Goal: Task Accomplishment & Management: Manage account settings

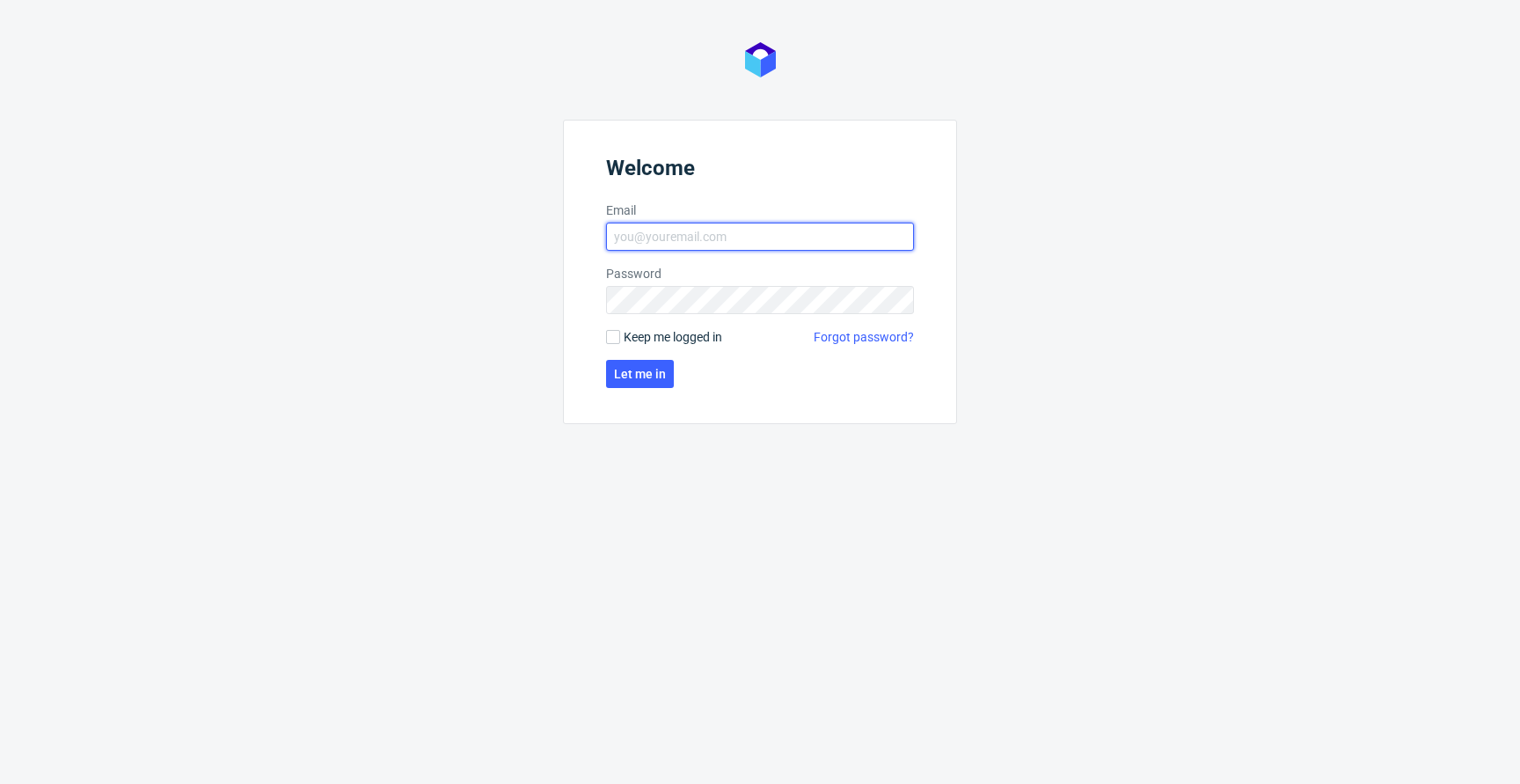
type input "jan.kocik@packhelp.com"
click at [658, 337] on span "Keep me logged in" at bounding box center [673, 336] width 98 height 18
click at [620, 337] on input "Keep me logged in" at bounding box center [612, 336] width 14 height 14
checkbox input "true"
click at [633, 370] on span "Let me in" at bounding box center [640, 373] width 52 height 12
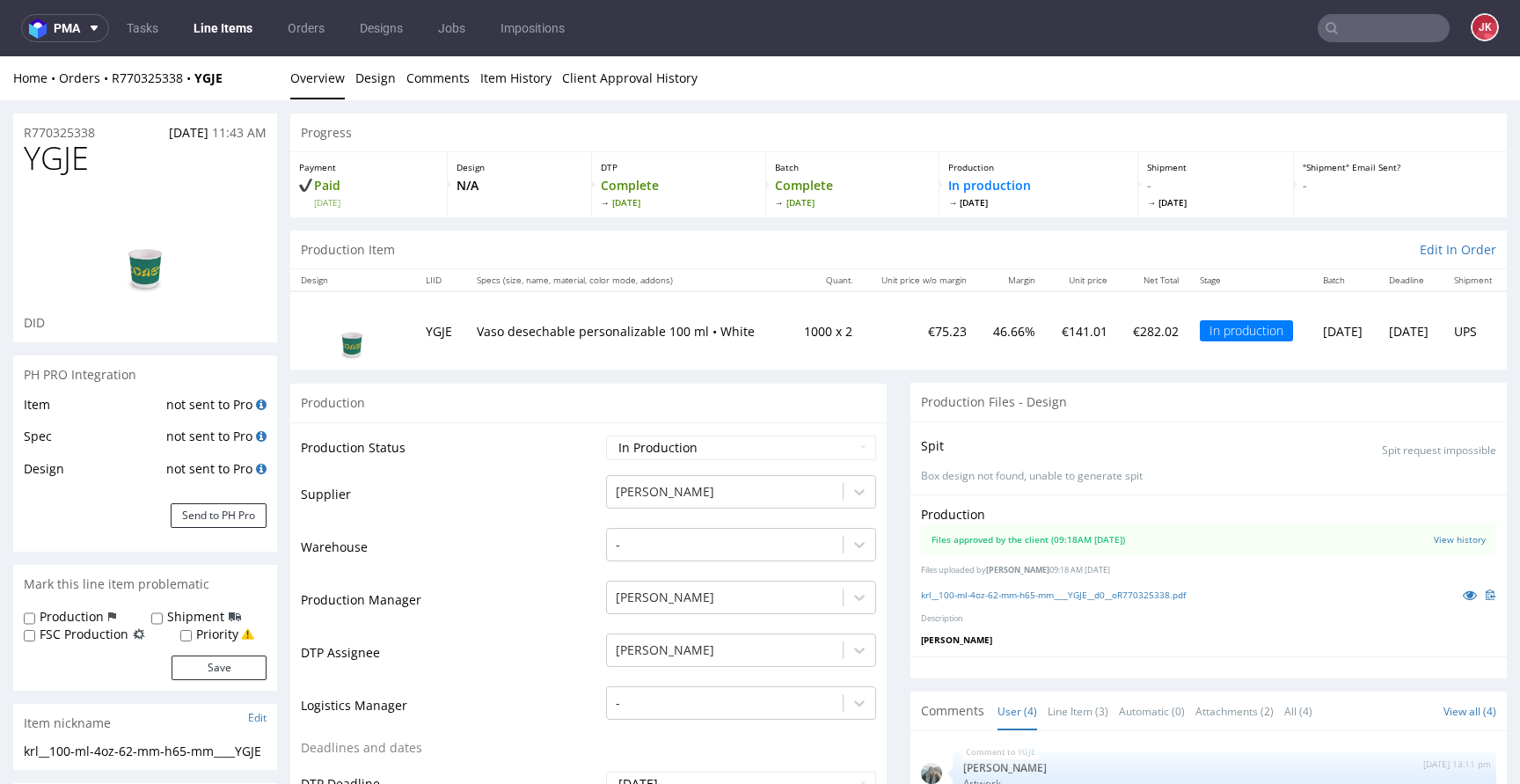
click at [211, 31] on link "Line Items" at bounding box center [223, 28] width 80 height 28
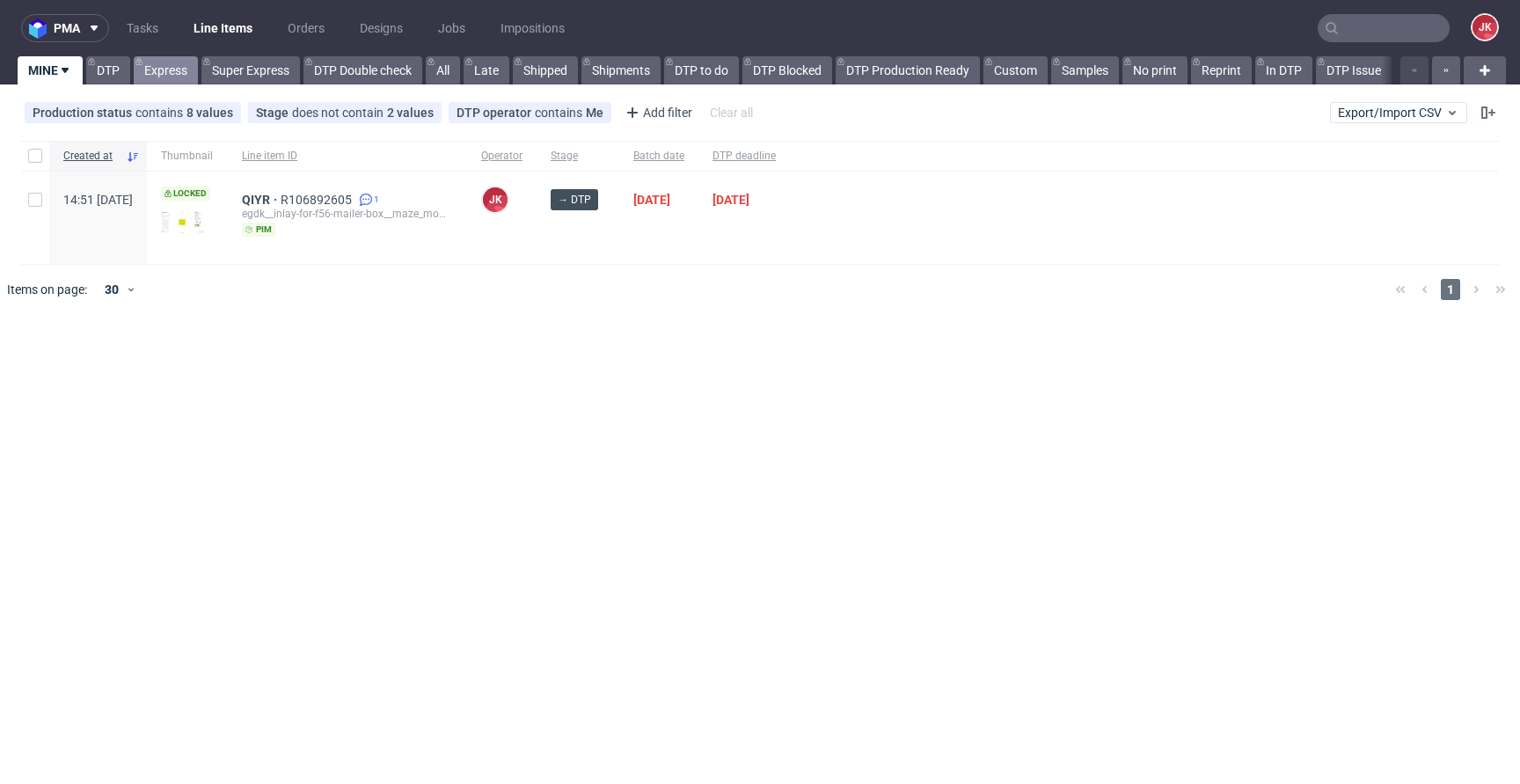
click at [160, 70] on link "Express" at bounding box center [166, 71] width 64 height 28
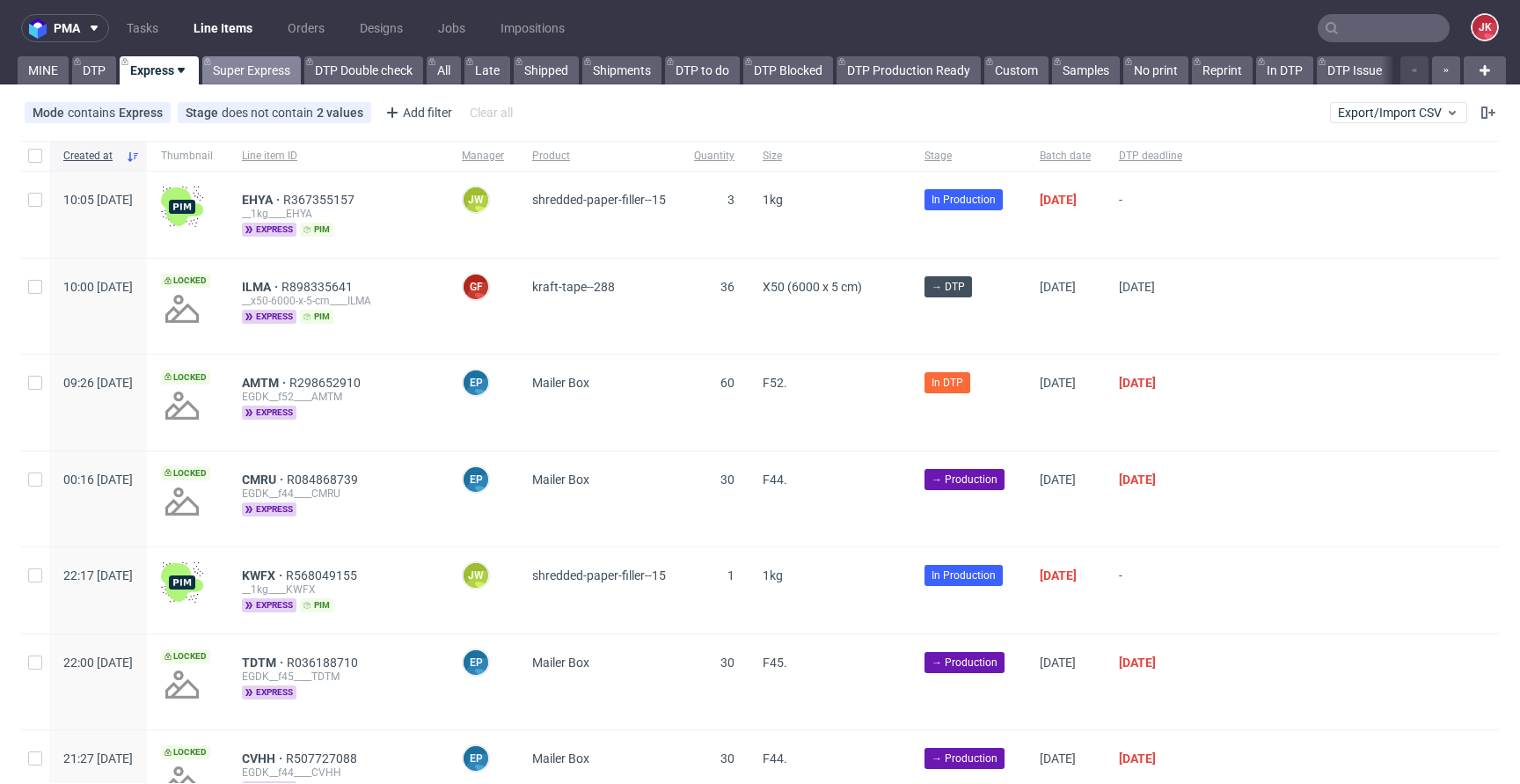
click at [268, 67] on link "Super Express" at bounding box center [251, 71] width 98 height 28
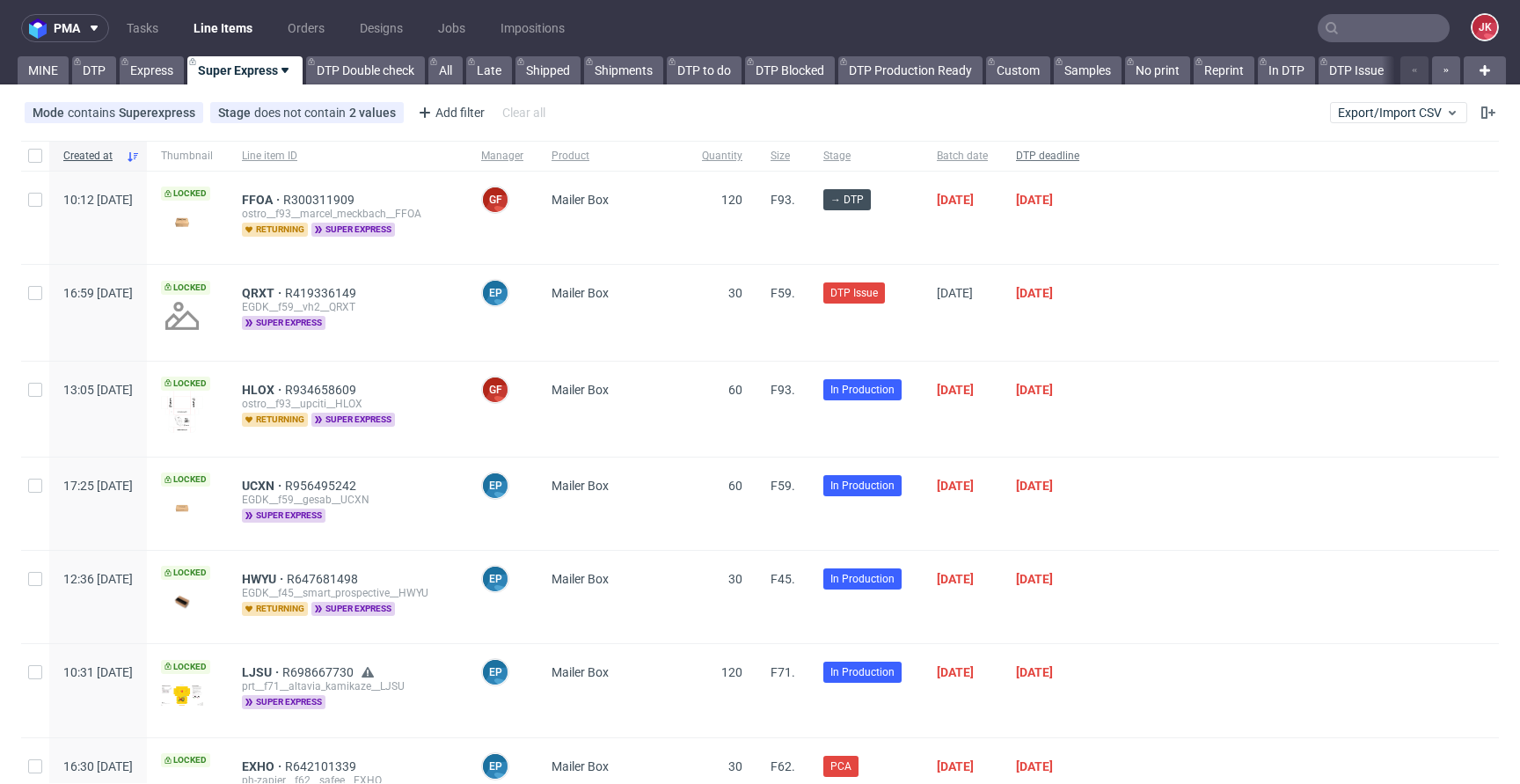
click at [1079, 162] on span "DTP deadline" at bounding box center [1047, 156] width 63 height 15
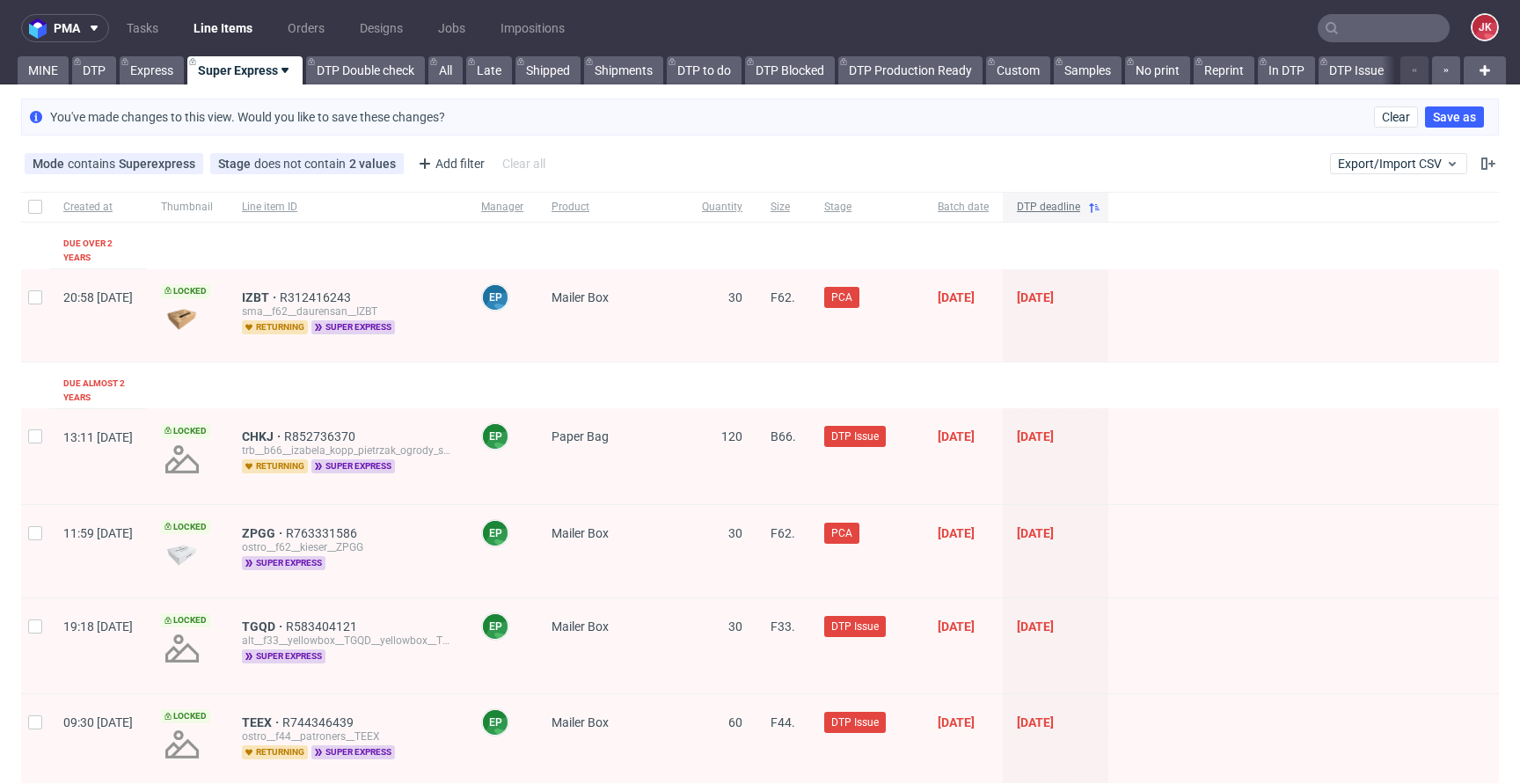
click at [1080, 201] on span "DTP deadline" at bounding box center [1048, 207] width 63 height 15
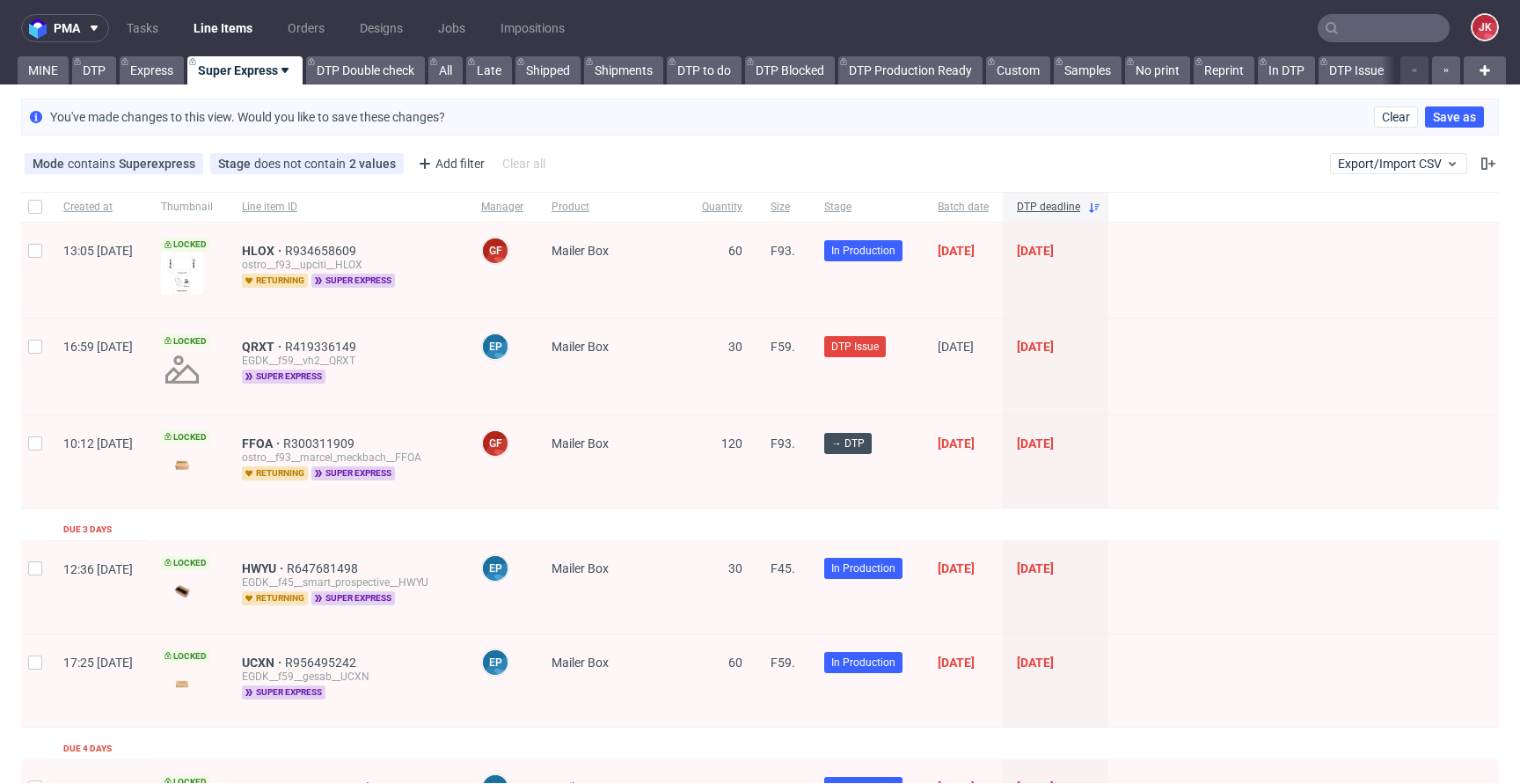
click at [303, 435] on div "FFOA R300311909 ostro__f93__marcel_meckbach__FFOA returning super express" at bounding box center [347, 461] width 239 height 93
click at [283, 439] on span "FFOA" at bounding box center [263, 443] width 42 height 14
click at [146, 66] on link "Express" at bounding box center [152, 71] width 64 height 28
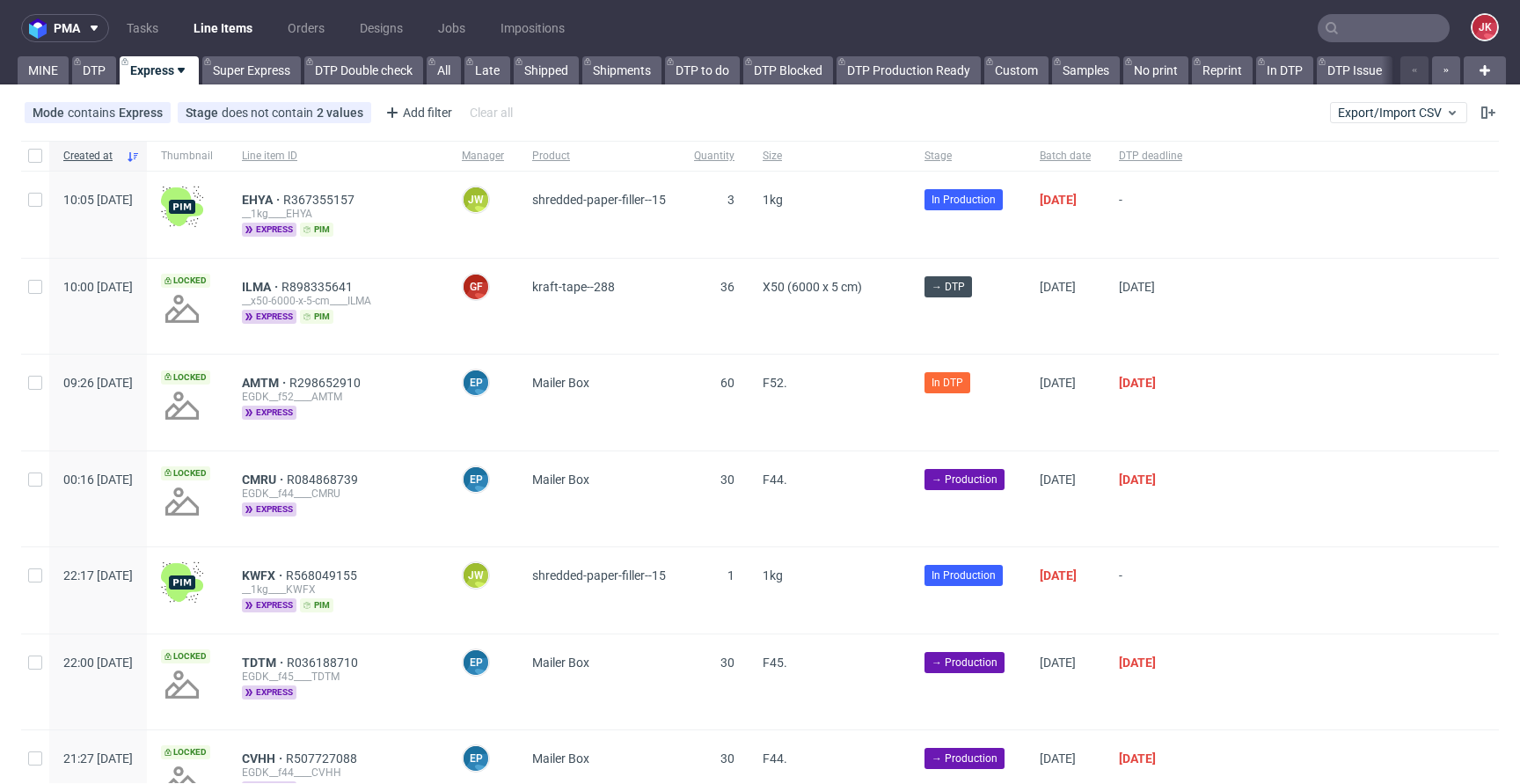
scroll to position [1, 0]
click at [1182, 154] on span "DTP deadline" at bounding box center [1150, 155] width 63 height 15
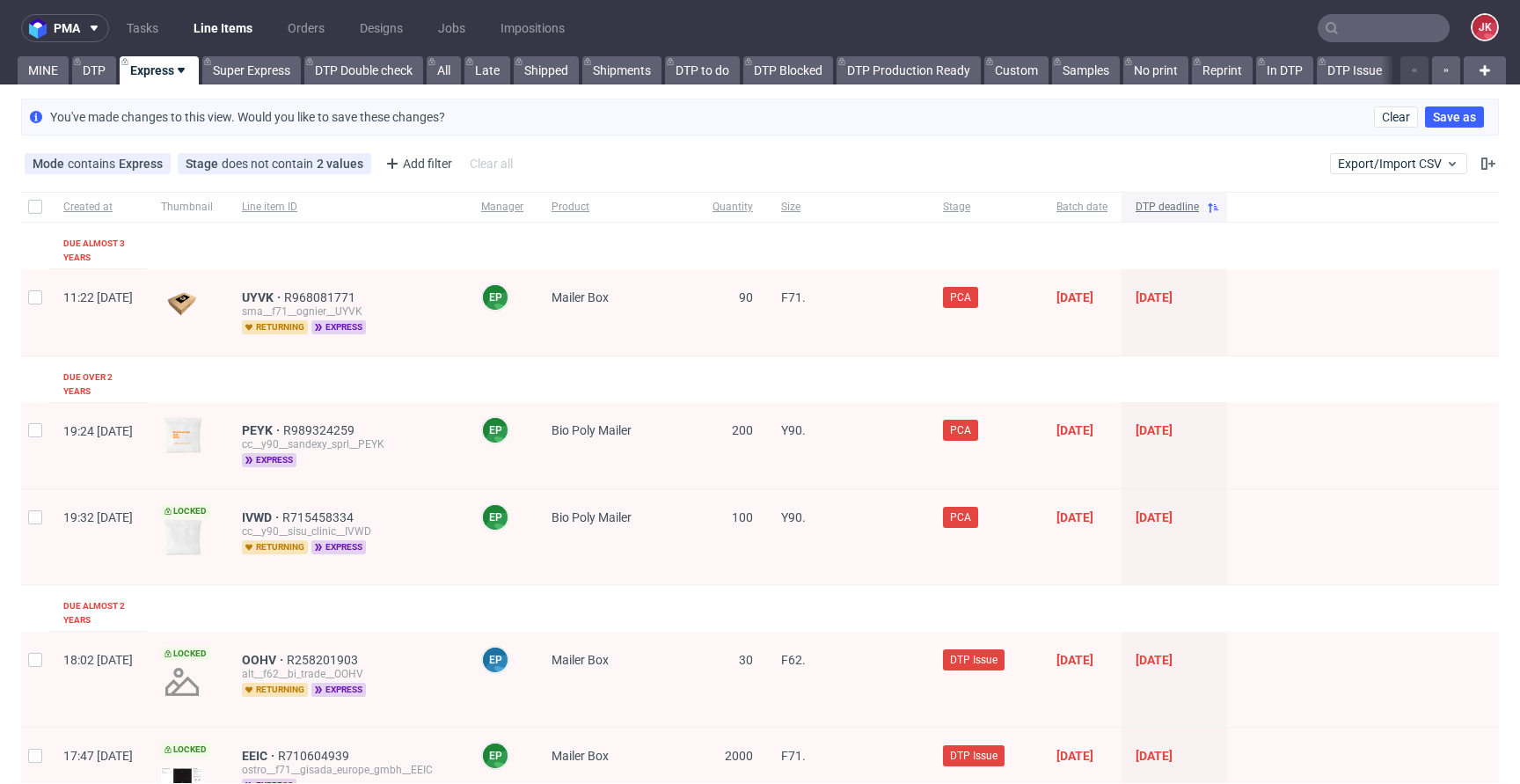
click at [1199, 203] on span "DTP deadline" at bounding box center [1167, 207] width 63 height 15
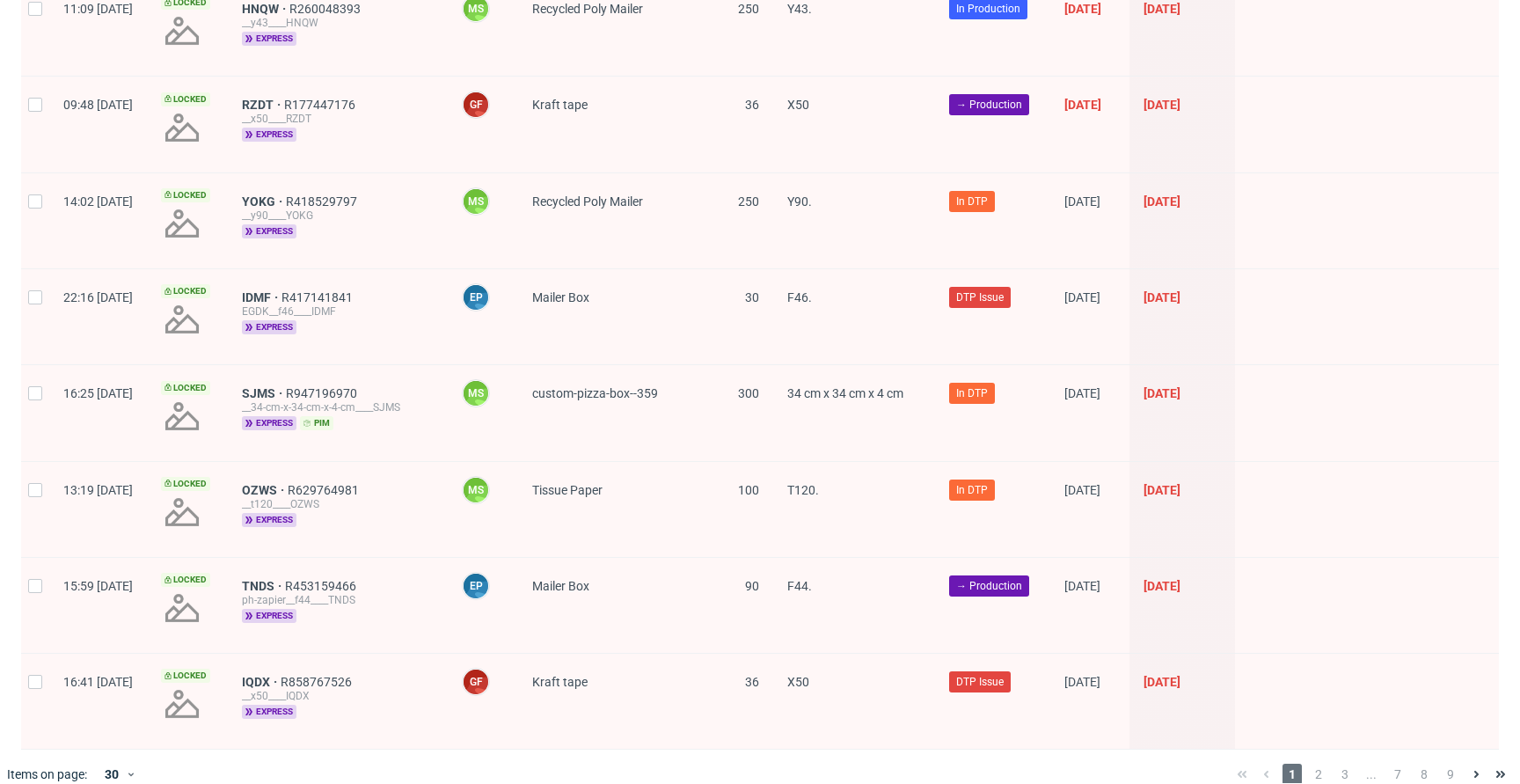
scroll to position [2473, 0]
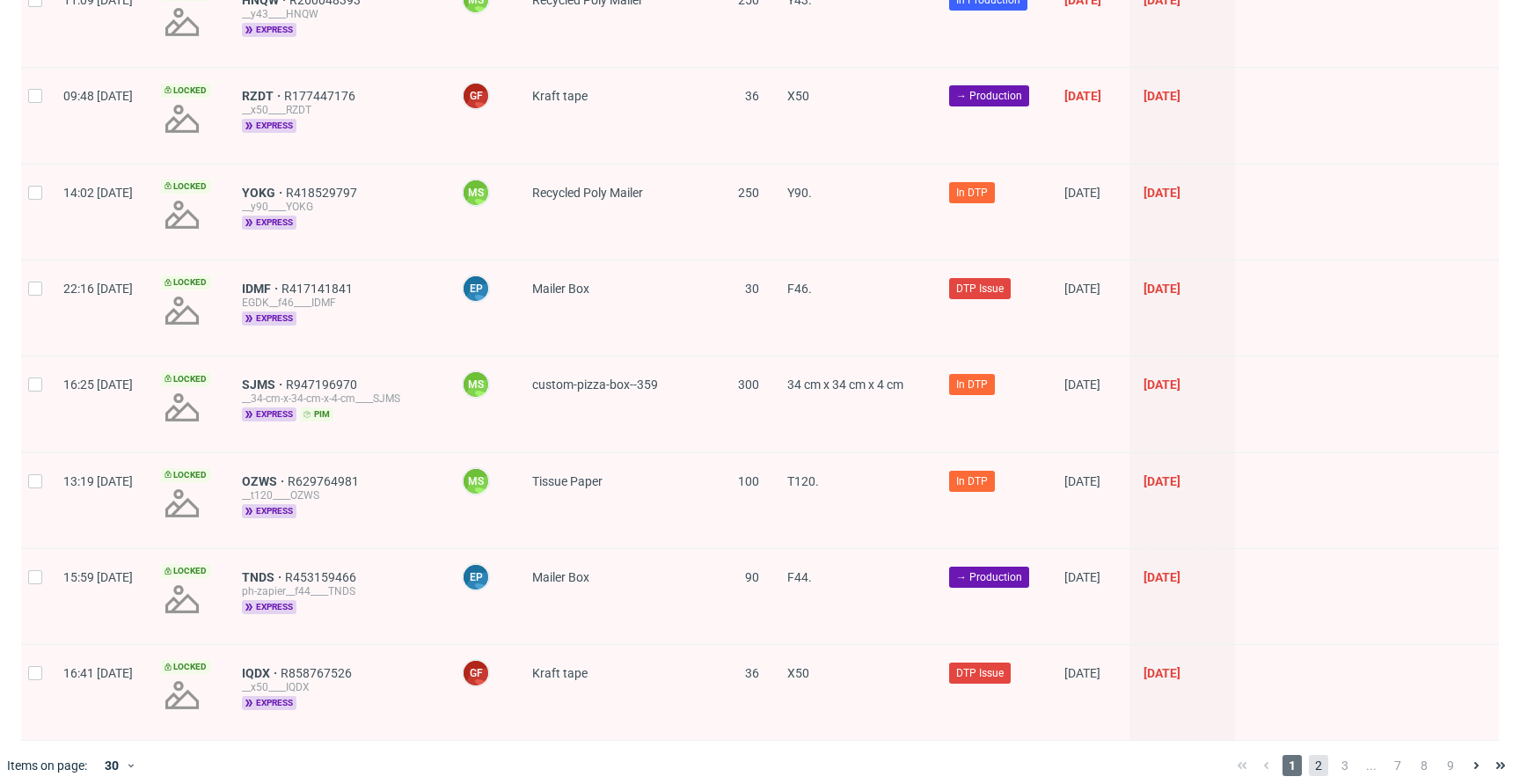
click at [1308, 755] on span "2" at bounding box center [1318, 765] width 19 height 21
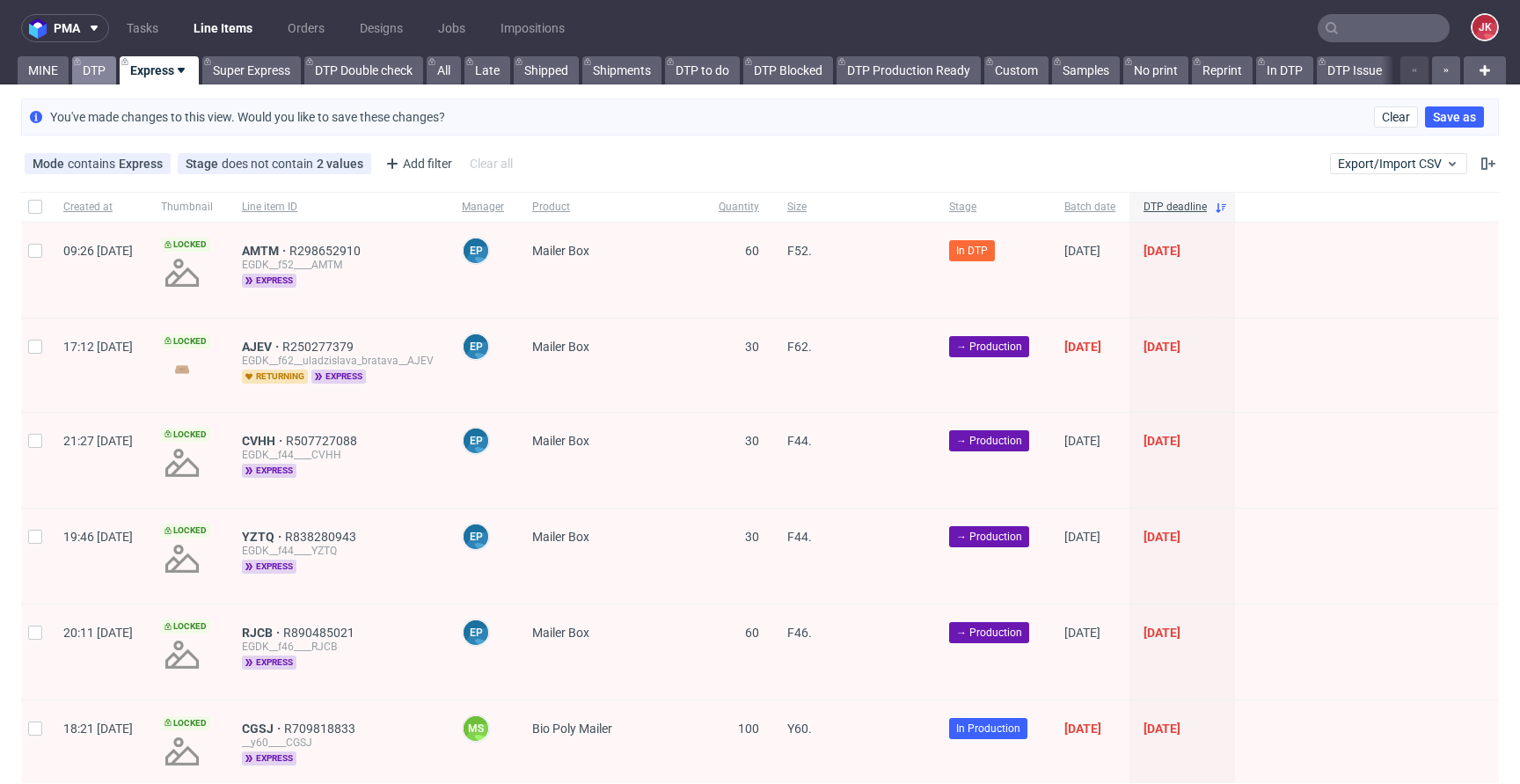
click at [95, 71] on link "DTP" at bounding box center [94, 71] width 44 height 28
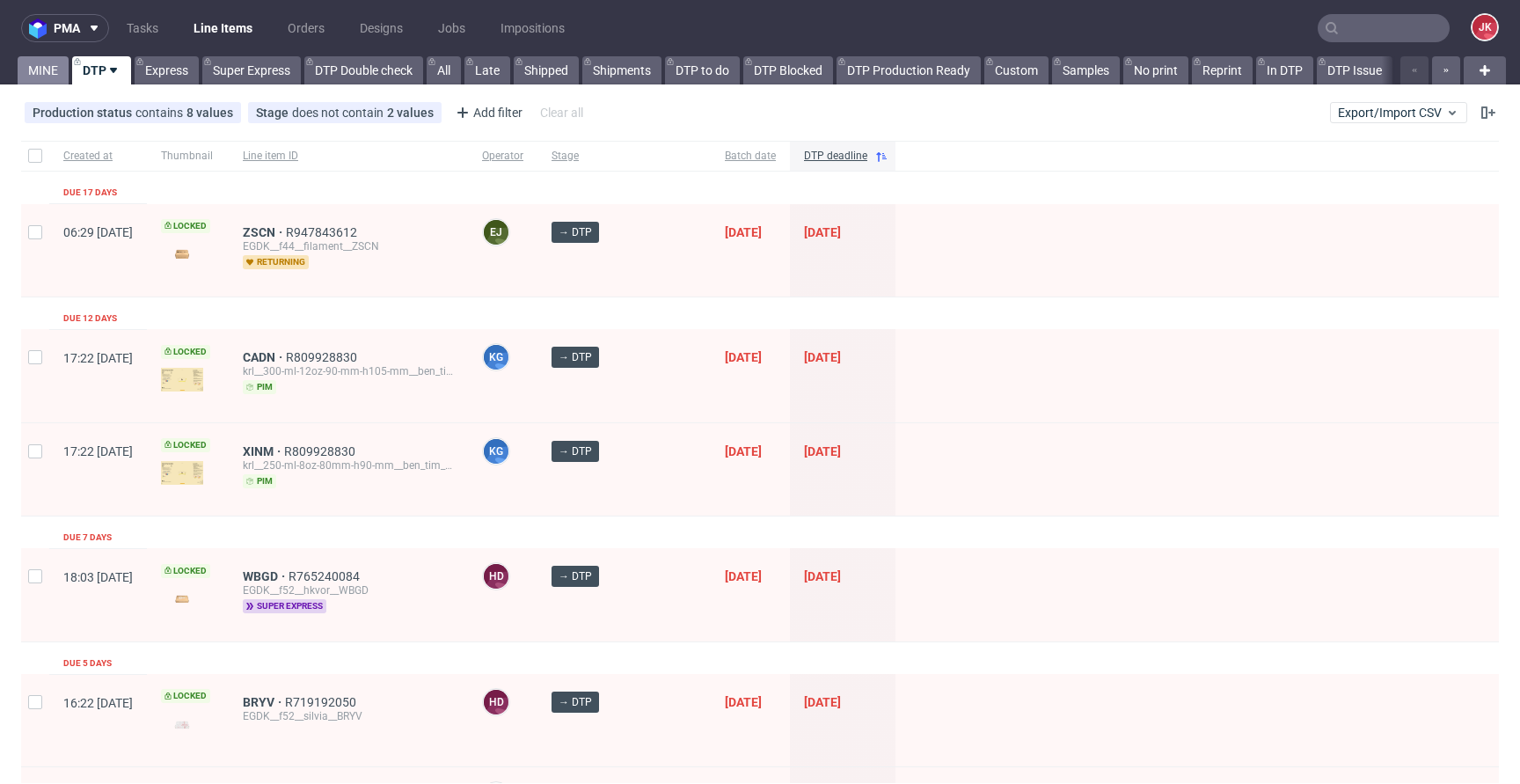
click at [50, 76] on link "MINE" at bounding box center [43, 71] width 51 height 28
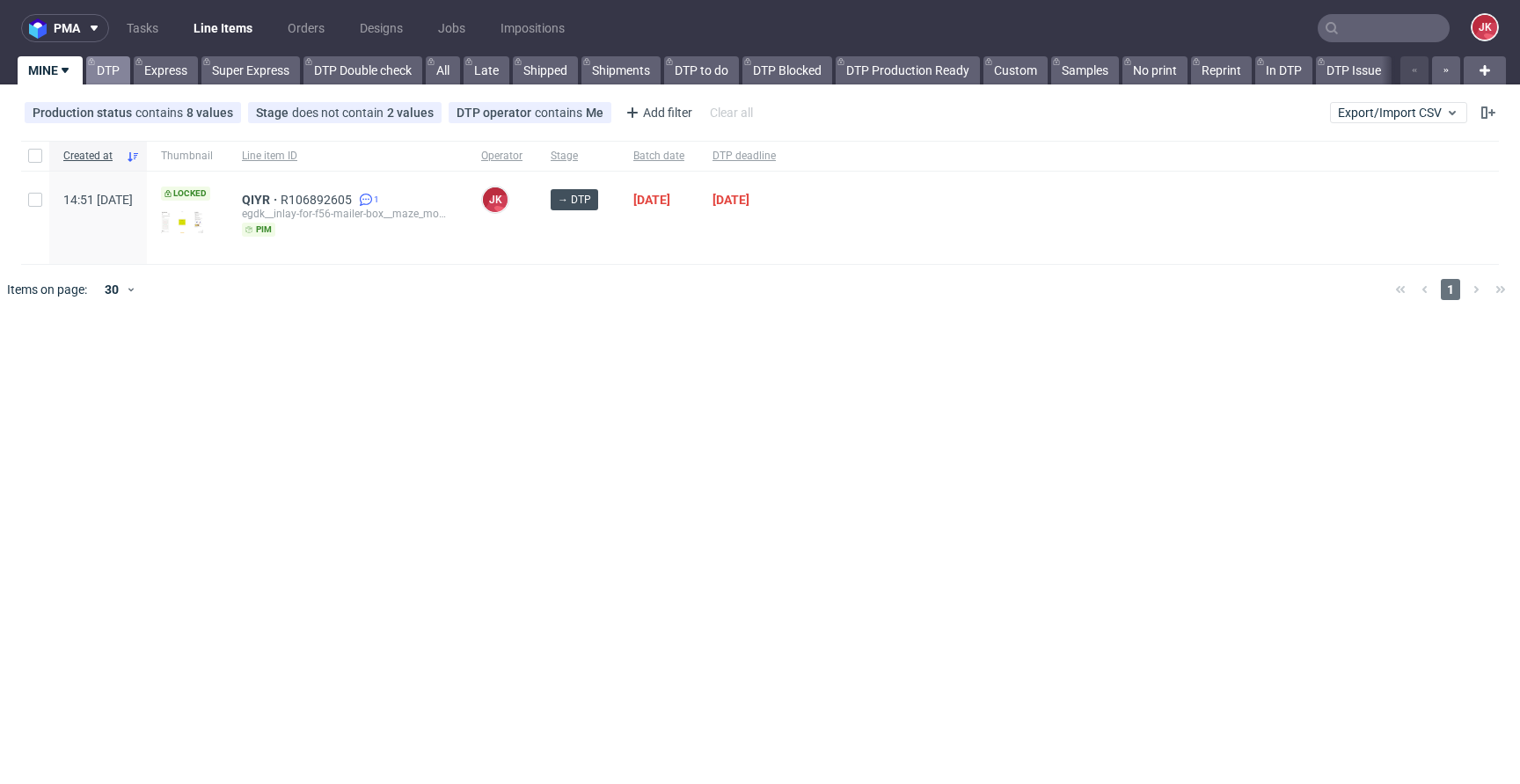
click at [115, 77] on link "DTP" at bounding box center [108, 71] width 44 height 28
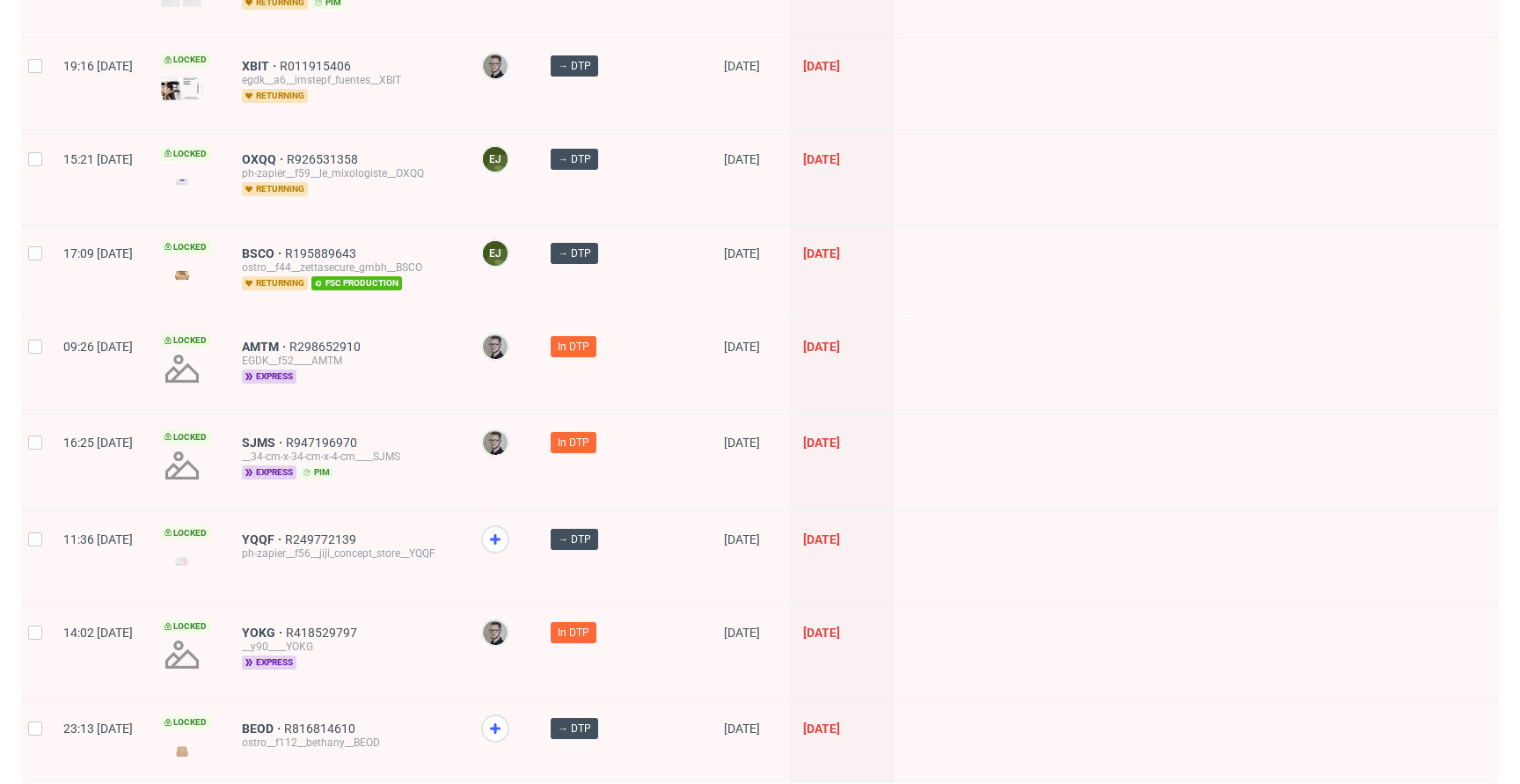
scroll to position [2473, 0]
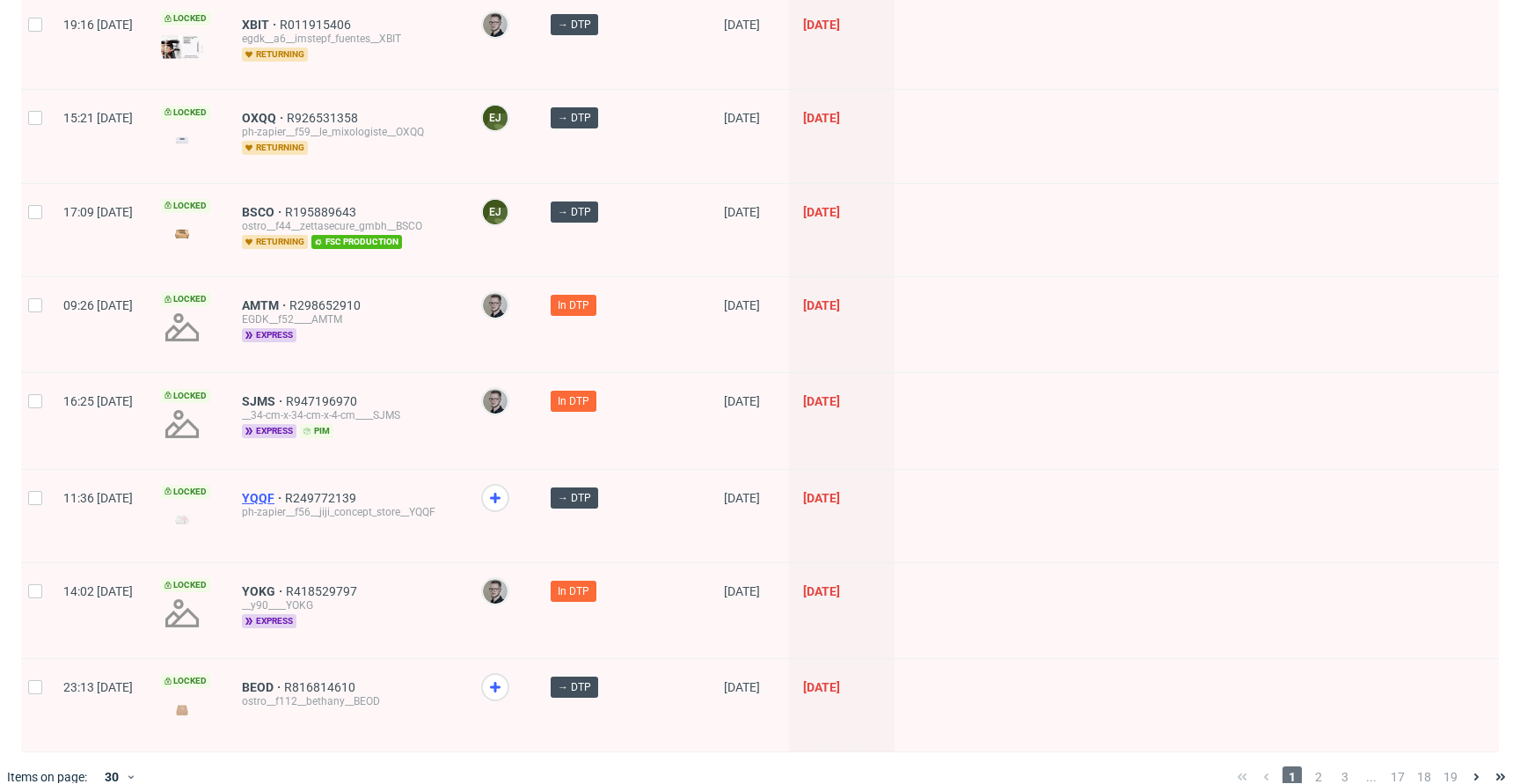
click at [285, 490] on span "YQQF" at bounding box center [264, 497] width 43 height 14
click at [309, 658] on div "BEOD R816814610 ostro__f112__bethany__BEOD" at bounding box center [347, 705] width 239 height 93
click at [284, 680] on span "BEOD" at bounding box center [263, 687] width 43 height 14
click at [1308, 766] on span "2" at bounding box center [1318, 776] width 19 height 21
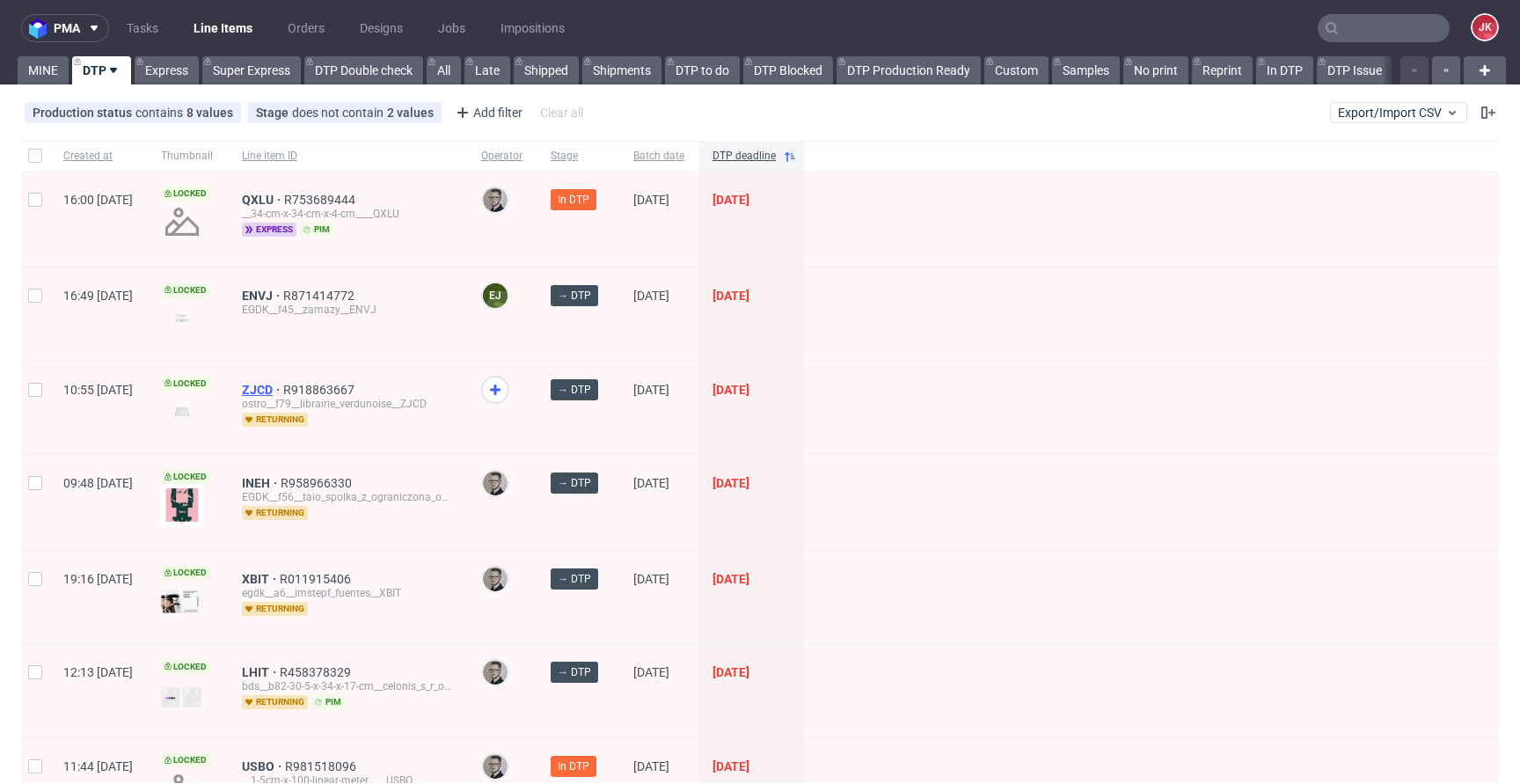
click at [283, 391] on span "ZJCD" at bounding box center [263, 389] width 42 height 14
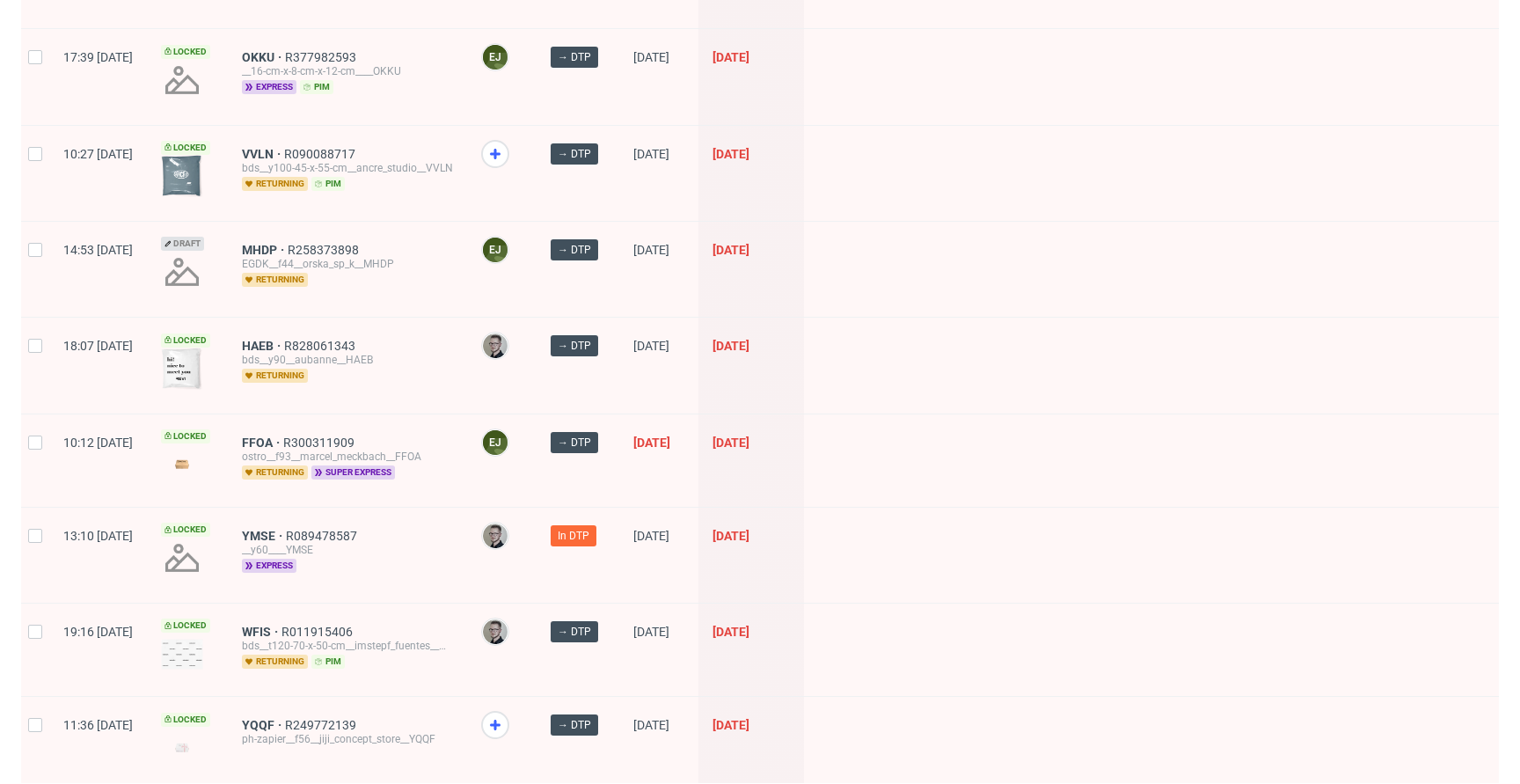
scroll to position [1850, 0]
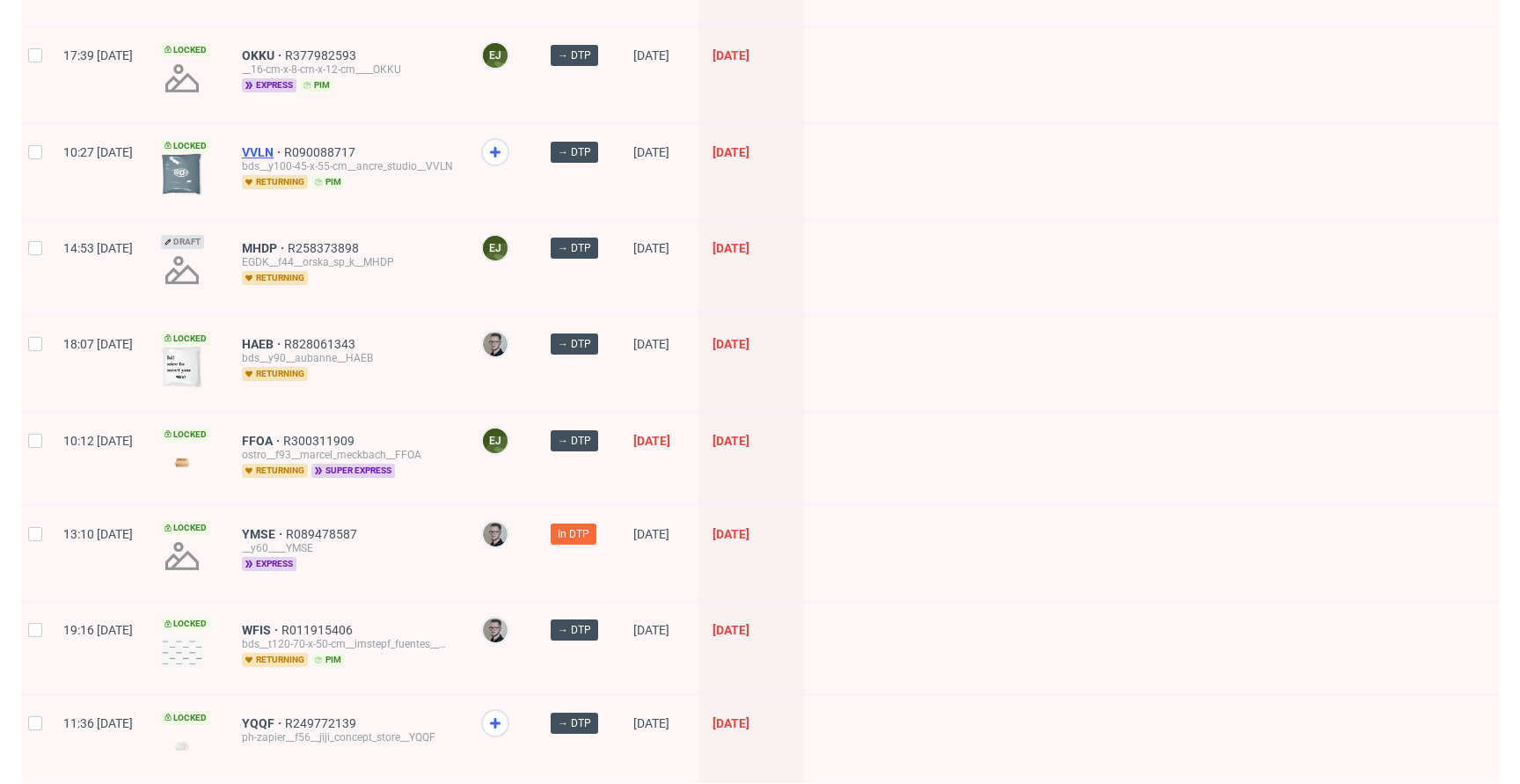
click at [284, 145] on span "VVLN" at bounding box center [263, 152] width 43 height 14
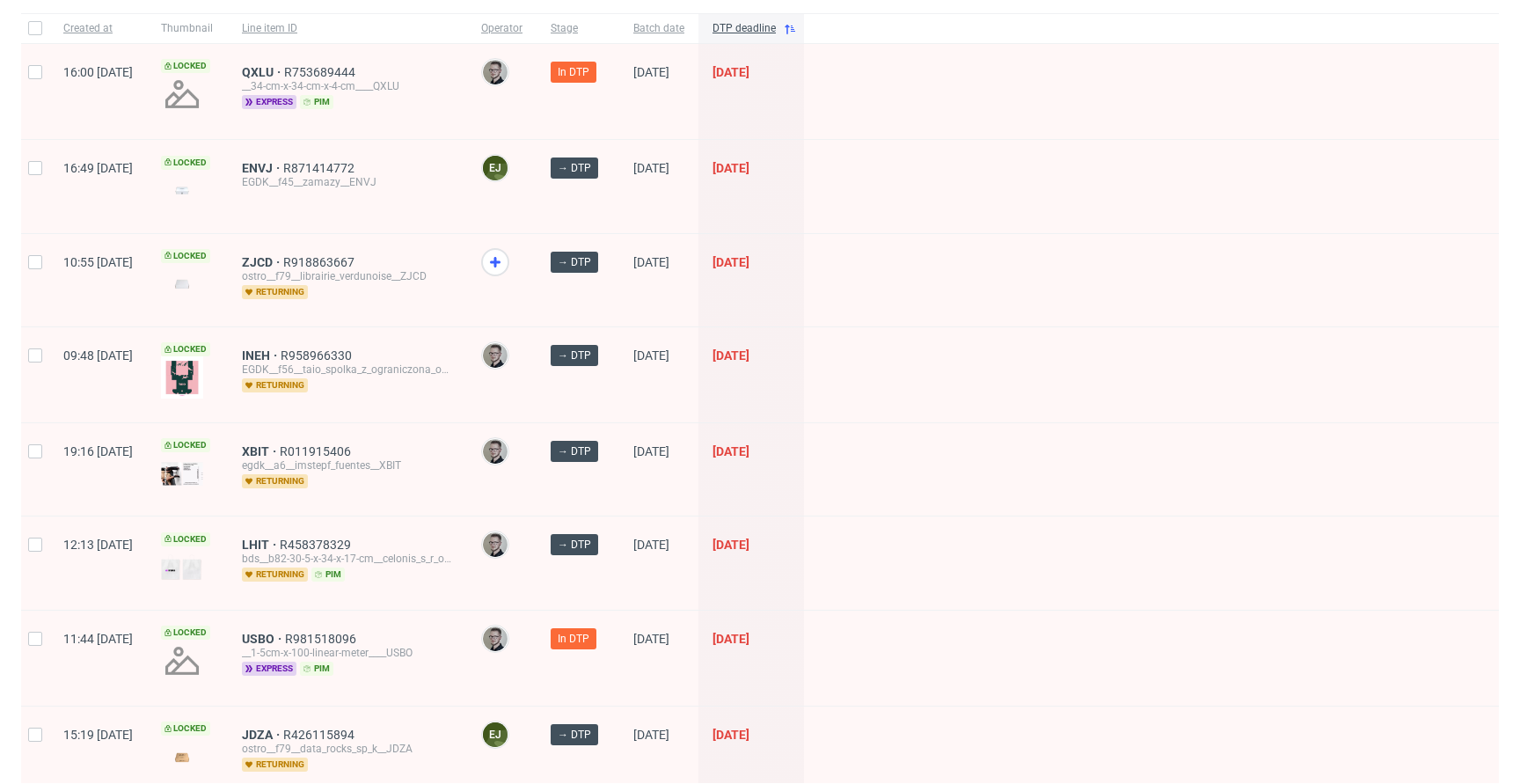
scroll to position [0, 0]
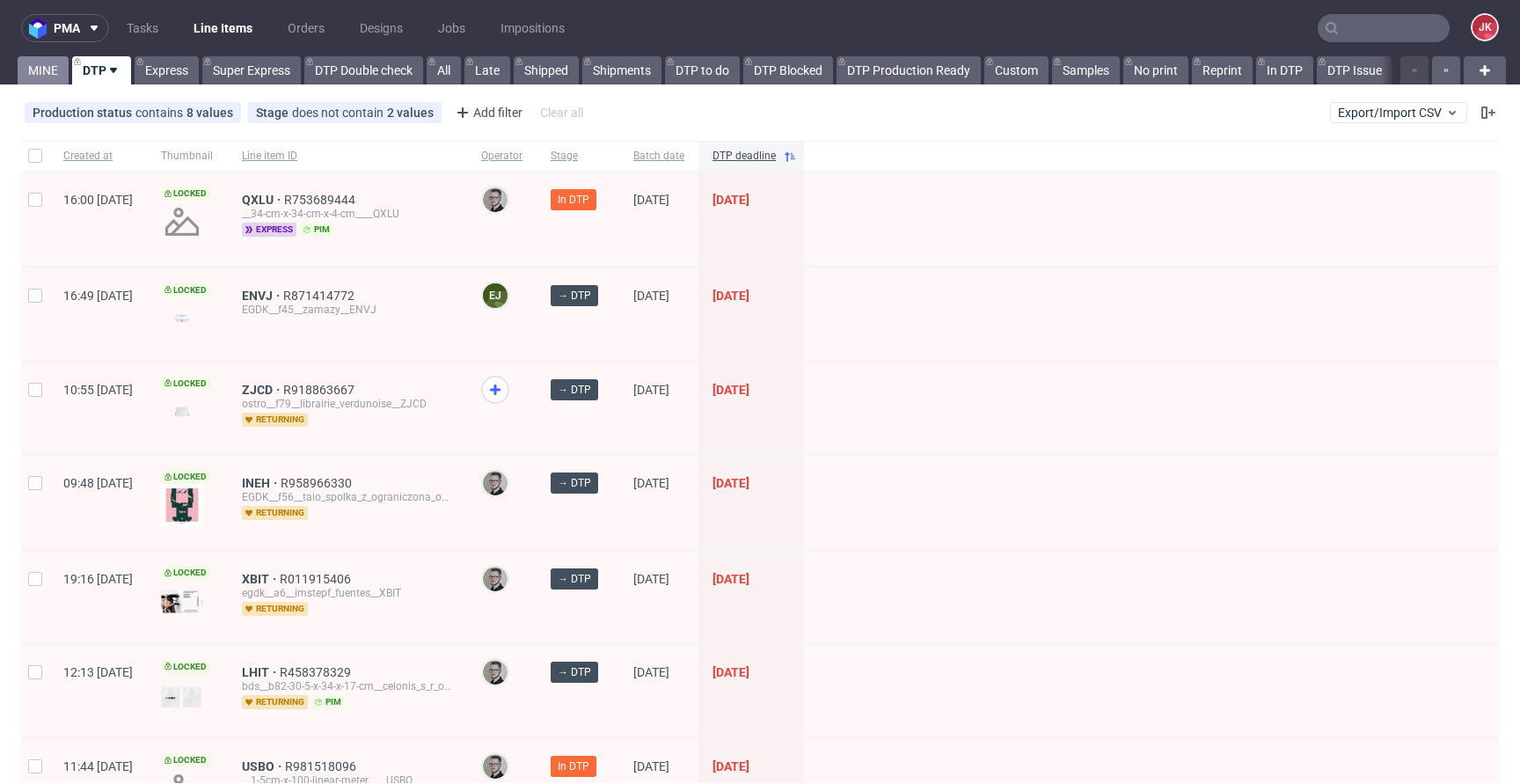
click at [58, 75] on link "MINE" at bounding box center [43, 71] width 51 height 28
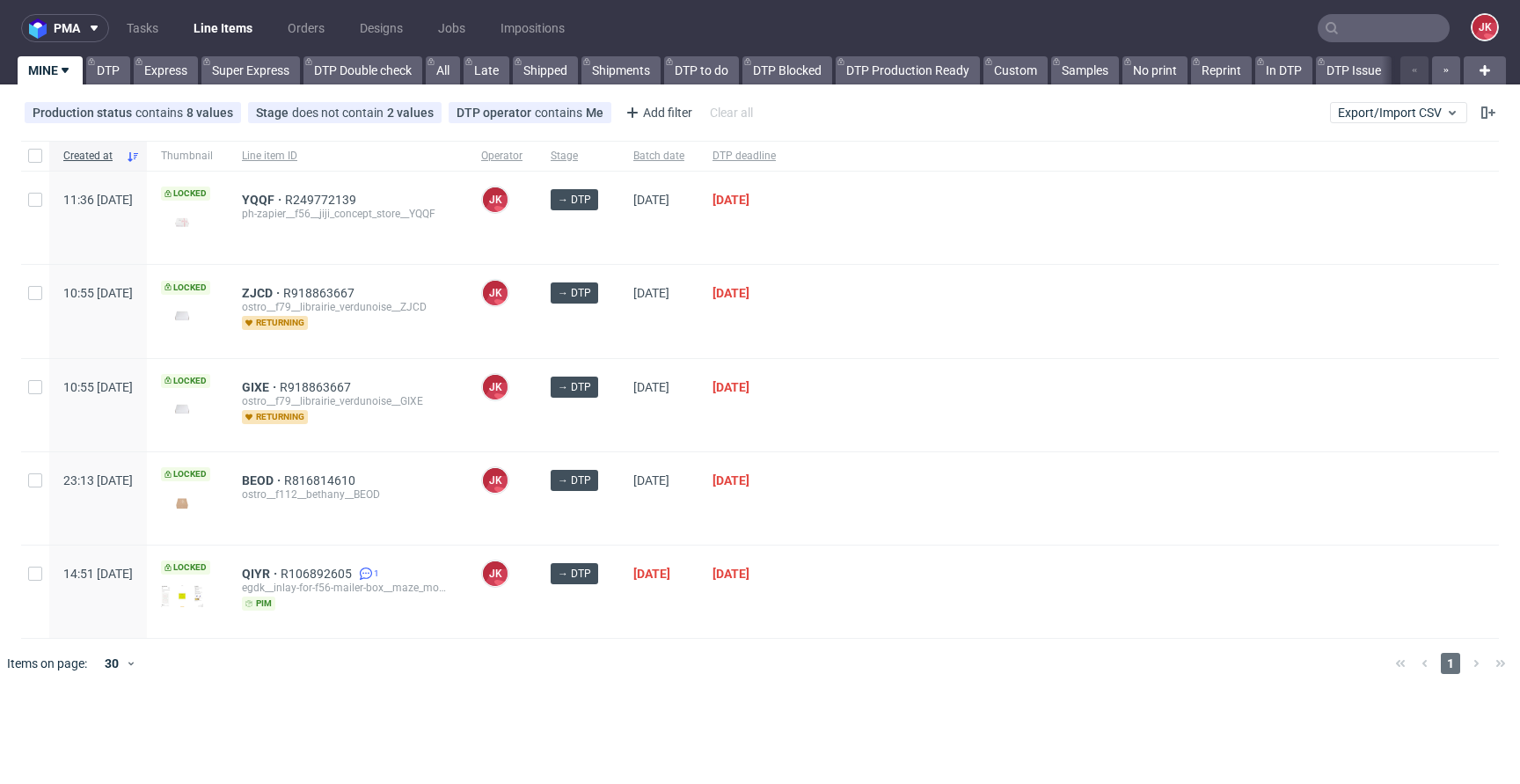
click at [939, 427] on div at bounding box center [1144, 405] width 709 height 93
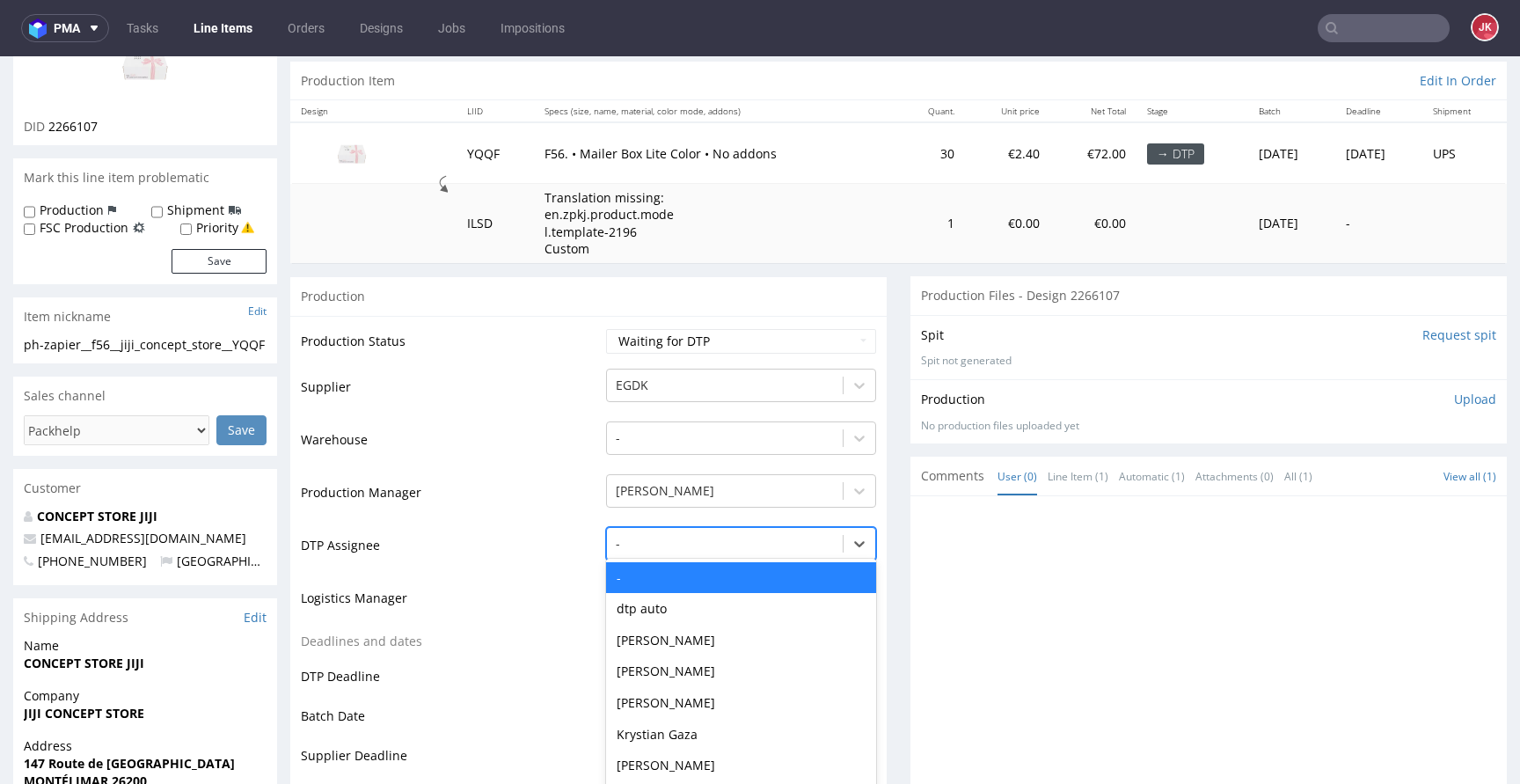
click at [667, 552] on div "- selected, 1 of 31. 31 results available. Use Up and Down to choose options, p…" at bounding box center [741, 539] width 270 height 25
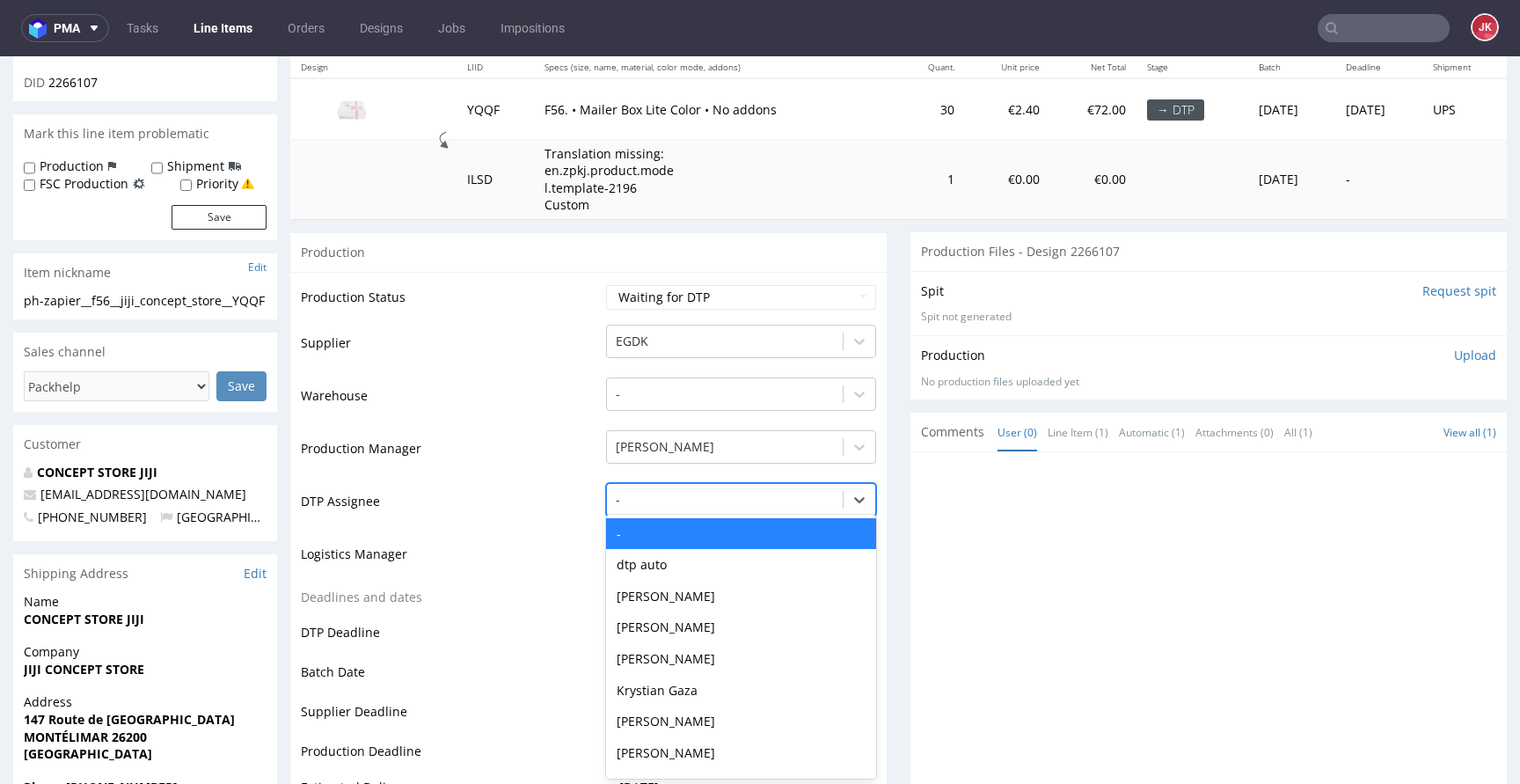
scroll to position [213, 0]
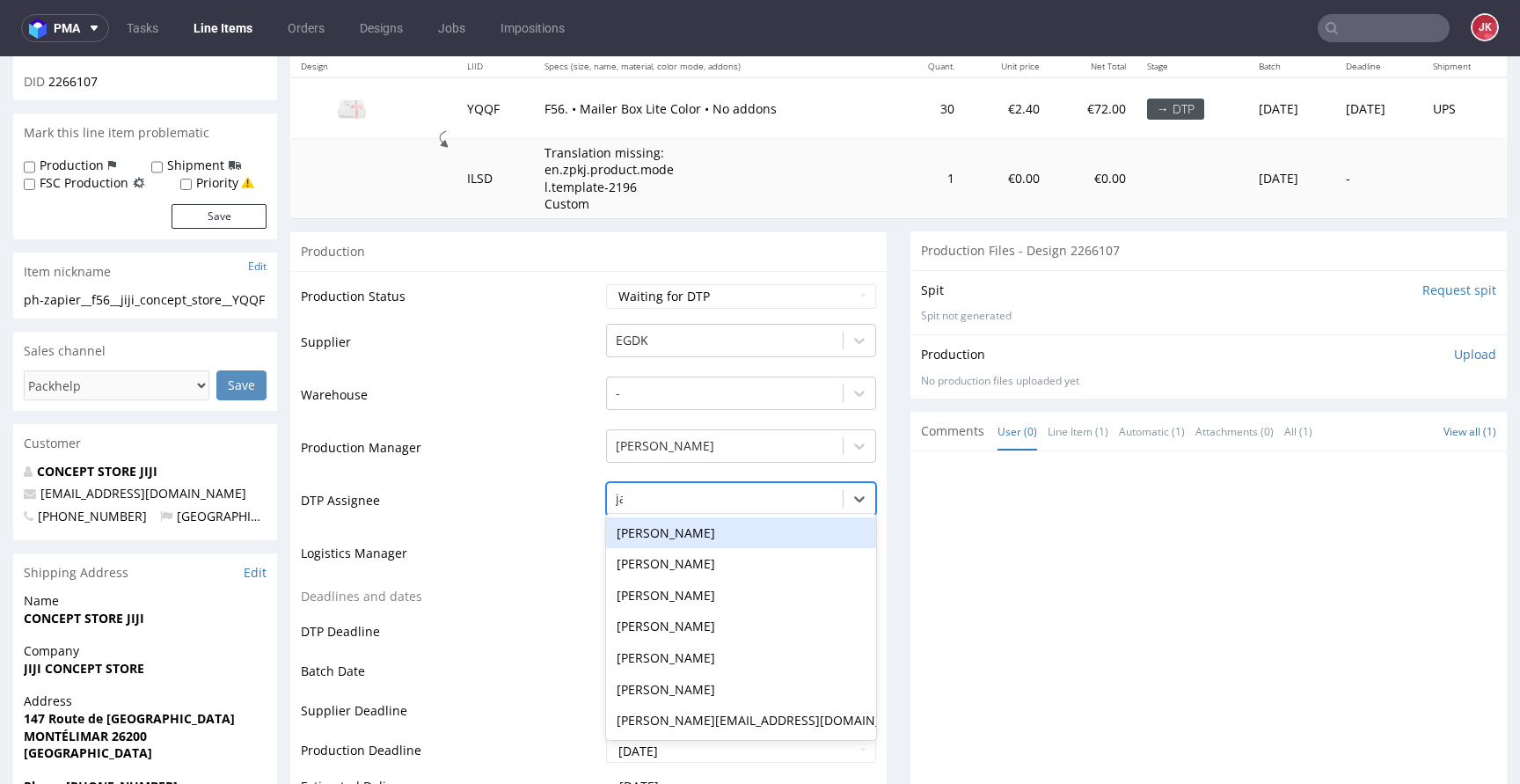
type input "jan"
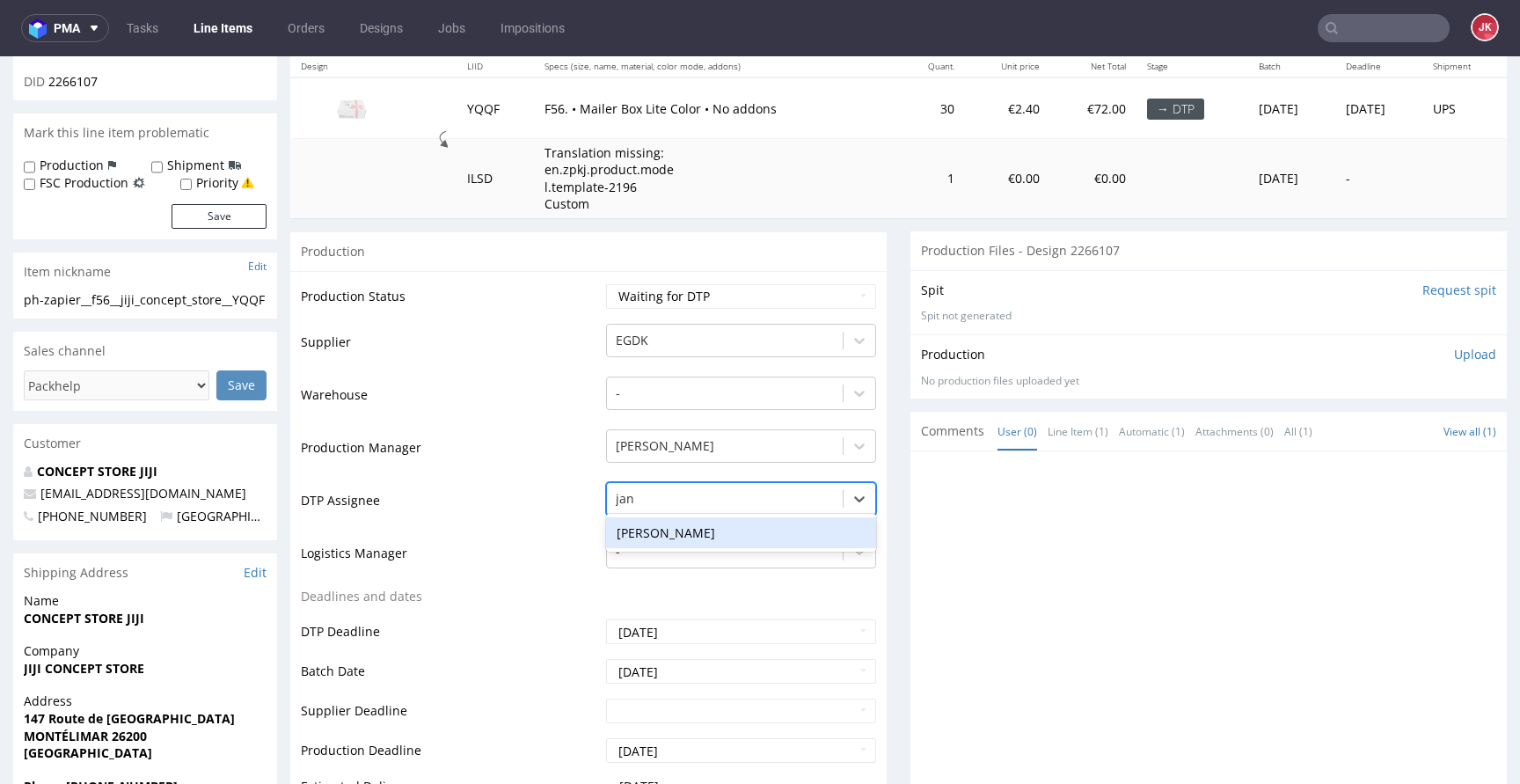
click at [664, 529] on div "[PERSON_NAME]" at bounding box center [741, 533] width 270 height 32
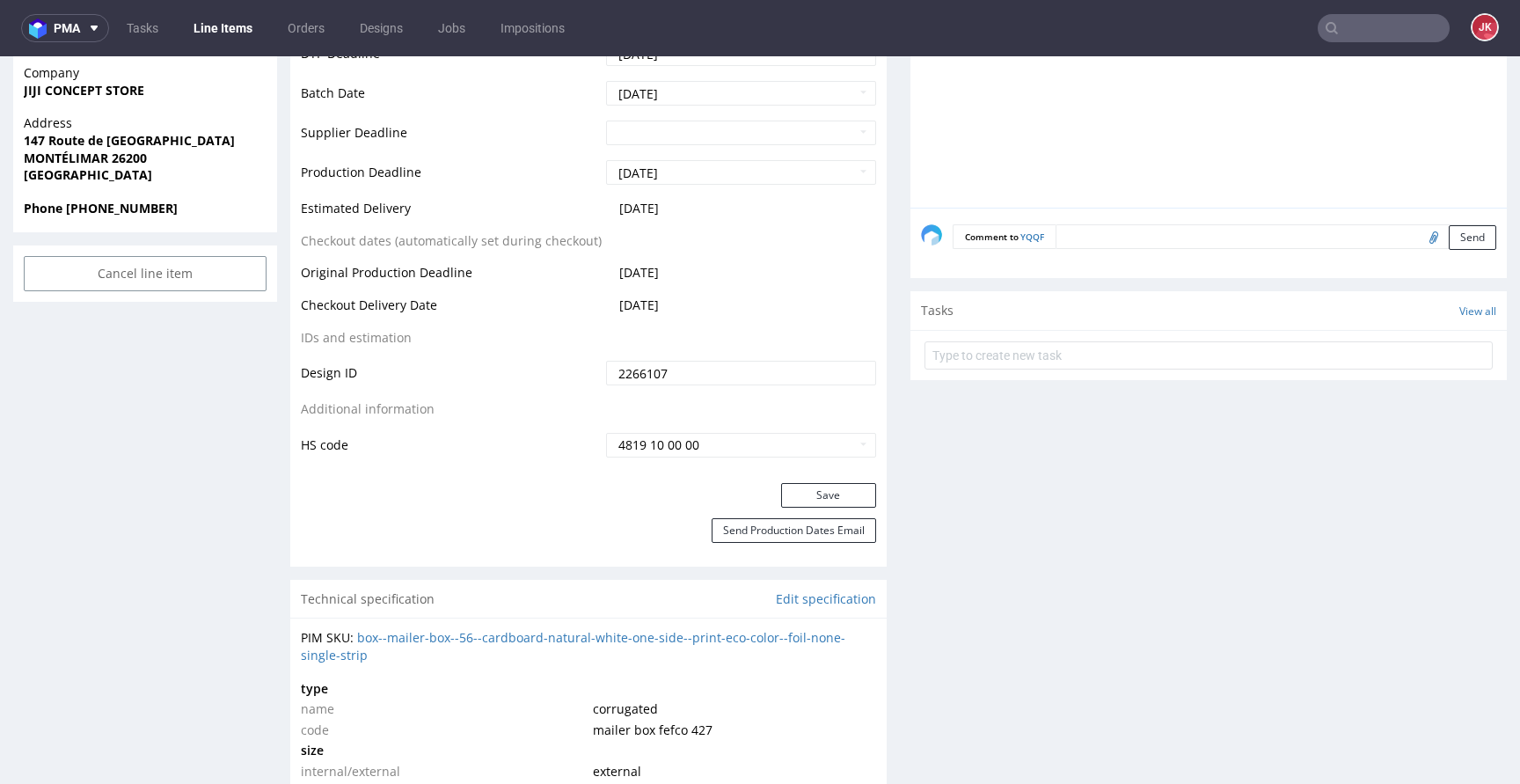
scroll to position [841, 0]
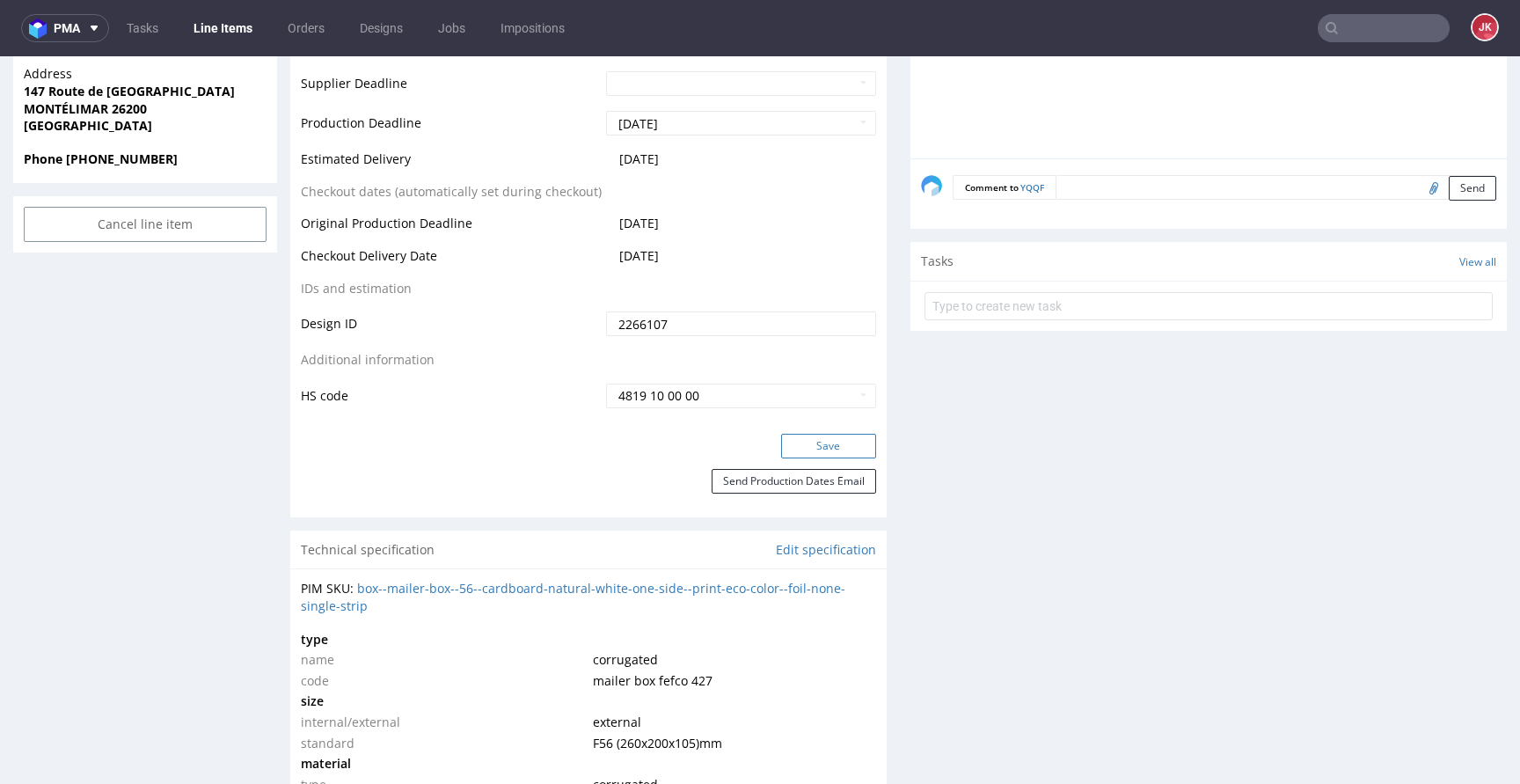
click at [788, 439] on button "Save" at bounding box center [828, 446] width 95 height 25
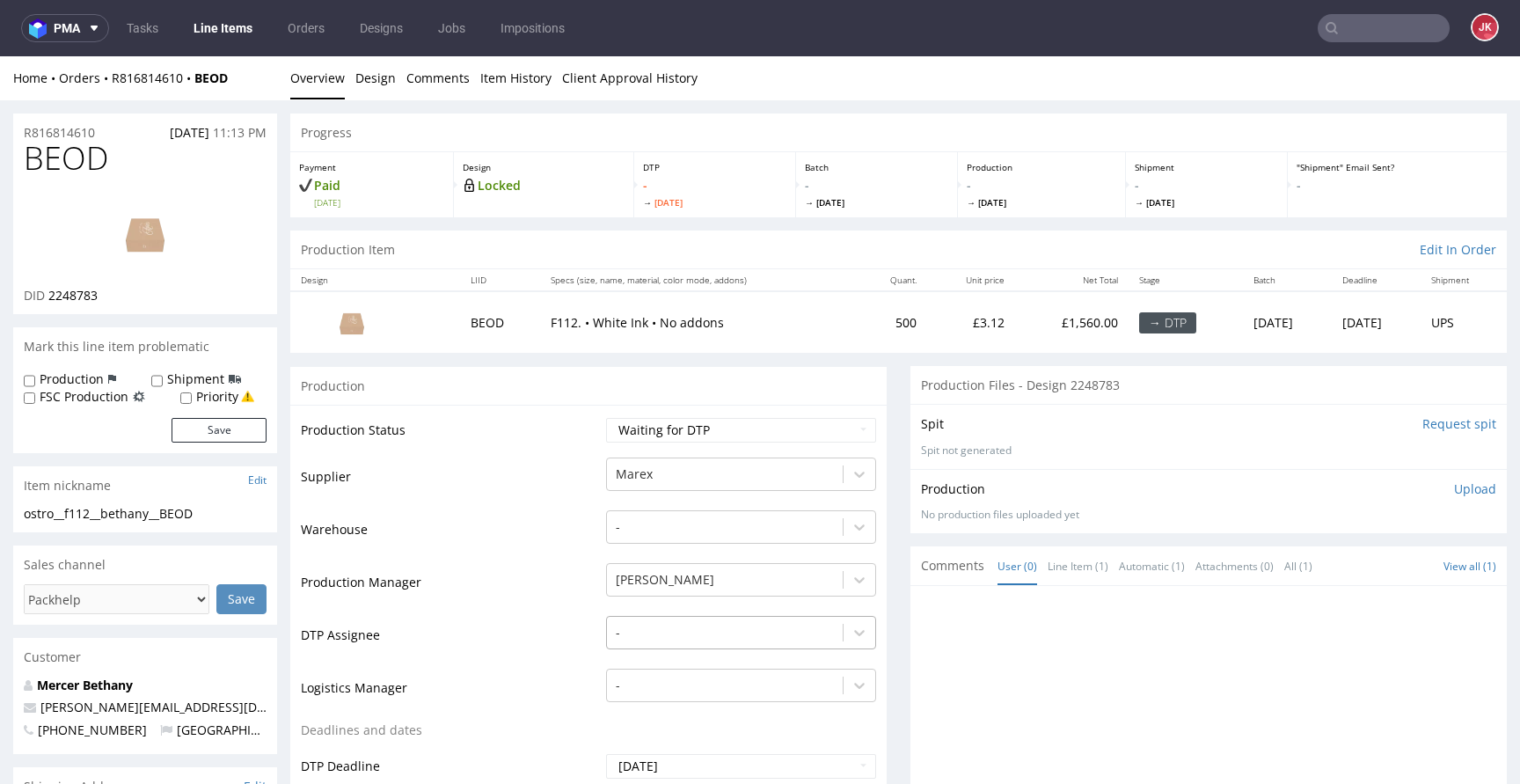
click at [721, 640] on div "-" at bounding box center [741, 628] width 270 height 25
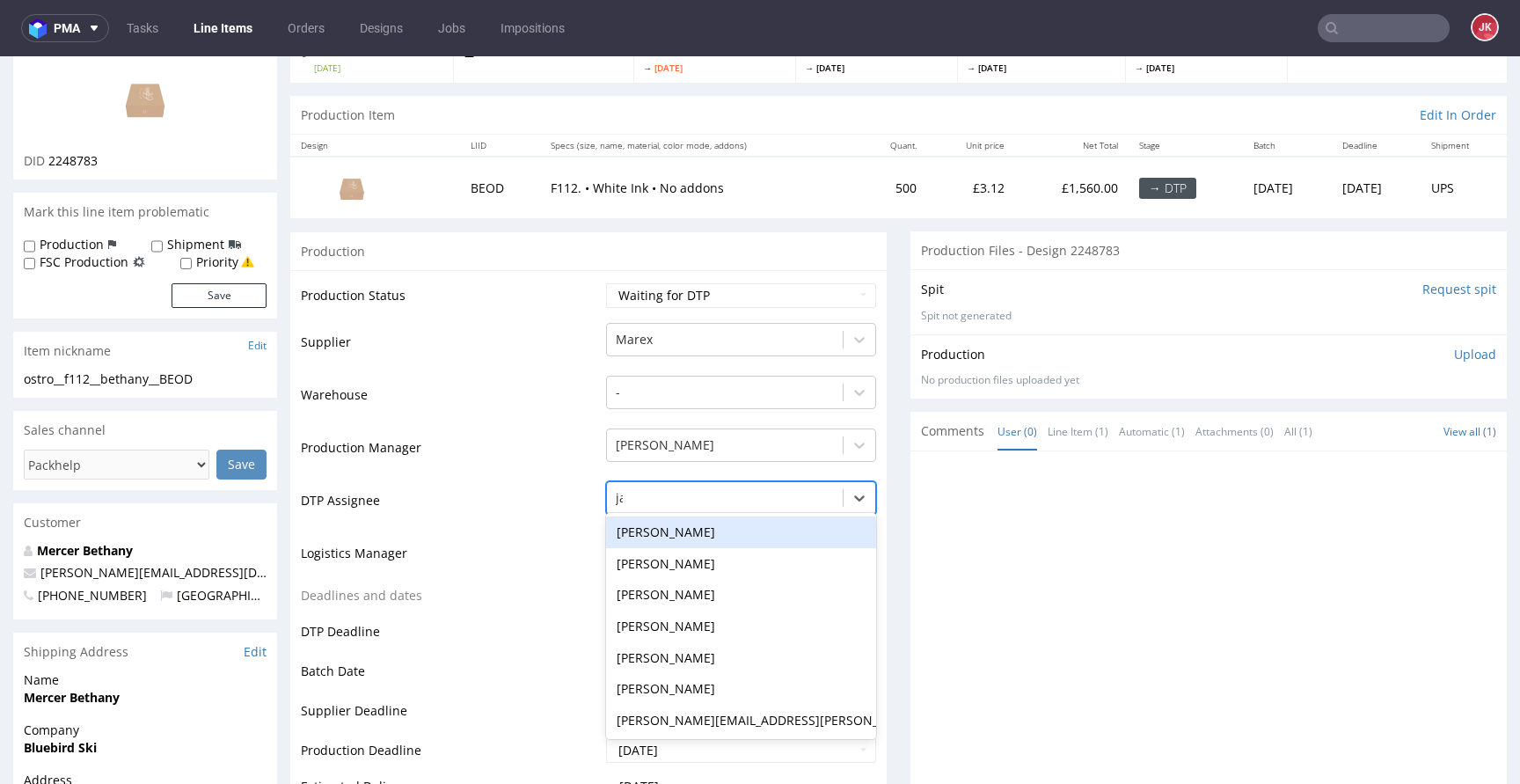
type input "jan"
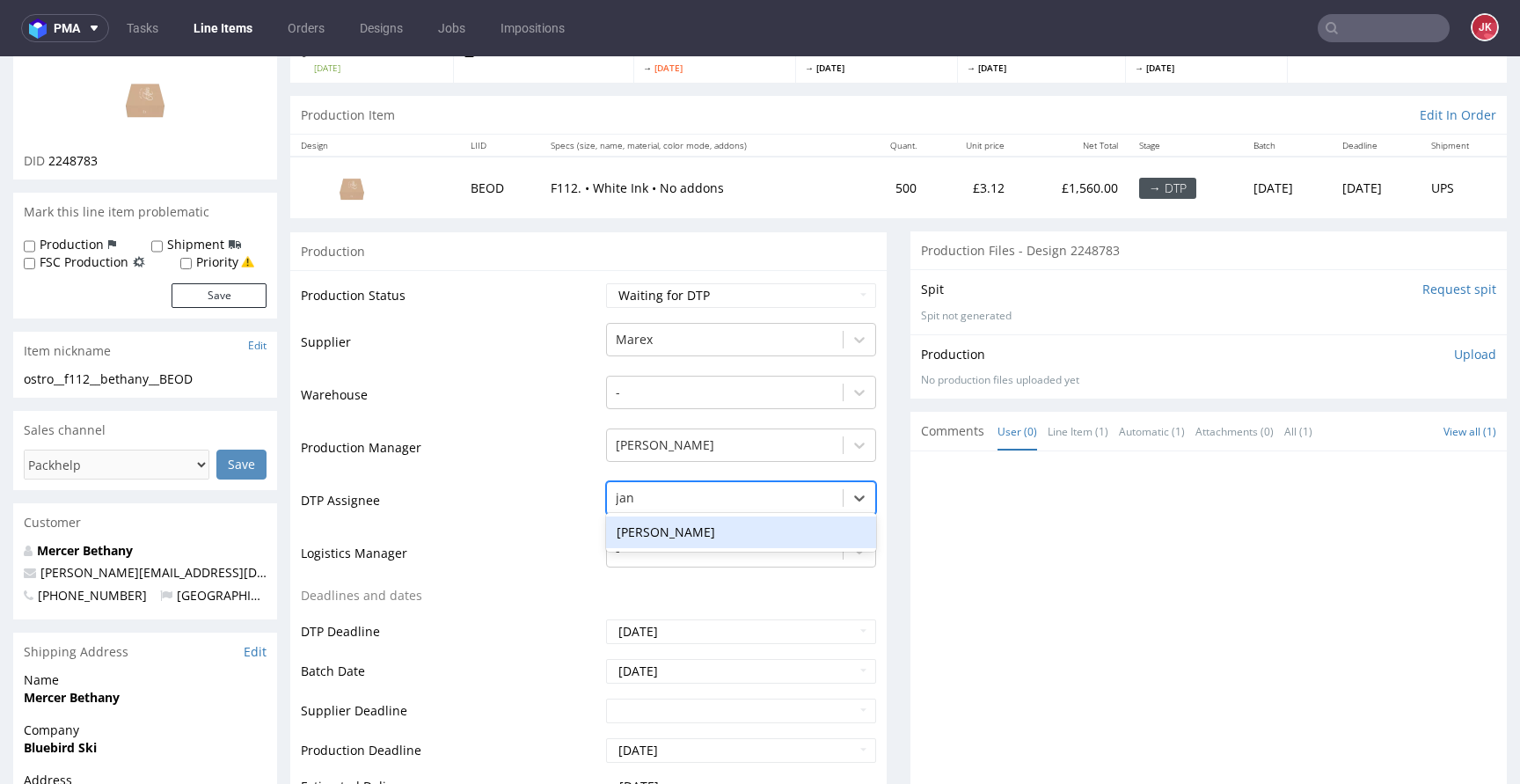
click at [727, 531] on div "[PERSON_NAME]" at bounding box center [741, 532] width 270 height 32
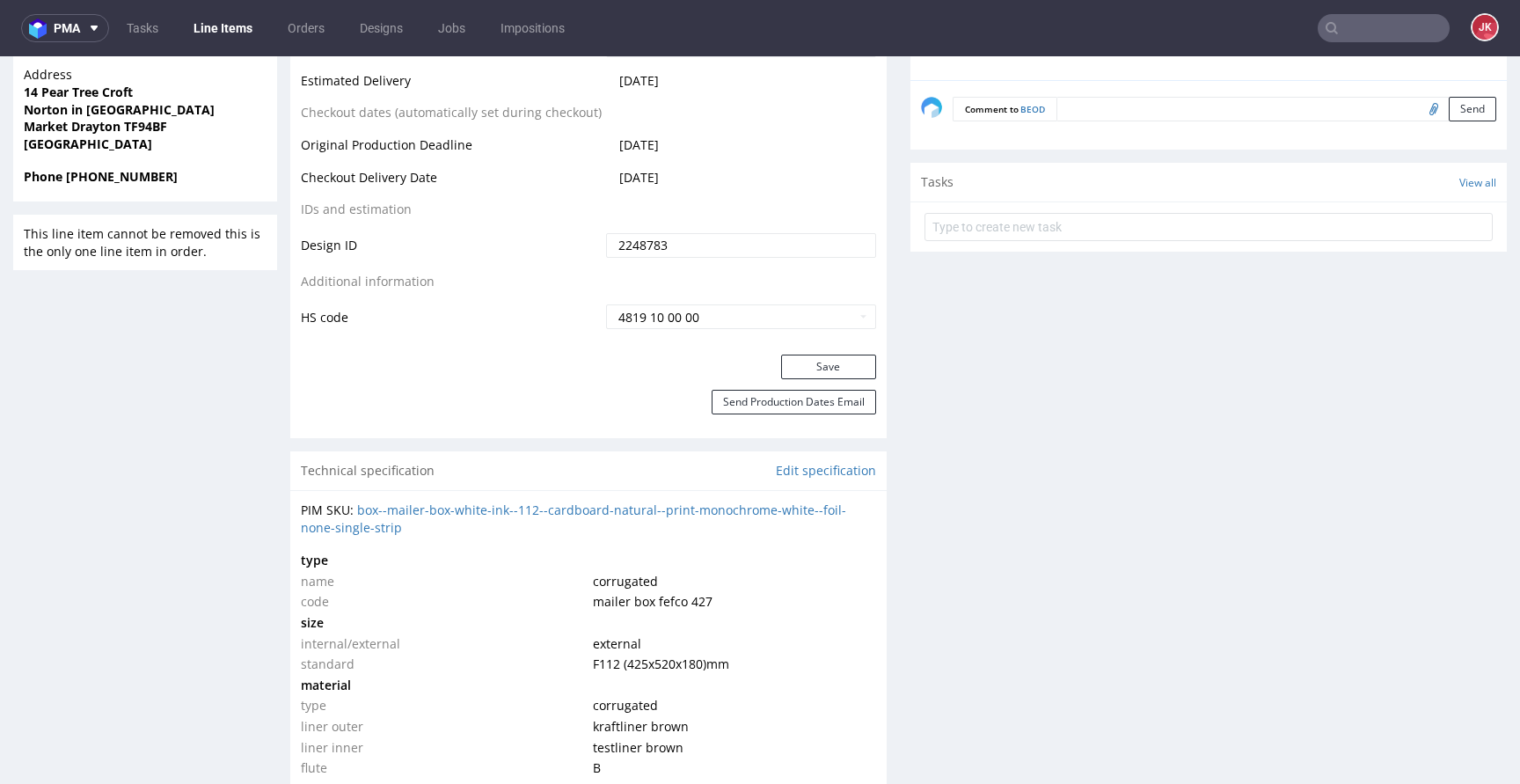
scroll to position [896, 0]
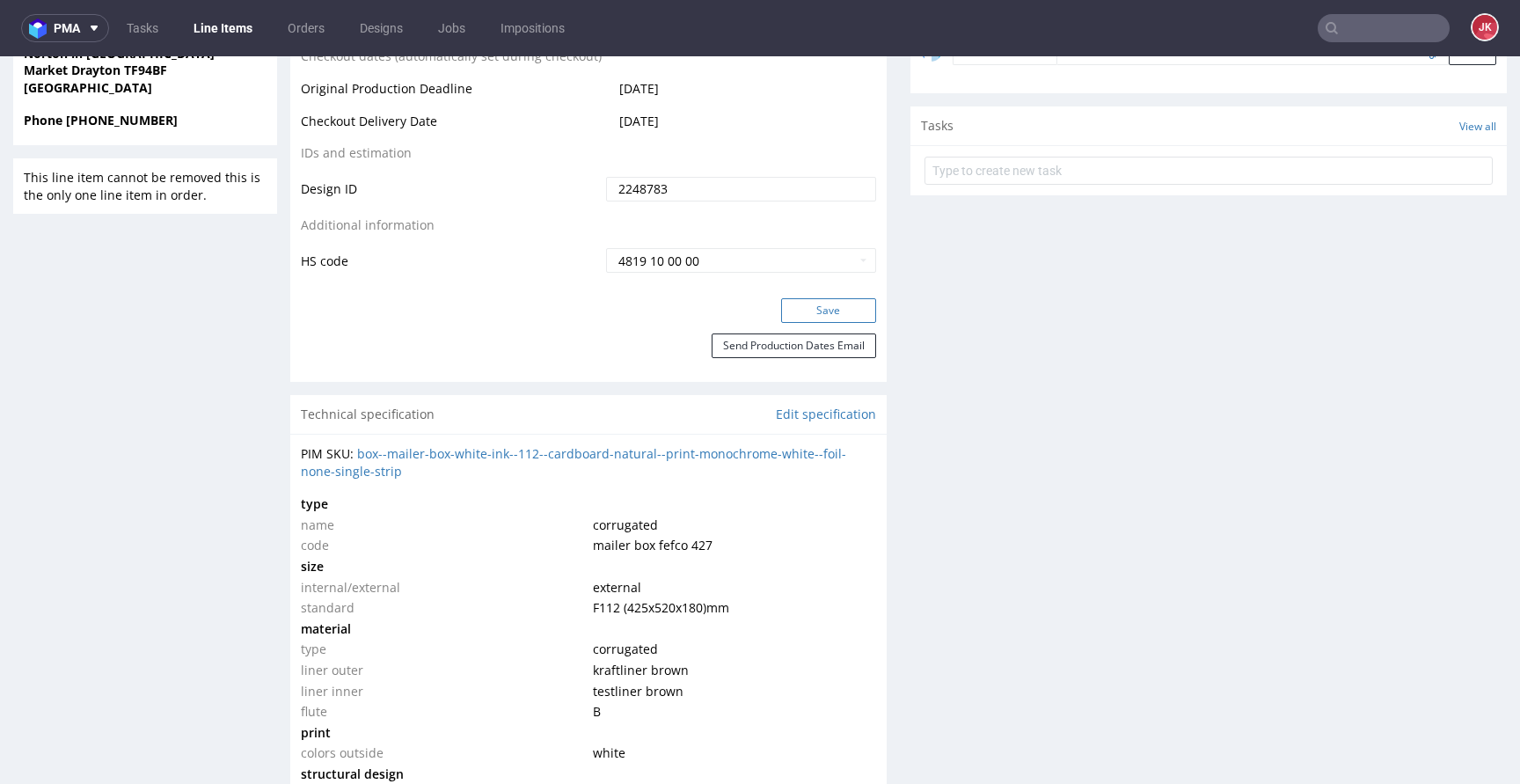
click at [822, 305] on button "Save" at bounding box center [828, 311] width 95 height 25
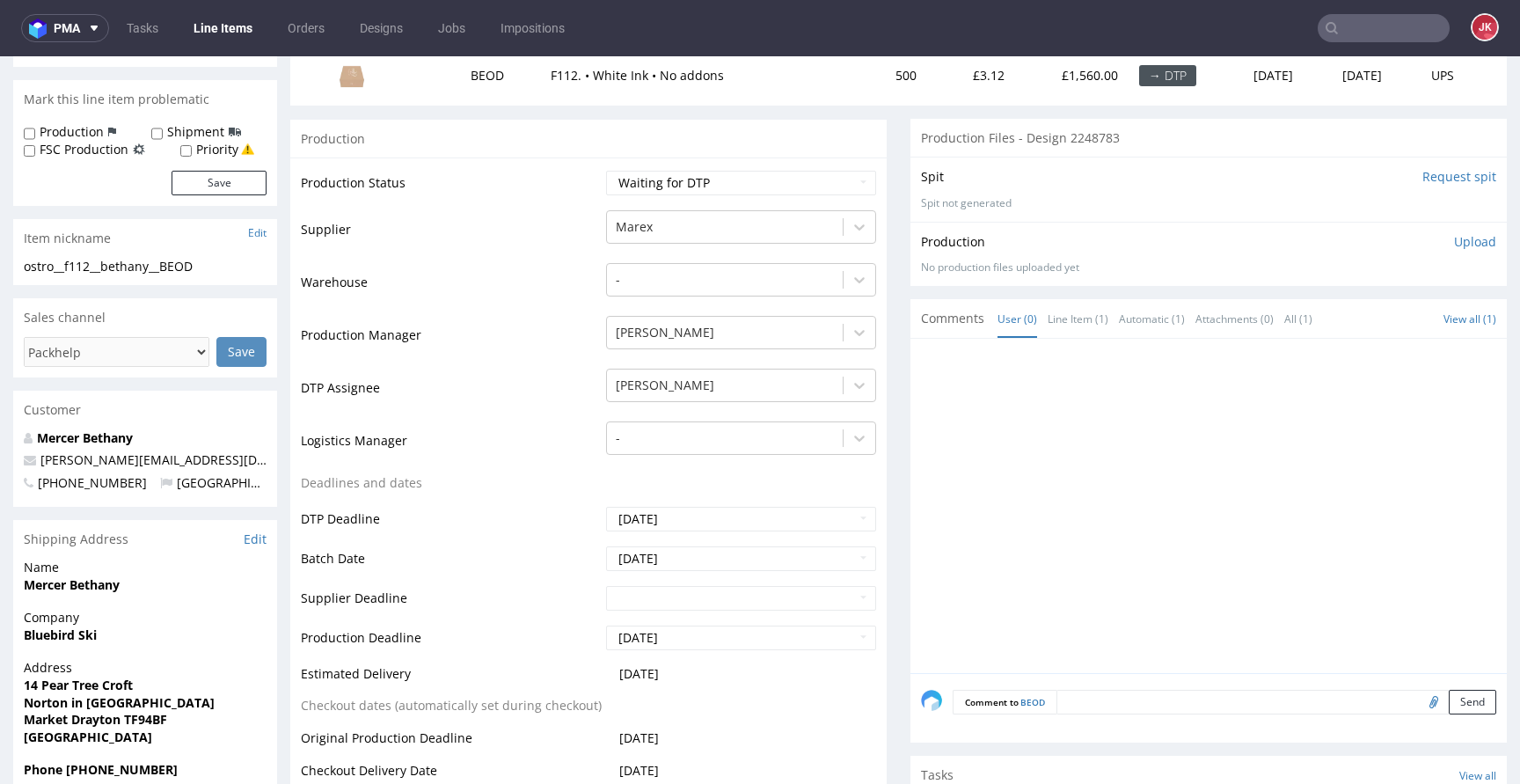
scroll to position [0, 0]
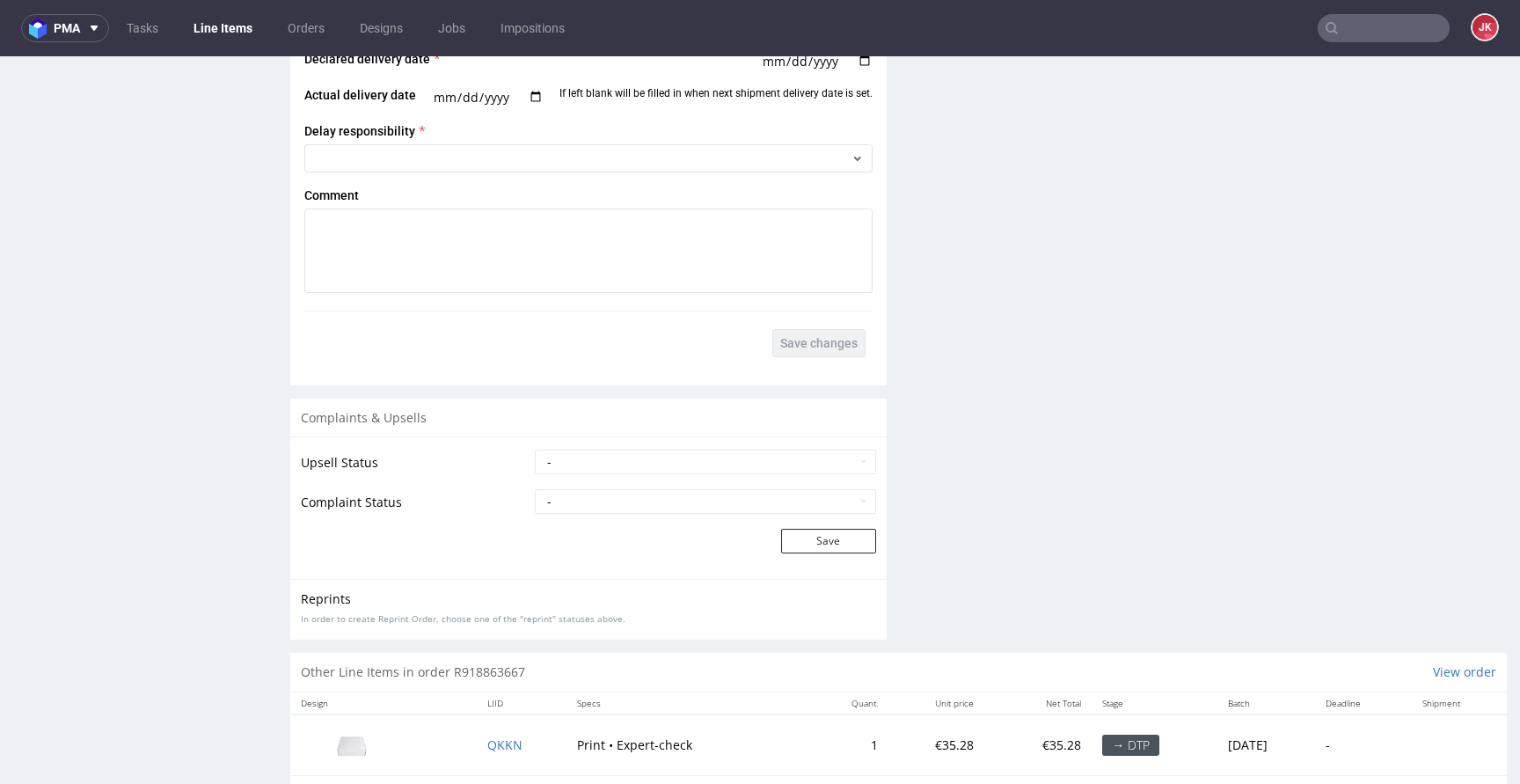
scroll to position [2545, 0]
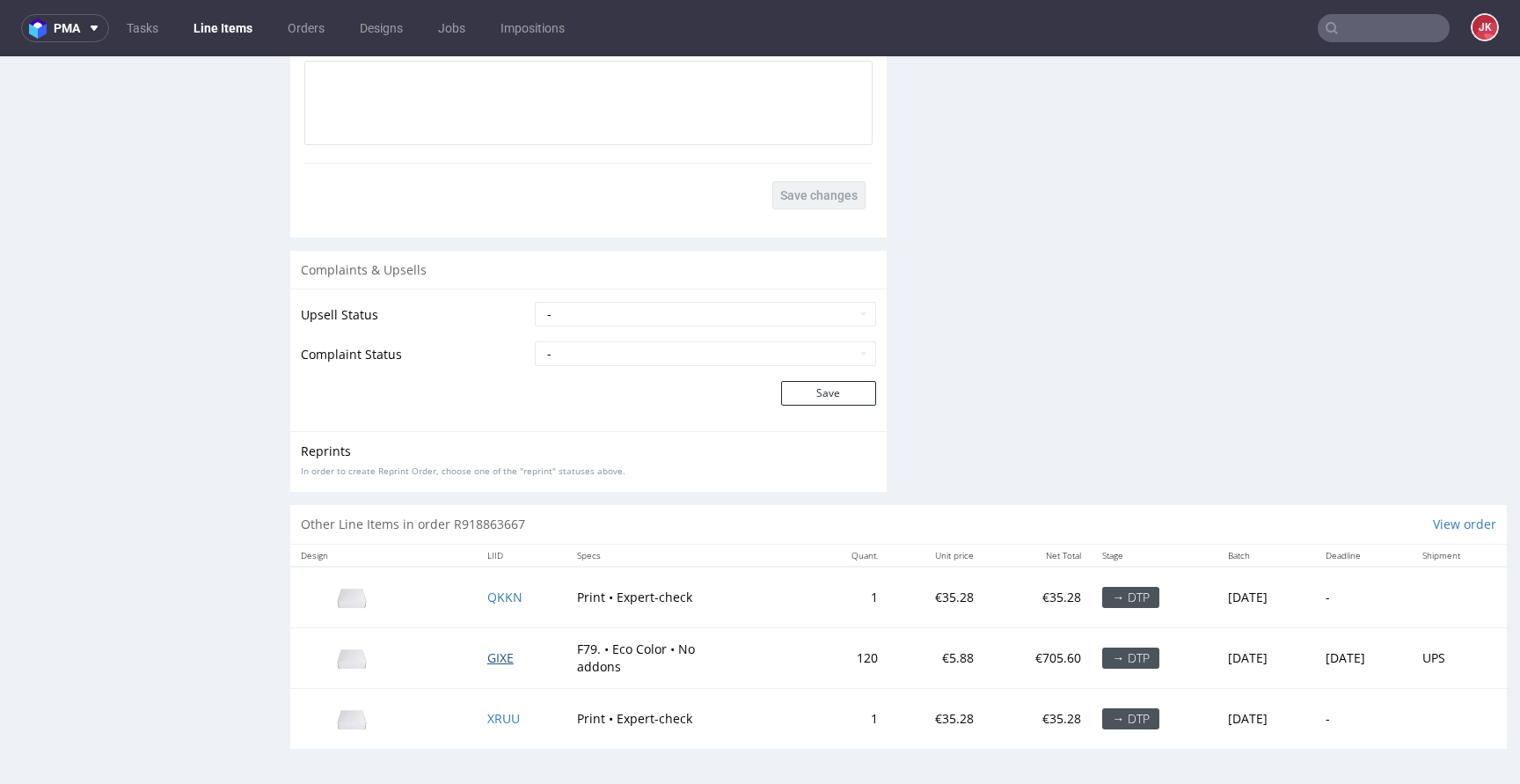
click at [493, 655] on span "GIXE" at bounding box center [501, 657] width 26 height 17
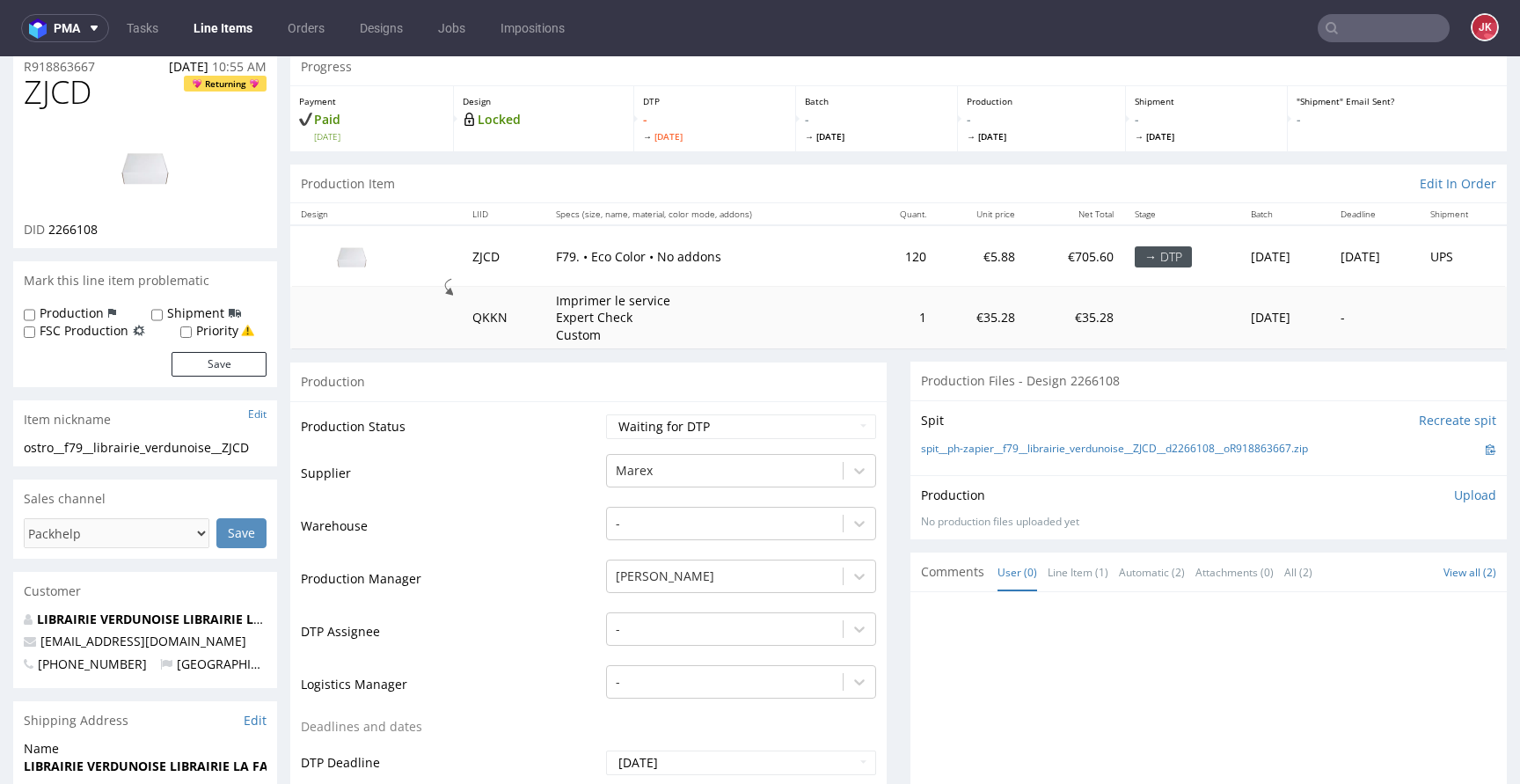
scroll to position [0, 0]
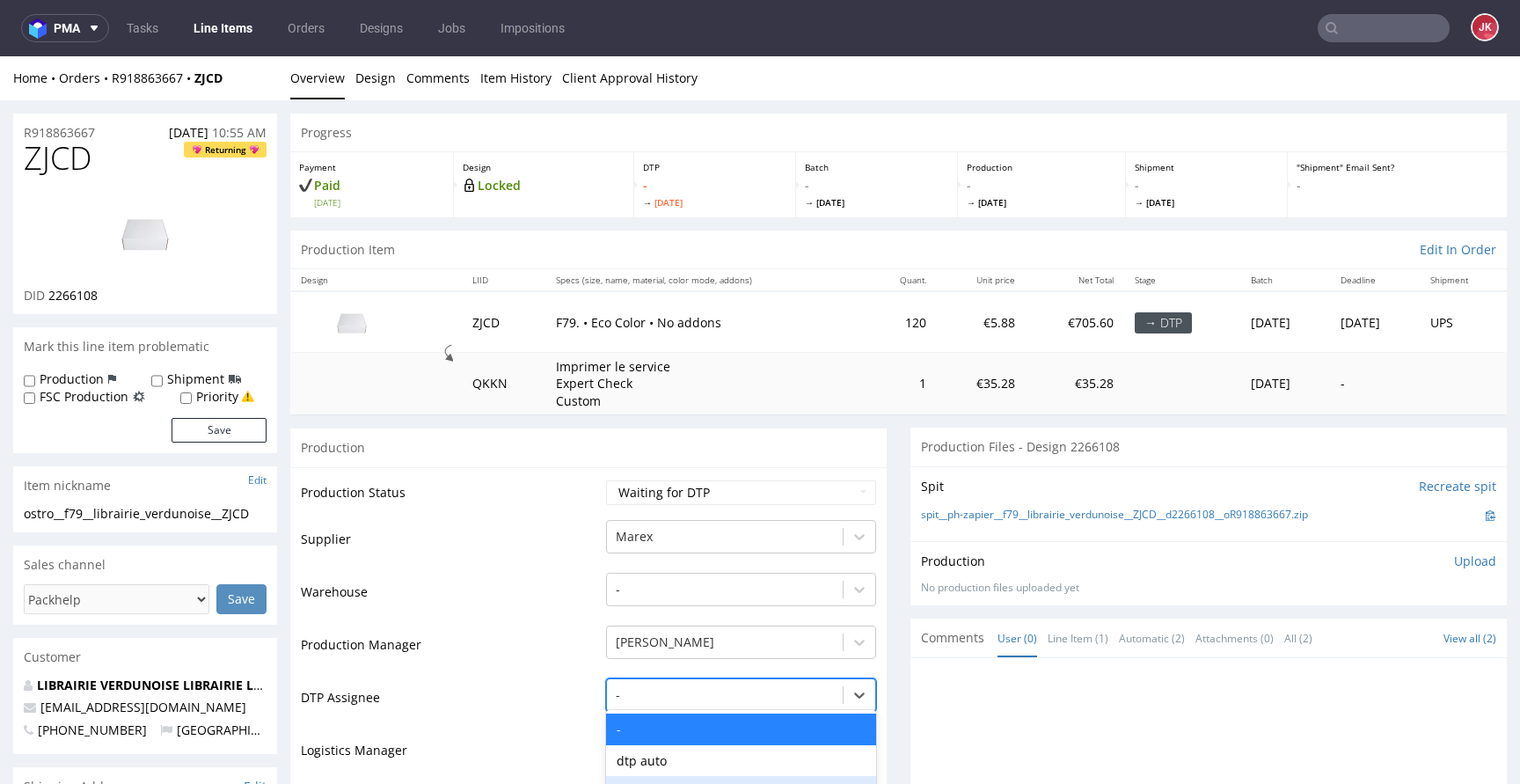
click at [698, 692] on div "Hapka Dominika, 3 of 31. 31 results available. Use Up and Down to choose option…" at bounding box center [741, 690] width 270 height 25
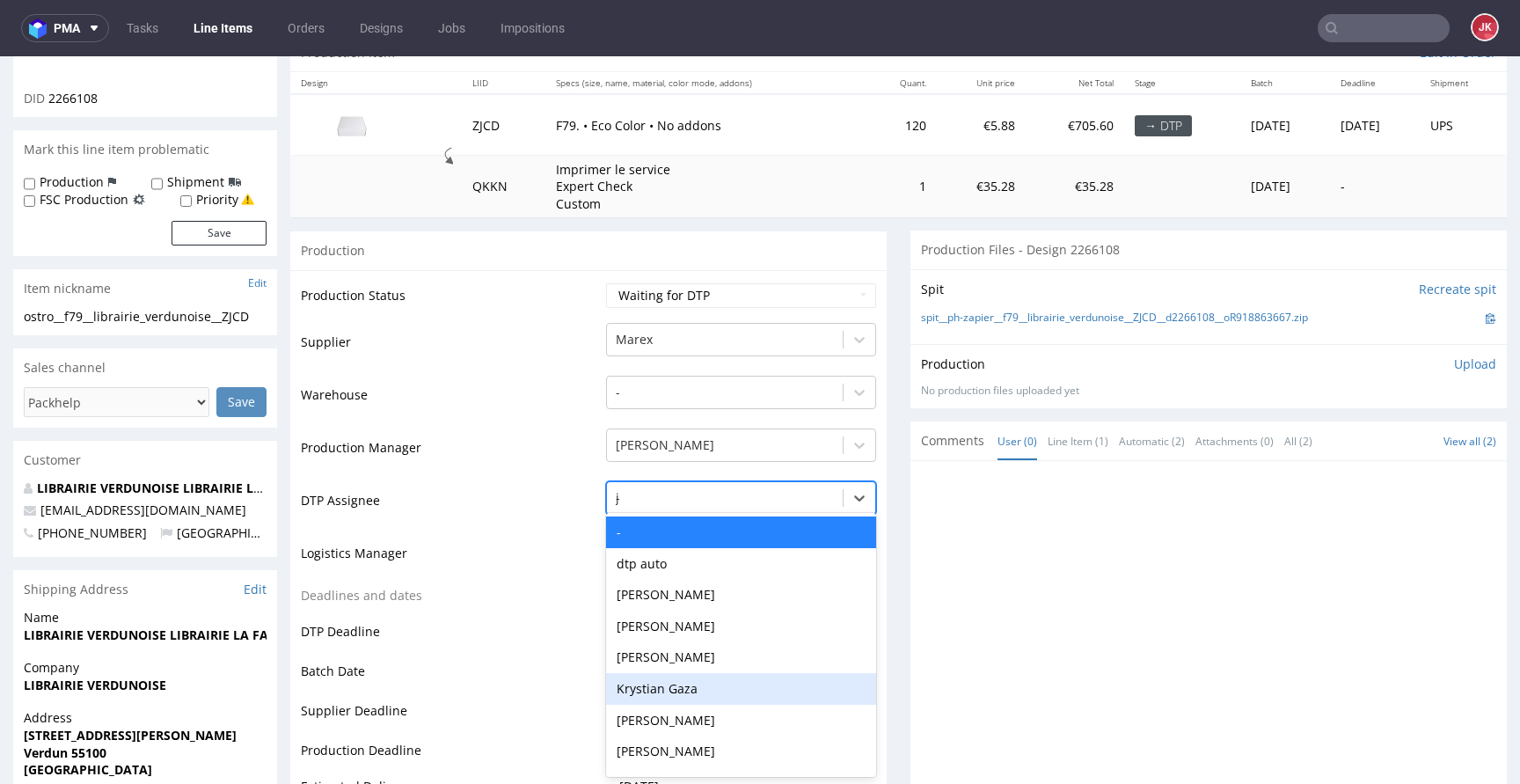
type input "jan"
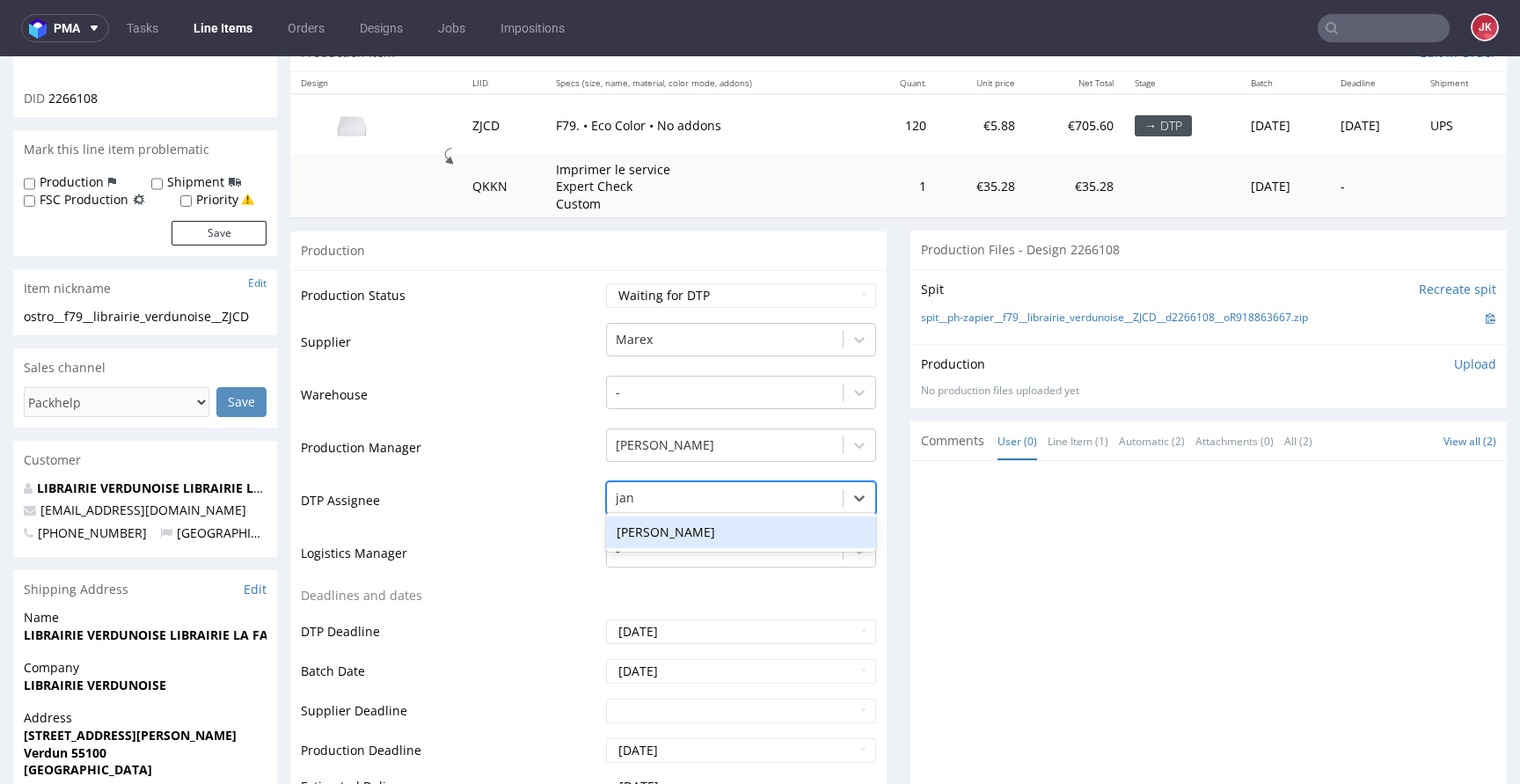
click at [784, 531] on div "[PERSON_NAME]" at bounding box center [741, 532] width 270 height 32
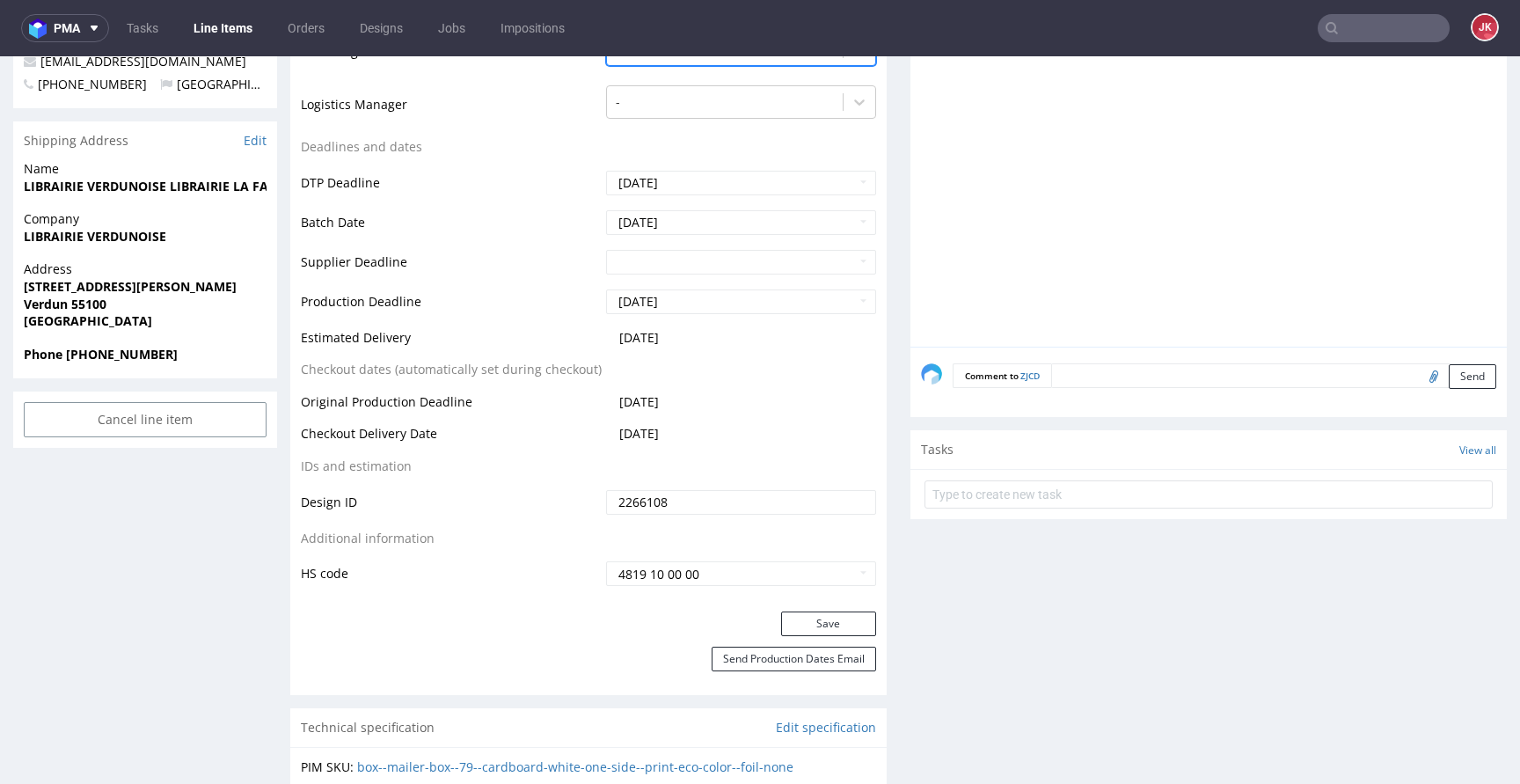
scroll to position [686, 0]
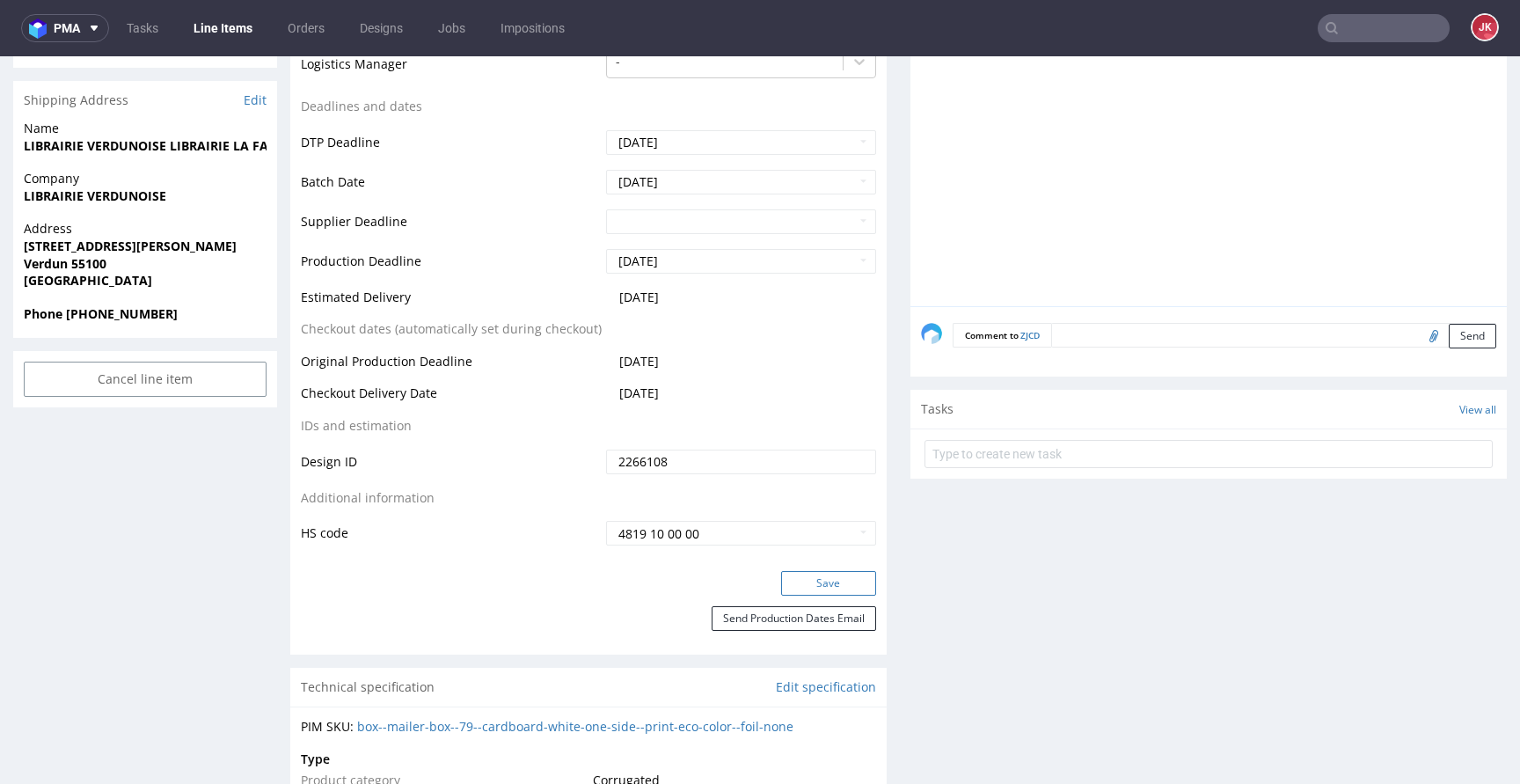
click at [794, 574] on button "Save" at bounding box center [828, 583] width 95 height 25
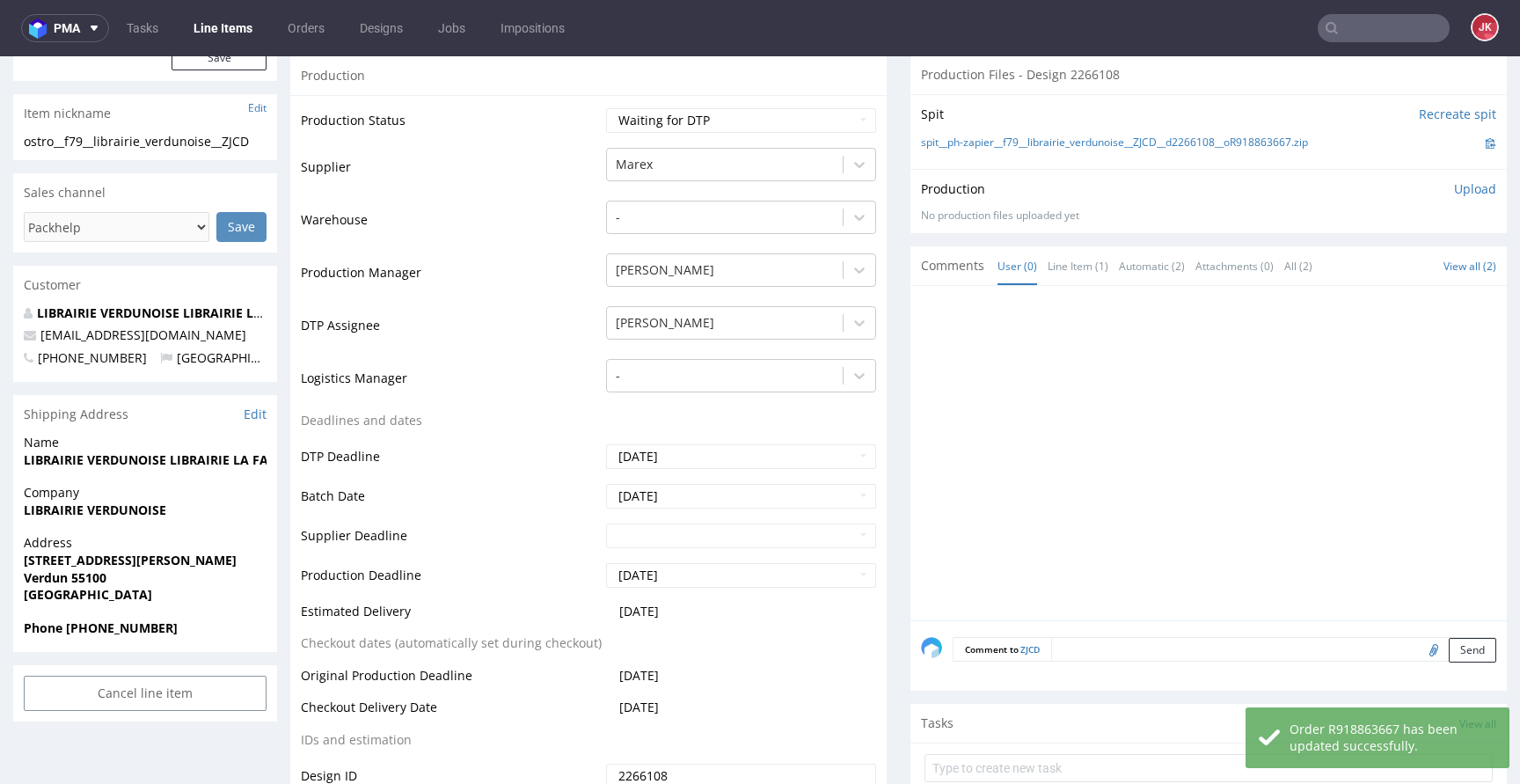
scroll to position [0, 0]
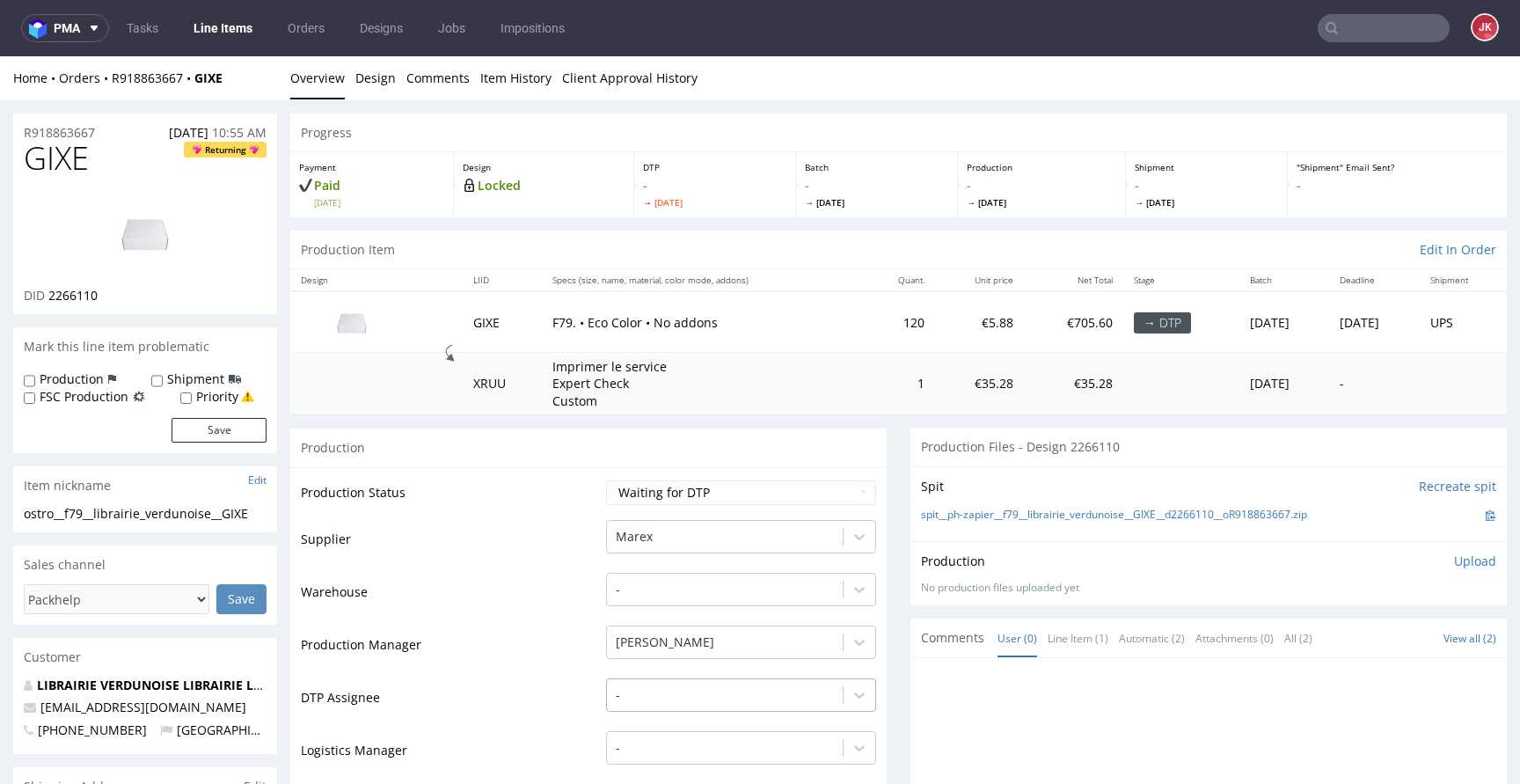
click at [693, 690] on div "-" at bounding box center [741, 690] width 270 height 25
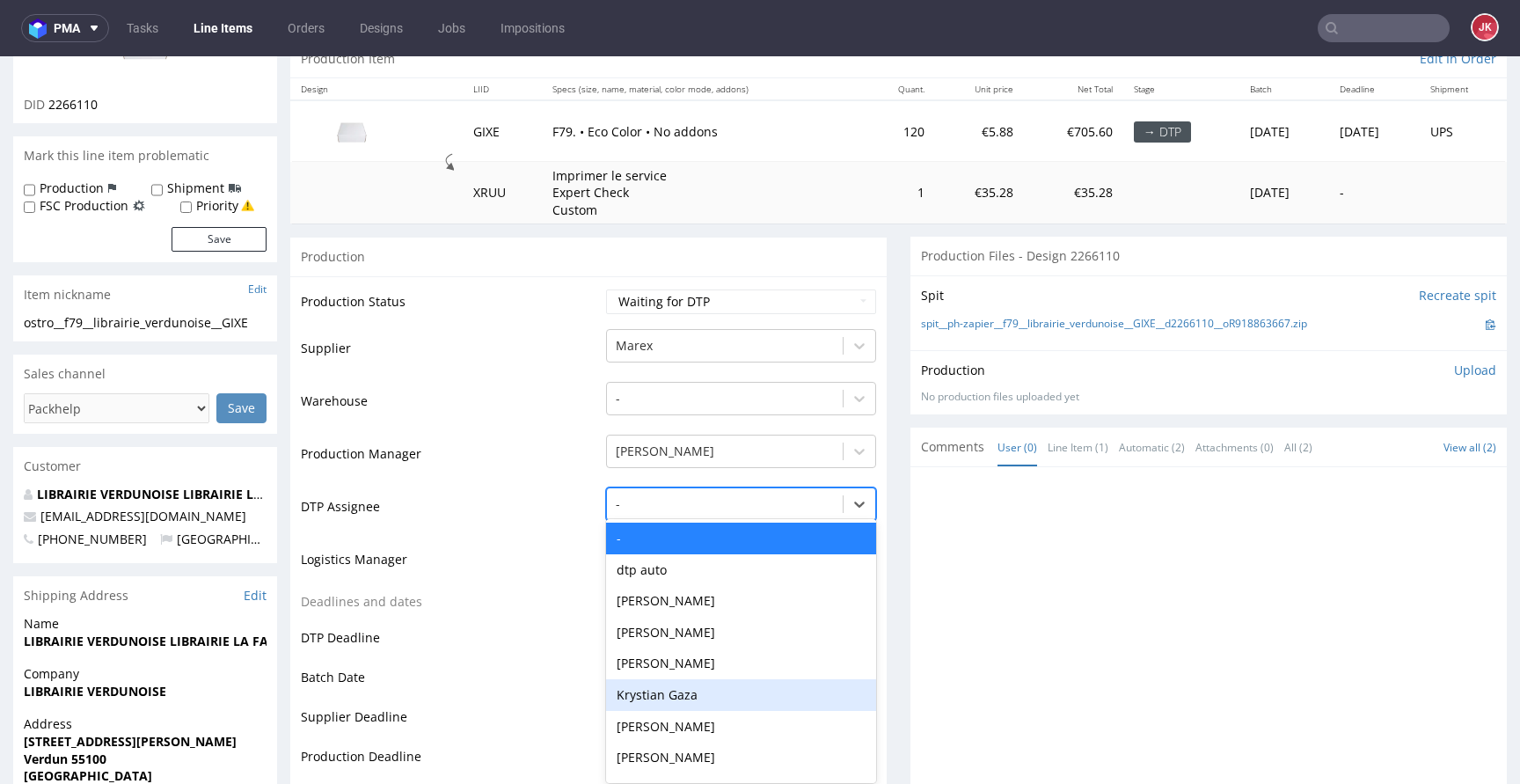
scroll to position [197, 0]
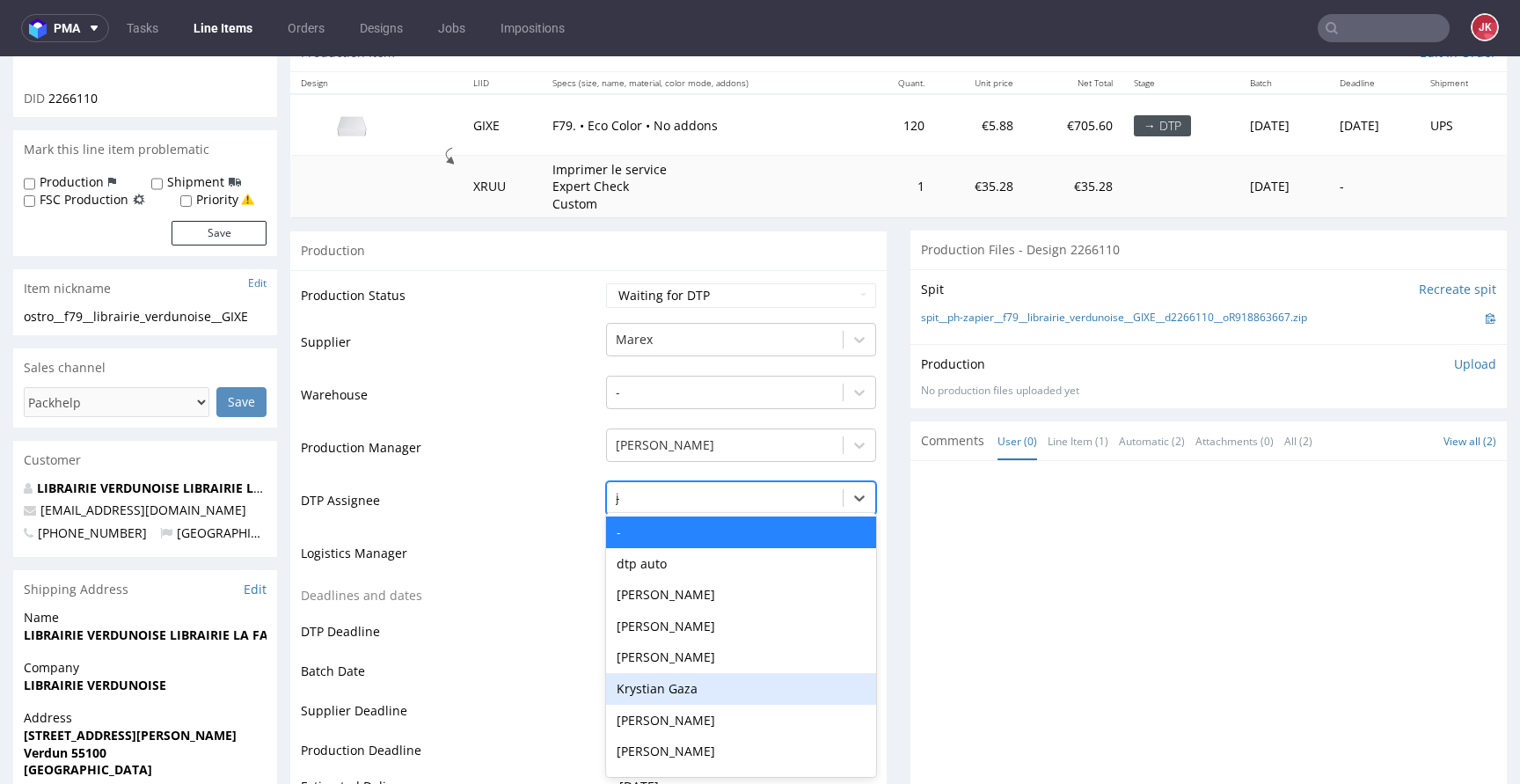
type input "jan"
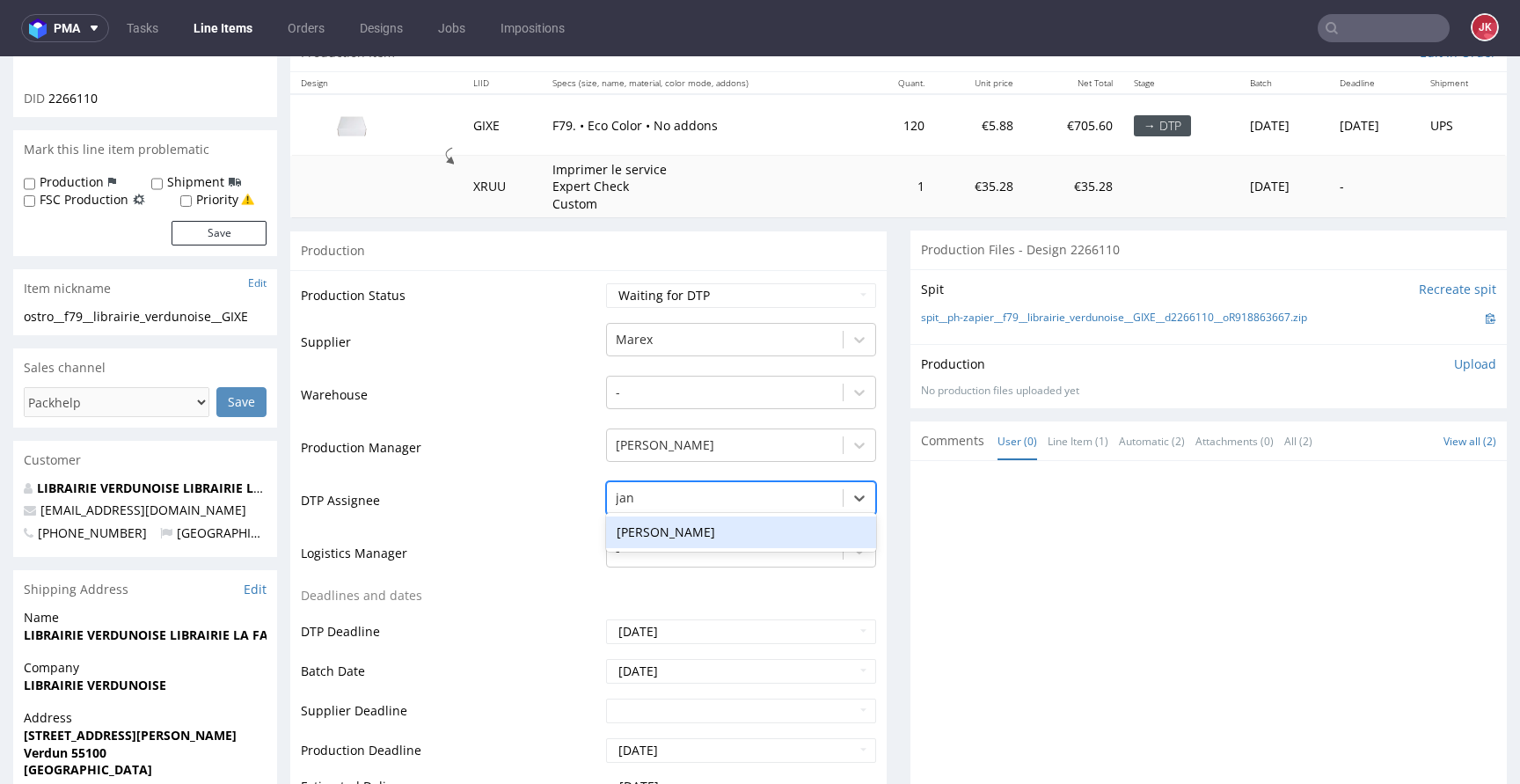
click at [709, 536] on div "[PERSON_NAME]" at bounding box center [741, 532] width 270 height 32
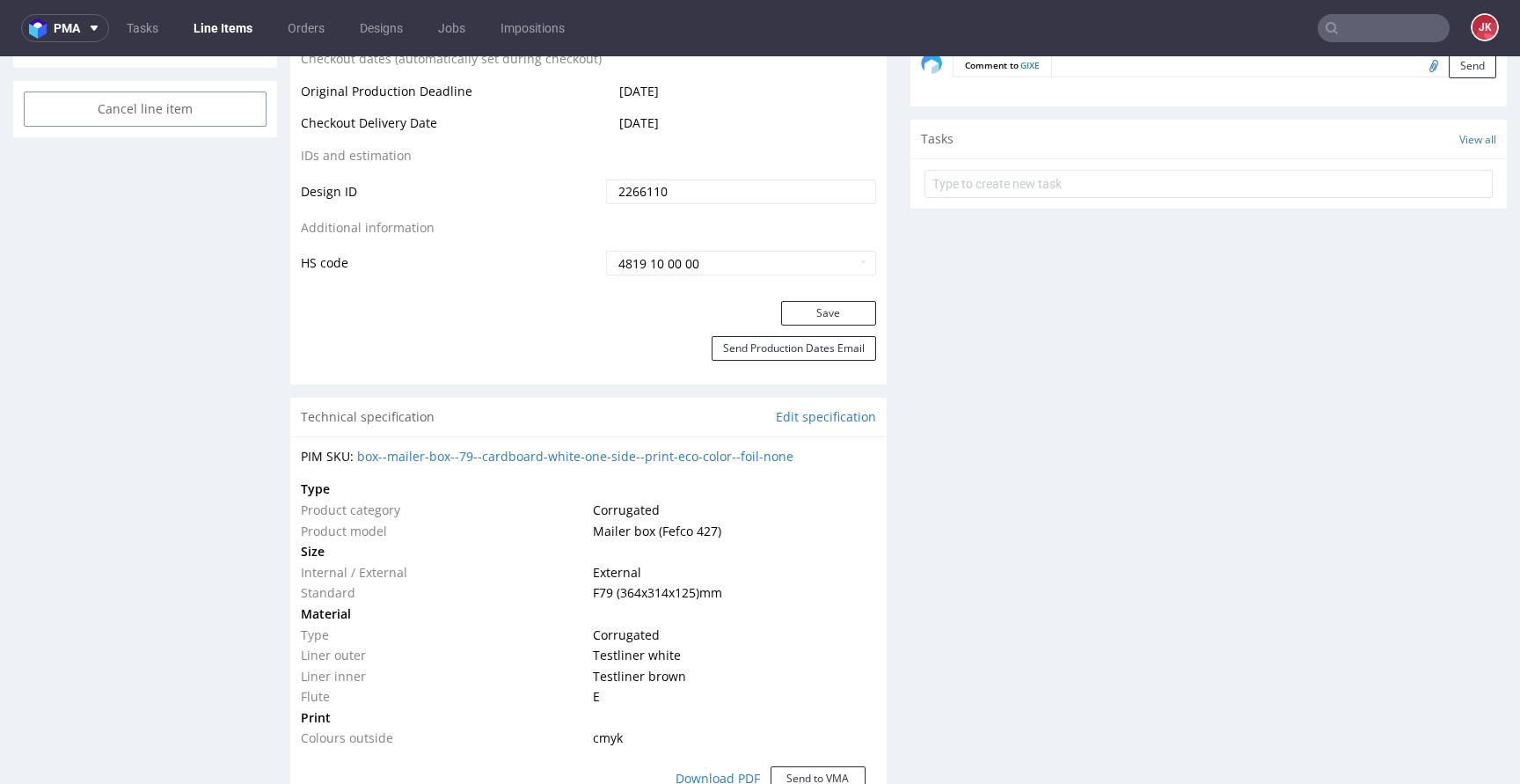
scroll to position [971, 0]
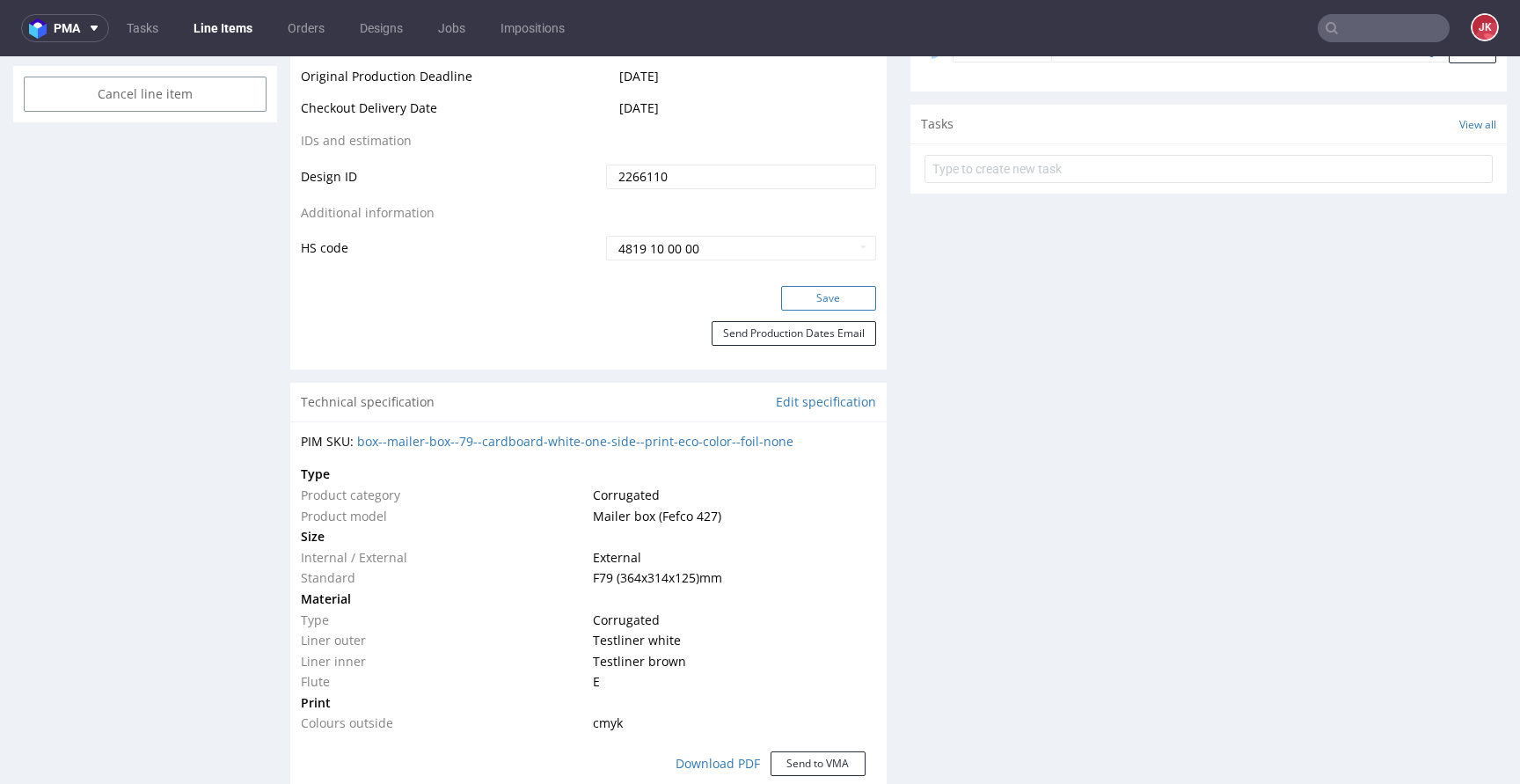
click at [813, 308] on button "Save" at bounding box center [828, 298] width 95 height 25
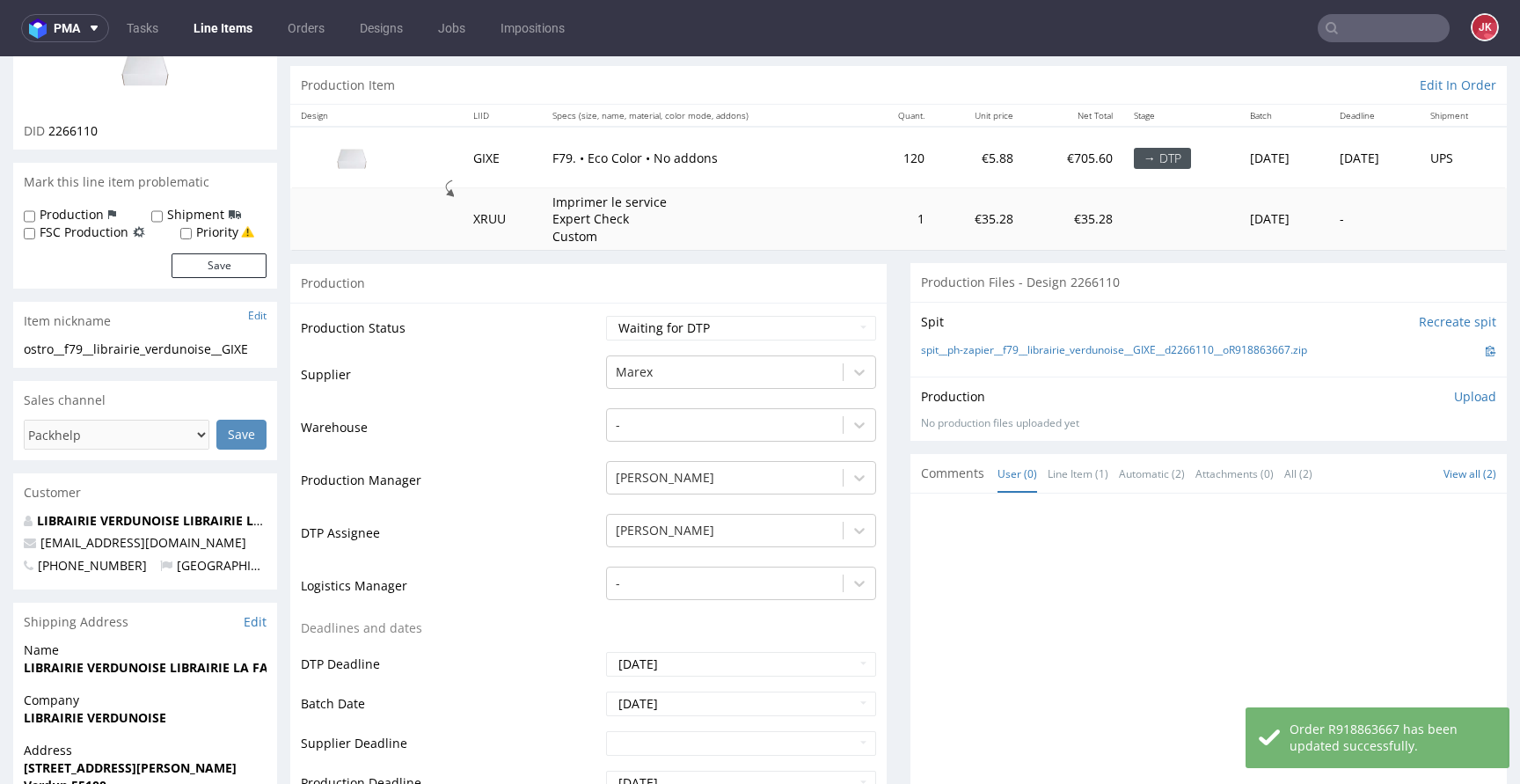
scroll to position [0, 0]
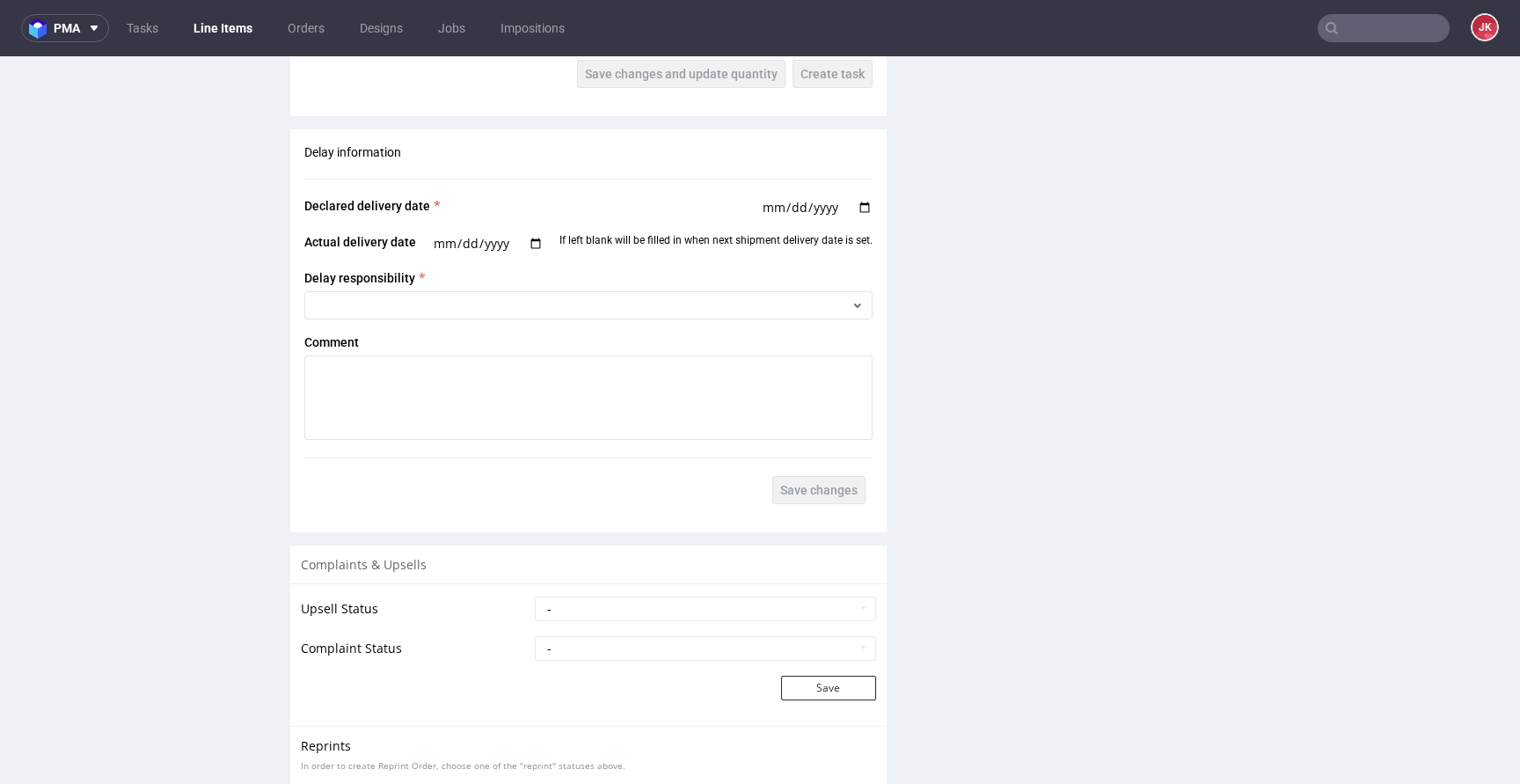
scroll to position [2577, 0]
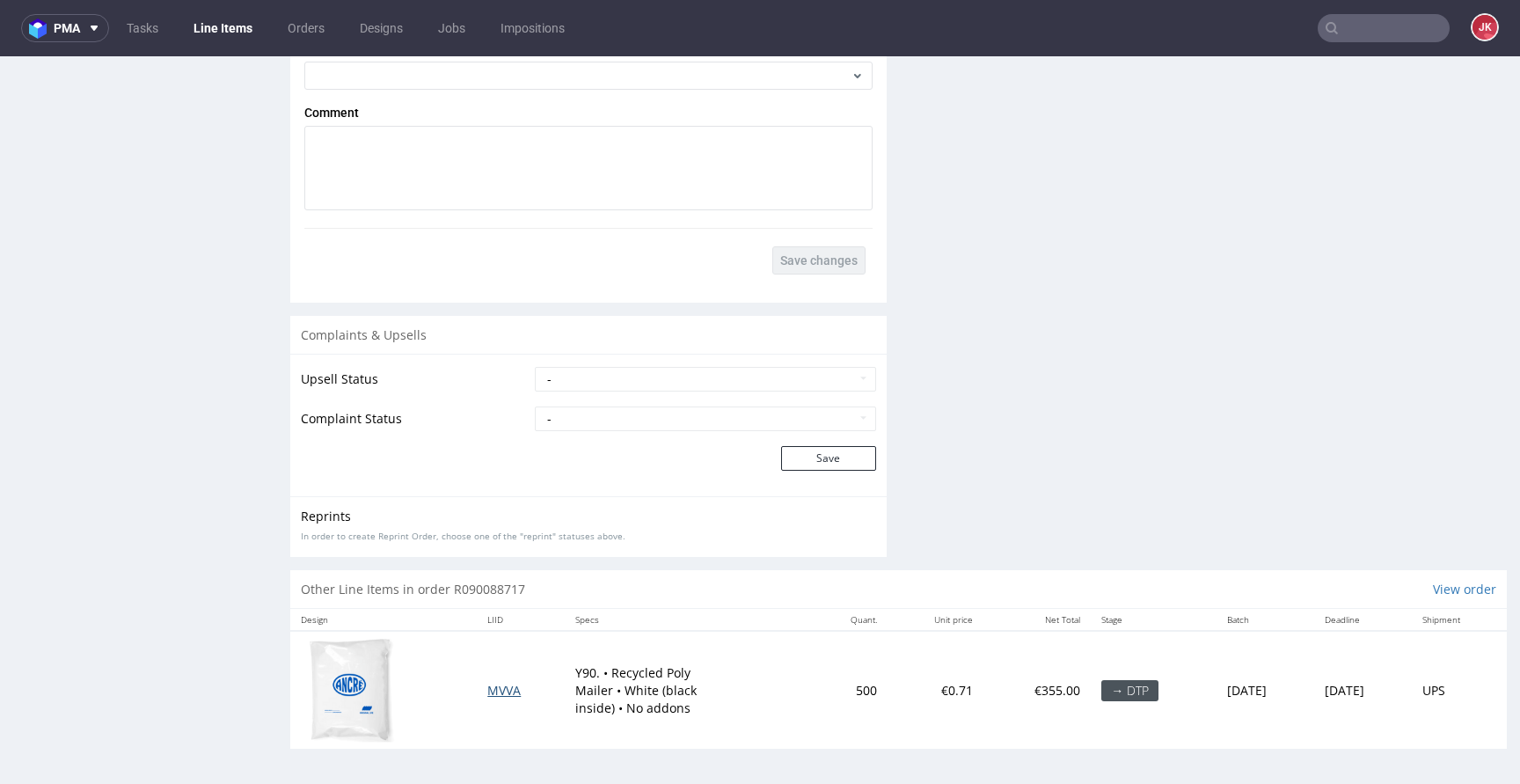
click at [498, 693] on span "MVVA" at bounding box center [504, 690] width 33 height 17
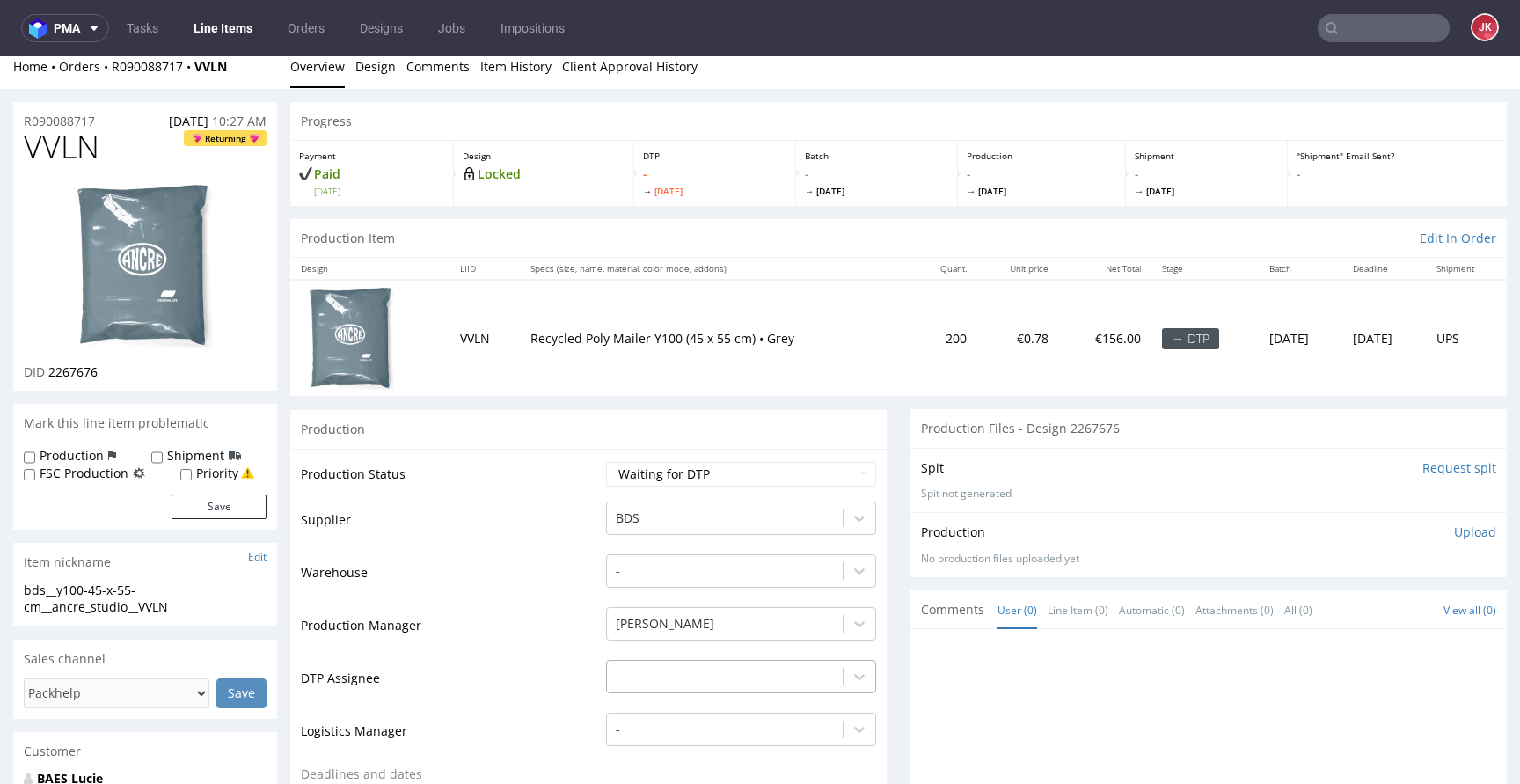
click at [688, 678] on div "-" at bounding box center [741, 672] width 270 height 25
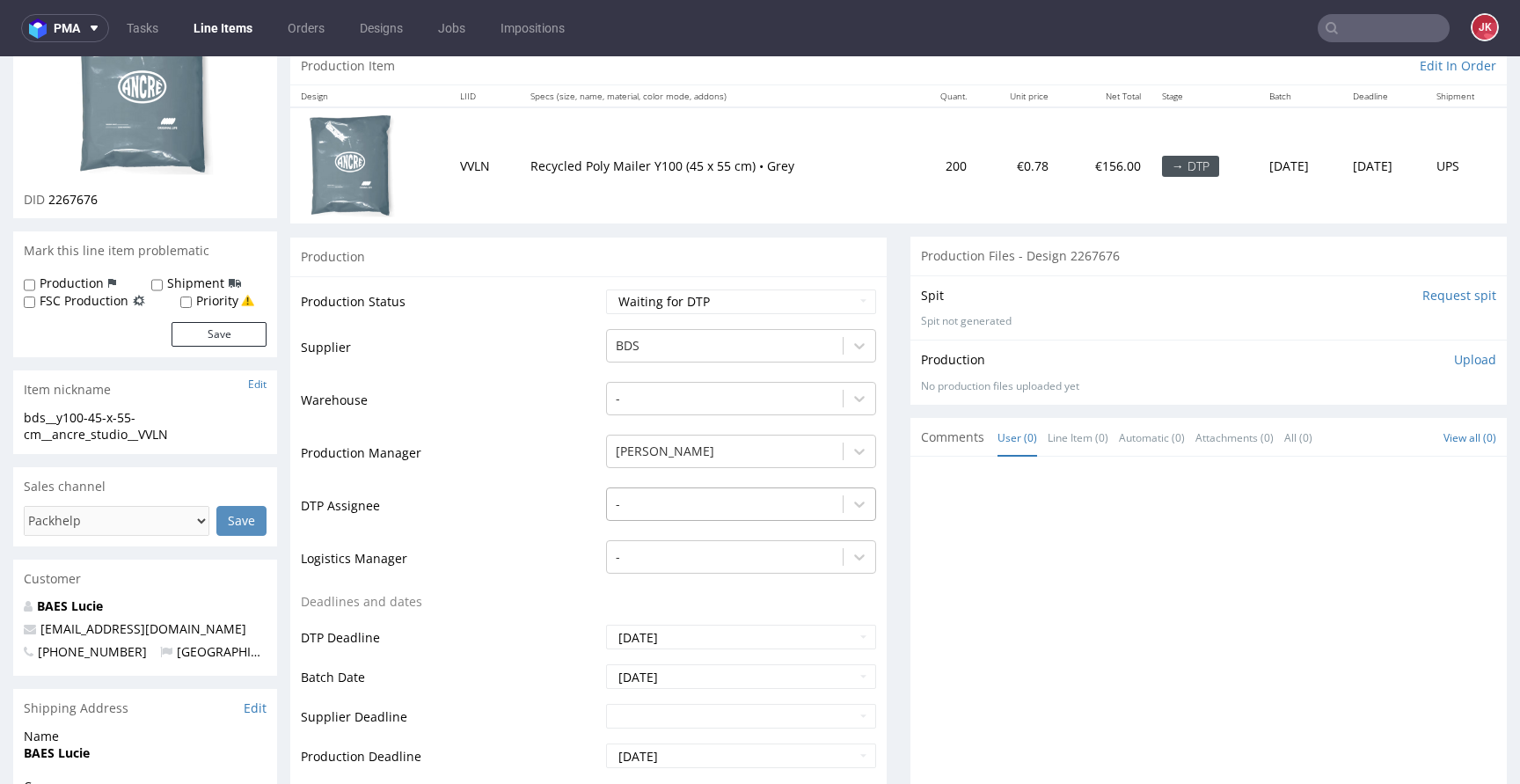
scroll to position [190, 0]
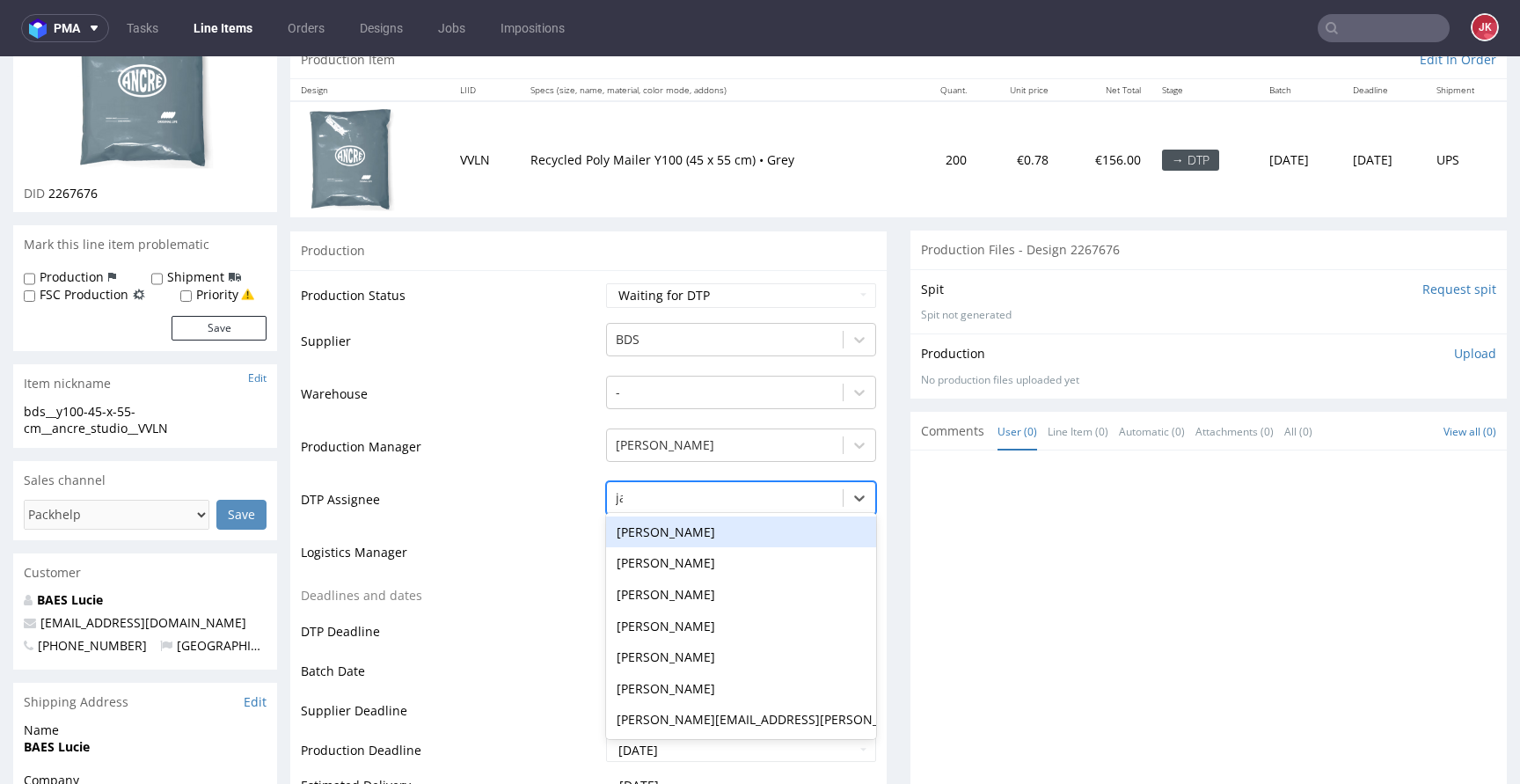
type input "jan"
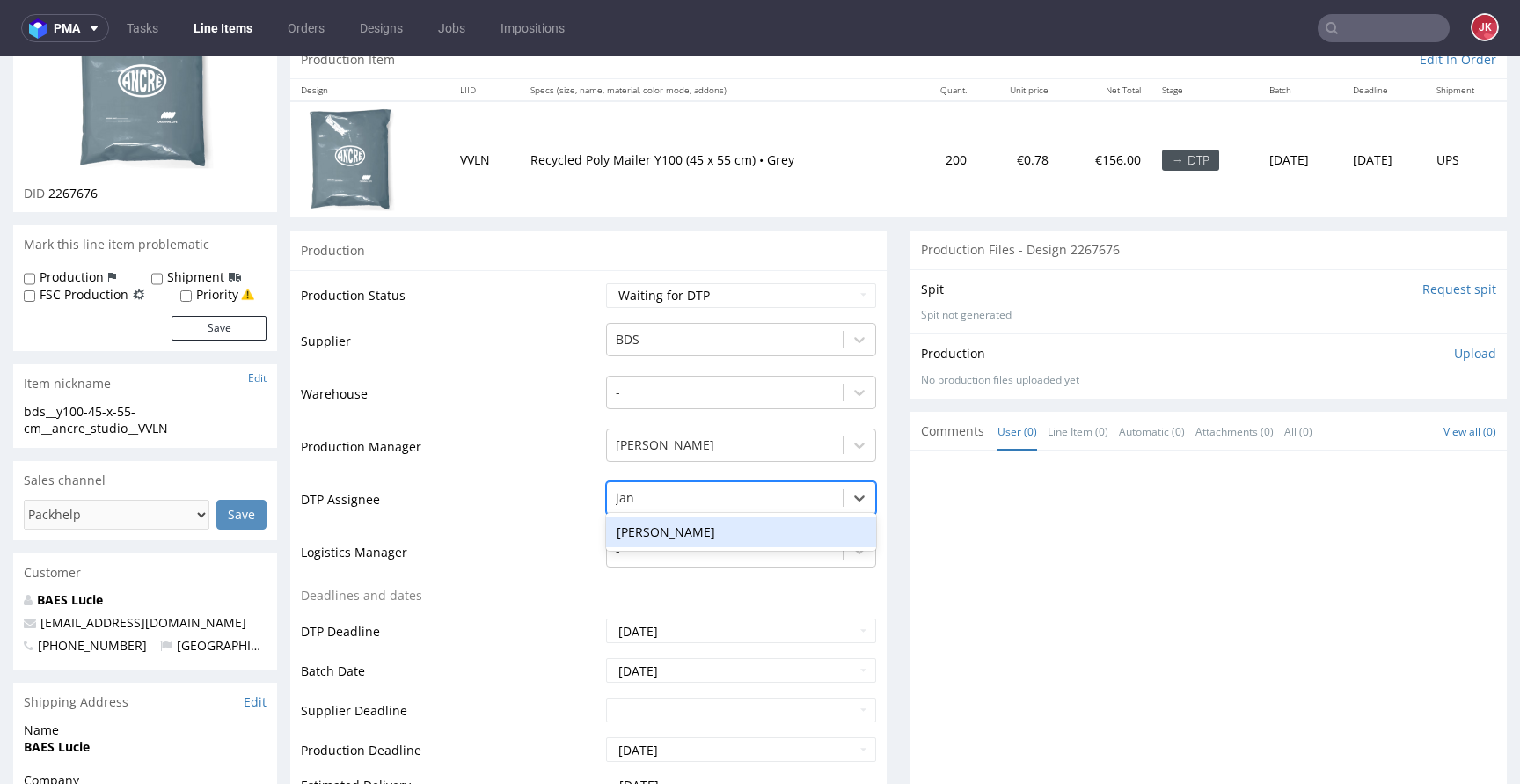
click at [706, 525] on div "[PERSON_NAME]" at bounding box center [741, 532] width 270 height 32
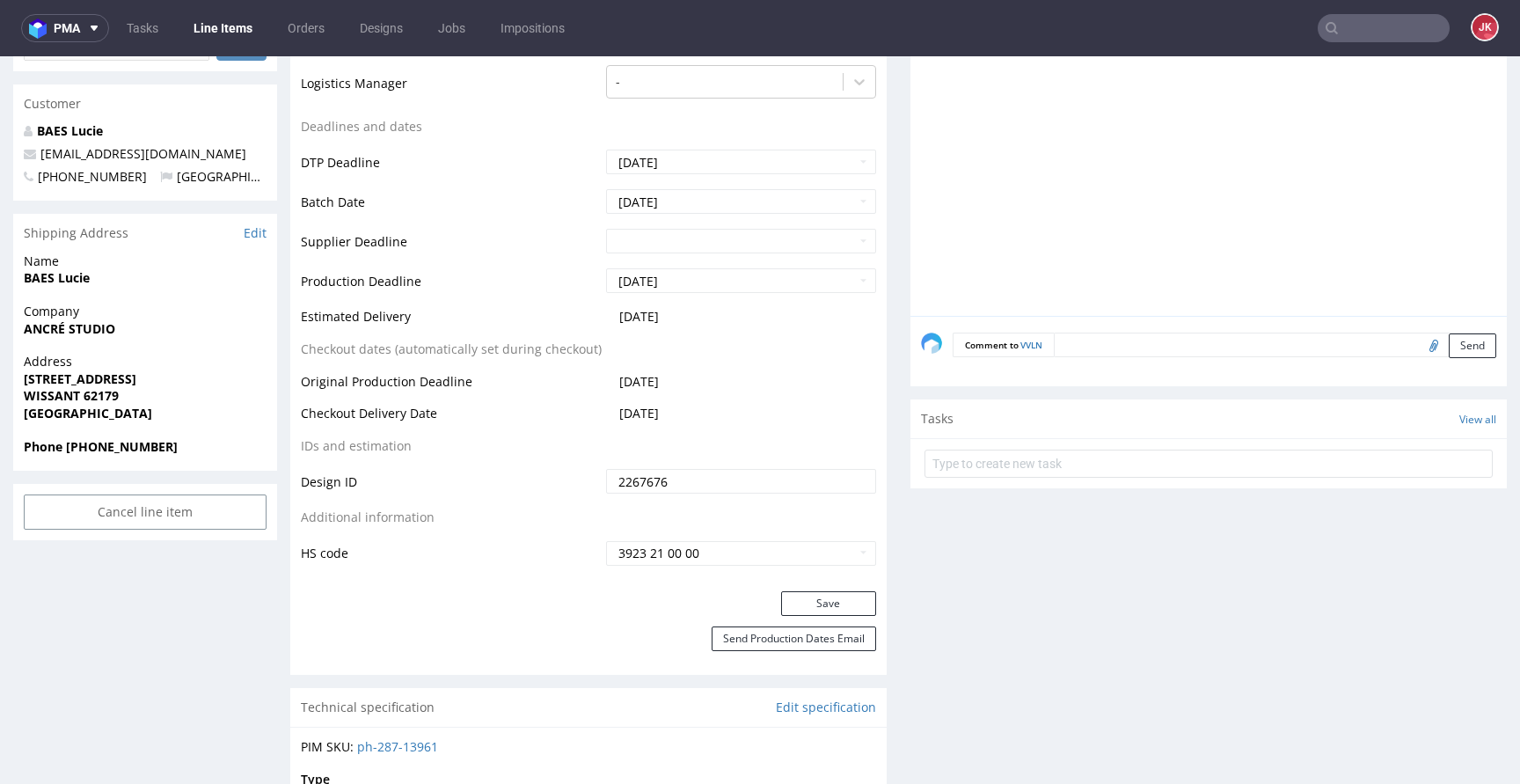
scroll to position [689, 0]
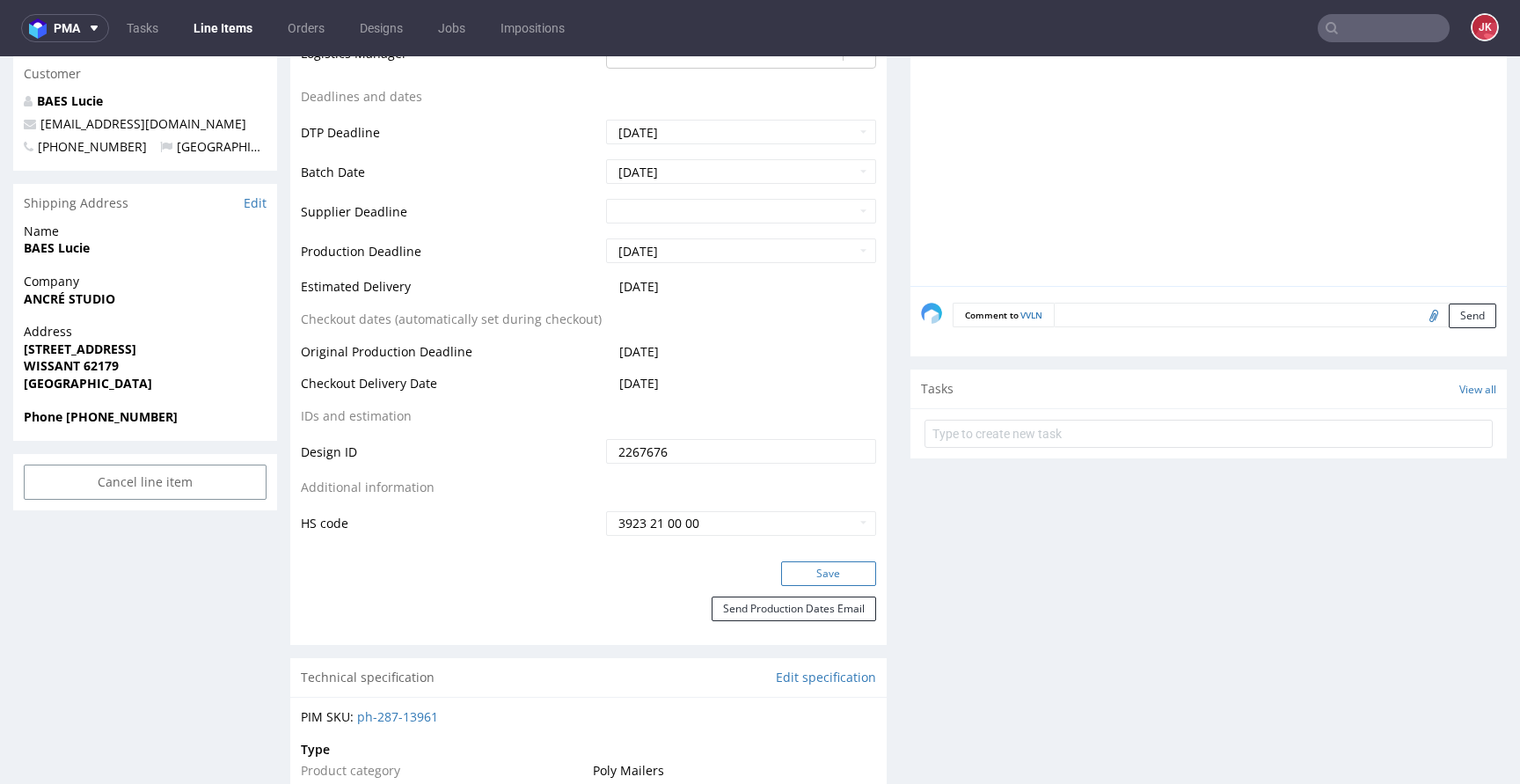
click at [812, 571] on button "Save" at bounding box center [828, 573] width 95 height 25
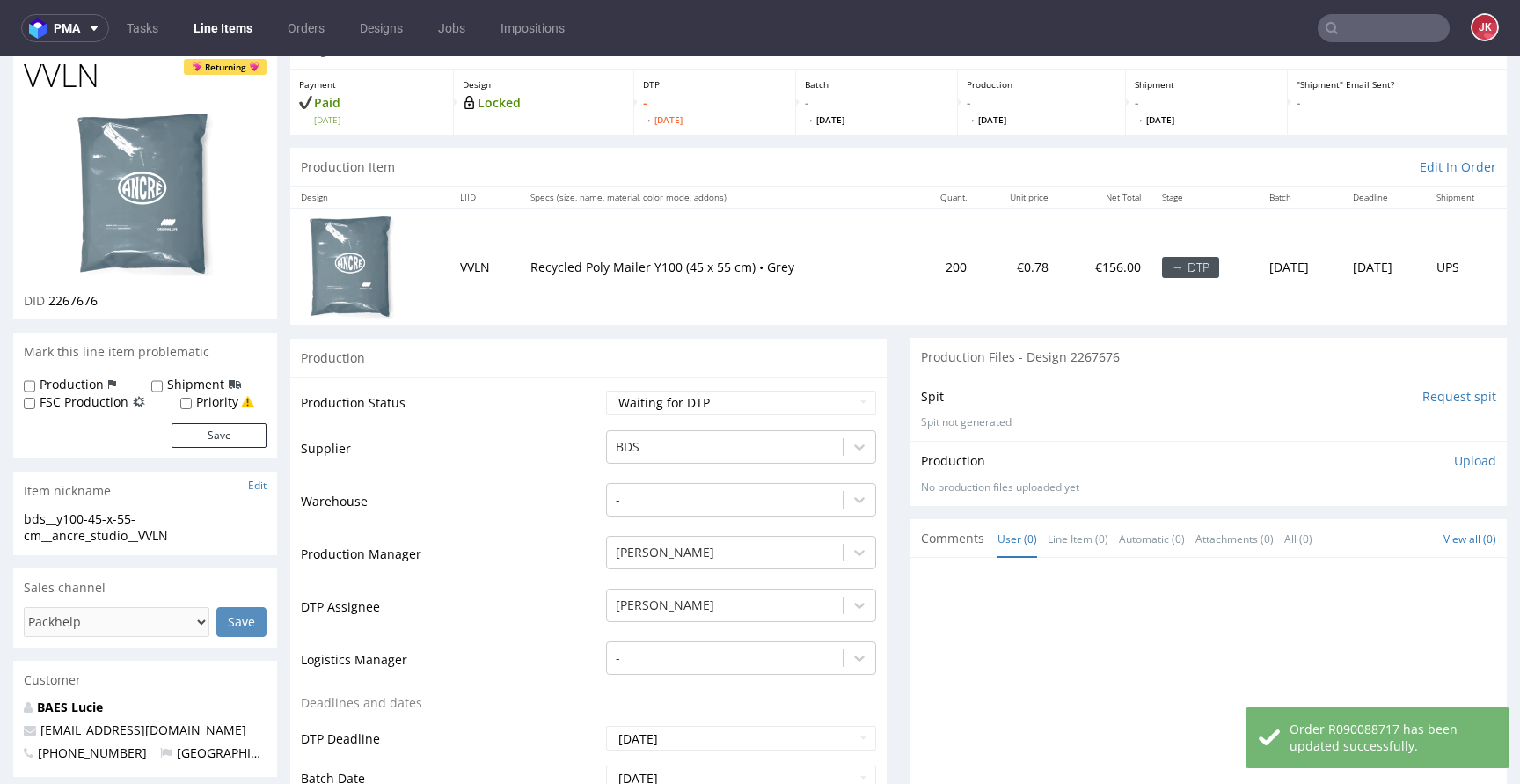
scroll to position [0, 0]
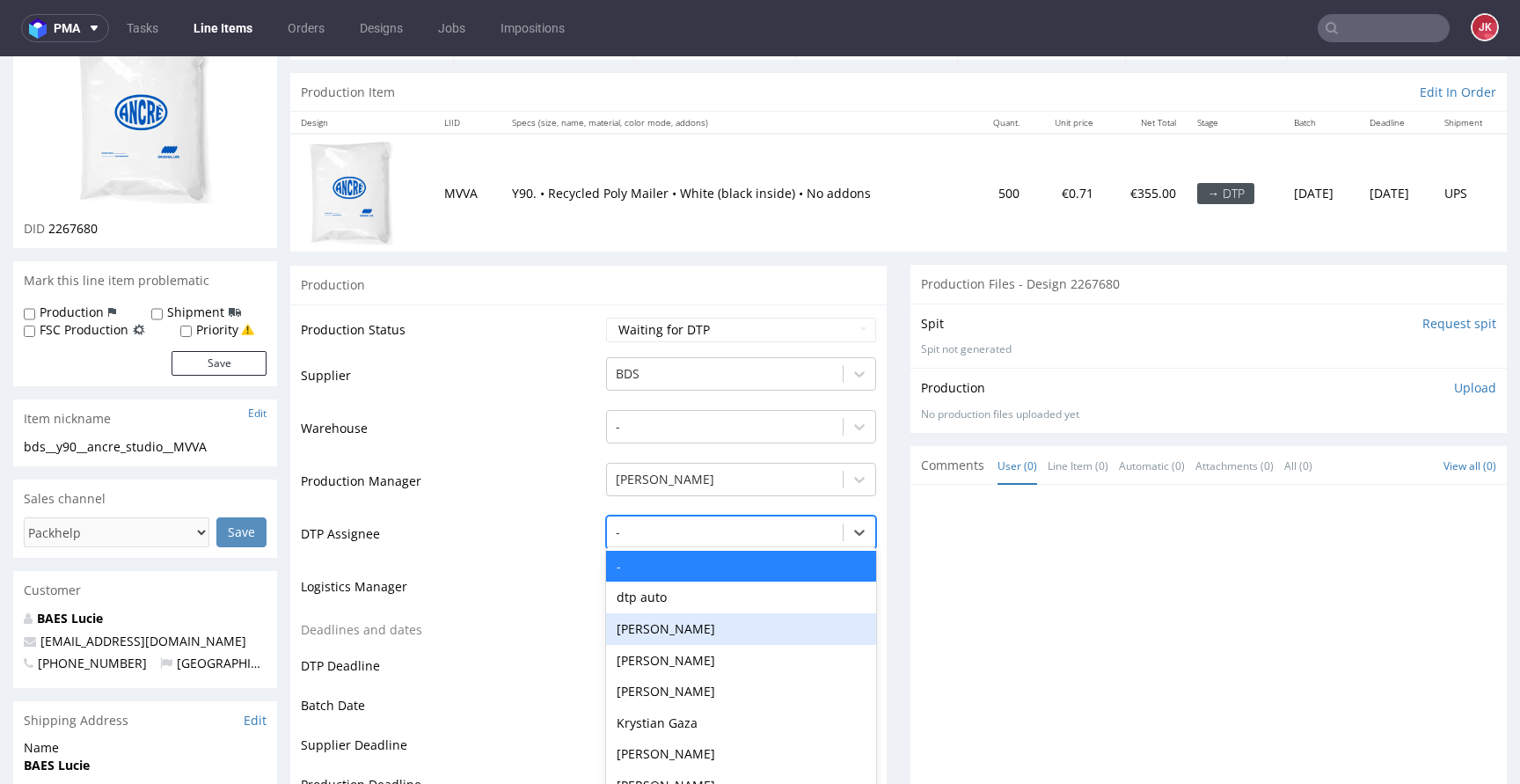
click at [706, 540] on div "Hapka Dominika, 3 of 31. 31 results available. Use Up and Down to choose option…" at bounding box center [741, 528] width 270 height 25
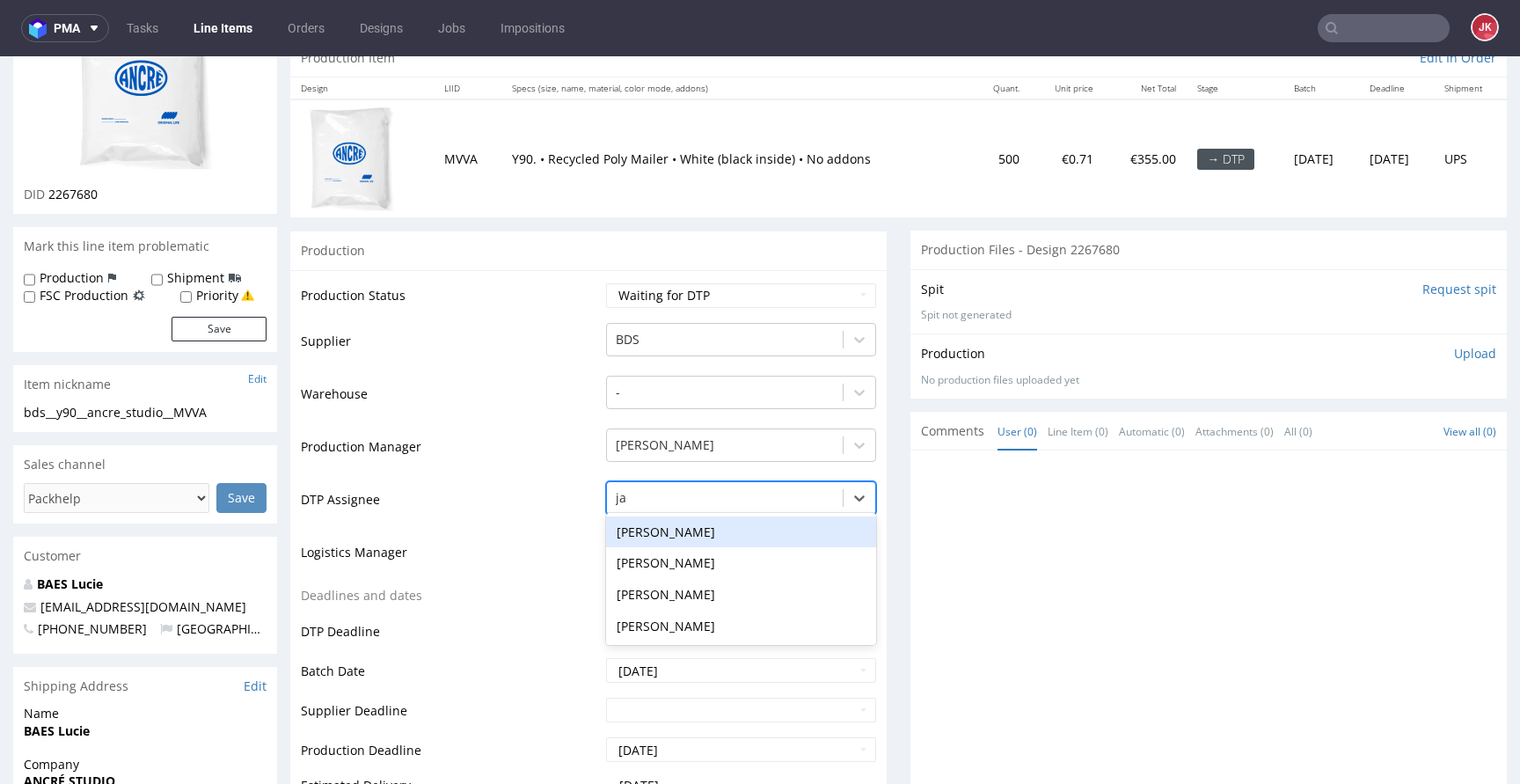
type input "jan"
click at [701, 535] on div "[PERSON_NAME]" at bounding box center [741, 532] width 270 height 32
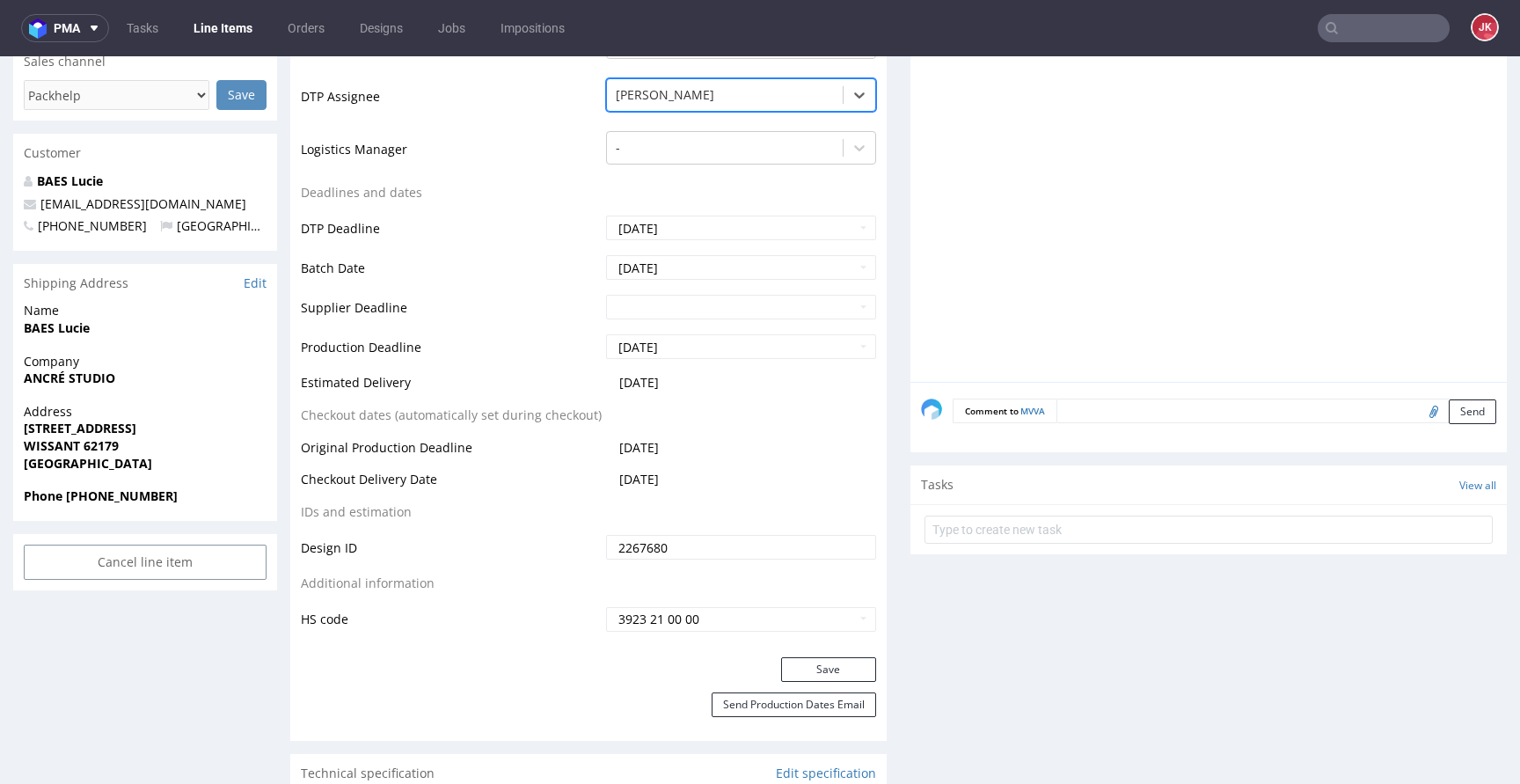
scroll to position [619, 0]
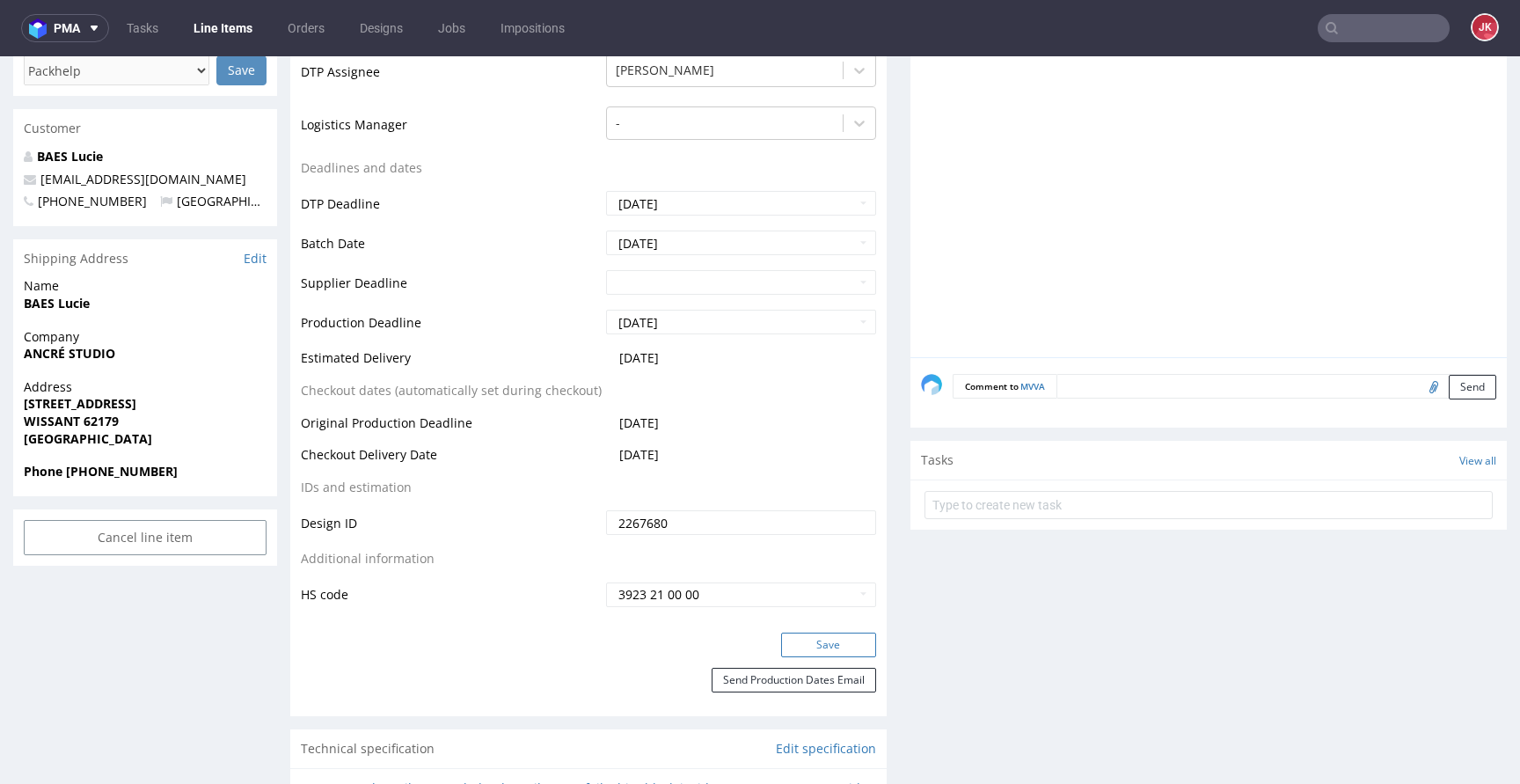
click at [810, 653] on button "Save" at bounding box center [828, 644] width 95 height 25
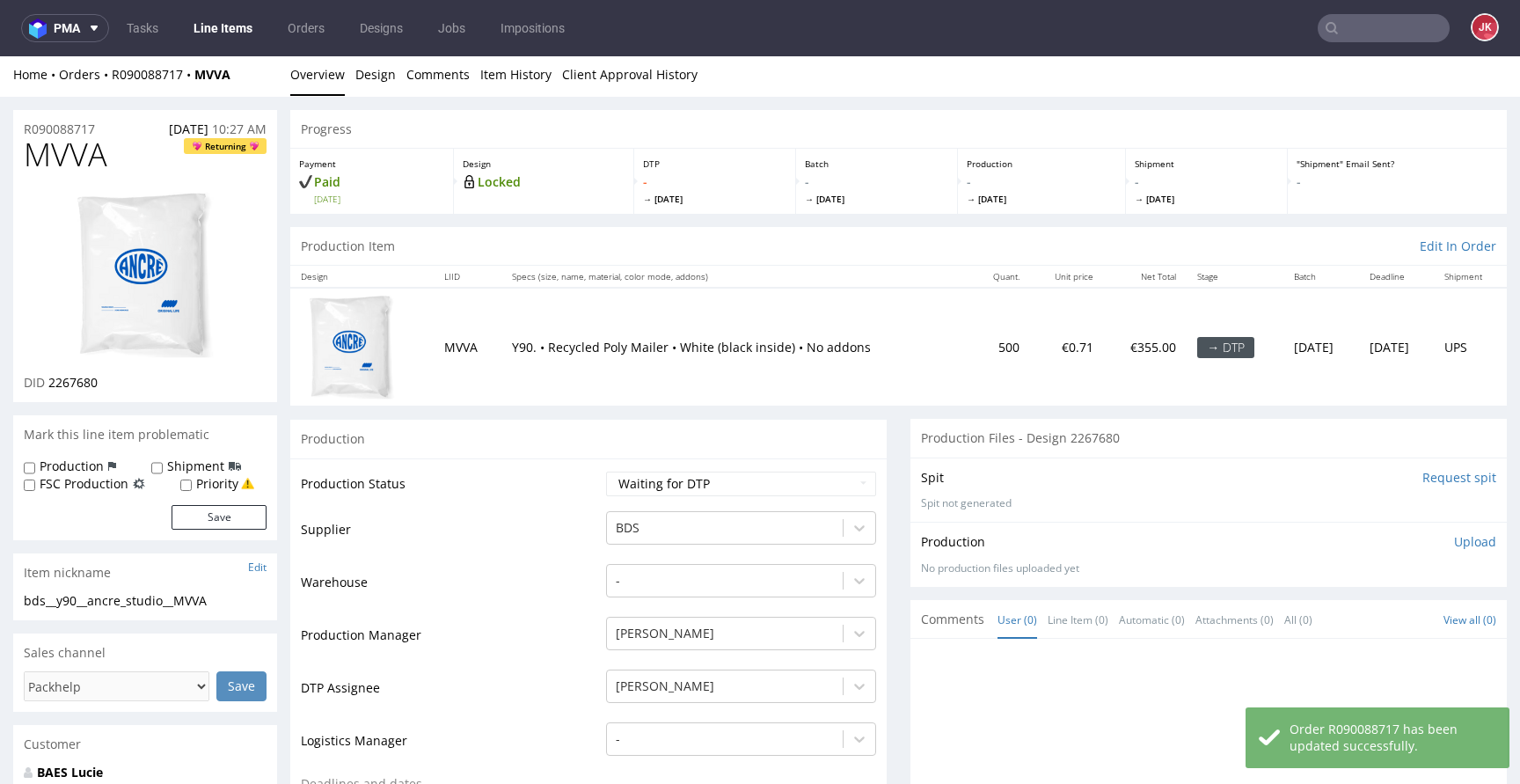
scroll to position [0, 0]
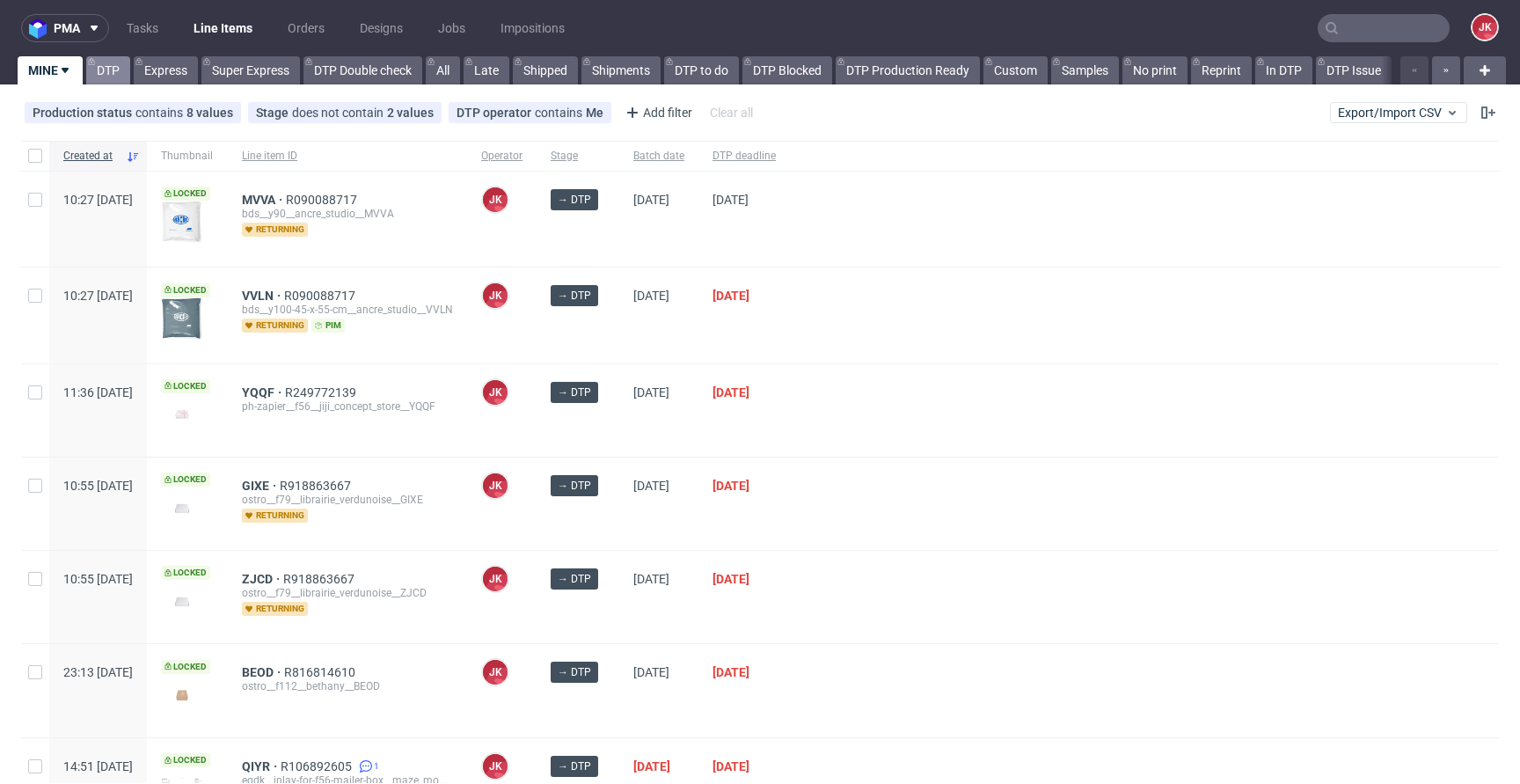
click at [112, 70] on link "DTP" at bounding box center [108, 71] width 44 height 28
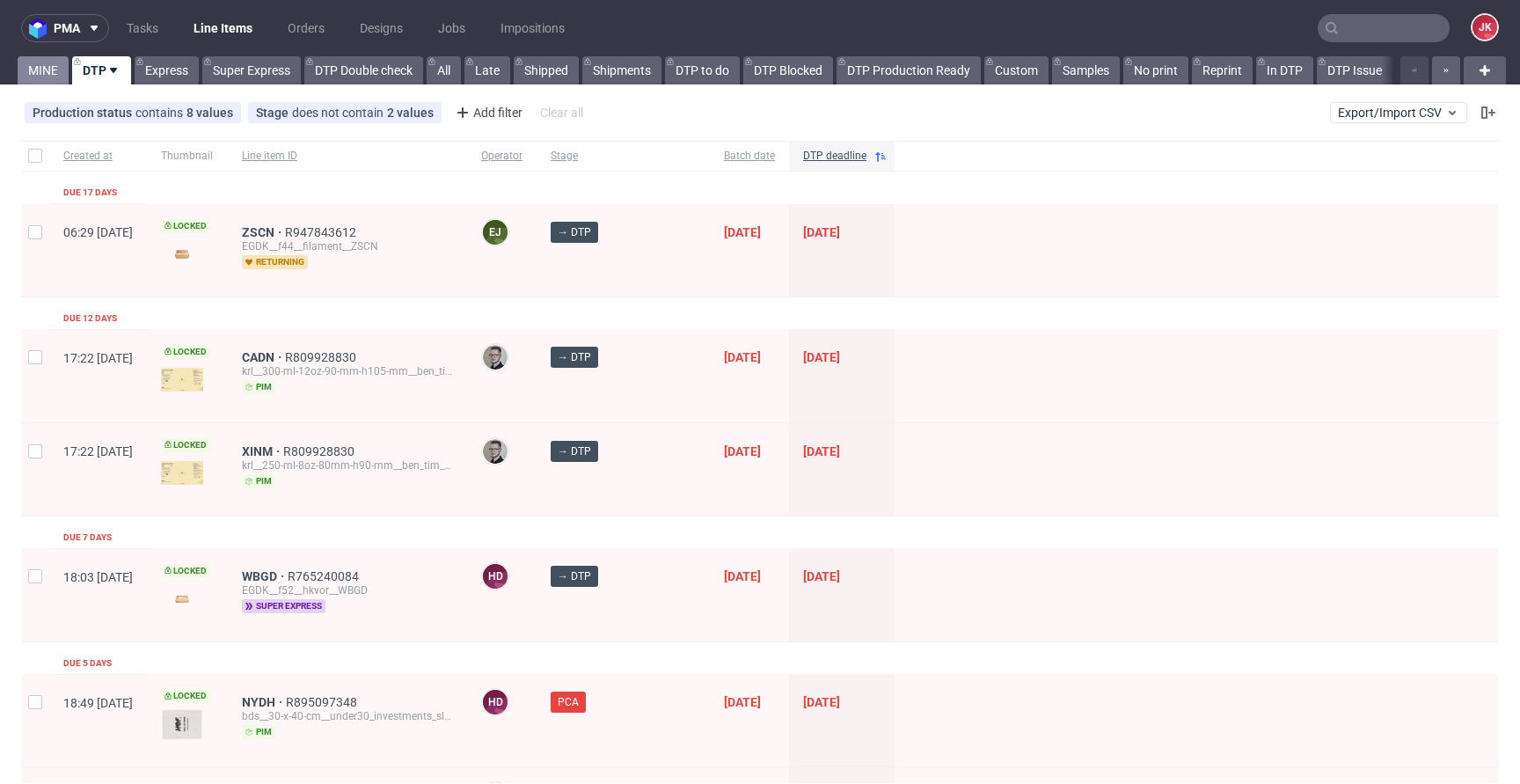
click at [20, 69] on link "MINE" at bounding box center [43, 71] width 51 height 28
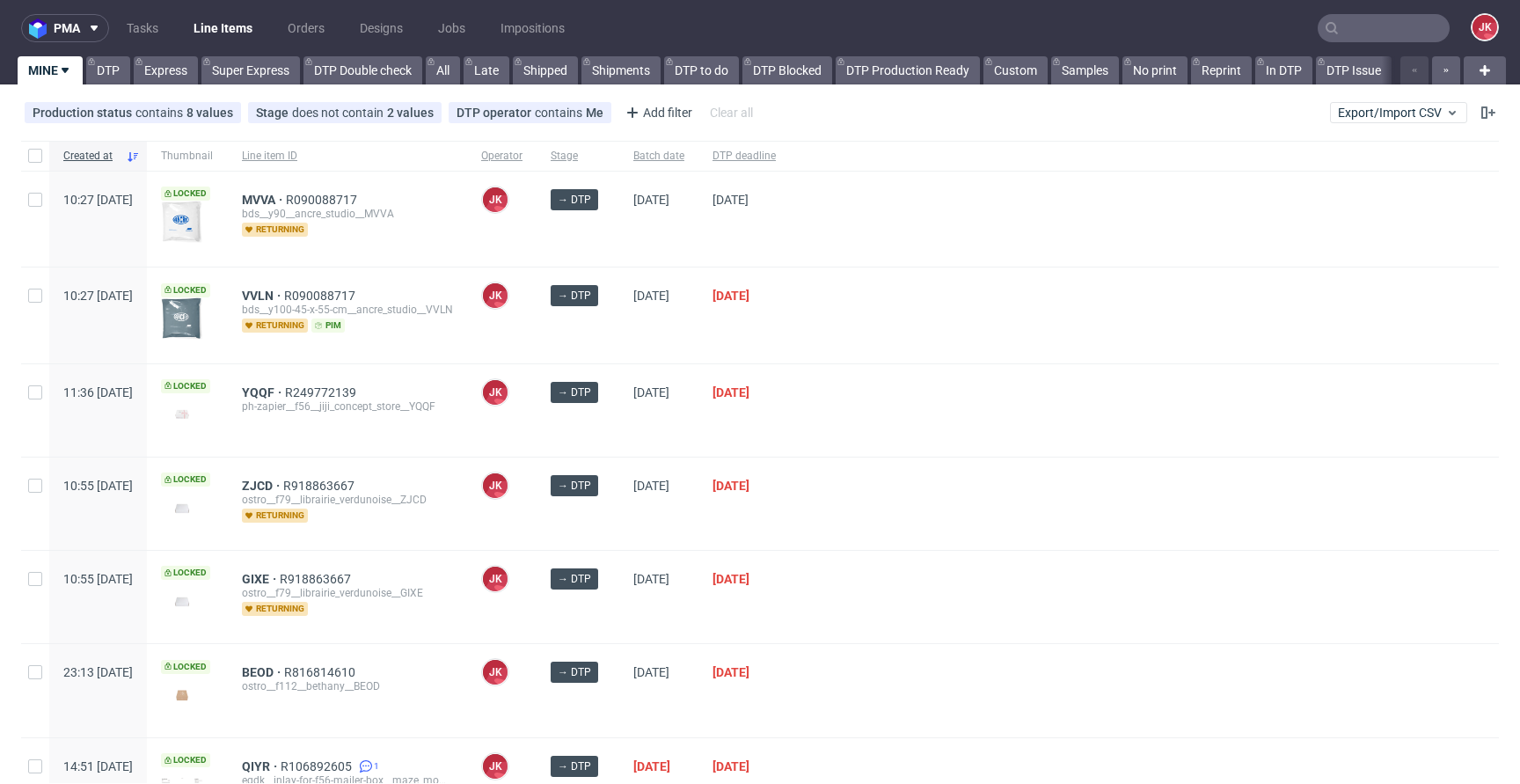
click at [619, 449] on div "→ DTP" at bounding box center [578, 410] width 83 height 93
click at [286, 198] on span "MVVA" at bounding box center [264, 199] width 44 height 14
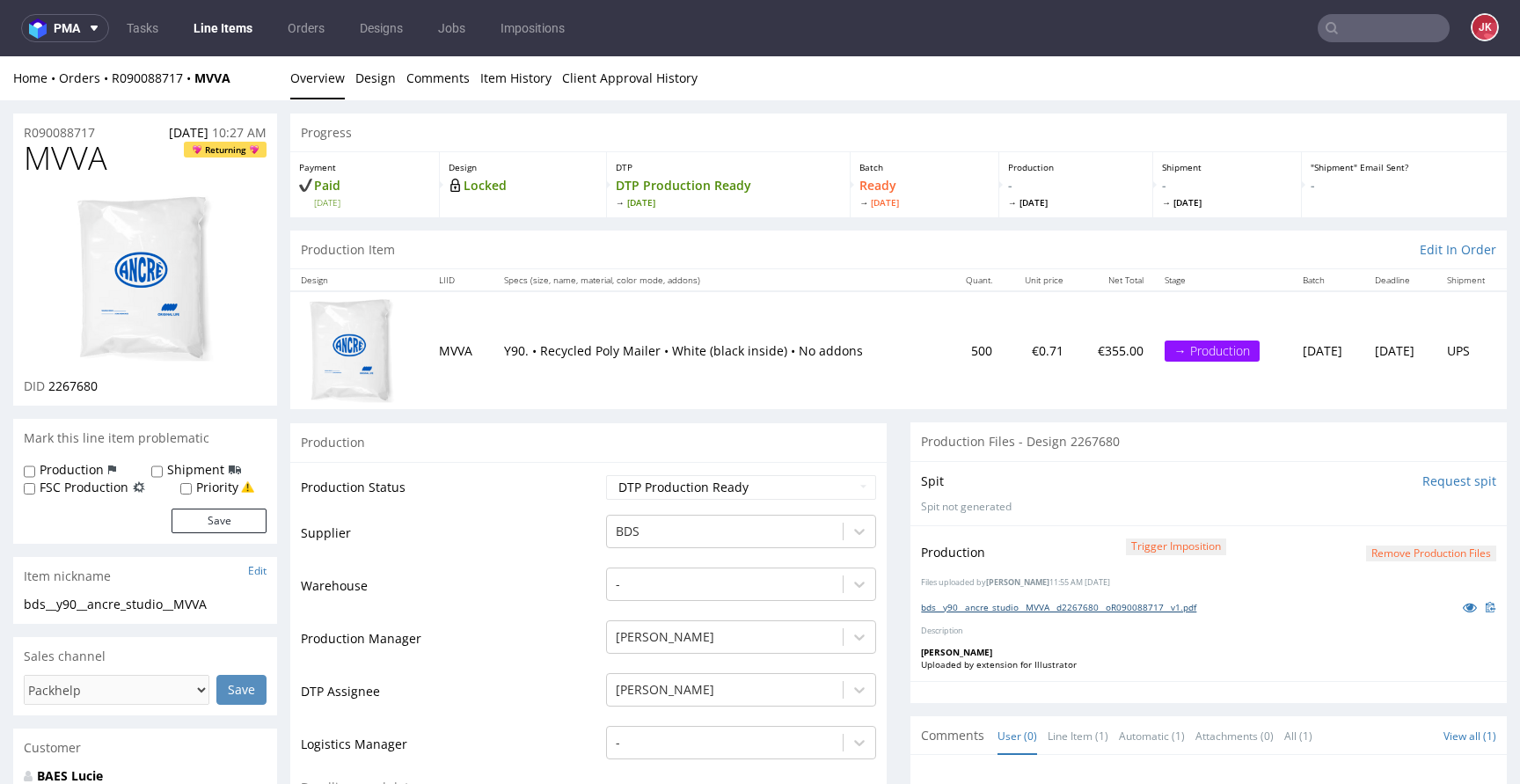
click at [985, 605] on link "bds__y90__ancre_studio__MVVA__d2267680__oR090088717__v1.pdf" at bounding box center [1058, 606] width 275 height 12
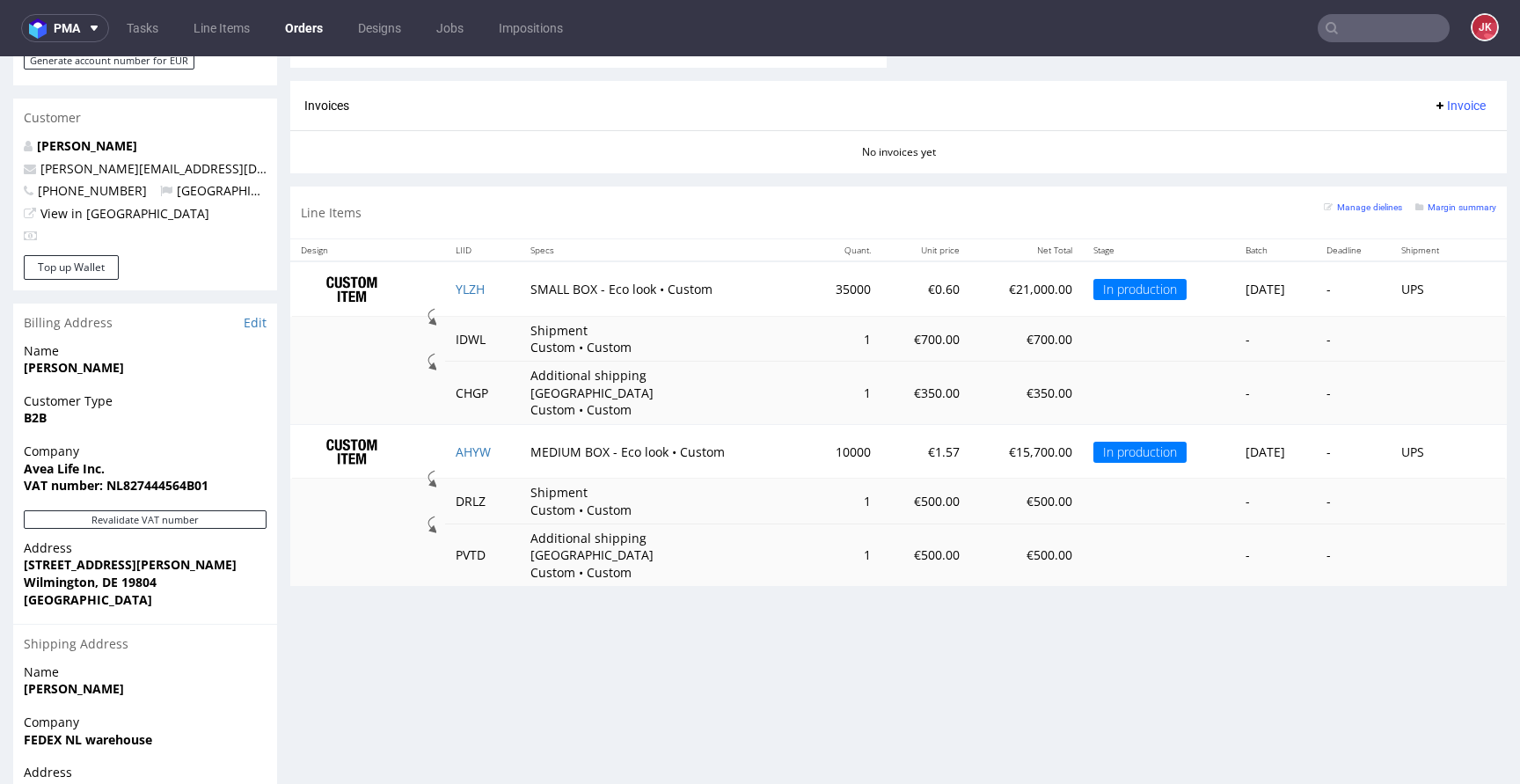
scroll to position [994, 0]
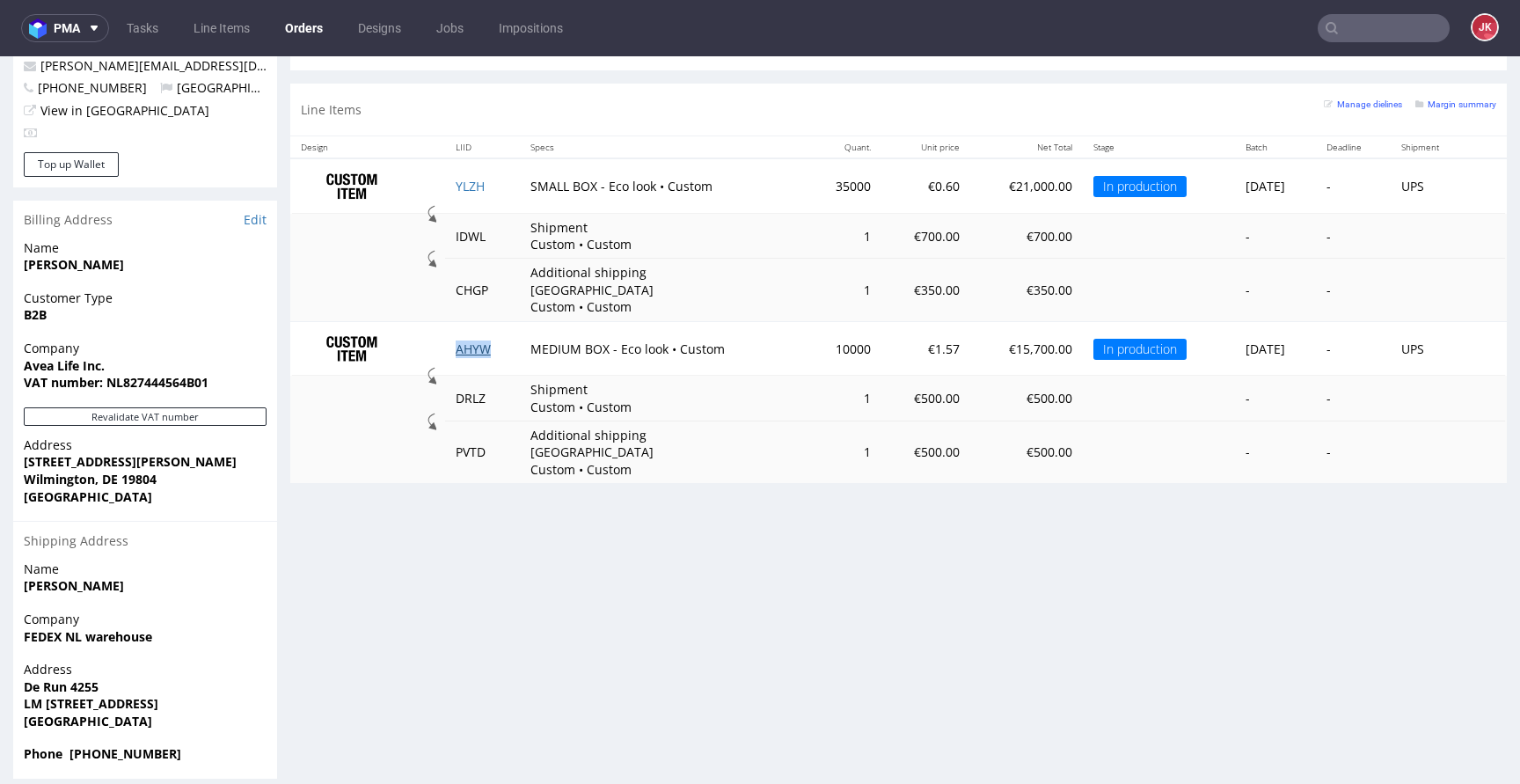
click at [477, 340] on link "AHYW" at bounding box center [472, 349] width 35 height 17
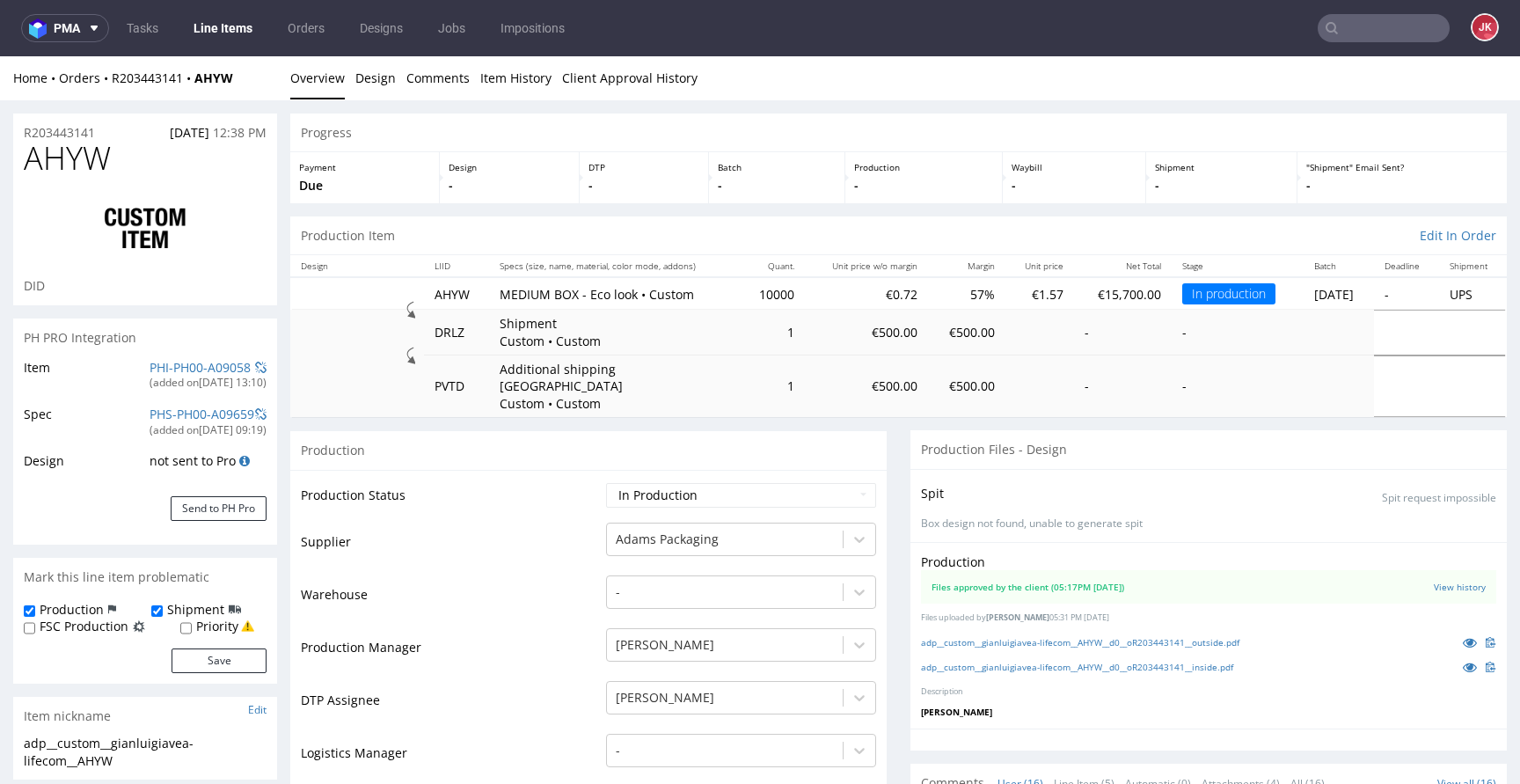
scroll to position [997, 0]
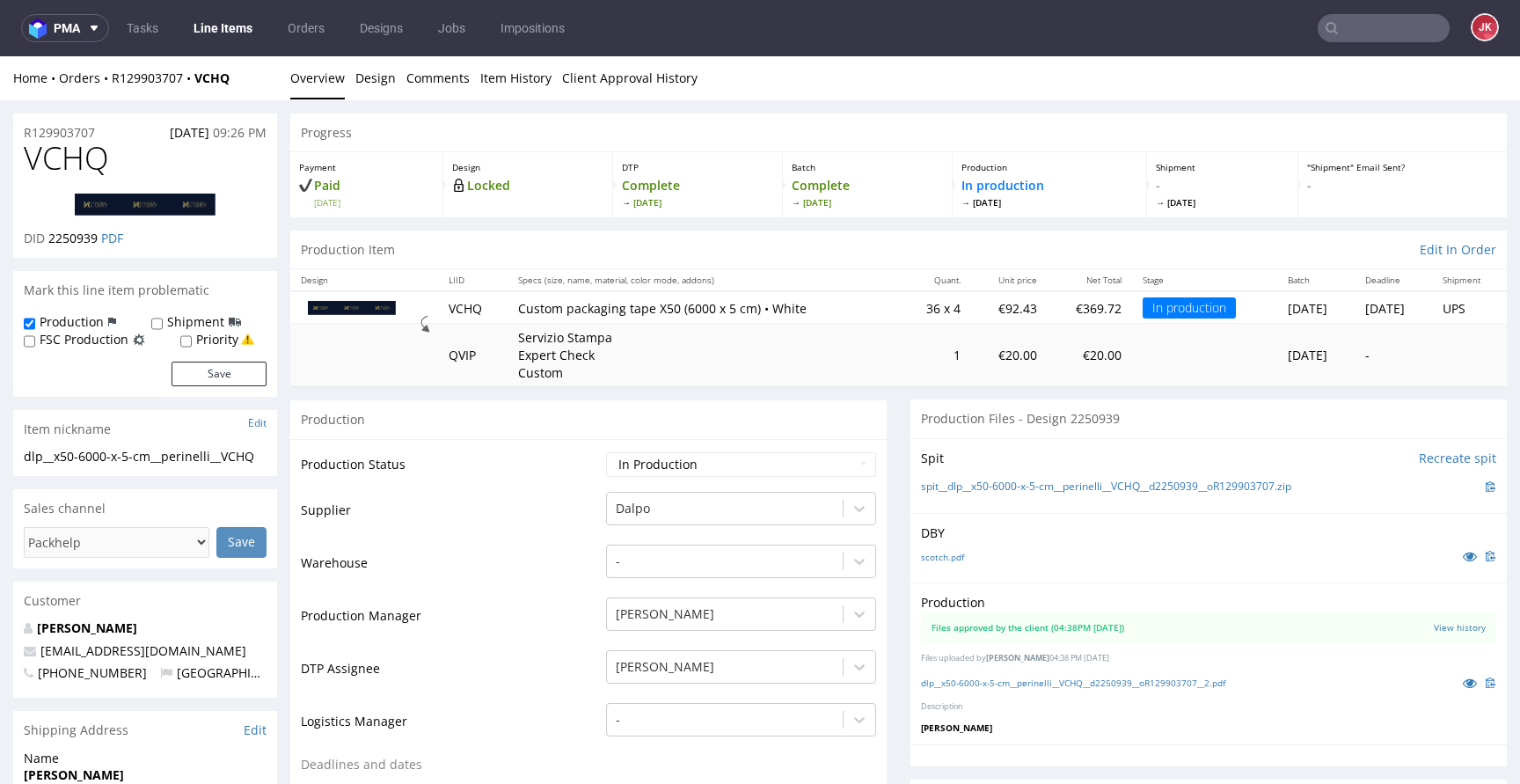
click at [536, 91] on link "Item History" at bounding box center [515, 78] width 71 height 43
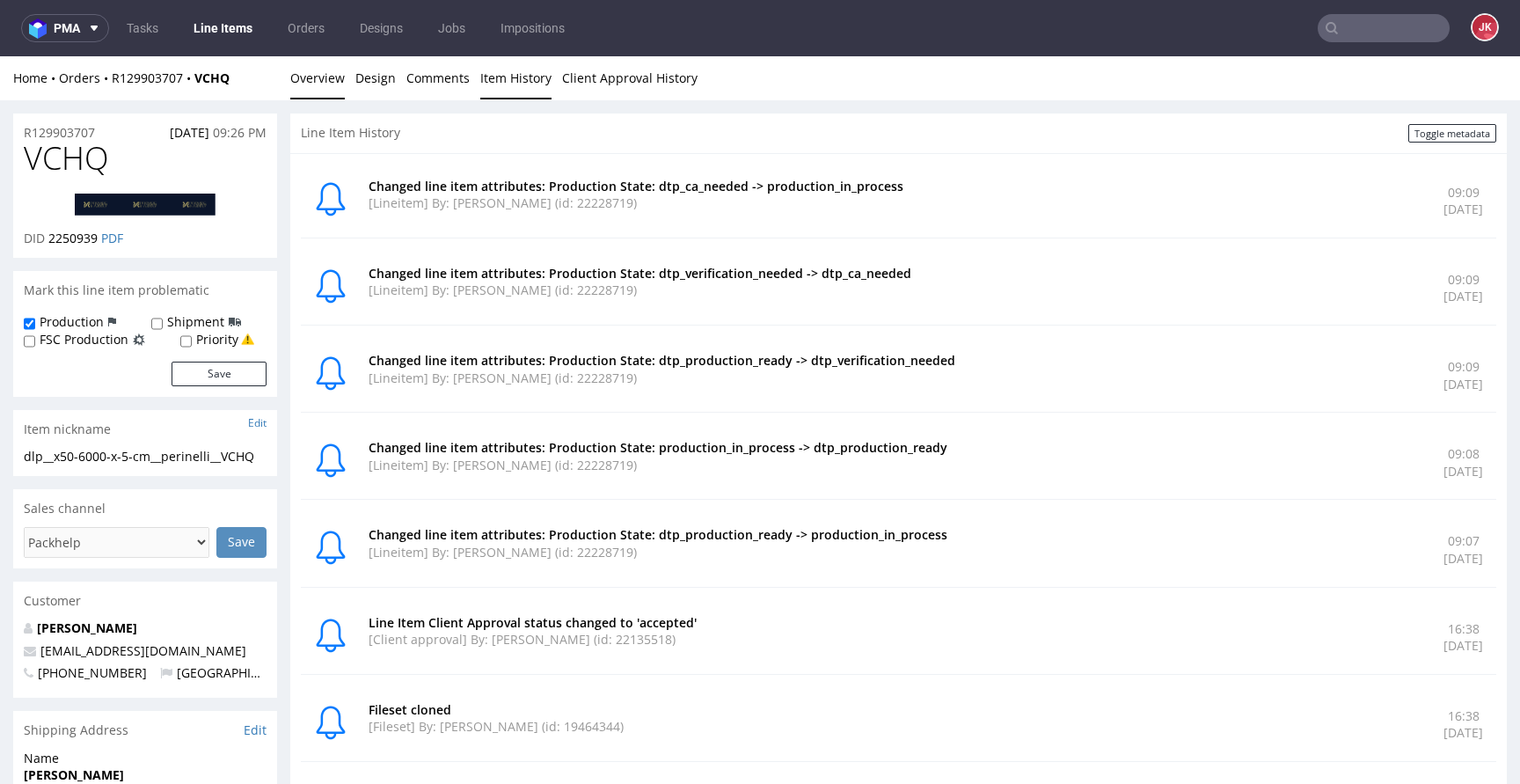
click at [322, 83] on link "Overview" at bounding box center [317, 78] width 55 height 43
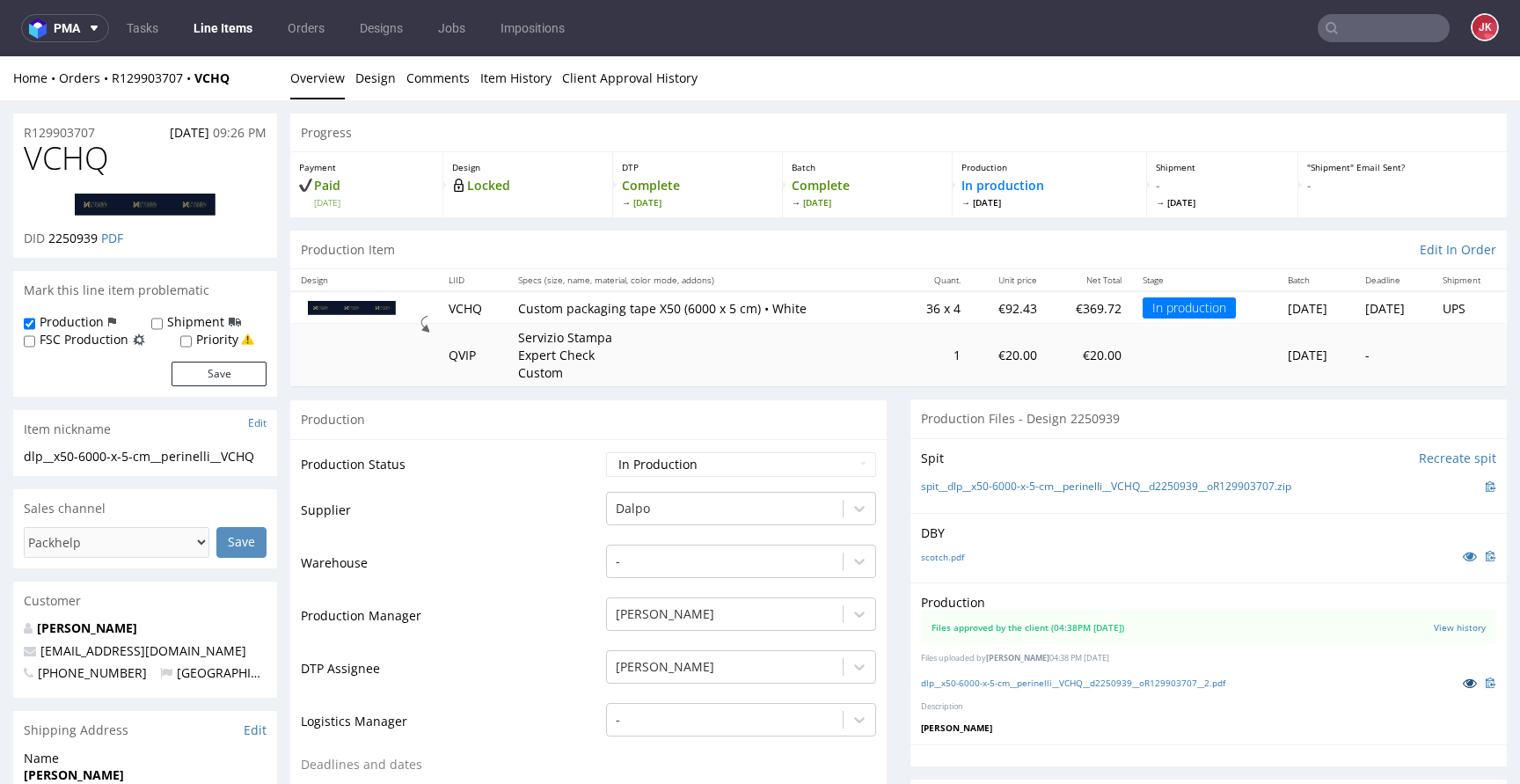
click at [1462, 679] on icon at bounding box center [1469, 682] width 14 height 12
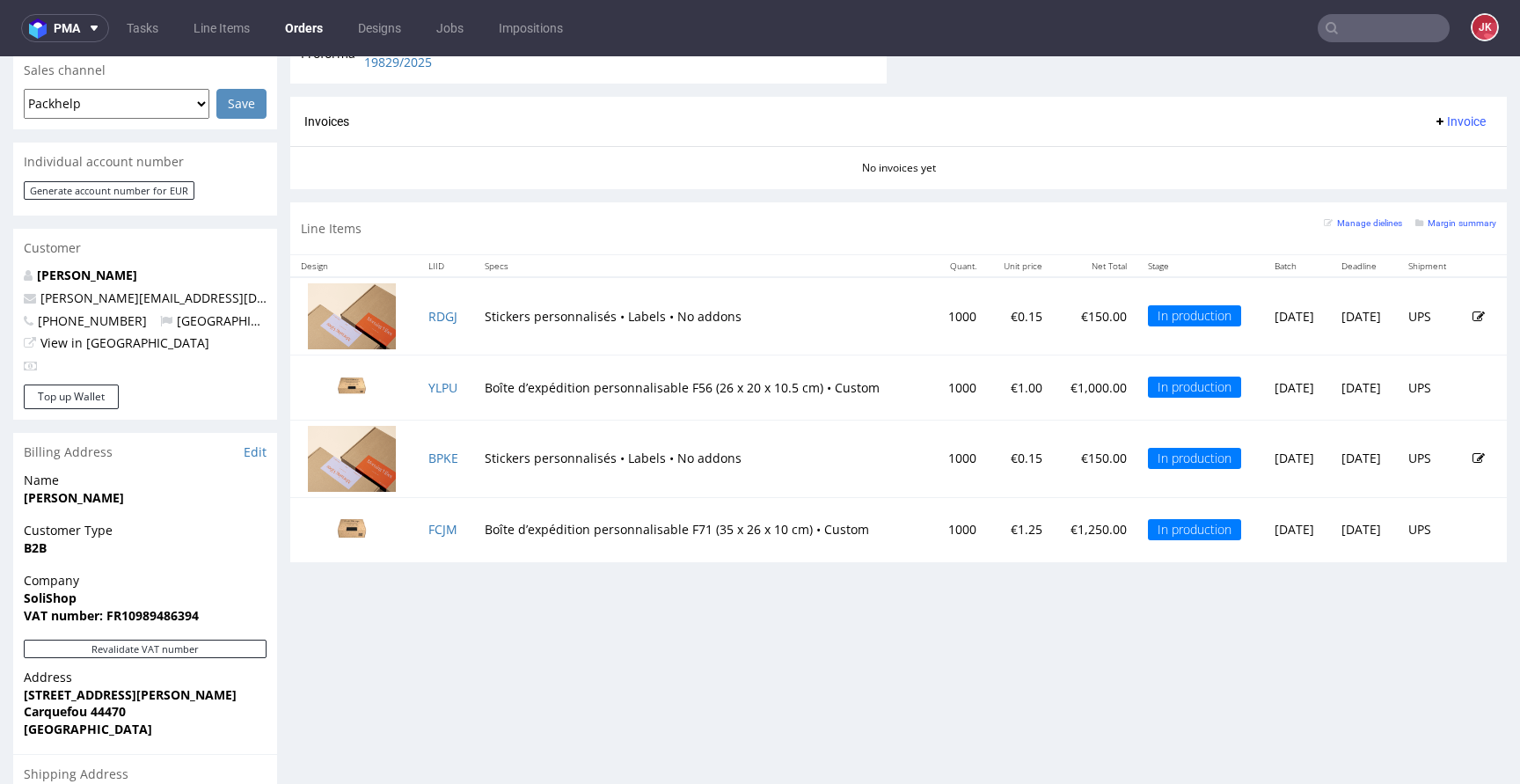
scroll to position [740, 0]
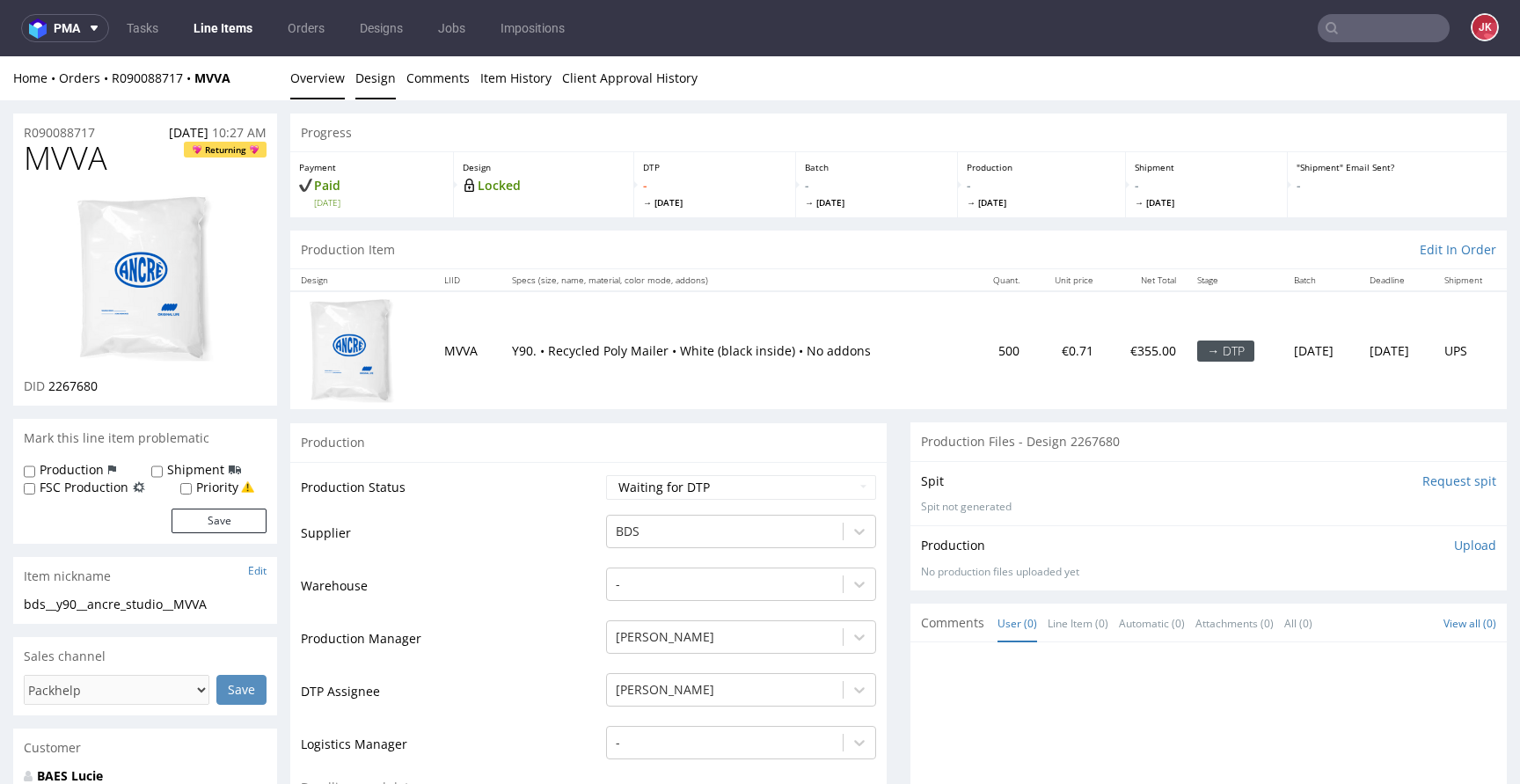
click at [361, 81] on link "Design" at bounding box center [375, 78] width 41 height 43
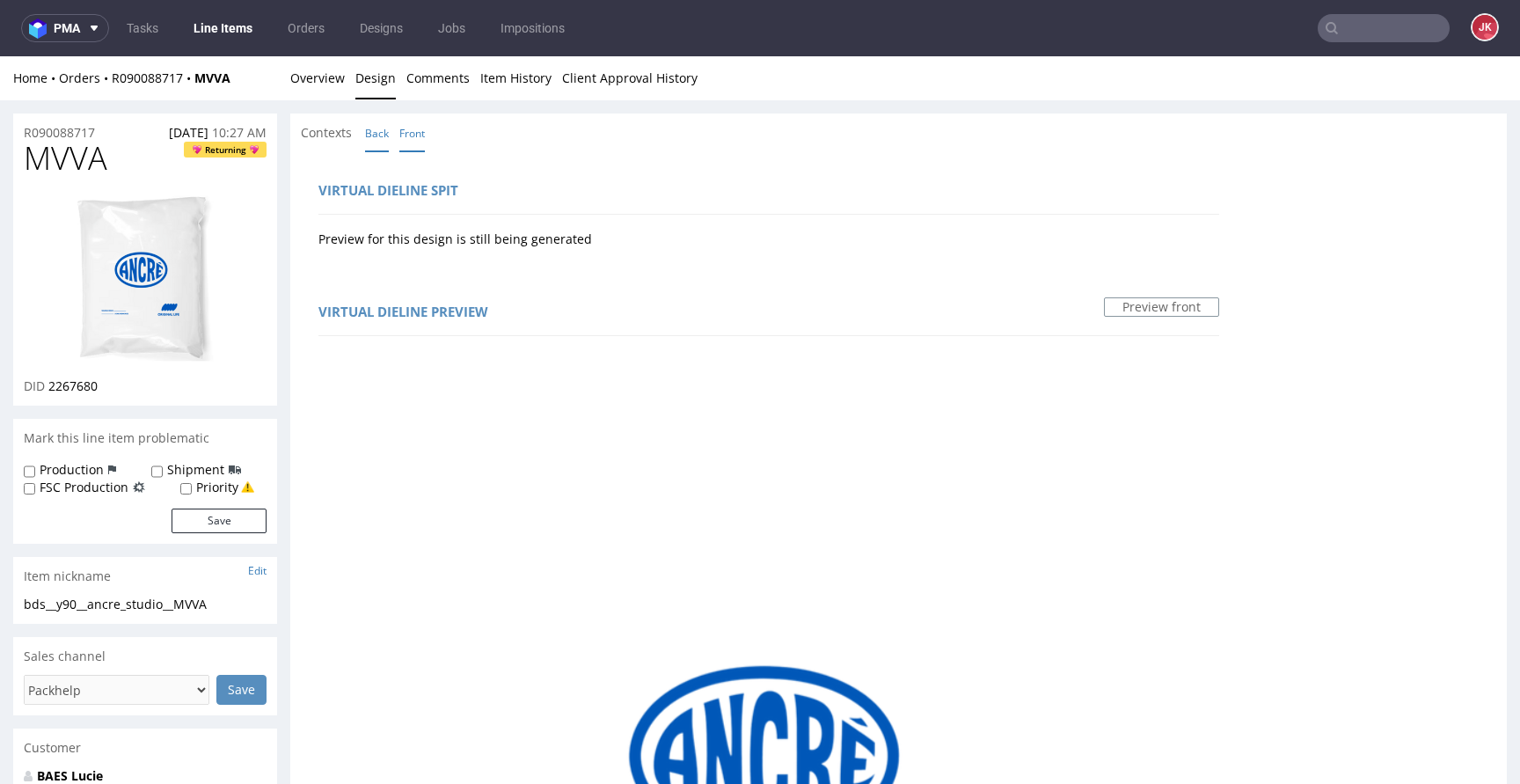
click at [387, 139] on link "Back" at bounding box center [376, 133] width 24 height 38
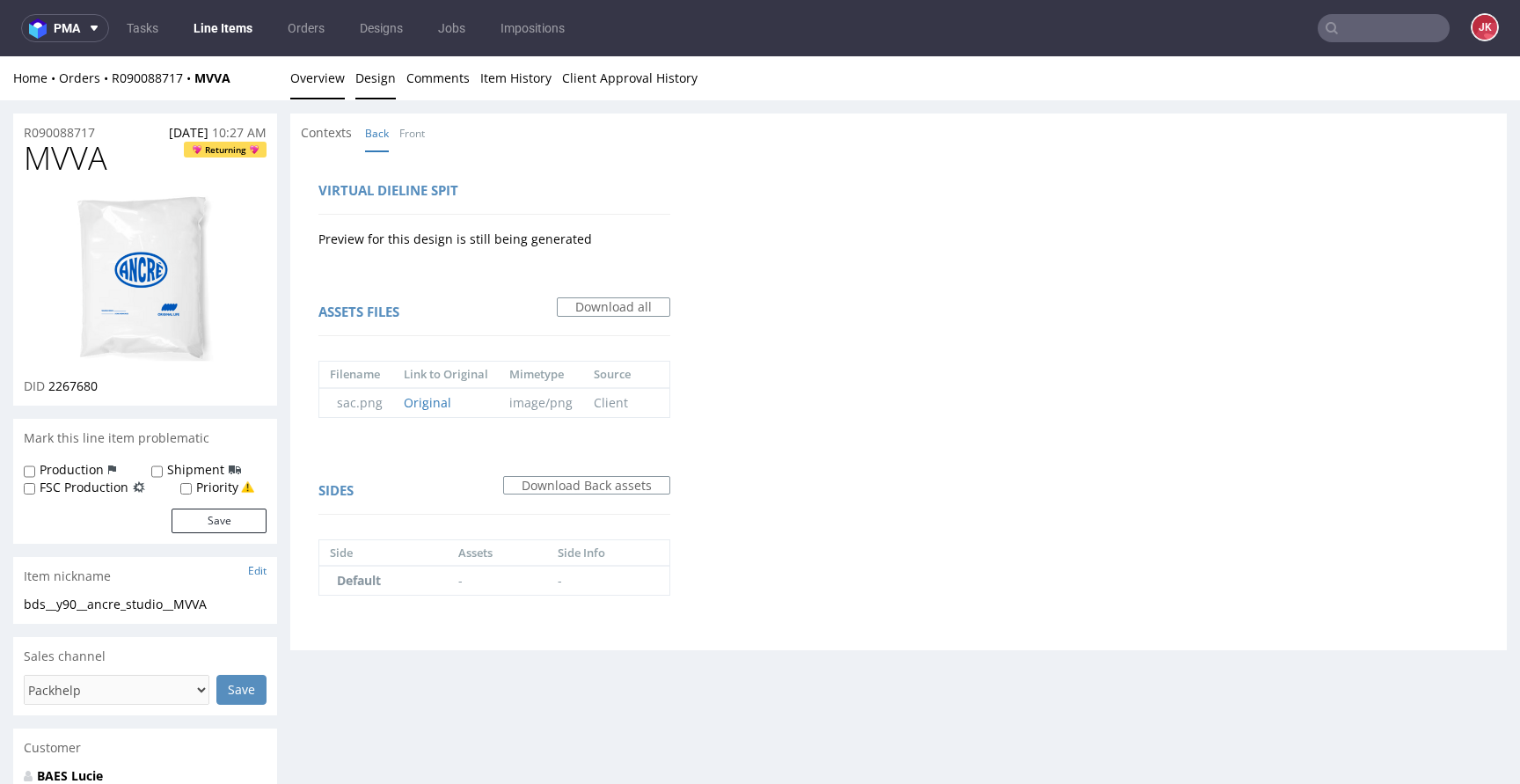
click at [315, 70] on link "Overview" at bounding box center [317, 78] width 55 height 43
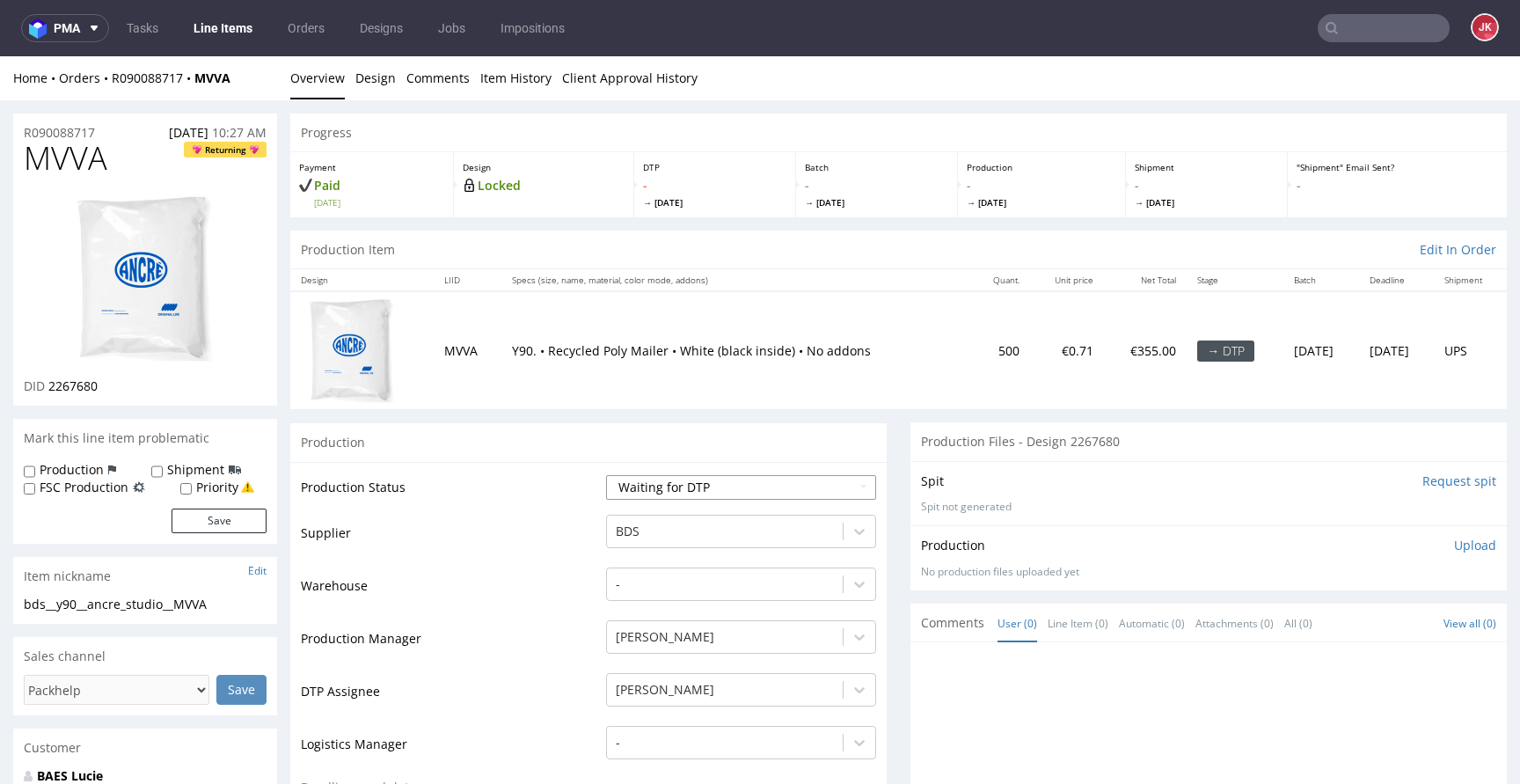
click at [683, 497] on select "Waiting for Artwork Waiting for Diecut Waiting for Mockup Waiting for DTP Waiti…" at bounding box center [741, 487] width 270 height 25
select select "dtp_in_process"
click at [606, 475] on select "Waiting for Artwork Waiting for Diecut Waiting for Mockup Waiting for DTP Waiti…" at bounding box center [741, 487] width 270 height 25
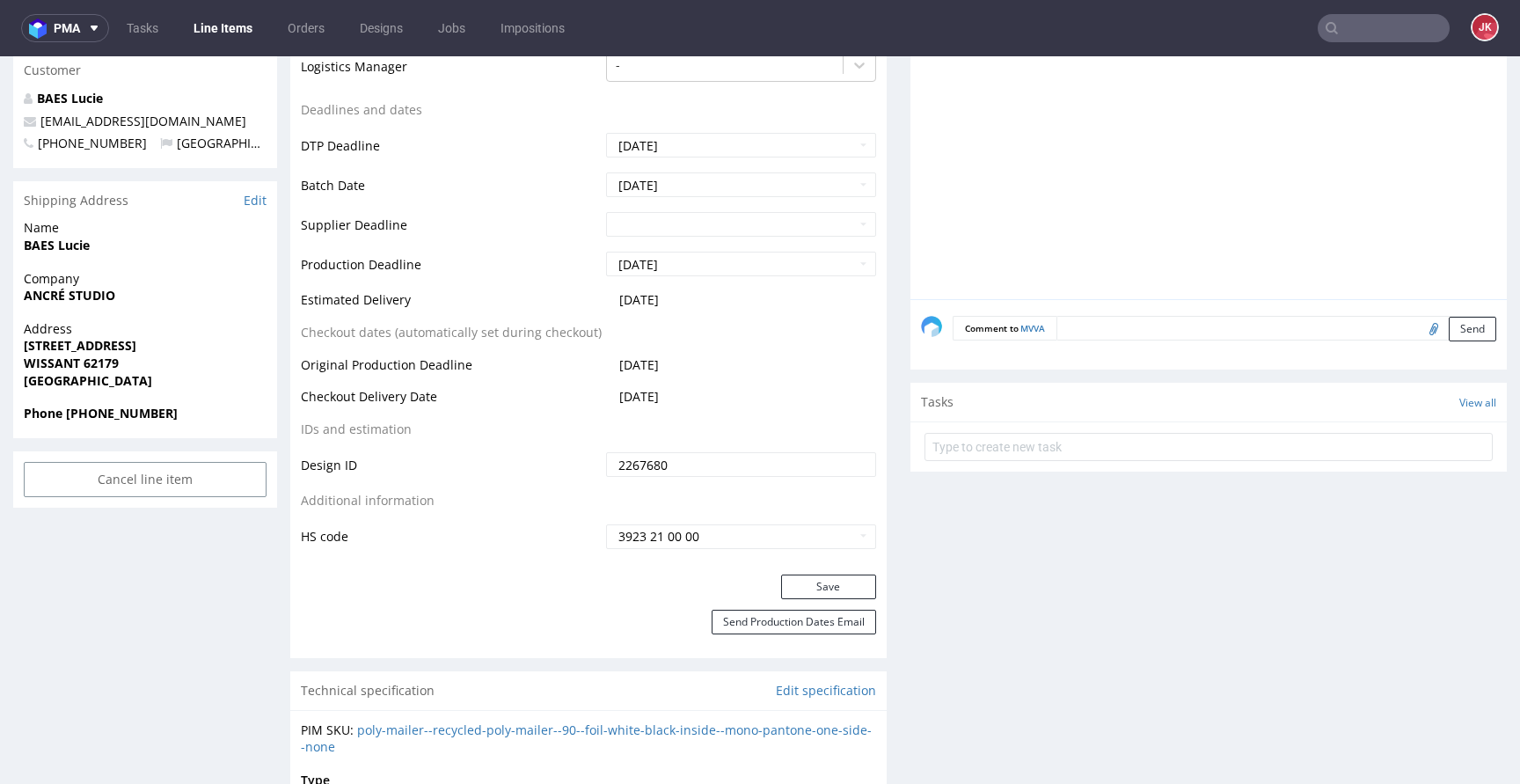
scroll to position [681, 0]
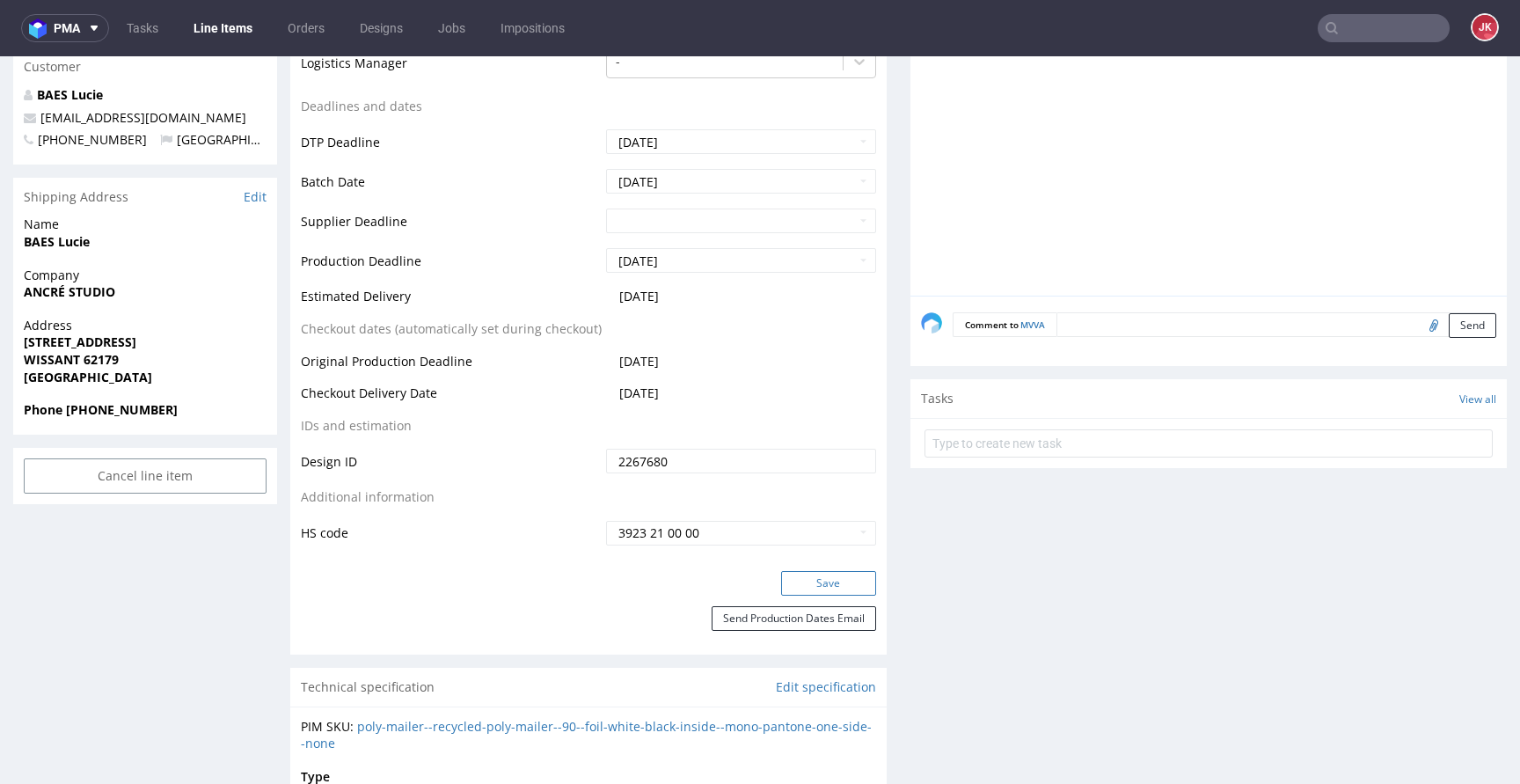
click at [831, 588] on button "Save" at bounding box center [828, 583] width 95 height 25
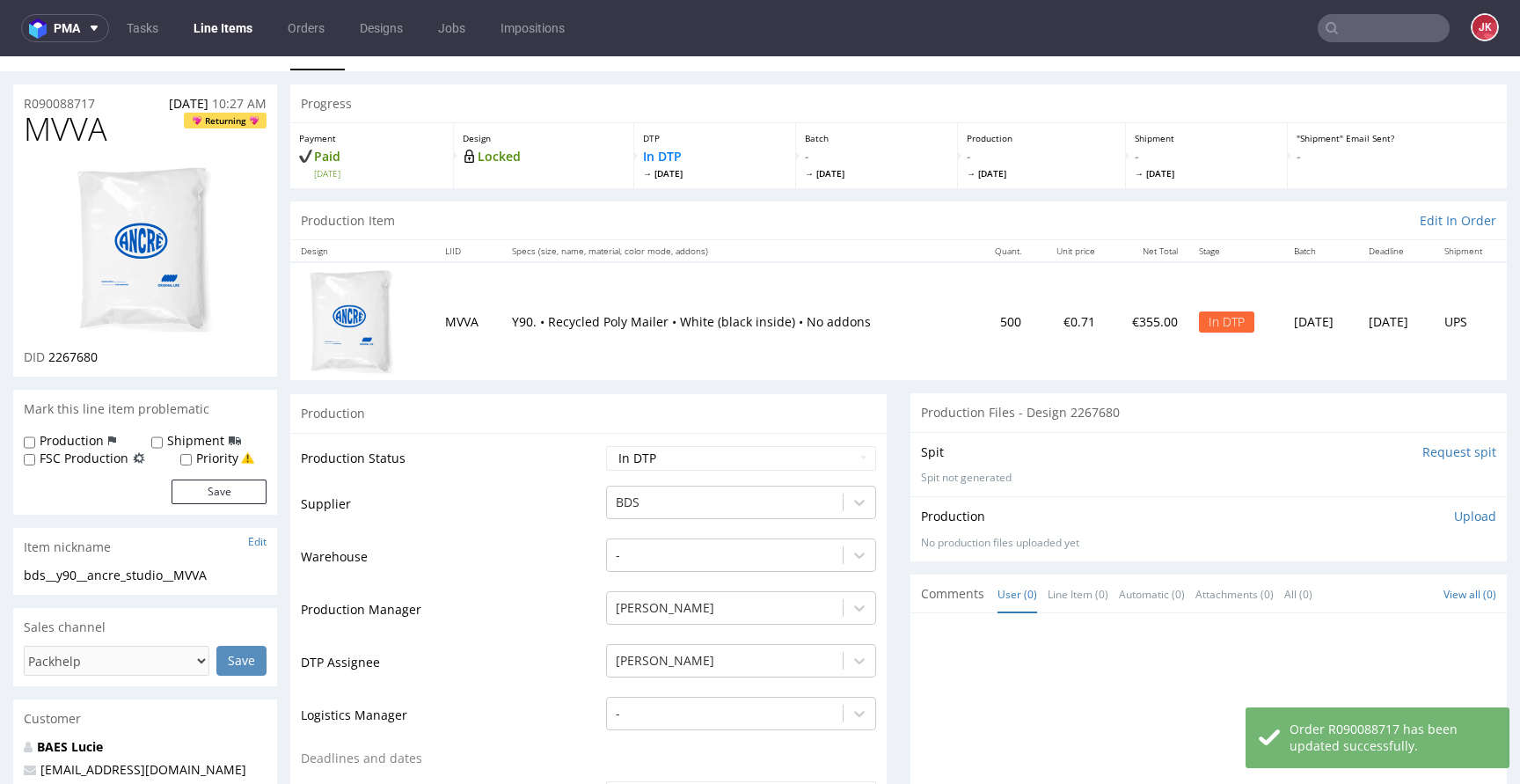
scroll to position [0, 0]
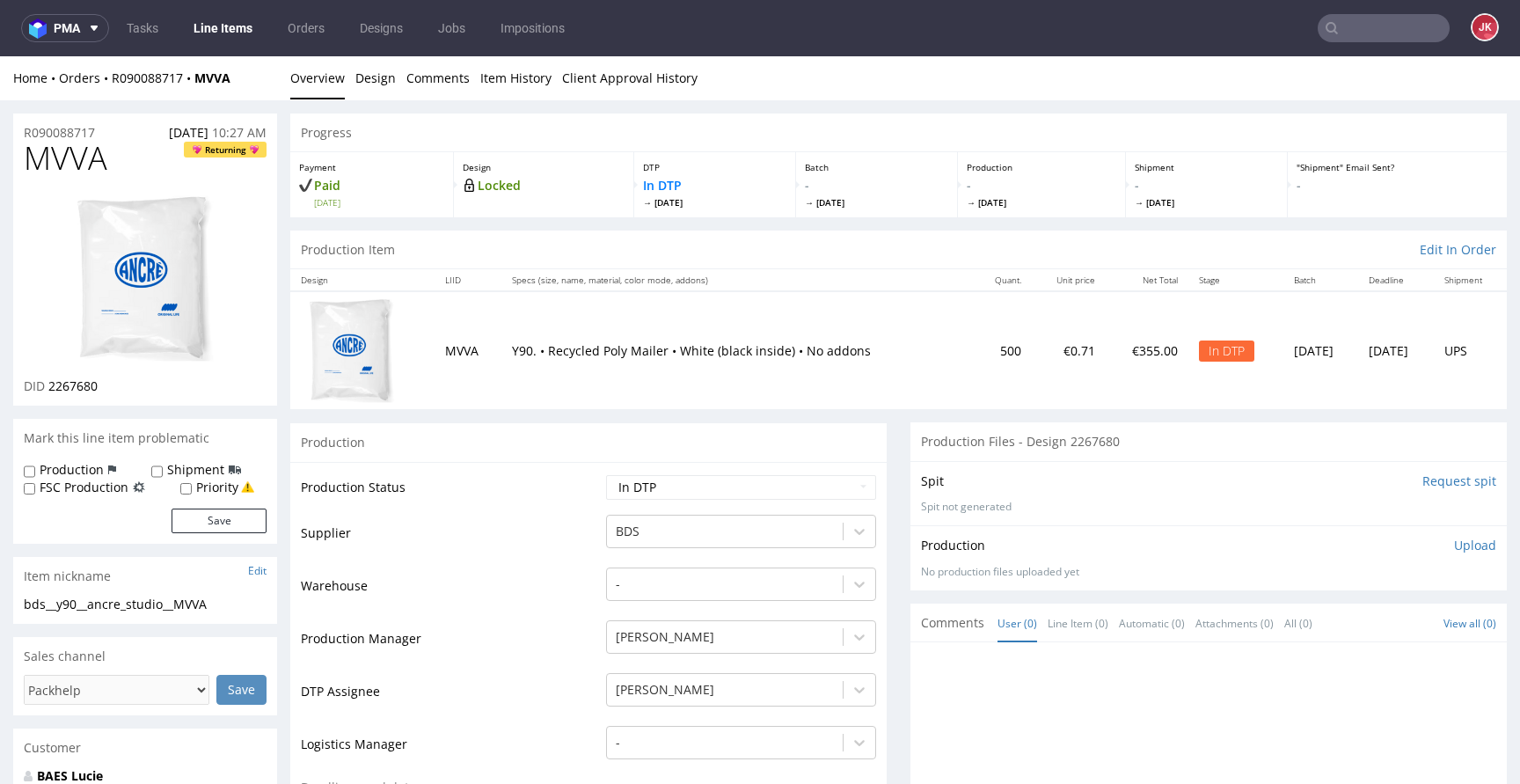
click at [73, 165] on span "MVVA" at bounding box center [65, 158] width 83 height 35
copy span "MVVA"
click at [581, 551] on td "Supplier" at bounding box center [451, 539] width 300 height 53
click at [210, 282] on img at bounding box center [145, 279] width 141 height 170
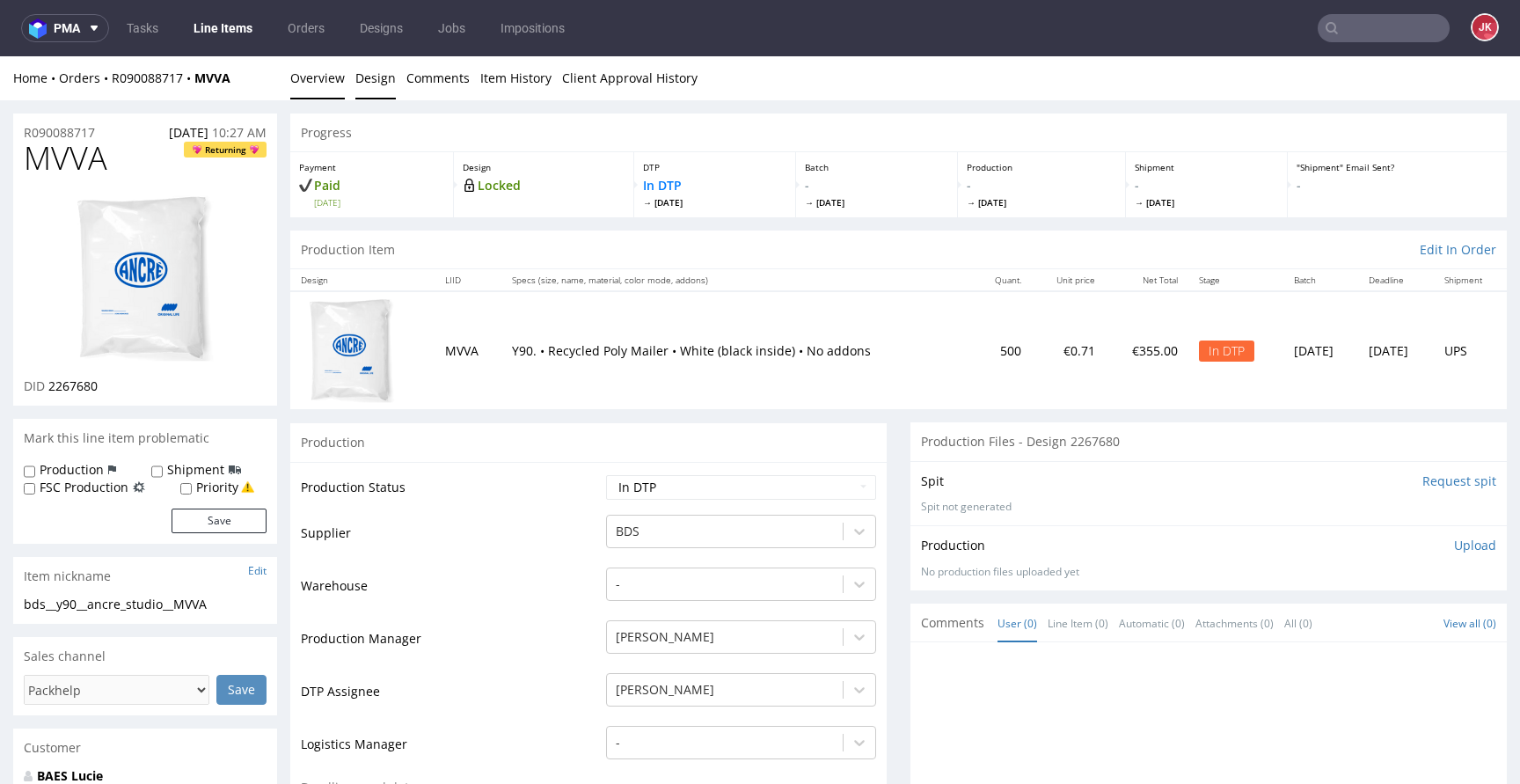
click at [374, 94] on link "Design" at bounding box center [375, 78] width 41 height 43
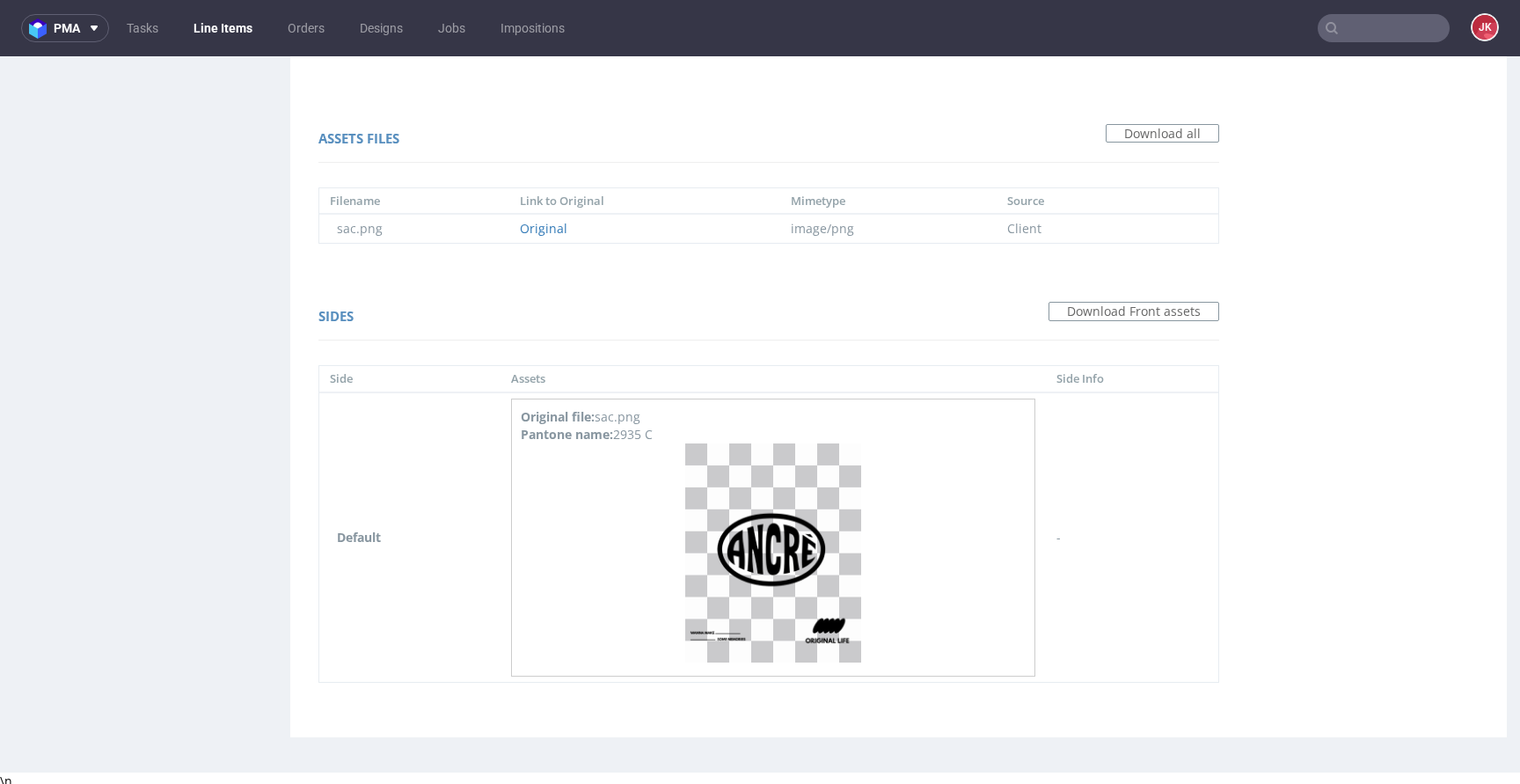
scroll to position [1188, 0]
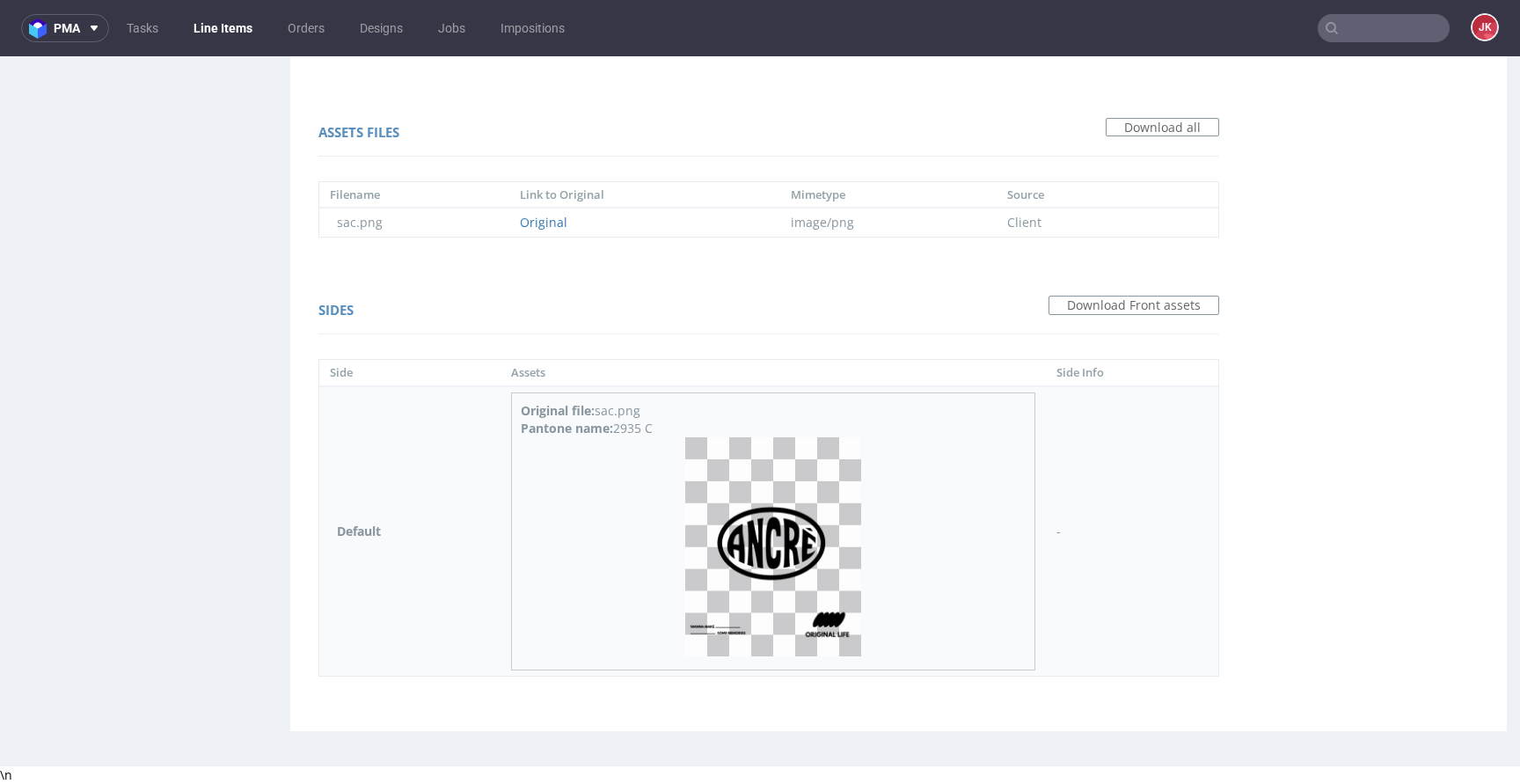
drag, startPoint x: 616, startPoint y: 433, endPoint x: 685, endPoint y: 430, distance: 69.1
click at [685, 430] on div "Pantone name: 2935 C" at bounding box center [772, 428] width 504 height 18
copy div "2935 C"
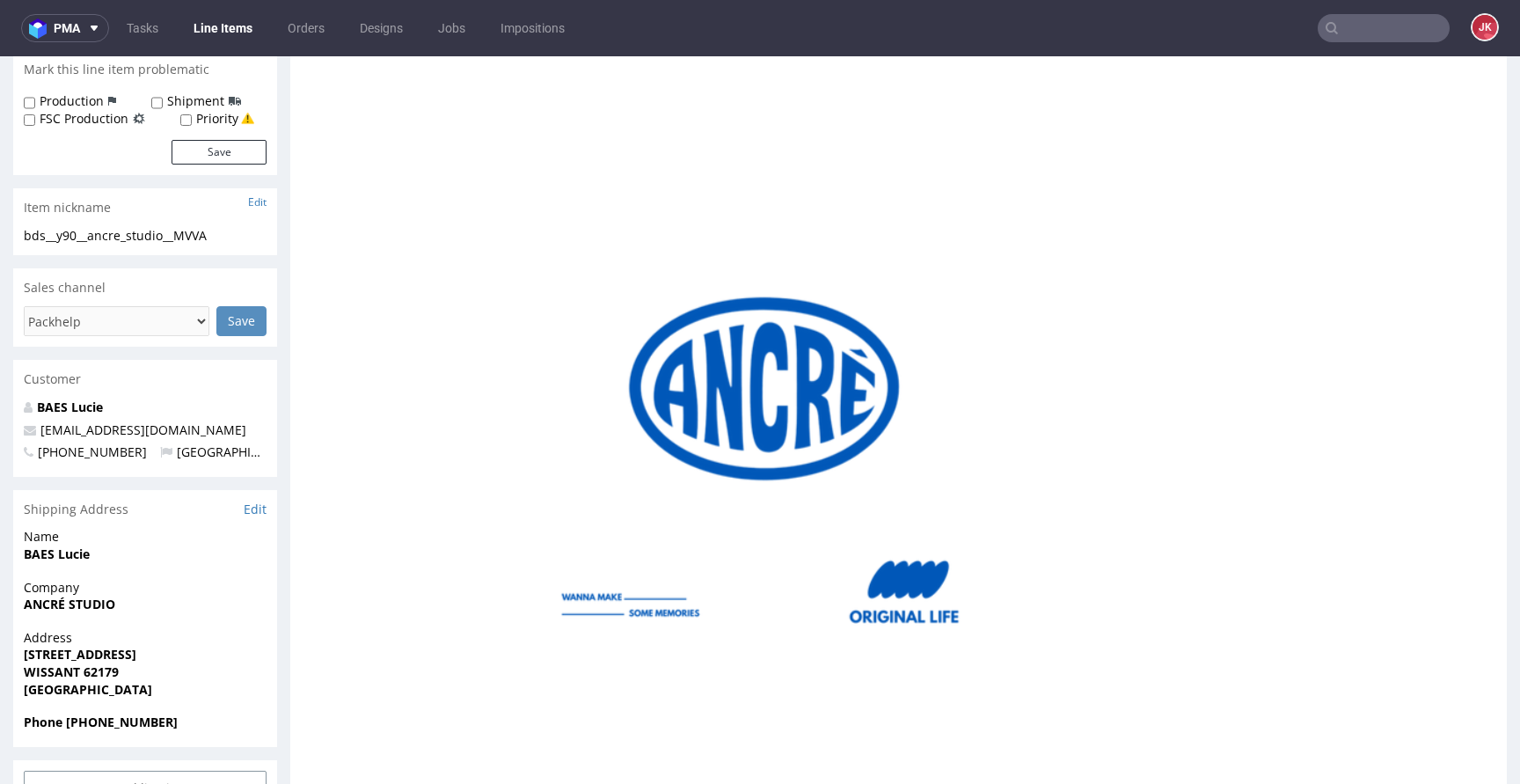
scroll to position [0, 0]
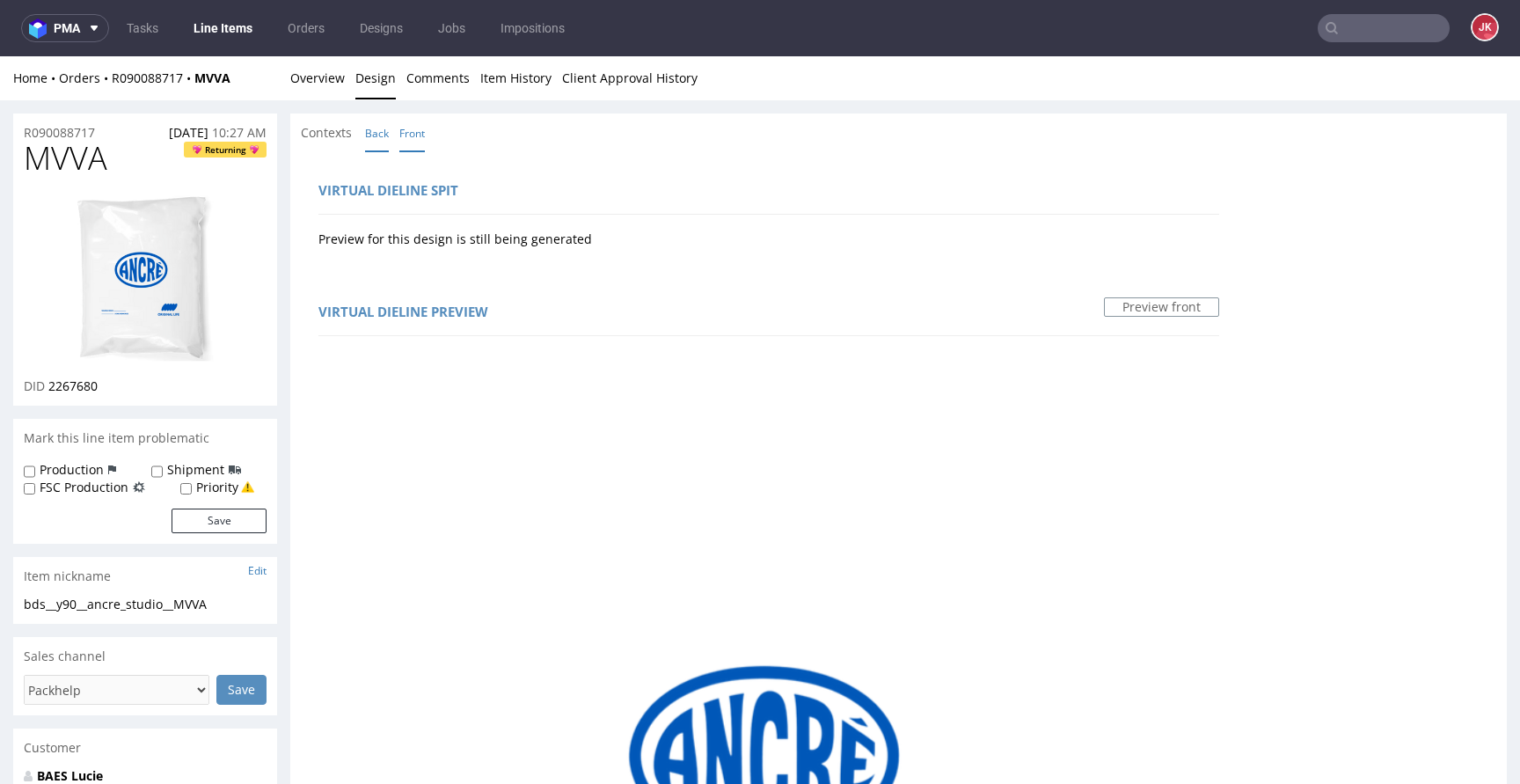
click at [375, 135] on link "Back" at bounding box center [376, 133] width 24 height 38
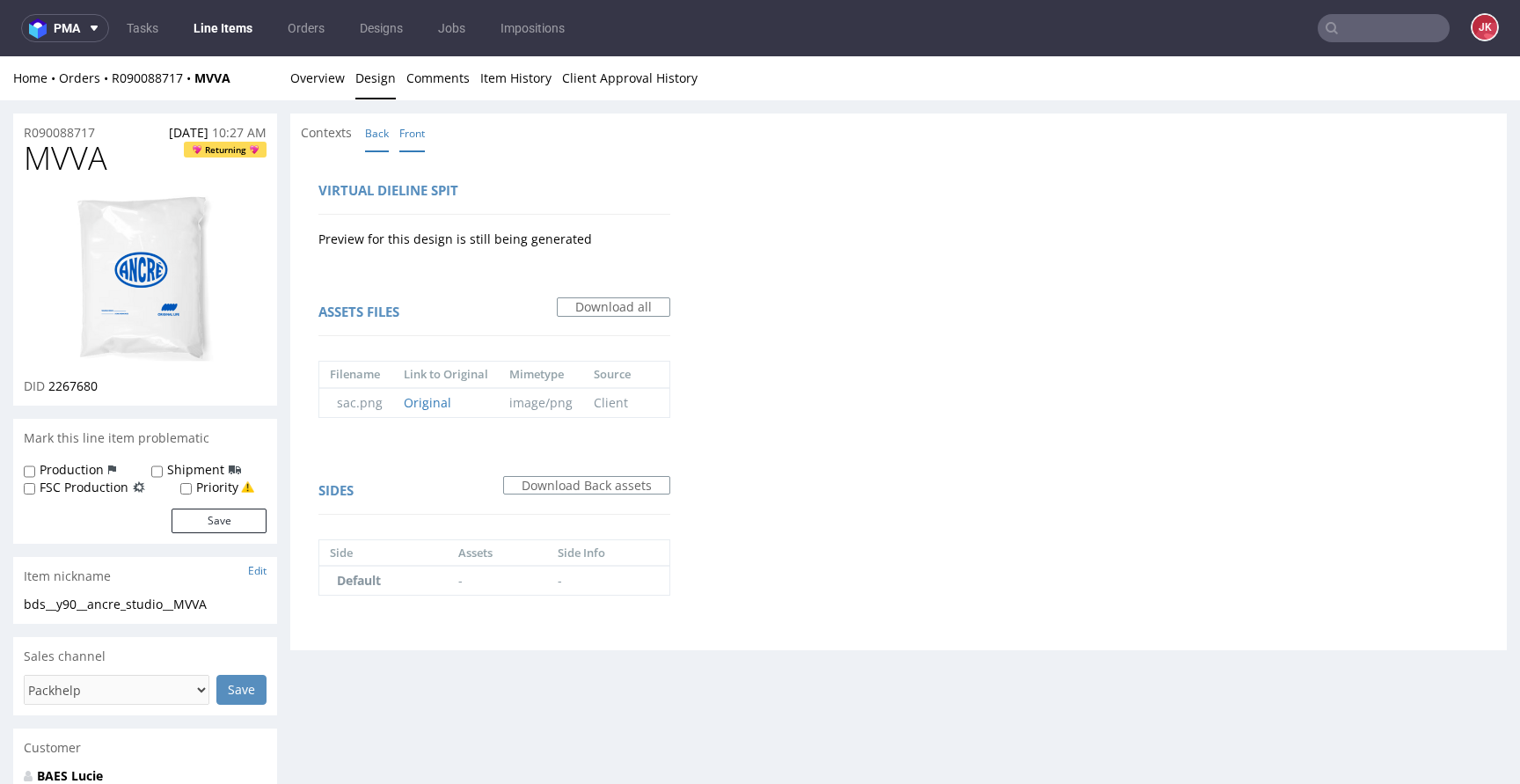
click at [418, 132] on link "Front" at bounding box center [412, 133] width 26 height 38
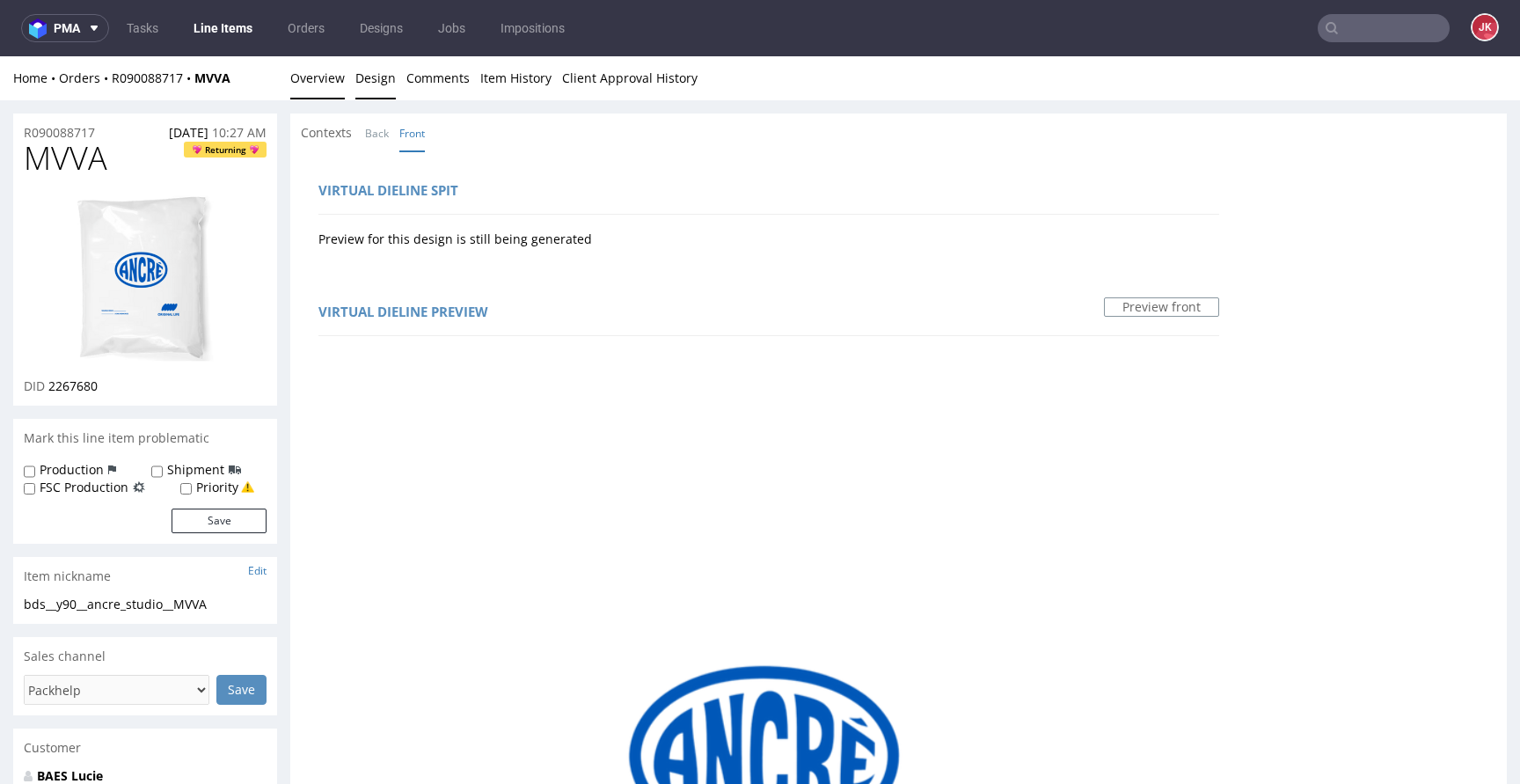
click at [331, 85] on link "Overview" at bounding box center [317, 78] width 55 height 43
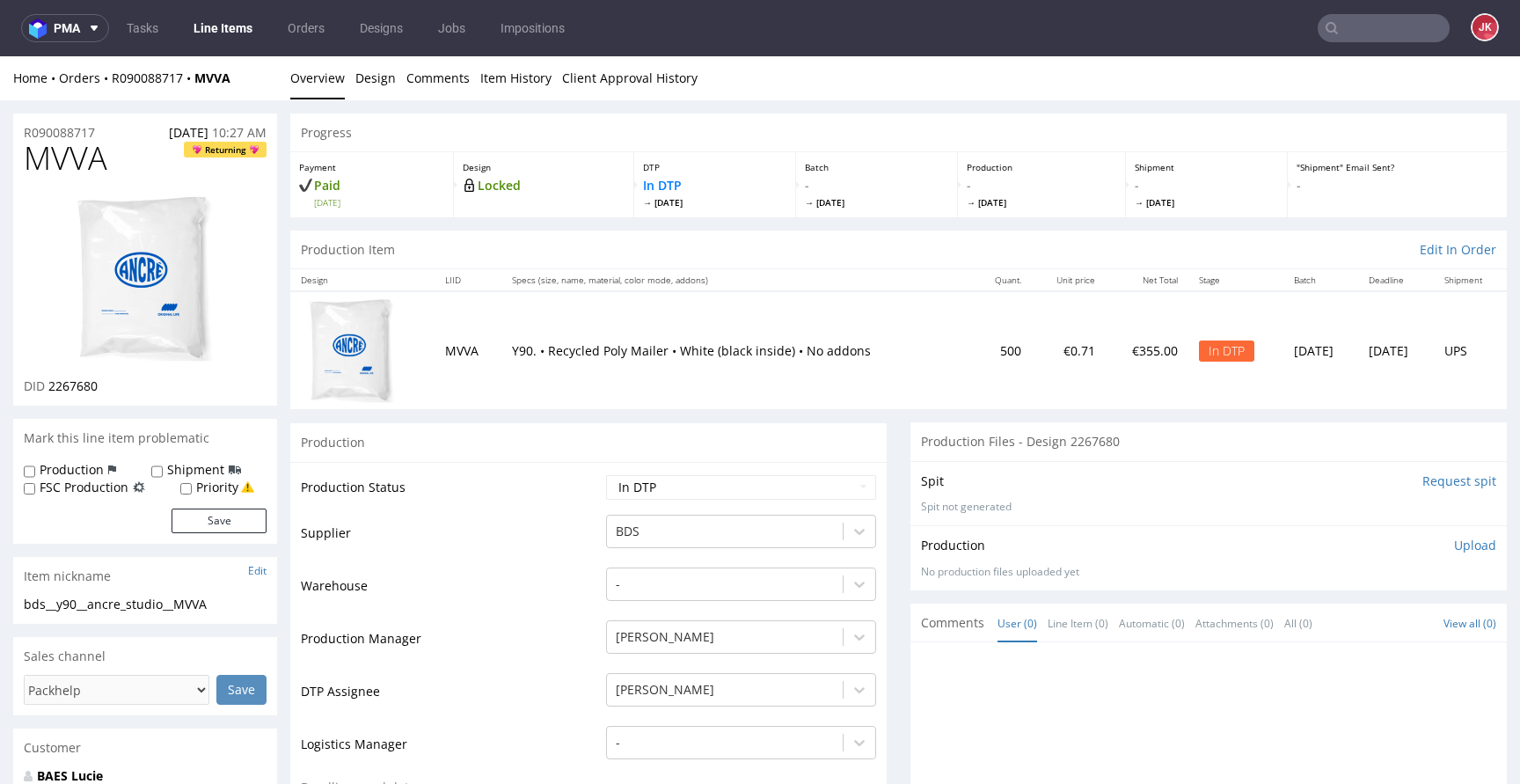
click at [60, 149] on span "MVVA" at bounding box center [65, 158] width 83 height 35
copy span "MVVA"
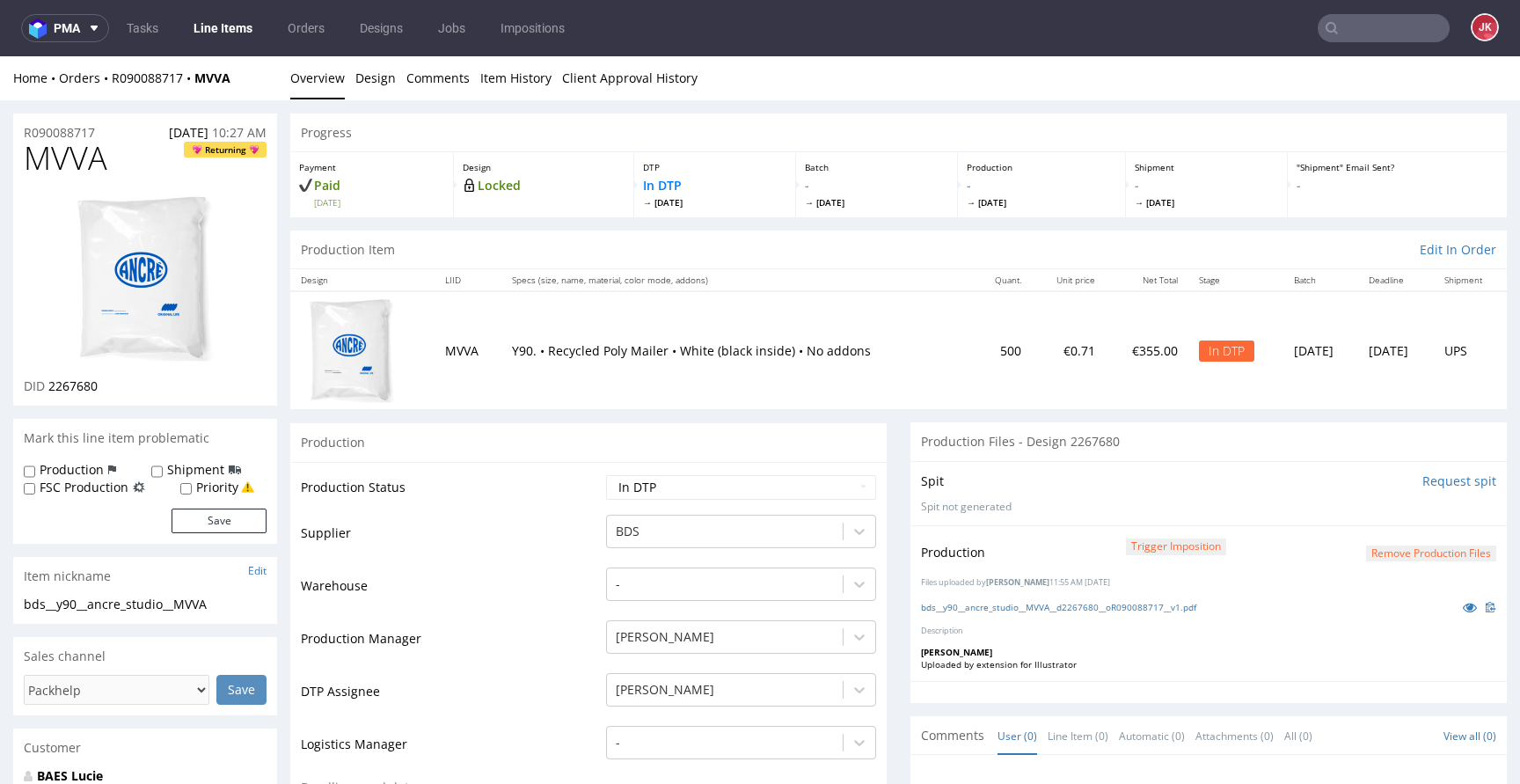
click at [708, 496] on select "Waiting for Artwork Waiting for Diecut Waiting for Mockup Waiting for DTP Waiti…" at bounding box center [741, 487] width 270 height 25
click at [606, 475] on select "Waiting for Artwork Waiting for Diecut Waiting for Mockup Waiting for DTP Waiti…" at bounding box center [741, 487] width 270 height 25
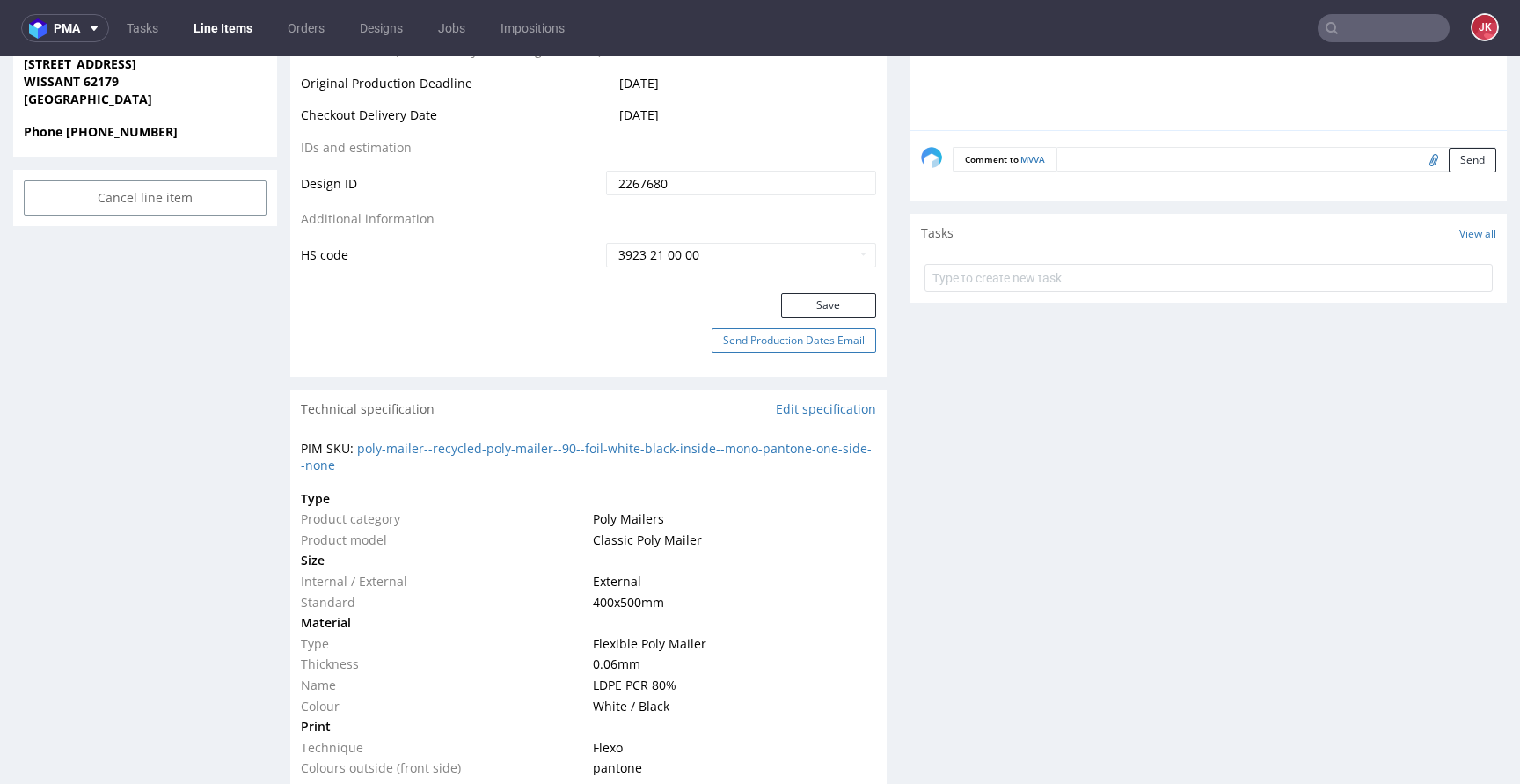
scroll to position [963, 0]
click at [805, 303] on button "Save" at bounding box center [828, 301] width 95 height 25
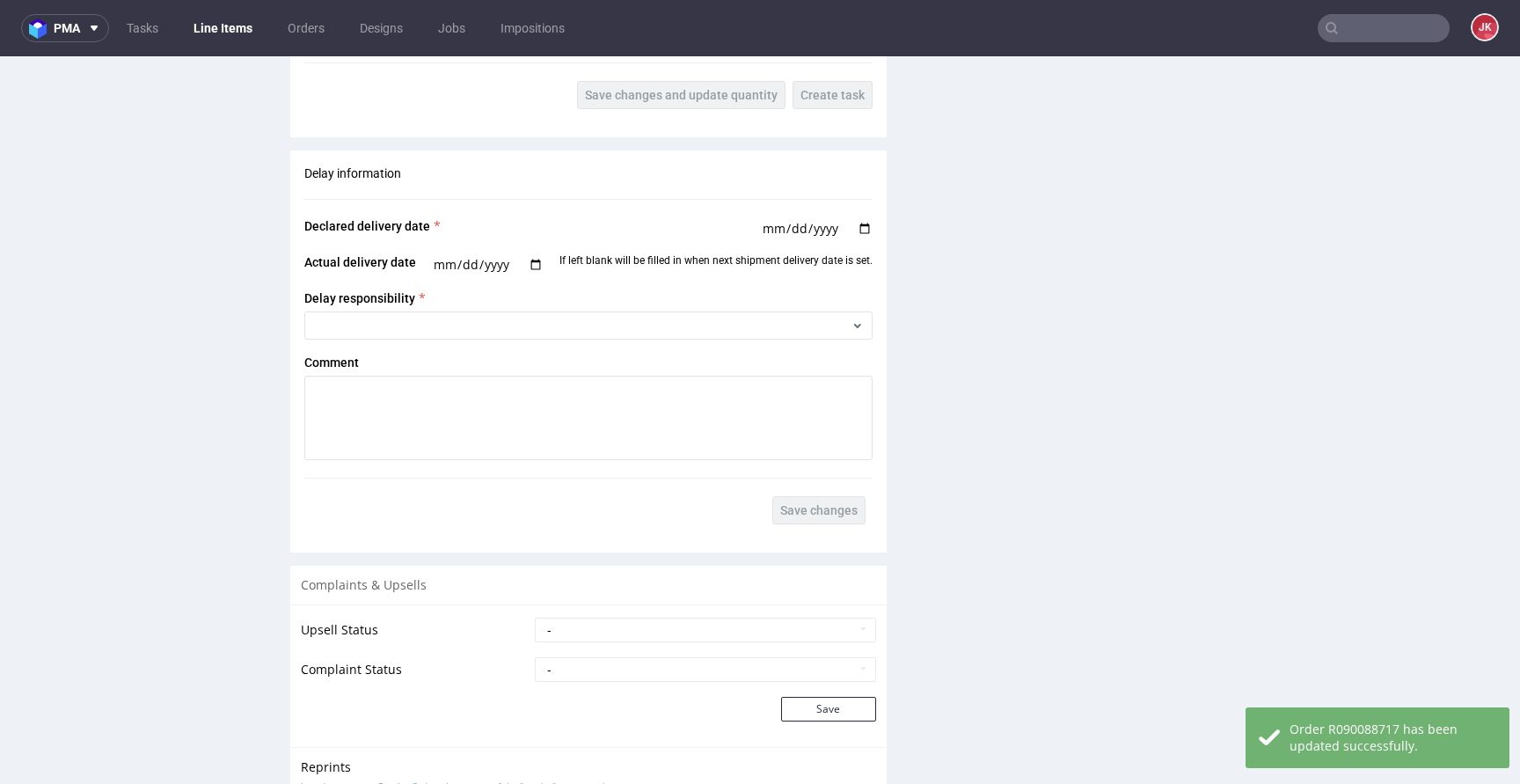
scroll to position [2611, 0]
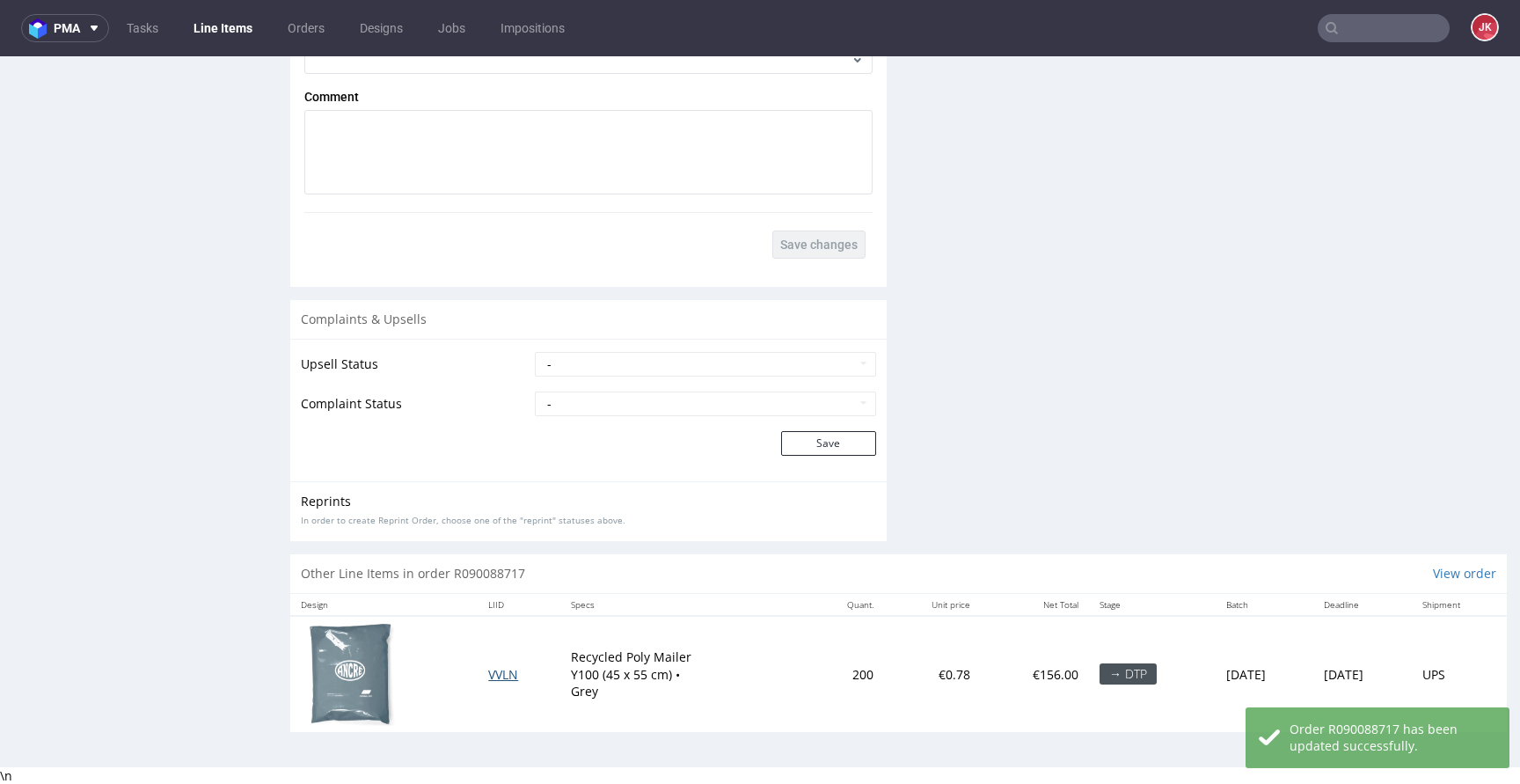
click at [491, 676] on span "VVLN" at bounding box center [504, 674] width 30 height 17
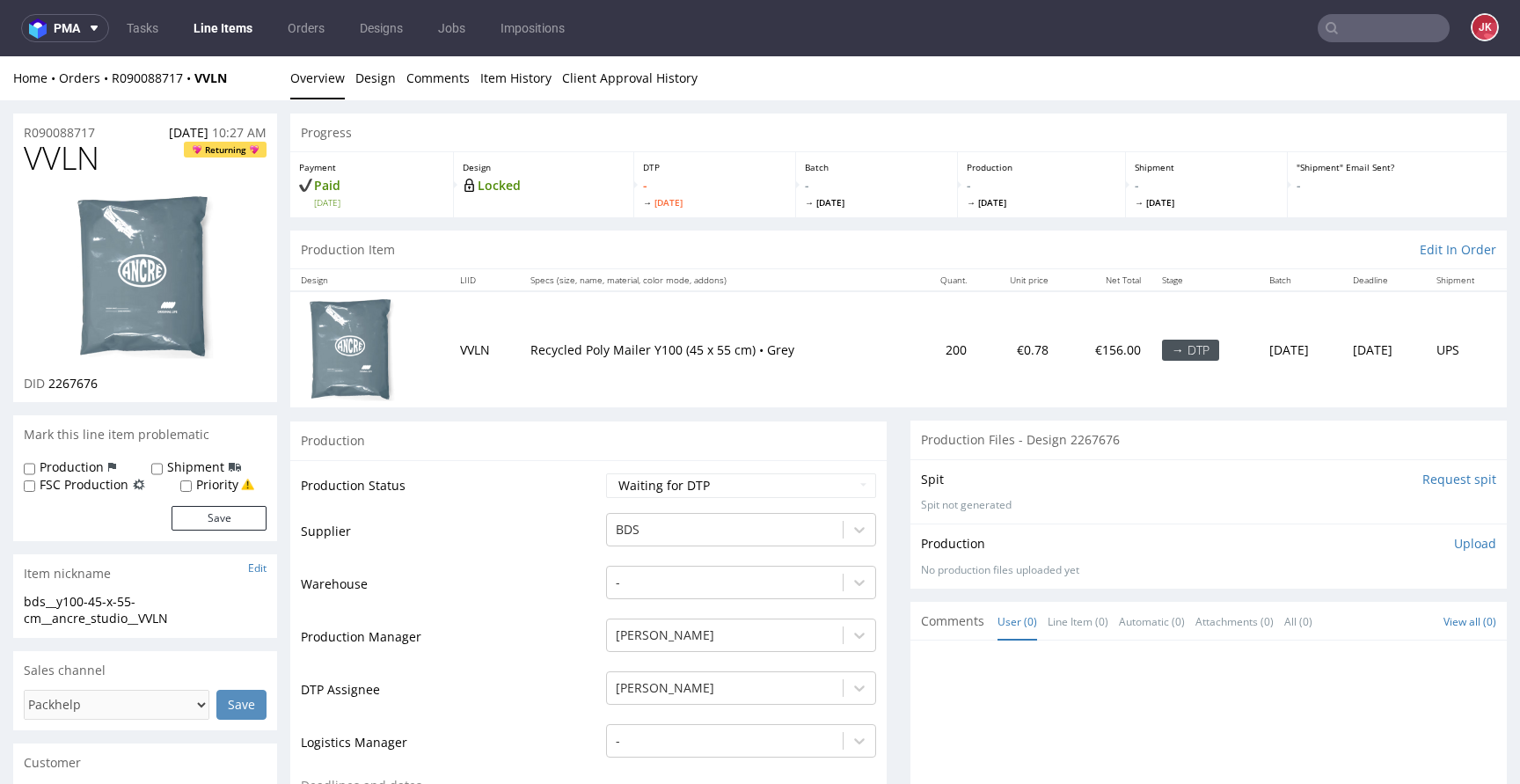
click at [1423, 483] on input "Request spit" at bounding box center [1459, 479] width 74 height 18
click at [44, 158] on span "VVLN" at bounding box center [61, 158] width 76 height 35
copy span "VVLN"
click at [82, 379] on span "2267676" at bounding box center [73, 383] width 49 height 17
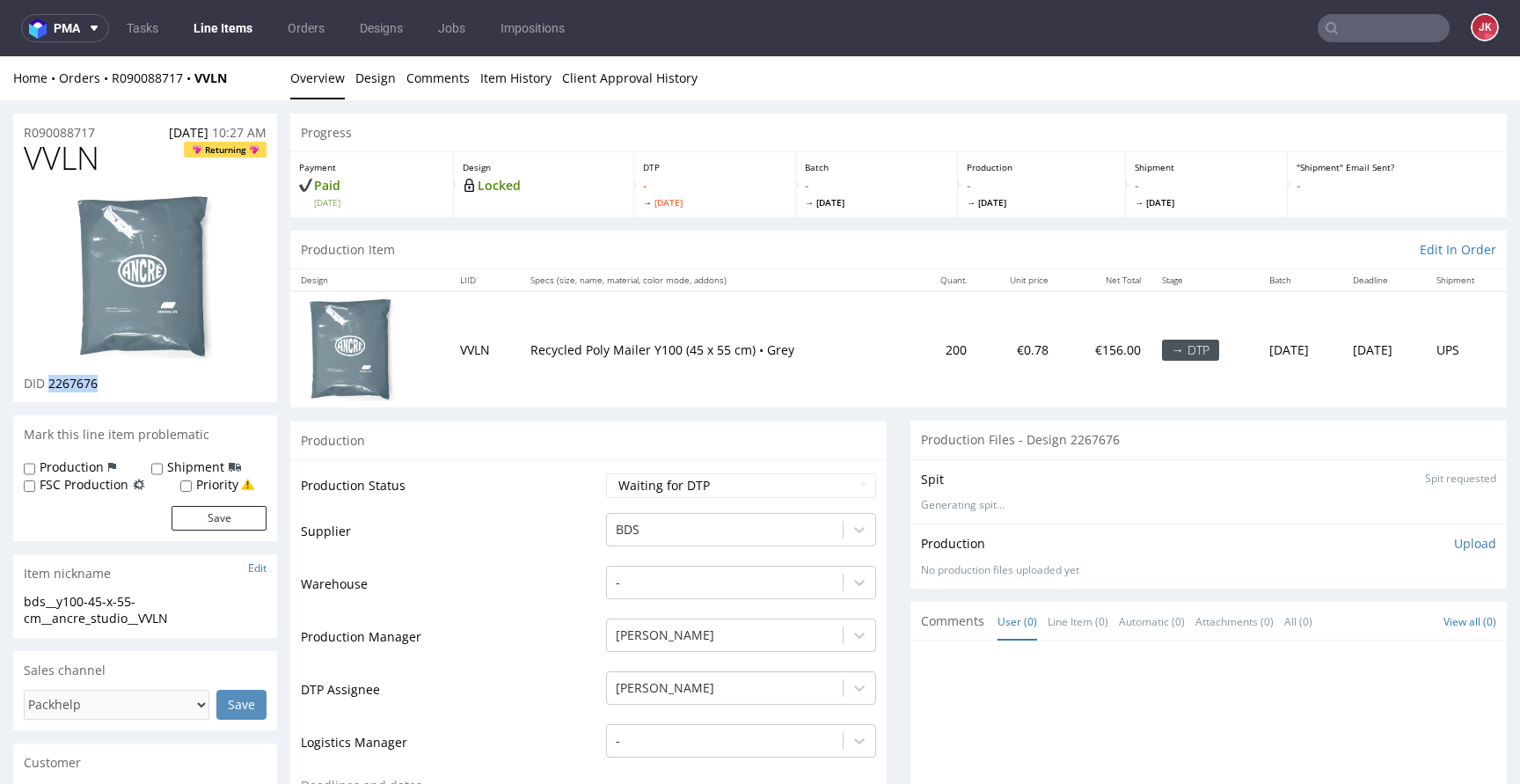
click at [82, 379] on span "2267676" at bounding box center [73, 383] width 49 height 17
copy span "2267676"
click at [669, 483] on select "Waiting for Artwork Waiting for Diecut Waiting for Mockup Waiting for DTP Waiti…" at bounding box center [741, 486] width 270 height 25
select select "dtp_in_process"
click at [606, 473] on select "Waiting for Artwork Waiting for Diecut Waiting for Mockup Waiting for DTP Waiti…" at bounding box center [741, 486] width 270 height 25
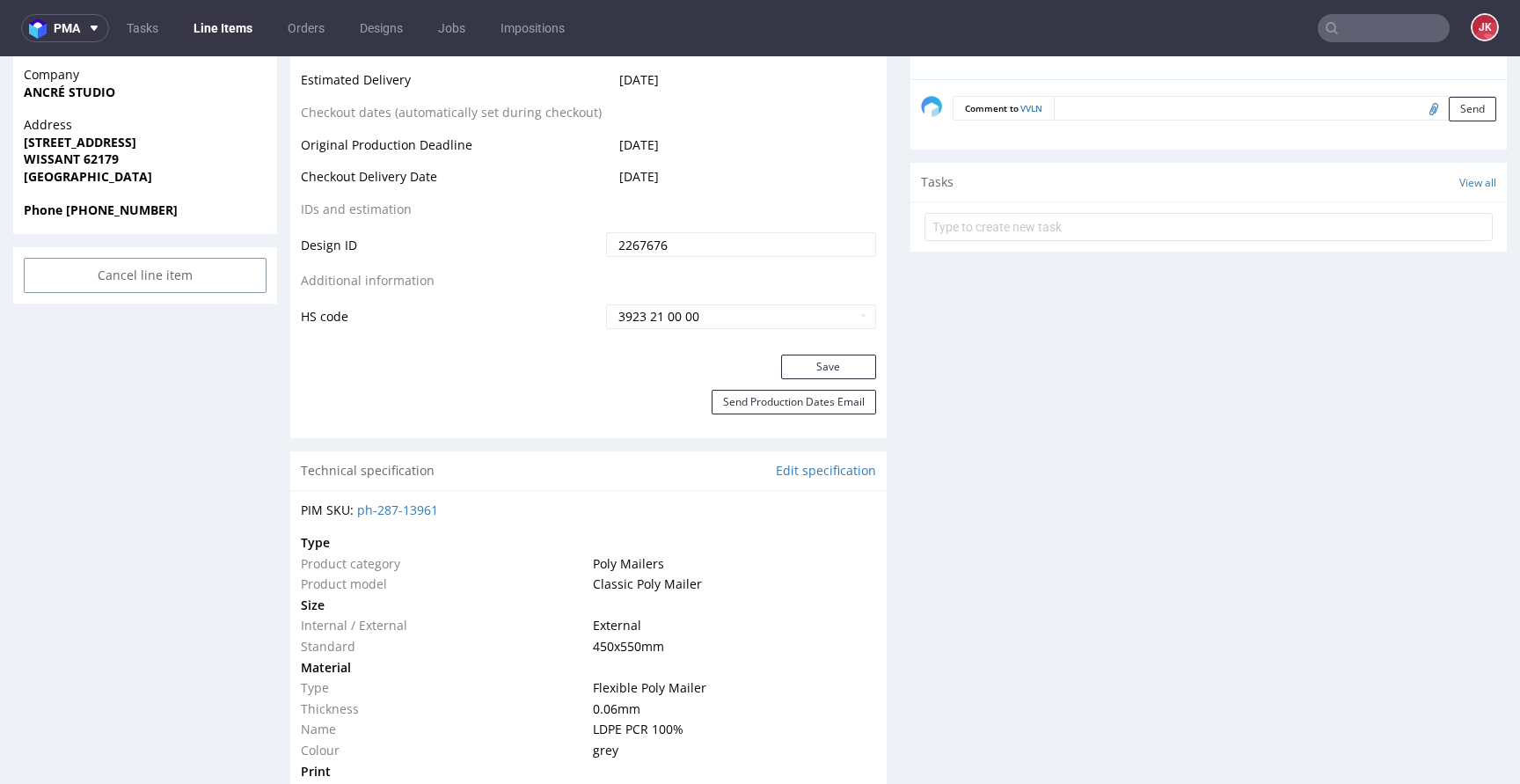
scroll to position [963, 0]
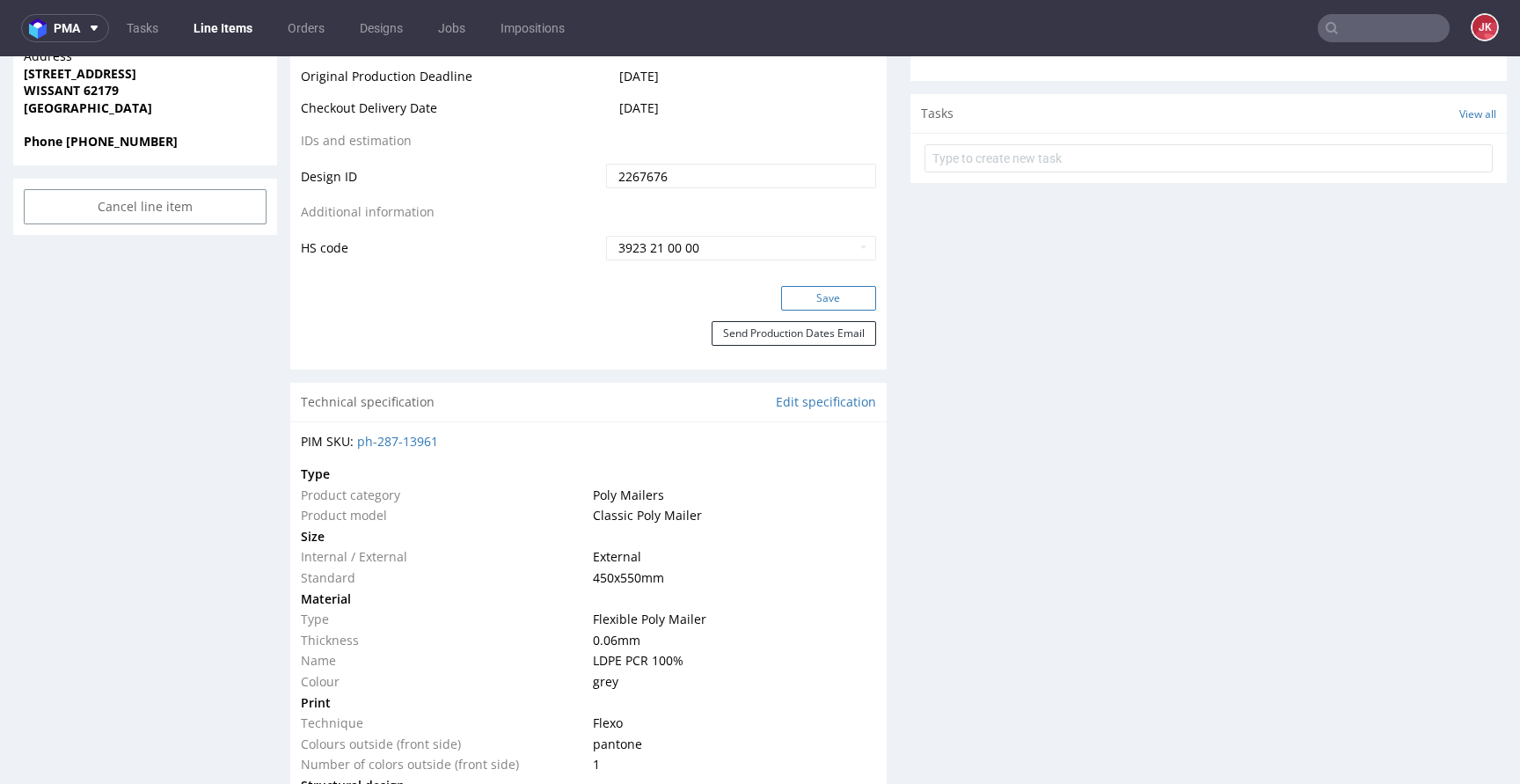
click at [807, 291] on button "Save" at bounding box center [828, 298] width 95 height 25
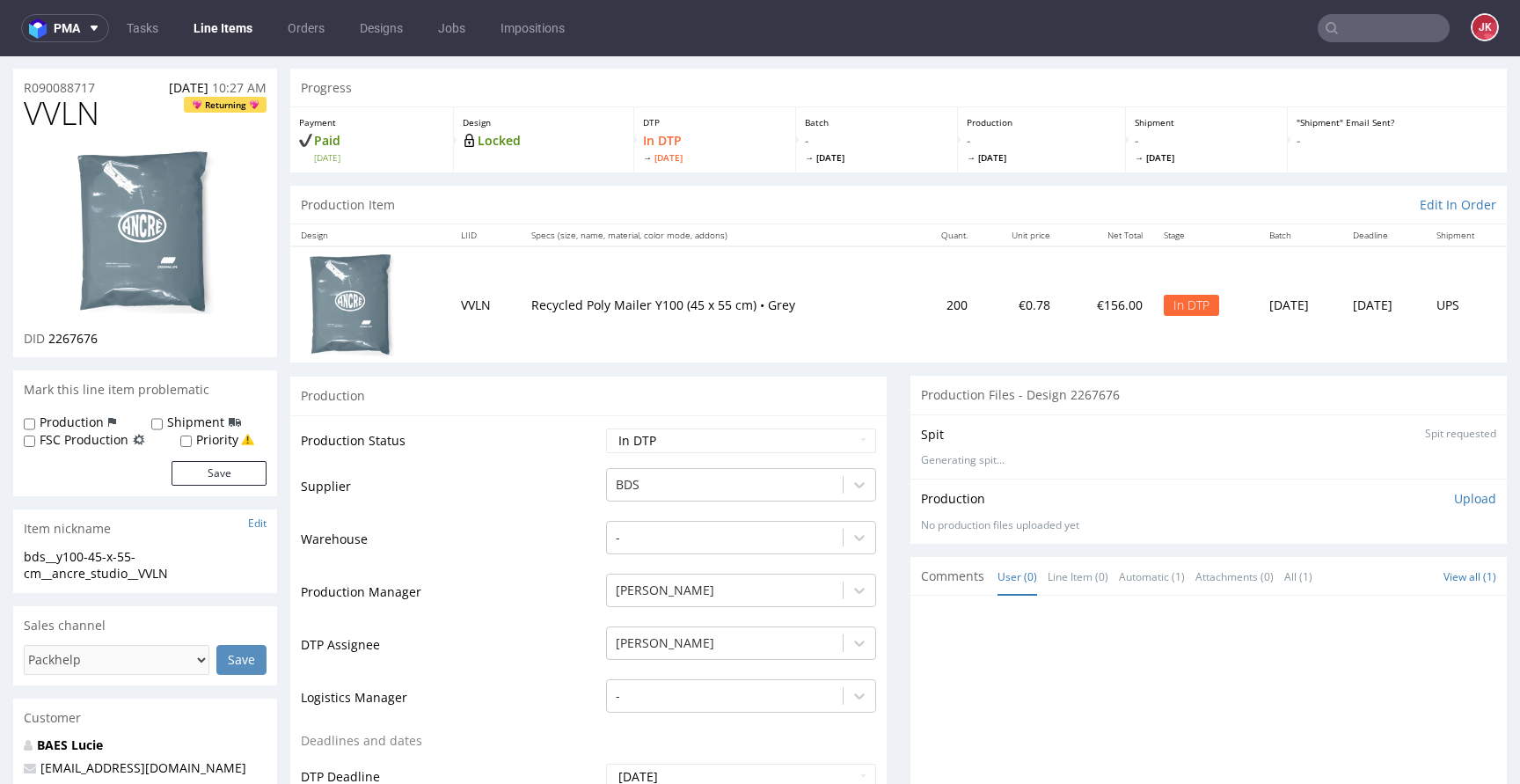
scroll to position [0, 0]
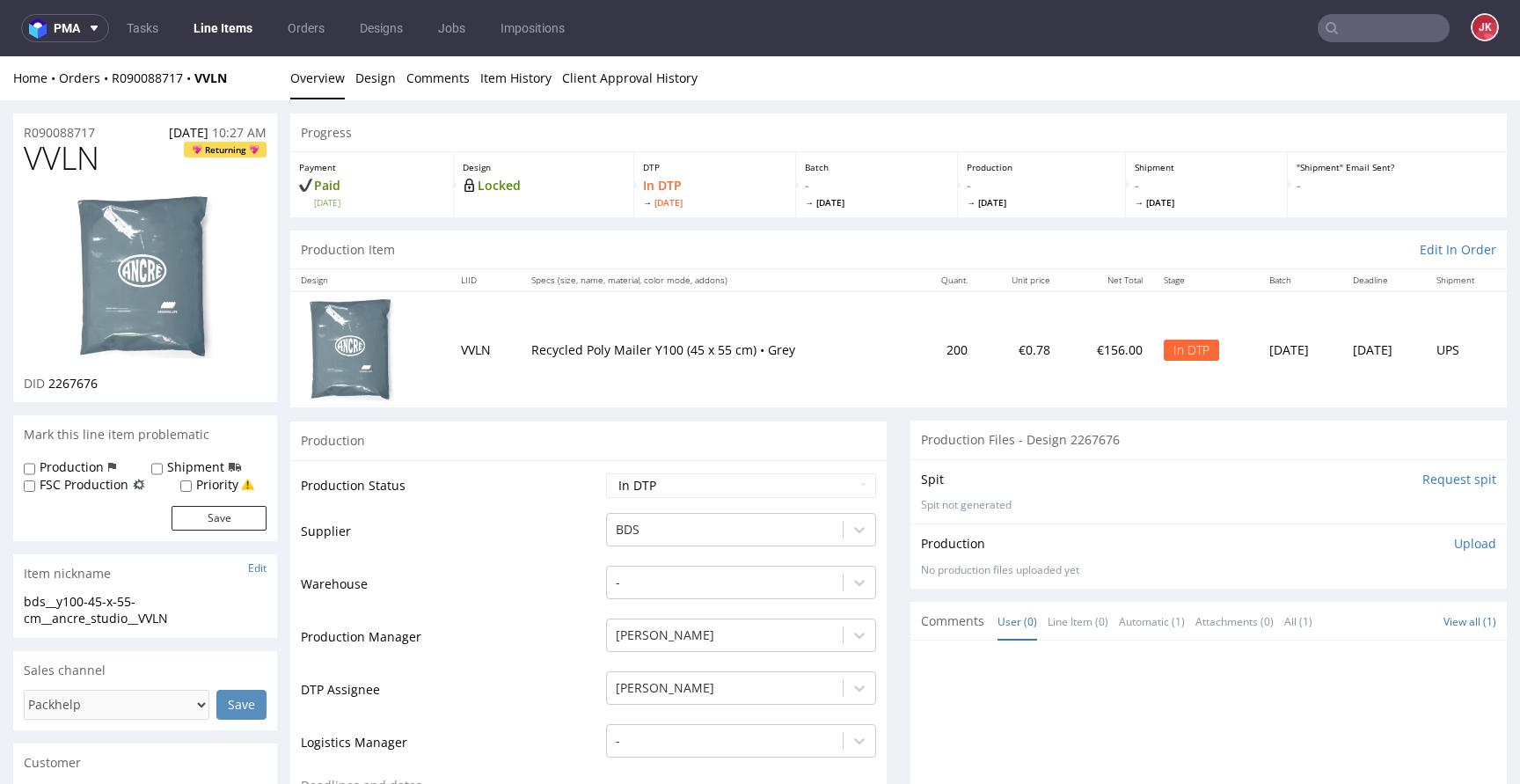
click at [60, 168] on span "VVLN" at bounding box center [61, 158] width 76 height 35
copy span "VVLN"
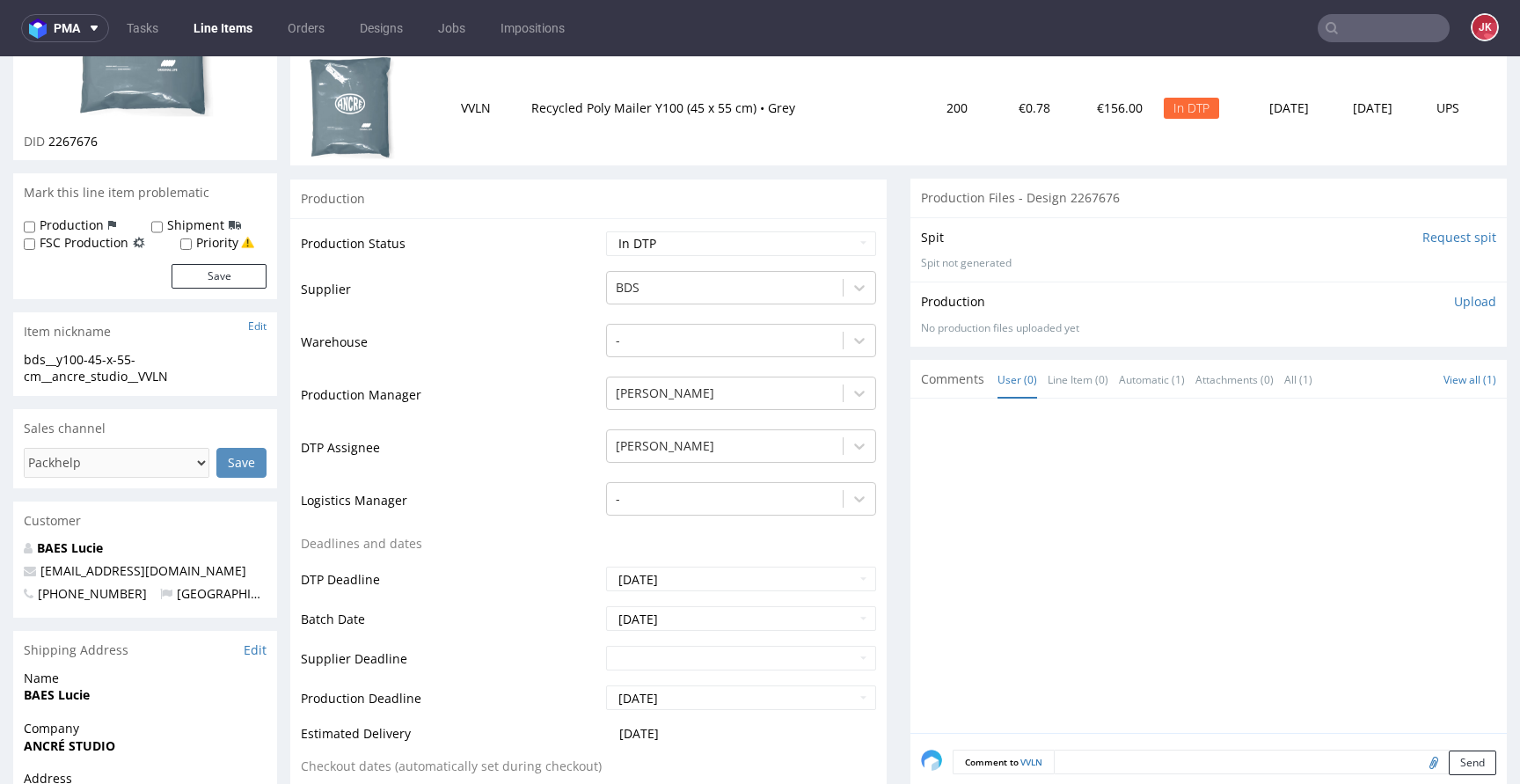
scroll to position [251, 0]
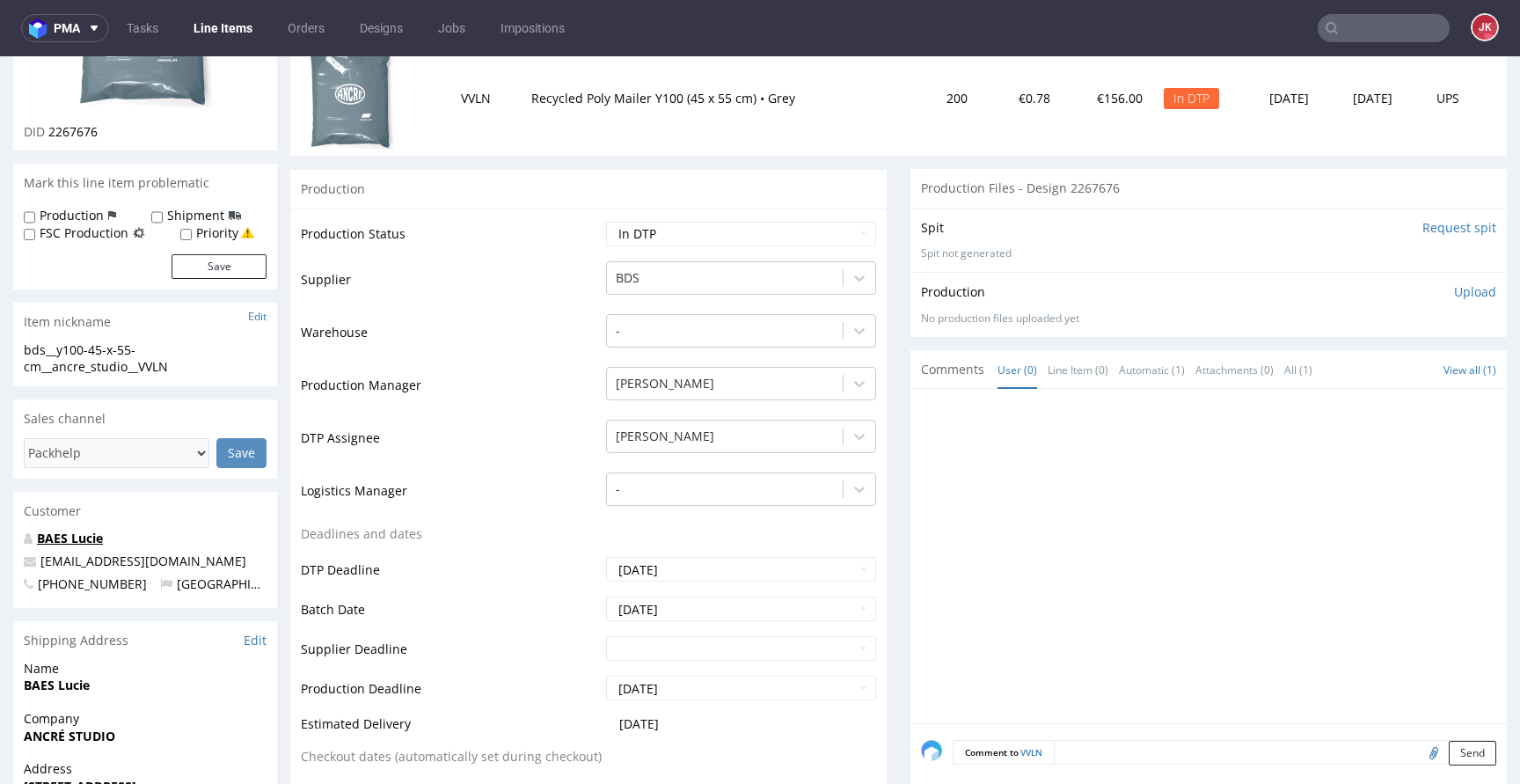
click at [103, 541] on link "BAES Lucie" at bounding box center [70, 537] width 66 height 17
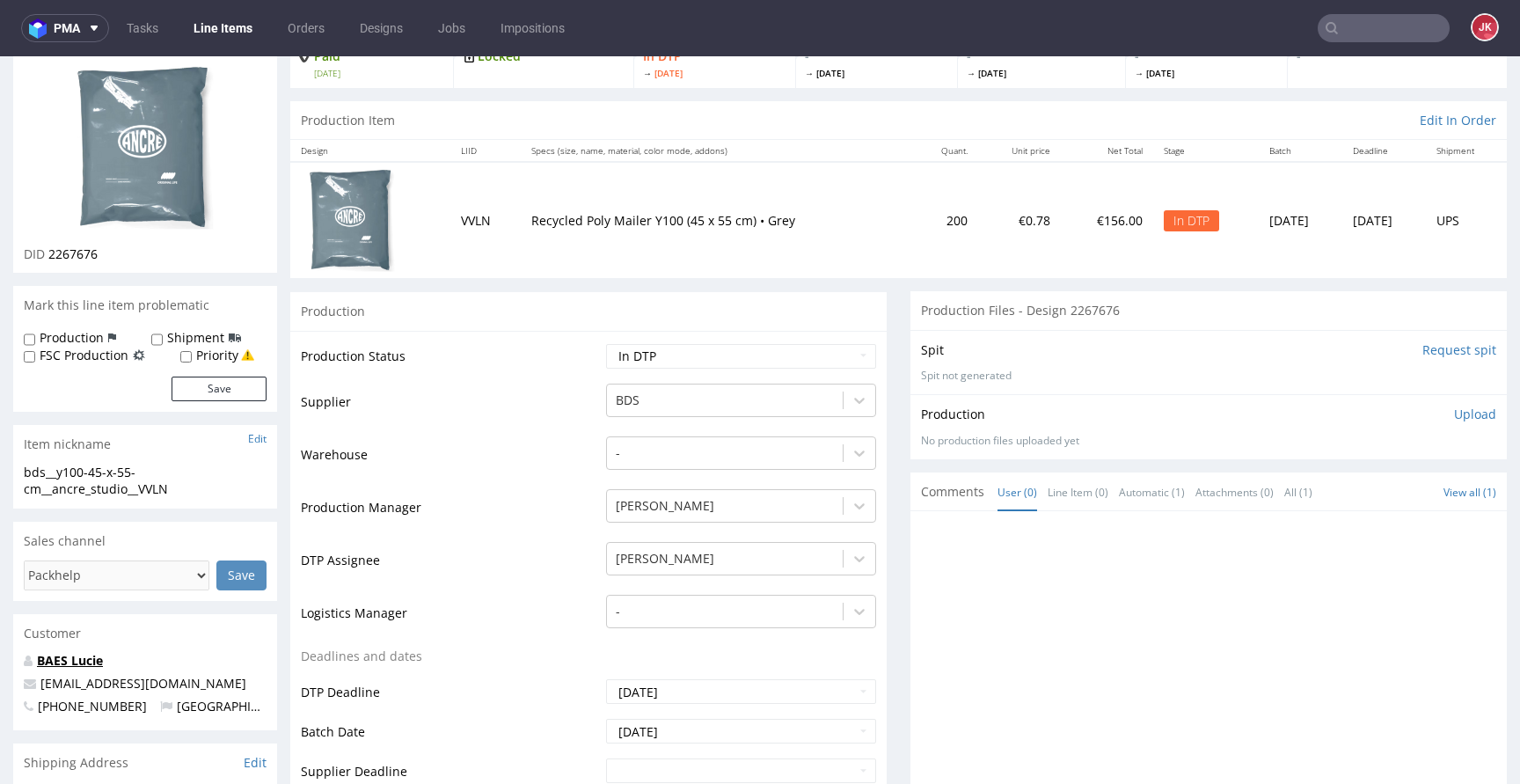
scroll to position [0, 0]
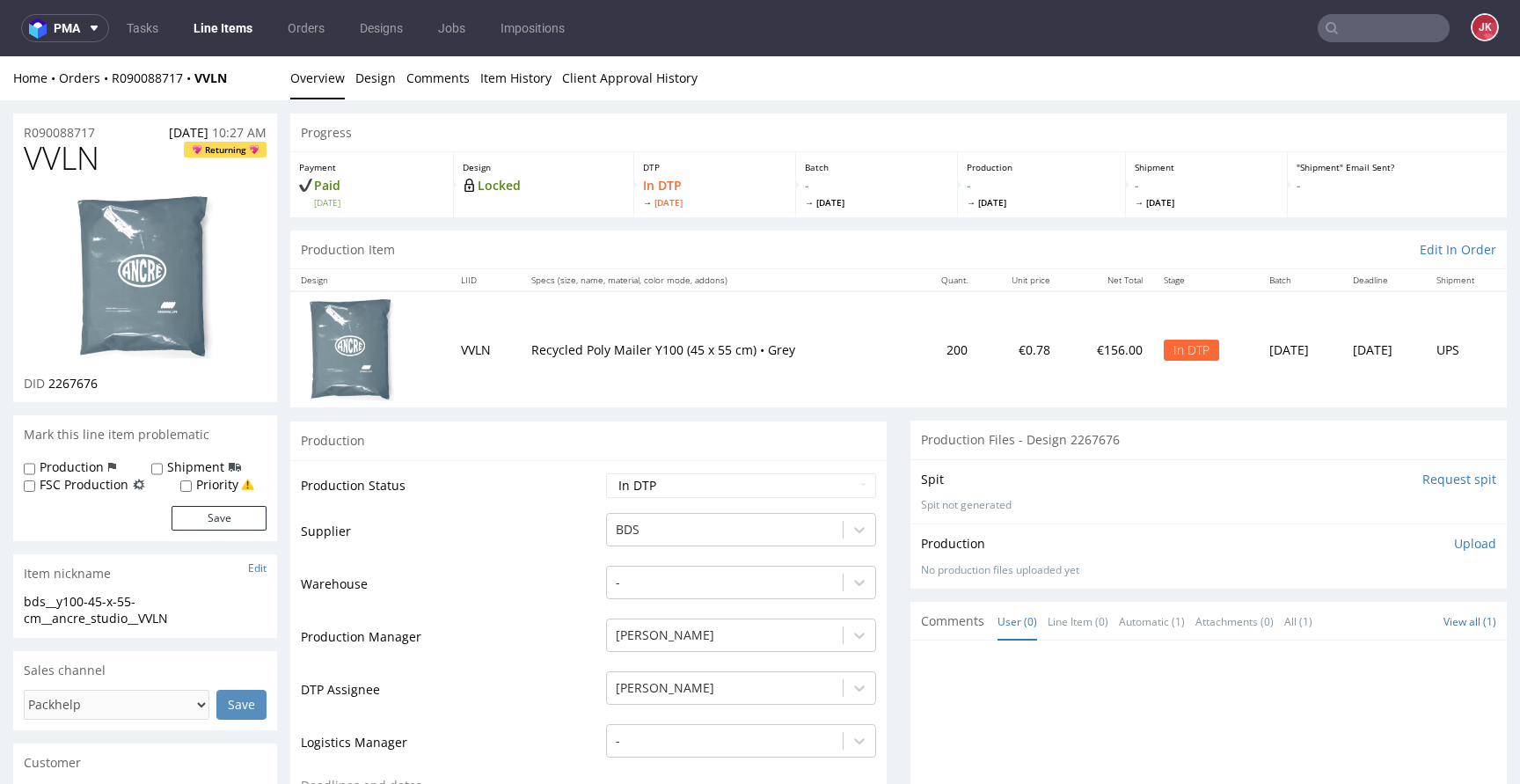
click at [519, 529] on td "Supplier" at bounding box center [451, 537] width 300 height 53
click at [168, 316] on img at bounding box center [145, 277] width 141 height 167
click at [375, 87] on link "Design" at bounding box center [375, 78] width 41 height 43
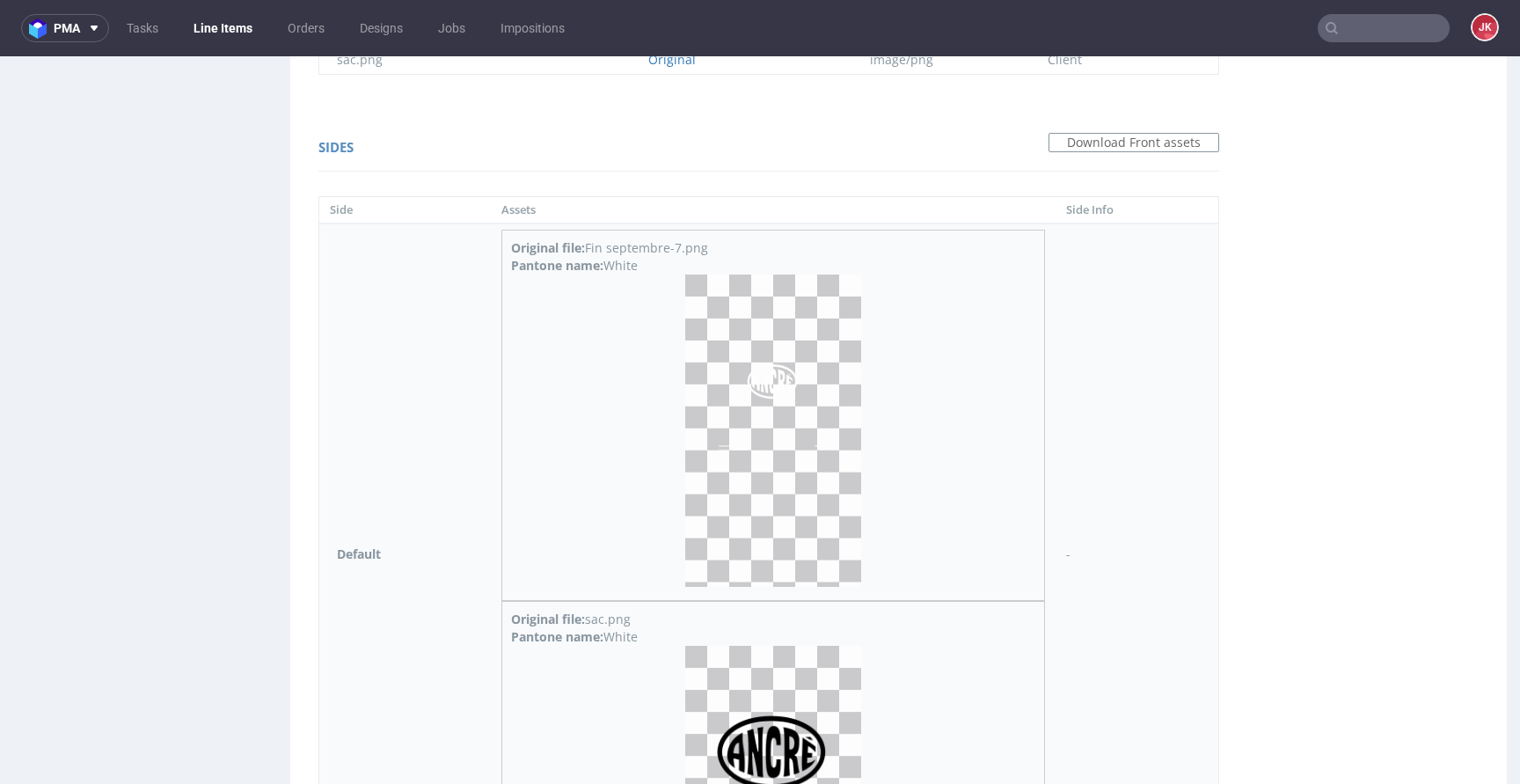
scroll to position [1600, 0]
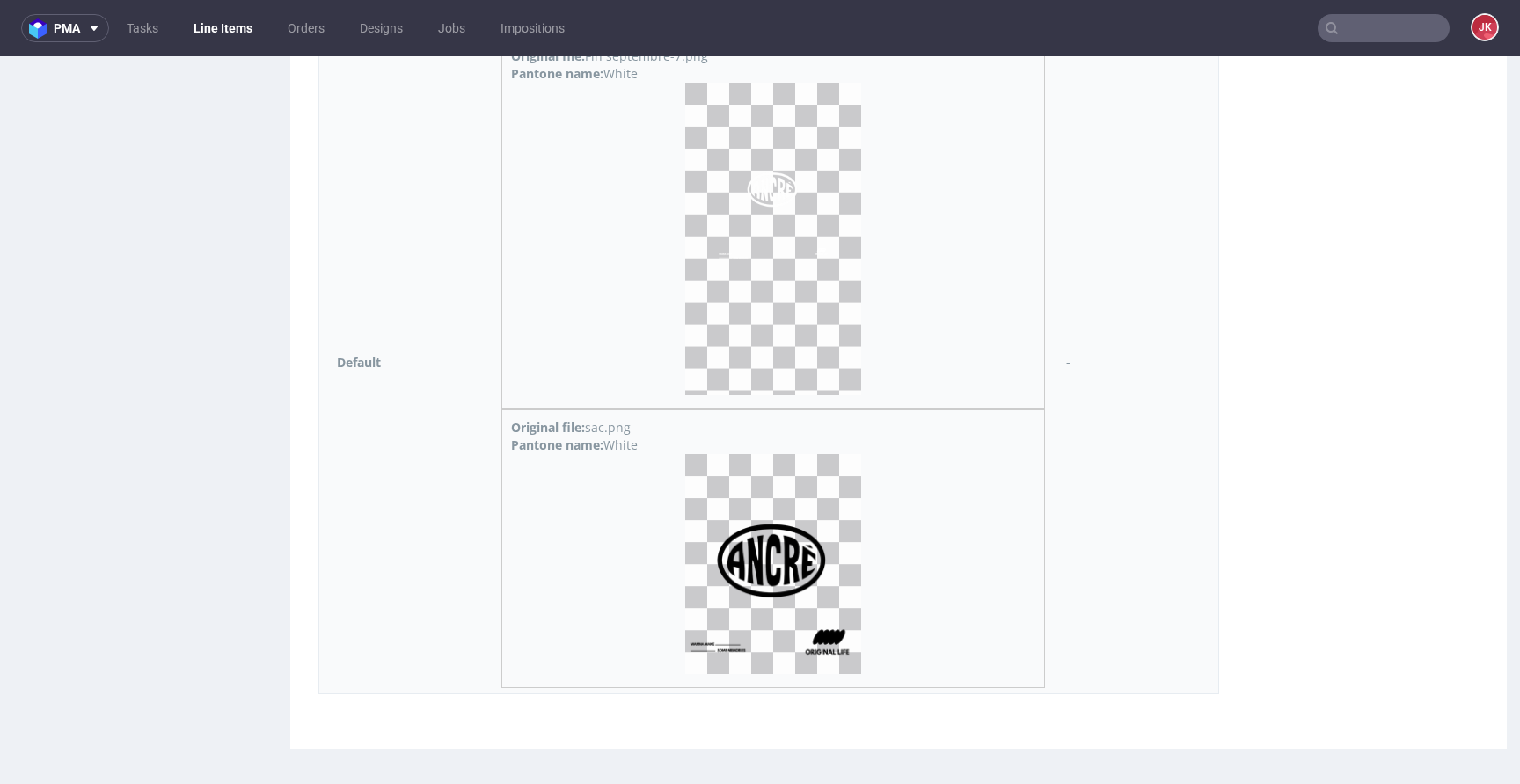
click at [623, 448] on div "Pantone name: White" at bounding box center [773, 445] width 524 height 18
copy div "White"
click at [308, 485] on div "Sides Download Front assets Side Assets Side Info Default Original file: Fin se…" at bounding box center [768, 321] width 936 height 789
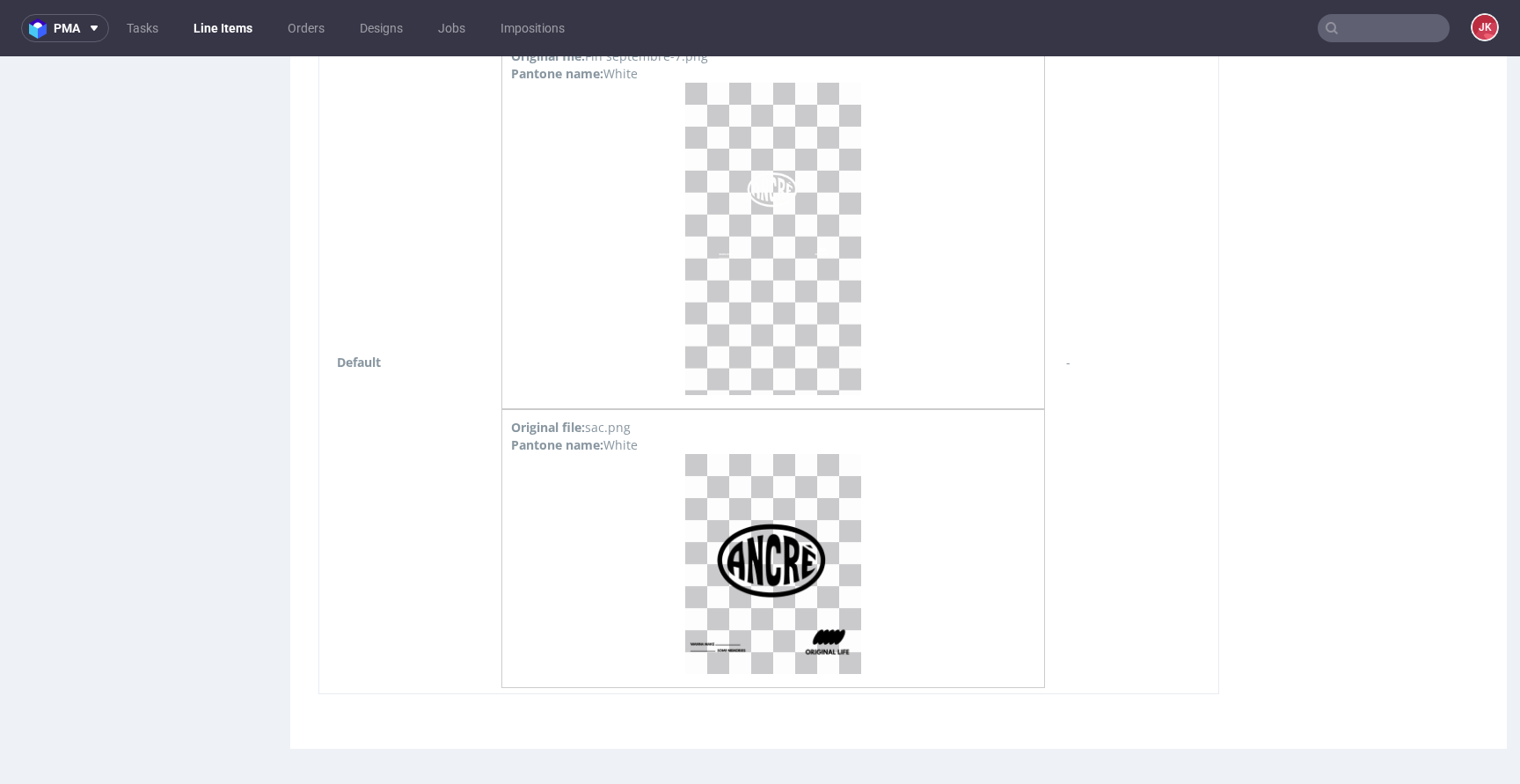
scroll to position [0, 0]
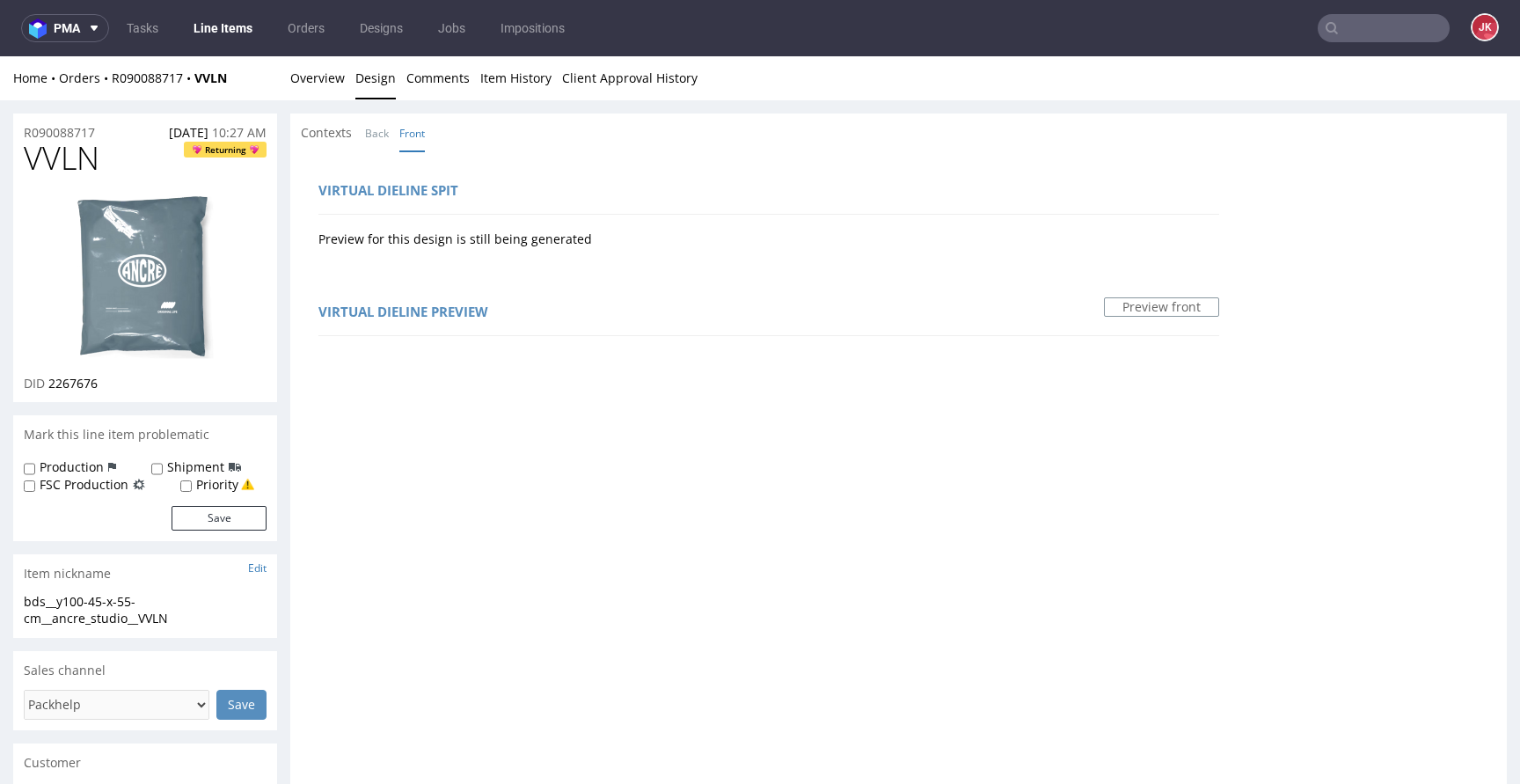
click at [70, 164] on span "VVLN" at bounding box center [61, 158] width 76 height 35
copy span "VVLN"
click at [76, 386] on span "2267676" at bounding box center [73, 383] width 49 height 17
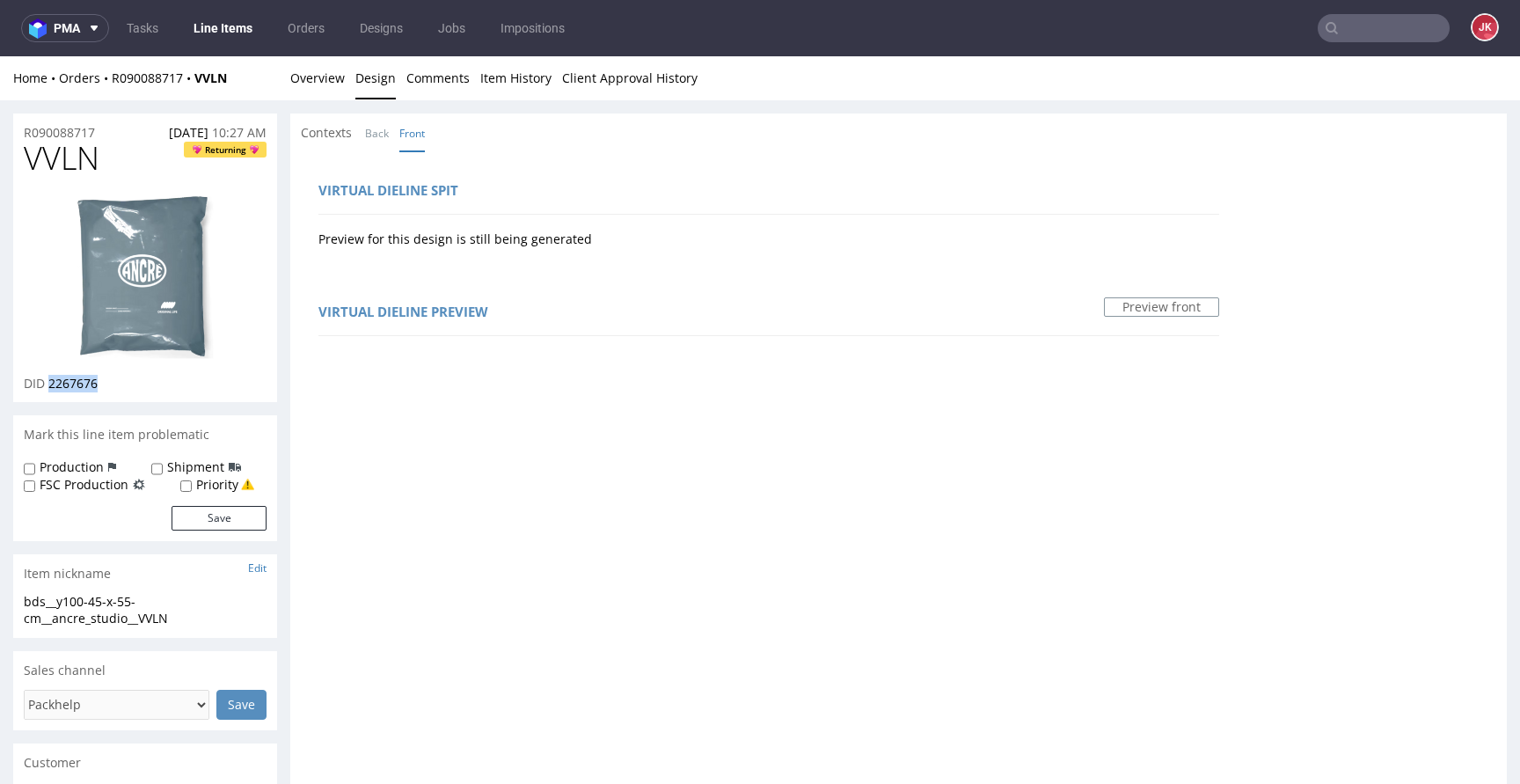
copy span "2267676"
click at [604, 142] on div "Contexts Back Front" at bounding box center [898, 132] width 1217 height 39
click at [320, 88] on link "Overview" at bounding box center [317, 78] width 55 height 43
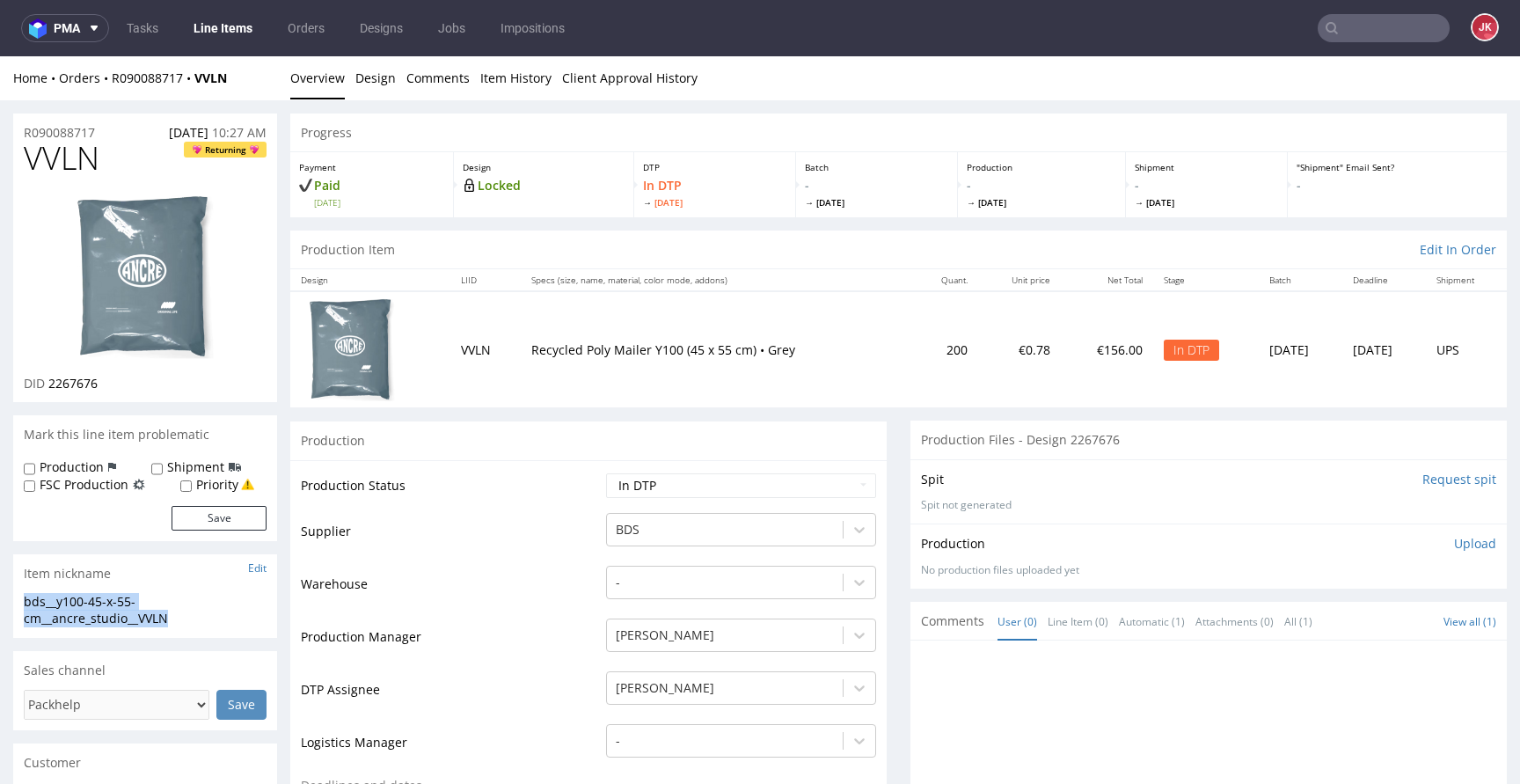
drag, startPoint x: 197, startPoint y: 619, endPoint x: 0, endPoint y: 608, distance: 197.3
copy div "bds__y100-45-x-55-cm__ancre_studio__VVLN"
drag, startPoint x: 107, startPoint y: 135, endPoint x: 0, endPoint y: 138, distance: 107.0
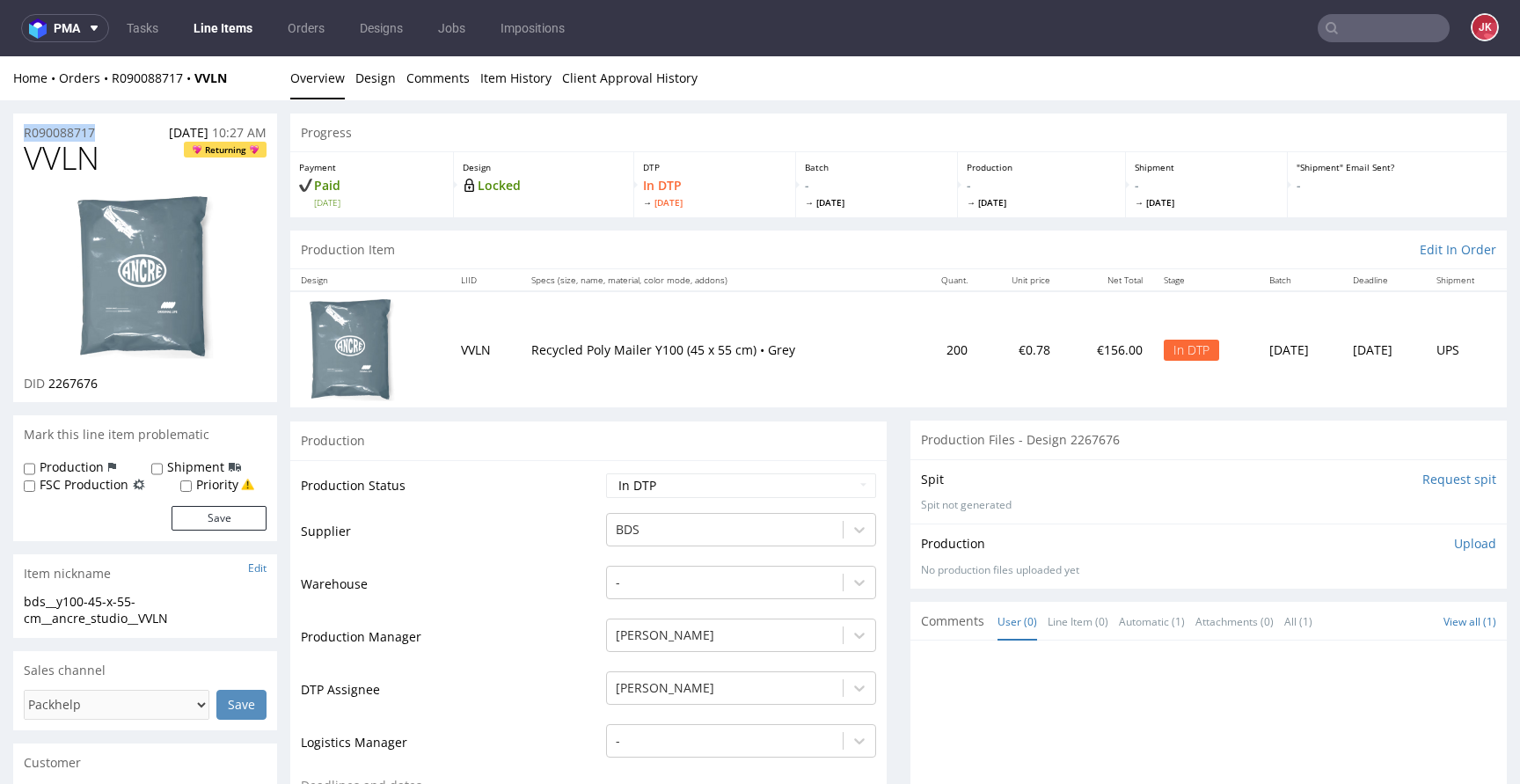
copy p "R090088717"
drag, startPoint x: 49, startPoint y: 390, endPoint x: 165, endPoint y: 385, distance: 116.1
click at [165, 385] on div "DID 2267676" at bounding box center [145, 383] width 243 height 18
copy span "2267676"
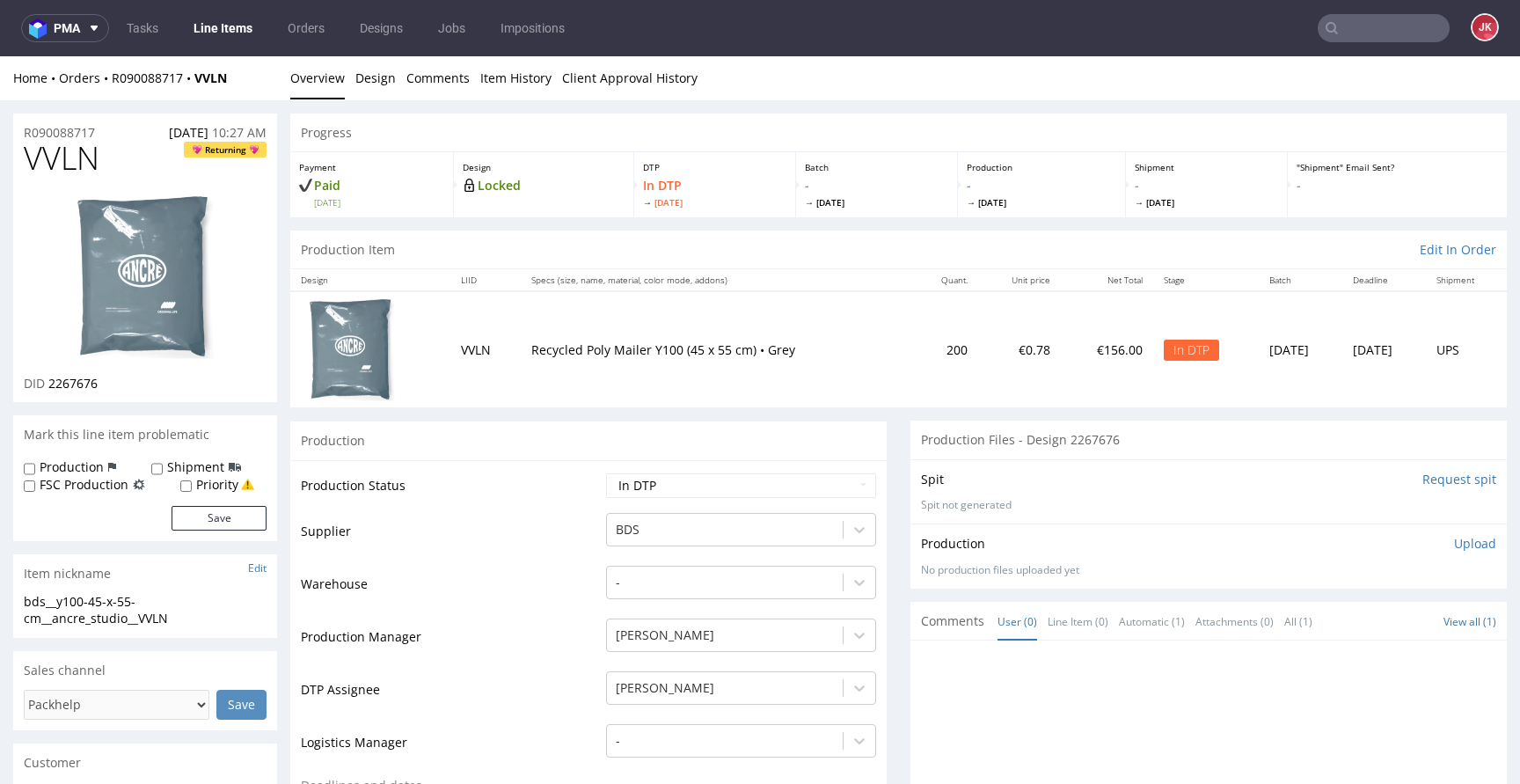
click at [1455, 546] on p "Upload" at bounding box center [1475, 543] width 43 height 18
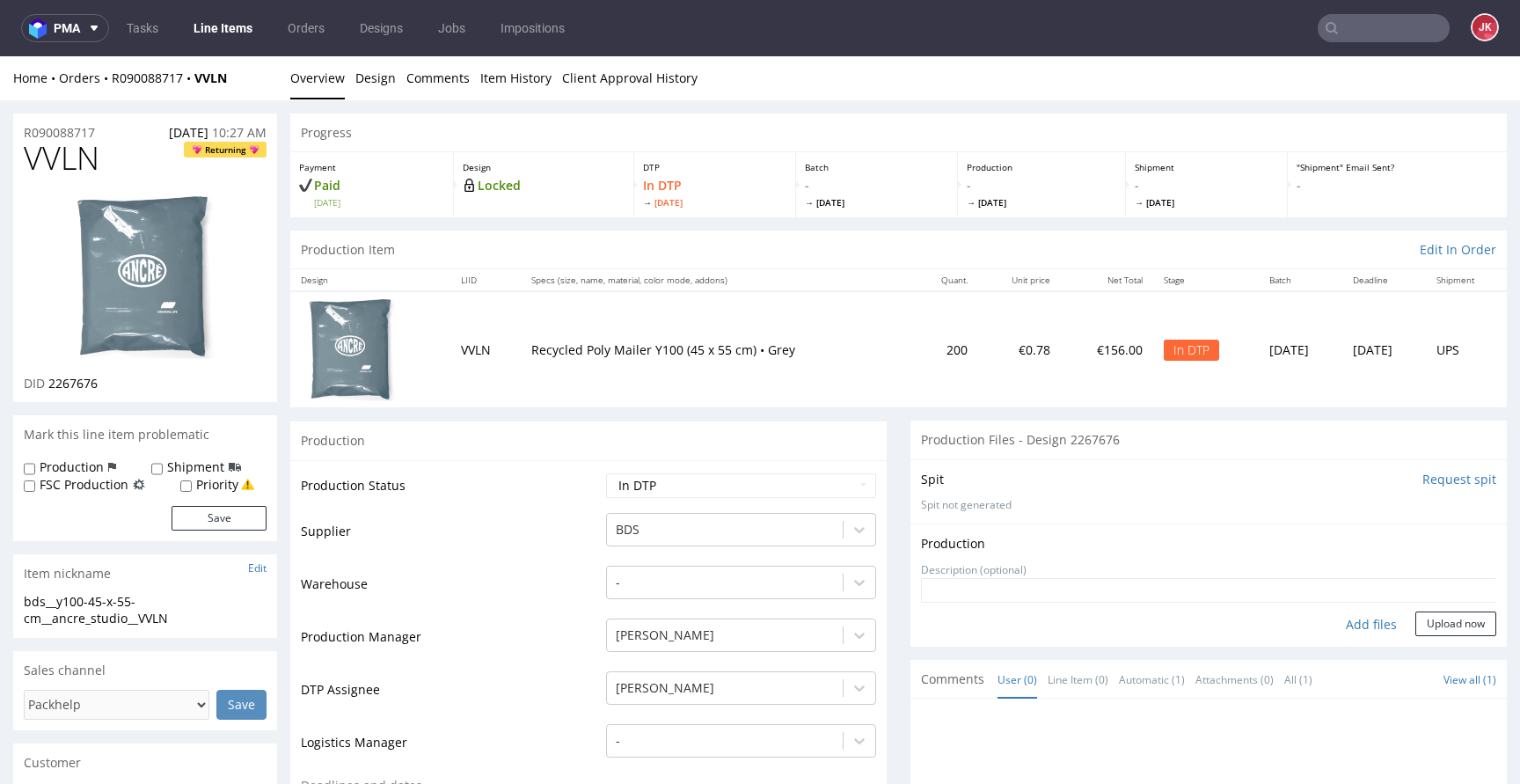
click at [1345, 627] on div "Add files" at bounding box center [1371, 624] width 88 height 26
type input "C:\fakepath\bds__y100-45-x-55-cm__ancre_studio__VVLN__d2267676__oR090088717__2.…"
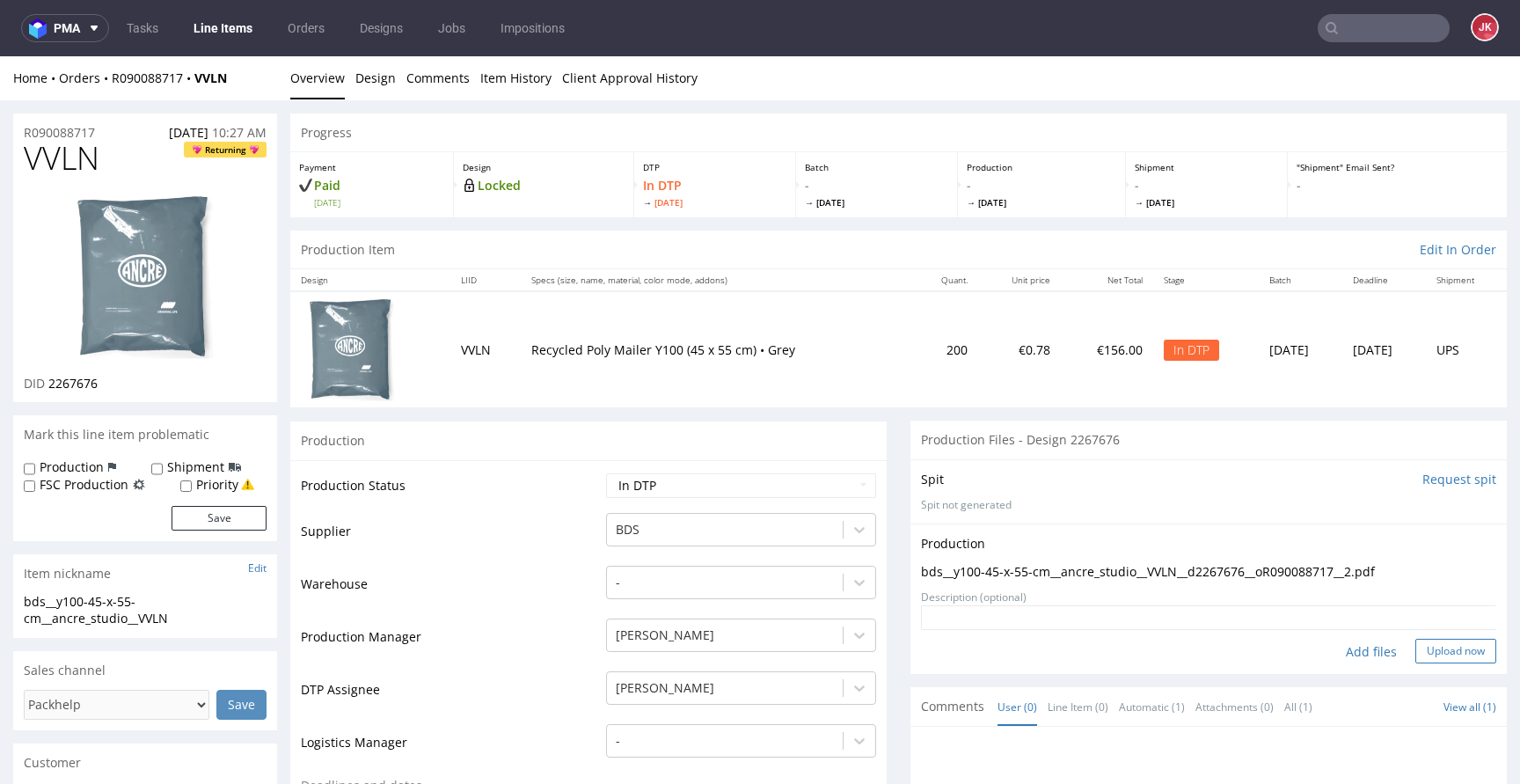
click at [1442, 654] on button "Upload now" at bounding box center [1456, 651] width 81 height 25
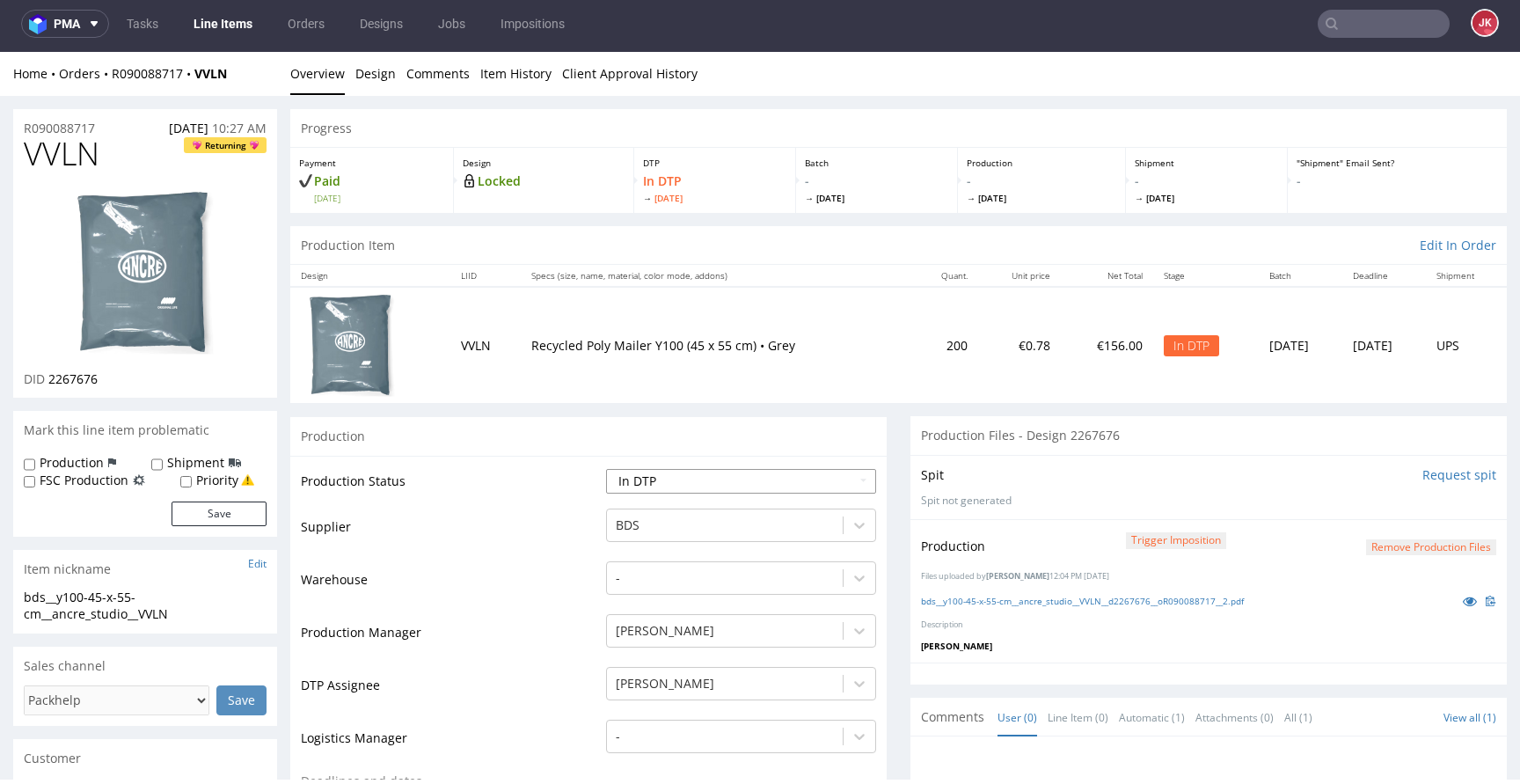
click at [765, 486] on select "Waiting for Artwork Waiting for Diecut Waiting for Mockup Waiting for DTP Waiti…" at bounding box center [741, 481] width 270 height 25
select select "dtp_production_ready"
click at [606, 469] on select "Waiting for Artwork Waiting for Diecut Waiting for Mockup Waiting for DTP Waiti…" at bounding box center [741, 481] width 270 height 25
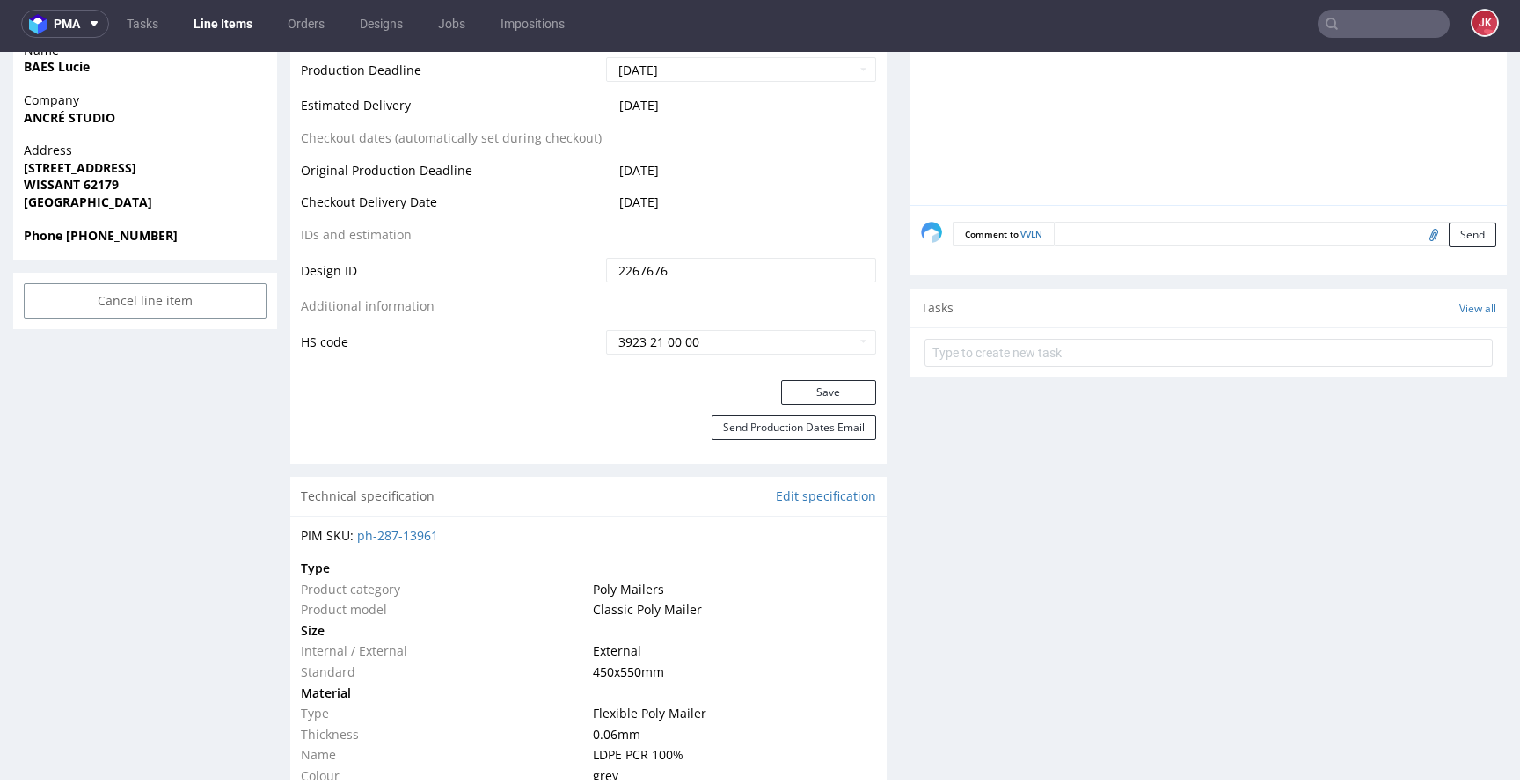
scroll to position [810, 0]
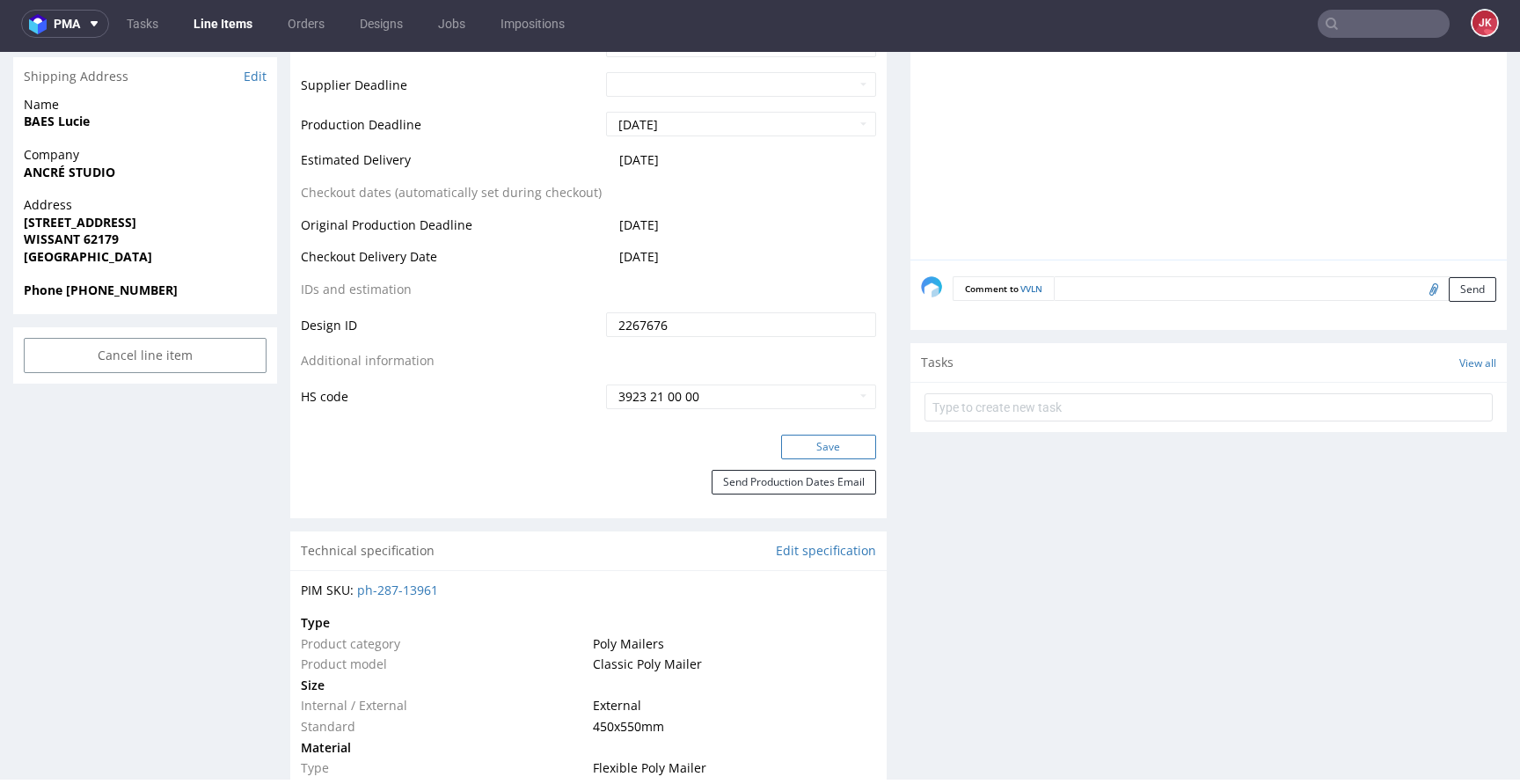
click at [810, 446] on button "Save" at bounding box center [828, 447] width 95 height 25
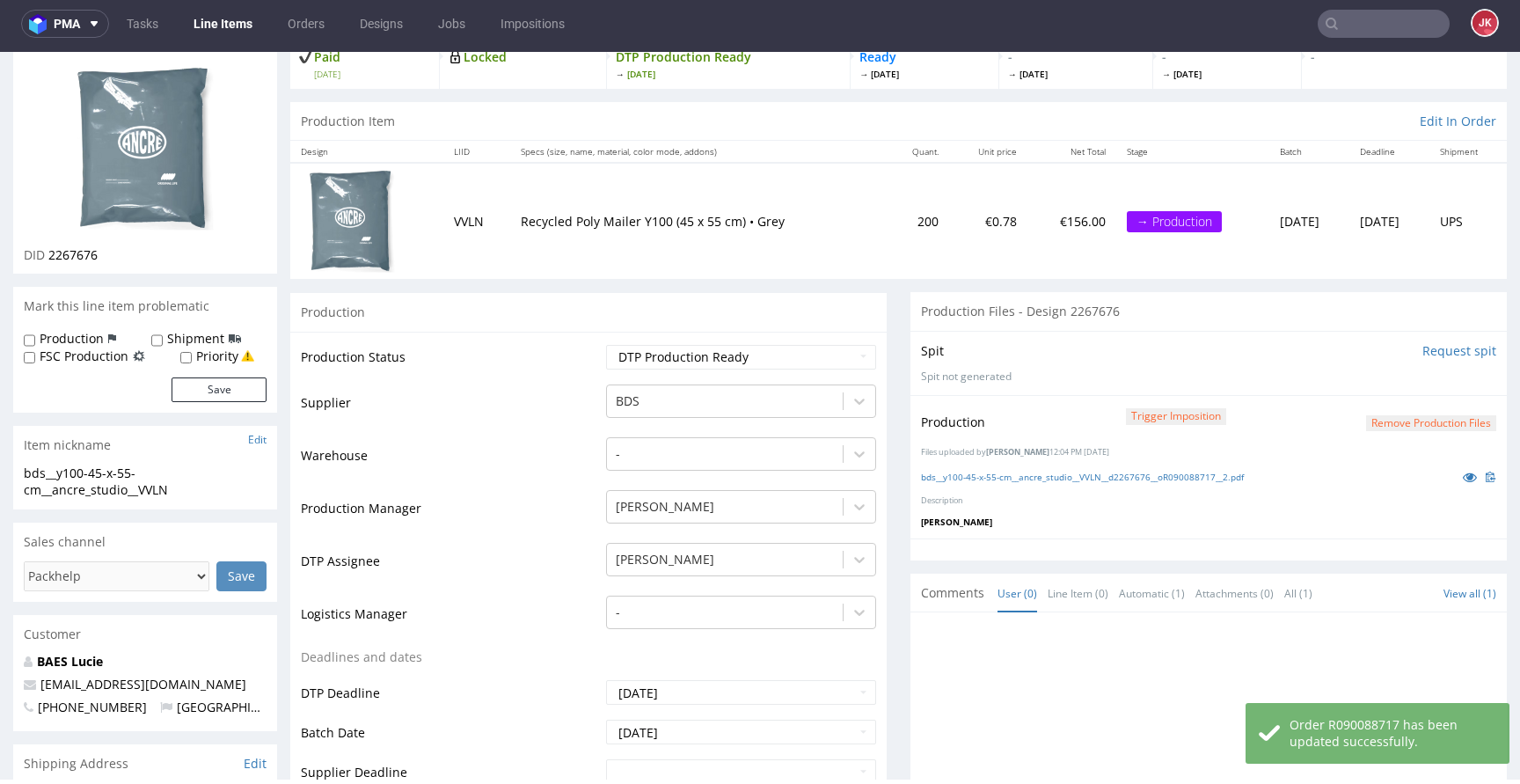
scroll to position [0, 0]
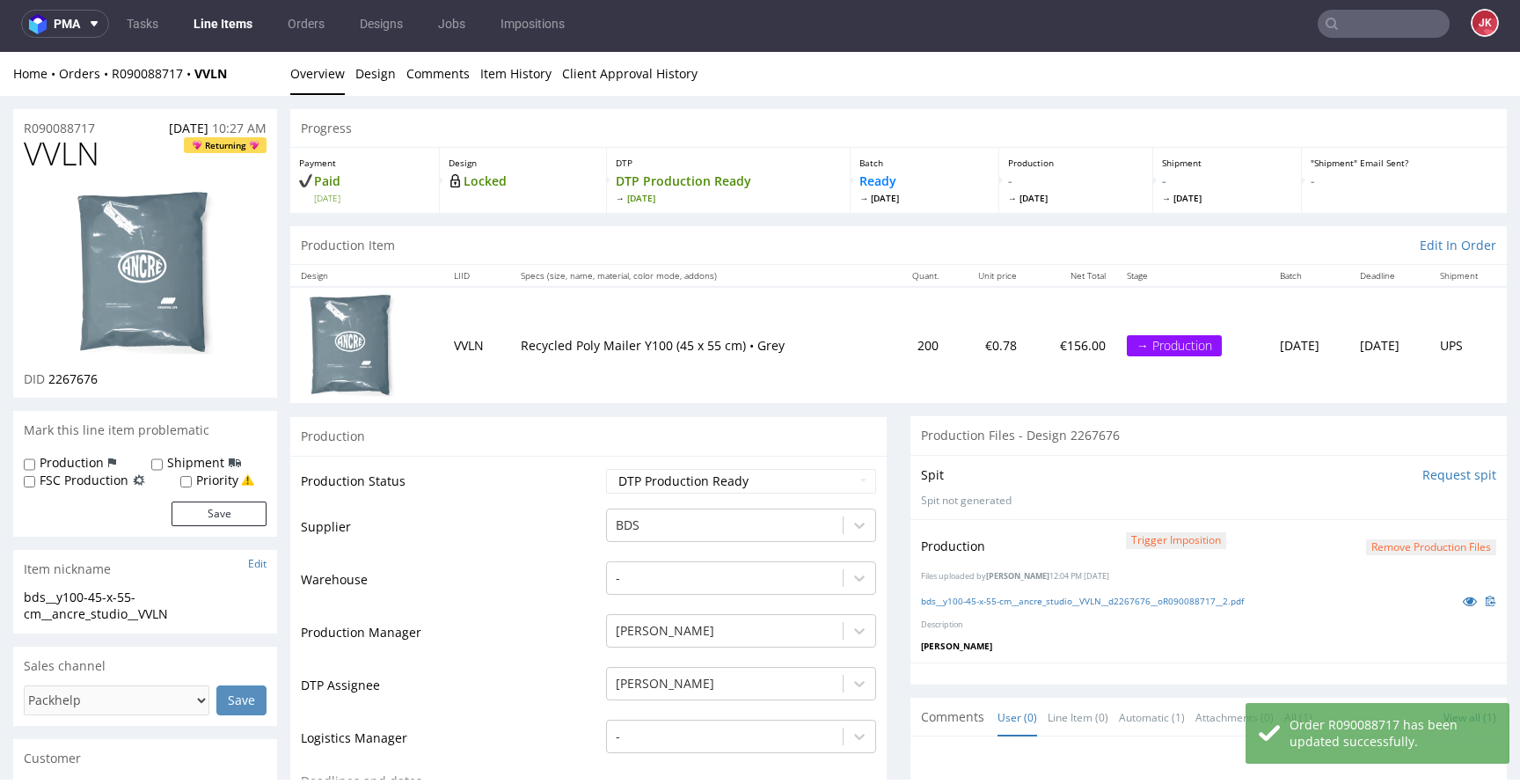
click at [592, 441] on div "Production" at bounding box center [588, 435] width 596 height 40
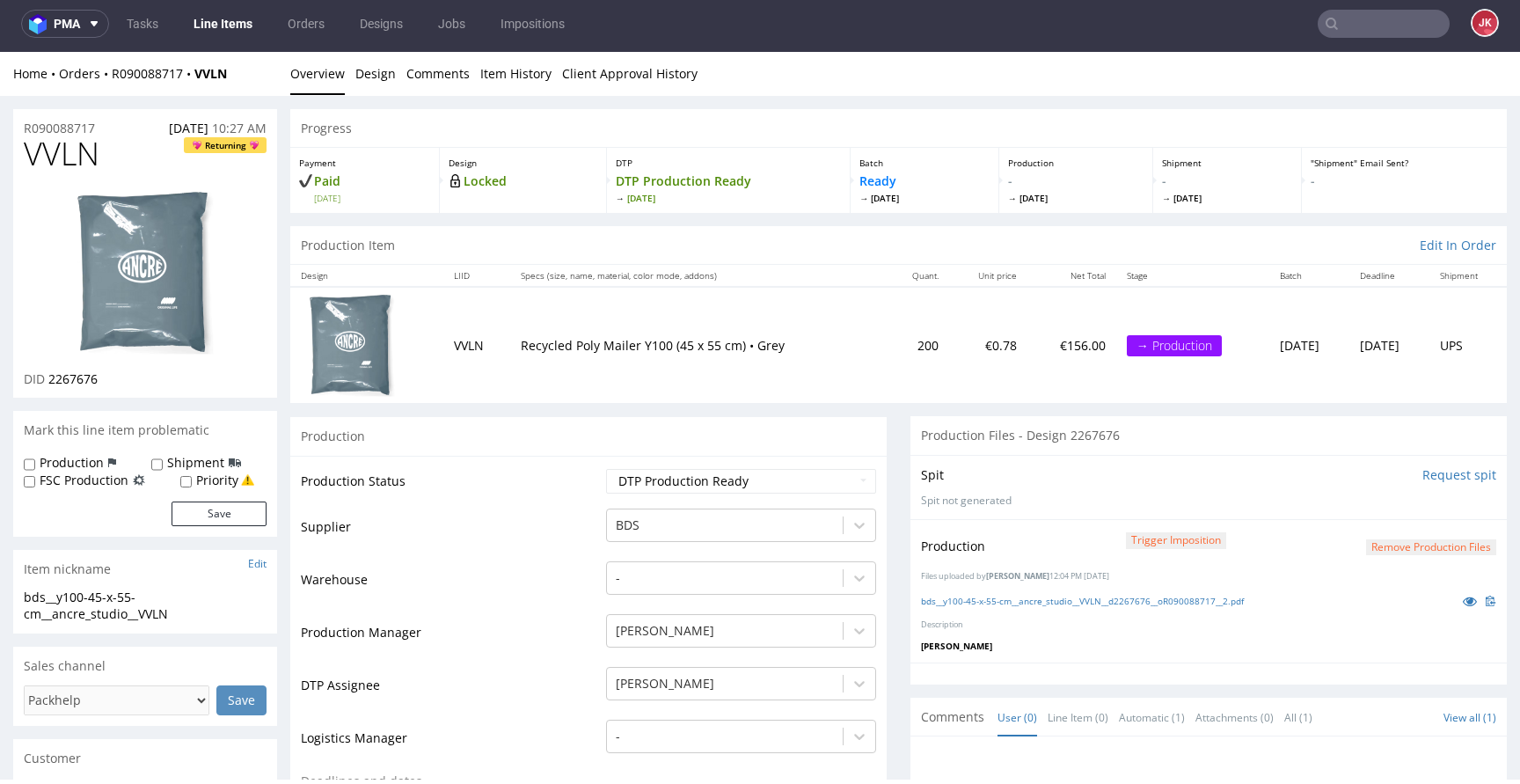
click at [233, 27] on link "Line Items" at bounding box center [223, 24] width 80 height 28
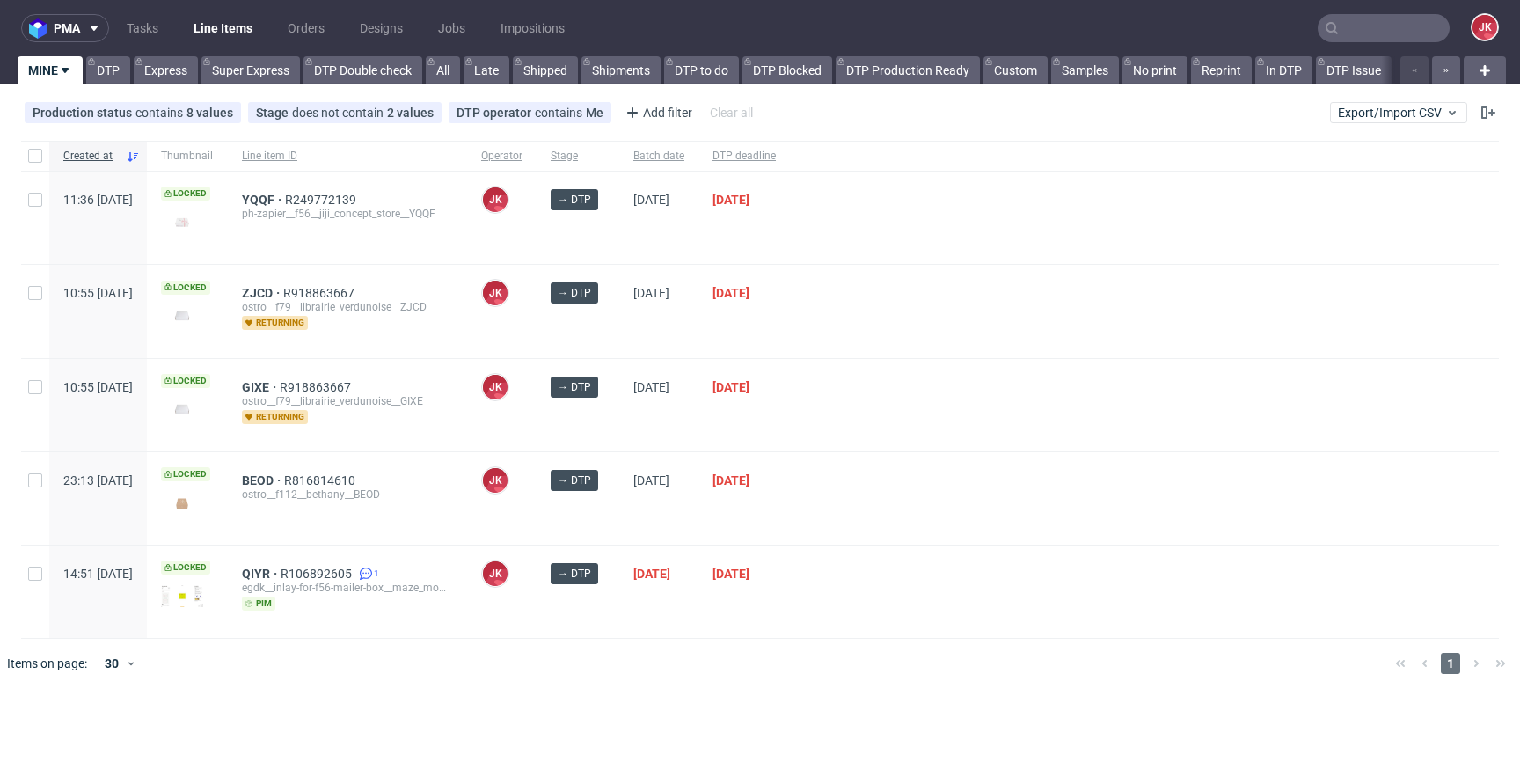
click at [619, 631] on div "→ DTP" at bounding box center [578, 591] width 83 height 93
click at [934, 417] on div at bounding box center [1144, 405] width 709 height 93
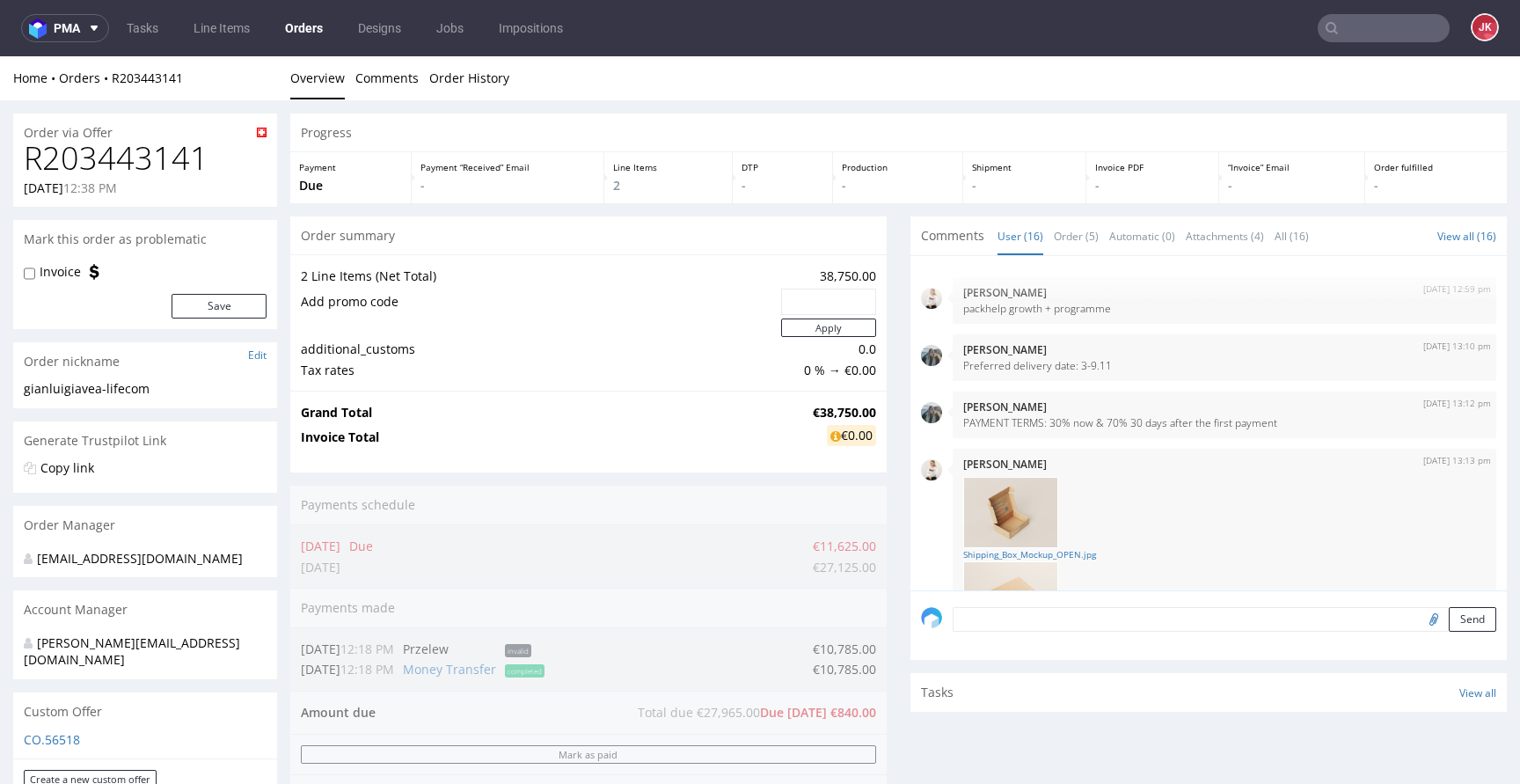
scroll to position [997, 0]
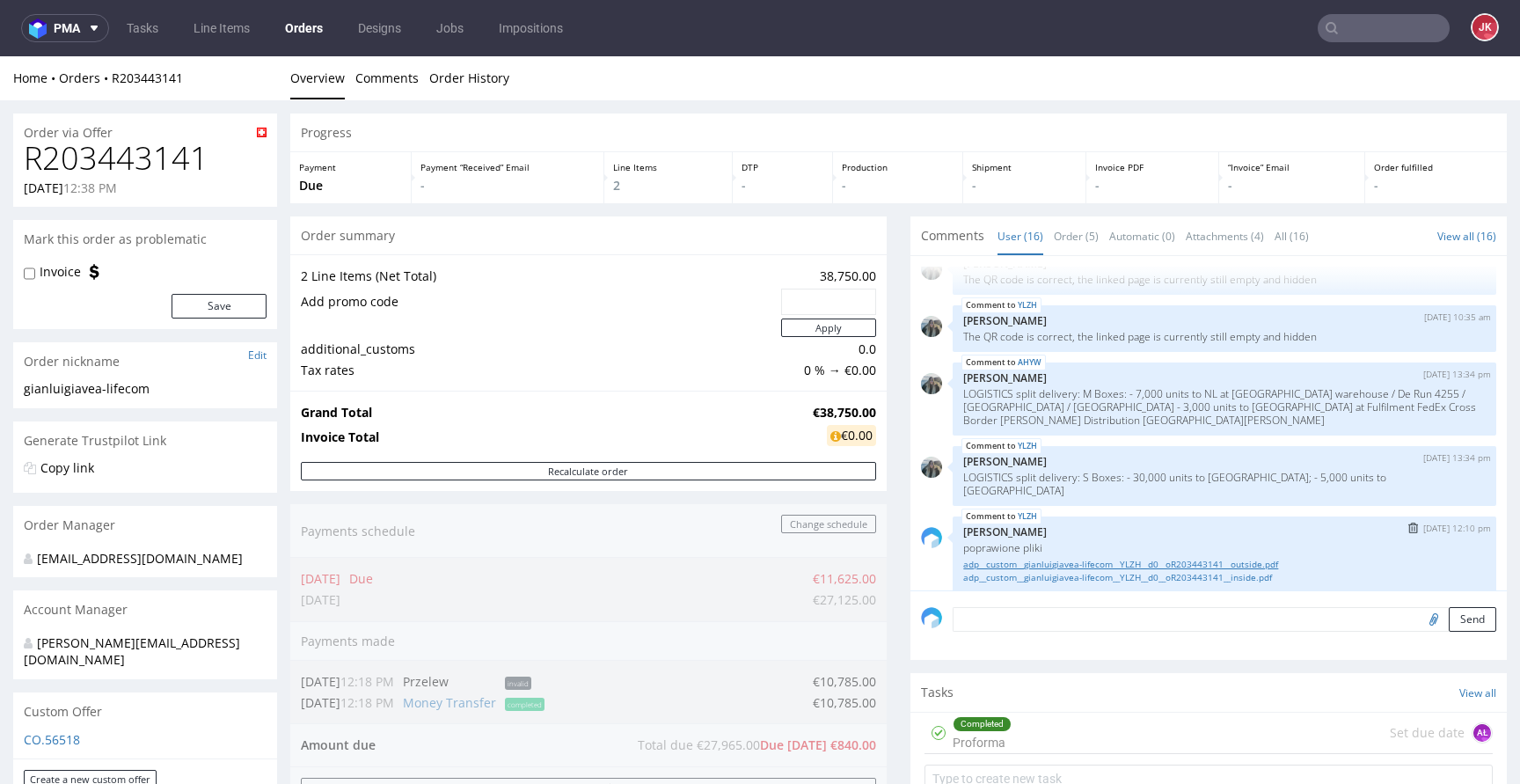
click at [1064, 557] on link "adp__custom__gianluigiavea-lifecom__YLZH__d0__oR203443141__outside.pdf" at bounding box center [1223, 564] width 522 height 13
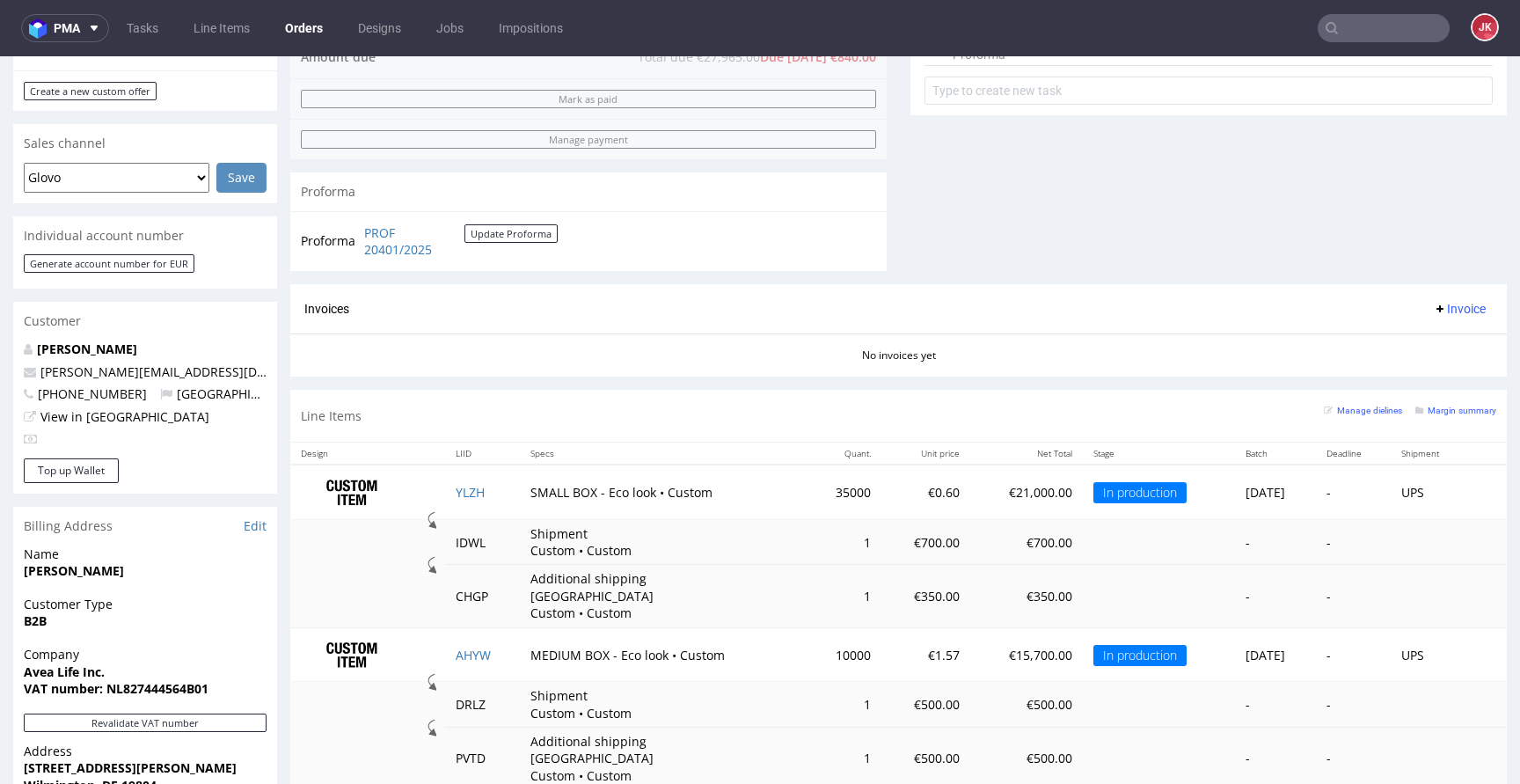
scroll to position [994, 0]
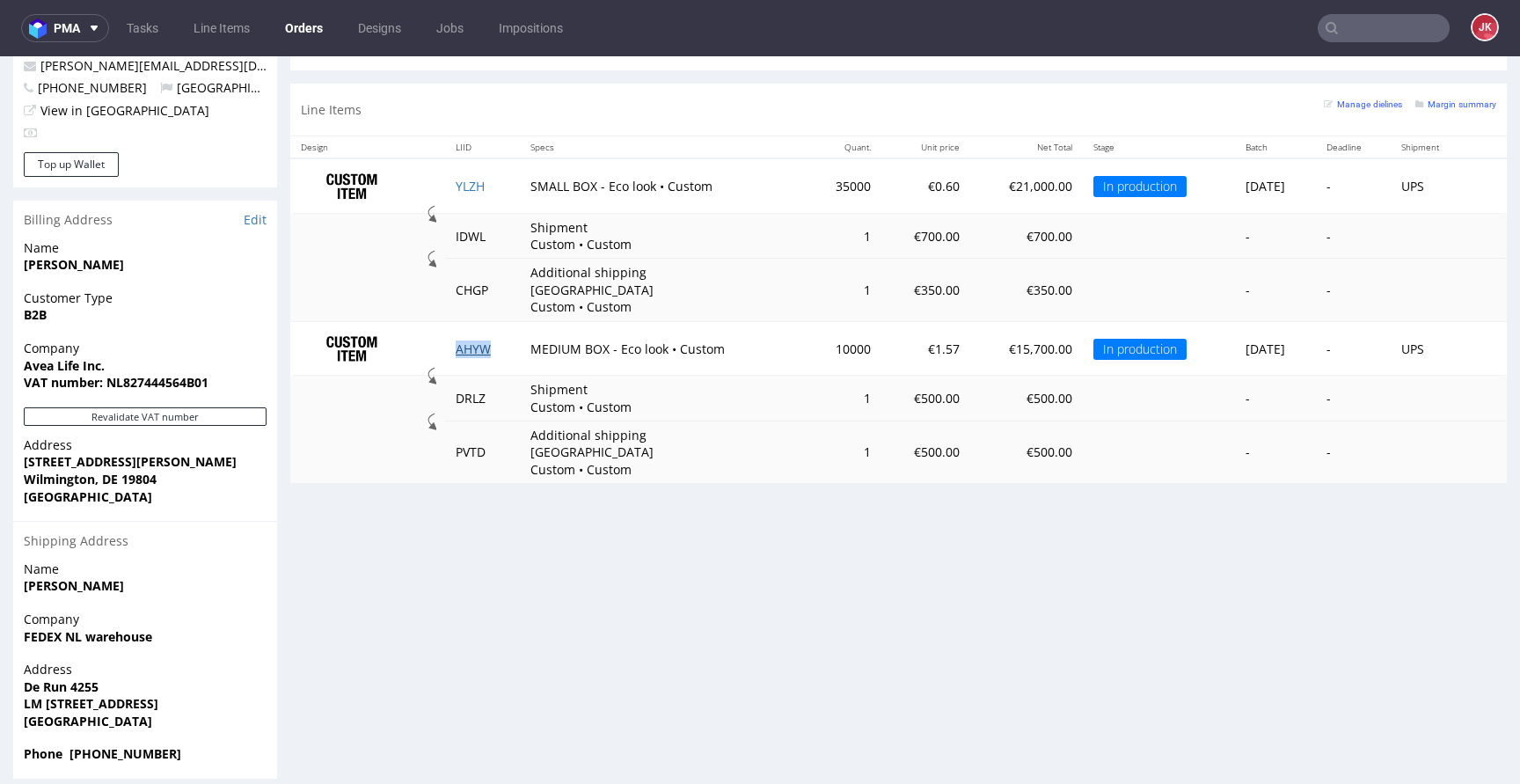
click at [468, 340] on link "AHYW" at bounding box center [472, 349] width 35 height 17
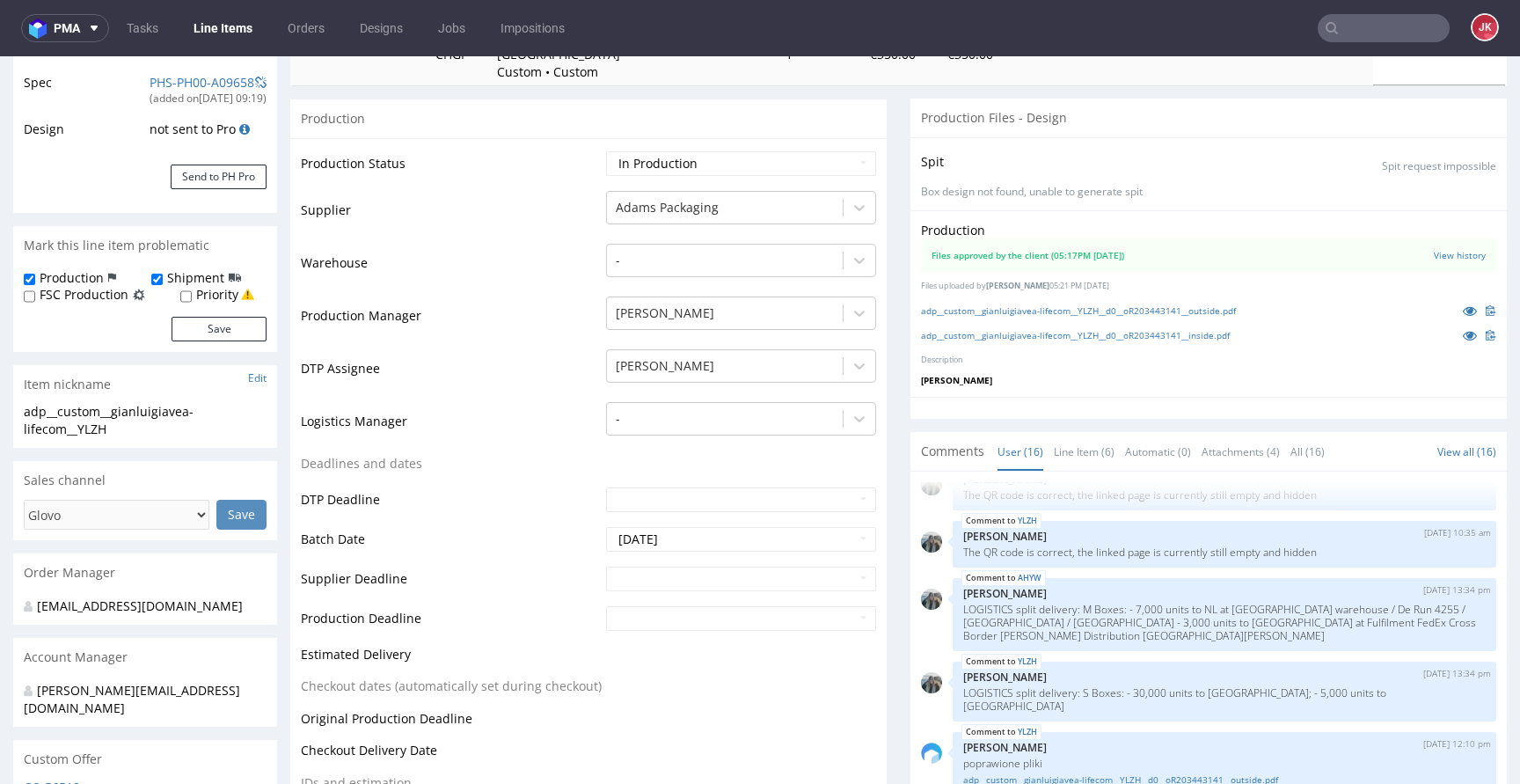
scroll to position [343, 0]
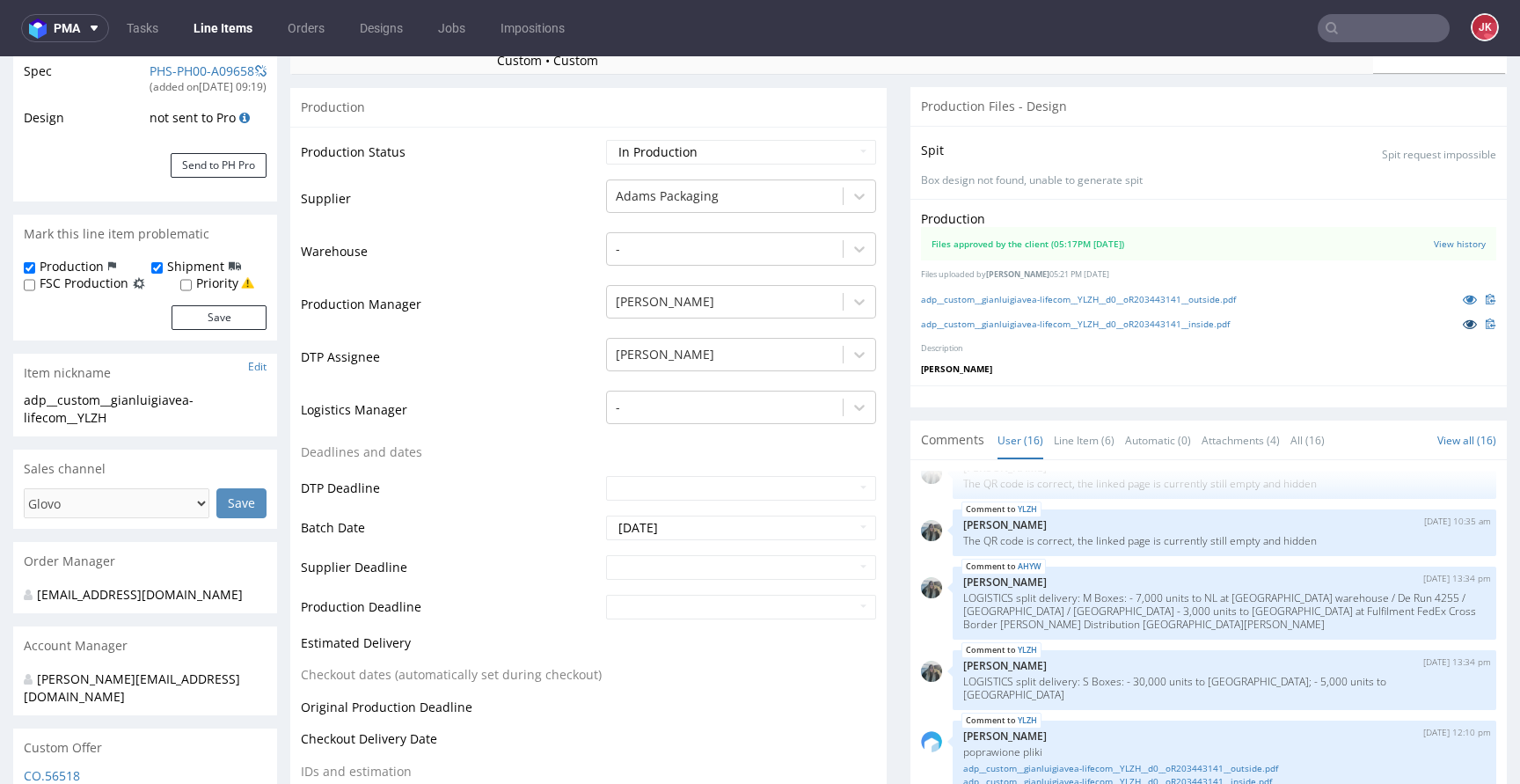
click at [1462, 317] on icon at bounding box center [1469, 323] width 14 height 12
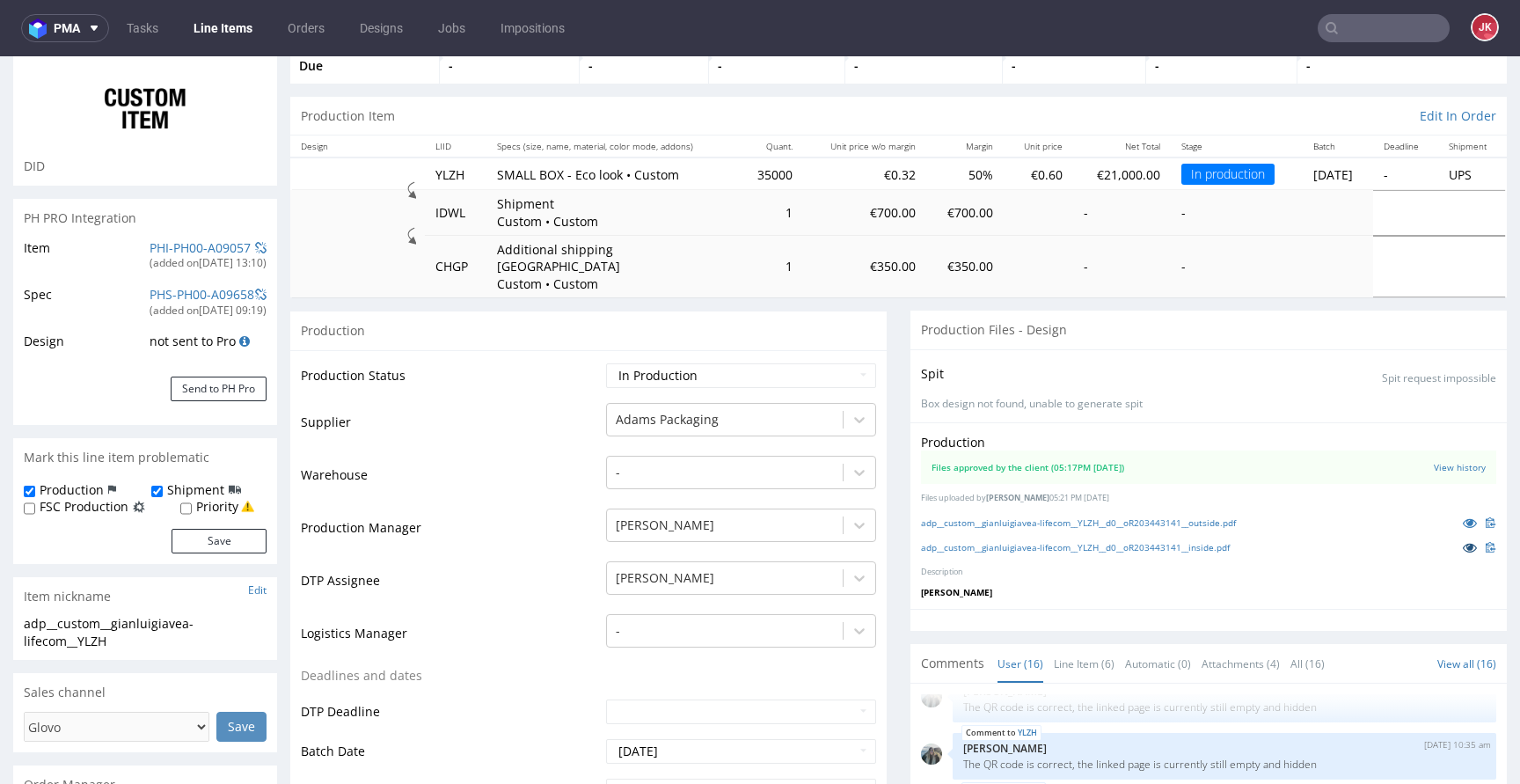
scroll to position [0, 0]
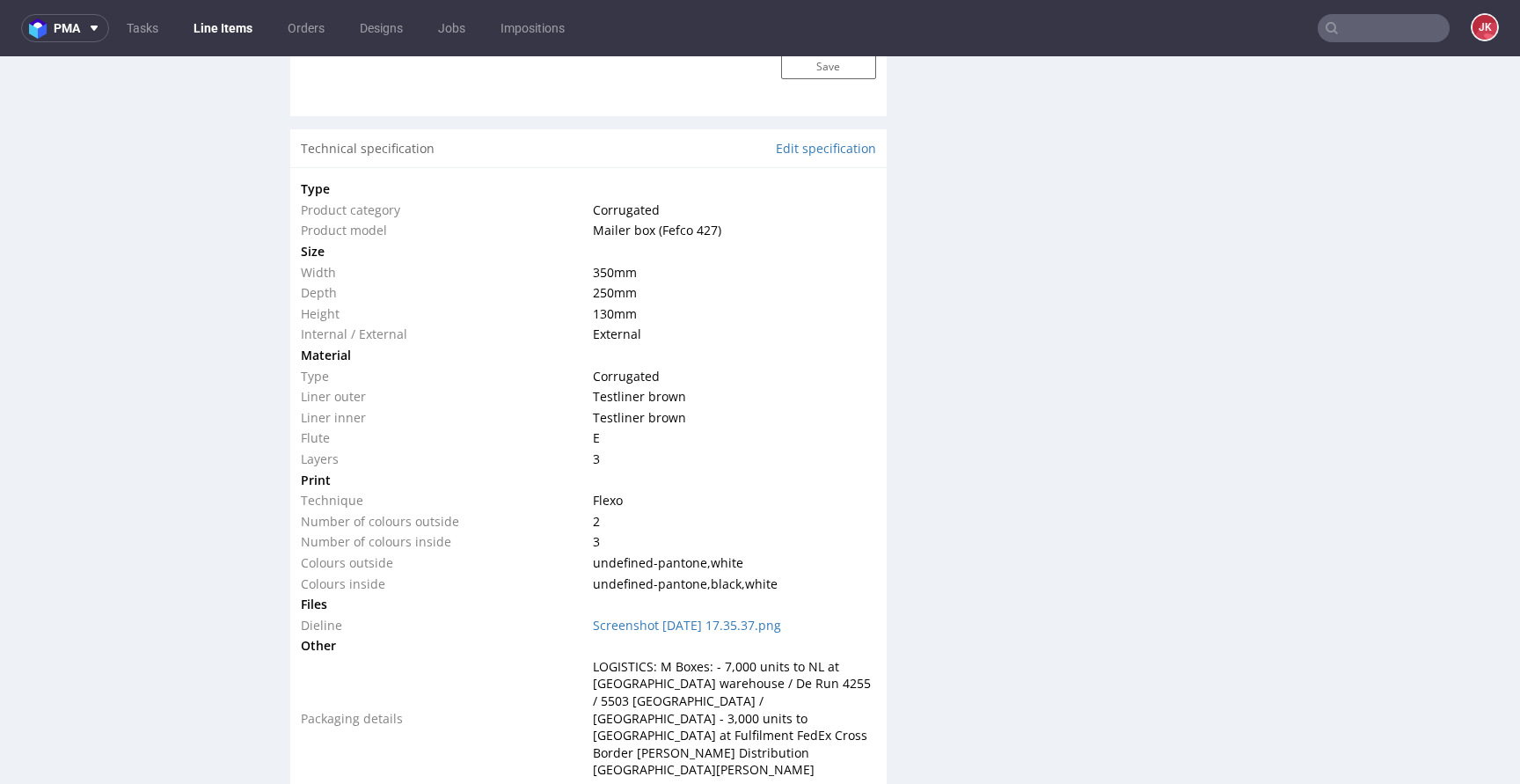
scroll to position [1715, 0]
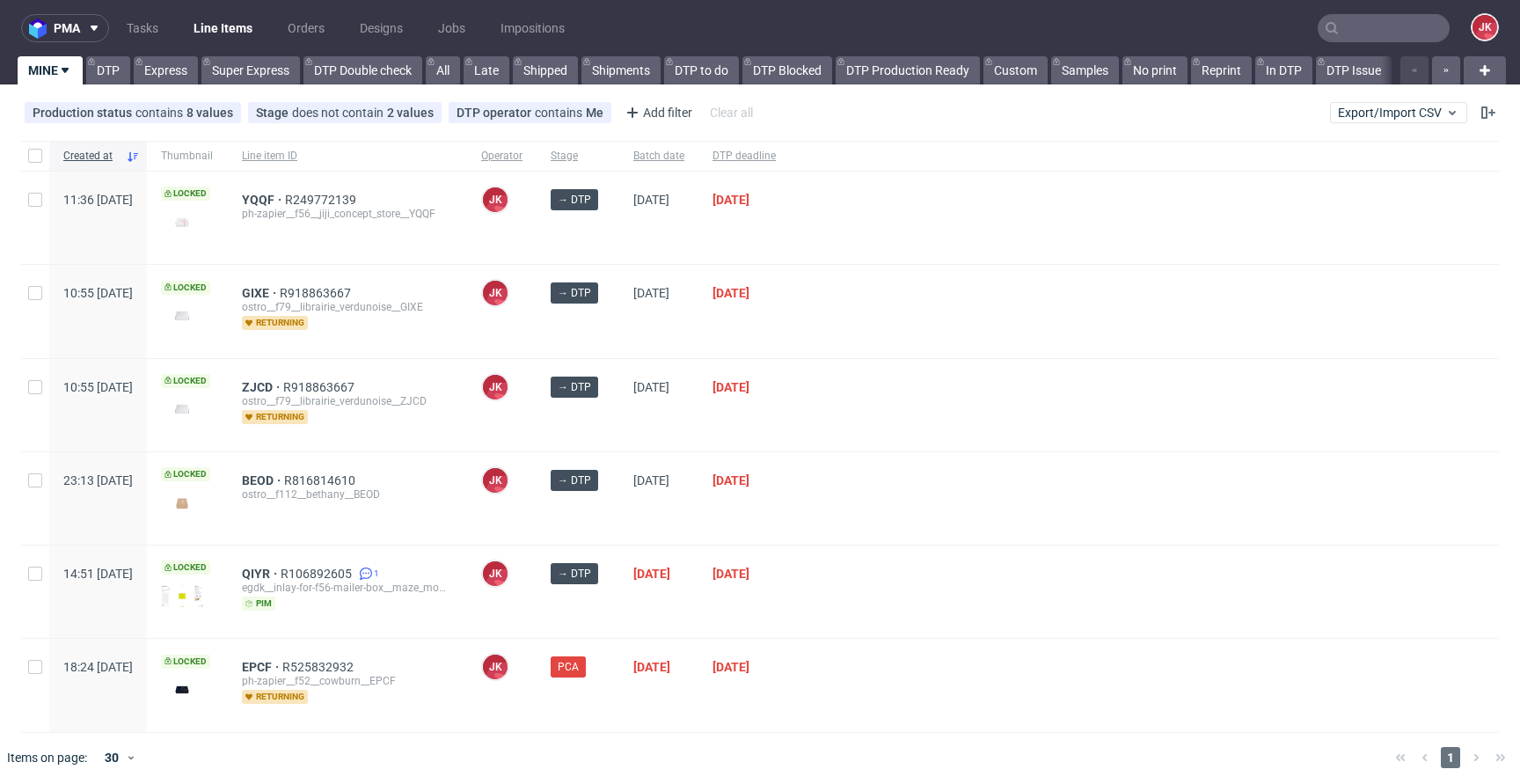
click at [916, 541] on div at bounding box center [1144, 499] width 709 height 93
click at [674, 431] on div "[DATE]" at bounding box center [658, 405] width 79 height 93
click at [619, 427] on div "→ DTP" at bounding box center [578, 405] width 83 height 93
click at [905, 510] on div at bounding box center [1144, 499] width 709 height 93
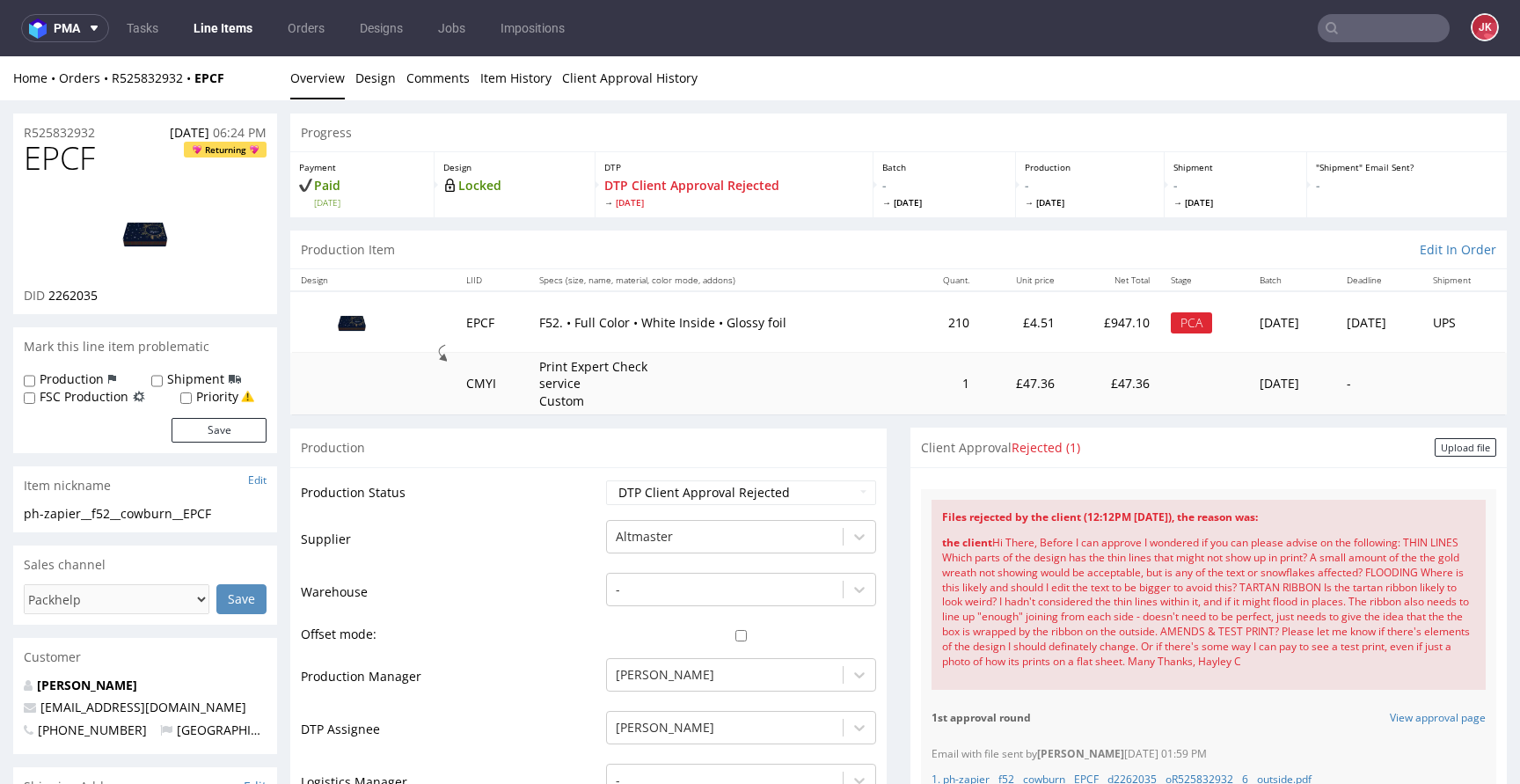
drag, startPoint x: 1402, startPoint y: 539, endPoint x: 1338, endPoint y: 555, distance: 66.0
click at [1338, 555] on div "the client Hi There, Before I can approve I wondered if you can please advise o…" at bounding box center [1208, 602] width 533 height 154
copy div "THIN LINES Which parts of the design has the thin lines that might not show up …"
click at [1348, 574] on div "the client Hi There, Before I can approve I wondered if you can please advise o…" at bounding box center [1208, 602] width 533 height 154
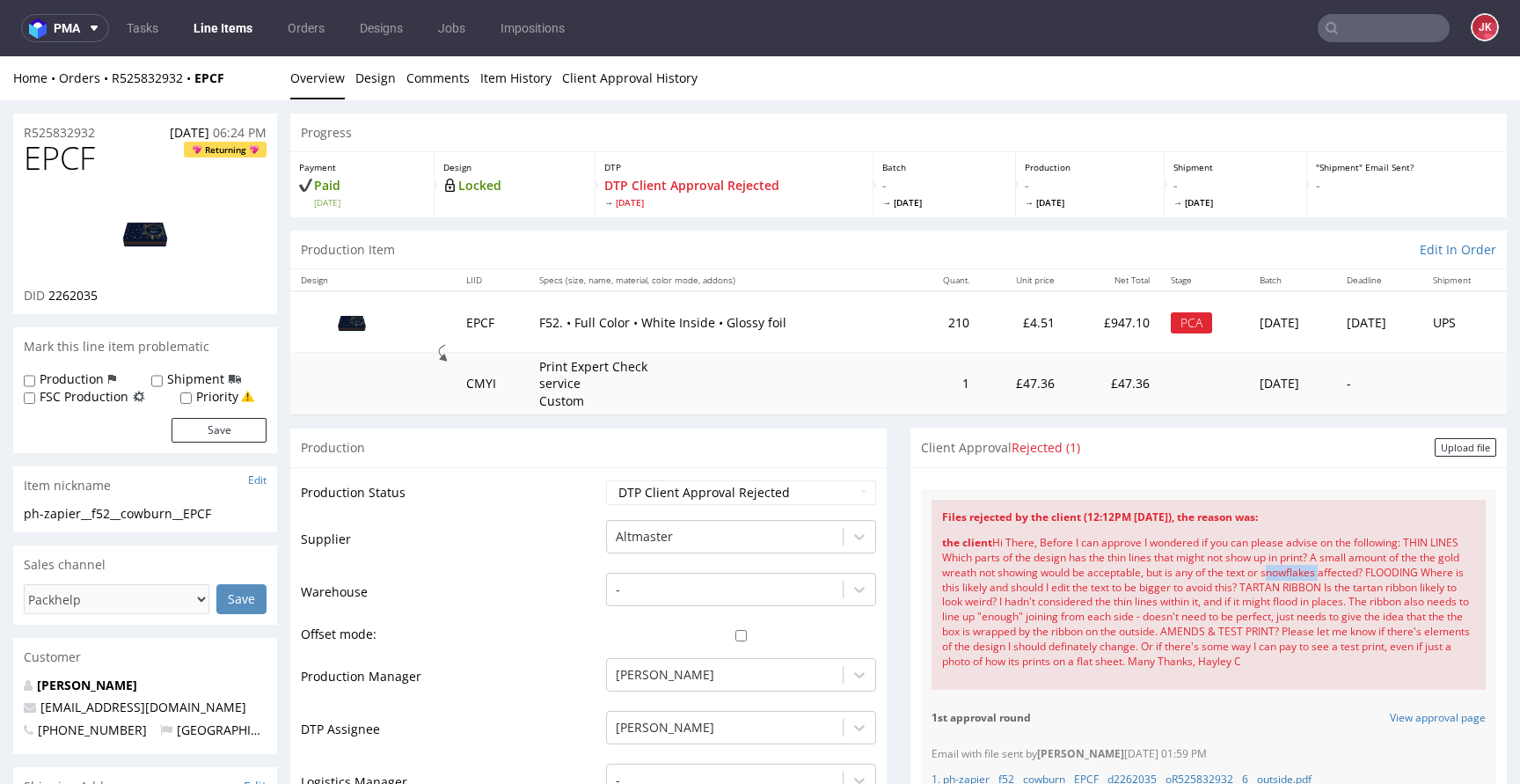
click at [1348, 574] on div "the client Hi There, Before I can approve I wondered if you can please advise o…" at bounding box center [1208, 602] width 533 height 154
copy div "snowflakes"
click at [567, 625] on td "Offset mode:" at bounding box center [451, 639] width 300 height 32
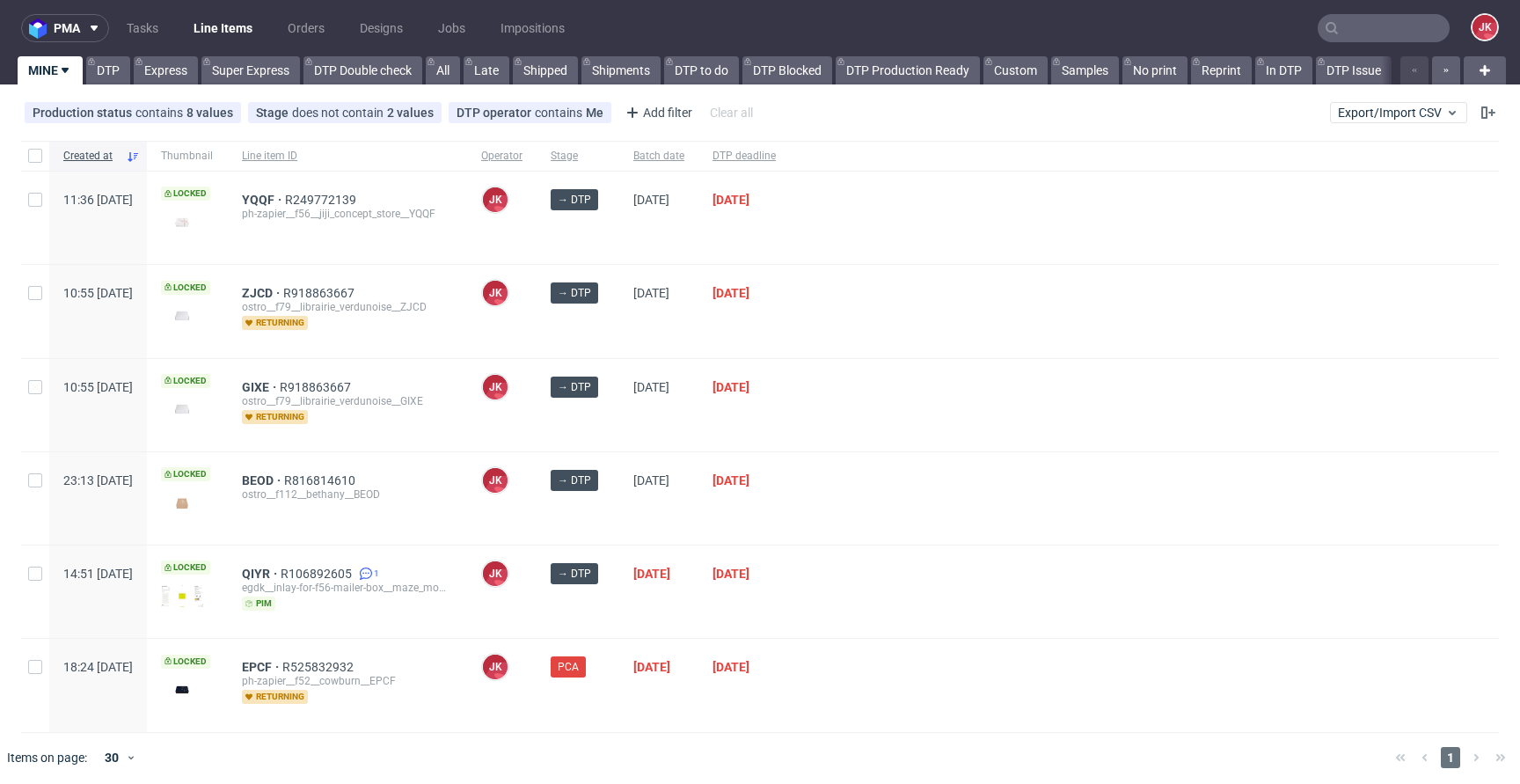
click at [950, 403] on div at bounding box center [1144, 405] width 709 height 93
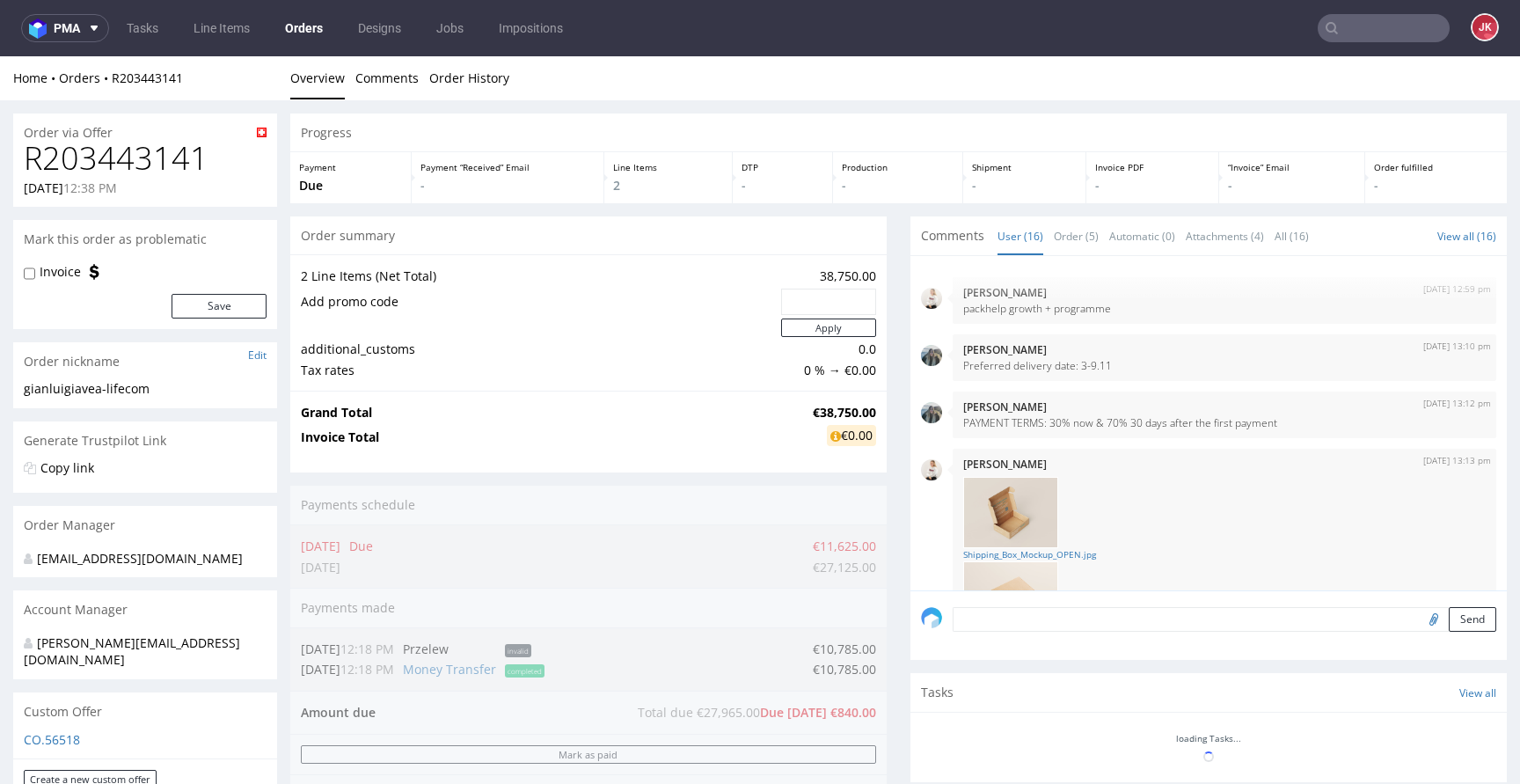
scroll to position [997, 0]
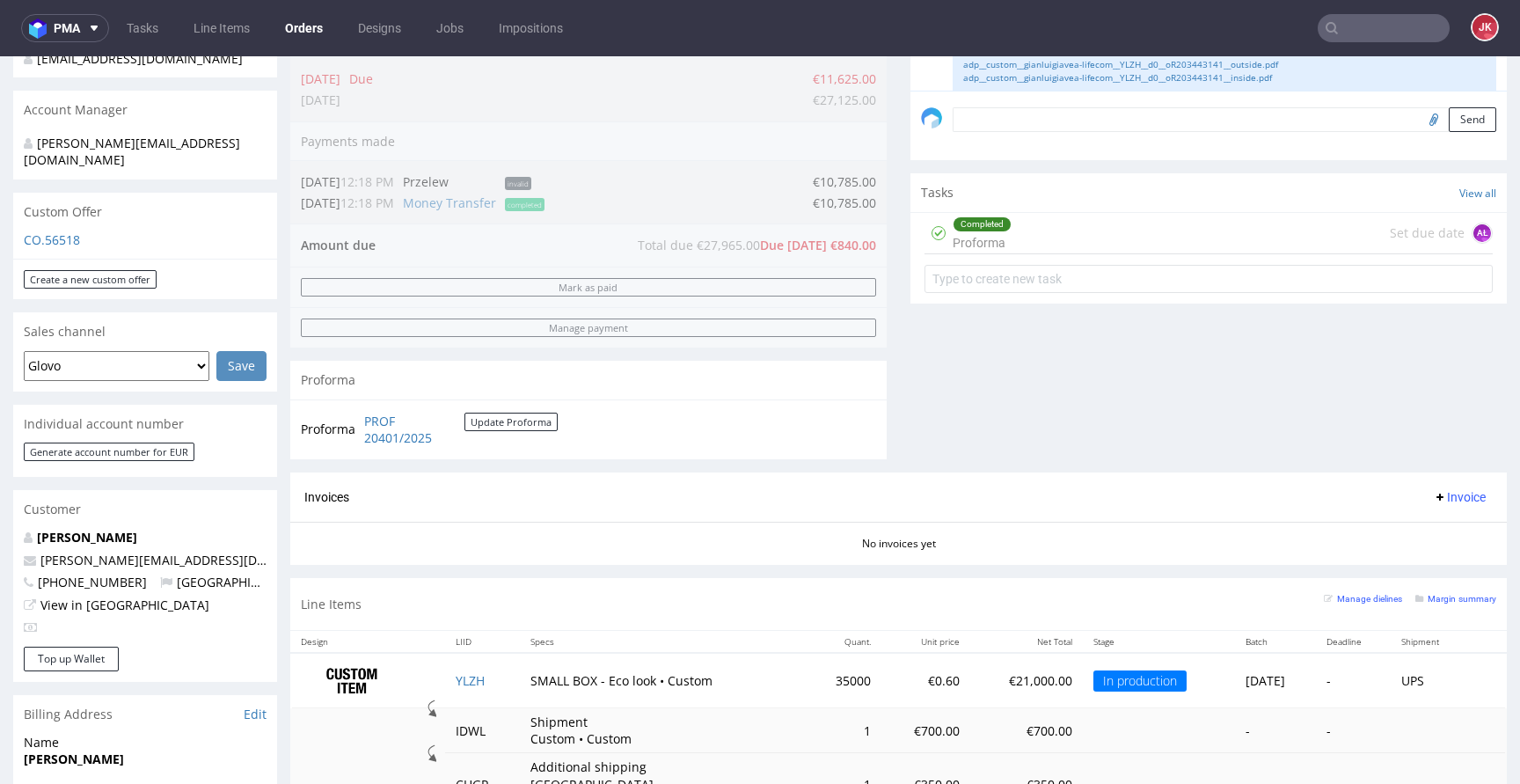
scroll to position [994, 0]
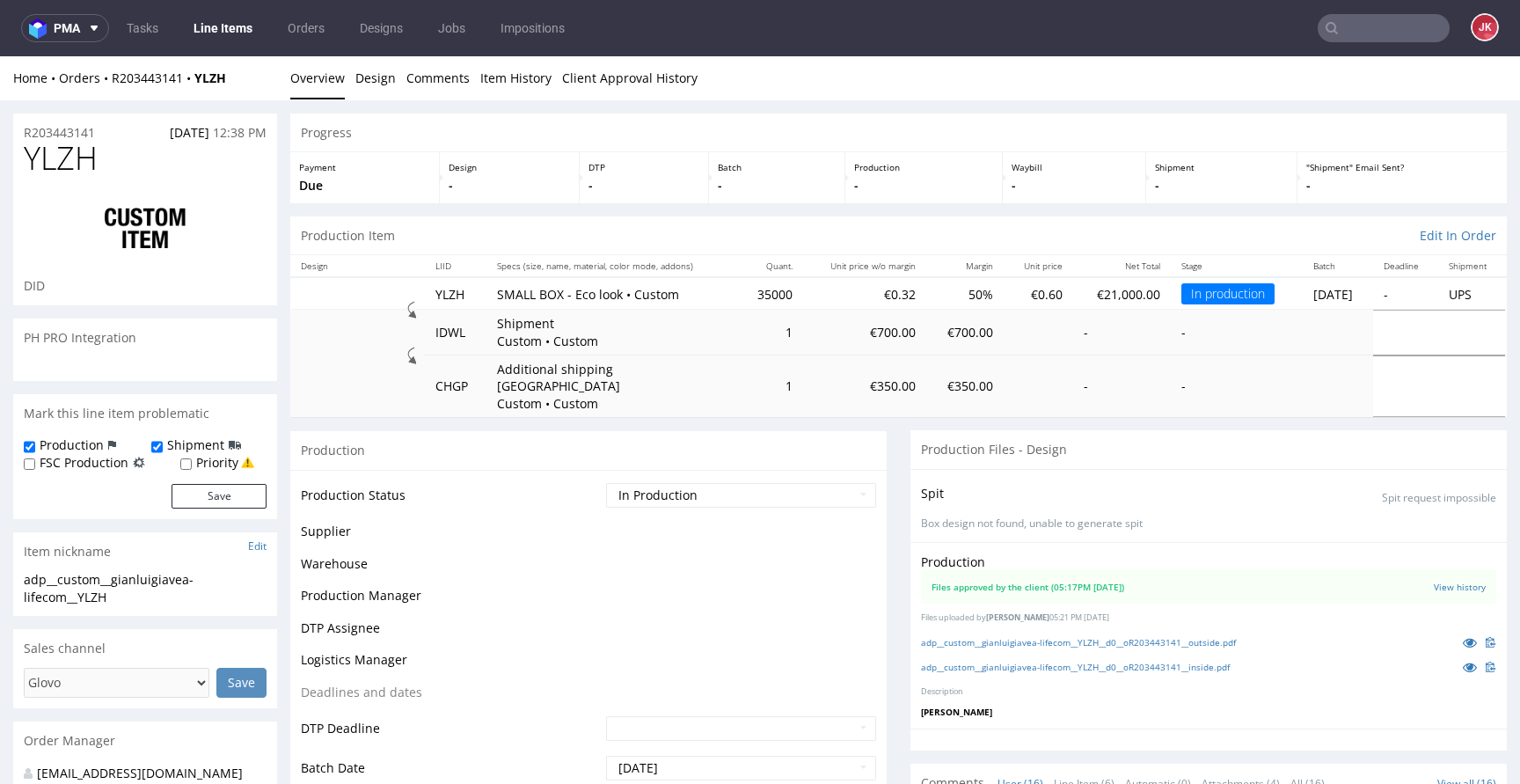
scroll to position [997, 0]
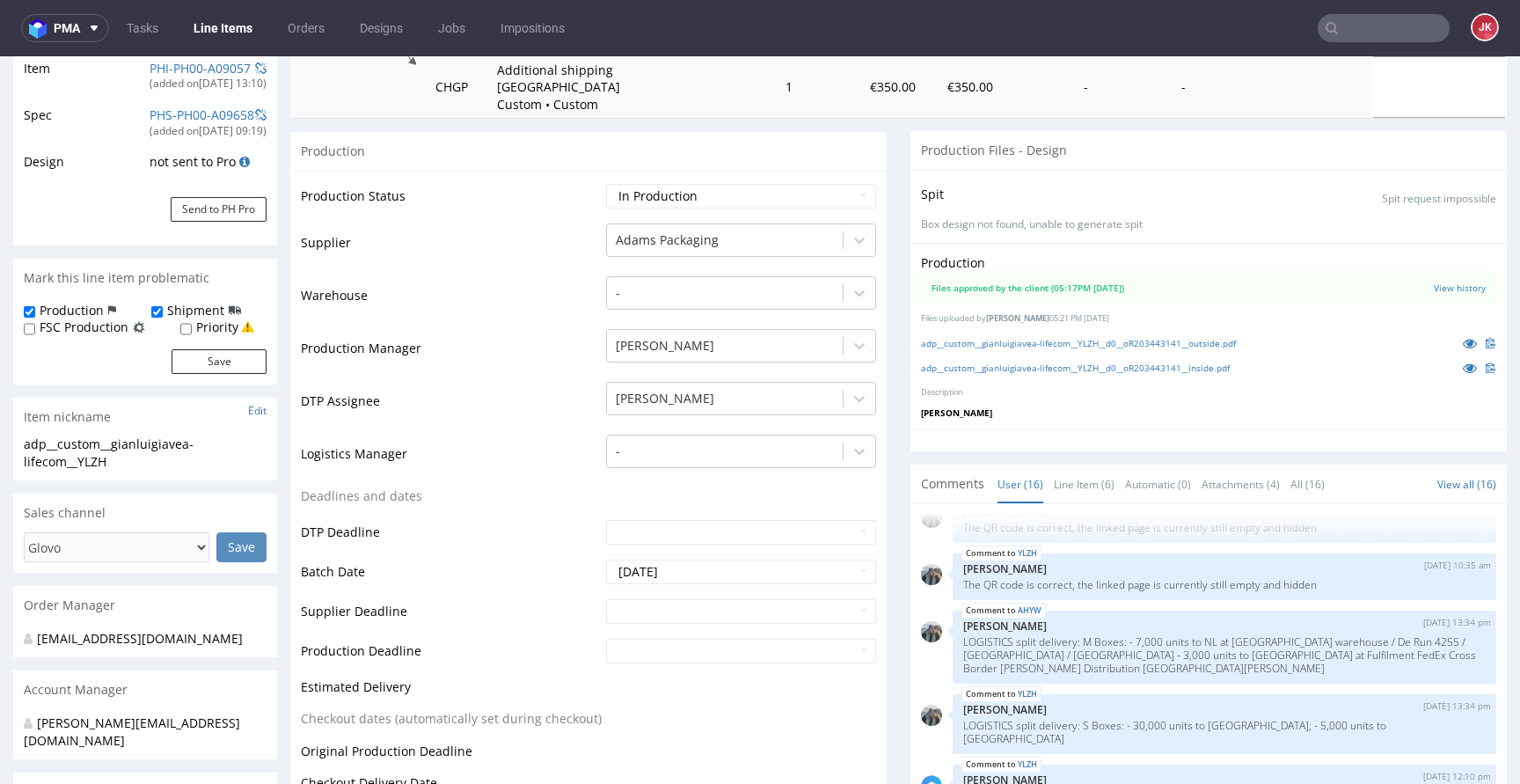
scroll to position [0, 0]
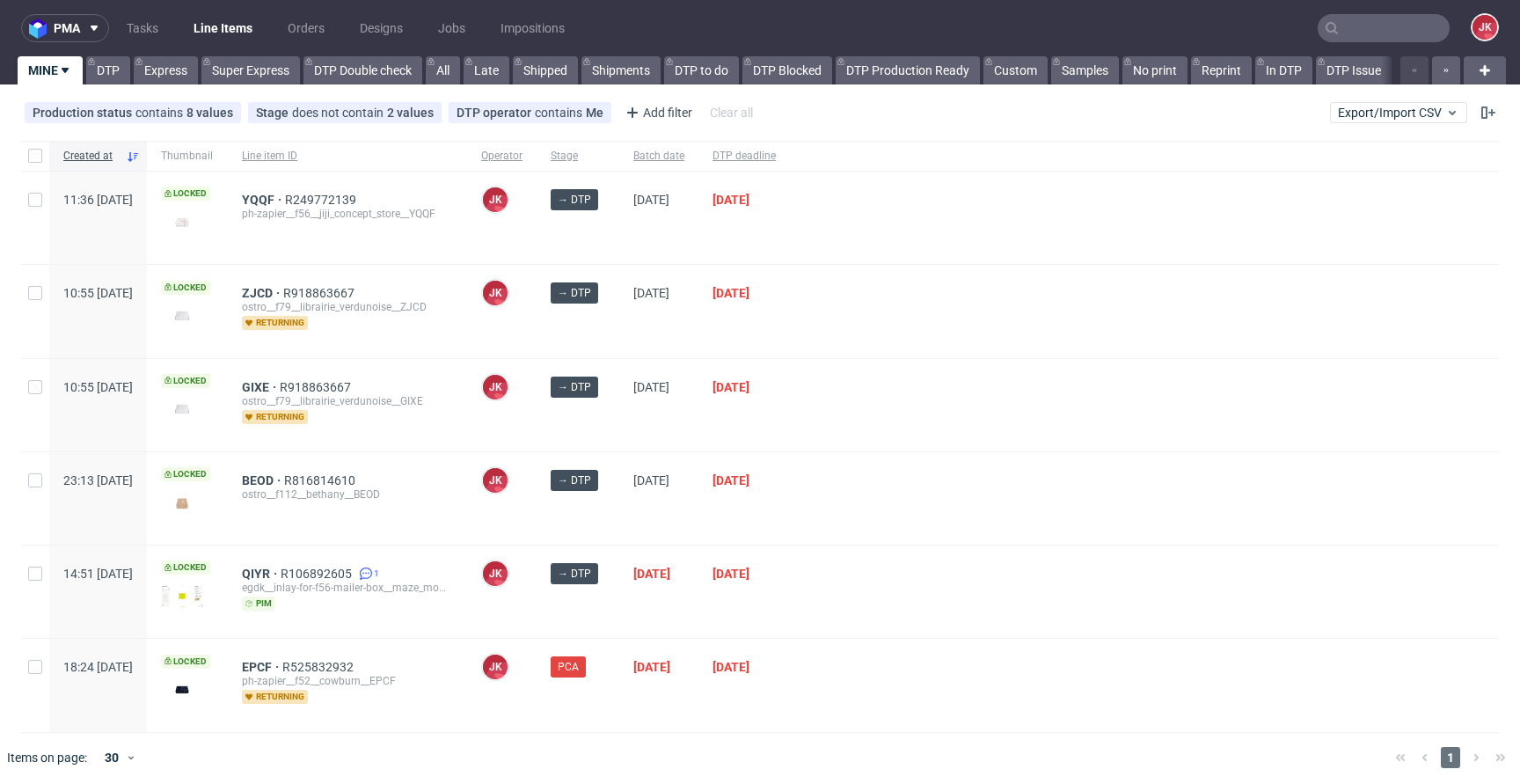
click at [619, 430] on div "→ DTP" at bounding box center [578, 405] width 83 height 93
click at [893, 513] on div at bounding box center [1144, 499] width 709 height 93
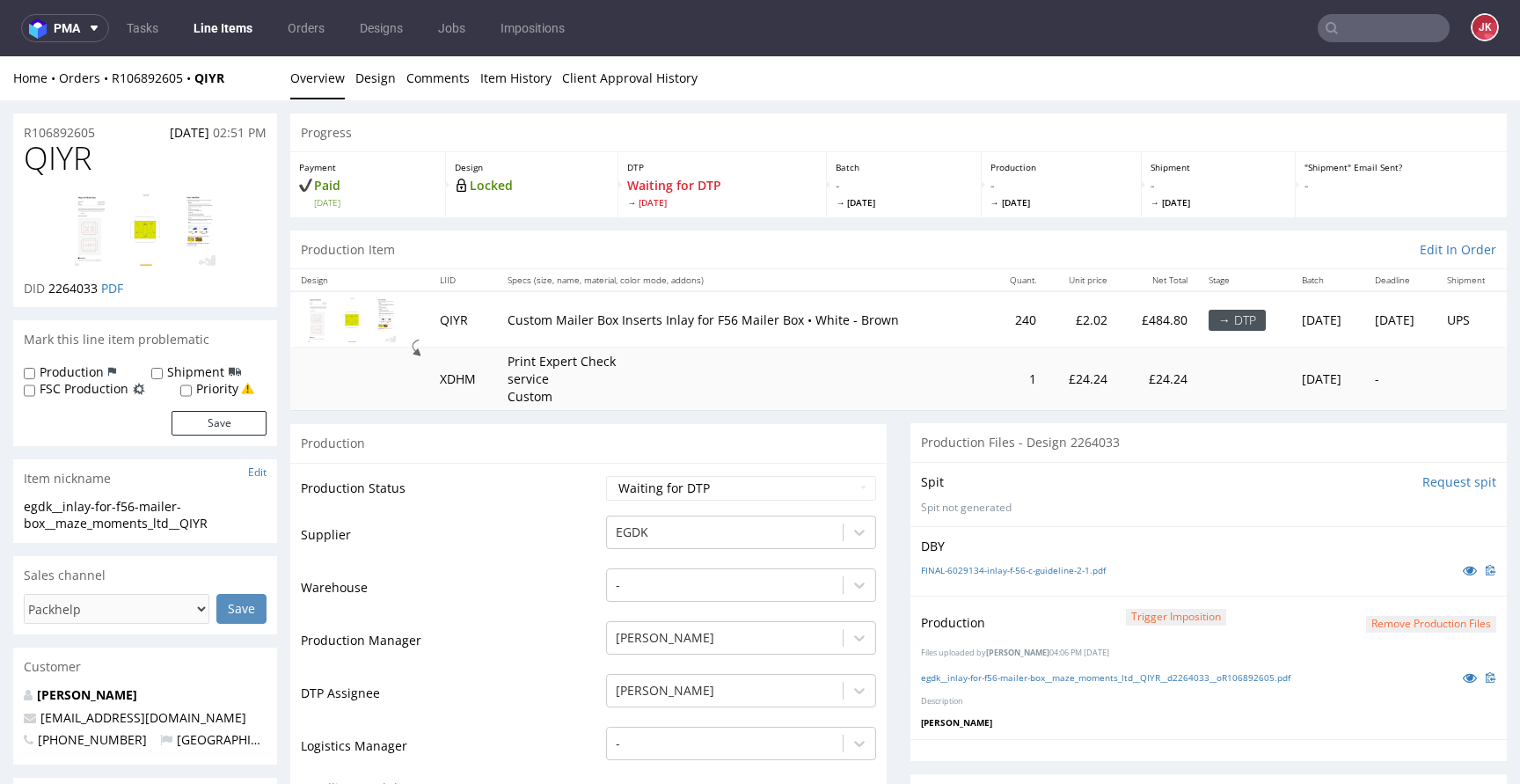
click at [579, 509] on td "Production Status" at bounding box center [451, 494] width 300 height 40
click at [568, 548] on td "Supplier" at bounding box center [451, 540] width 300 height 53
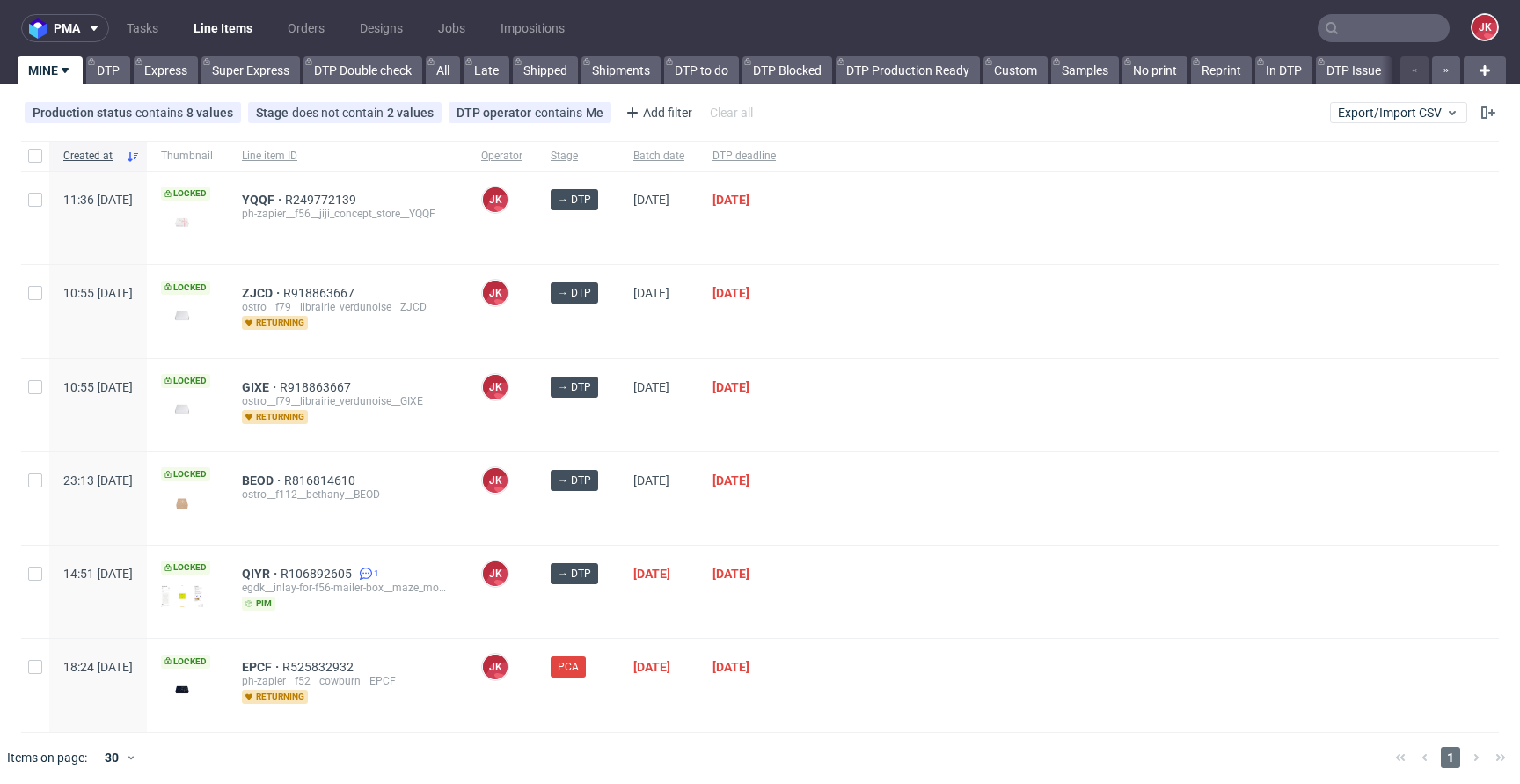
click at [768, 431] on div "[DATE]" at bounding box center [743, 405] width 92 height 93
click at [591, 339] on div "→ DTP" at bounding box center [578, 311] width 83 height 93
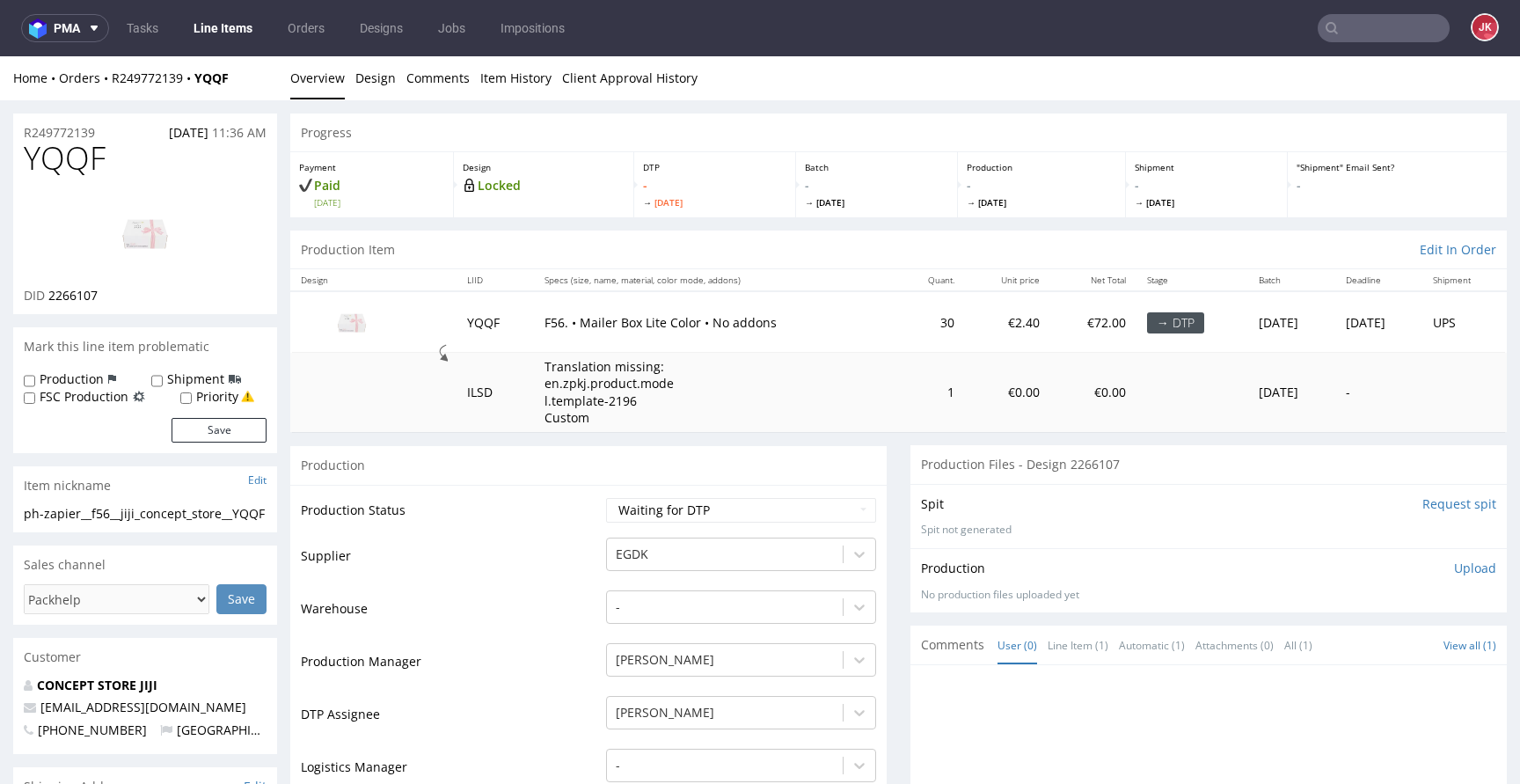
click at [1430, 501] on input "Request spit" at bounding box center [1459, 503] width 74 height 18
click at [555, 541] on td "Supplier" at bounding box center [451, 562] width 300 height 53
click at [365, 72] on link "Design" at bounding box center [375, 78] width 41 height 43
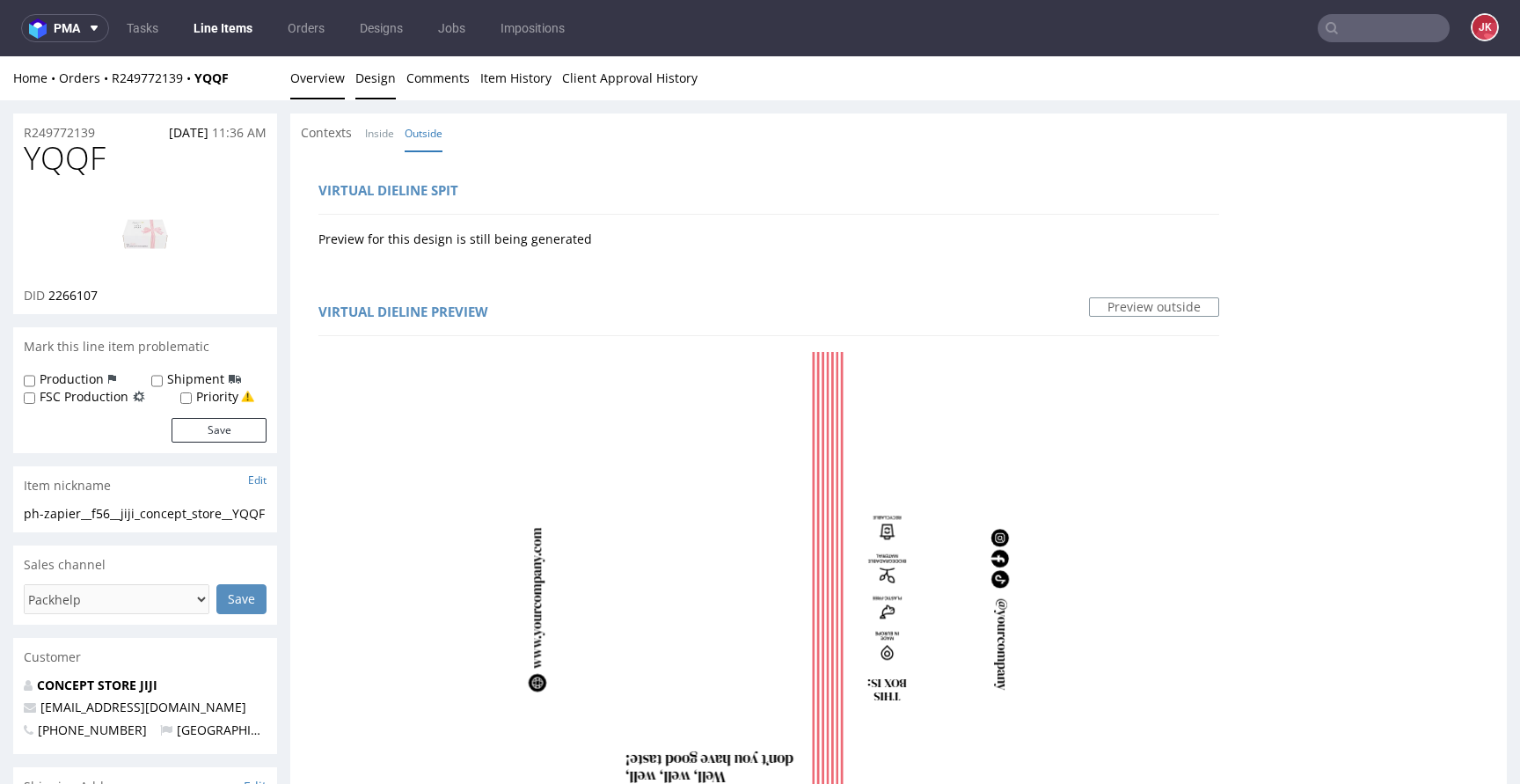
click at [333, 90] on link "Overview" at bounding box center [317, 78] width 55 height 43
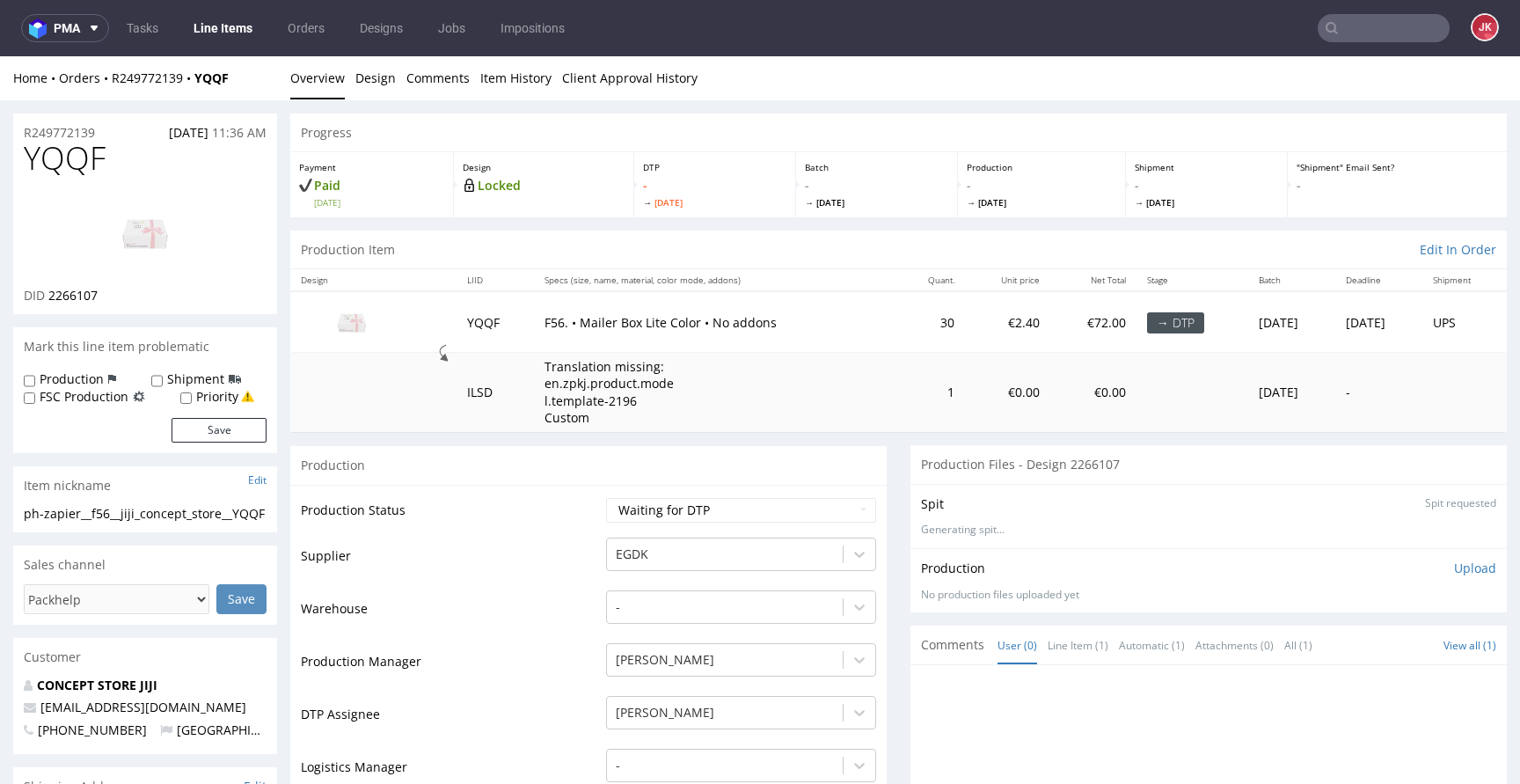
click at [151, 248] on img at bounding box center [145, 233] width 141 height 79
click at [561, 536] on td "Supplier" at bounding box center [451, 562] width 300 height 53
click at [59, 165] on span "YQQF" at bounding box center [64, 158] width 82 height 35
copy span "YQQF"
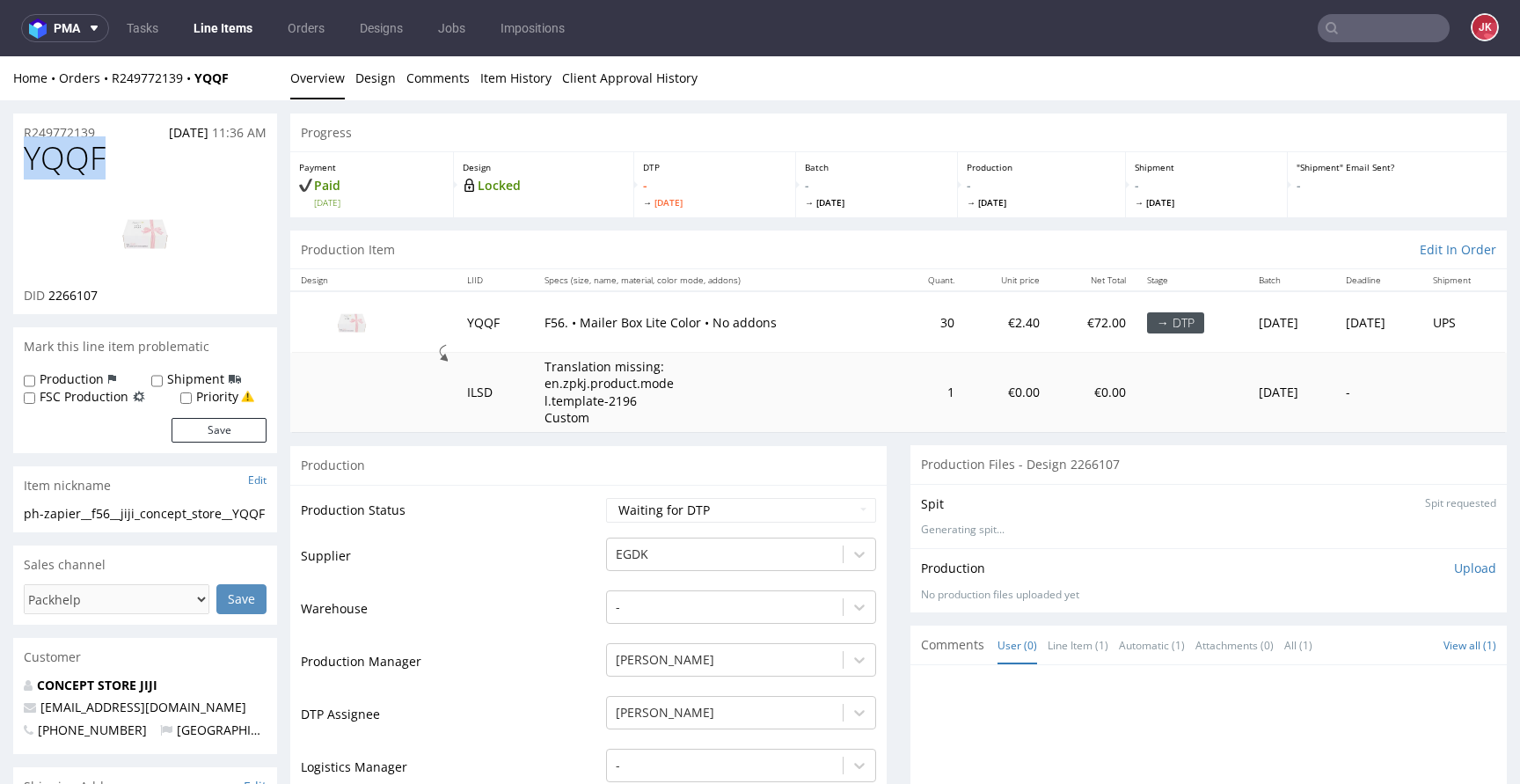
click at [170, 263] on img at bounding box center [145, 233] width 141 height 79
click at [797, 463] on div "Production" at bounding box center [588, 465] width 596 height 40
click at [675, 522] on td "Waiting for Artwork Waiting for Diecut Waiting for Mockup Waiting for DTP Waiti…" at bounding box center [739, 516] width 274 height 40
click at [675, 520] on select "Waiting for Artwork Waiting for Diecut Waiting for Mockup Waiting for DTP Waiti…" at bounding box center [741, 510] width 270 height 25
click at [606, 498] on select "Waiting for Artwork Waiting for Diecut Waiting for Mockup Waiting for DTP Waiti…" at bounding box center [741, 510] width 270 height 25
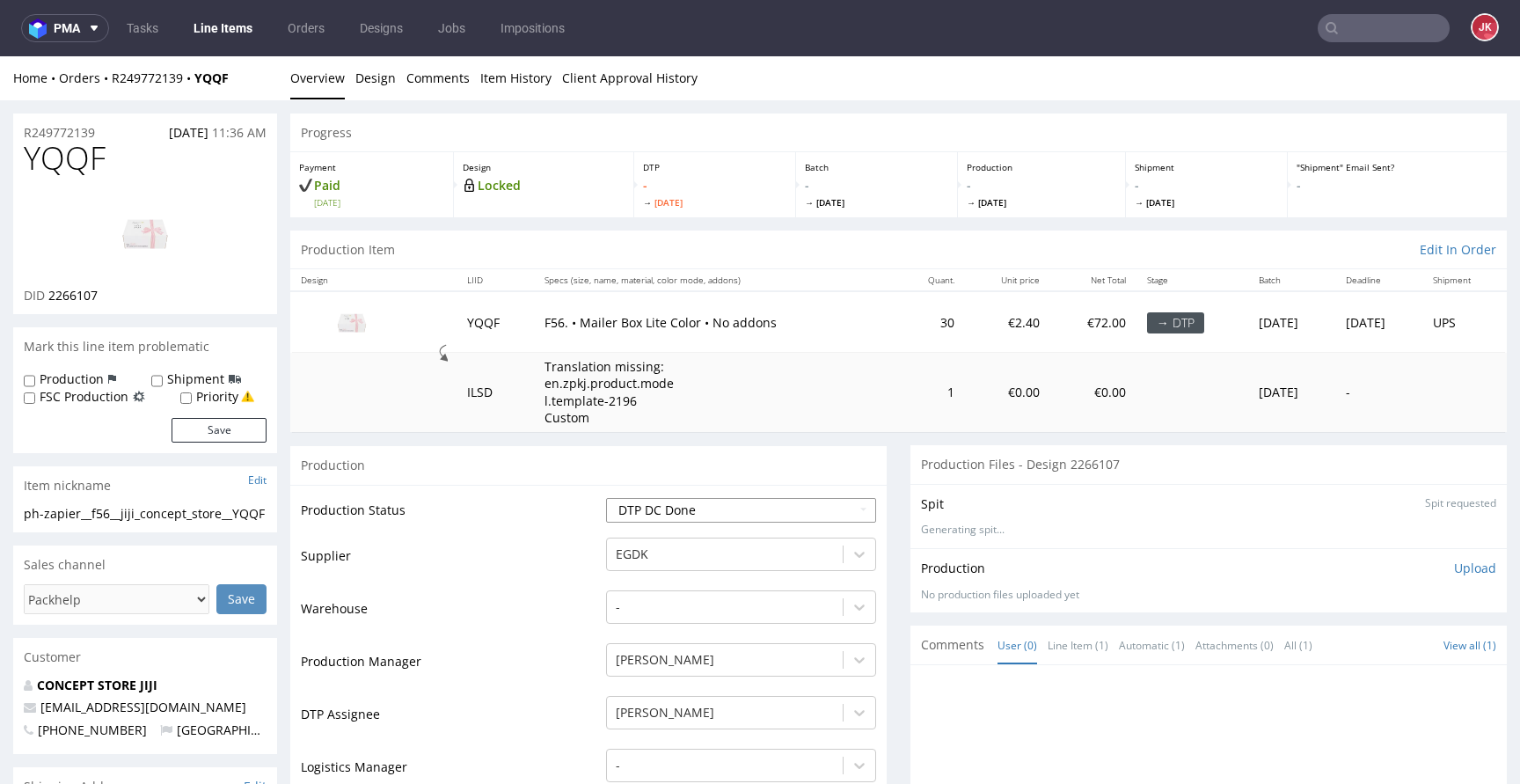
click at [695, 498] on select "Waiting for Artwork Waiting for Diecut Waiting for Mockup Waiting for DTP Waiti…" at bounding box center [741, 510] width 270 height 25
click at [606, 498] on select "Waiting for Artwork Waiting for Diecut Waiting for Mockup Waiting for DTP Waiti…" at bounding box center [741, 510] width 270 height 25
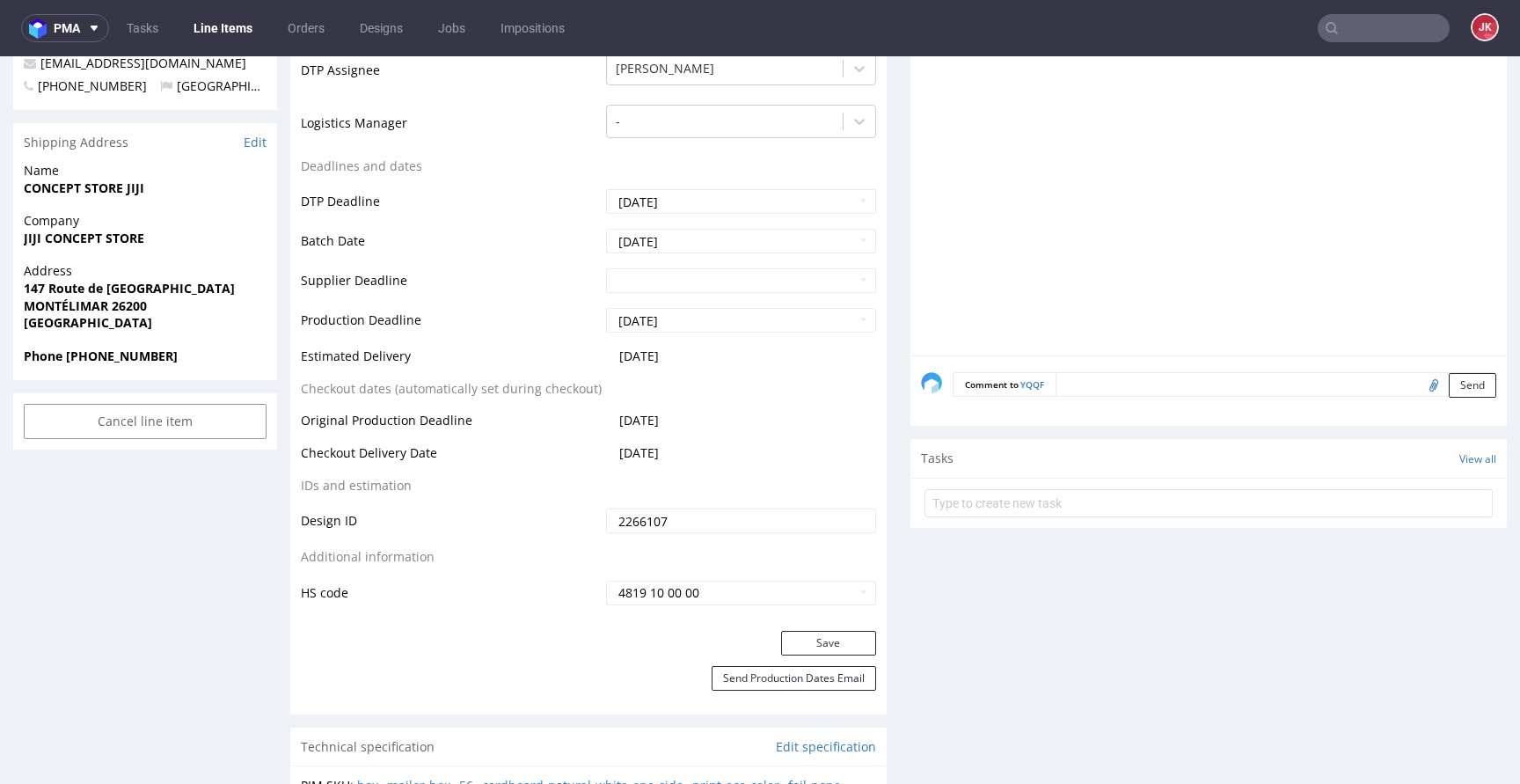
scroll to position [656, 0]
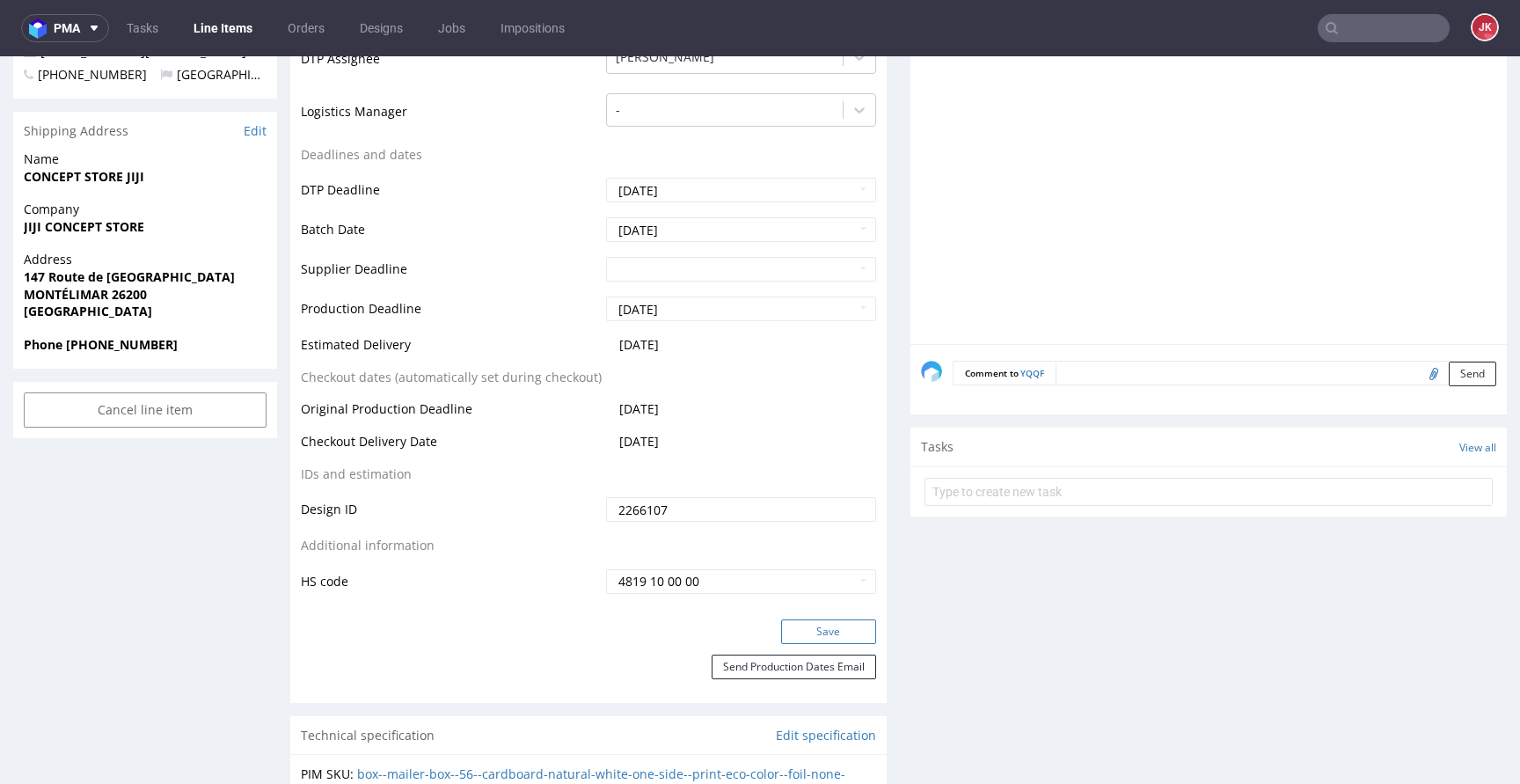
click at [826, 623] on button "Save" at bounding box center [828, 631] width 95 height 25
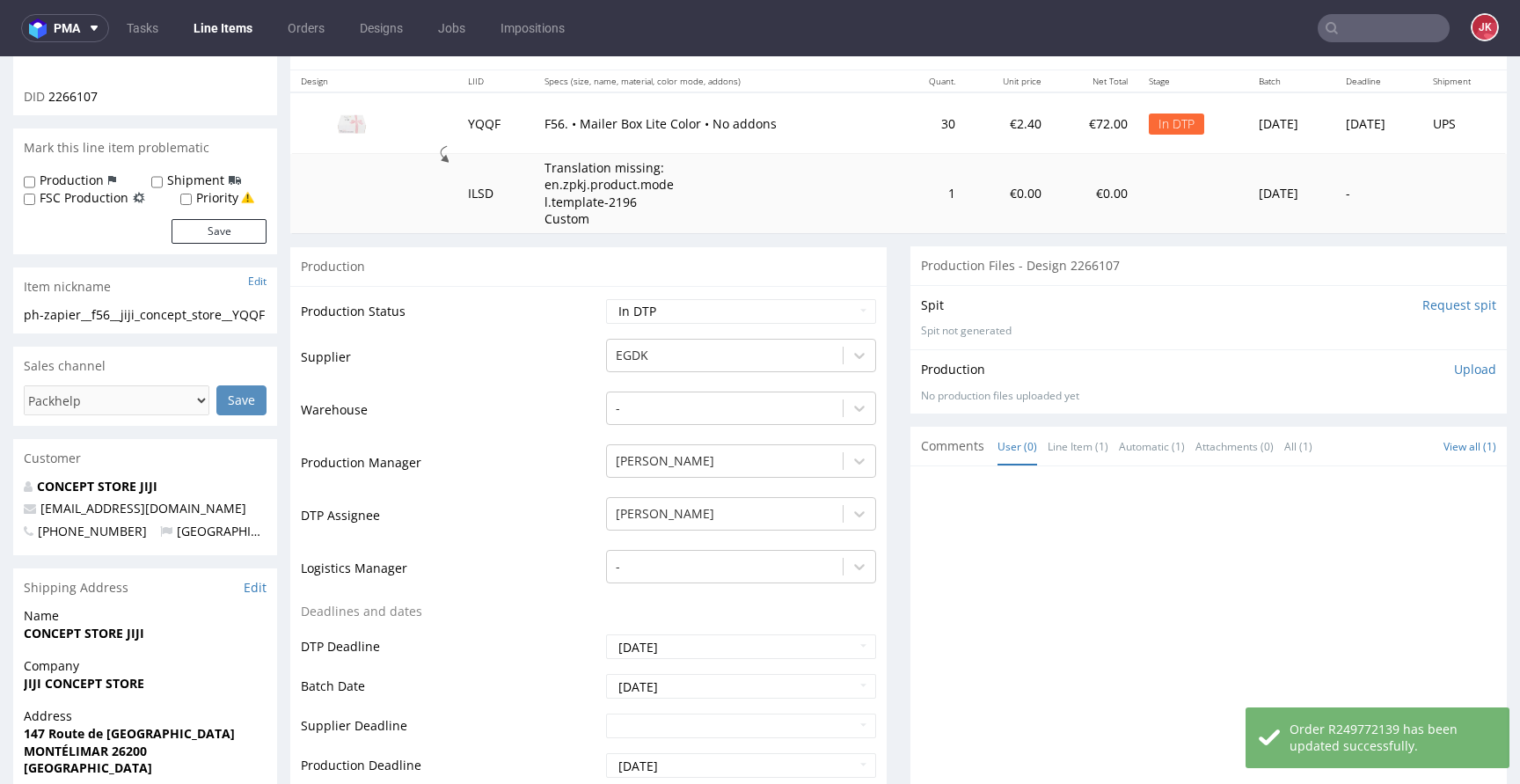
scroll to position [0, 0]
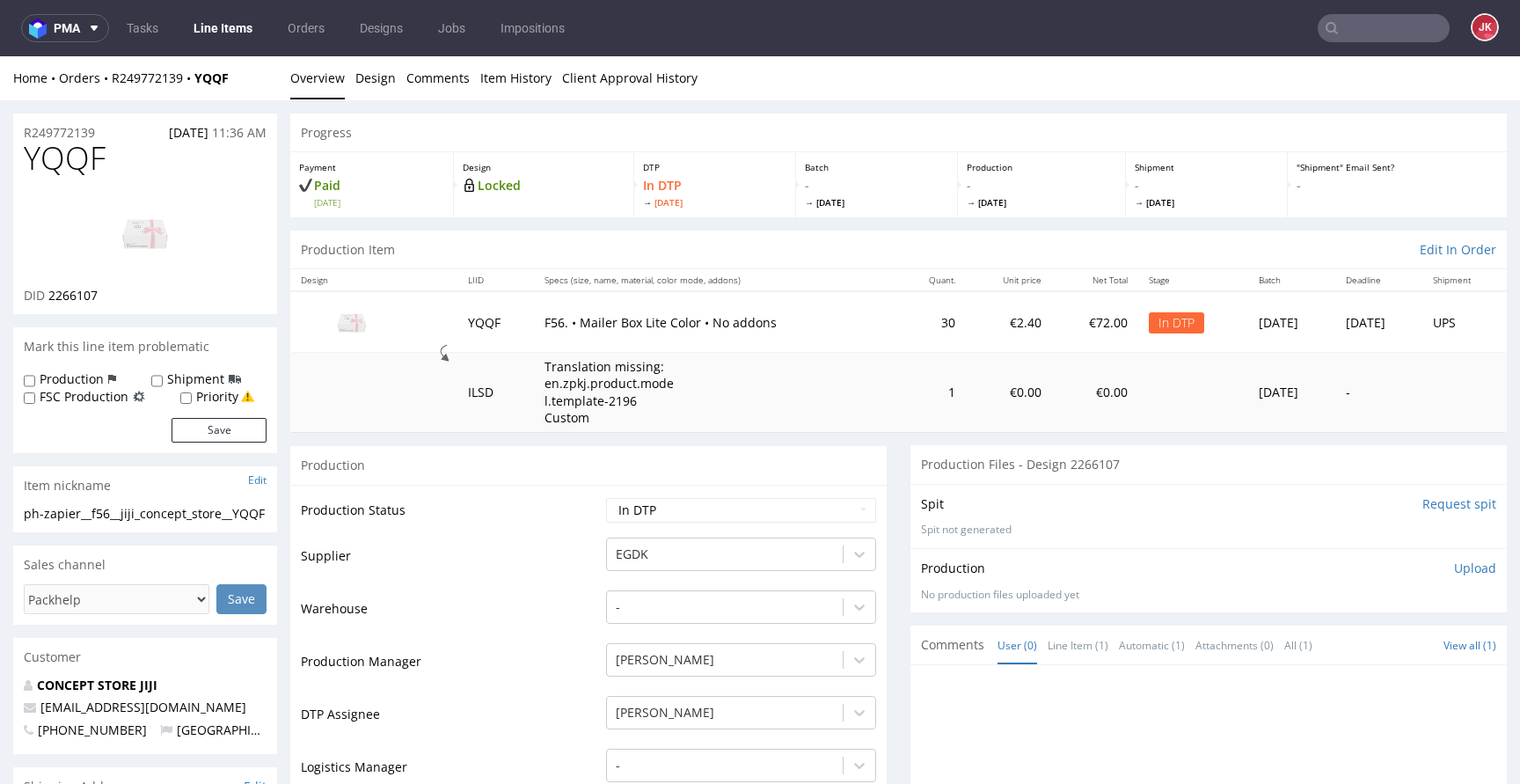
click at [420, 122] on div "Progress" at bounding box center [898, 132] width 1217 height 39
click at [361, 81] on link "Design" at bounding box center [375, 78] width 41 height 43
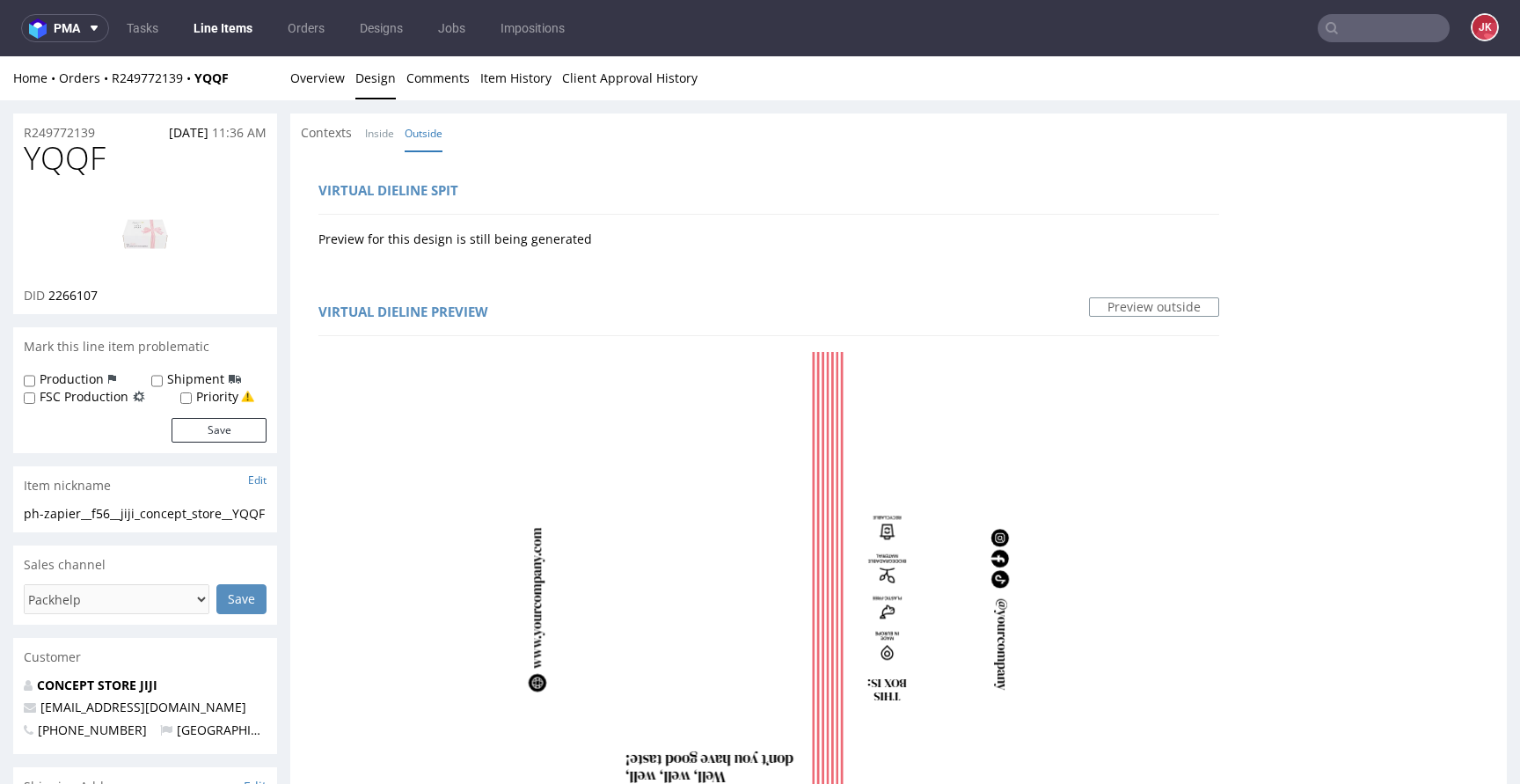
click at [501, 135] on div "Contexts Inside Outside" at bounding box center [898, 132] width 1217 height 39
click at [333, 79] on link "Overview" at bounding box center [317, 78] width 55 height 43
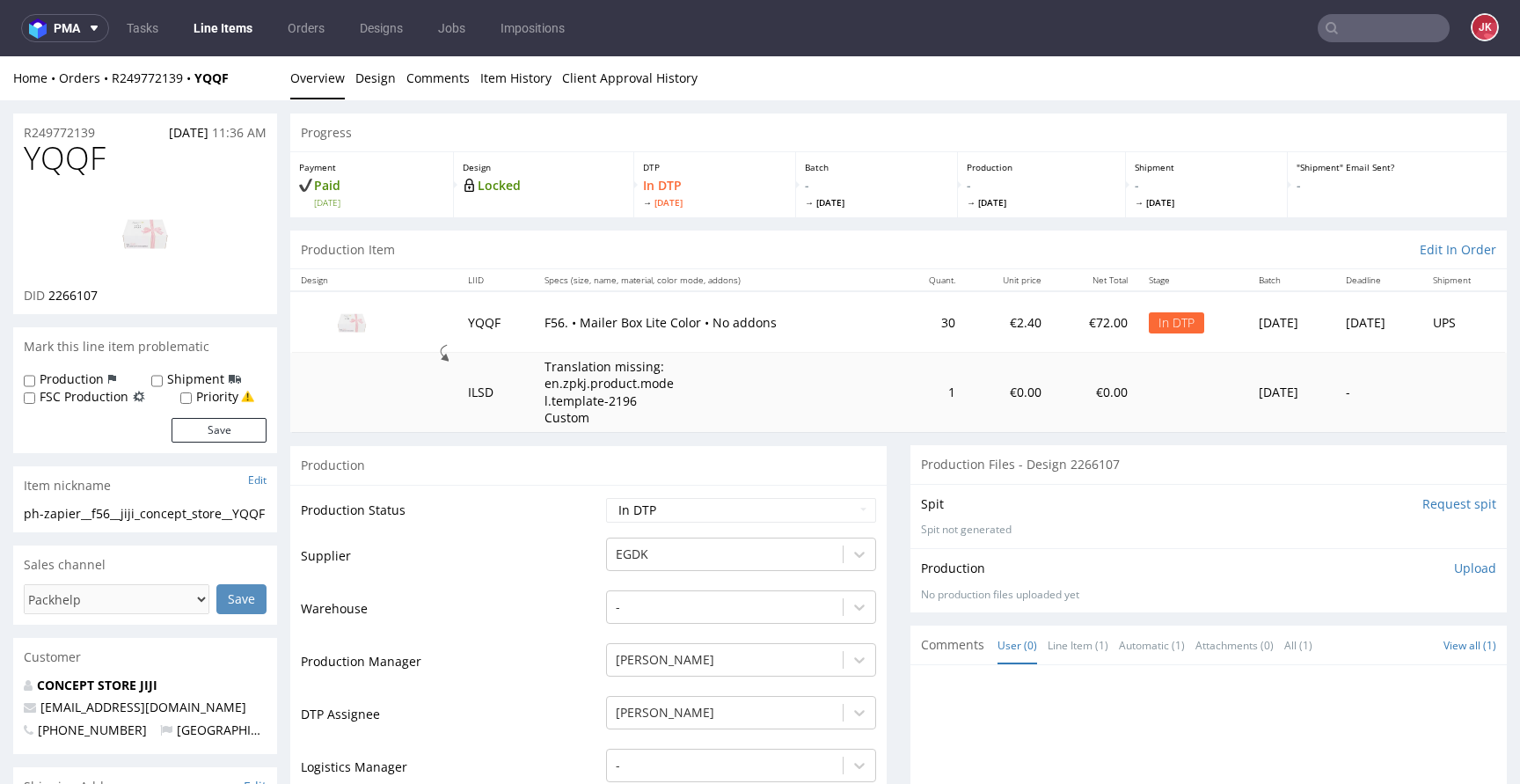
click at [88, 295] on span "2266107" at bounding box center [73, 296] width 49 height 17
copy span "2266107"
click at [545, 592] on td "Warehouse" at bounding box center [451, 615] width 300 height 53
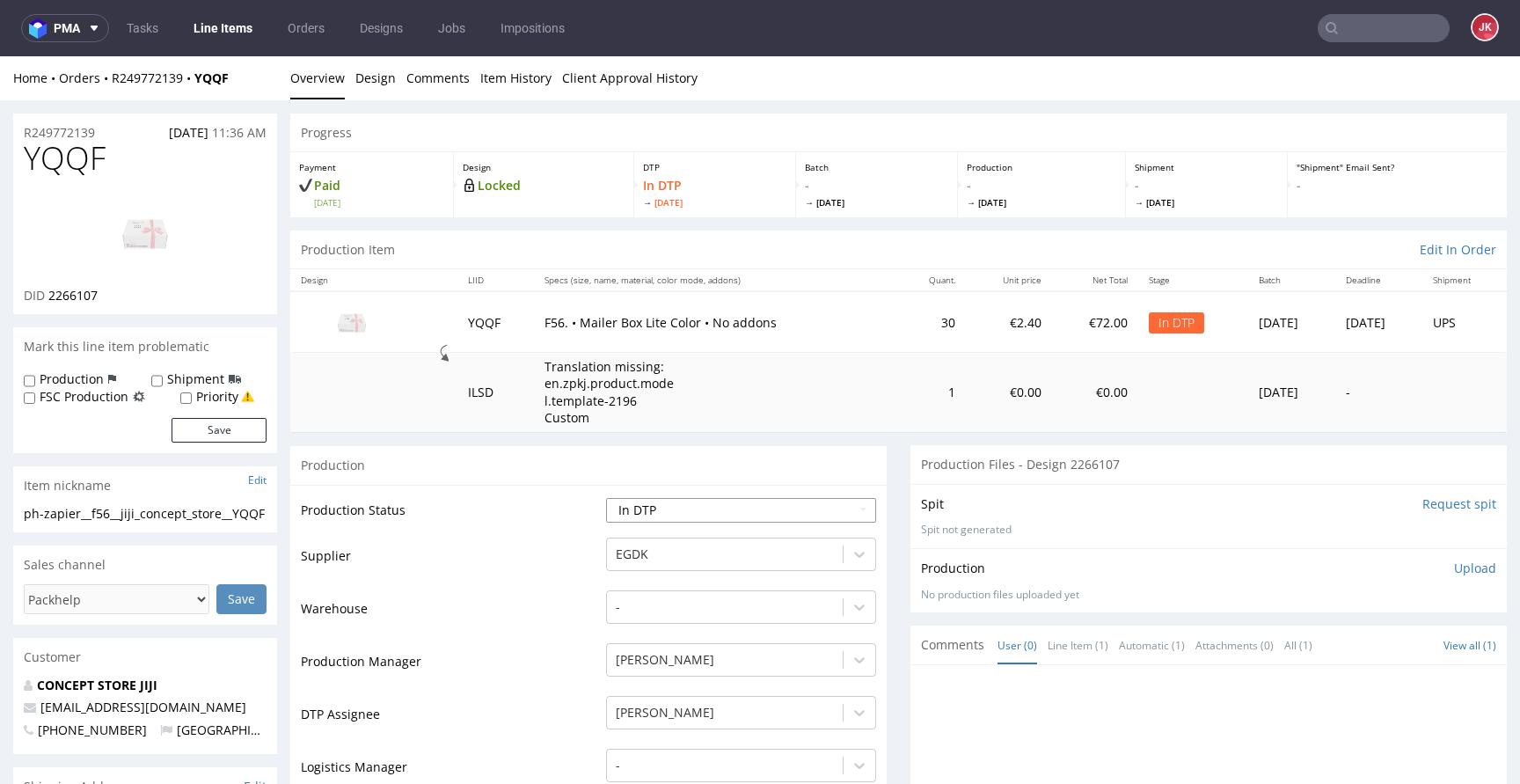
click at [788, 503] on select "Waiting for Artwork Waiting for Diecut Waiting for Mockup Waiting for DTP Waiti…" at bounding box center [741, 510] width 270 height 25
select select "dtp_issue"
click at [606, 498] on select "Waiting for Artwork Waiting for Diecut Waiting for Mockup Waiting for DTP Waiti…" at bounding box center [741, 510] width 270 height 25
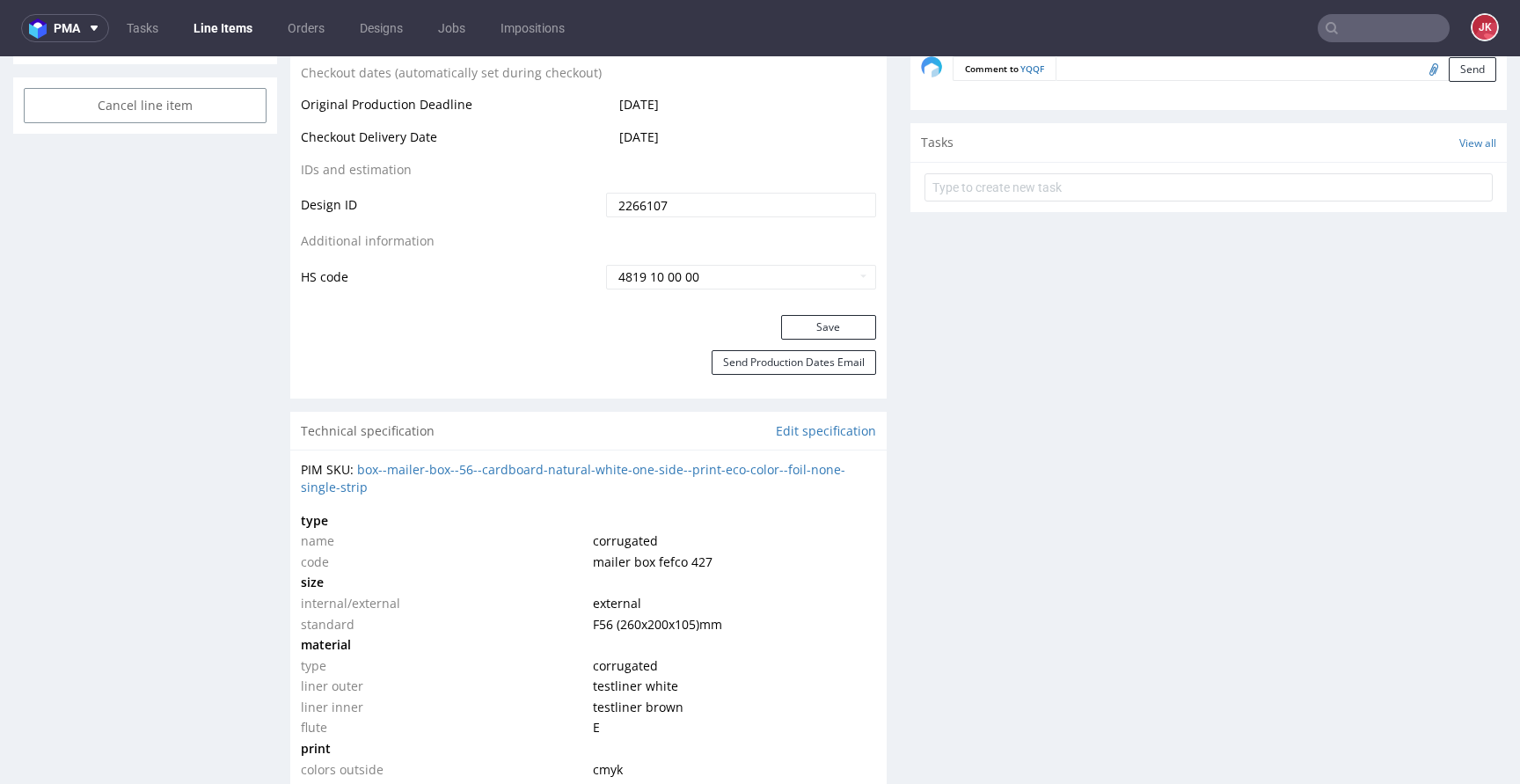
scroll to position [976, 0]
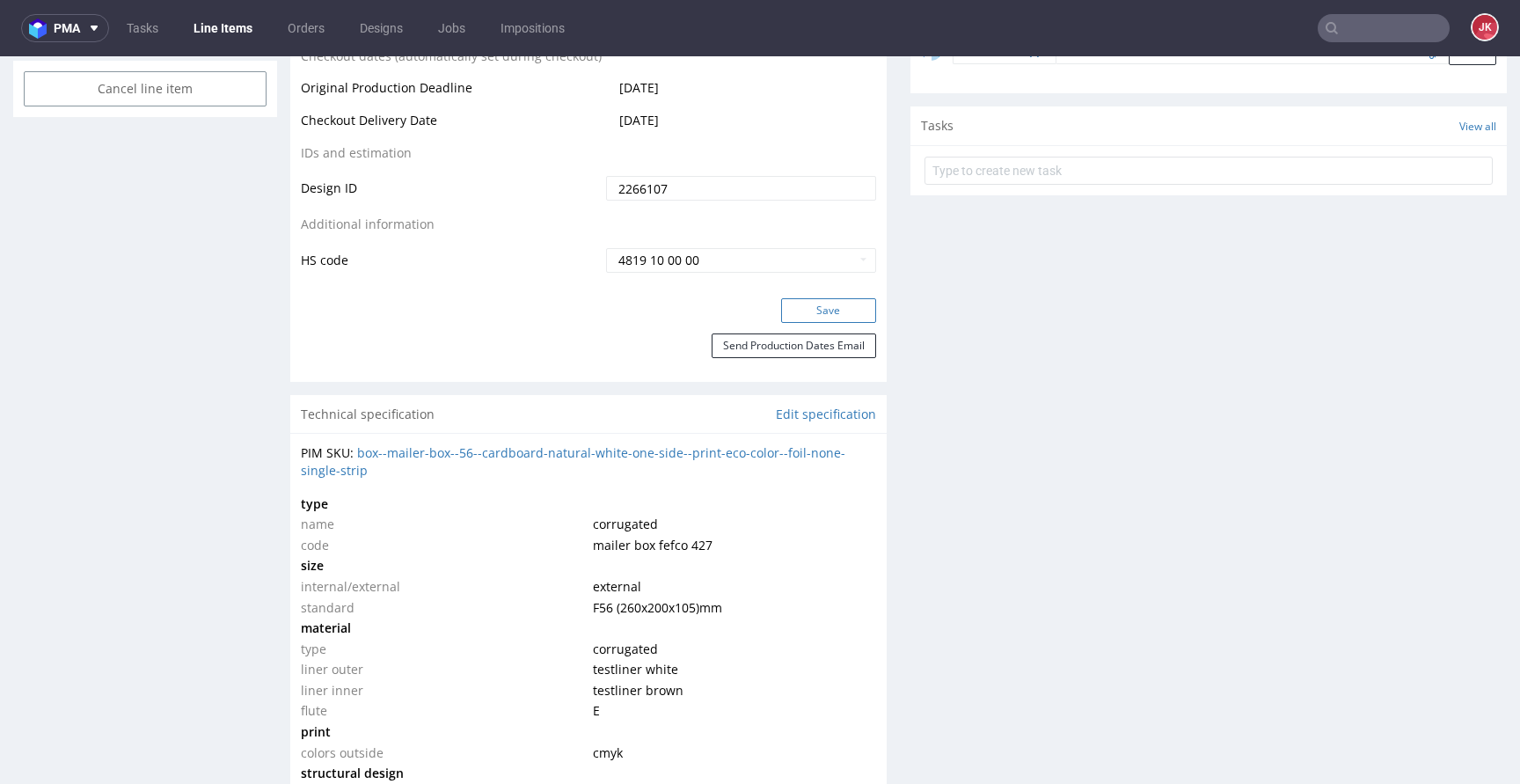
click at [814, 312] on button "Save" at bounding box center [828, 311] width 95 height 25
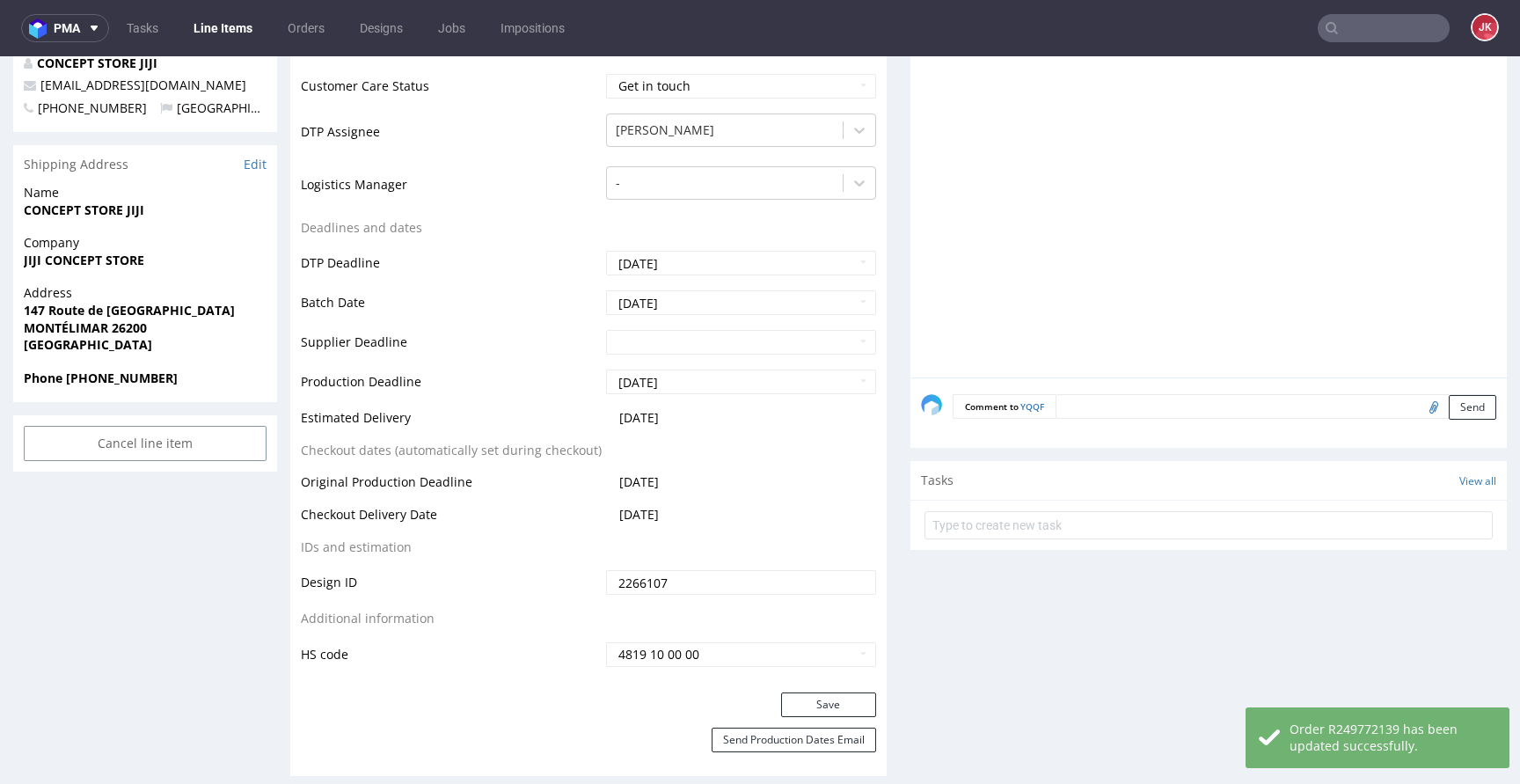
scroll to position [672, 0]
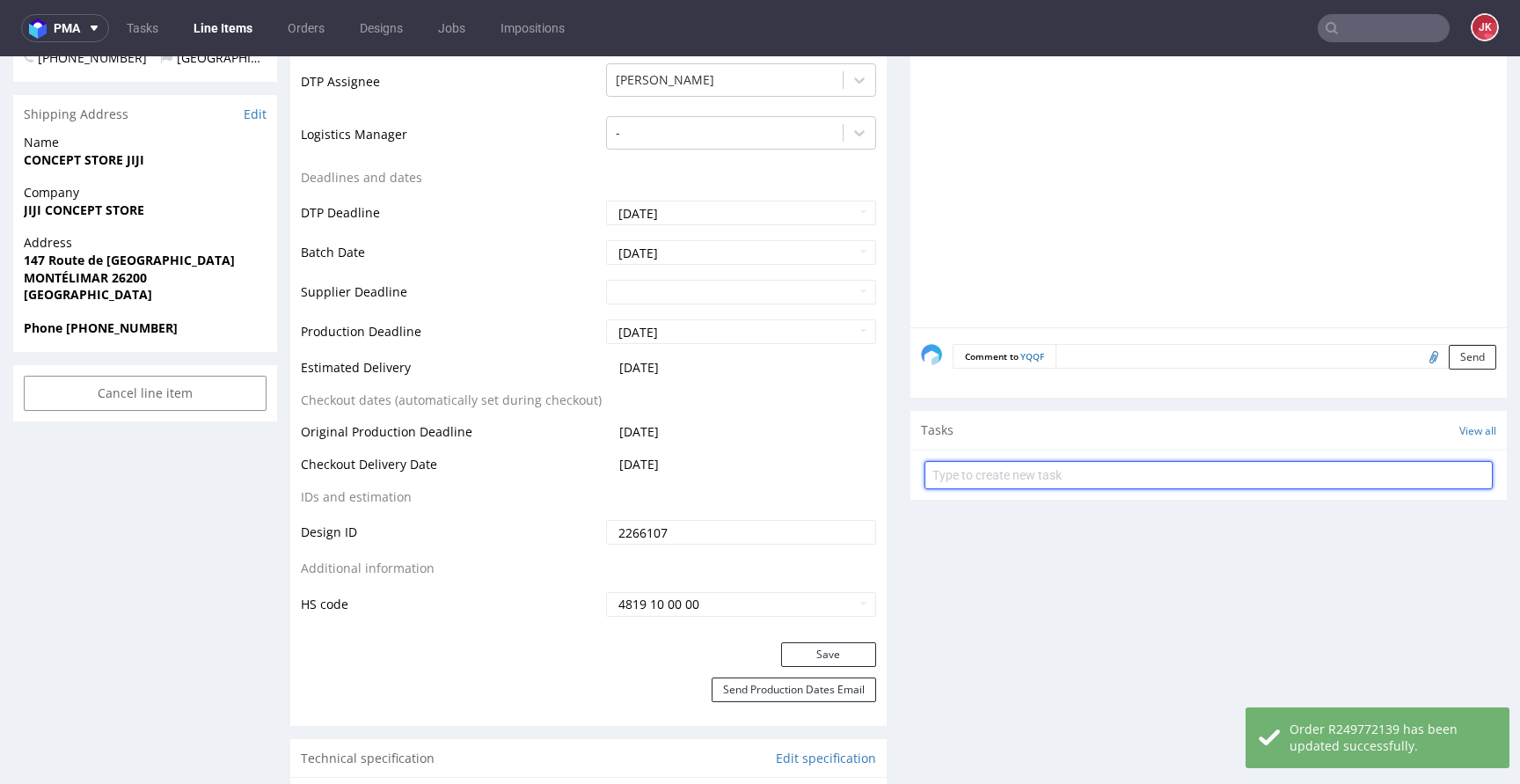
click at [994, 478] on input "text" at bounding box center [1207, 475] width 568 height 28
type input "issue"
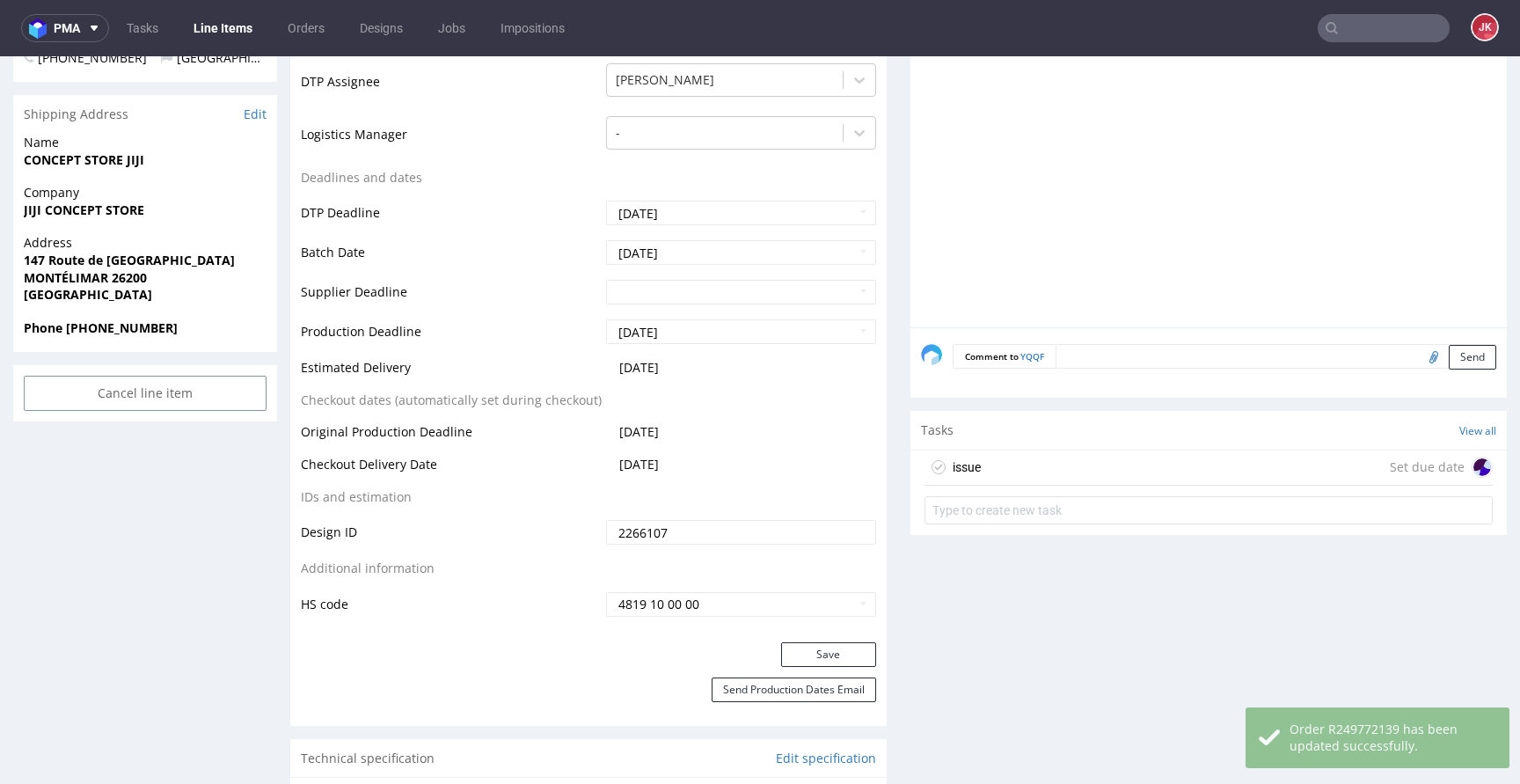
click at [1010, 458] on div "issue Set due date" at bounding box center [1207, 468] width 568 height 35
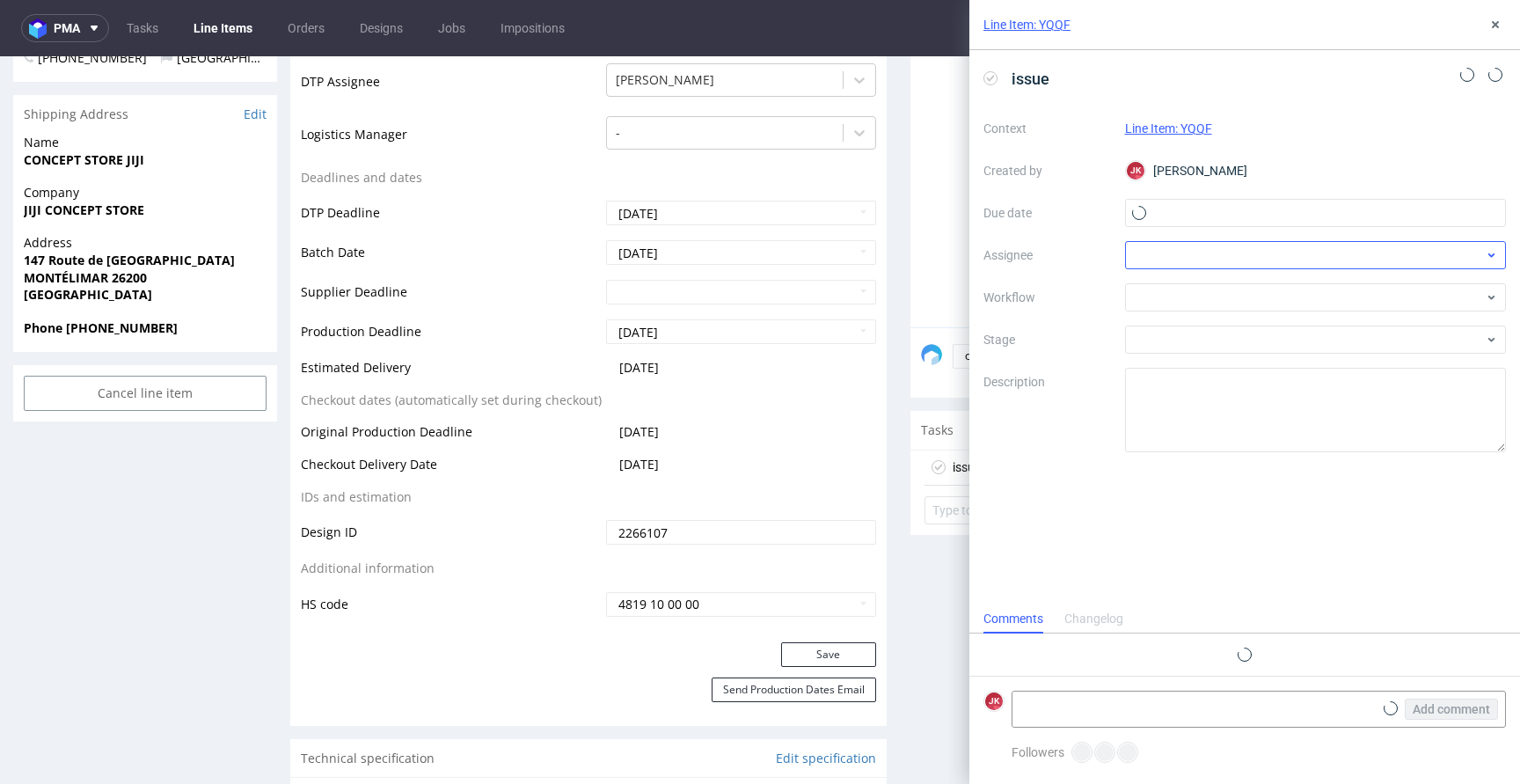
scroll to position [14, 0]
click at [1183, 211] on input "text" at bounding box center [1316, 213] width 382 height 28
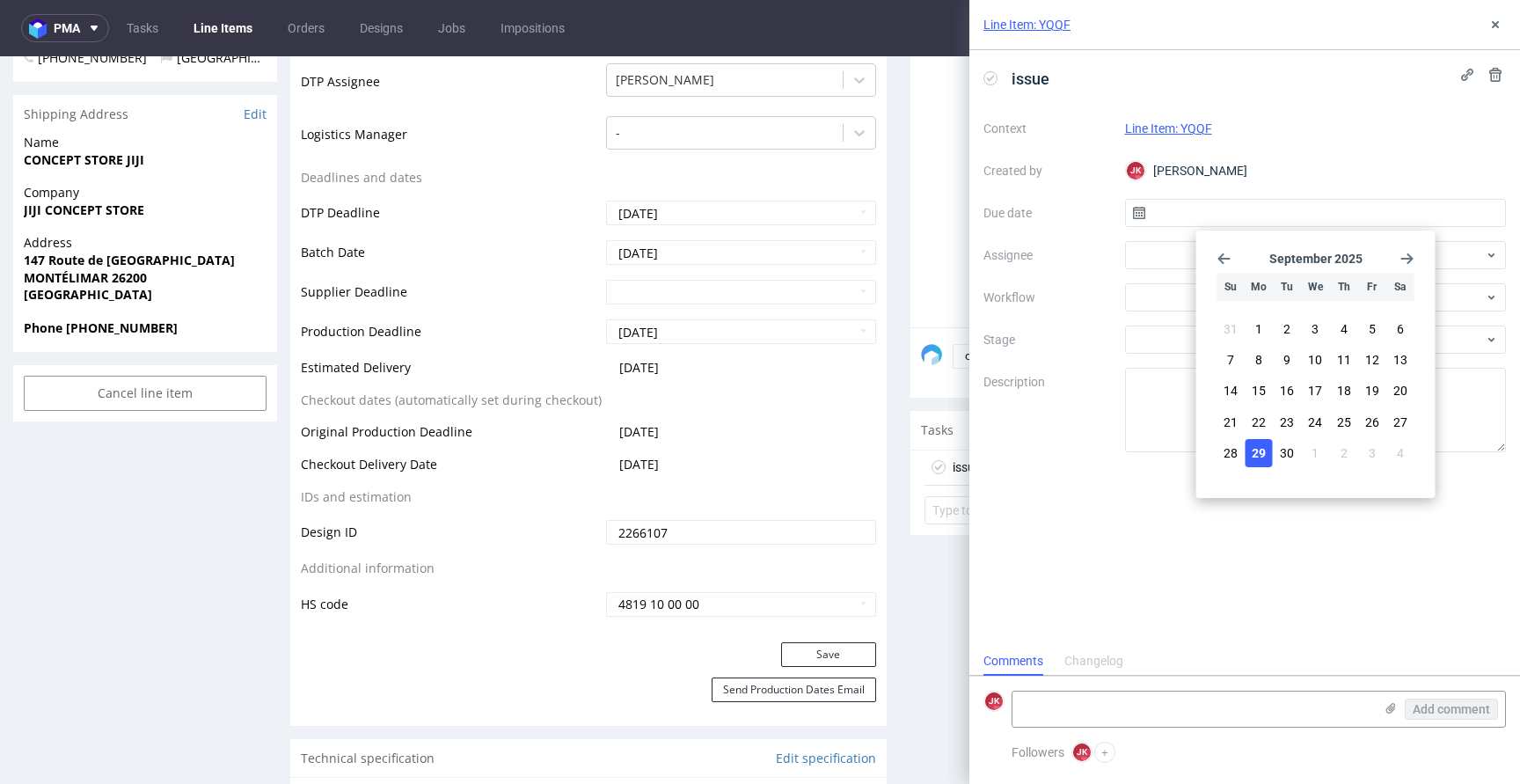
click at [1255, 452] on span "29" at bounding box center [1258, 452] width 14 height 18
type input "29/09/2025"
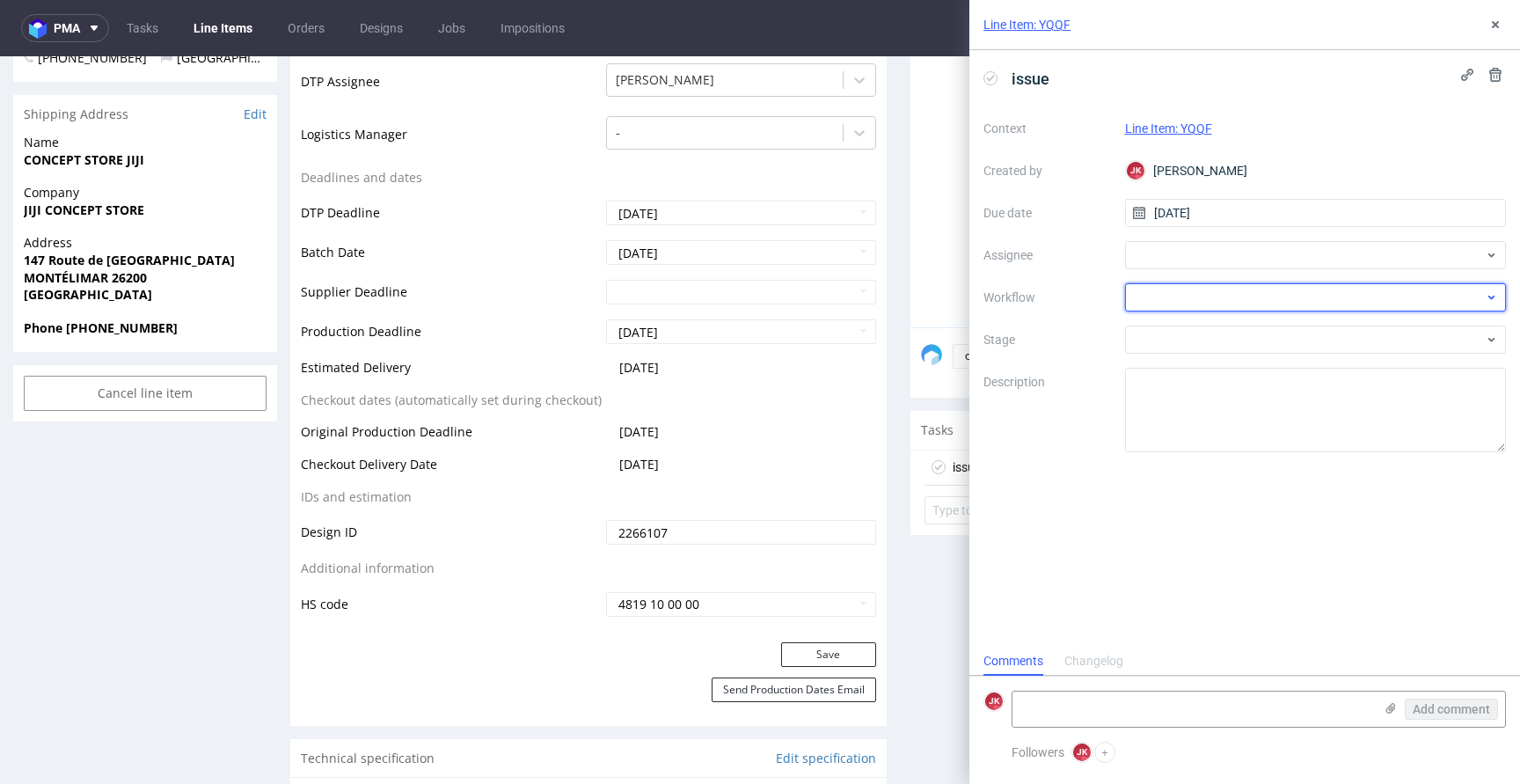
click at [1169, 286] on div at bounding box center [1316, 298] width 382 height 28
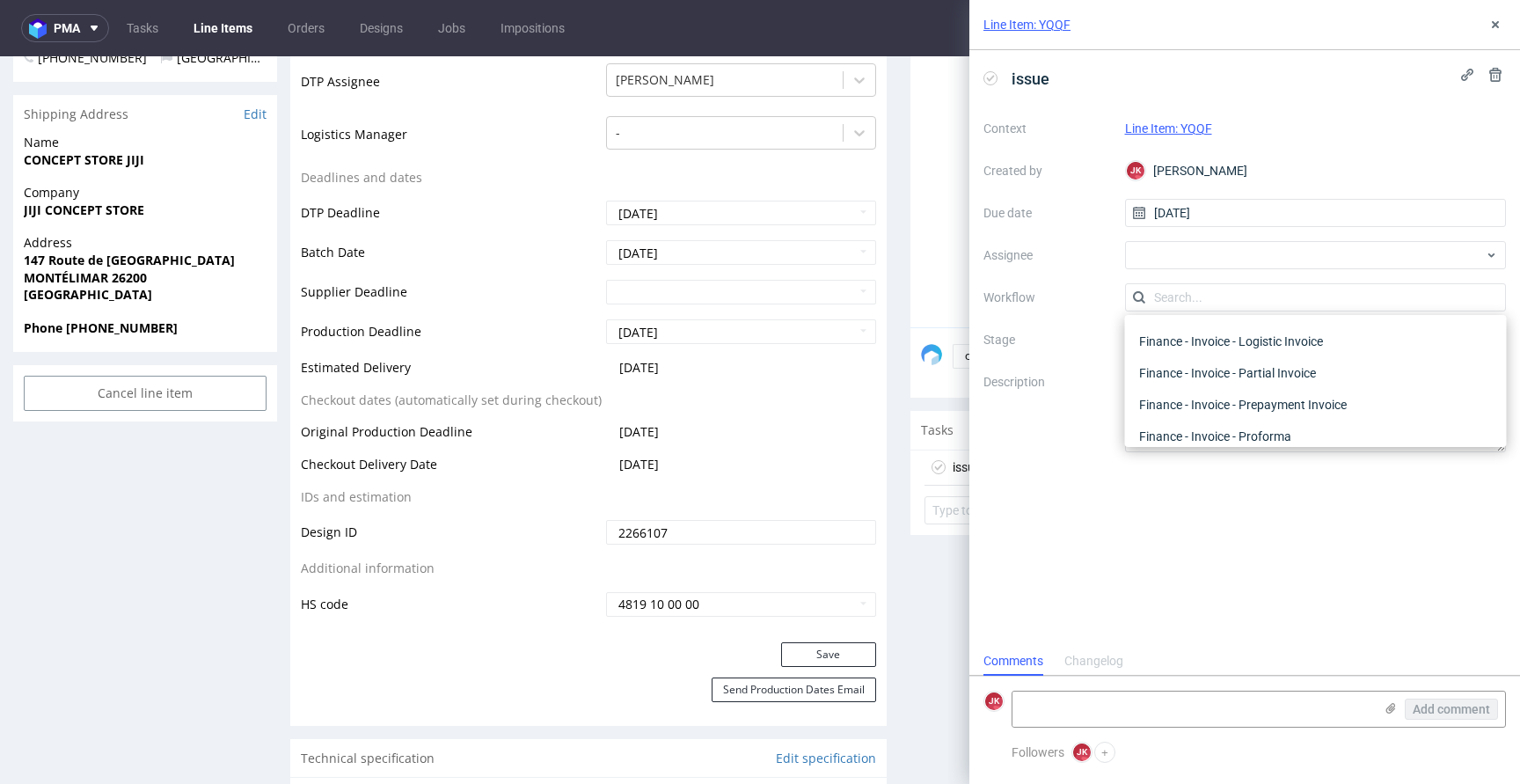
scroll to position [0, 0]
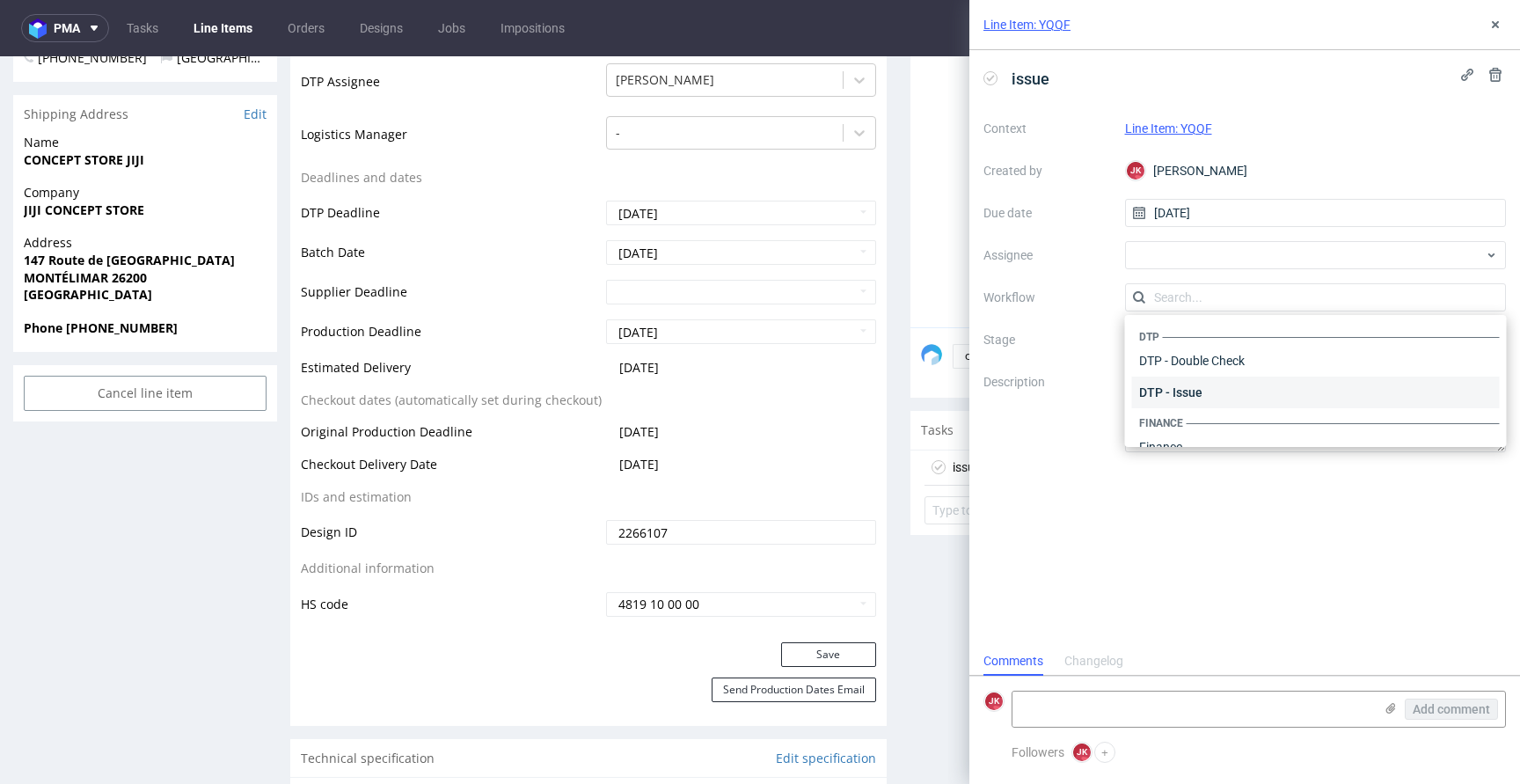
click at [1214, 383] on div "DTP - Issue" at bounding box center [1315, 392] width 367 height 32
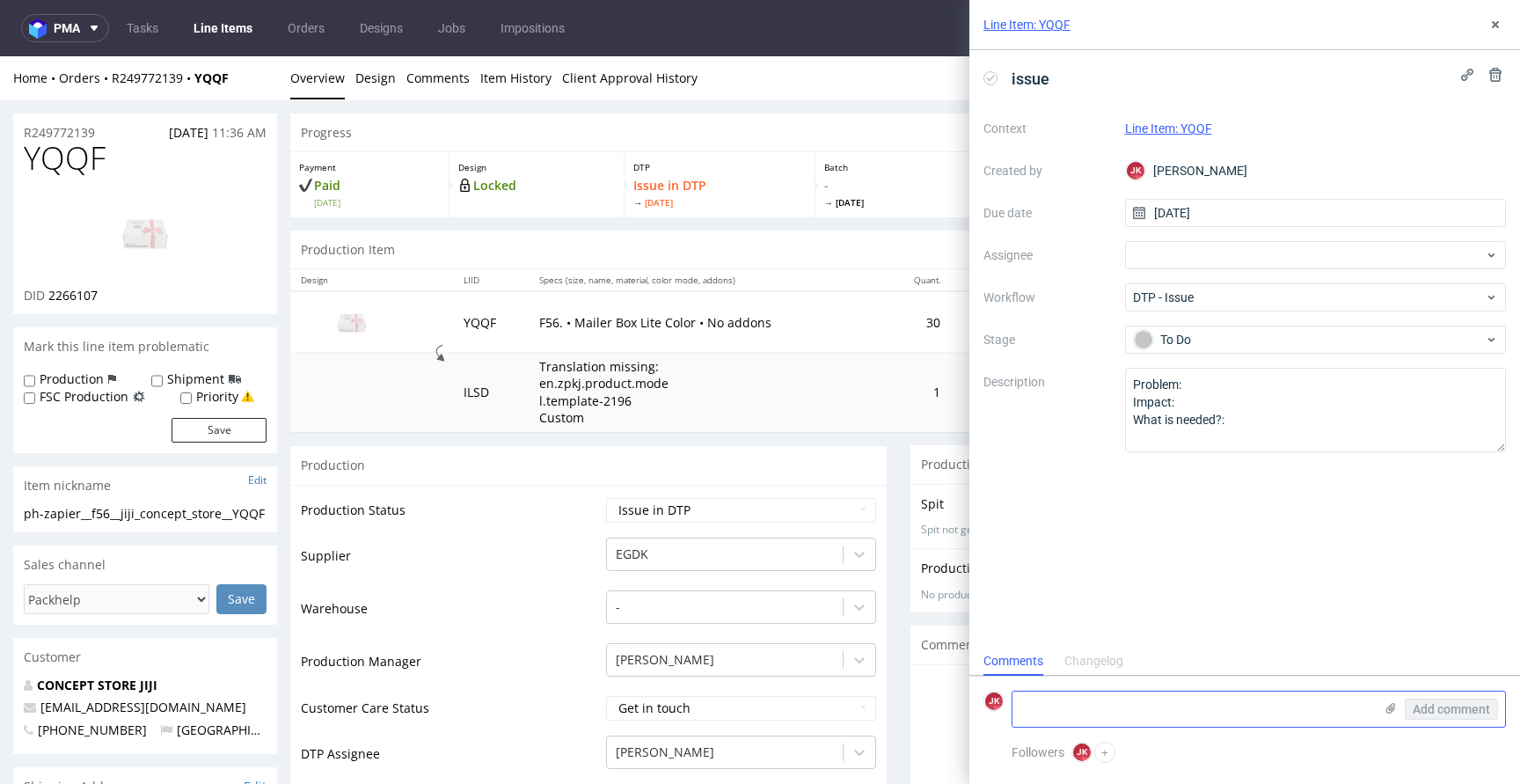
click at [1108, 723] on textarea at bounding box center [1193, 708] width 361 height 35
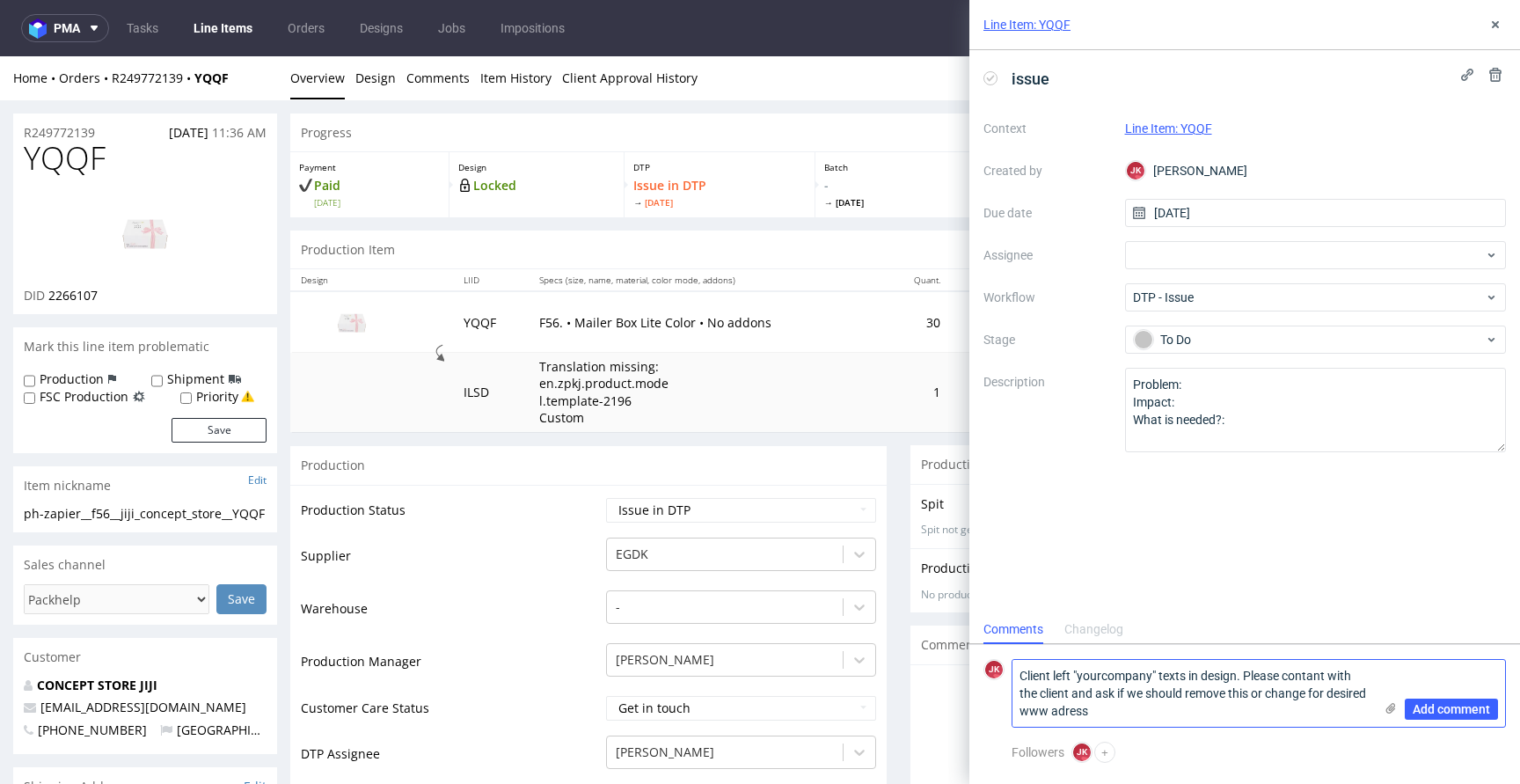
click at [1305, 678] on textarea "Client left "yourcompany" texts in design. Please contant with the client and a…" at bounding box center [1193, 692] width 361 height 67
click at [1182, 714] on textarea "Client left "yourcompany" texts in design. Please contact with the client and a…" at bounding box center [1193, 692] width 361 height 67
click at [1104, 711] on textarea "Client left "yourcompany" texts in design. Please contact with the client and a…" at bounding box center [1193, 692] width 361 height 67
click at [1192, 713] on textarea "Client left "yourcompany" texts in design. Please contact with the client and a…" at bounding box center [1193, 692] width 361 height 67
click at [1204, 715] on textarea "Client left "yourcompany" texts in design. Please contact with the client and a…" at bounding box center [1193, 692] width 361 height 67
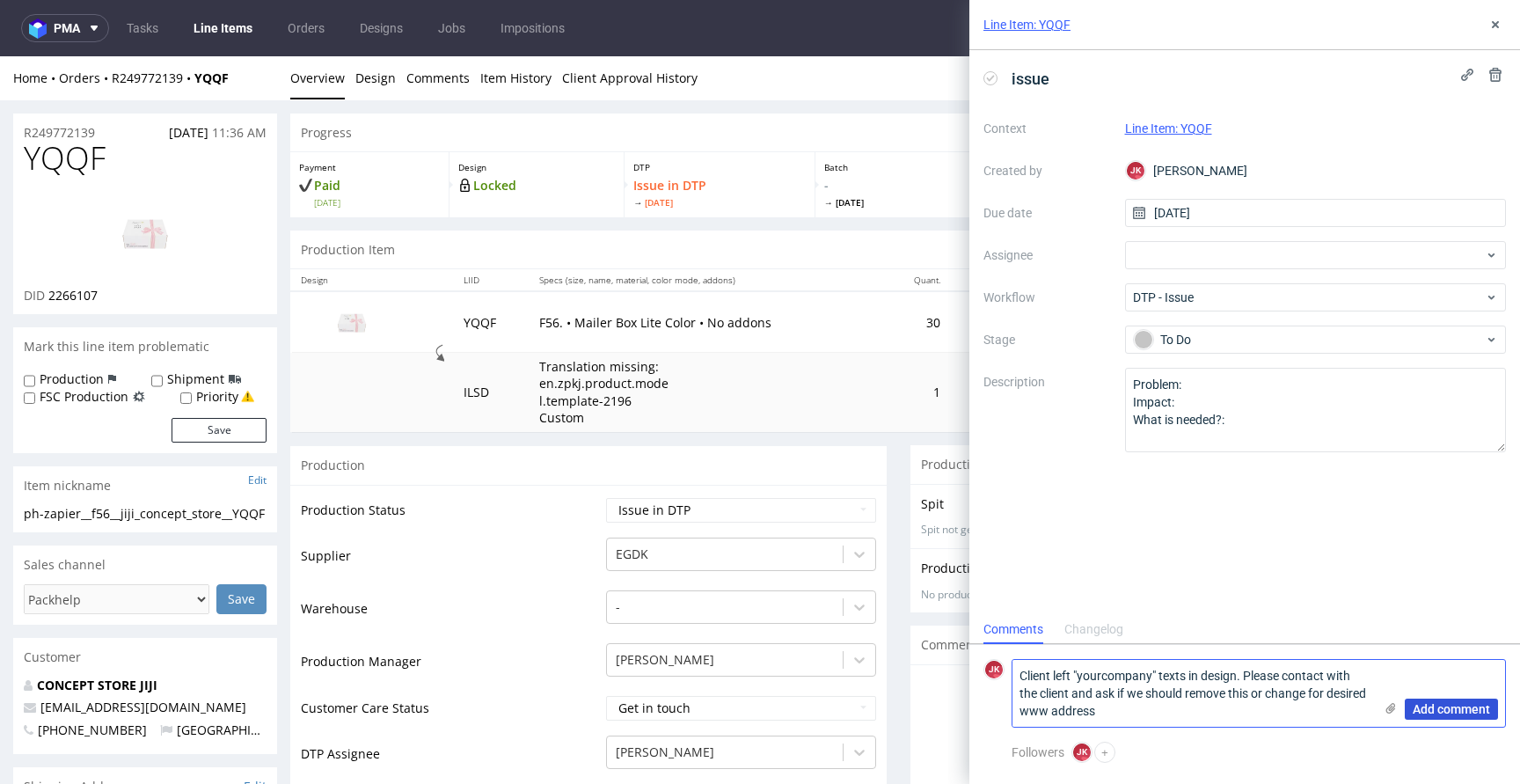
type textarea "Client left "yourcompany" texts in design. Please contact with the client and a…"
click at [1467, 715] on span "Add comment" at bounding box center [1451, 708] width 77 height 12
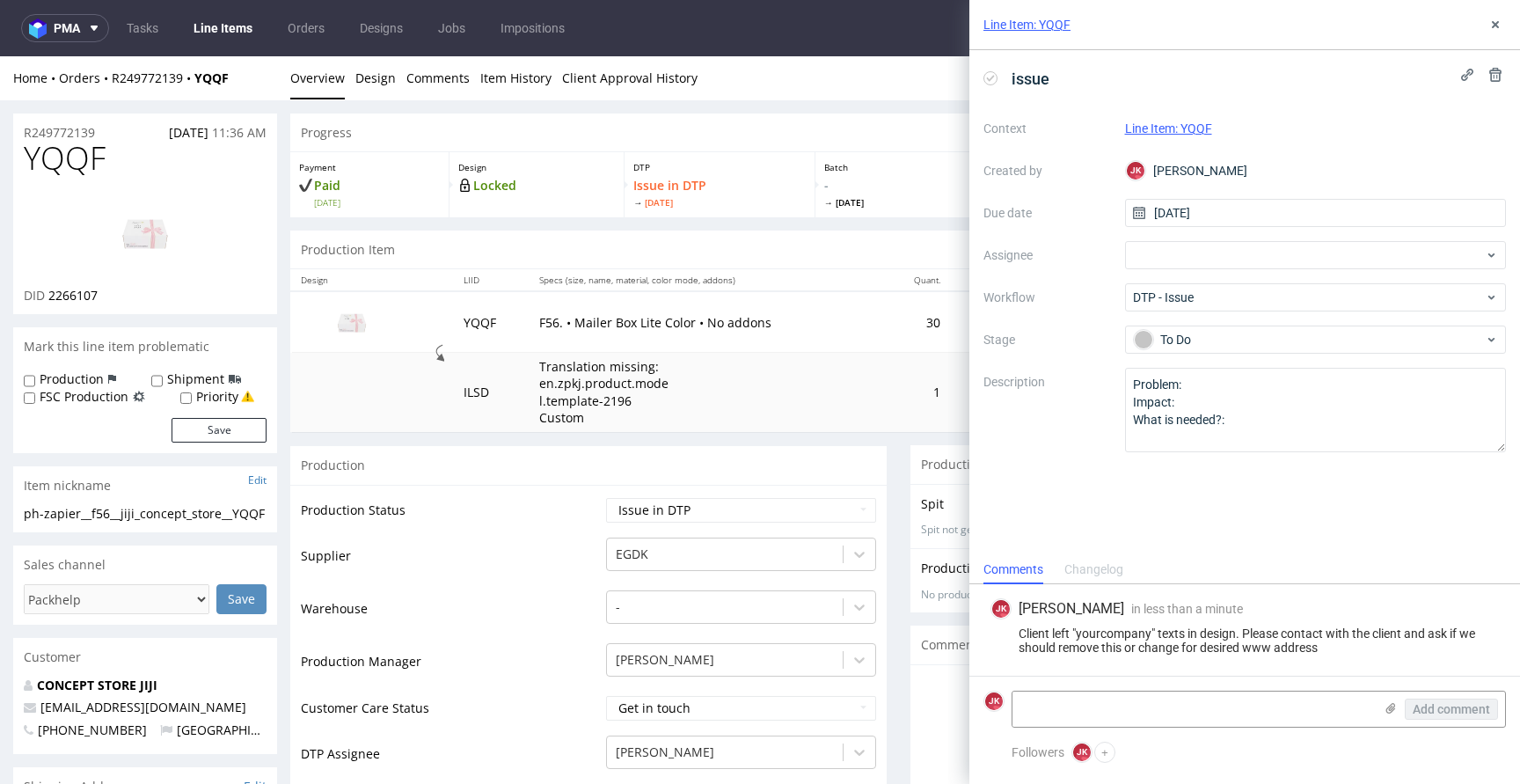
click at [49, 159] on span "YQQF" at bounding box center [64, 158] width 82 height 35
copy span "YQQF"
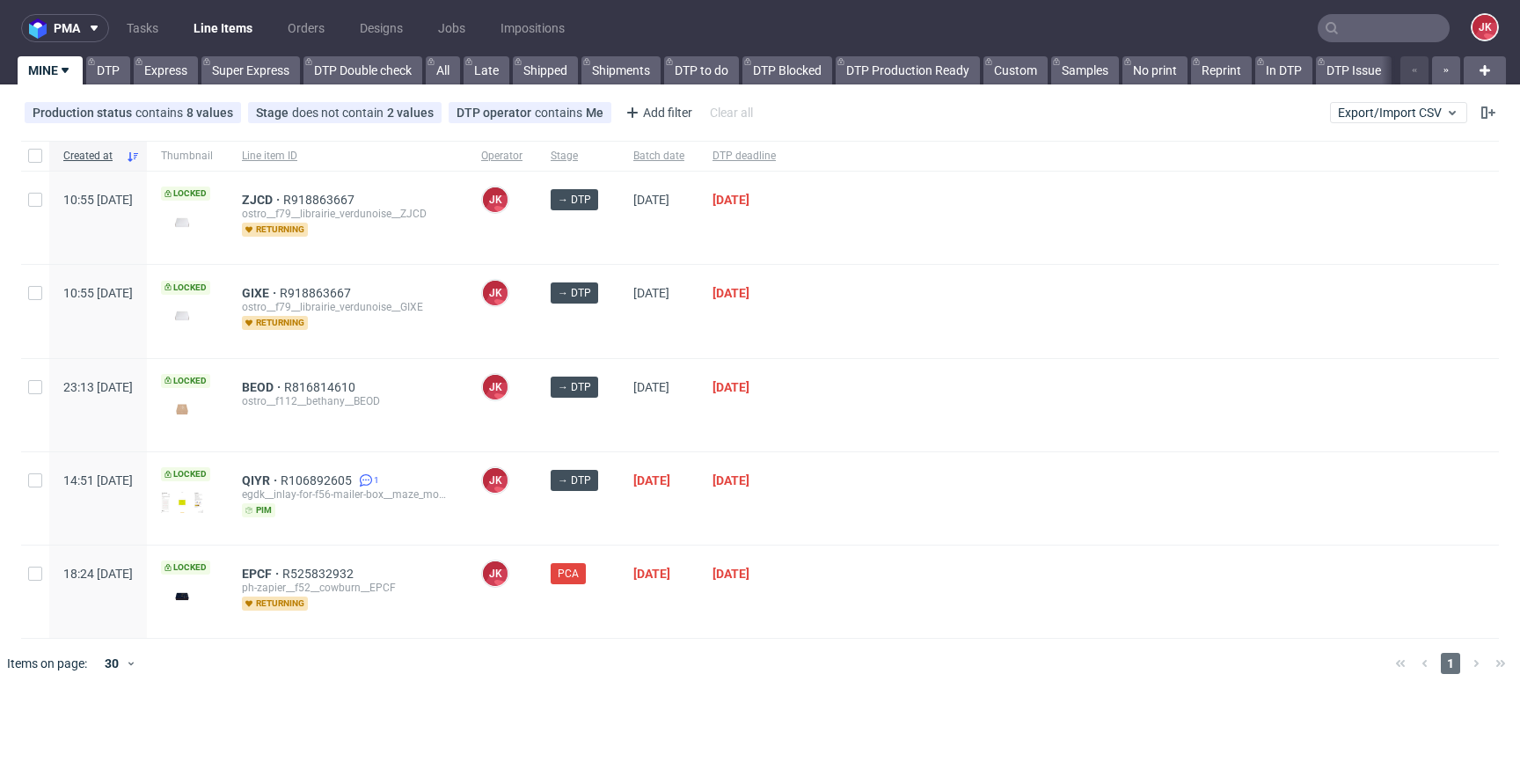
click at [886, 439] on div at bounding box center [1144, 405] width 709 height 93
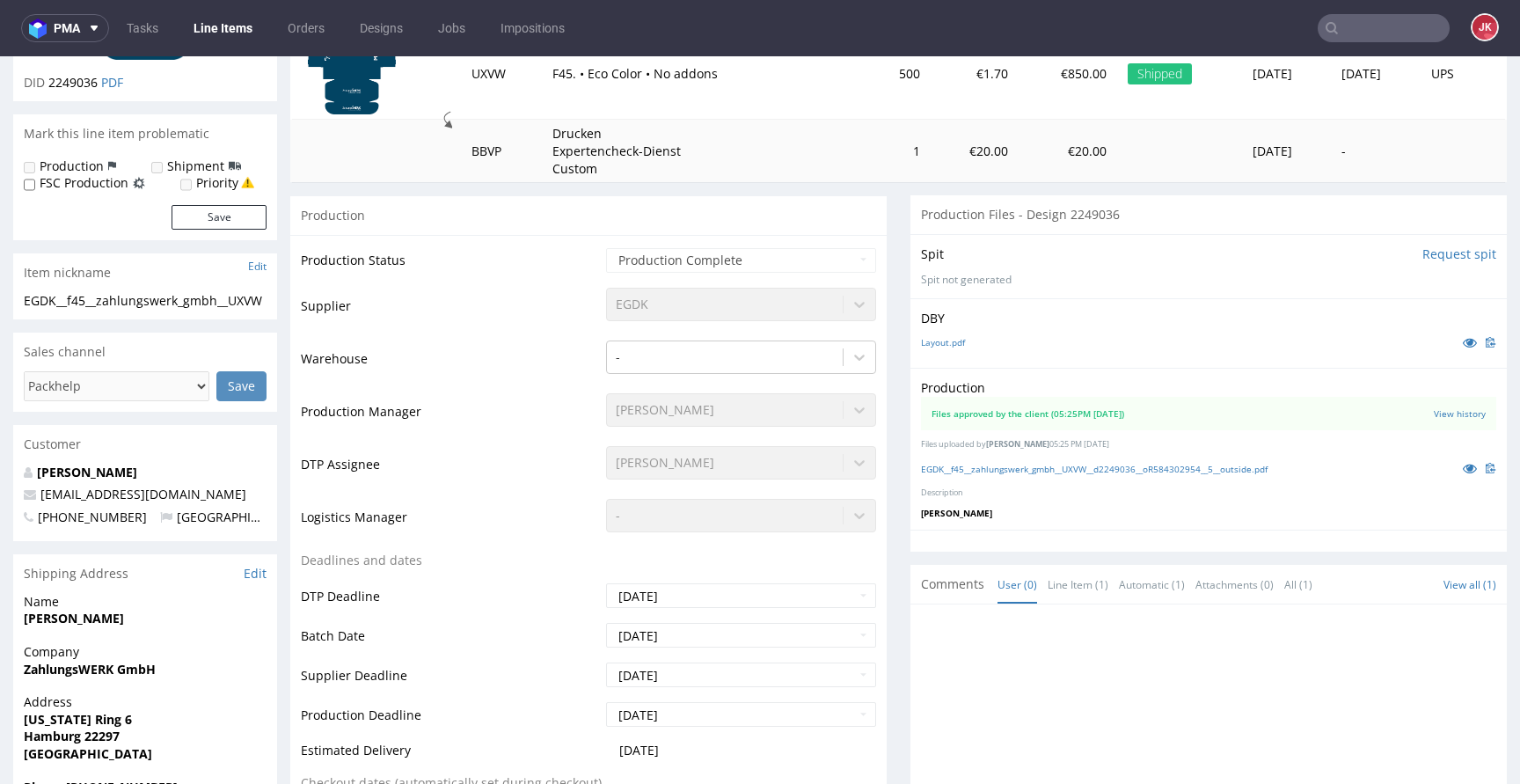
scroll to position [285, 0]
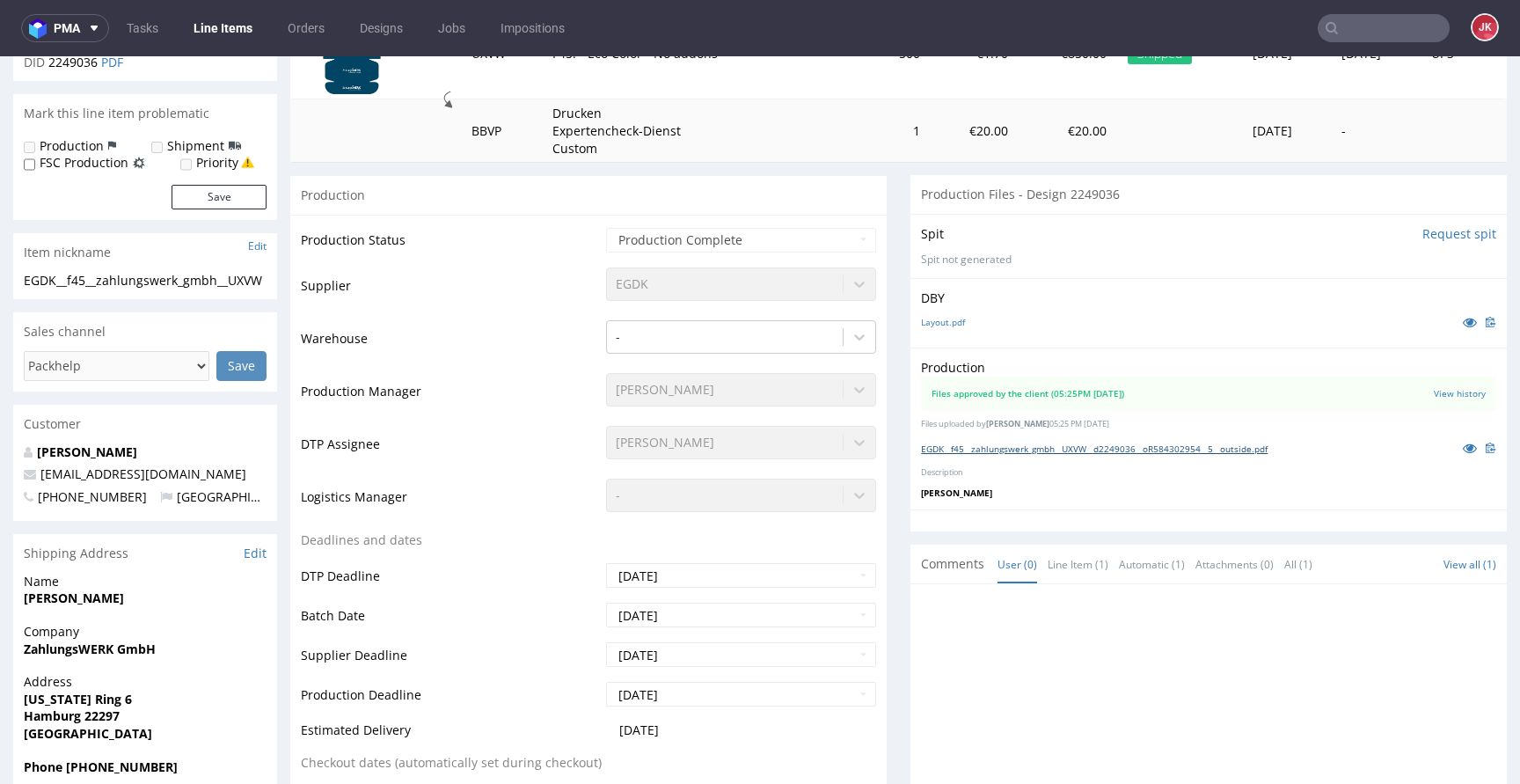
click at [1182, 451] on link "EGDK__f45__zahlungswerk_gmbh__UXVW__d2249036__oR584302954__5__outside.pdf" at bounding box center [1094, 448] width 347 height 12
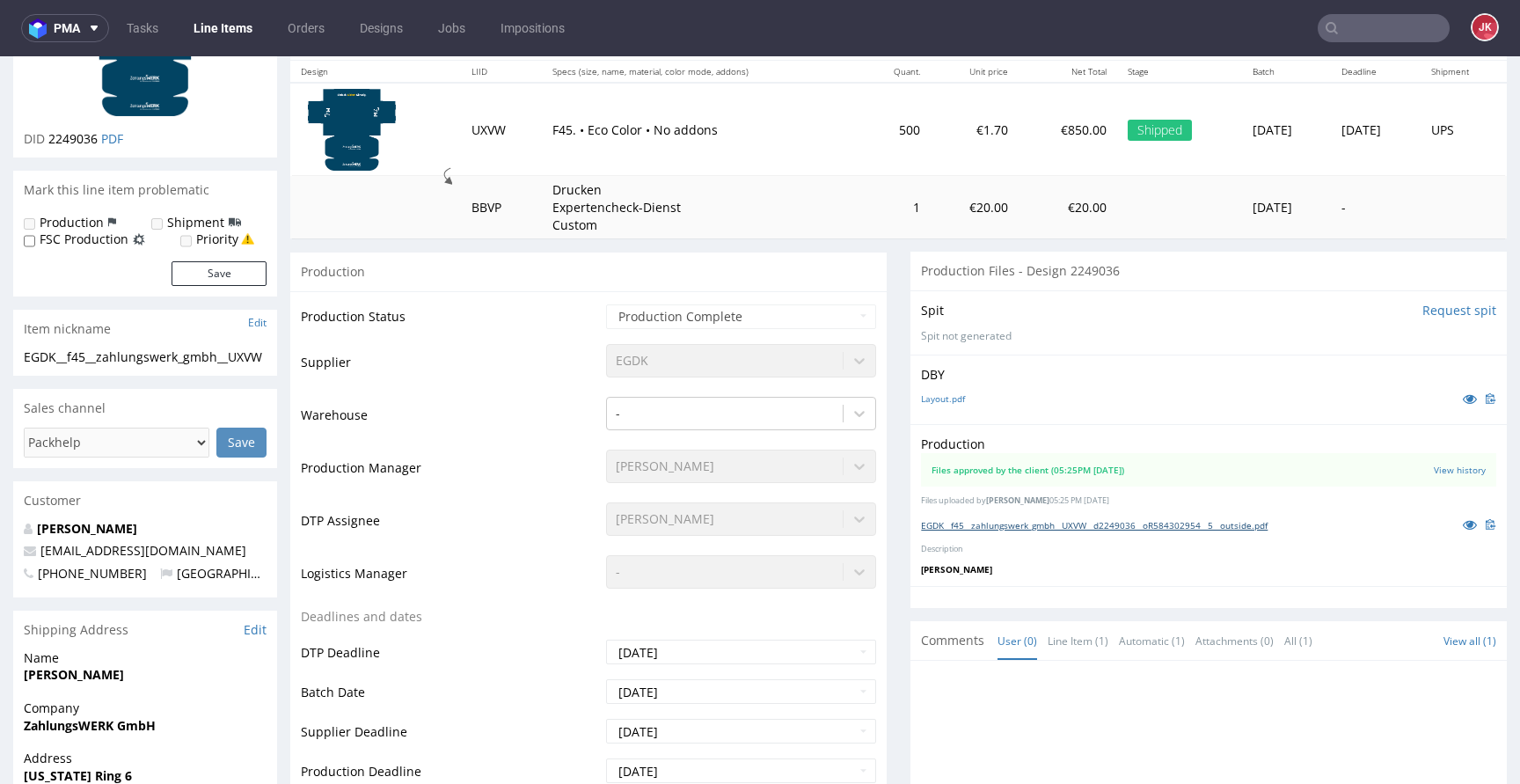
scroll to position [0, 0]
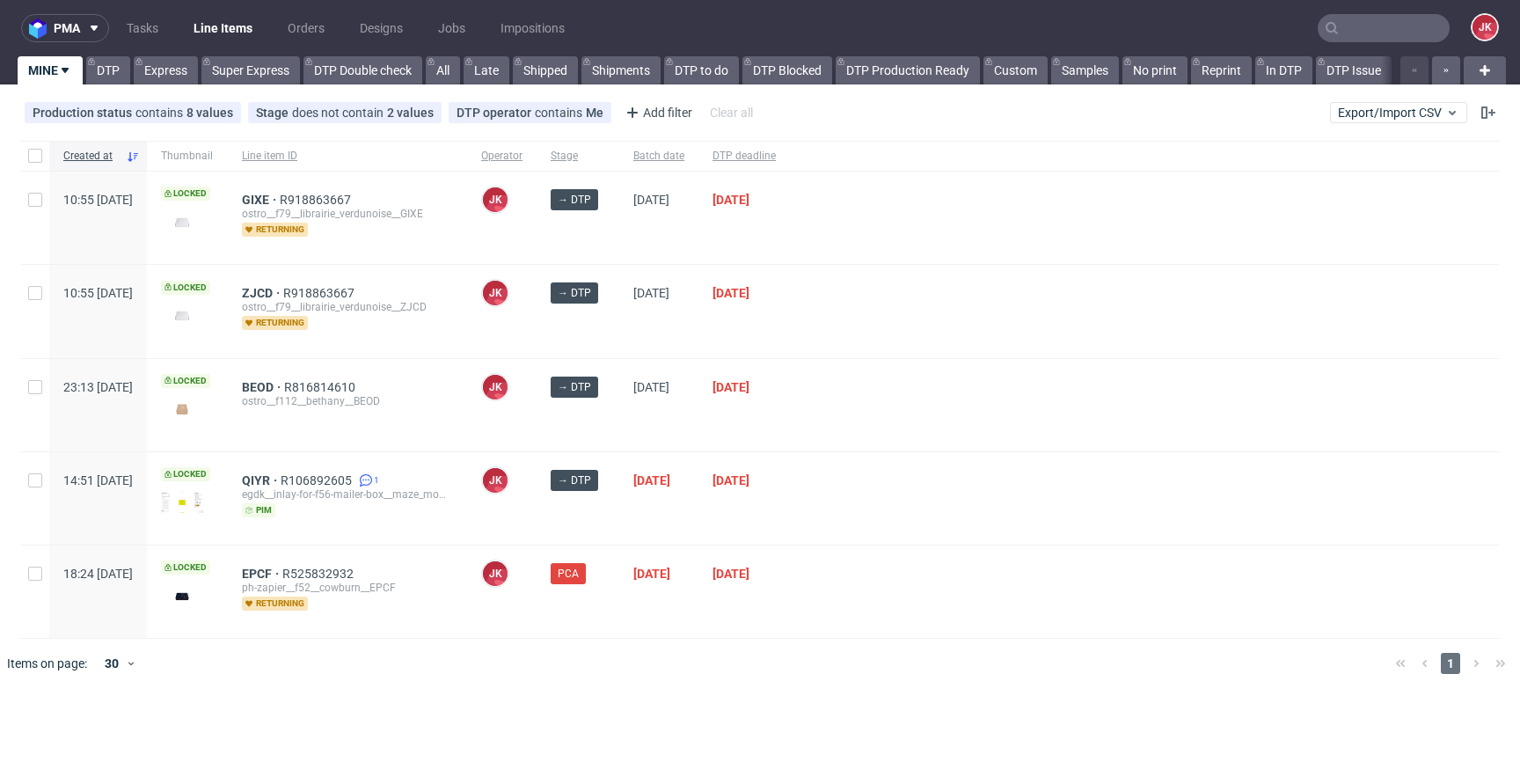
click at [865, 409] on div at bounding box center [1144, 405] width 709 height 93
click at [619, 411] on div "→ DTP" at bounding box center [578, 405] width 83 height 93
click at [282, 575] on span "EPCF" at bounding box center [262, 573] width 41 height 14
click at [999, 418] on div at bounding box center [1144, 405] width 709 height 93
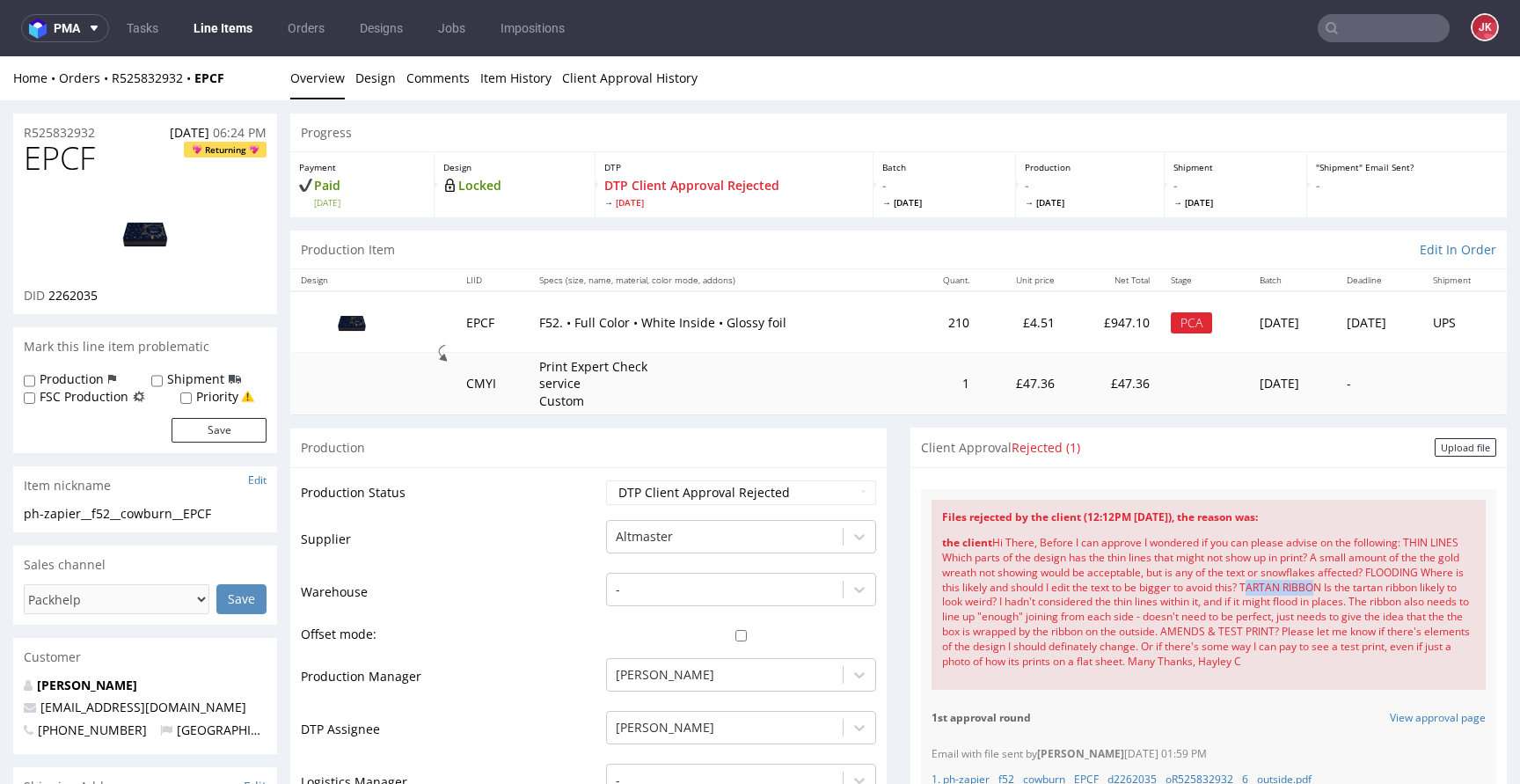
drag, startPoint x: 1341, startPoint y: 587, endPoint x: 1407, endPoint y: 586, distance: 66.0
click at [1407, 586] on div "the client Hi There, Before I can approve I wondered if you can please advise o…" at bounding box center [1208, 602] width 533 height 154
drag, startPoint x: 948, startPoint y: 605, endPoint x: 1012, endPoint y: 603, distance: 64.0
click at [1012, 603] on div "the client Hi There, Before I can approve I wondered if you can please advise o…" at bounding box center [1208, 602] width 533 height 154
copy div "tartan ribbon"
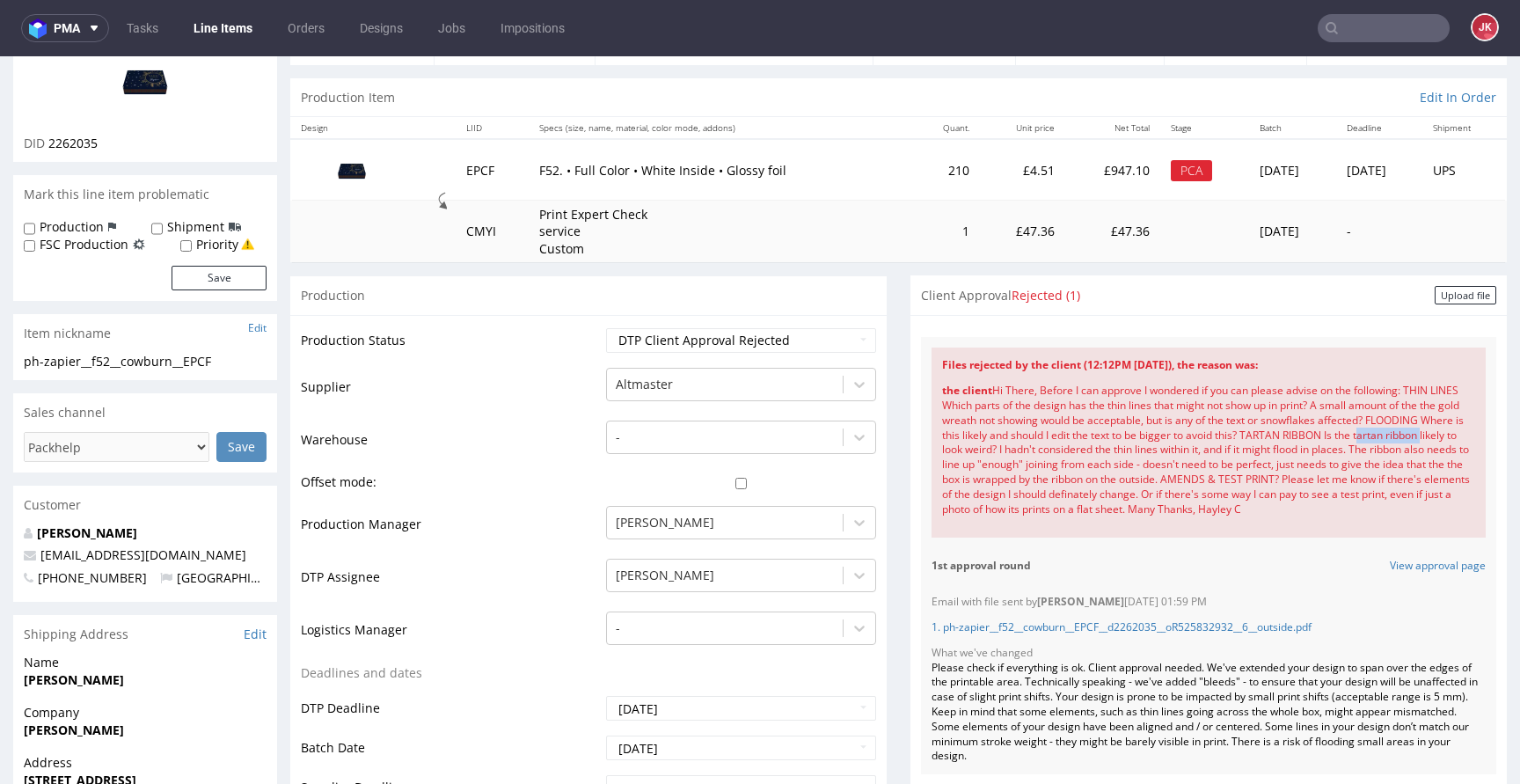
scroll to position [125, 0]
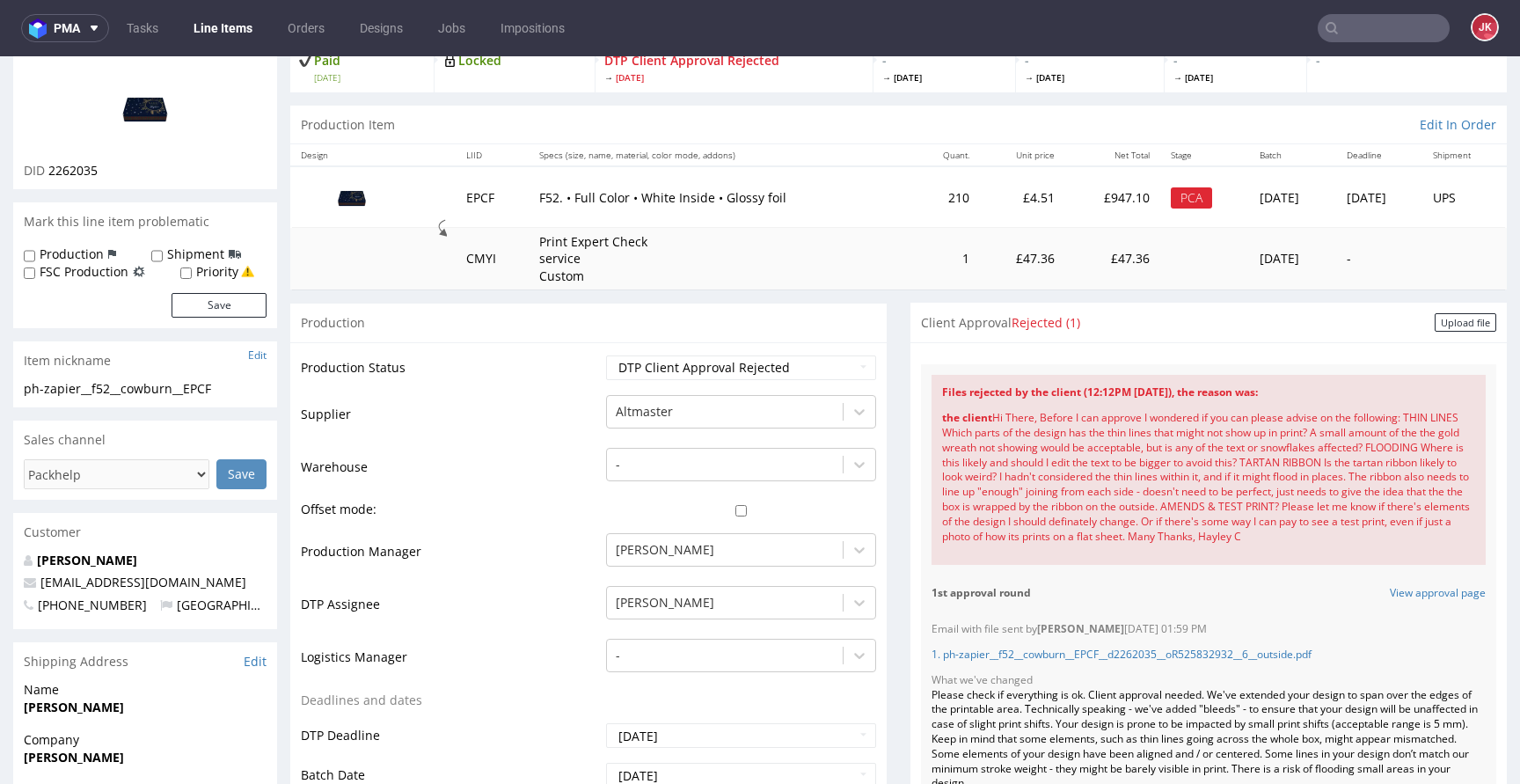
click at [1434, 327] on div "Upload file" at bounding box center [1464, 322] width 61 height 19
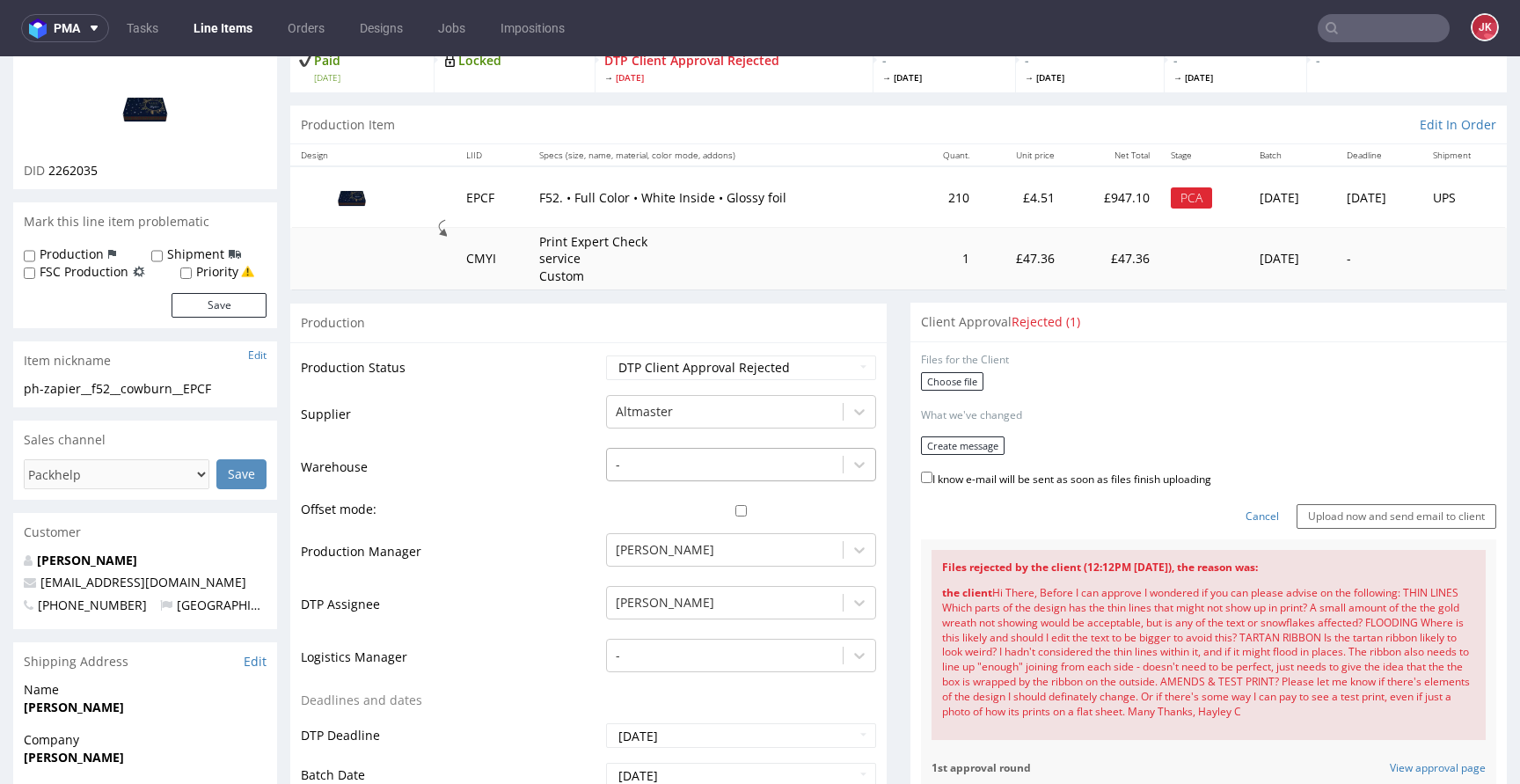
scroll to position [0, 0]
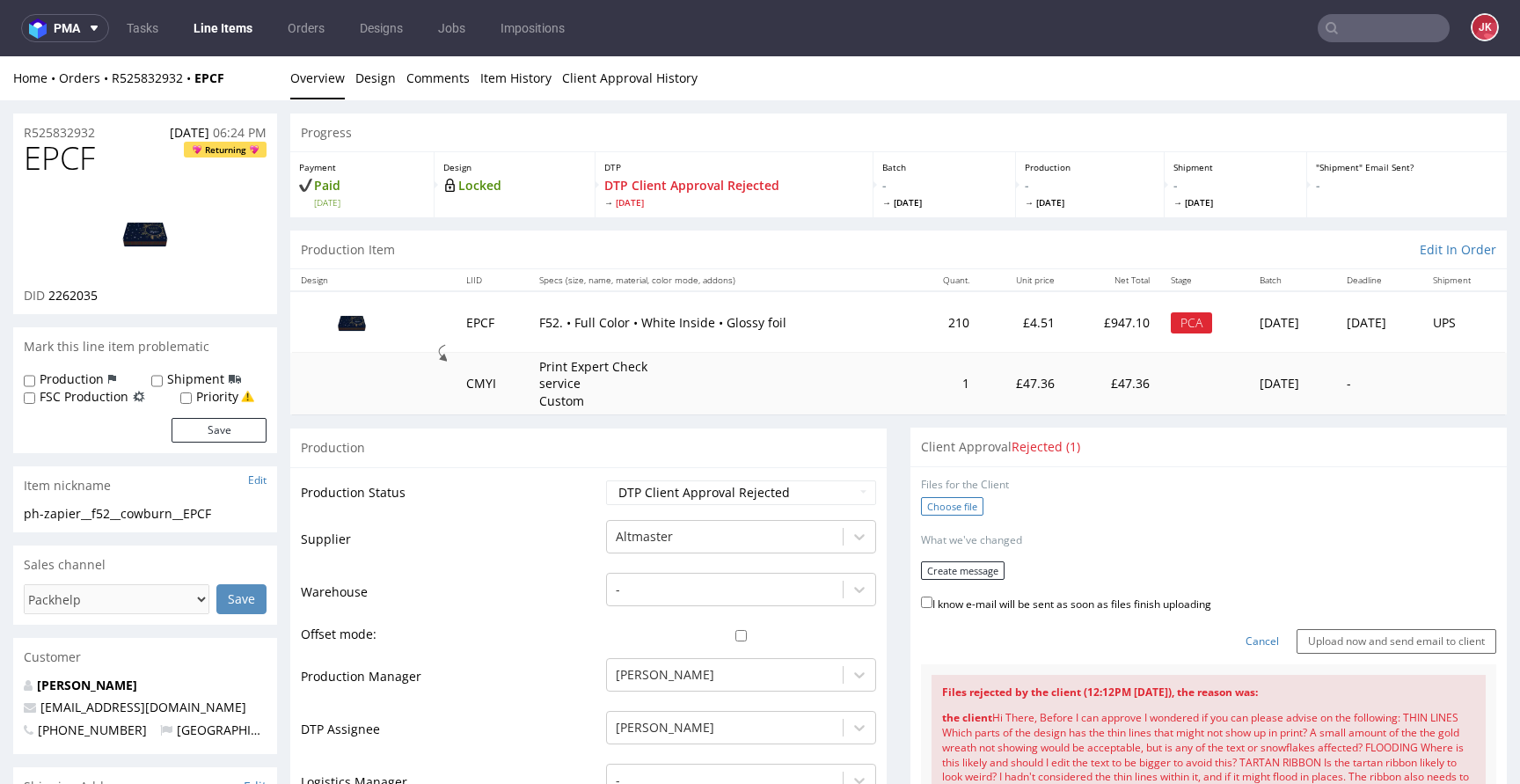
click at [948, 507] on label "Choose file" at bounding box center [952, 506] width 62 height 19
click at [0, 57] on input "Choose file" at bounding box center [0, 57] width 0 height 0
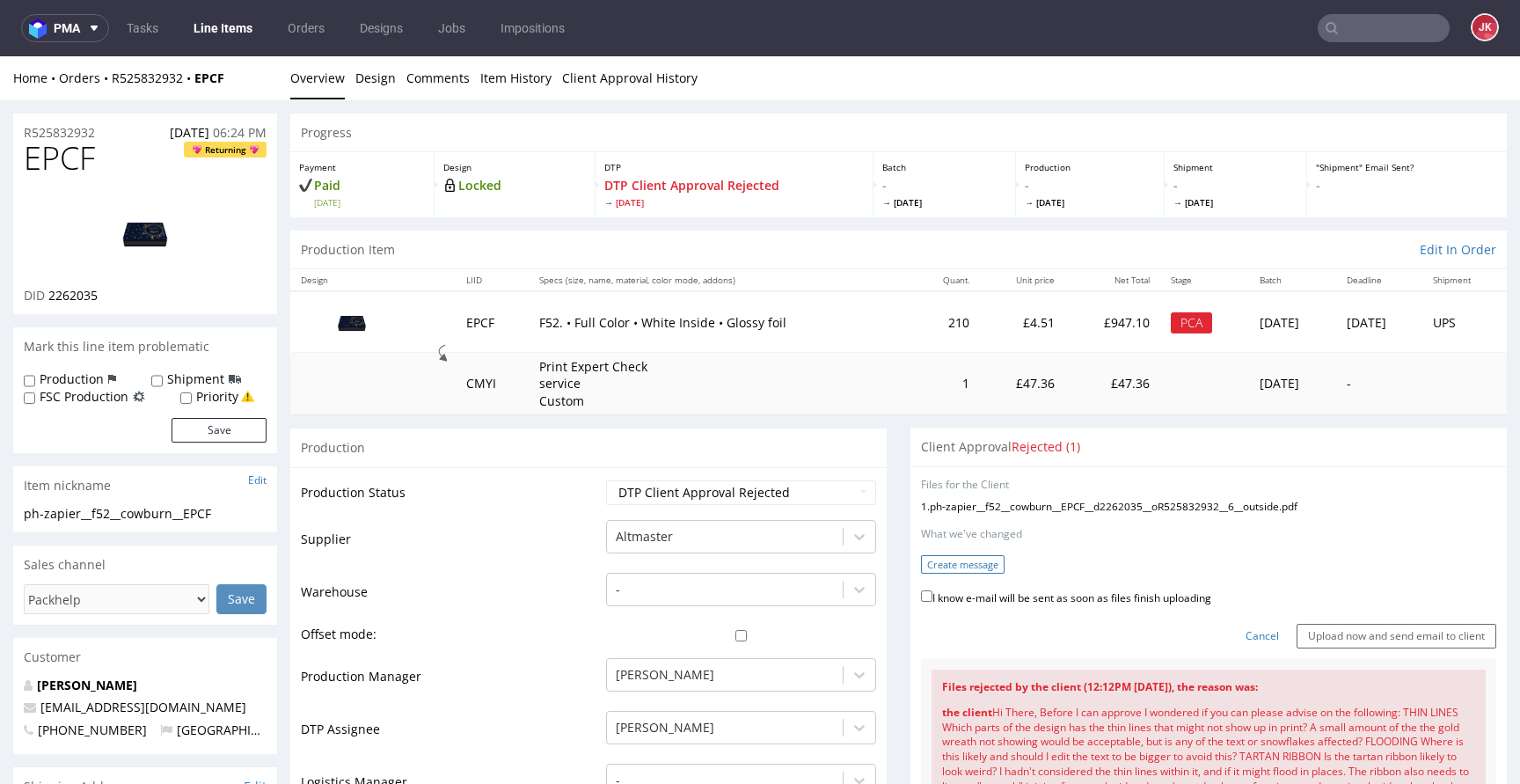
click at [982, 554] on button "Create message" at bounding box center [963, 564] width 83 height 19
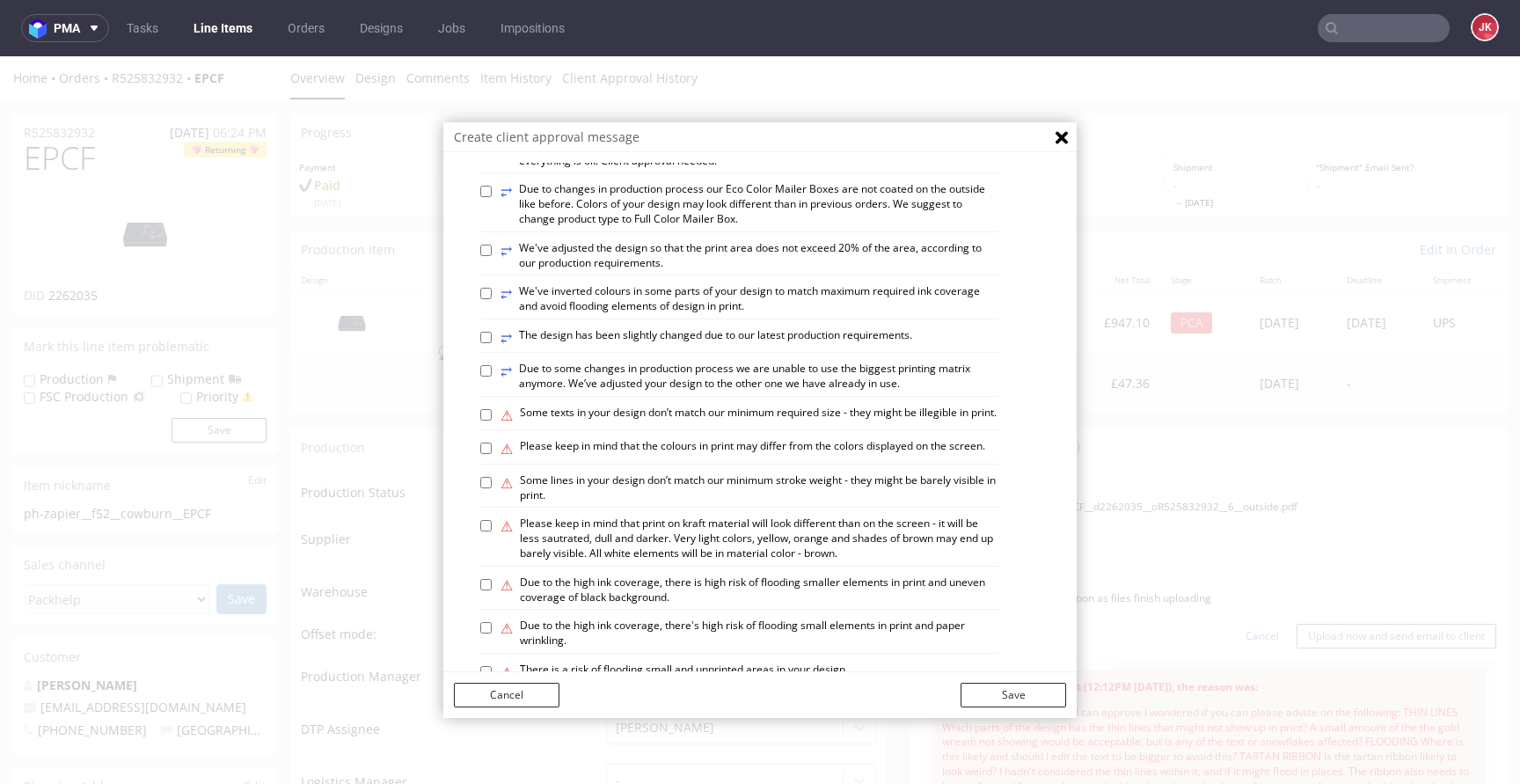
scroll to position [1026, 0]
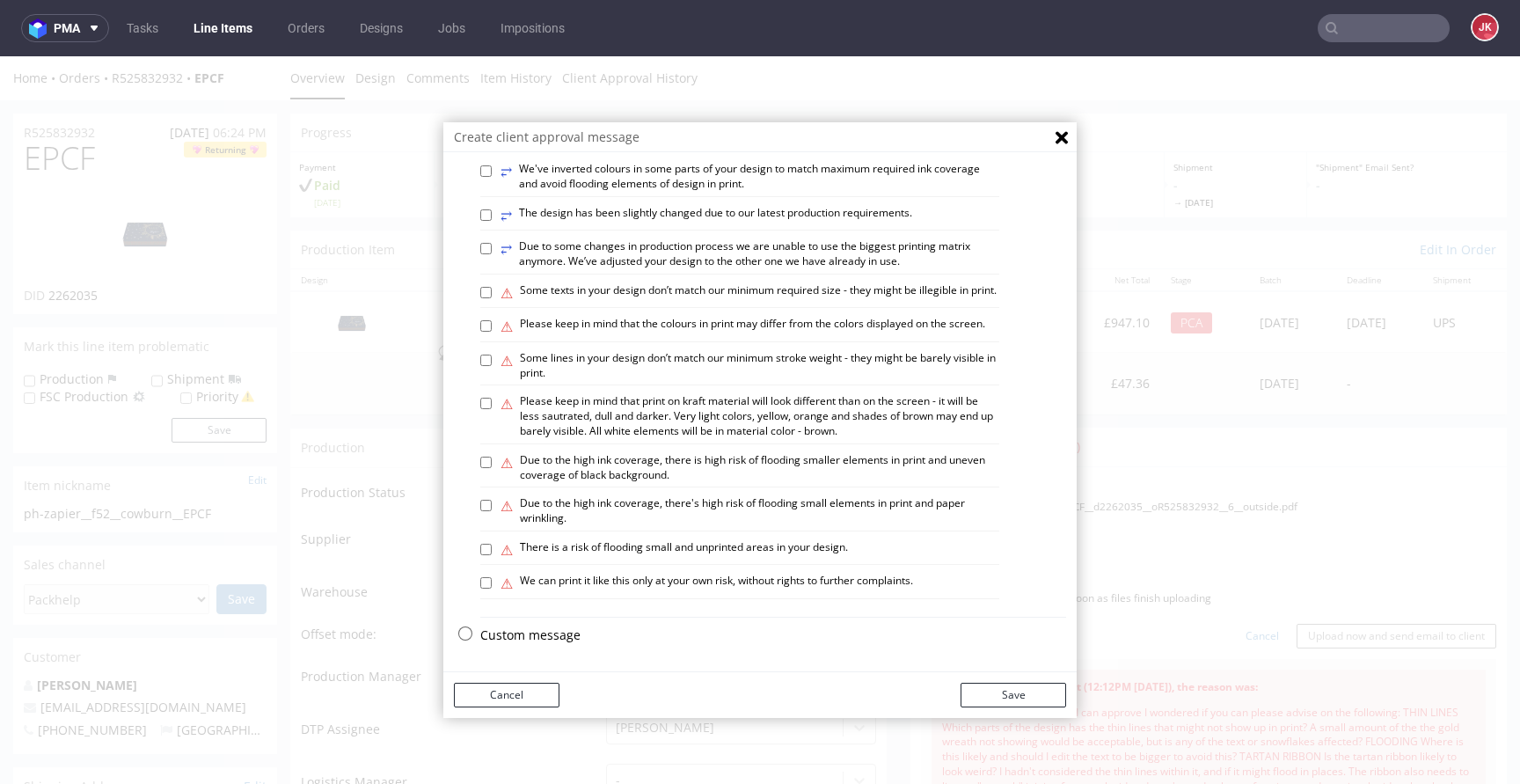
click at [549, 630] on p "Custom message" at bounding box center [773, 635] width 586 height 18
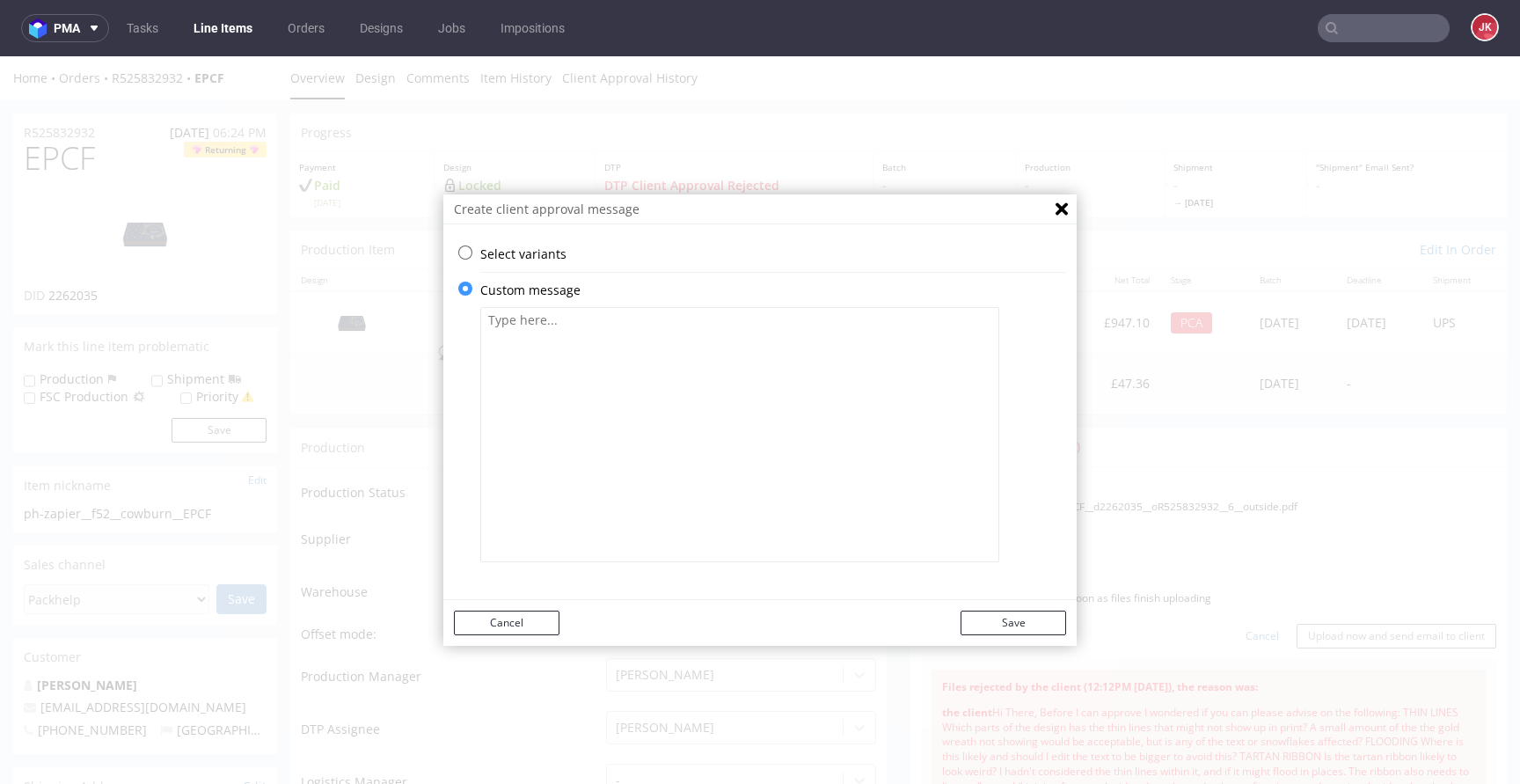
click at [725, 445] on textarea at bounding box center [739, 435] width 519 height 255
paste textarea "* THIN LINES Which parts of the design has the thin lines that might not show u…"
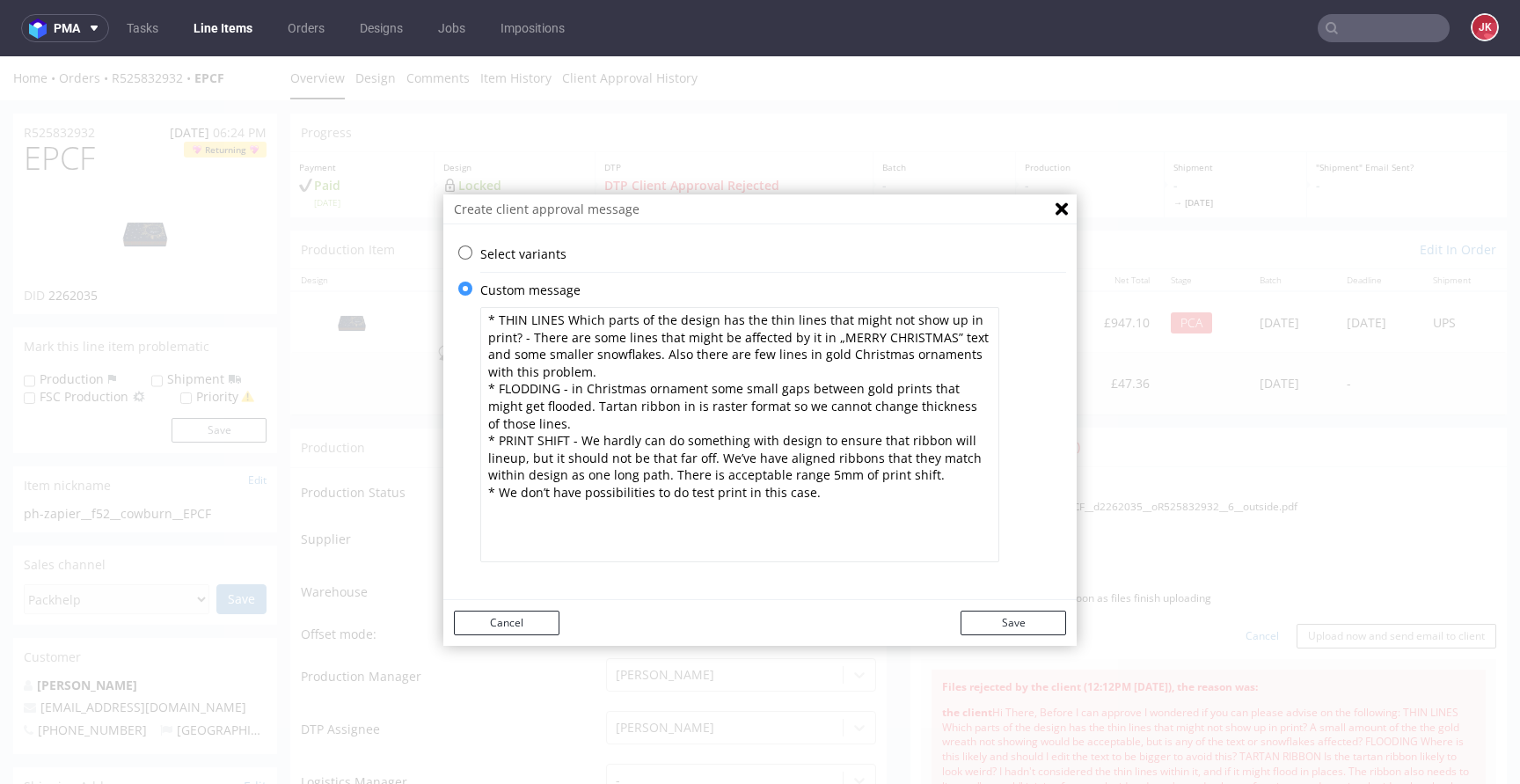
click at [482, 357] on textarea "* THIN LINES Which parts of the design has the thin lines that might not show u…" at bounding box center [739, 435] width 519 height 255
type textarea "* THIN LINES Which parts of the design has the thin lines that might not show u…"
click at [985, 624] on button "Save" at bounding box center [1014, 622] width 106 height 25
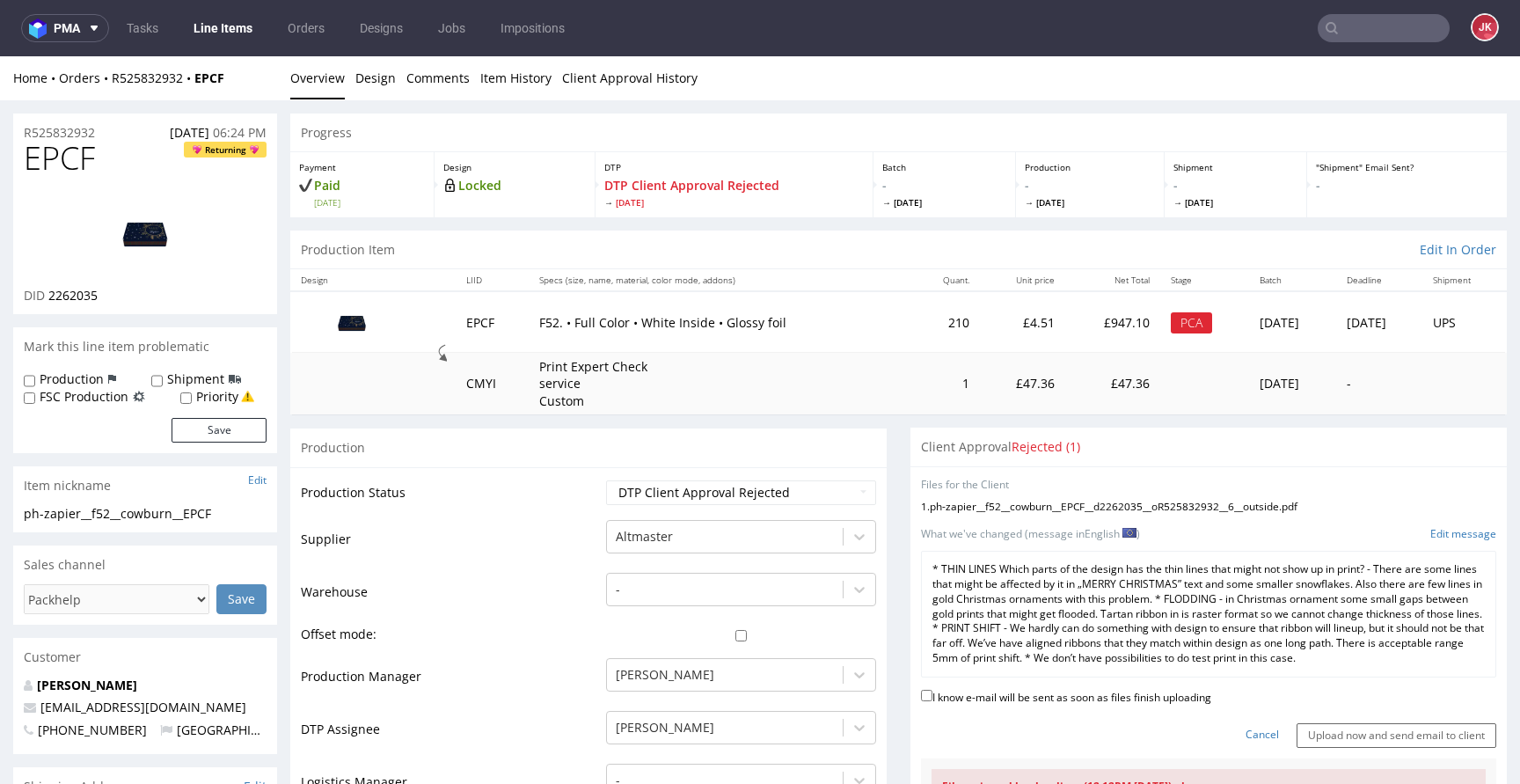
click at [1011, 706] on label "I know e-mail will be sent as soon as files finish uploading" at bounding box center [1066, 695] width 290 height 19
click at [932, 701] on input "I know e-mail will be sent as soon as files finish uploading" at bounding box center [927, 695] width 11 height 11
checkbox input "true"
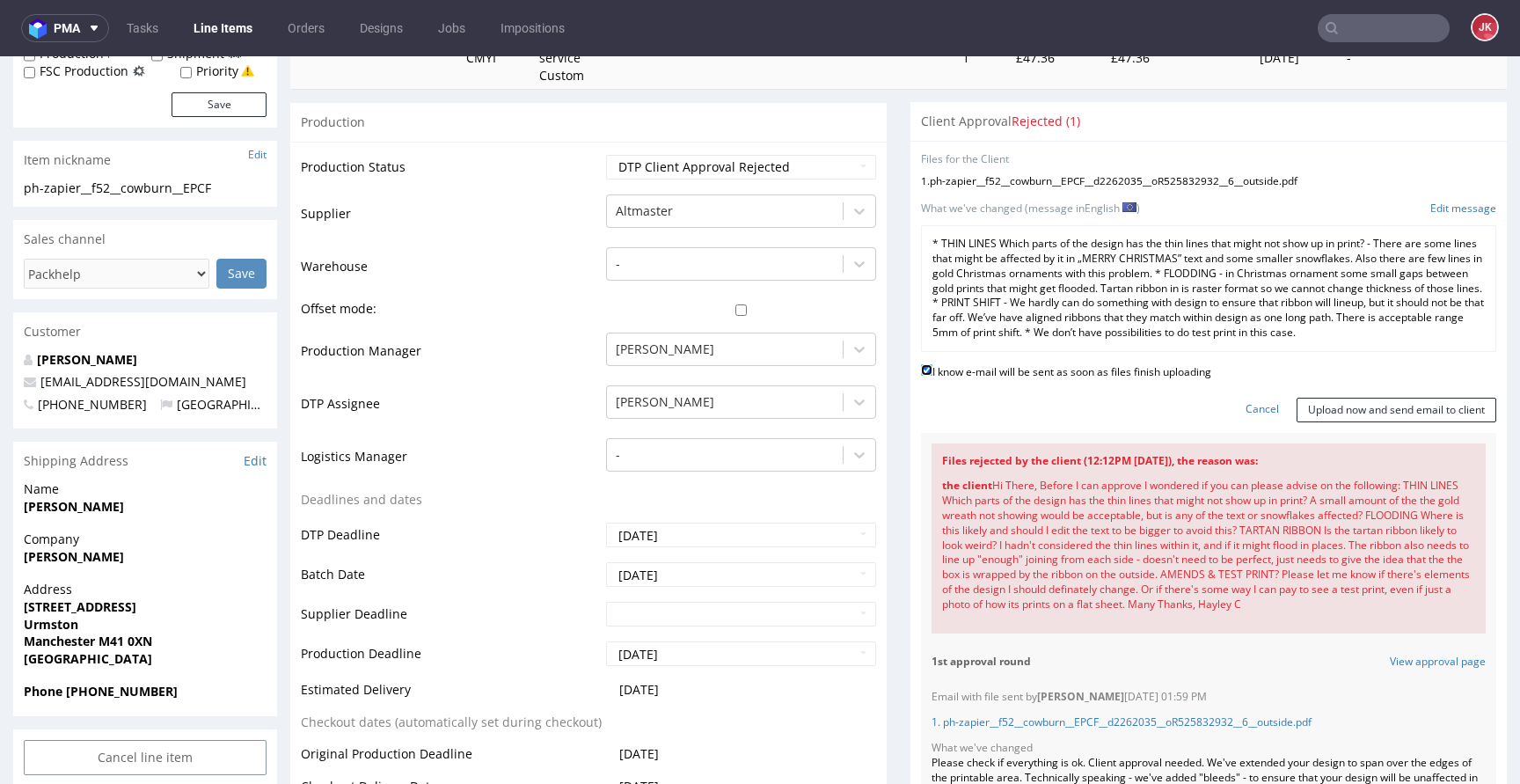
scroll to position [351, 0]
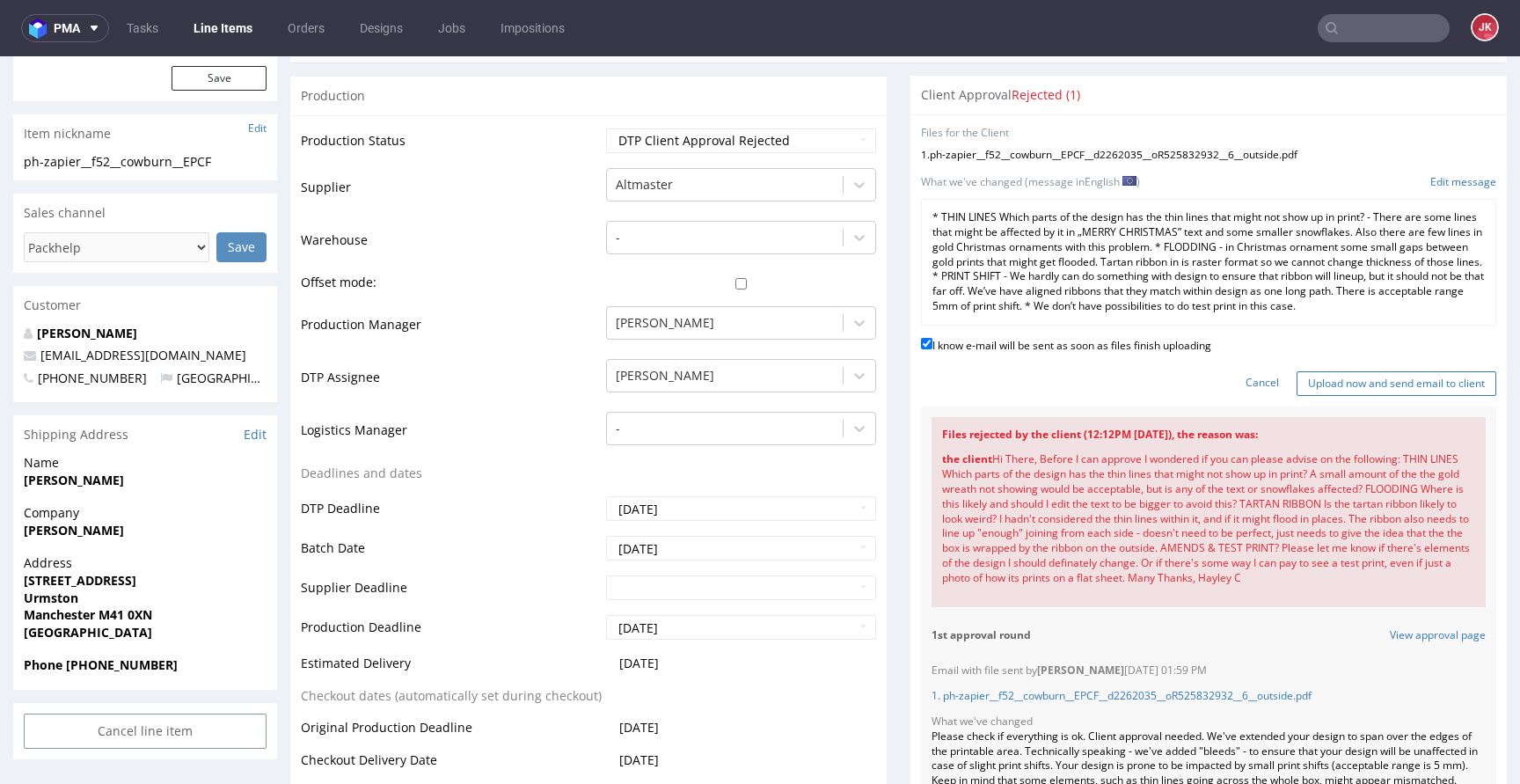
click at [1326, 389] on input "Upload now and send email to client" at bounding box center [1395, 383] width 199 height 25
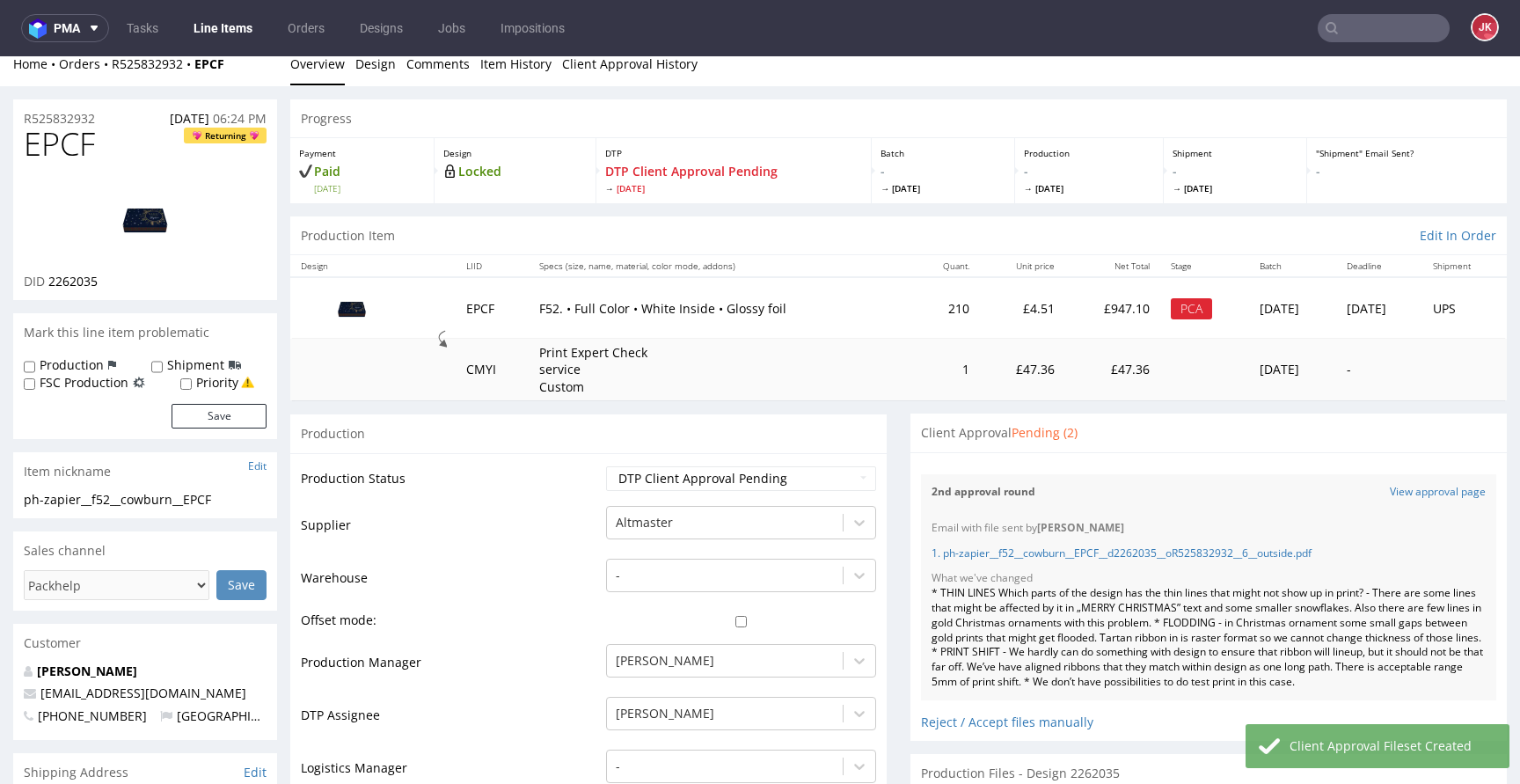
scroll to position [0, 0]
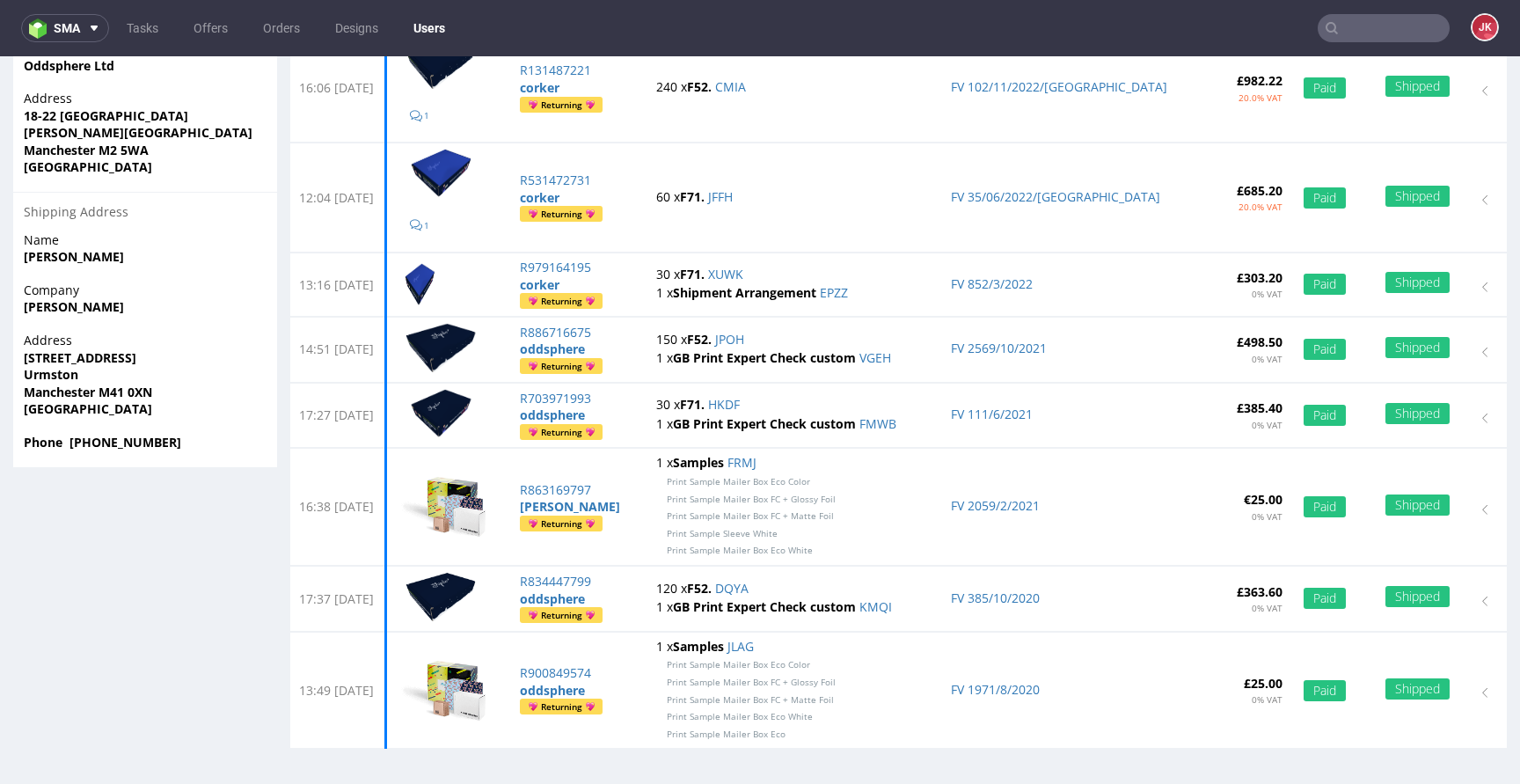
scroll to position [5, 0]
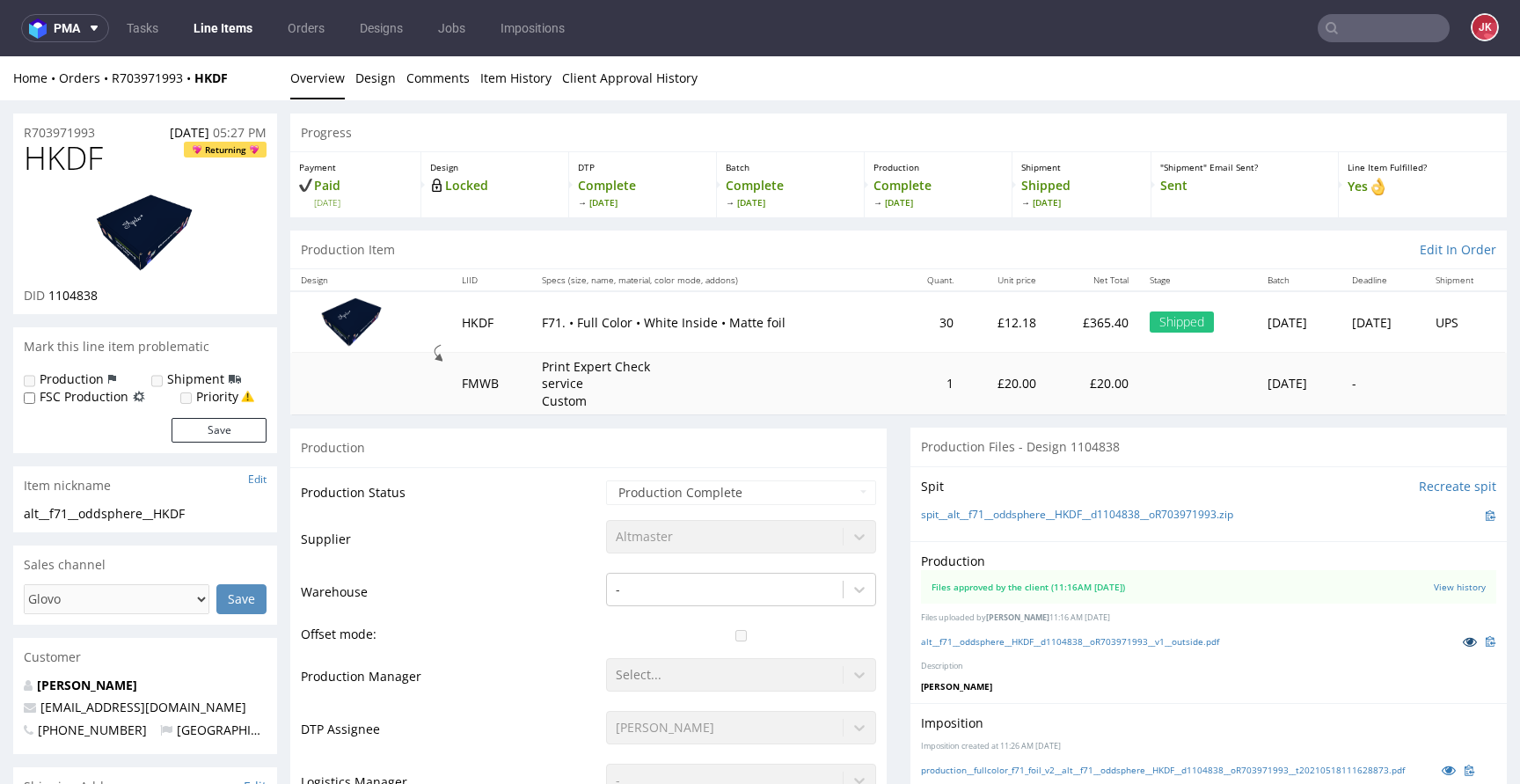
click at [1462, 645] on icon at bounding box center [1469, 640] width 14 height 12
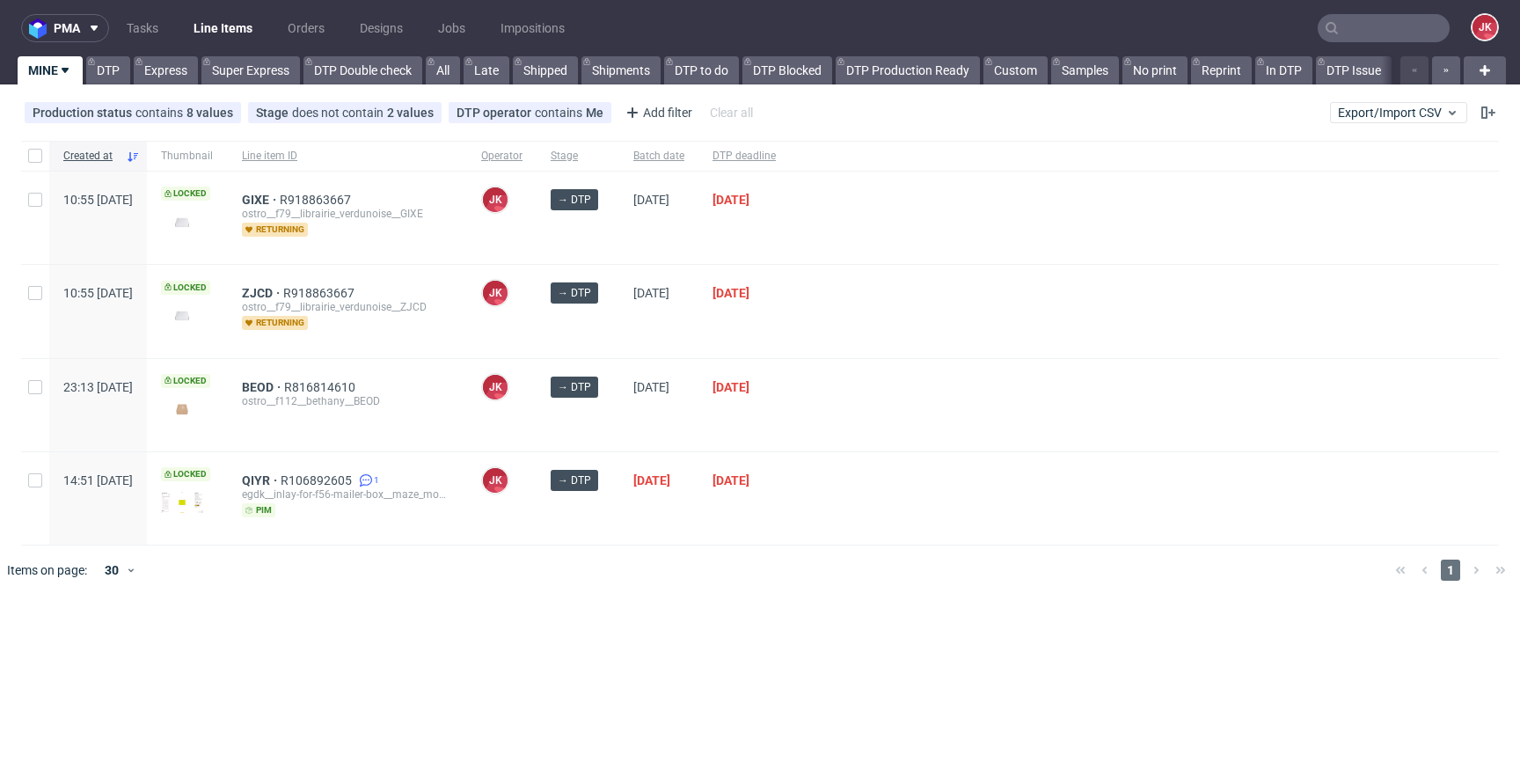
click at [654, 571] on div at bounding box center [785, 570] width 1191 height 49
click at [280, 203] on span "GIXE" at bounding box center [261, 199] width 38 height 14
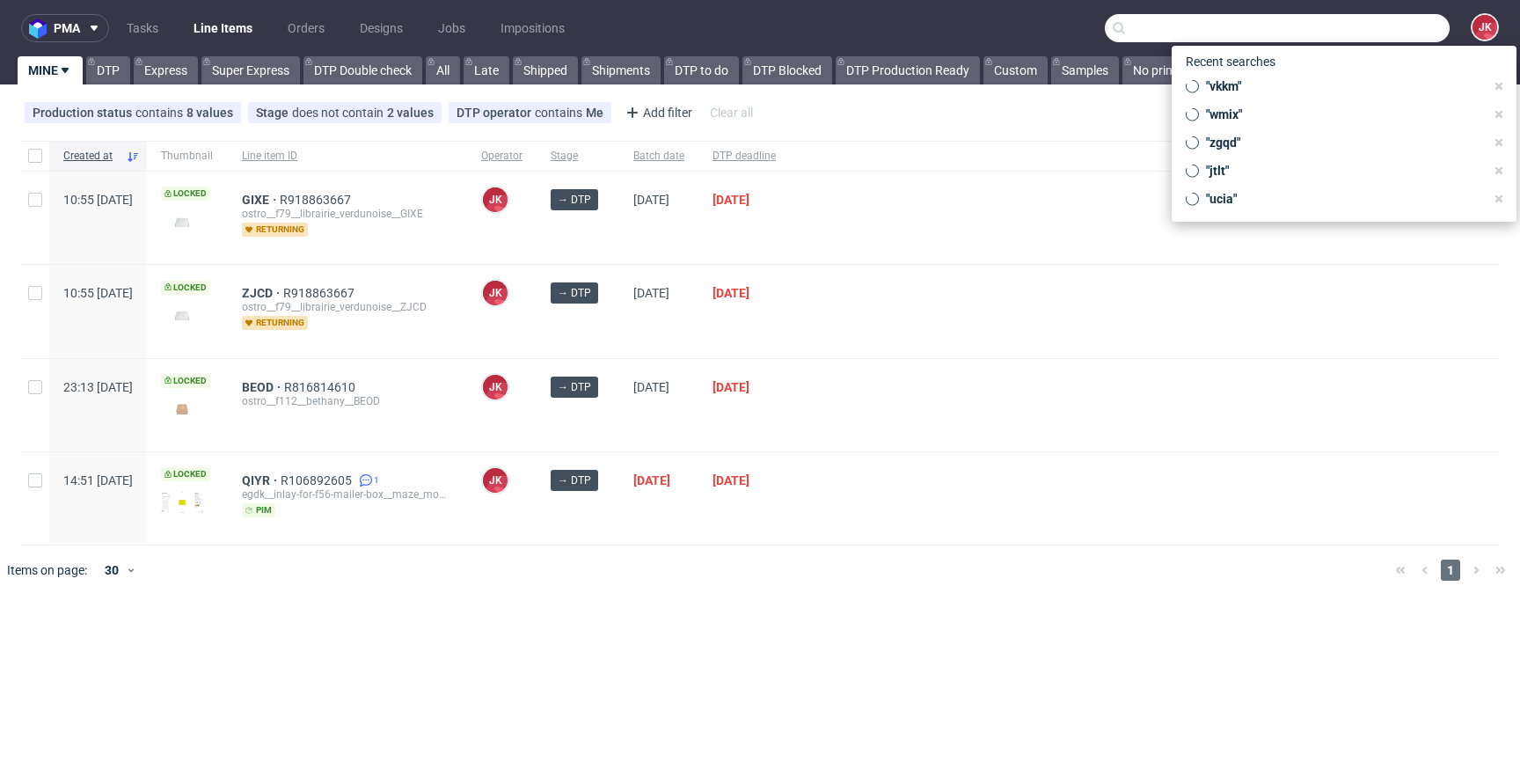
click at [1404, 29] on input "text" at bounding box center [1276, 28] width 345 height 28
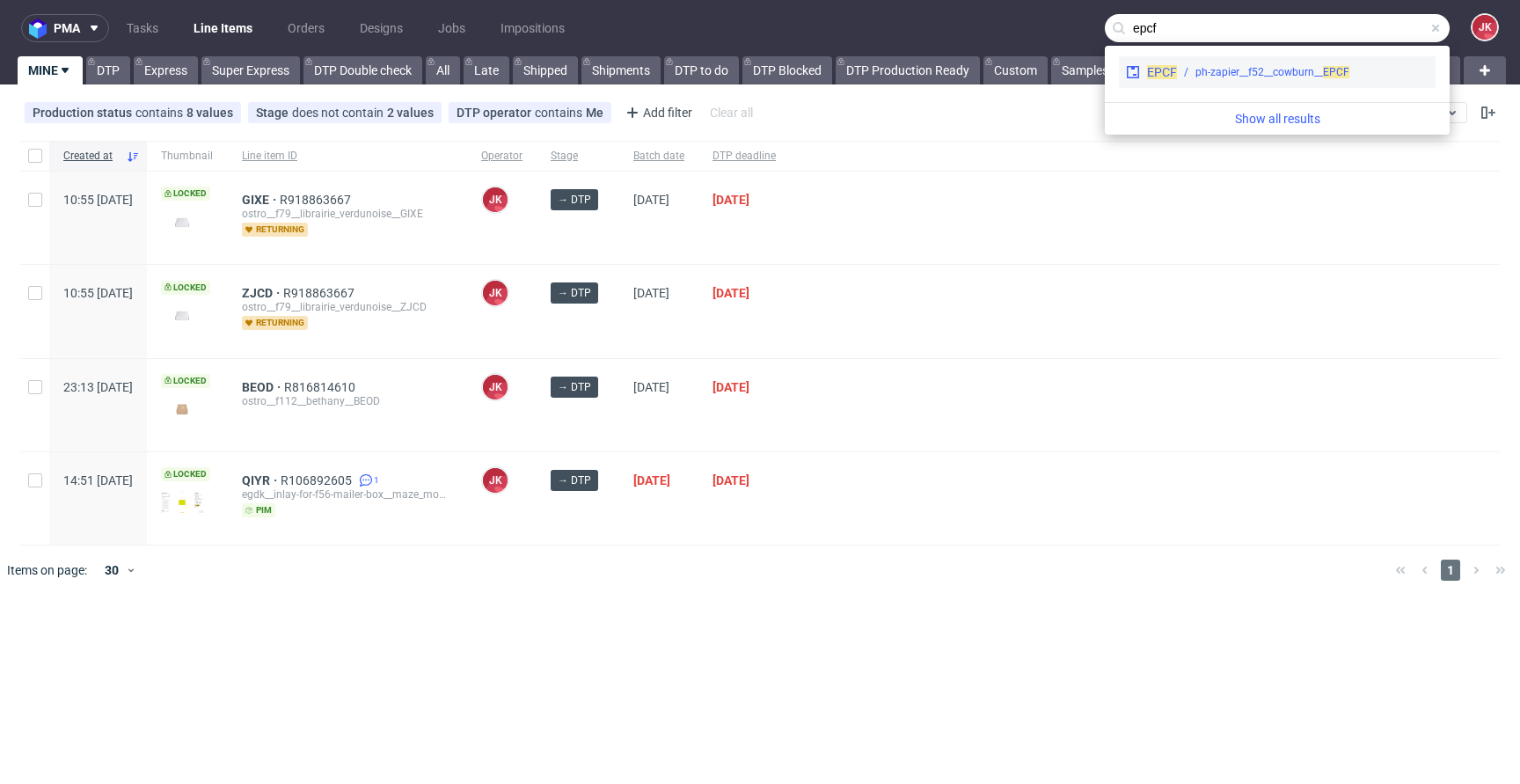
type input "epcf"
click at [1240, 71] on div "ph-zapier__f52__cowburn__ EPCF" at bounding box center [1272, 72] width 154 height 16
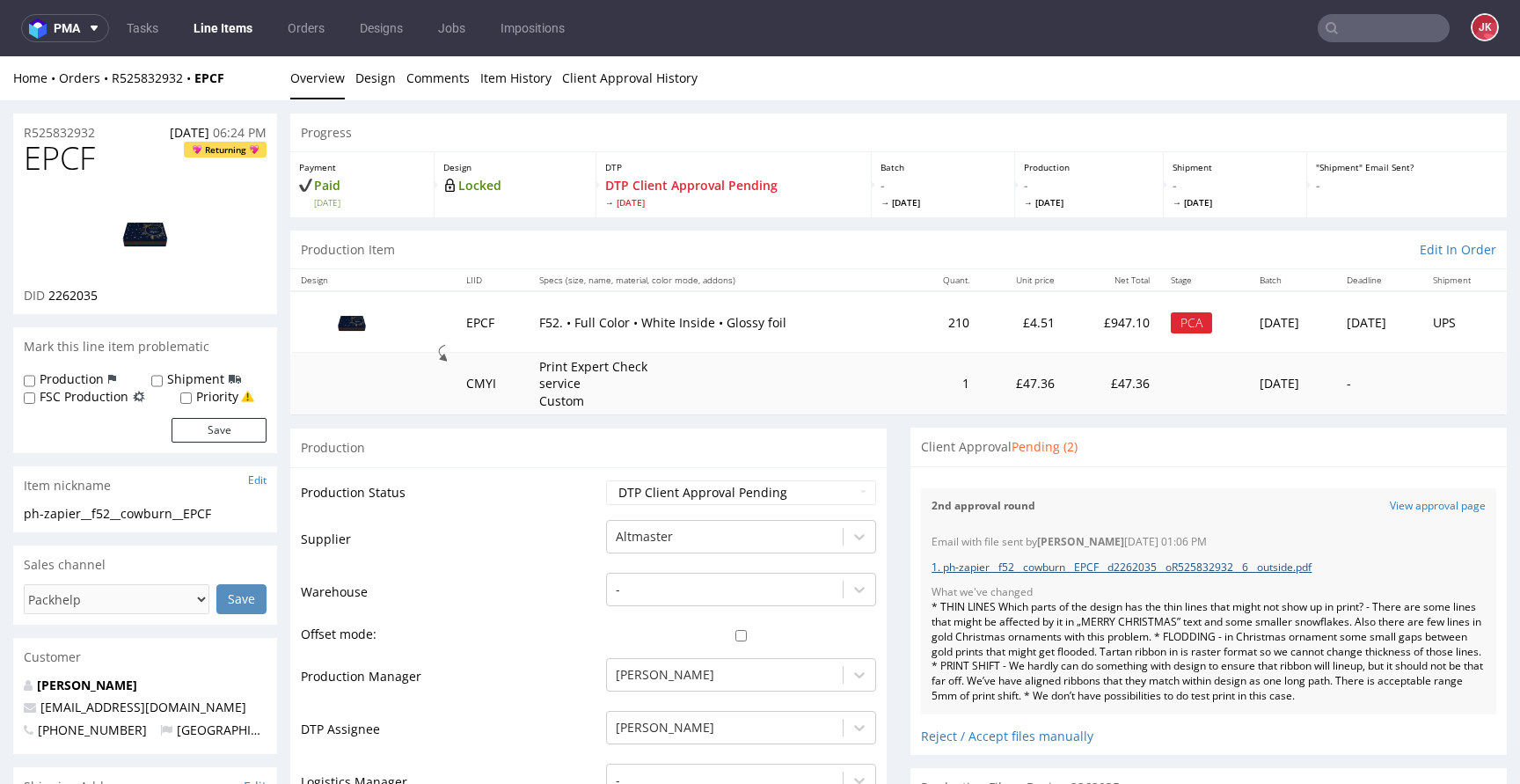
click at [1230, 571] on link "1. ph-zapier__f52__cowburn__EPCF__d2262035__oR525832932__6__outside.pdf" at bounding box center [1121, 567] width 380 height 15
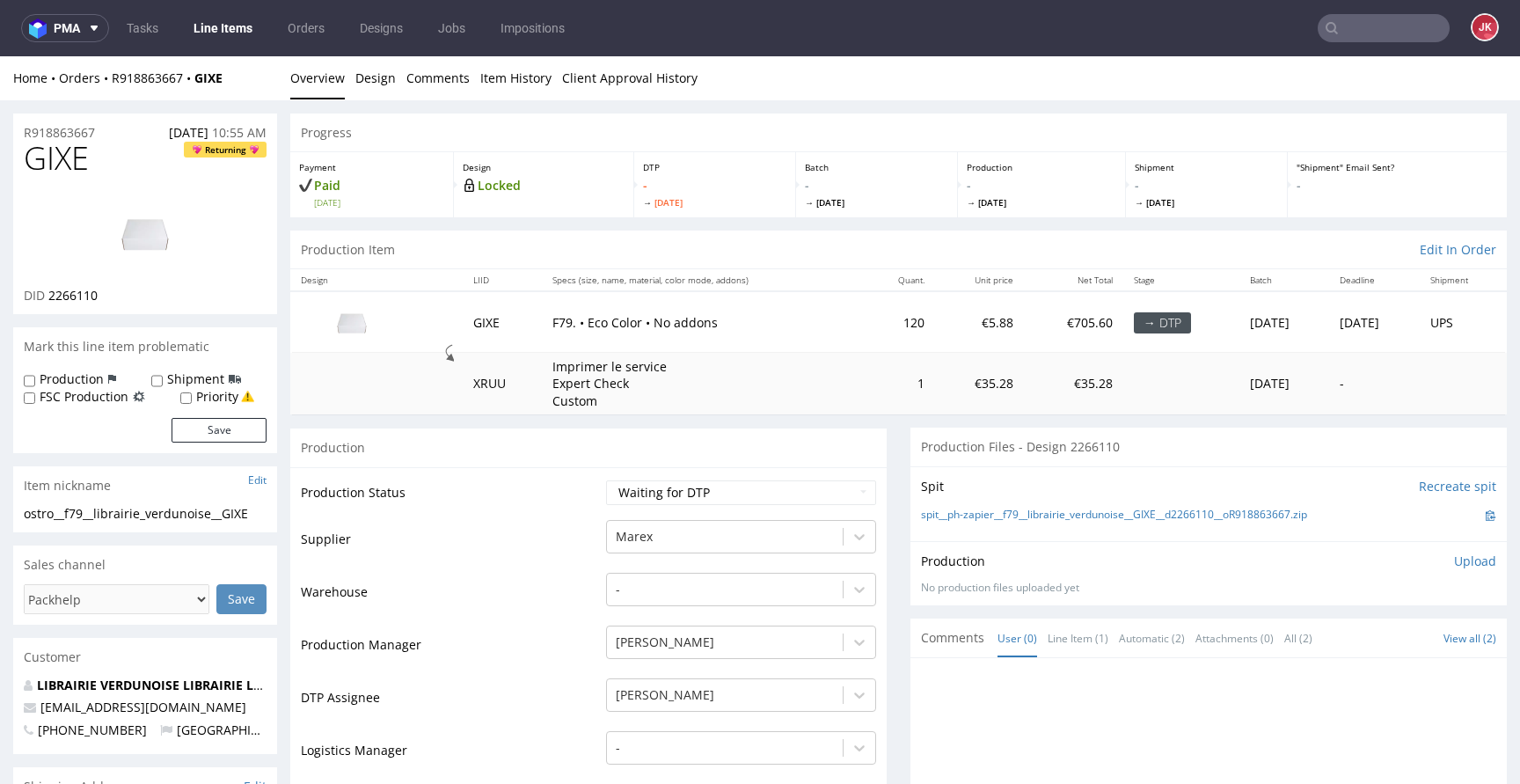
click at [364, 80] on link "Design" at bounding box center [375, 78] width 41 height 43
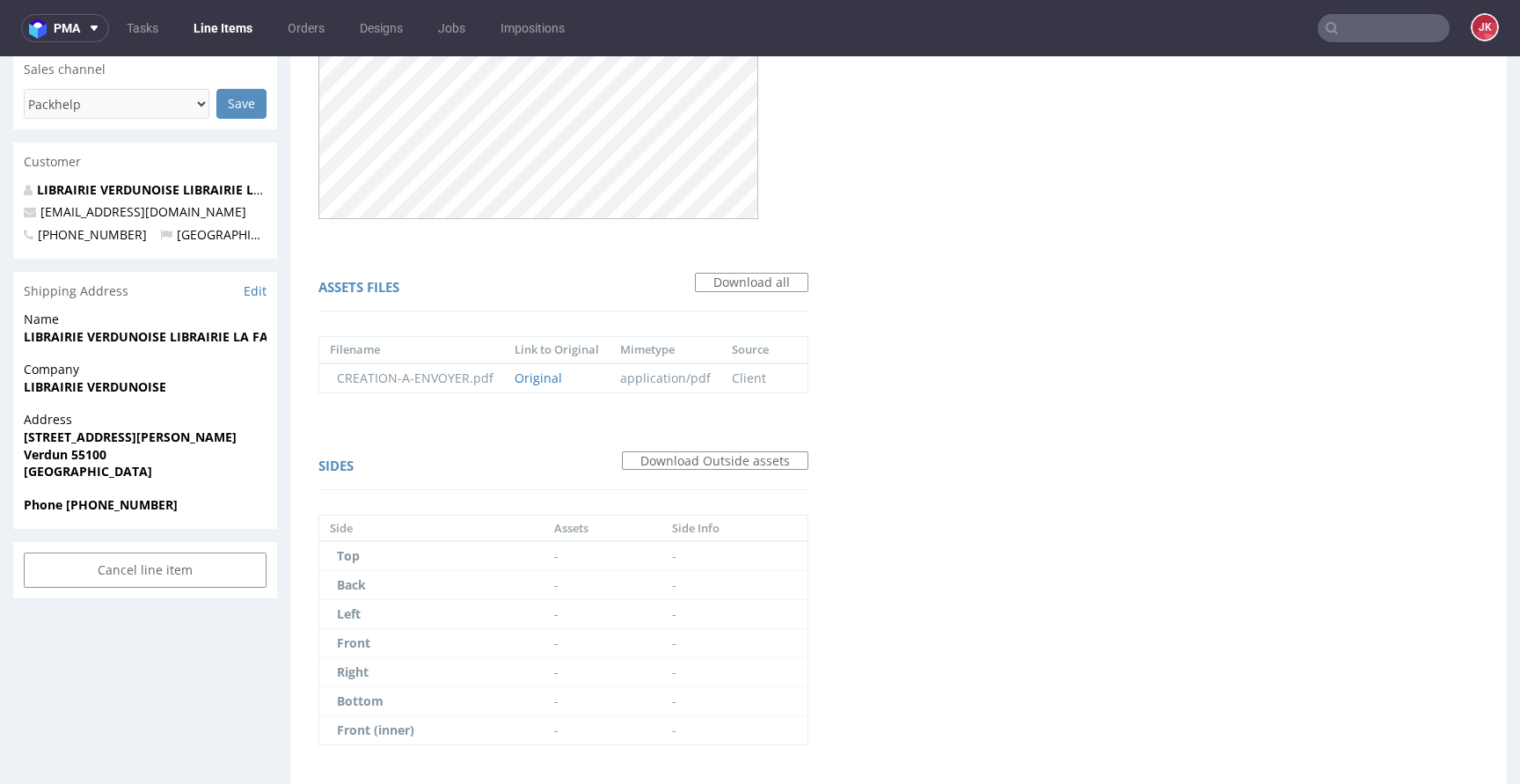
scroll to position [546, 0]
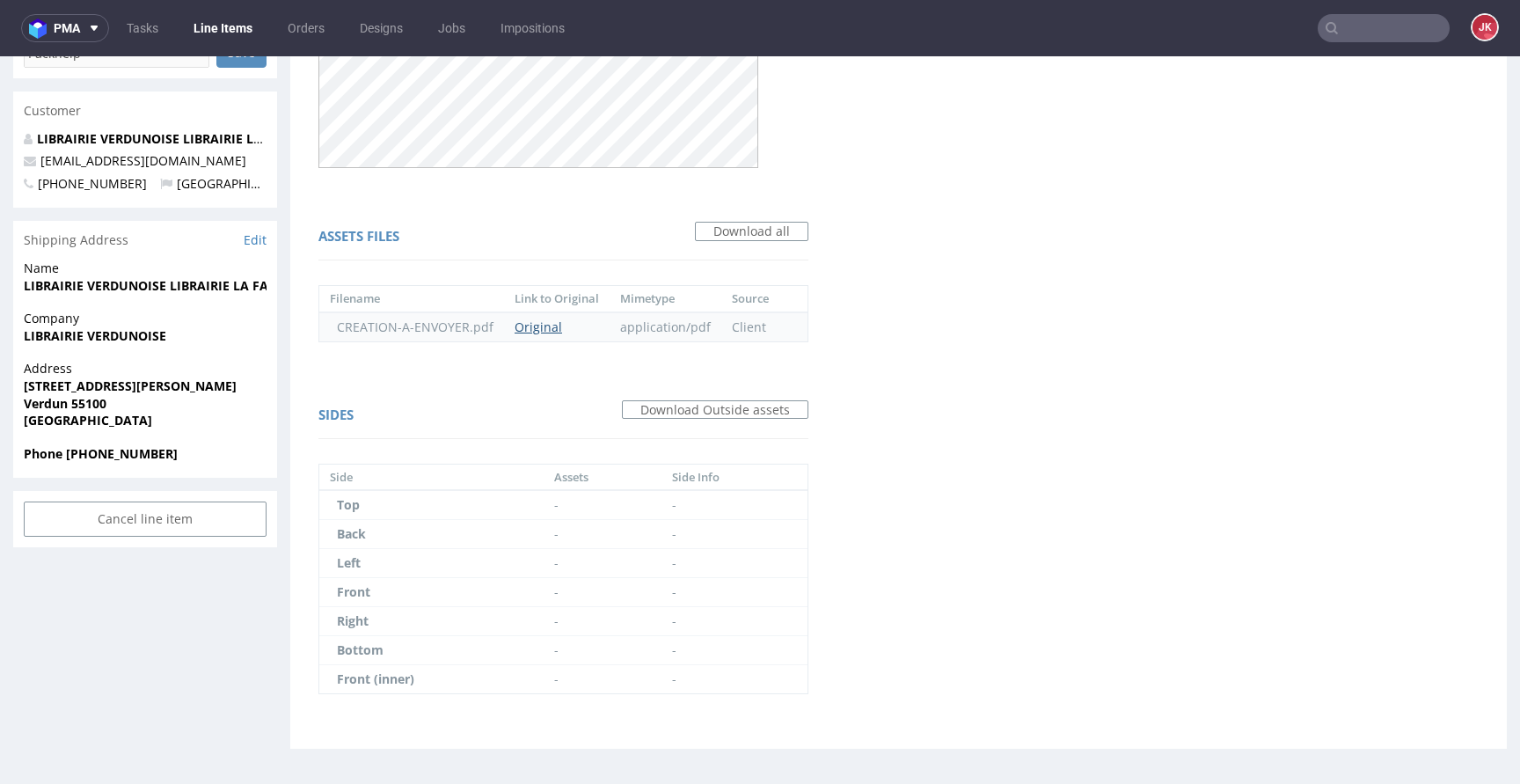
click at [537, 332] on link "Original" at bounding box center [538, 327] width 47 height 17
click at [845, 349] on div "Virtual dieline spit Preview in a new tab Assets files Download all Filename Li…" at bounding box center [898, 177] width 1217 height 1143
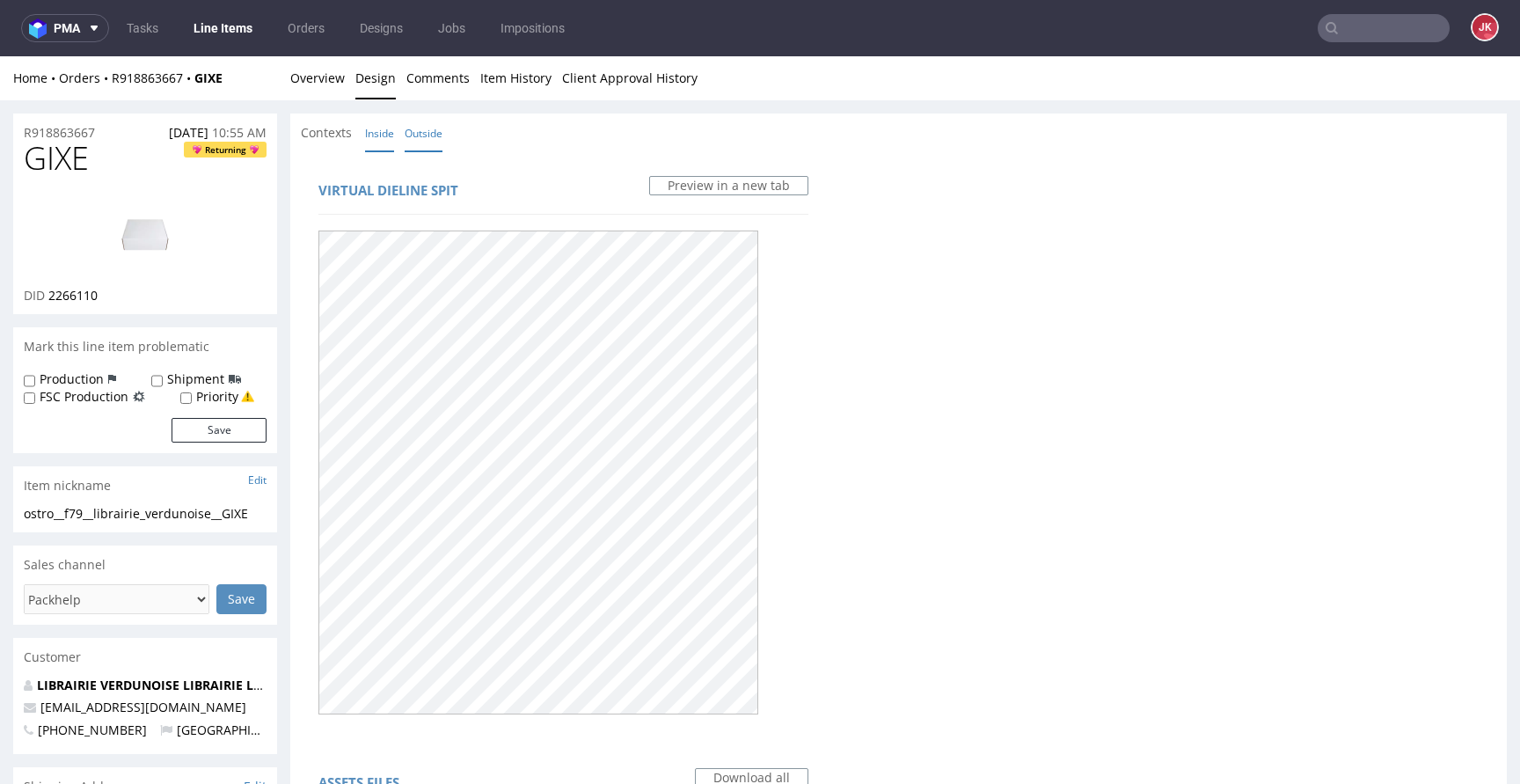
click at [378, 140] on link "Inside" at bounding box center [379, 133] width 29 height 38
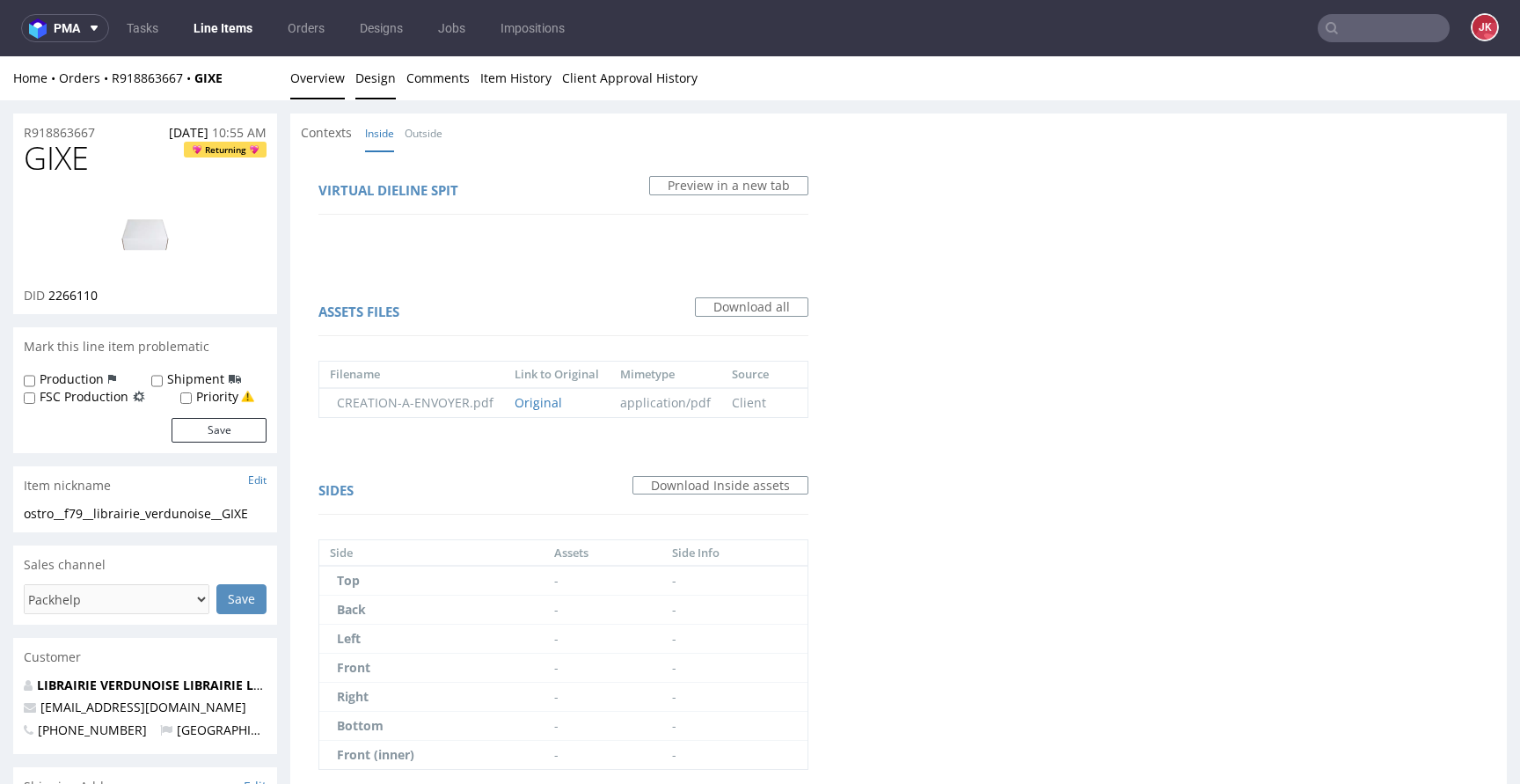
click at [313, 66] on link "Overview" at bounding box center [317, 78] width 55 height 43
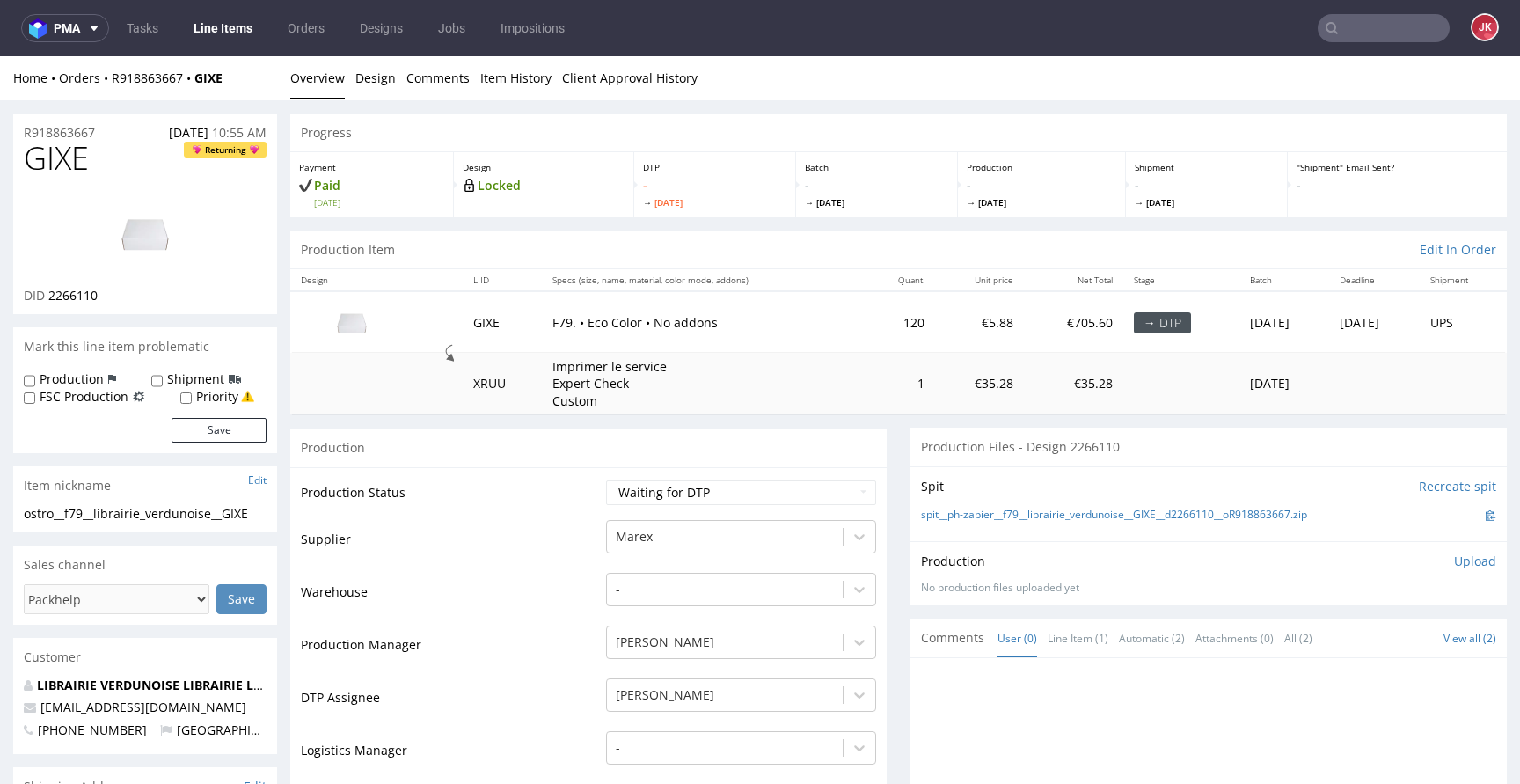
click at [728, 501] on select "Waiting for Artwork Waiting for Diecut Waiting for Mockup Waiting for DTP Waiti…" at bounding box center [741, 492] width 270 height 25
select select "dtp_in_process"
click at [606, 480] on select "Waiting for Artwork Waiting for Diecut Waiting for Mockup Waiting for DTP Waiti…" at bounding box center [741, 492] width 270 height 25
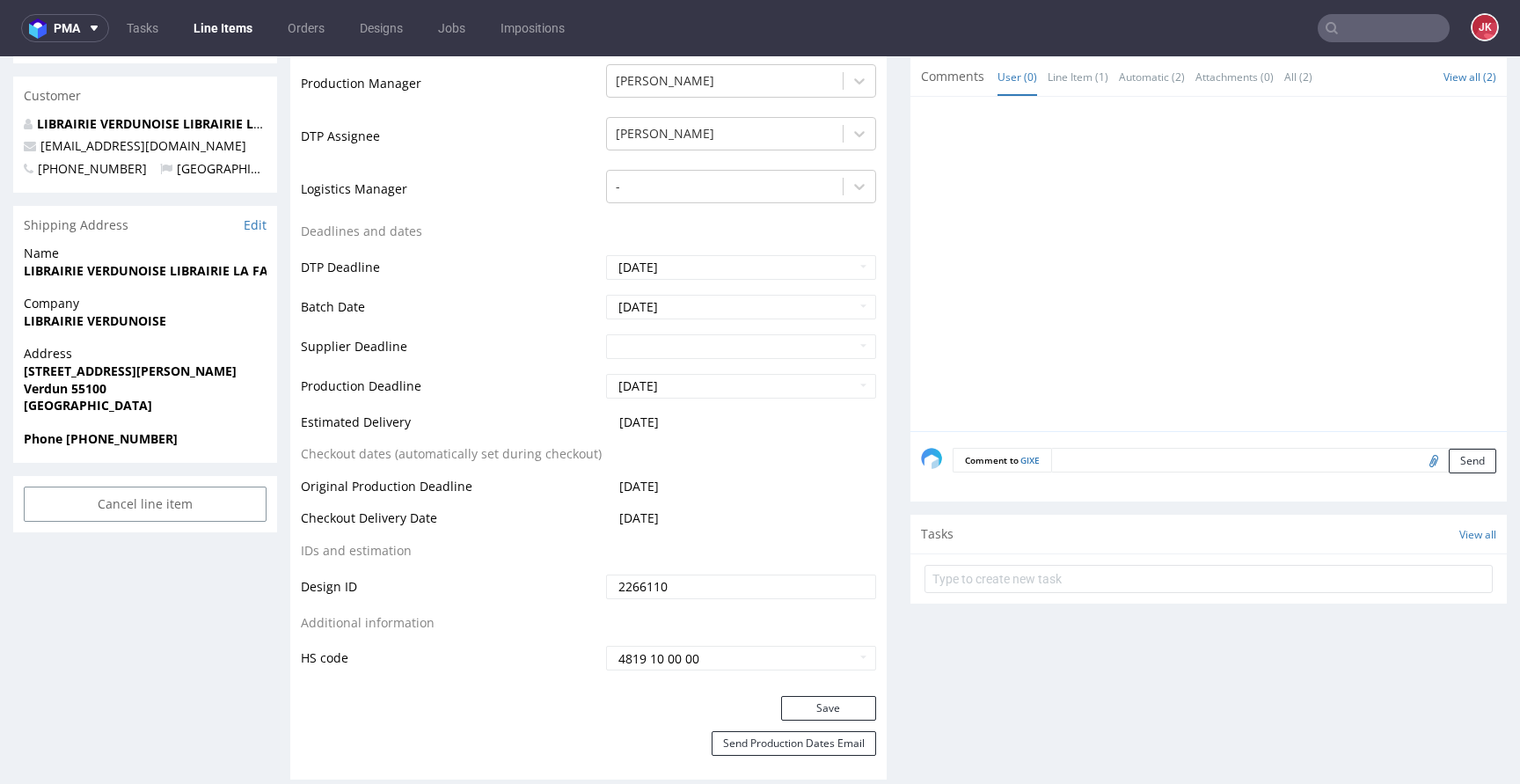
scroll to position [801, 0]
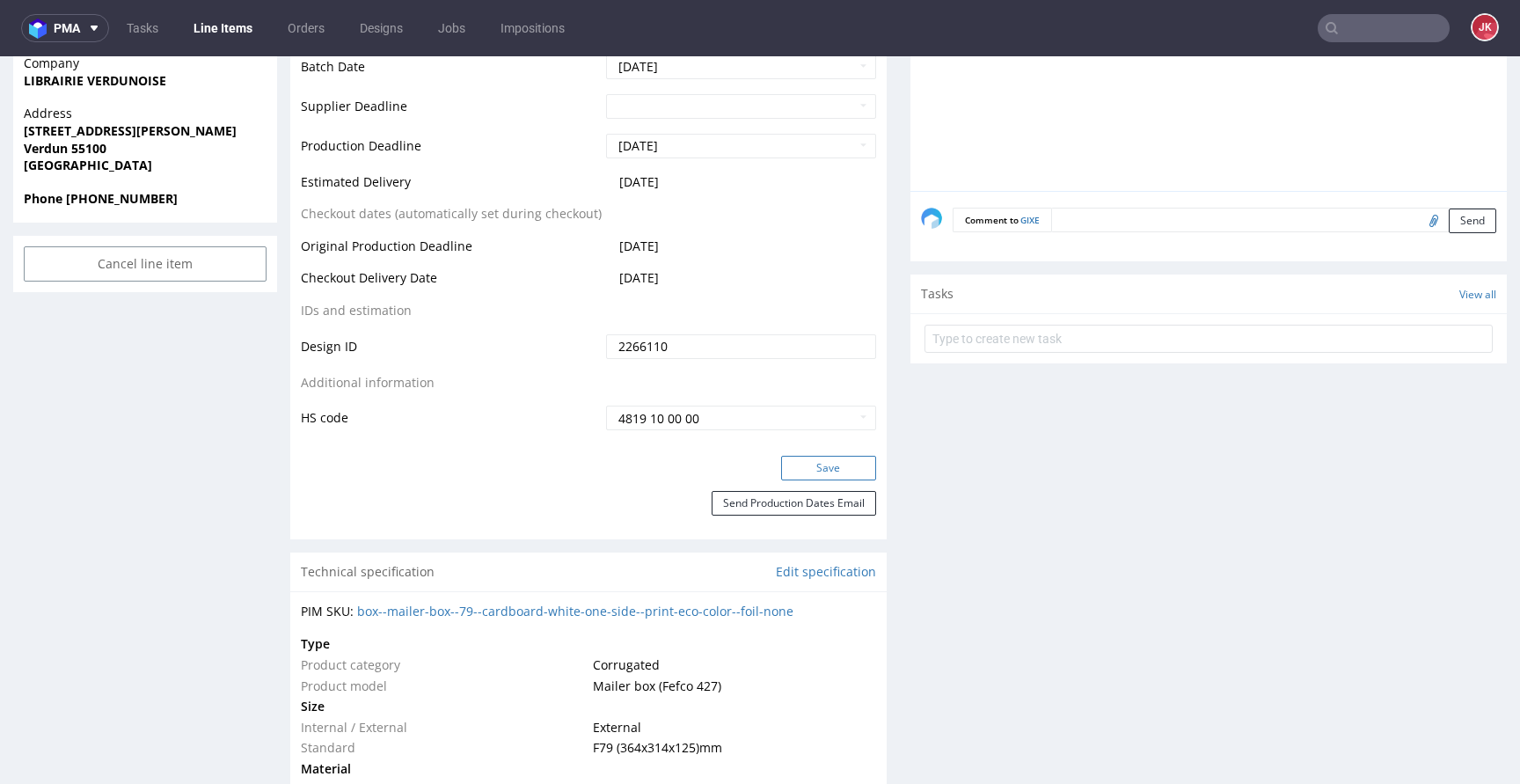
click at [809, 473] on button "Save" at bounding box center [828, 468] width 95 height 25
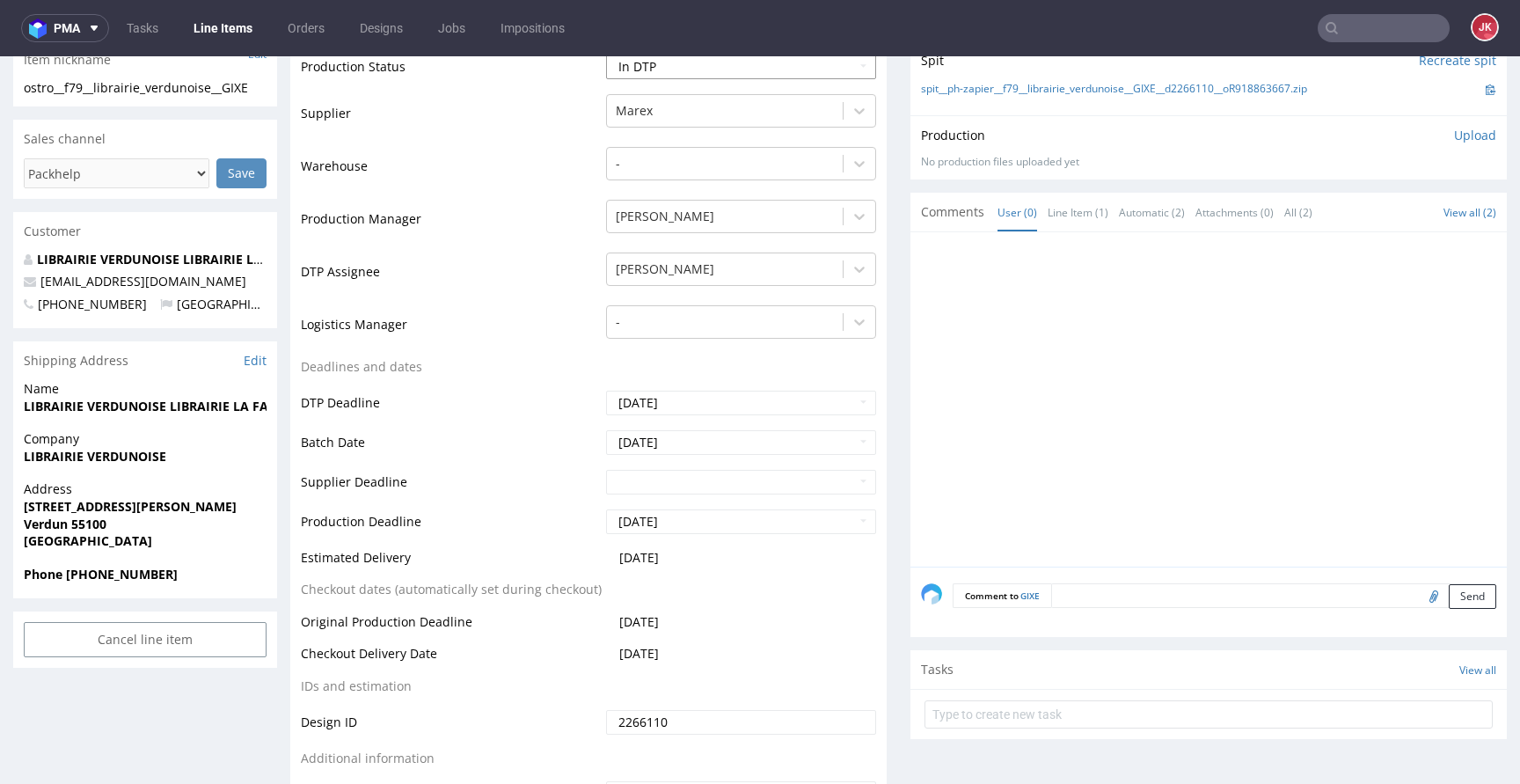
scroll to position [0, 0]
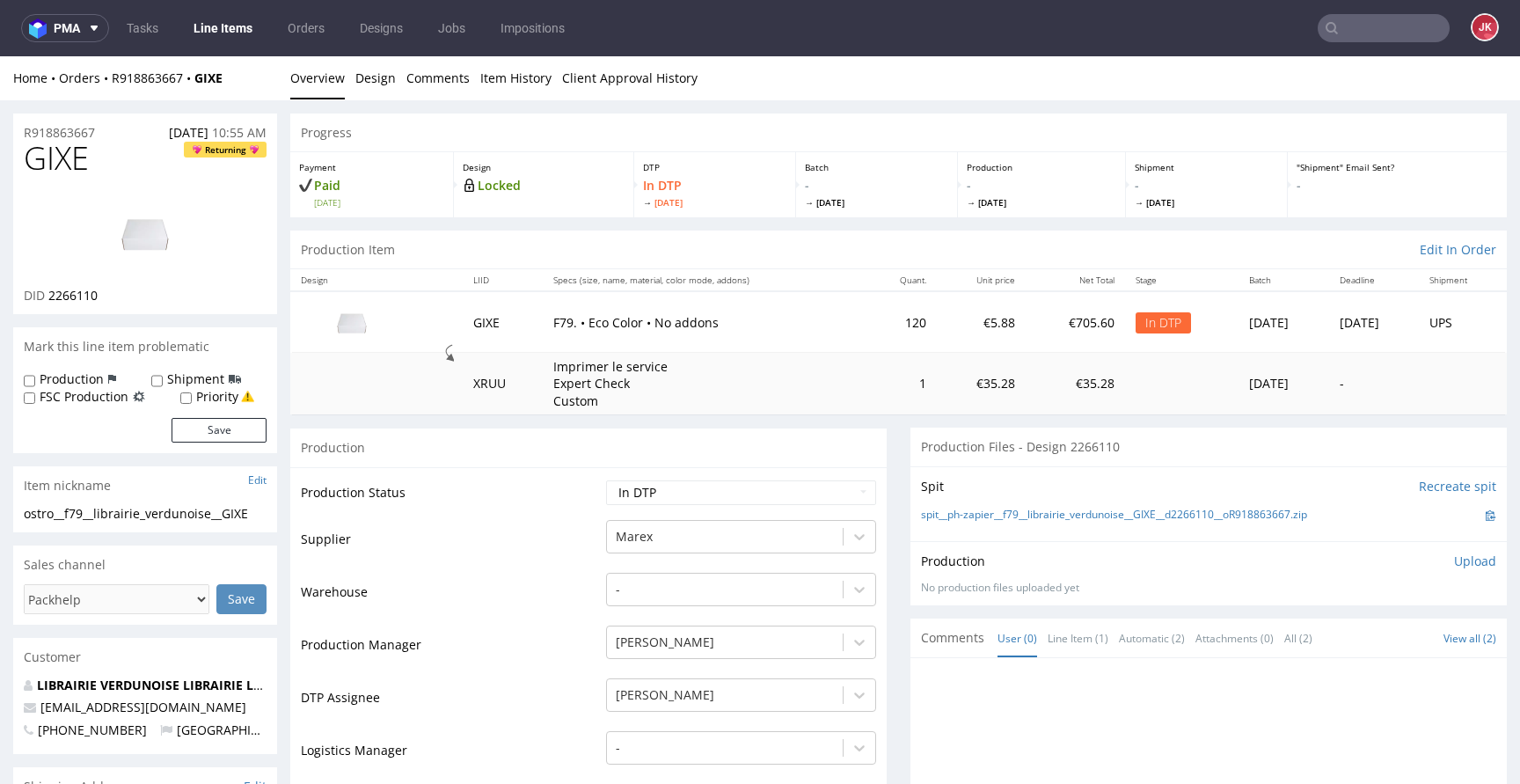
click at [44, 160] on span "GIXE" at bounding box center [56, 158] width 65 height 35
copy span "GIXE"
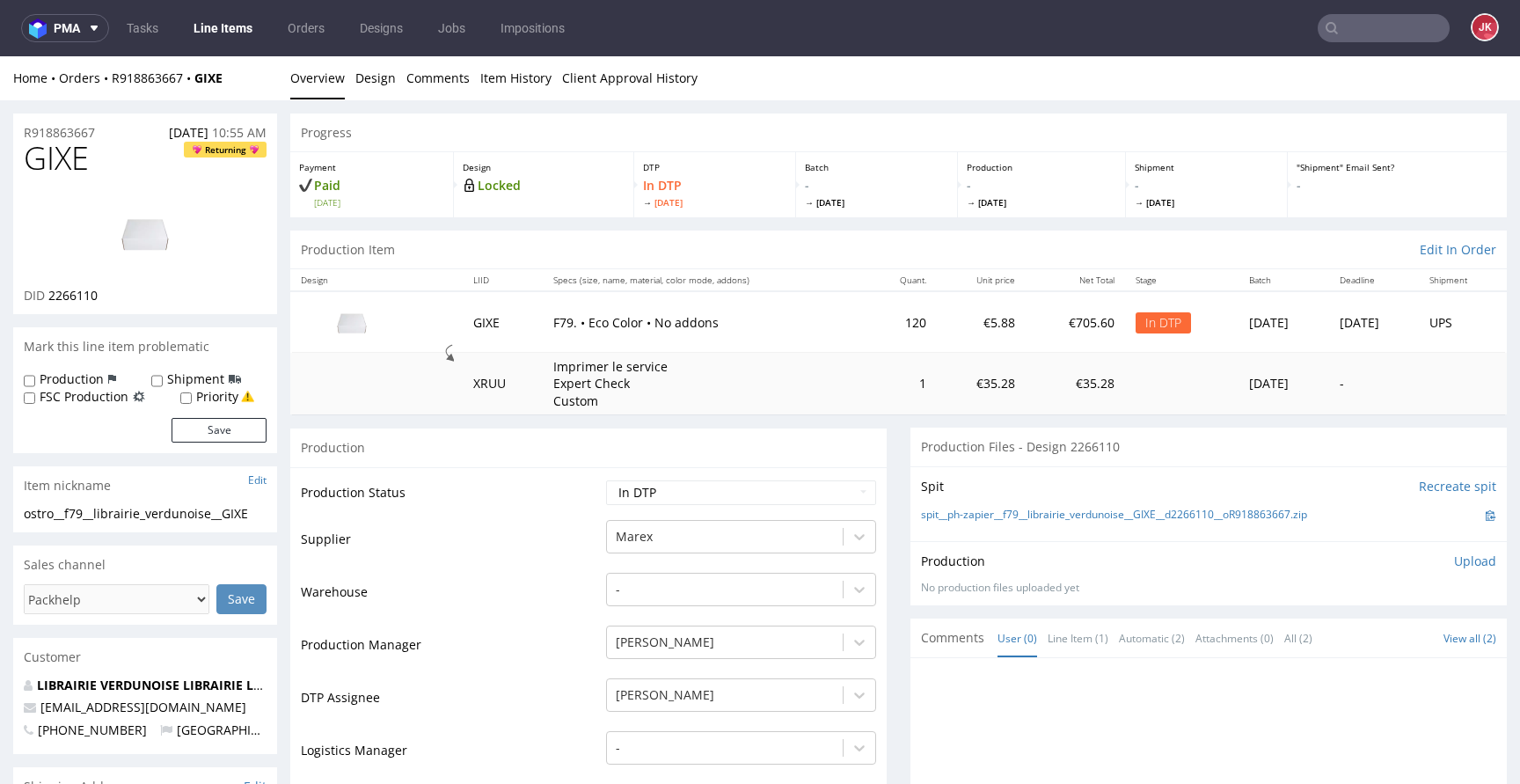
click at [572, 484] on td "Production Status" at bounding box center [451, 498] width 300 height 40
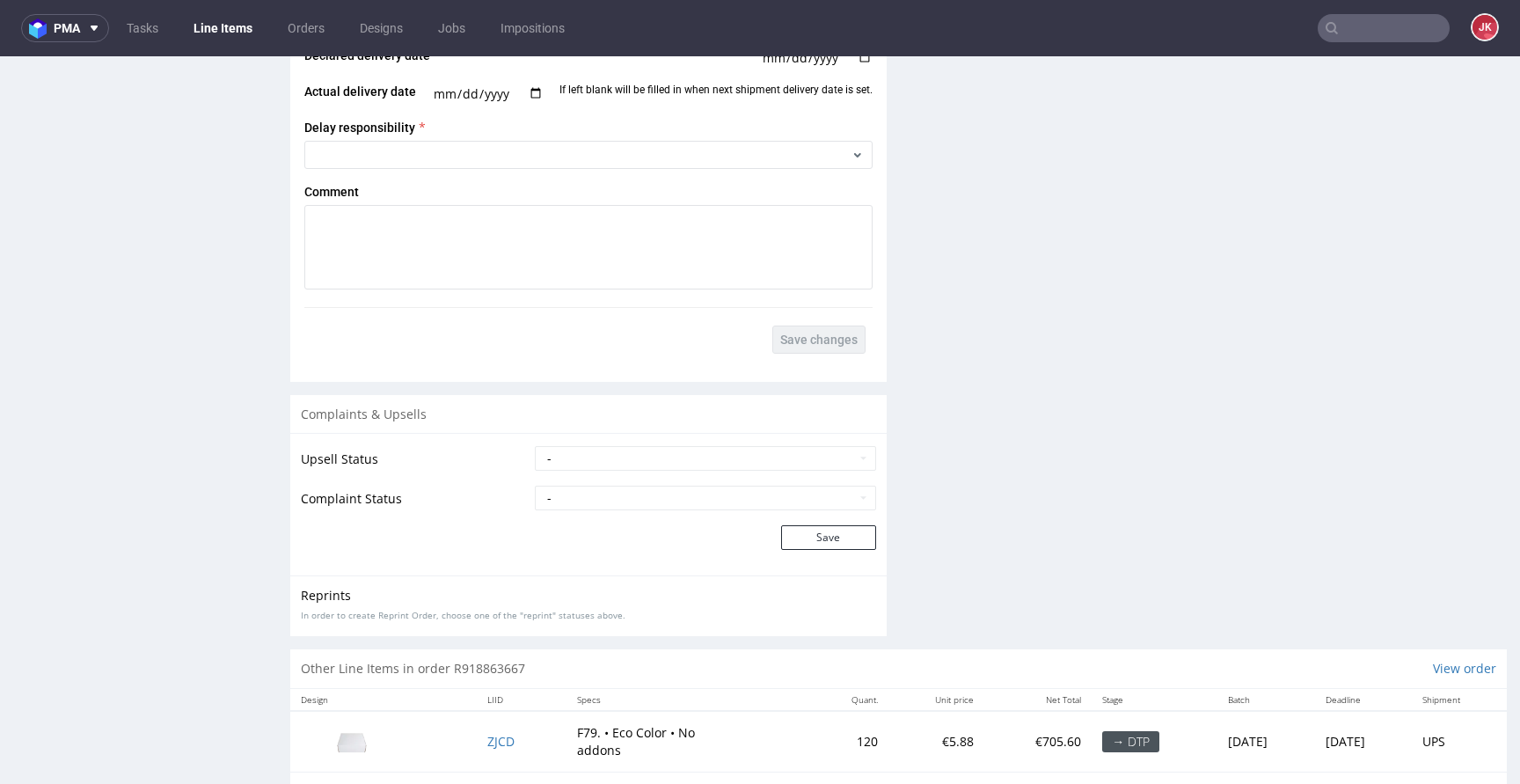
scroll to position [2563, 0]
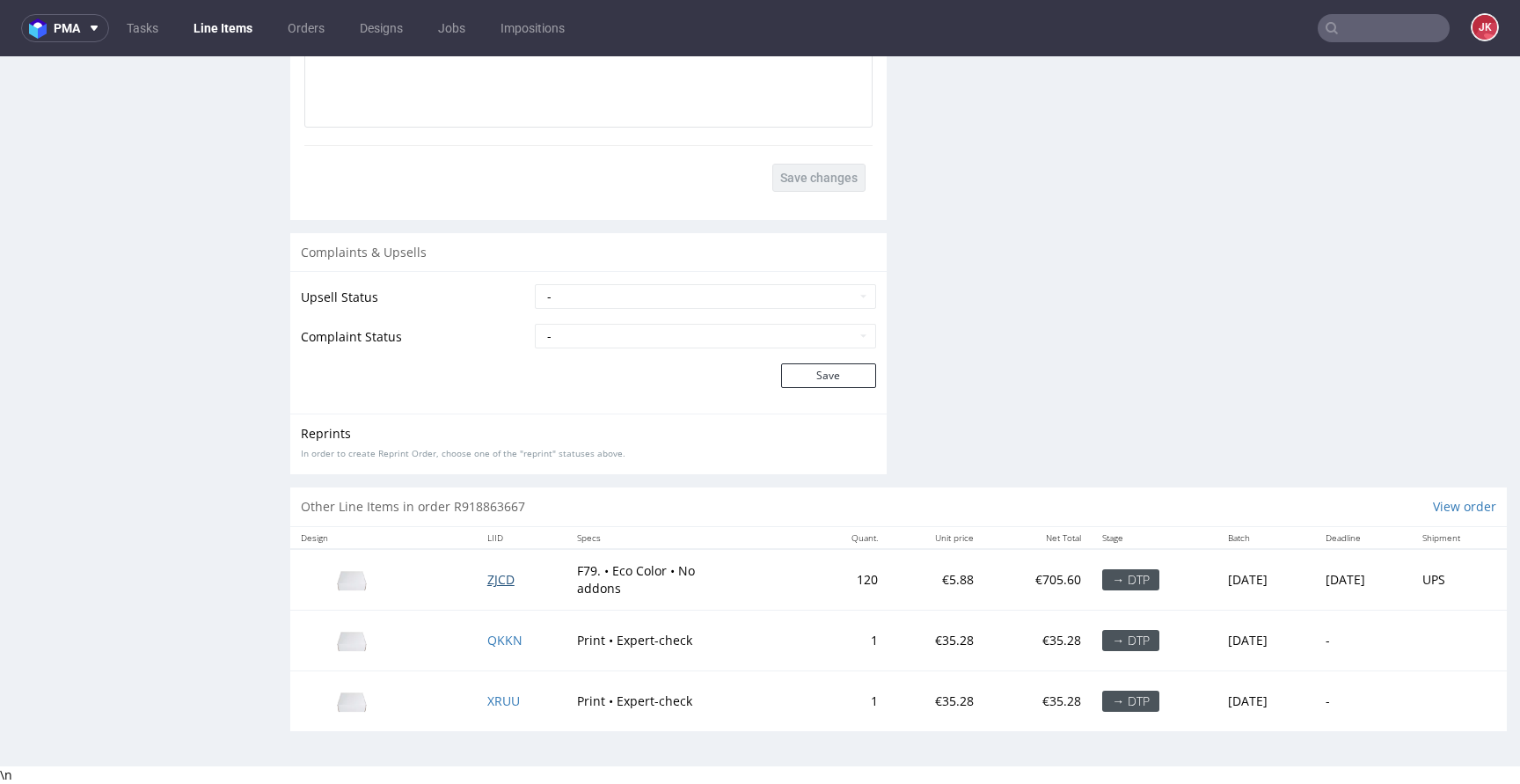
click at [487, 580] on span "ZJCD" at bounding box center [501, 579] width 27 height 17
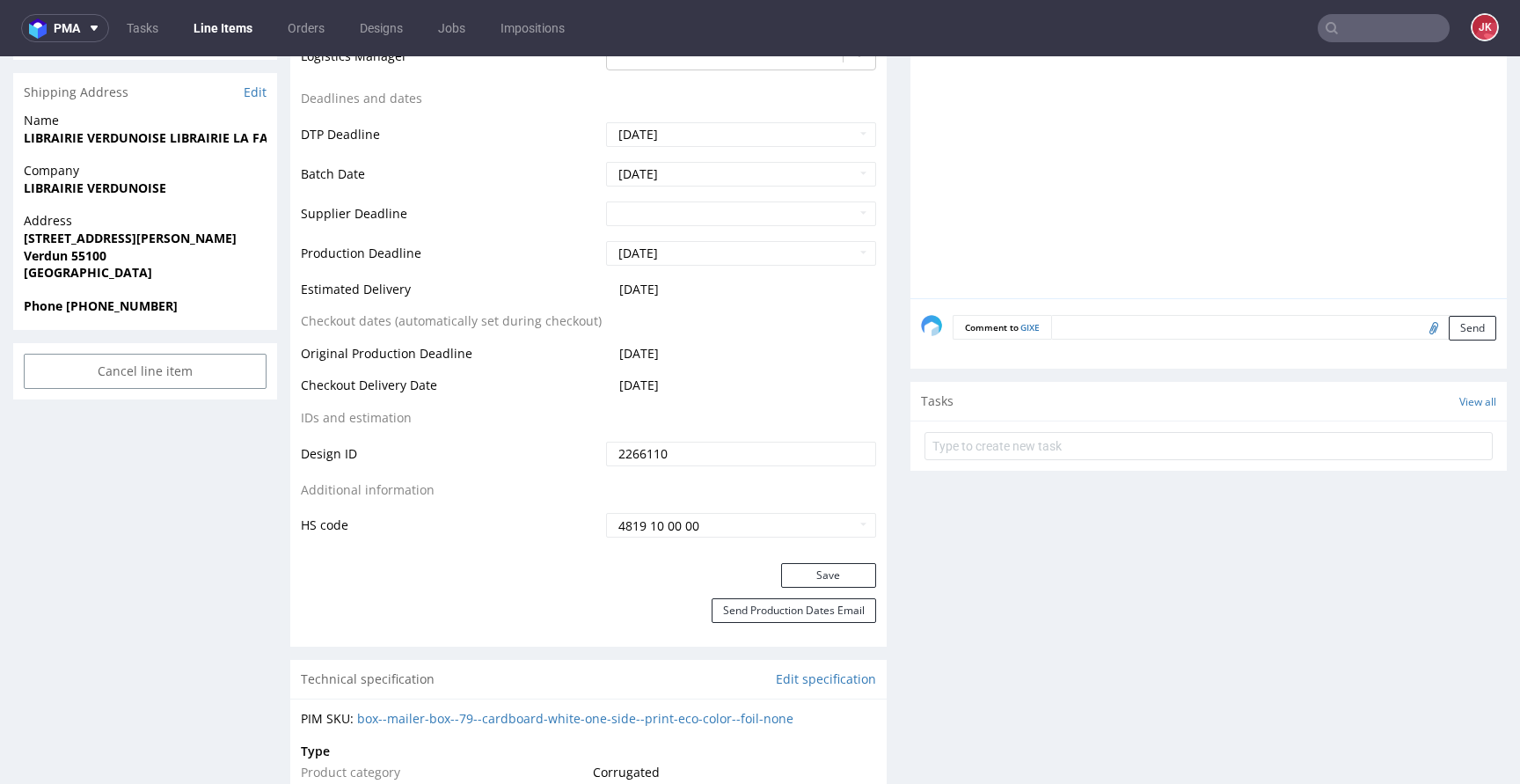
scroll to position [516, 0]
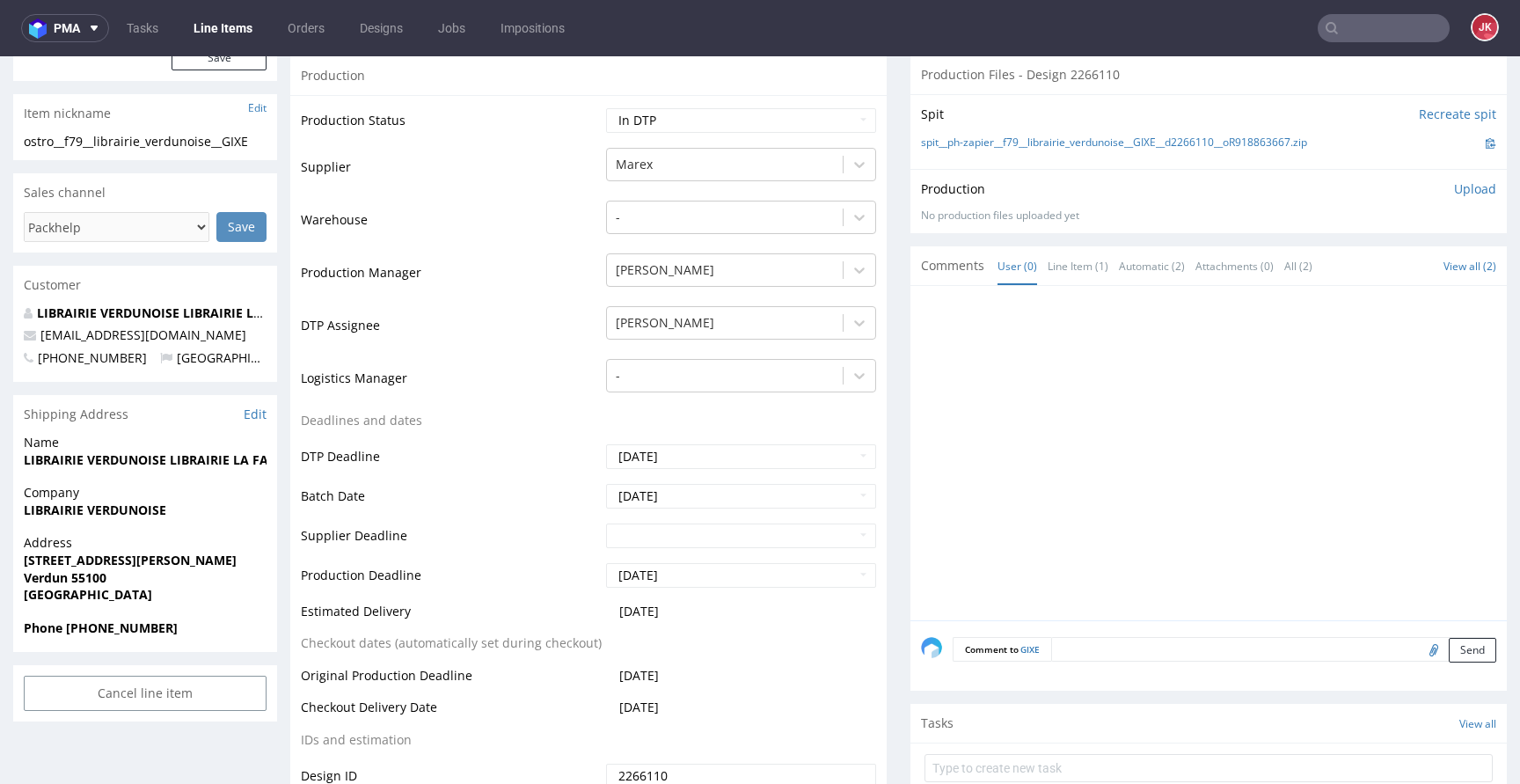
scroll to position [0, 0]
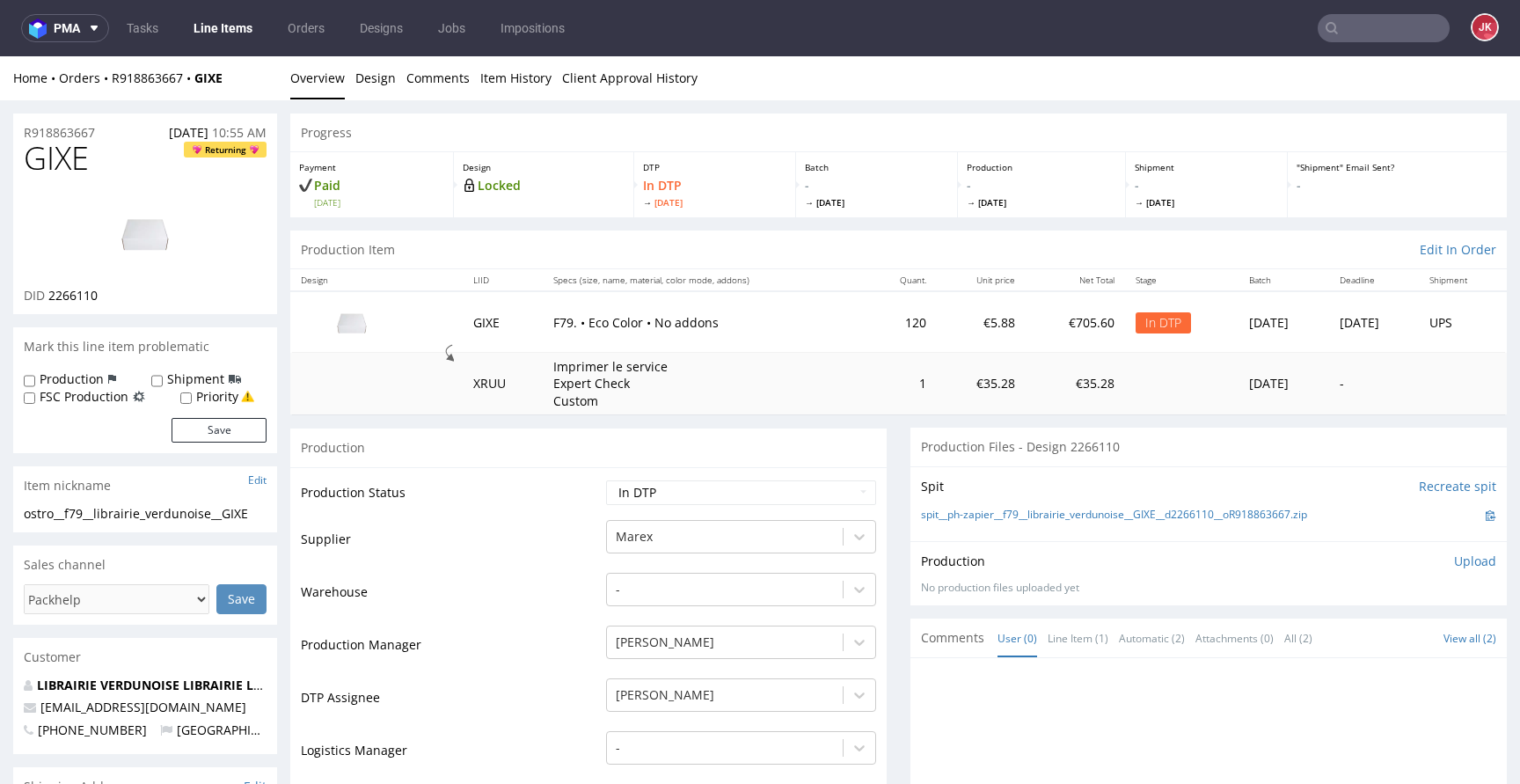
drag, startPoint x: 262, startPoint y: 514, endPoint x: 3, endPoint y: 528, distance: 259.4
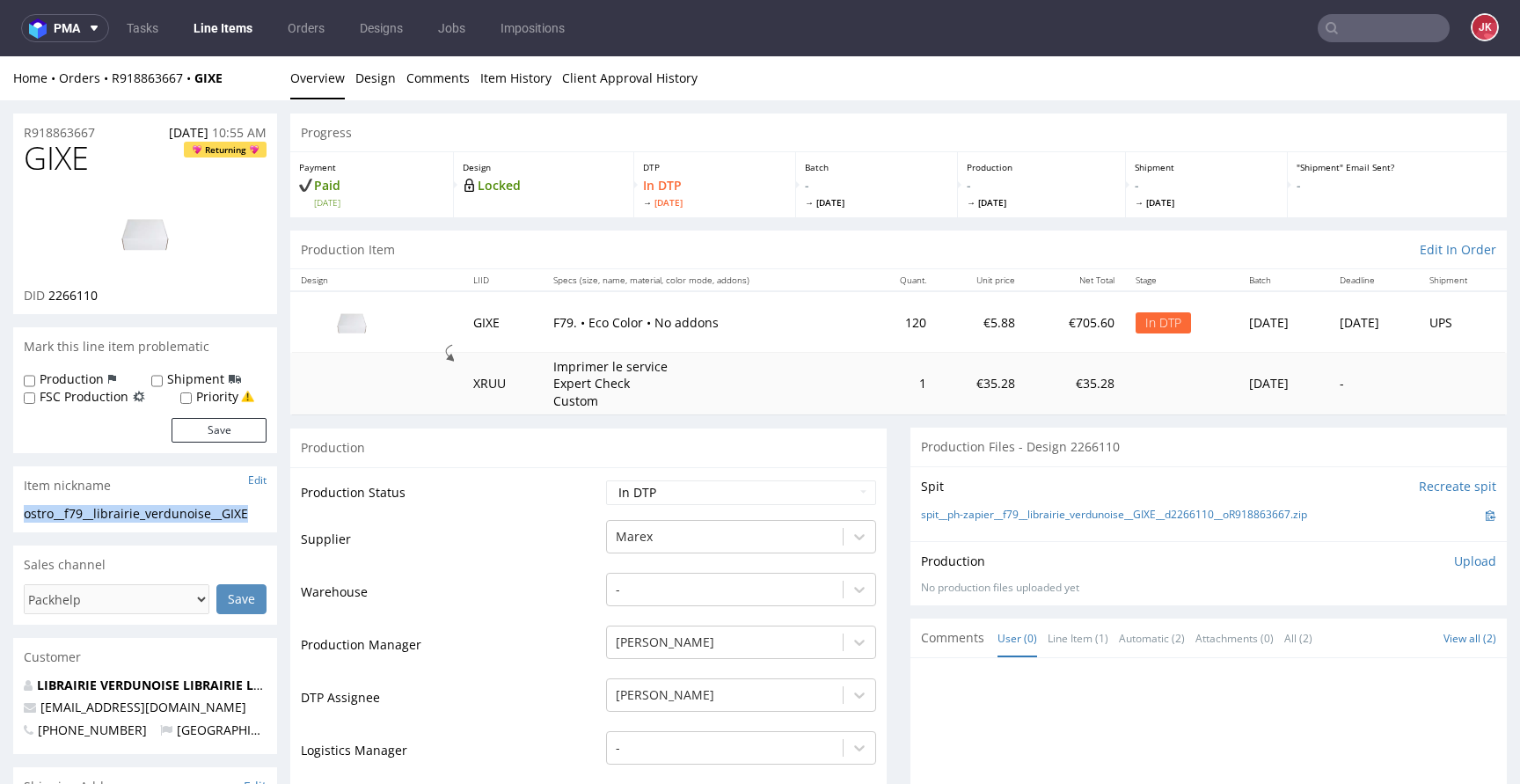
drag, startPoint x: 260, startPoint y: 509, endPoint x: 0, endPoint y: 520, distance: 260.2
copy div "ostro__f79__librairie_verdunoise__GIXE"
drag, startPoint x: 130, startPoint y: 127, endPoint x: 0, endPoint y: 134, distance: 130.2
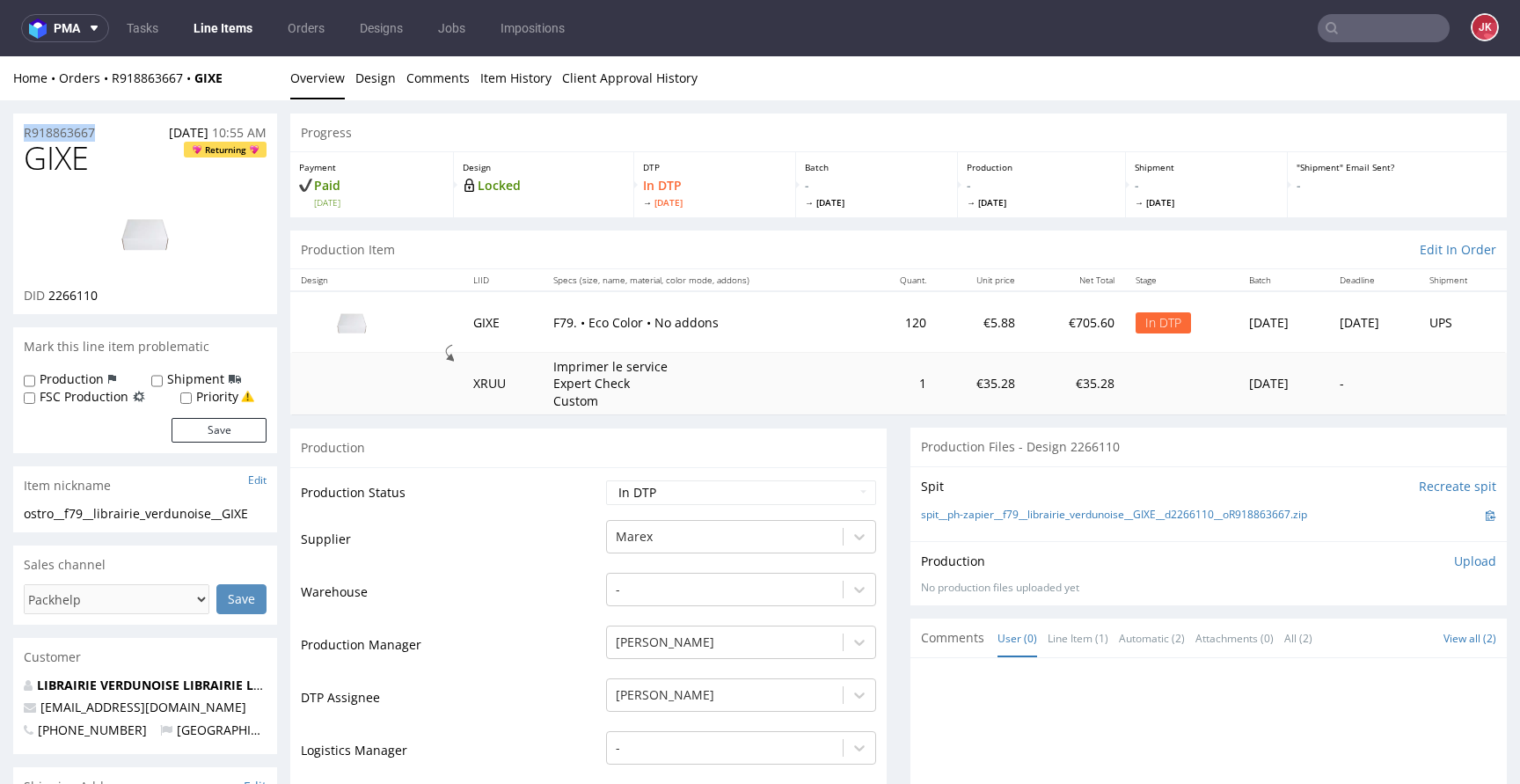
copy p "R918863667"
drag, startPoint x: 45, startPoint y: 298, endPoint x: 111, endPoint y: 299, distance: 66.0
click at [111, 299] on div "DID 2266110" at bounding box center [145, 296] width 243 height 18
click at [109, 298] on div "DID 2266110" at bounding box center [145, 296] width 243 height 18
drag, startPoint x: 50, startPoint y: 296, endPoint x: 147, endPoint y: 296, distance: 97.0
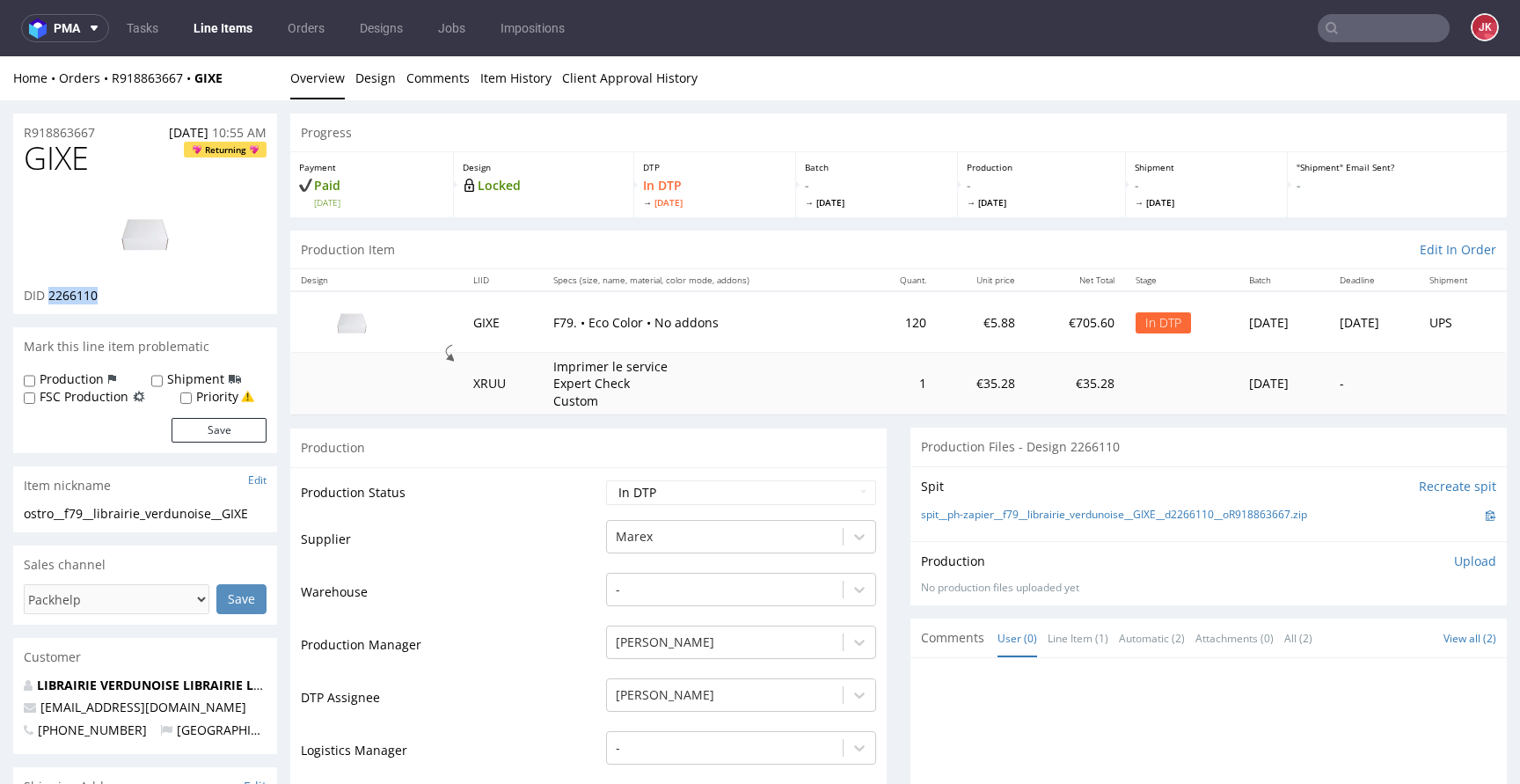
click at [147, 296] on div "DID 2266110" at bounding box center [145, 296] width 243 height 18
copy span "2266110"
click at [760, 502] on select "Waiting for Artwork Waiting for Diecut Waiting for Mockup Waiting for DTP Waiti…" at bounding box center [741, 492] width 270 height 25
select select "dtp_ca_needed"
click at [606, 480] on select "Waiting for Artwork Waiting for Diecut Waiting for Mockup Waiting for DTP Waiti…" at bounding box center [741, 492] width 270 height 25
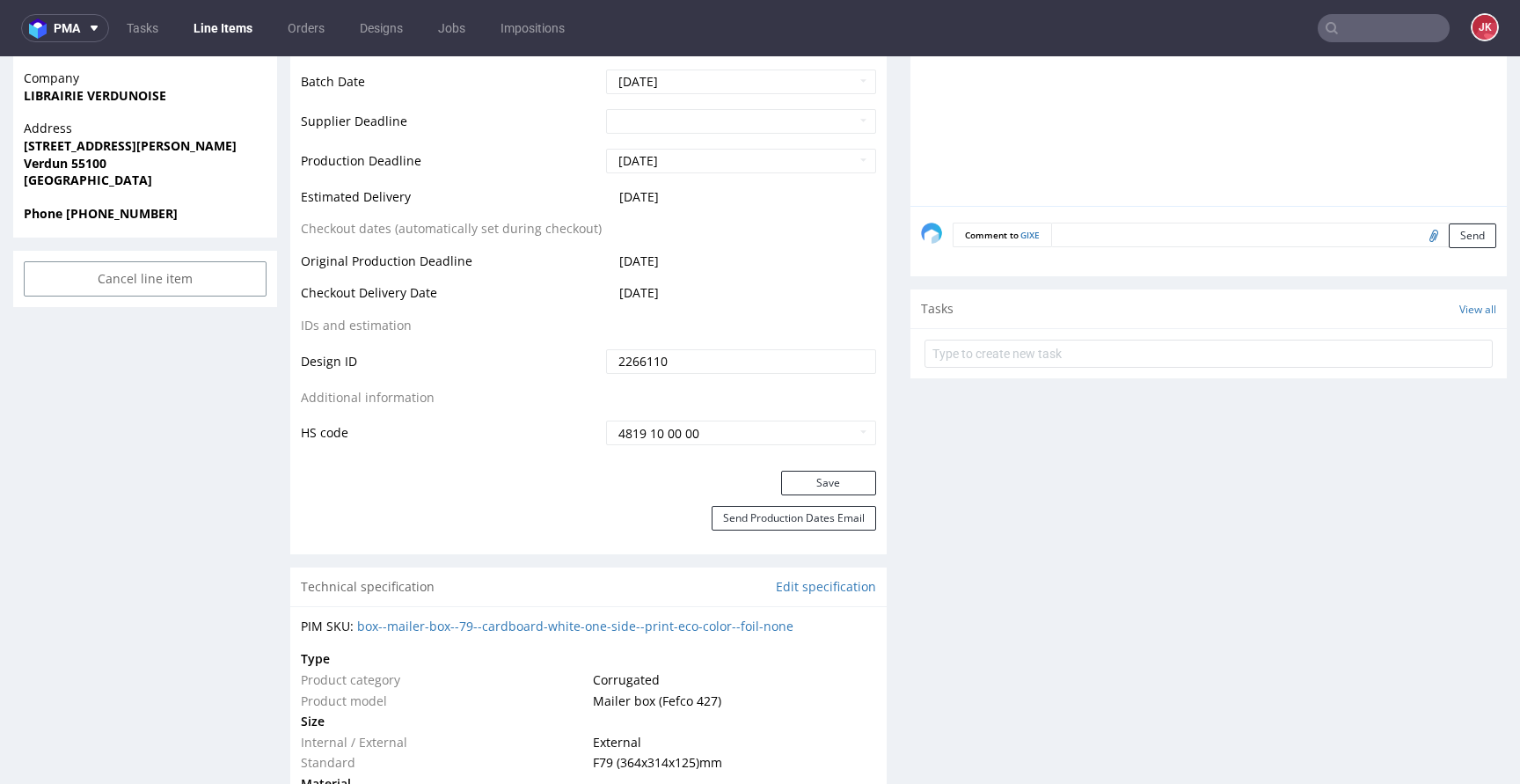
scroll to position [795, 0]
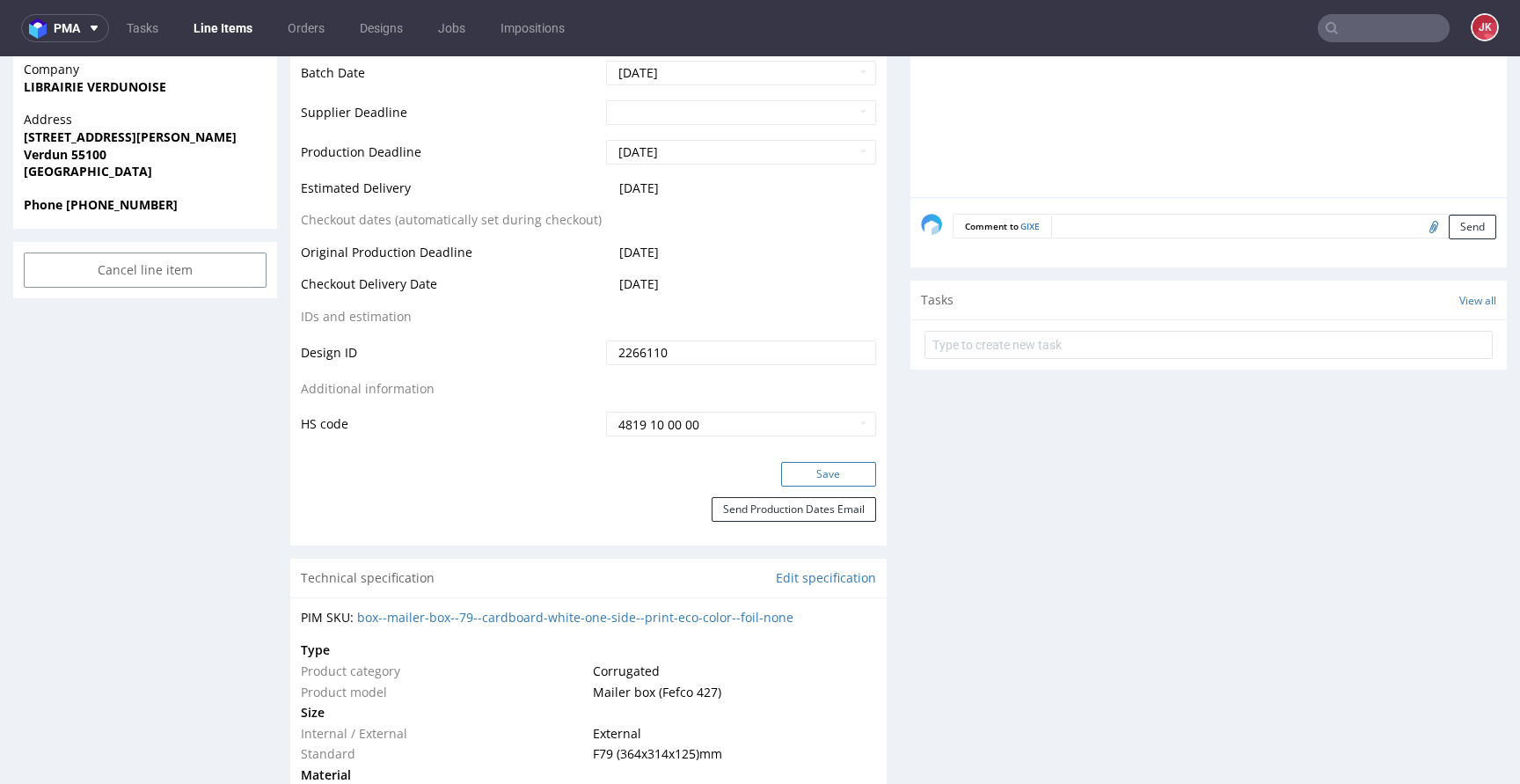
click at [807, 479] on button "Save" at bounding box center [828, 474] width 95 height 25
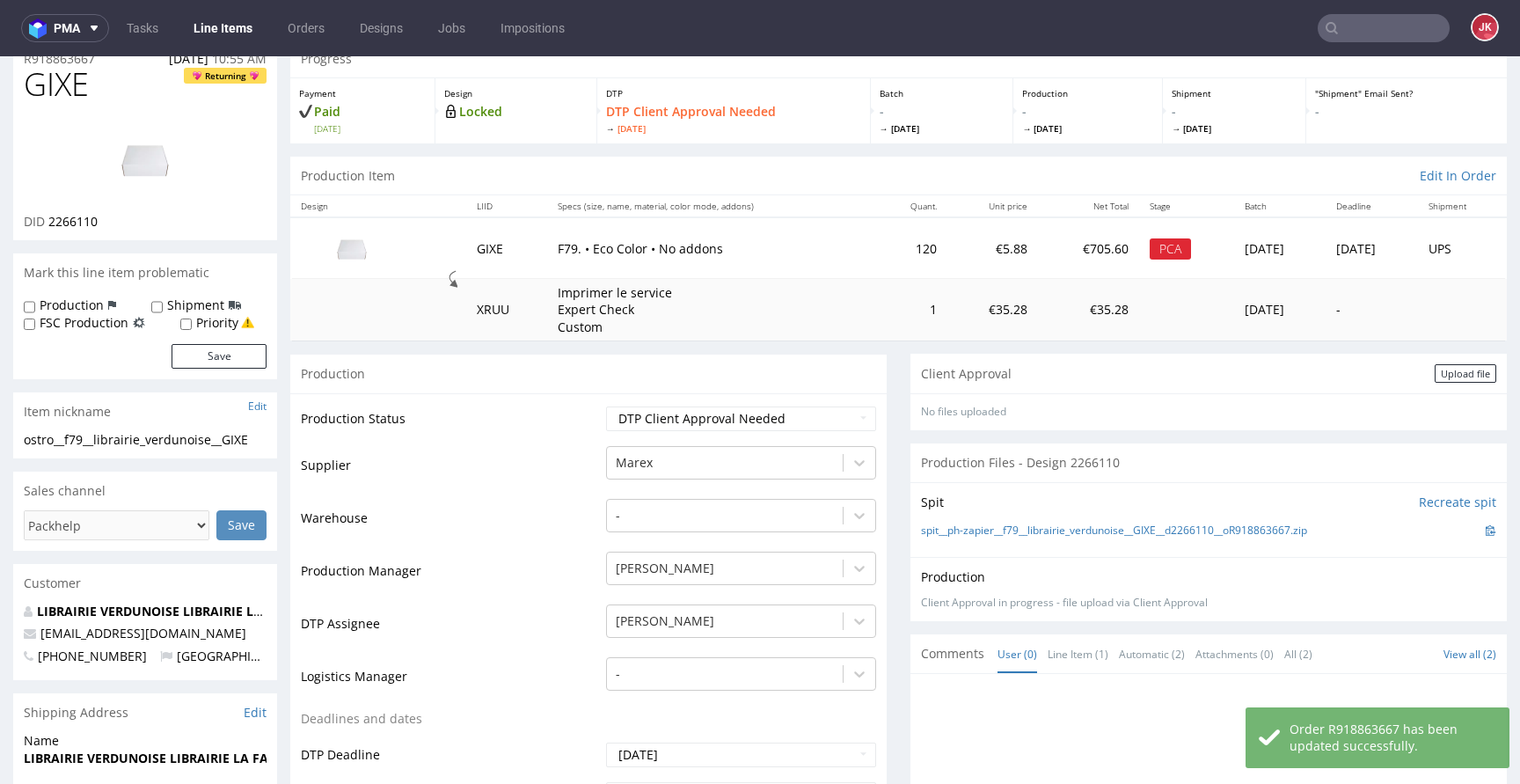
scroll to position [0, 0]
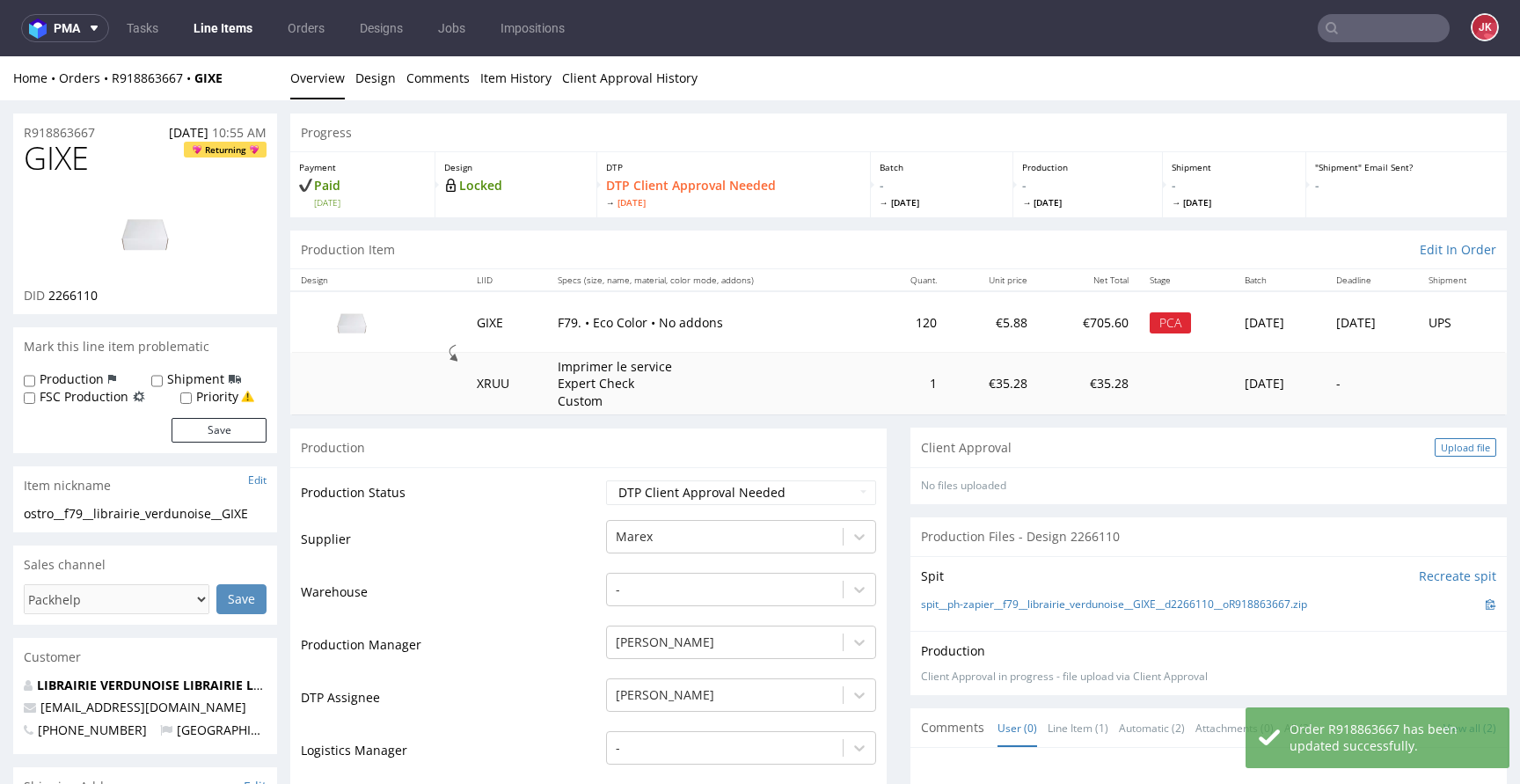
click at [1444, 451] on div "Upload file" at bounding box center [1464, 448] width 61 height 19
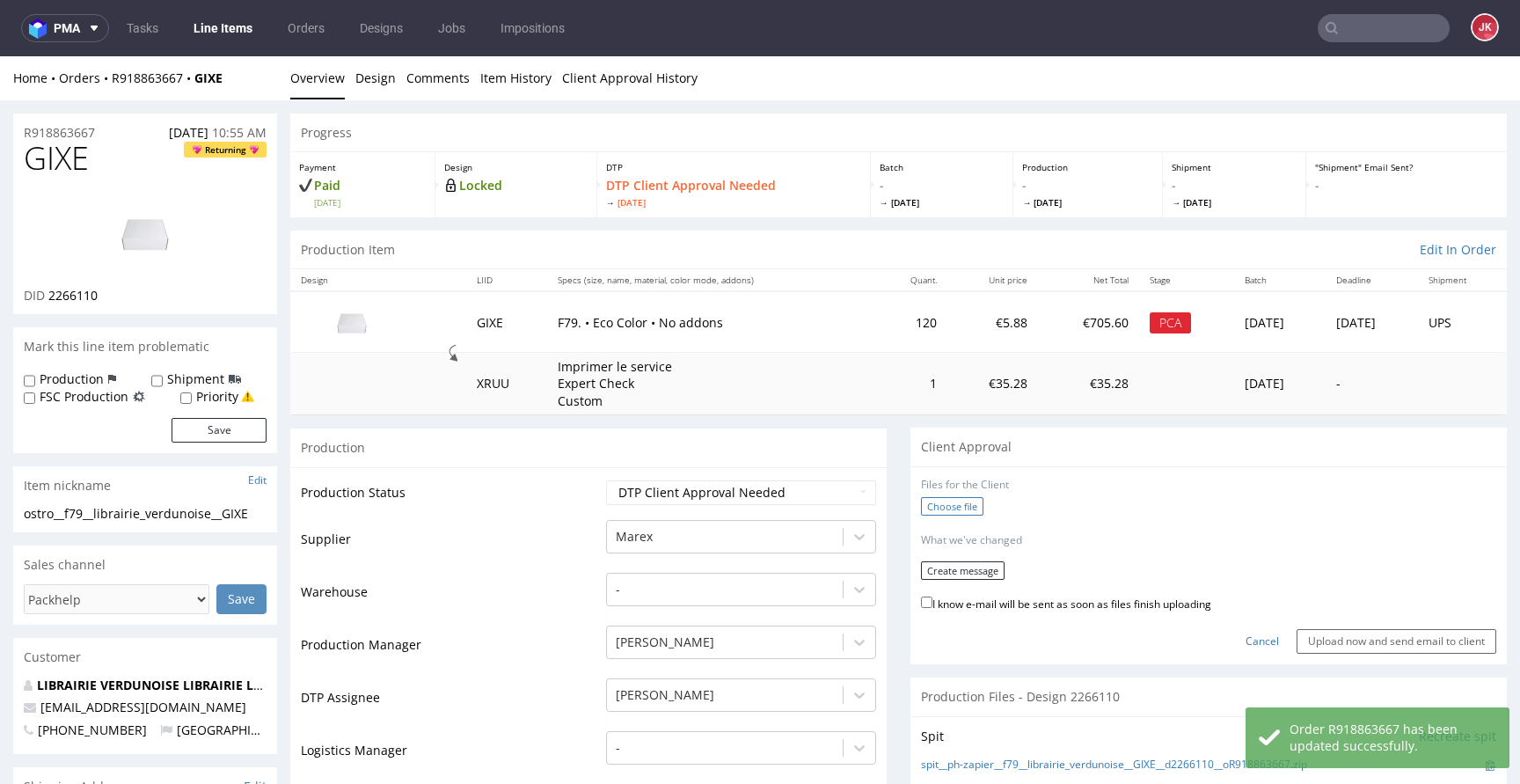
click at [936, 500] on label "Choose file" at bounding box center [952, 506] width 62 height 19
click at [0, 57] on input "Choose file" at bounding box center [0, 57] width 0 height 0
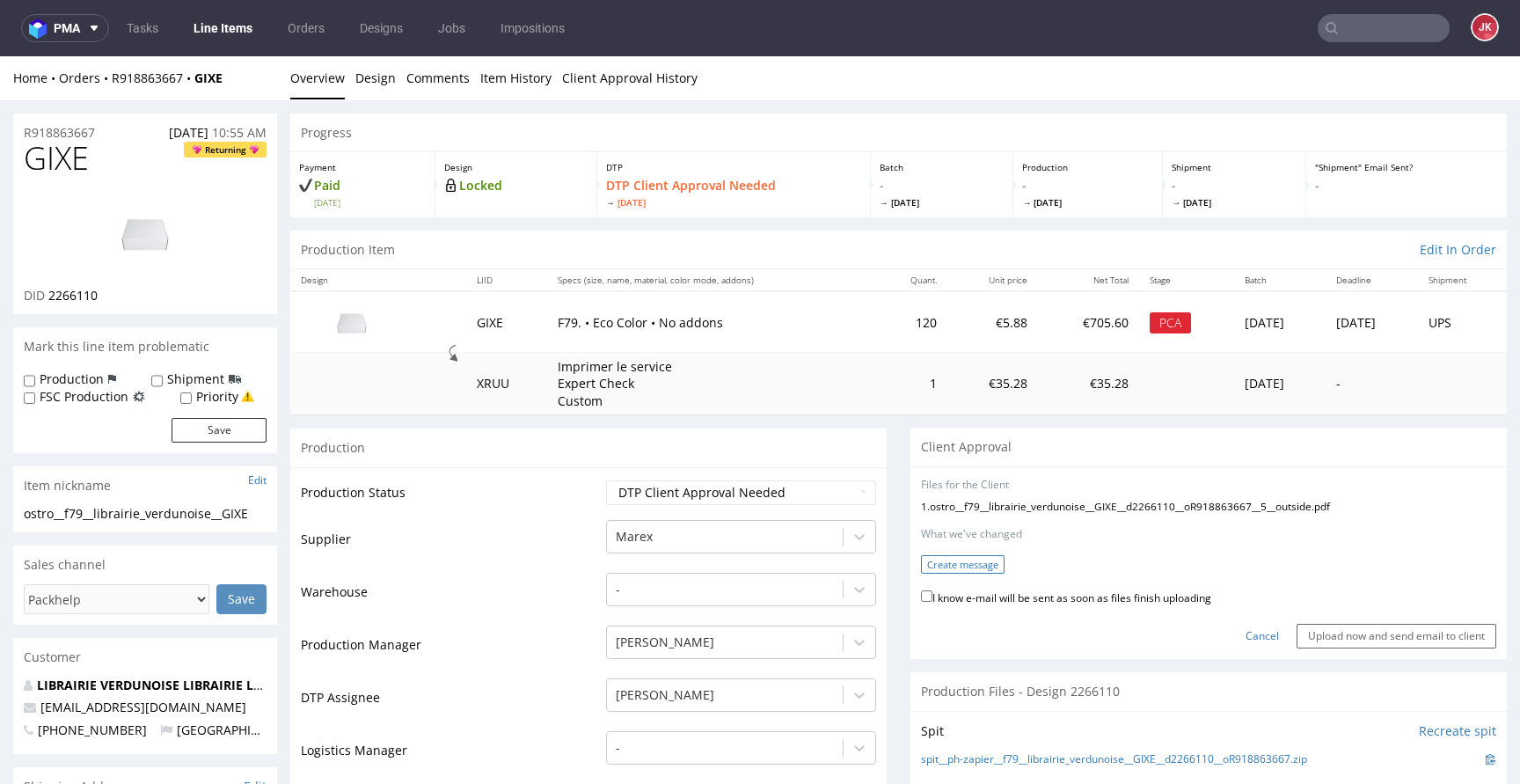
click at [962, 559] on button "Create message" at bounding box center [963, 564] width 83 height 19
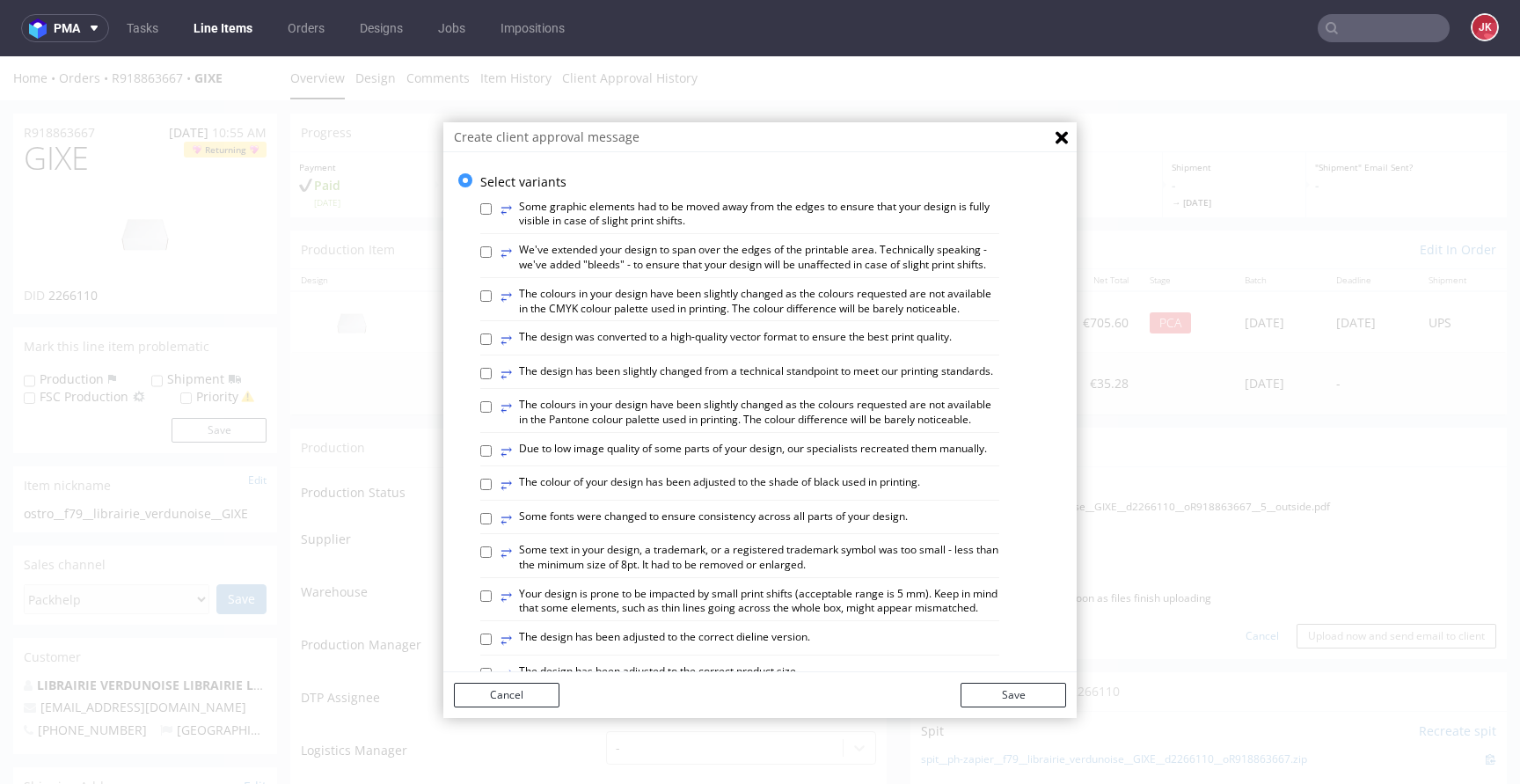
click at [578, 259] on label "⥂ We've extended your design to span over the edges of the printable area. Tech…" at bounding box center [750, 258] width 499 height 30
click at [491, 258] on input "⥂ We've extended your design to span over the edges of the printable area. Tech…" at bounding box center [486, 252] width 11 height 11
checkbox input "true"
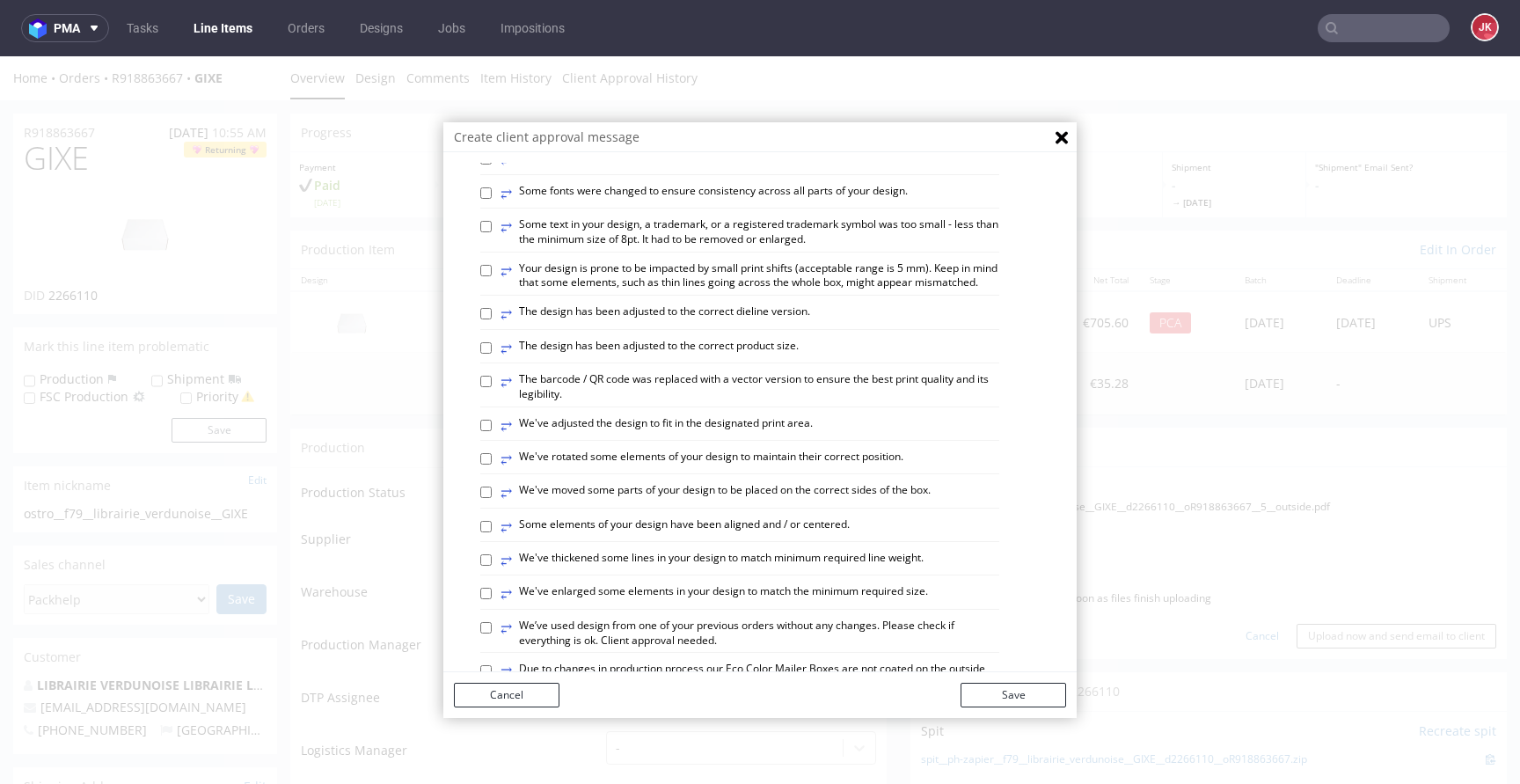
scroll to position [324, 0]
click at [617, 293] on label "⥂ Your design is prone to be impacted by small print shifts (acceptable range i…" at bounding box center [750, 278] width 499 height 30
click at [491, 278] on input "⥂ Your design is prone to be impacted by small print shifts (acceptable range i…" at bounding box center [486, 272] width 11 height 11
checkbox input "true"
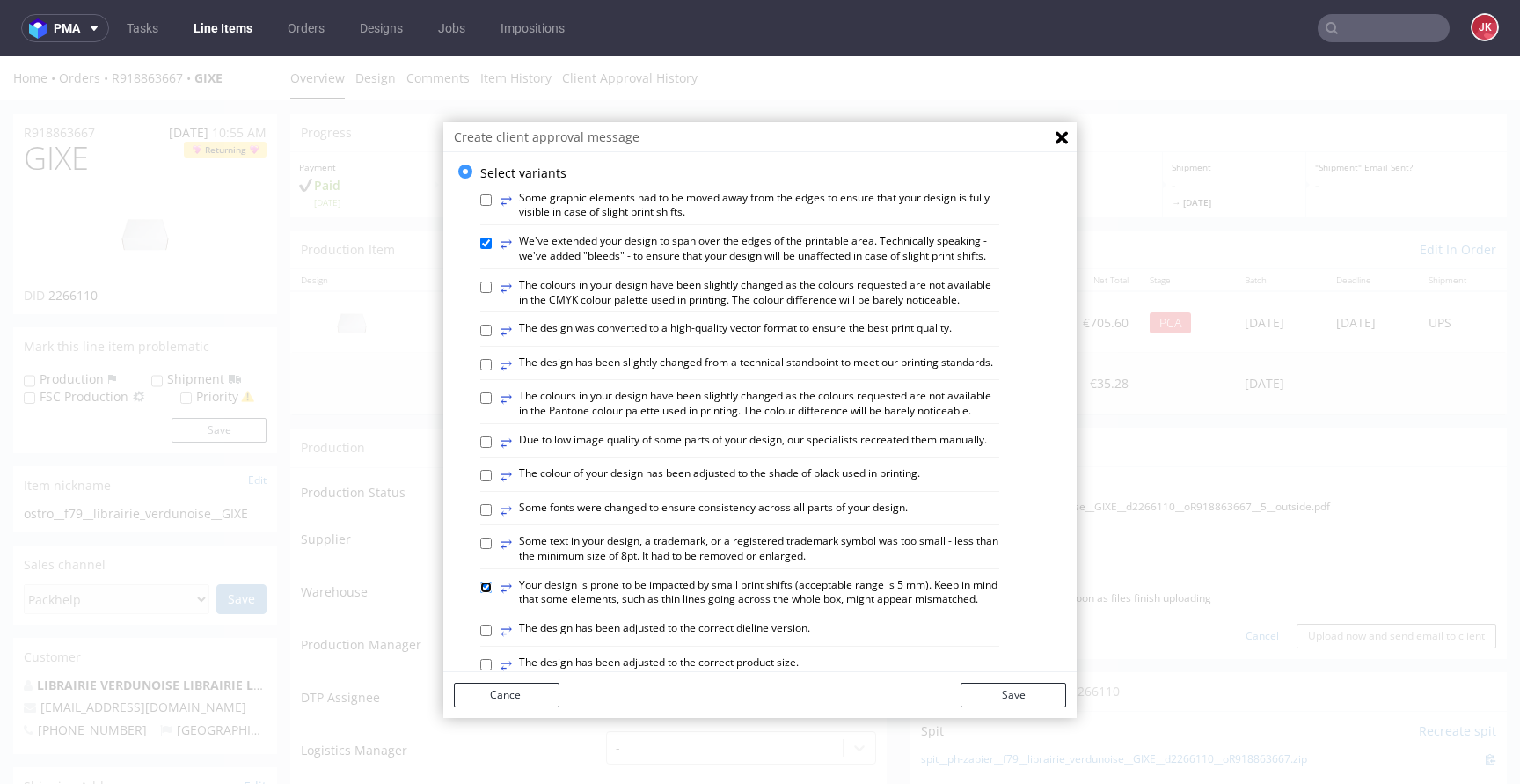
scroll to position [0, 0]
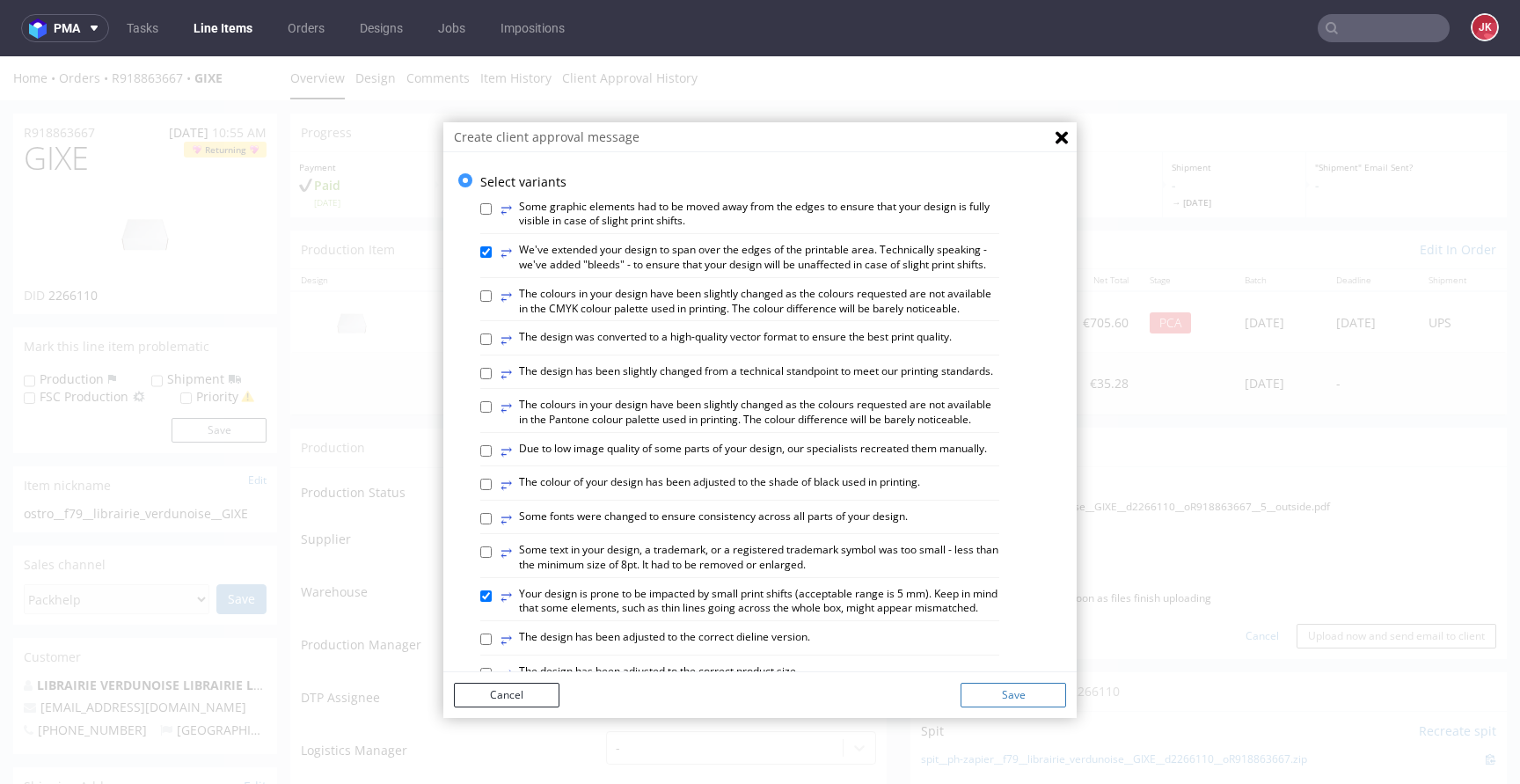
click at [988, 692] on button "Save" at bounding box center [1014, 694] width 106 height 25
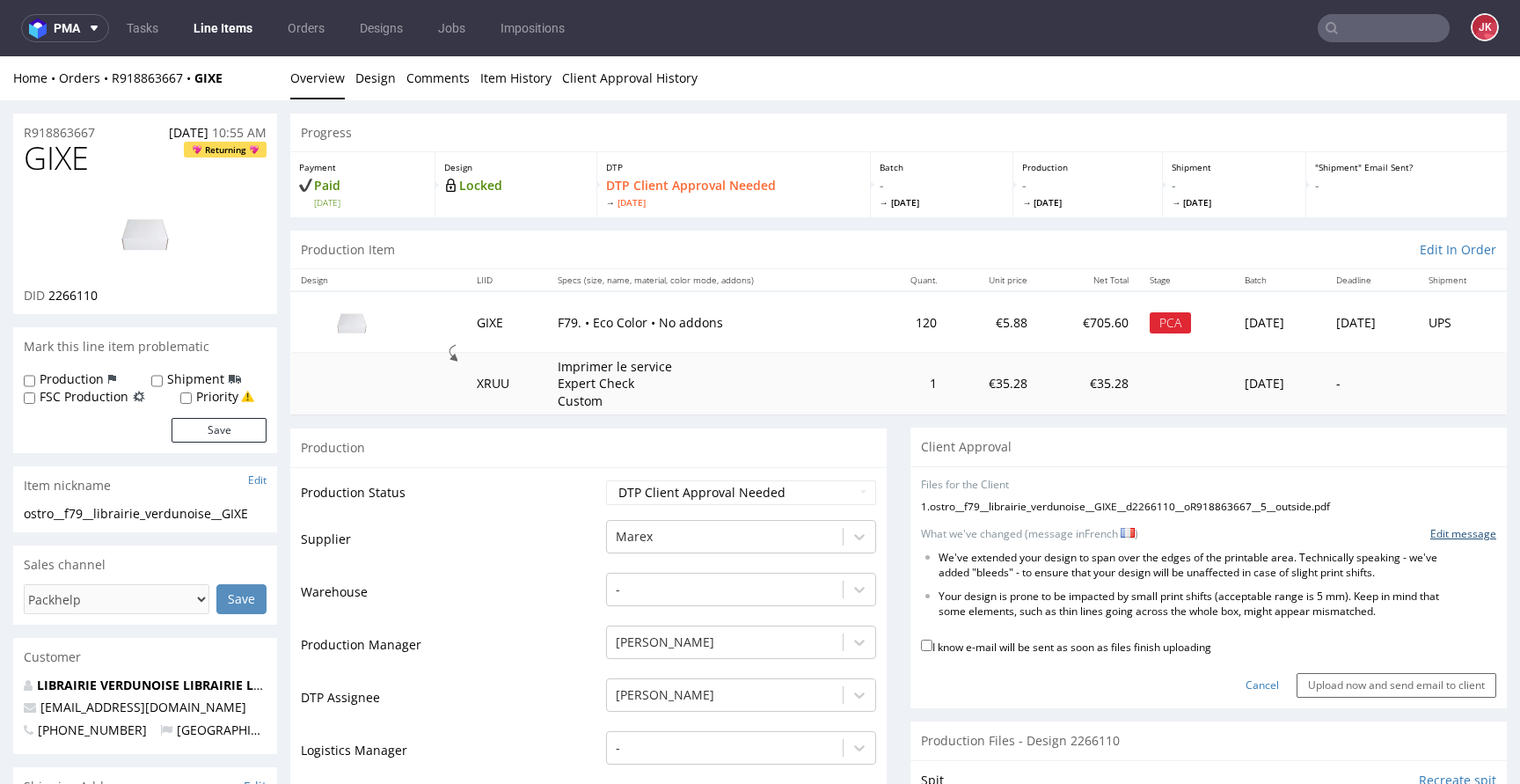
click at [1430, 534] on link "Edit message" at bounding box center [1463, 535] width 66 height 15
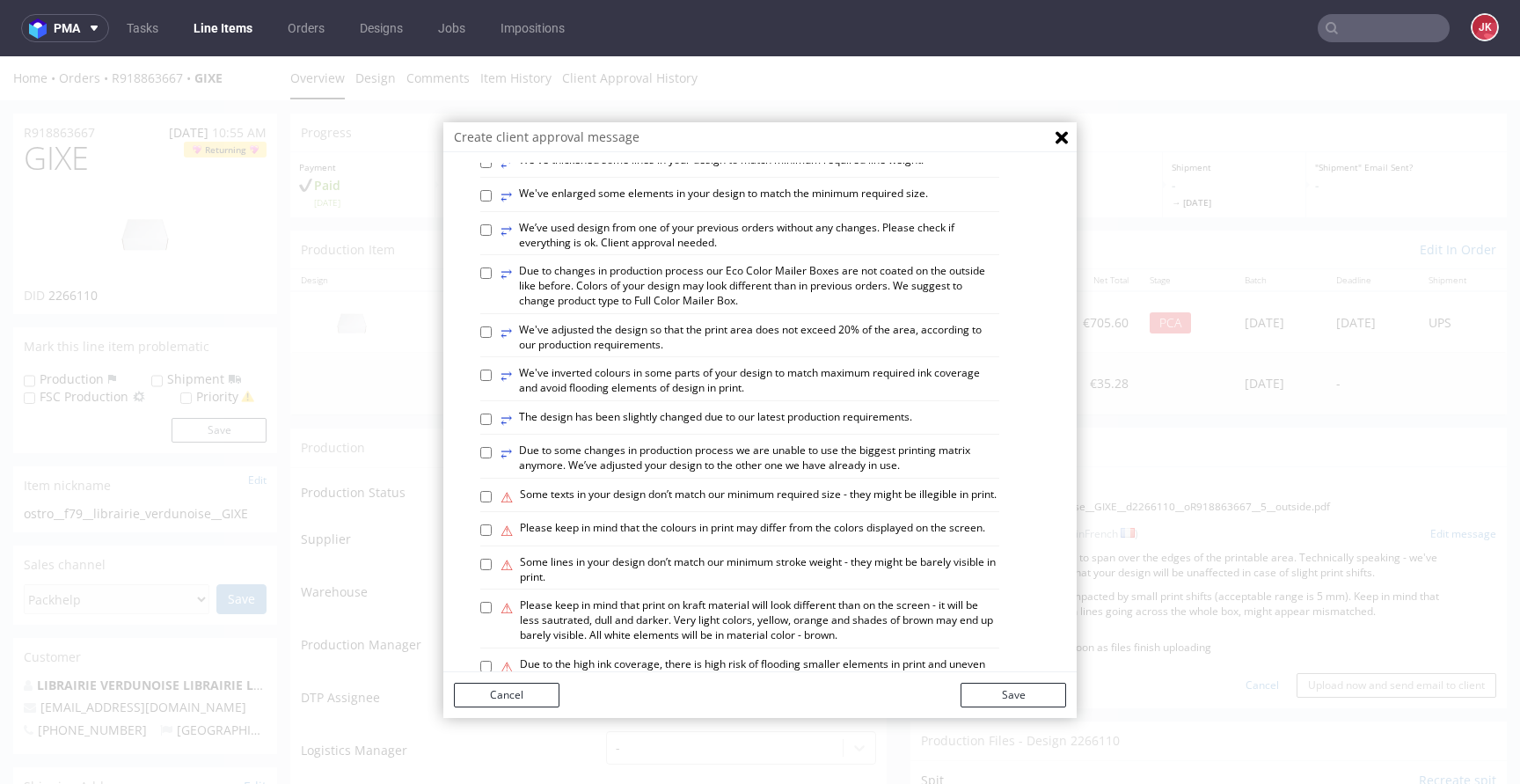
scroll to position [1026, 0]
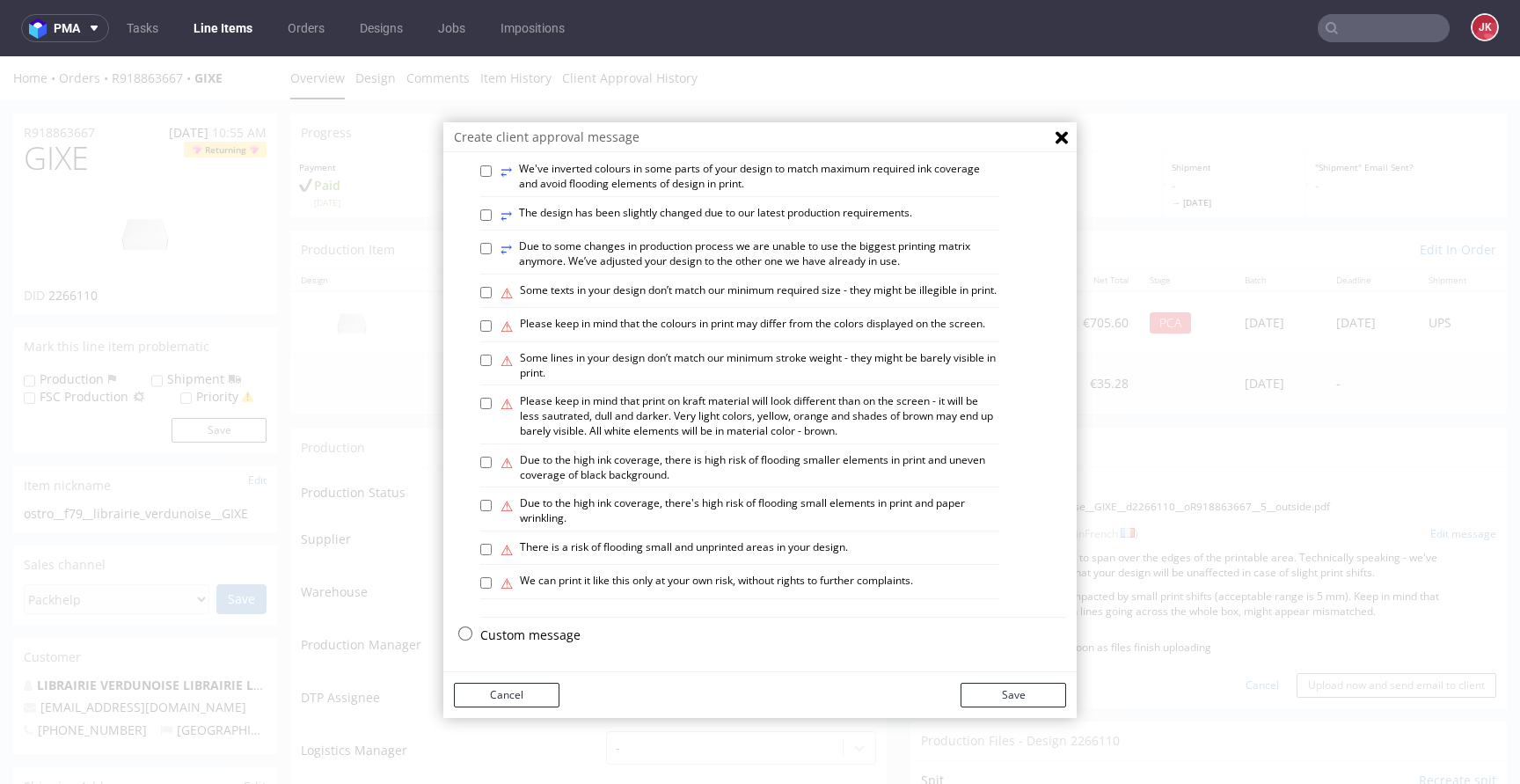
click at [658, 582] on label "⚠ We can print it like this only at your own risk, without rights to further co…" at bounding box center [707, 583] width 413 height 19
click at [491, 582] on input "⚠ We can print it like this only at your own risk, without rights to further co…" at bounding box center [486, 583] width 11 height 11
checkbox input "true"
click at [1027, 682] on button "Save" at bounding box center [1014, 694] width 106 height 25
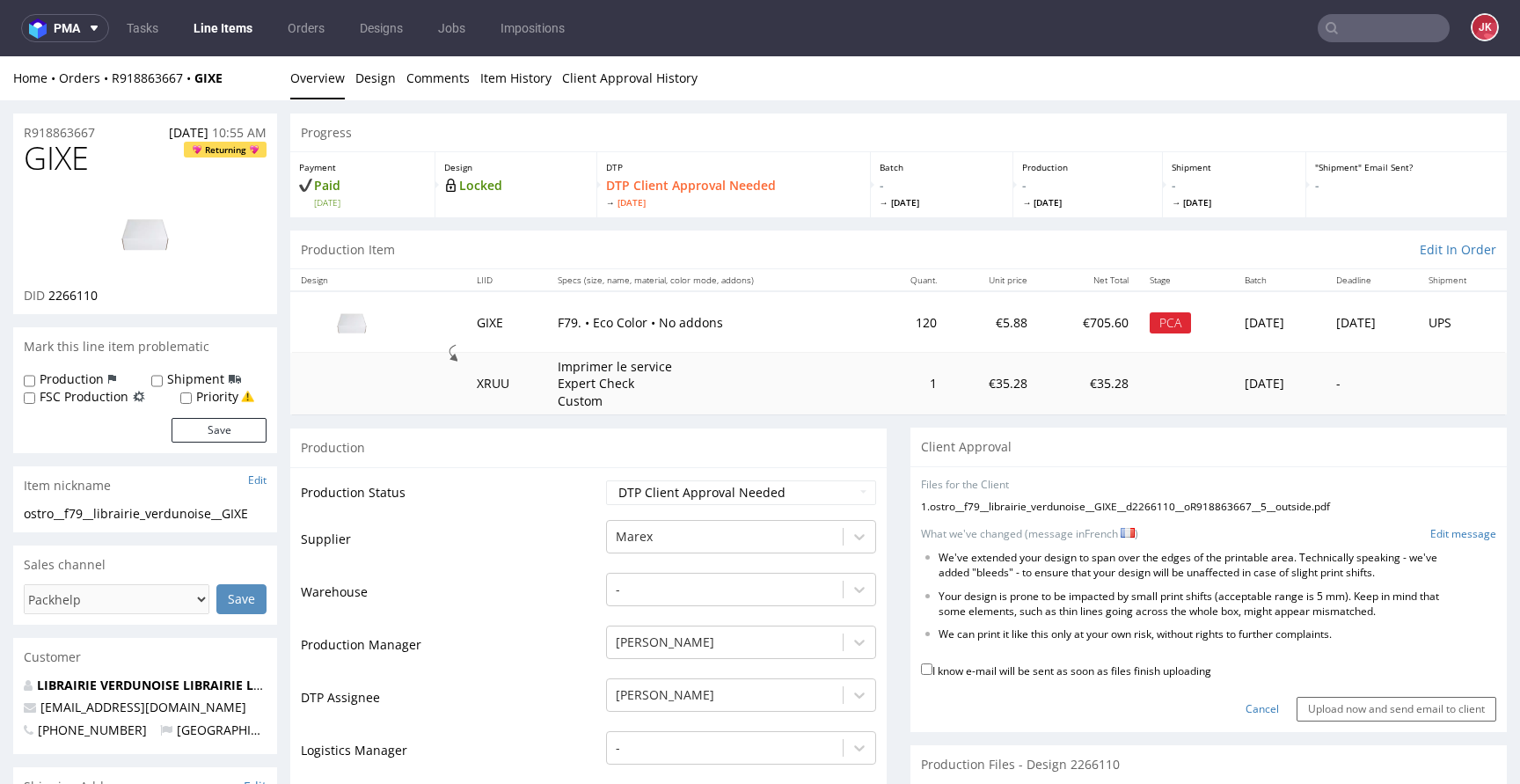
click at [1047, 676] on label "I know e-mail will be sent as soon as files finish uploading" at bounding box center [1066, 669] width 290 height 19
click at [932, 674] on input "I know e-mail will be sent as soon as files finish uploading" at bounding box center [927, 669] width 11 height 11
checkbox input "true"
click at [1325, 706] on input "Upload now and send email to client" at bounding box center [1395, 708] width 199 height 25
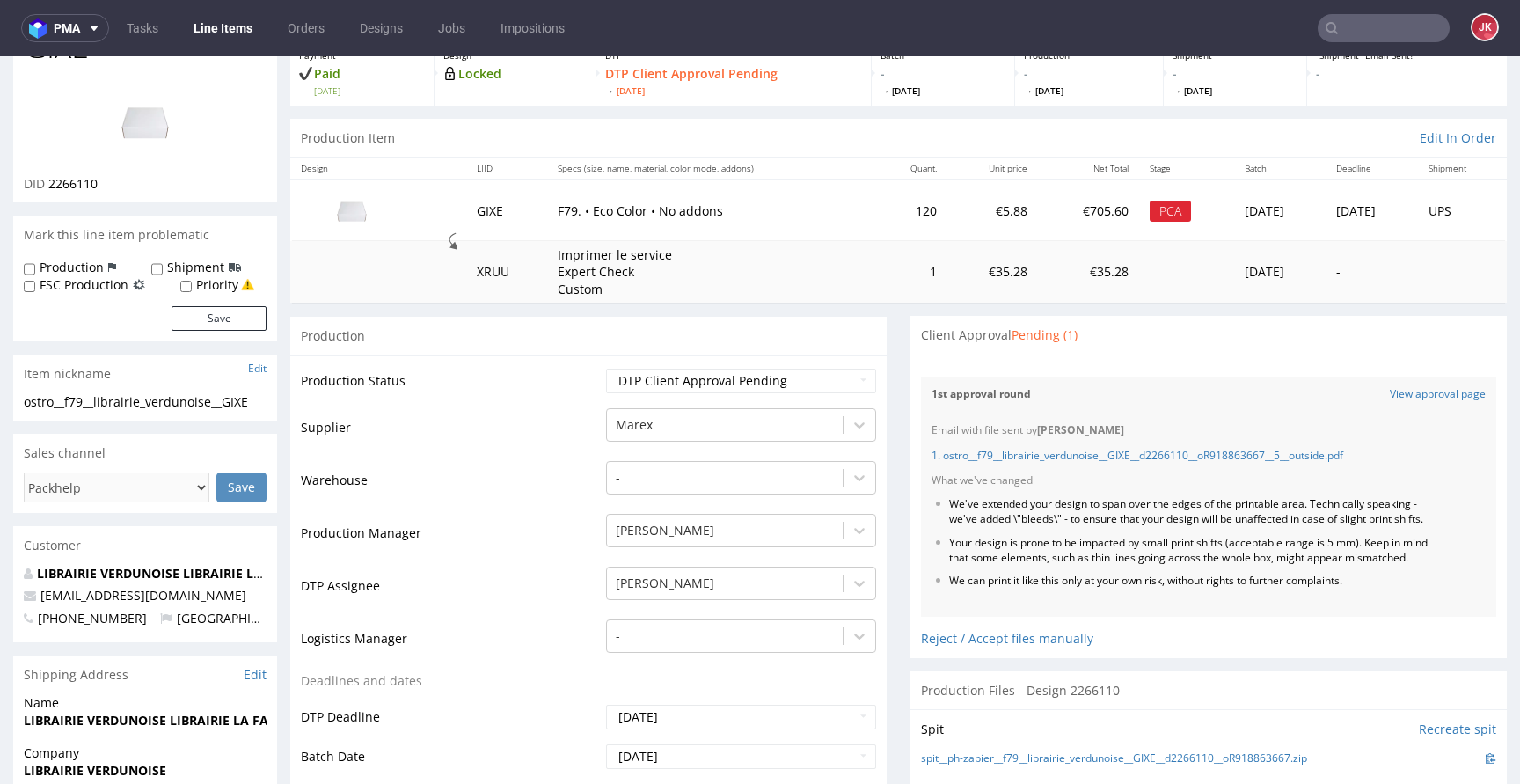
scroll to position [117, 0]
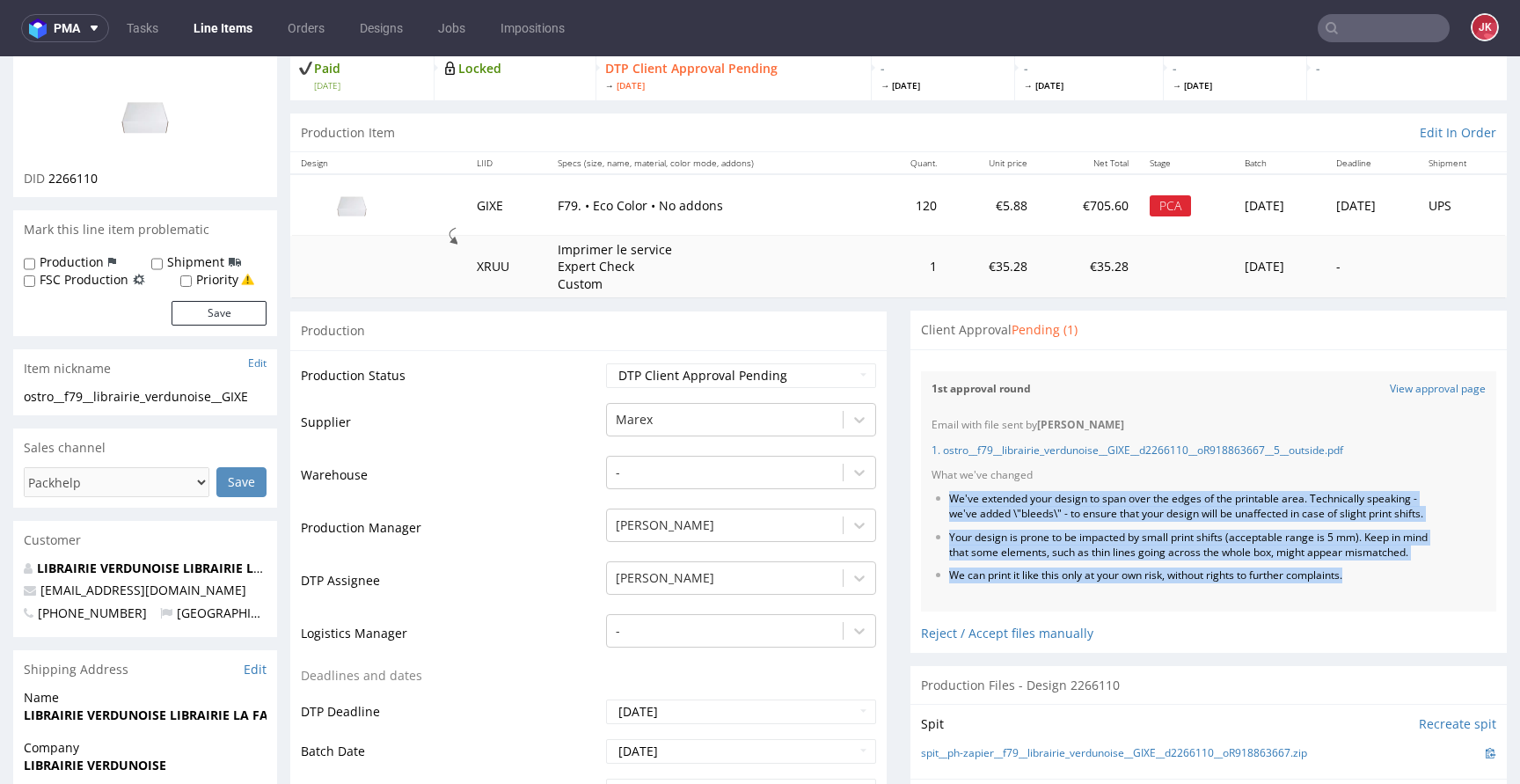
drag, startPoint x: 937, startPoint y: 499, endPoint x: 1392, endPoint y: 632, distance: 474.0
click at [1392, 611] on div "Email with file sent by Jan Kocik 1. ostro__f79__librairie_verdunoise__GIXE__d2…" at bounding box center [1208, 509] width 575 height 204
copy ul "We've extended your design to span over the edges of the printable area. Techni…"
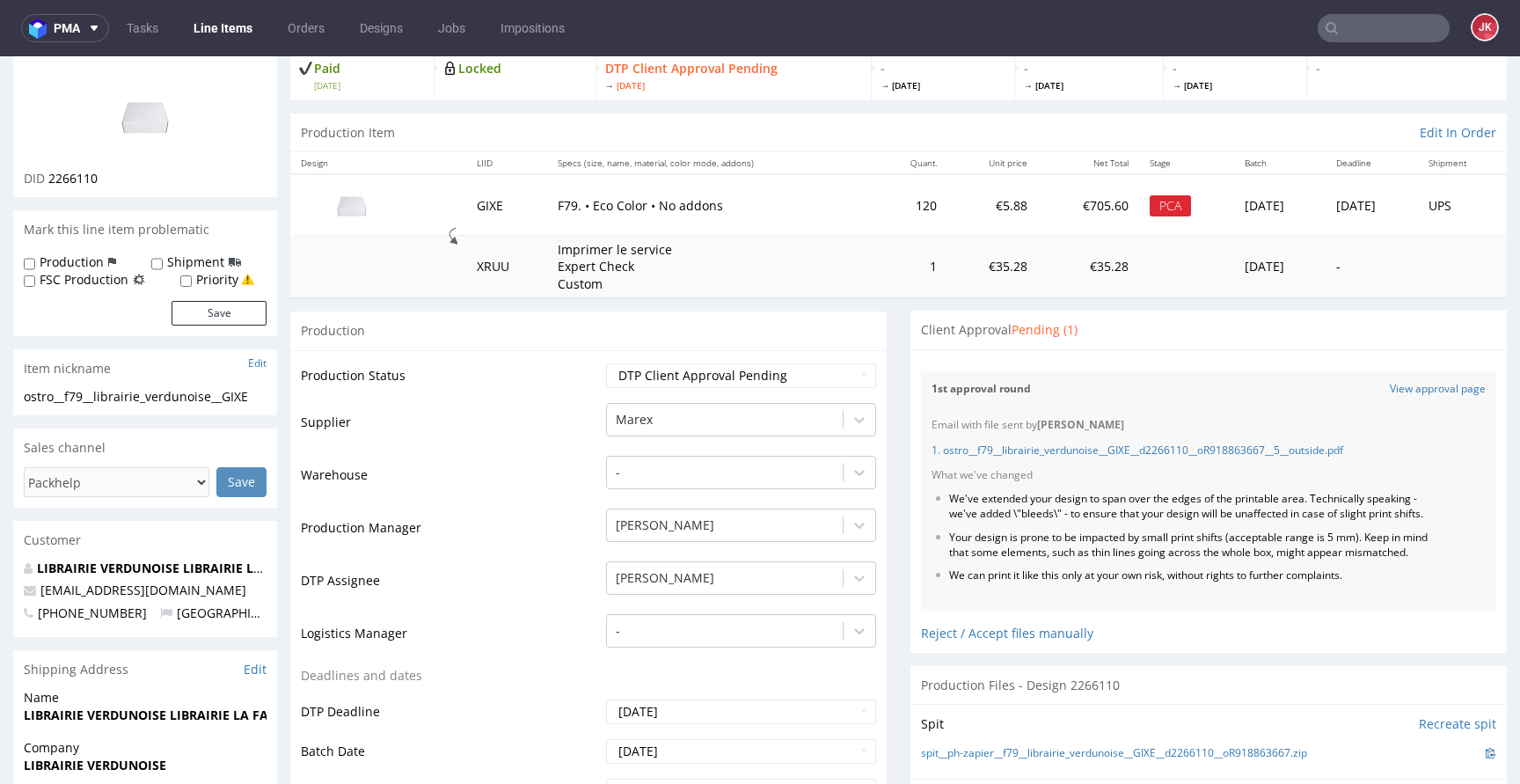
click at [1369, 583] on li "We can print it like this only at your own risk, without rights to further comp…" at bounding box center [1190, 575] width 483 height 15
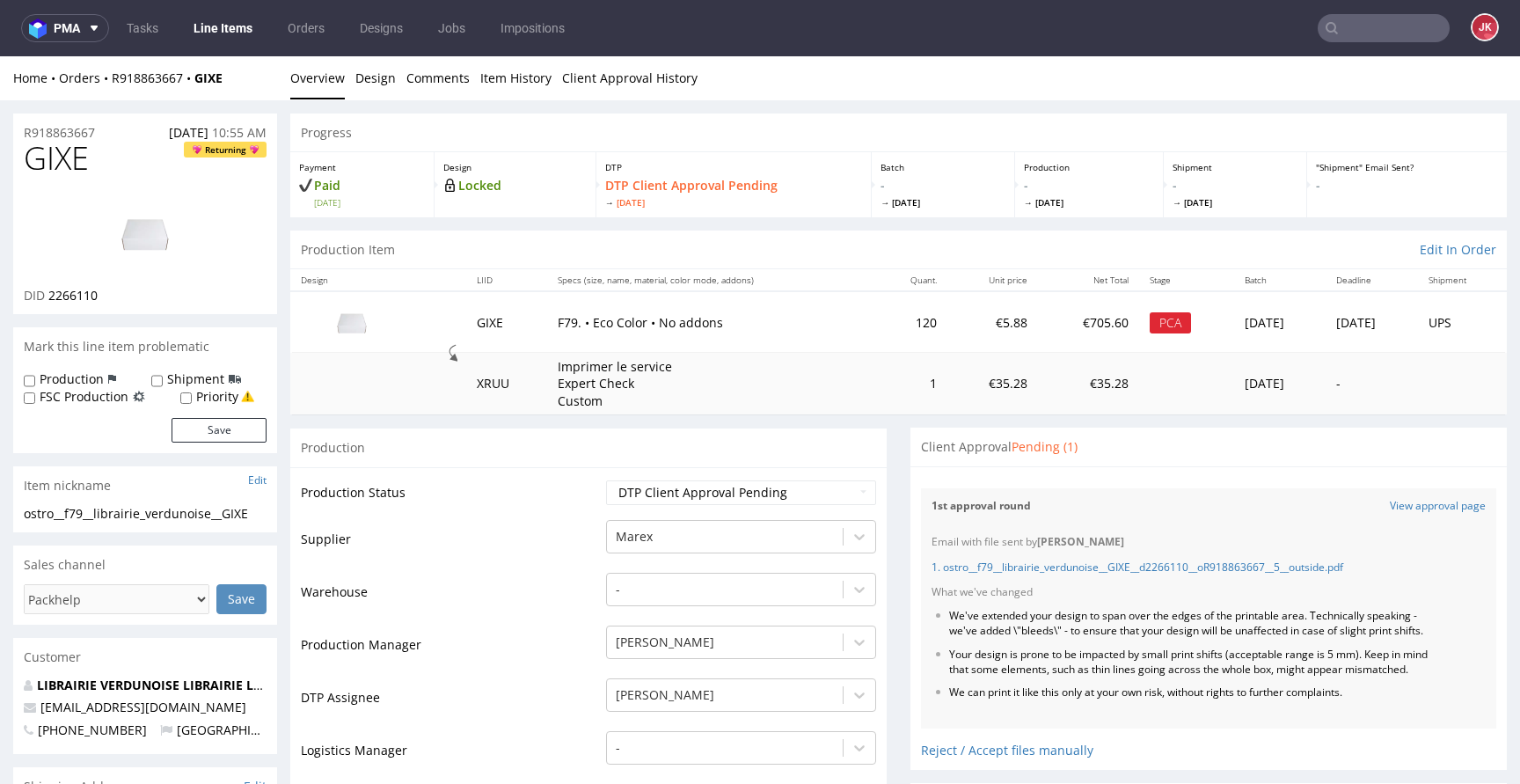
click at [60, 160] on span "GIXE" at bounding box center [56, 158] width 65 height 35
copy span "GIXE"
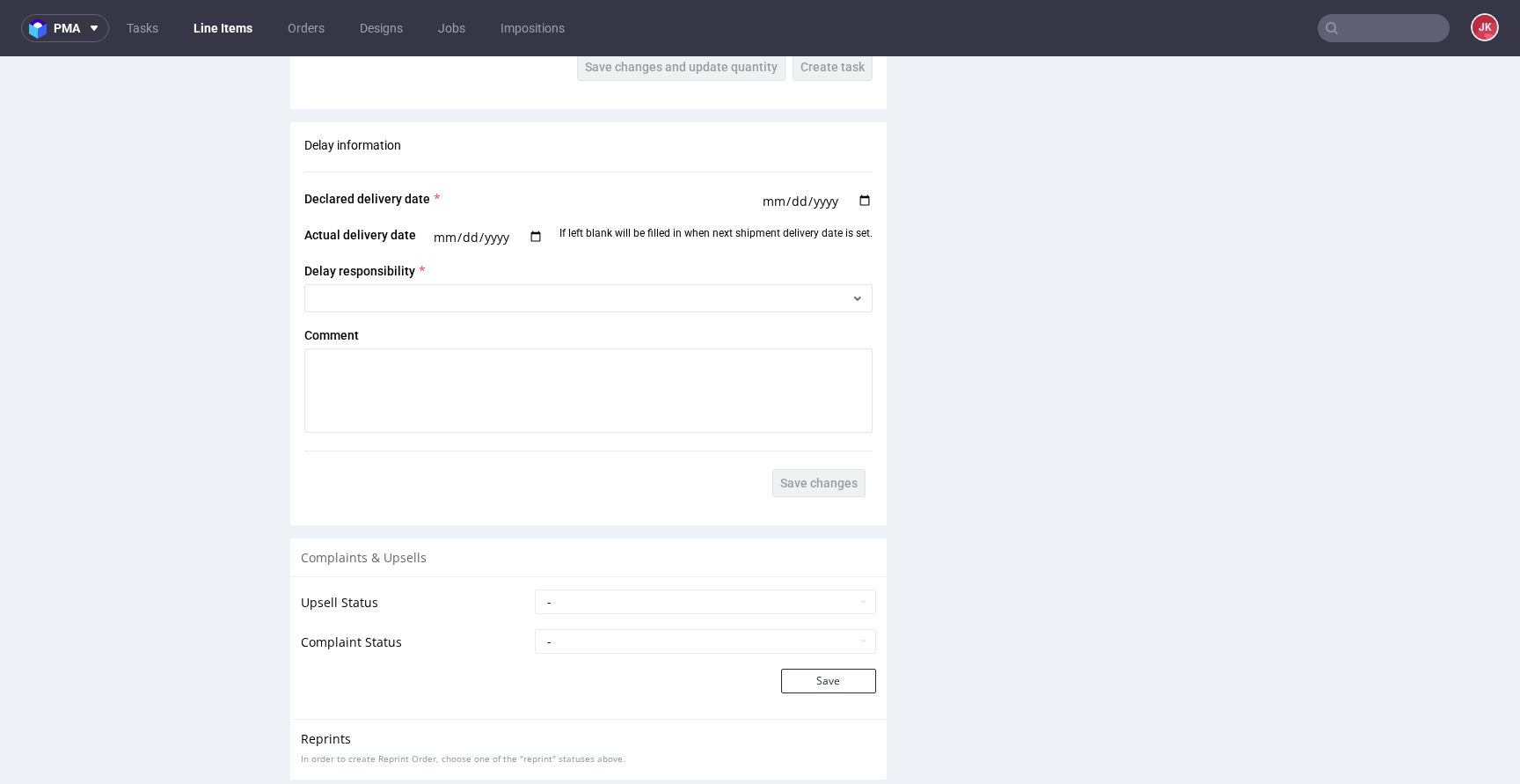
scroll to position [2563, 0]
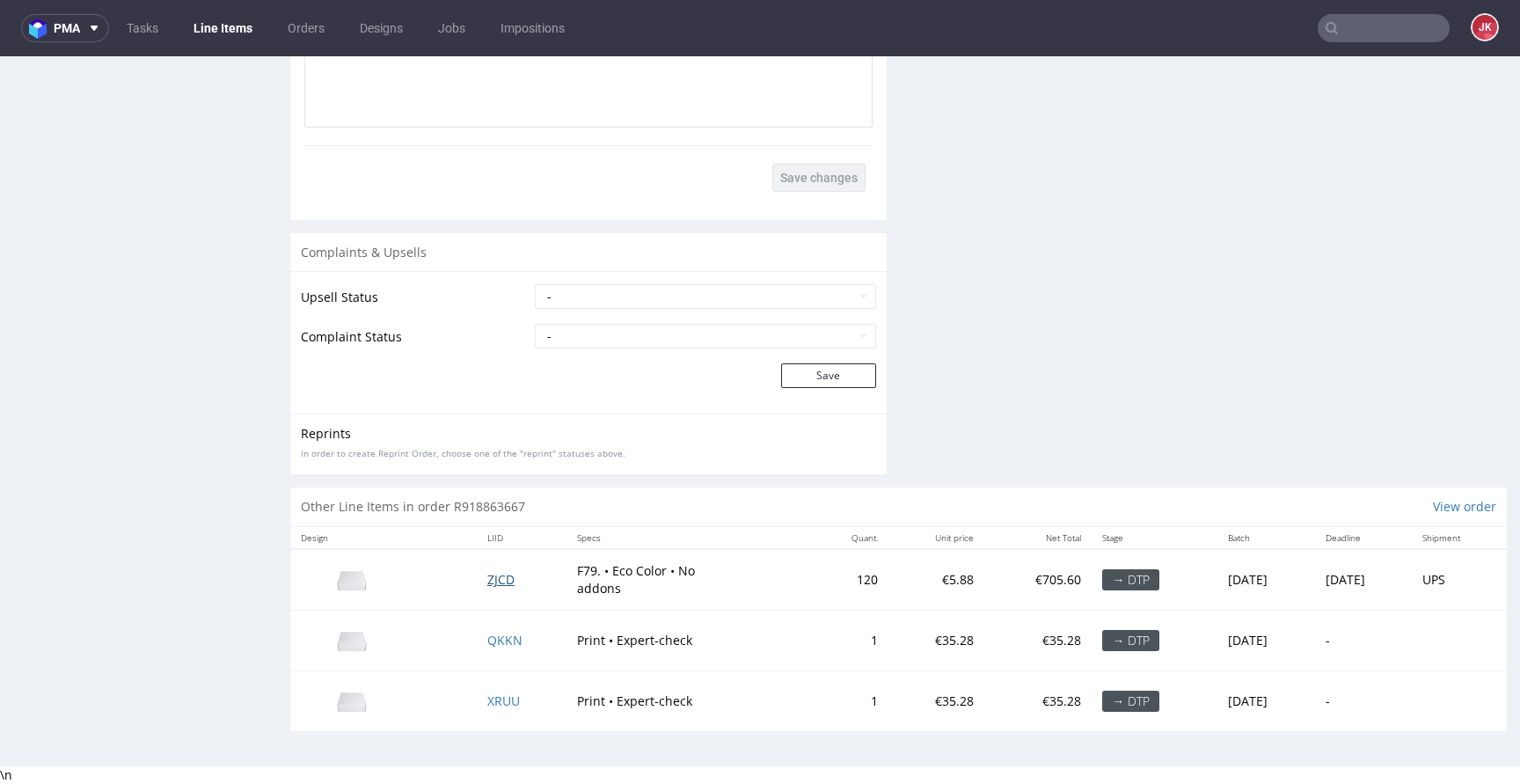
click at [487, 584] on span "ZJCD" at bounding box center [501, 579] width 27 height 17
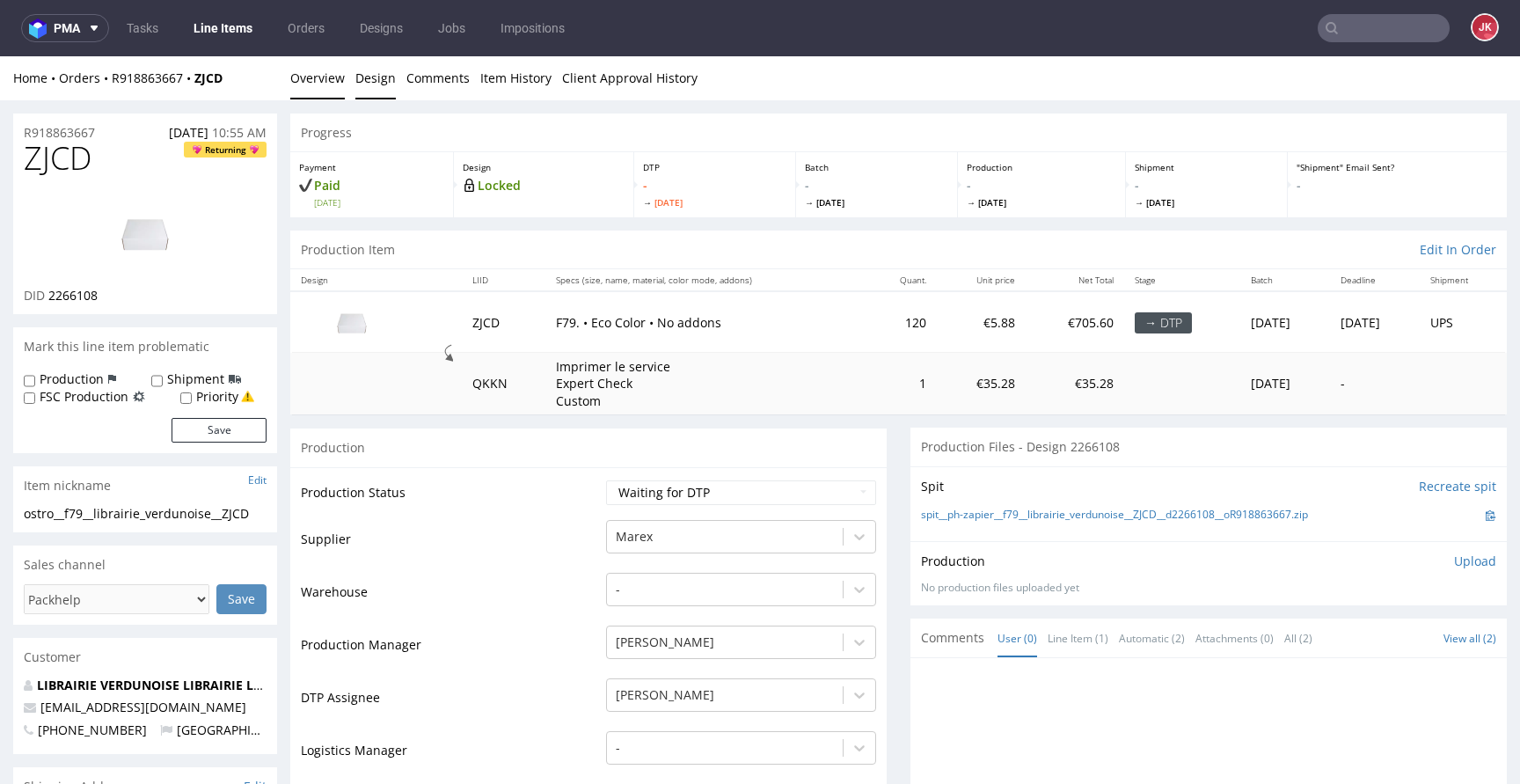
click at [363, 74] on link "Design" at bounding box center [375, 78] width 41 height 43
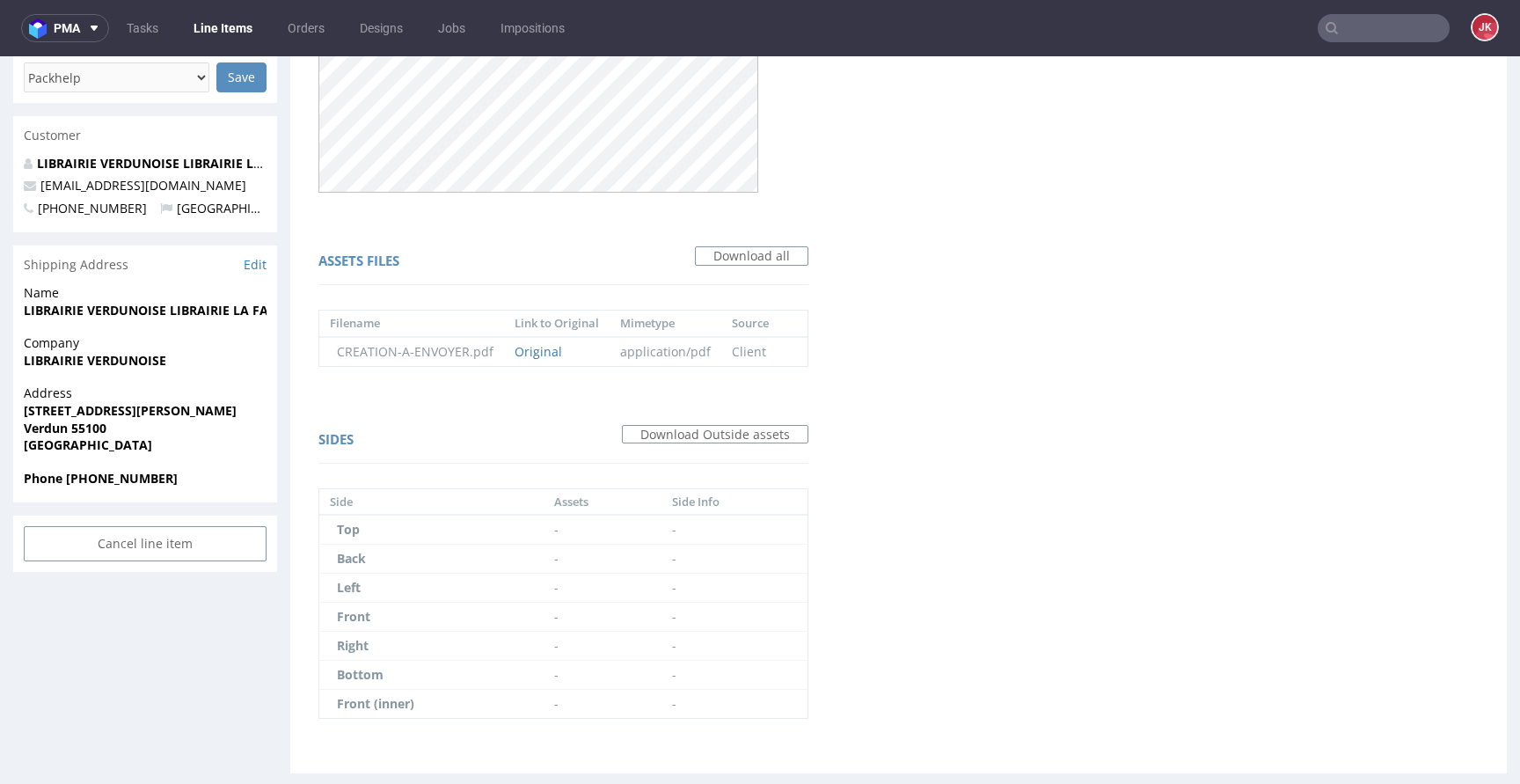
scroll to position [546, 0]
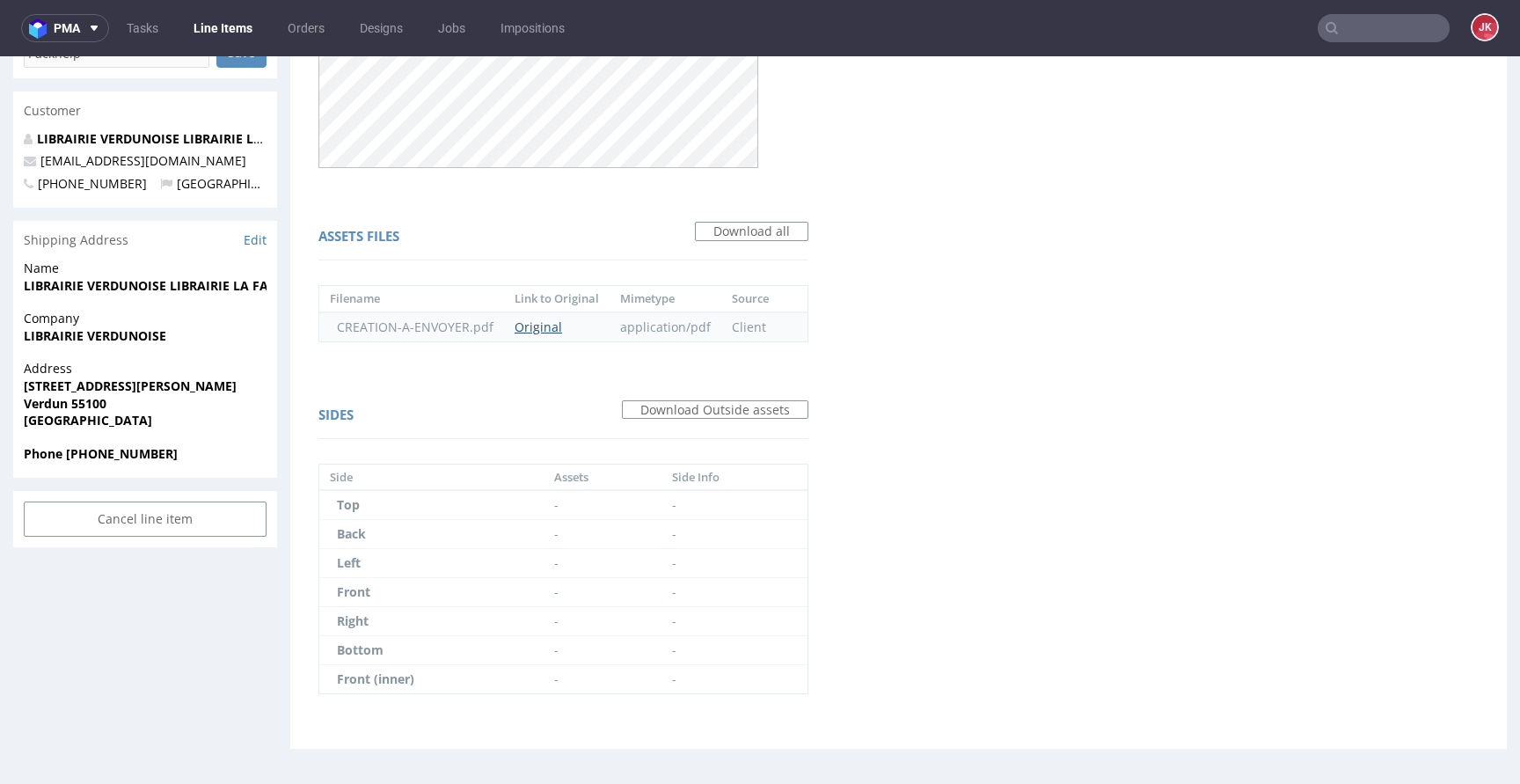
click at [527, 328] on link "Original" at bounding box center [538, 327] width 47 height 17
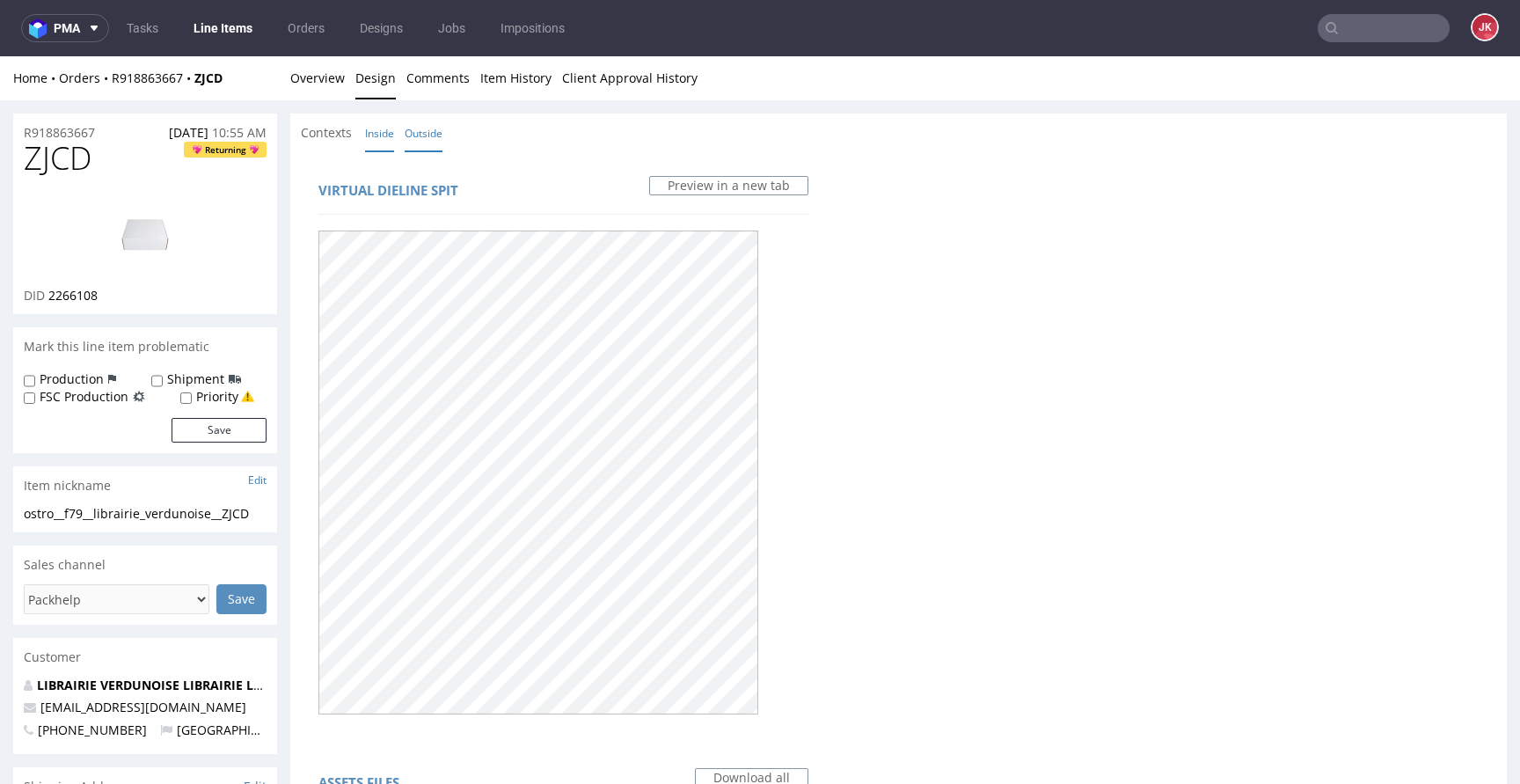
click at [387, 135] on link "Inside" at bounding box center [379, 133] width 29 height 38
click at [311, 78] on link "Overview" at bounding box center [317, 78] width 55 height 43
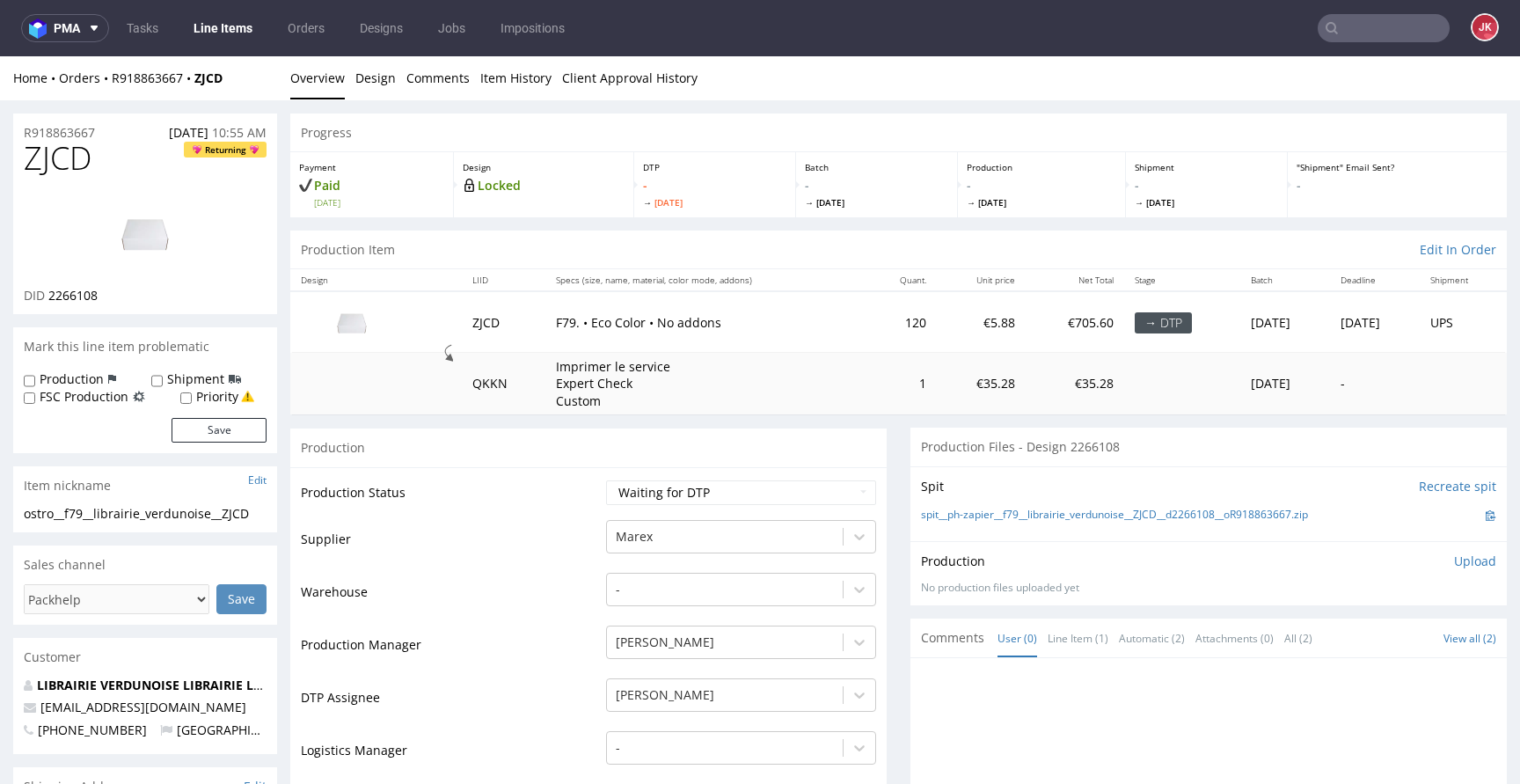
click at [580, 494] on td "Production Status" at bounding box center [451, 498] width 300 height 40
click at [615, 492] on select "Waiting for Artwork Waiting for Diecut Waiting for Mockup Waiting for DTP Waiti…" at bounding box center [741, 492] width 270 height 25
click at [606, 480] on select "Waiting for Artwork Waiting for Diecut Waiting for Mockup Waiting for DTP Waiti…" at bounding box center [741, 492] width 270 height 25
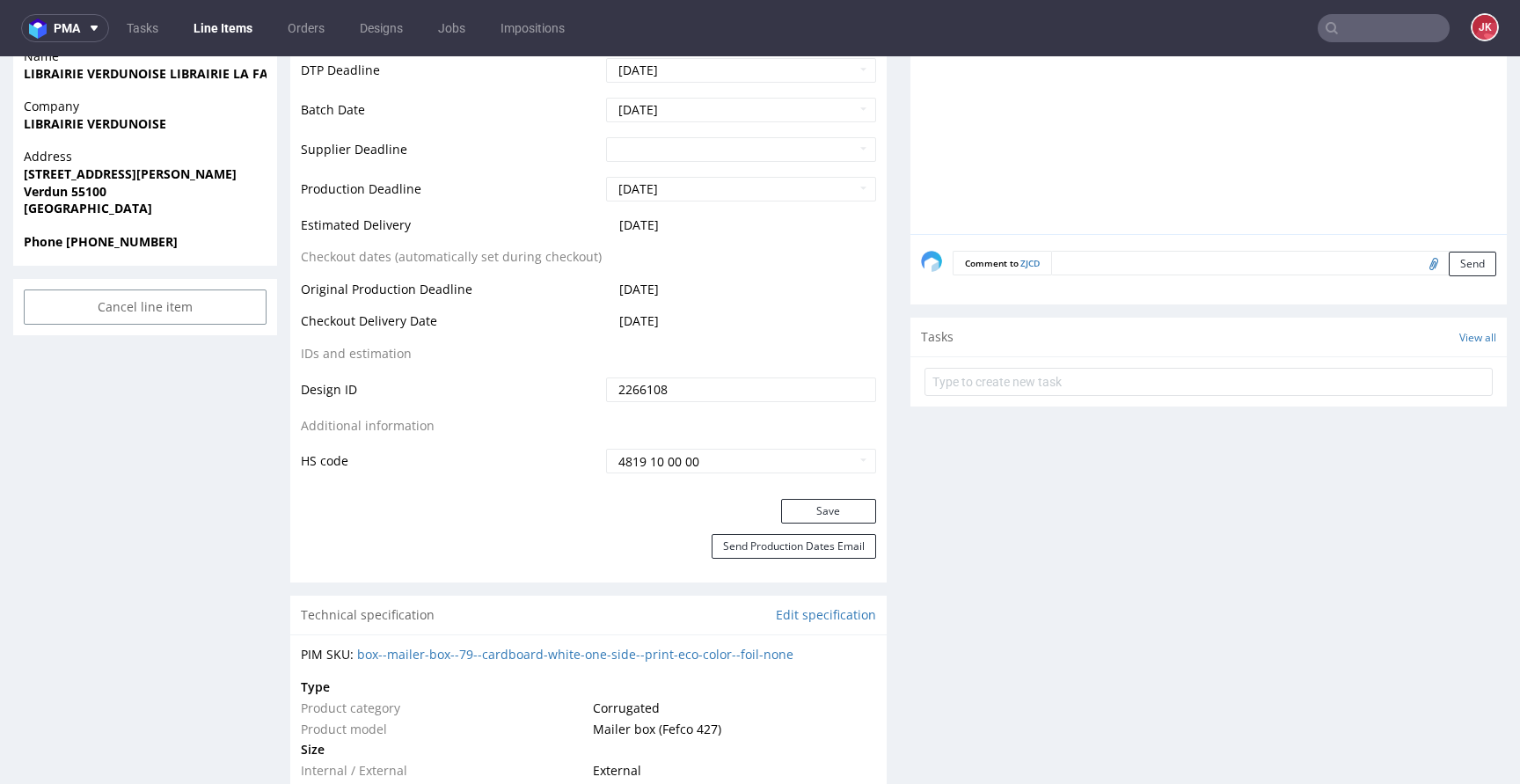
scroll to position [827, 0]
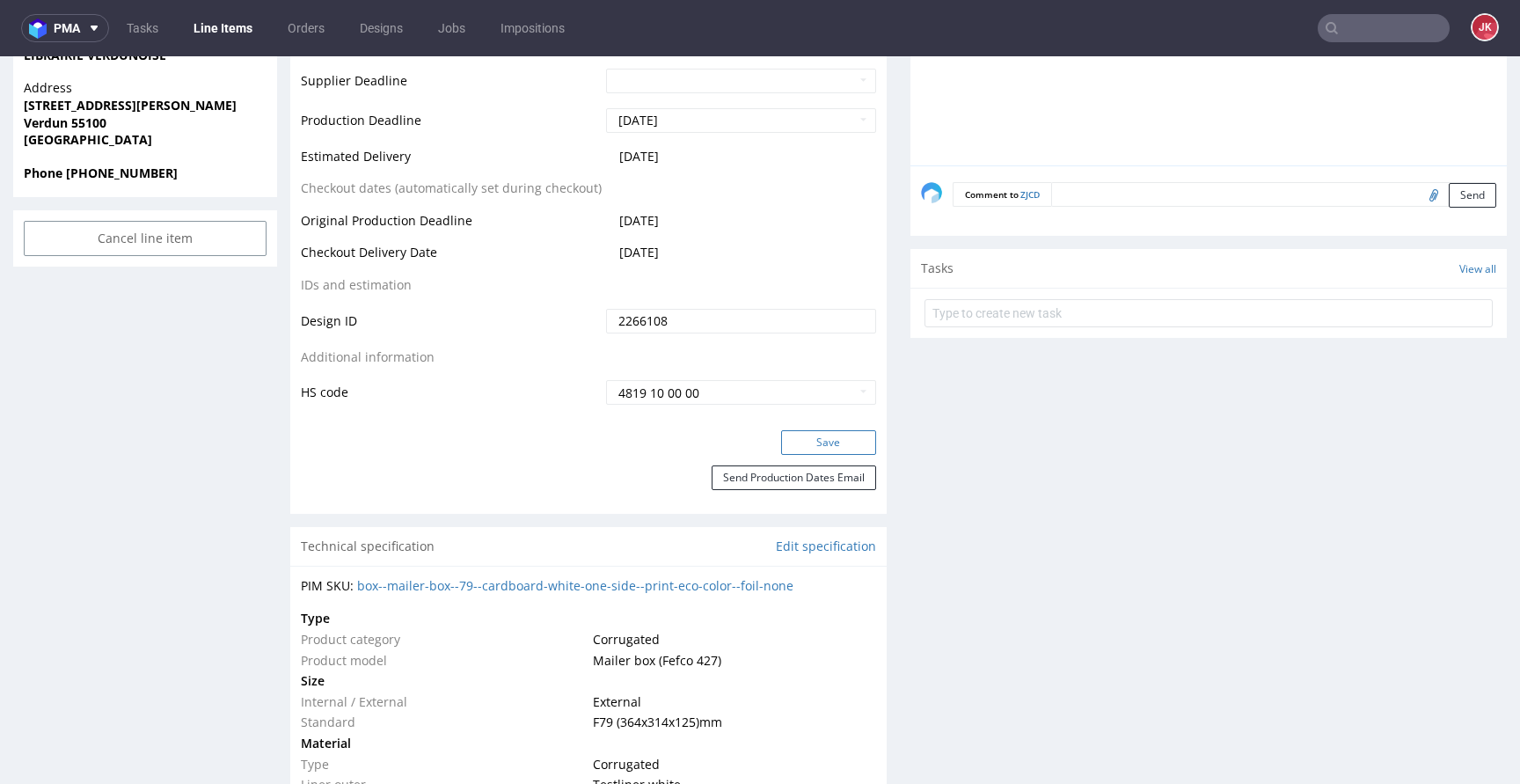
click at [807, 439] on button "Save" at bounding box center [828, 442] width 95 height 25
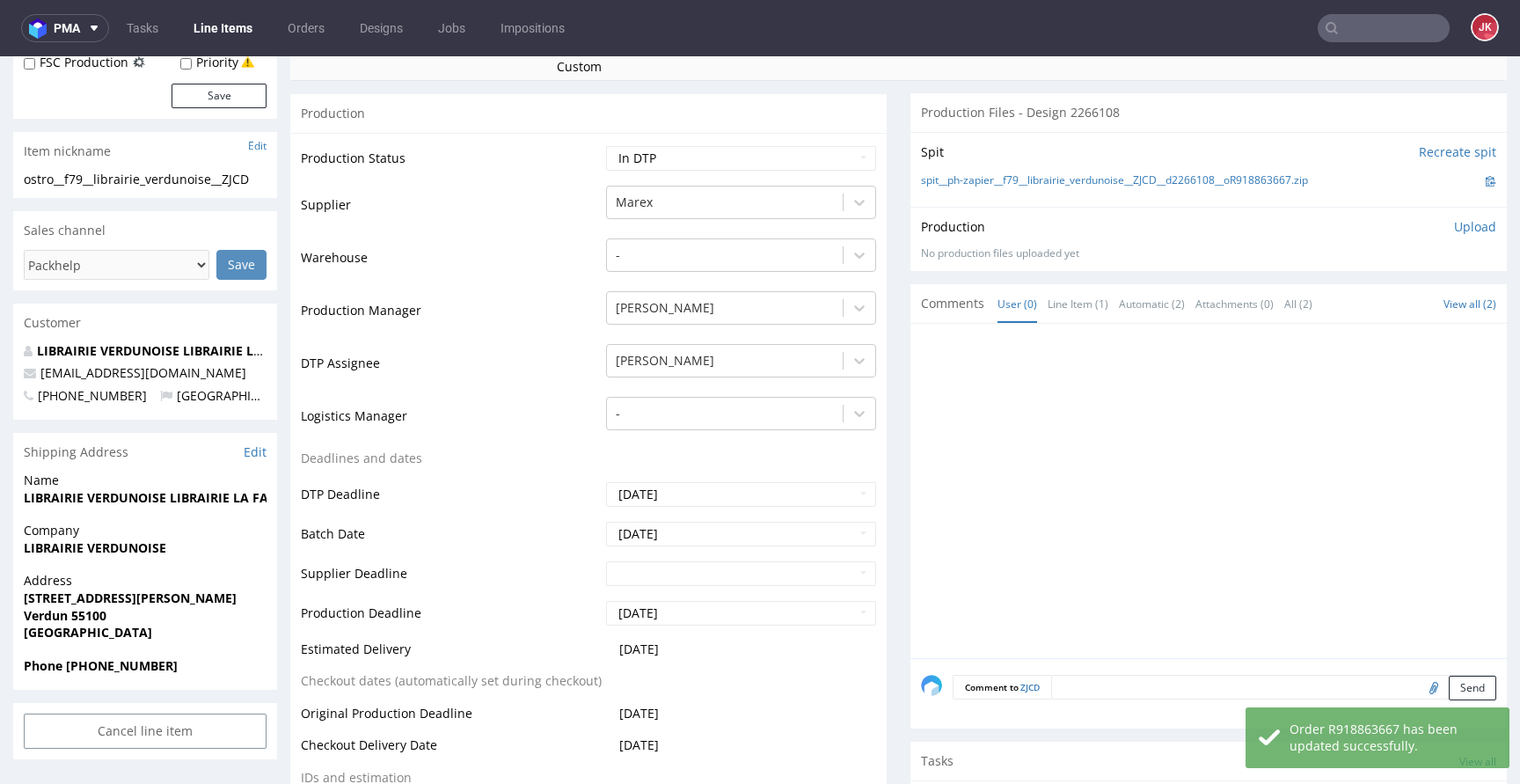
scroll to position [0, 0]
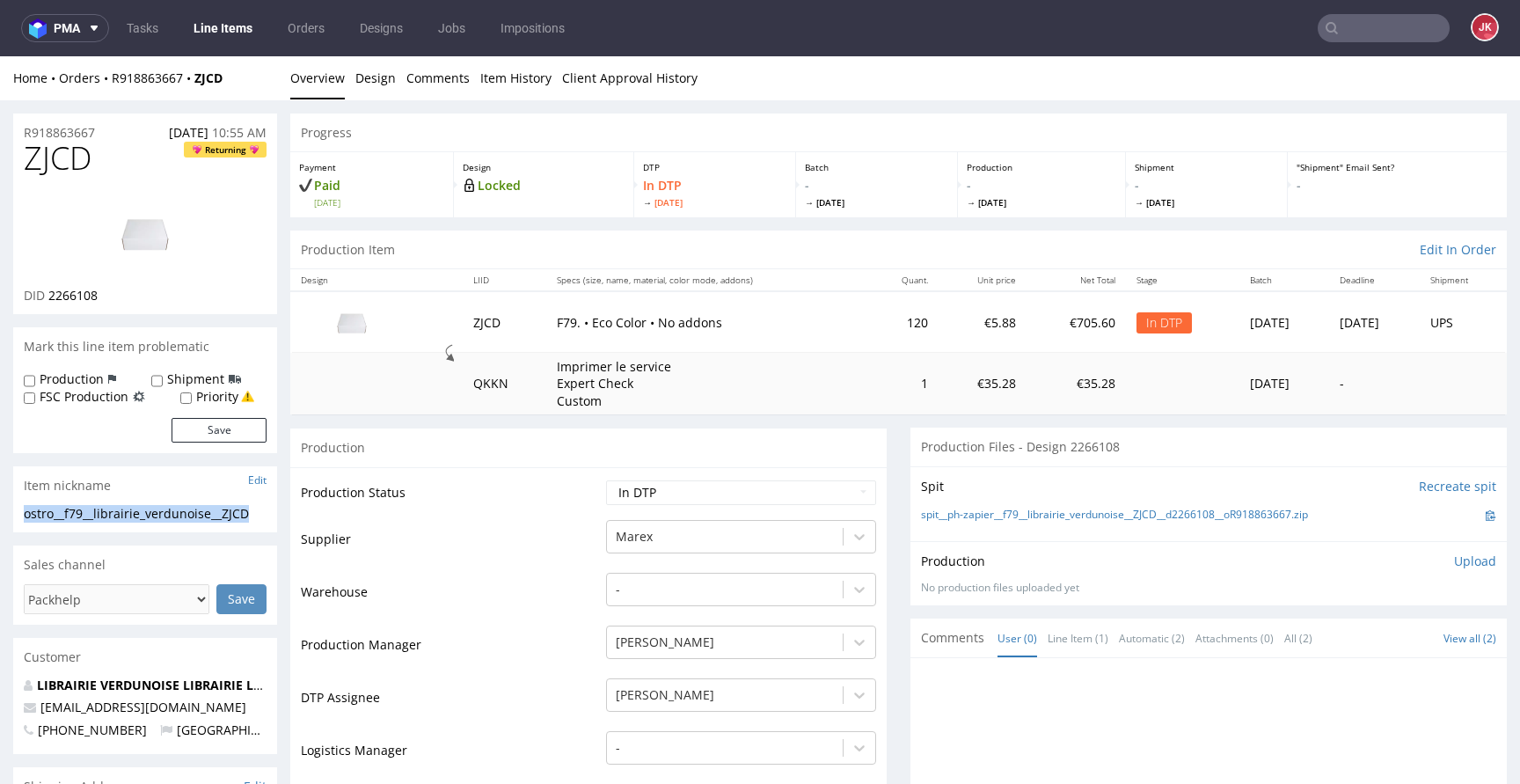
drag, startPoint x: 258, startPoint y: 516, endPoint x: 20, endPoint y: 515, distance: 238.0
click at [20, 515] on div "ostro__f79__librairie_verdunoise__ZJCD ostro__f79 __librairie_verdunoise__ZJCD …" at bounding box center [145, 519] width 264 height 28
copy div "ostro__f79__librairie_verdunoise__ZJCD"
click at [71, 297] on span "2266108" at bounding box center [73, 296] width 49 height 17
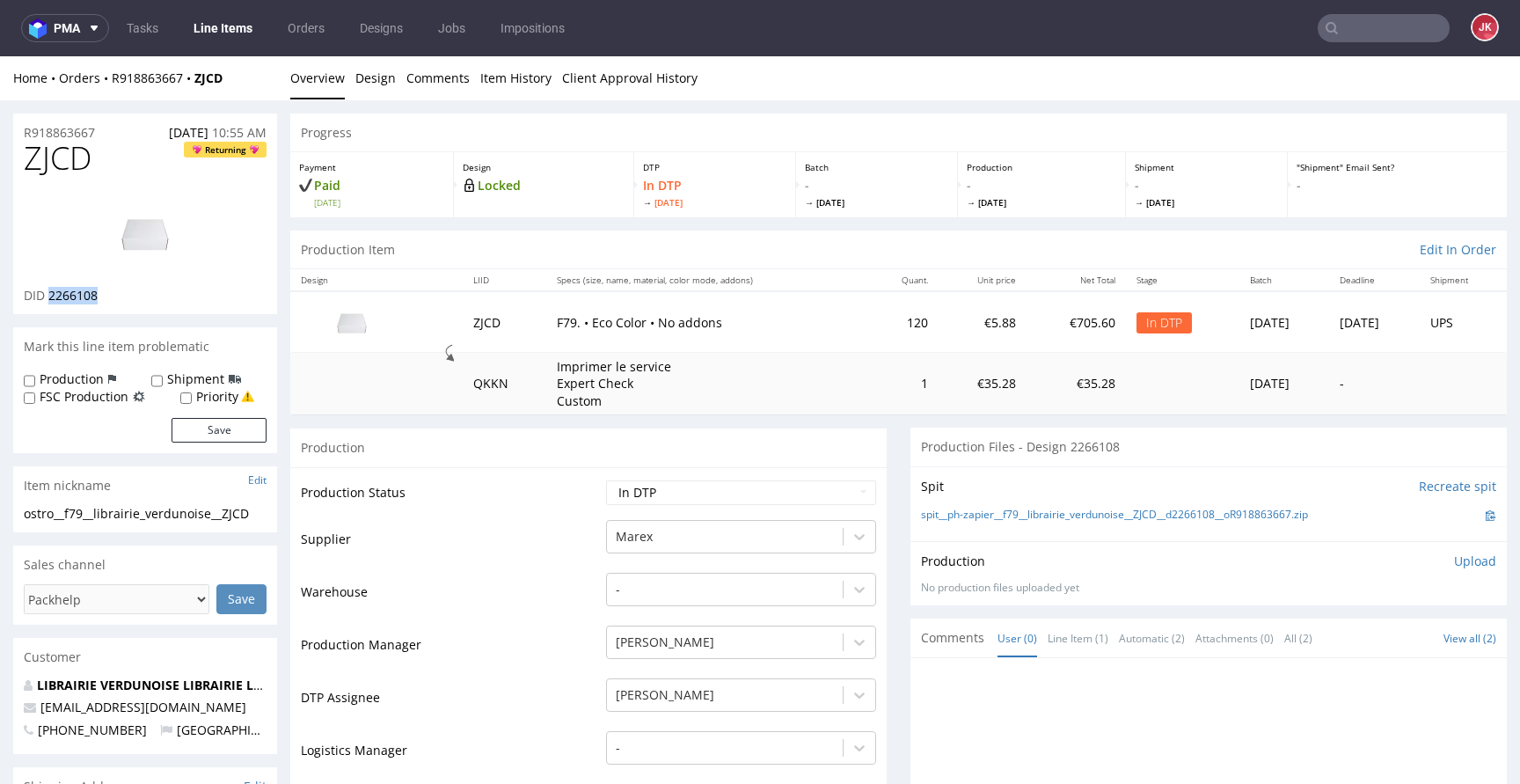
copy span "2266108"
click at [60, 165] on span "ZJCD" at bounding box center [58, 158] width 68 height 35
drag, startPoint x: 60, startPoint y: 165, endPoint x: 272, endPoint y: 209, distance: 216.5
click at [60, 166] on span "ZJCD" at bounding box center [58, 158] width 68 height 35
copy span "ZJCD"
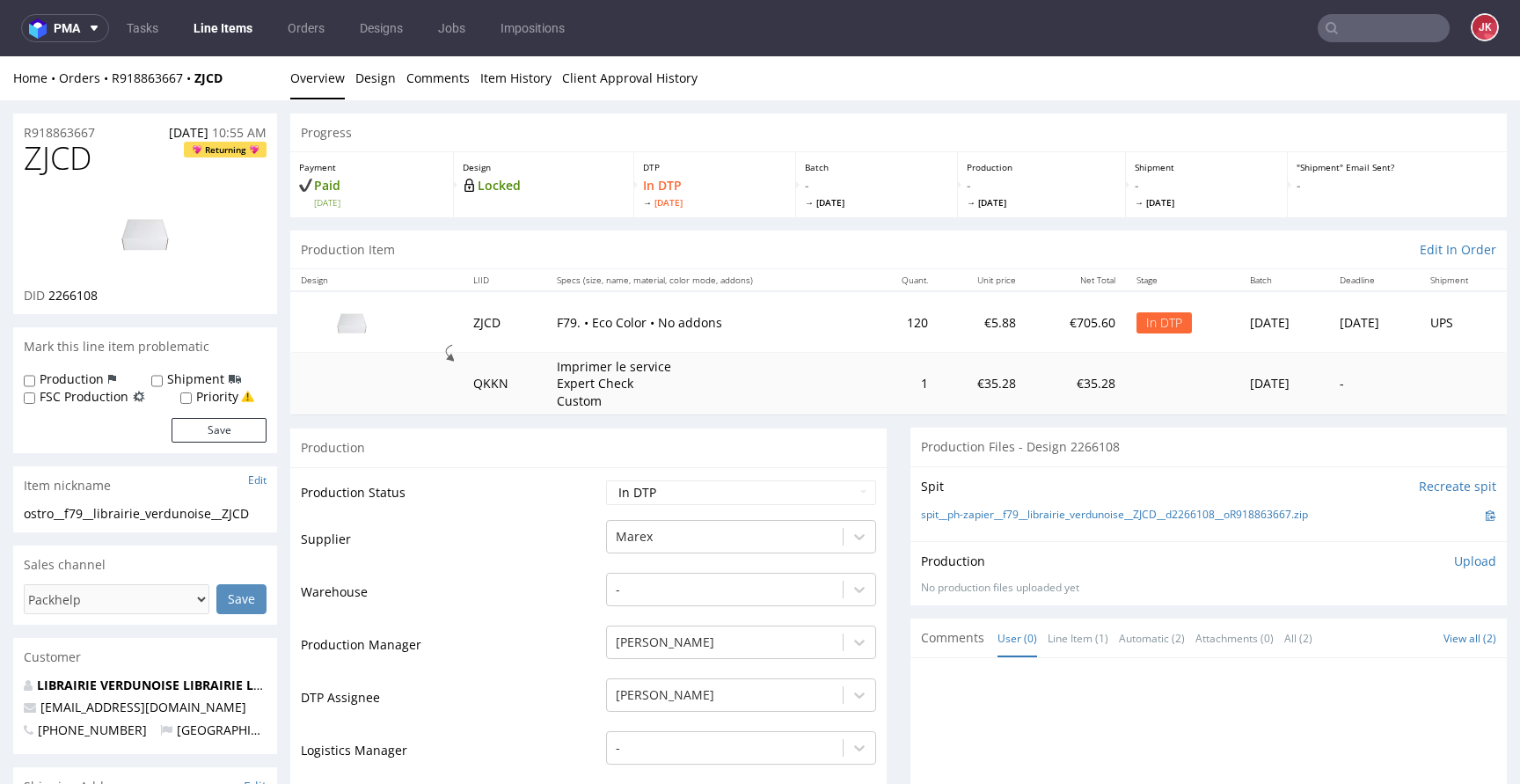
click at [778, 486] on select "Waiting for Artwork Waiting for Diecut Waiting for Mockup Waiting for DTP Waiti…" at bounding box center [741, 492] width 270 height 25
select select "dtp_ca_needed"
click at [606, 480] on select "Waiting for Artwork Waiting for Diecut Waiting for Mockup Waiting for DTP Waiti…" at bounding box center [741, 492] width 270 height 25
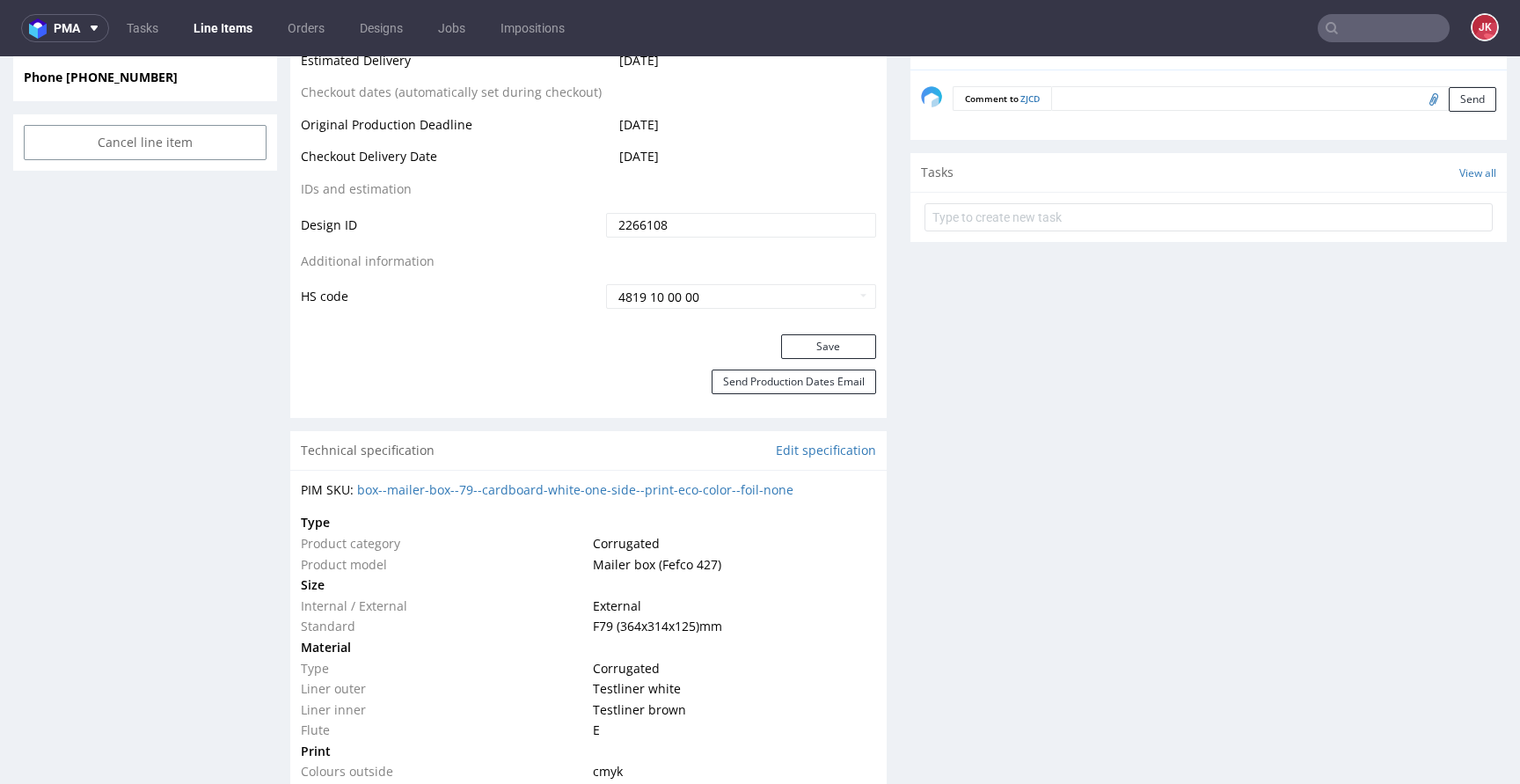
scroll to position [962, 0]
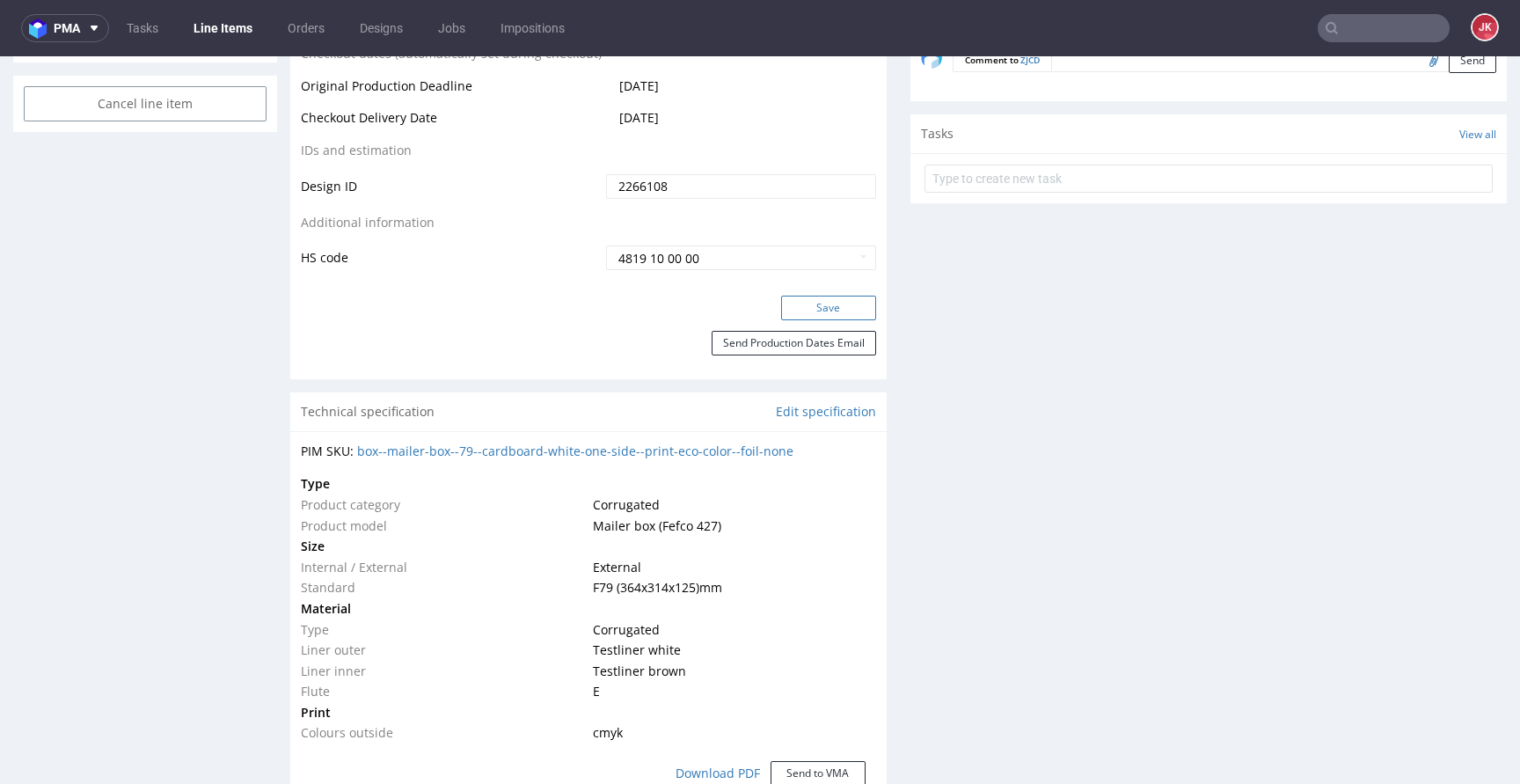
click at [812, 305] on button "Save" at bounding box center [828, 308] width 95 height 25
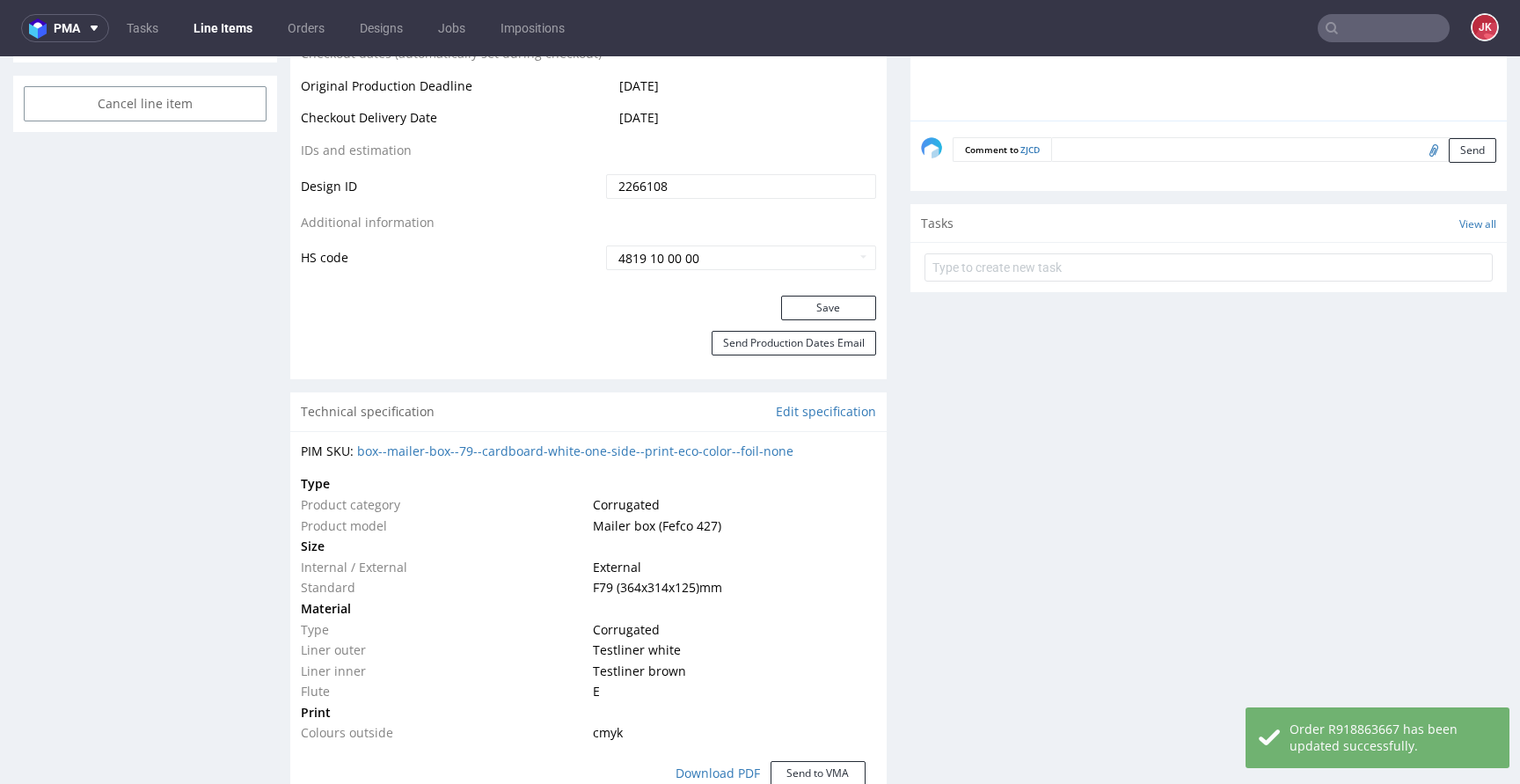
scroll to position [0, 0]
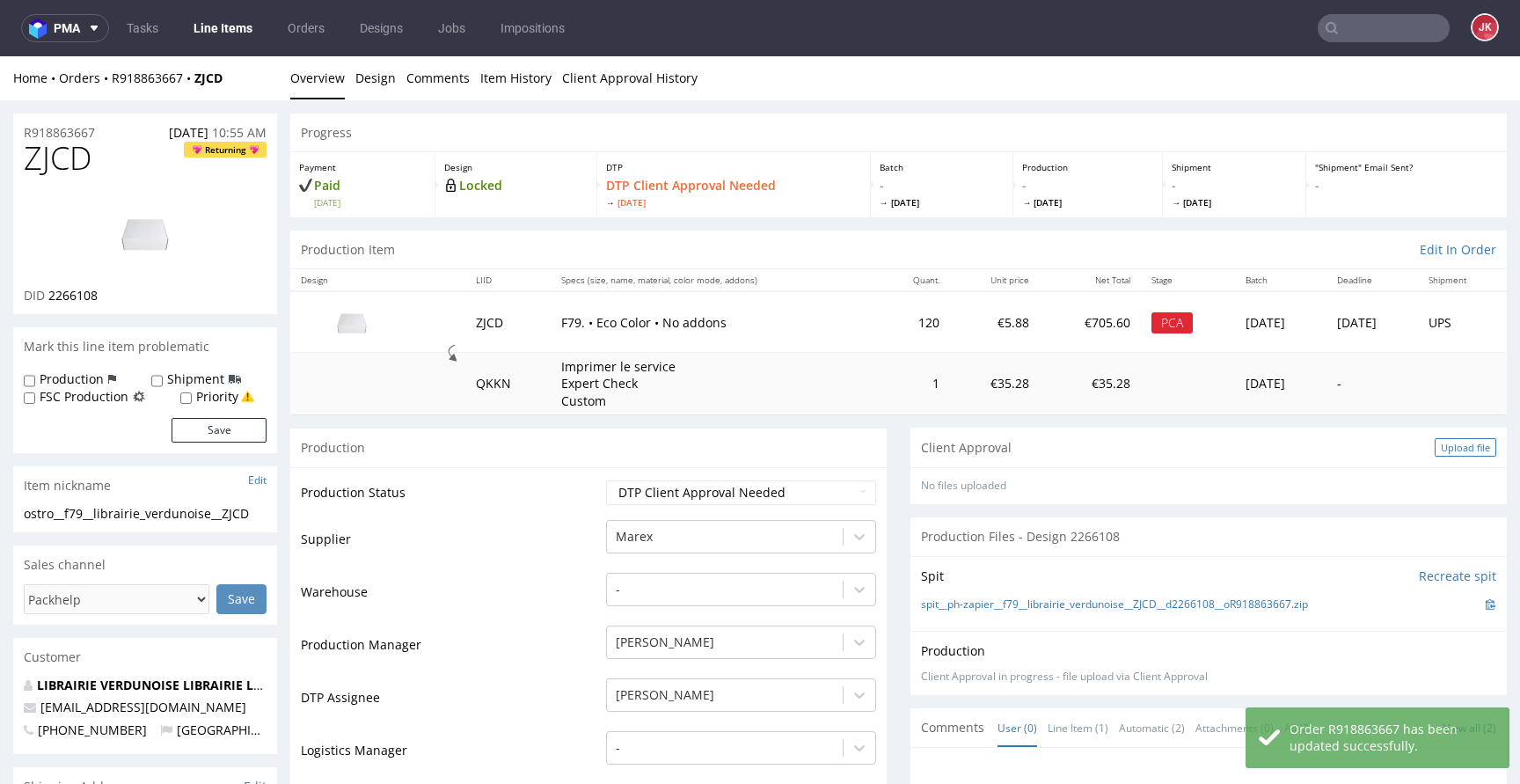
click at [1434, 450] on div "Upload file" at bounding box center [1464, 448] width 61 height 19
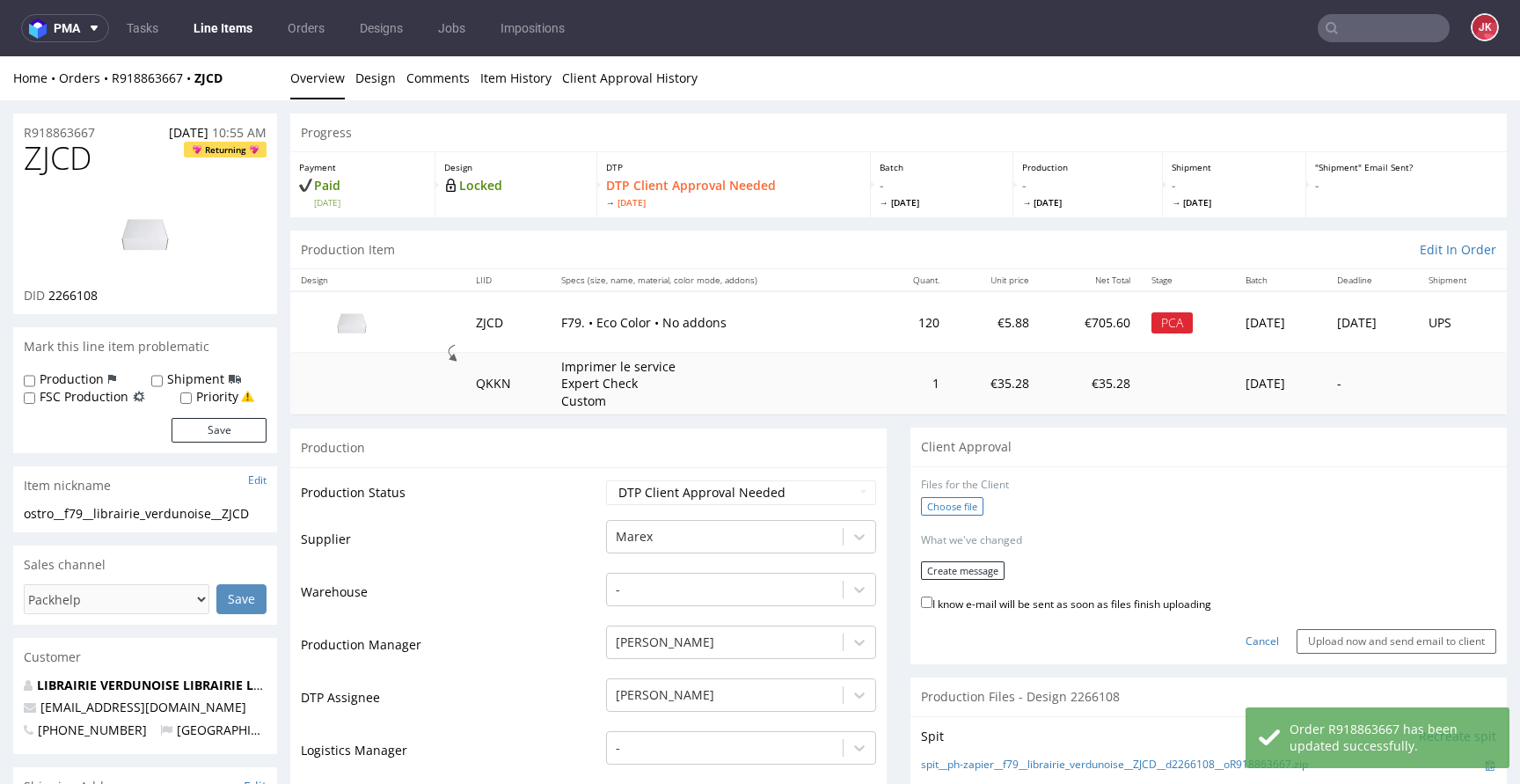
click at [937, 510] on label "Choose file" at bounding box center [952, 506] width 62 height 19
click at [0, 57] on input "Choose file" at bounding box center [0, 57] width 0 height 0
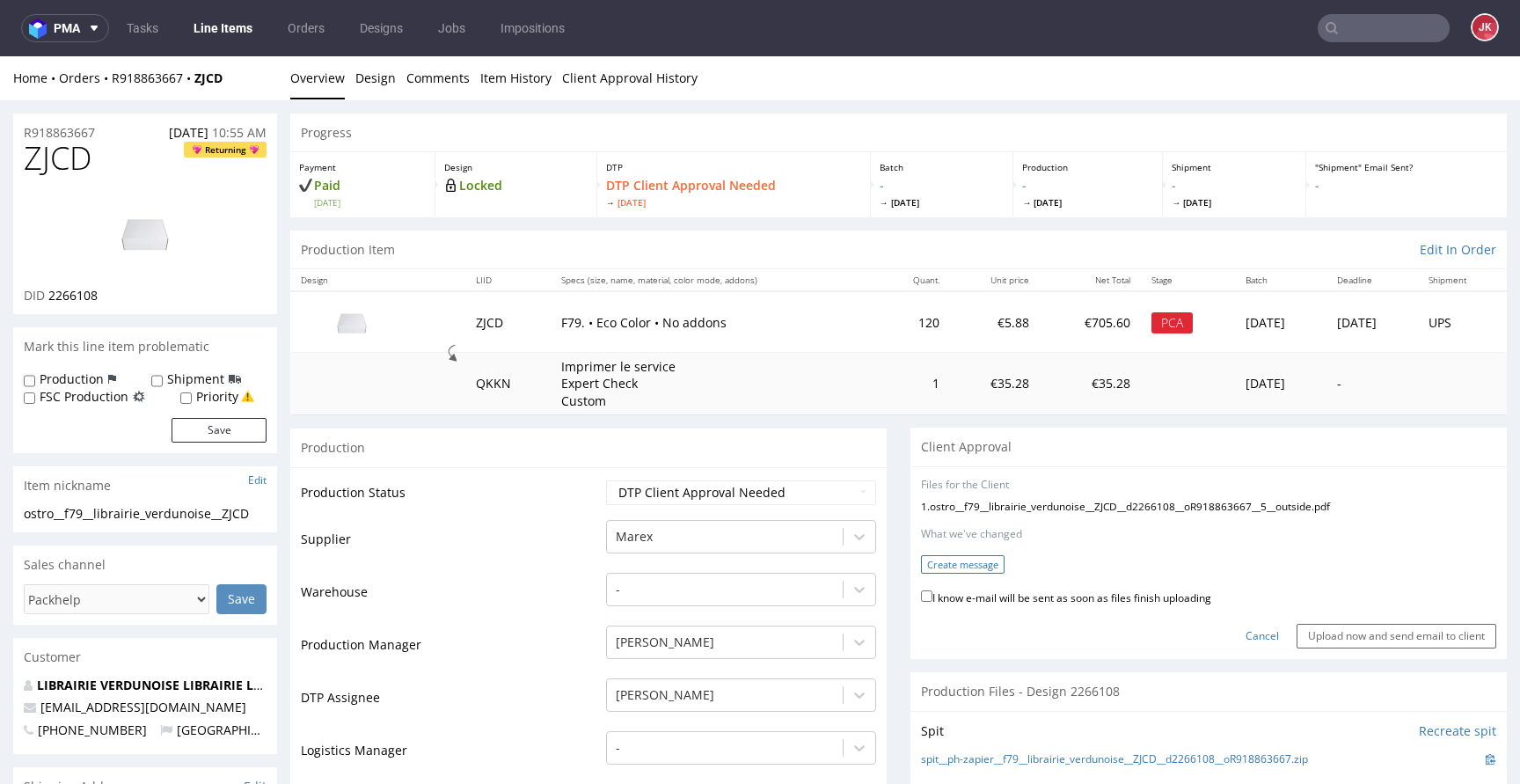
click at [974, 566] on button "Create message" at bounding box center [963, 564] width 83 height 19
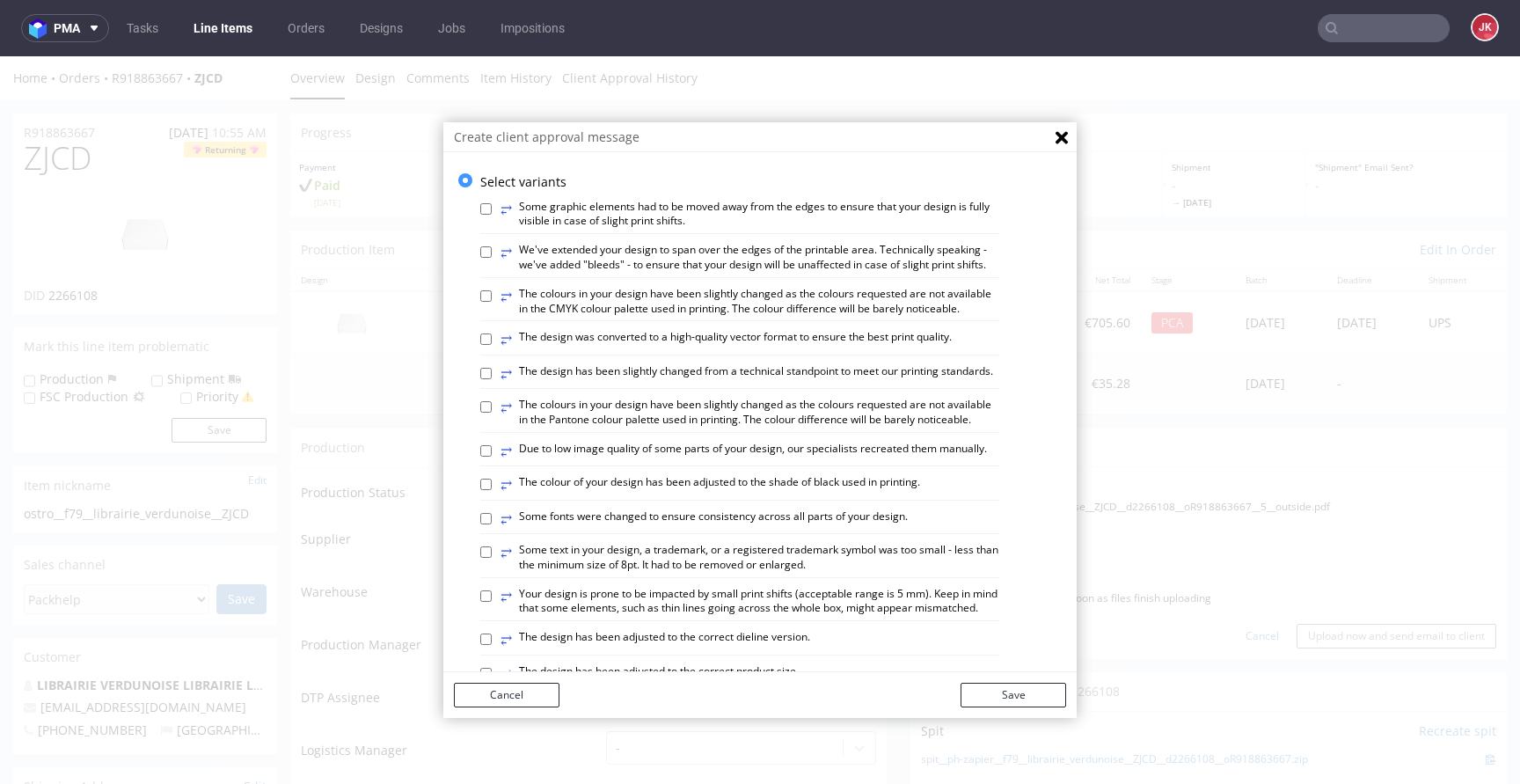
click at [580, 316] on label "⥂ The colours in your design have been slightly changed as the colours requeste…" at bounding box center [750, 302] width 499 height 30
click at [491, 301] on input "⥂ The colours in your design have been slightly changed as the colours requeste…" at bounding box center [486, 296] width 11 height 11
checkbox input "true"
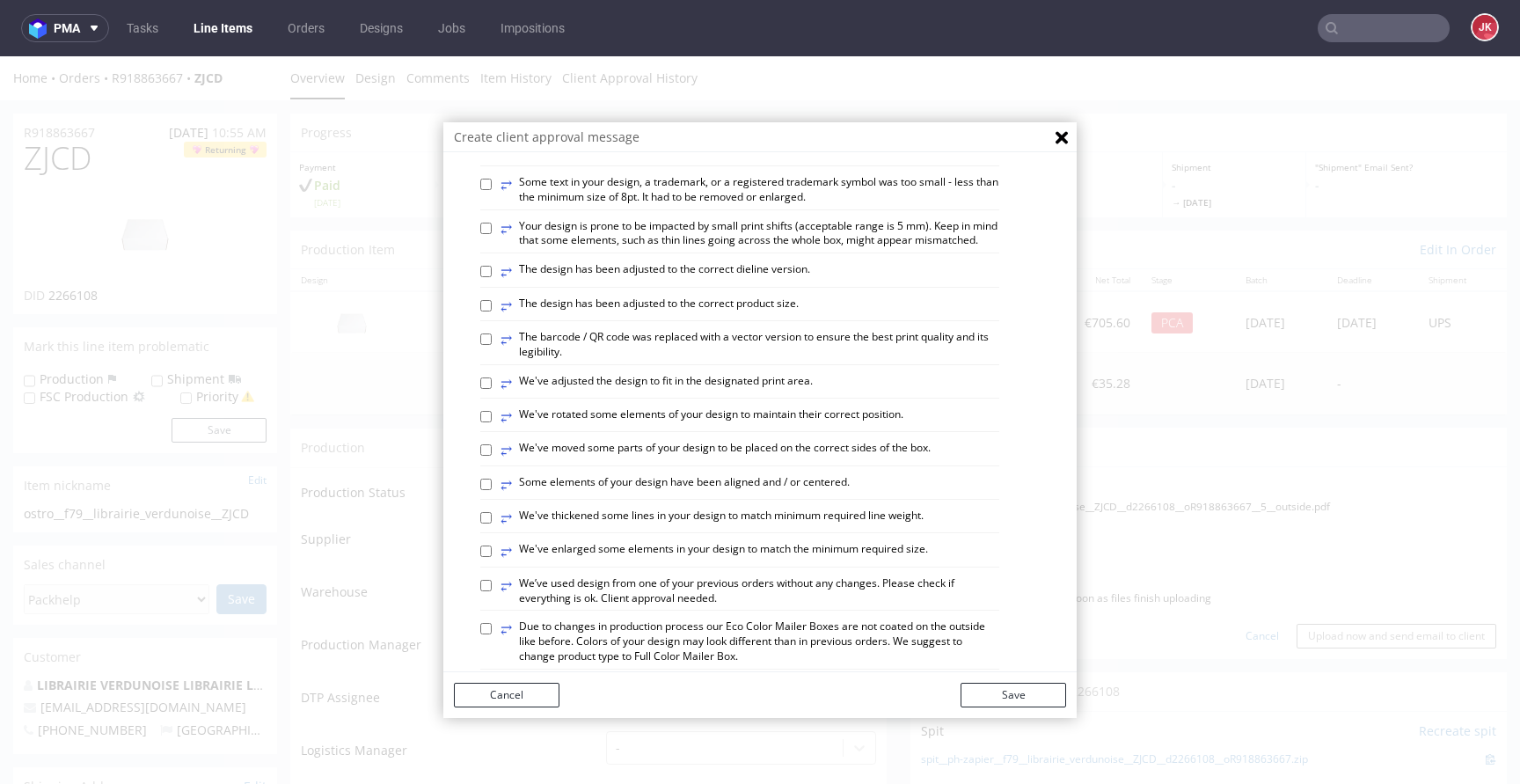
click at [653, 248] on label "⥂ Your design is prone to be impacted by small print shifts (acceptable range i…" at bounding box center [750, 234] width 499 height 30
click at [491, 234] on input "⥂ Your design is prone to be impacted by small print shifts (acceptable range i…" at bounding box center [486, 229] width 11 height 11
checkbox input "true"
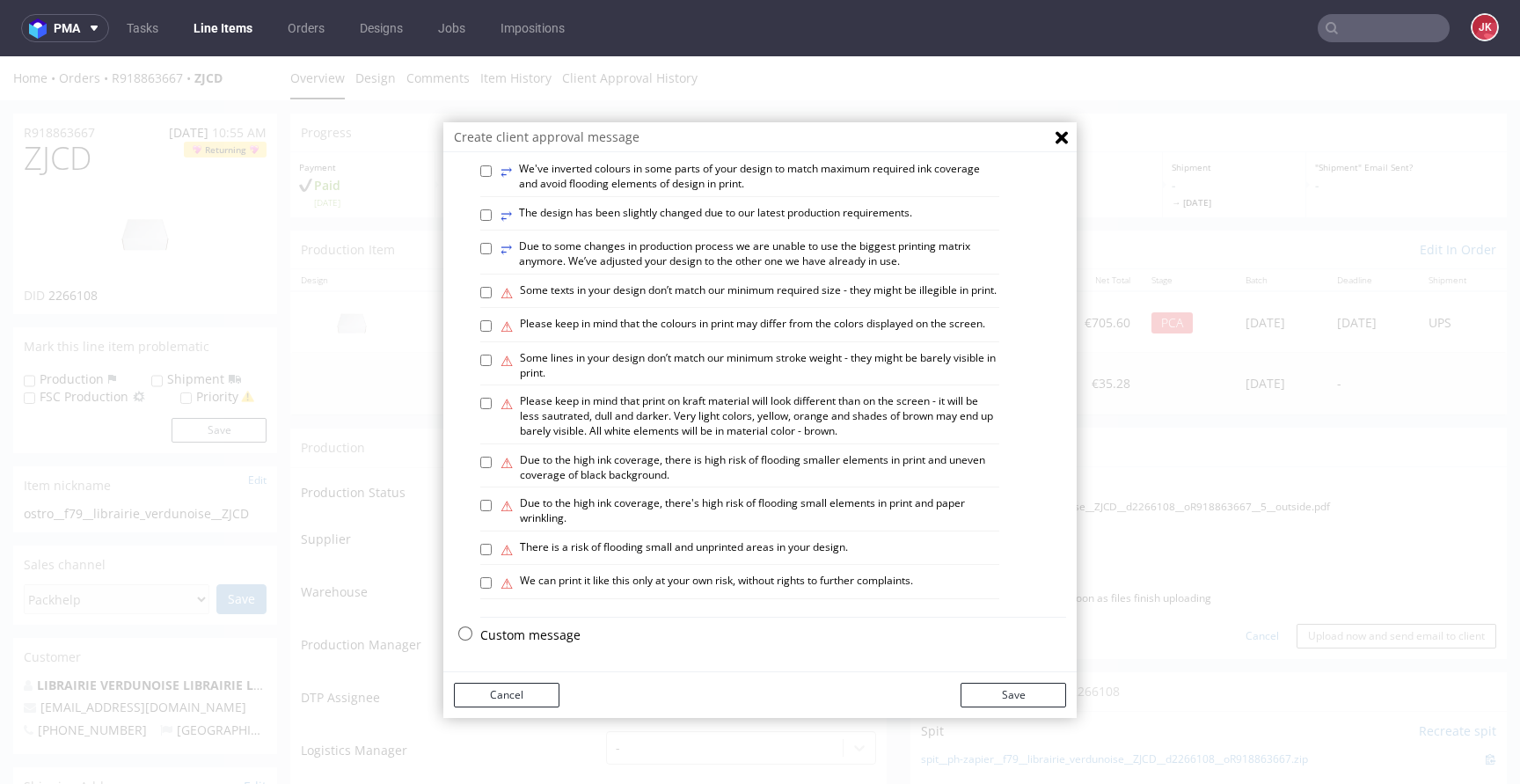
scroll to position [1026, 0]
click at [606, 588] on label "⚠ We can print it like this only at your own risk, without rights to further co…" at bounding box center [707, 583] width 413 height 19
click at [491, 588] on input "⚠ We can print it like this only at your own risk, without rights to further co…" at bounding box center [486, 583] width 11 height 11
checkbox input "true"
click at [992, 705] on button "Save" at bounding box center [1014, 694] width 106 height 25
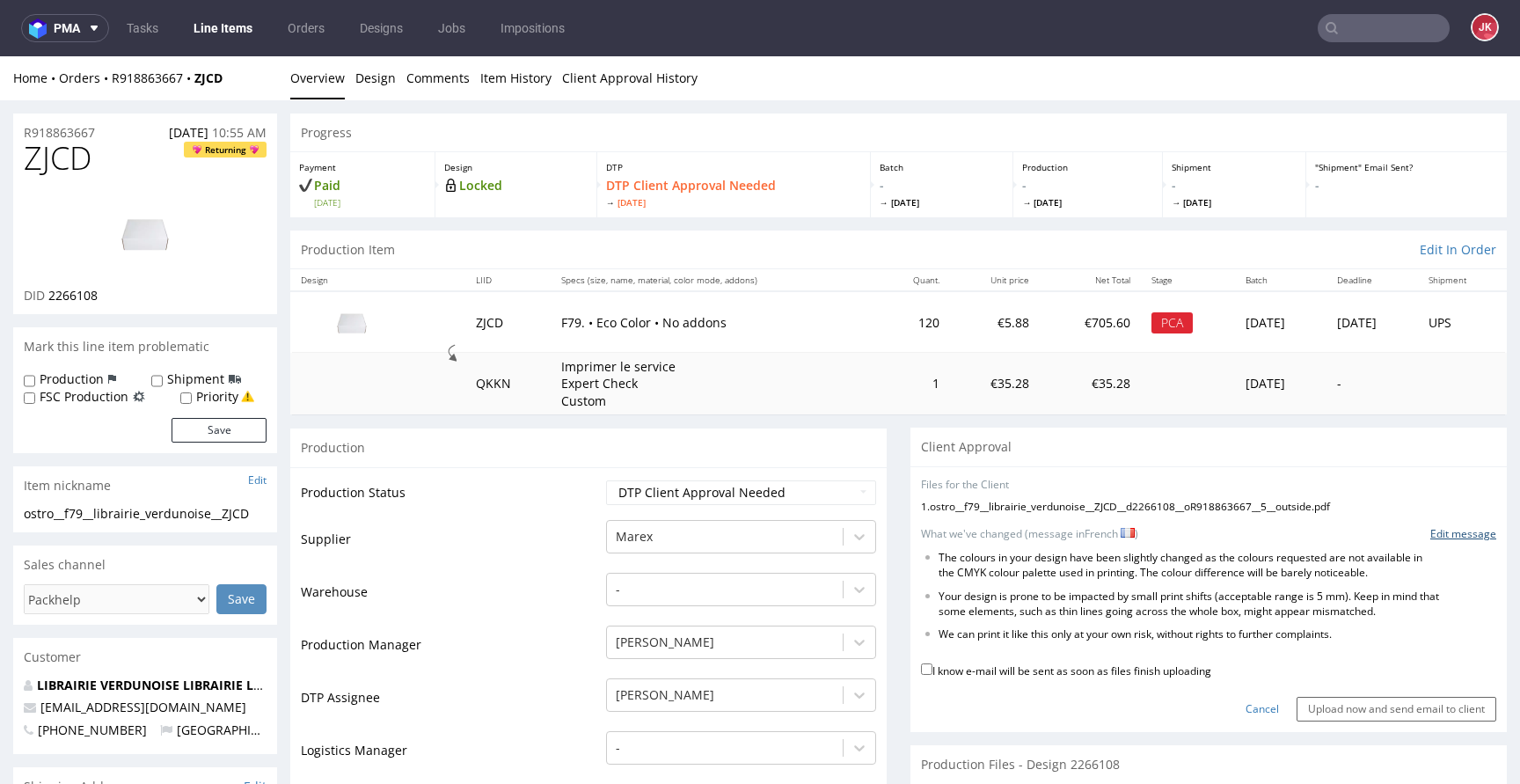
click at [1430, 528] on link "Edit message" at bounding box center [1463, 535] width 66 height 15
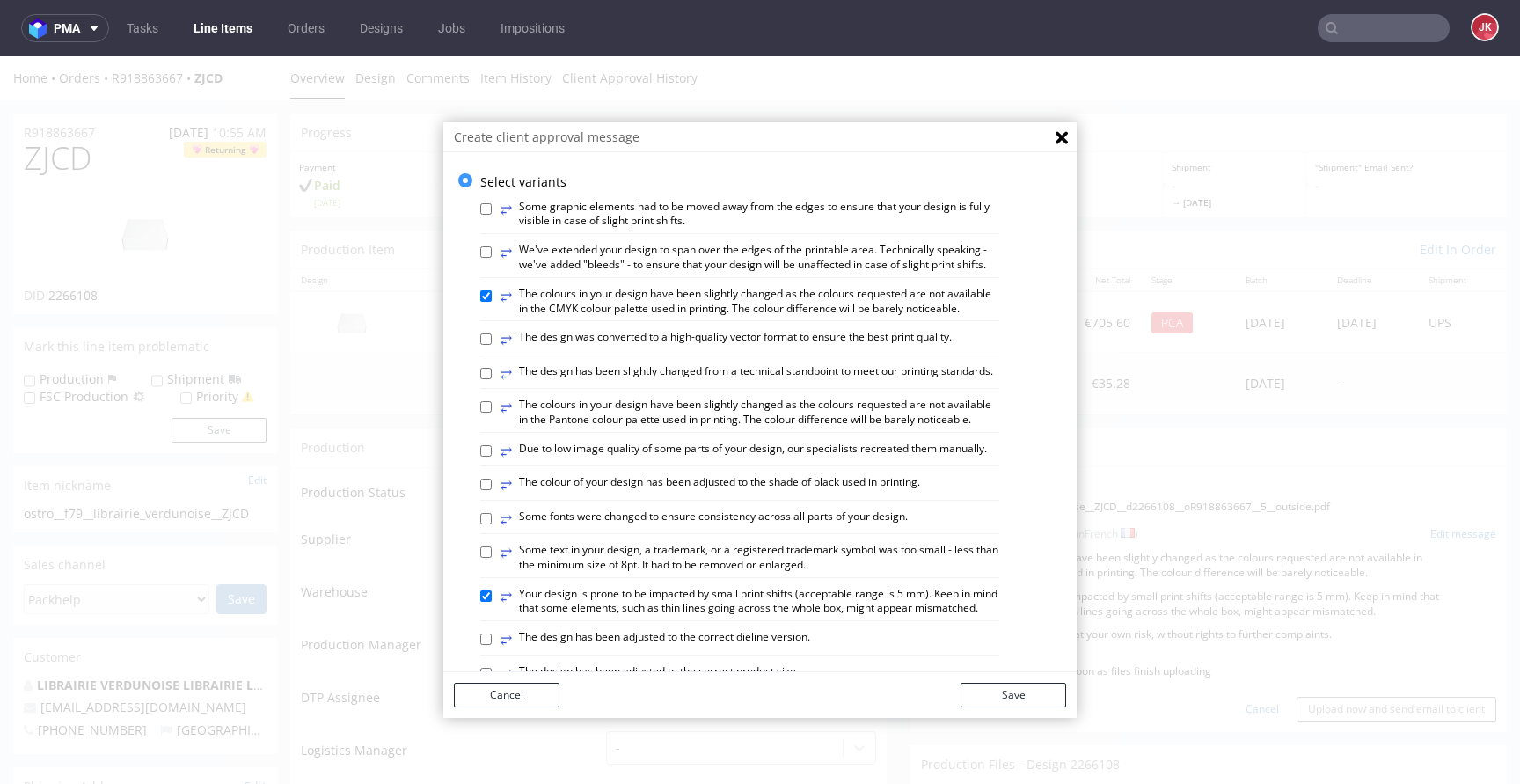
click at [582, 316] on label "⥂ The colours in your design have been slightly changed as the colours requeste…" at bounding box center [750, 302] width 499 height 30
click at [491, 301] on input "⥂ The colours in your design have been slightly changed as the colours requeste…" at bounding box center [486, 296] width 11 height 11
checkbox input "false"
click at [647, 263] on label "⥂ We've extended your design to span over the edges of the printable area. Tech…" at bounding box center [750, 258] width 499 height 30
click at [491, 258] on input "⥂ We've extended your design to span over the edges of the printable area. Tech…" at bounding box center [486, 252] width 11 height 11
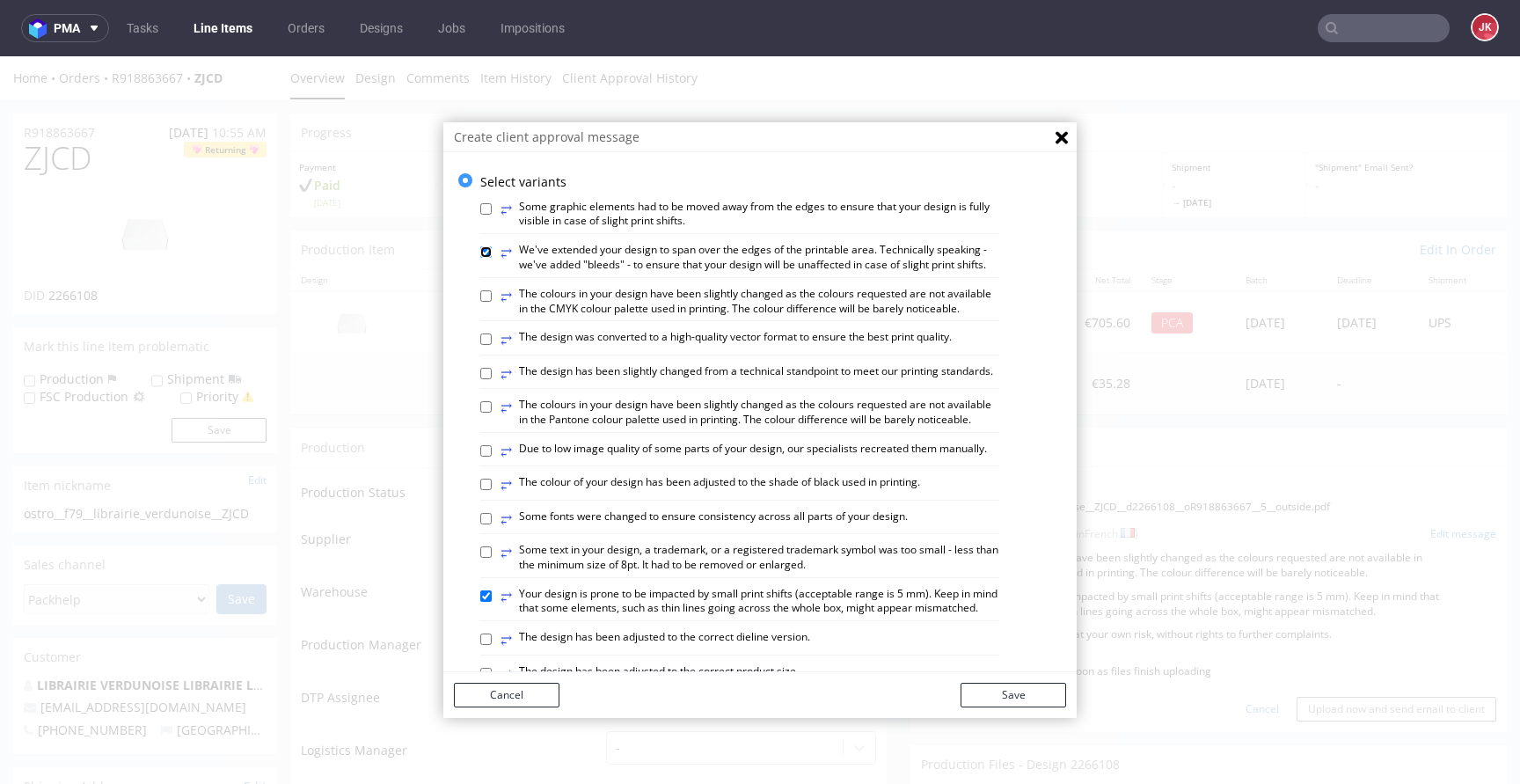
checkbox input "true"
click at [978, 691] on button "Save" at bounding box center [1014, 694] width 106 height 25
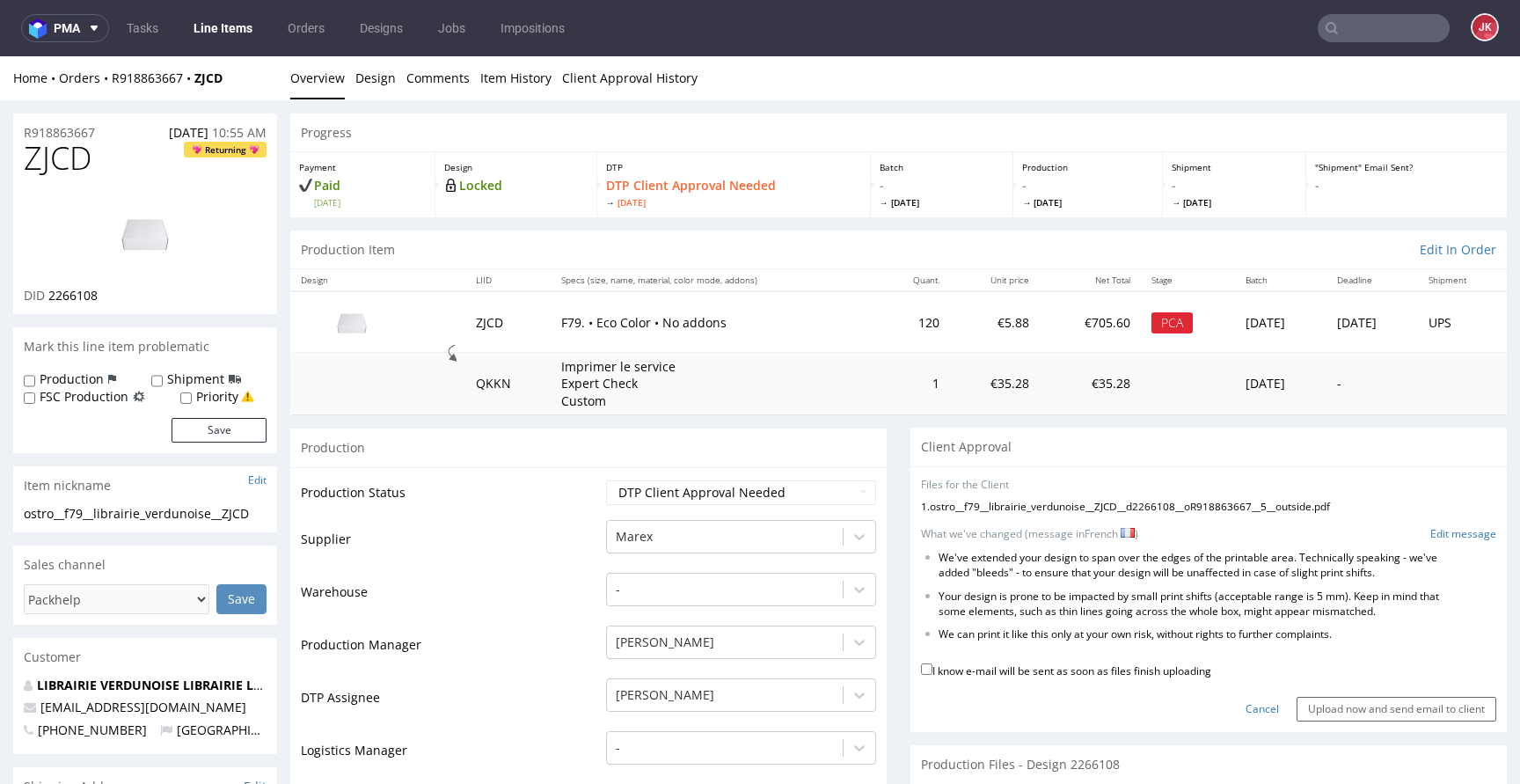
click at [1005, 668] on label "I know e-mail will be sent as soon as files finish uploading" at bounding box center [1066, 669] width 290 height 19
click at [932, 668] on input "I know e-mail will be sent as soon as files finish uploading" at bounding box center [927, 669] width 11 height 11
checkbox input "true"
click at [1307, 699] on input "Upload now and send email to client" at bounding box center [1395, 708] width 199 height 25
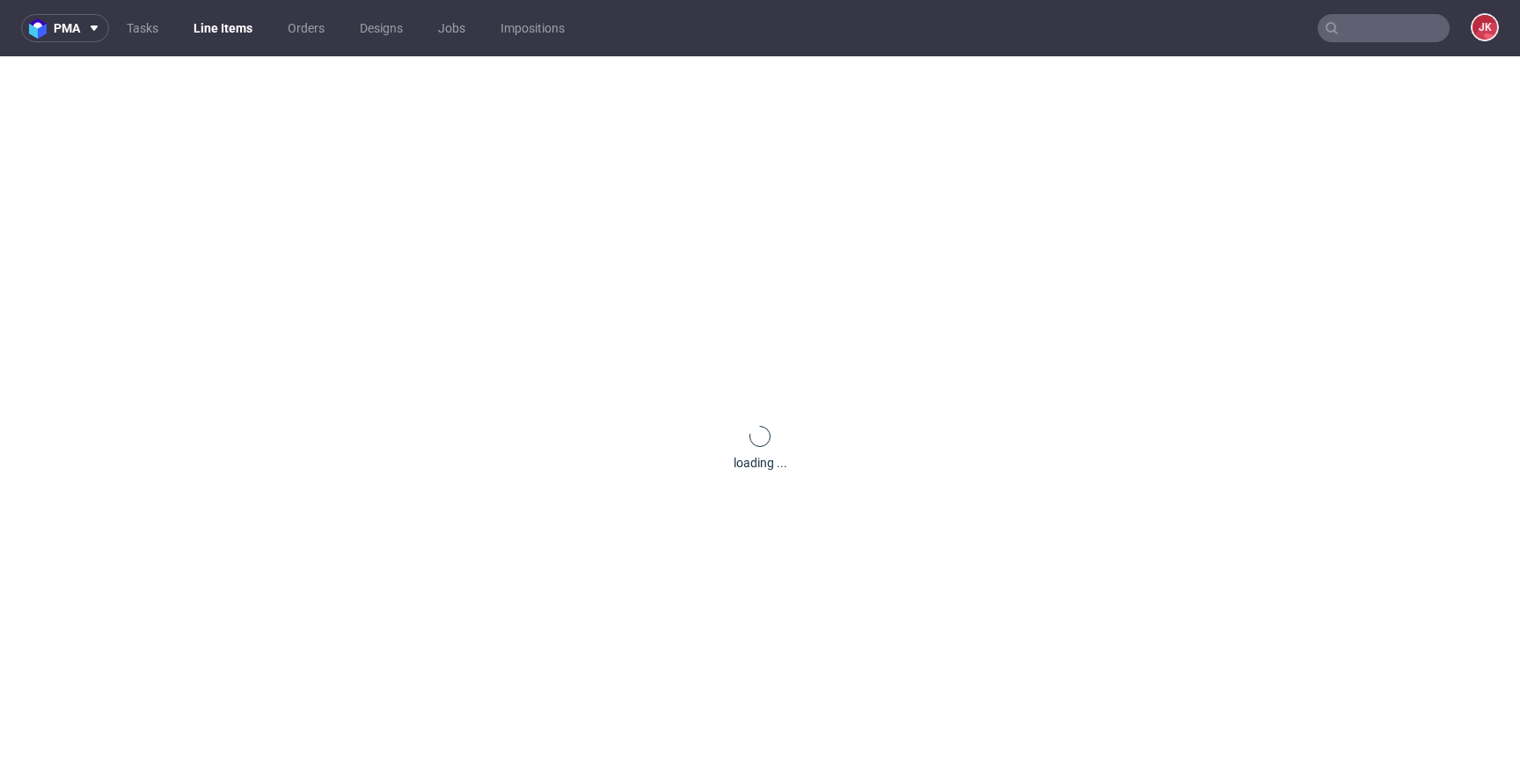
scroll to position [0, 0]
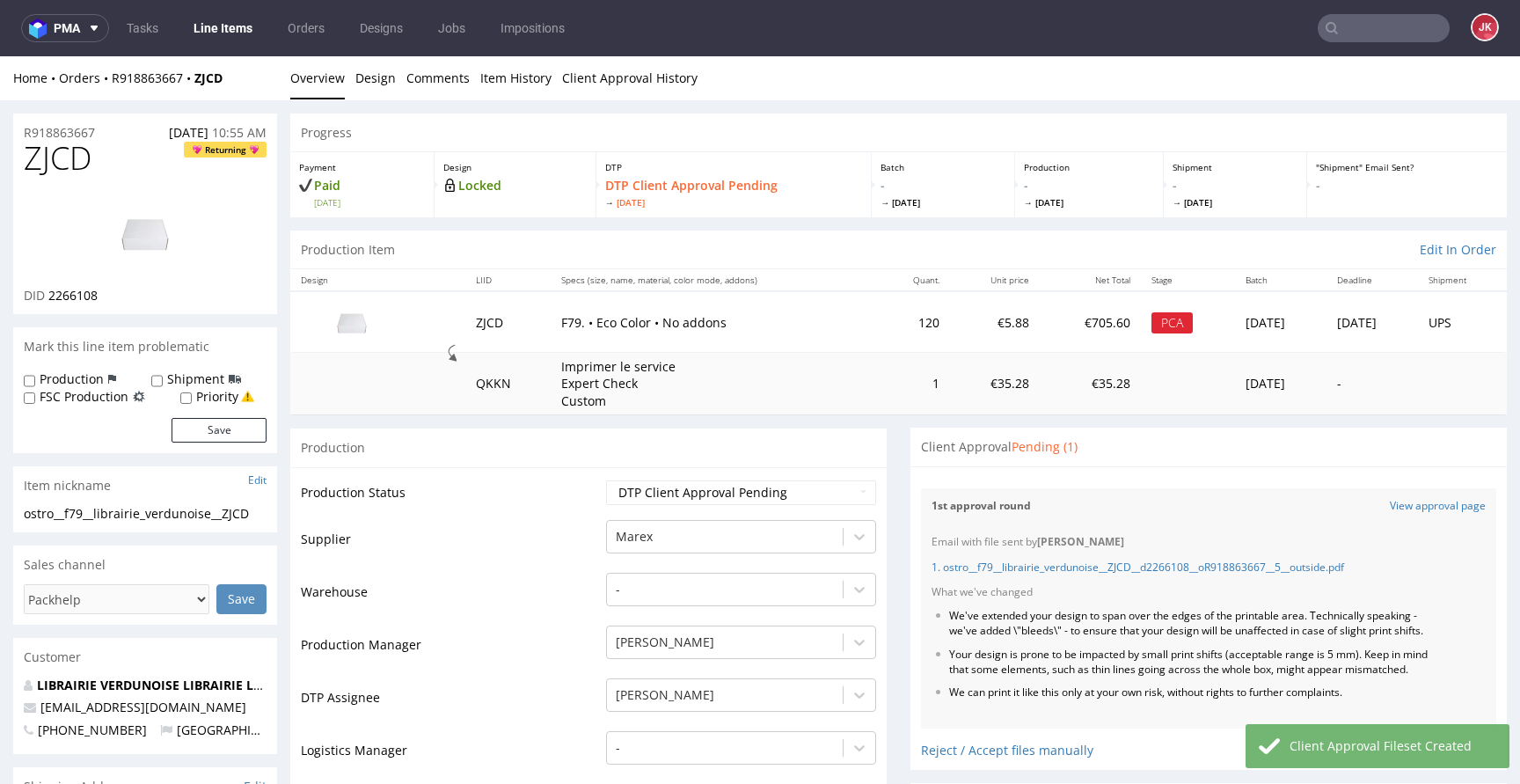
click at [235, 32] on link "Line Items" at bounding box center [223, 28] width 80 height 28
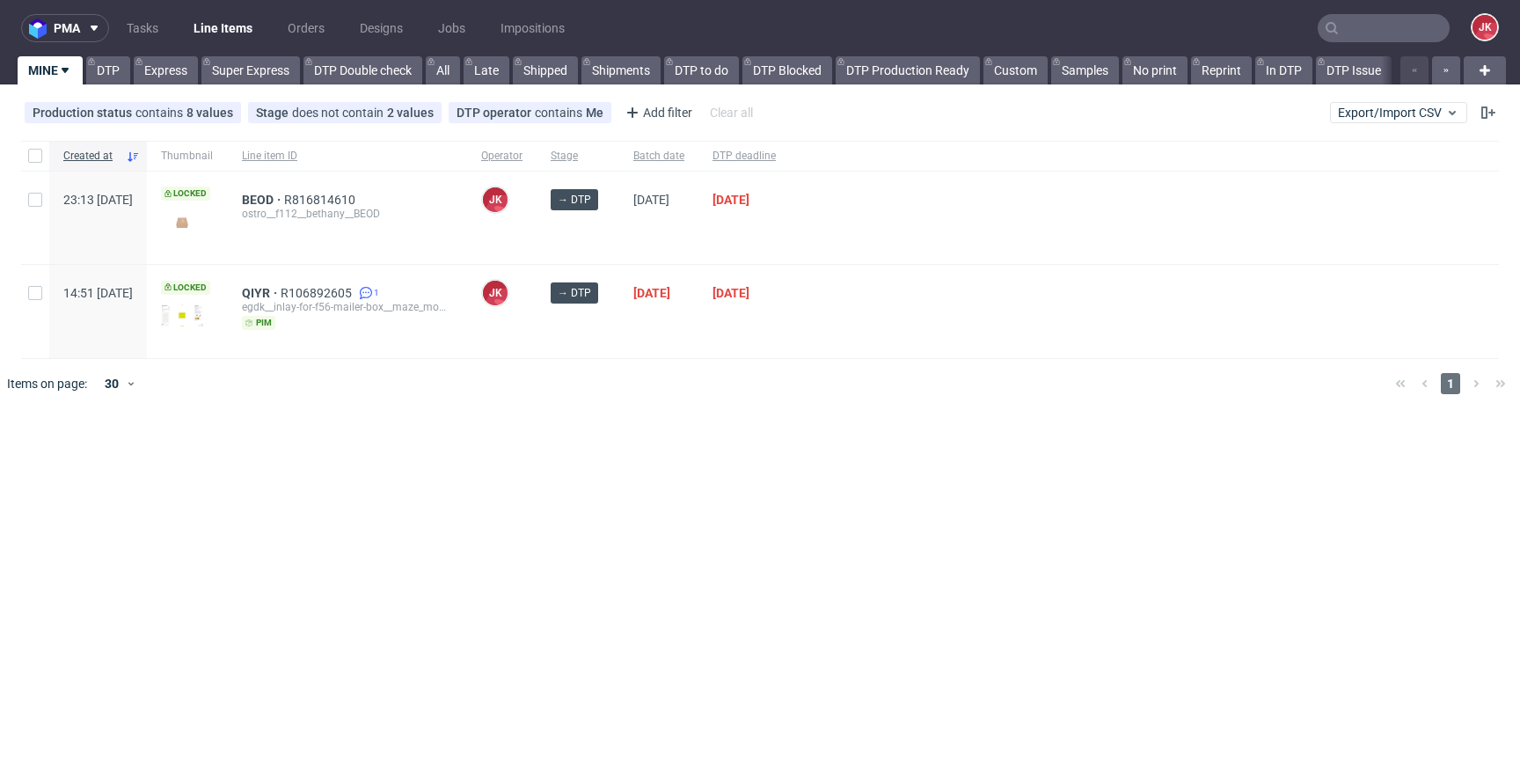
click at [576, 432] on div "pma Tasks Line Items Orders Designs Jobs Impositions JK MINE DTP Express Super …" at bounding box center [760, 392] width 1520 height 784
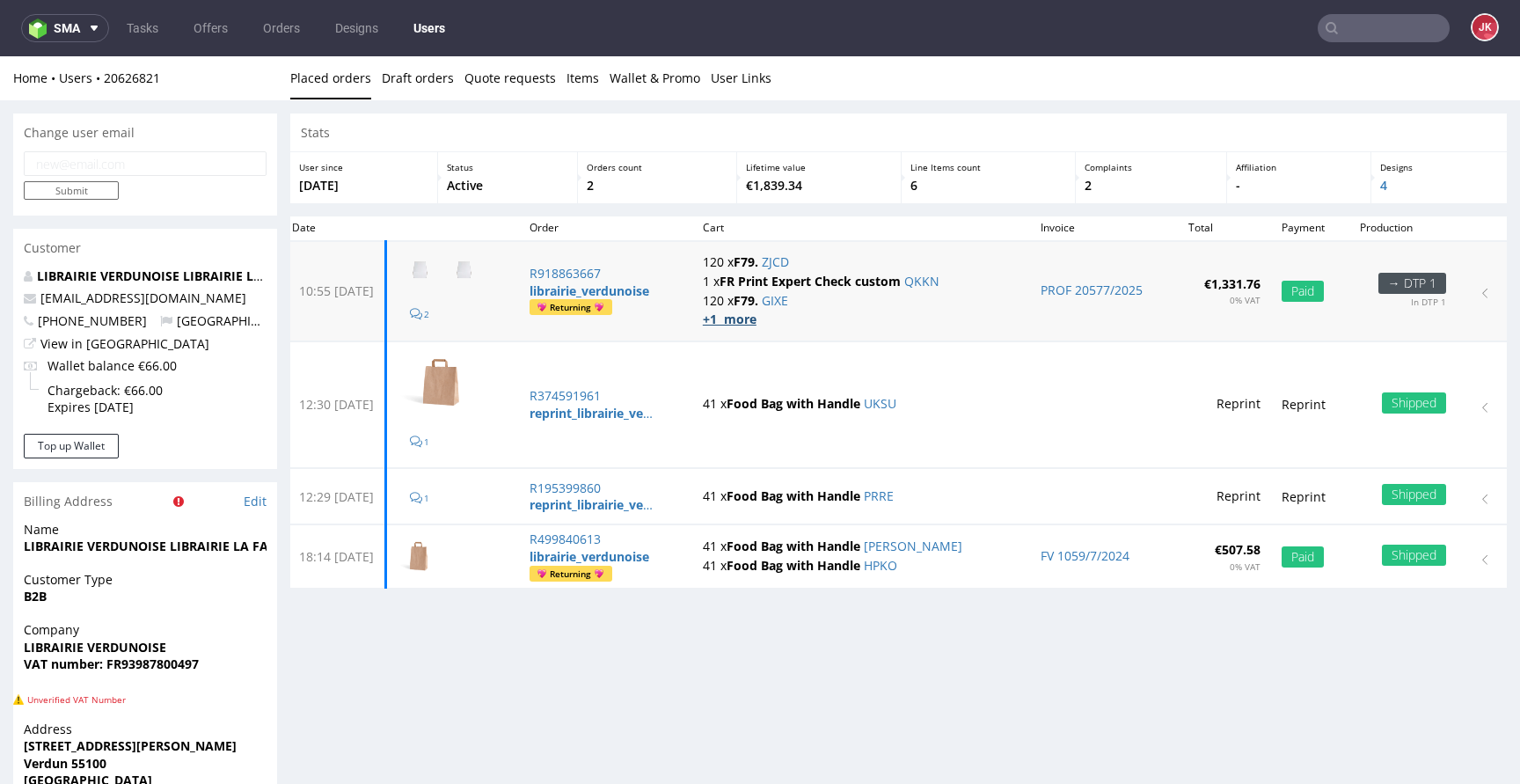
click at [757, 317] on strong "+1 more" at bounding box center [729, 319] width 54 height 17
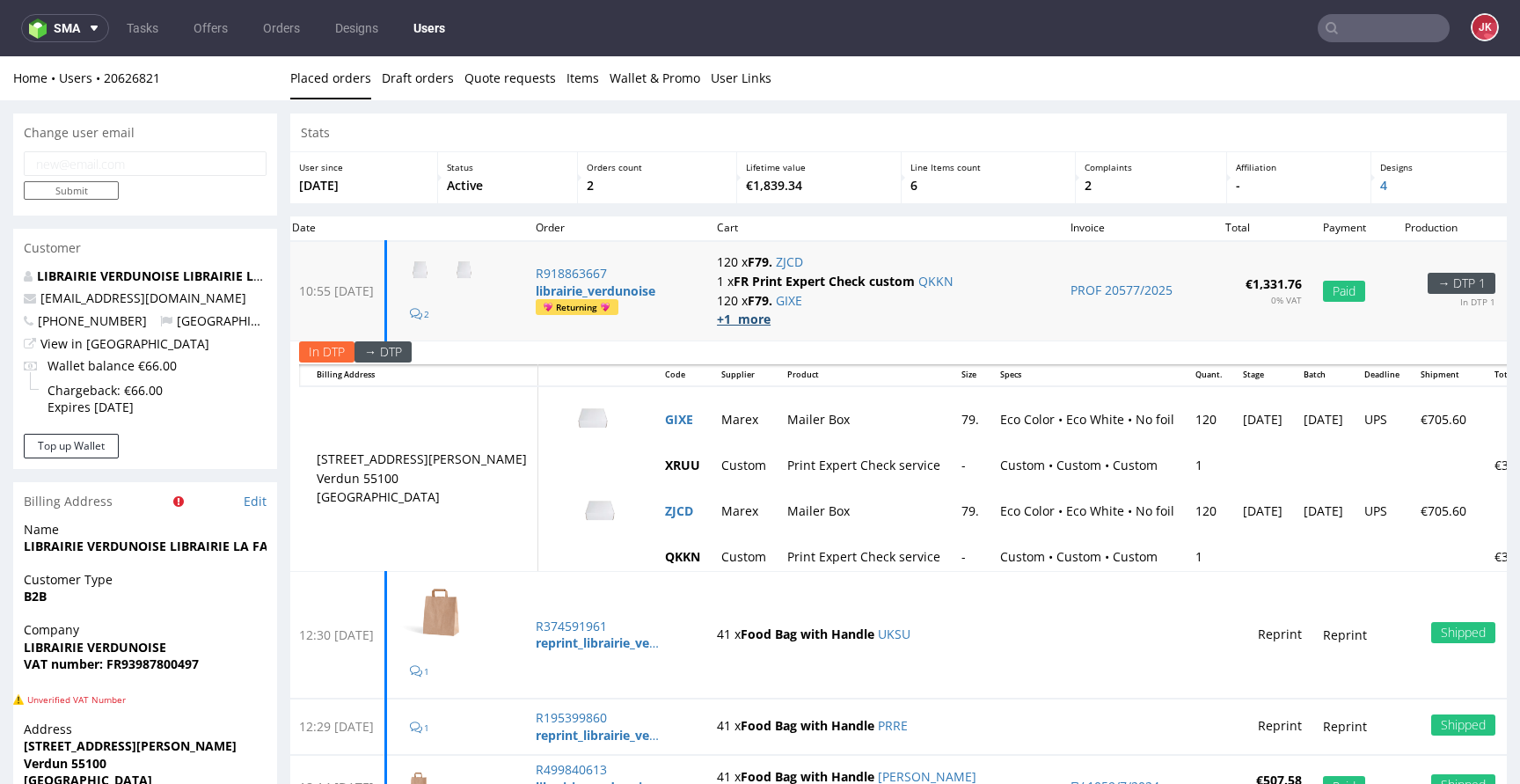
click at [771, 314] on strong "+1 more" at bounding box center [743, 319] width 54 height 17
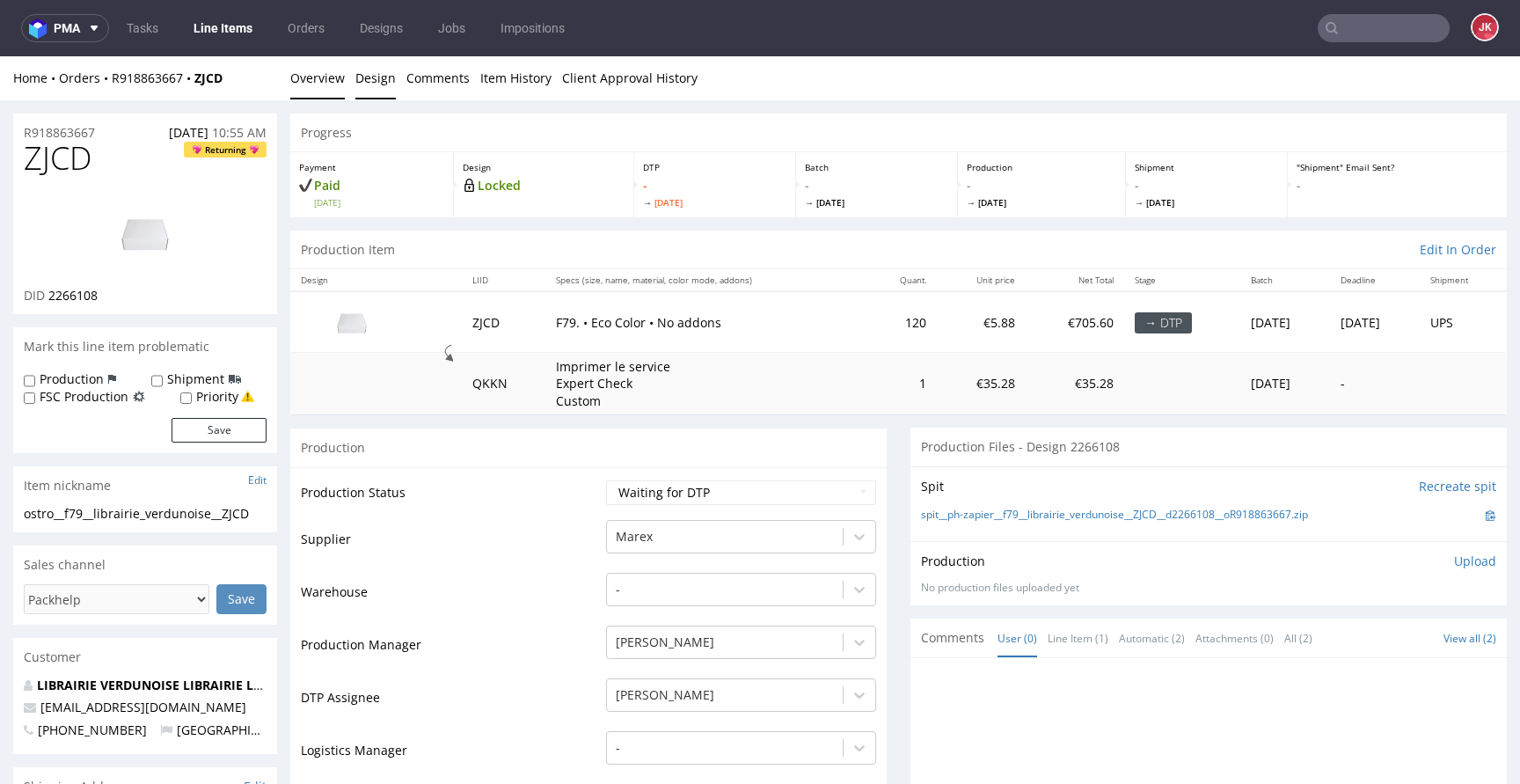
click at [374, 80] on link "Design" at bounding box center [375, 78] width 41 height 43
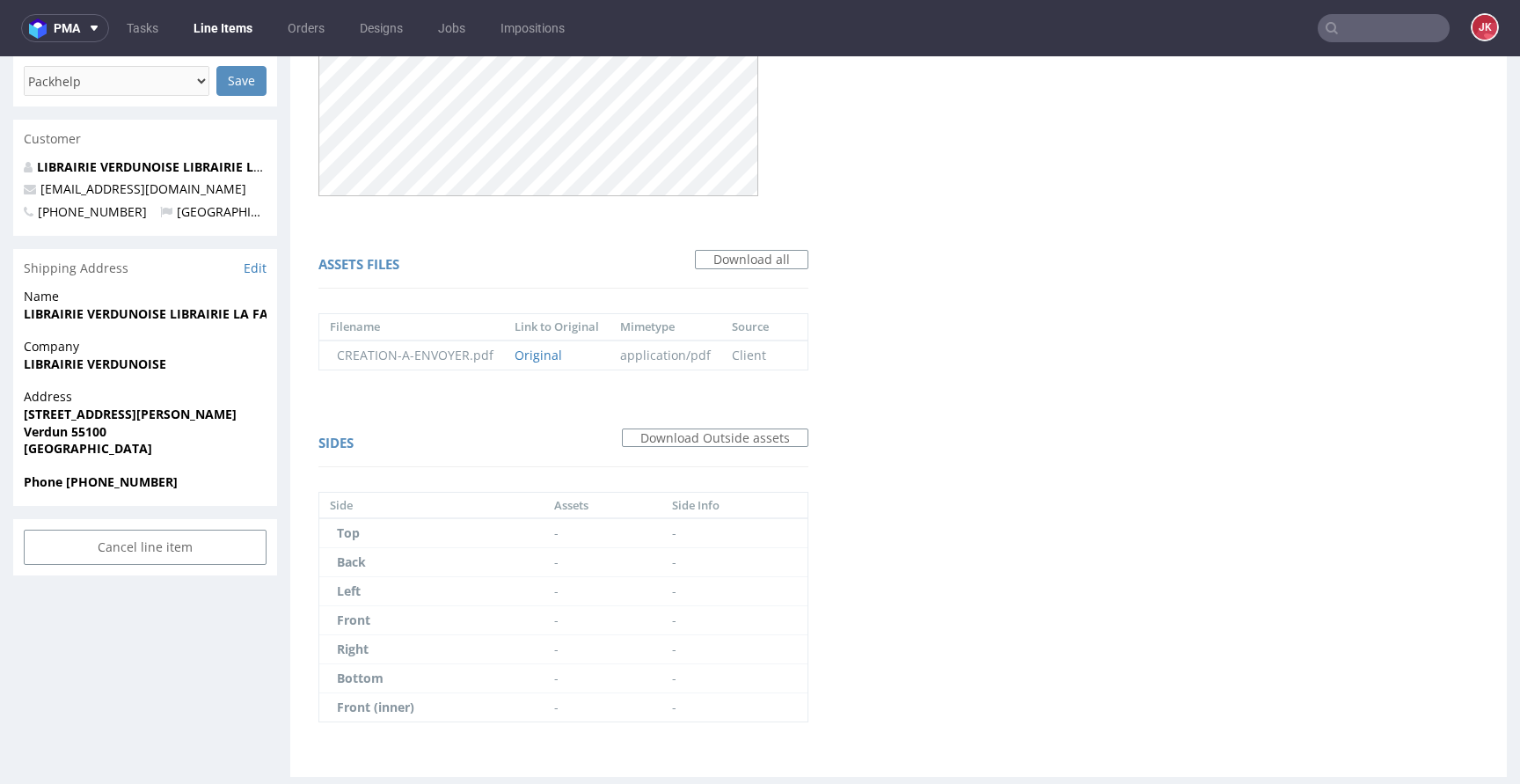
scroll to position [546, 0]
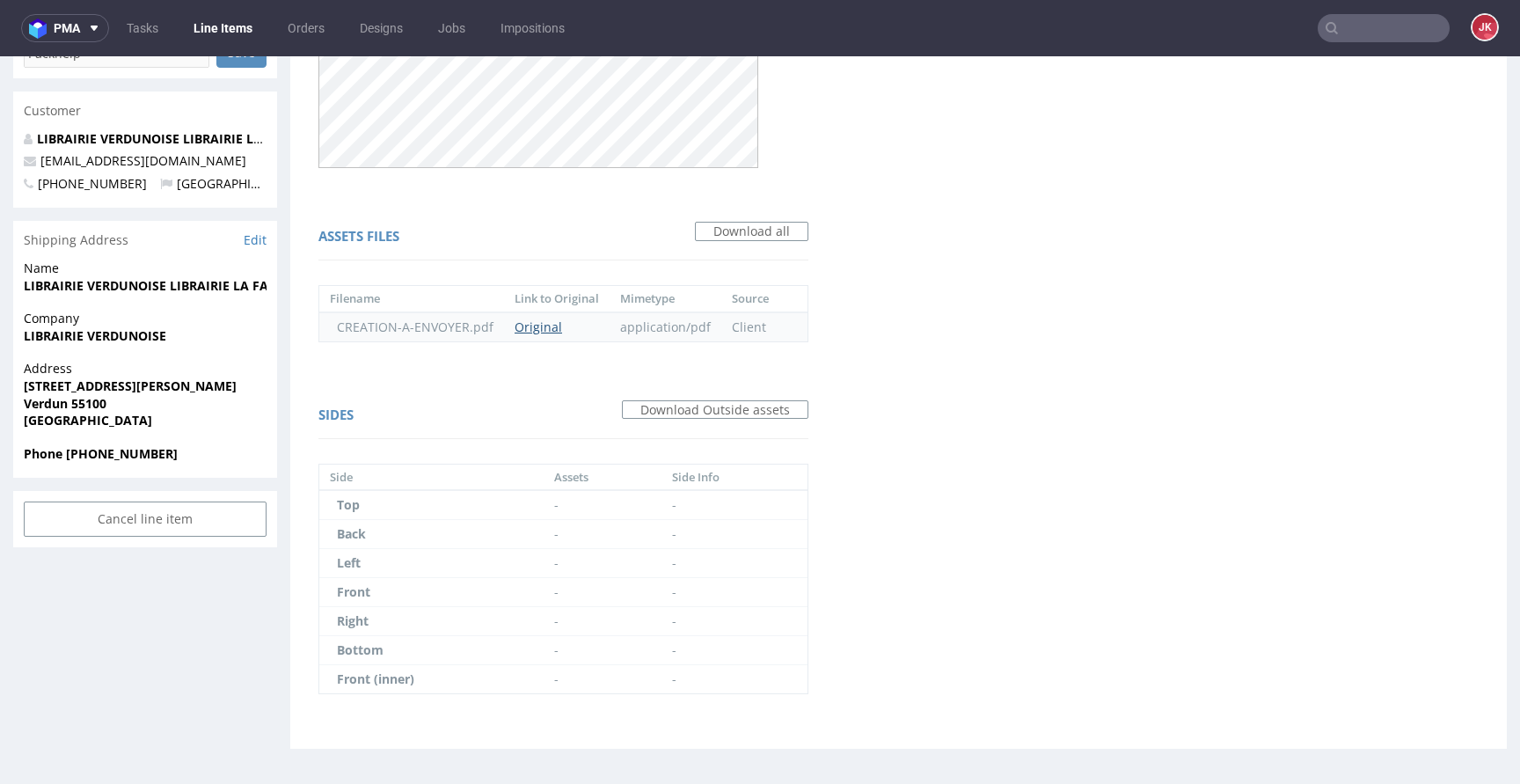
click at [551, 328] on link "Original" at bounding box center [538, 327] width 47 height 17
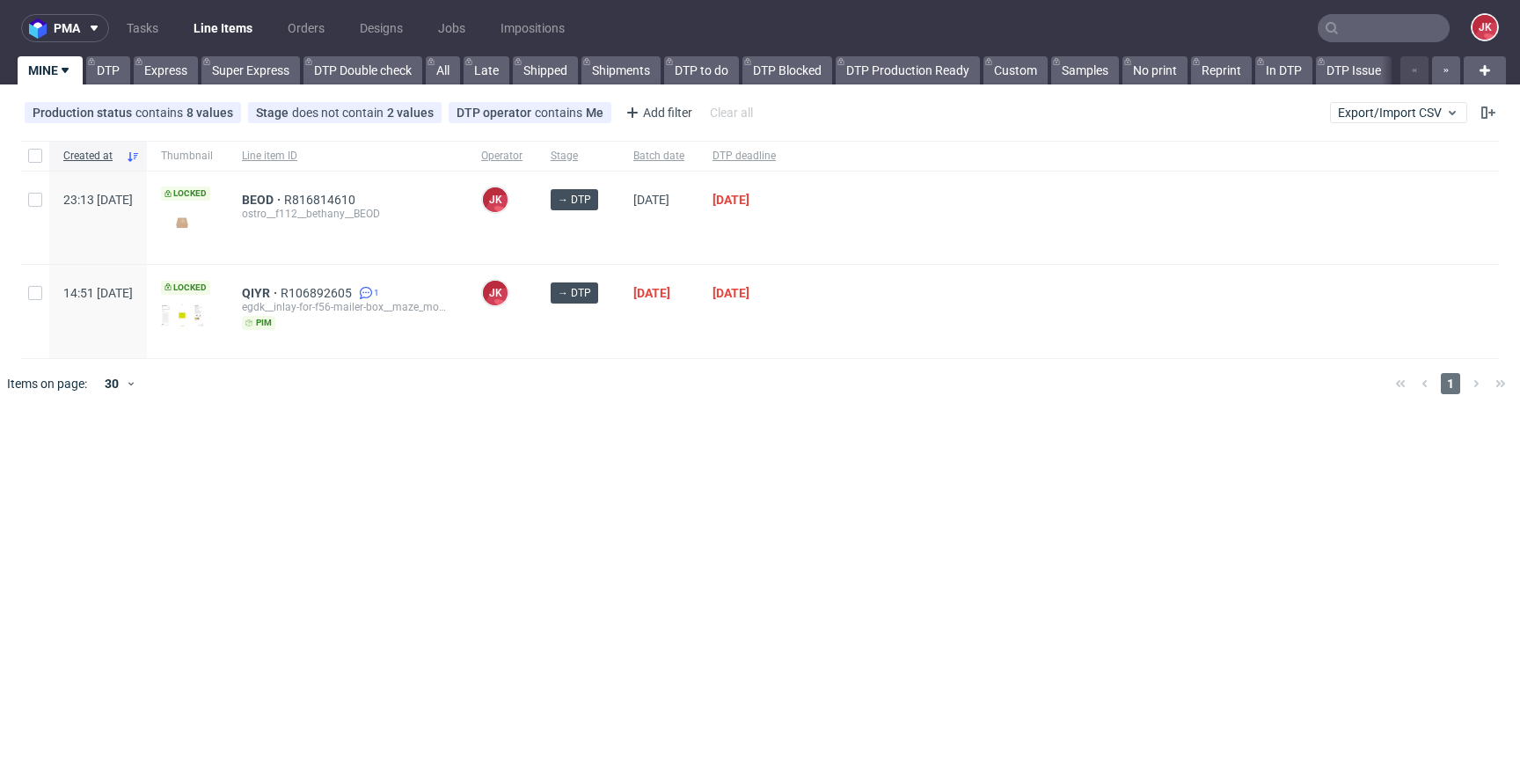
click at [709, 439] on div "pma Tasks Line Items Orders Designs Jobs Impositions JK MINE DTP Express Super …" at bounding box center [760, 392] width 1520 height 784
click at [689, 427] on div "pma Tasks Line Items Orders Designs Jobs Impositions JK MINE DTP Express Super …" at bounding box center [760, 392] width 1520 height 784
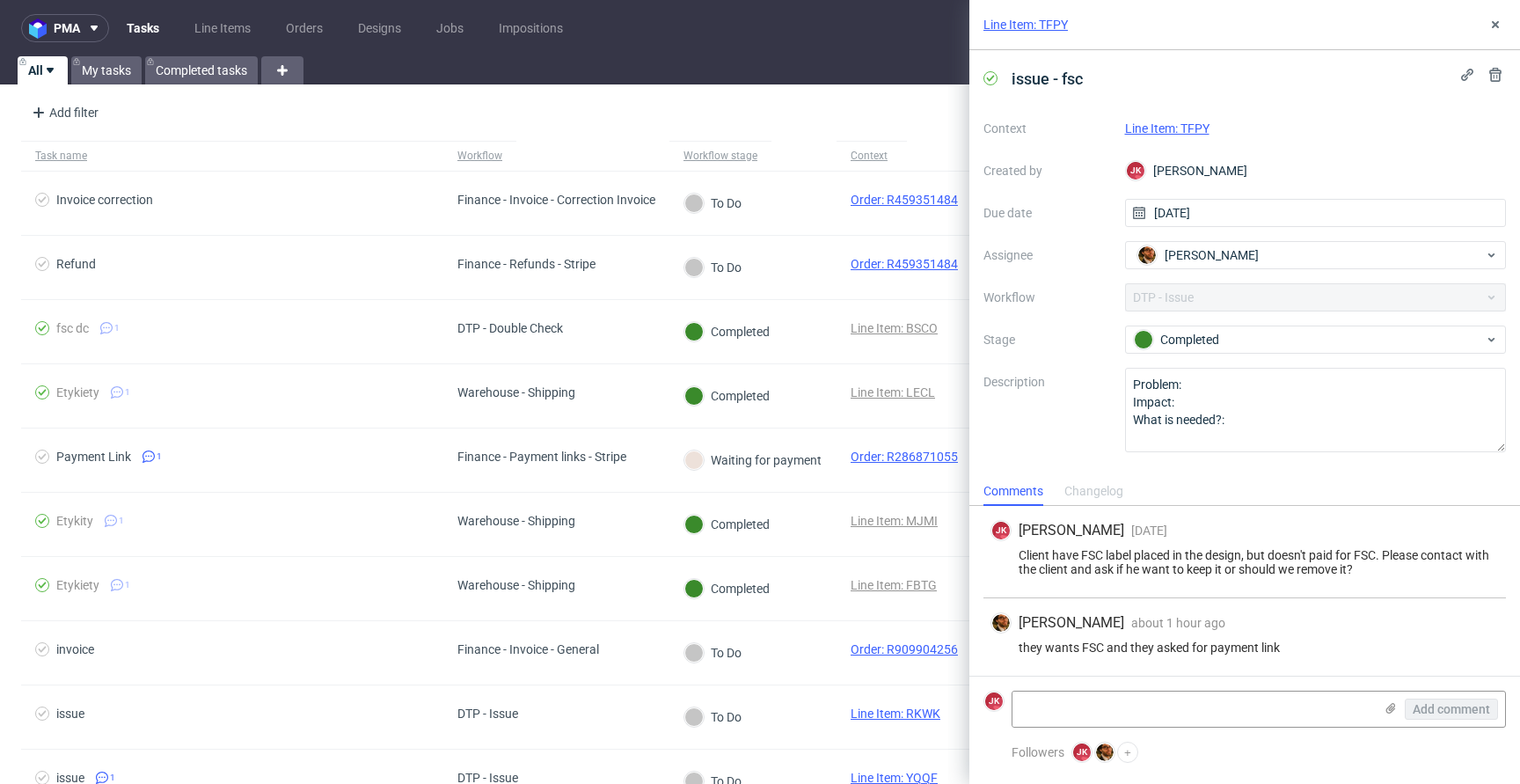
click at [1185, 133] on link "Line Item: TFPY" at bounding box center [1167, 128] width 84 height 14
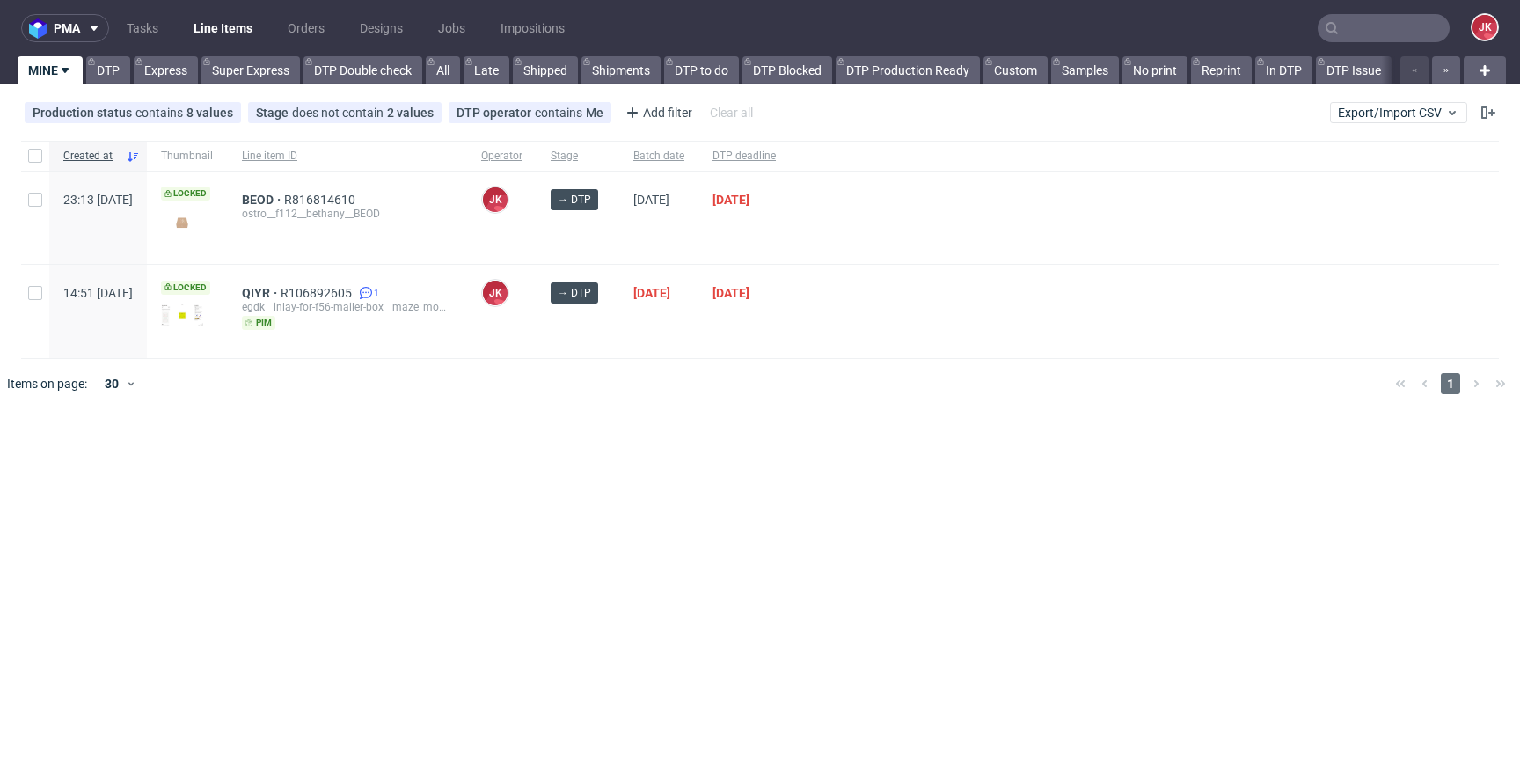
click at [636, 453] on div "pma Tasks Line Items Orders Designs Jobs Impositions JK MINE DTP Express Super …" at bounding box center [760, 392] width 1520 height 784
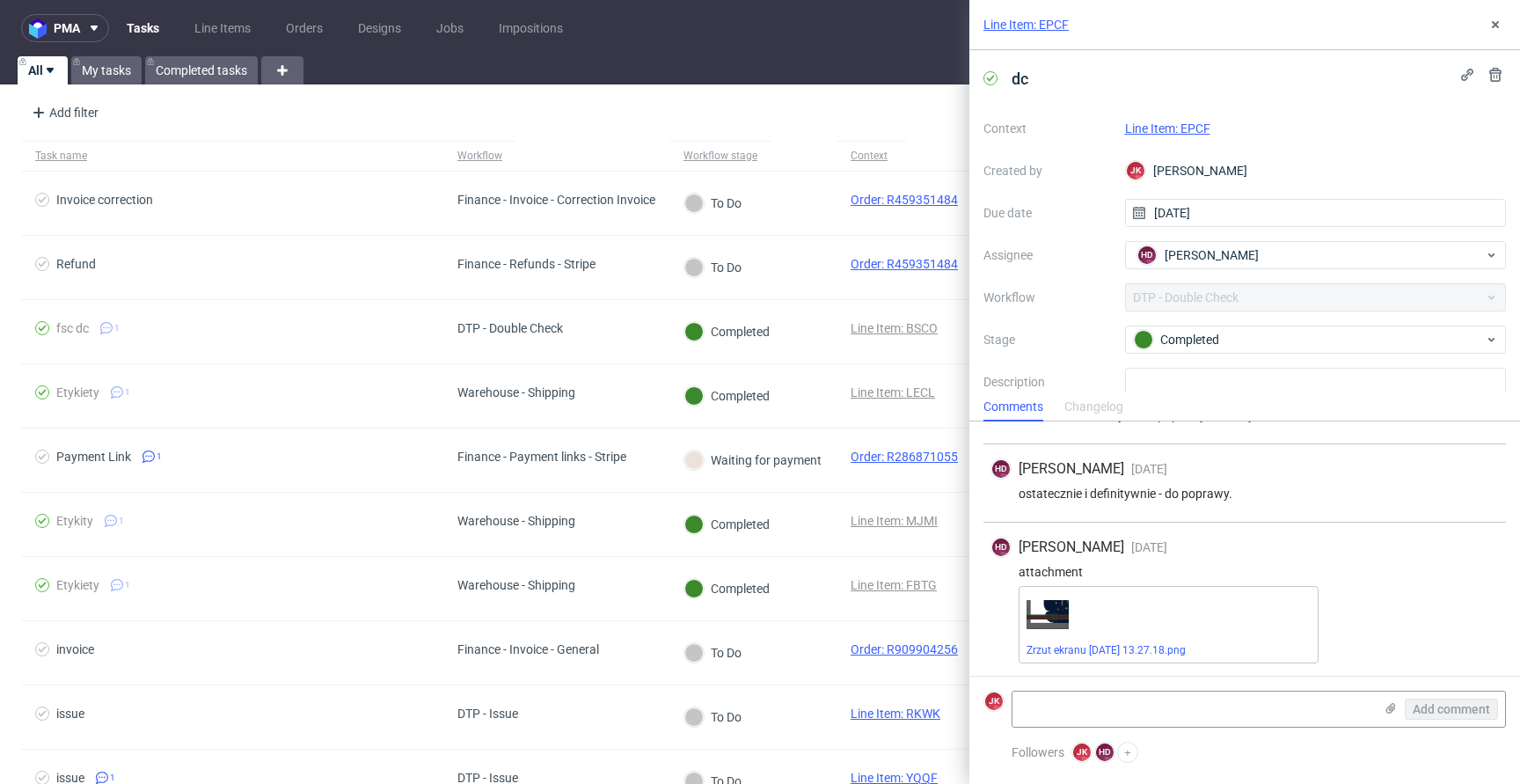
scroll to position [348, 0]
click at [1170, 130] on link "Line Item: EPCF" at bounding box center [1168, 128] width 85 height 14
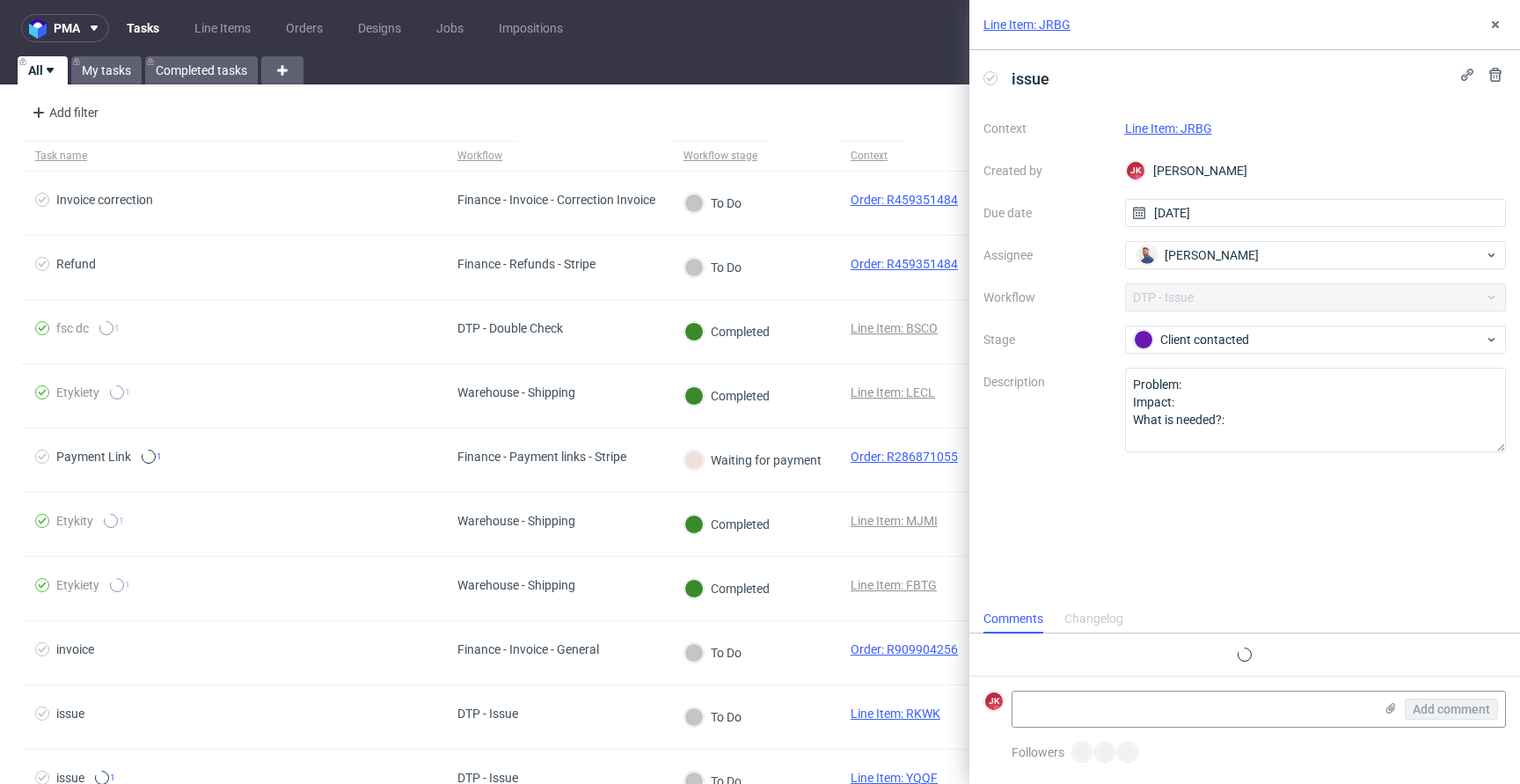
scroll to position [7, 0]
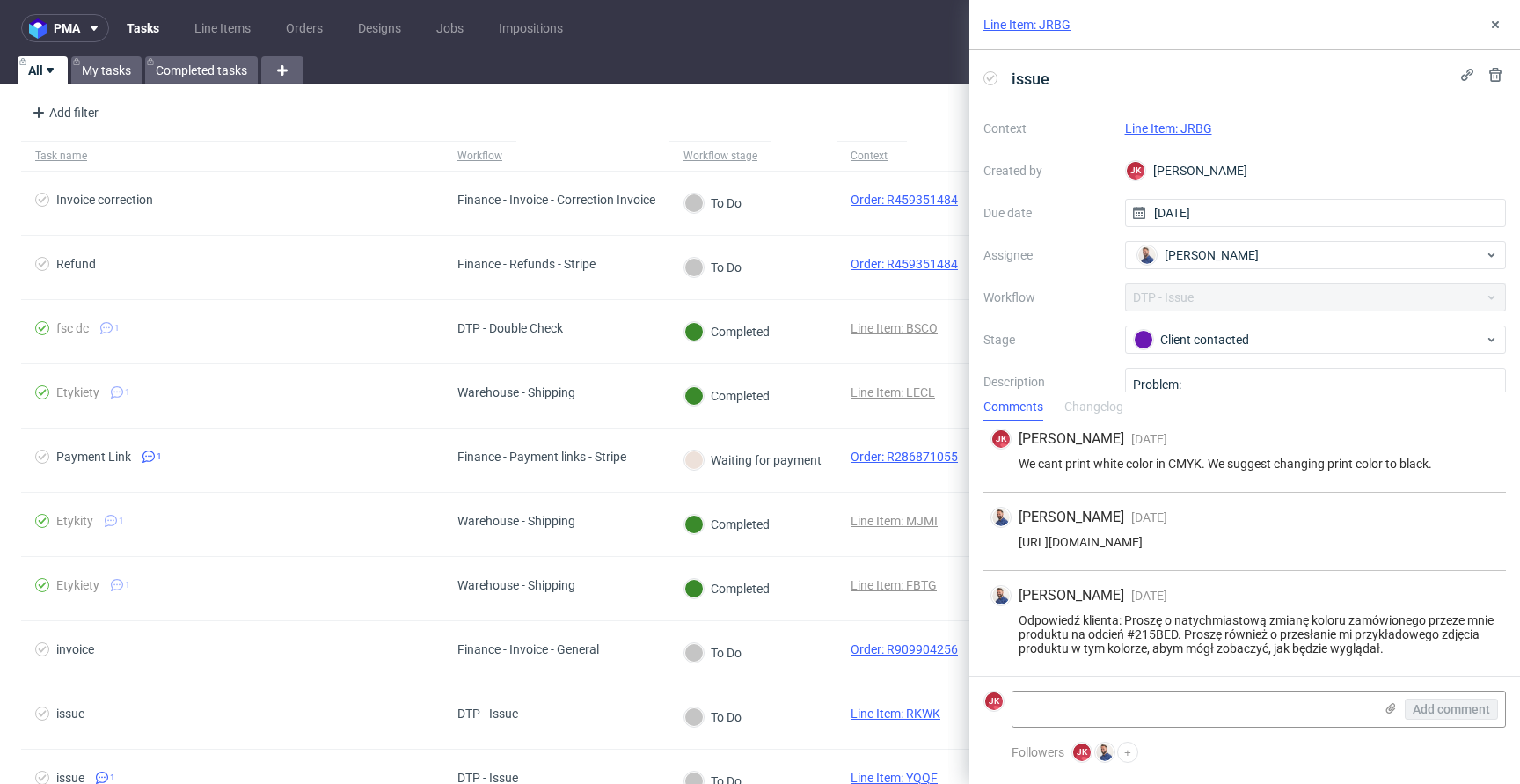
click at [1165, 126] on link "Line Item: JRBG" at bounding box center [1169, 128] width 87 height 14
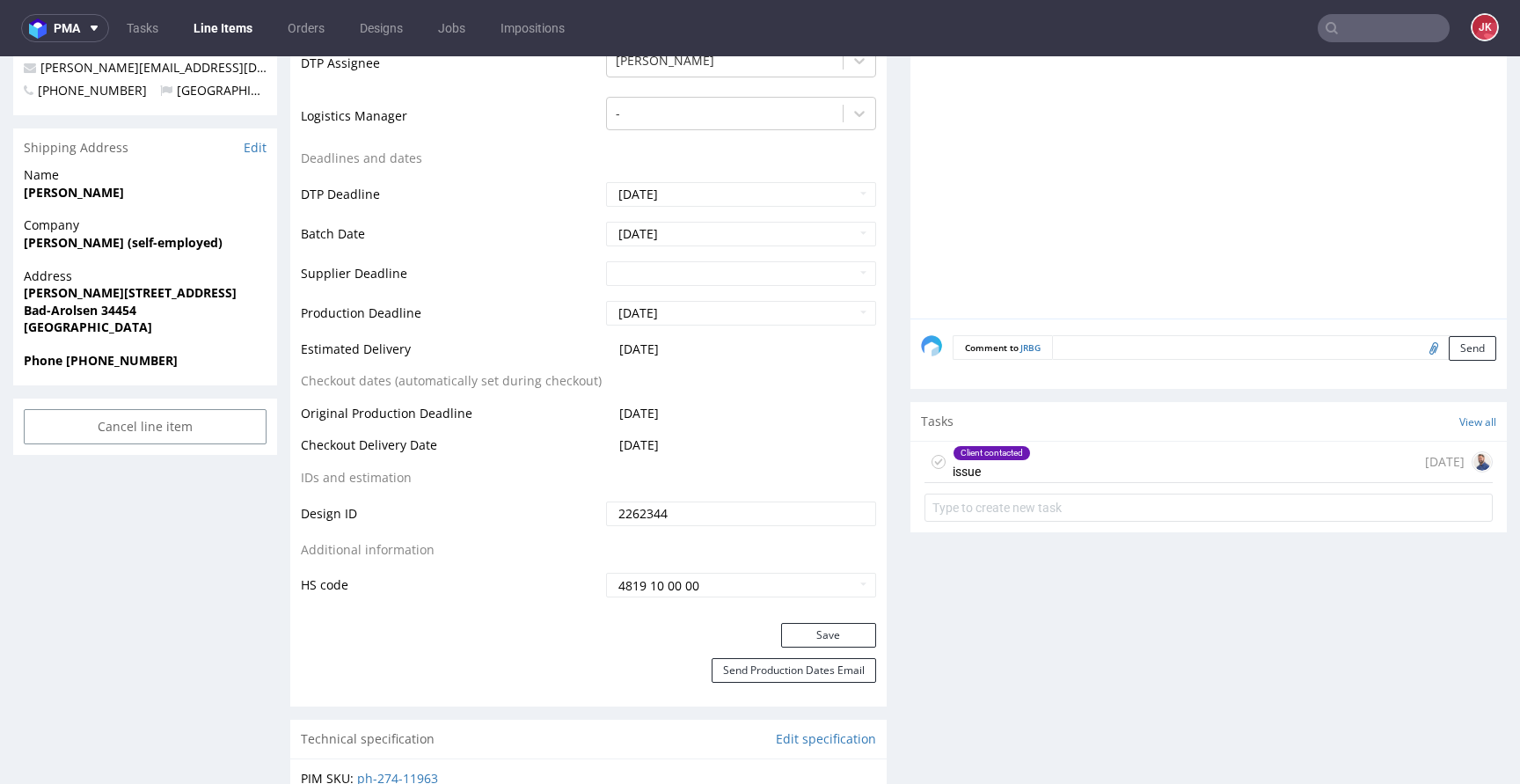
scroll to position [810, 0]
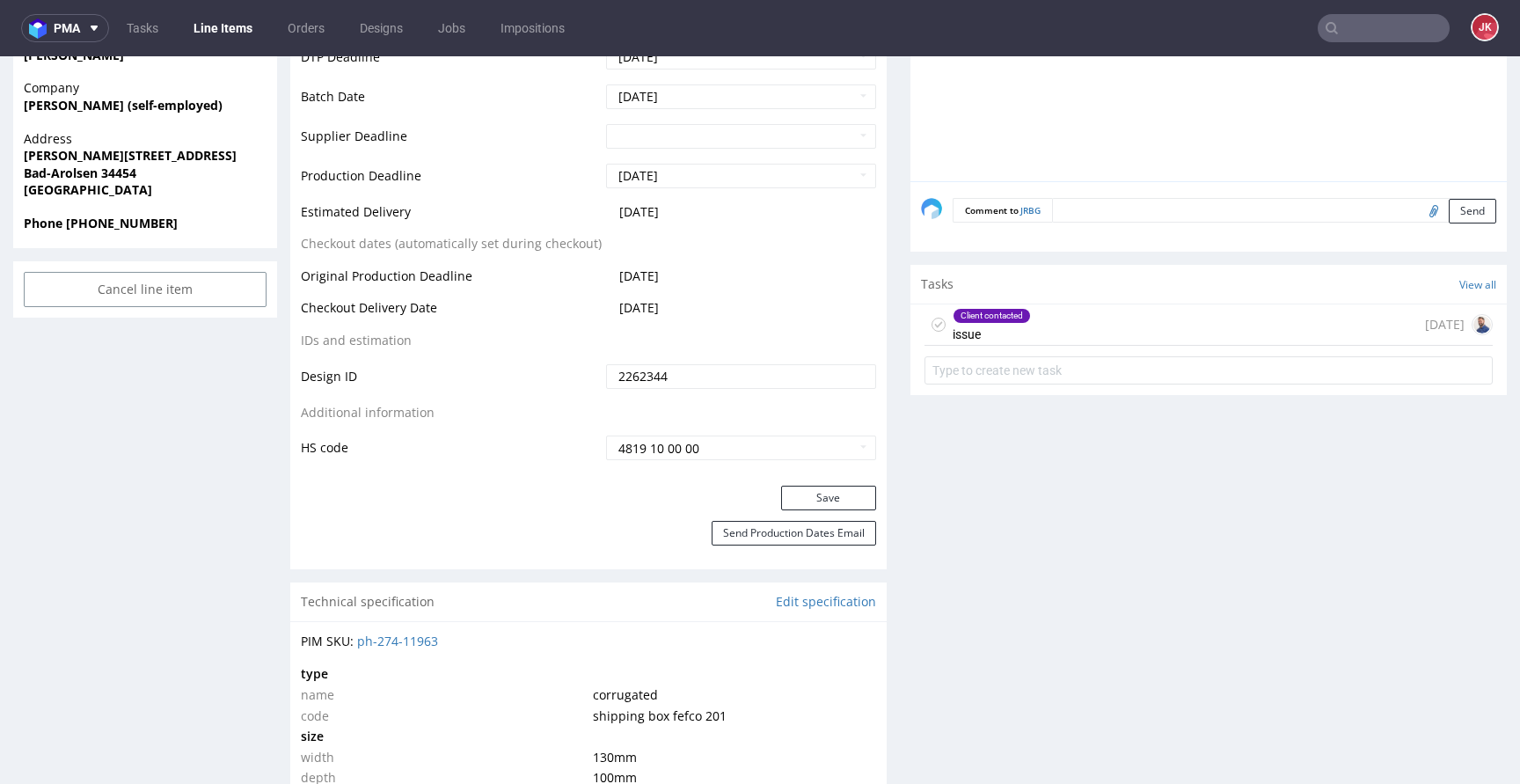
click at [975, 333] on div "Client contacted issue" at bounding box center [991, 324] width 78 height 41
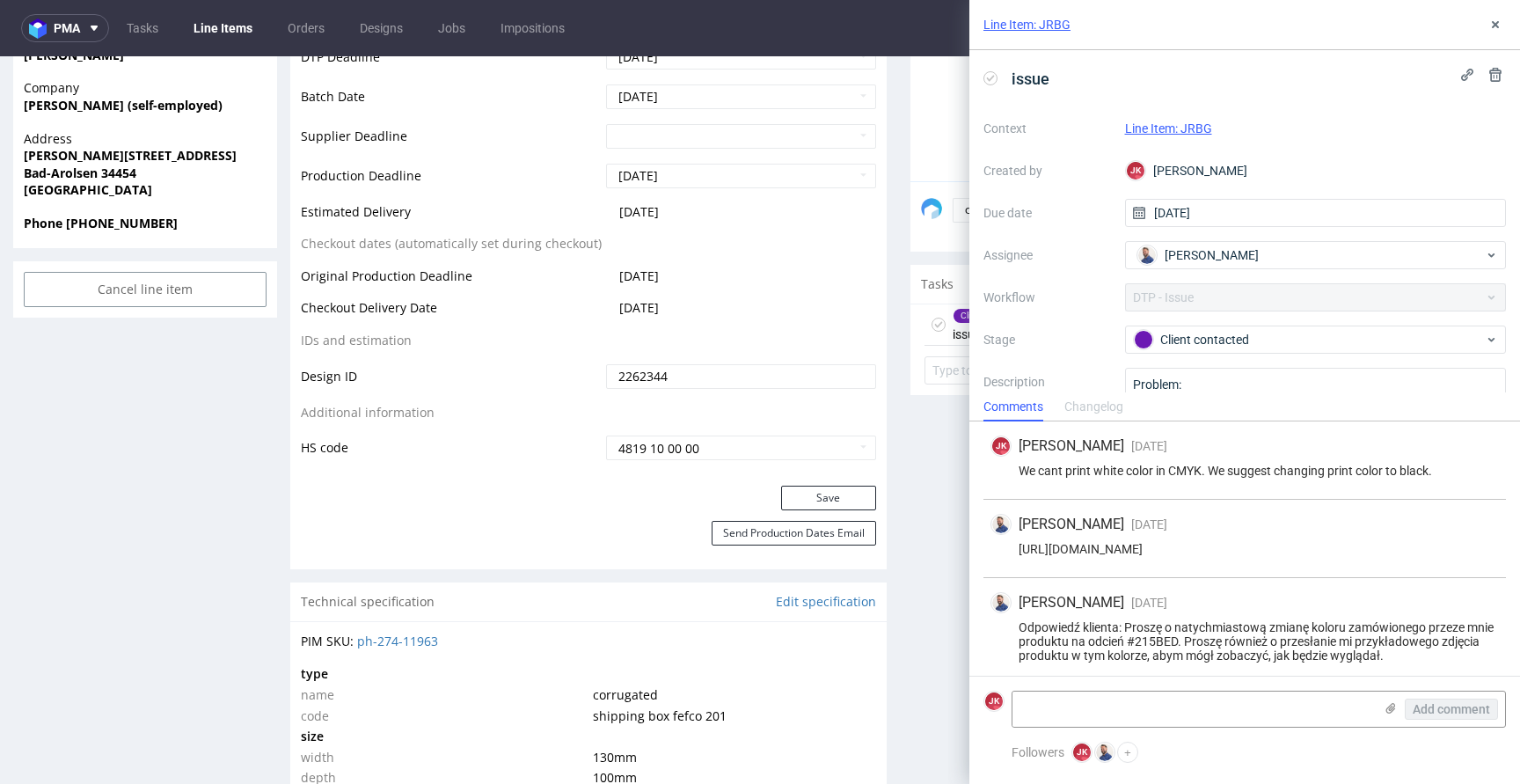
scroll to position [7, 0]
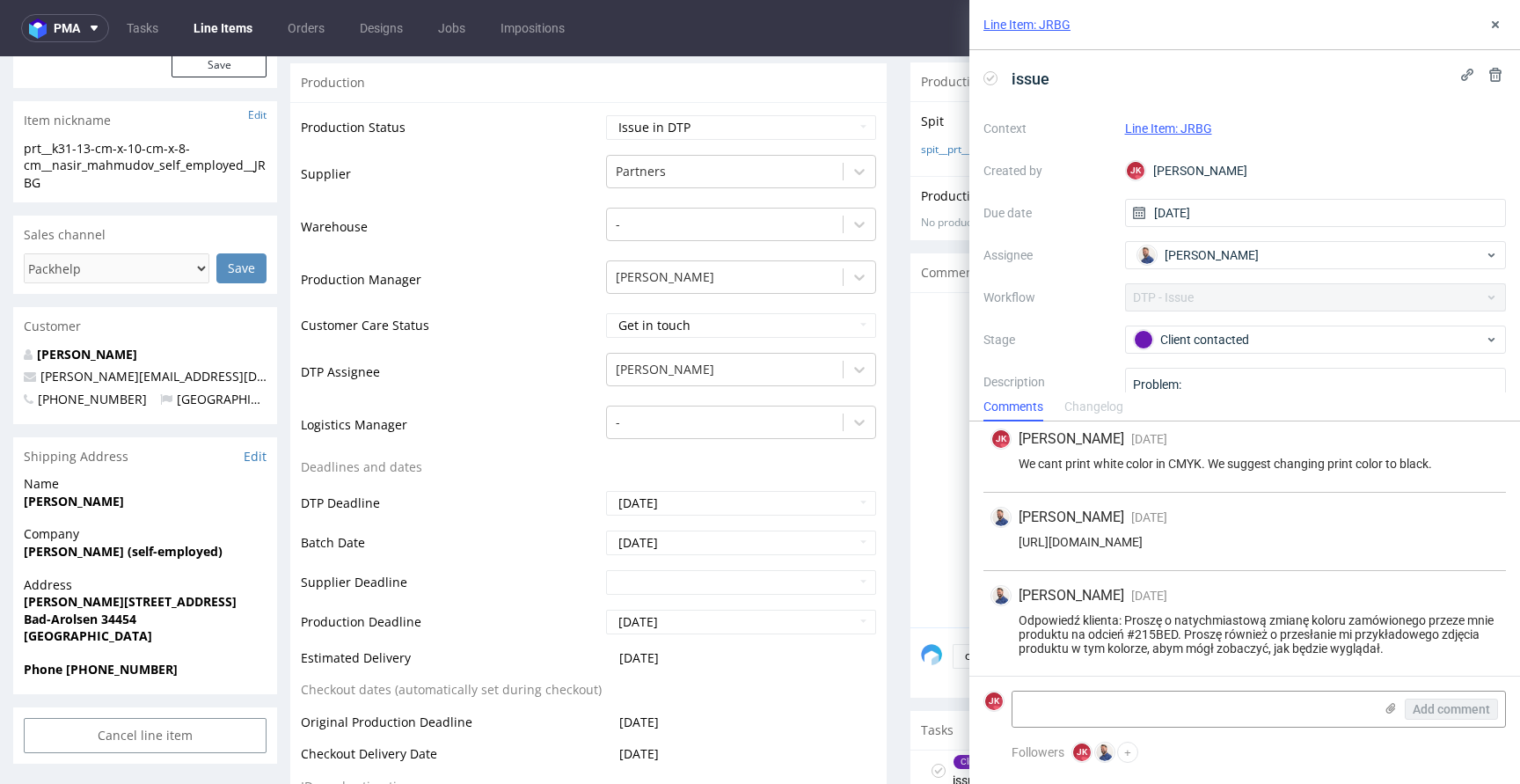
scroll to position [0, 0]
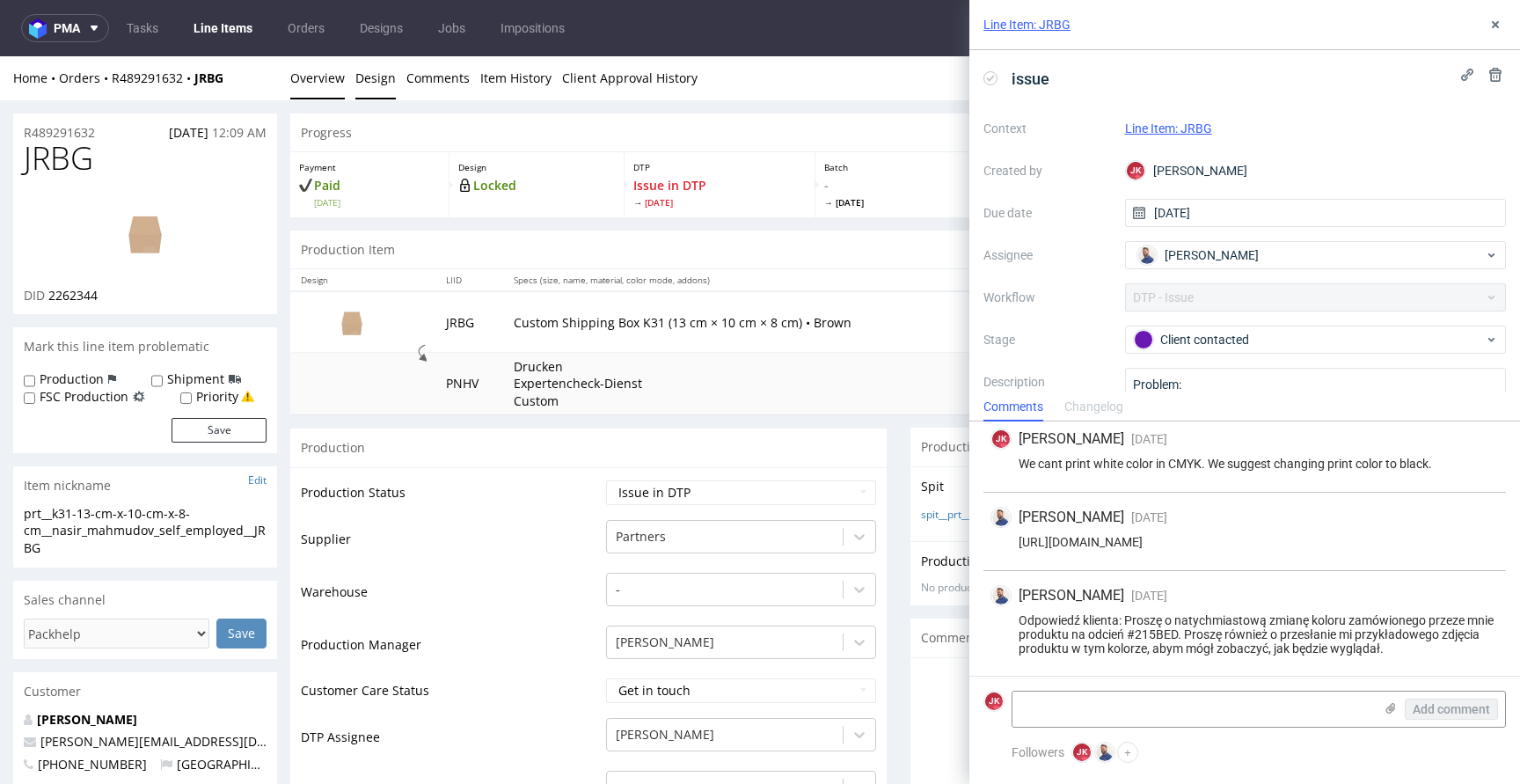
click at [371, 75] on link "Design" at bounding box center [375, 78] width 41 height 43
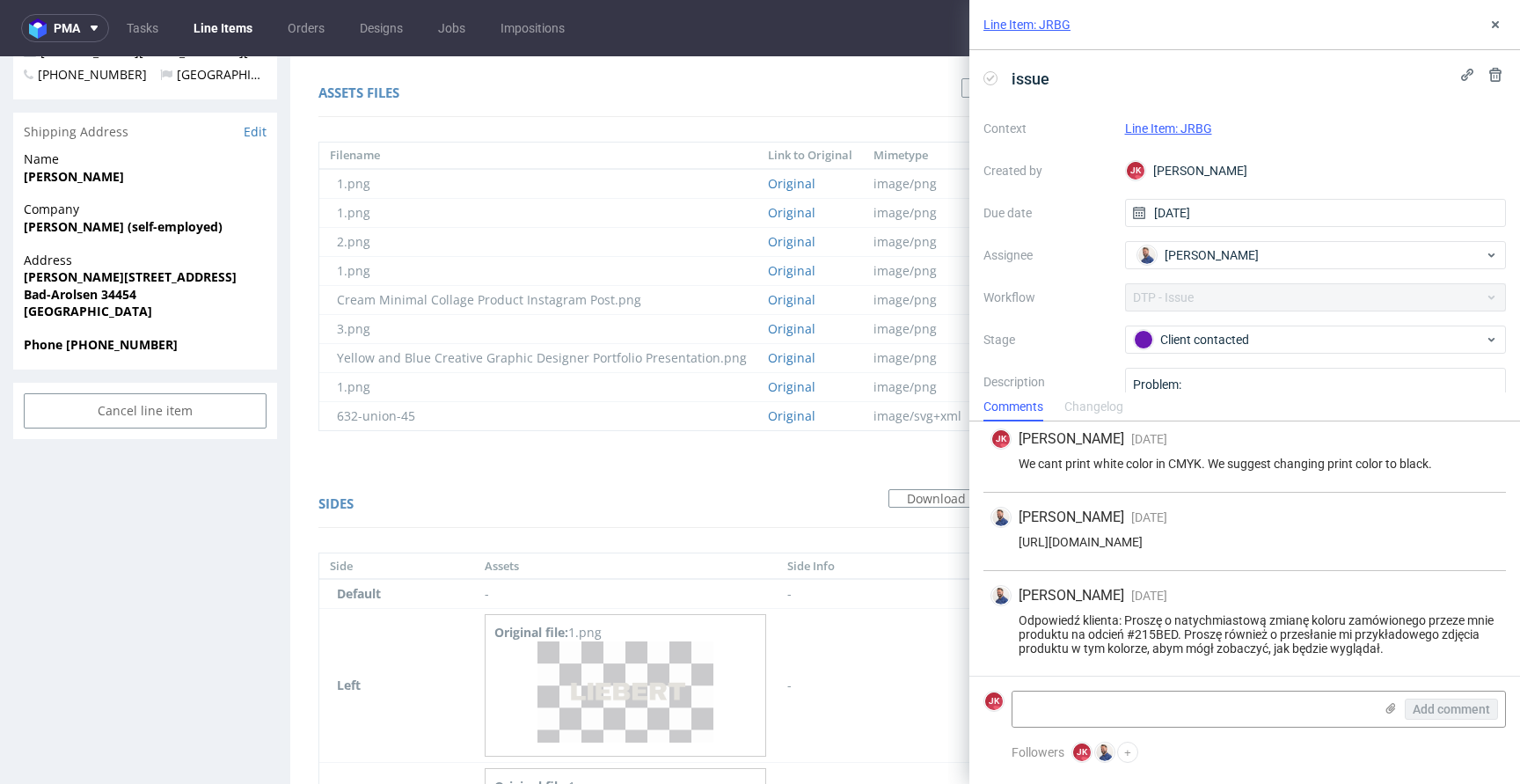
scroll to position [1017, 0]
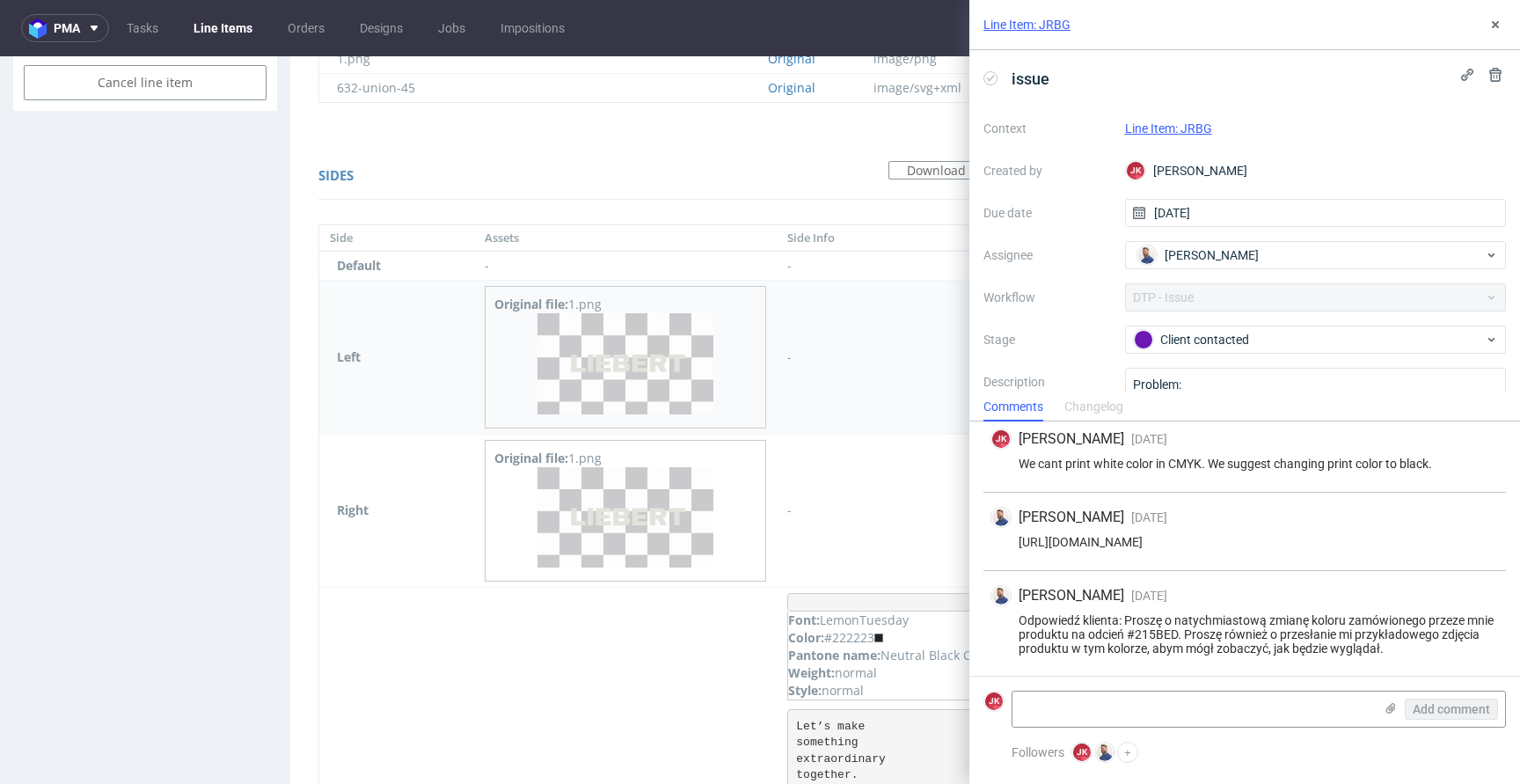
click at [601, 374] on img at bounding box center [625, 363] width 176 height 100
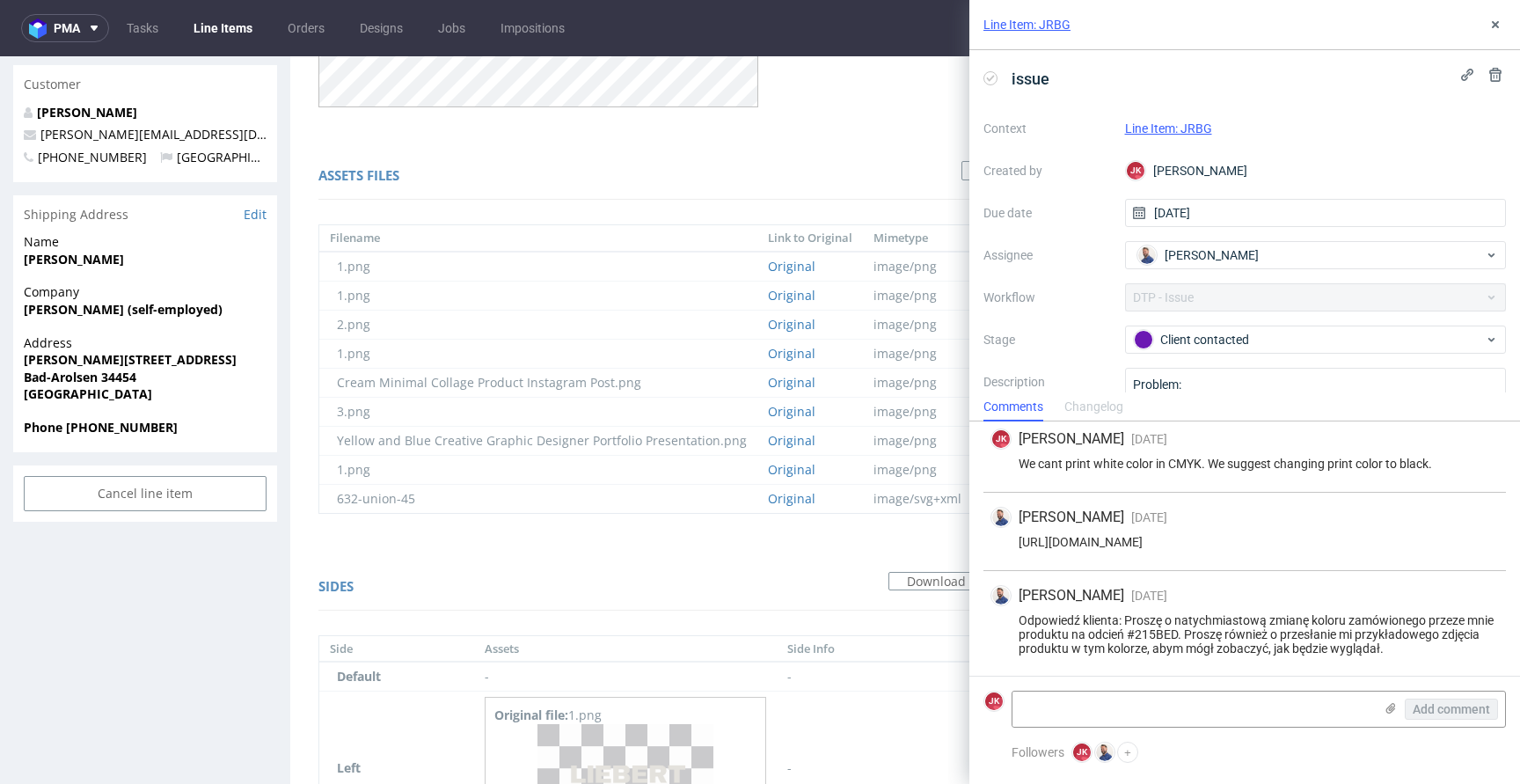
scroll to position [617, 0]
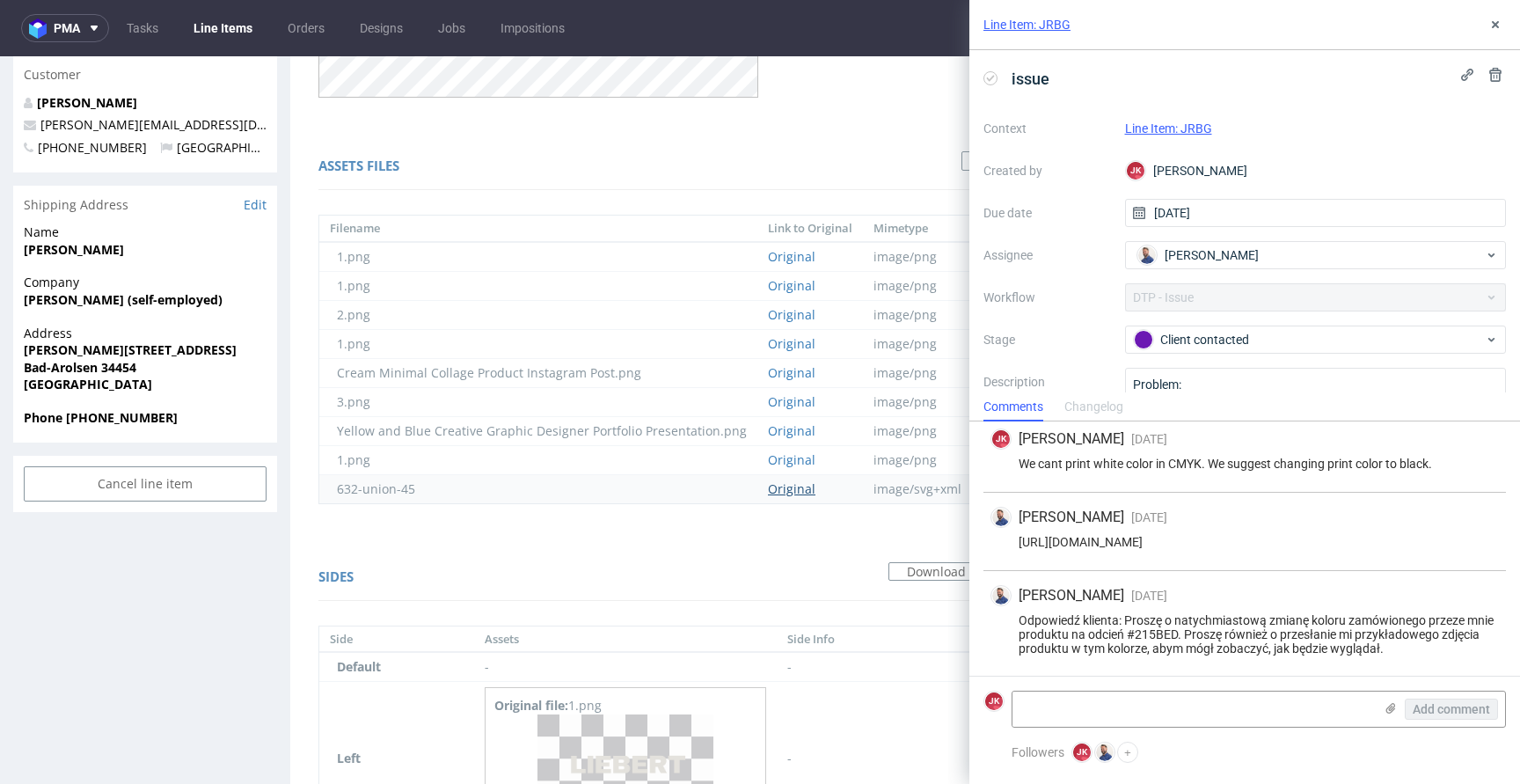
click at [768, 486] on link "Original" at bounding box center [792, 488] width 47 height 17
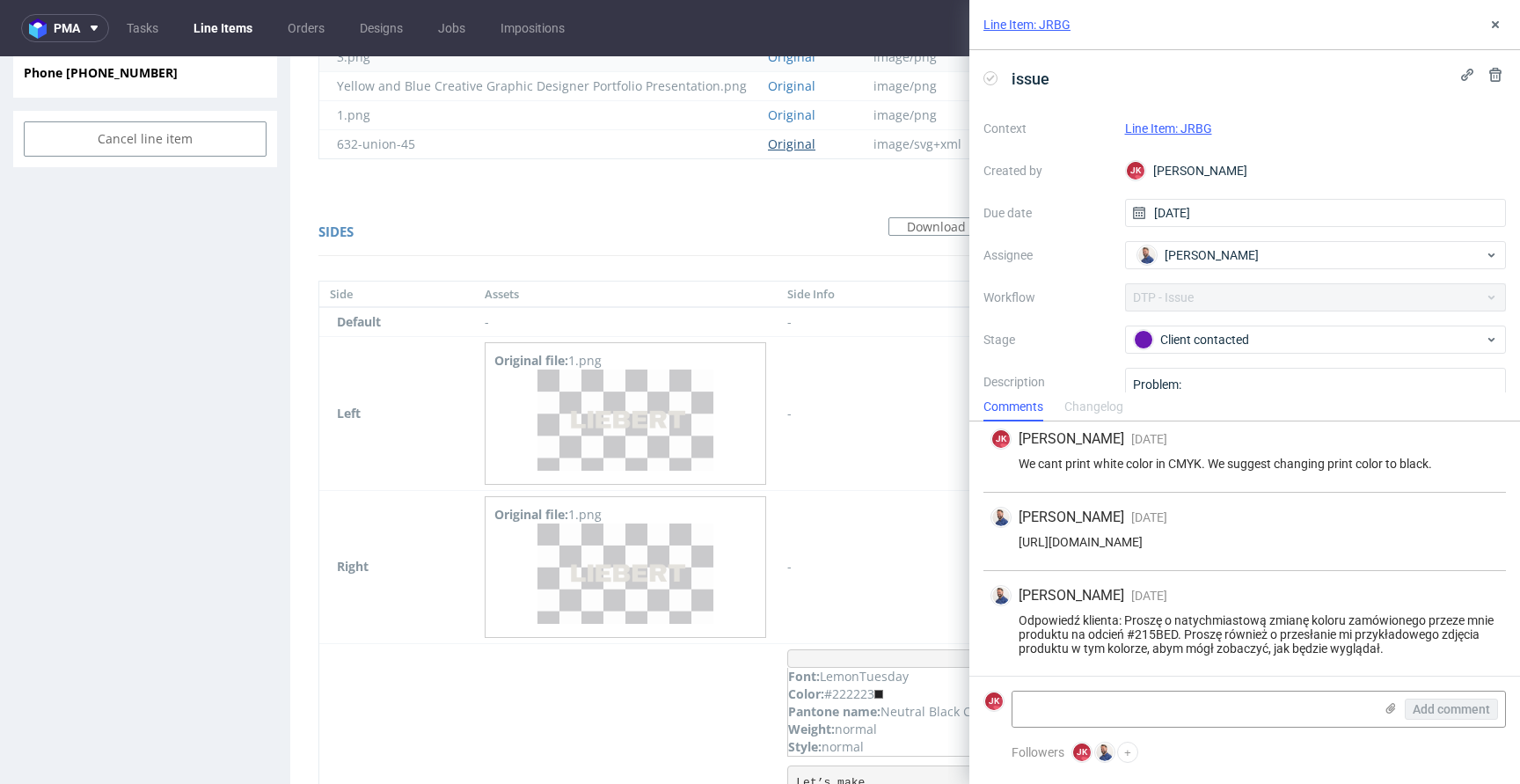
scroll to position [1248, 0]
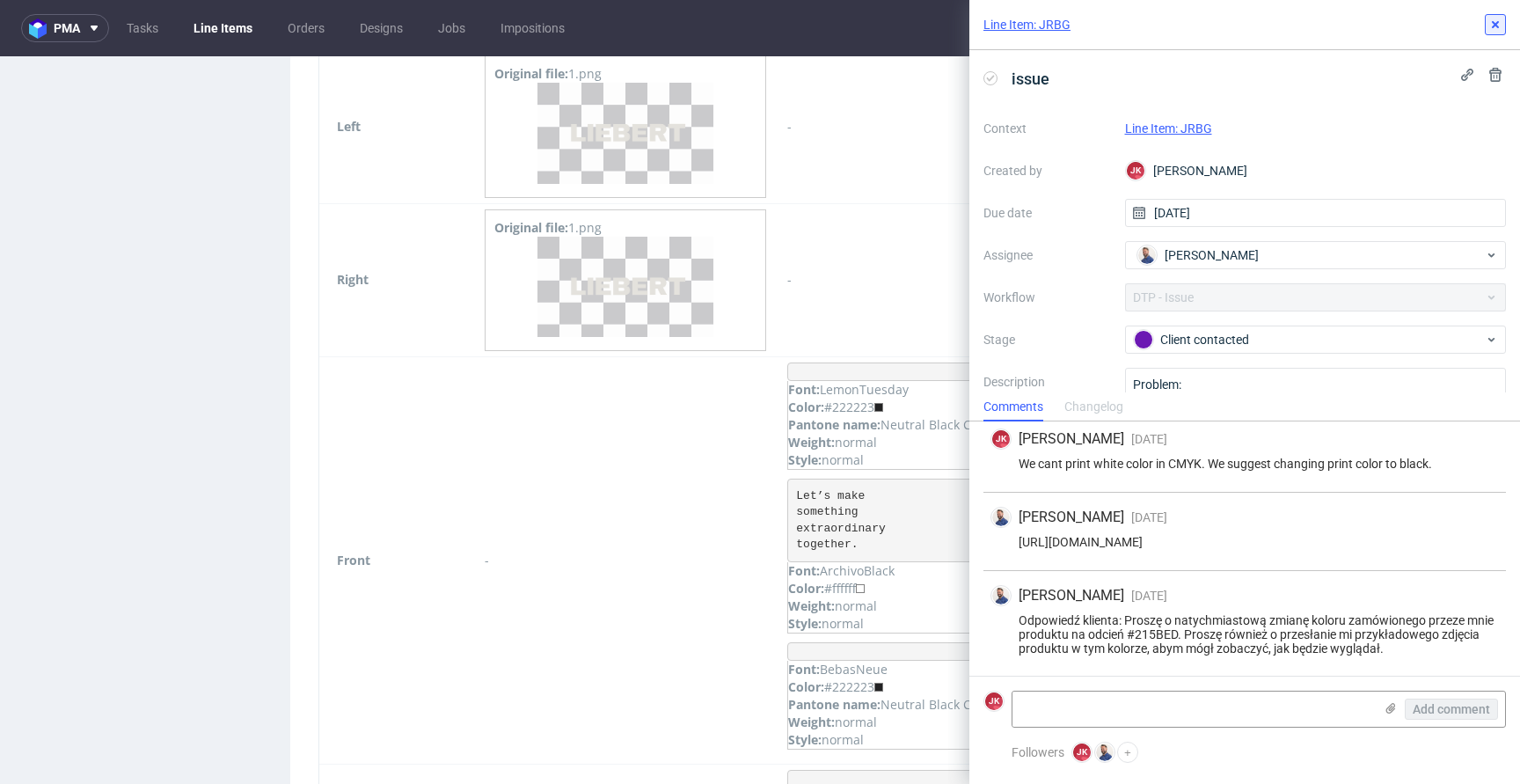
click at [1498, 19] on icon at bounding box center [1494, 25] width 14 height 14
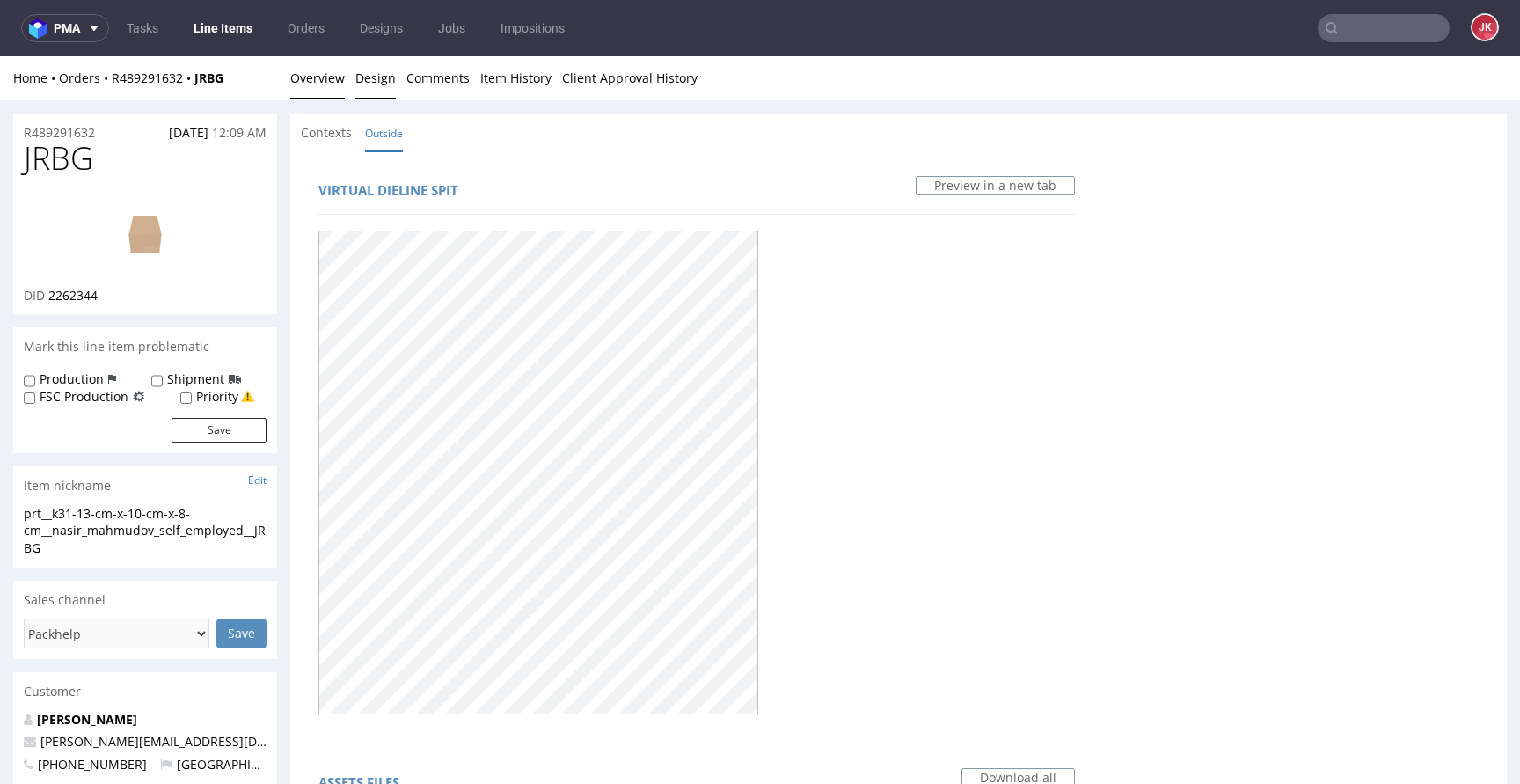
click at [311, 77] on link "Overview" at bounding box center [317, 78] width 55 height 43
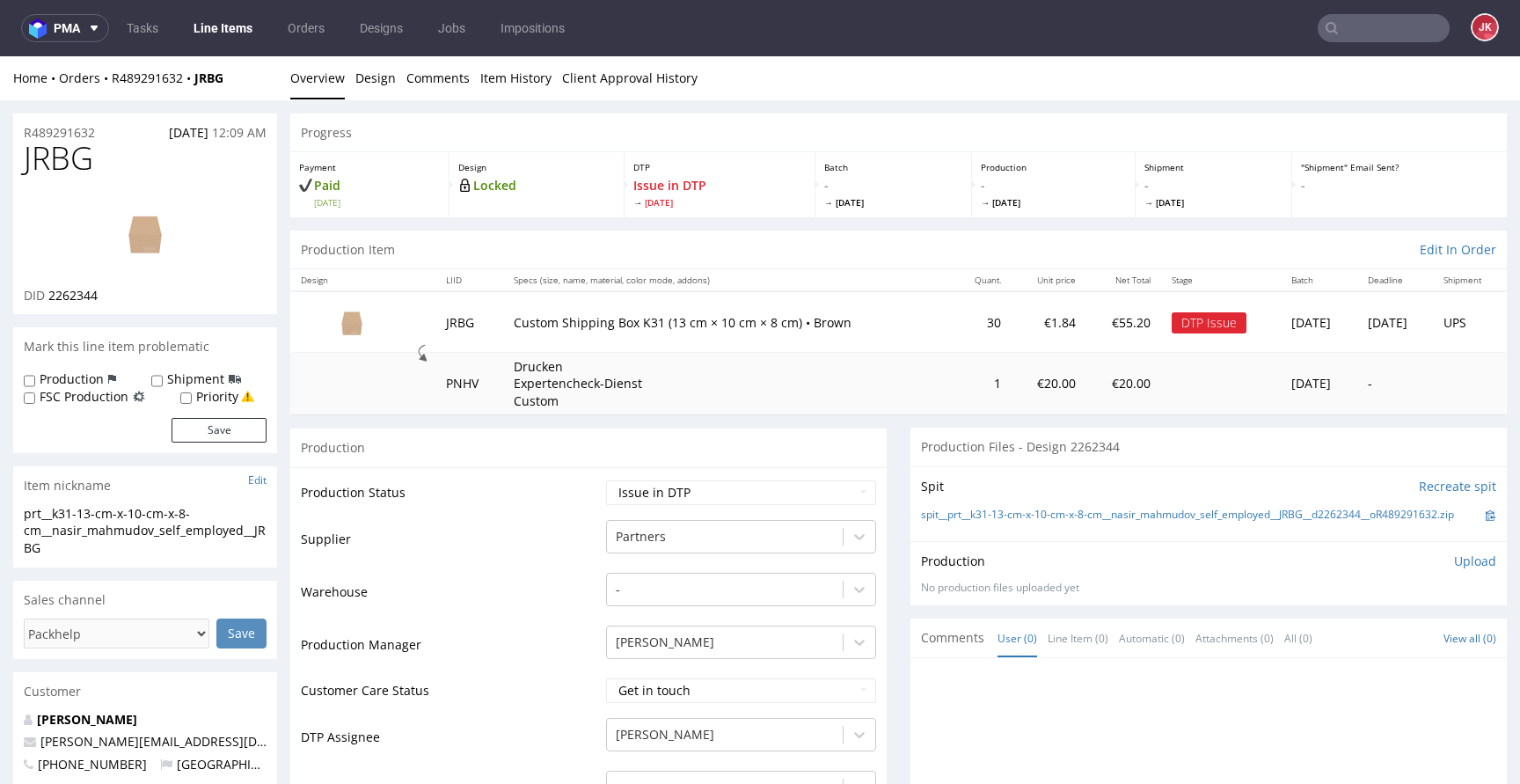
click at [134, 248] on img at bounding box center [145, 233] width 141 height 79
click at [642, 502] on select "Waiting for Artwork Waiting for Diecut Waiting for Mockup Waiting for DTP Waiti…" at bounding box center [741, 492] width 270 height 25
click at [606, 480] on select "Waiting for Artwork Waiting for Diecut Waiting for Mockup Waiting for DTP Waiti…" at bounding box center [741, 492] width 270 height 25
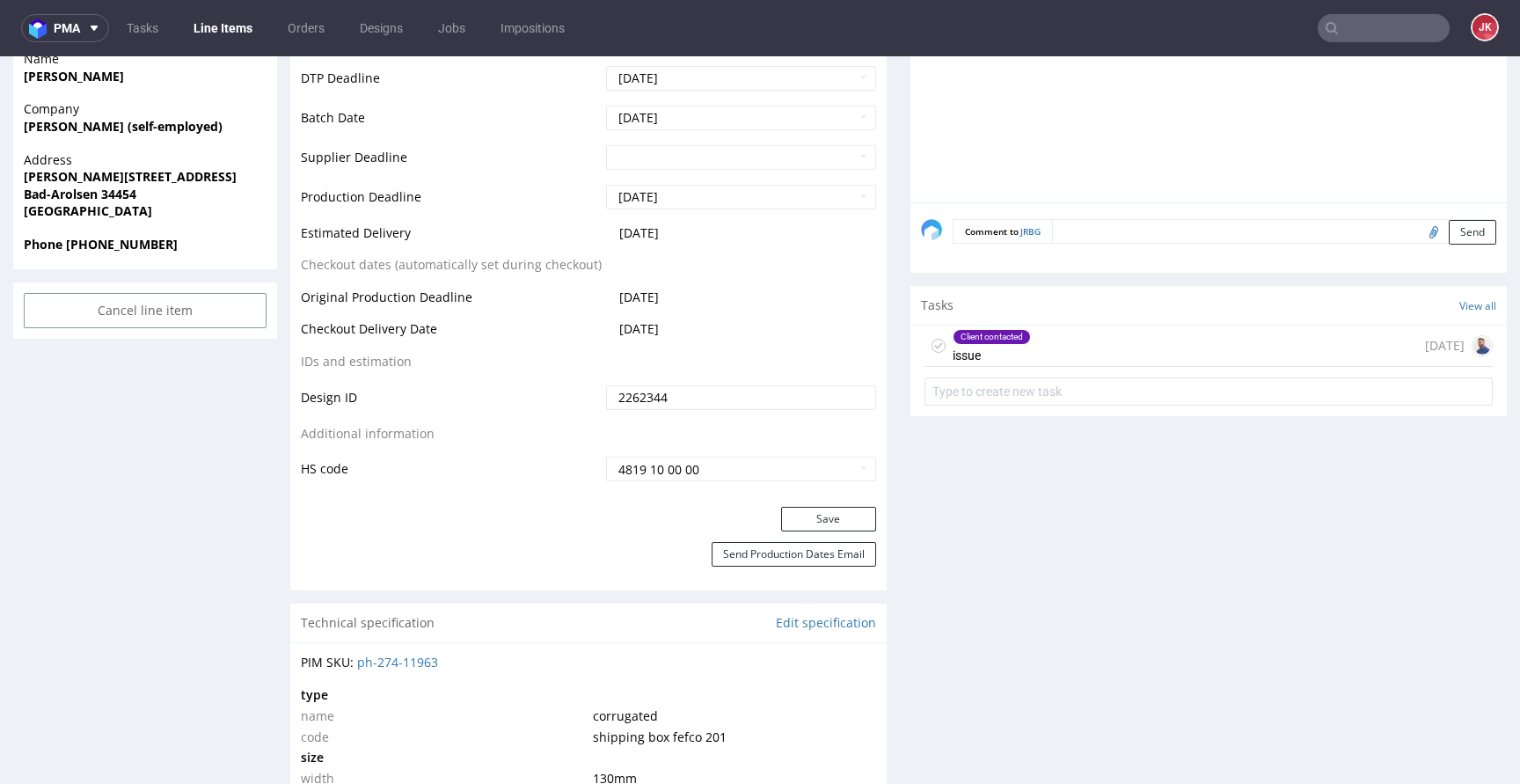
scroll to position [818, 0]
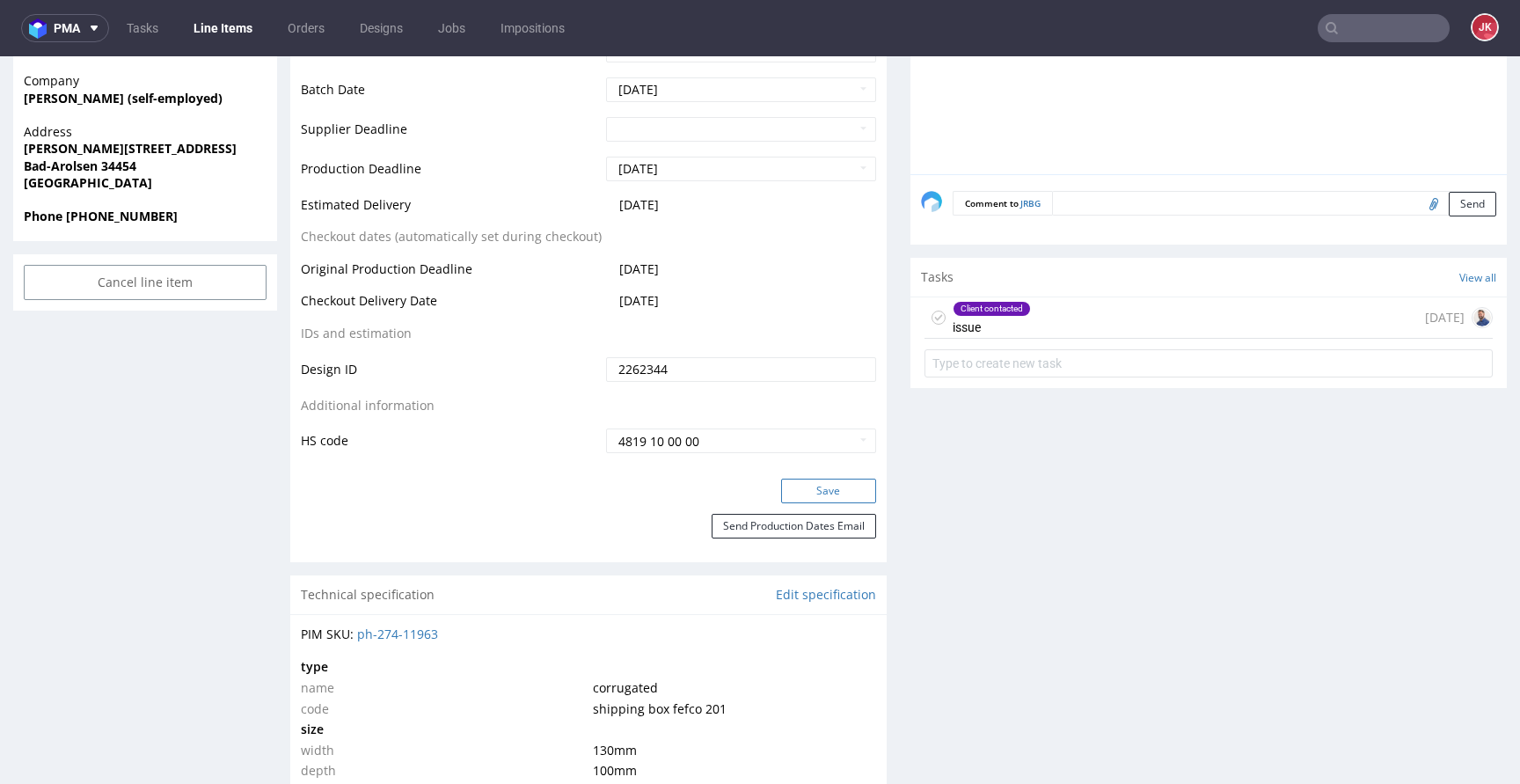
click at [788, 491] on button "Save" at bounding box center [828, 490] width 95 height 25
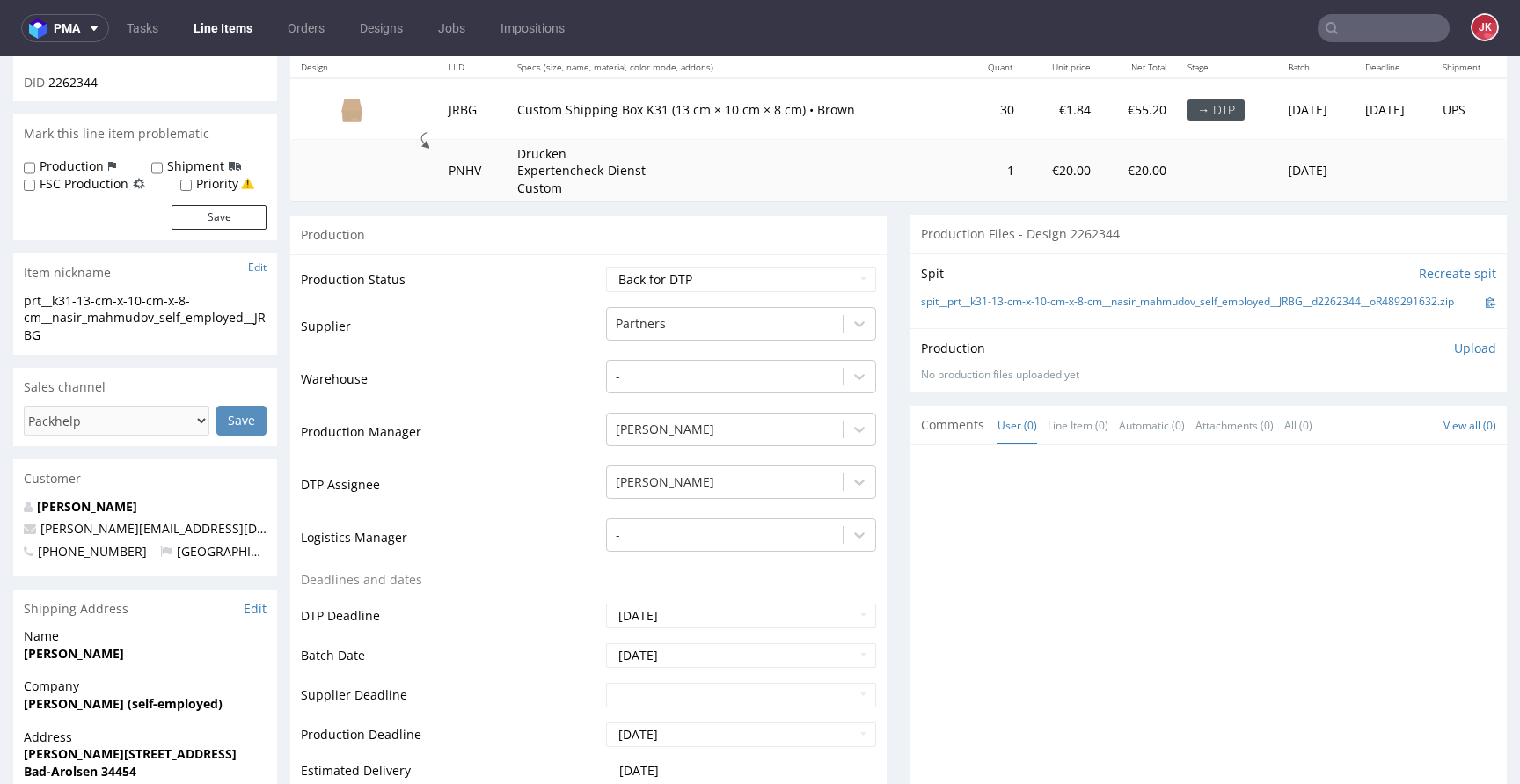
scroll to position [0, 0]
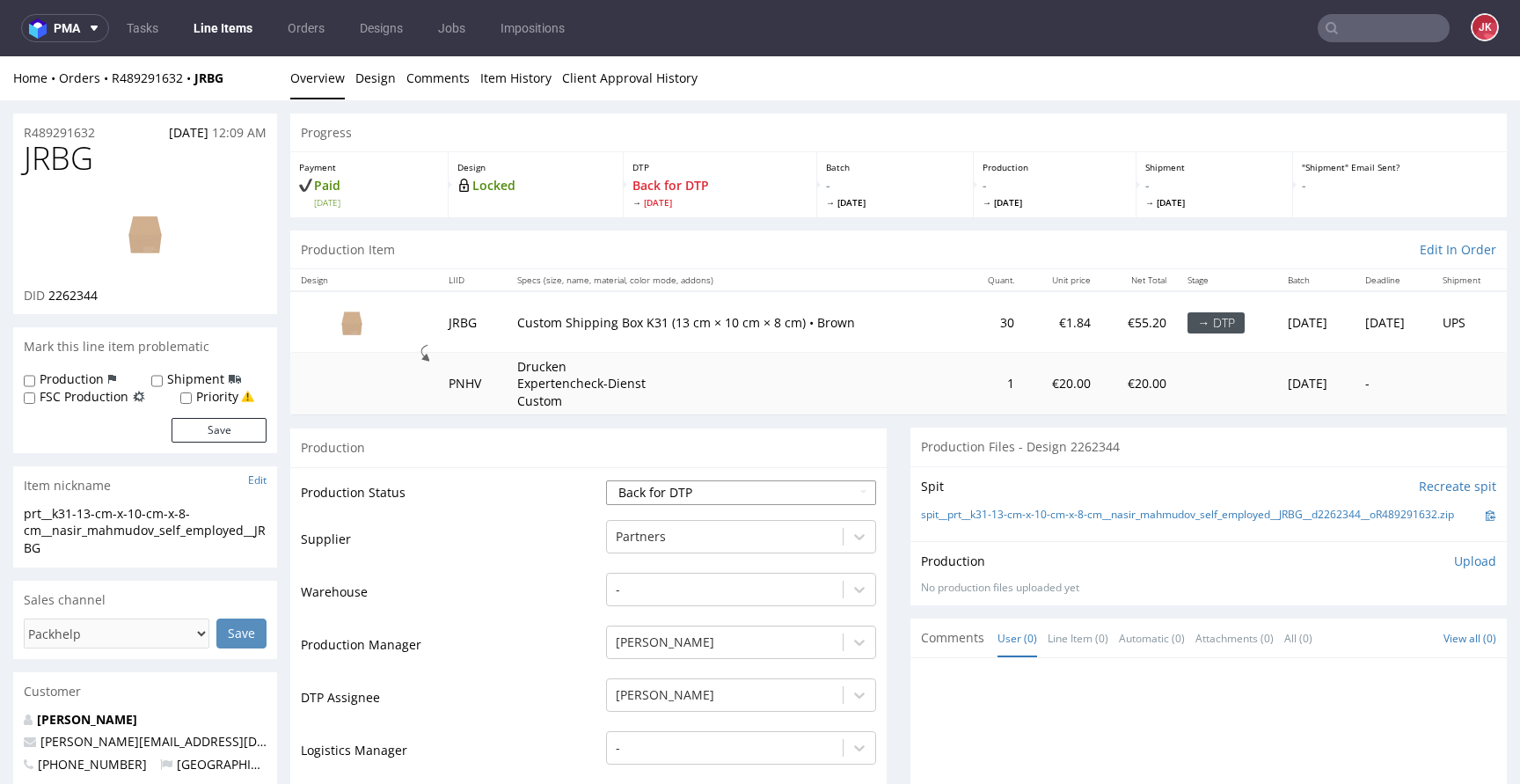
click at [716, 484] on select "Waiting for Artwork Waiting for Diecut Waiting for Mockup Waiting for DTP Waiti…" at bounding box center [741, 492] width 270 height 25
select select "dtp_in_process"
click at [606, 480] on select "Waiting for Artwork Waiting for Diecut Waiting for Mockup Waiting for DTP Waiti…" at bounding box center [741, 492] width 270 height 25
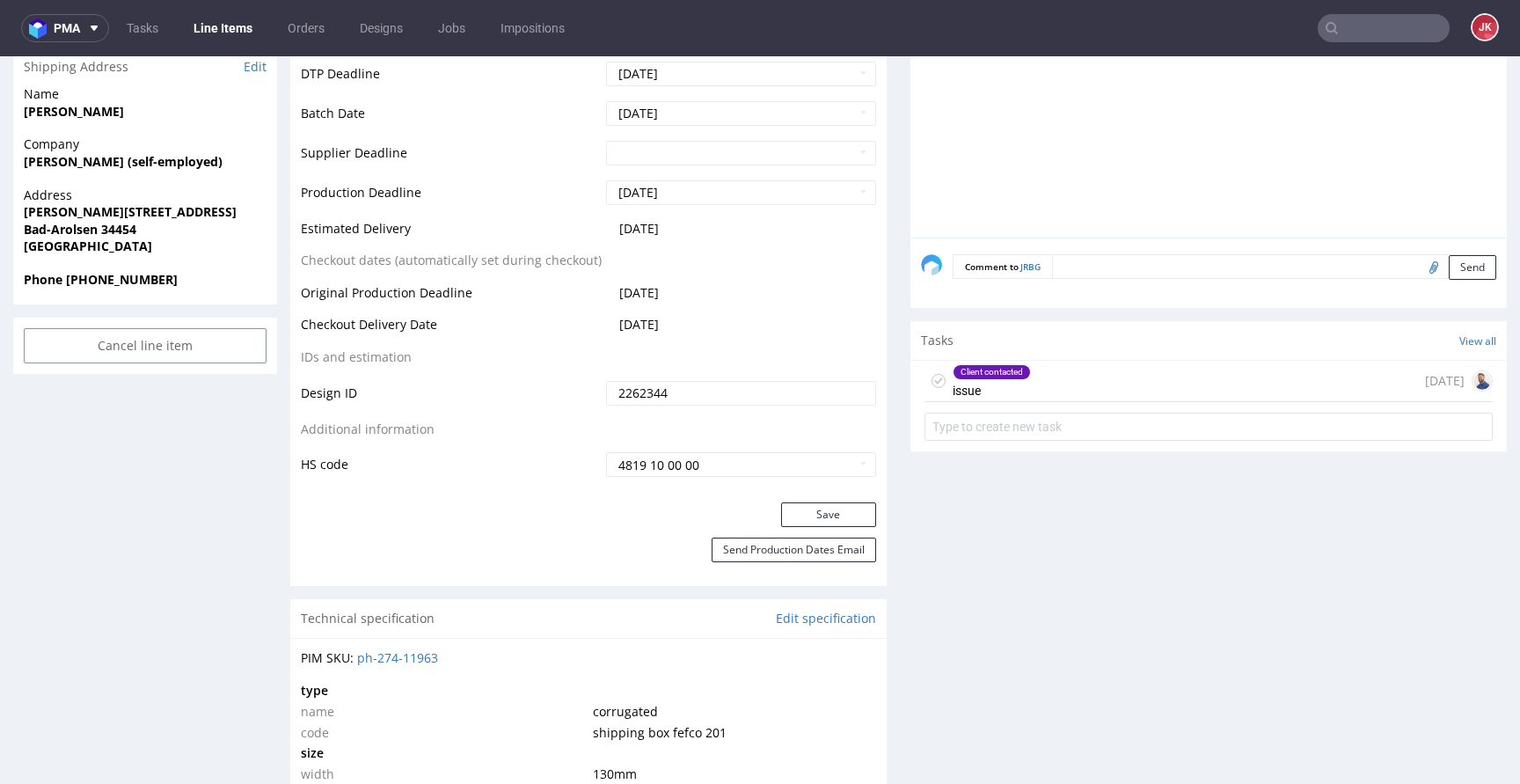
scroll to position [758, 0]
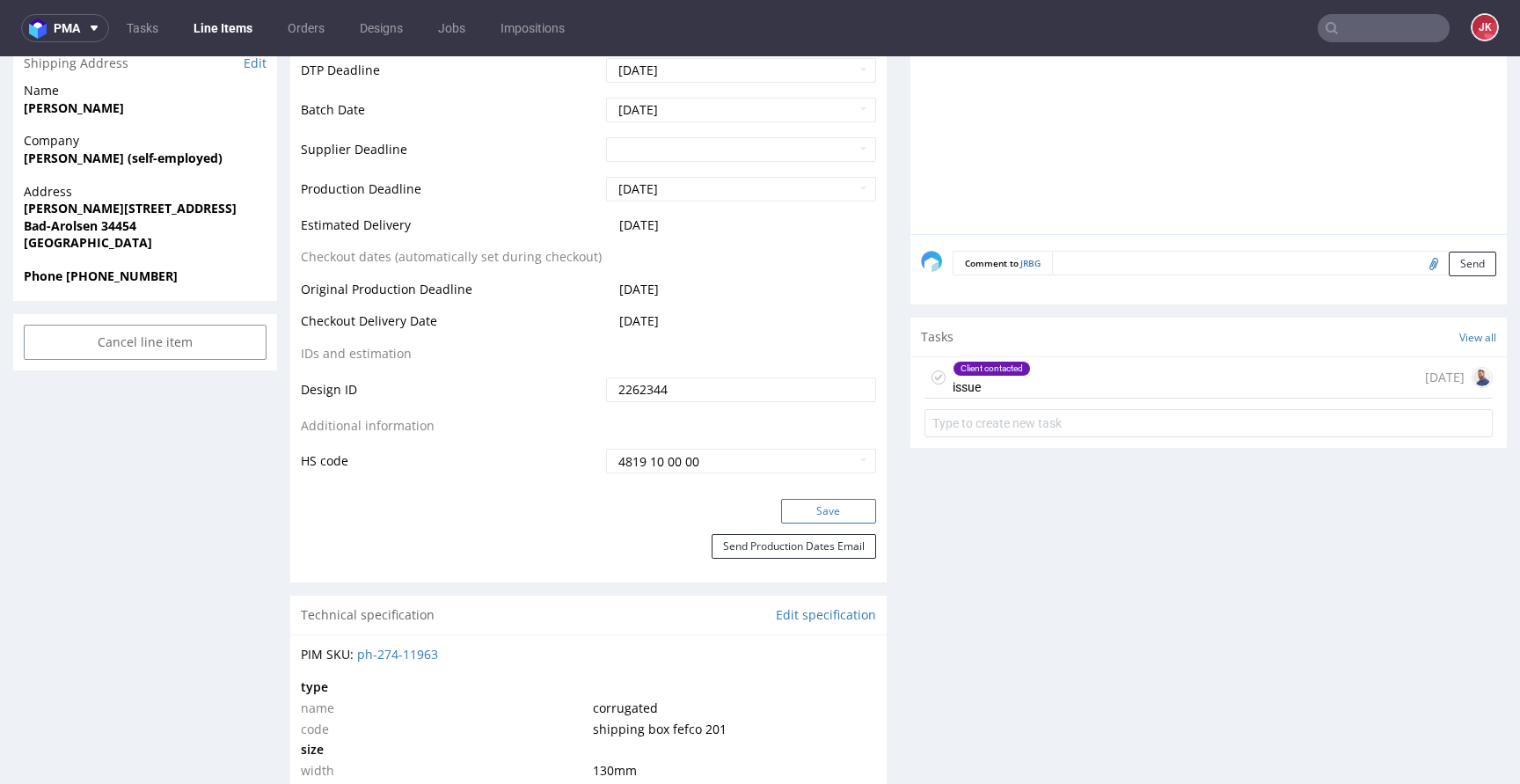
click at [797, 516] on button "Save" at bounding box center [828, 511] width 95 height 25
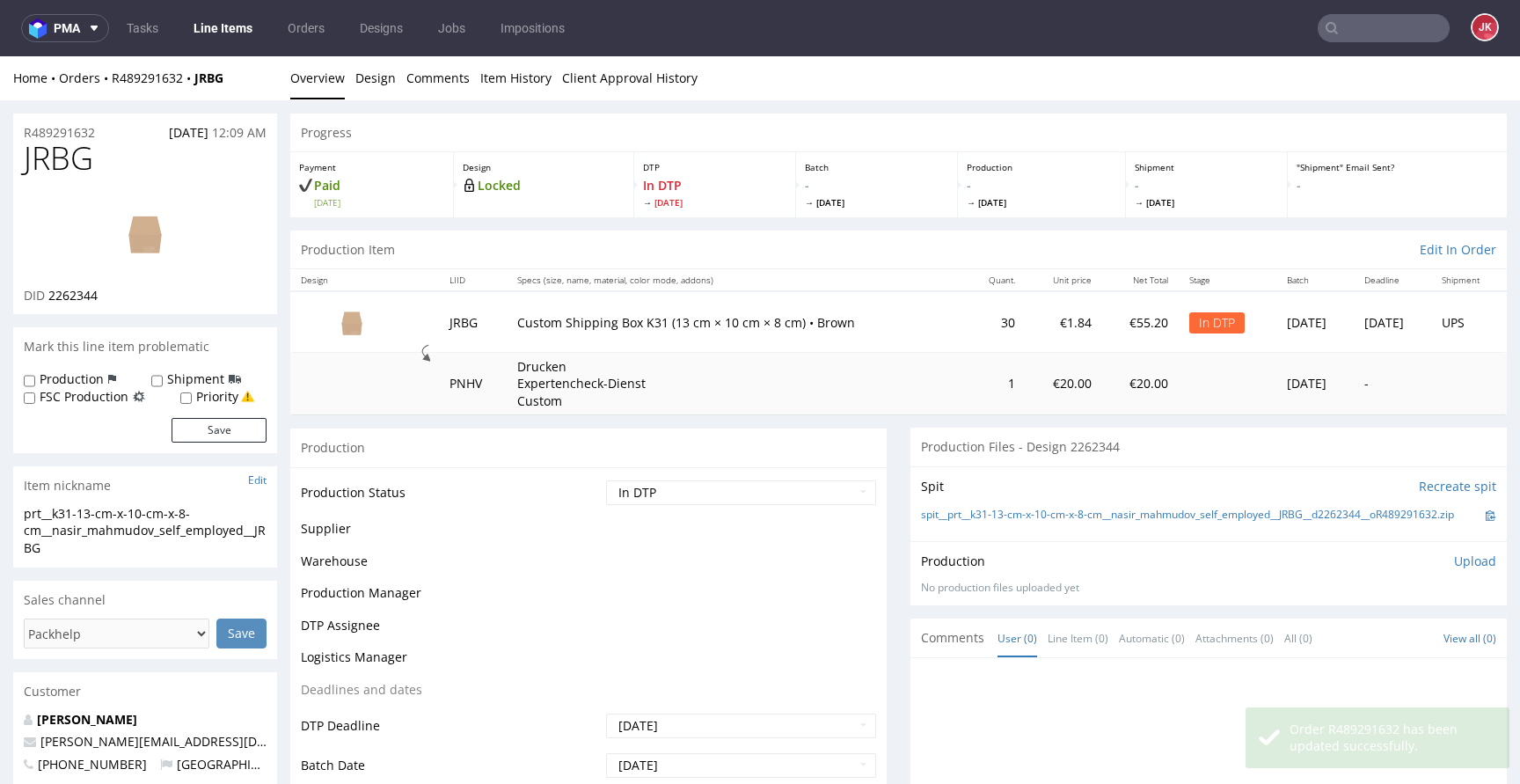
scroll to position [745, 0]
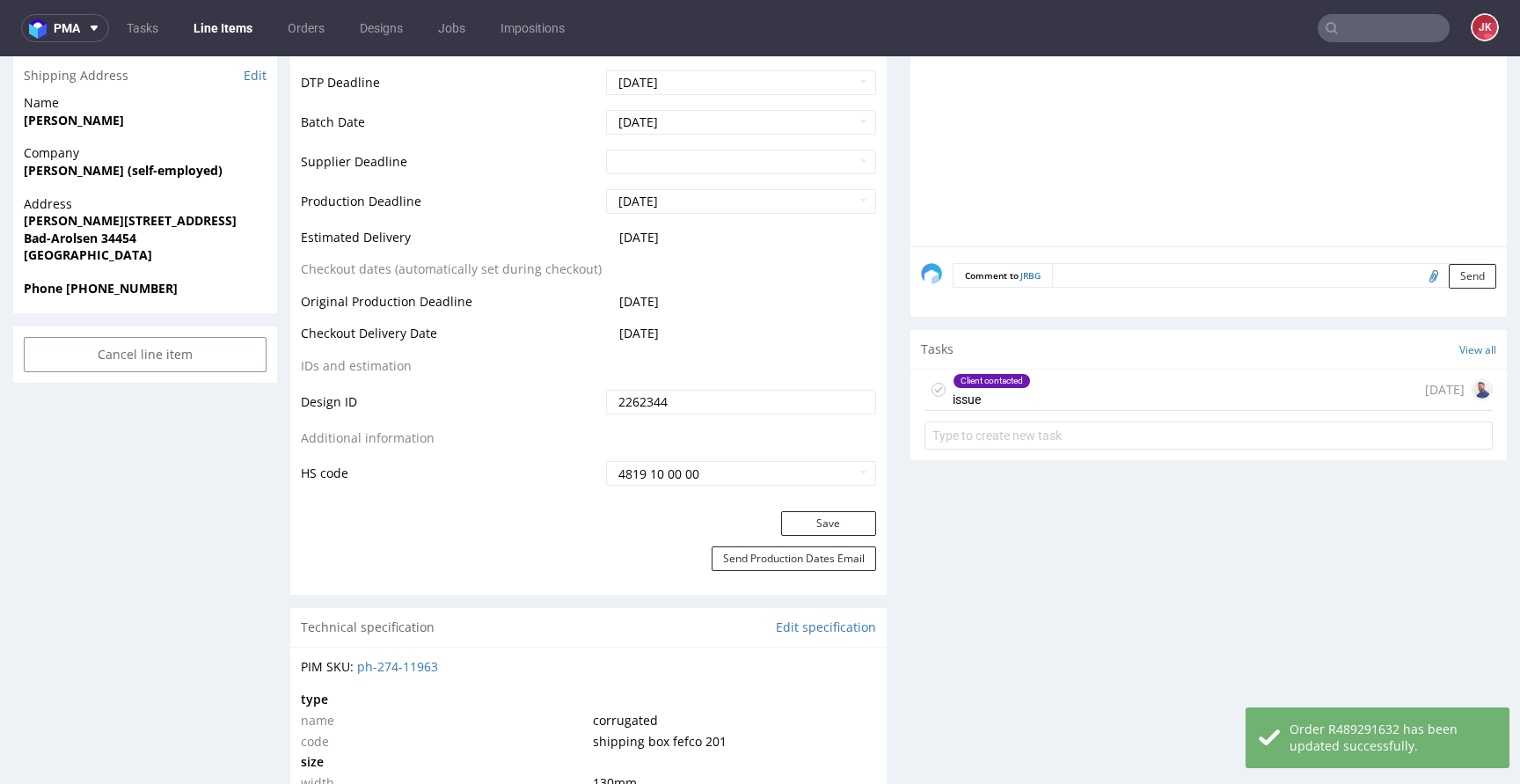
click at [931, 397] on icon at bounding box center [938, 389] width 14 height 14
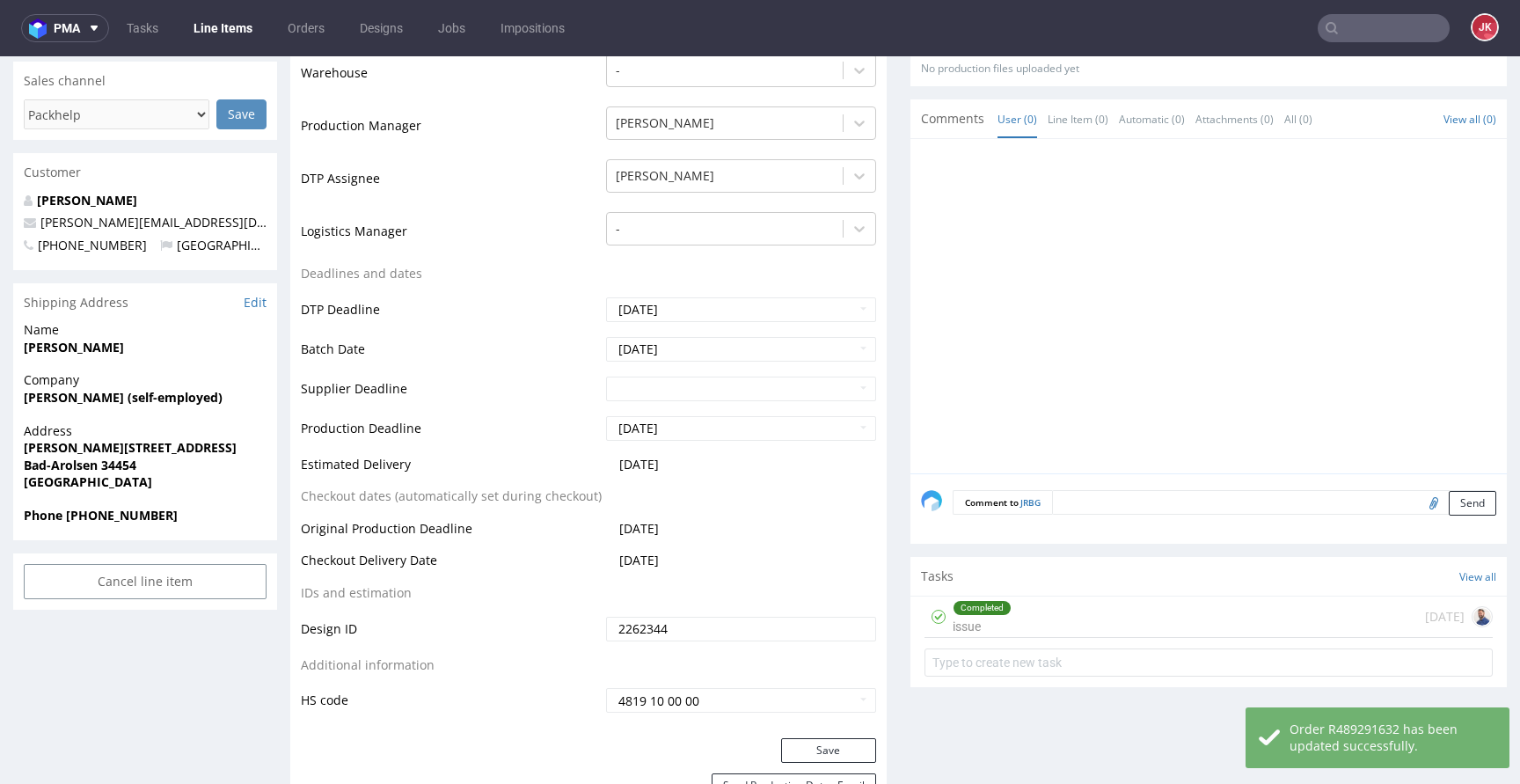
scroll to position [553, 0]
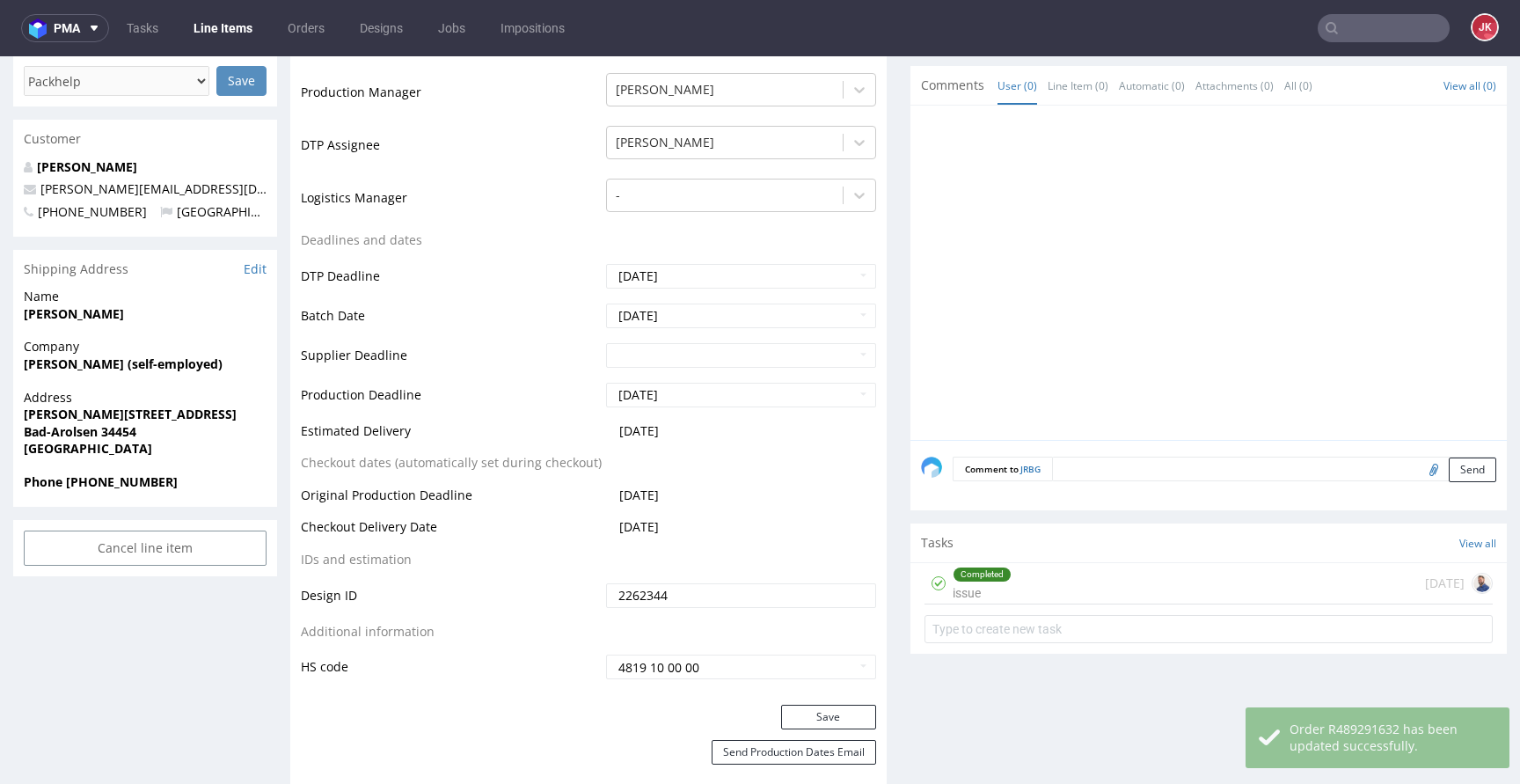
click at [956, 581] on div "Completed" at bounding box center [982, 573] width 58 height 14
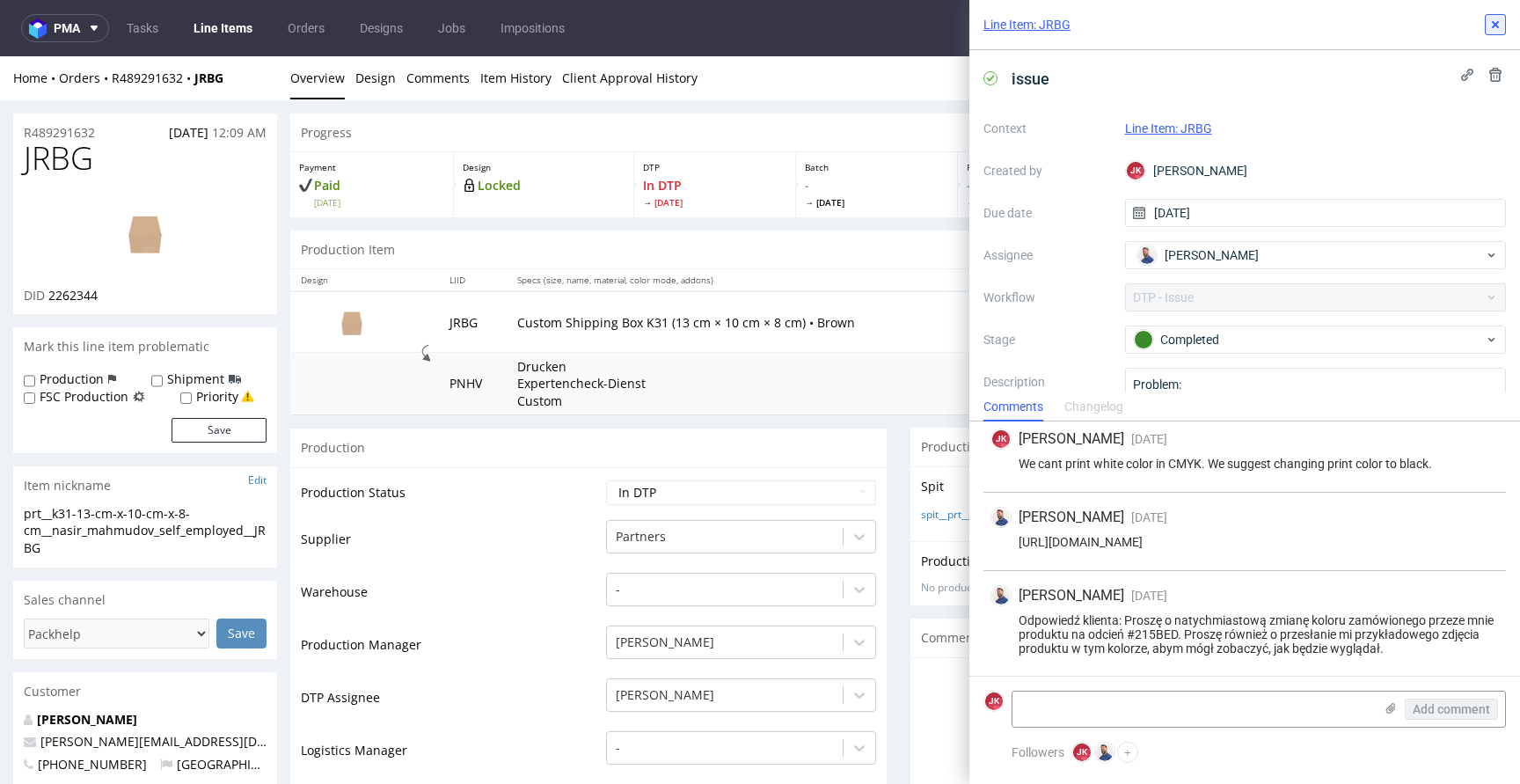
drag, startPoint x: 1490, startPoint y: 26, endPoint x: 1463, endPoint y: 55, distance: 39.6
click at [1490, 26] on icon at bounding box center [1494, 25] width 14 height 14
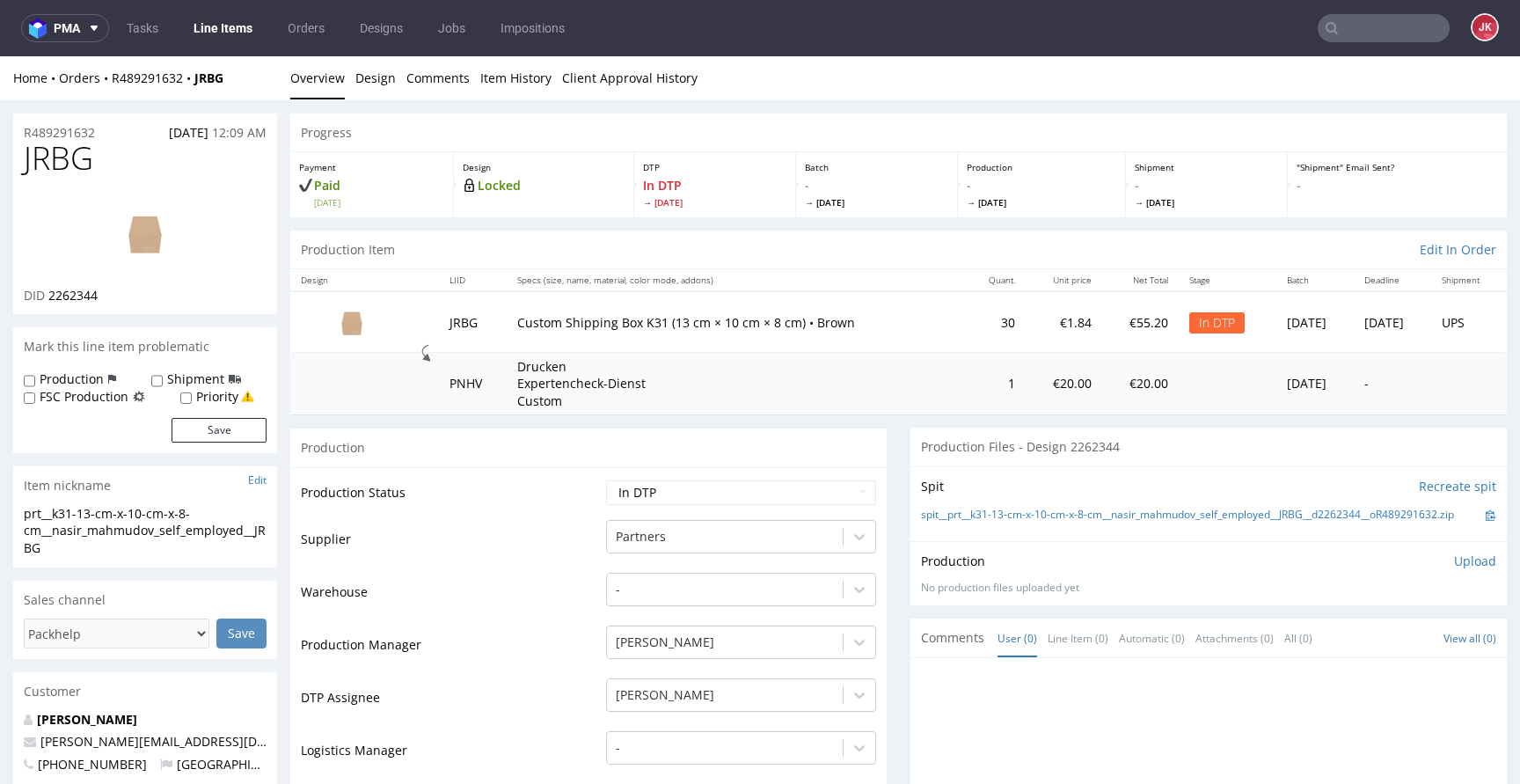
click at [583, 484] on td "Production Status" at bounding box center [451, 498] width 300 height 40
click at [375, 92] on link "Design" at bounding box center [375, 78] width 41 height 43
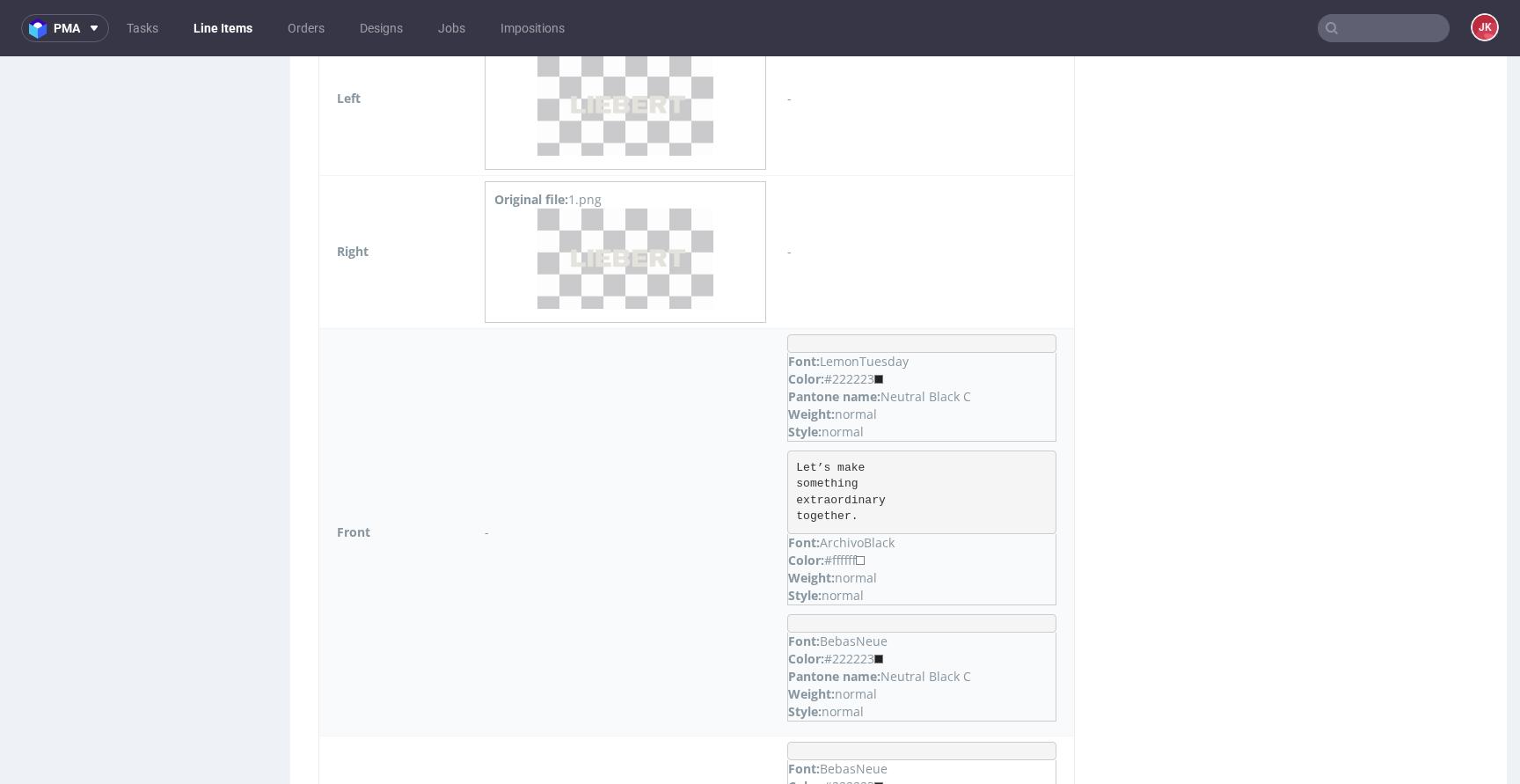
scroll to position [1370, 0]
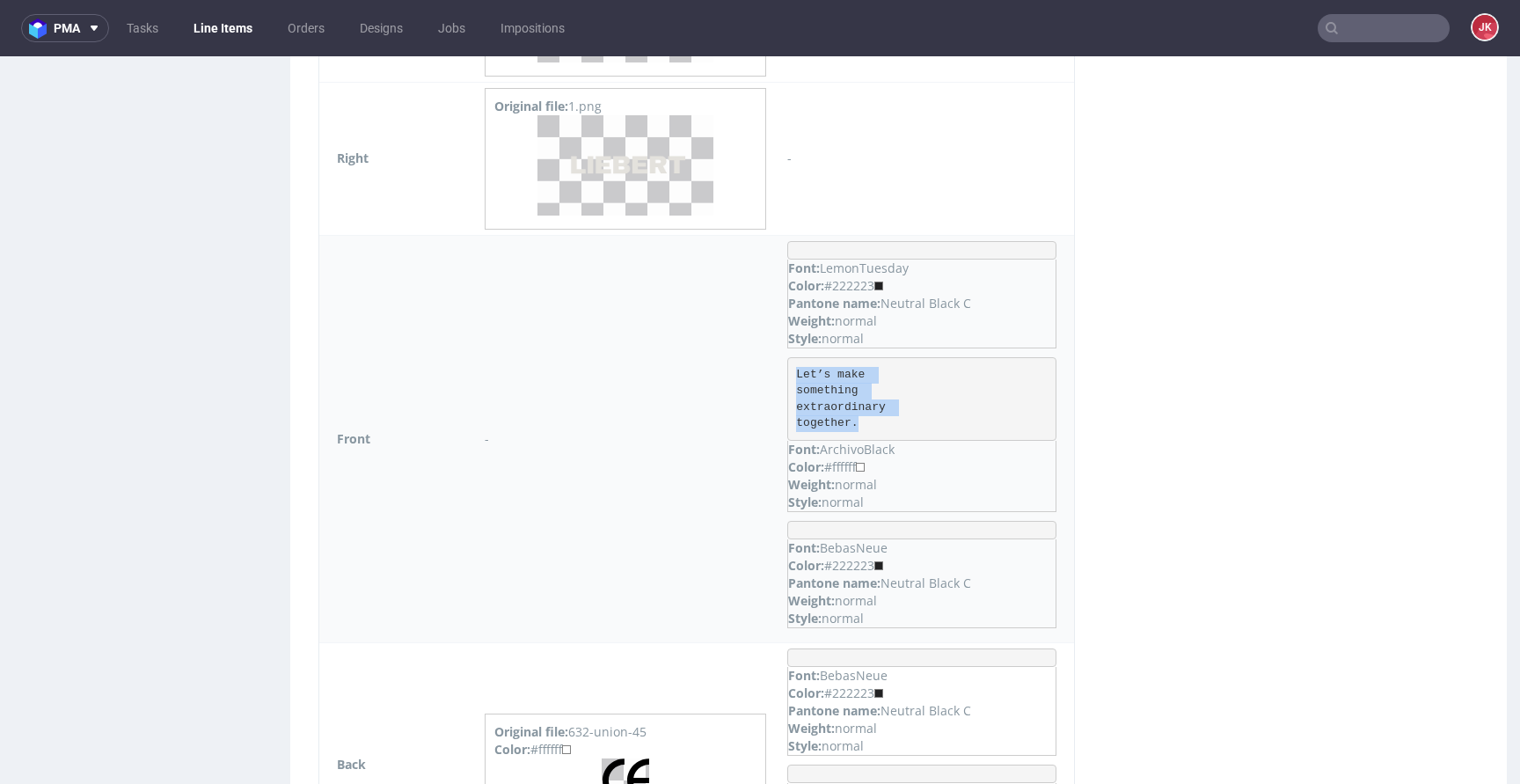
drag, startPoint x: 784, startPoint y: 372, endPoint x: 918, endPoint y: 433, distance: 147.2
click at [918, 433] on pre "Let’s make something extraordinary together." at bounding box center [921, 399] width 269 height 83
copy pre "Let’s make something extraordinary together."
click at [904, 413] on pre "Let’s make something extraordinary together." at bounding box center [921, 399] width 269 height 83
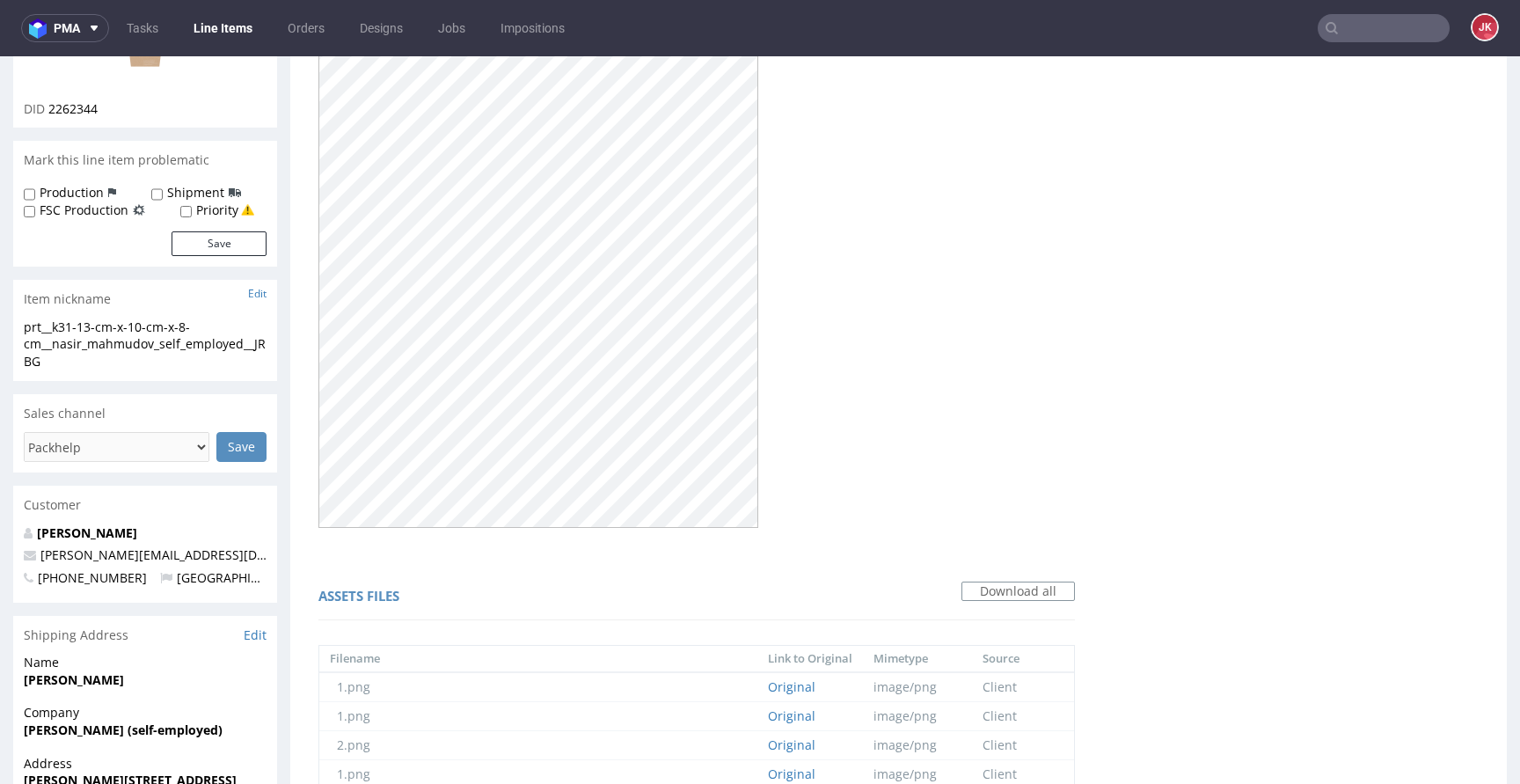
scroll to position [0, 0]
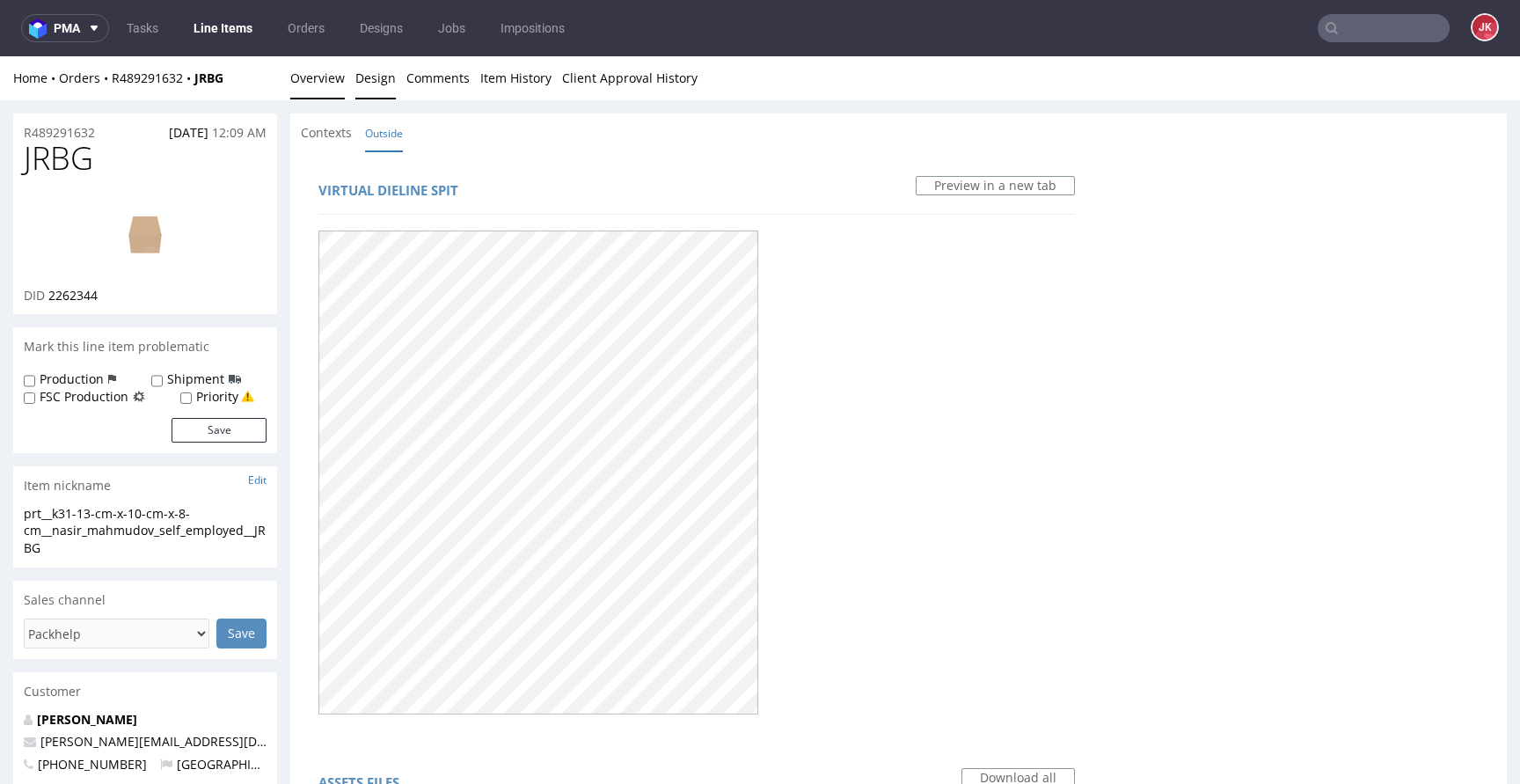
click at [316, 81] on link "Overview" at bounding box center [317, 78] width 55 height 43
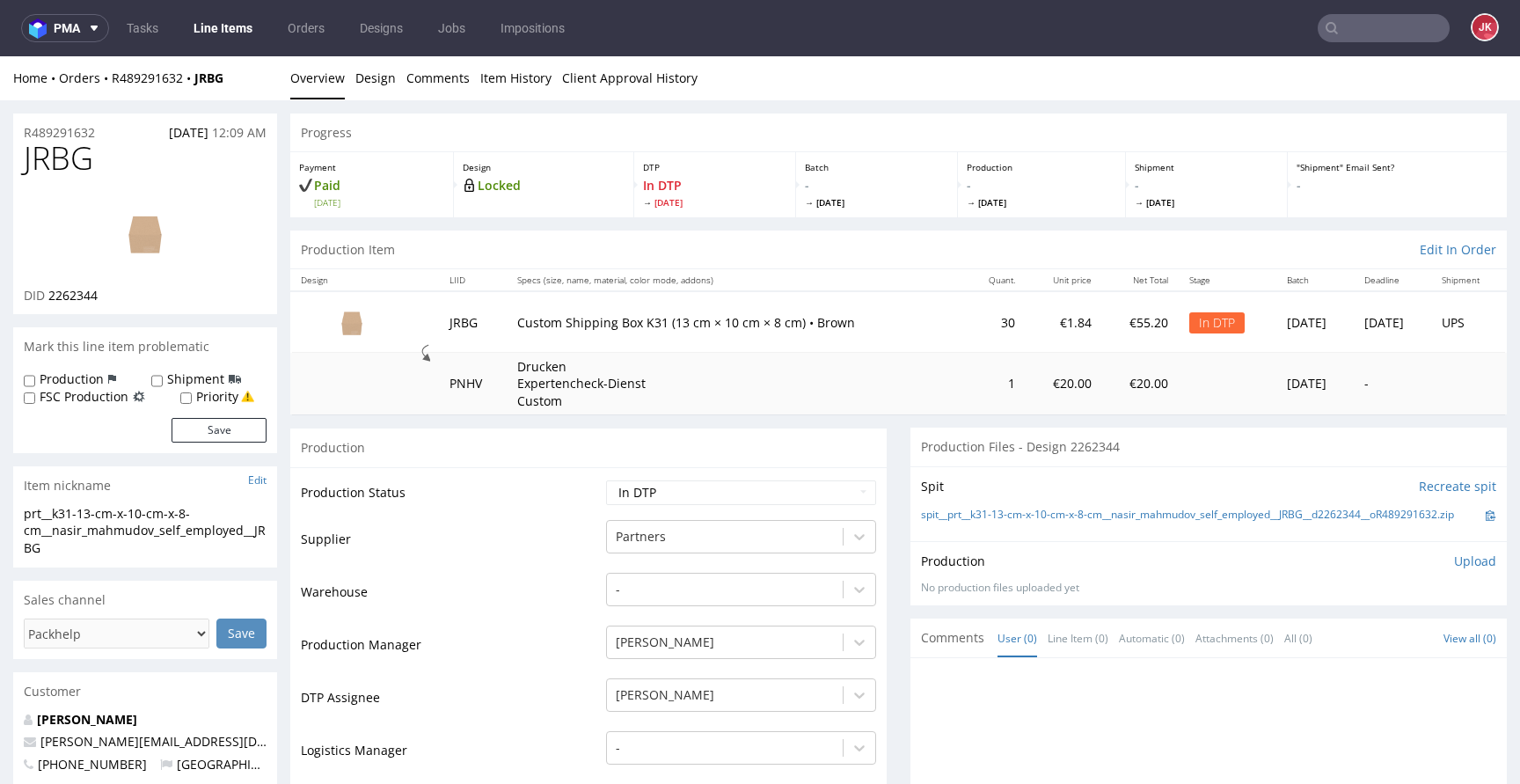
click at [370, 87] on link "Design" at bounding box center [375, 78] width 41 height 43
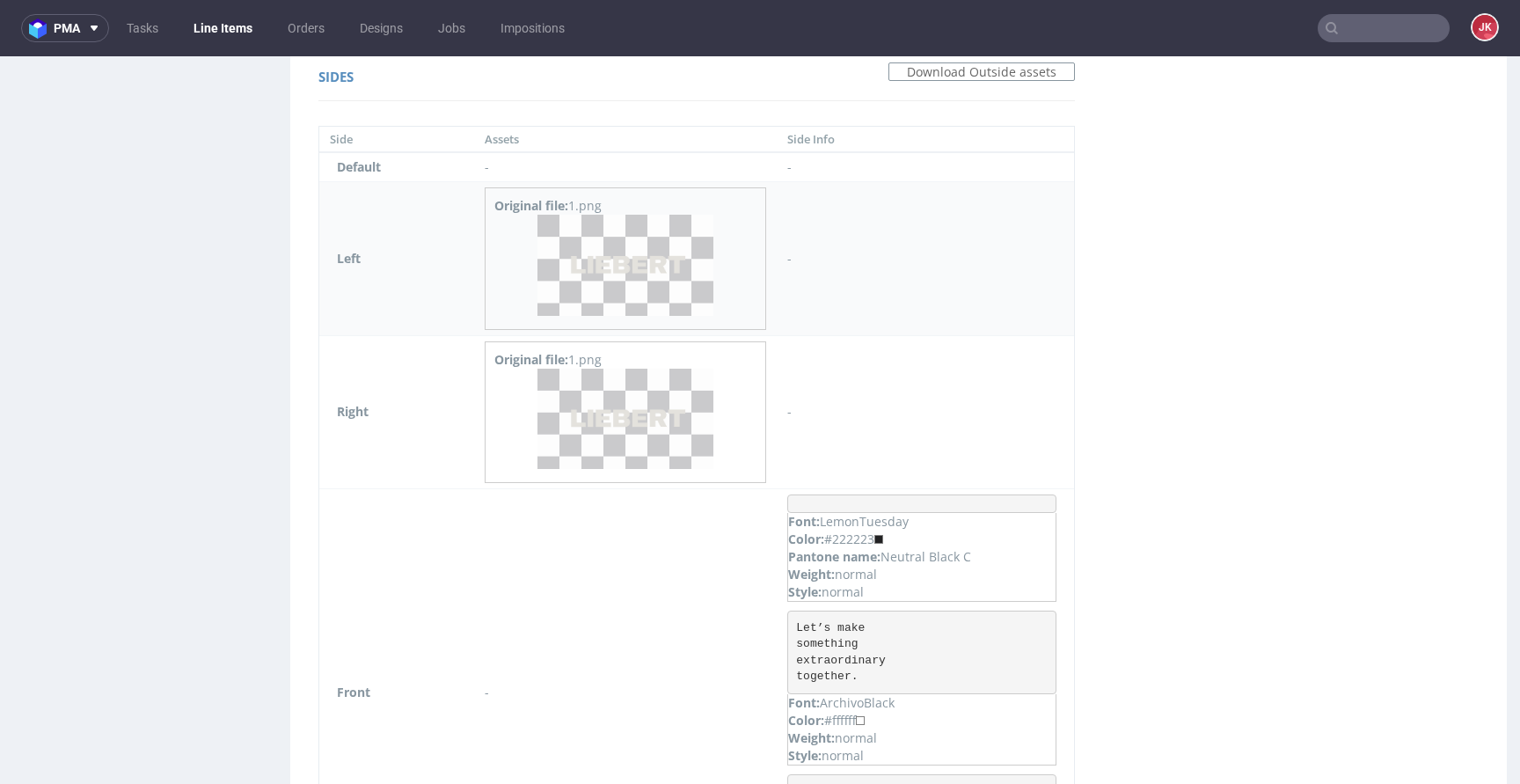
scroll to position [1463, 0]
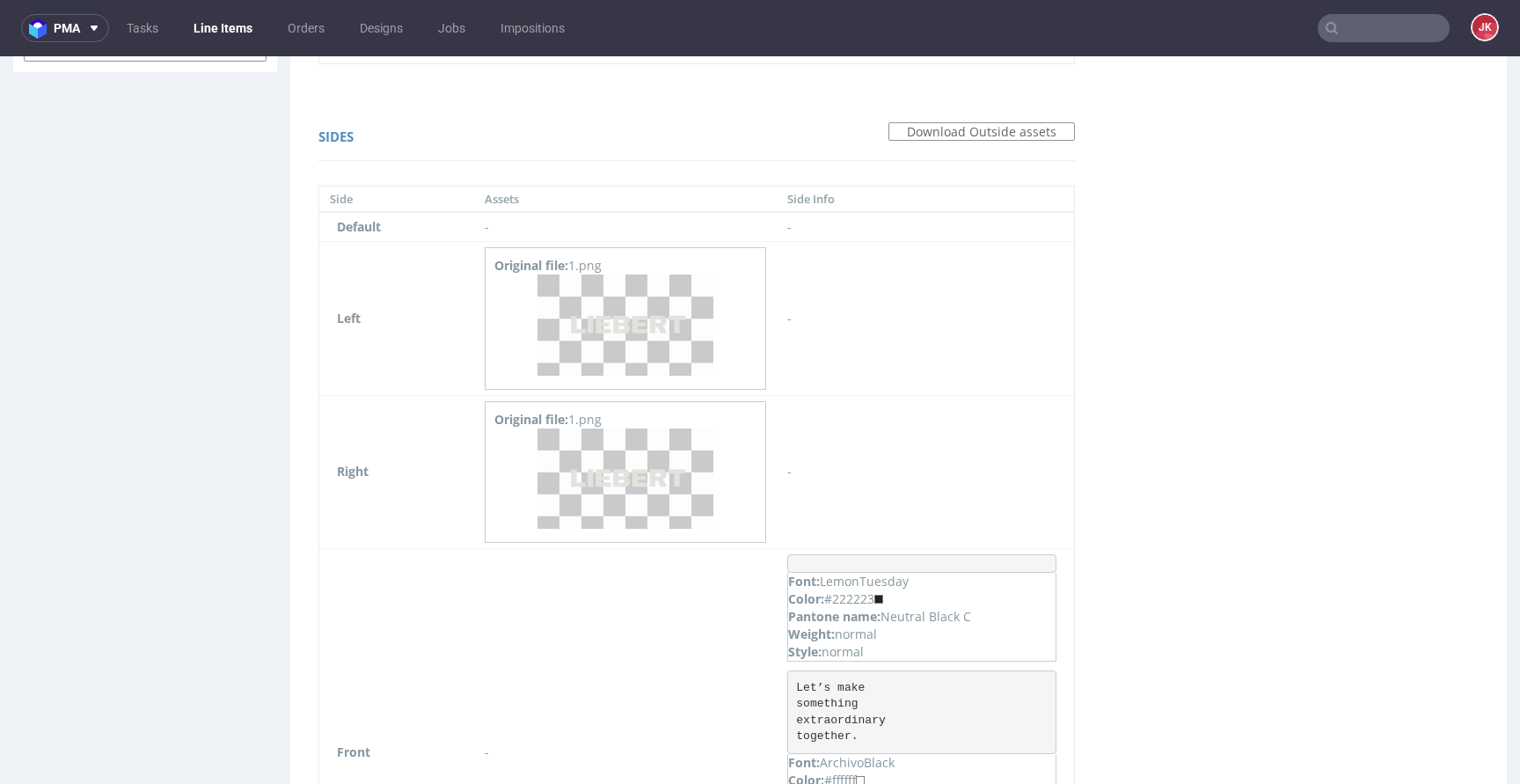
scroll to position [0, 0]
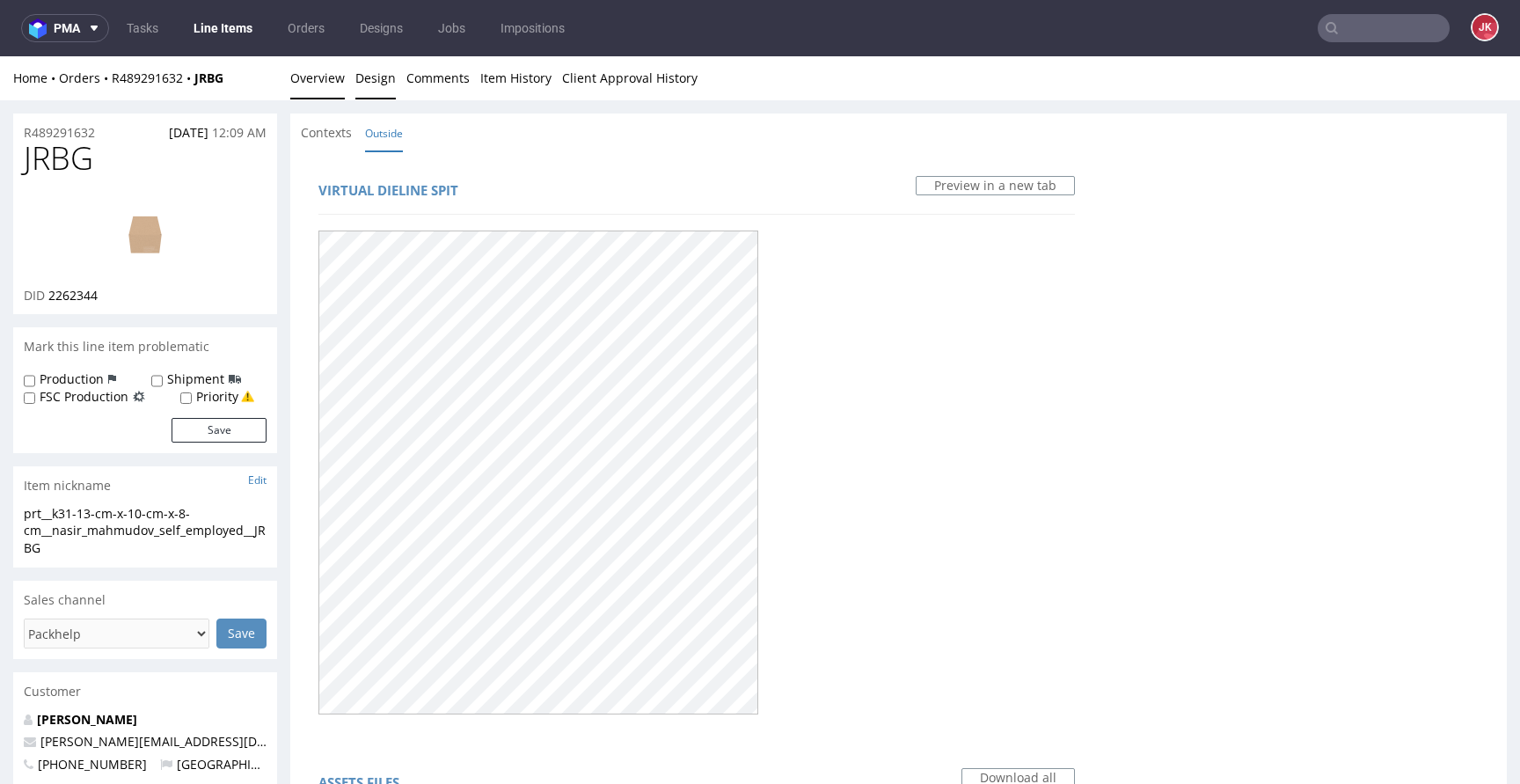
click at [324, 92] on link "Overview" at bounding box center [317, 78] width 55 height 43
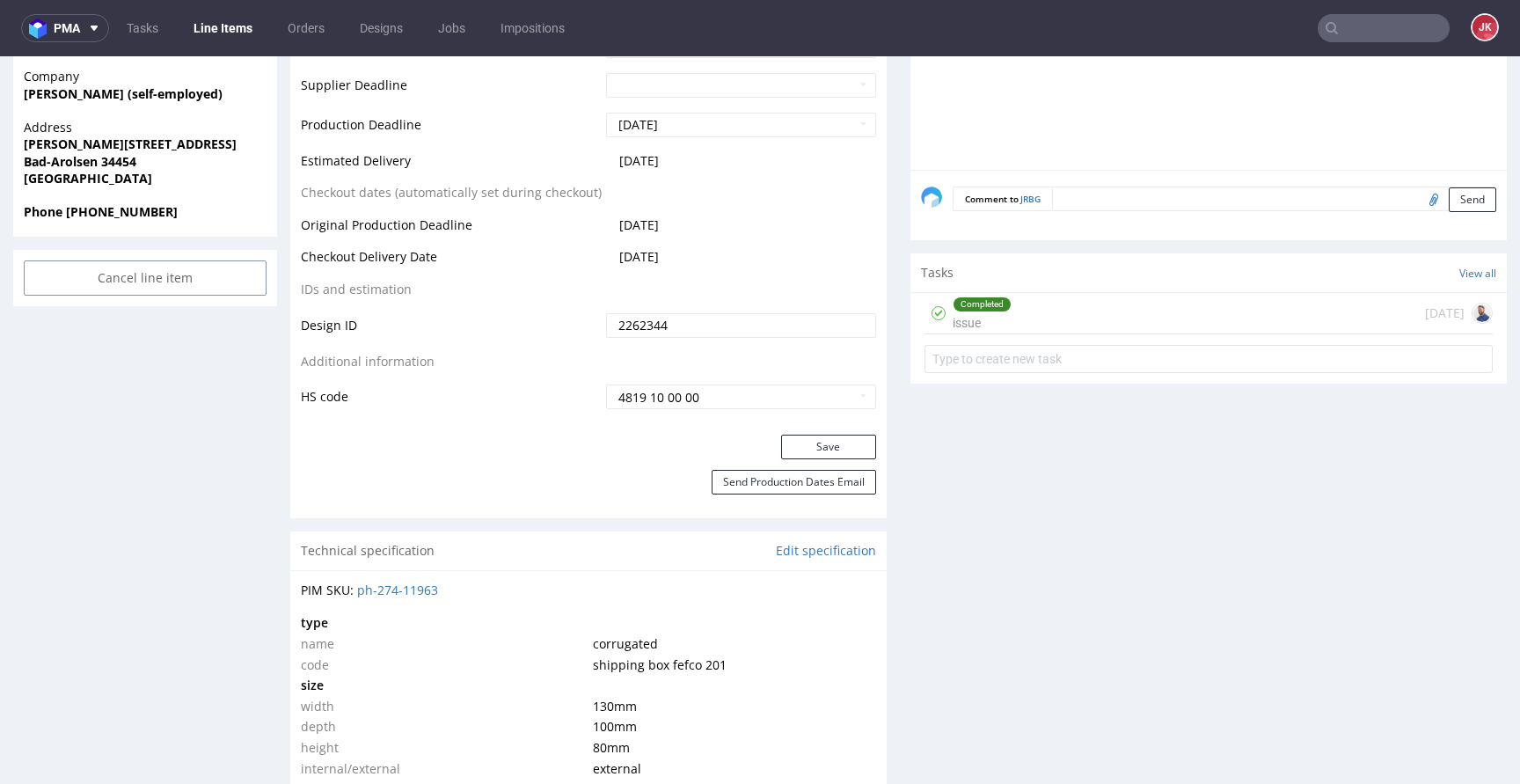
scroll to position [827, 0]
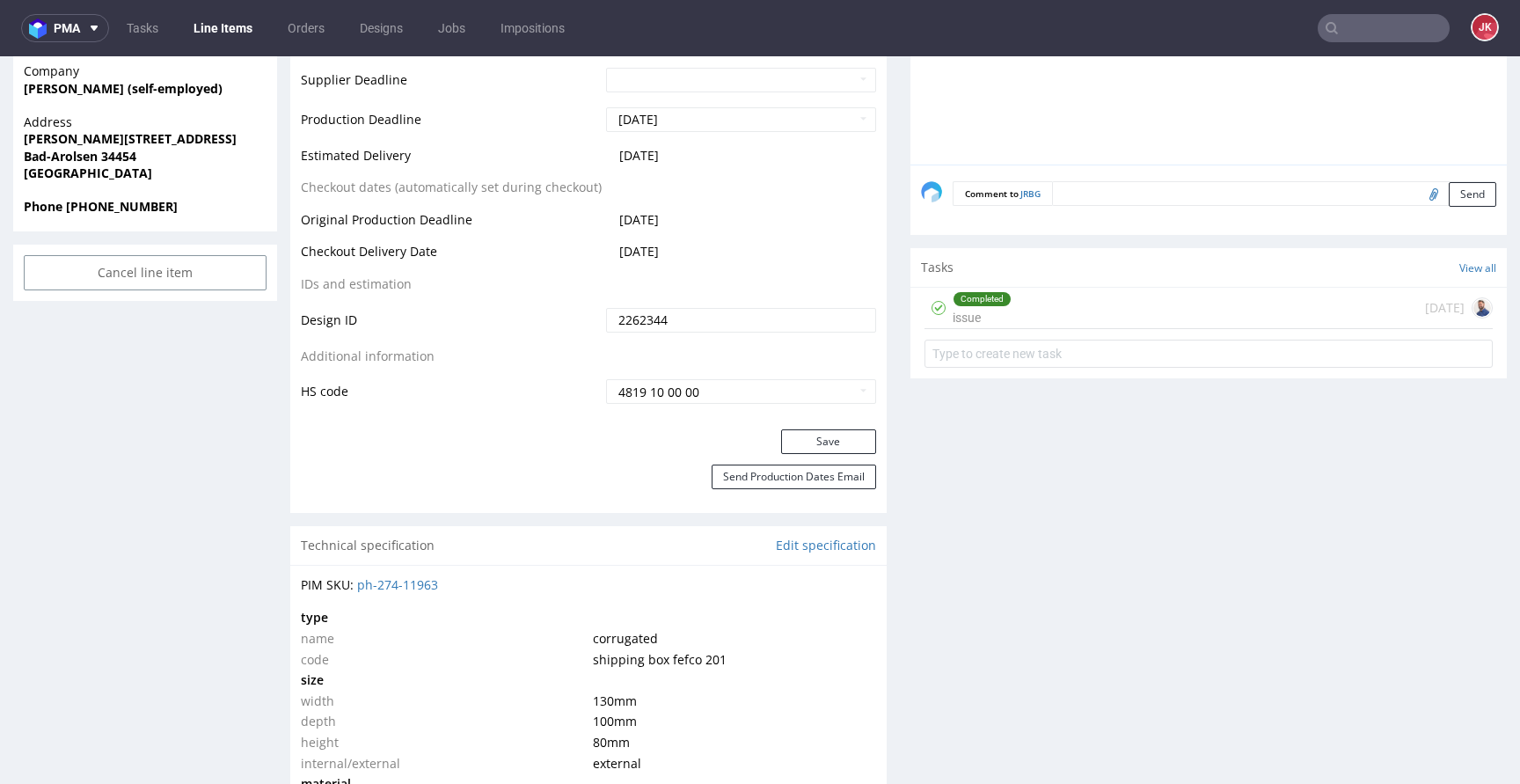
click at [980, 319] on div "Completed issue" at bounding box center [982, 307] width 59 height 41
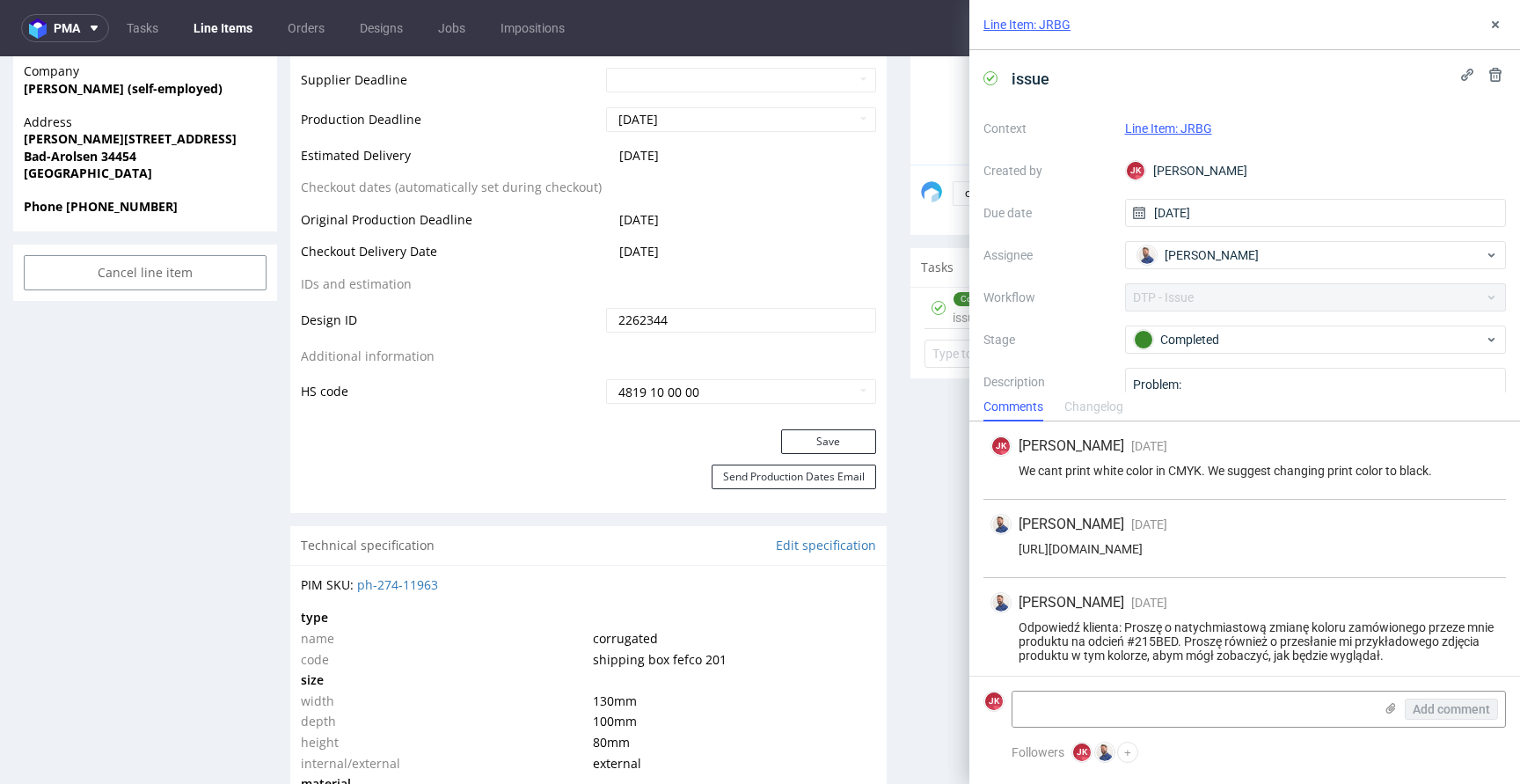
scroll to position [7, 0]
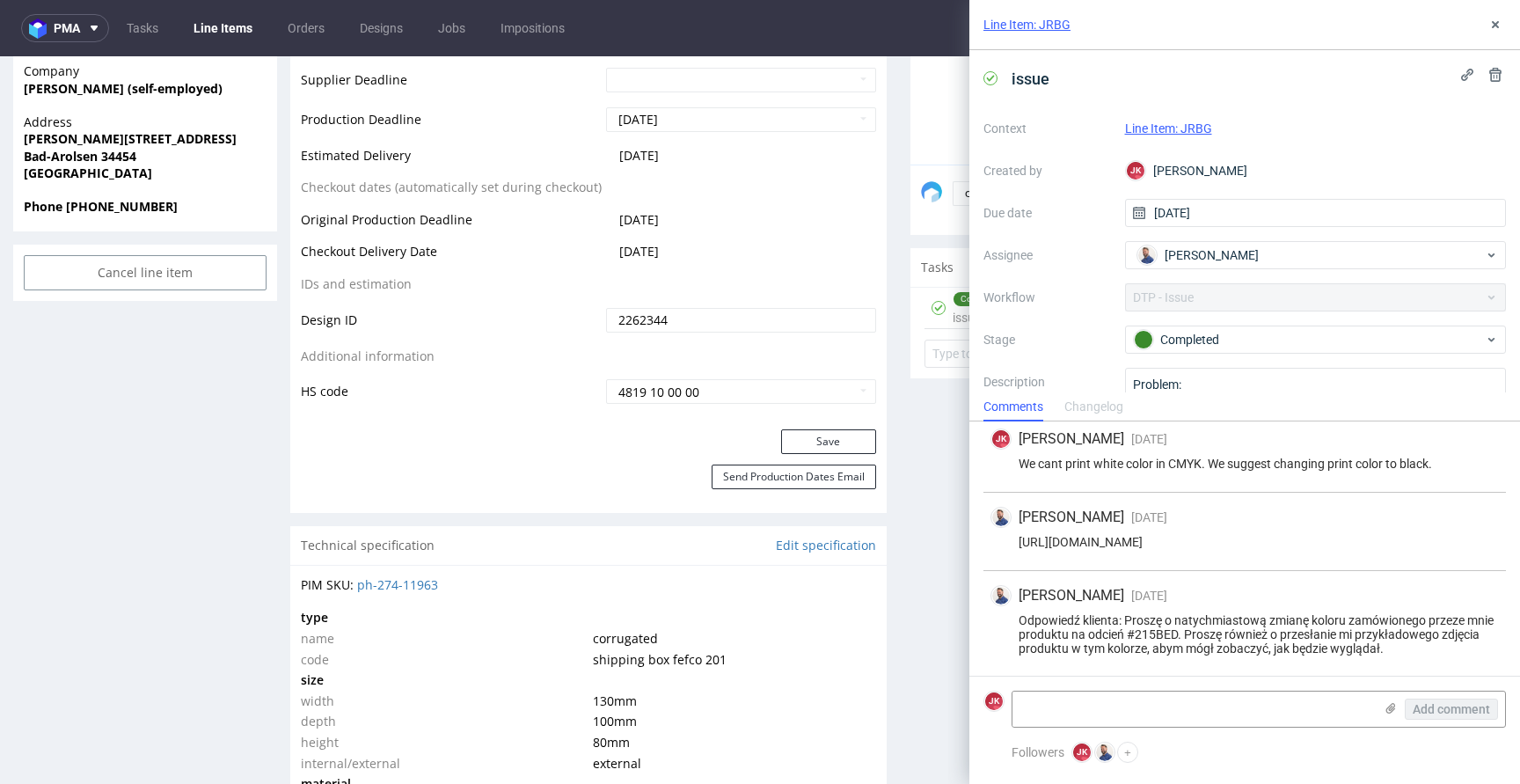
click at [1184, 635] on div "Odpowiedź klienta: Proszę o natychmiastową zmianę koloru zamówionego przeze mni…" at bounding box center [1244, 634] width 508 height 43
copy div "215BED"
drag, startPoint x: 1495, startPoint y: 29, endPoint x: 1471, endPoint y: 45, distance: 28.8
click at [1495, 29] on icon at bounding box center [1494, 25] width 14 height 14
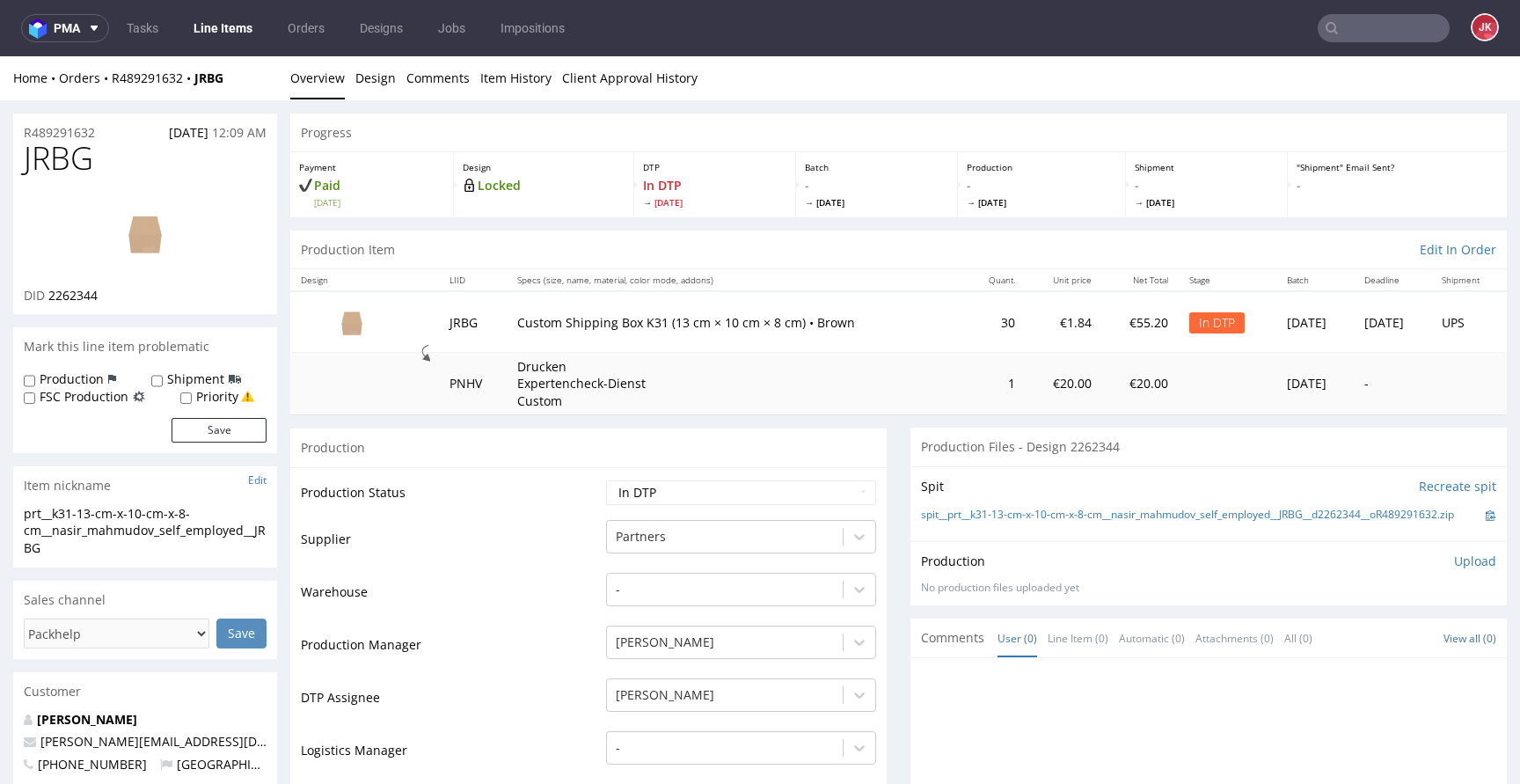
click at [492, 500] on td "Production Status" at bounding box center [451, 498] width 300 height 40
drag, startPoint x: 59, startPoint y: 547, endPoint x: 0, endPoint y: 514, distance: 67.6
copy div "prt__k31-13-cm-x-10-cm-x-8-cm__nasir_mahmudov_self_employed__JRBG"
drag, startPoint x: 121, startPoint y: 129, endPoint x: 0, endPoint y: 131, distance: 121.0
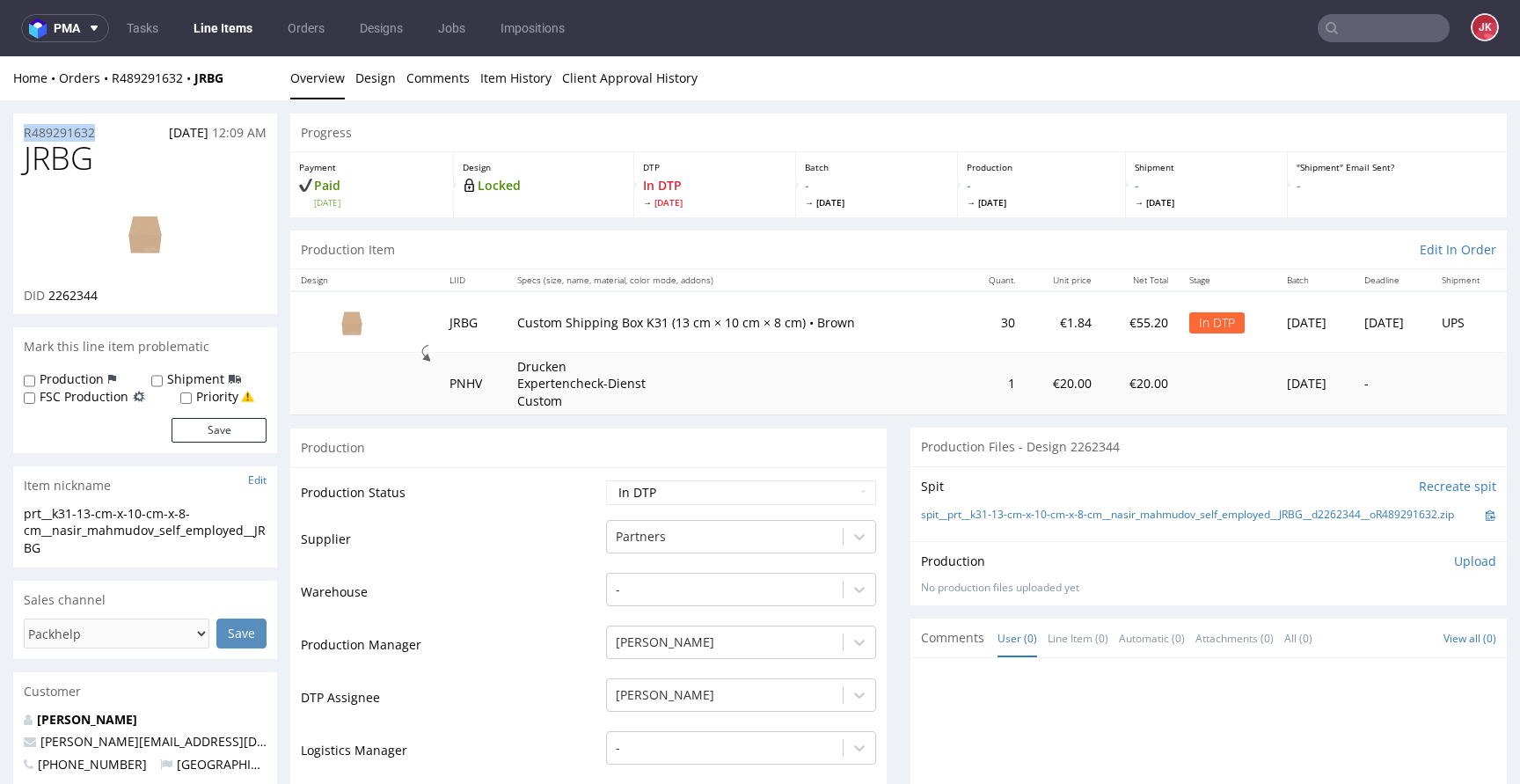
copy p "R489291632"
drag, startPoint x: 49, startPoint y: 297, endPoint x: 132, endPoint y: 297, distance: 83.0
click at [132, 297] on div "DID 2262344" at bounding box center [145, 296] width 243 height 18
copy span "2262344"
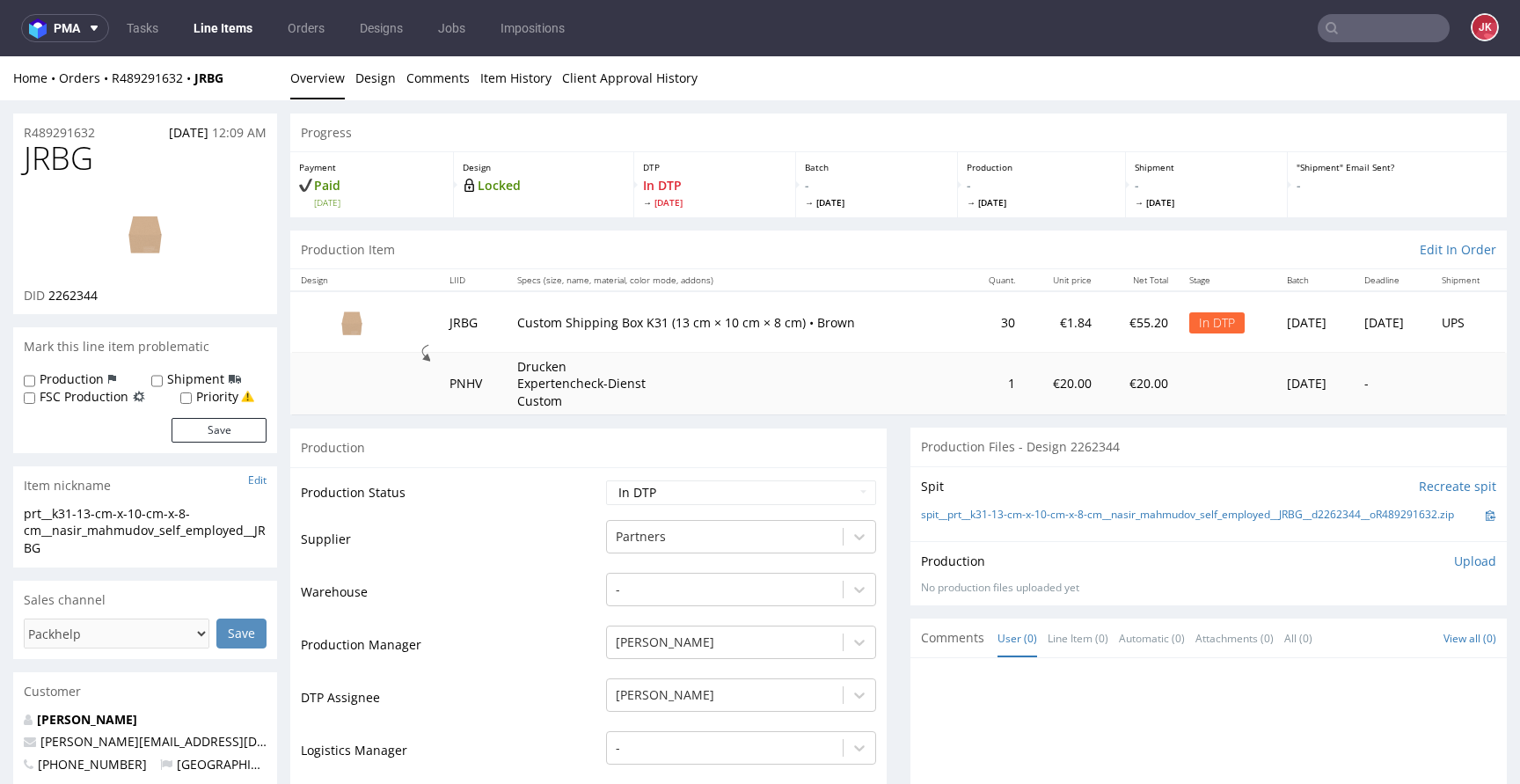
click at [1460, 579] on div "Production Upload No production files uploaded yet Description (optional) Add f…" at bounding box center [1208, 573] width 575 height 43
click at [1454, 570] on p "Upload" at bounding box center [1475, 561] width 43 height 18
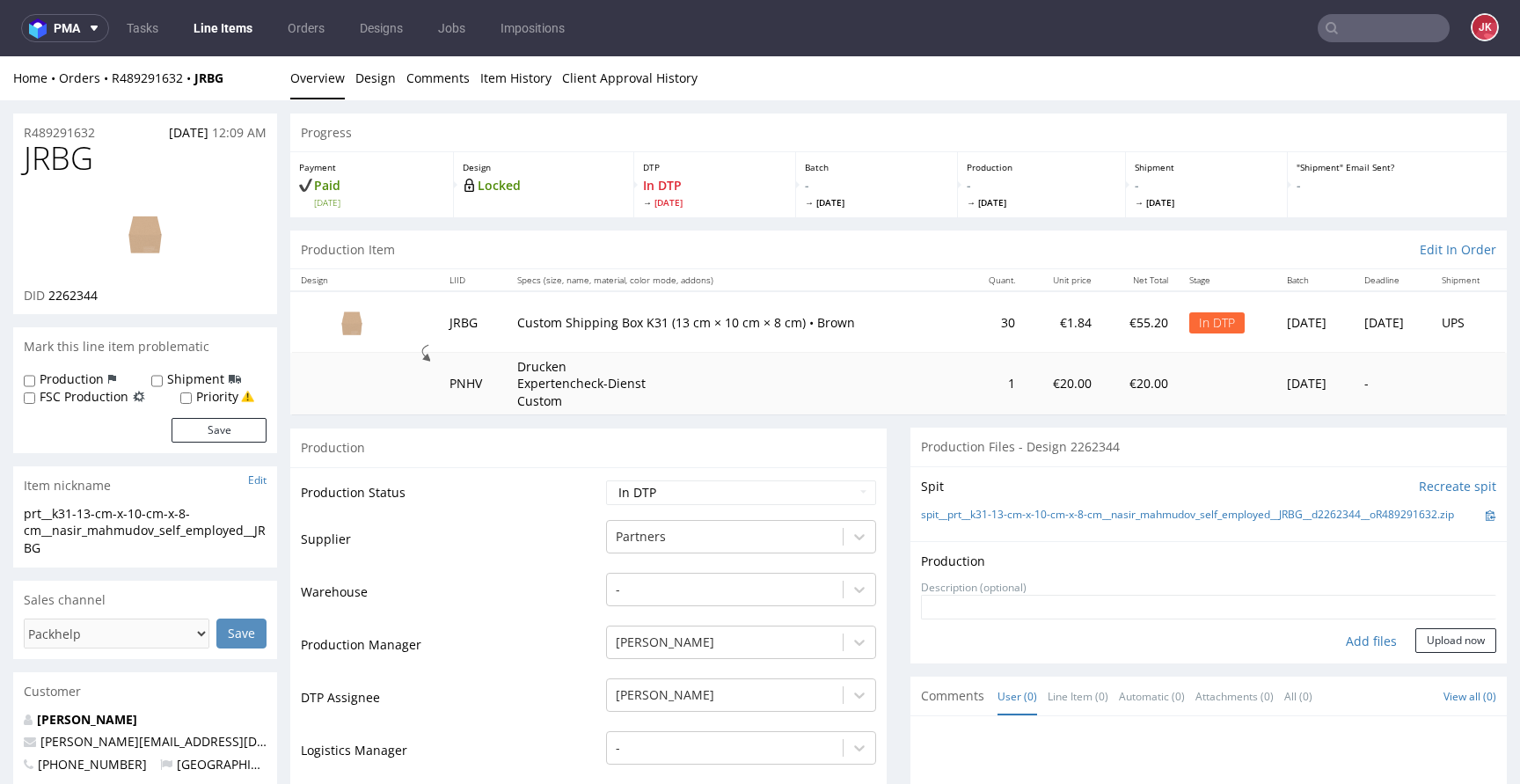
click at [1333, 650] on div "Add files" at bounding box center [1371, 641] width 88 height 26
type input "C:\fakepath\prt__k31-13-cm-x-10-cm-x-8-cm__nasir_mahmudov_self_employed__JRBG__…"
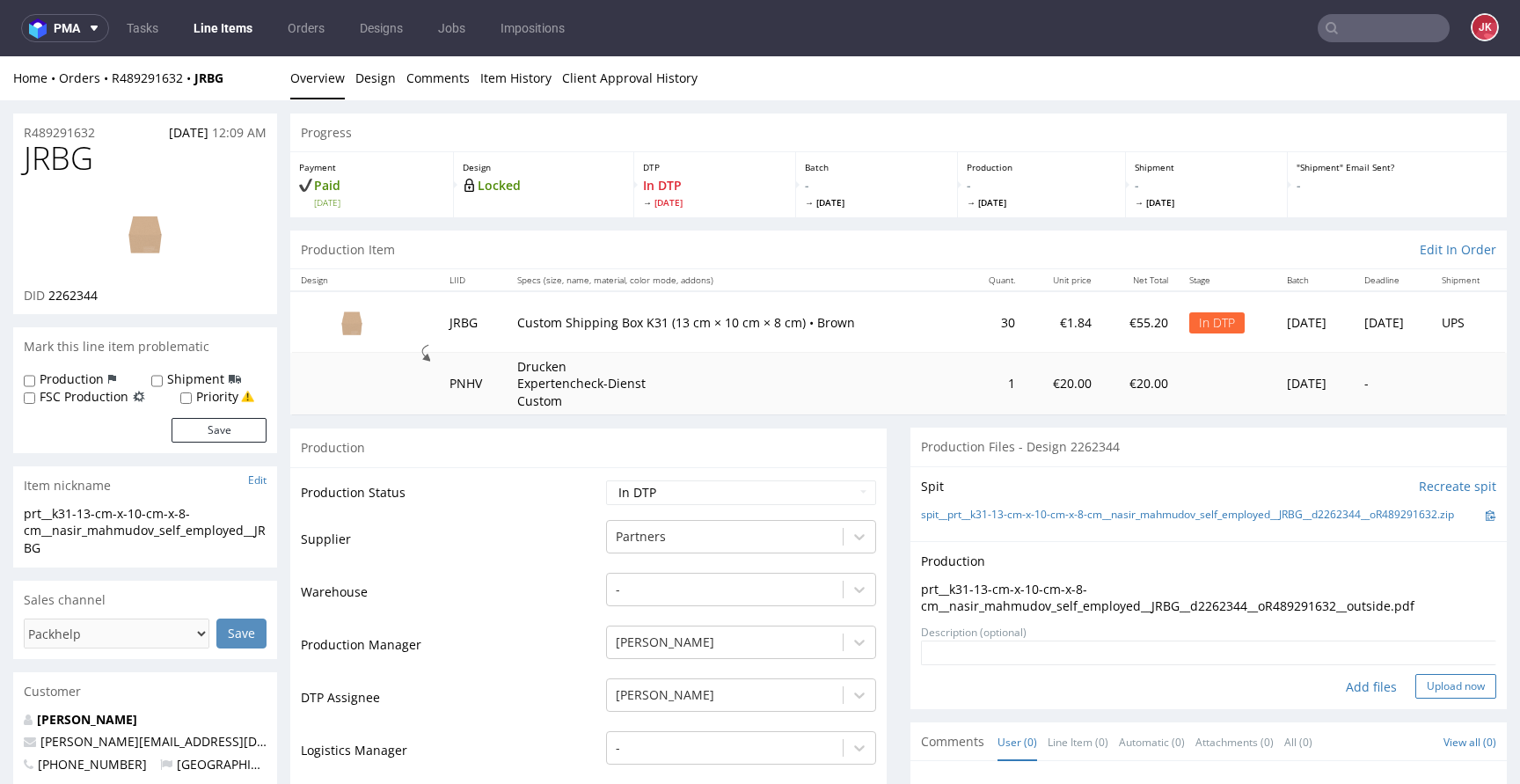
click at [1415, 686] on button "Upload now" at bounding box center [1456, 686] width 81 height 25
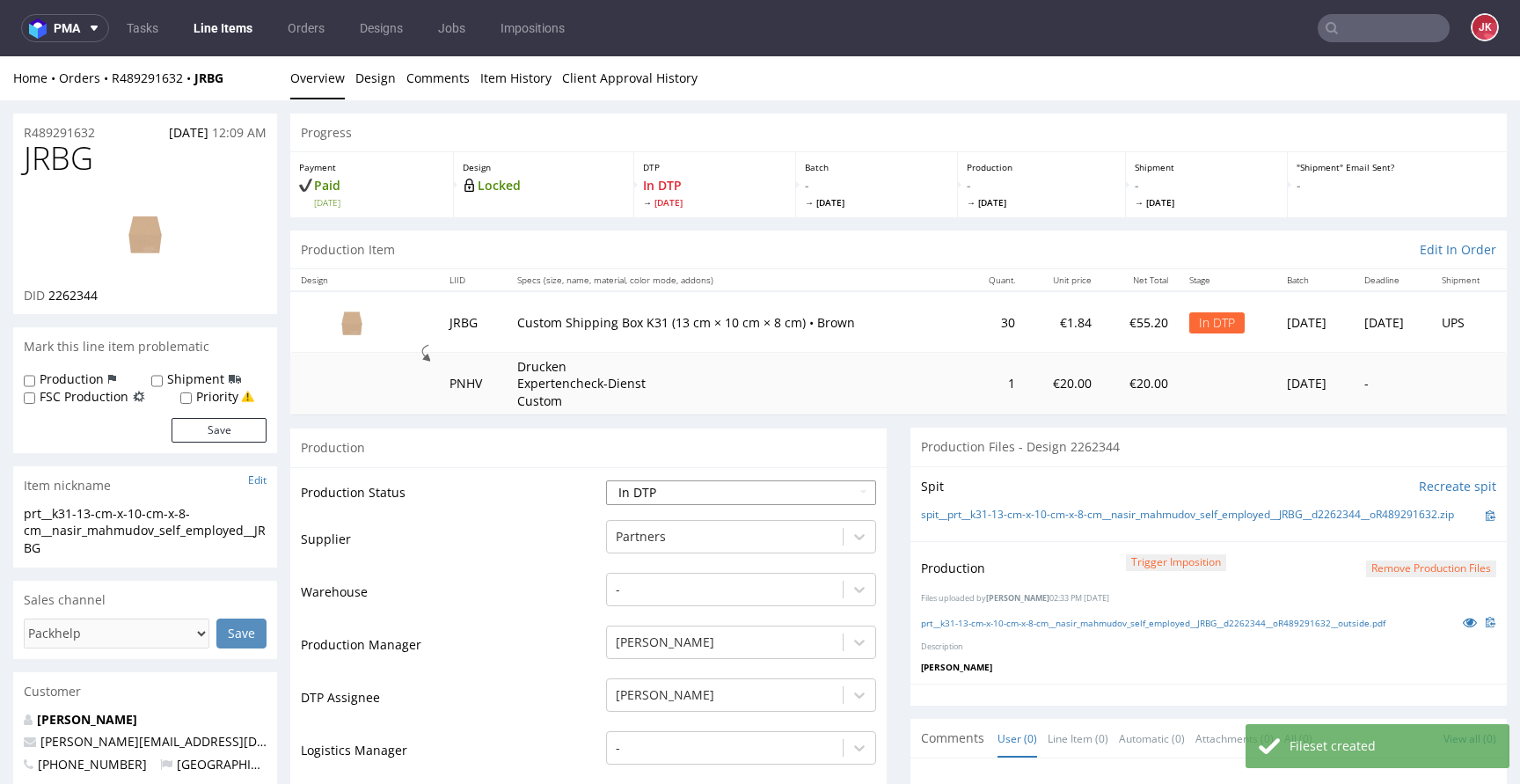
click at [719, 493] on select "Waiting for Artwork Waiting for Diecut Waiting for Mockup Waiting for DTP Waiti…" at bounding box center [741, 492] width 270 height 25
select select "dtp_ca_needed"
click at [606, 480] on select "Waiting for Artwork Waiting for Diecut Waiting for Mockup Waiting for DTP Waiti…" at bounding box center [741, 492] width 270 height 25
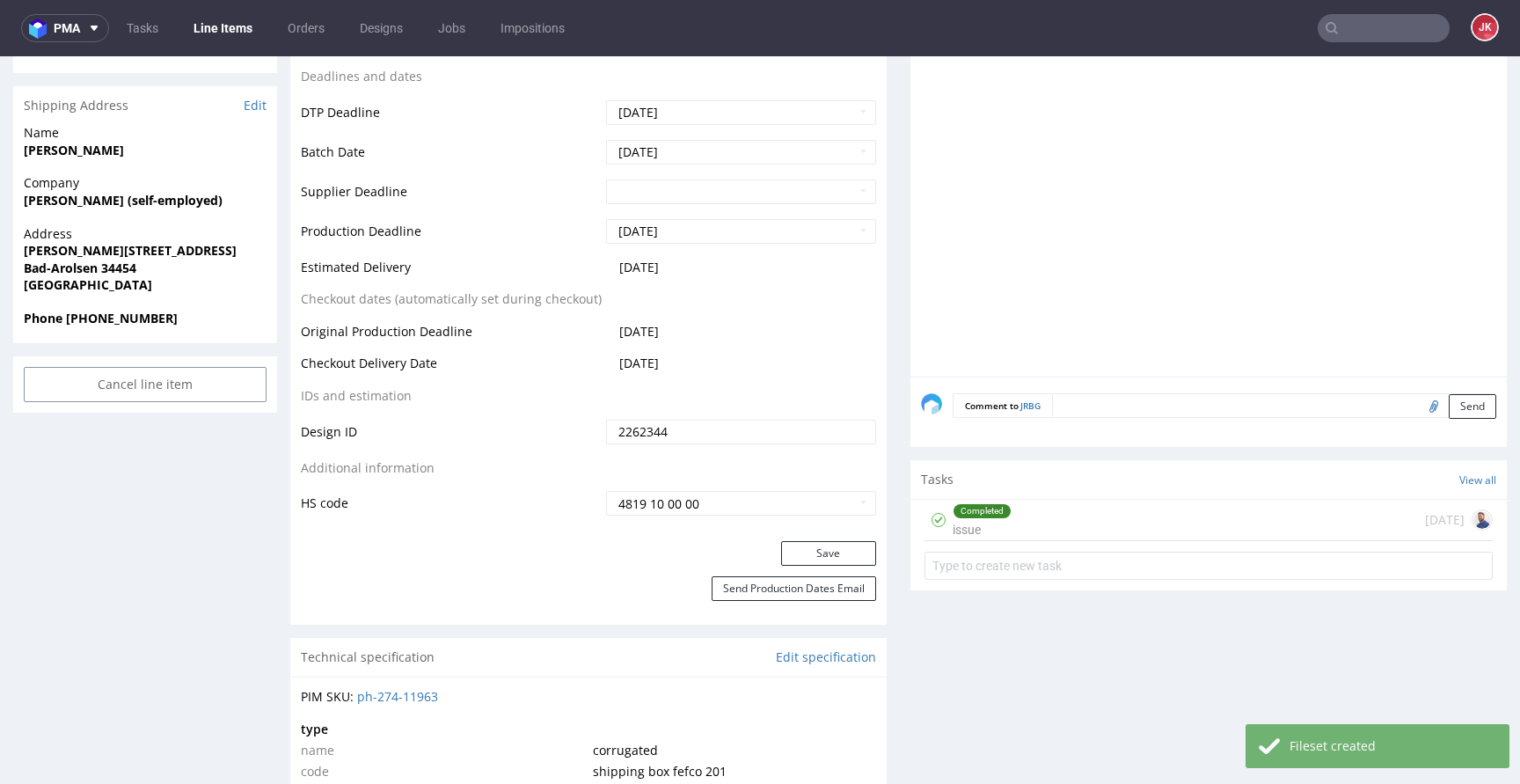
scroll to position [818, 0]
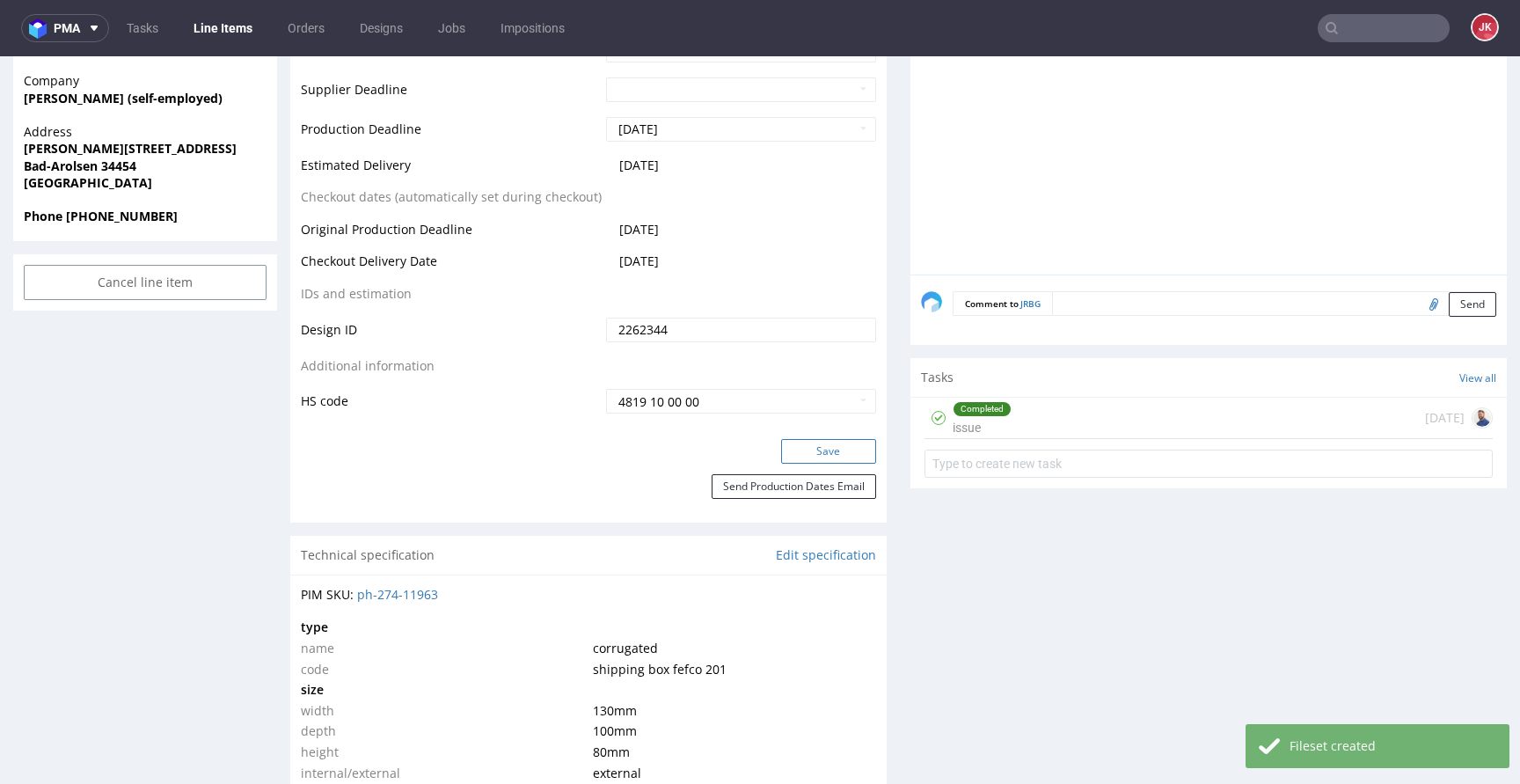
click at [834, 453] on button "Save" at bounding box center [828, 452] width 95 height 25
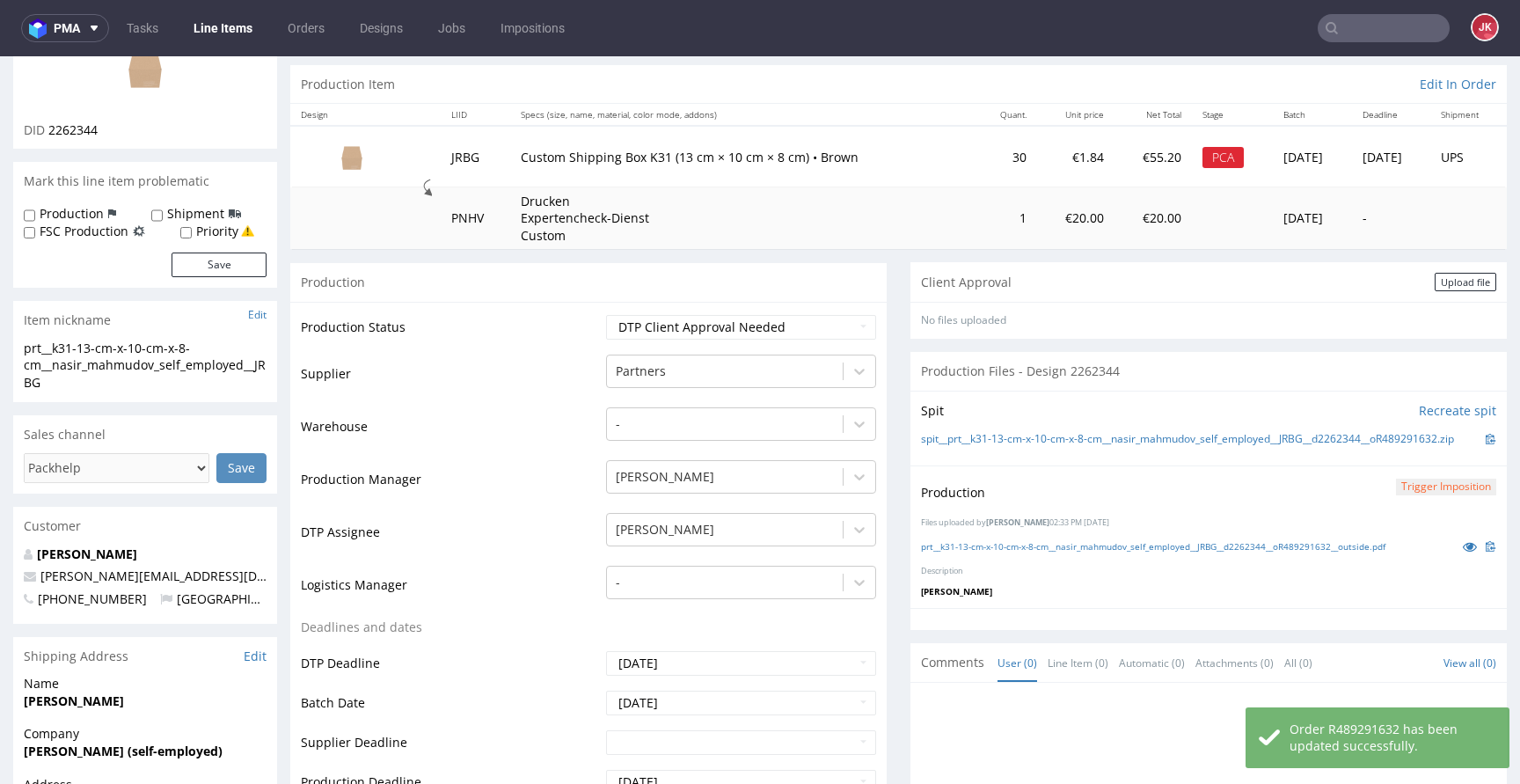
scroll to position [0, 0]
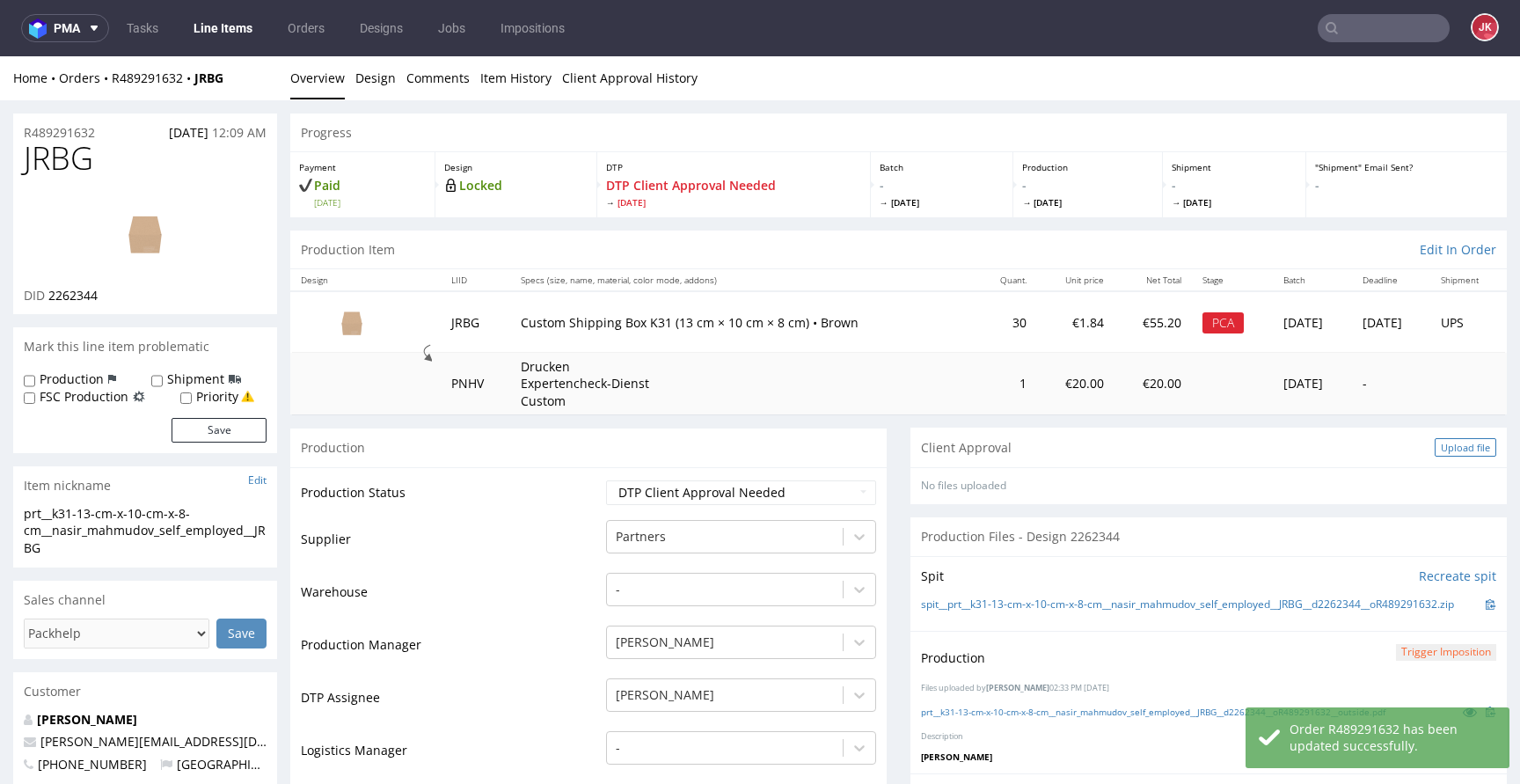
click at [1441, 449] on div "Upload file" at bounding box center [1464, 448] width 61 height 19
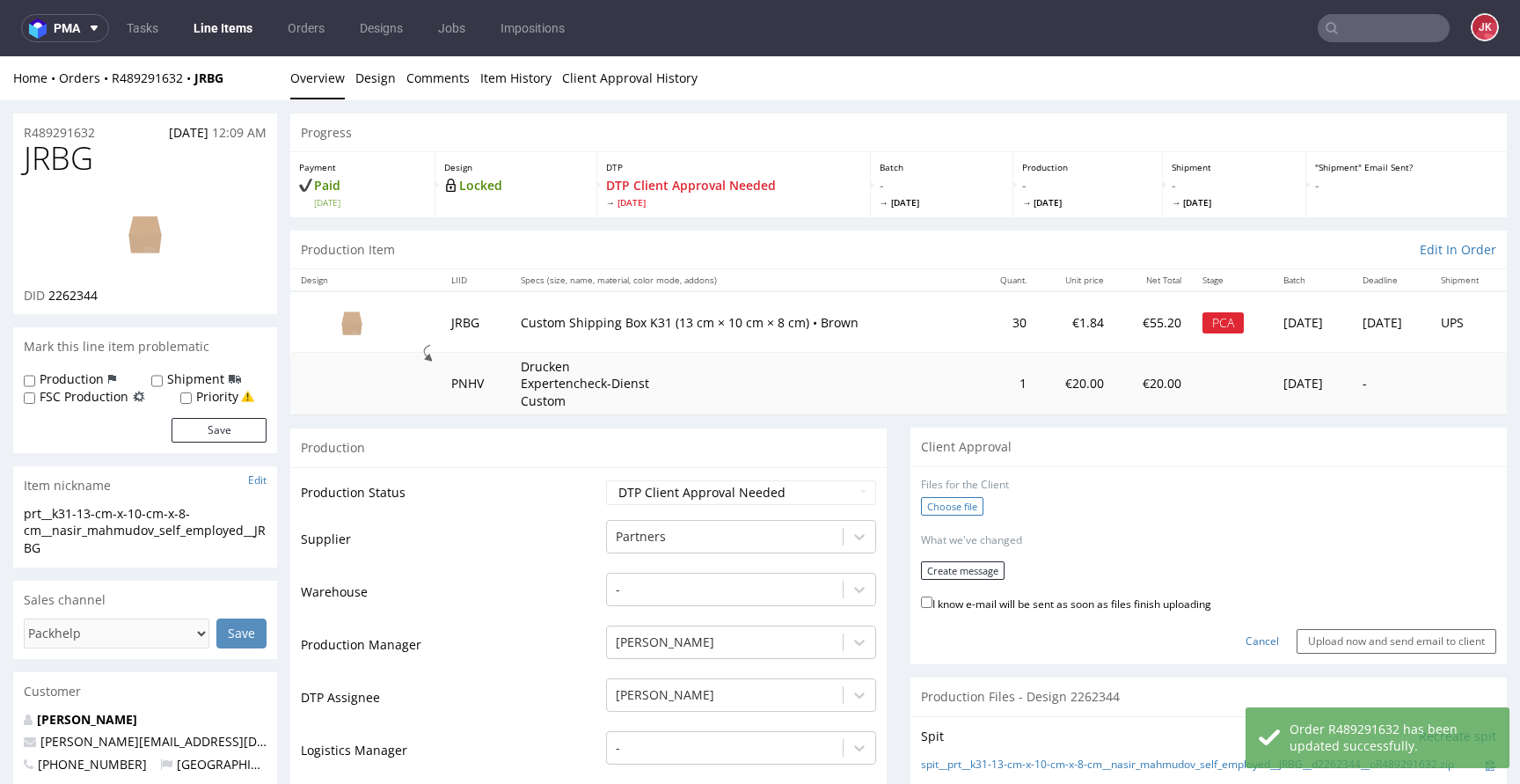
click at [943, 502] on label "Choose file" at bounding box center [952, 506] width 62 height 19
click at [0, 57] on input "Choose file" at bounding box center [0, 57] width 0 height 0
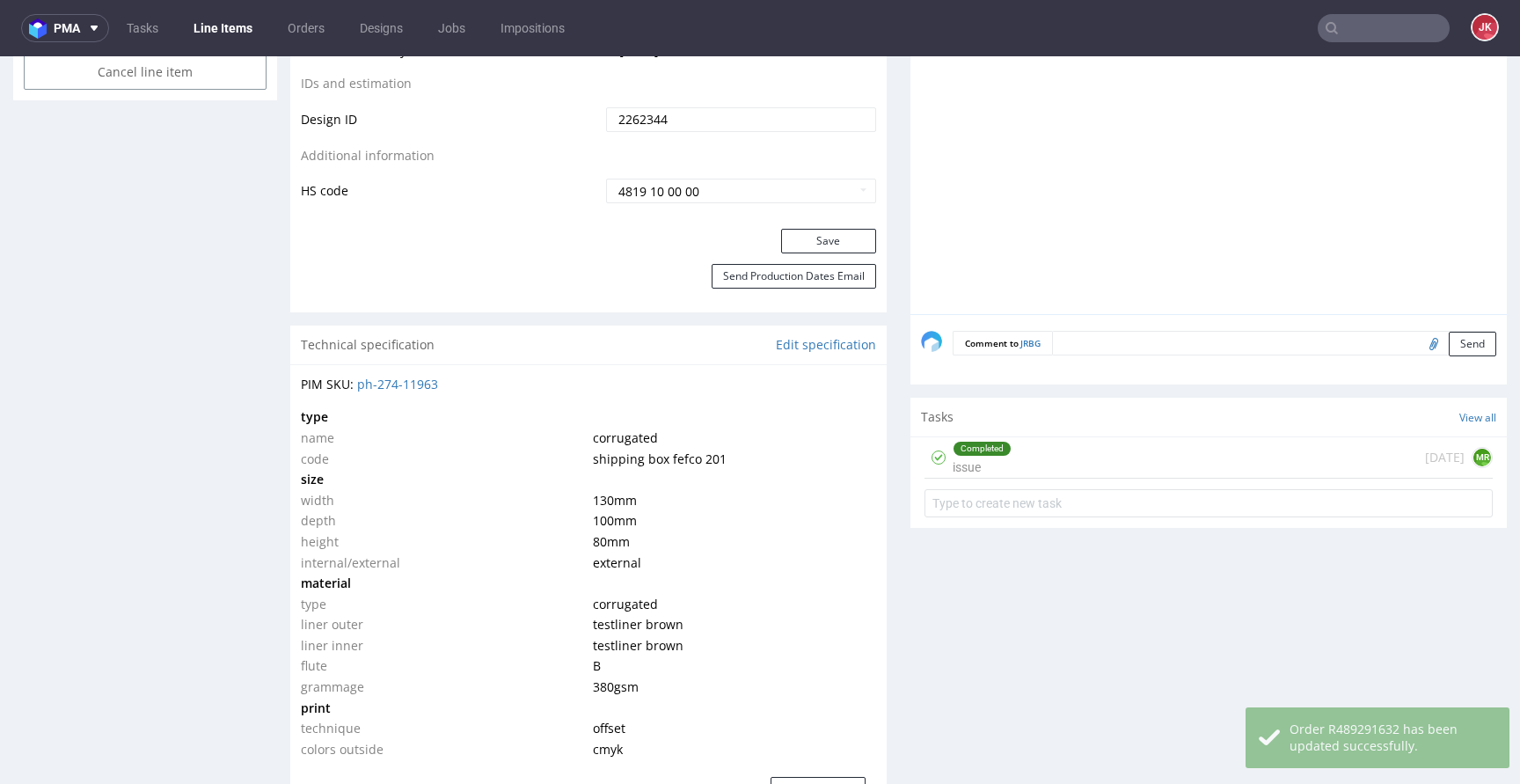
scroll to position [1208, 0]
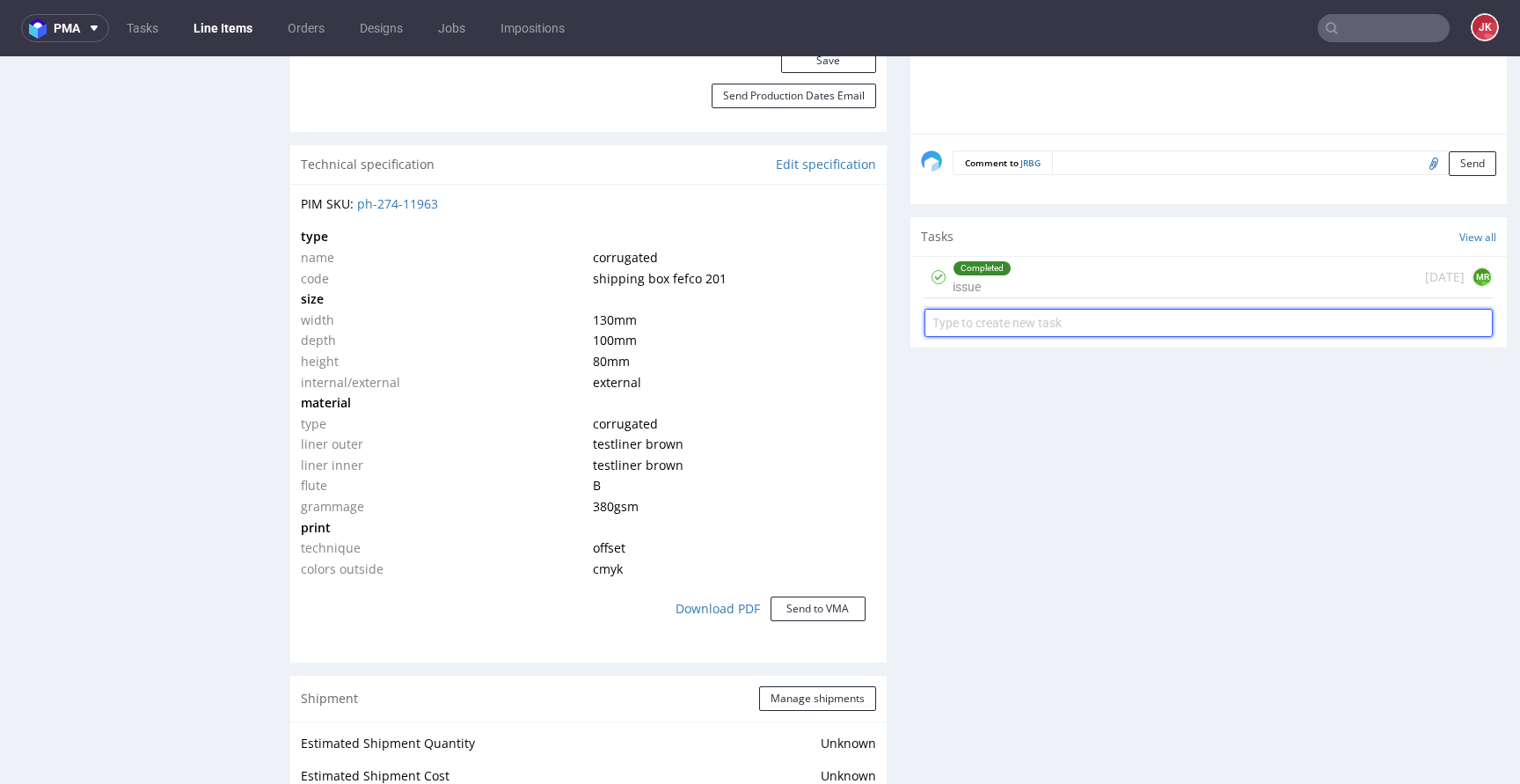
click at [990, 321] on input "text" at bounding box center [1207, 323] width 568 height 28
type input "non-auto pca"
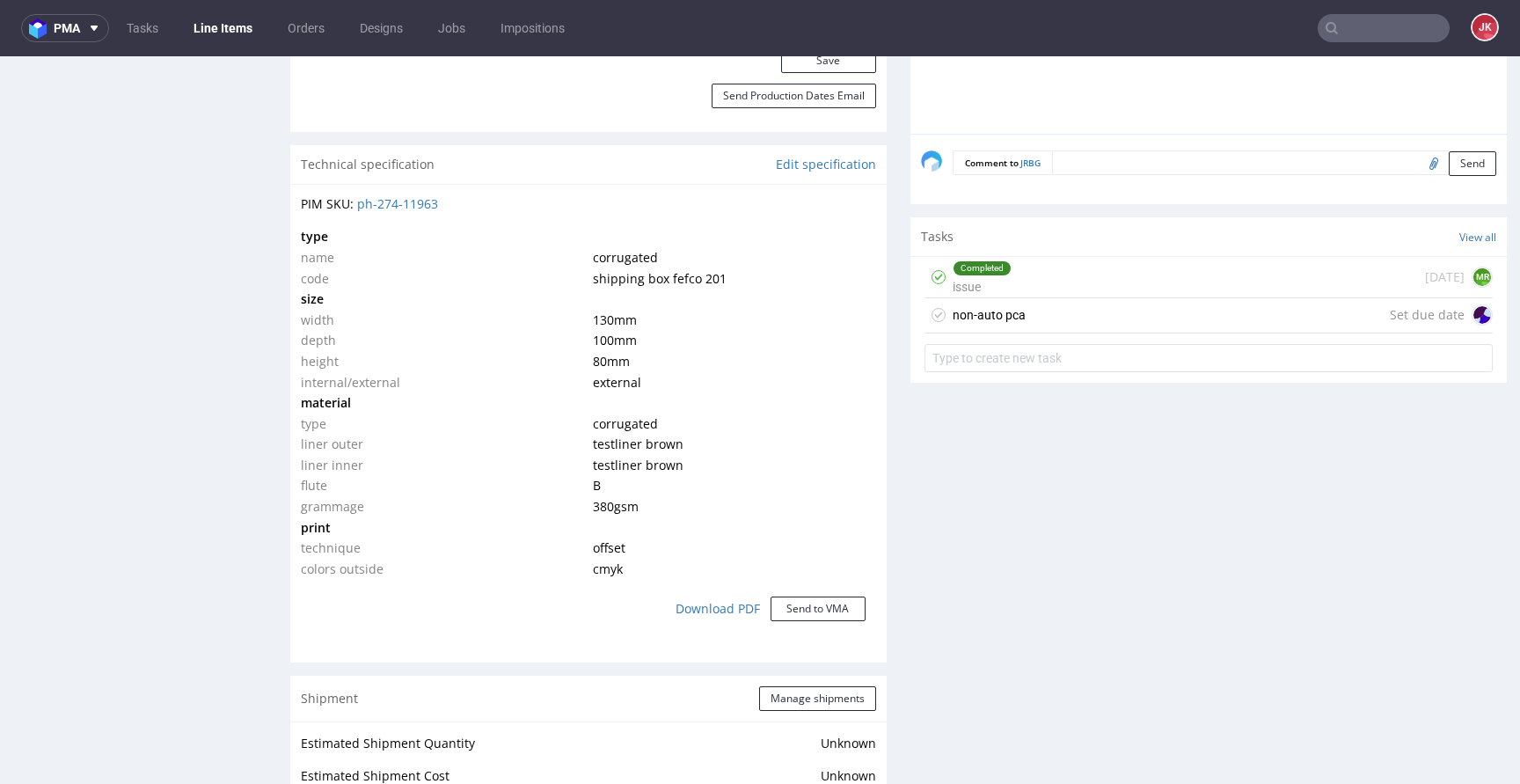
click at [952, 319] on div "non-auto pca" at bounding box center [988, 315] width 73 height 21
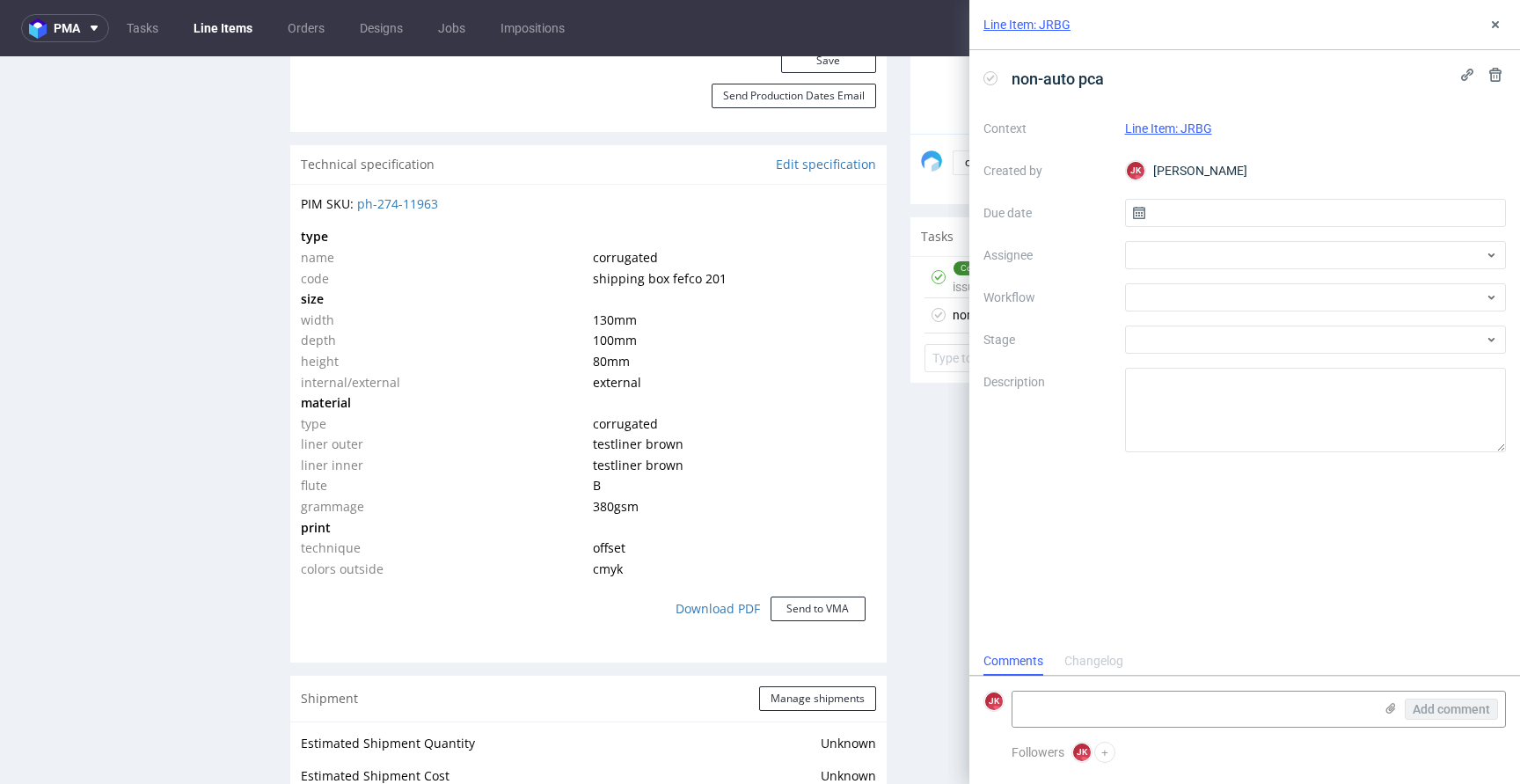
scroll to position [14, 0]
click at [1147, 220] on input "text" at bounding box center [1316, 213] width 382 height 28
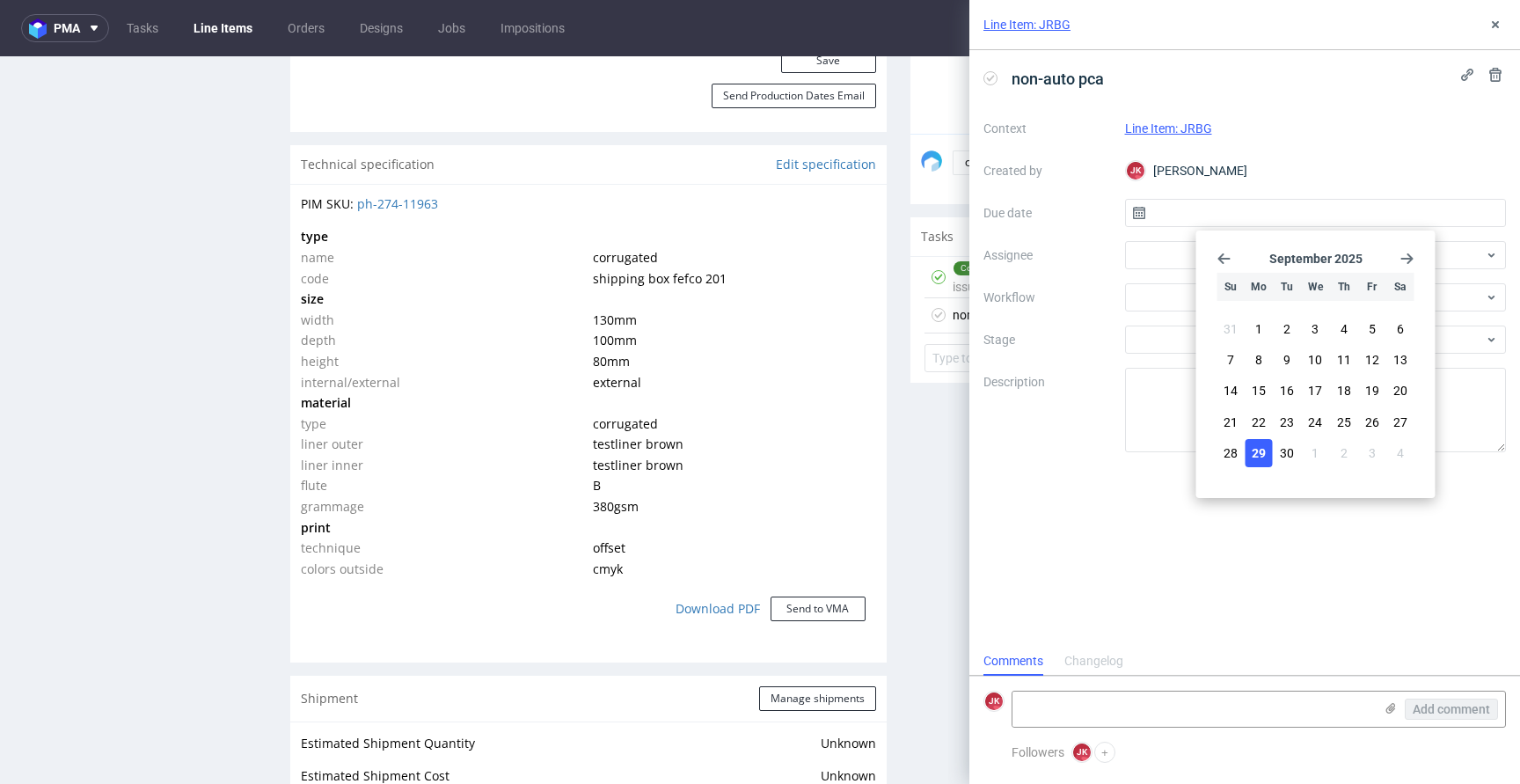
click at [1250, 447] on button "29" at bounding box center [1258, 453] width 27 height 28
type input "[DATE]"
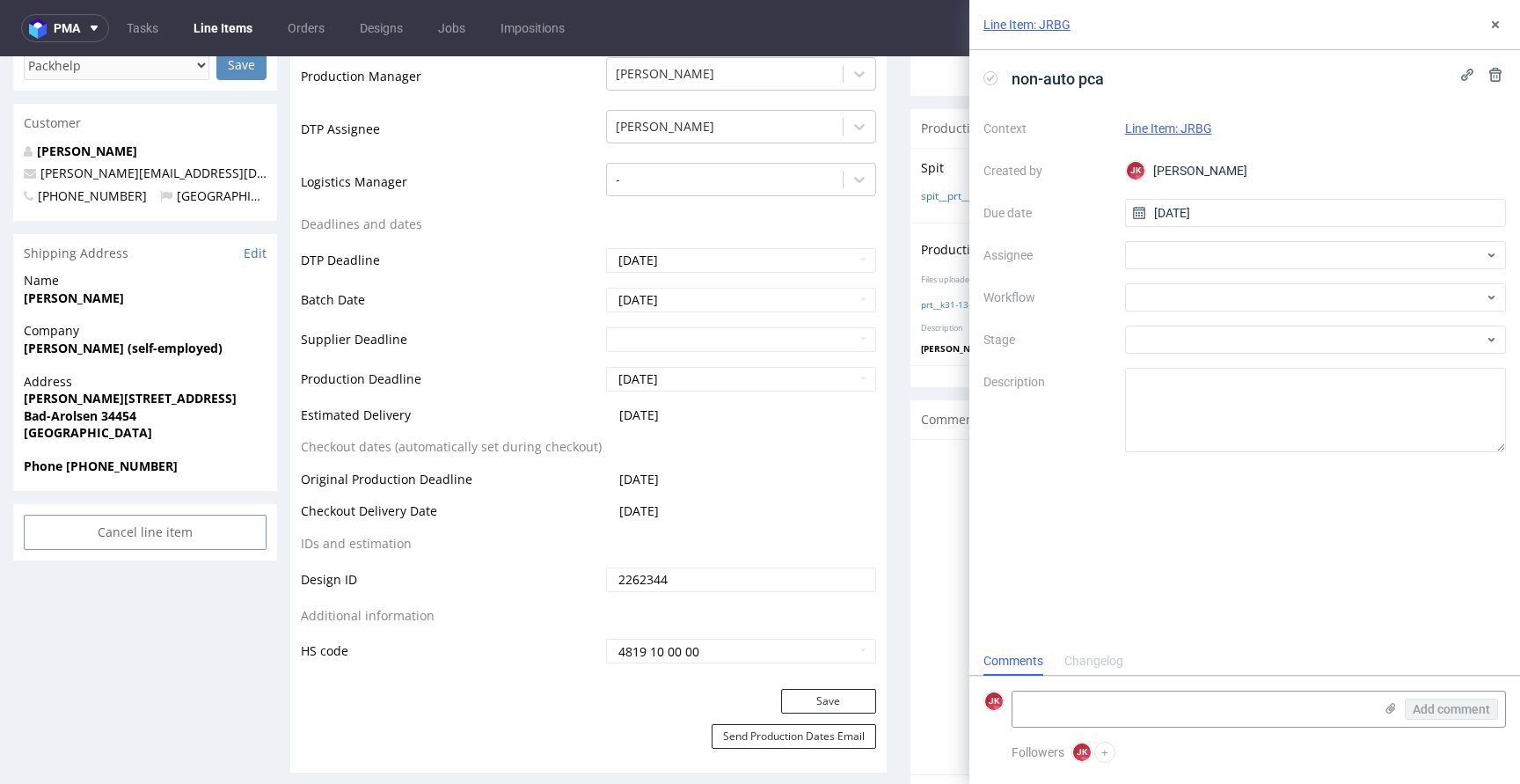
scroll to position [554, 0]
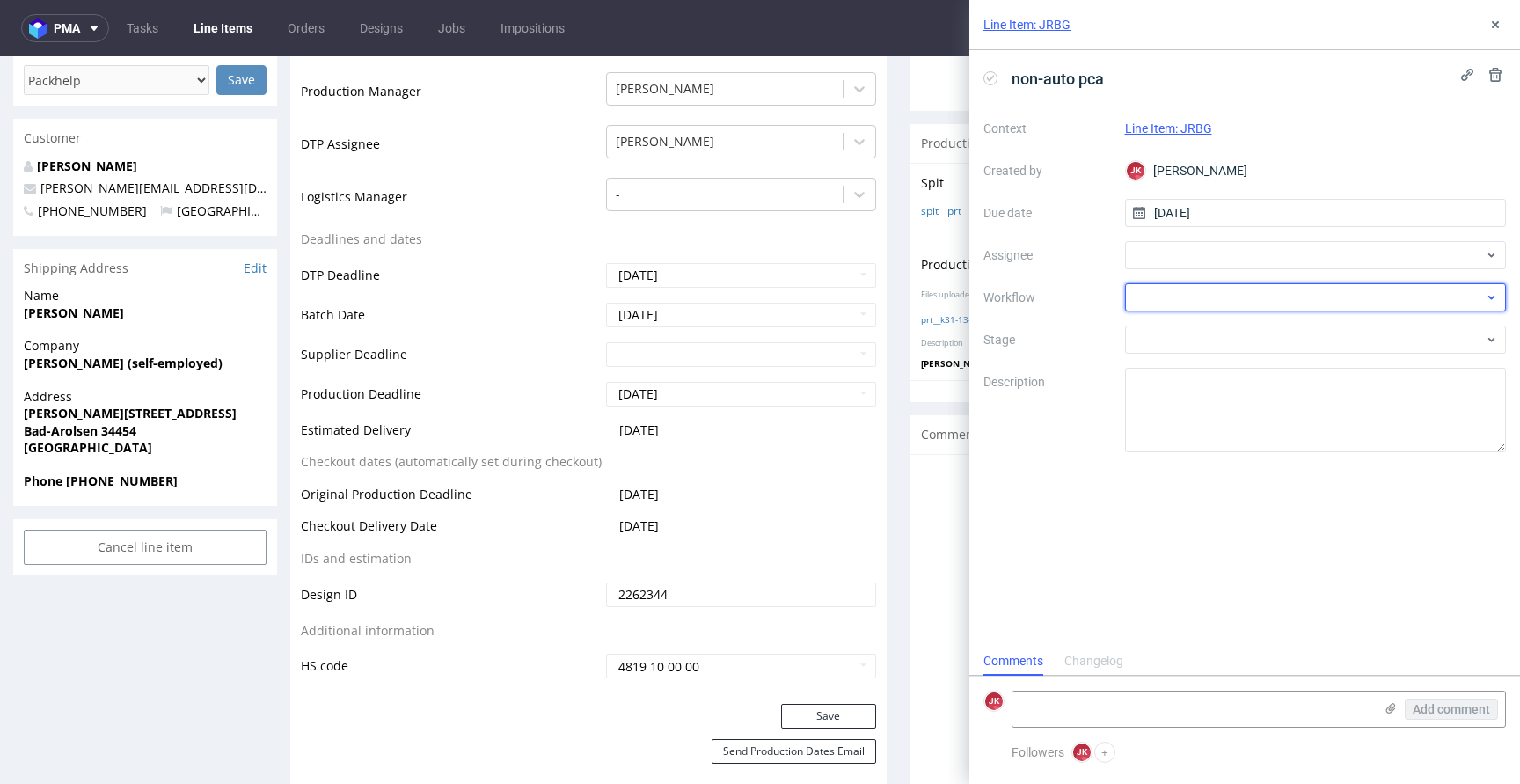
click at [1157, 302] on div at bounding box center [1316, 298] width 382 height 28
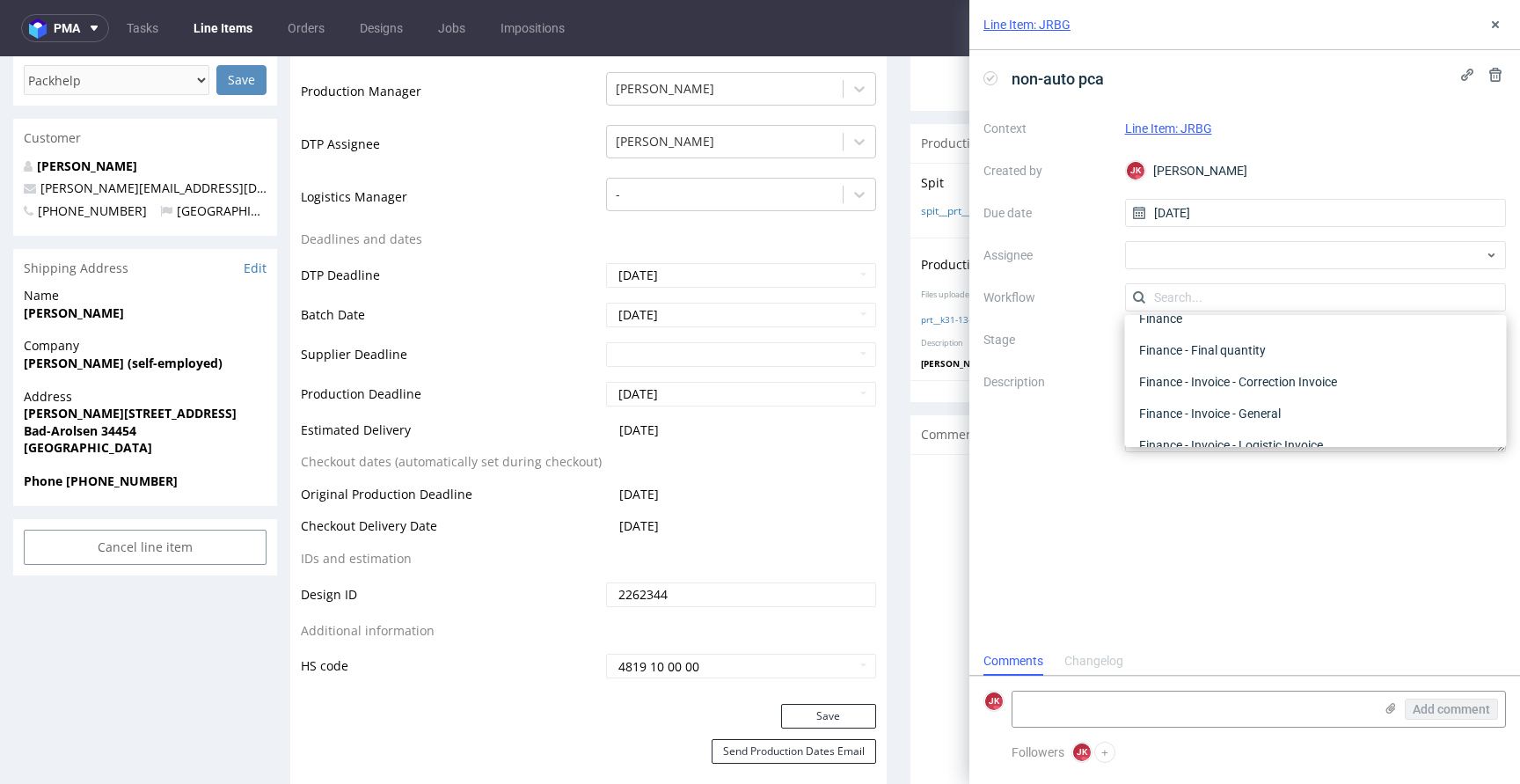
scroll to position [0, 0]
click at [1191, 401] on div "DTP - Issue" at bounding box center [1315, 392] width 367 height 32
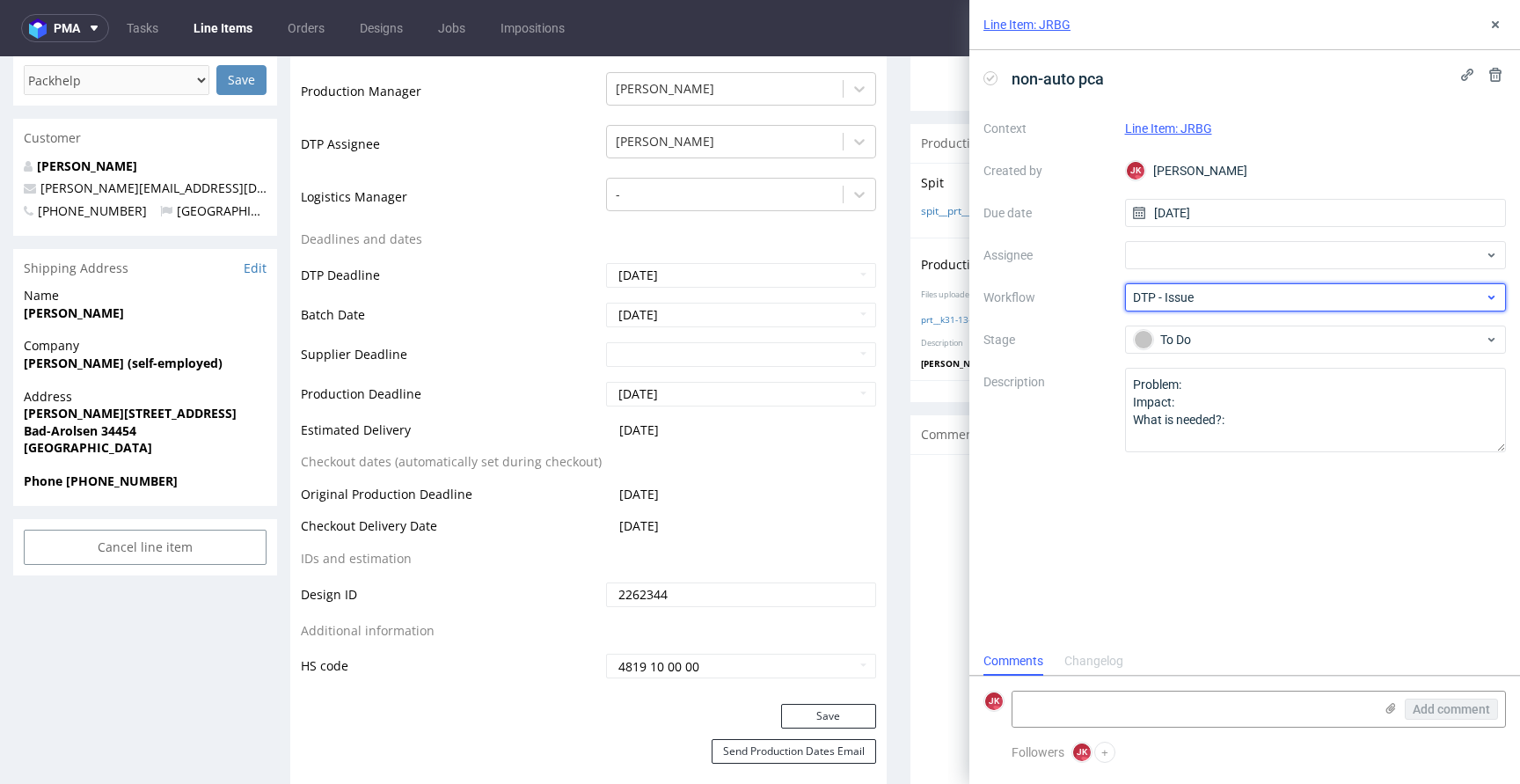
click at [1169, 288] on span "DTP - Issue" at bounding box center [1308, 297] width 351 height 18
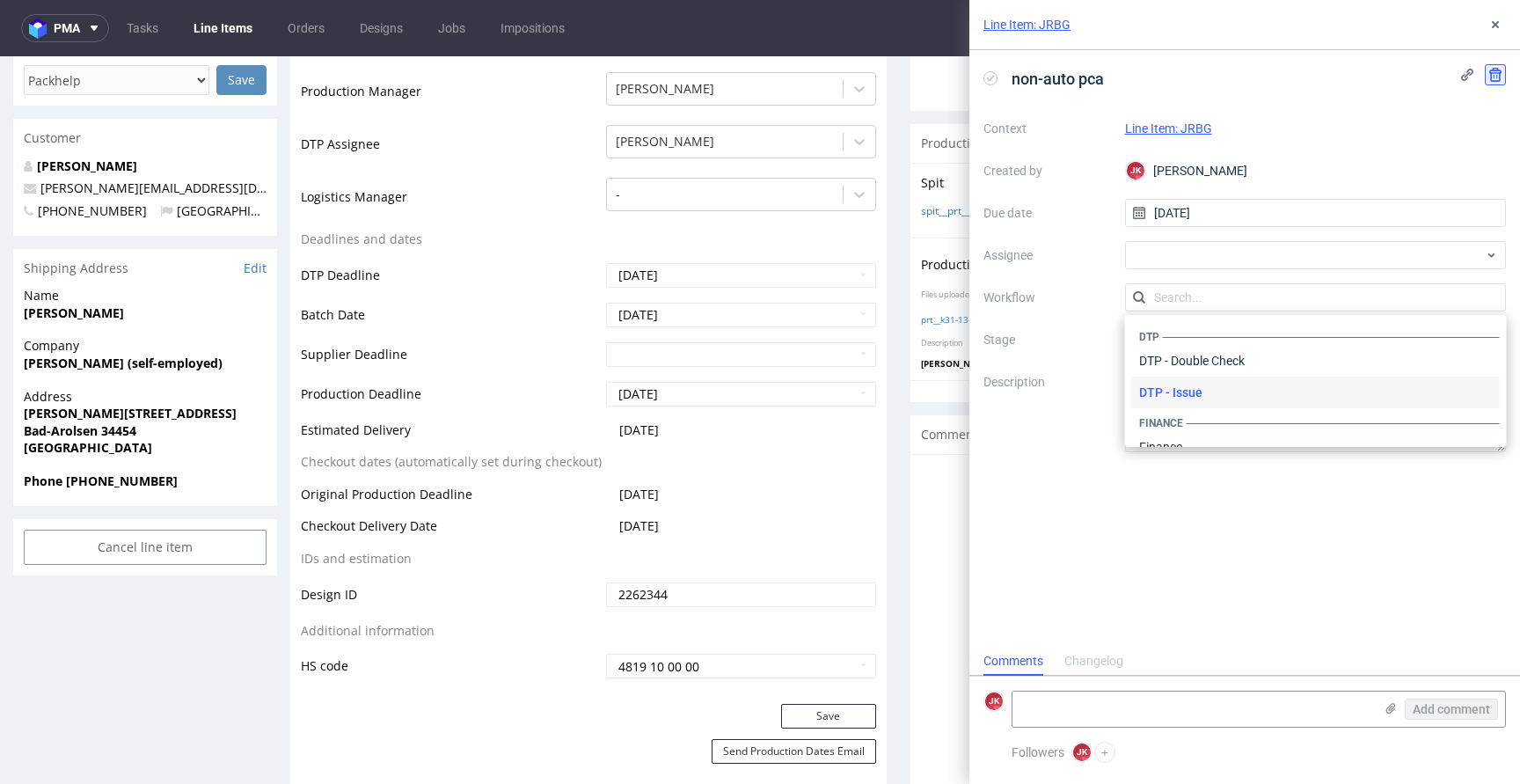
click at [1491, 74] on use at bounding box center [1494, 75] width 12 height 14
click at [1477, 149] on button "Delete" at bounding box center [1483, 161] width 53 height 28
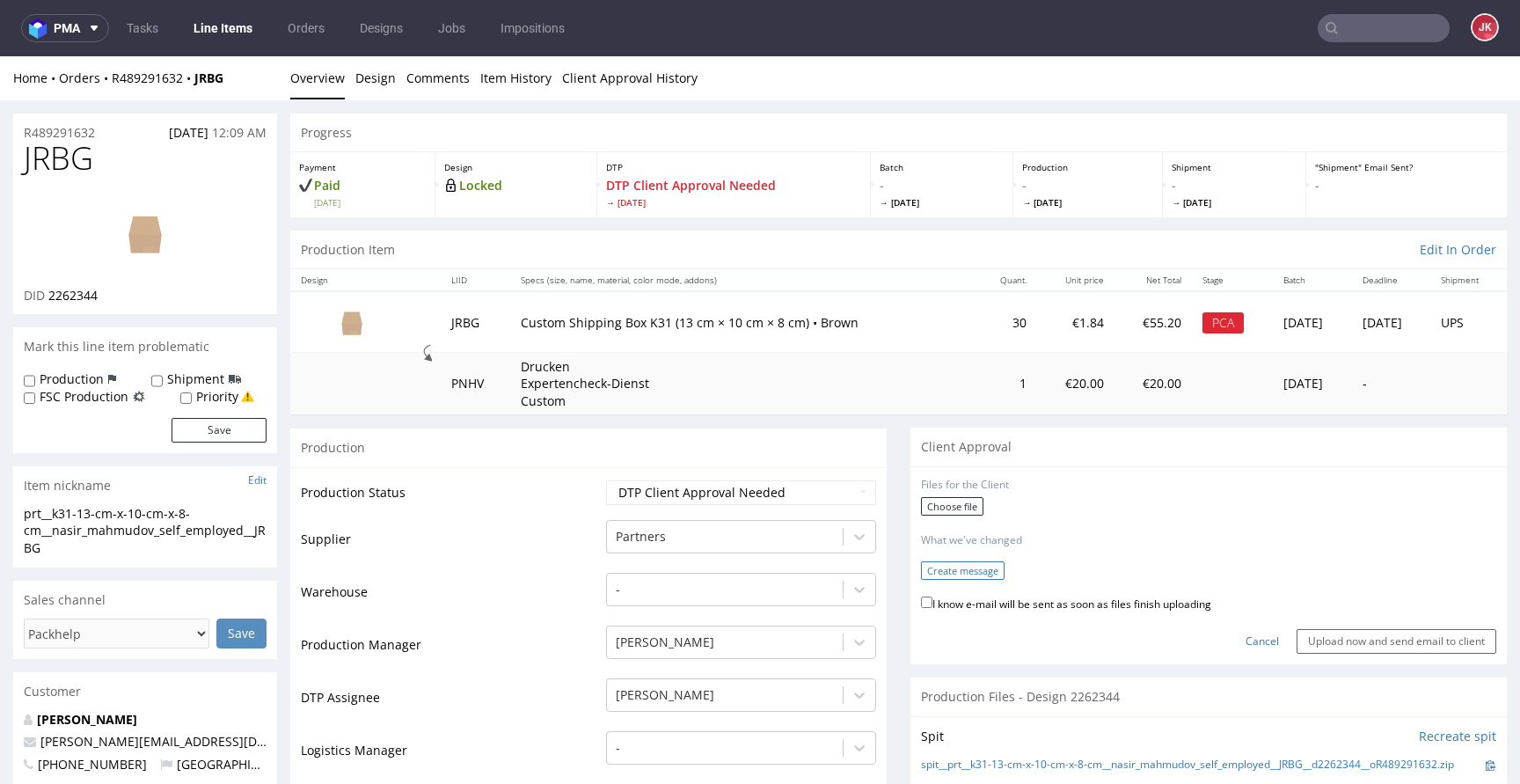
click at [953, 573] on button "Create message" at bounding box center [963, 571] width 83 height 19
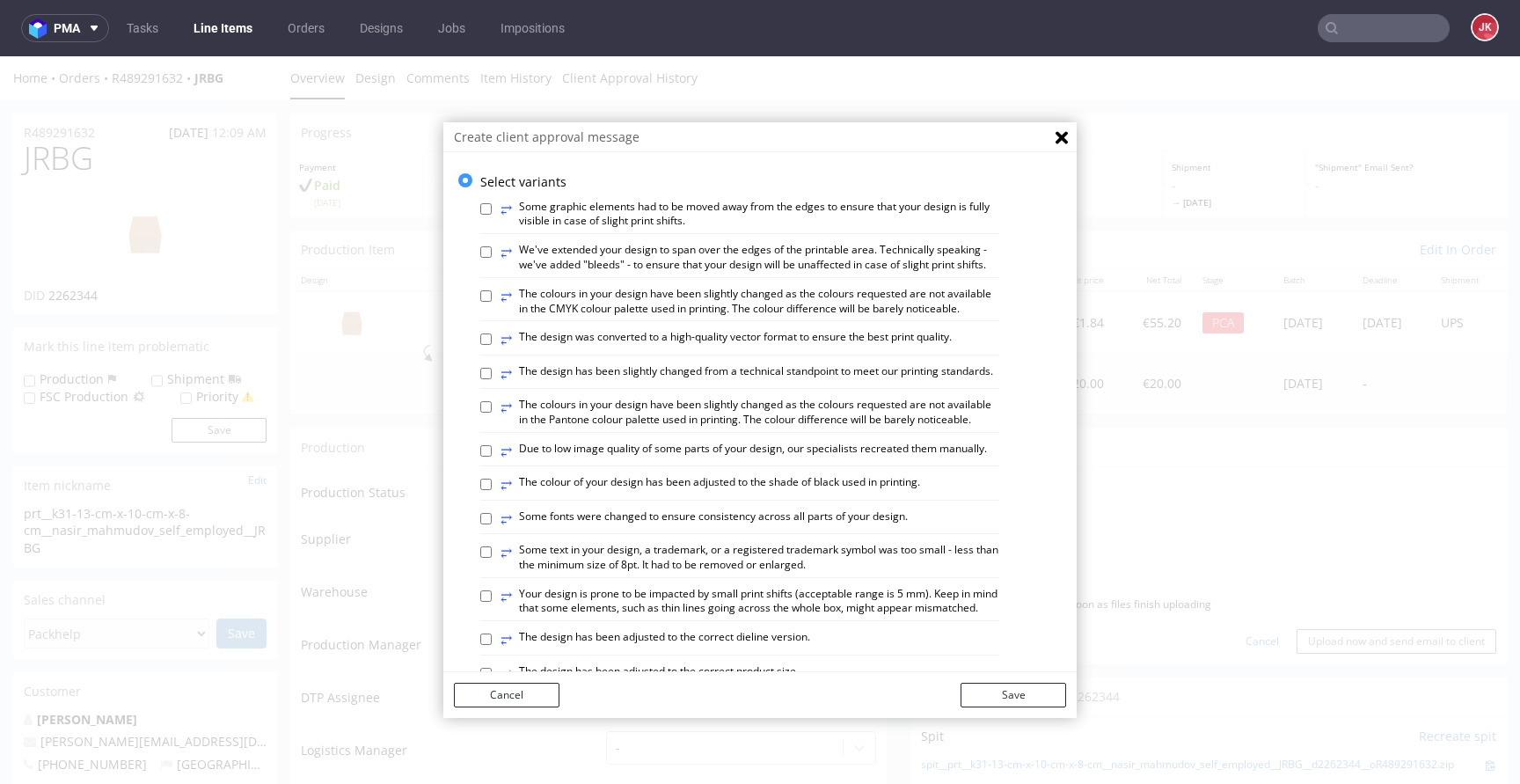
click at [726, 316] on label "⥂ The colours in your design have been slightly changed as the colours requeste…" at bounding box center [750, 302] width 499 height 30
click at [491, 301] on input "⥂ The colours in your design have been slightly changed as the colours requeste…" at bounding box center [486, 296] width 11 height 11
checkbox input "true"
click at [984, 698] on button "Save" at bounding box center [1014, 694] width 106 height 25
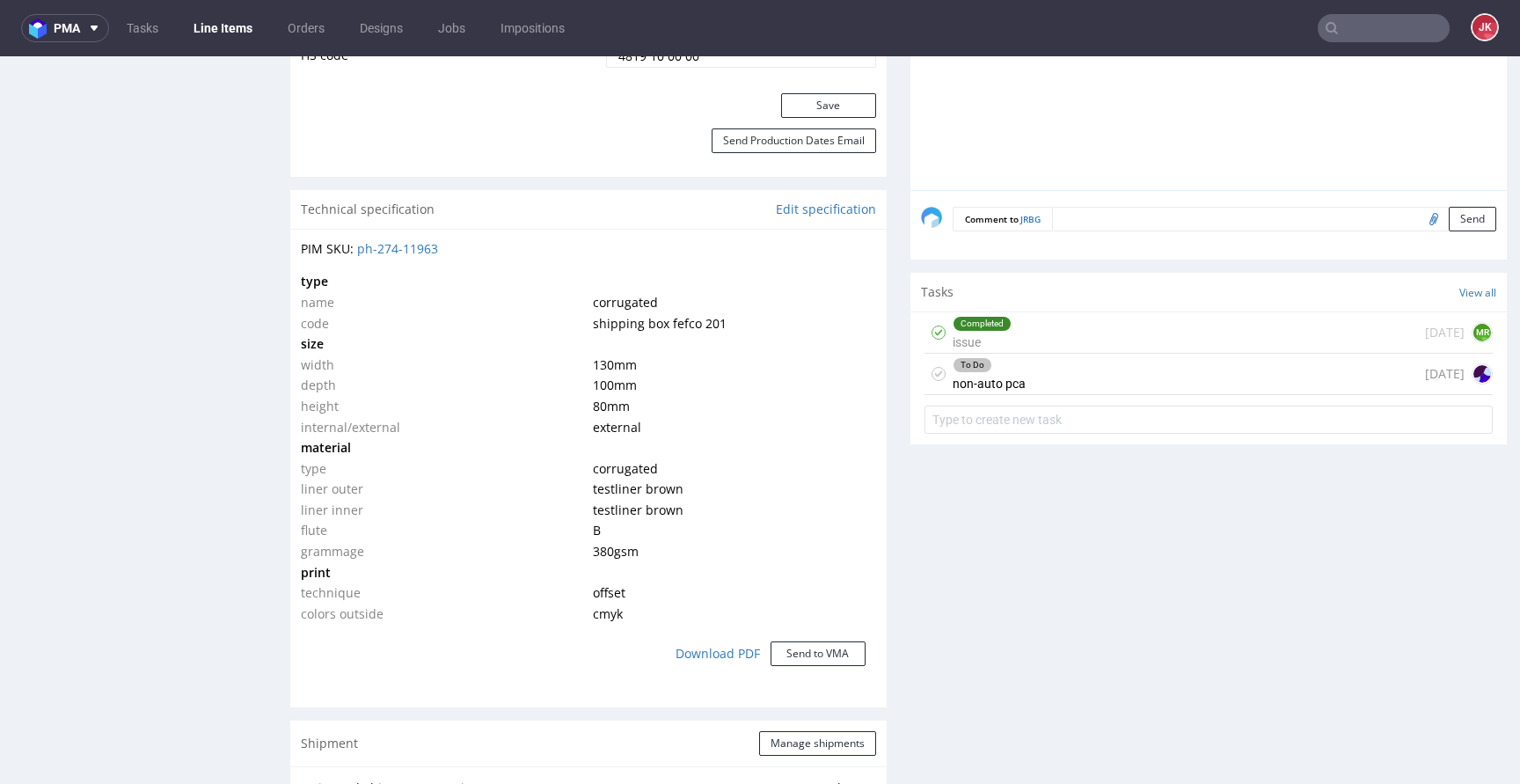
scroll to position [1228, 0]
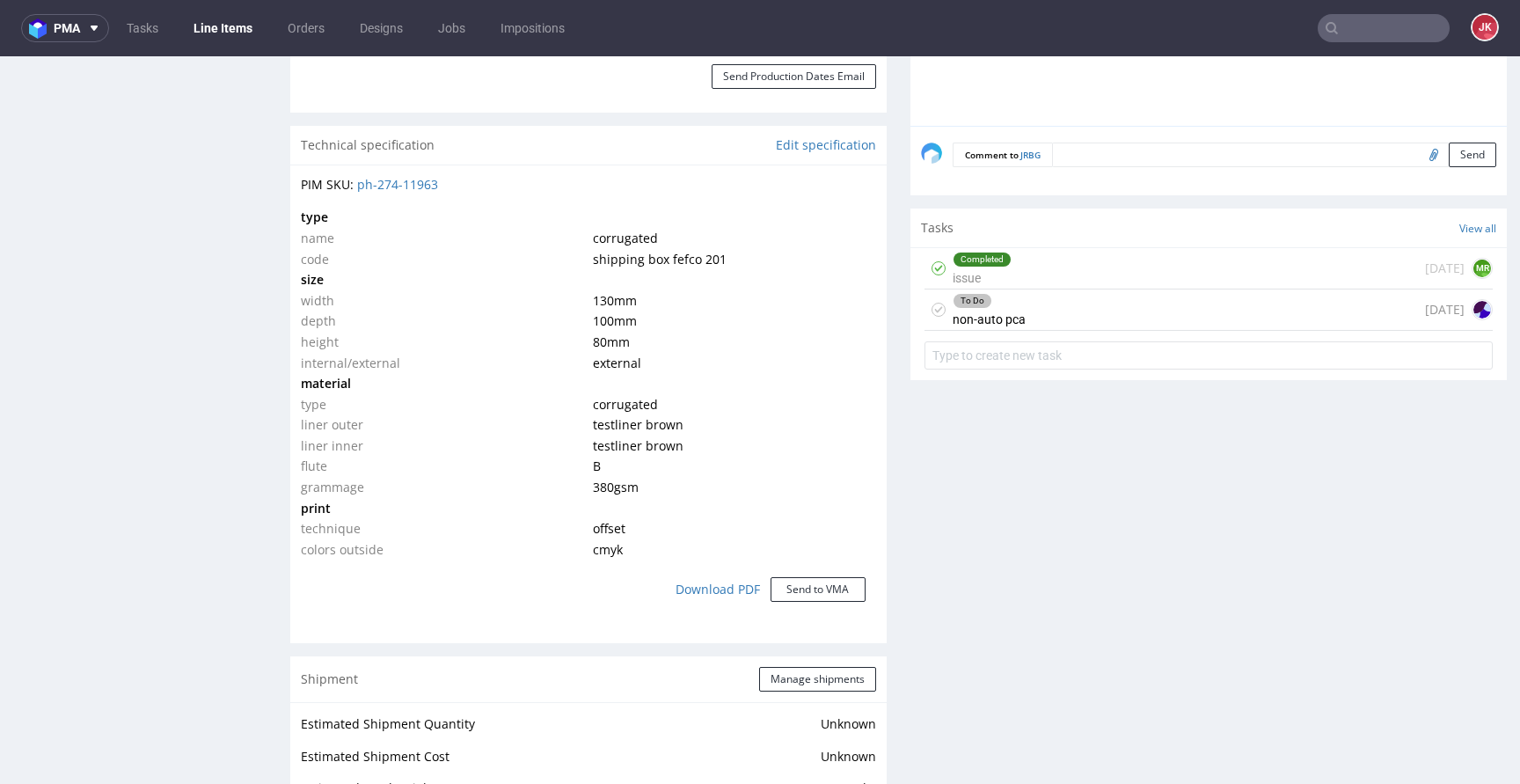
click at [1018, 445] on div "Client Approval Upload file No files uploaded Files for the Client Choose file …" at bounding box center [1208, 552] width 596 height 2703
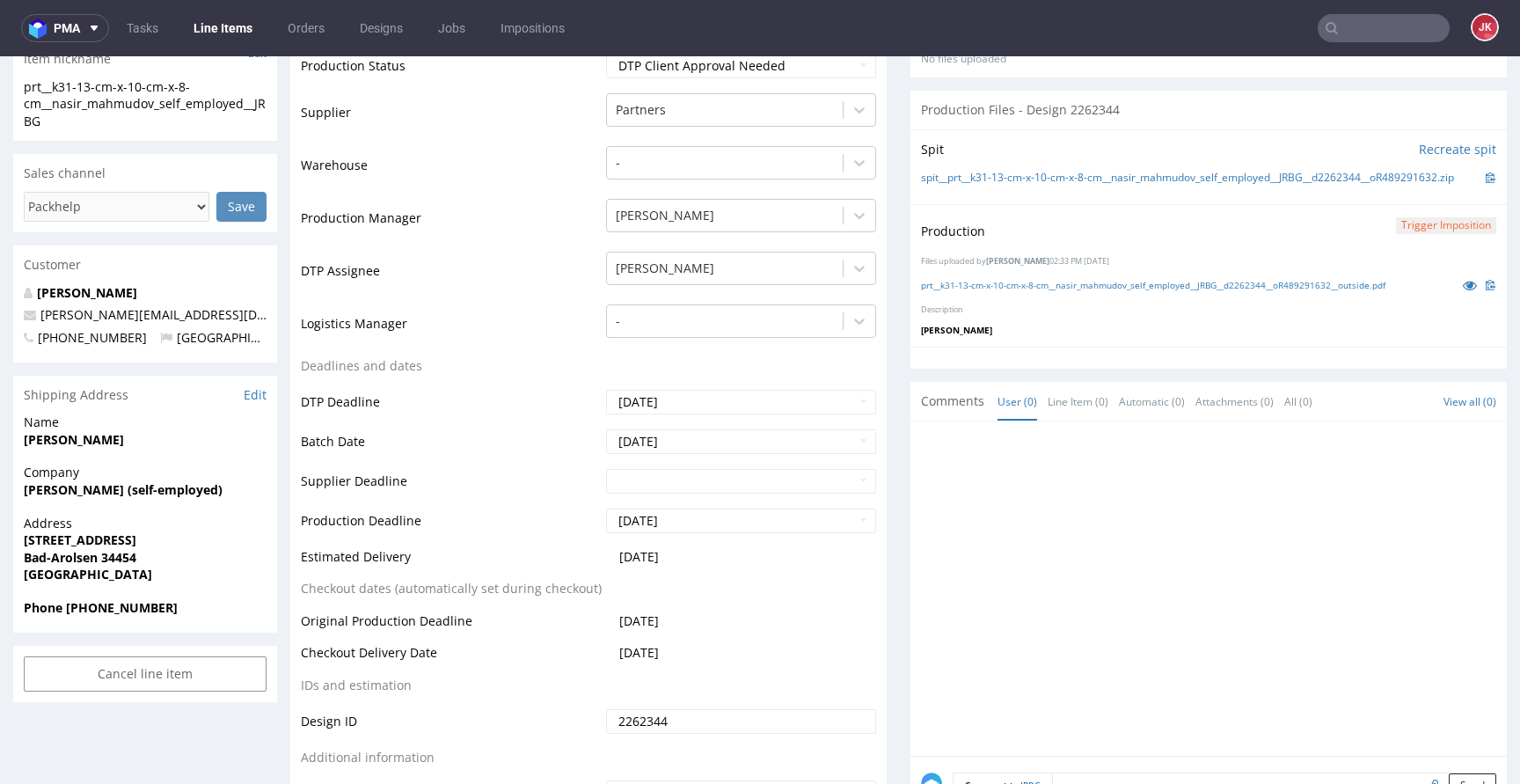
scroll to position [43, 0]
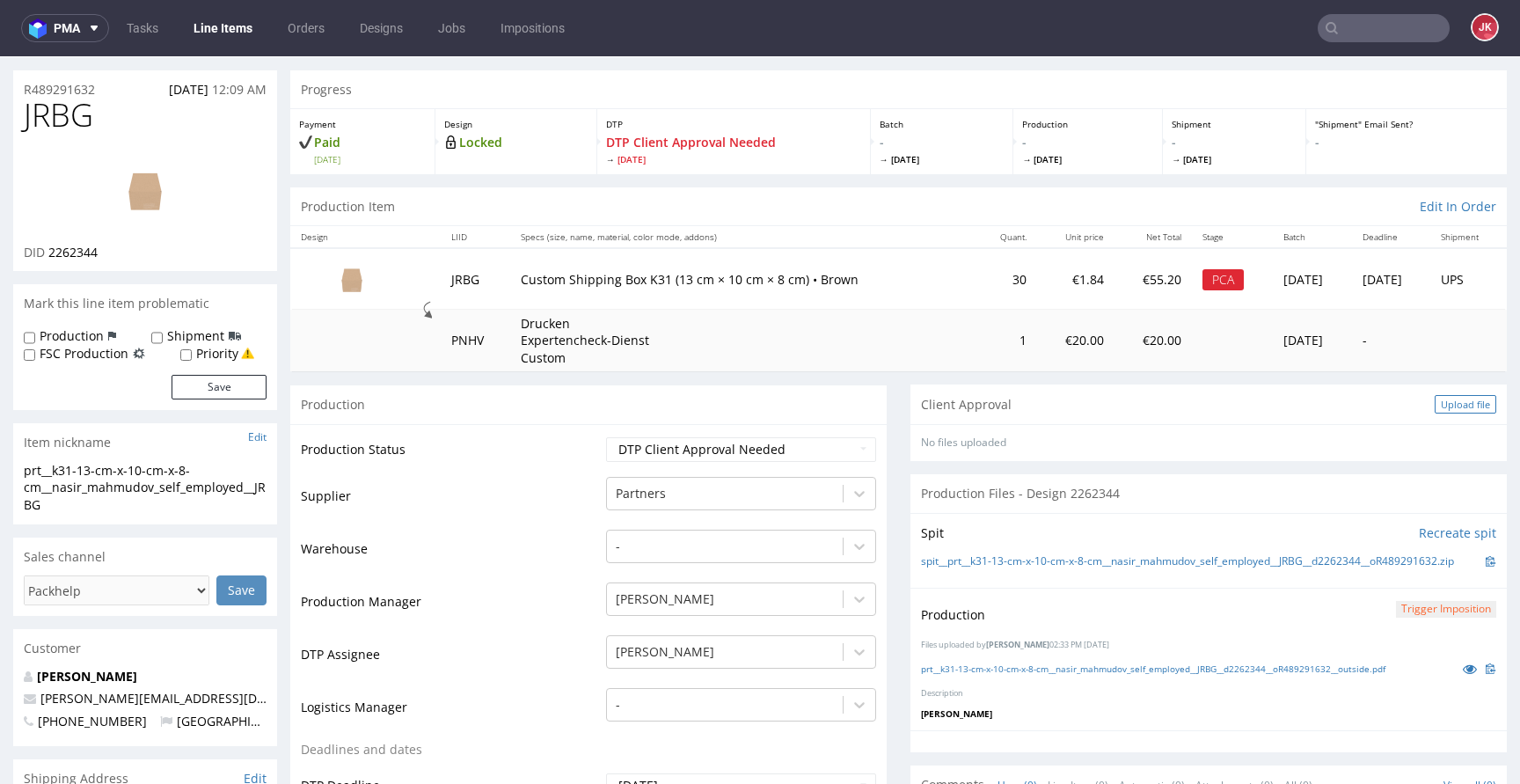
click at [1434, 412] on div "Upload file" at bounding box center [1464, 404] width 61 height 19
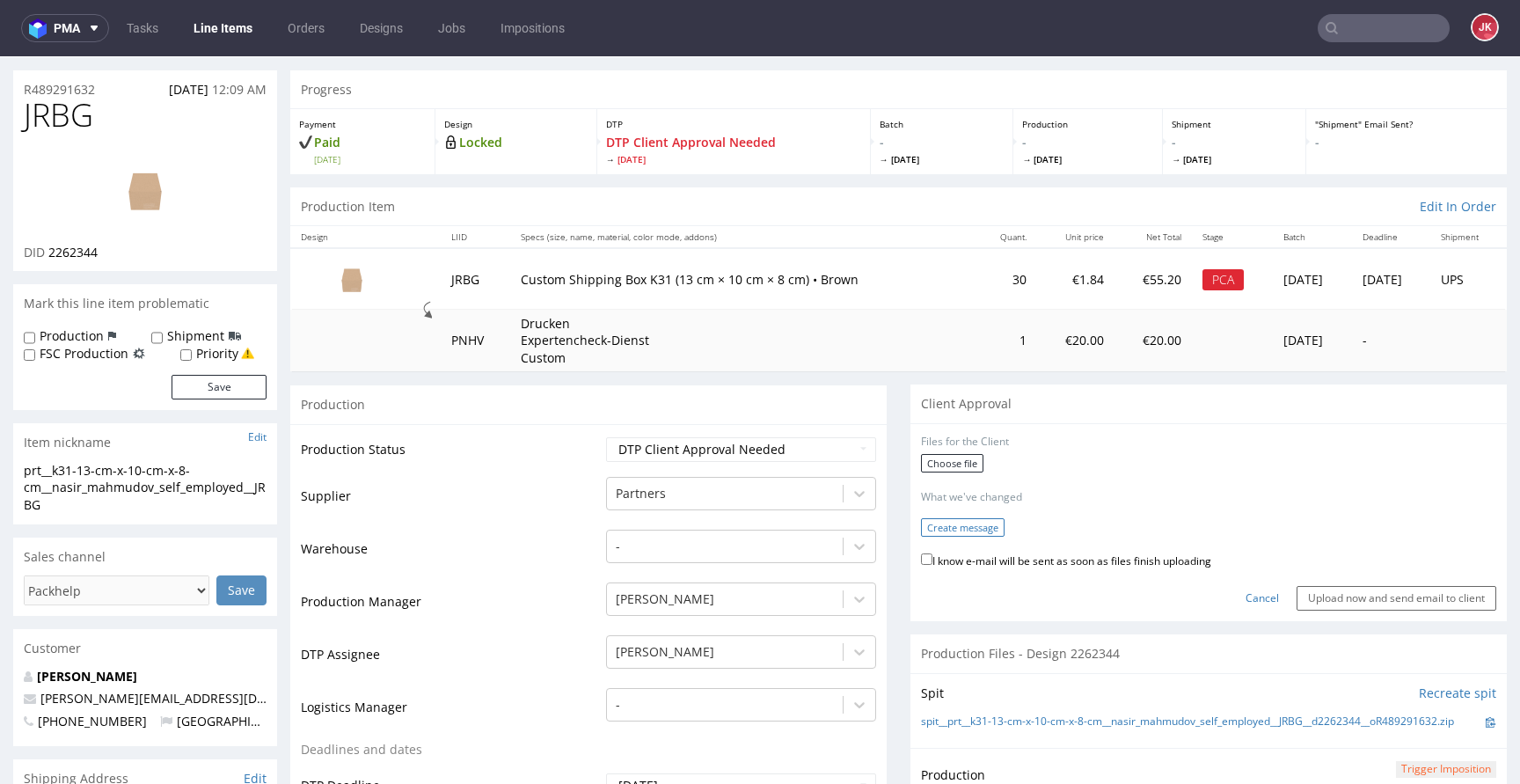
click at [952, 525] on button "Create message" at bounding box center [963, 527] width 83 height 19
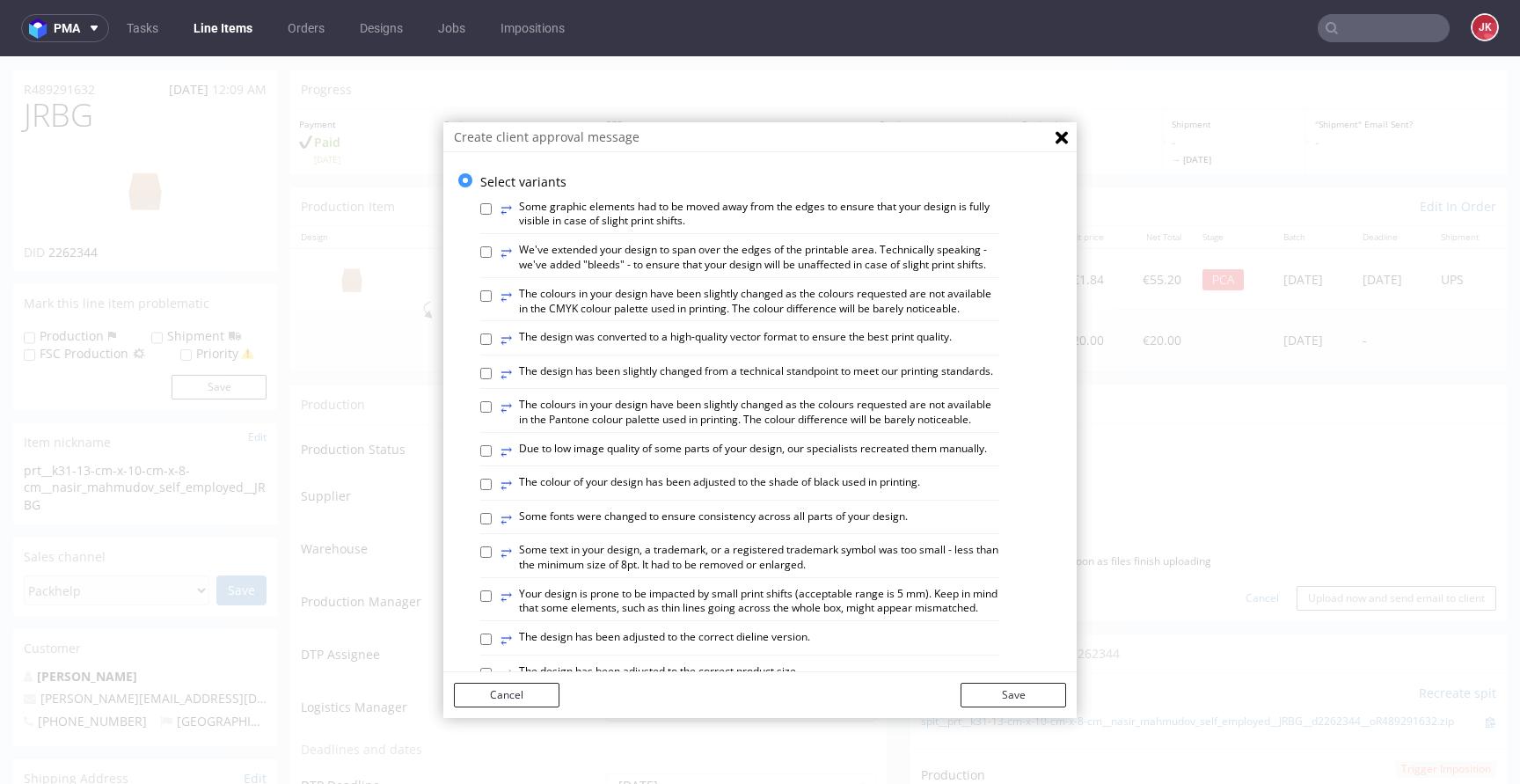
click at [780, 266] on label "⥂ We've extended your design to span over the edges of the printable area. Tech…" at bounding box center [750, 258] width 499 height 30
click at [491, 258] on input "⥂ We've extended your design to span over the edges of the printable area. Tech…" at bounding box center [486, 252] width 11 height 11
checkbox input "true"
click at [1012, 691] on button "Save" at bounding box center [1014, 694] width 106 height 25
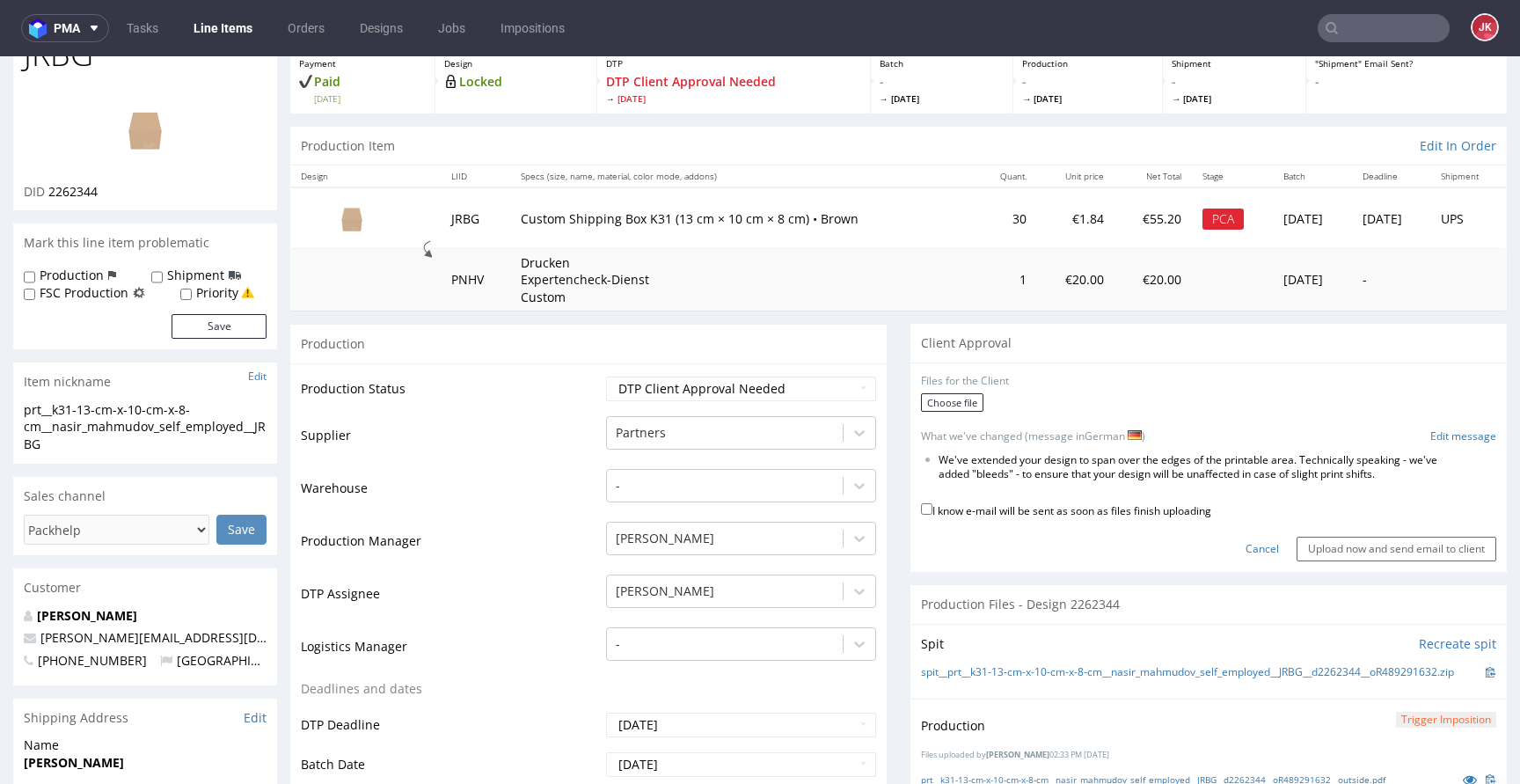
scroll to position [0, 0]
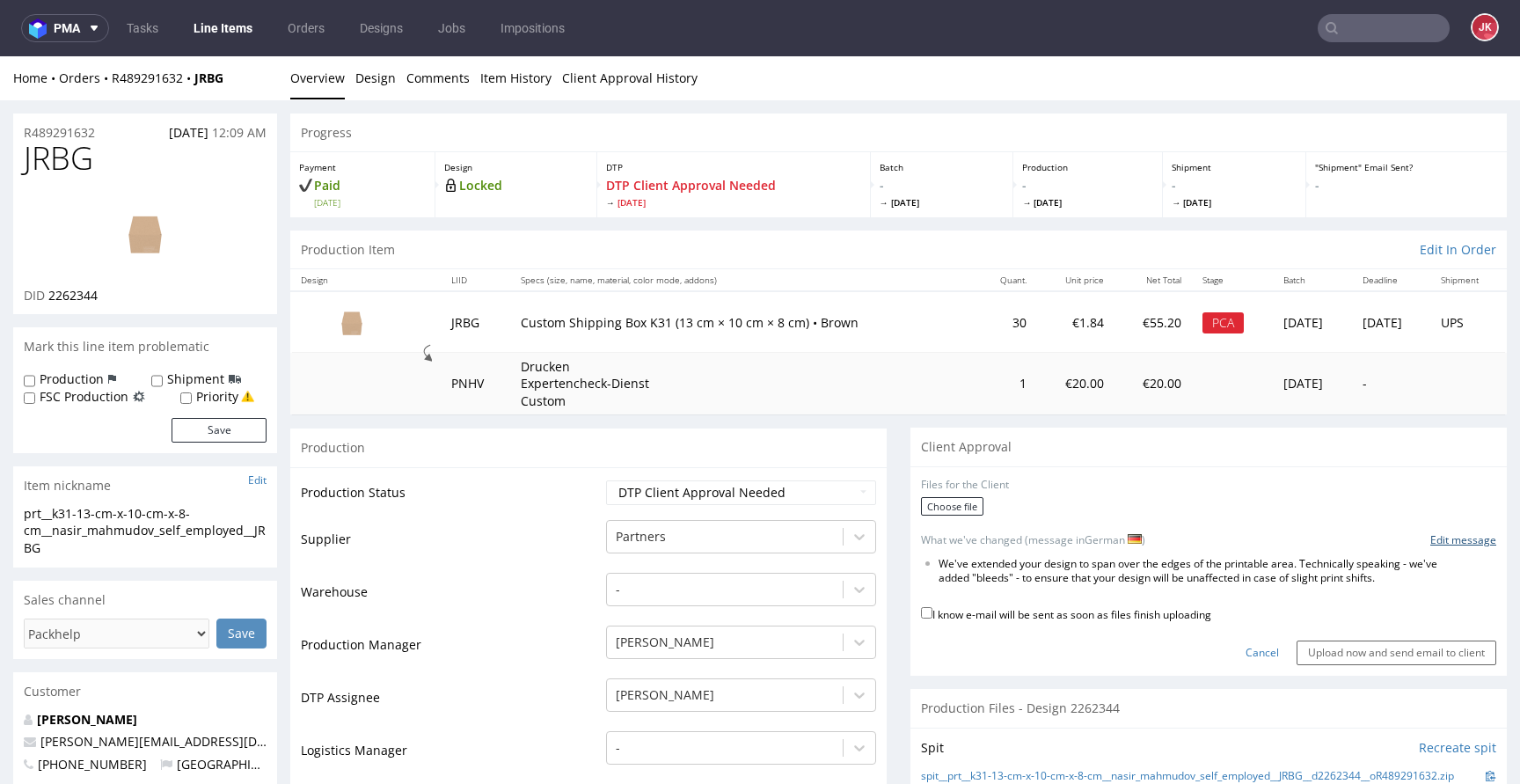
click at [1435, 538] on link "Edit message" at bounding box center [1463, 540] width 66 height 15
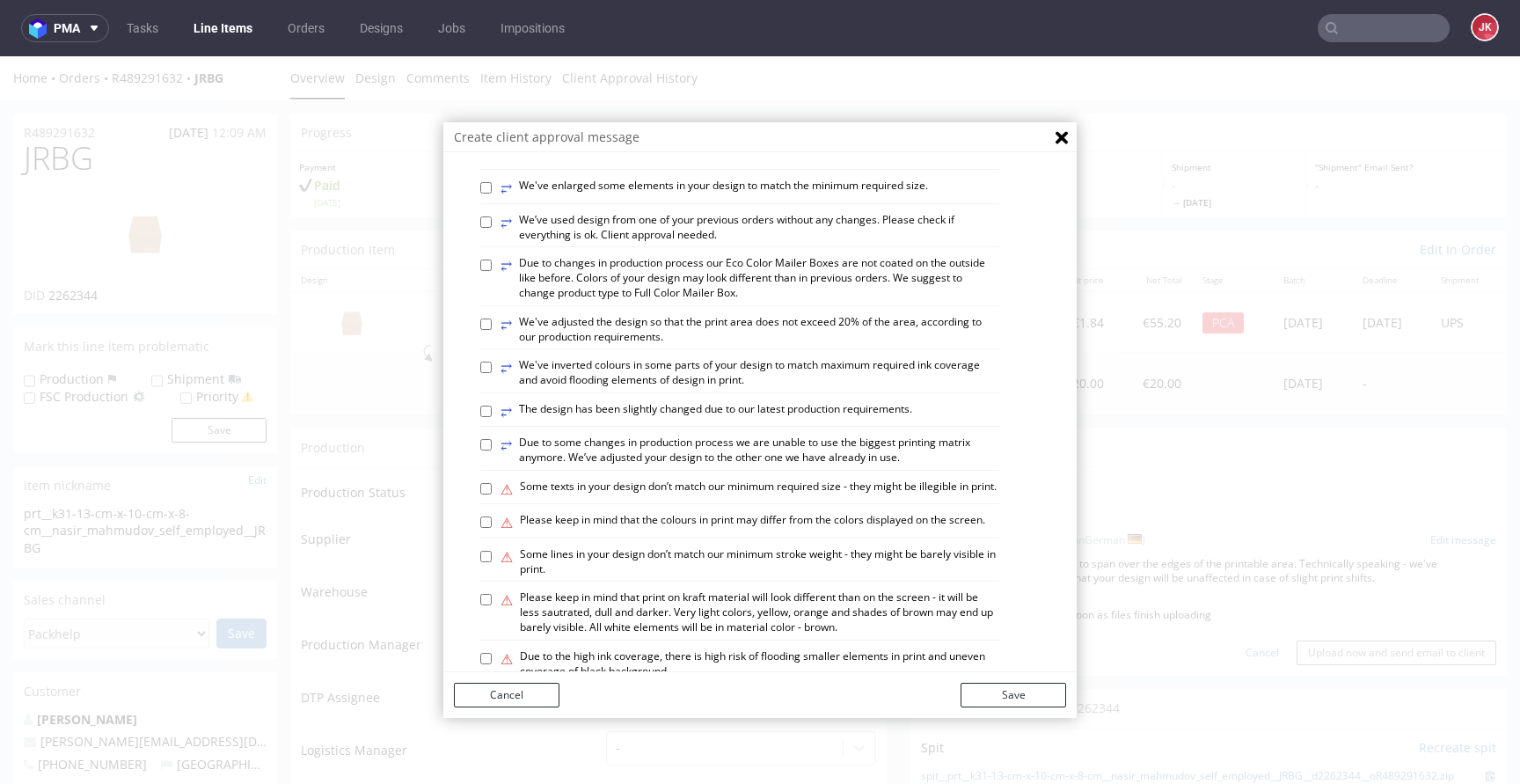
scroll to position [1026, 0]
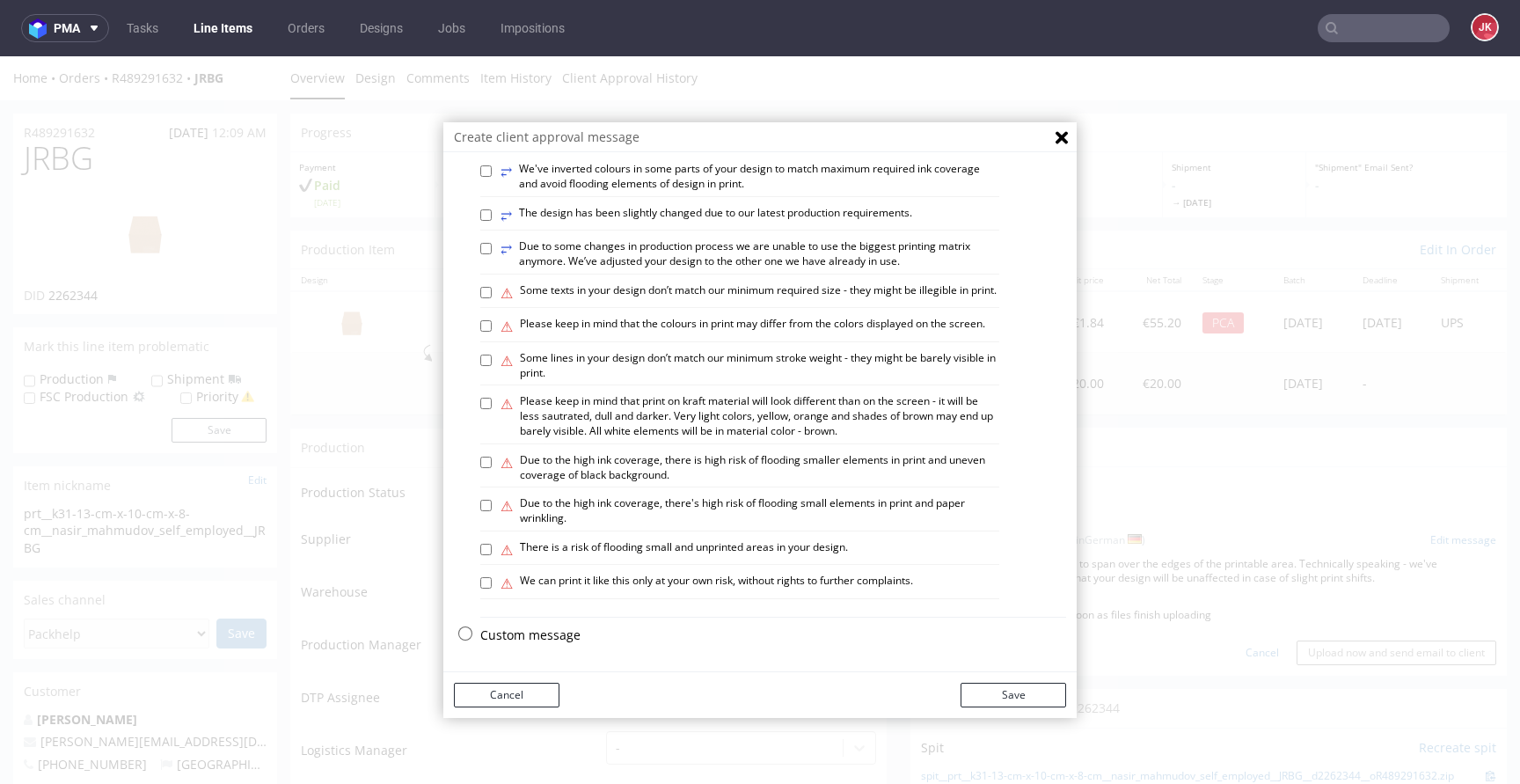
click at [590, 426] on label "⚠ Please keep in mind that print on kraft material will look different than on …" at bounding box center [750, 416] width 499 height 44
click at [491, 409] on input "⚠ Please keep in mind that print on kraft material will look different than on …" at bounding box center [486, 403] width 11 height 11
checkbox input "true"
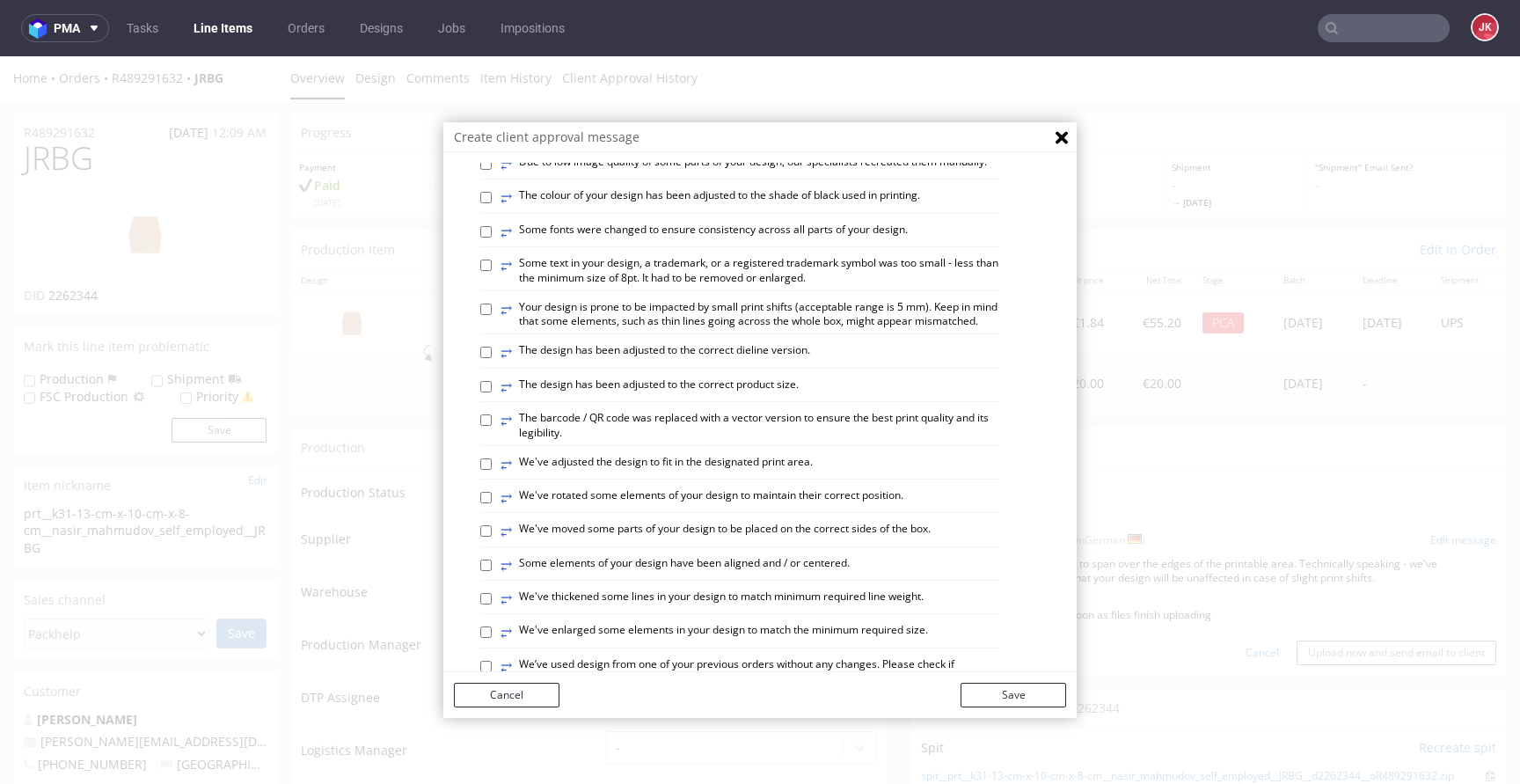
scroll to position [0, 0]
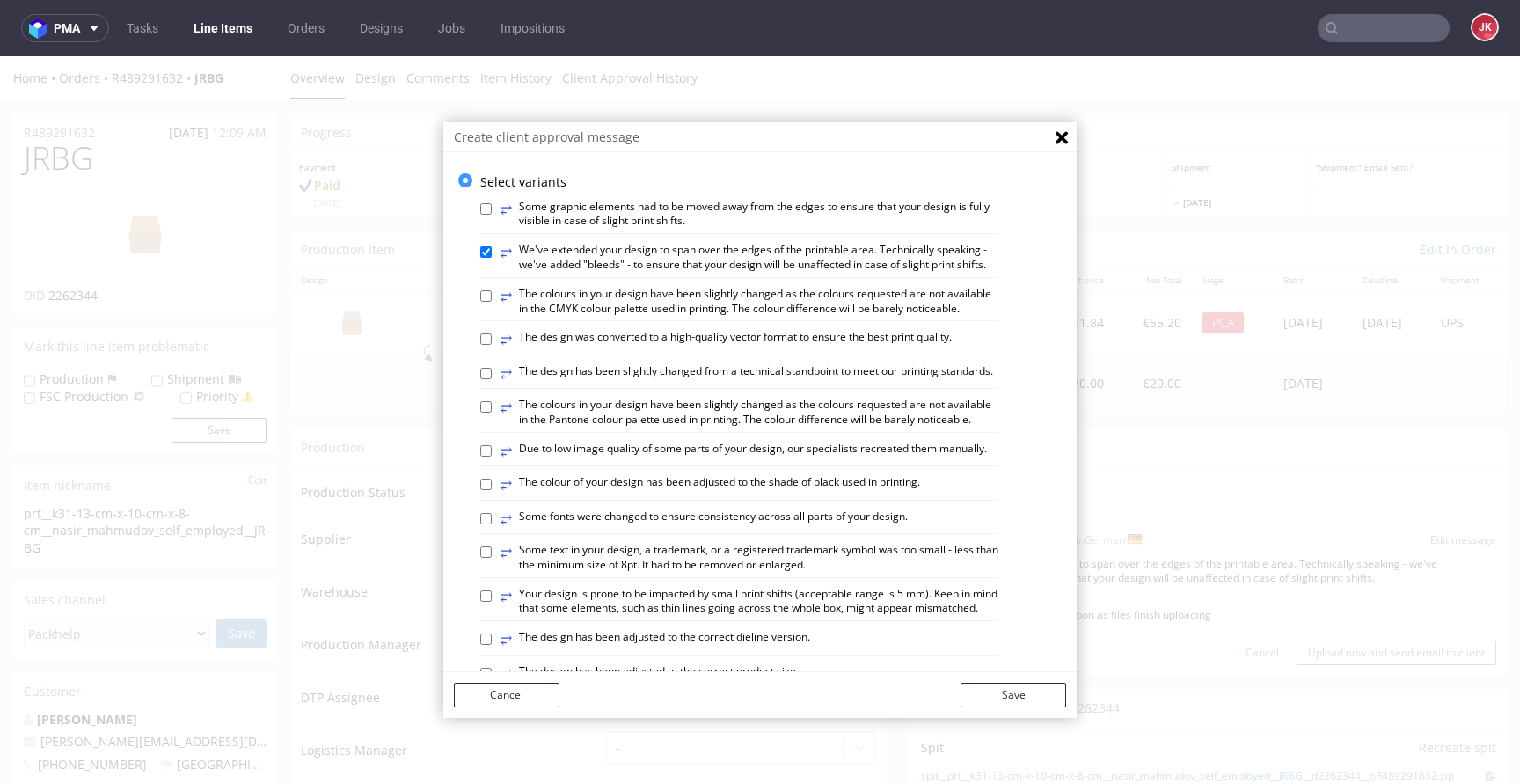
click at [598, 427] on label "⥂ The colours in your design have been slightly changed as the colours requeste…" at bounding box center [750, 413] width 499 height 30
click at [491, 413] on input "⥂ The colours in your design have been slightly changed as the colours requeste…" at bounding box center [486, 407] width 11 height 11
checkbox input "true"
click at [1028, 699] on button "Save" at bounding box center [1014, 694] width 106 height 25
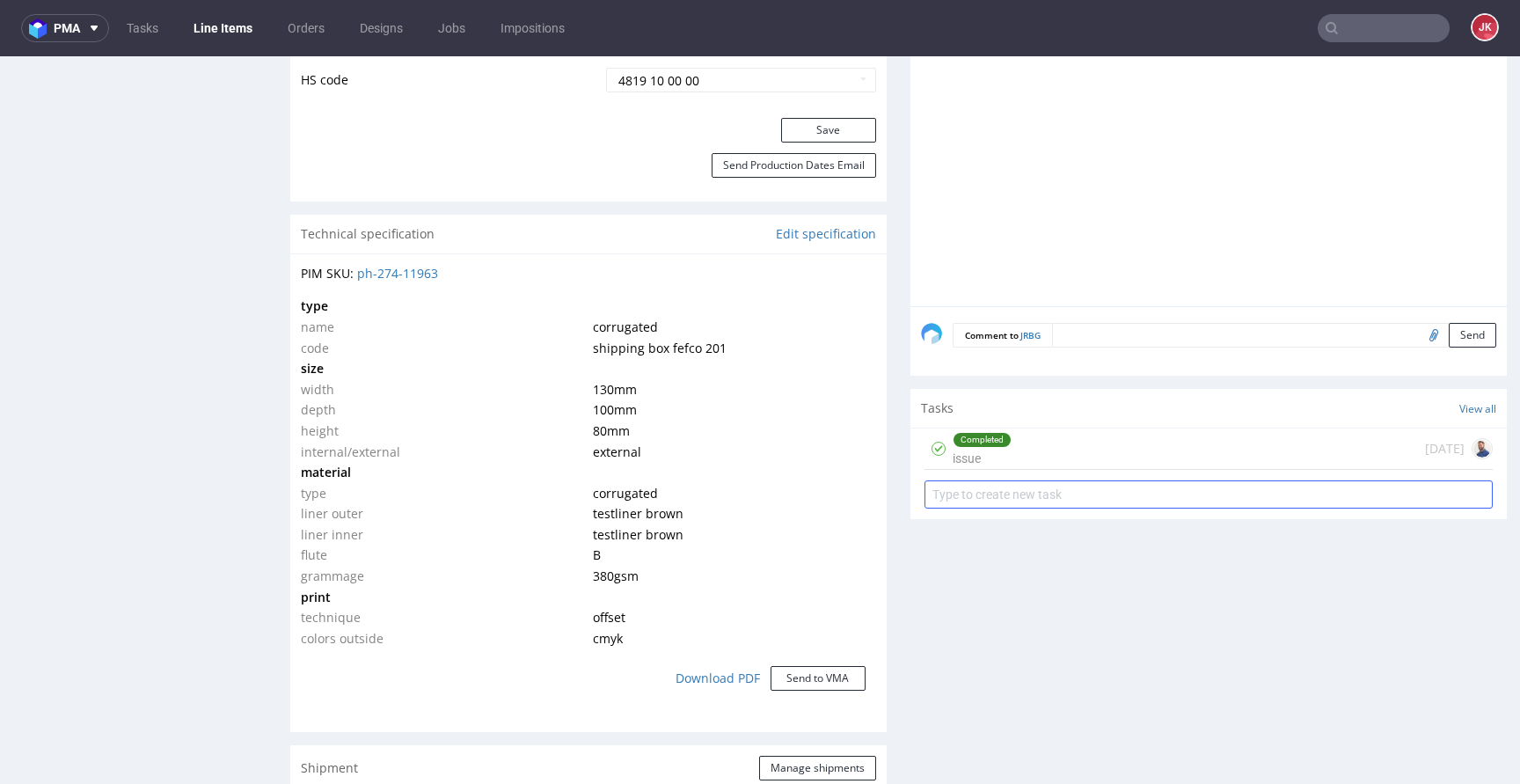
scroll to position [1142, 0]
click at [997, 500] on input "text" at bounding box center [1207, 491] width 568 height 28
type input "non-auto pca"
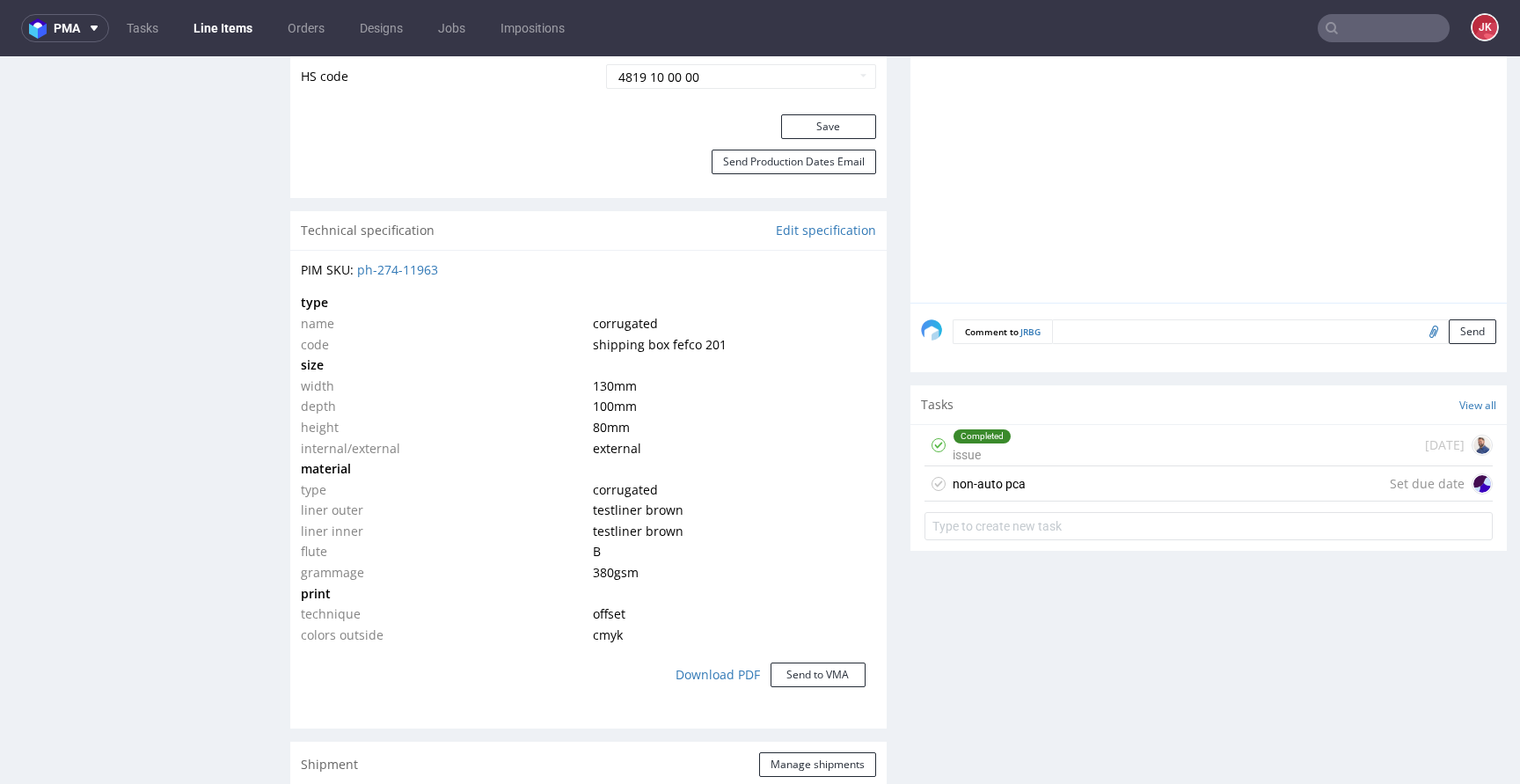
click at [1000, 494] on div "non-auto pca" at bounding box center [988, 484] width 73 height 21
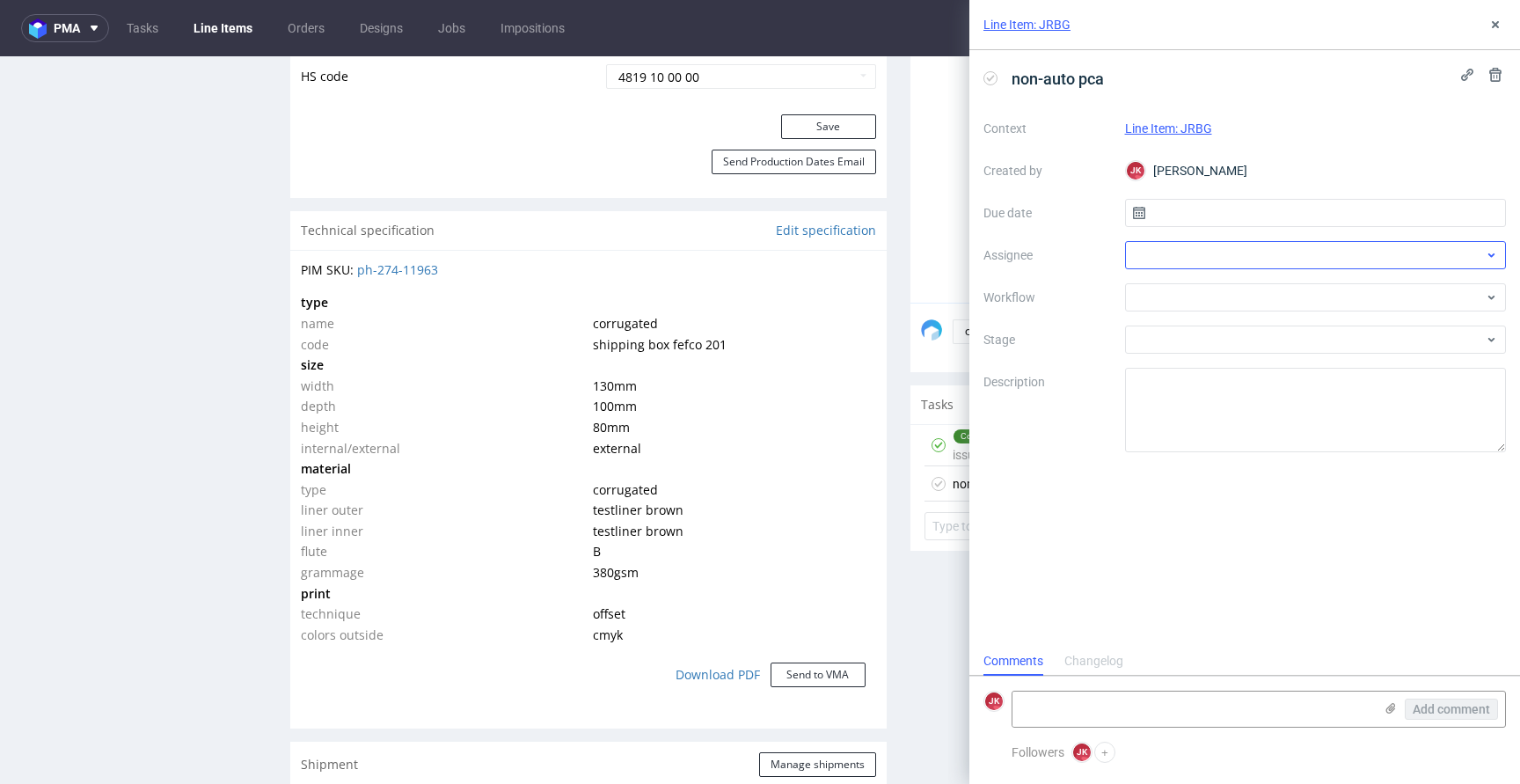
scroll to position [14, 0]
click at [1197, 204] on input "text" at bounding box center [1316, 213] width 382 height 28
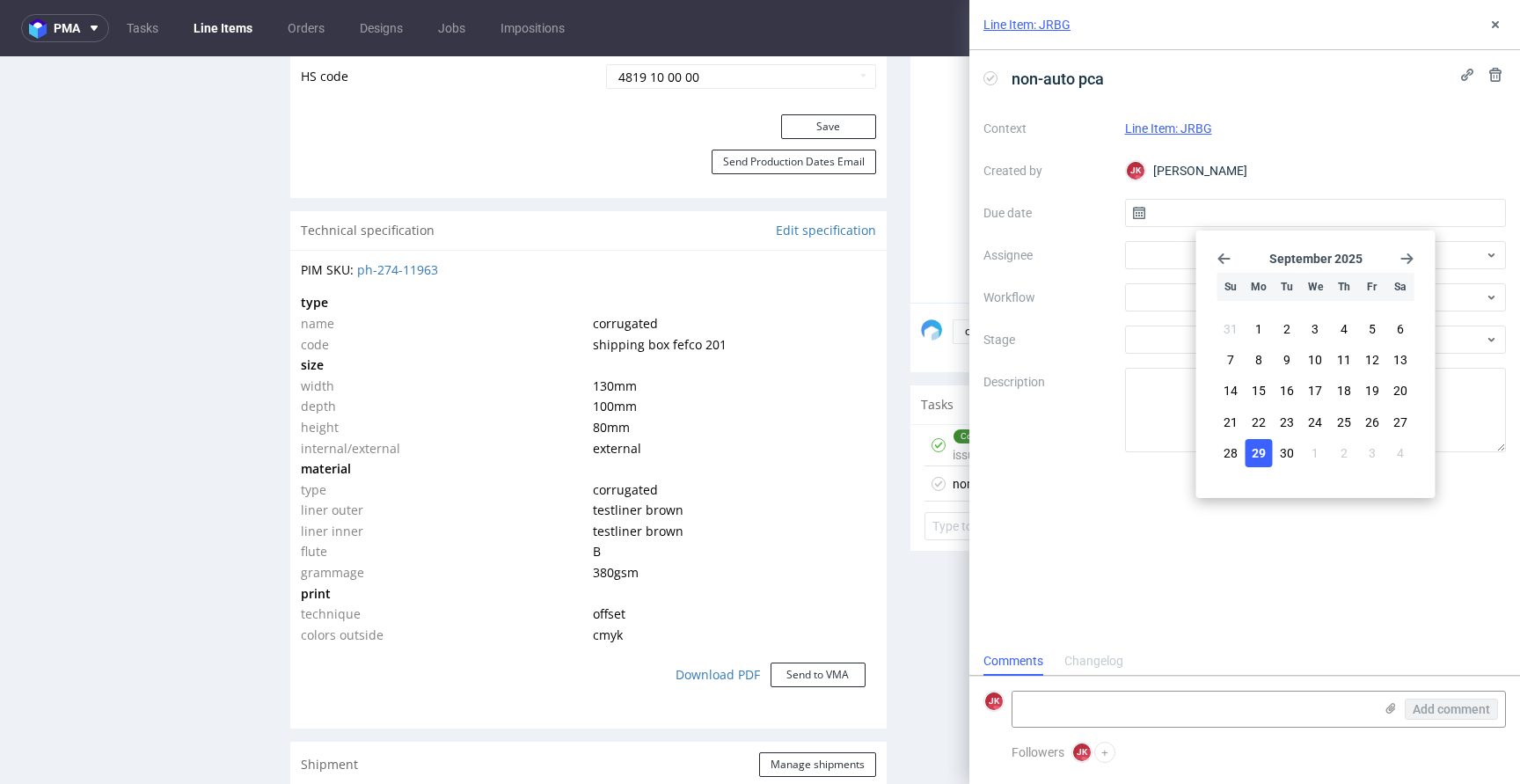
click at [1258, 460] on span "29" at bounding box center [1258, 452] width 14 height 18
type input "29/09/2025"
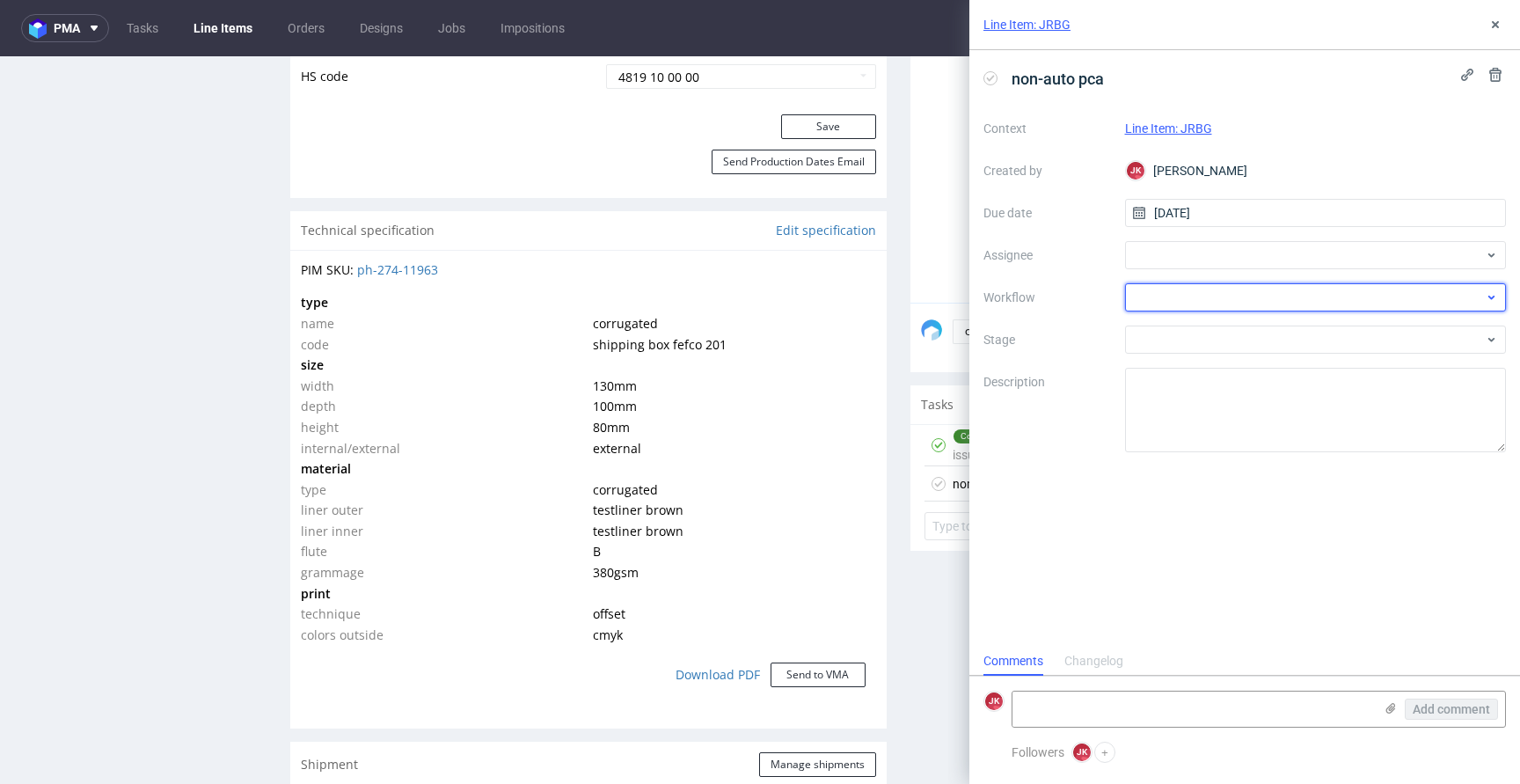
click at [1153, 289] on div at bounding box center [1316, 298] width 382 height 28
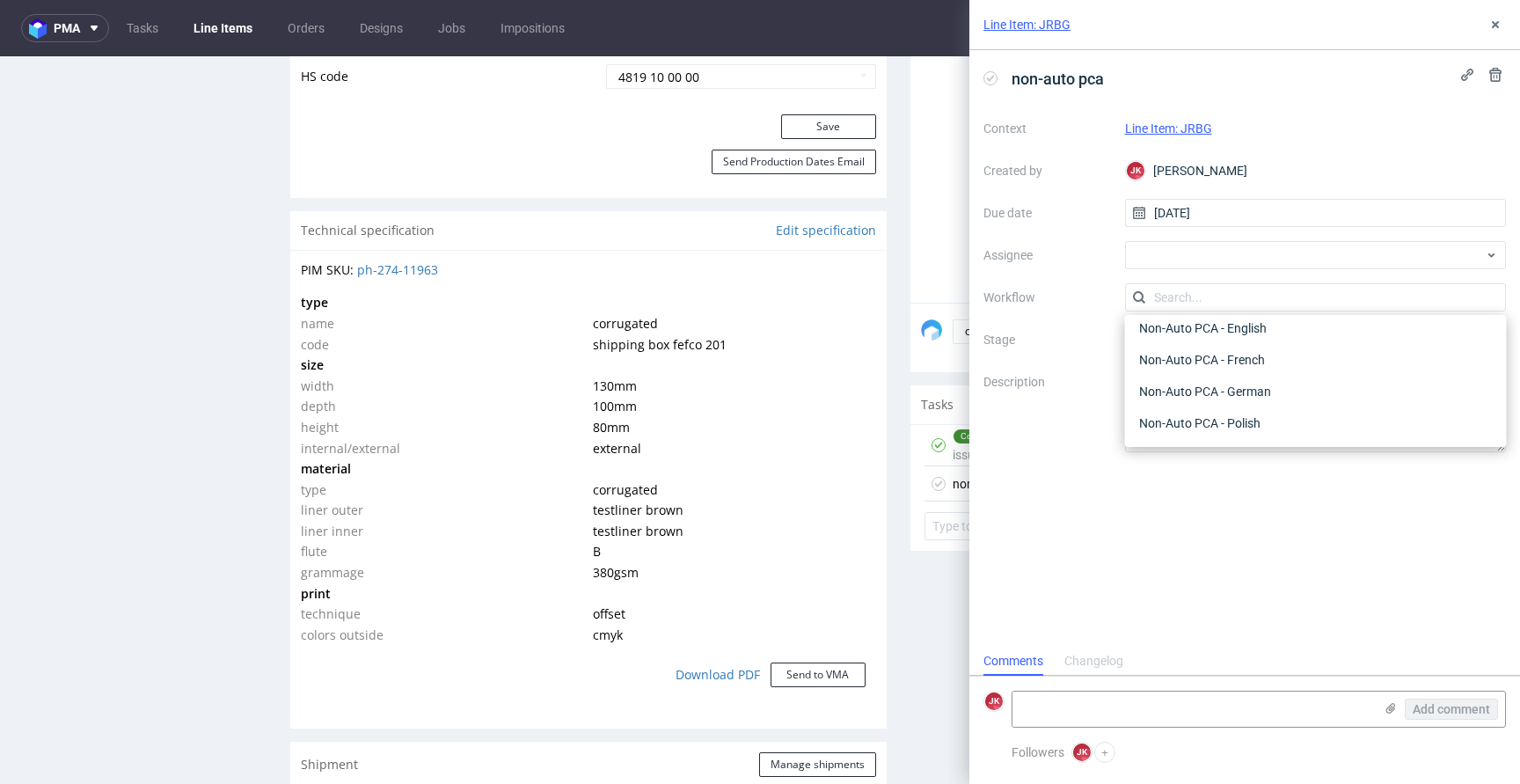
scroll to position [811, 0]
click at [1257, 383] on div "Non-Auto PCA - German" at bounding box center [1315, 386] width 367 height 32
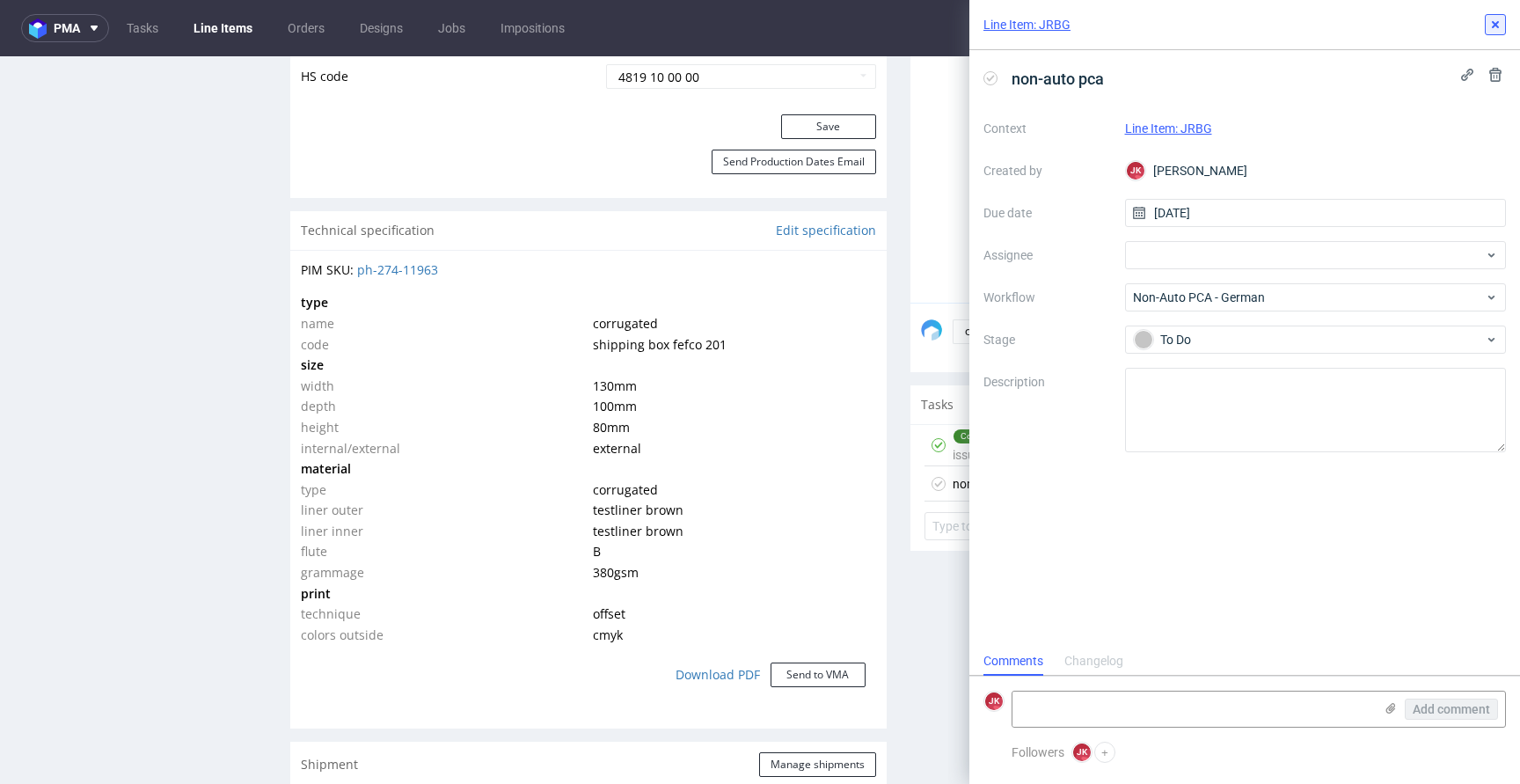
click at [1488, 30] on icon at bounding box center [1494, 25] width 14 height 14
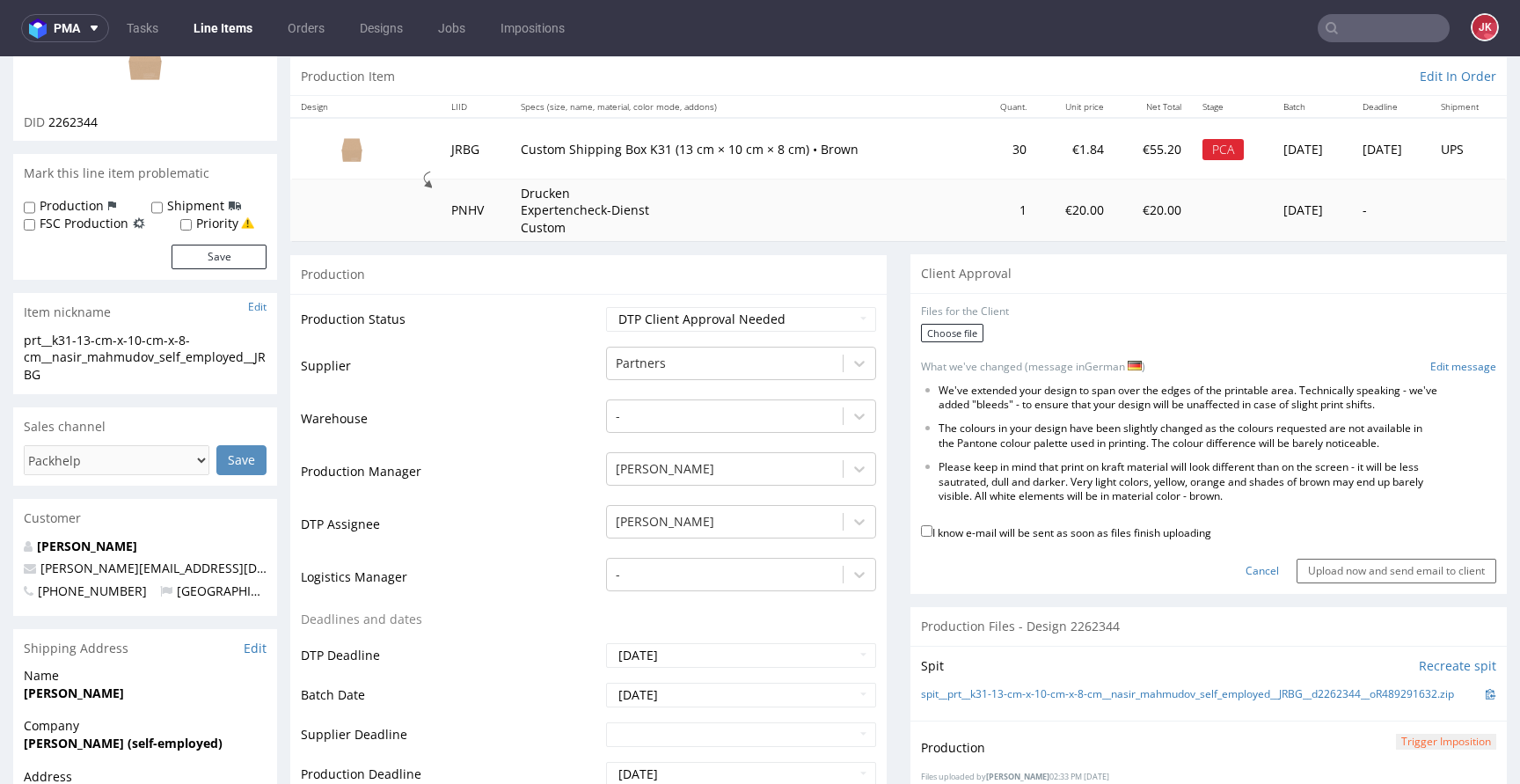
scroll to position [144, 0]
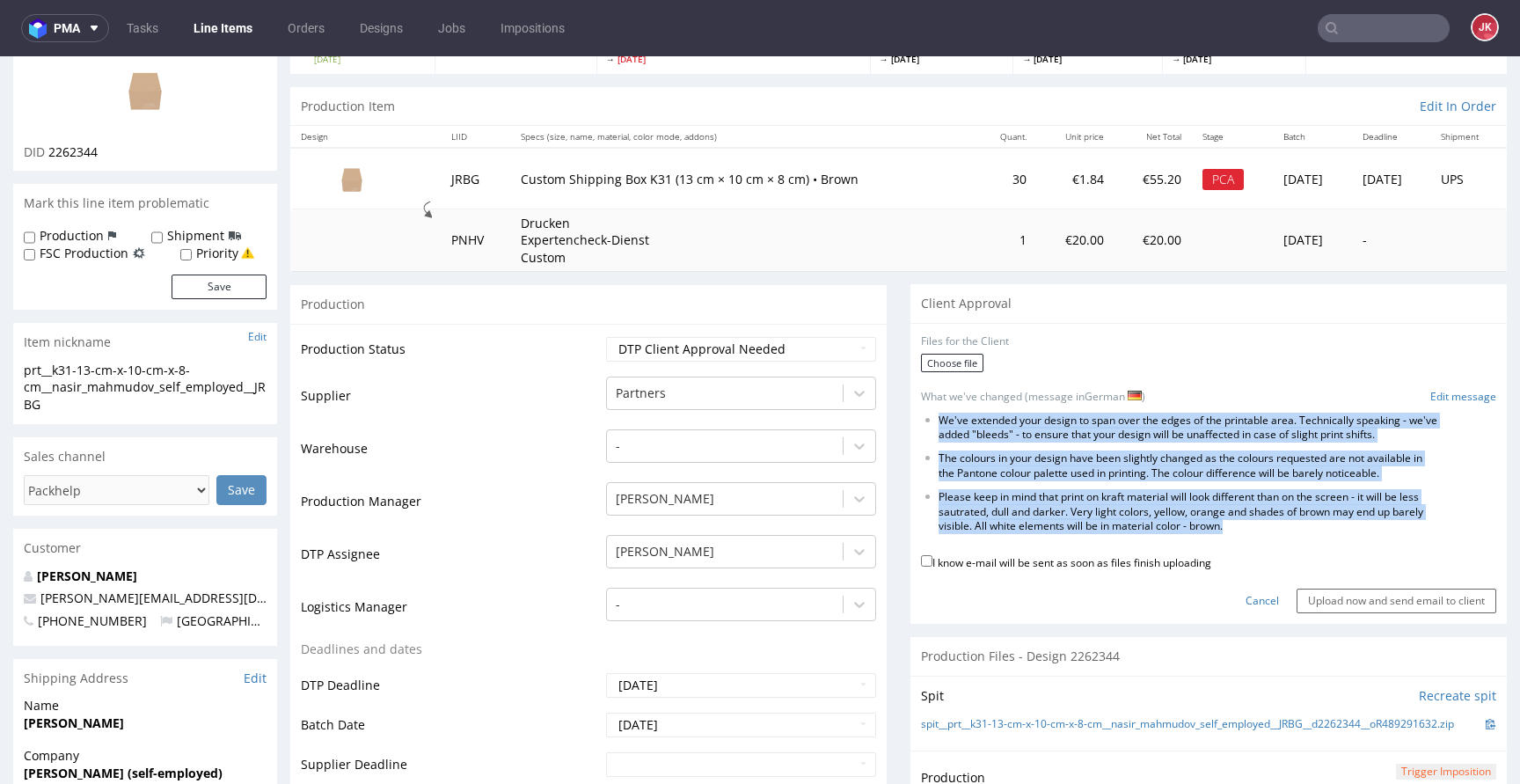
drag, startPoint x: 925, startPoint y: 418, endPoint x: 1273, endPoint y: 528, distance: 365.0
click at [1273, 528] on ul "We've extended your design to span over the edges of the printable area. Techni…" at bounding box center [1208, 474] width 575 height 121
copy ul "We've extended your design to span over the edges of the printable area. Techni…"
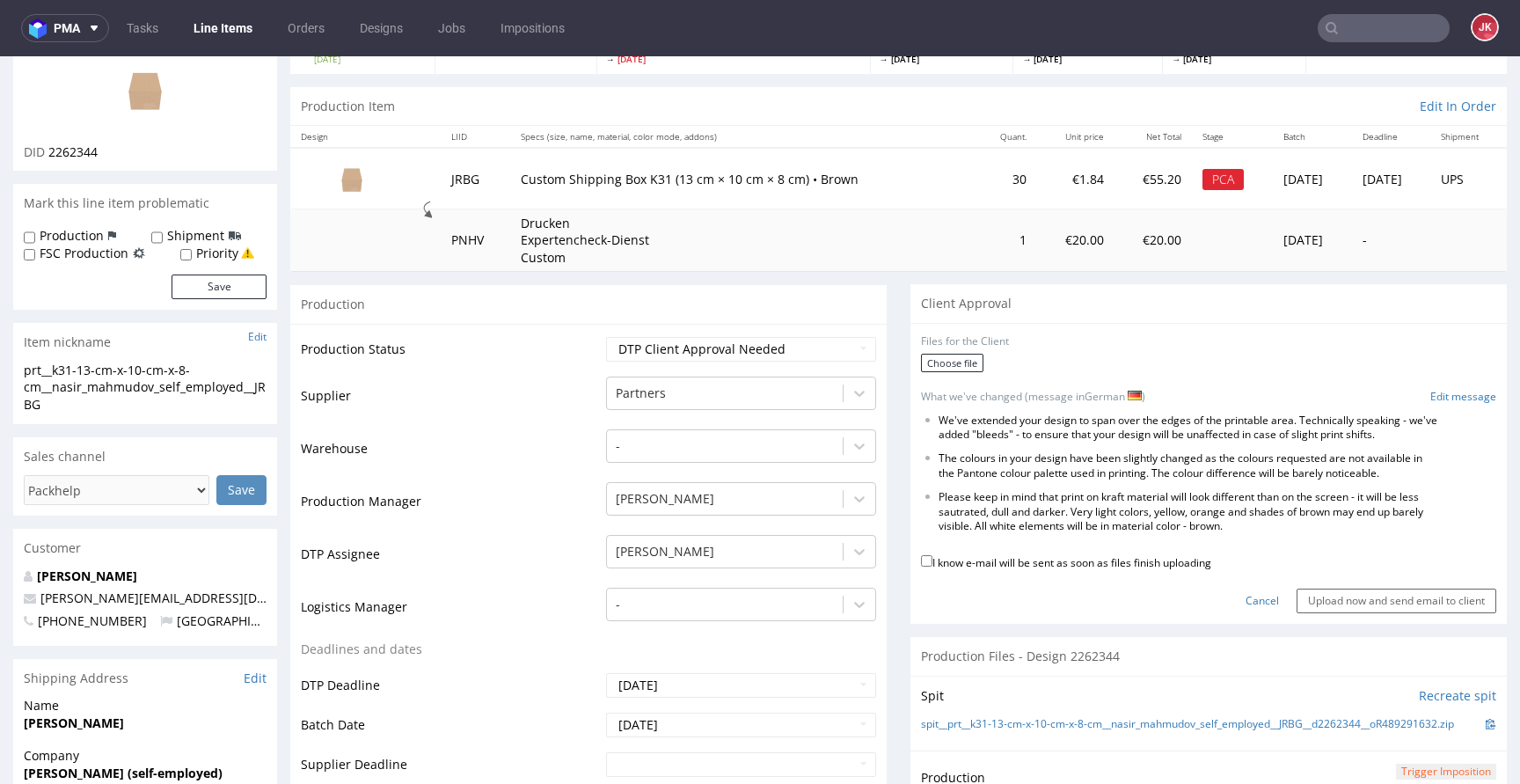
click at [1127, 368] on div "Choose file" at bounding box center [1208, 365] width 575 height 23
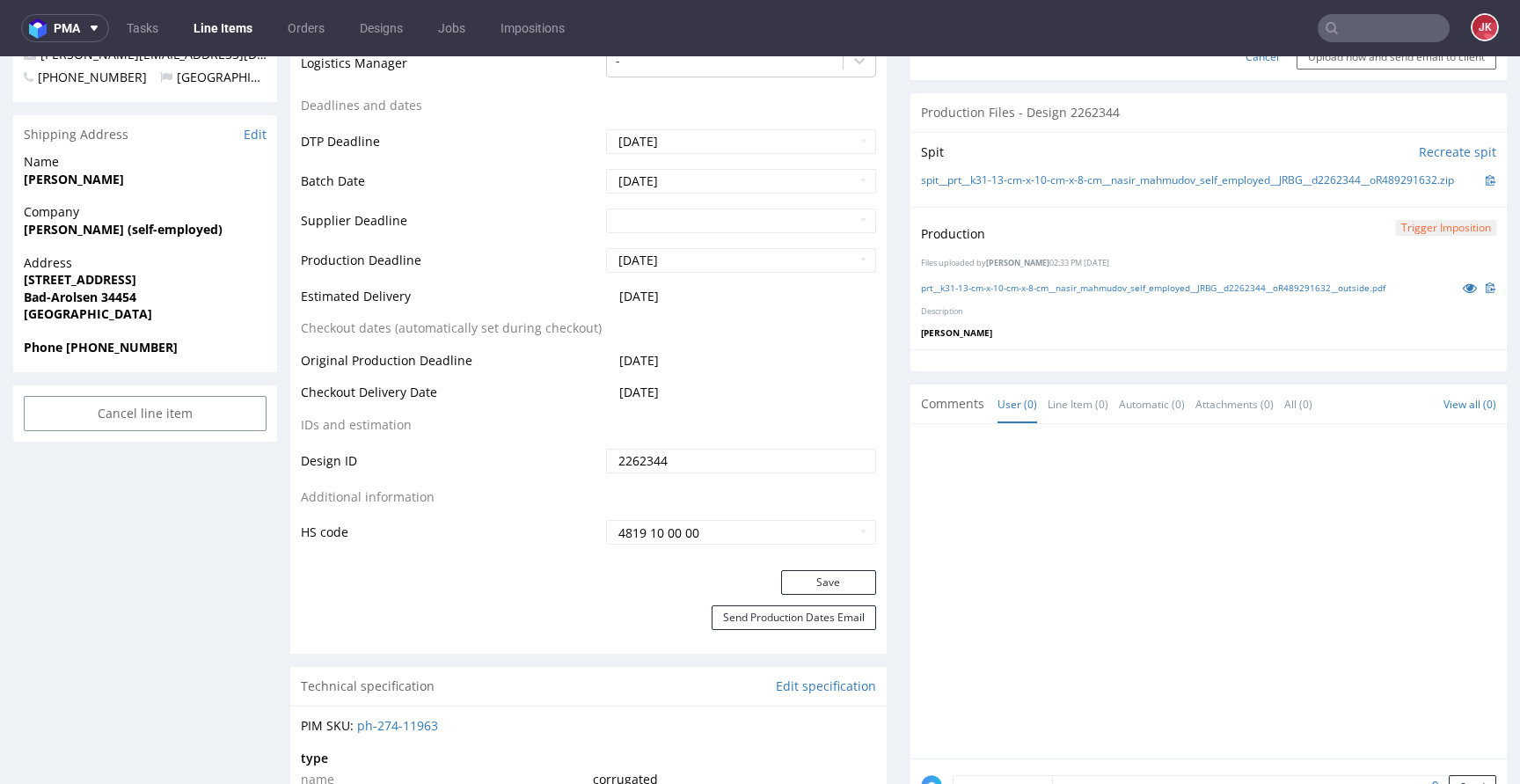
scroll to position [1189, 0]
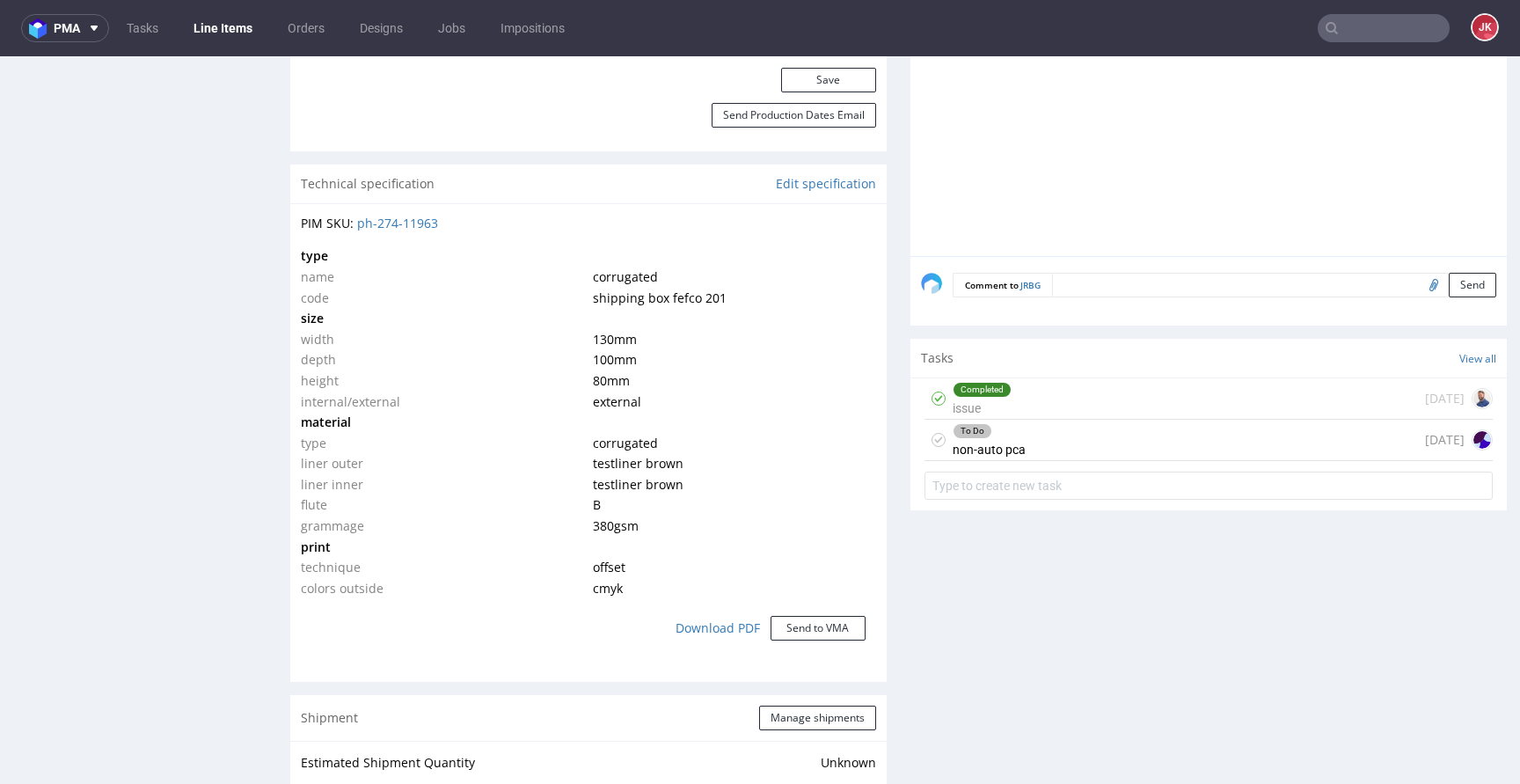
click at [996, 410] on div "Completed issue" at bounding box center [982, 398] width 59 height 41
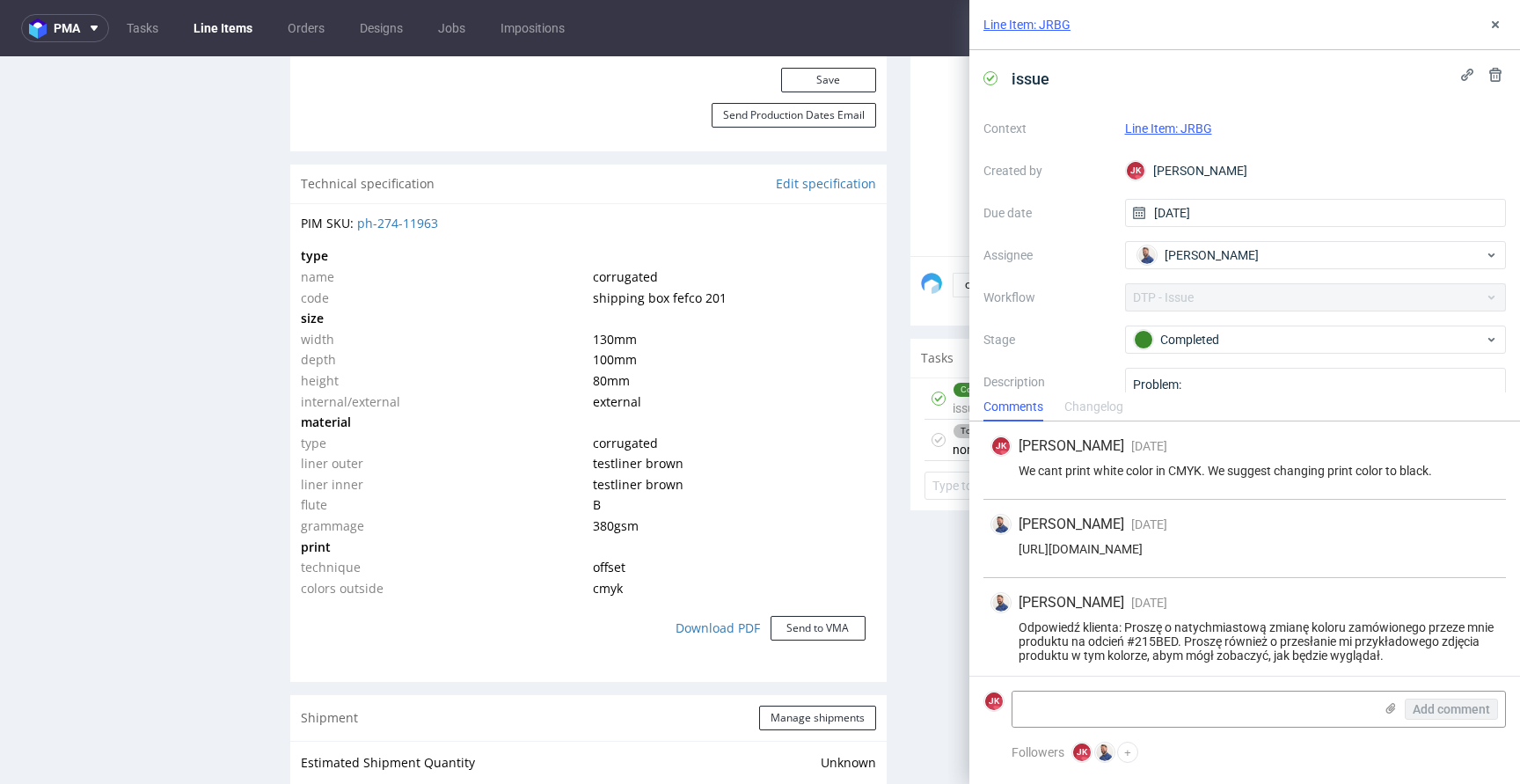
scroll to position [7, 0]
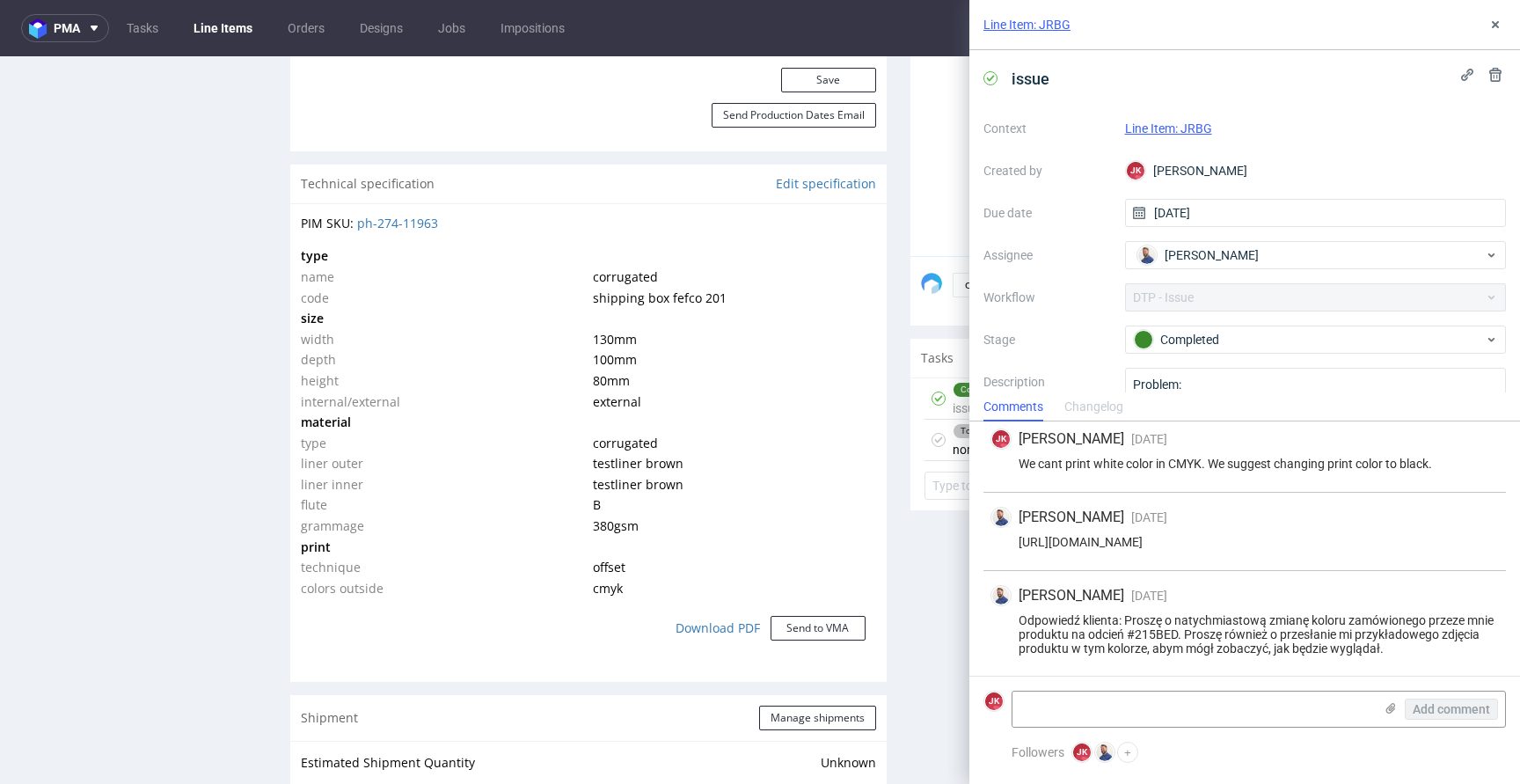
click at [1181, 629] on div "Odpowiedź klienta: Proszę o natychmiastową zmianę koloru zamówionego przeze mni…" at bounding box center [1244, 634] width 508 height 43
copy div "215BED"
click at [1497, 19] on icon at bounding box center [1494, 25] width 14 height 14
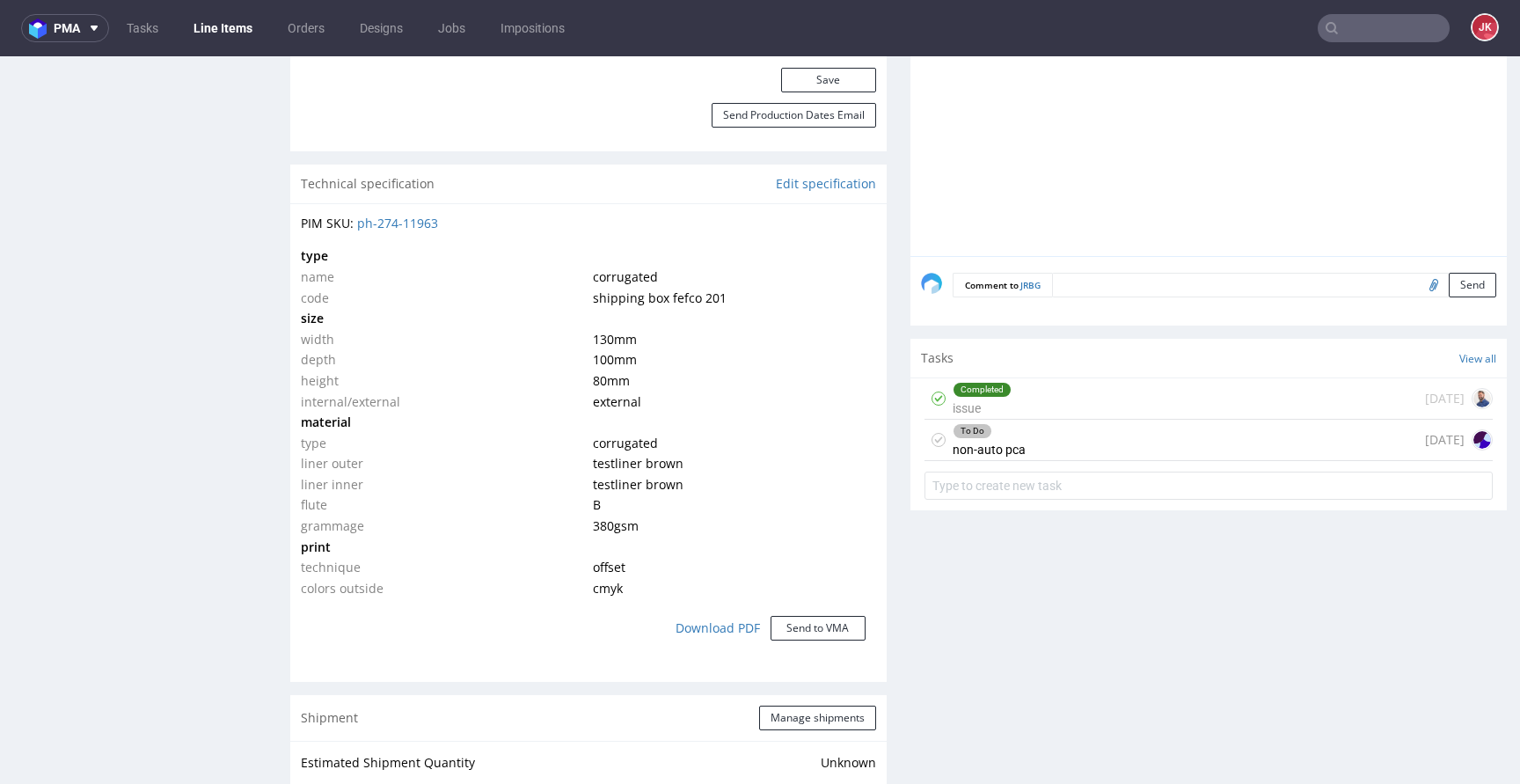
click at [978, 438] on div "To Do" at bounding box center [988, 431] width 71 height 14
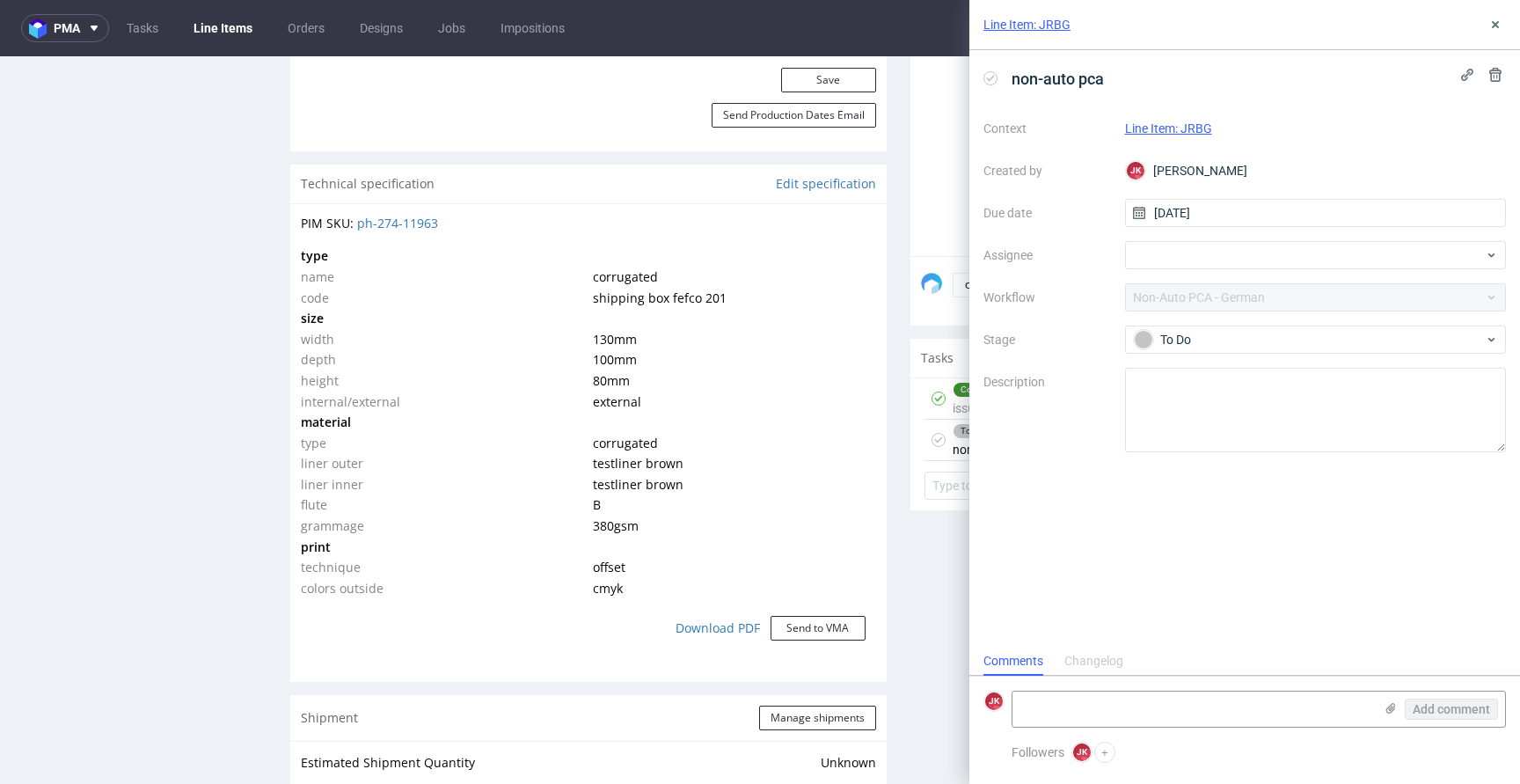
scroll to position [14, 0]
click at [1392, 709] on use at bounding box center [1391, 707] width 9 height 10
click at [0, 0] on input "file" at bounding box center [0, 0] width 0 height 0
click at [1242, 702] on textarea at bounding box center [1193, 708] width 361 height 35
paste textarea "Die Farben in Ihrem Design wurden in #215BED geändert. Bitte beachten Sie, dass…"
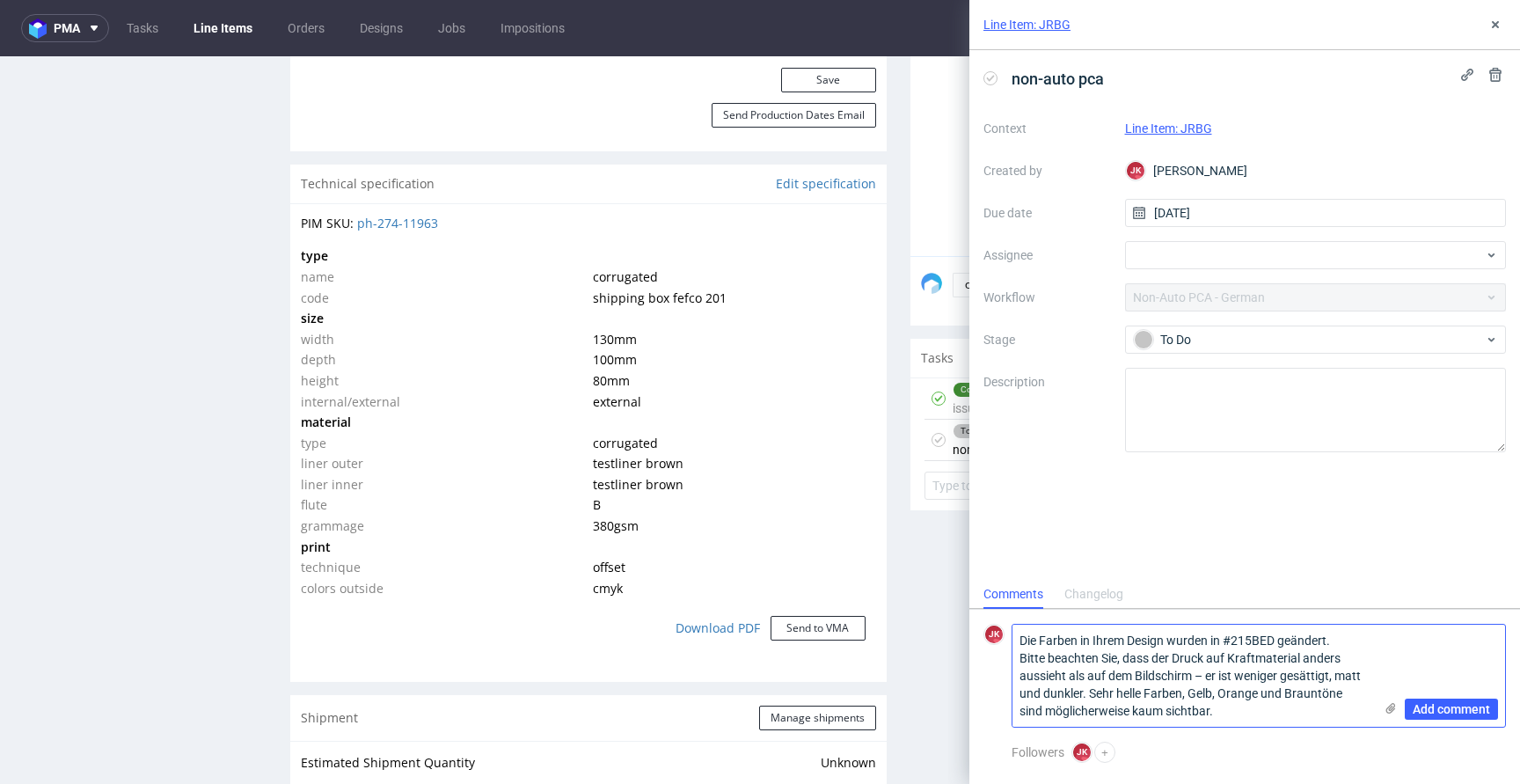
scroll to position [0, 0]
type textarea "Die Farben in Ihrem Design wurden in #215BED geändert. Bitte beachten Sie, dass…"
click at [1386, 706] on icon at bounding box center [1390, 707] width 14 height 14
click at [0, 0] on input "file" at bounding box center [0, 0] width 0 height 0
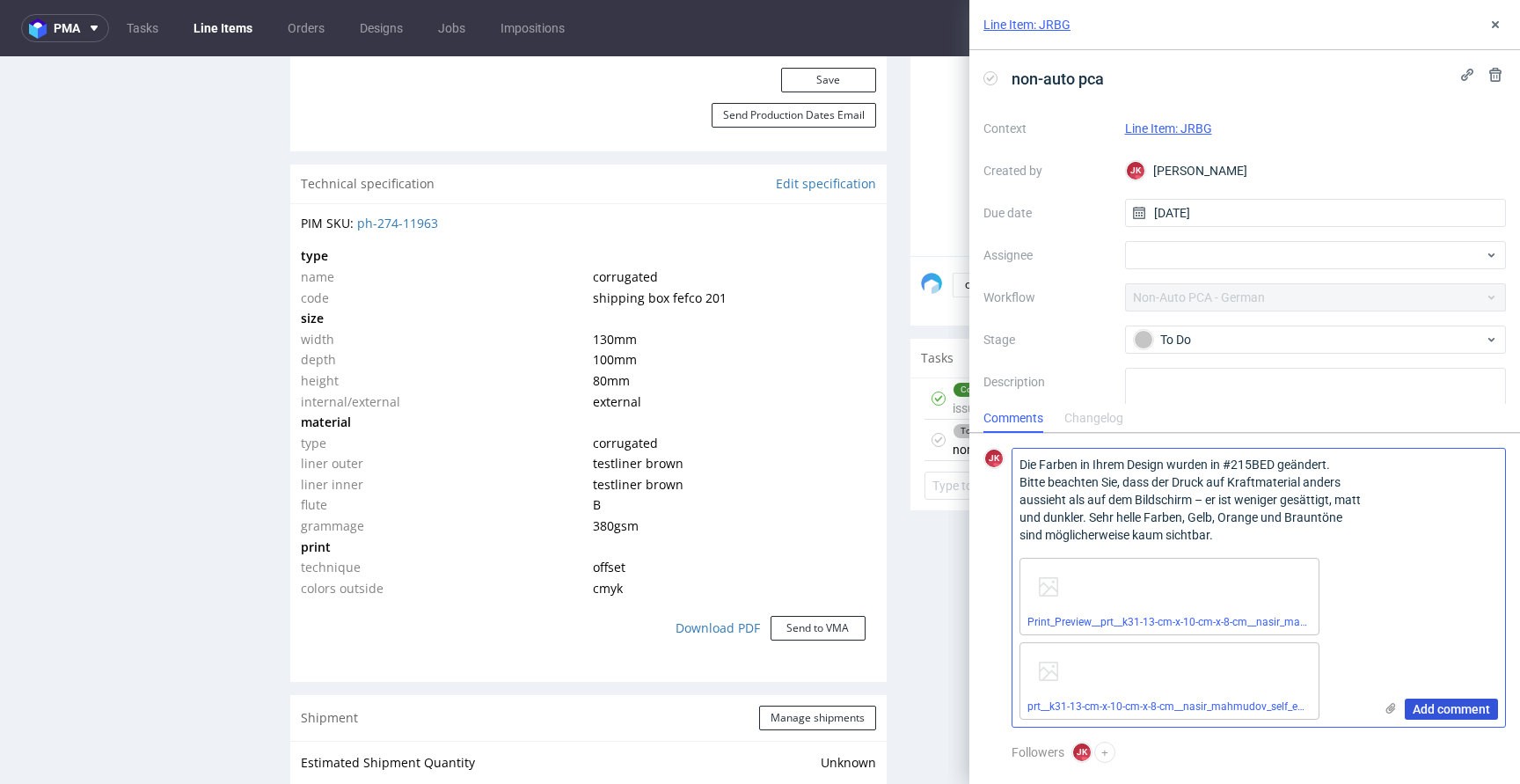
click at [1453, 716] on button "Add comment" at bounding box center [1451, 708] width 94 height 21
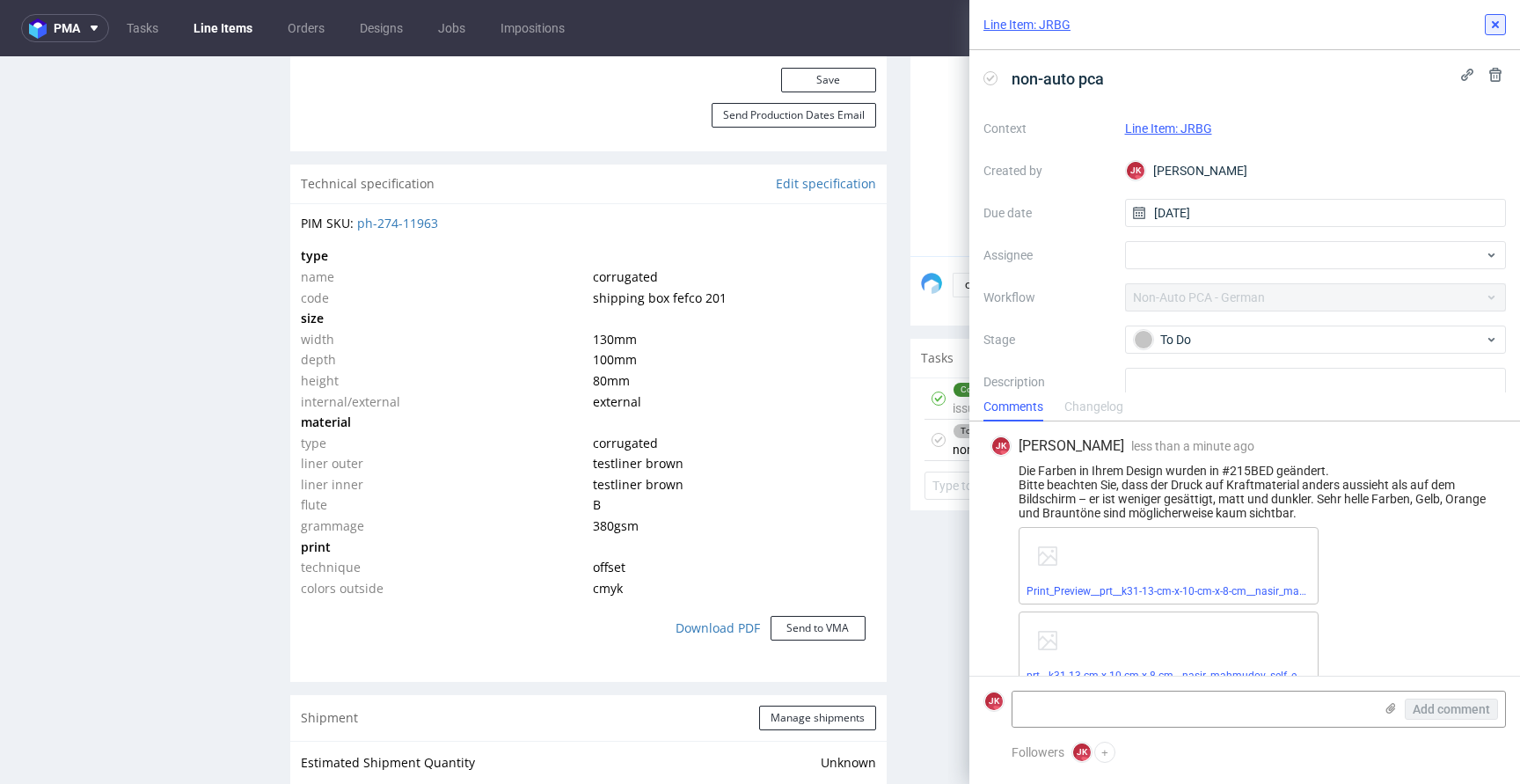
click at [1491, 30] on icon at bounding box center [1494, 25] width 14 height 14
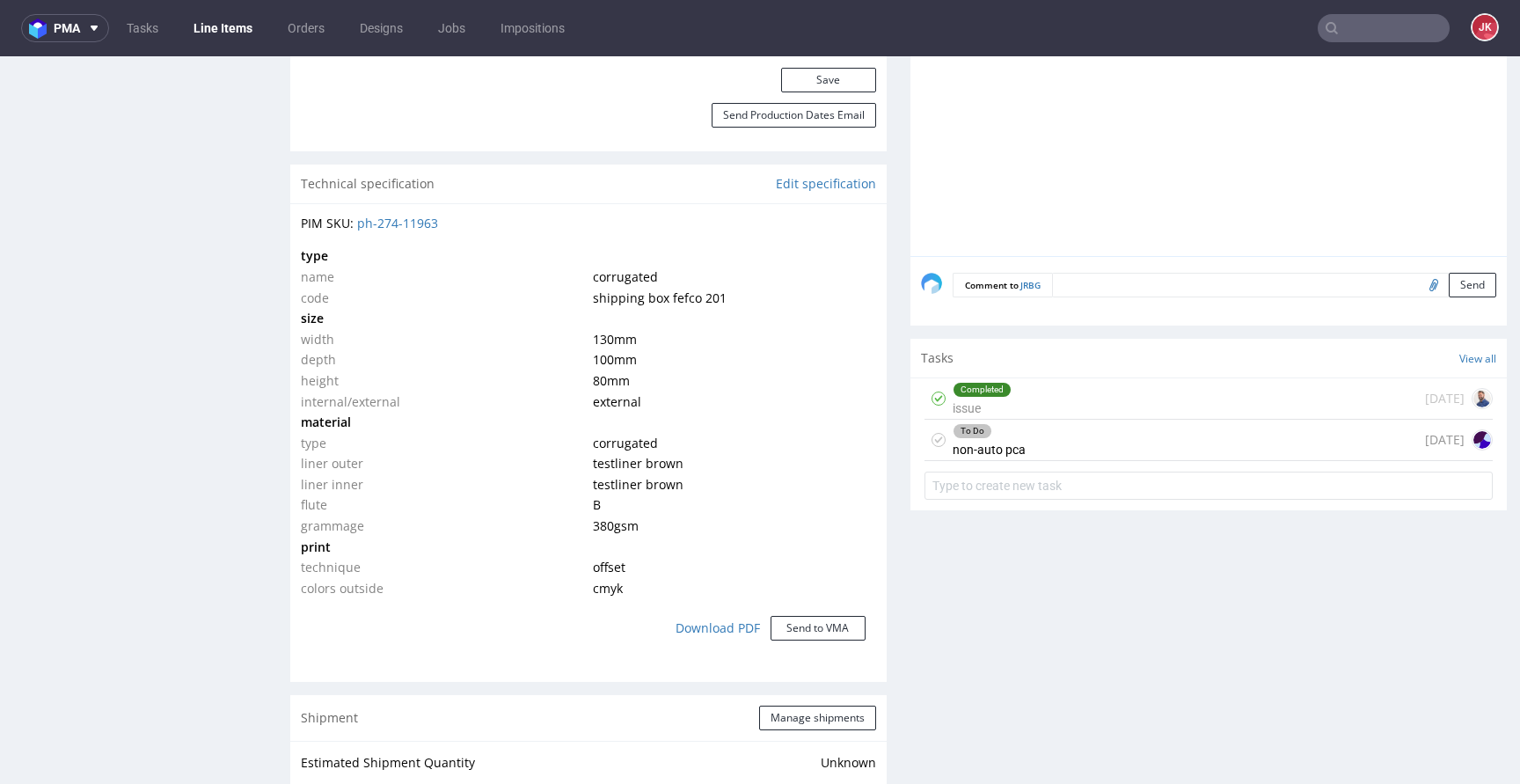
click at [886, 547] on div "Progress Payment Paid Fri 19 Sep Design Locked DTP DTP Client Approval Needed T…" at bounding box center [898, 523] width 1217 height 3199
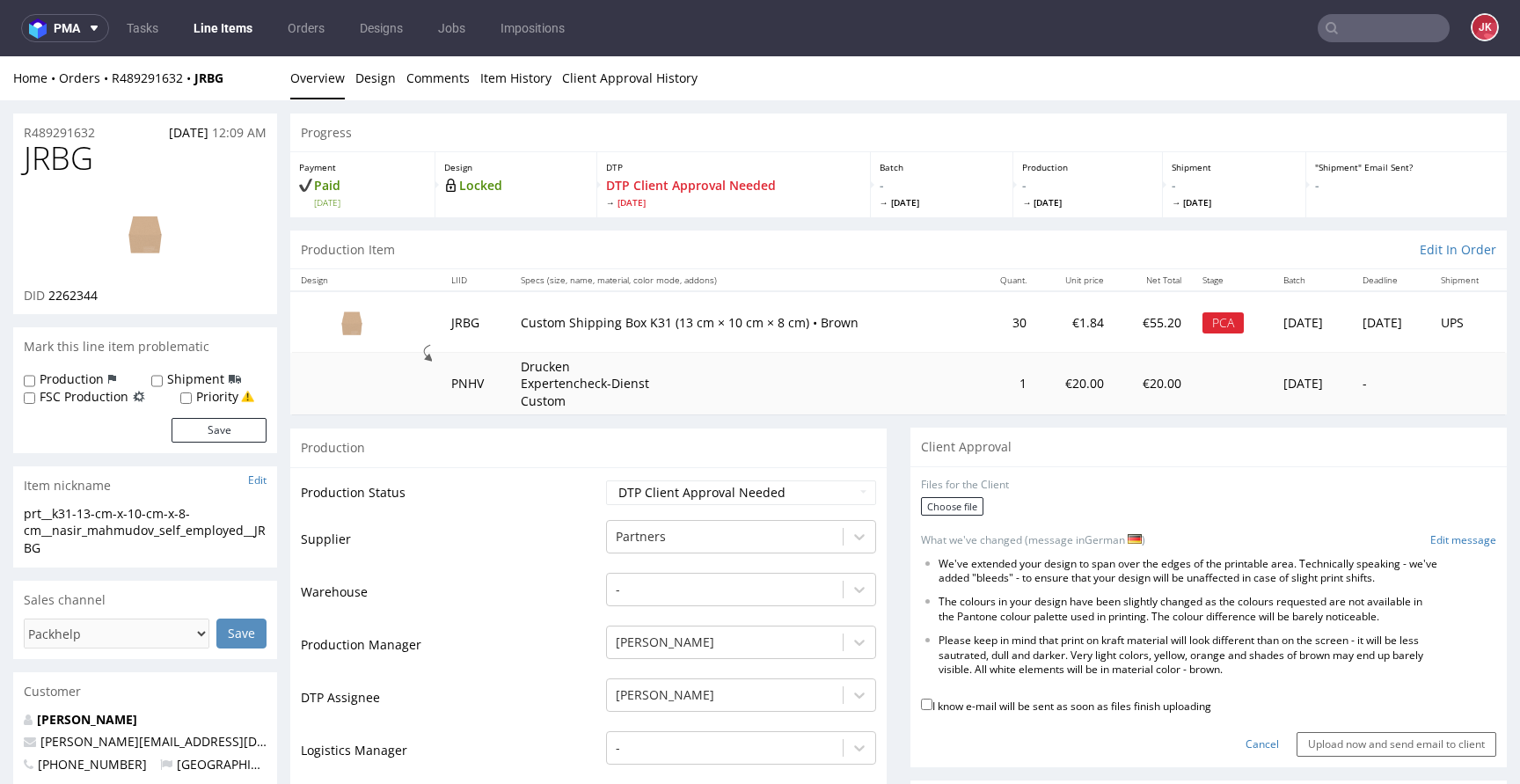
click at [55, 159] on span "JRBG" at bounding box center [59, 158] width 70 height 35
copy span "JRBG"
click at [1362, 38] on input "text" at bounding box center [1384, 28] width 132 height 28
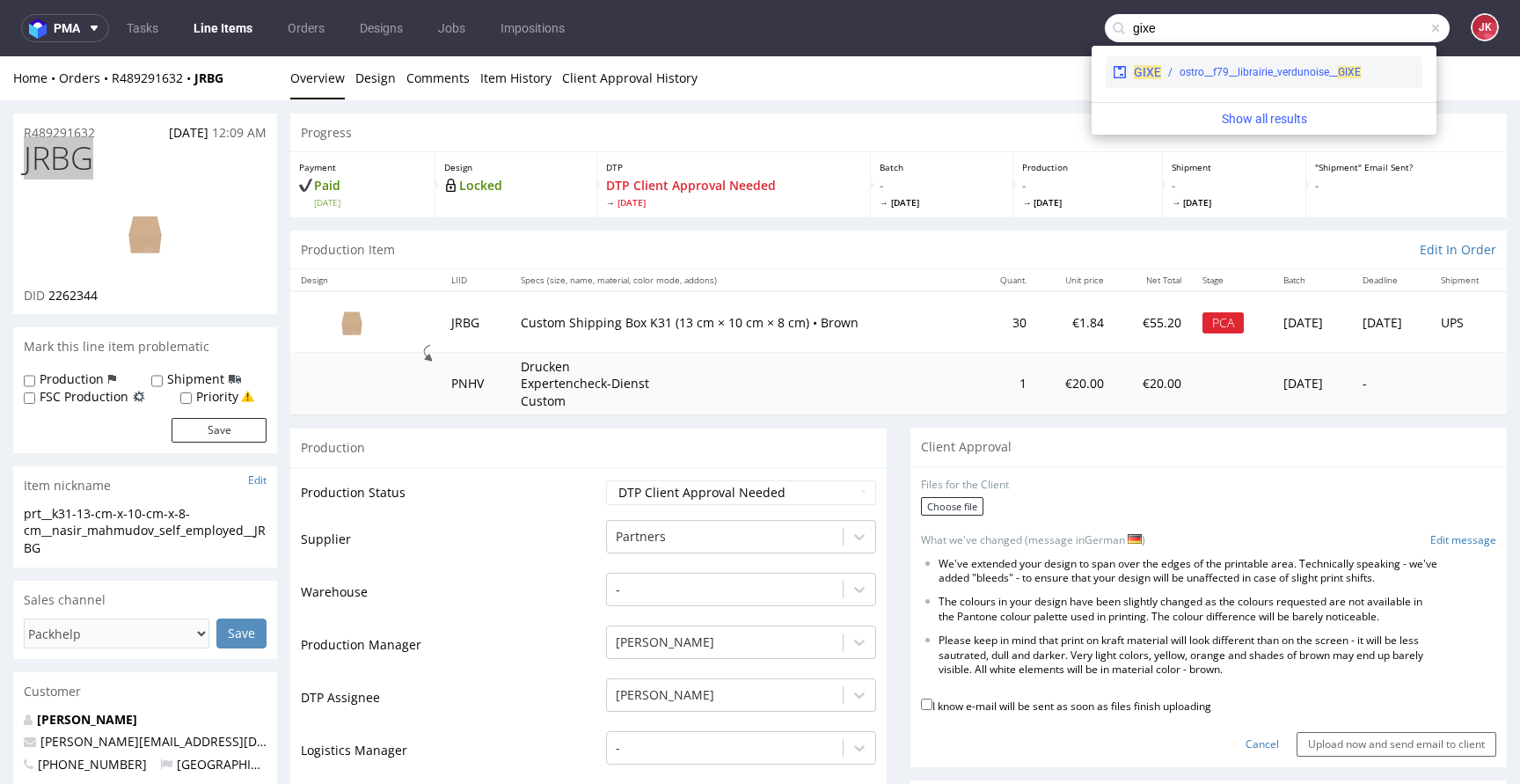
type input "gixe"
click at [1248, 67] on div "ostro__f79__librairie_verdunoise__ GIXE" at bounding box center [1270, 72] width 181 height 16
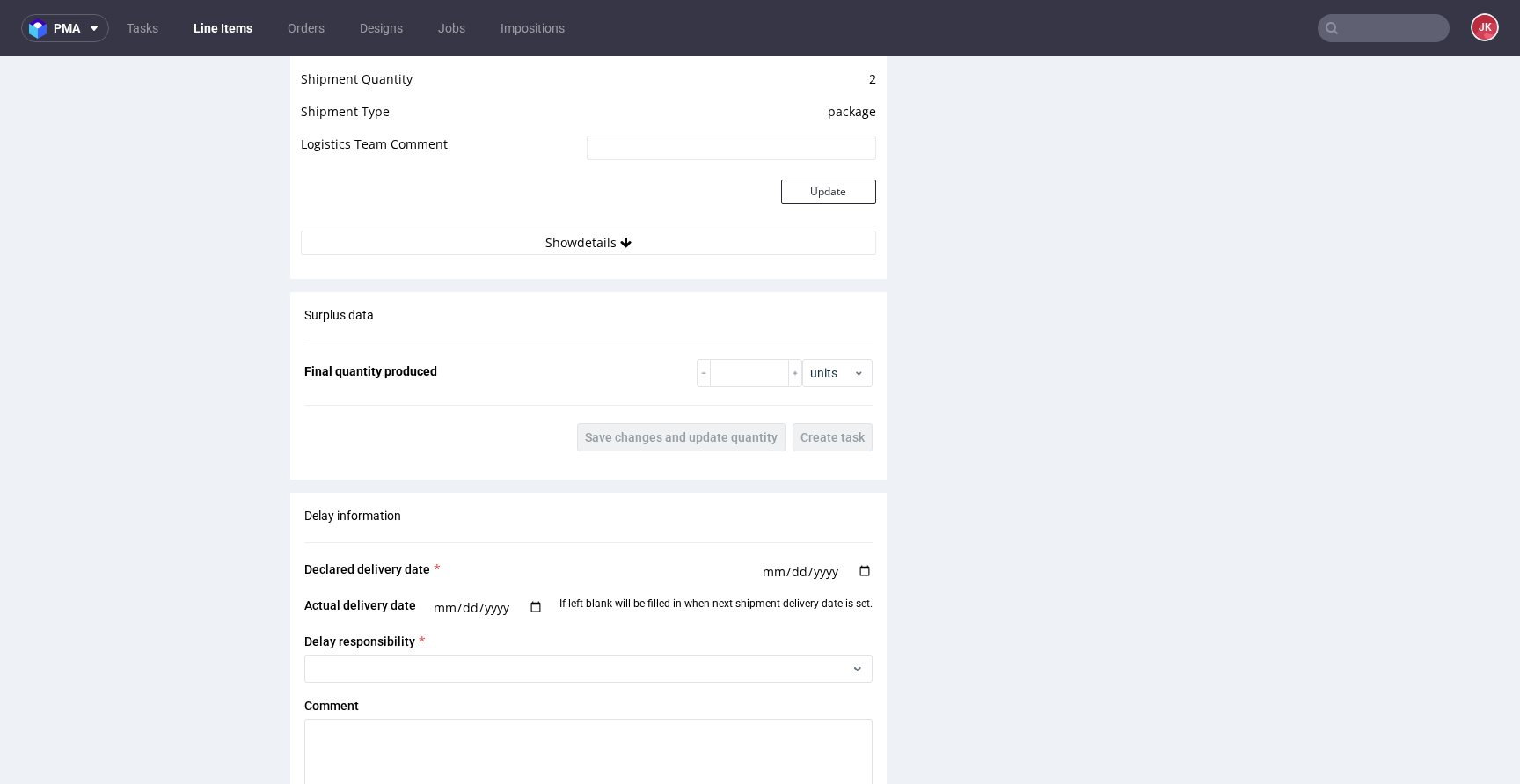
scroll to position [2545, 0]
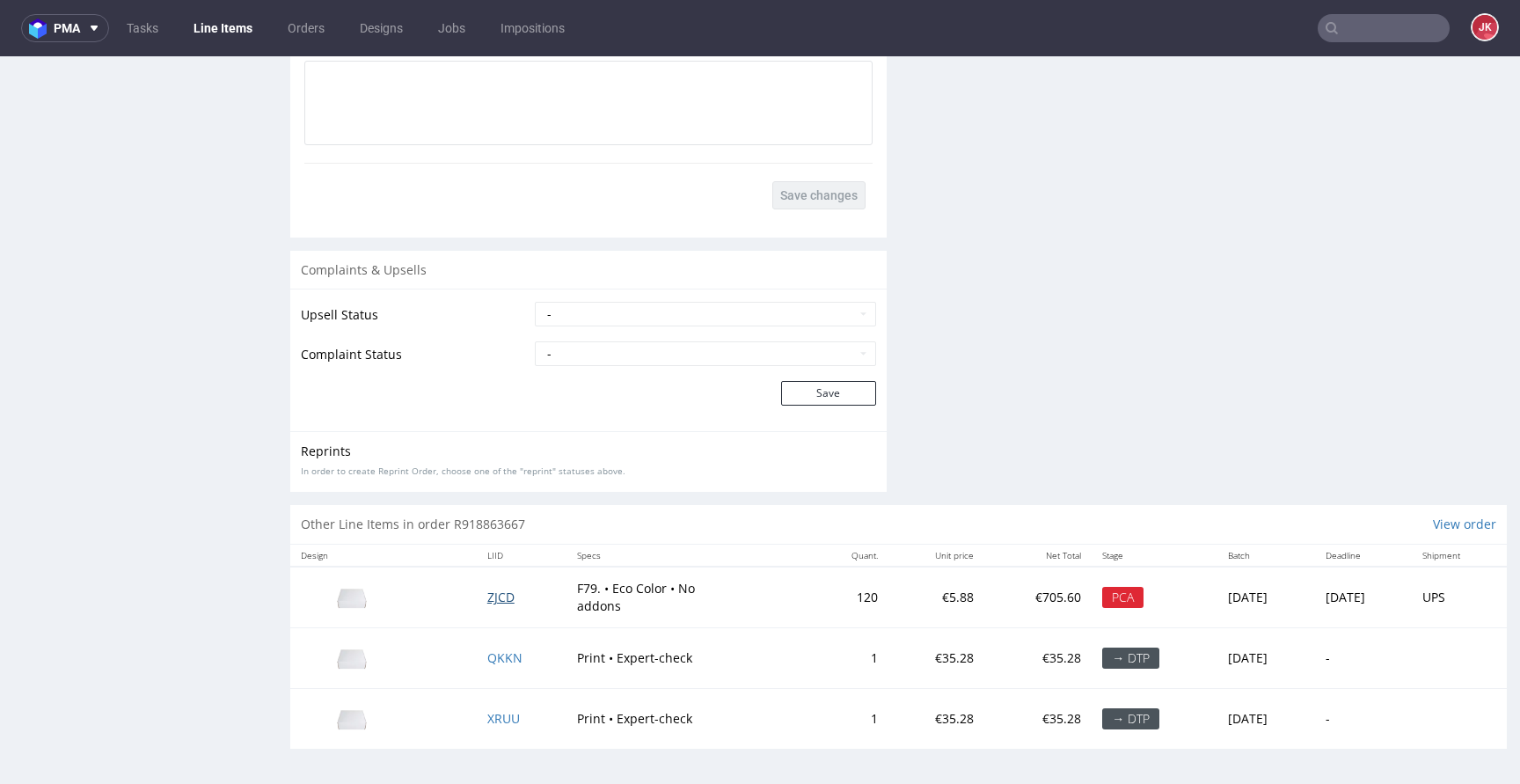
click at [491, 598] on span "ZJCD" at bounding box center [501, 597] width 27 height 17
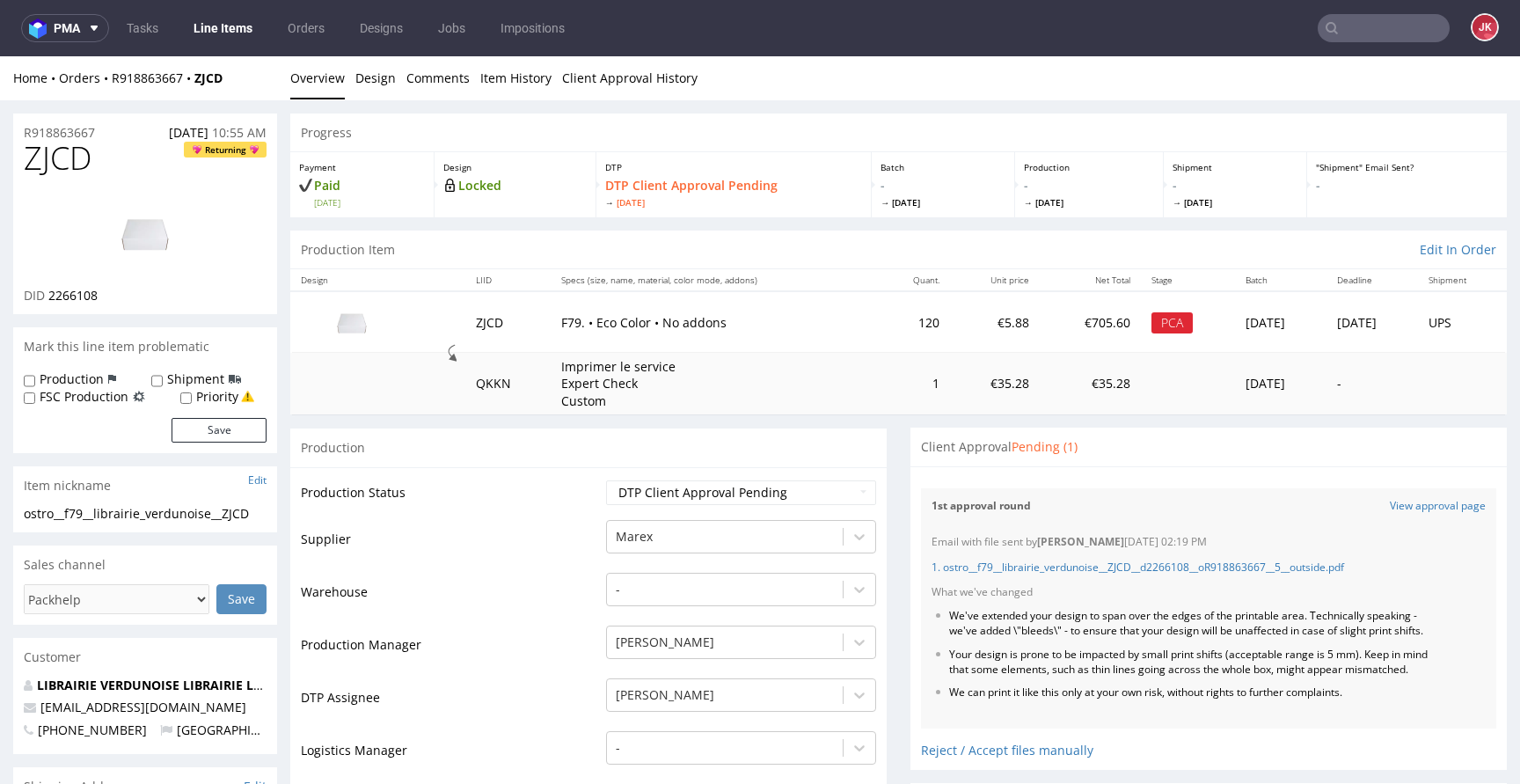
click at [66, 171] on span "ZJCD" at bounding box center [58, 158] width 68 height 35
copy span "ZJCD"
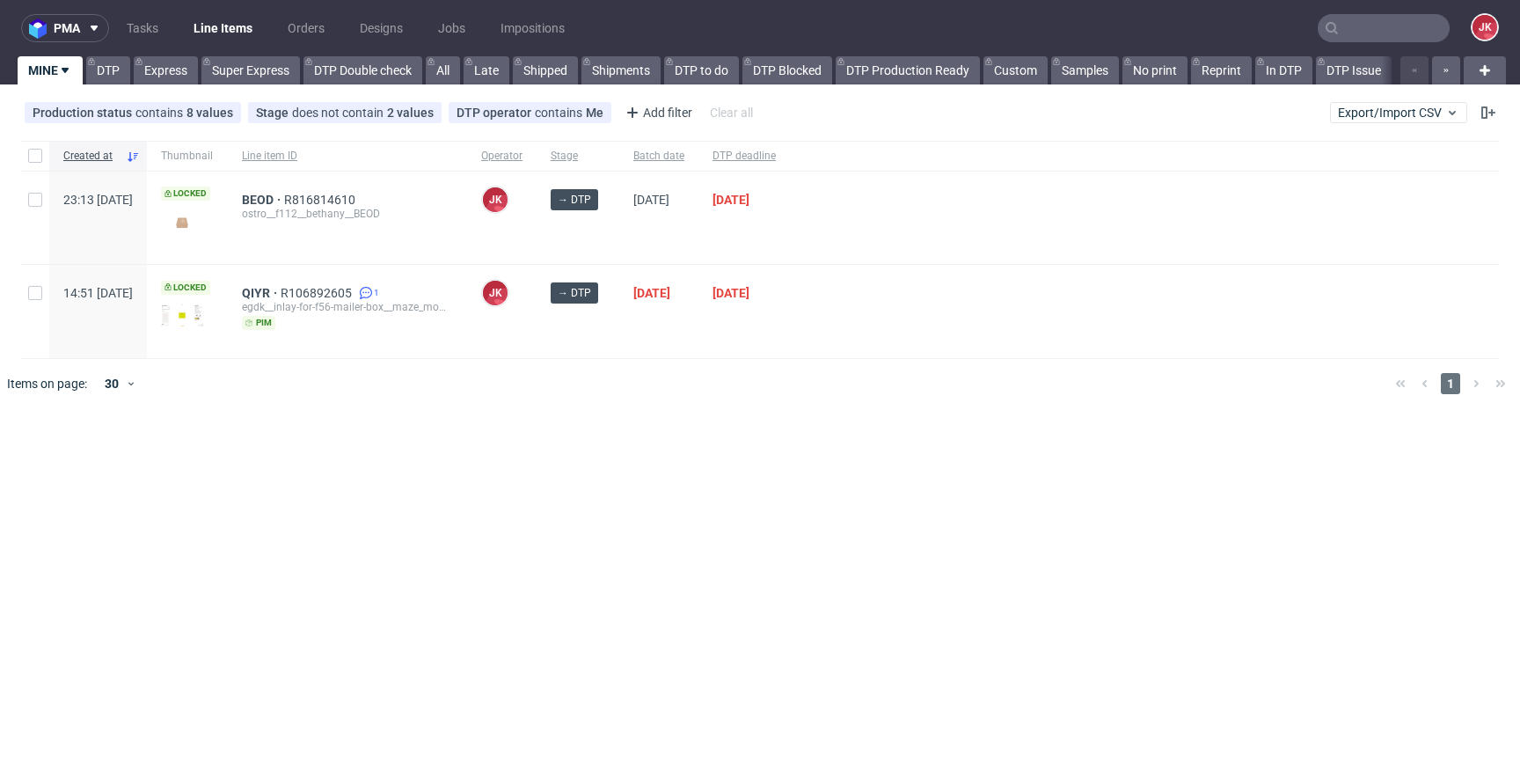
click at [719, 505] on div "pma Tasks Line Items Orders Designs Jobs Impositions JK MINE DTP Express Super …" at bounding box center [760, 392] width 1520 height 784
click at [640, 451] on div "pma Tasks Line Items Orders Designs Jobs Impositions JK MINE DTP Express Super …" at bounding box center [760, 392] width 1520 height 784
click at [657, 466] on div "pma Tasks Line Items Orders Designs Jobs Impositions JK MINE DTP Express Super …" at bounding box center [760, 392] width 1520 height 784
click at [719, 427] on div "pma Tasks Line Items Orders Designs Jobs Impositions JK MINE DTP Express Super …" at bounding box center [760, 392] width 1520 height 784
click at [641, 478] on div "pma Tasks Line Items Orders Designs Jobs Impositions JK MINE DTP Express Super …" at bounding box center [760, 392] width 1520 height 784
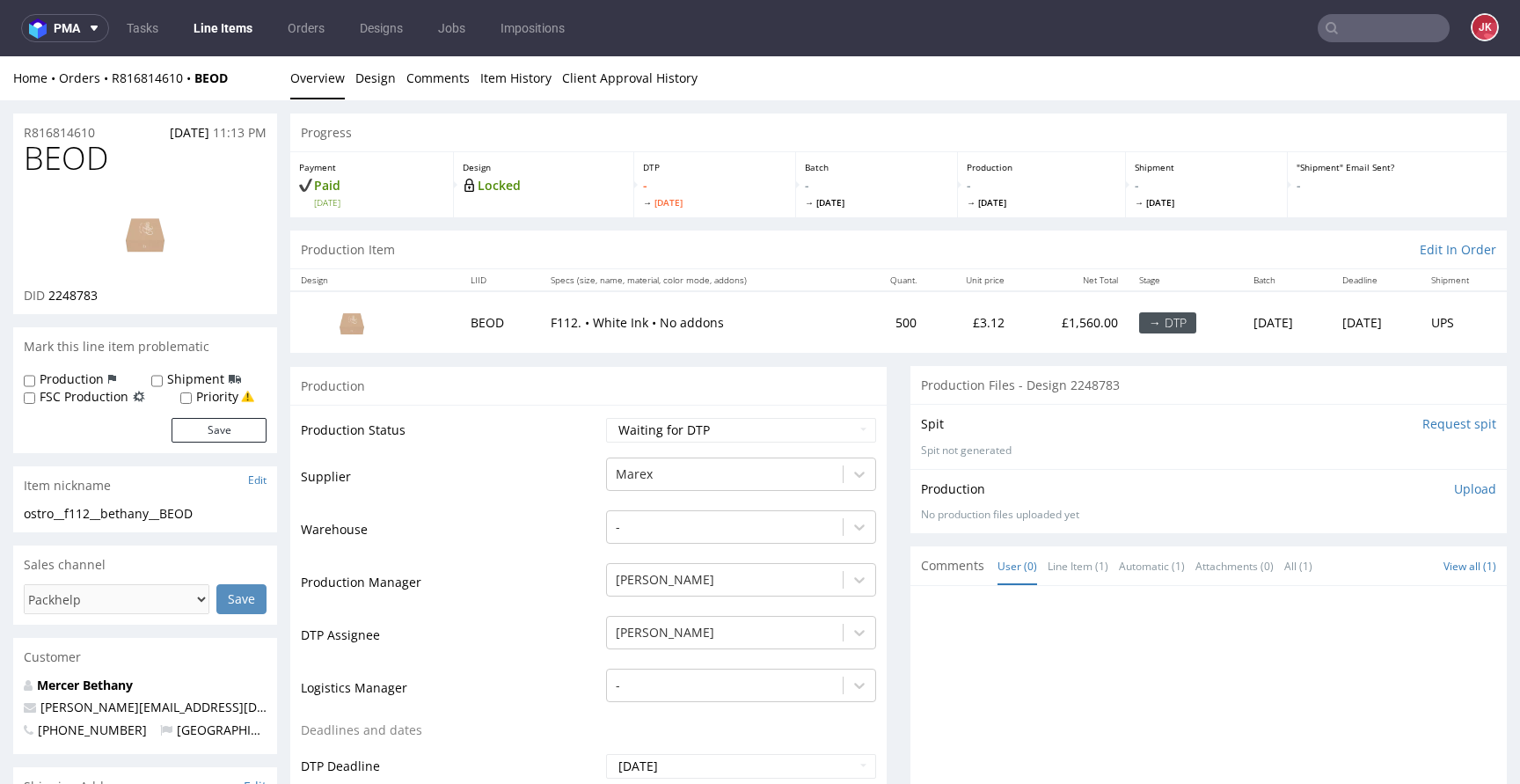
click at [1449, 424] on input "Request spit" at bounding box center [1459, 423] width 74 height 18
click at [369, 77] on link "Design" at bounding box center [375, 78] width 41 height 43
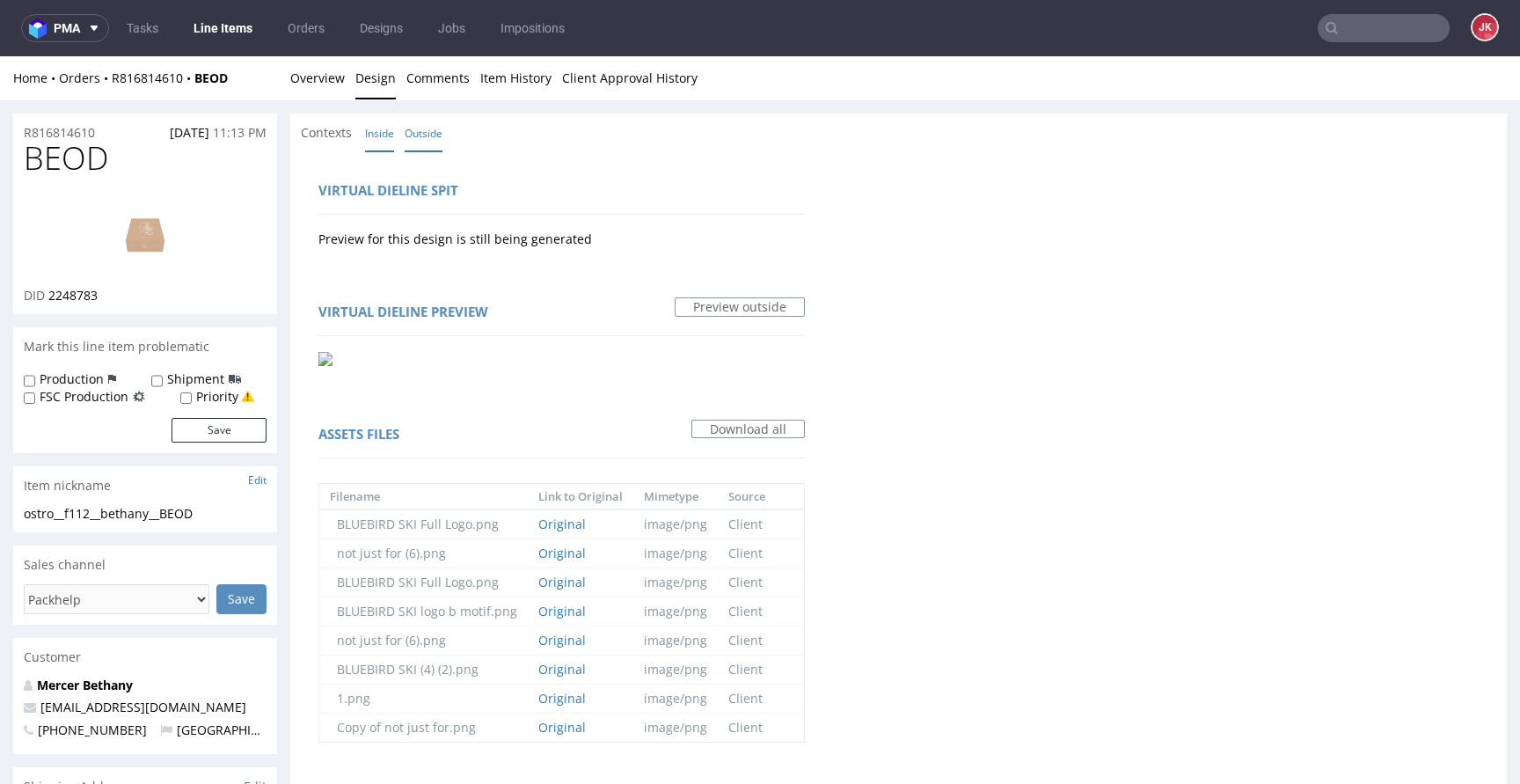
click at [381, 136] on link "Inside" at bounding box center [379, 133] width 29 height 38
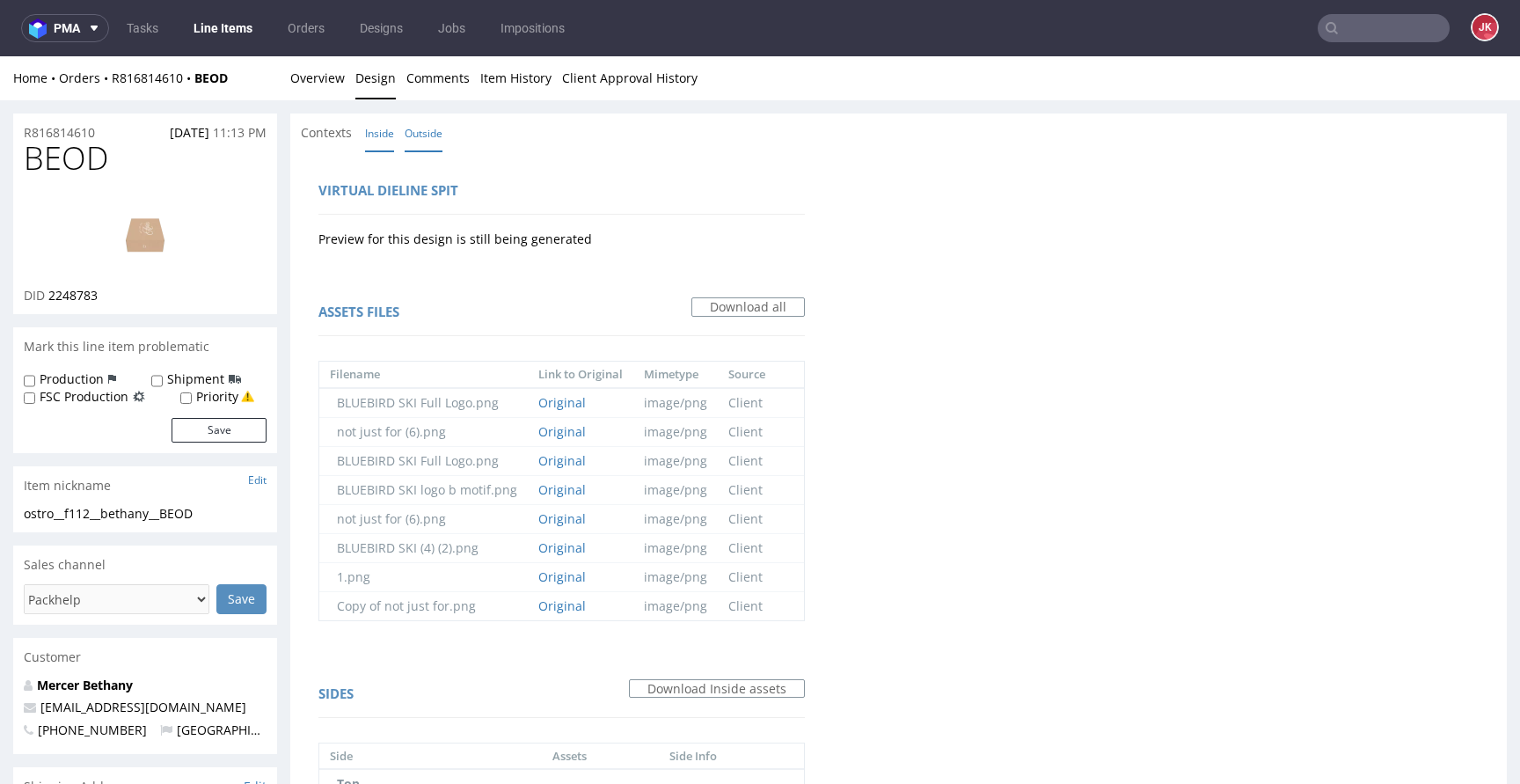
click at [428, 121] on link "Outside" at bounding box center [423, 133] width 38 height 38
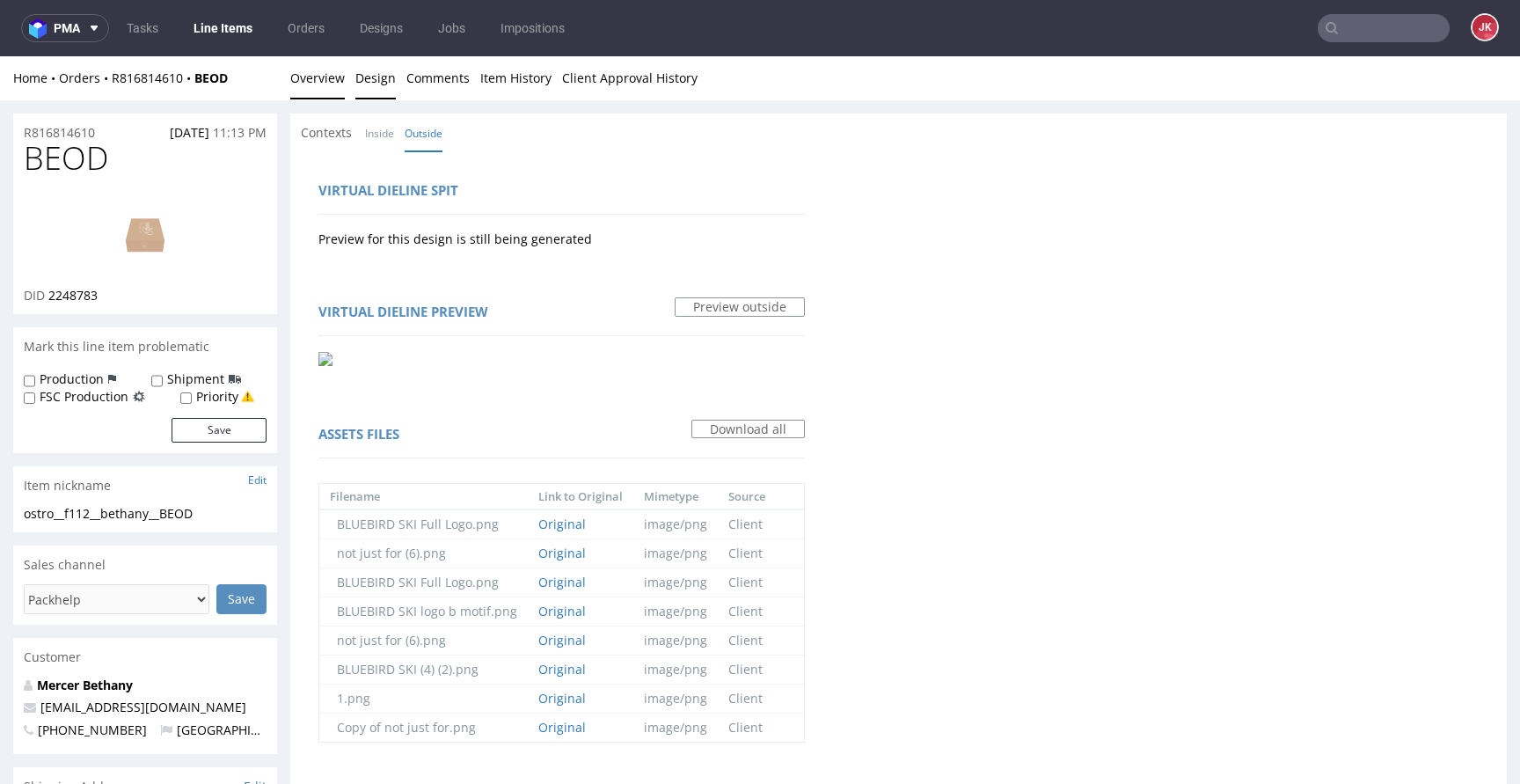
click at [317, 86] on link "Overview" at bounding box center [317, 78] width 55 height 43
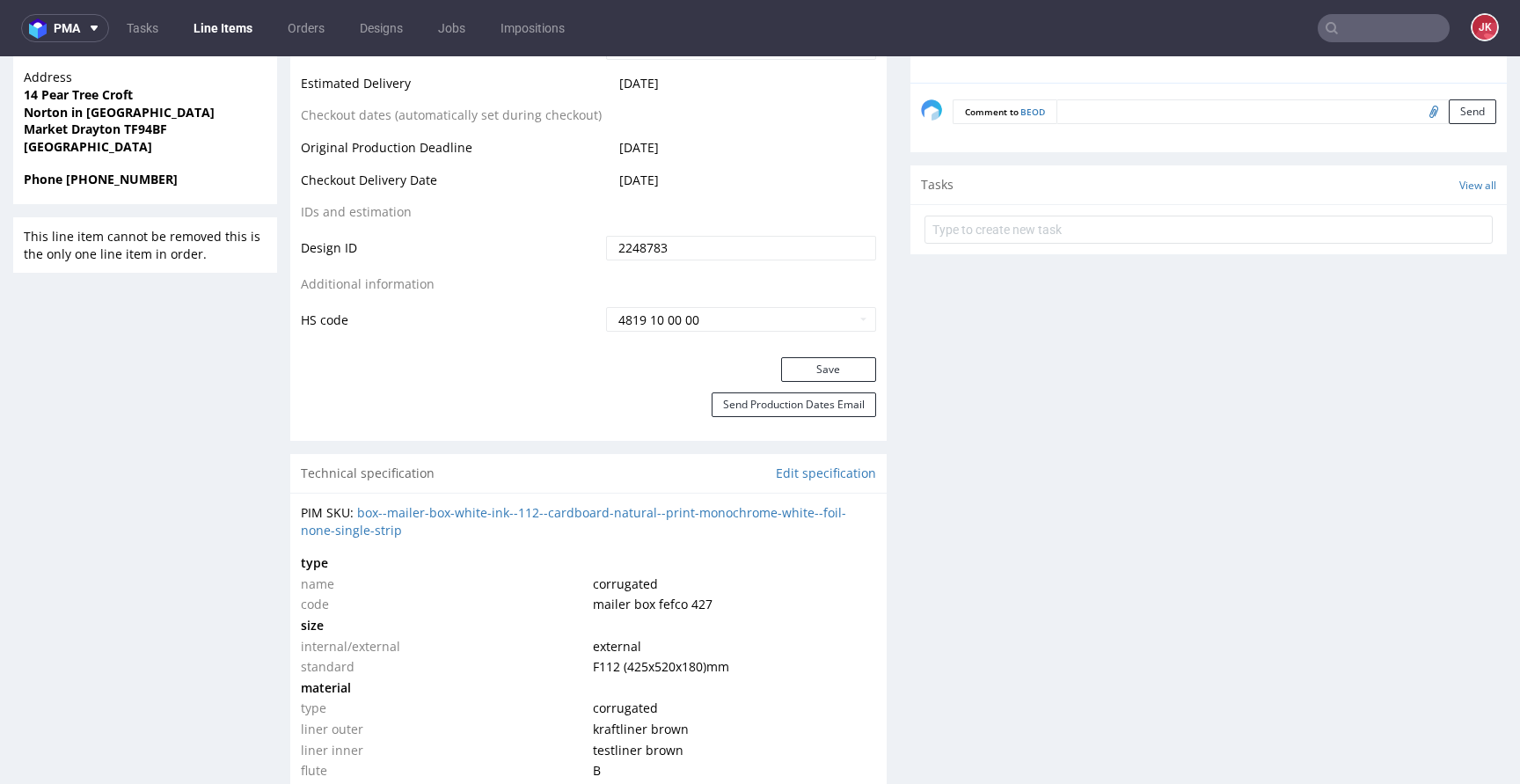
scroll to position [839, 0]
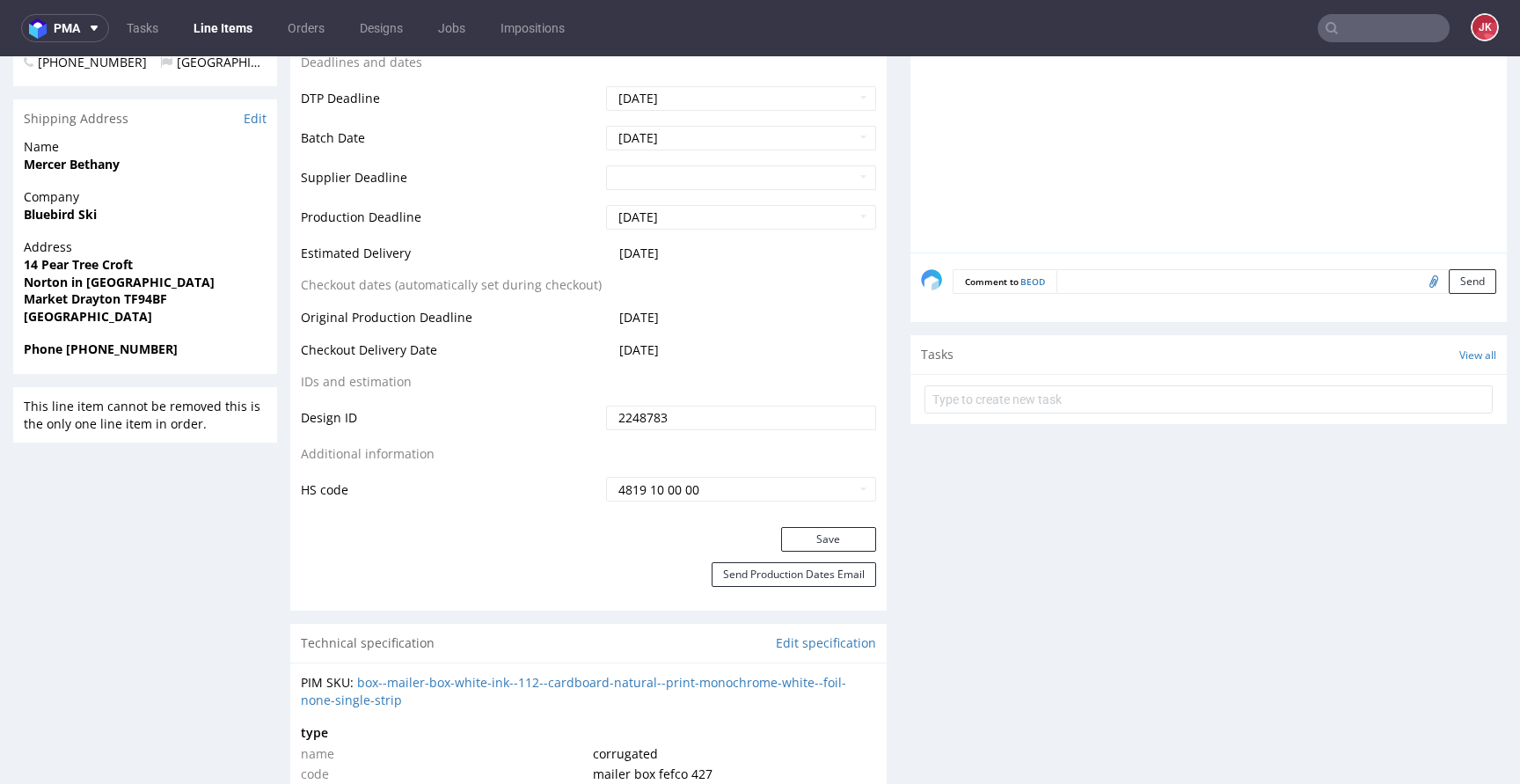
scroll to position [0, 0]
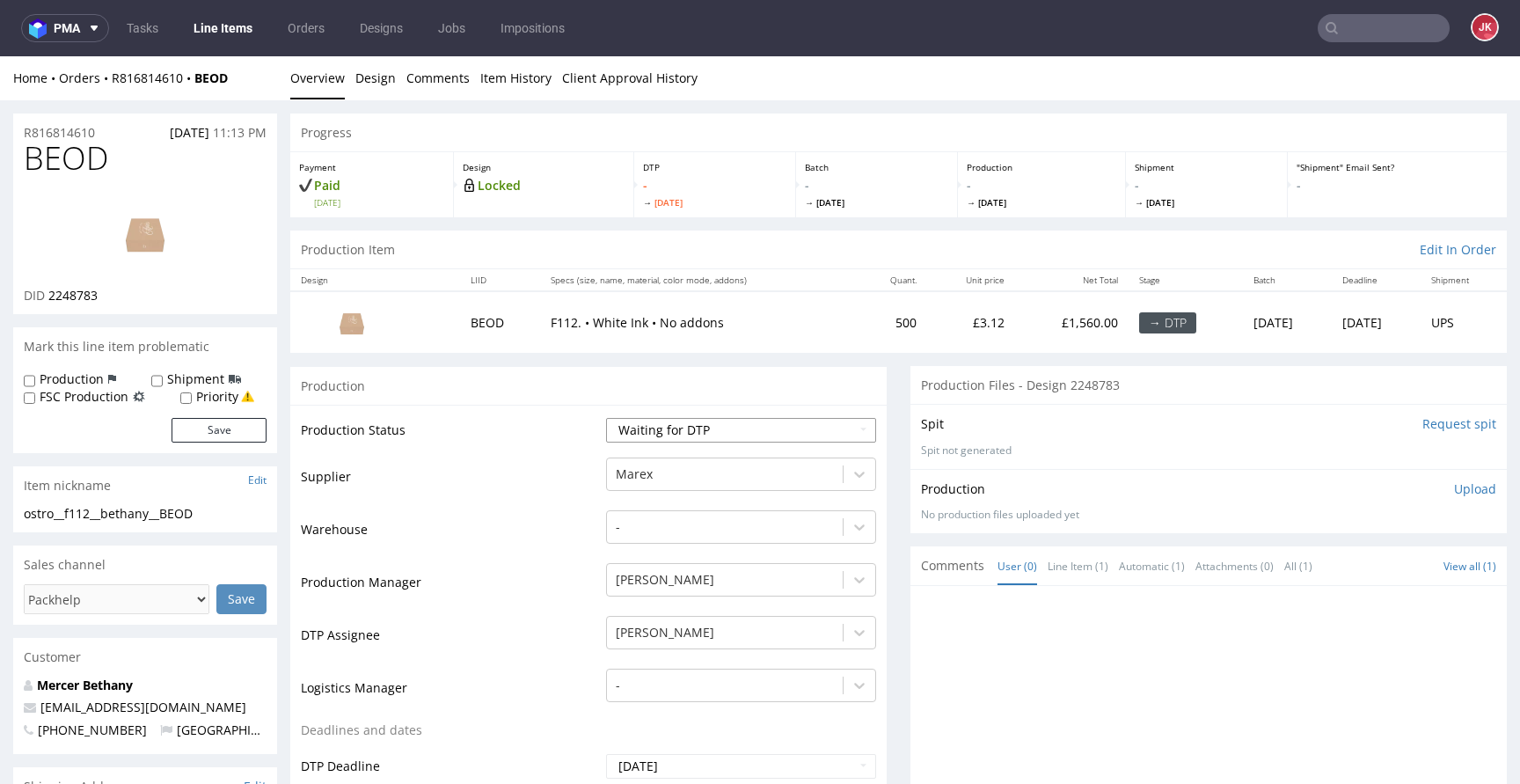
click at [676, 427] on select "Waiting for Artwork Waiting for Diecut Waiting for Mockup Waiting for DTP Waiti…" at bounding box center [741, 430] width 270 height 25
select select "dtp_in_process"
click at [606, 418] on select "Waiting for Artwork Waiting for Diecut Waiting for Mockup Waiting for DTP Waiti…" at bounding box center [741, 430] width 270 height 25
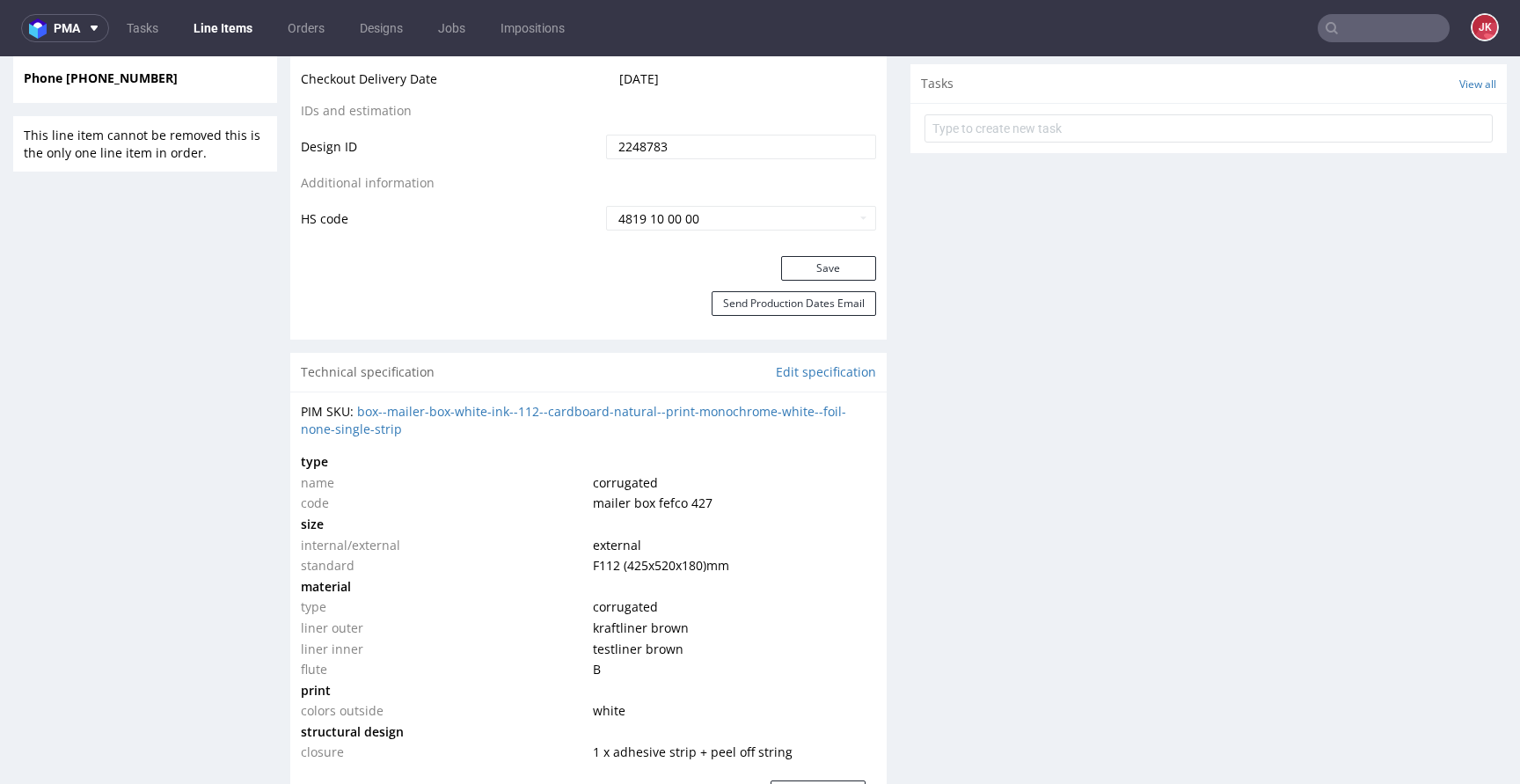
scroll to position [987, 0]
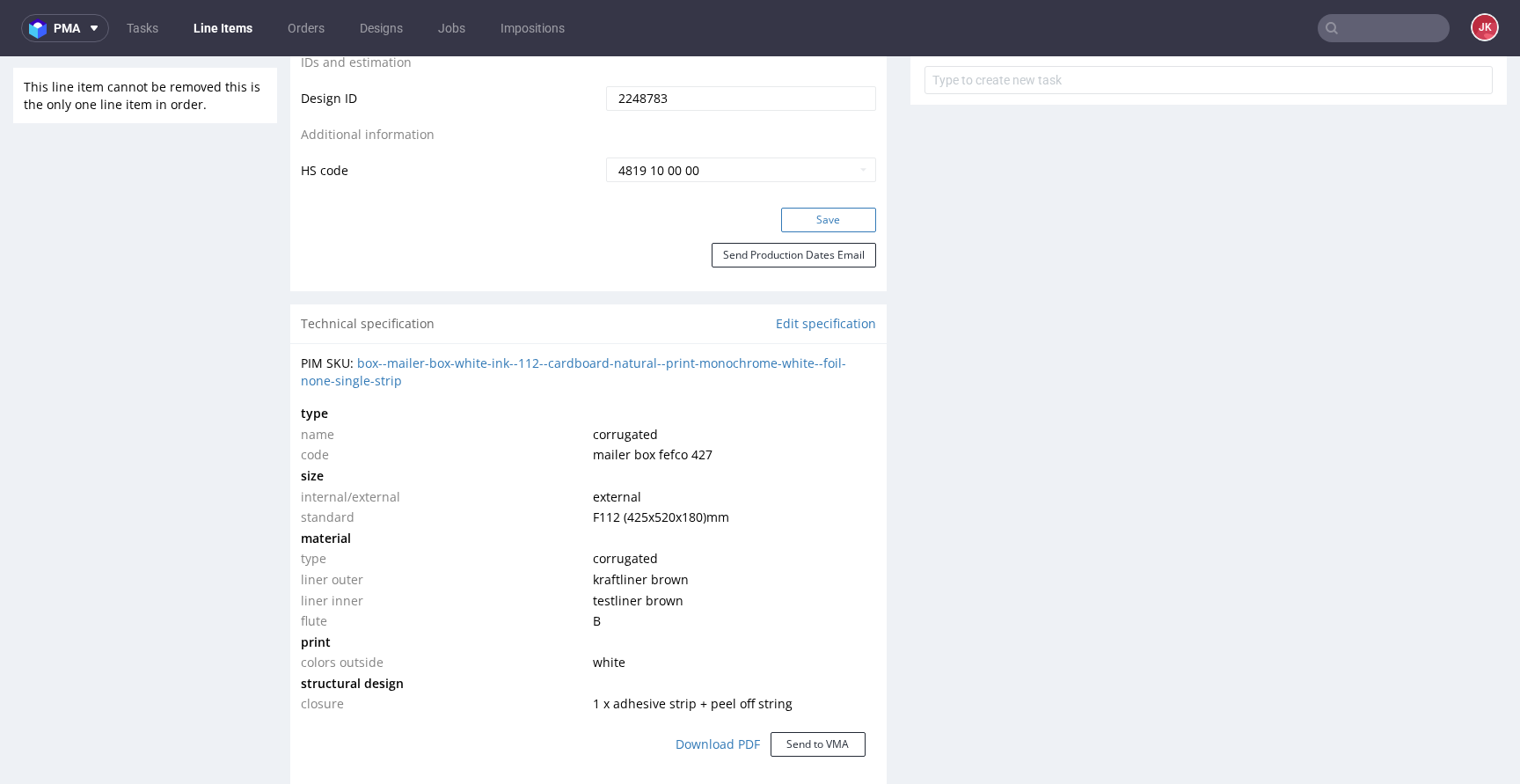
click at [830, 213] on button "Save" at bounding box center [828, 220] width 95 height 25
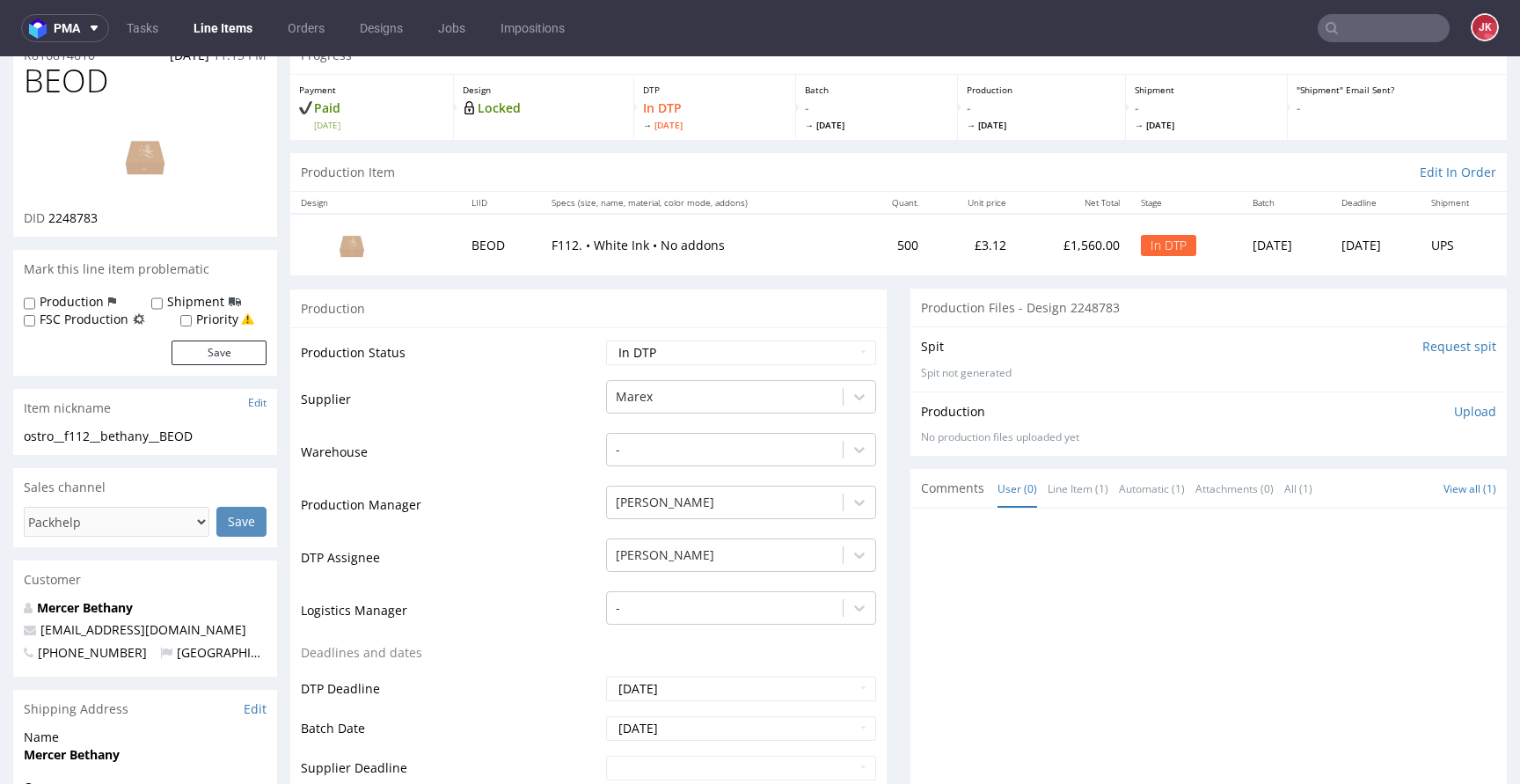
scroll to position [0, 0]
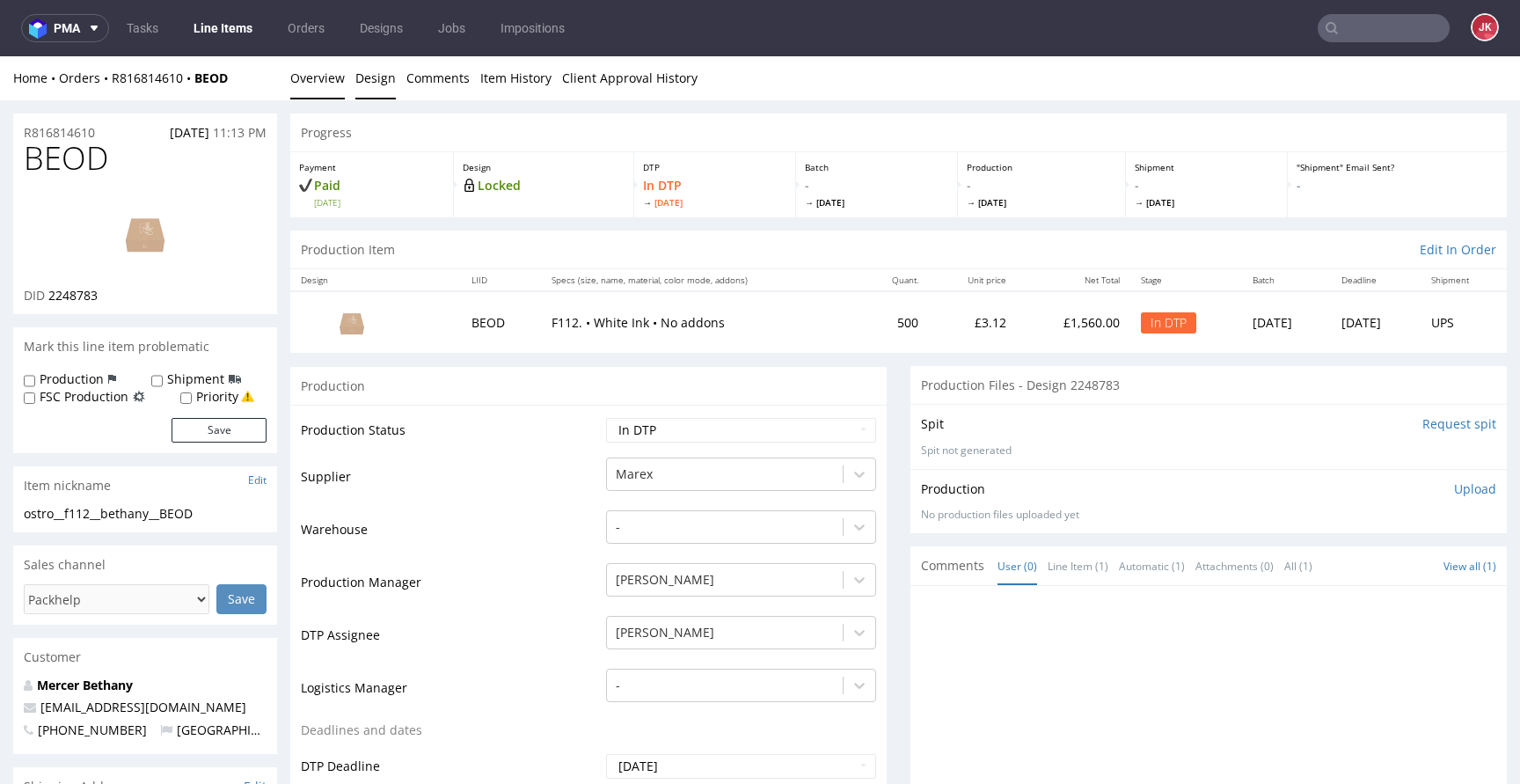
click at [376, 95] on link "Design" at bounding box center [375, 78] width 41 height 43
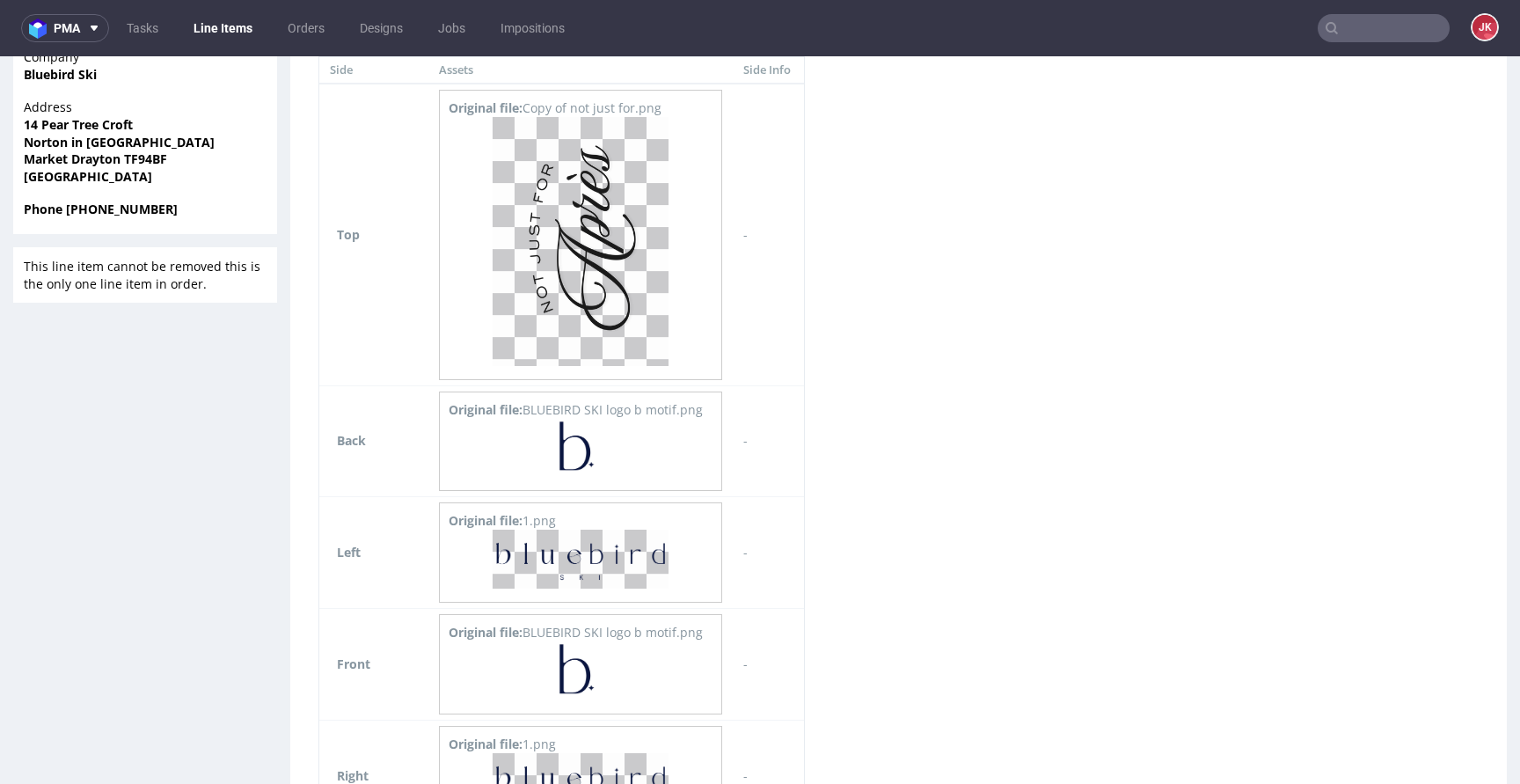
scroll to position [847, 0]
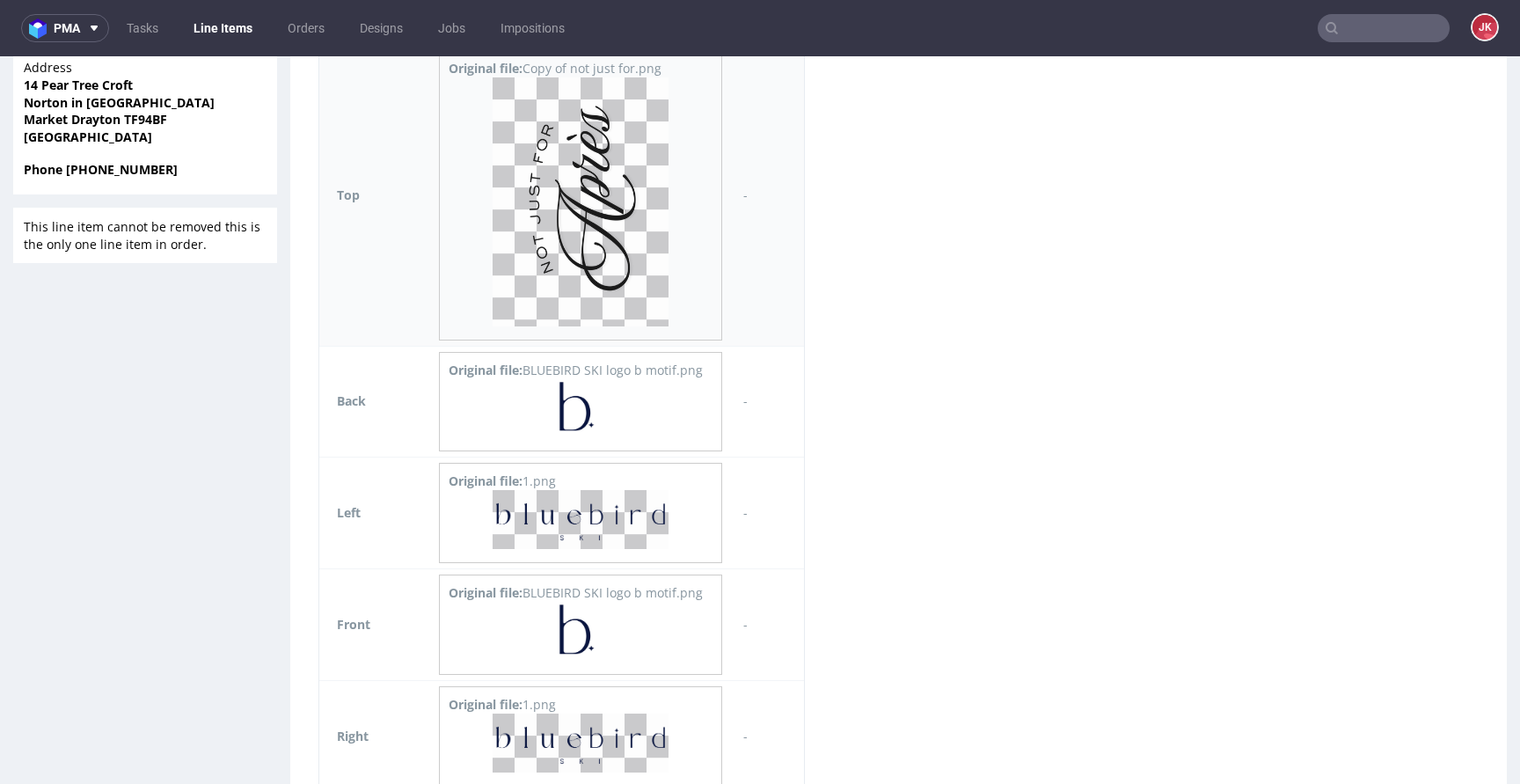
click at [589, 284] on img at bounding box center [580, 201] width 176 height 248
click at [581, 419] on img at bounding box center [580, 408] width 176 height 59
click at [592, 510] on img at bounding box center [580, 520] width 176 height 59
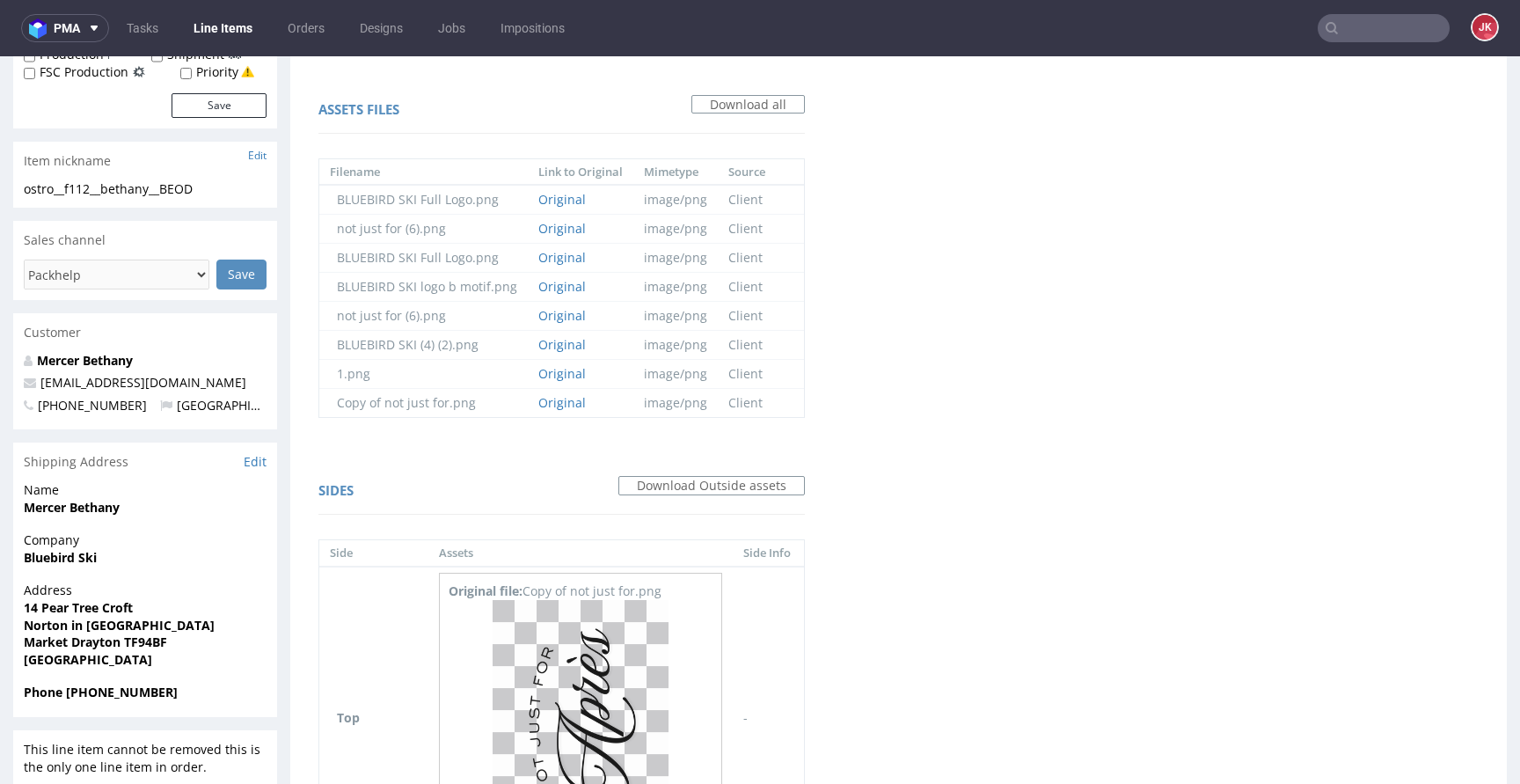
scroll to position [0, 0]
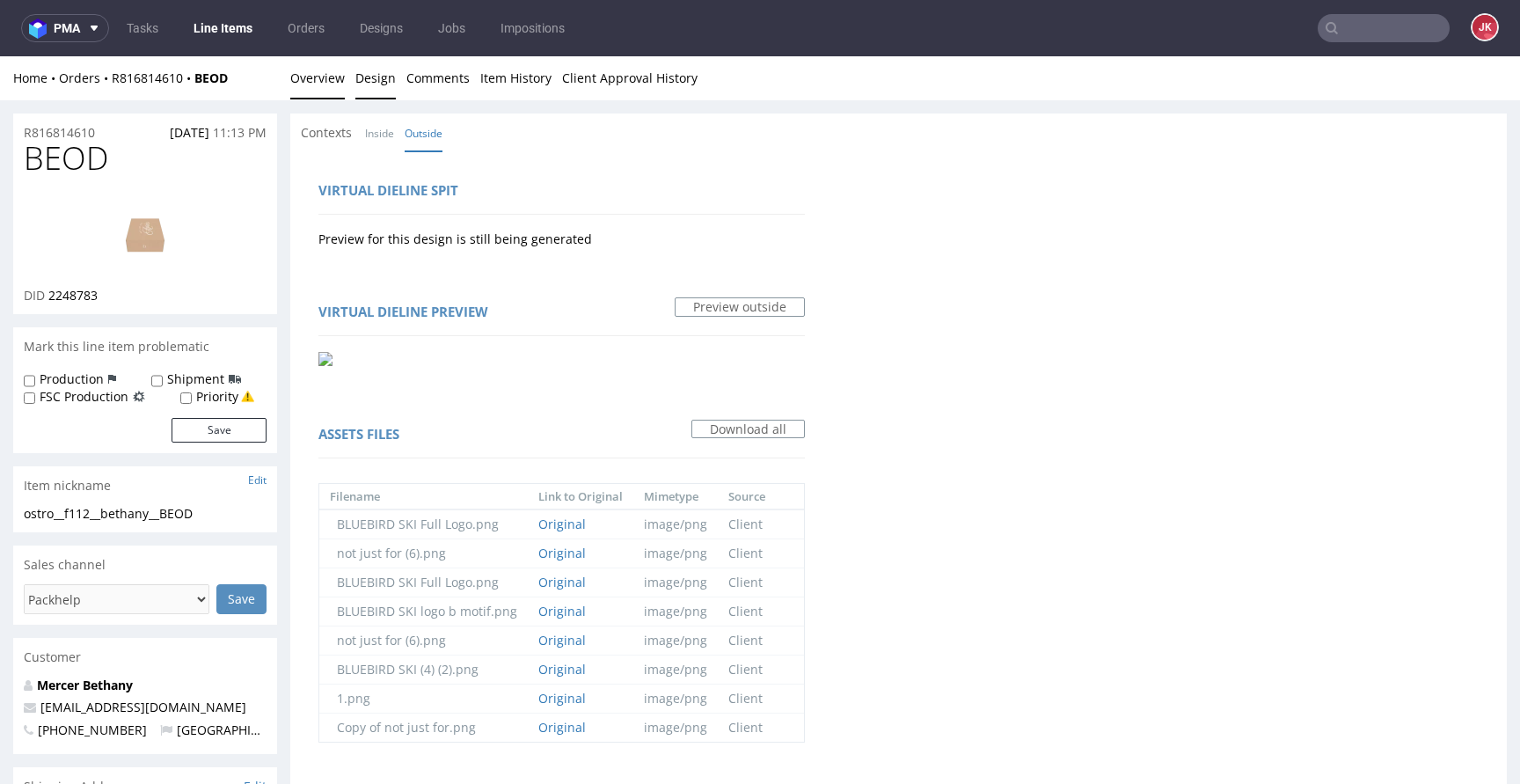
click at [310, 74] on link "Overview" at bounding box center [317, 78] width 55 height 43
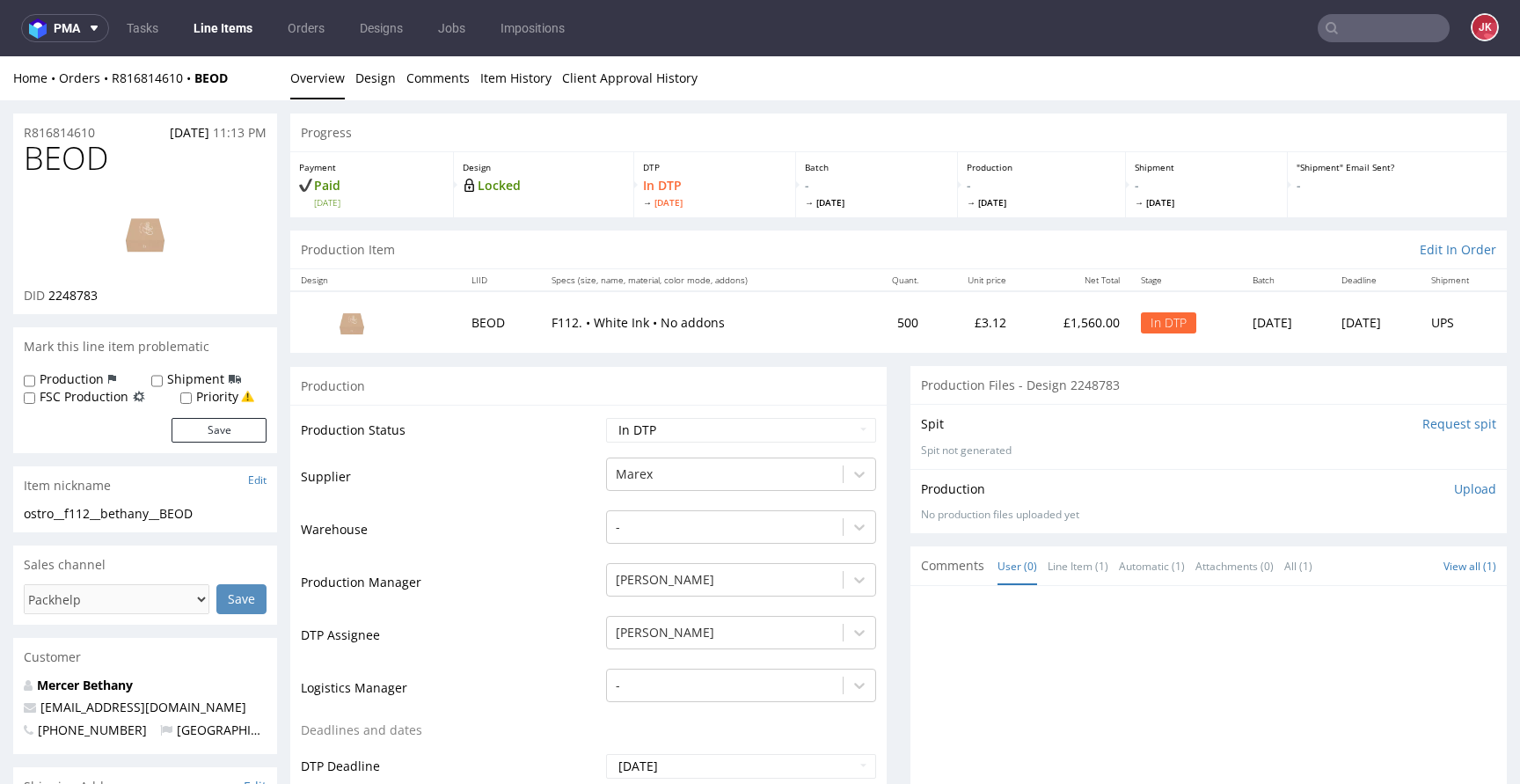
click at [162, 278] on link at bounding box center [145, 233] width 141 height 108
click at [74, 160] on span "BEOD" at bounding box center [65, 158] width 84 height 35
copy span "BEOD"
click at [425, 476] on td "Supplier" at bounding box center [451, 482] width 300 height 53
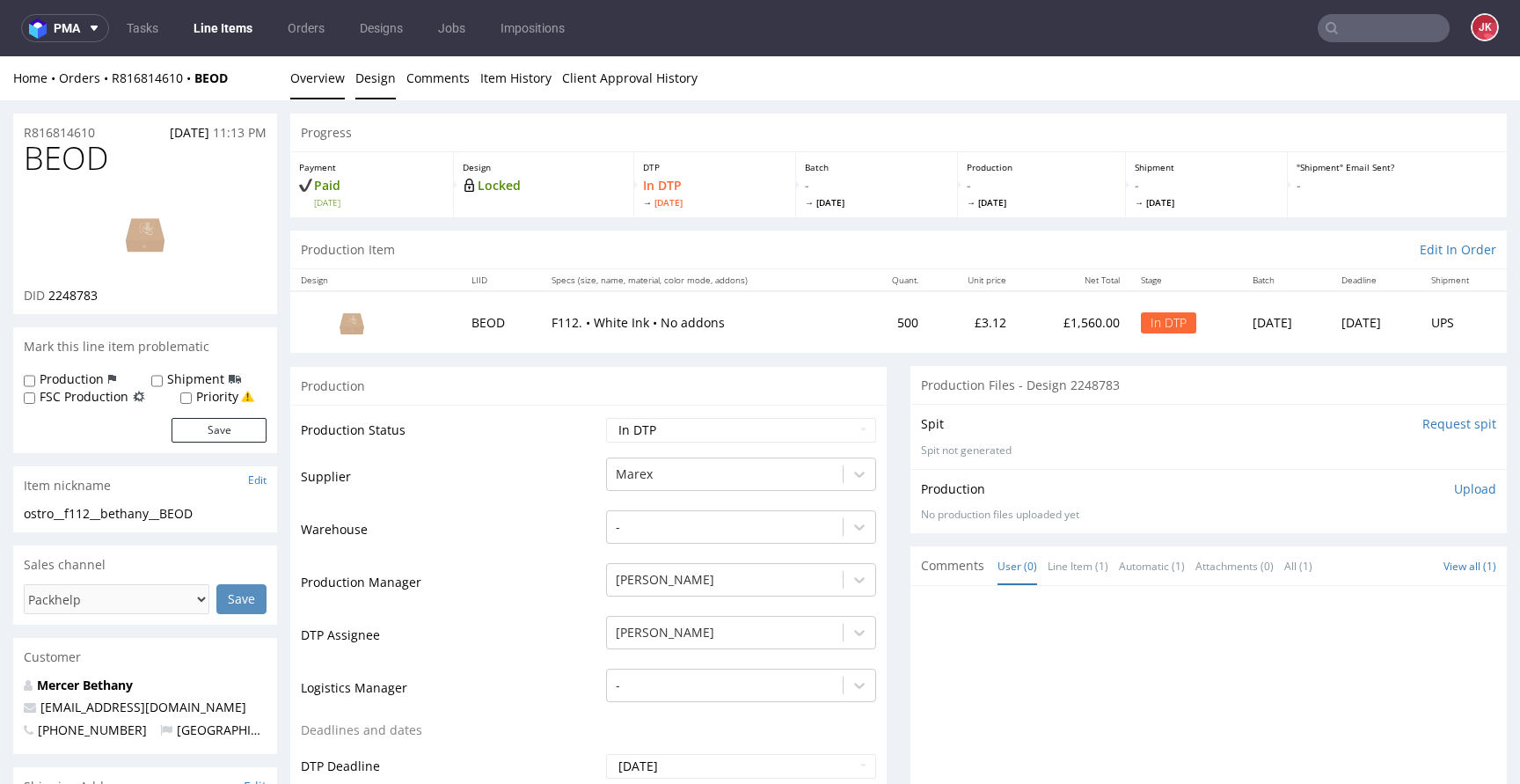
click at [359, 85] on link "Design" at bounding box center [375, 78] width 41 height 43
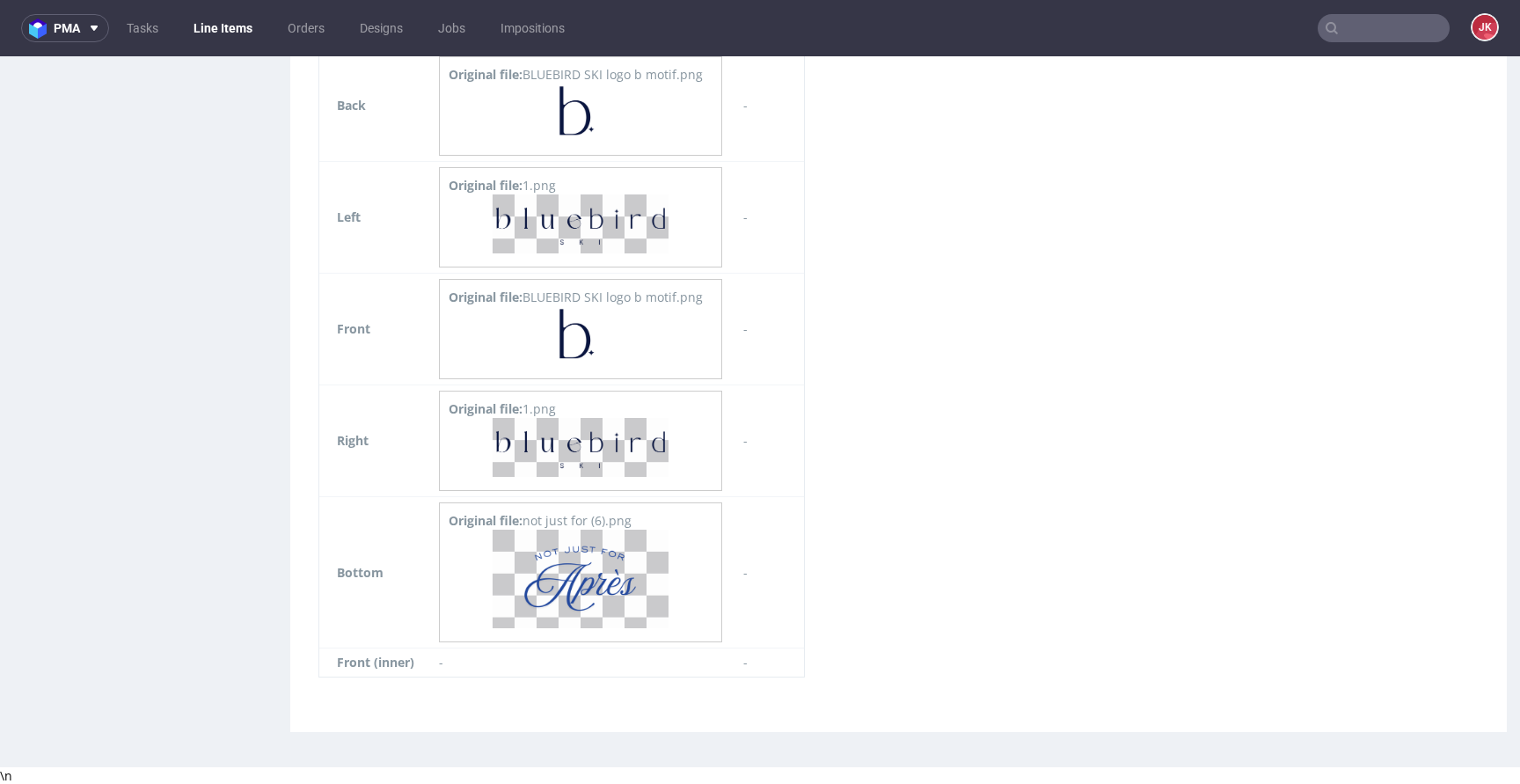
scroll to position [538, 0]
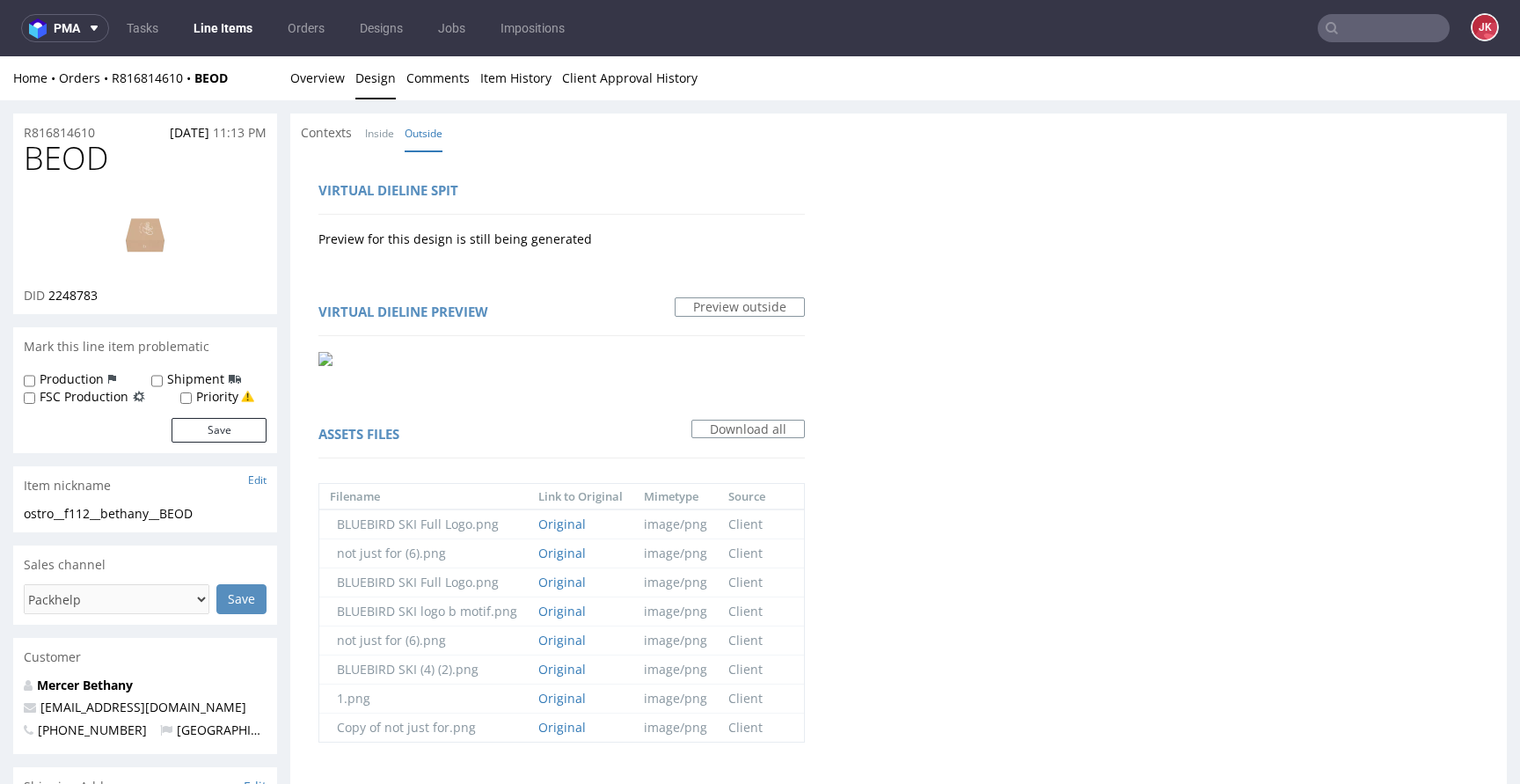
click at [597, 183] on div "Virtual dieline spit" at bounding box center [561, 193] width 487 height 43
click at [302, 81] on link "Overview" at bounding box center [317, 78] width 55 height 43
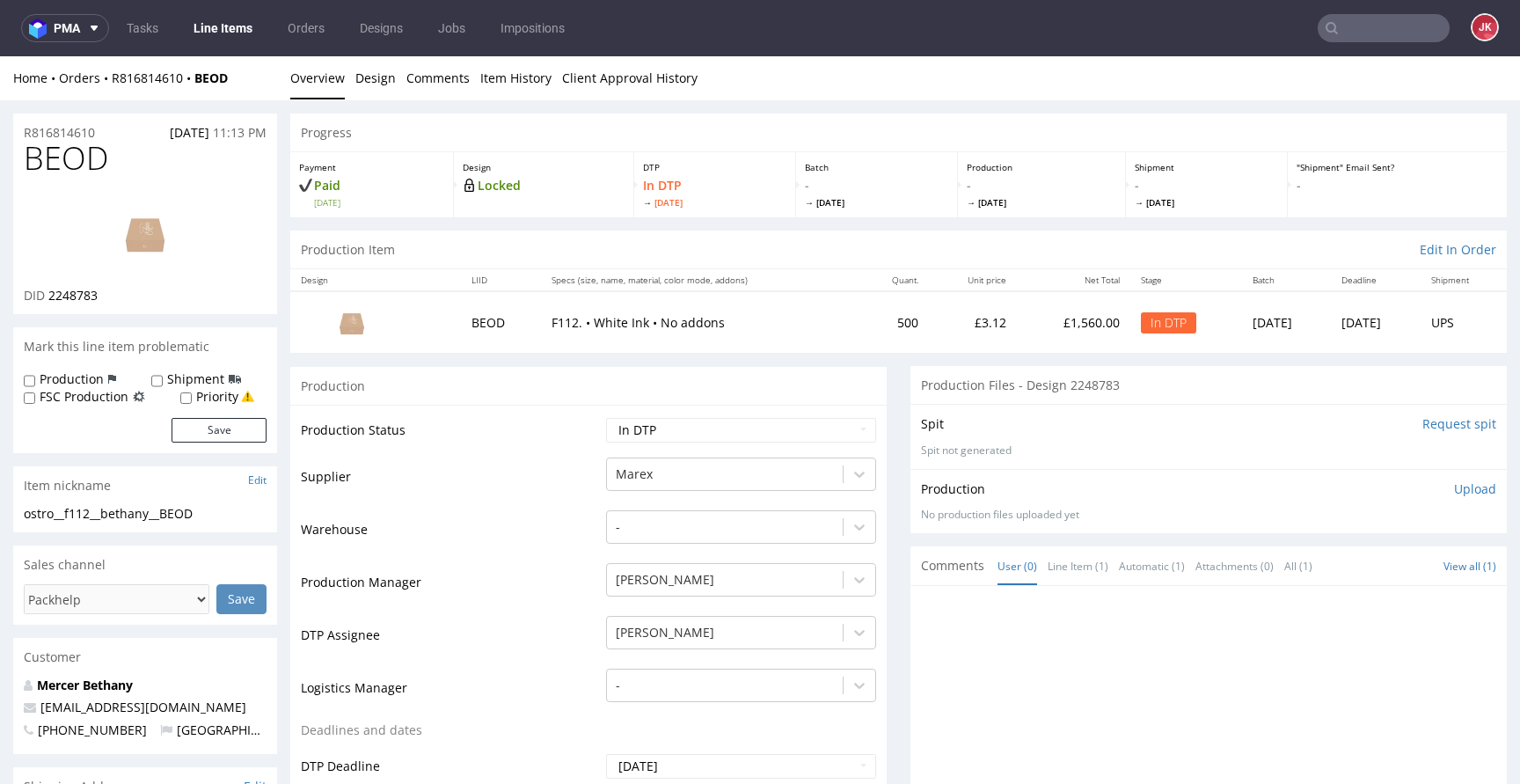
click at [525, 455] on td "Supplier" at bounding box center [451, 482] width 300 height 53
drag, startPoint x: 238, startPoint y: 507, endPoint x: 0, endPoint y: 512, distance: 238.1
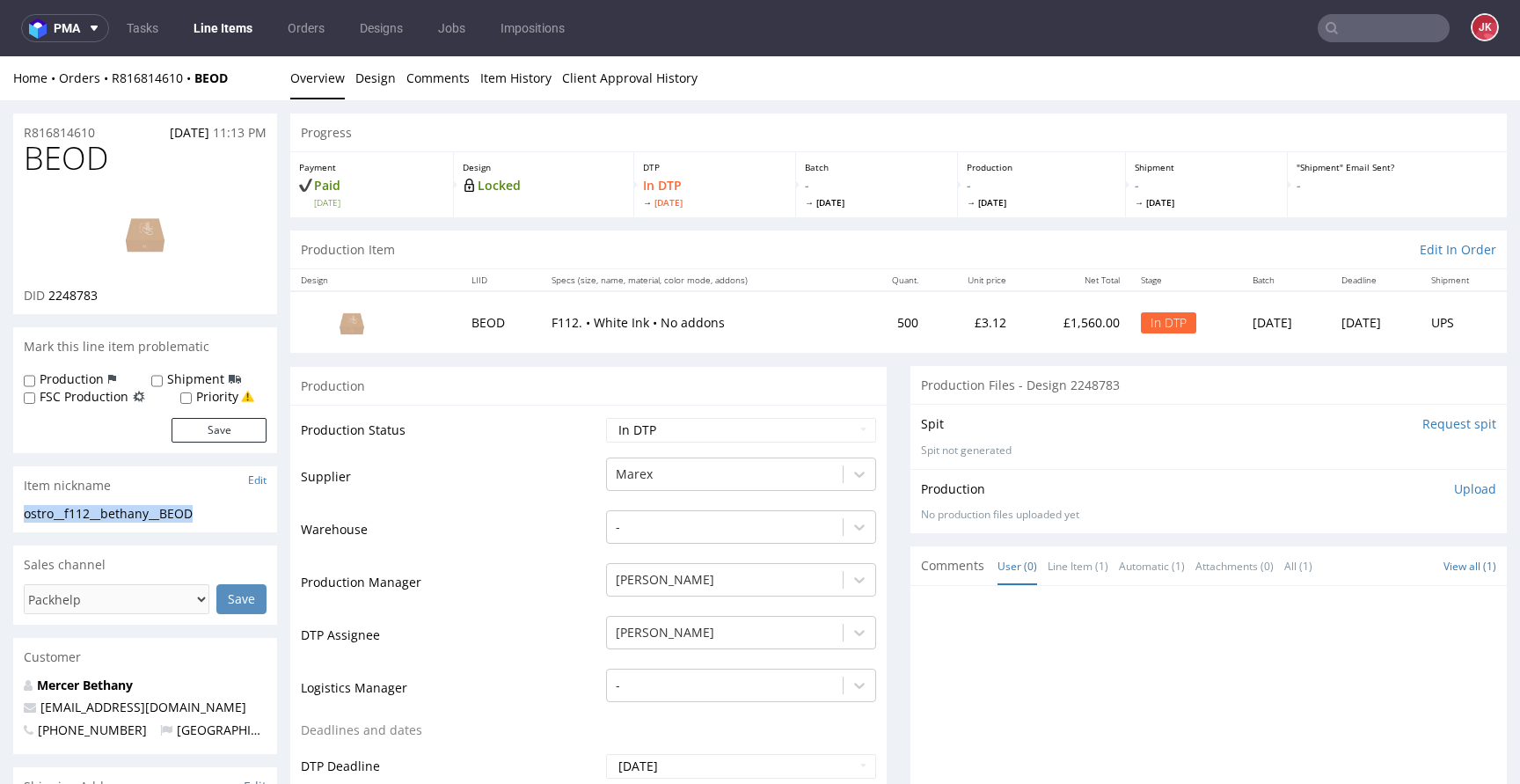
copy div "ostro__f112__bethany__BEOD"
drag, startPoint x: 114, startPoint y: 128, endPoint x: 57, endPoint y: 144, distance: 59.2
copy p "R816814610"
drag, startPoint x: 48, startPoint y: 298, endPoint x: 159, endPoint y: 297, distance: 111.0
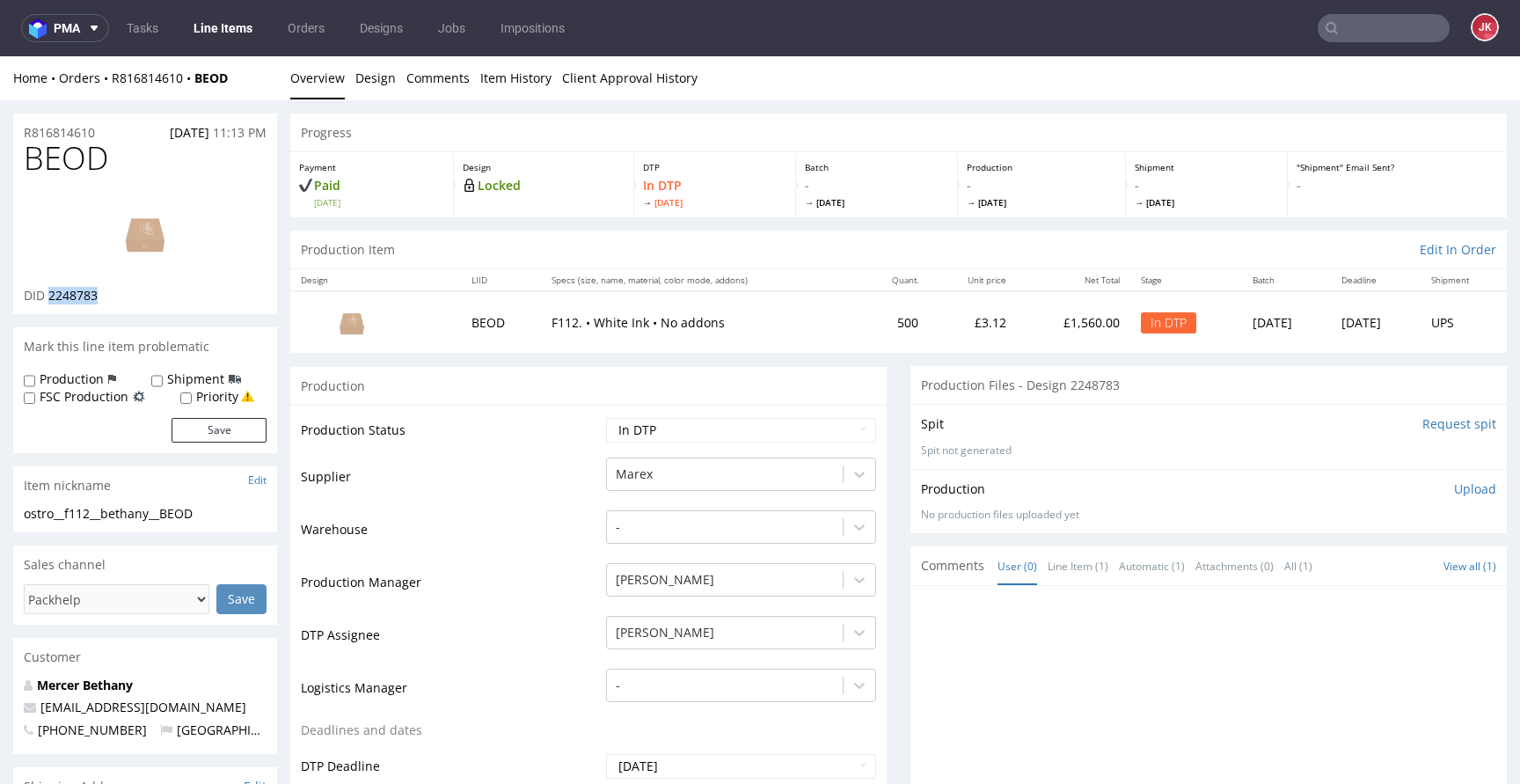
click at [159, 297] on div "DID 2248783" at bounding box center [145, 296] width 243 height 18
copy span "2248783"
click at [1454, 492] on p "Upload" at bounding box center [1475, 488] width 43 height 18
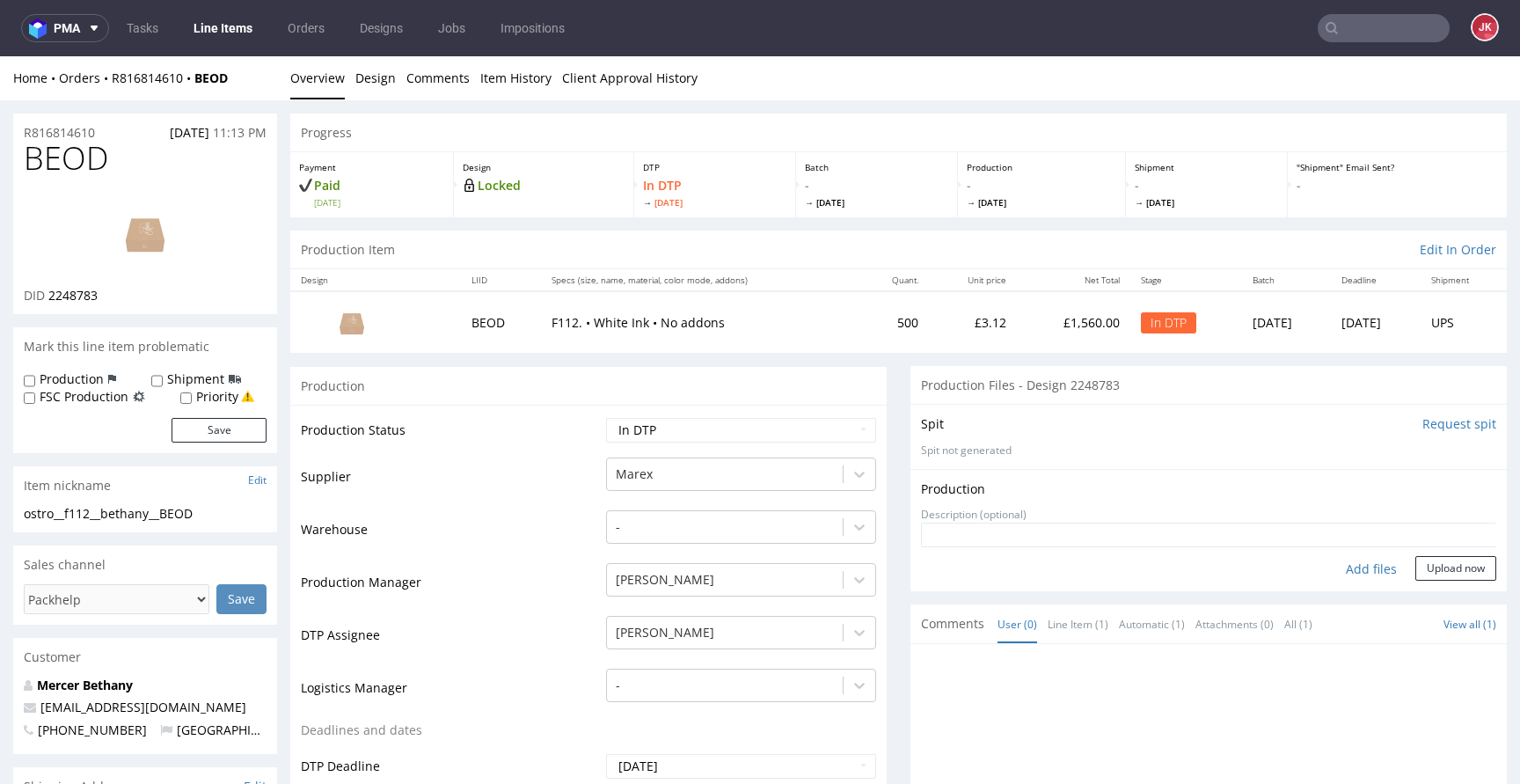
click at [1344, 570] on div "Add files" at bounding box center [1371, 569] width 88 height 26
type input "C:\fakepath\ostro__f112__bethany__BEOD__d2248783__oR816814610__1__outside.pdf"
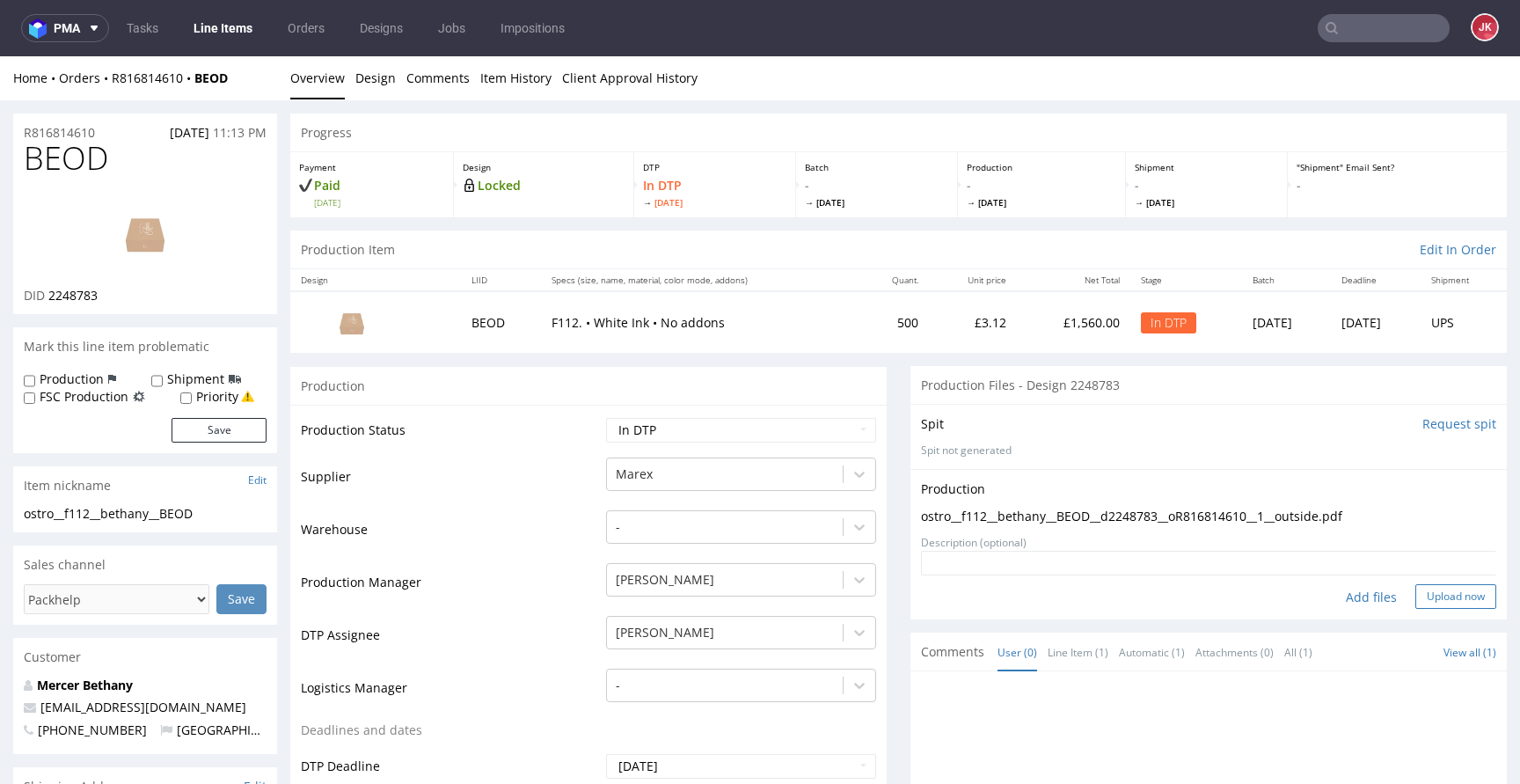
click at [1433, 604] on button "Upload now" at bounding box center [1456, 596] width 81 height 25
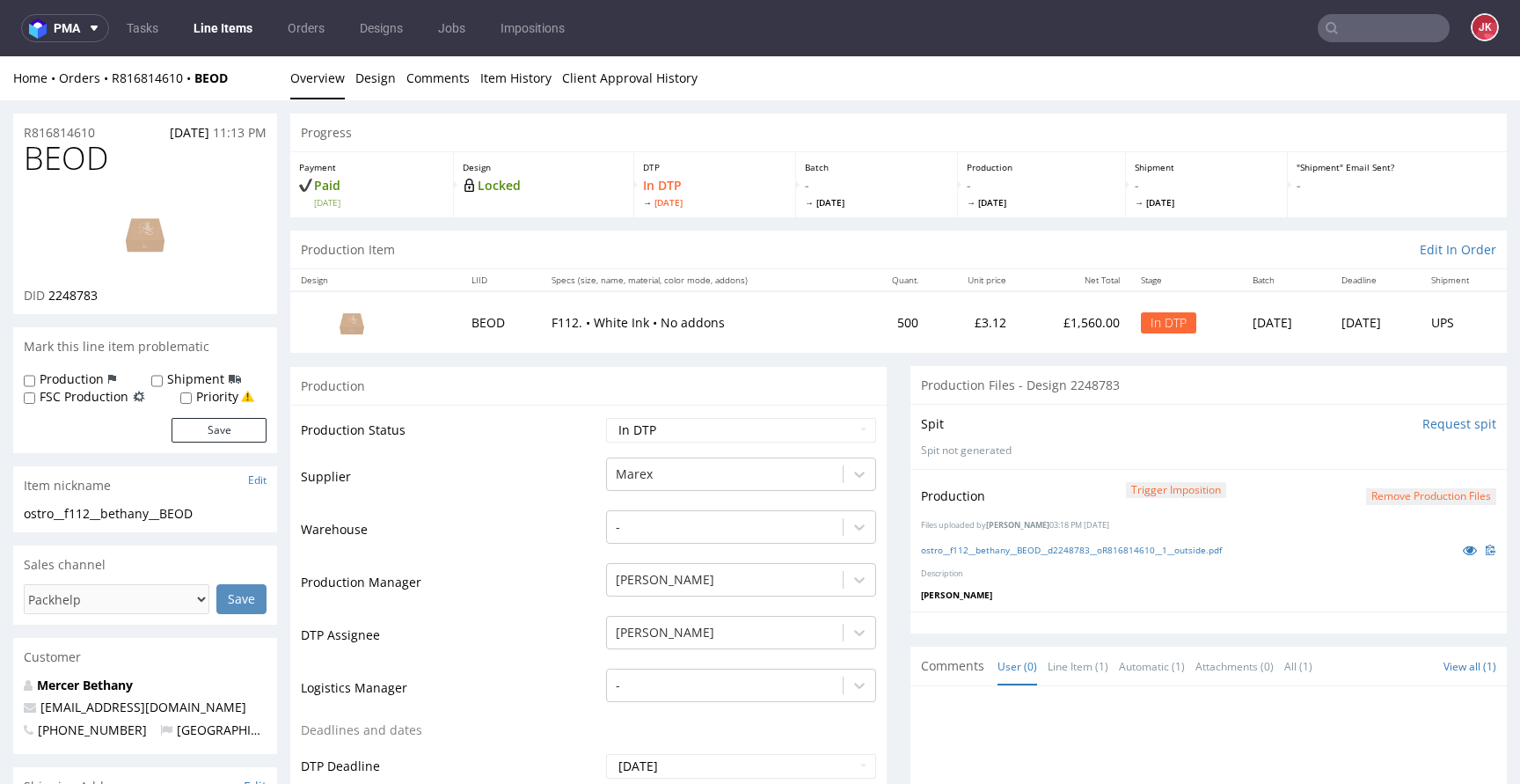
click at [155, 230] on img at bounding box center [145, 233] width 141 height 79
click at [666, 429] on select "Waiting for Artwork Waiting for Diecut Waiting for Mockup Waiting for DTP Waiti…" at bounding box center [741, 430] width 270 height 25
select select "dtp_waiting_for_double_check"
click at [606, 418] on select "Waiting for Artwork Waiting for Diecut Waiting for Mockup Waiting for DTP Waiti…" at bounding box center [741, 430] width 270 height 25
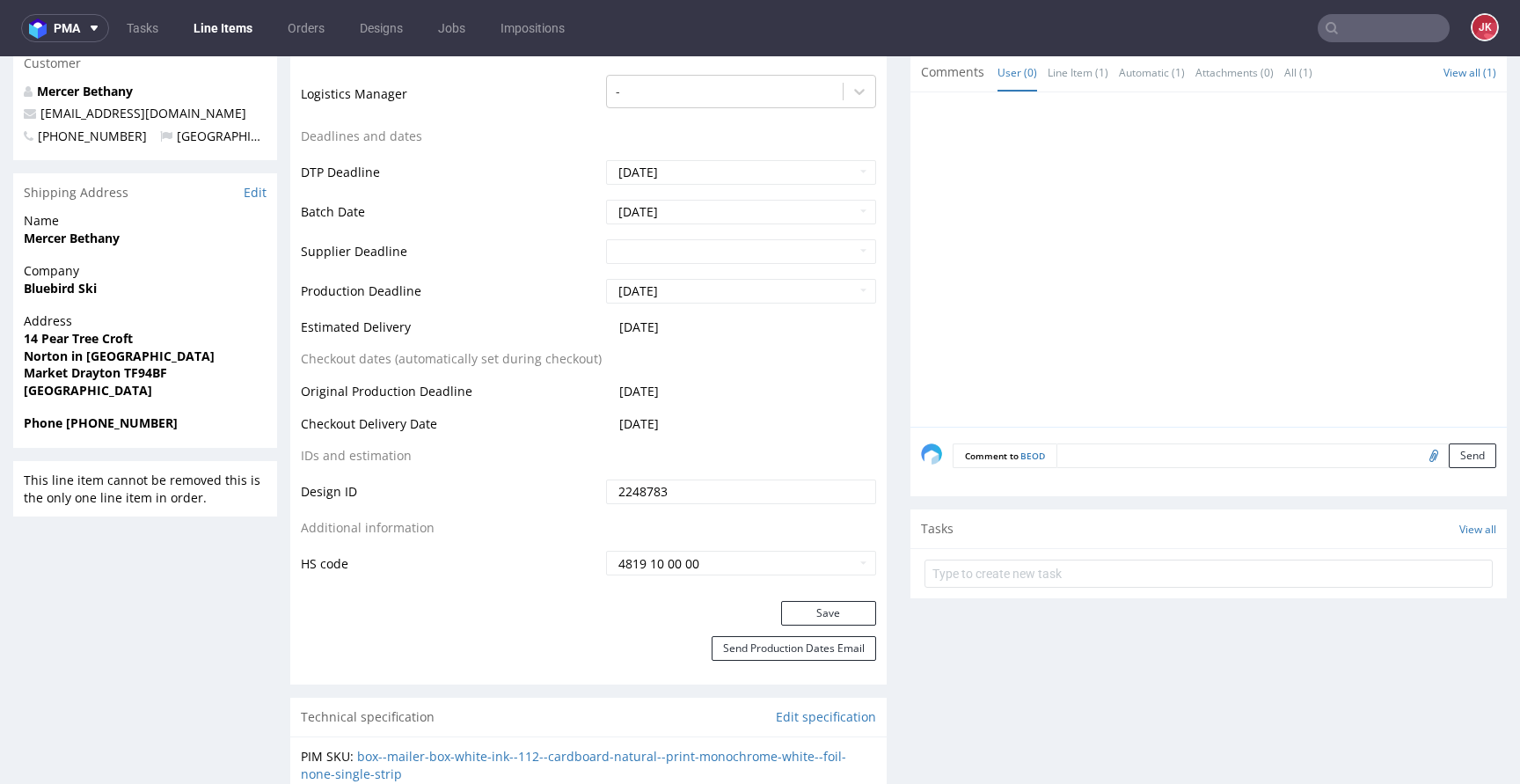
scroll to position [601, 0]
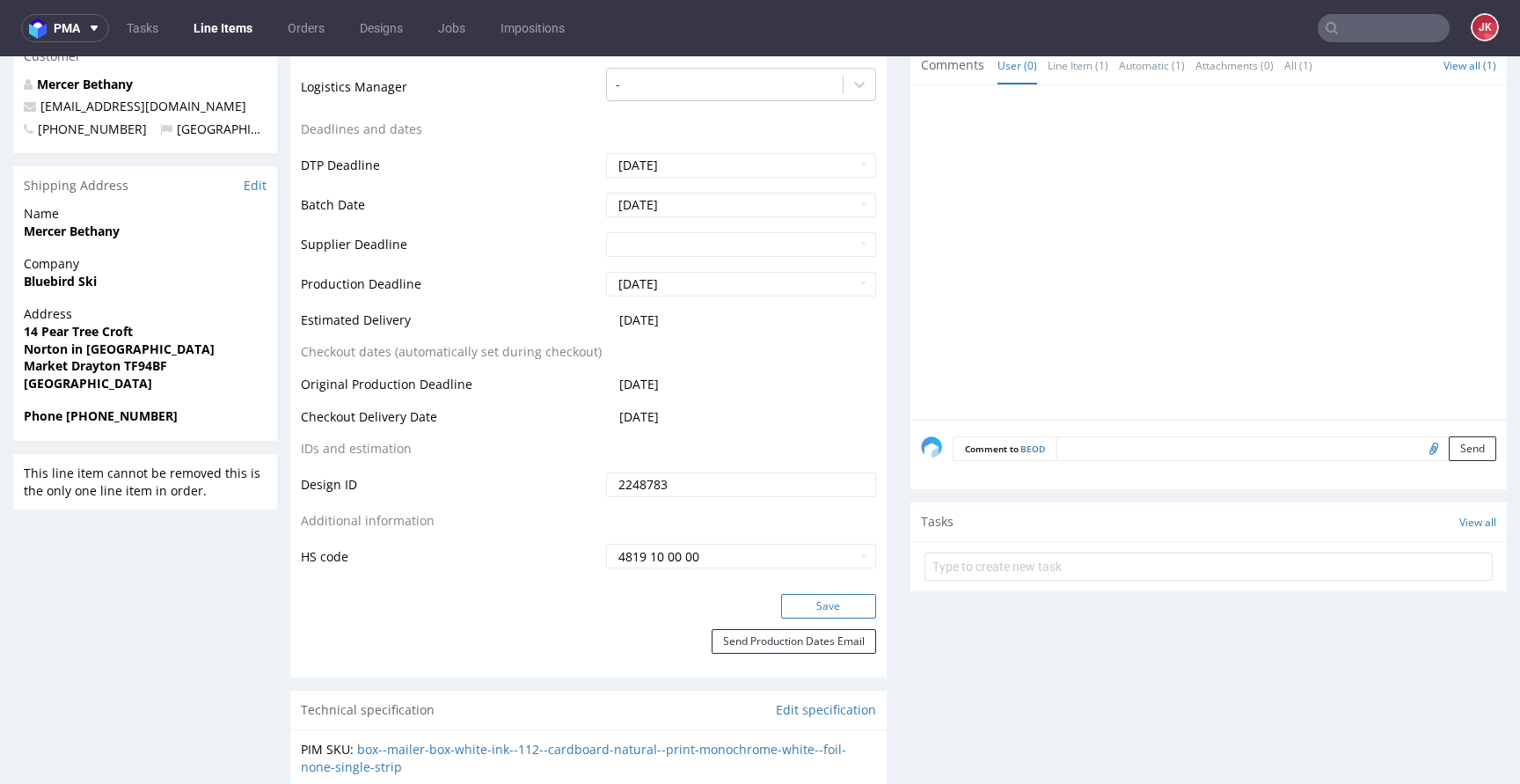
click at [822, 605] on button "Save" at bounding box center [828, 605] width 95 height 25
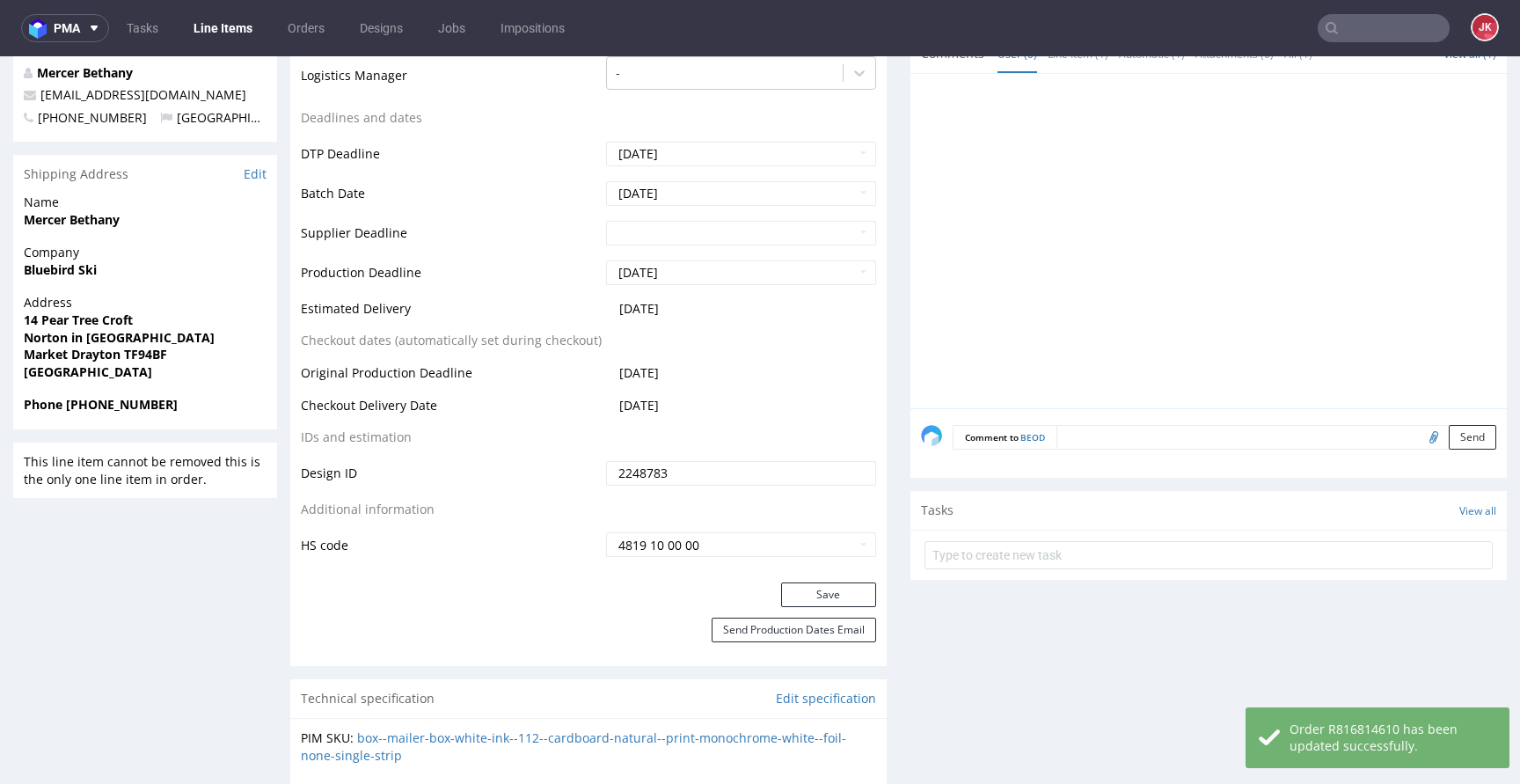
scroll to position [643, 0]
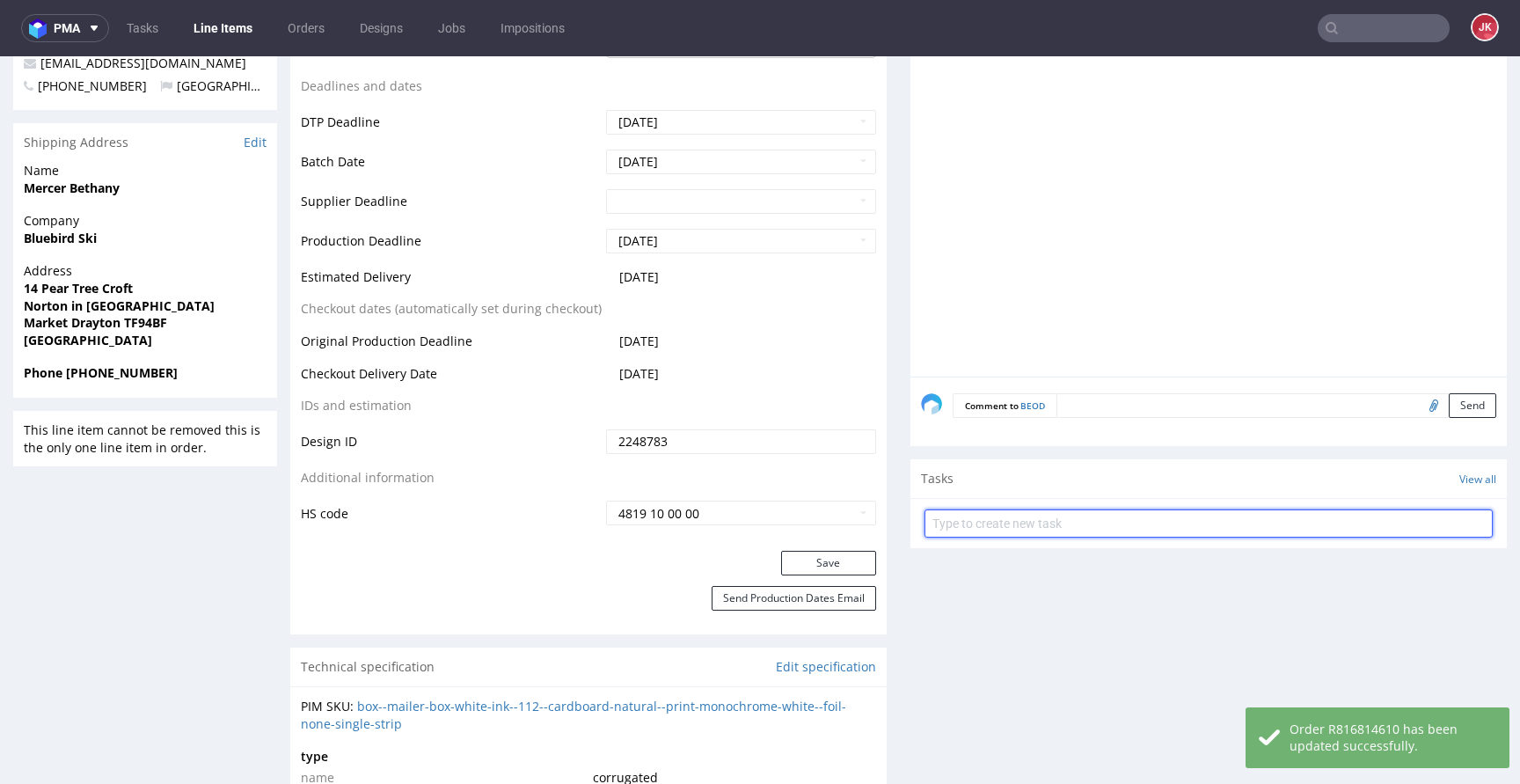
click at [1020, 517] on input "text" at bounding box center [1207, 523] width 568 height 28
type input "d"
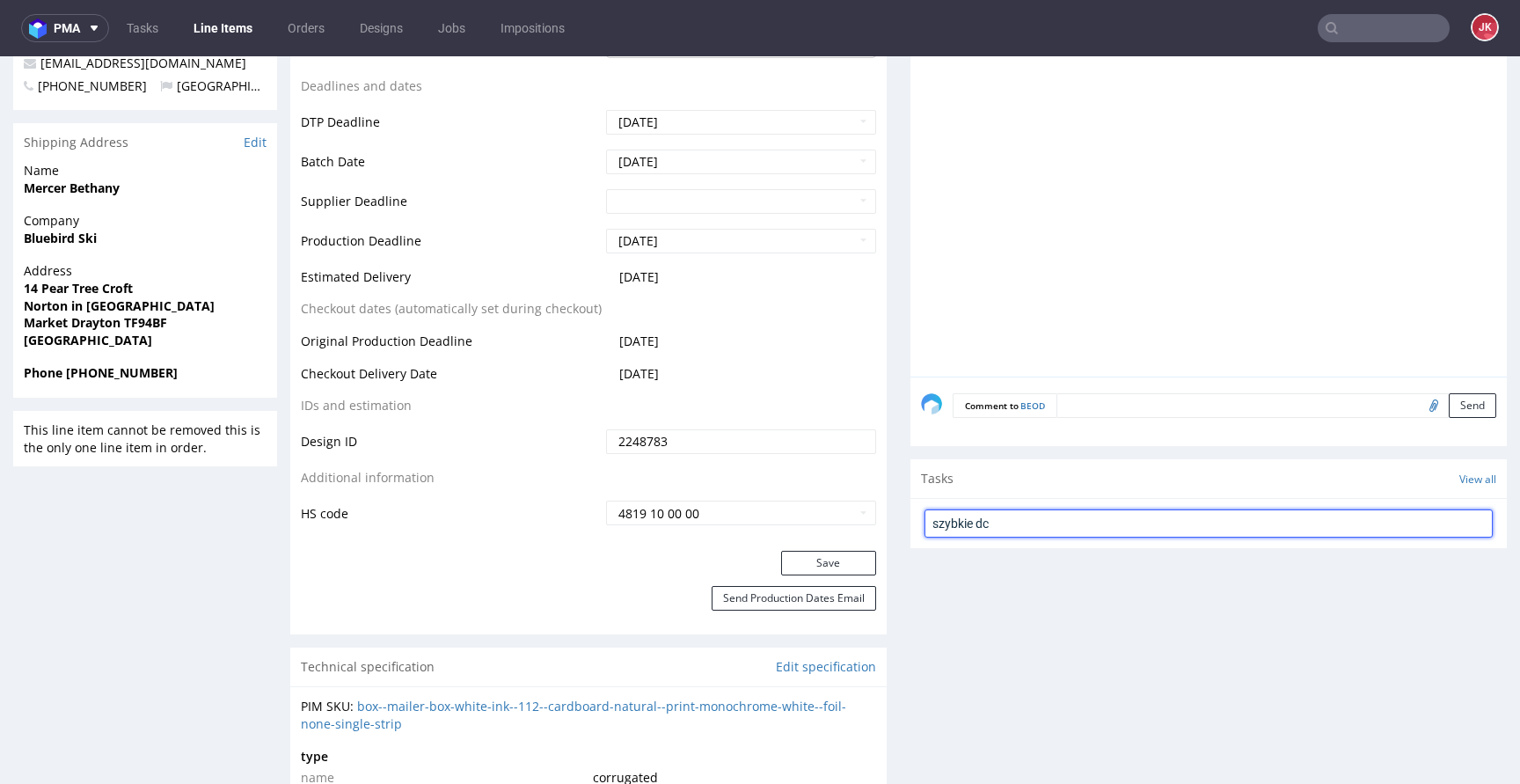
type input "szybkie dc"
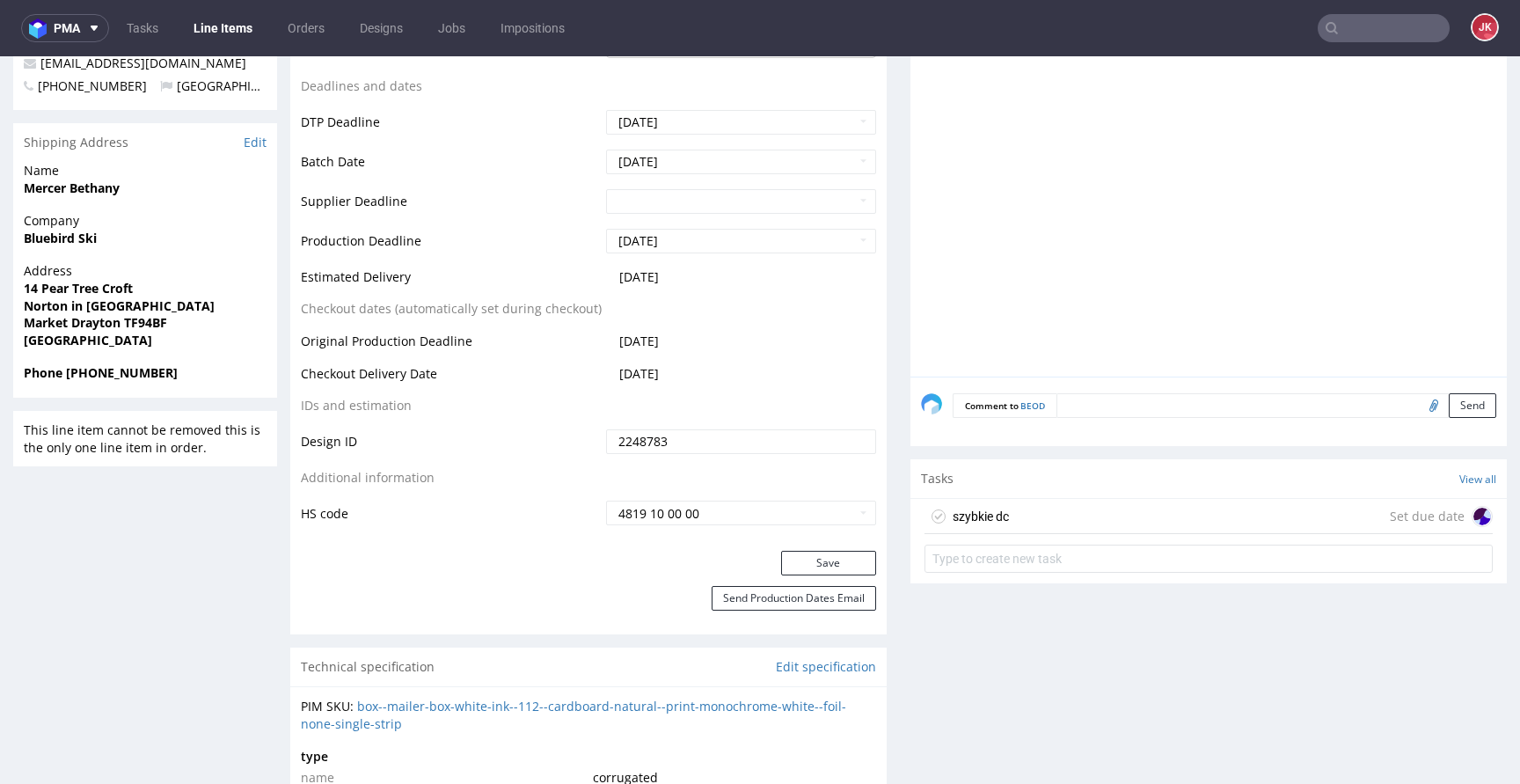
click at [1011, 511] on div "szybkie dc Set due date" at bounding box center [1207, 516] width 568 height 35
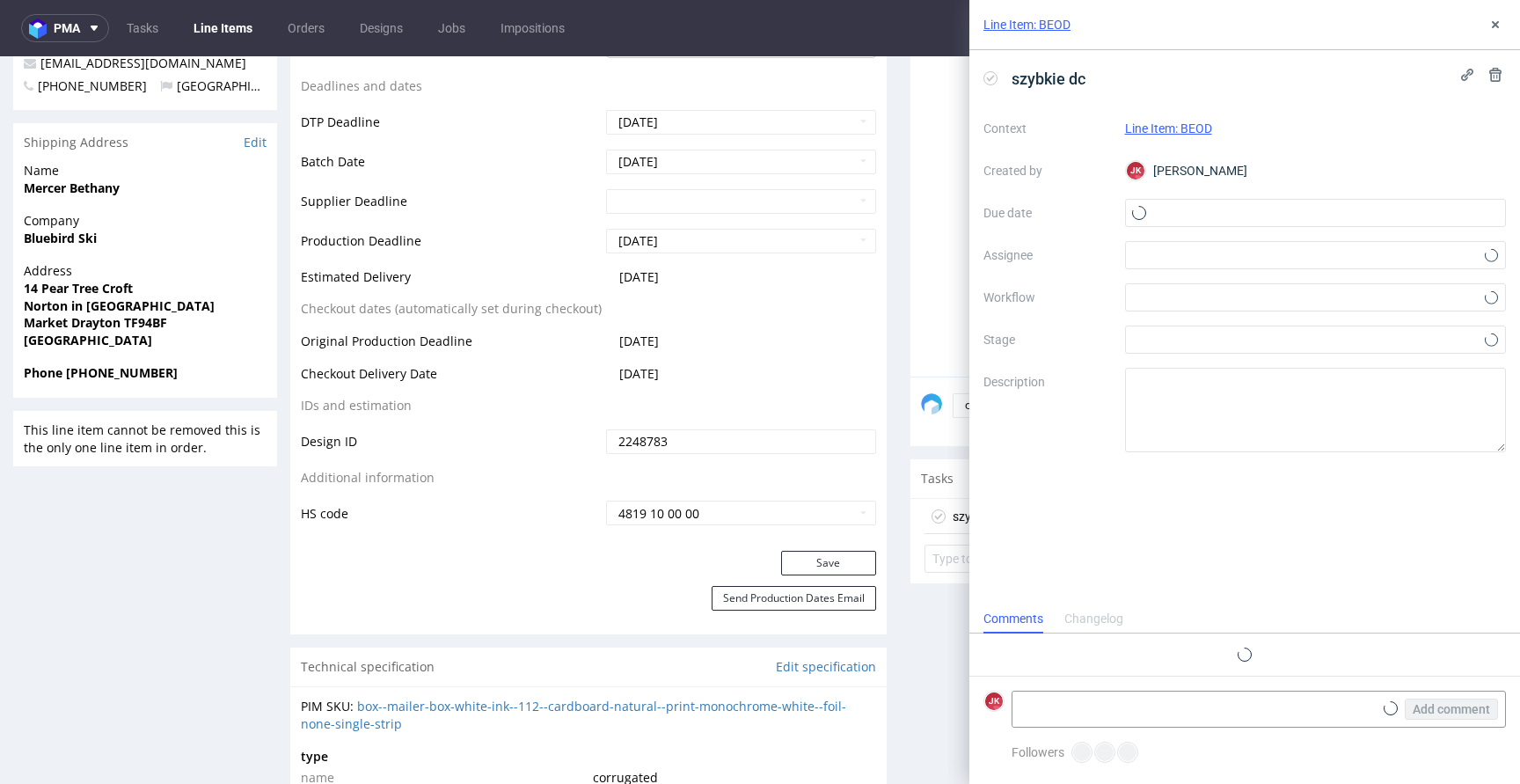
scroll to position [14, 0]
click at [1195, 206] on input "text" at bounding box center [1316, 213] width 382 height 28
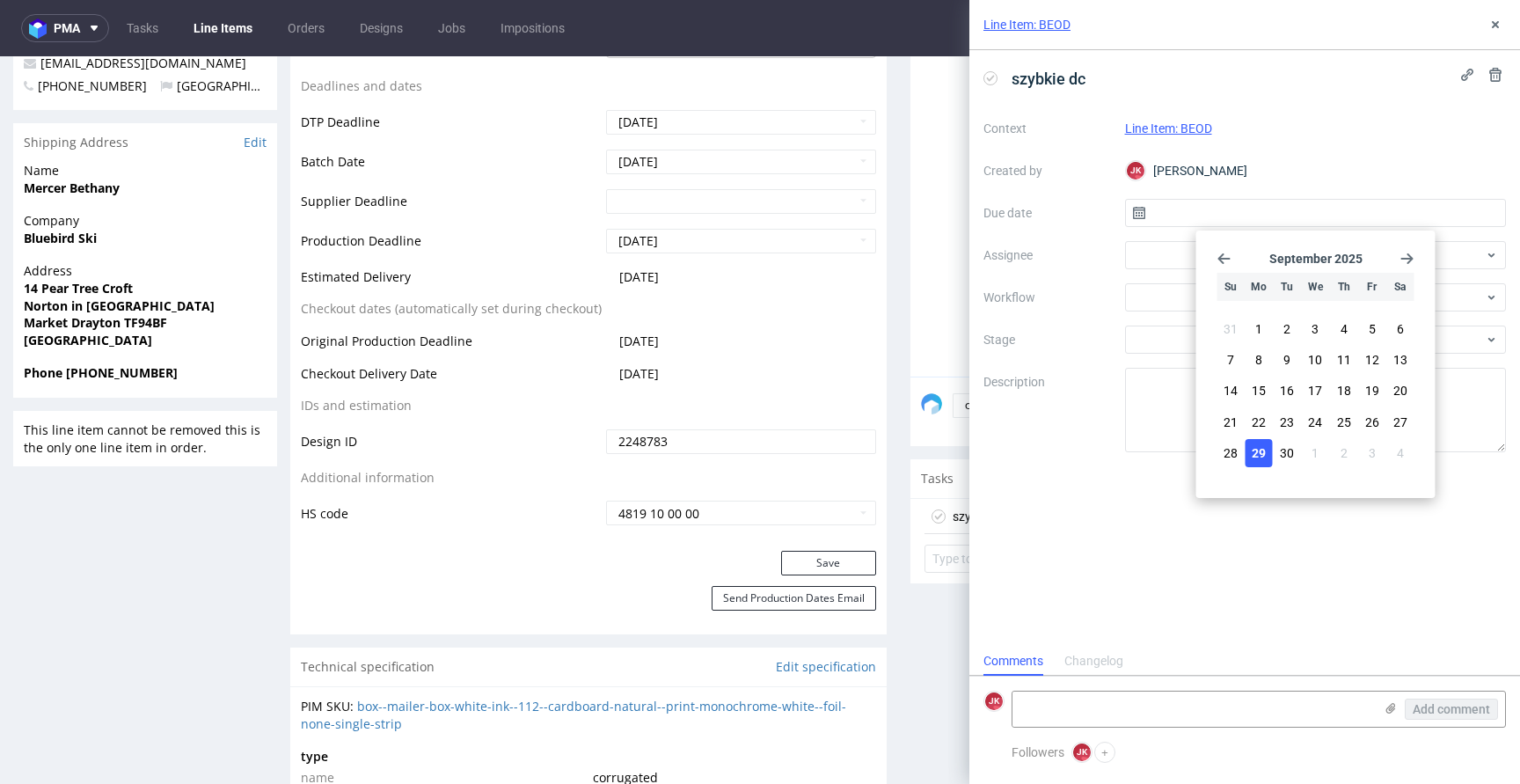
click at [1264, 455] on span "29" at bounding box center [1258, 452] width 14 height 18
type input "29/09/2025"
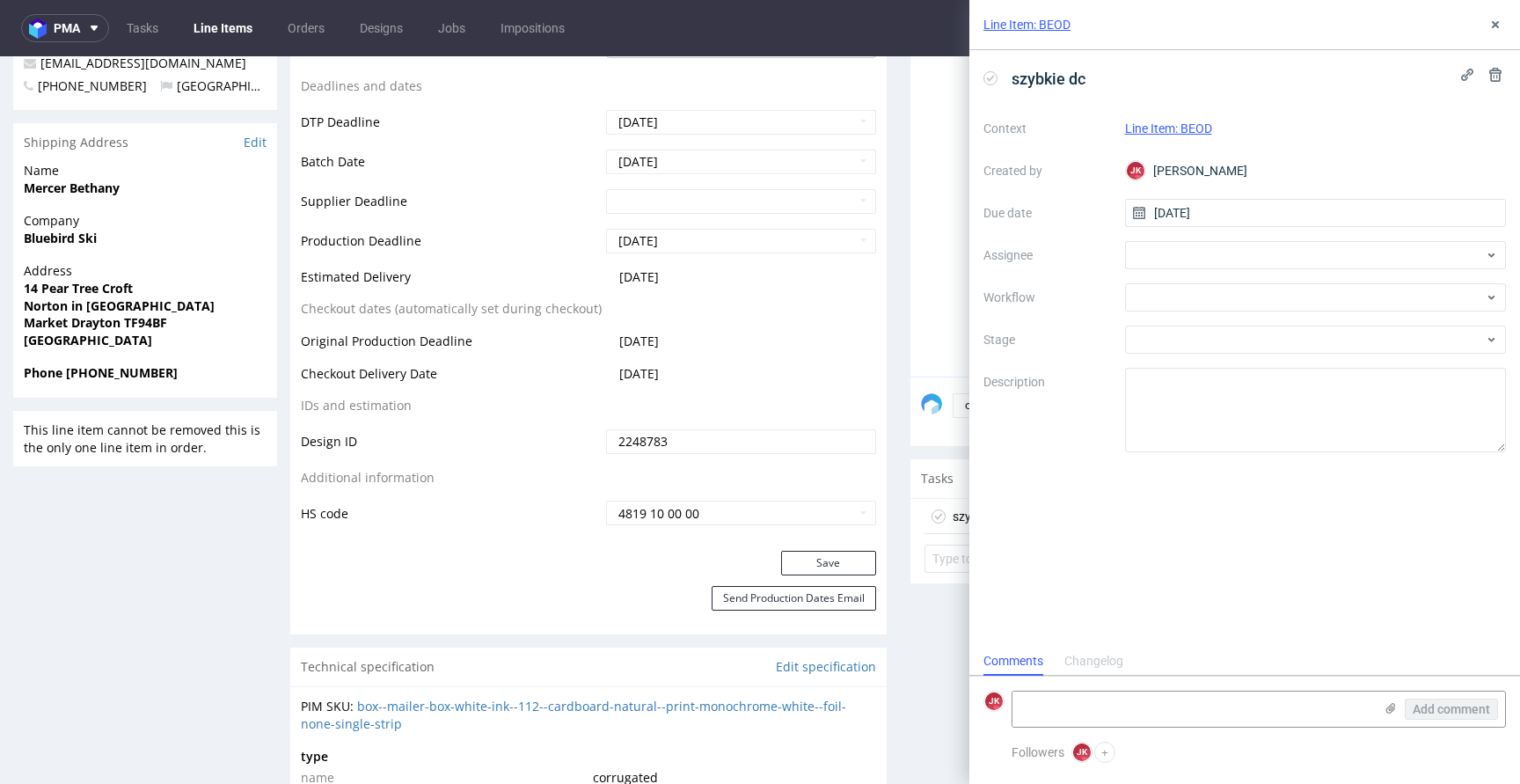
click at [1145, 274] on div "Context Line Item: BEOD Created by JK Jan Kocik Due date 29/09/2025 Assignee Wo…" at bounding box center [1244, 283] width 522 height 338
click at [1155, 264] on div at bounding box center [1316, 255] width 382 height 28
type input "jel"
click at [1190, 304] on div "EJ Elżbieta Jelińska" at bounding box center [1315, 294] width 367 height 28
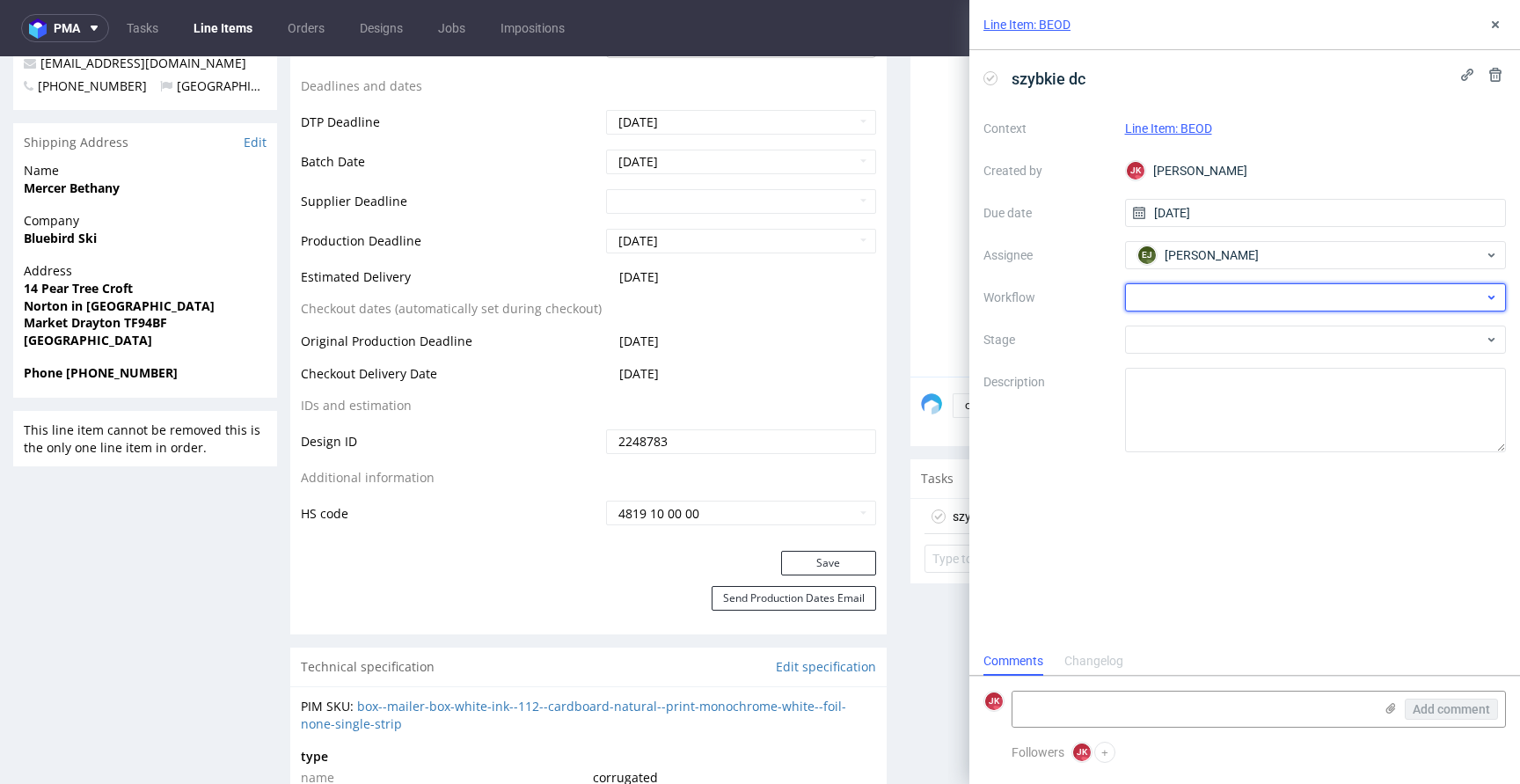
click at [1189, 307] on div at bounding box center [1316, 298] width 382 height 28
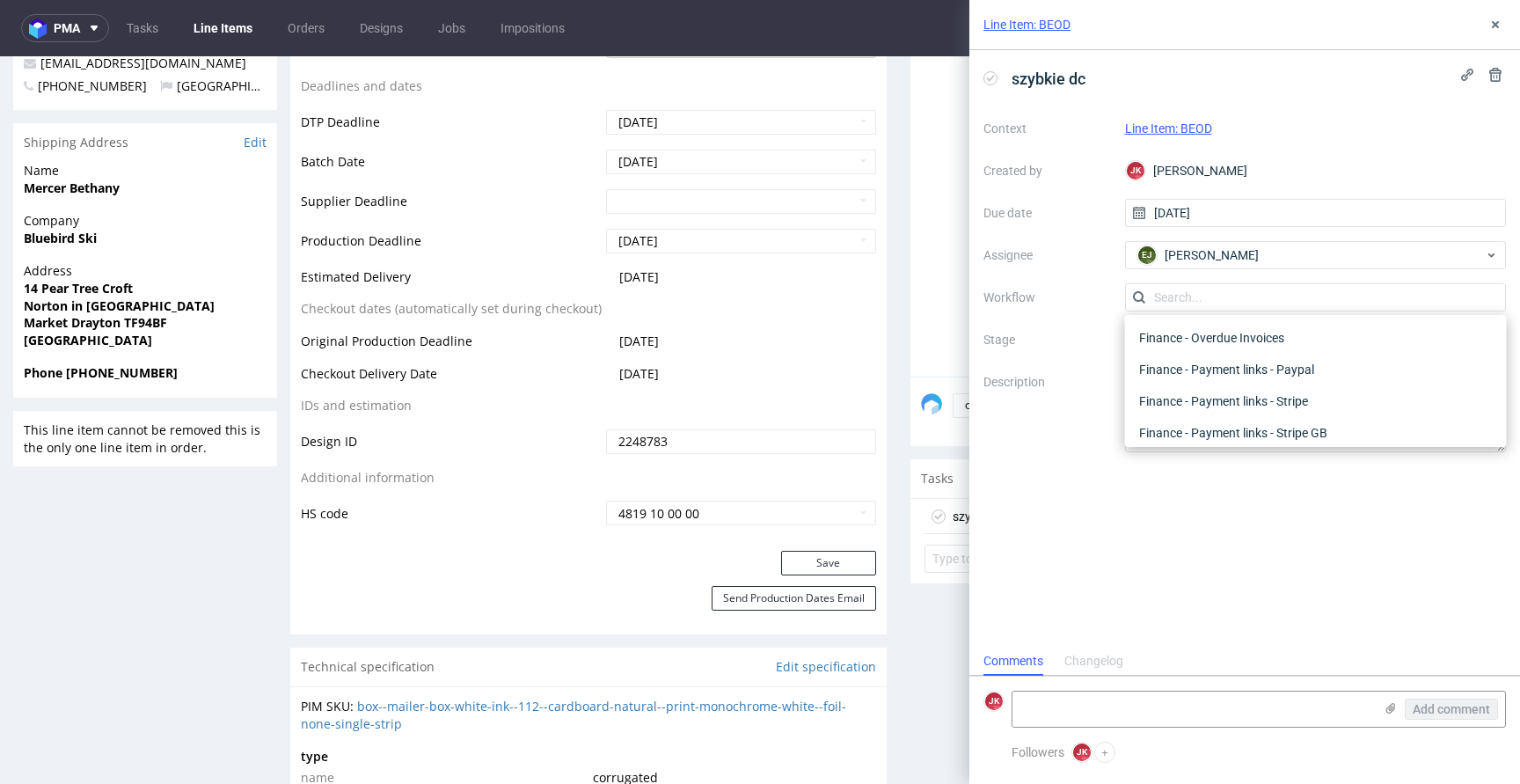
scroll to position [0, 0]
click at [1189, 369] on div "DTP - Double Check" at bounding box center [1315, 361] width 367 height 32
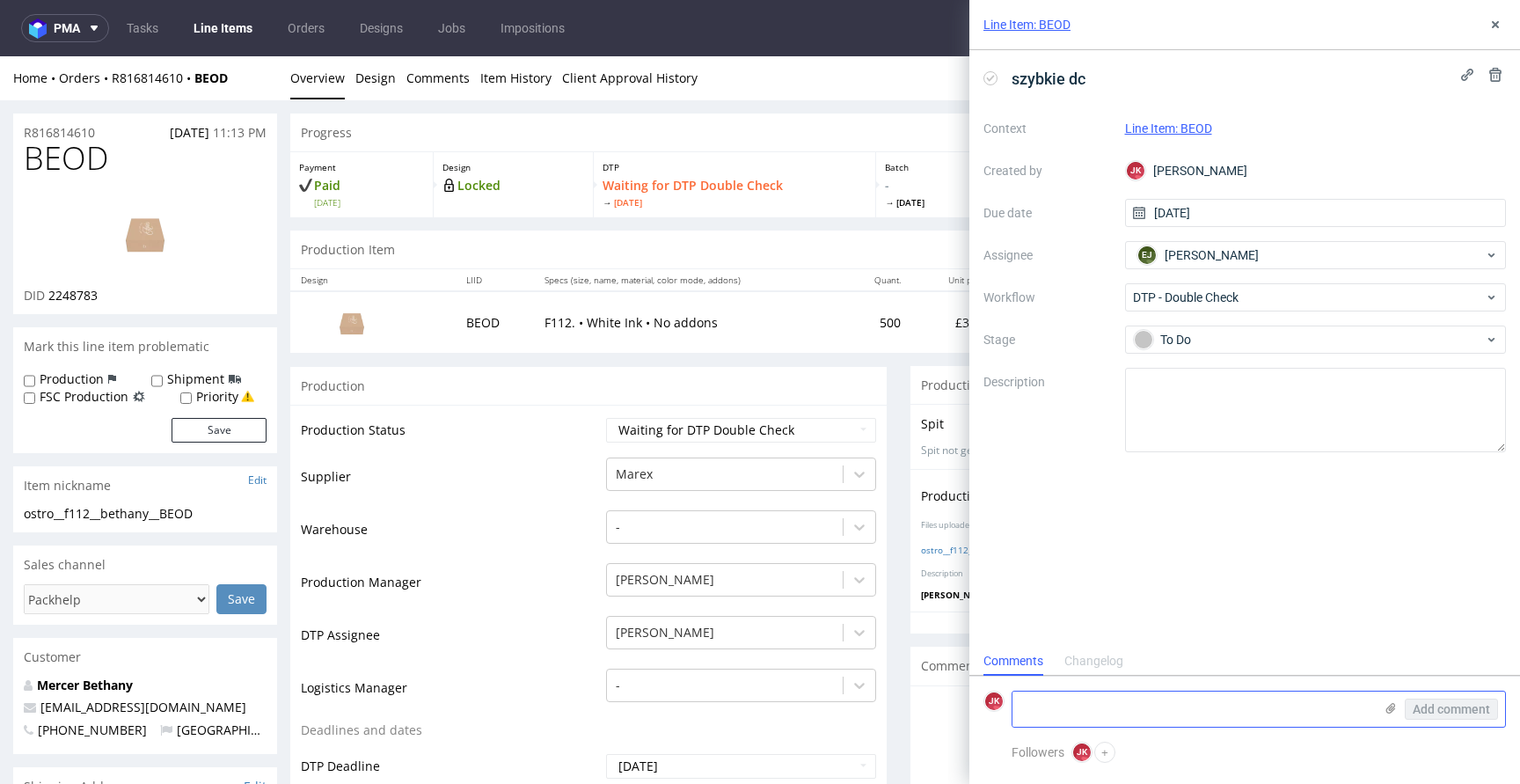
click at [1125, 707] on textarea at bounding box center [1193, 708] width 361 height 35
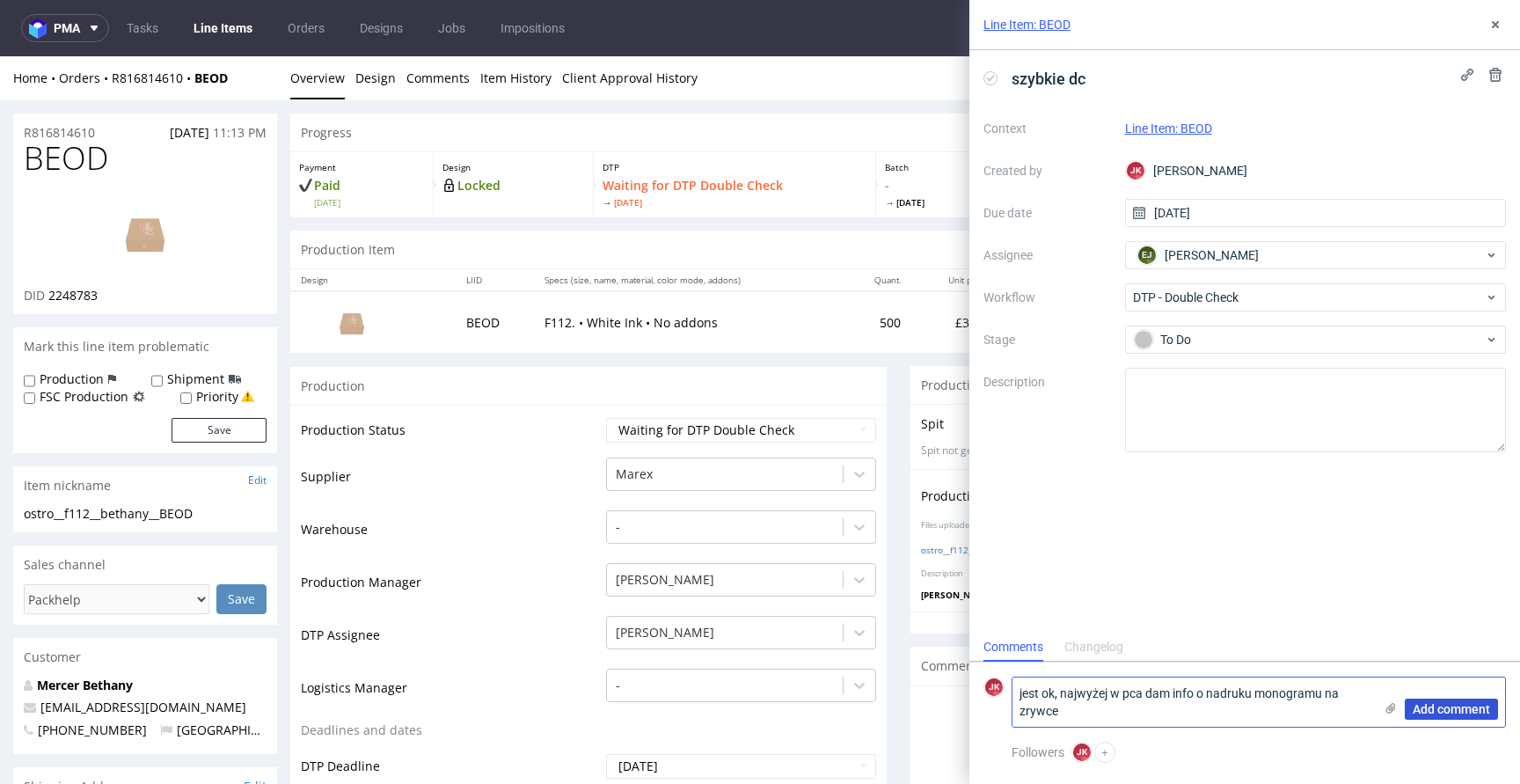
type textarea "jest ok, najwyżej w pca dam info o nadruku monogramu na zrywce"
click at [1446, 710] on span "Add comment" at bounding box center [1451, 708] width 77 height 12
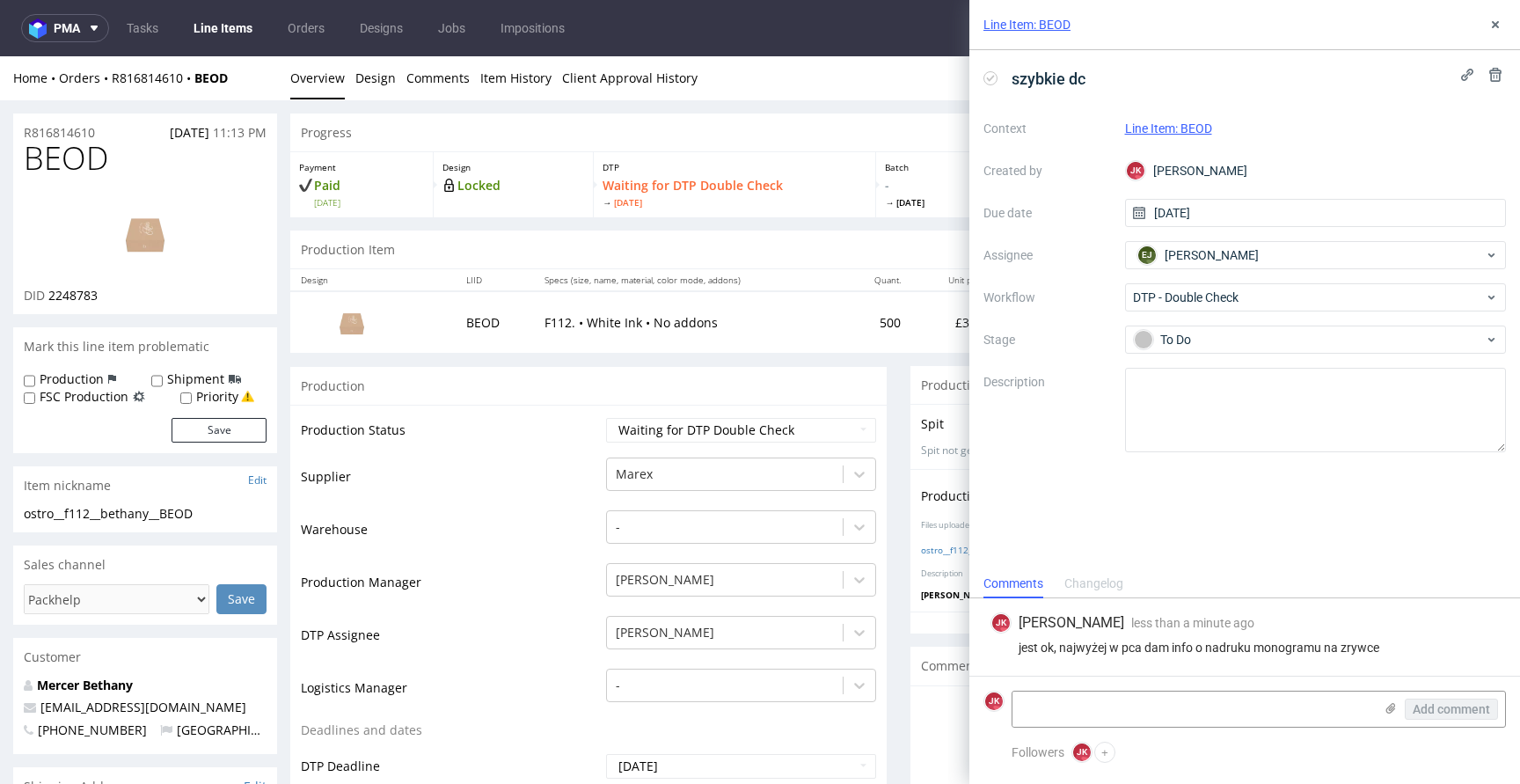
click at [1136, 645] on div "jest ok, najwyżej w pca dam info o nadruku monogramu na zrywce" at bounding box center [1244, 647] width 508 height 14
click at [1498, 615] on div "JK Jan Kocik less than a minute ago 29th Sep 2025, 15:20 jest ok, najwyżej w pc…" at bounding box center [1244, 637] width 522 height 77
click at [1493, 14] on button at bounding box center [1495, 25] width 21 height 21
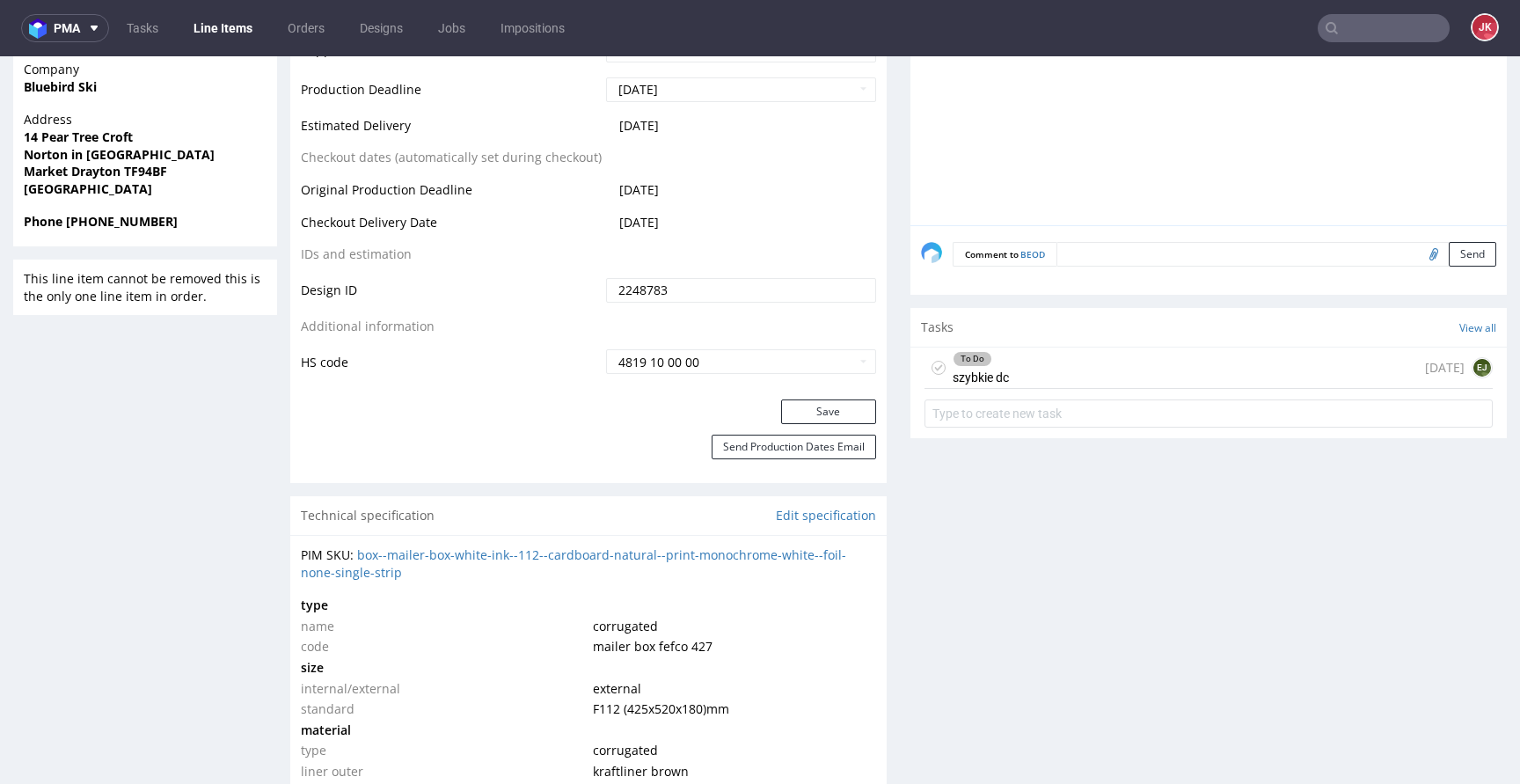
scroll to position [787, 0]
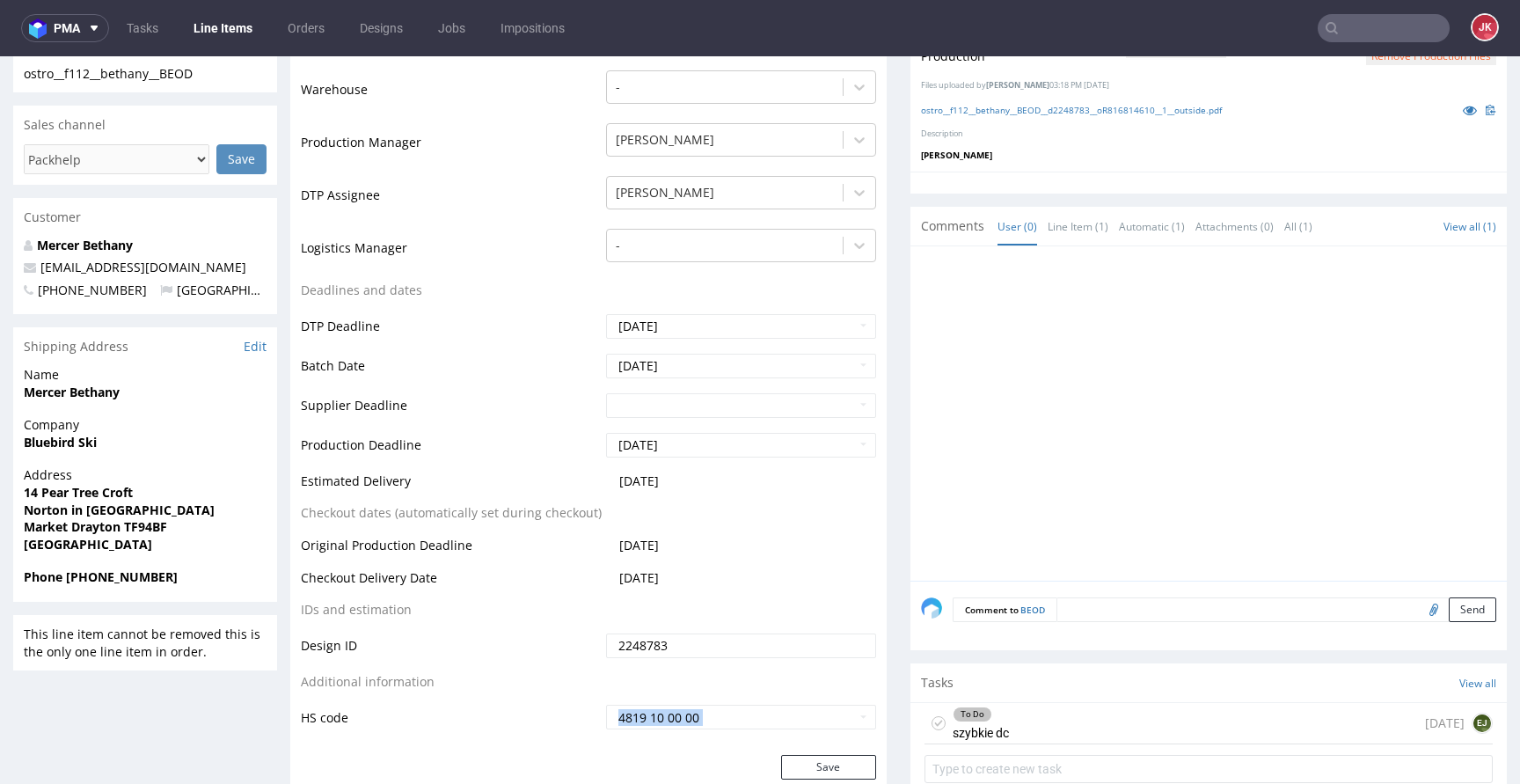
scroll to position [386, 0]
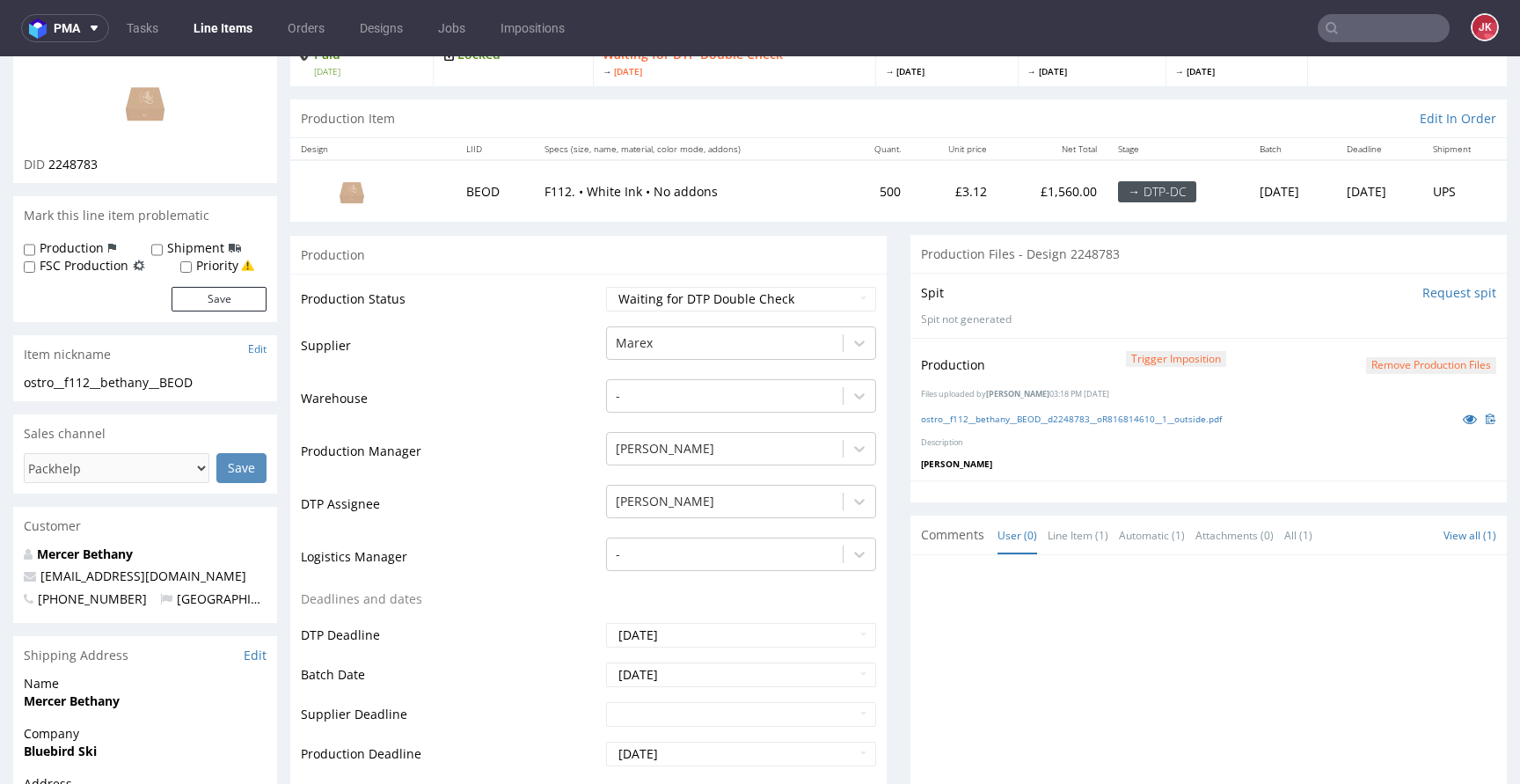
scroll to position [0, 0]
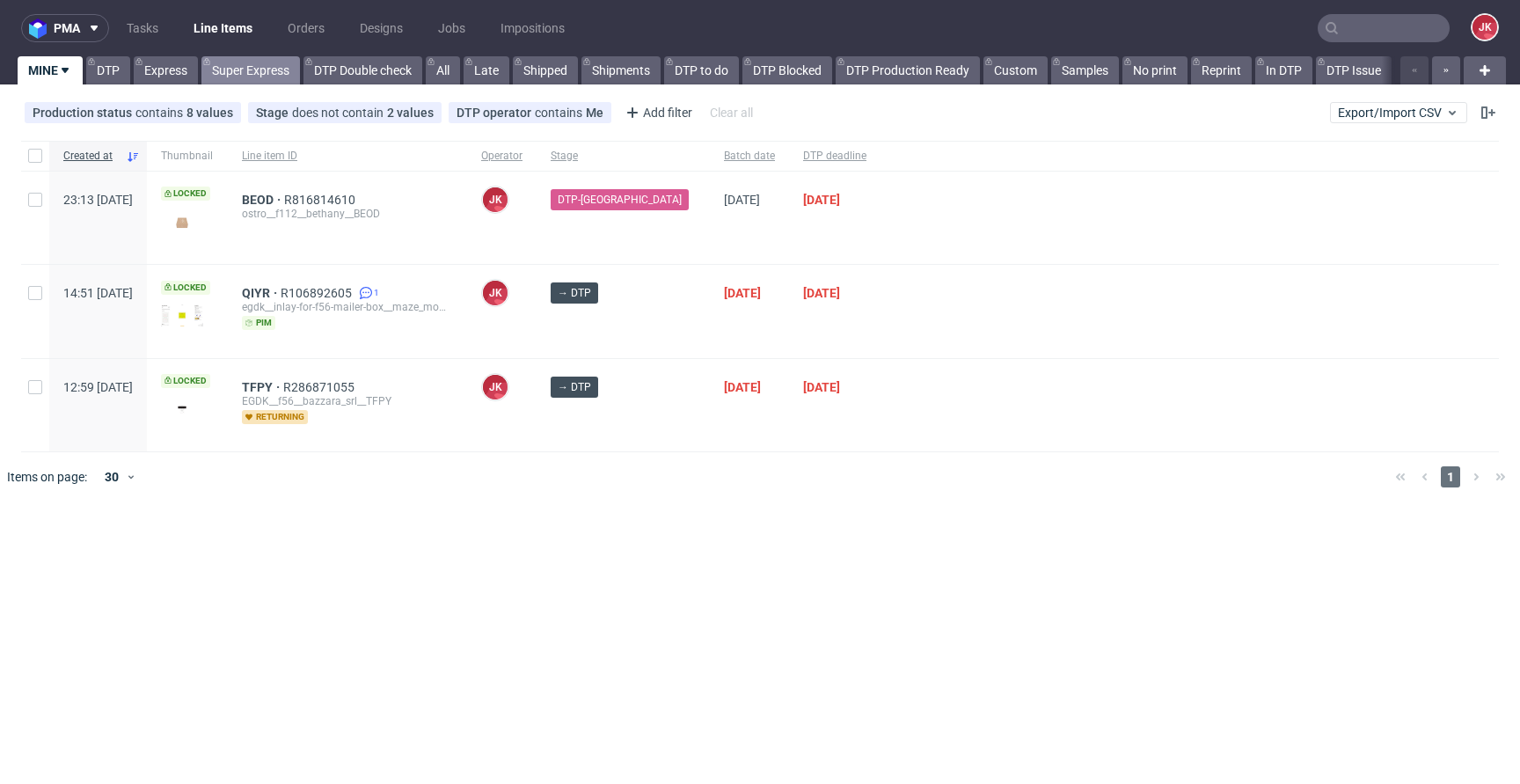
click at [249, 70] on link "Super Express" at bounding box center [250, 71] width 98 height 28
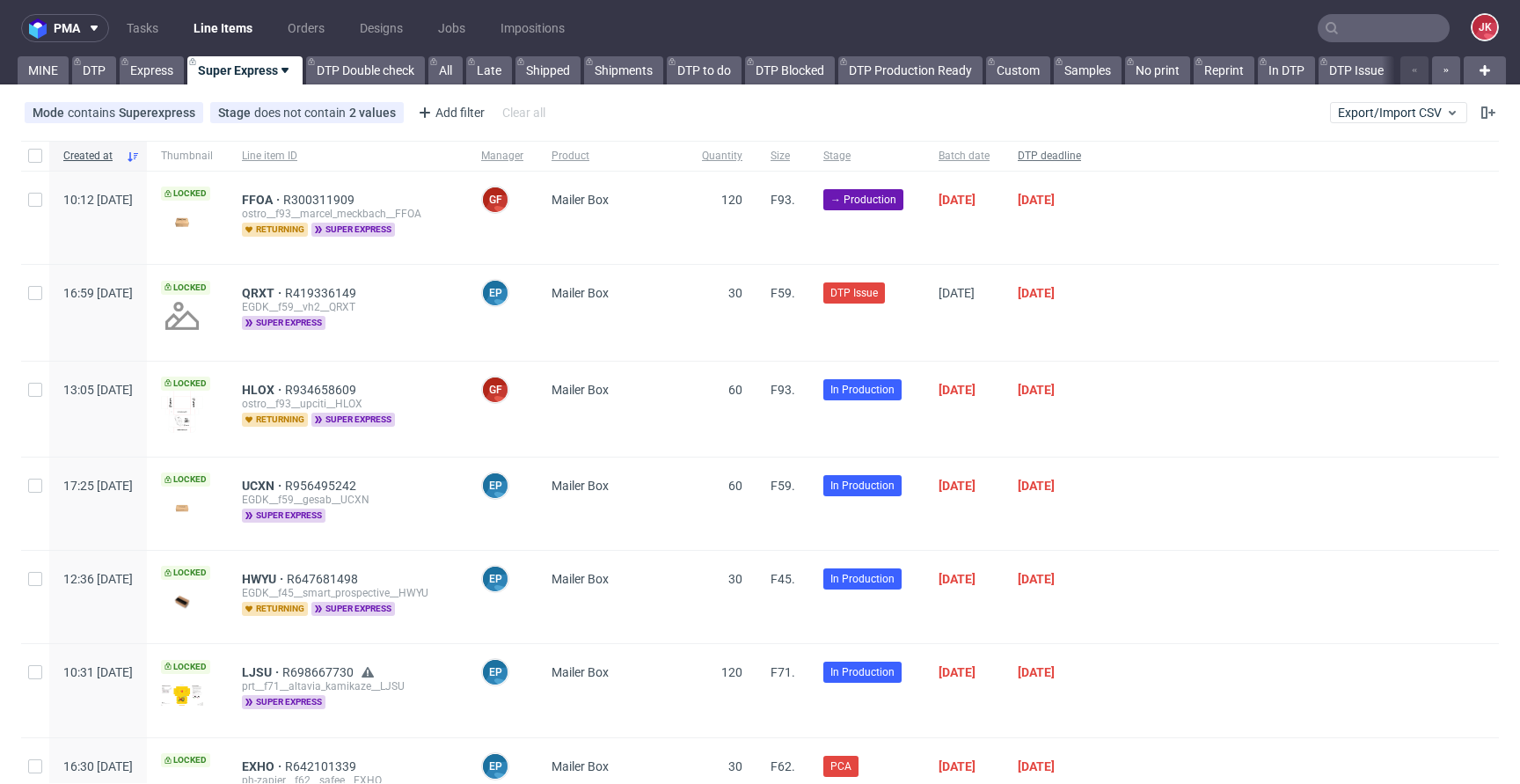
click at [1081, 160] on span "DTP deadline" at bounding box center [1049, 156] width 63 height 15
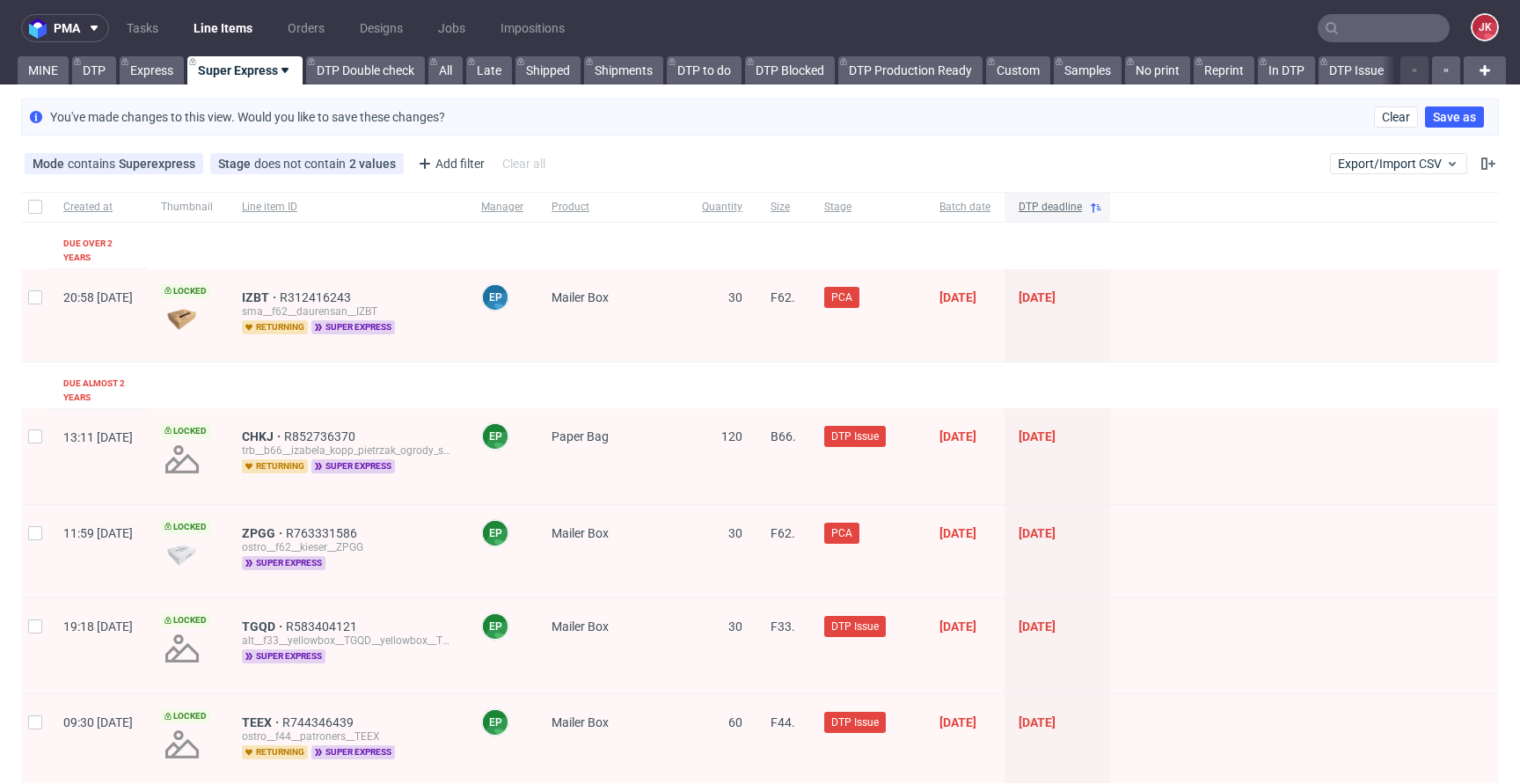
click at [1082, 203] on span "DTP deadline" at bounding box center [1050, 207] width 63 height 15
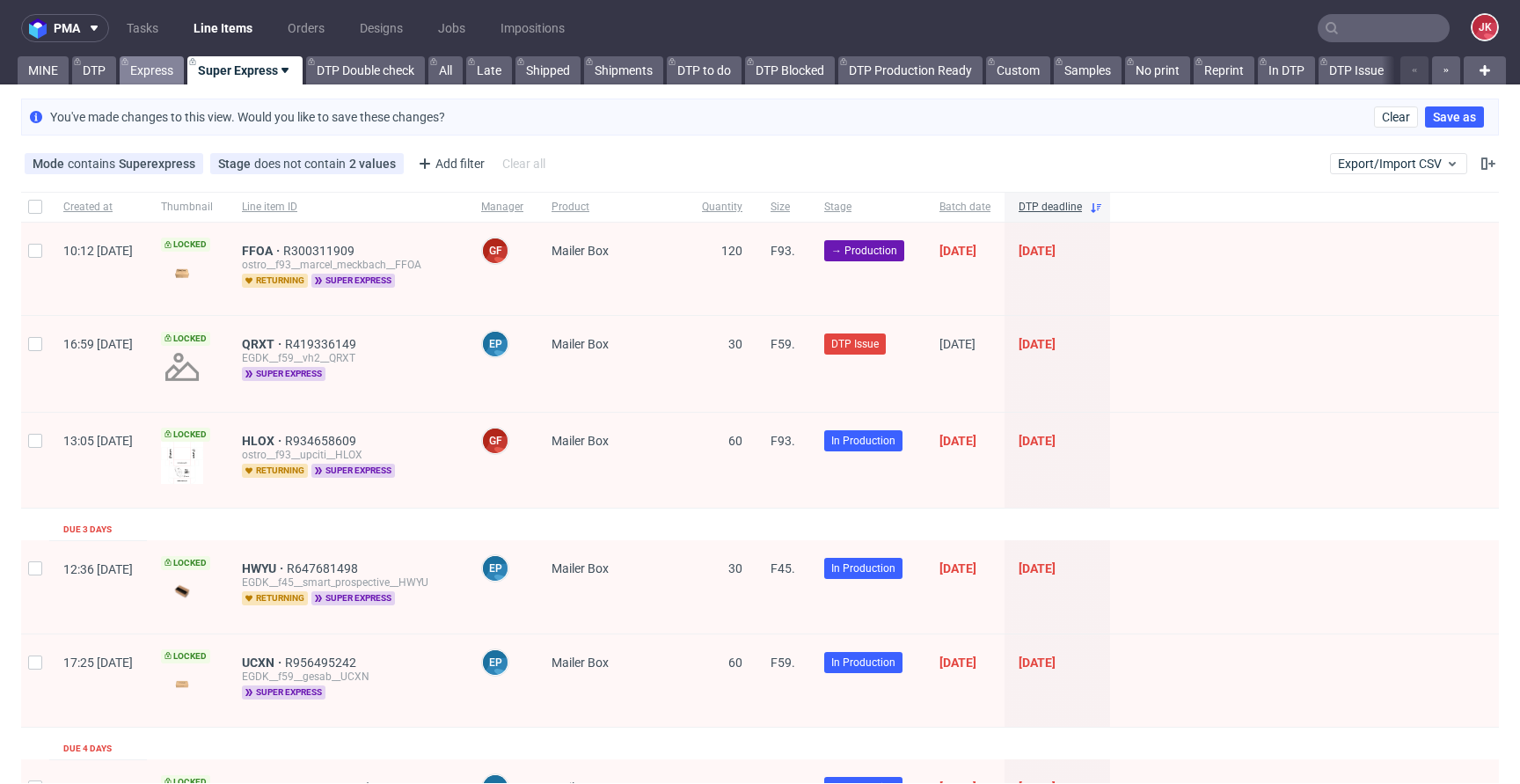
click at [165, 69] on link "Express" at bounding box center [152, 71] width 64 height 28
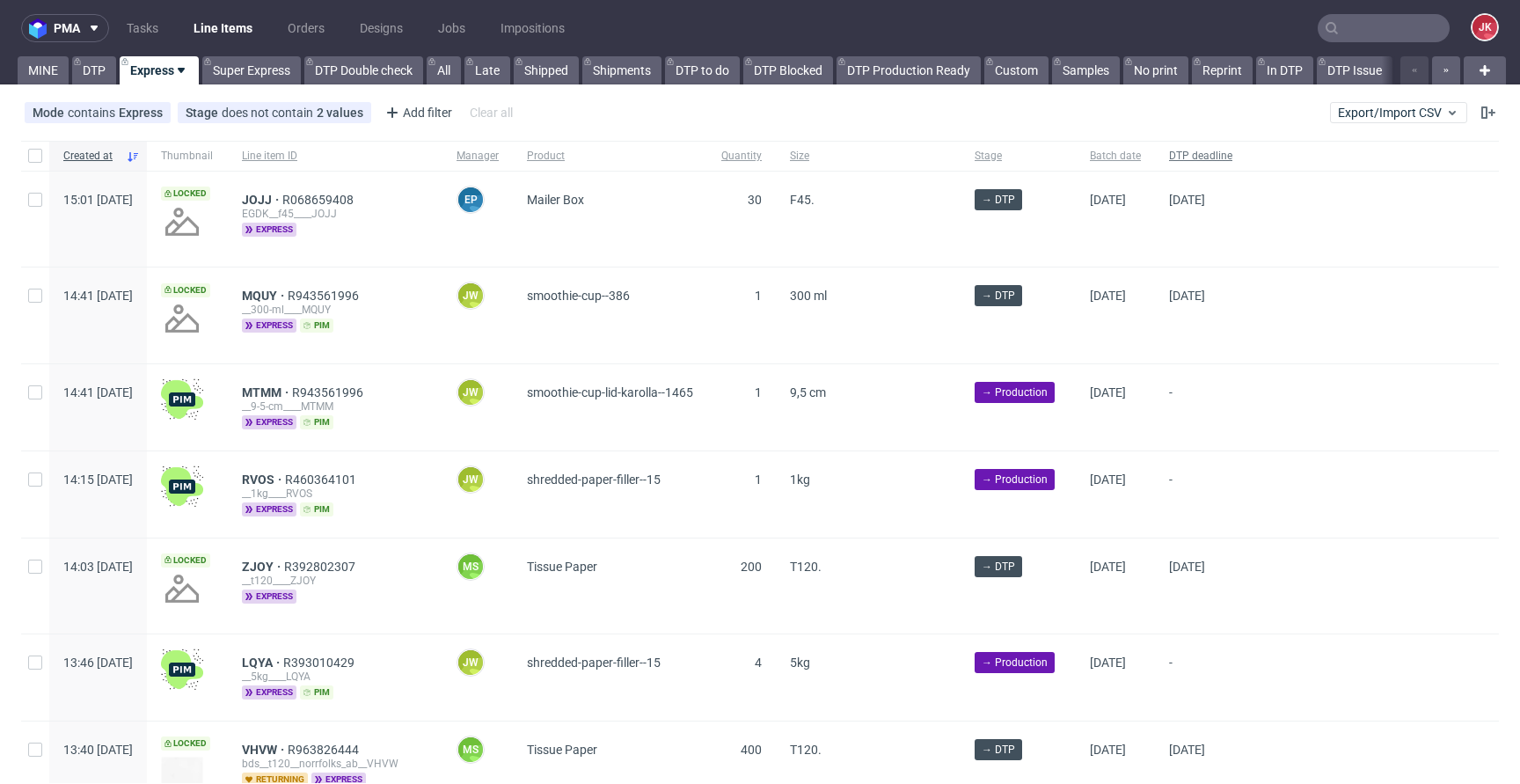
click at [1232, 156] on span "DTP deadline" at bounding box center [1200, 156] width 63 height 15
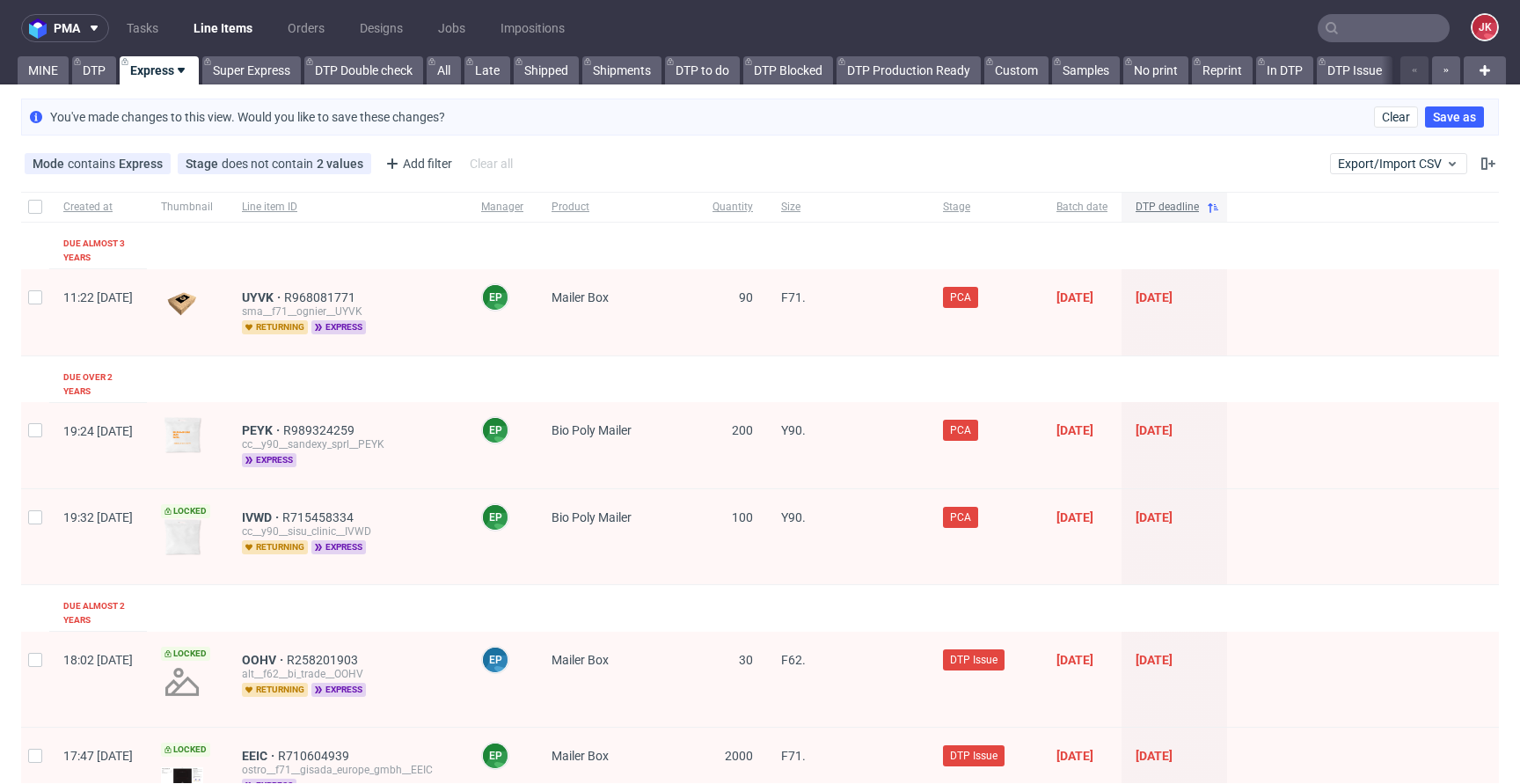
click at [1199, 211] on span "DTP deadline" at bounding box center [1167, 207] width 63 height 15
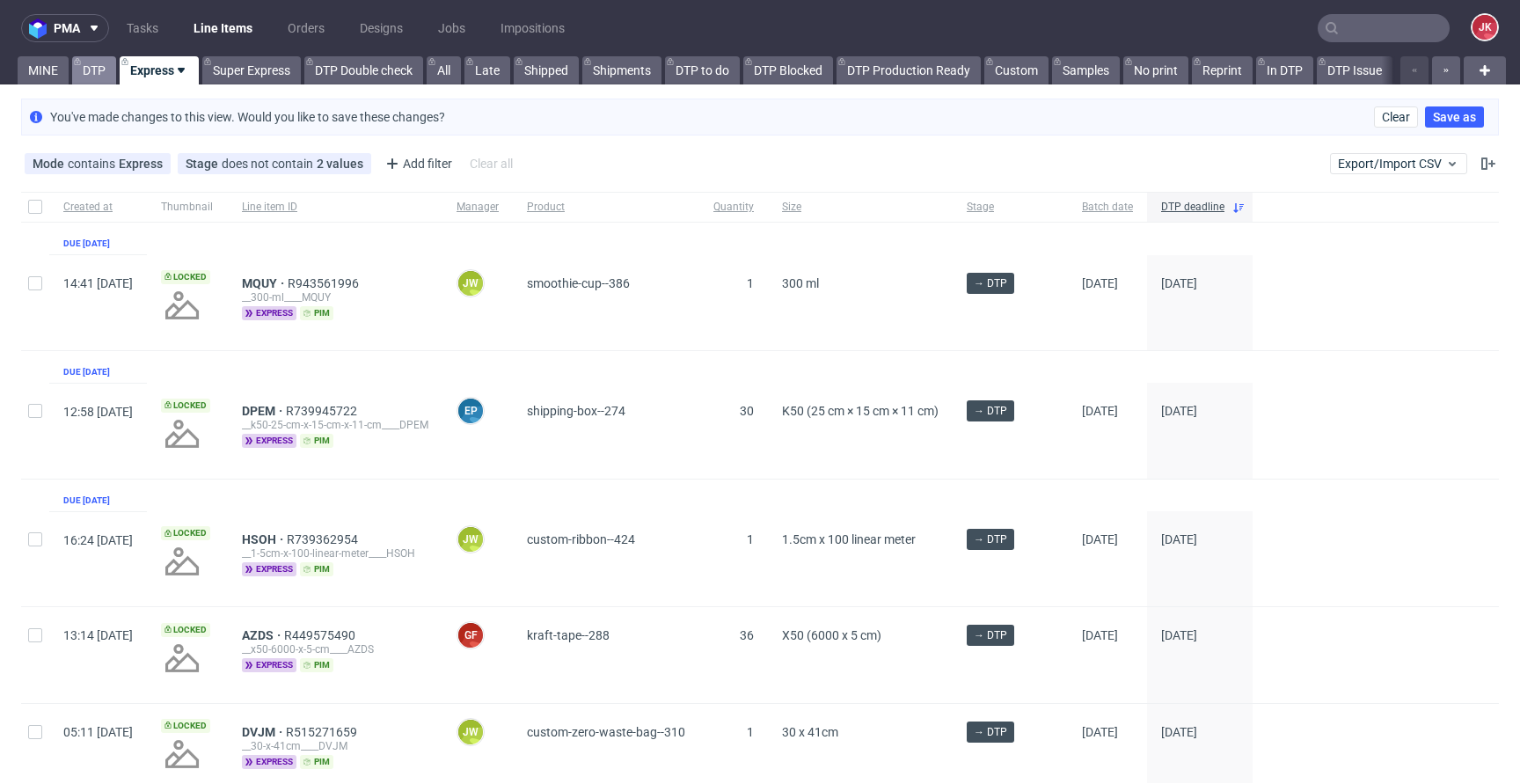
click at [85, 68] on link "DTP" at bounding box center [94, 71] width 44 height 28
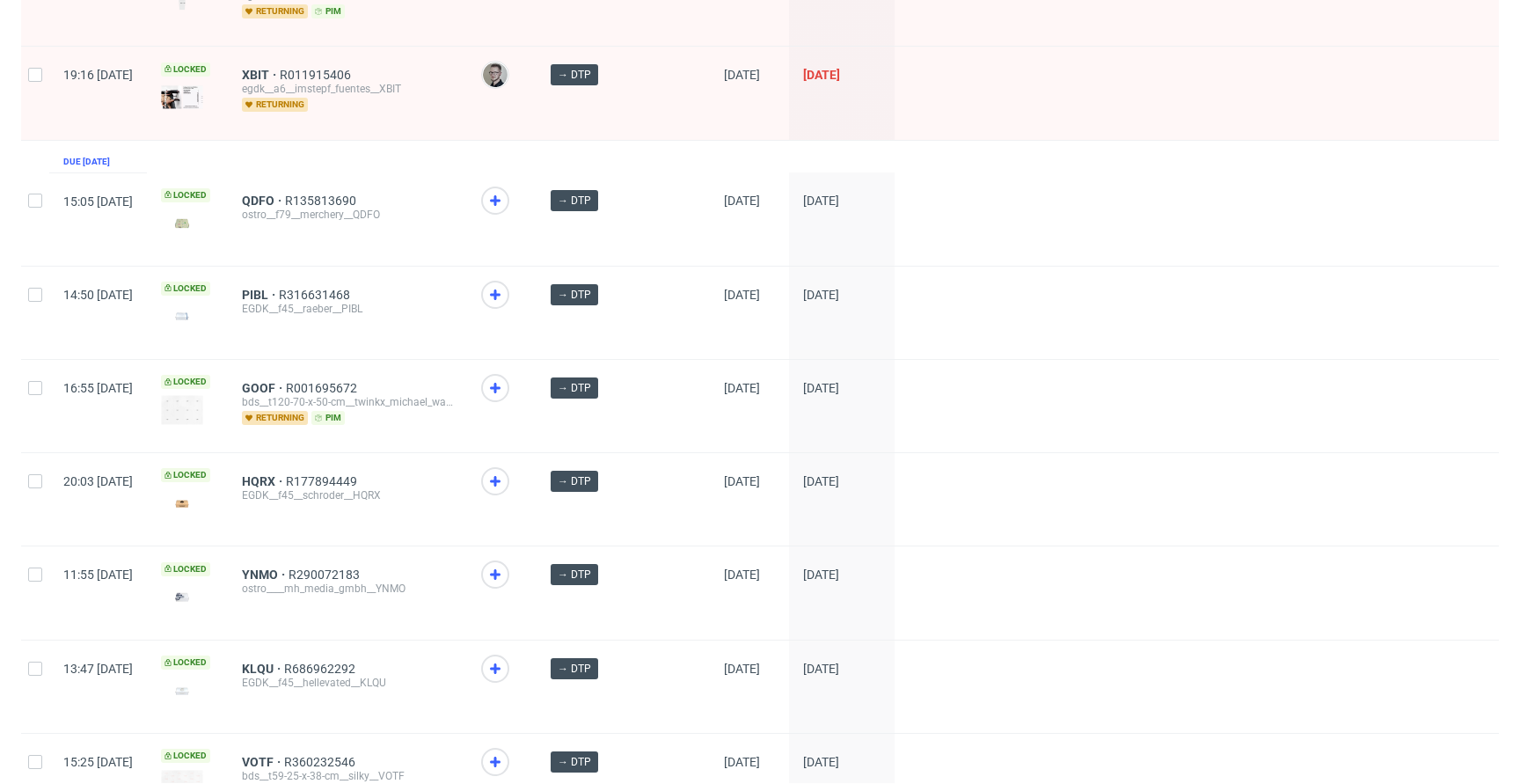
scroll to position [1608, 0]
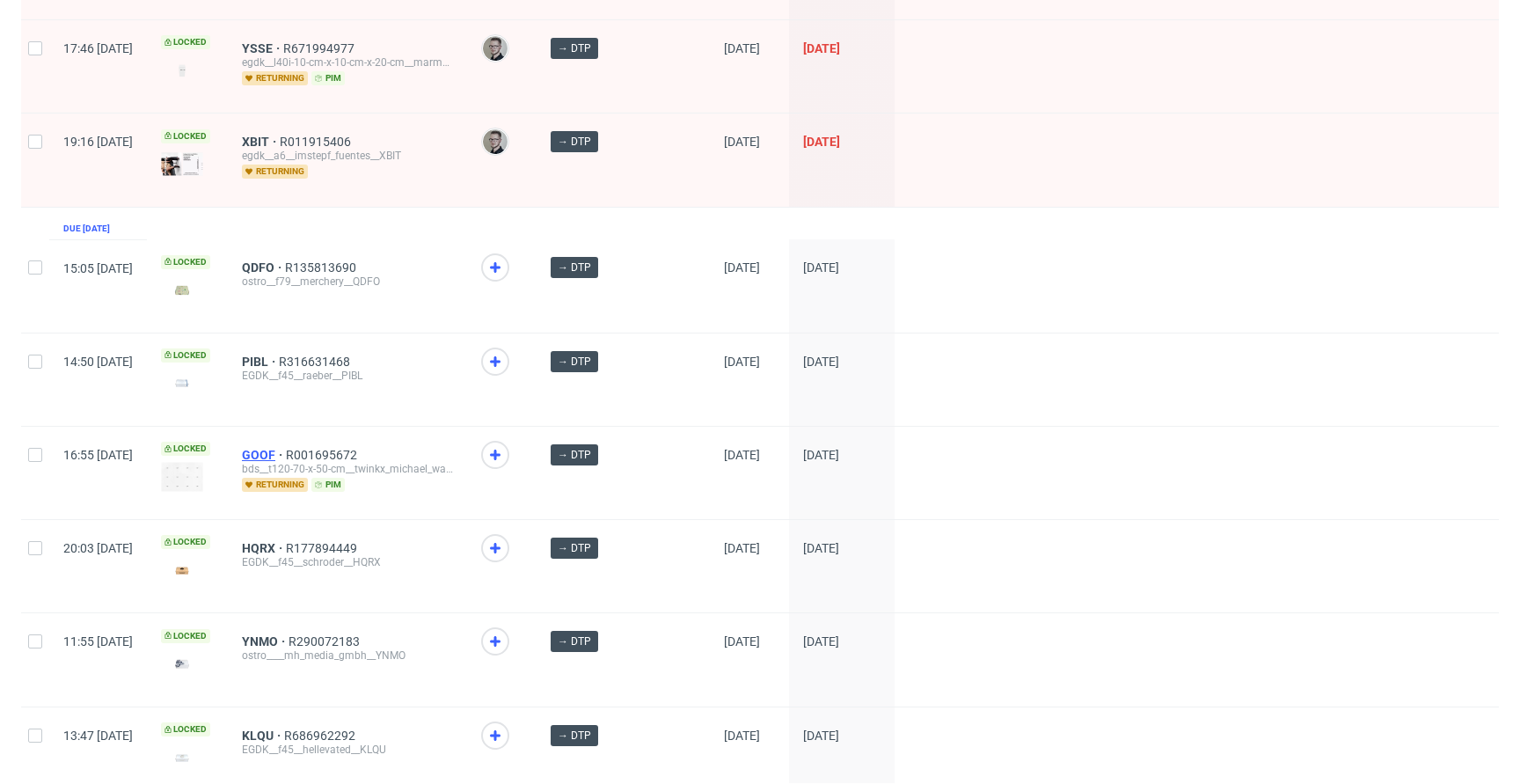
click at [286, 448] on span "GOOF" at bounding box center [264, 454] width 44 height 14
click at [279, 354] on span "PIBL" at bounding box center [260, 361] width 37 height 14
click at [285, 261] on span "QDFO" at bounding box center [264, 267] width 43 height 14
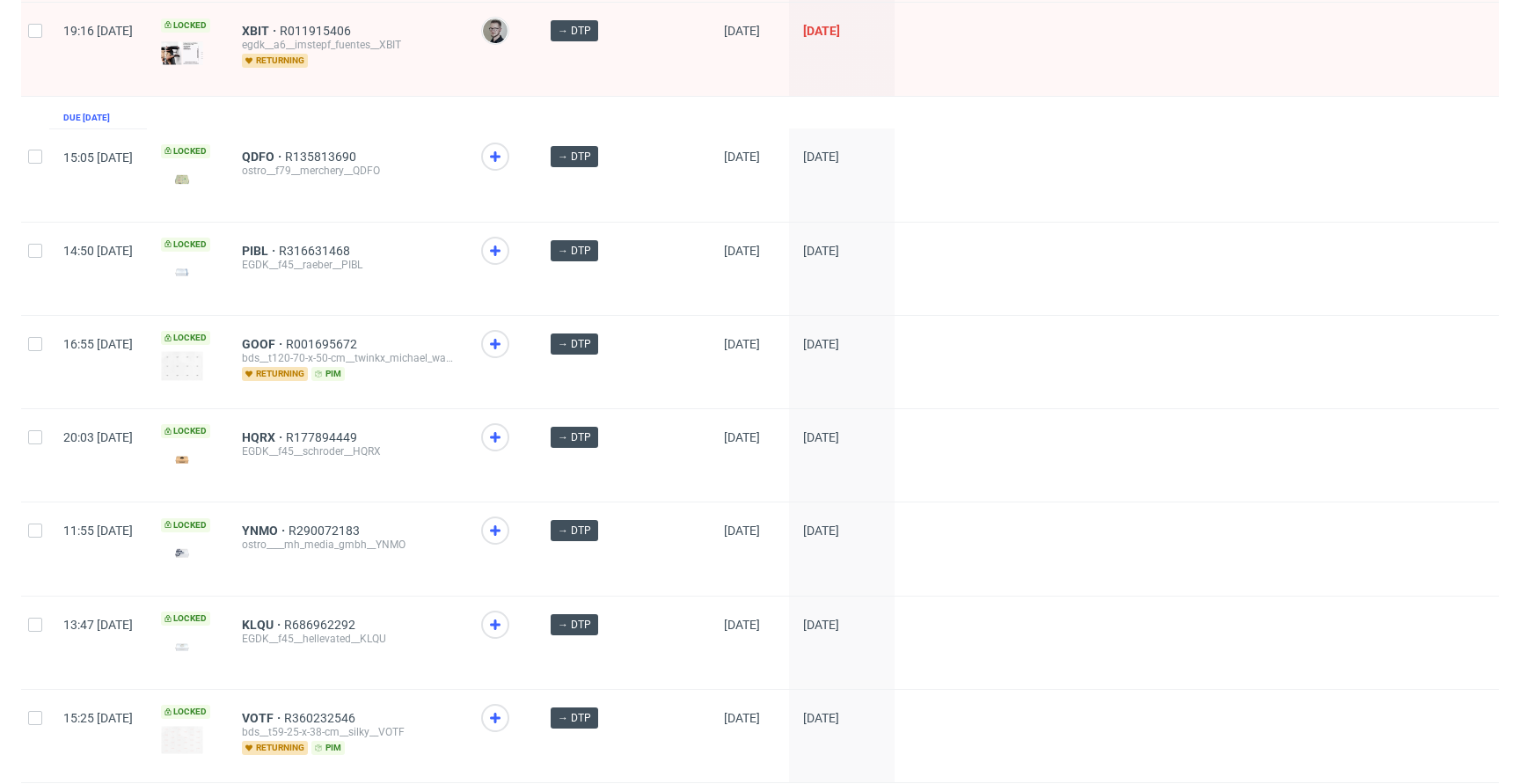
scroll to position [1730, 0]
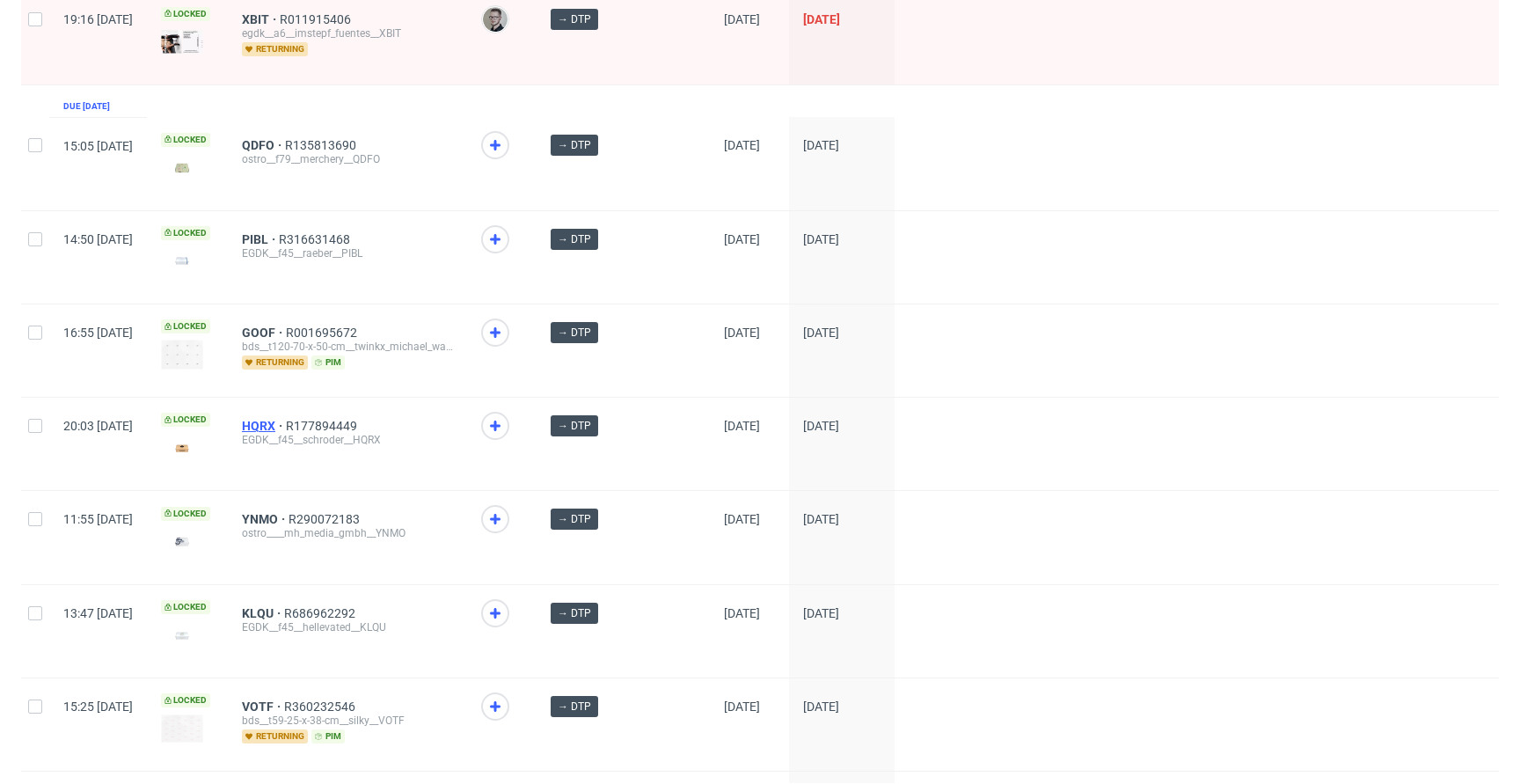
click at [286, 418] on span "HQRX" at bounding box center [264, 425] width 44 height 14
click at [288, 512] on span "YNMO" at bounding box center [265, 519] width 46 height 14
click at [284, 605] on span "KLQU" at bounding box center [263, 612] width 43 height 14
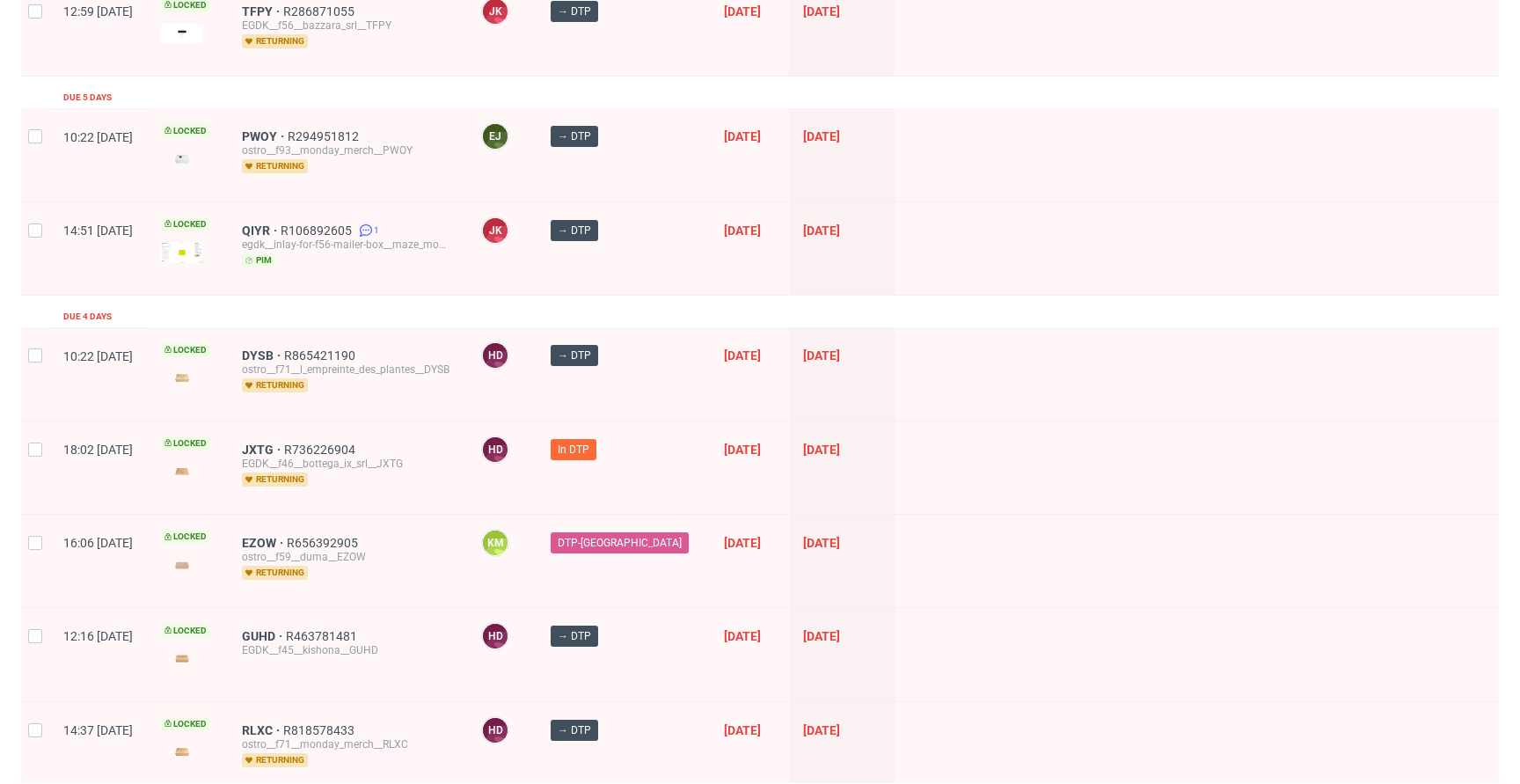
scroll to position [0, 0]
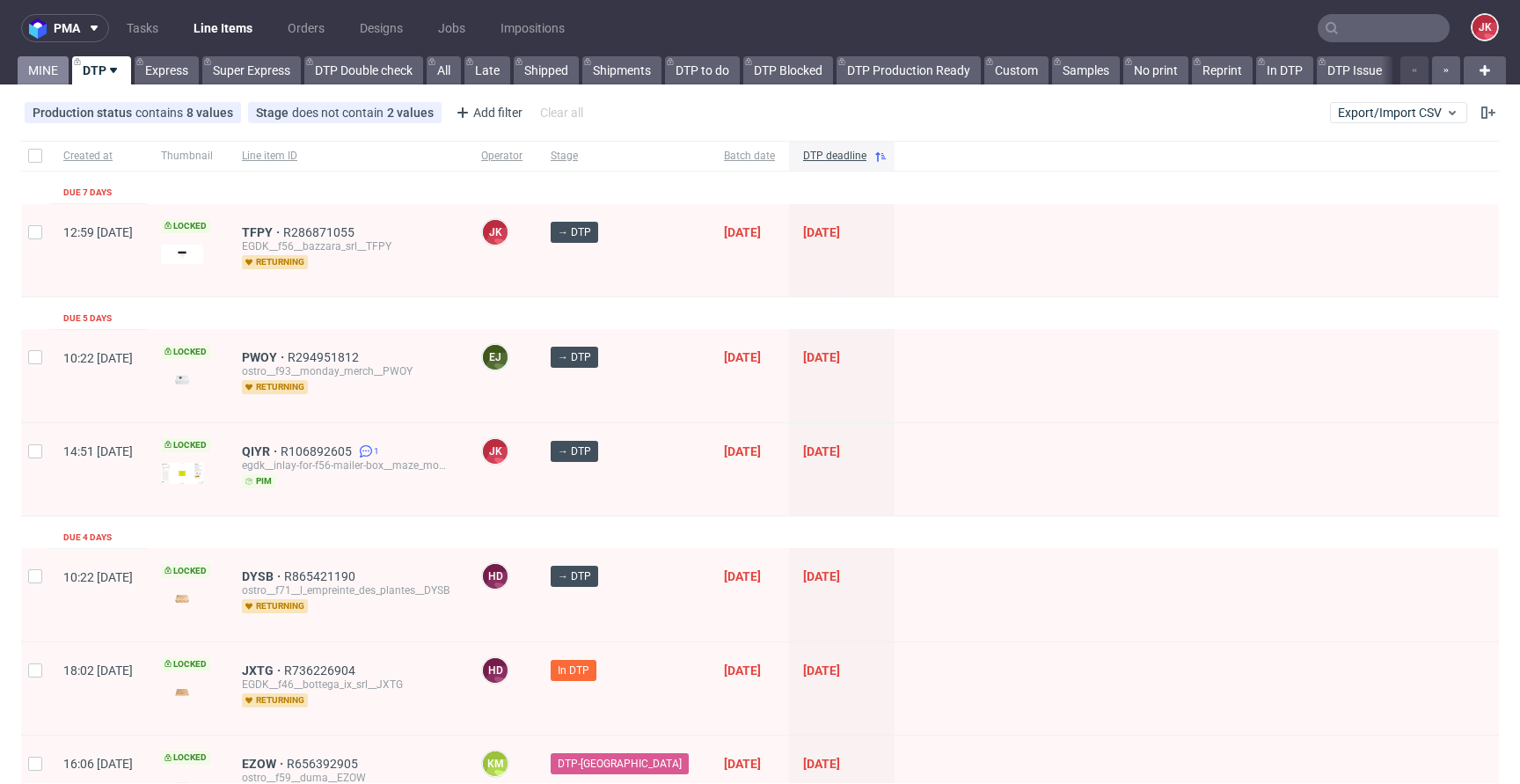
click at [62, 77] on link "MINE" at bounding box center [43, 71] width 51 height 28
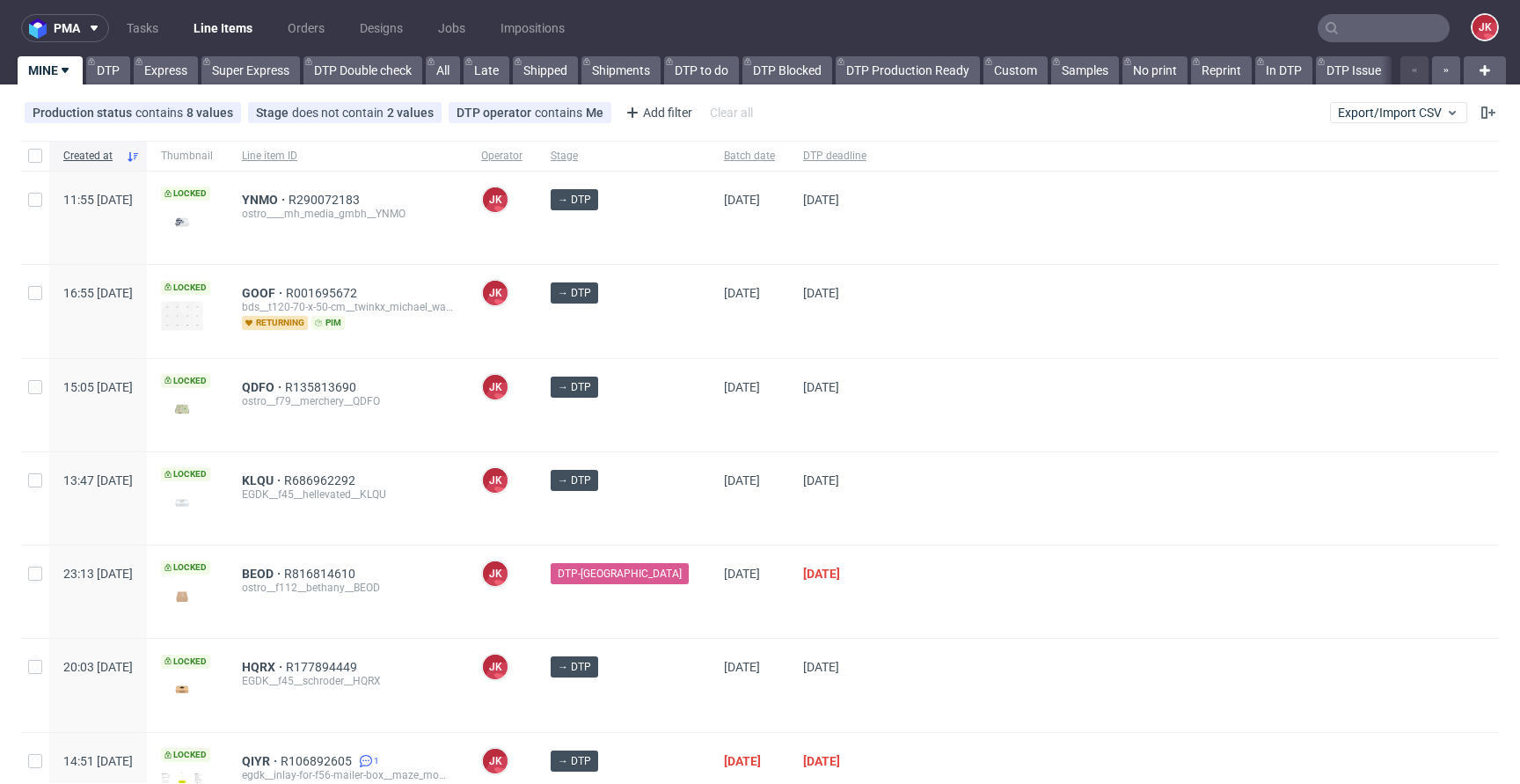
scroll to position [189, 0]
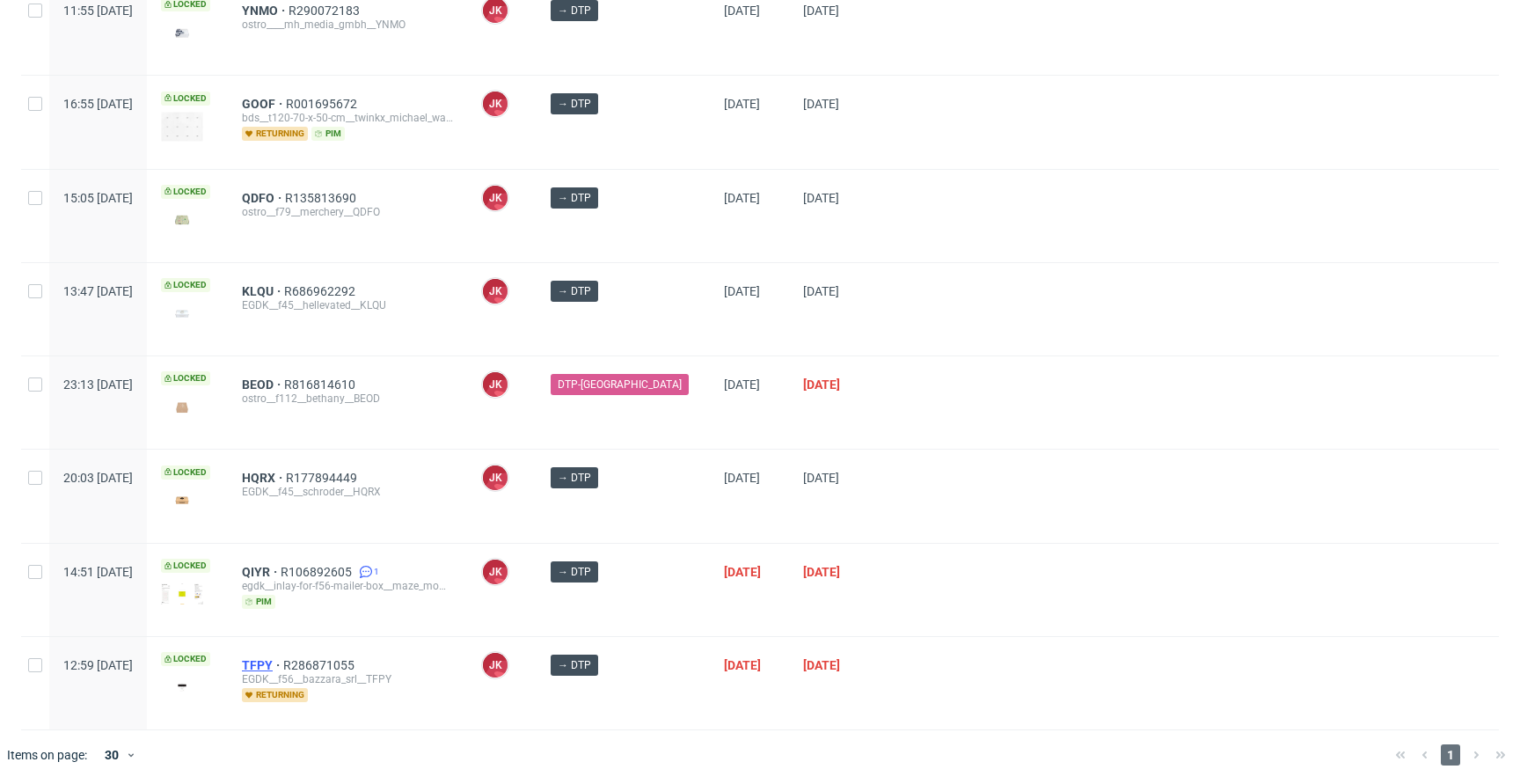
click at [283, 657] on span "TFPY" at bounding box center [263, 664] width 42 height 14
click at [672, 341] on div "→ DTP" at bounding box center [623, 309] width 173 height 93
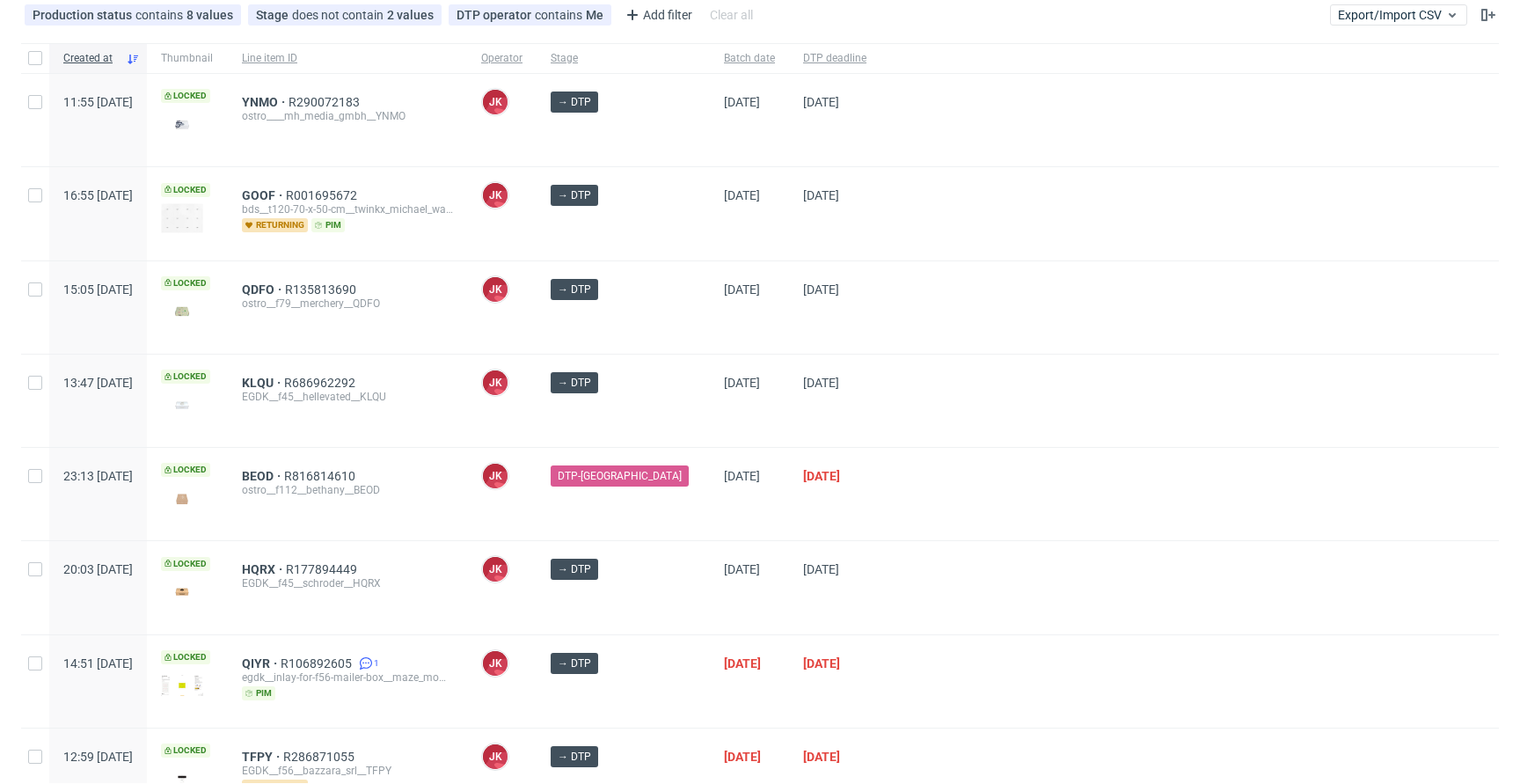
scroll to position [0, 0]
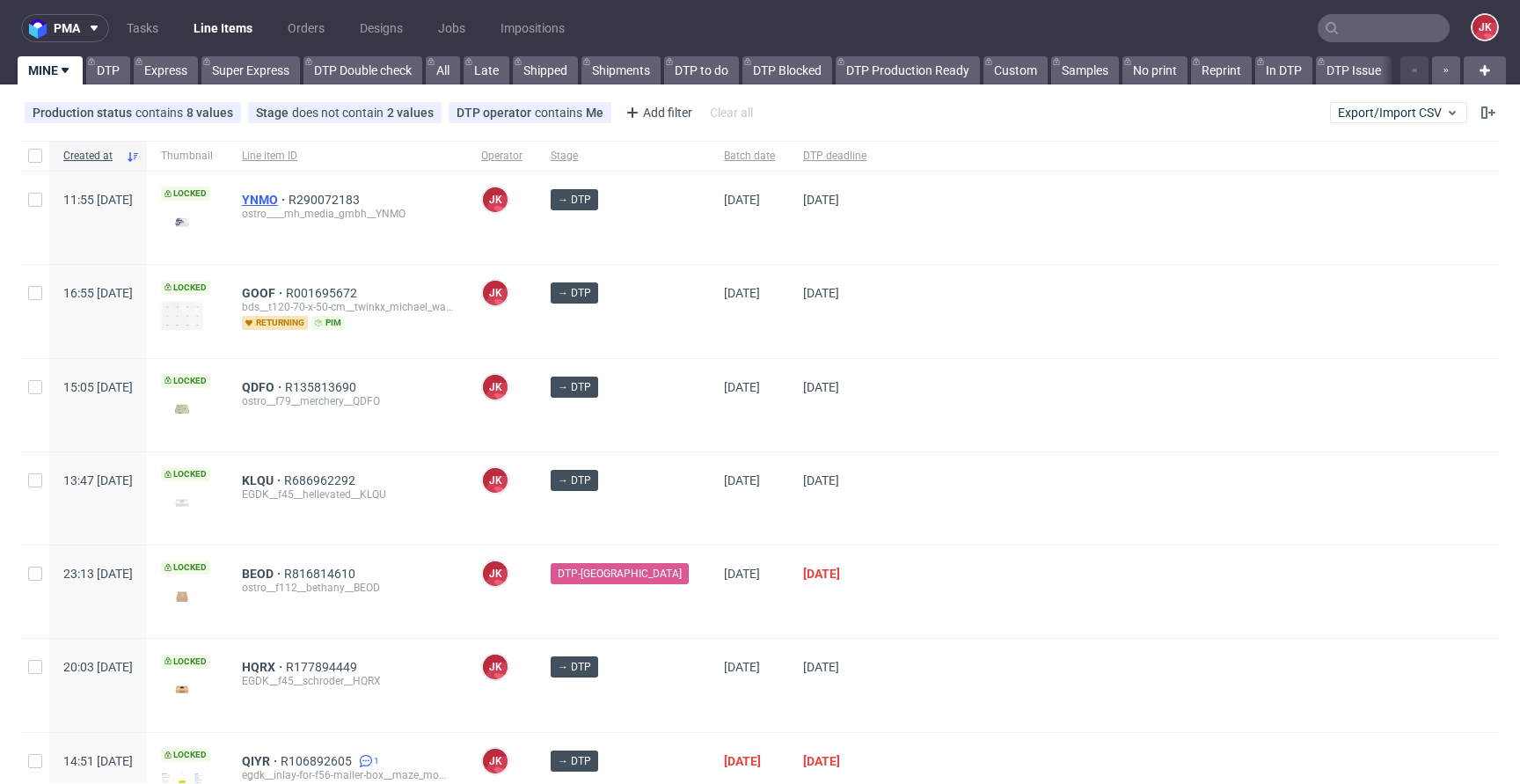
click at [288, 197] on span "YNMO" at bounding box center [265, 199] width 46 height 14
click at [467, 361] on div "QDFO R135813690 ostro__f79__merchery__QDFO" at bounding box center [347, 405] width 239 height 93
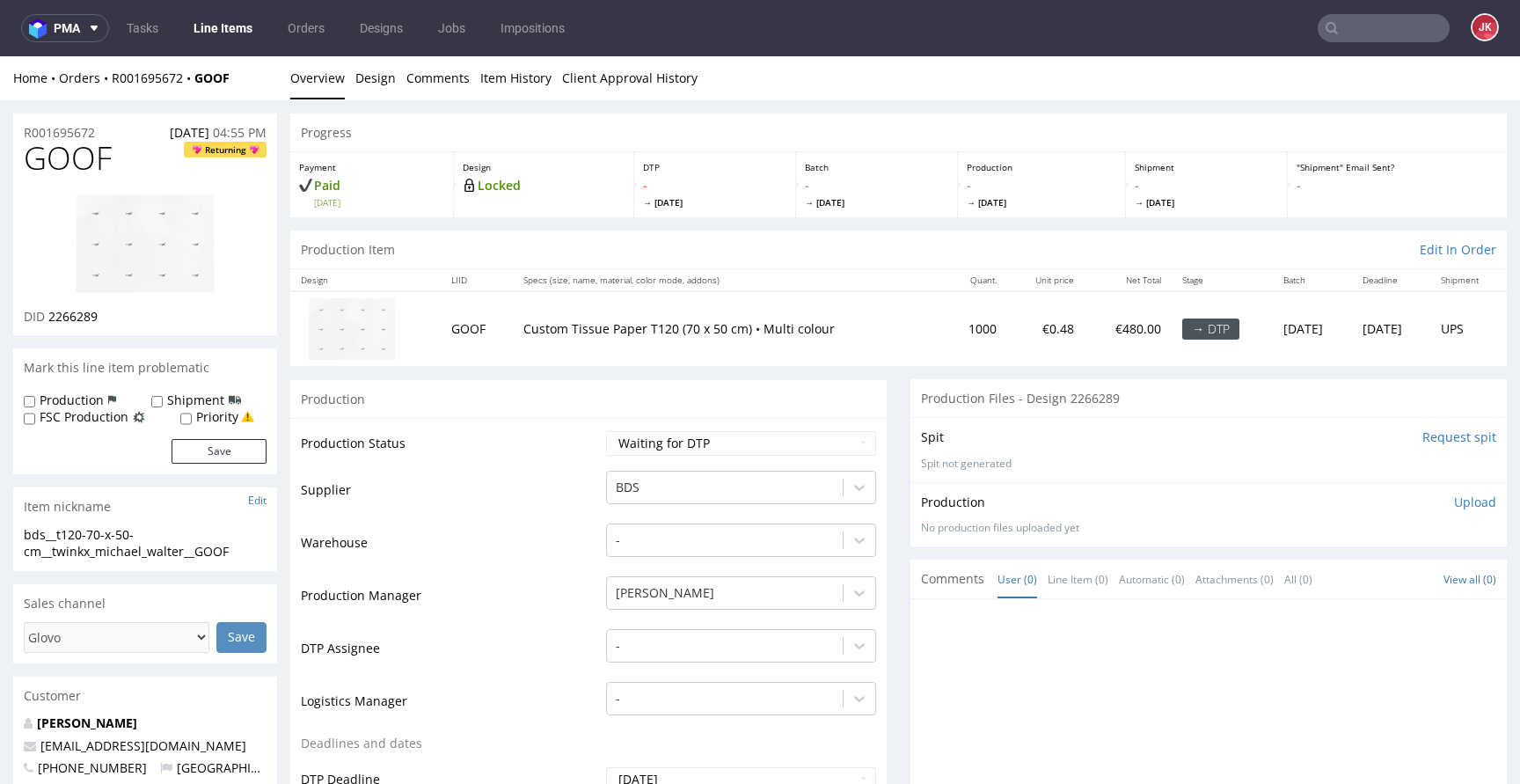
click at [663, 625] on td "[PERSON_NAME]" at bounding box center [739, 601] width 274 height 53
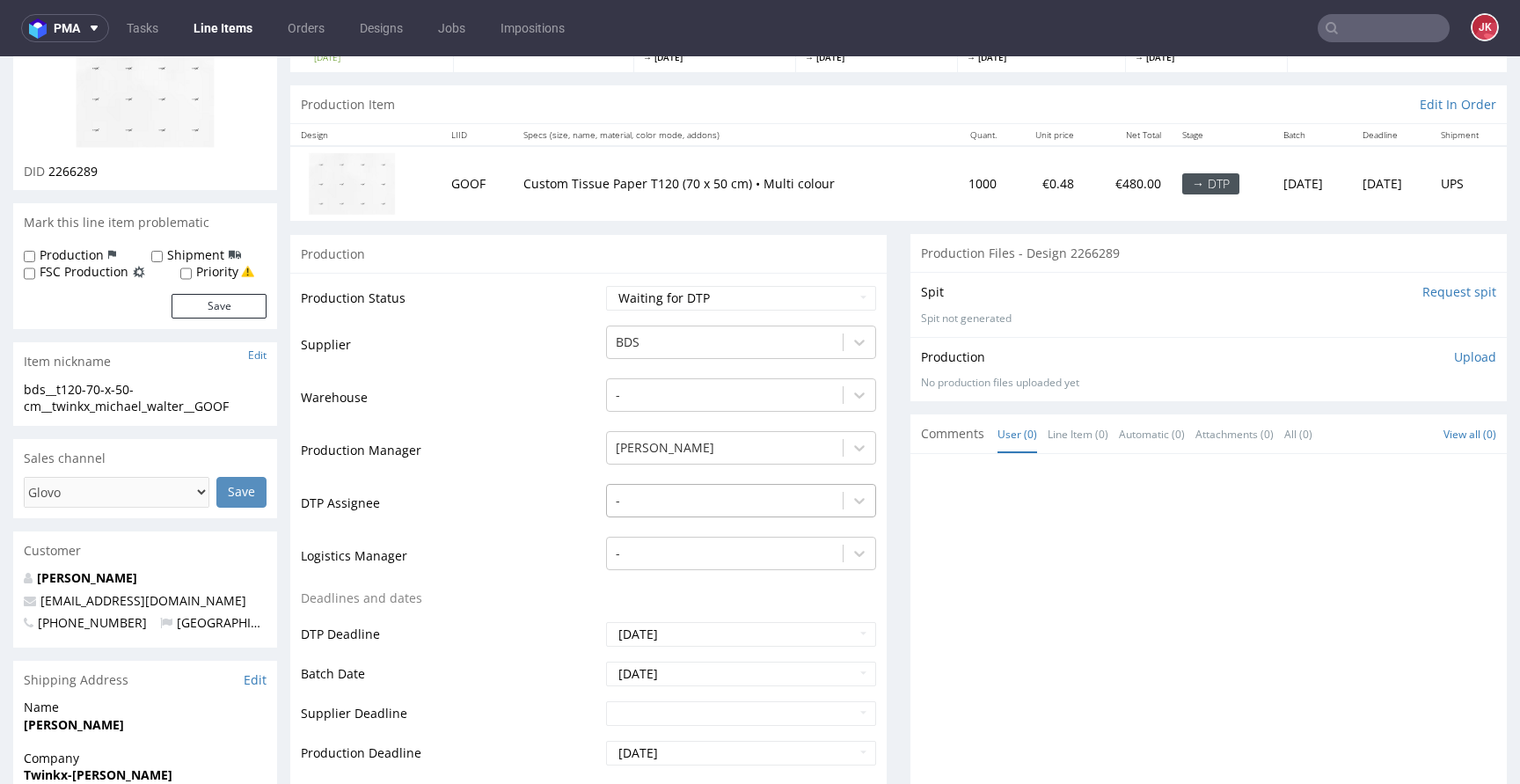
click at [660, 508] on div "-" at bounding box center [741, 496] width 270 height 25
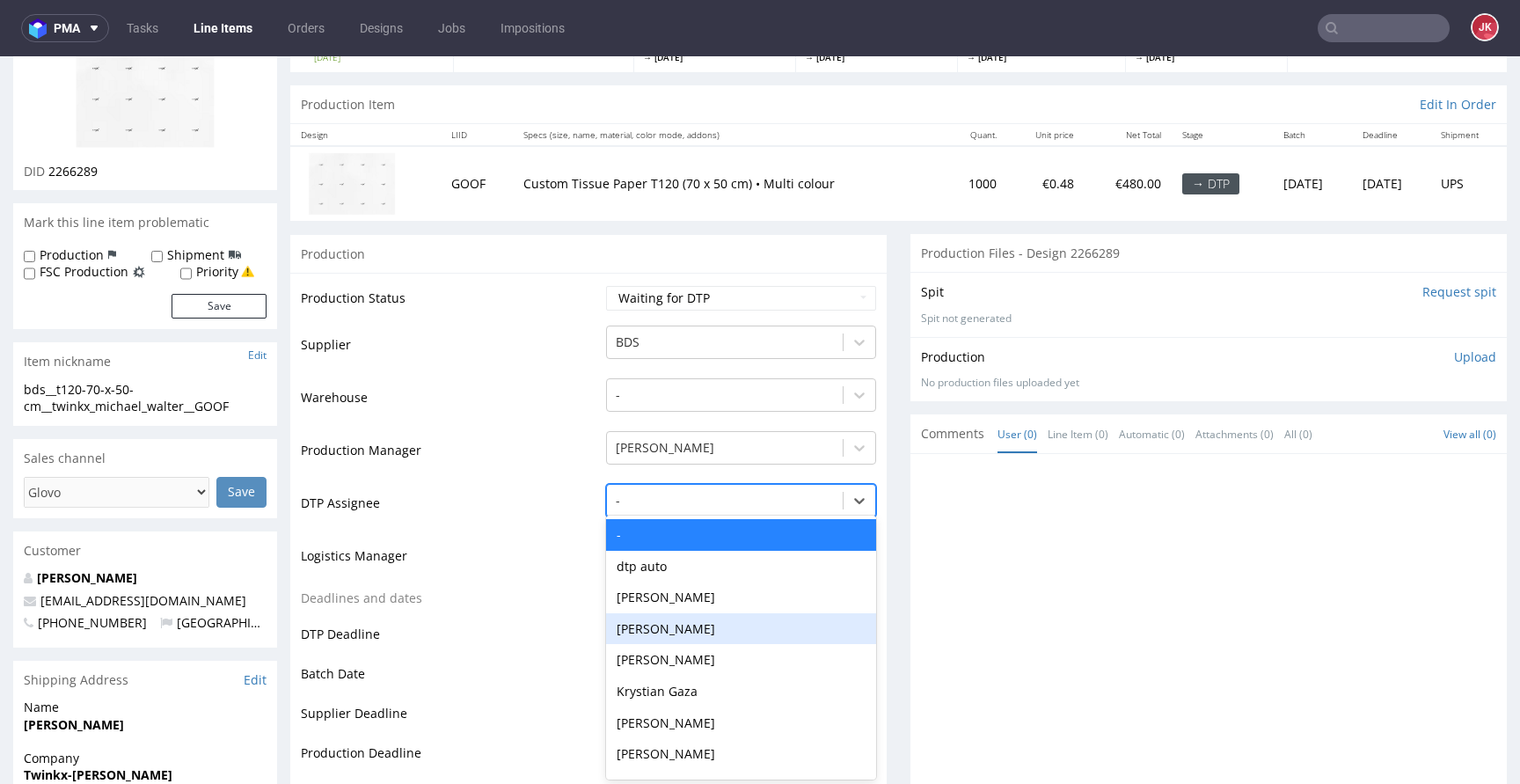
scroll to position [147, 0]
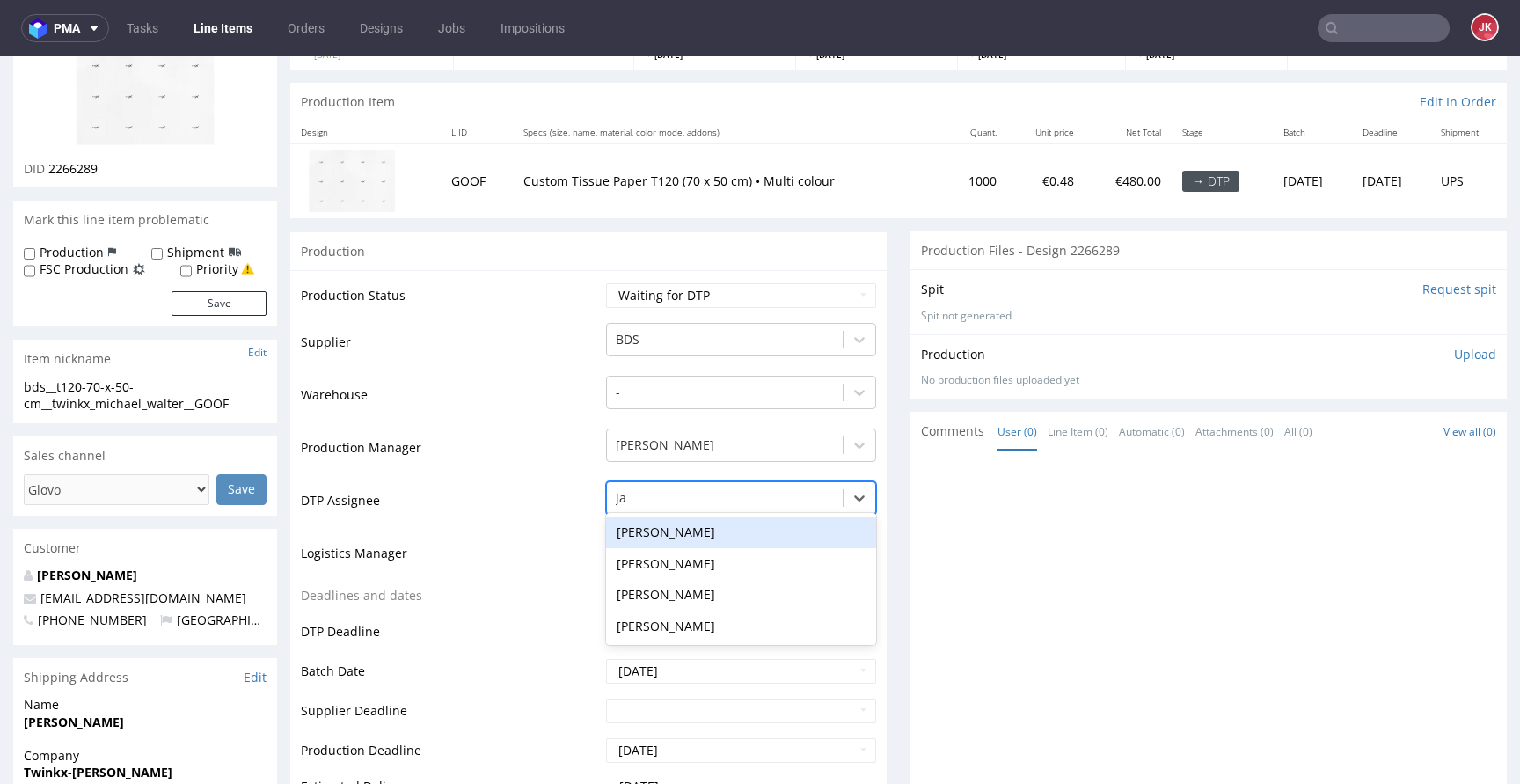
type input "jan"
click at [711, 533] on div "[PERSON_NAME]" at bounding box center [741, 532] width 270 height 32
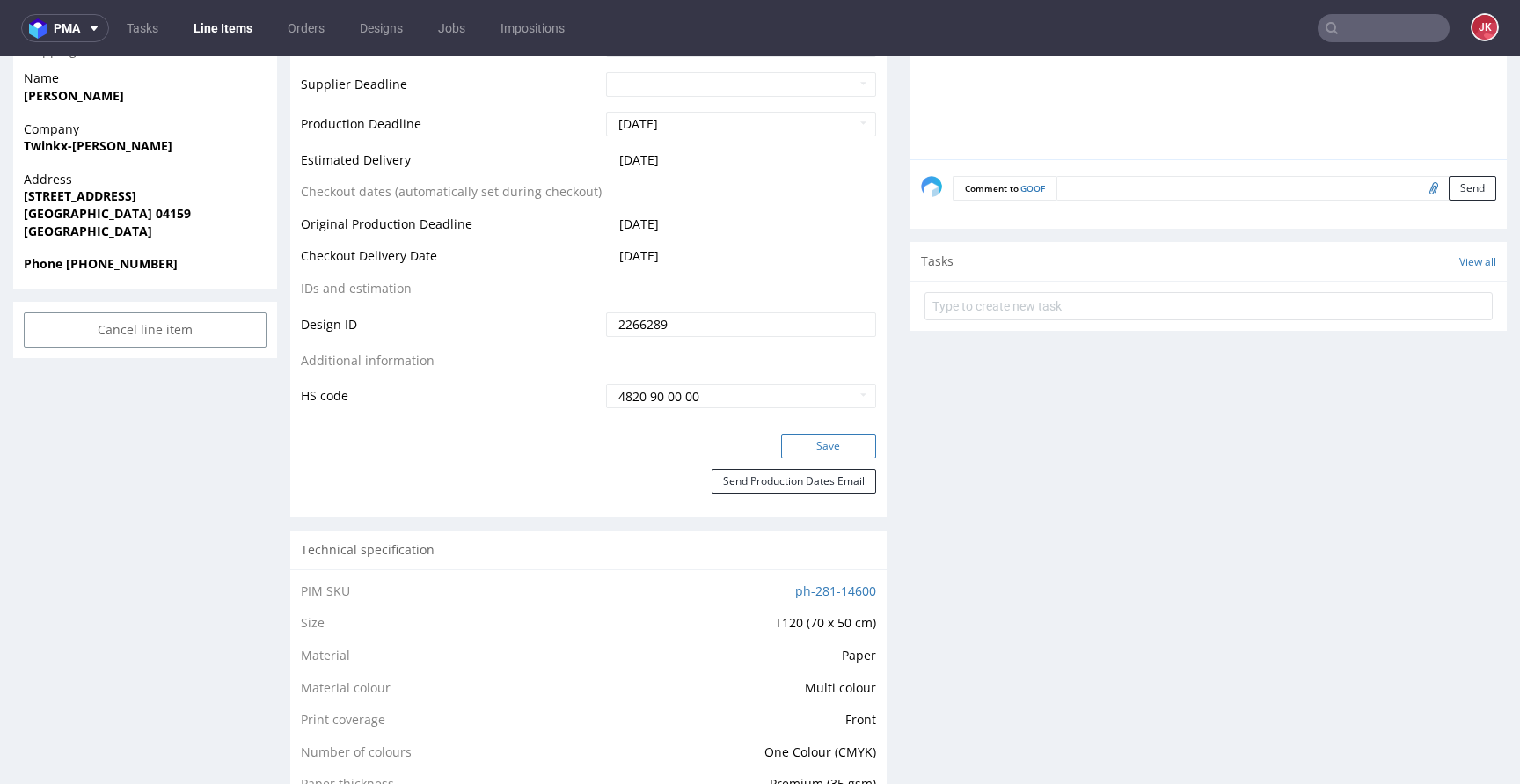
click at [835, 442] on button "Save" at bounding box center [828, 446] width 95 height 25
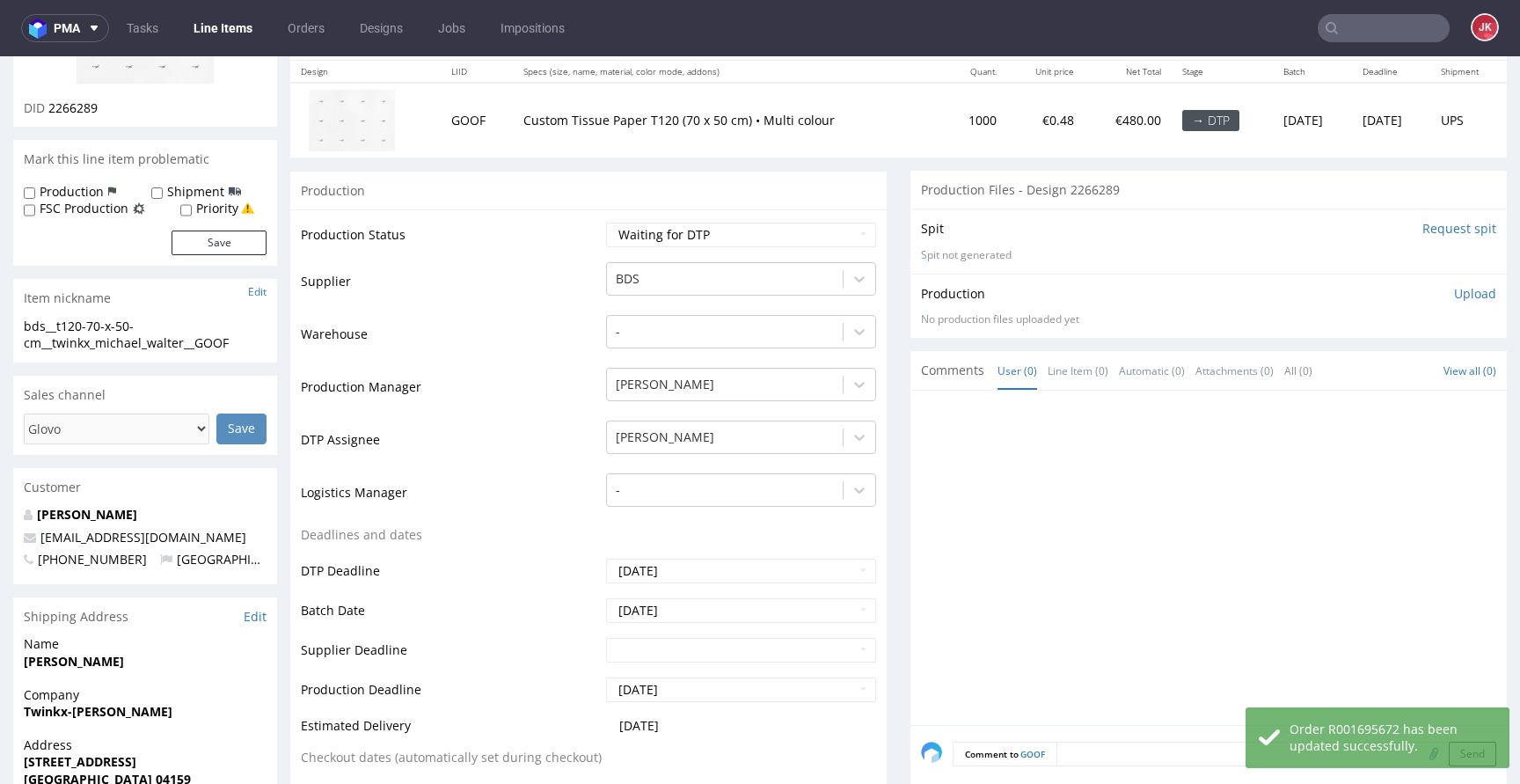
scroll to position [0, 0]
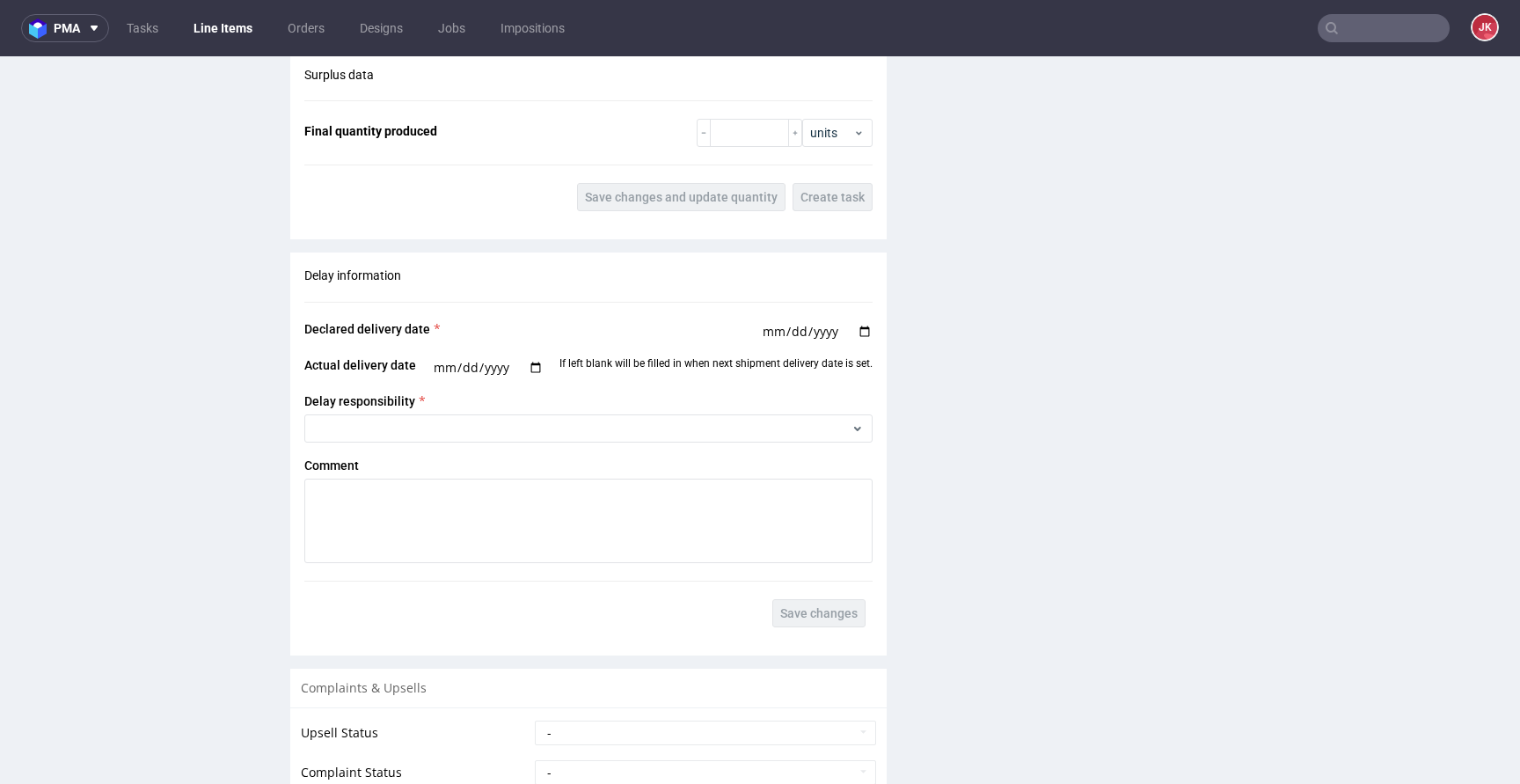
scroll to position [2346, 0]
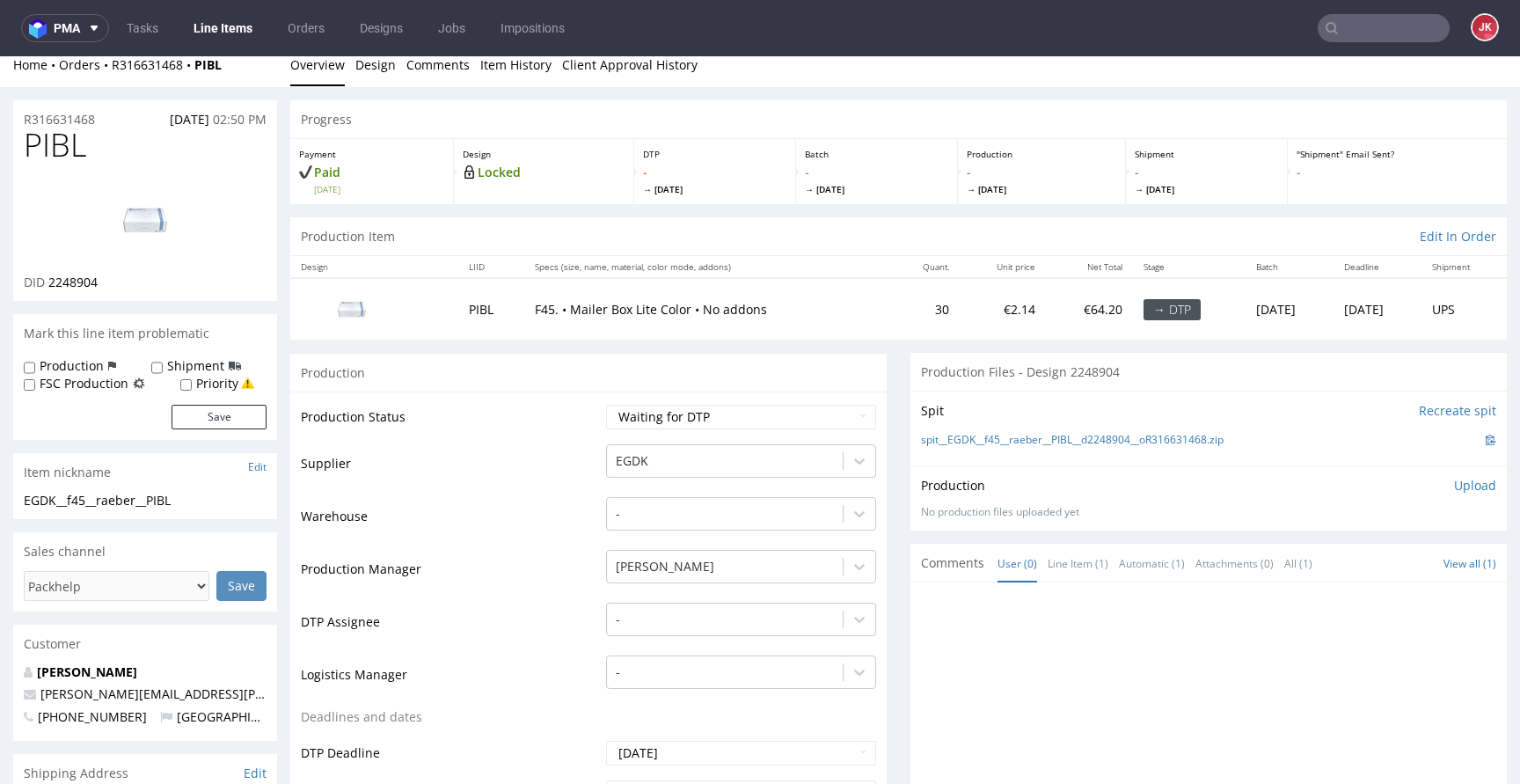
scroll to position [0, 0]
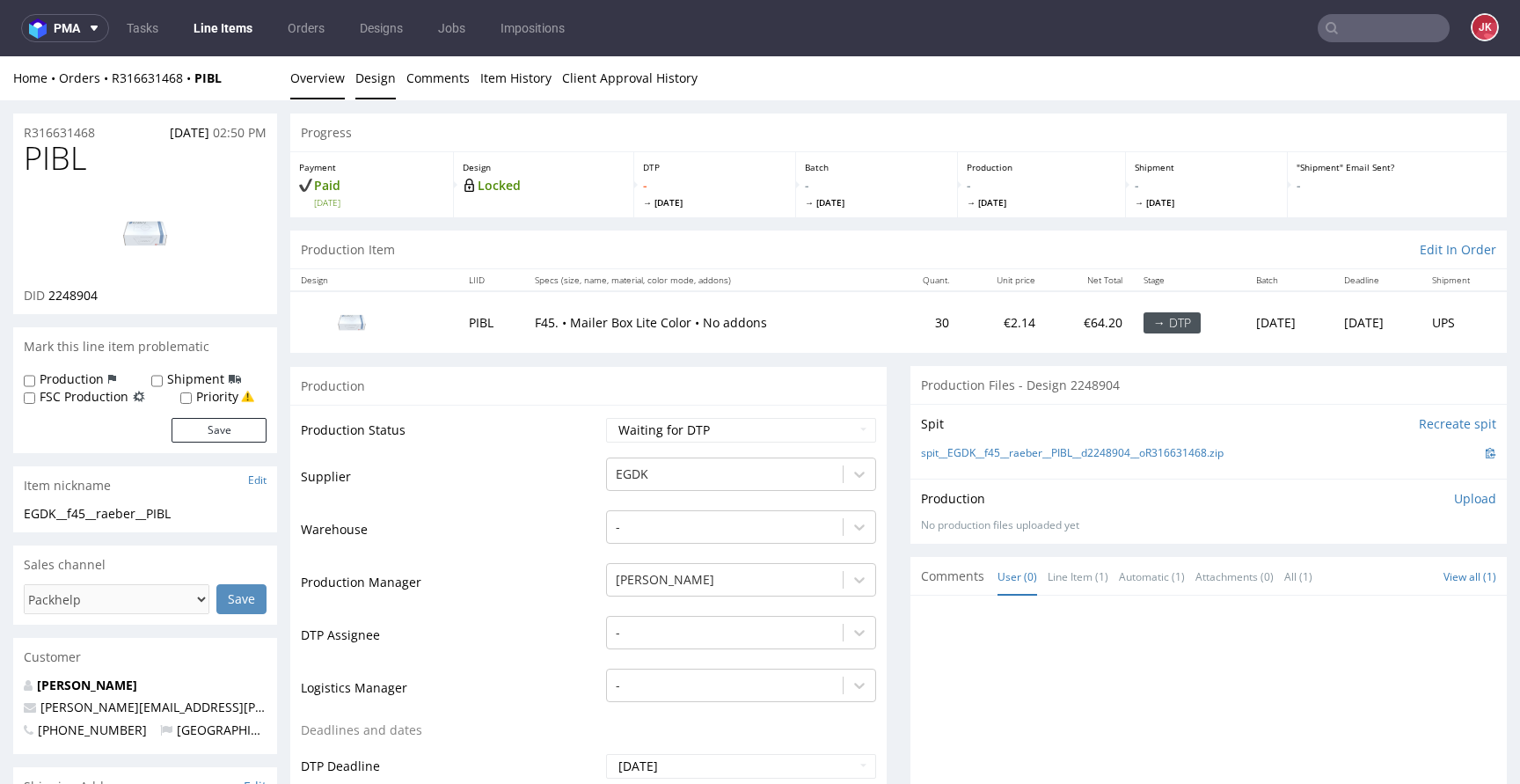
click at [379, 88] on link "Design" at bounding box center [375, 78] width 41 height 43
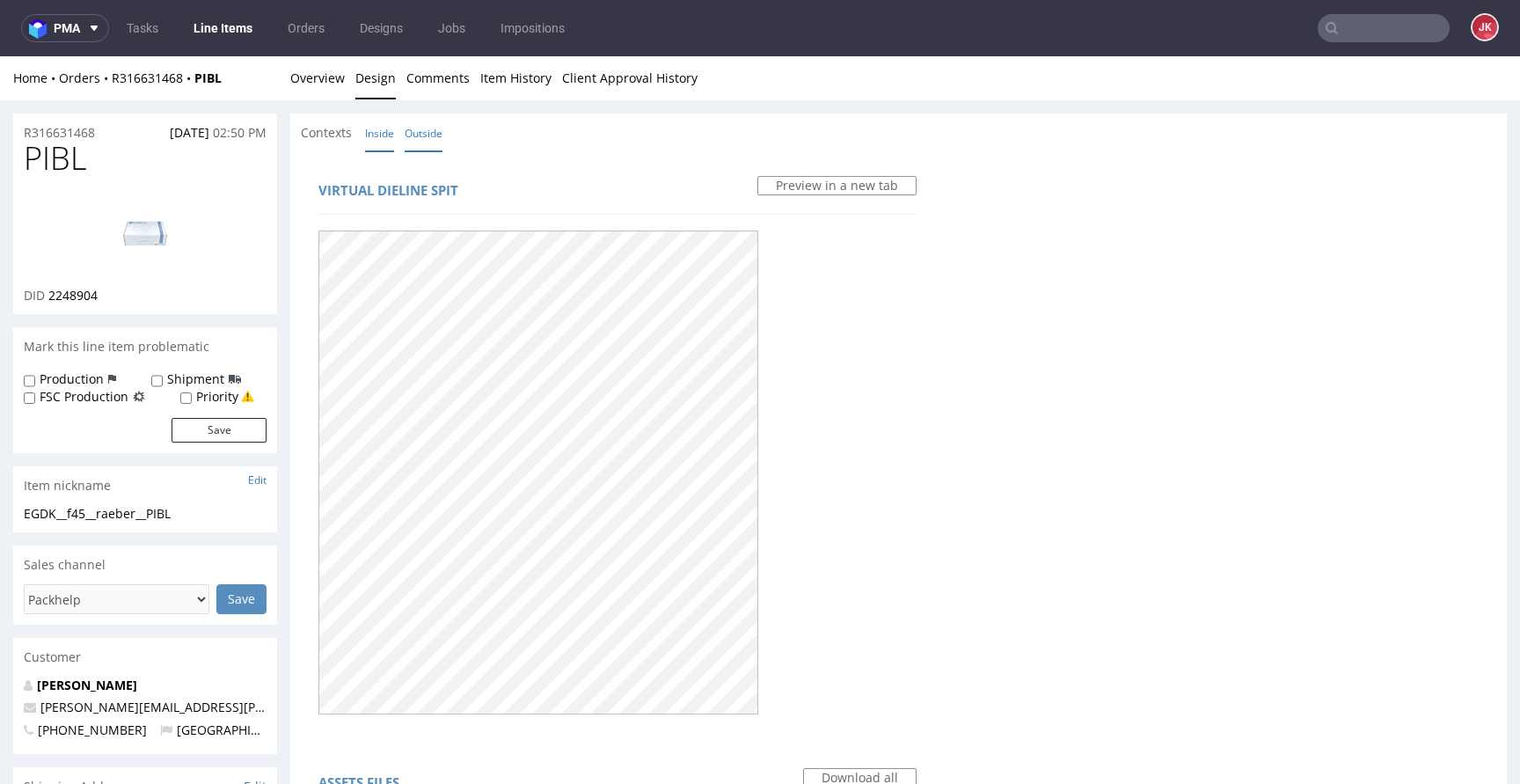
click at [384, 133] on link "Inside" at bounding box center [379, 133] width 29 height 38
click at [402, 133] on li "Inside" at bounding box center [384, 132] width 40 height 18
click at [420, 128] on link "Outside" at bounding box center [423, 133] width 38 height 38
click at [313, 60] on link "Overview" at bounding box center [317, 78] width 55 height 43
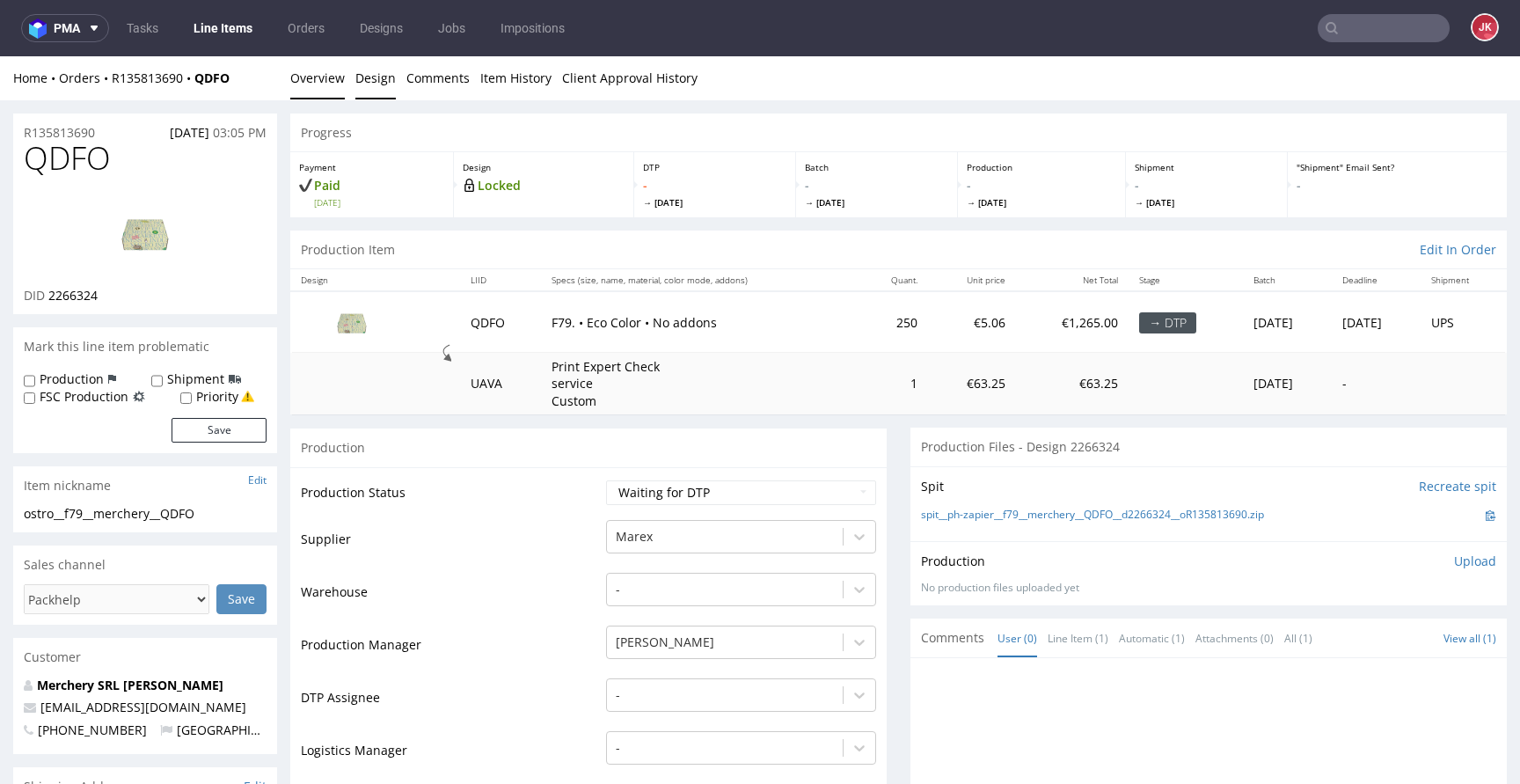
click at [377, 77] on link "Design" at bounding box center [375, 78] width 41 height 43
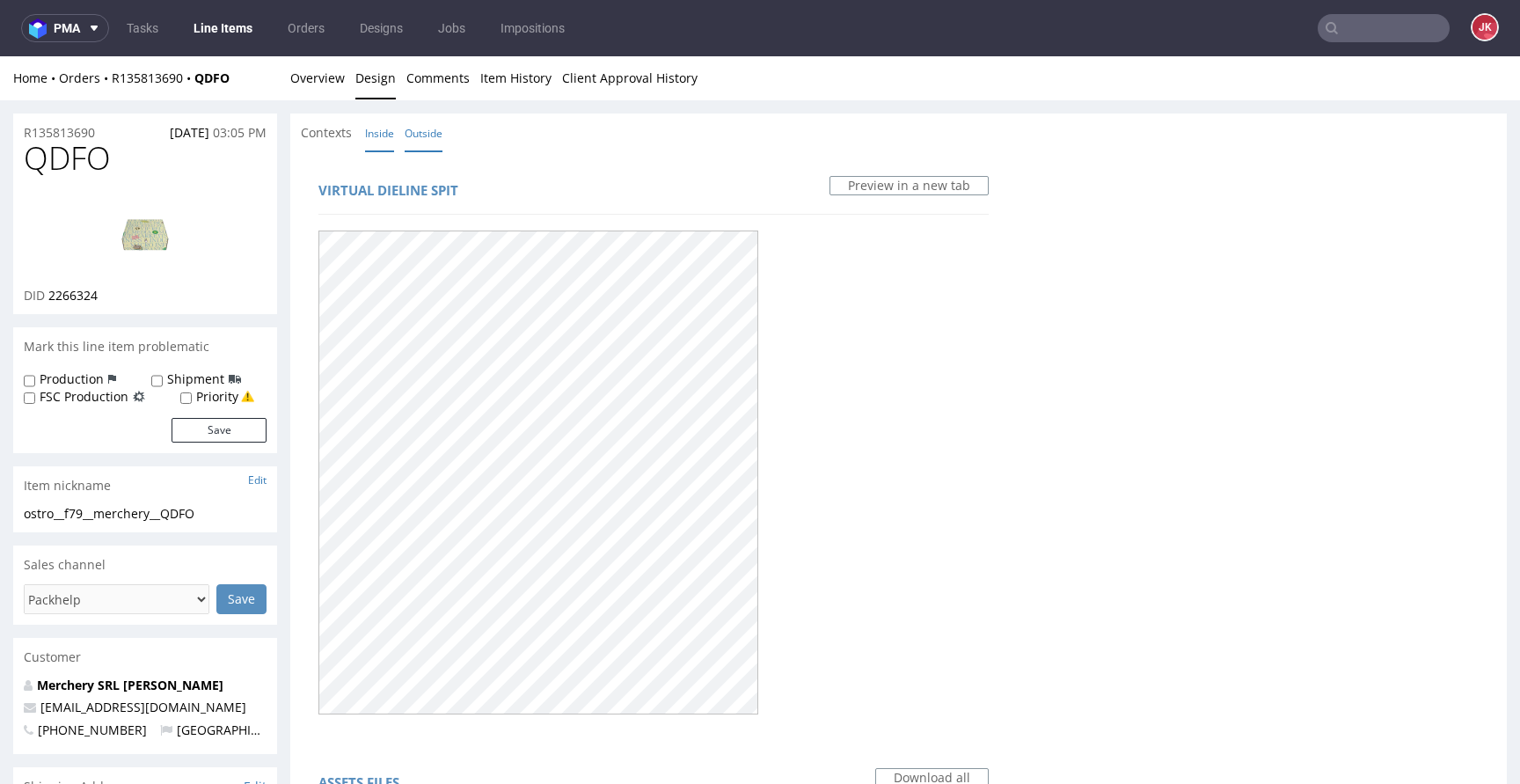
click at [378, 132] on link "Inside" at bounding box center [379, 133] width 29 height 38
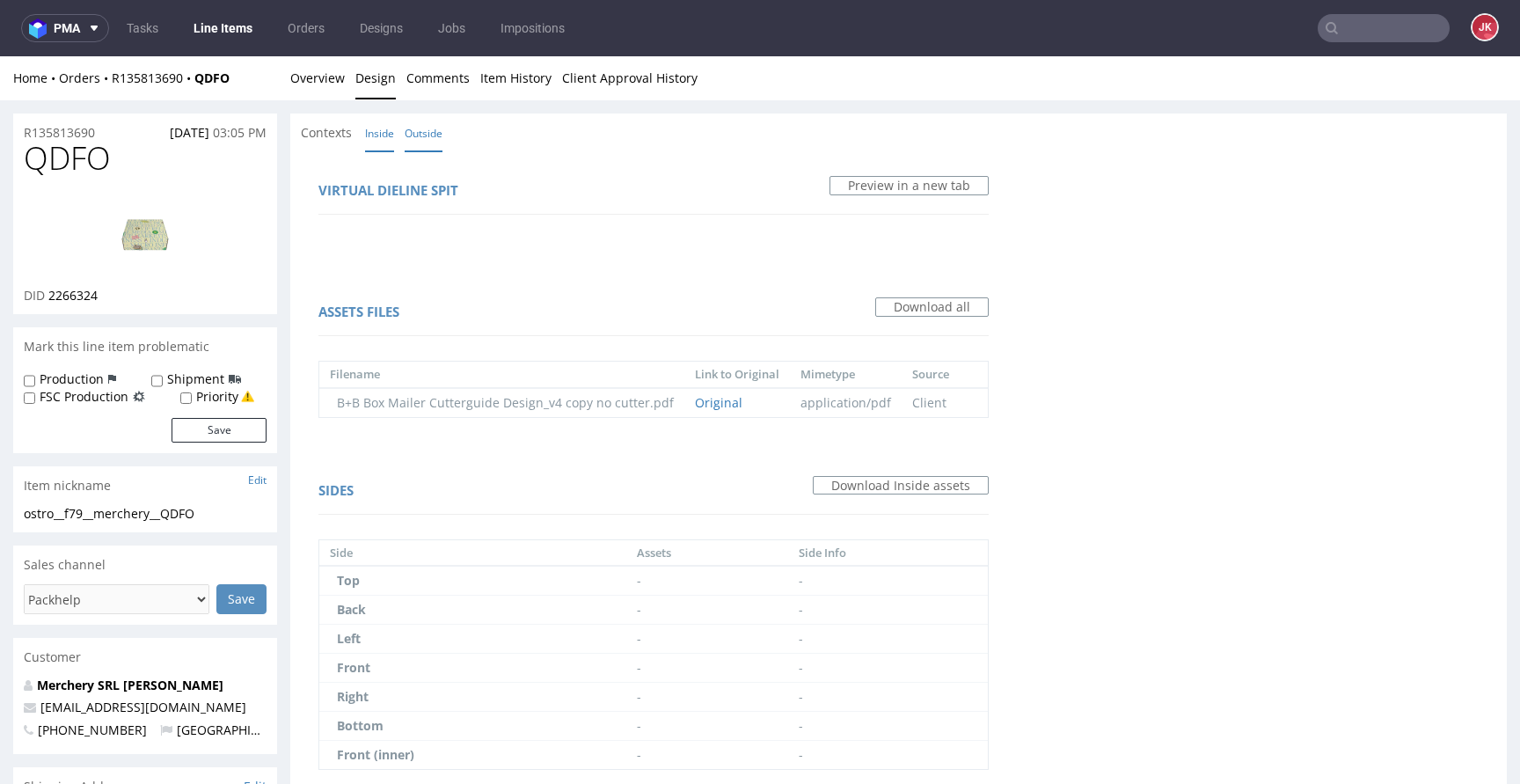
click at [414, 134] on link "Outside" at bounding box center [423, 133] width 38 height 38
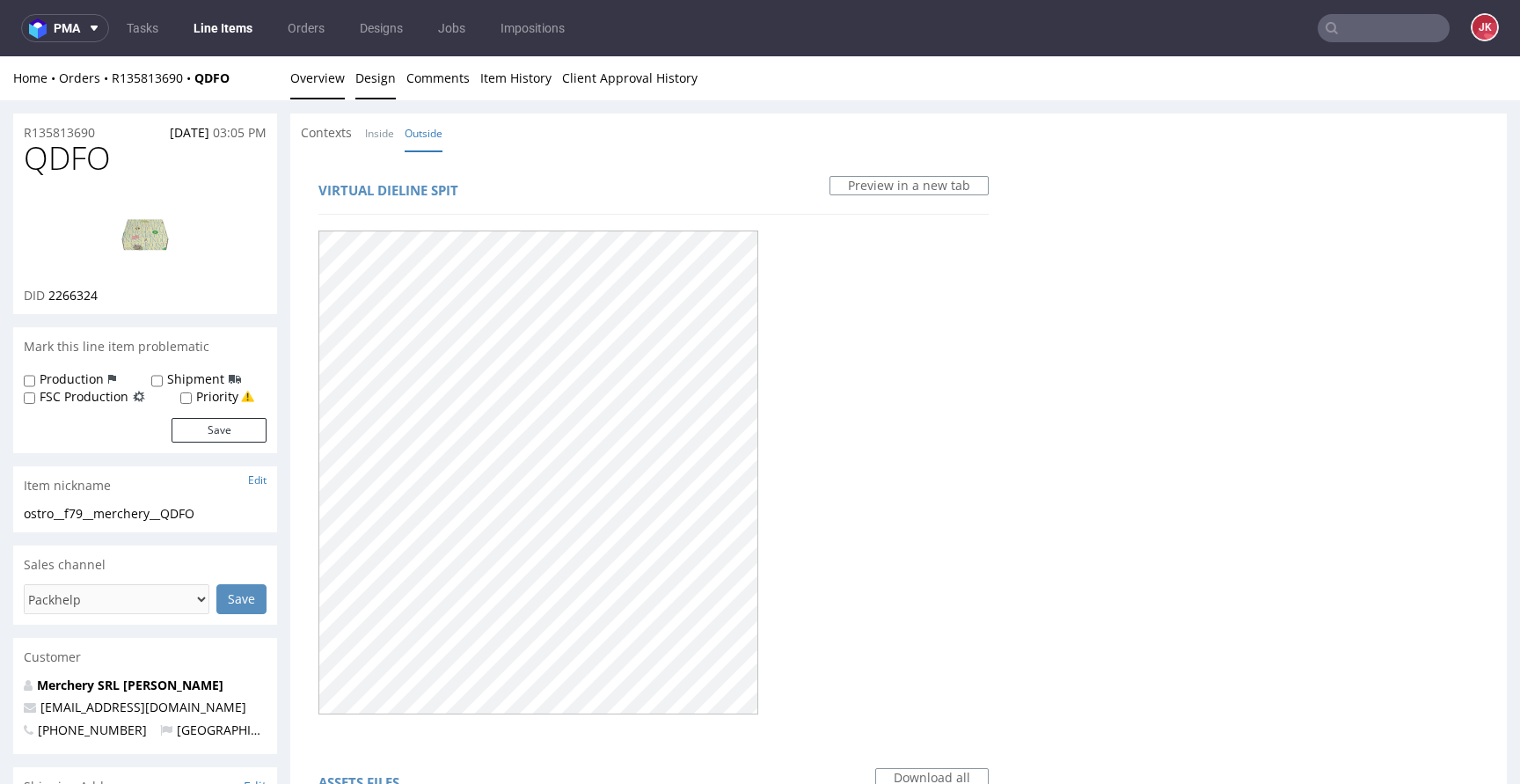
click at [339, 83] on link "Overview" at bounding box center [317, 78] width 55 height 43
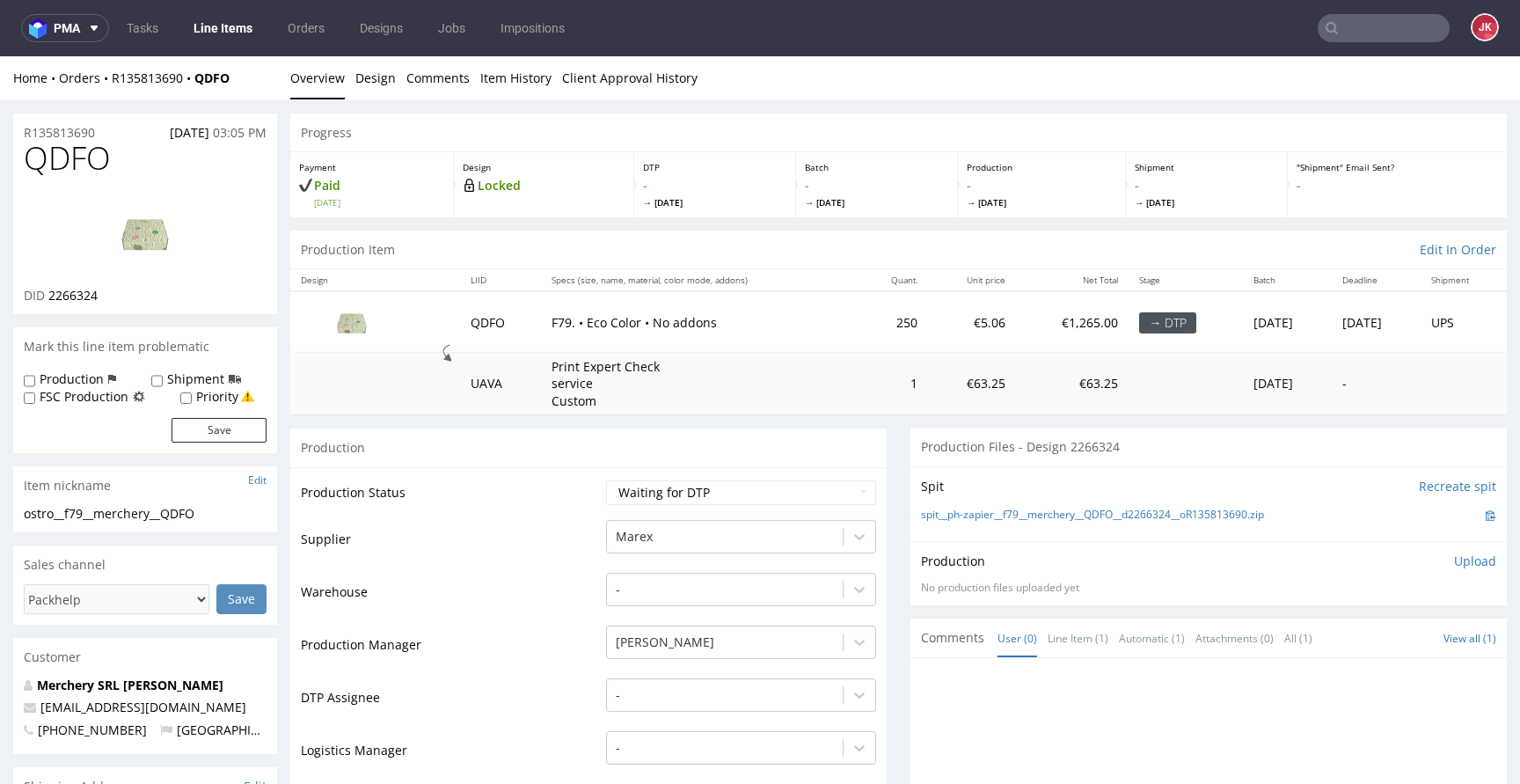
click at [694, 701] on div "-" at bounding box center [741, 690] width 270 height 25
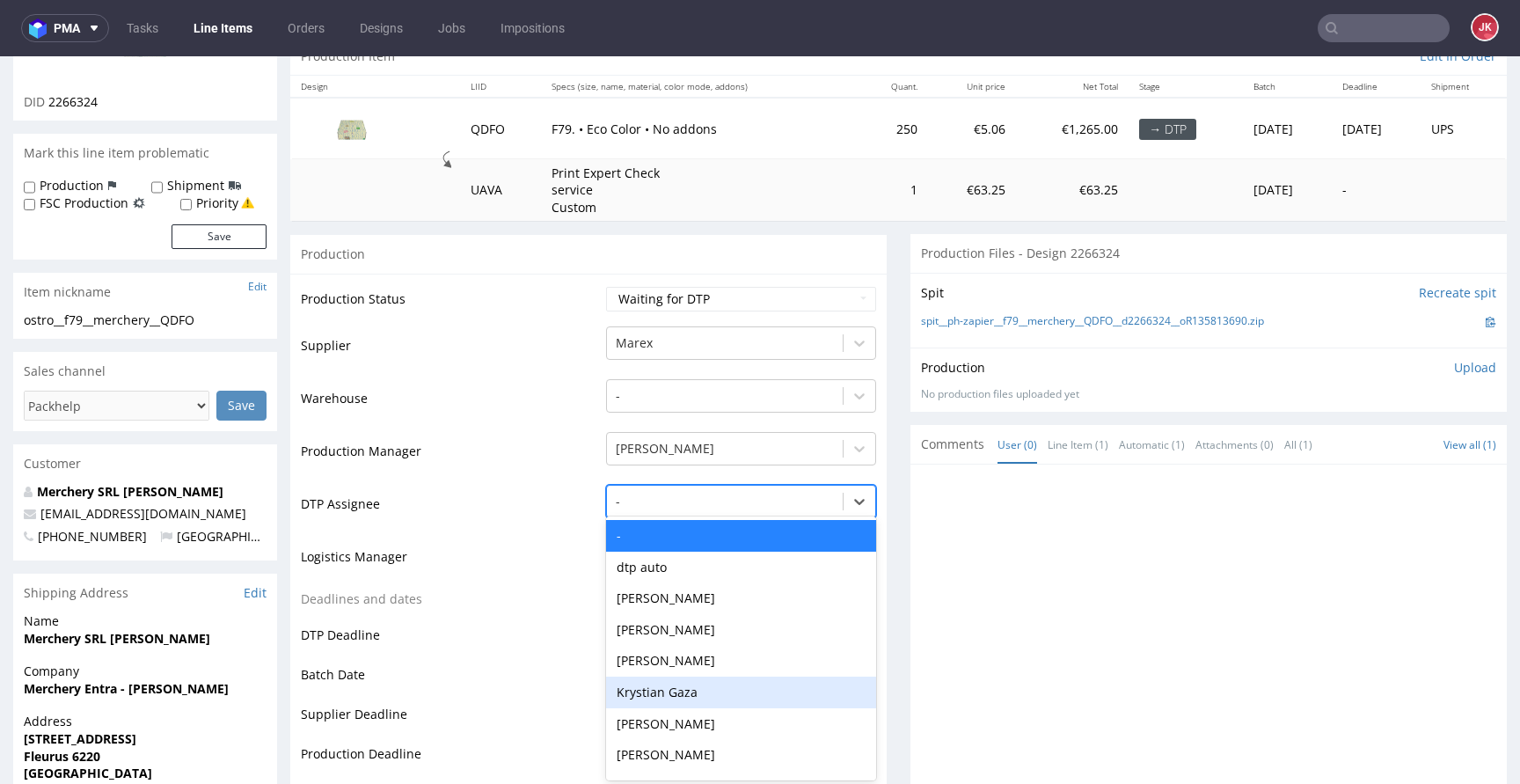
scroll to position [197, 0]
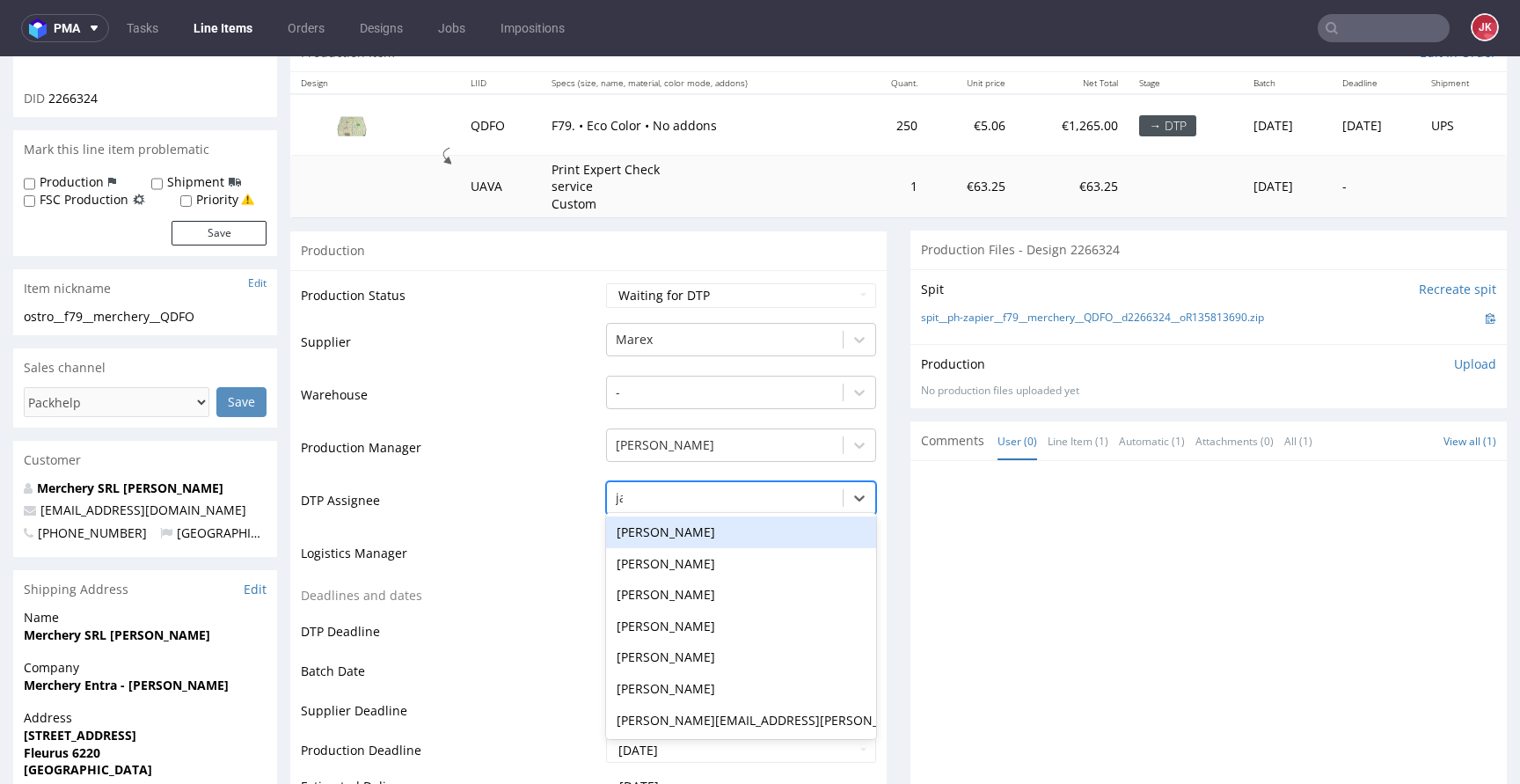
type input "jan"
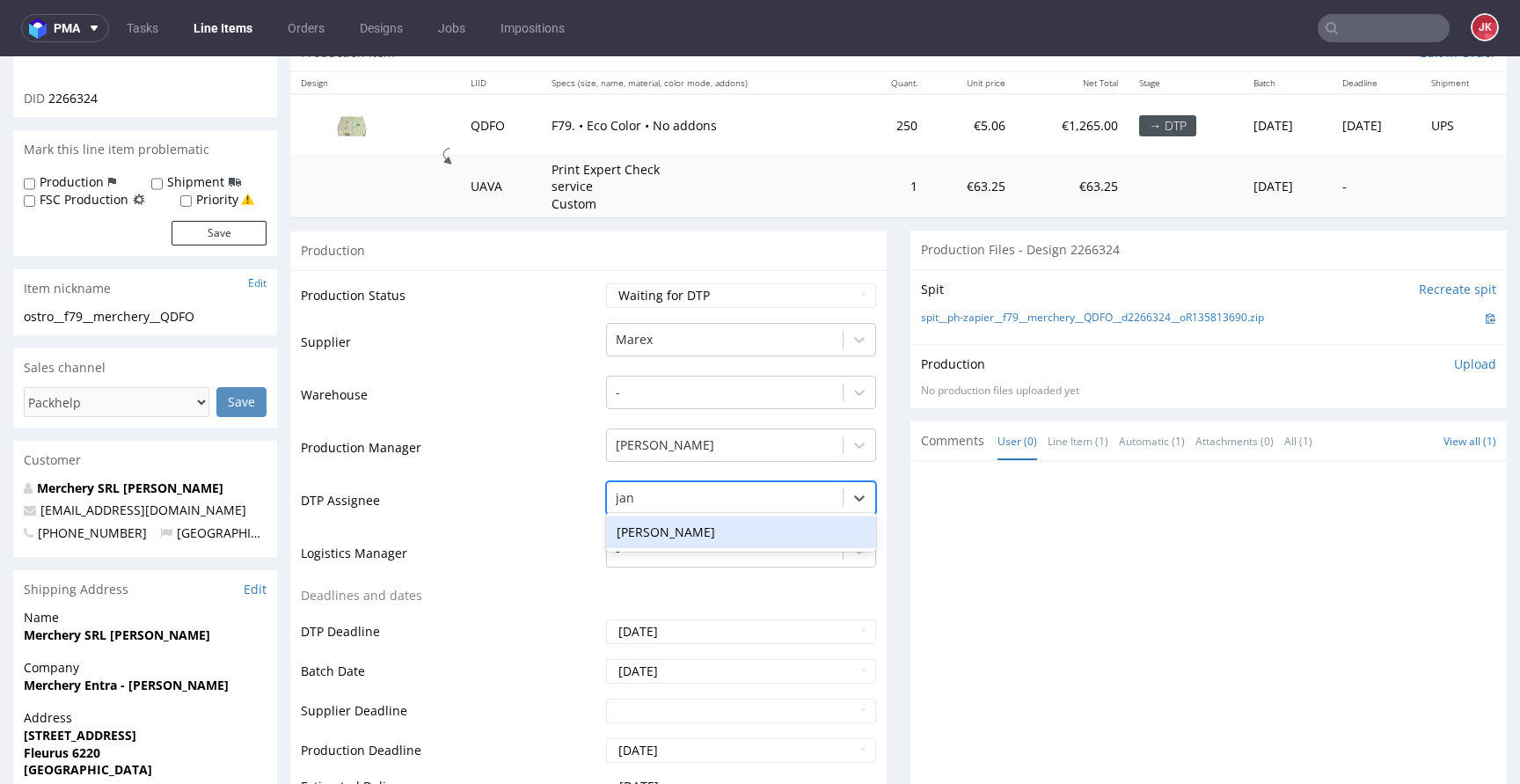
click at [736, 527] on div "[PERSON_NAME]" at bounding box center [741, 532] width 270 height 32
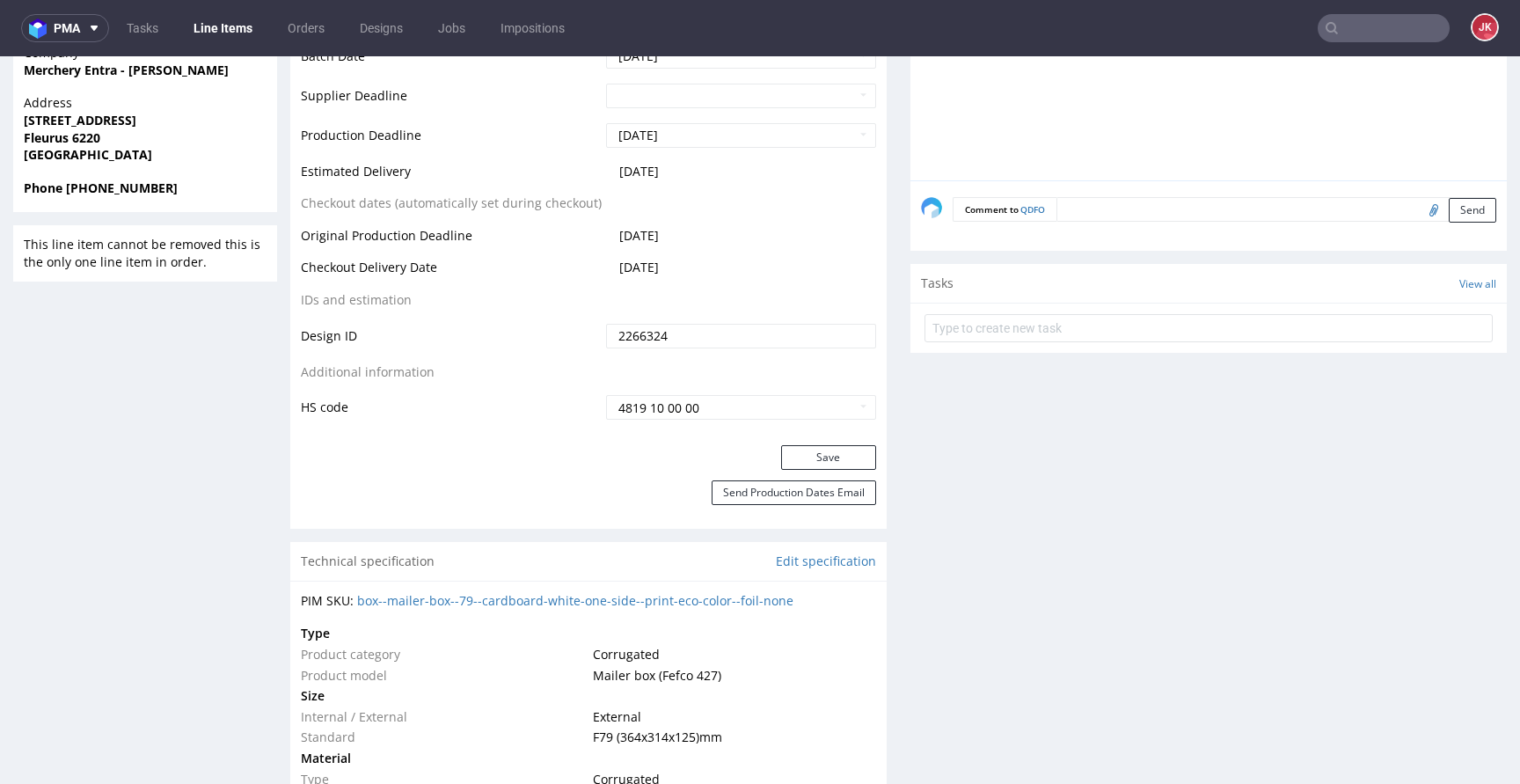
scroll to position [883, 0]
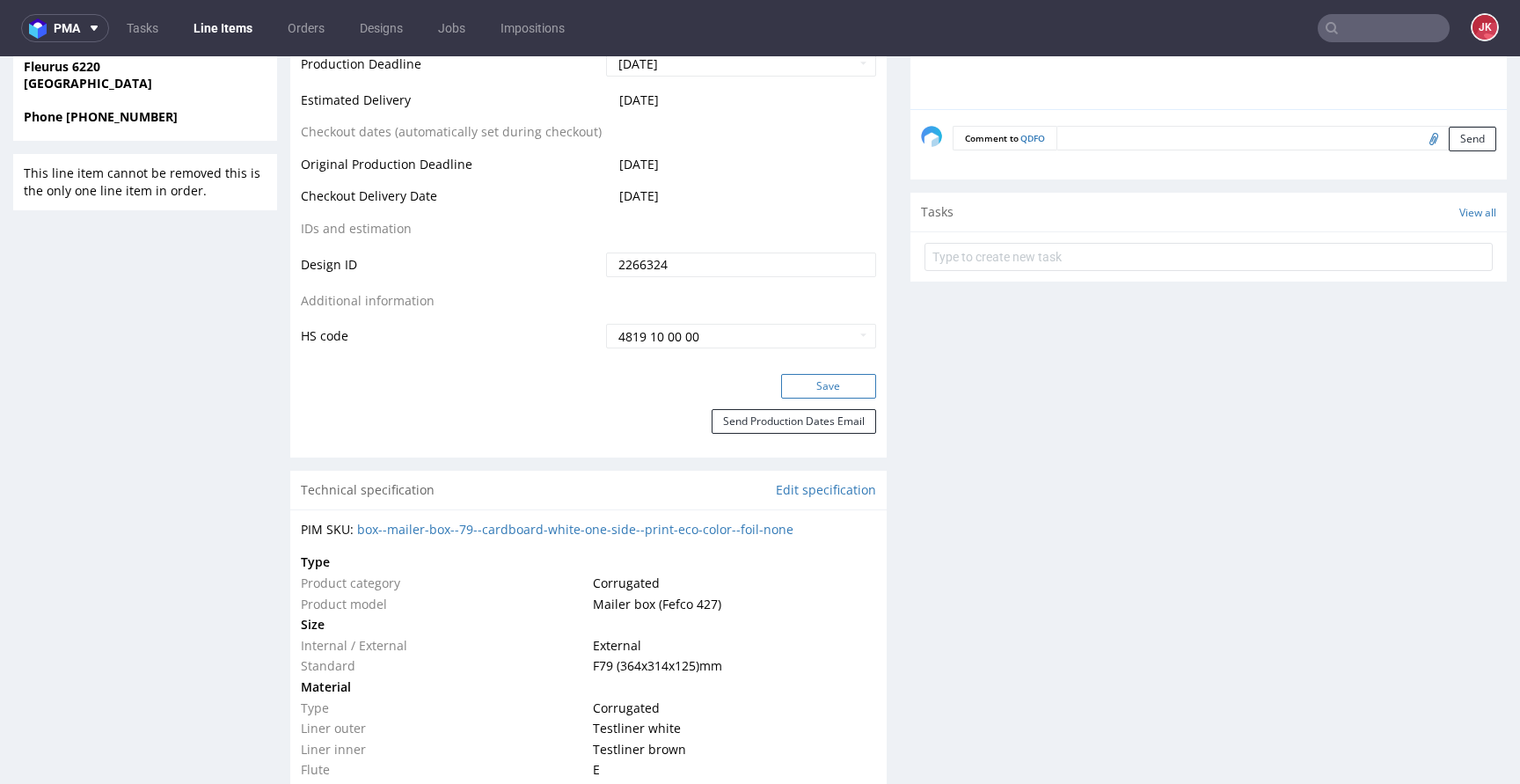
click at [815, 385] on button "Save" at bounding box center [828, 386] width 95 height 25
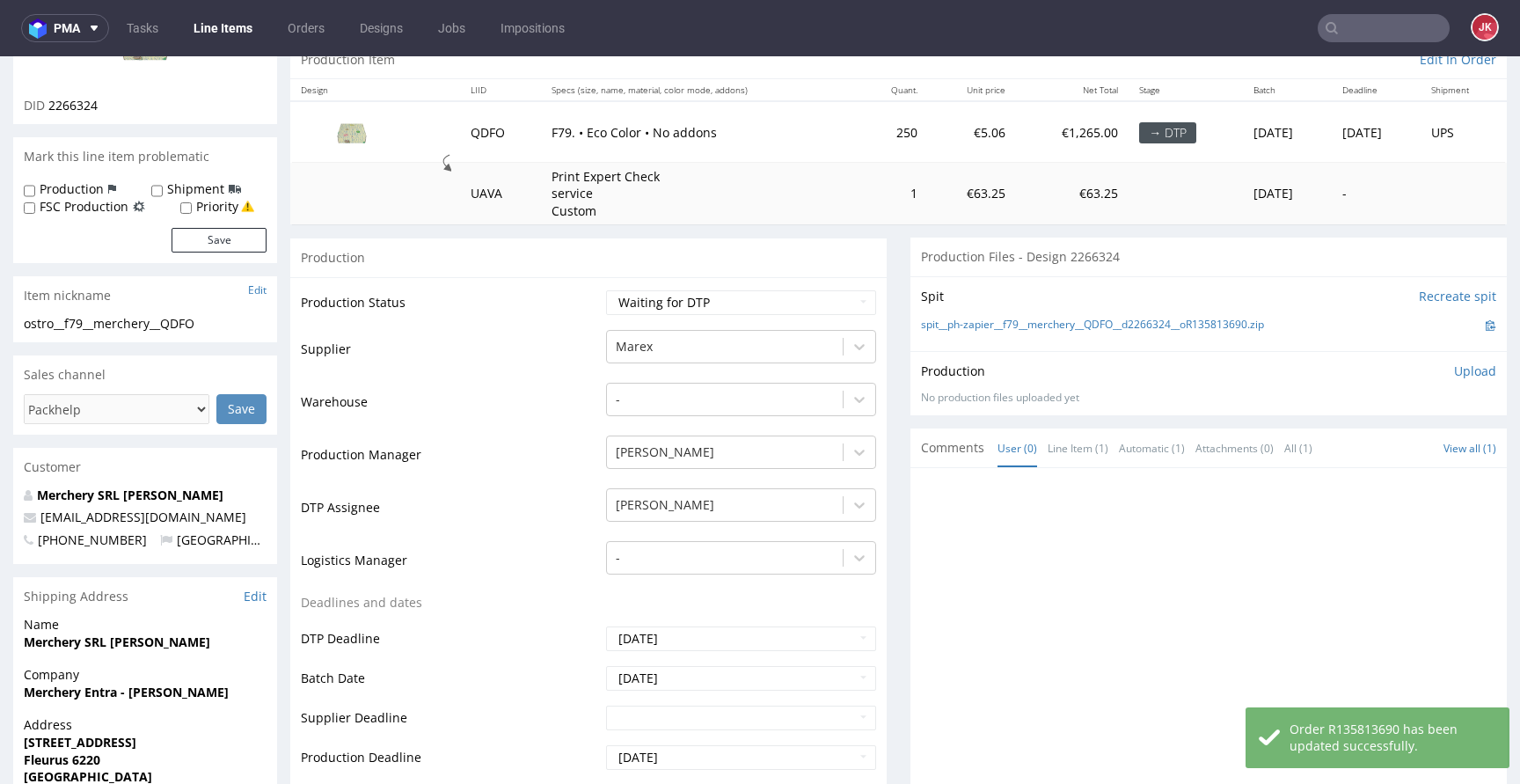
scroll to position [0, 0]
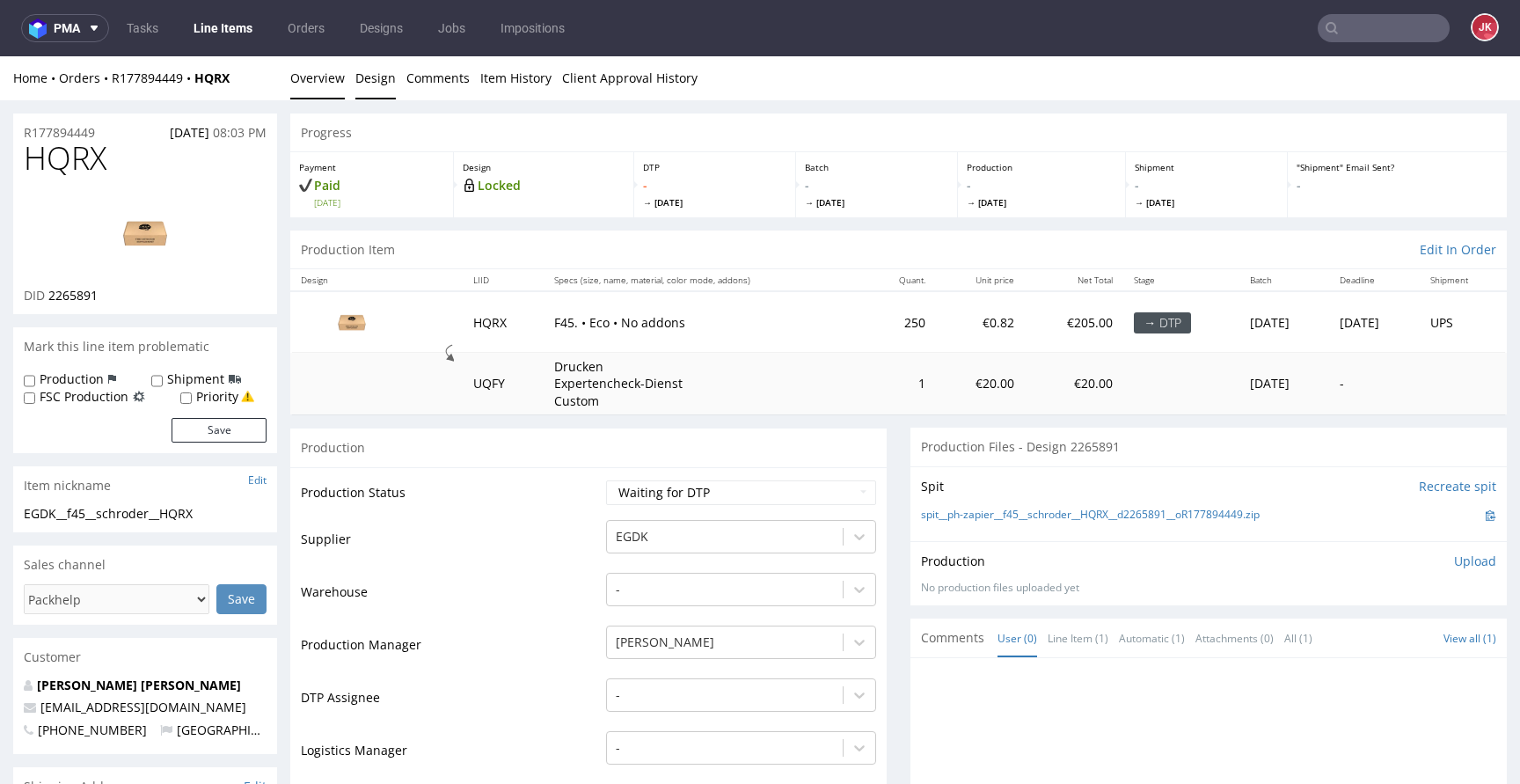
click at [384, 82] on link "Design" at bounding box center [375, 78] width 41 height 43
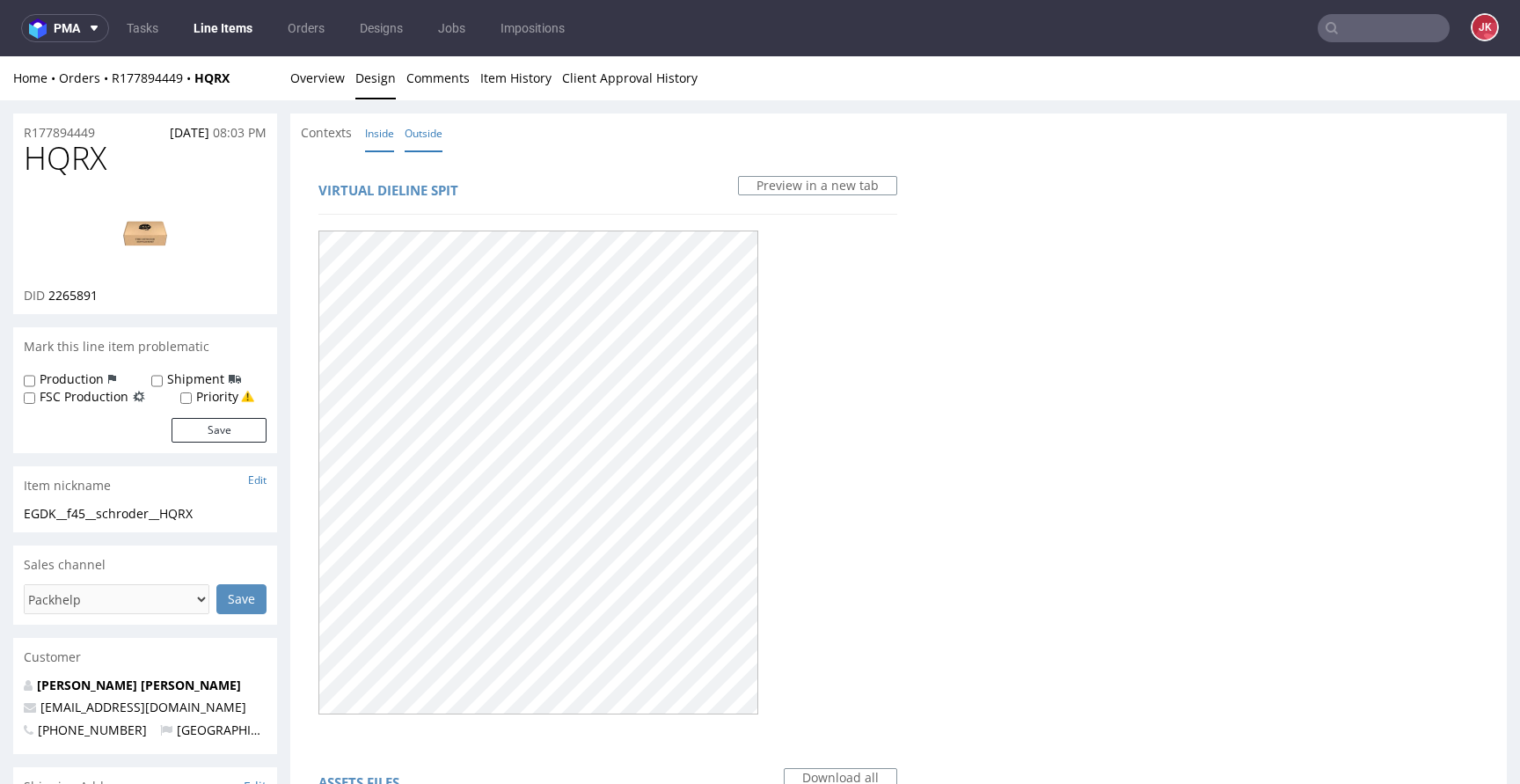
click at [386, 128] on link "Inside" at bounding box center [379, 133] width 29 height 38
click at [433, 129] on link "Outside" at bounding box center [423, 133] width 38 height 38
click at [314, 94] on link "Overview" at bounding box center [317, 78] width 55 height 43
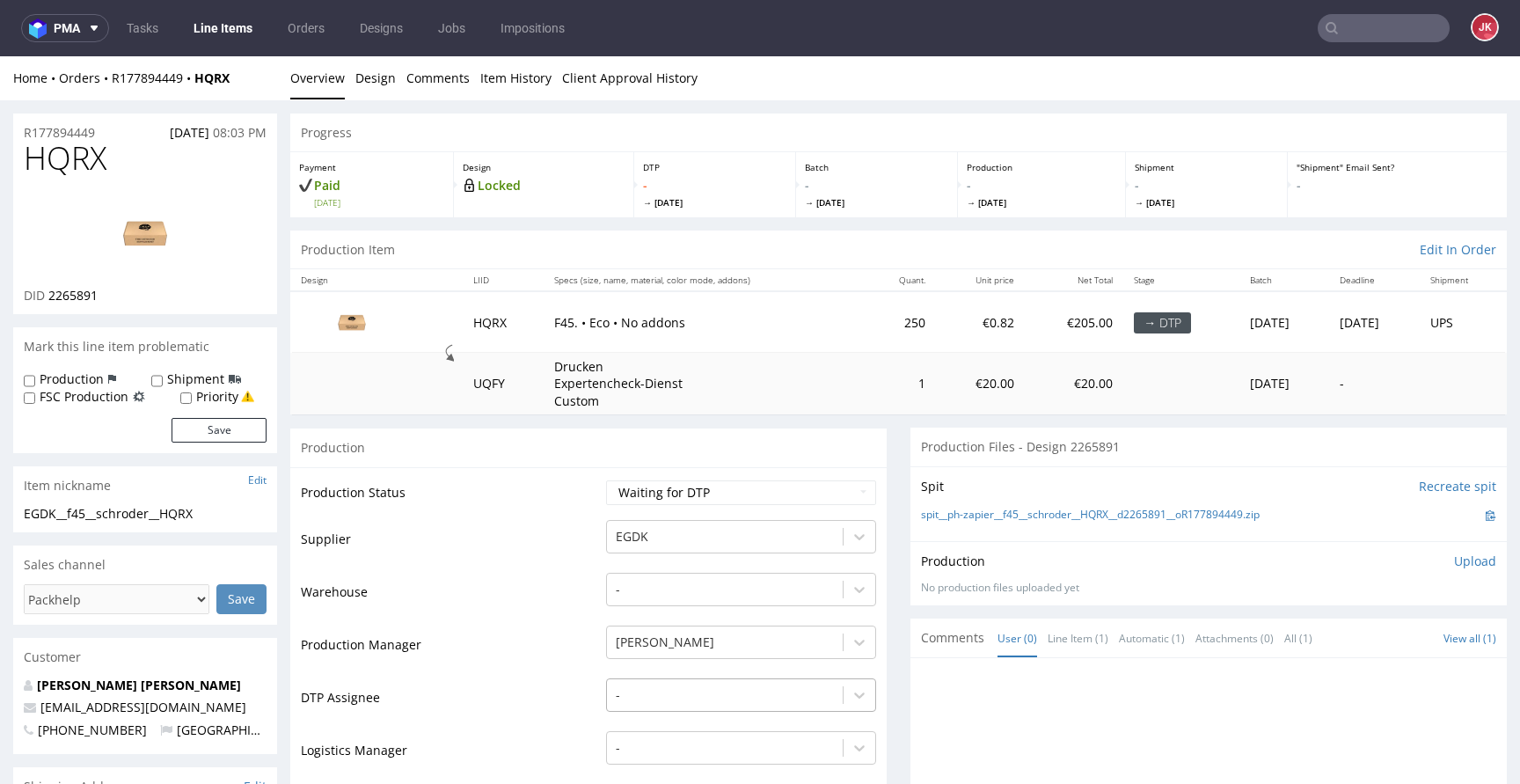
click at [703, 701] on div "-" at bounding box center [741, 690] width 270 height 25
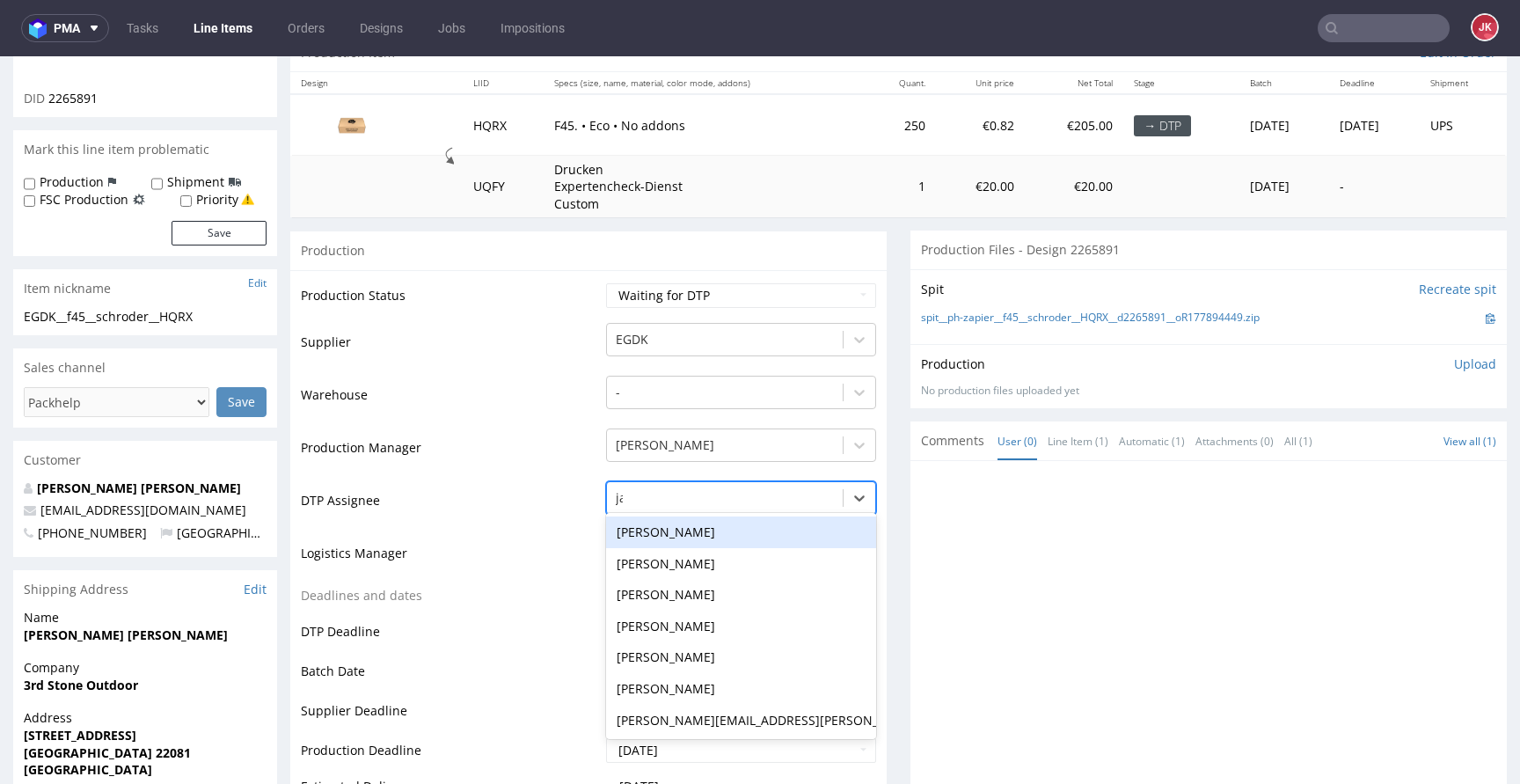
type input "jan"
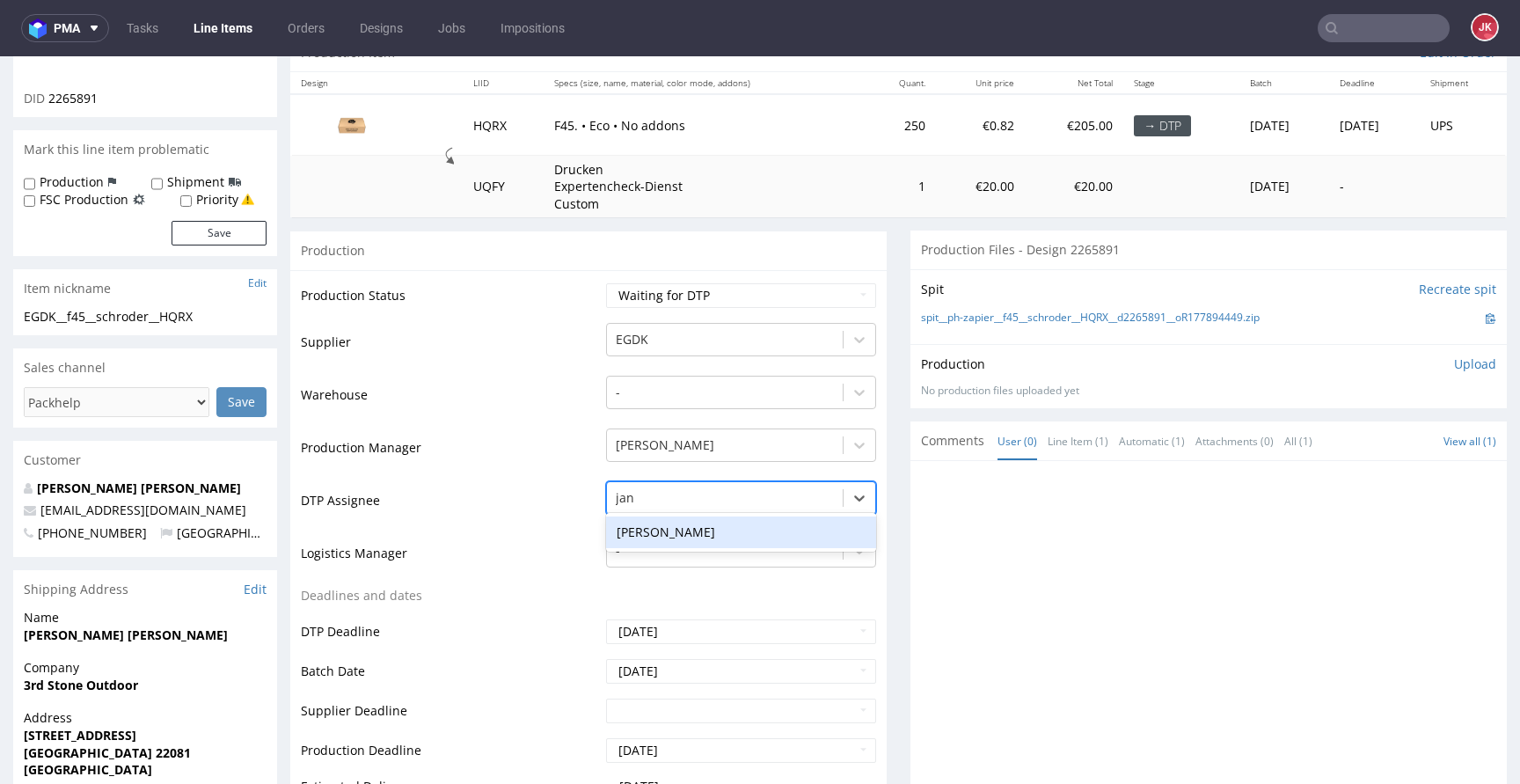
click at [747, 526] on div "[PERSON_NAME]" at bounding box center [741, 532] width 270 height 32
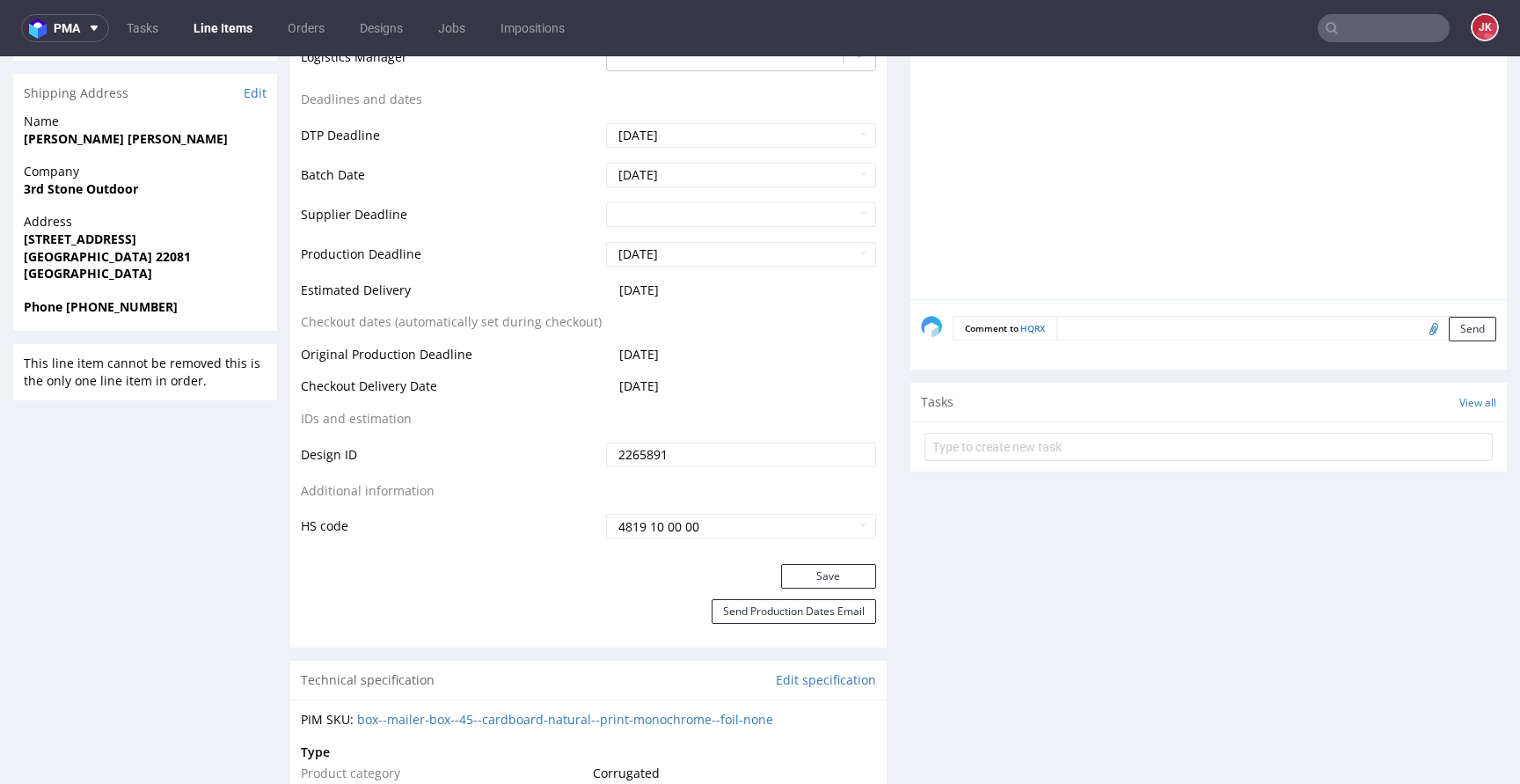
scroll to position [732, 0]
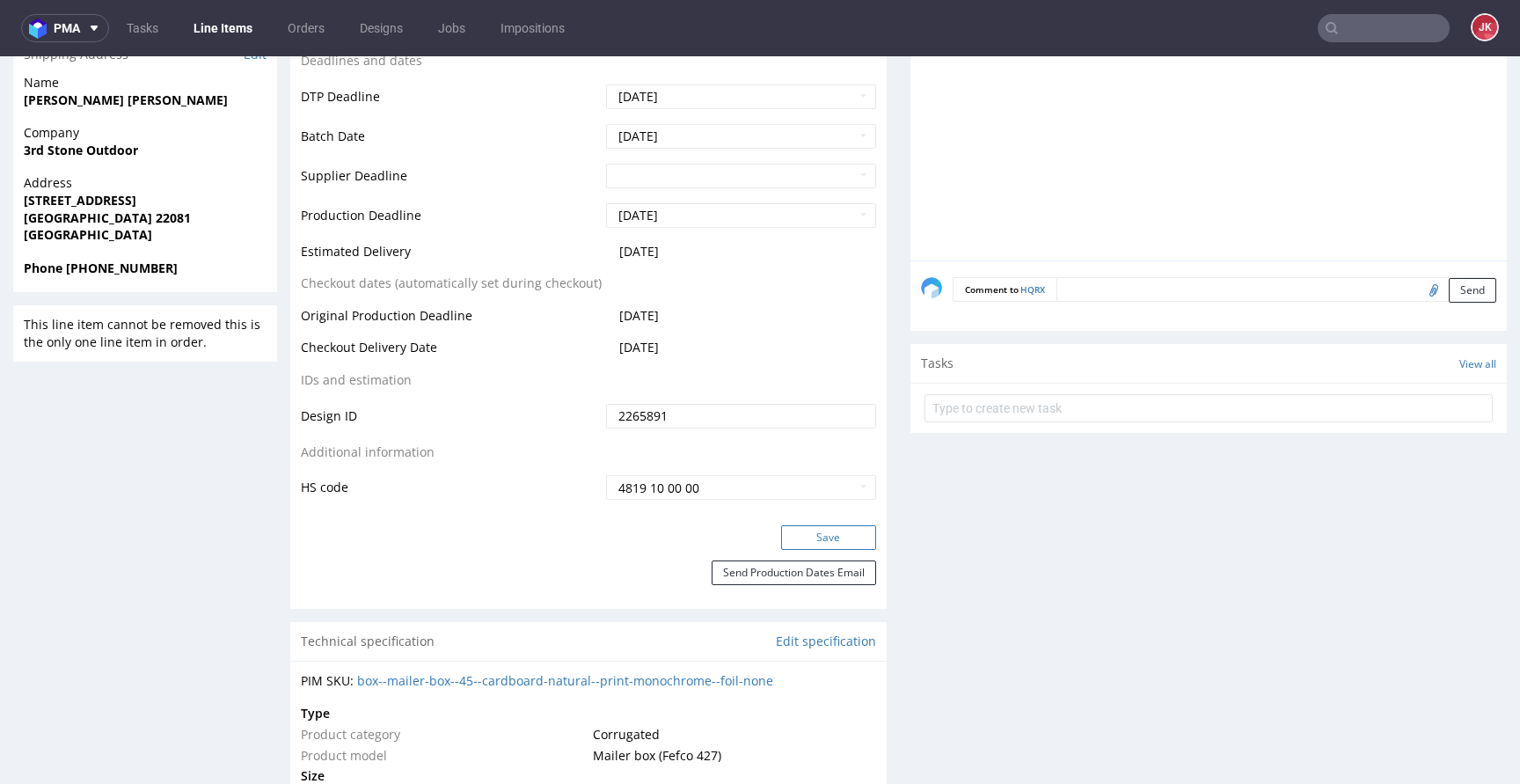
click at [802, 534] on button "Save" at bounding box center [828, 537] width 95 height 25
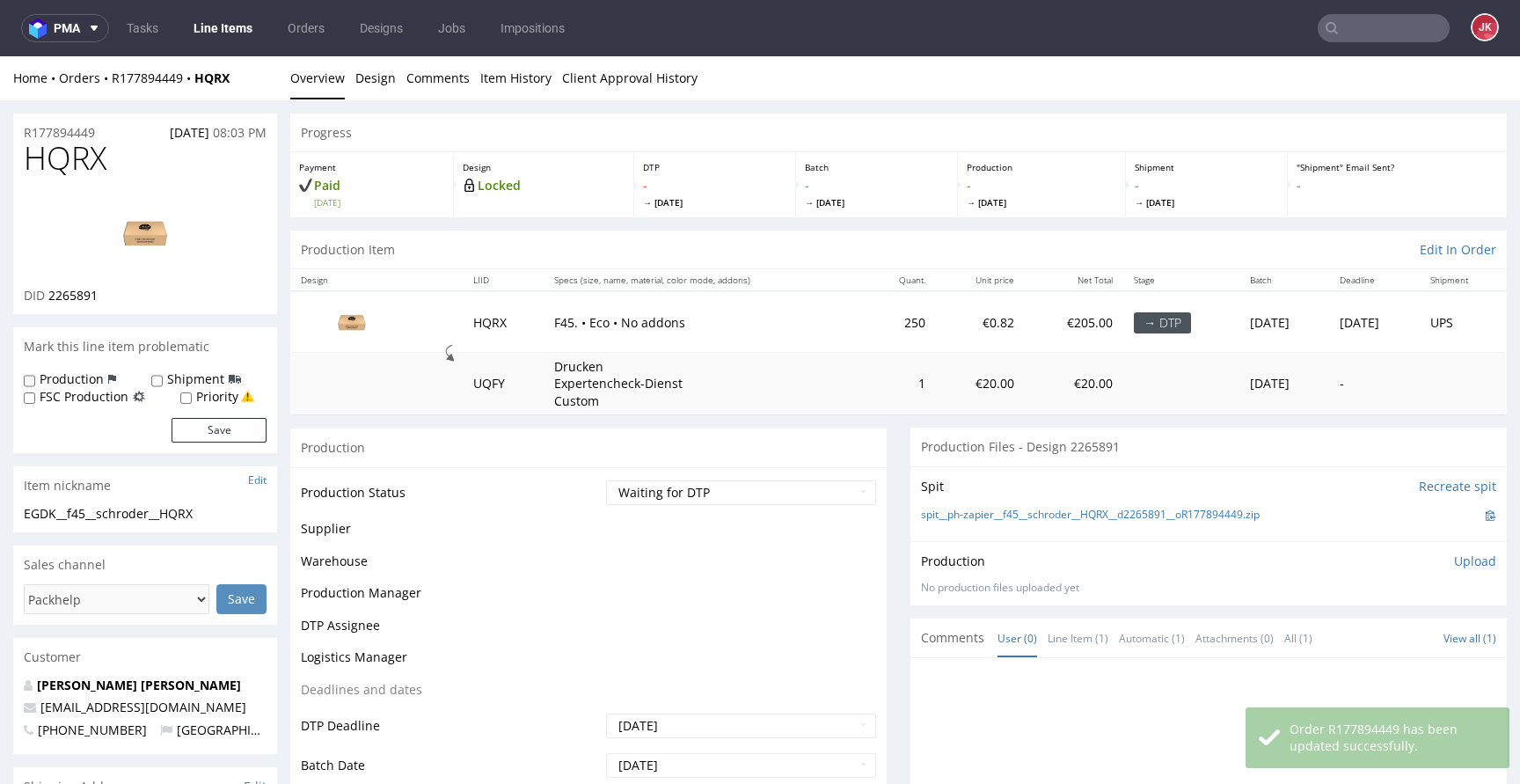
scroll to position [720, 0]
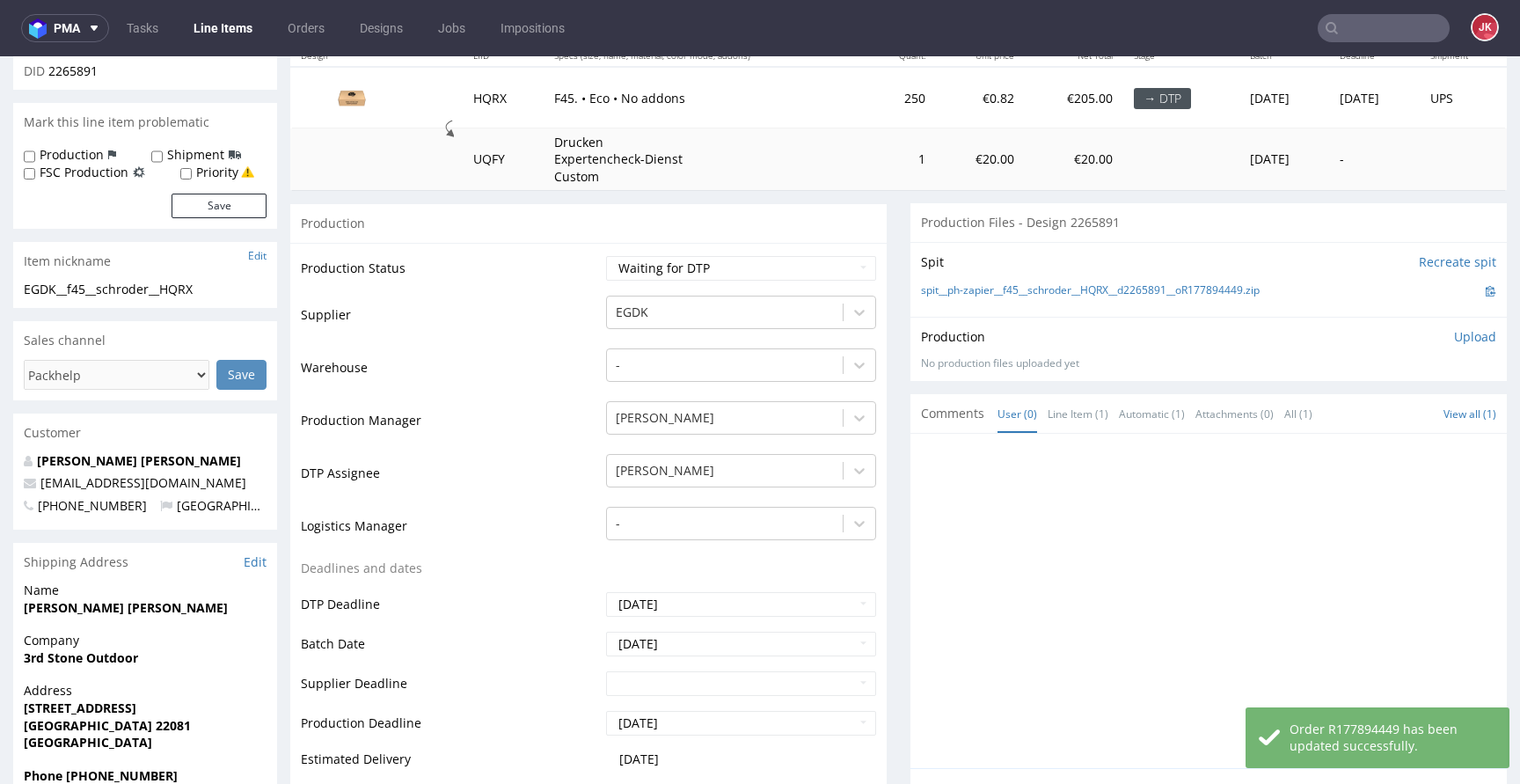
scroll to position [0, 0]
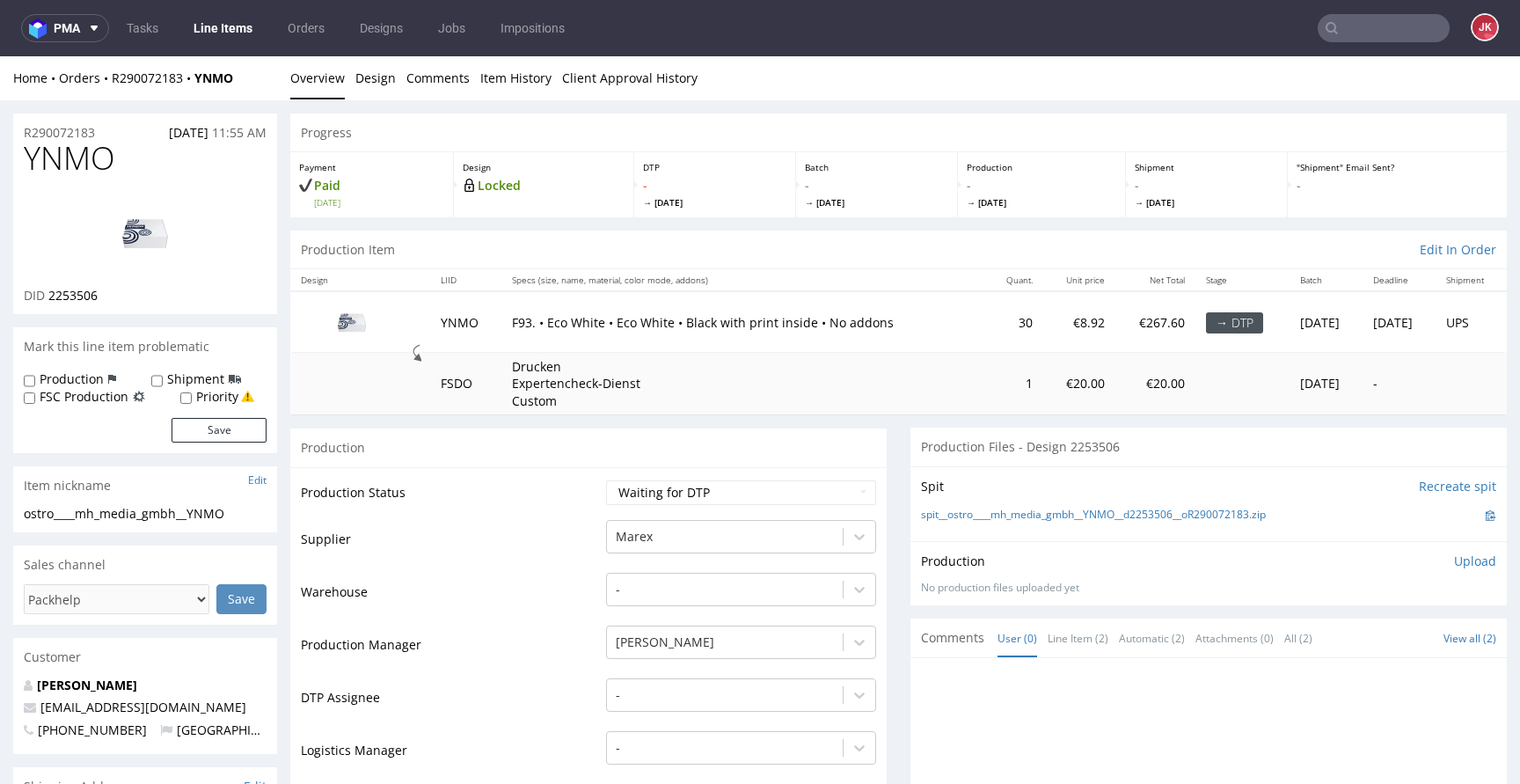
click at [579, 503] on td "Production Status" at bounding box center [451, 498] width 300 height 40
click at [364, 81] on link "Design" at bounding box center [375, 78] width 41 height 43
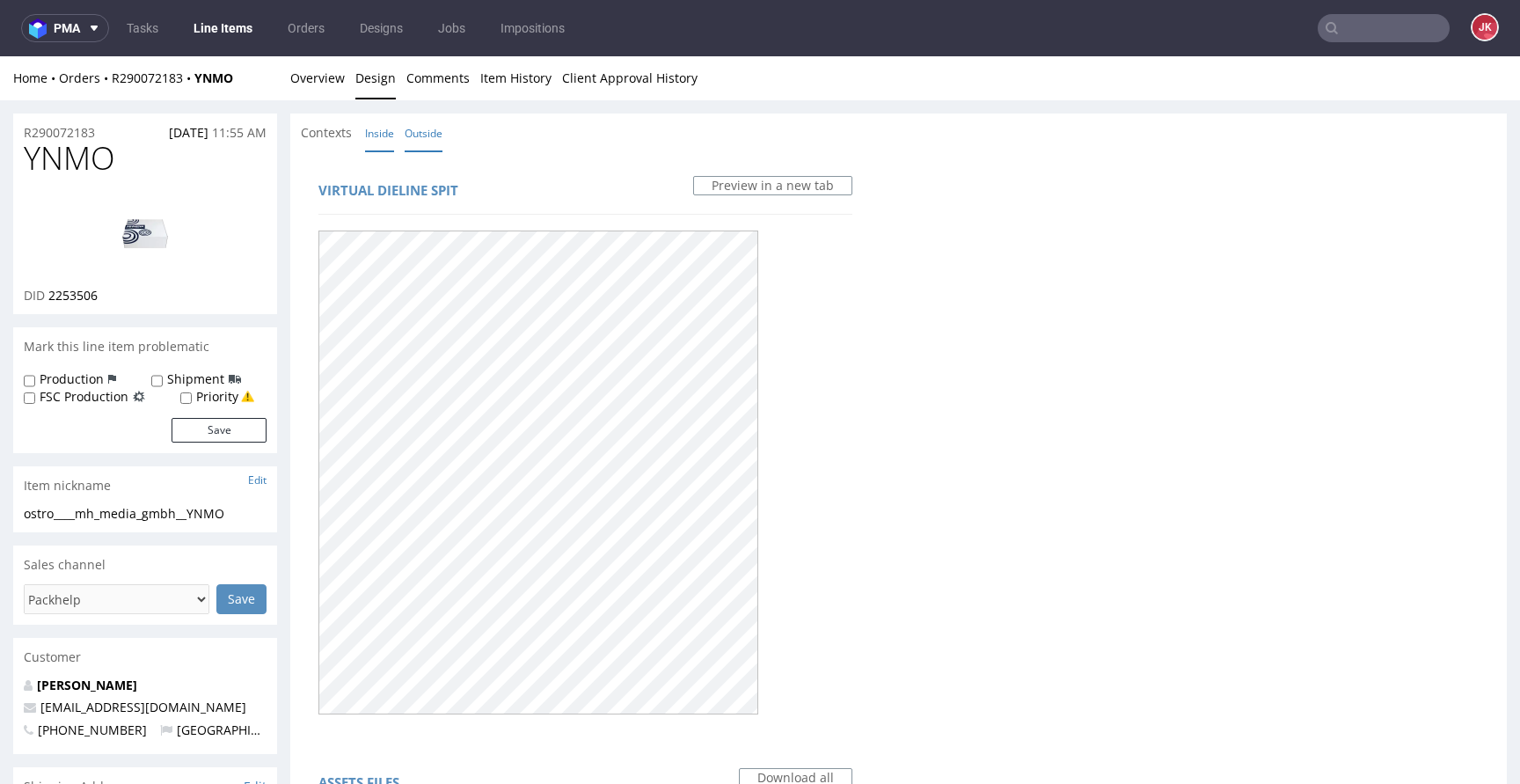
click at [384, 131] on link "Inside" at bounding box center [379, 133] width 29 height 38
click at [418, 133] on link "Outside" at bounding box center [423, 133] width 38 height 38
click at [322, 76] on link "Overview" at bounding box center [317, 78] width 55 height 43
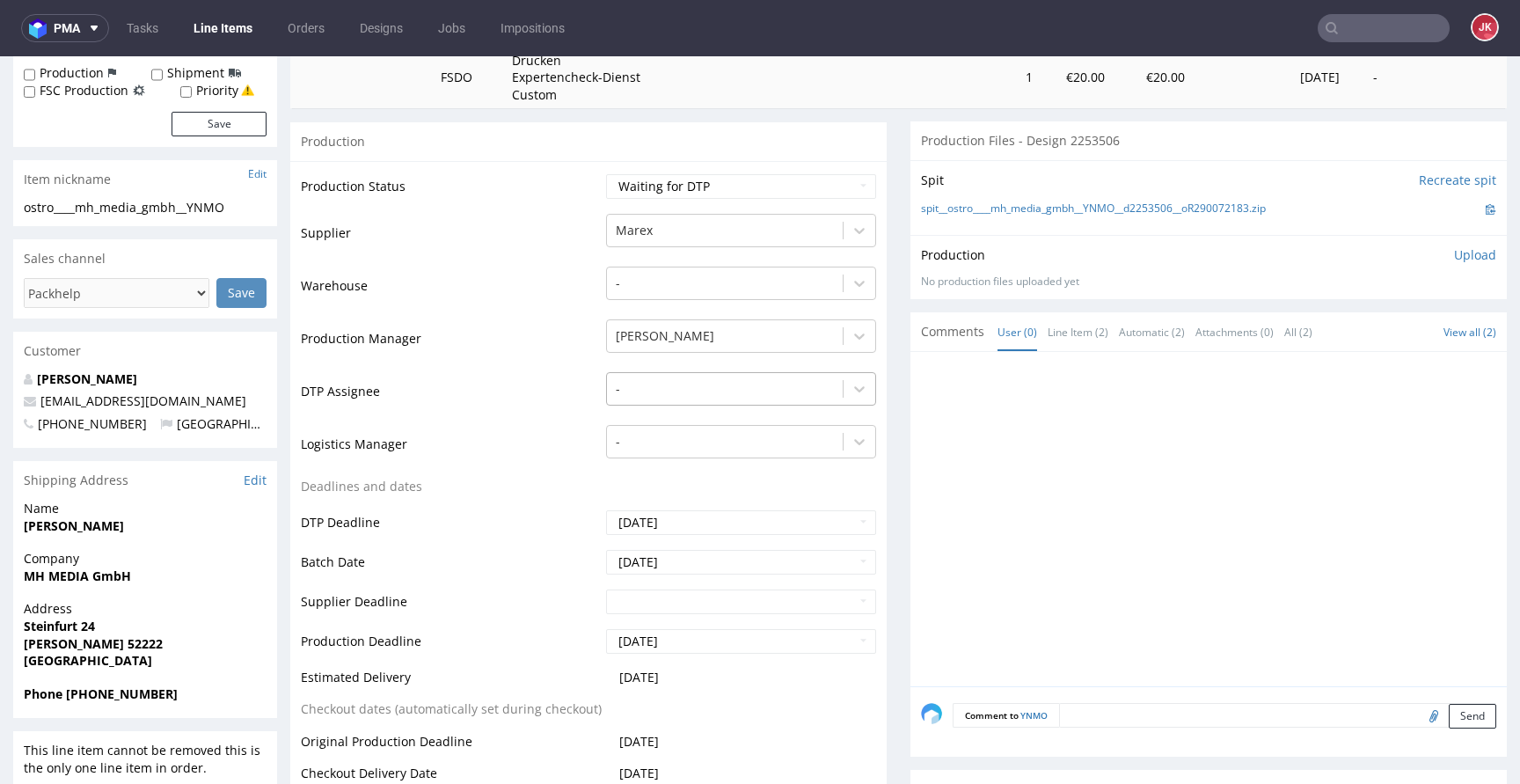
scroll to position [298, 0]
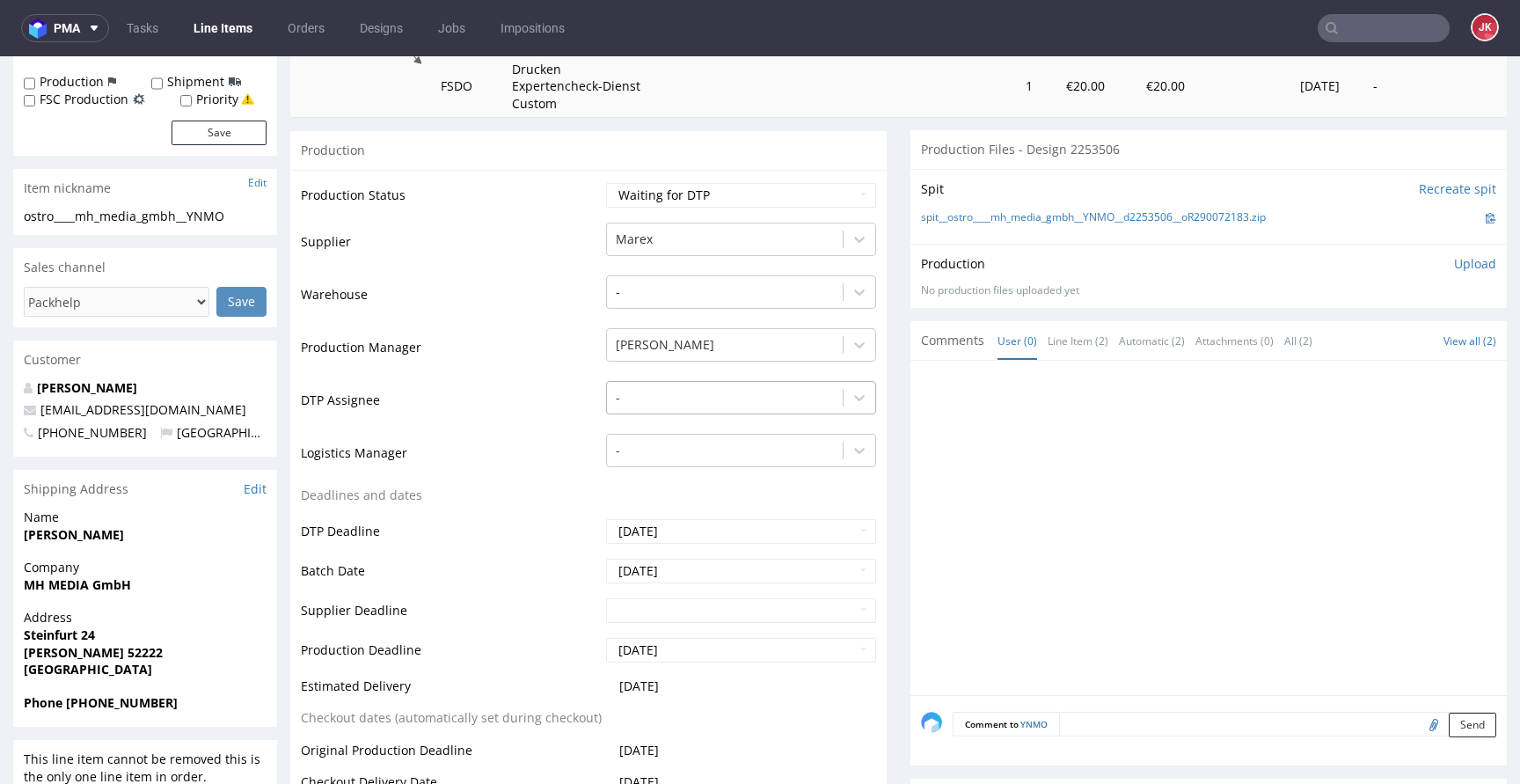
click at [676, 401] on div at bounding box center [725, 398] width 218 height 21
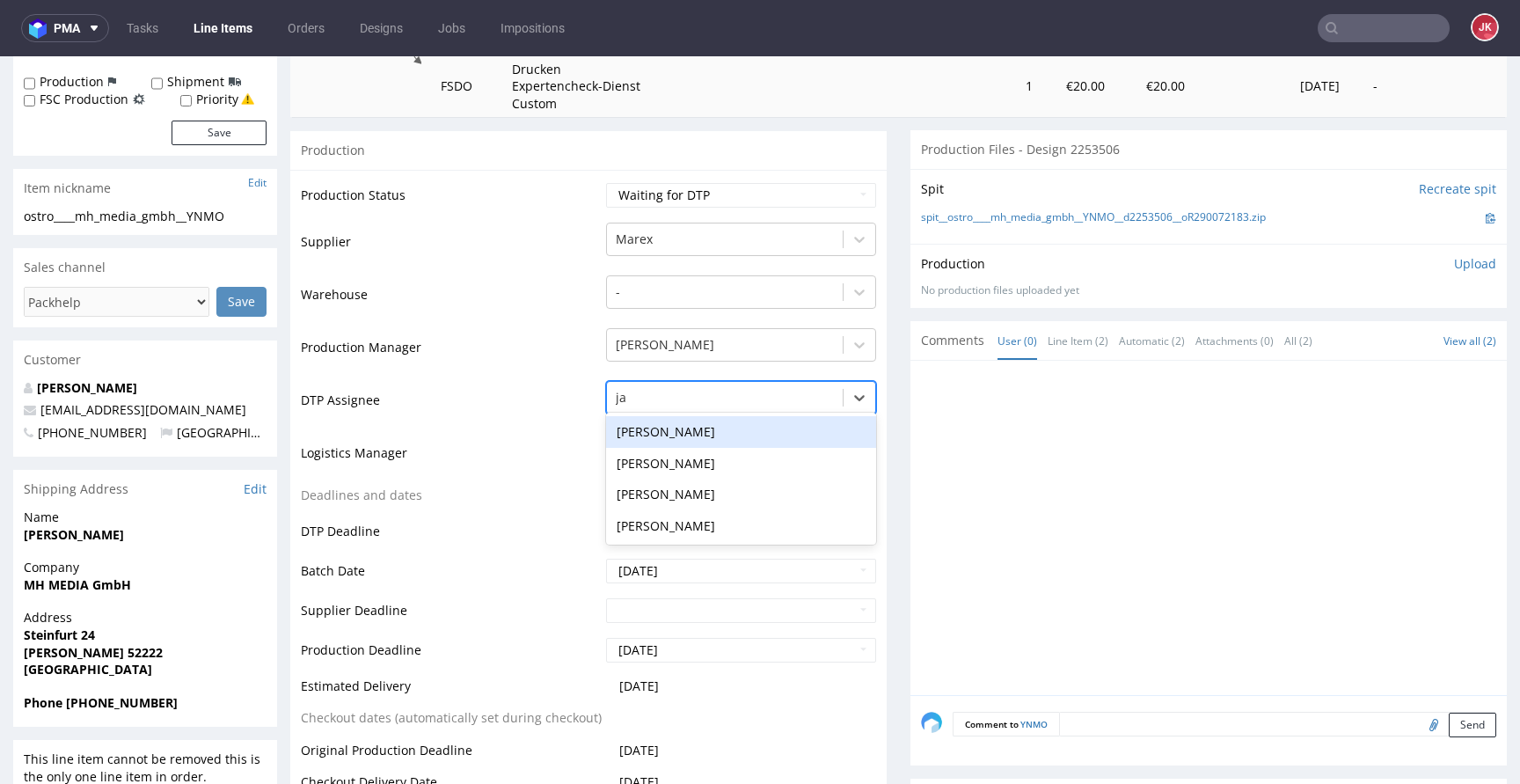
type input "jan"
click at [669, 421] on div "[PERSON_NAME]" at bounding box center [741, 432] width 270 height 32
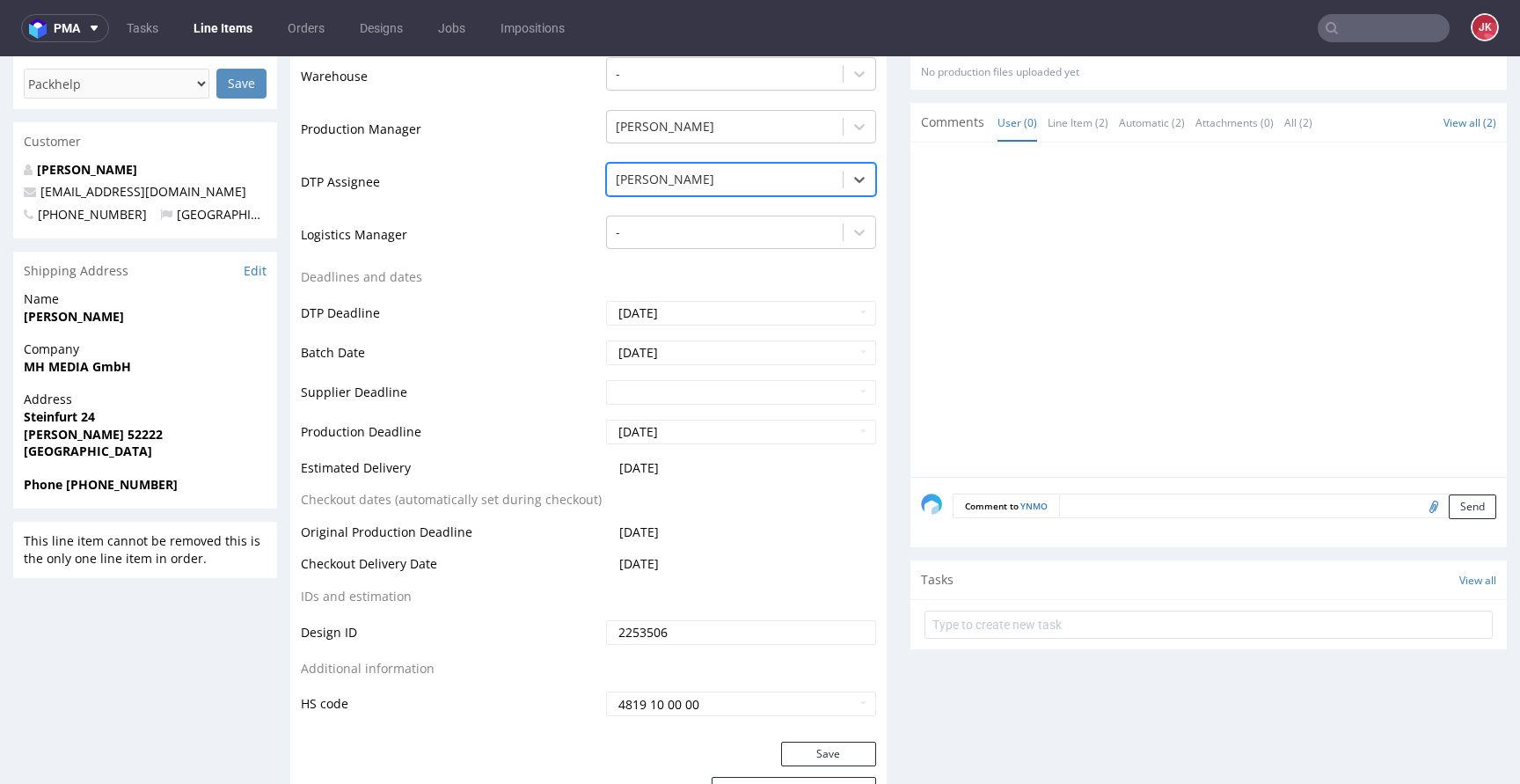
scroll to position [592, 0]
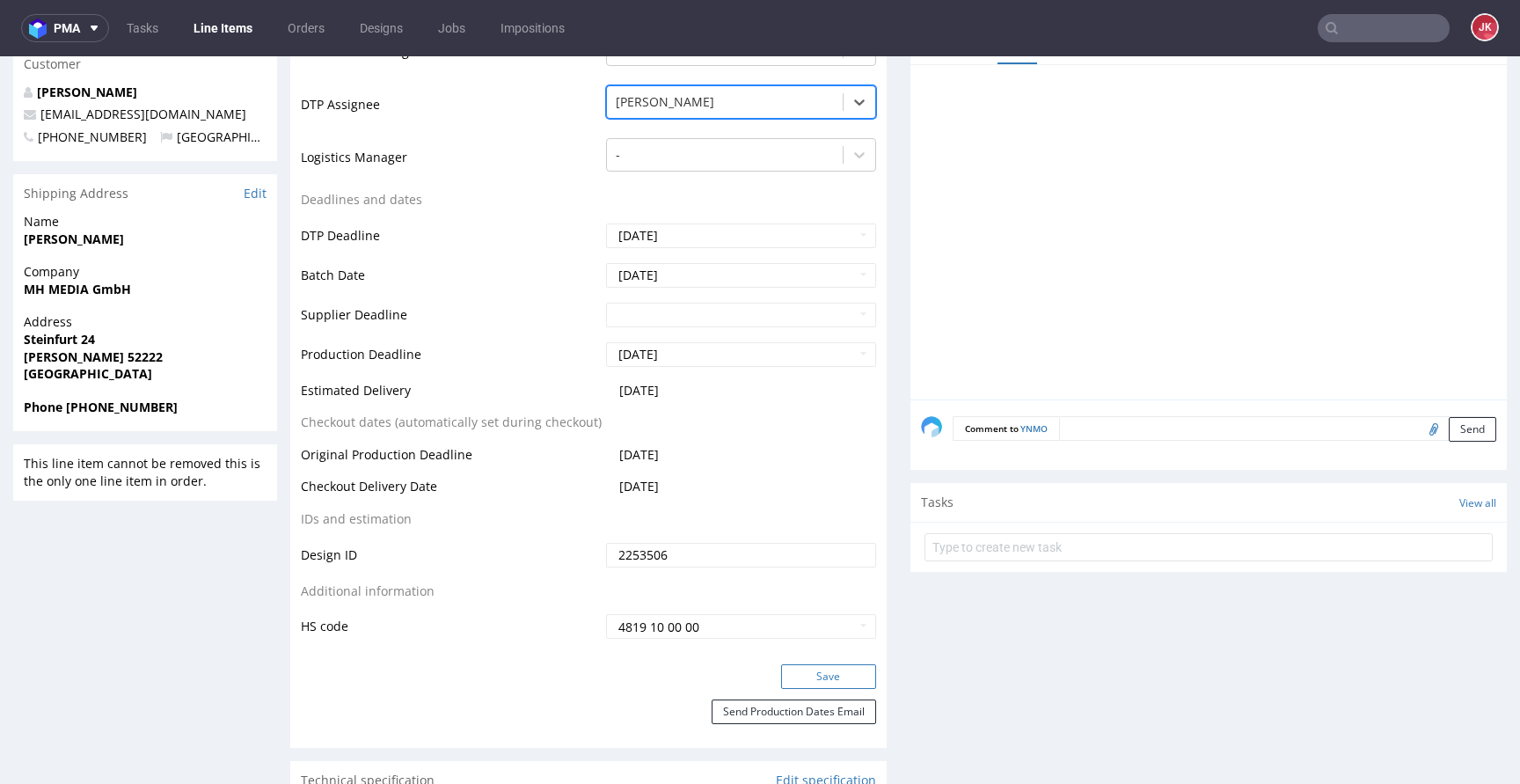
click at [814, 675] on button "Save" at bounding box center [828, 676] width 95 height 25
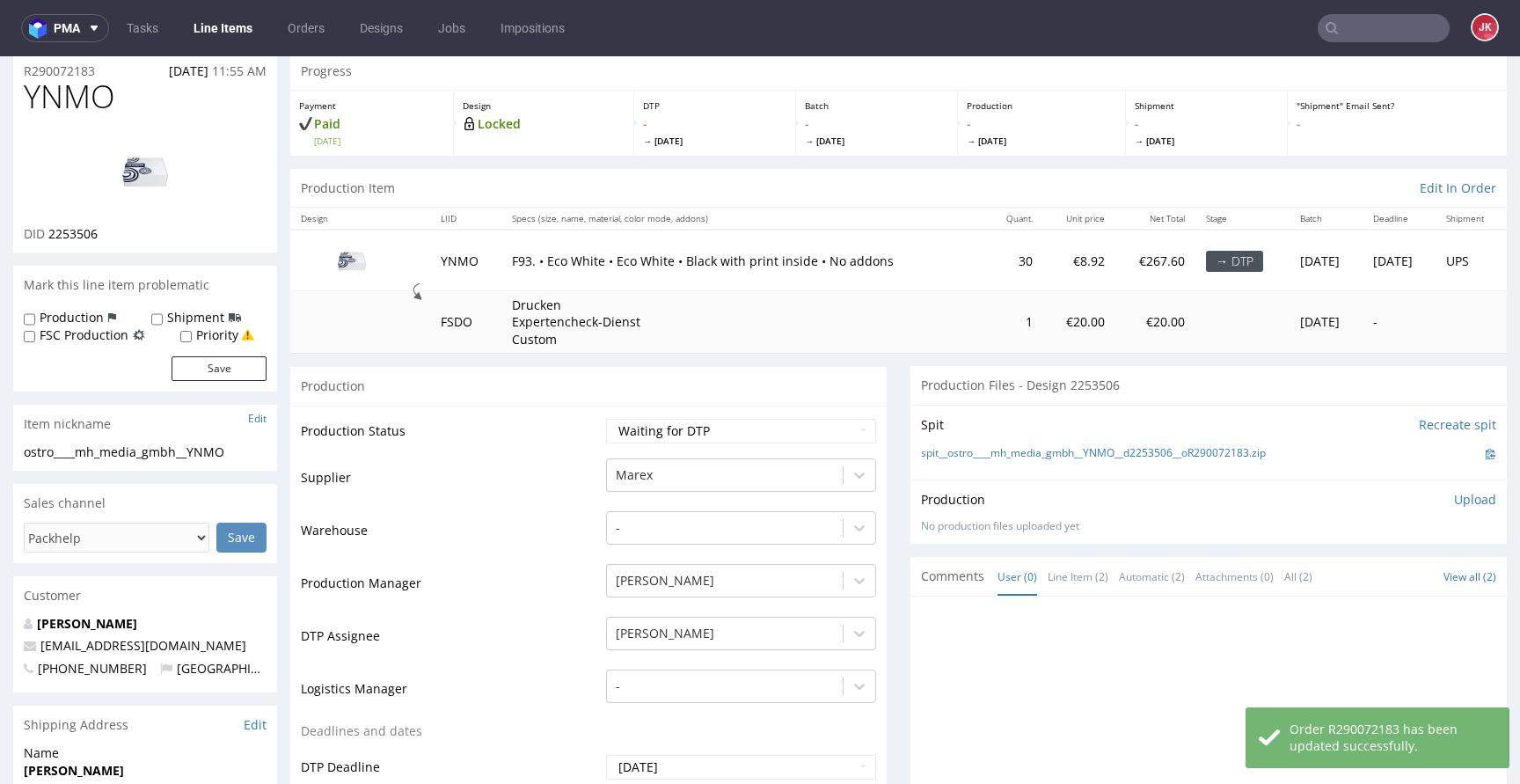
scroll to position [0, 0]
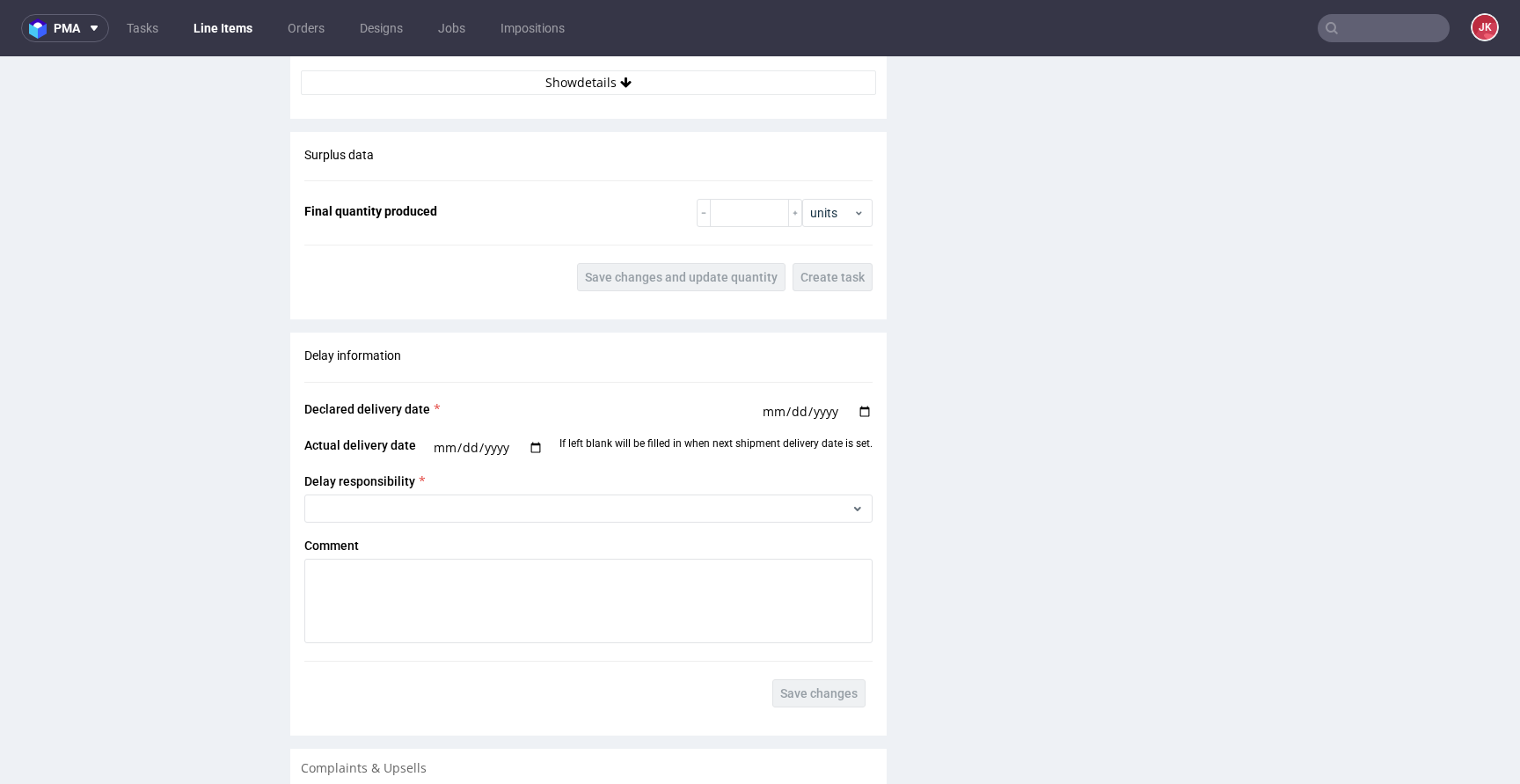
scroll to position [2407, 0]
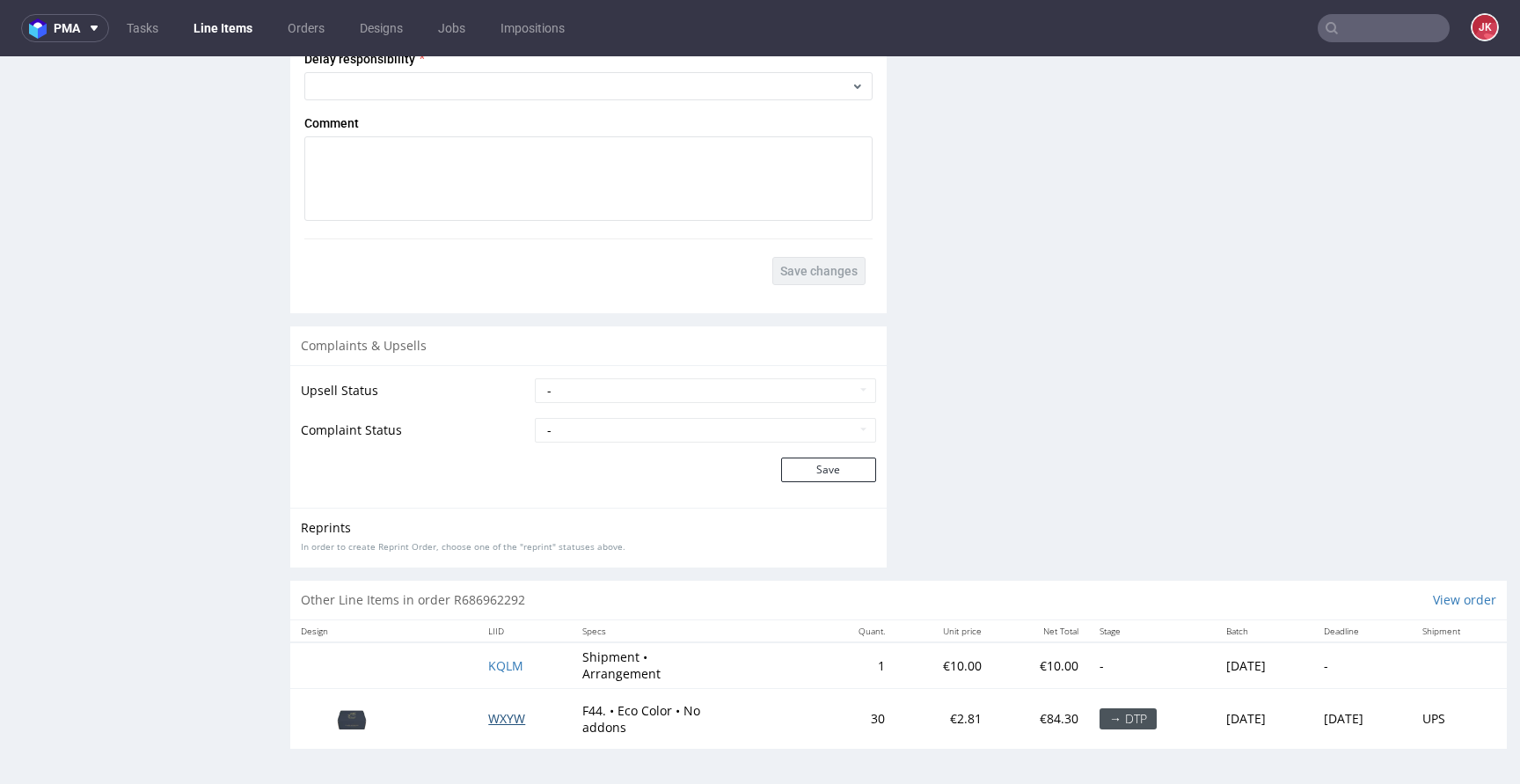
click at [488, 722] on span "WXYW" at bounding box center [506, 718] width 37 height 17
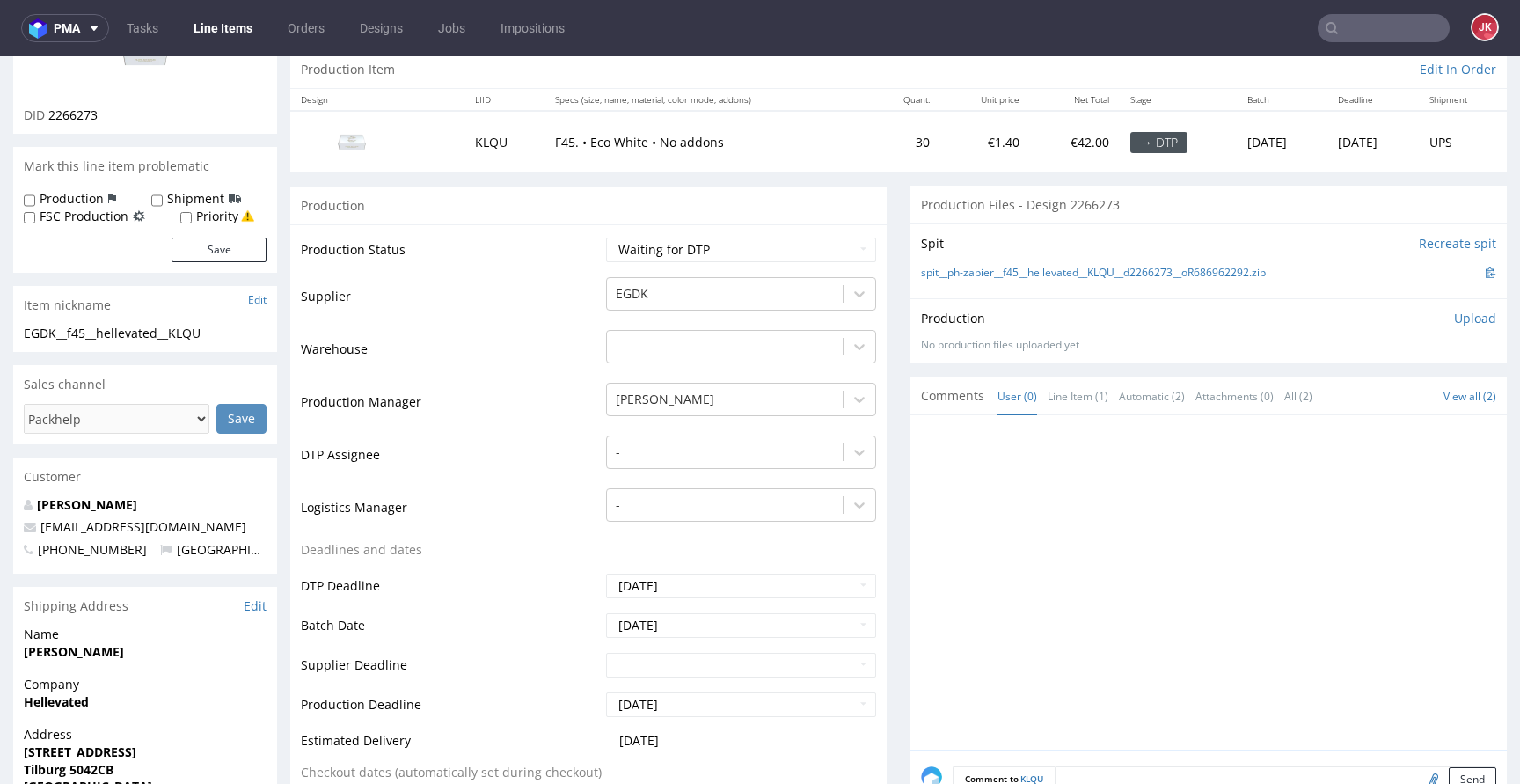
scroll to position [0, 0]
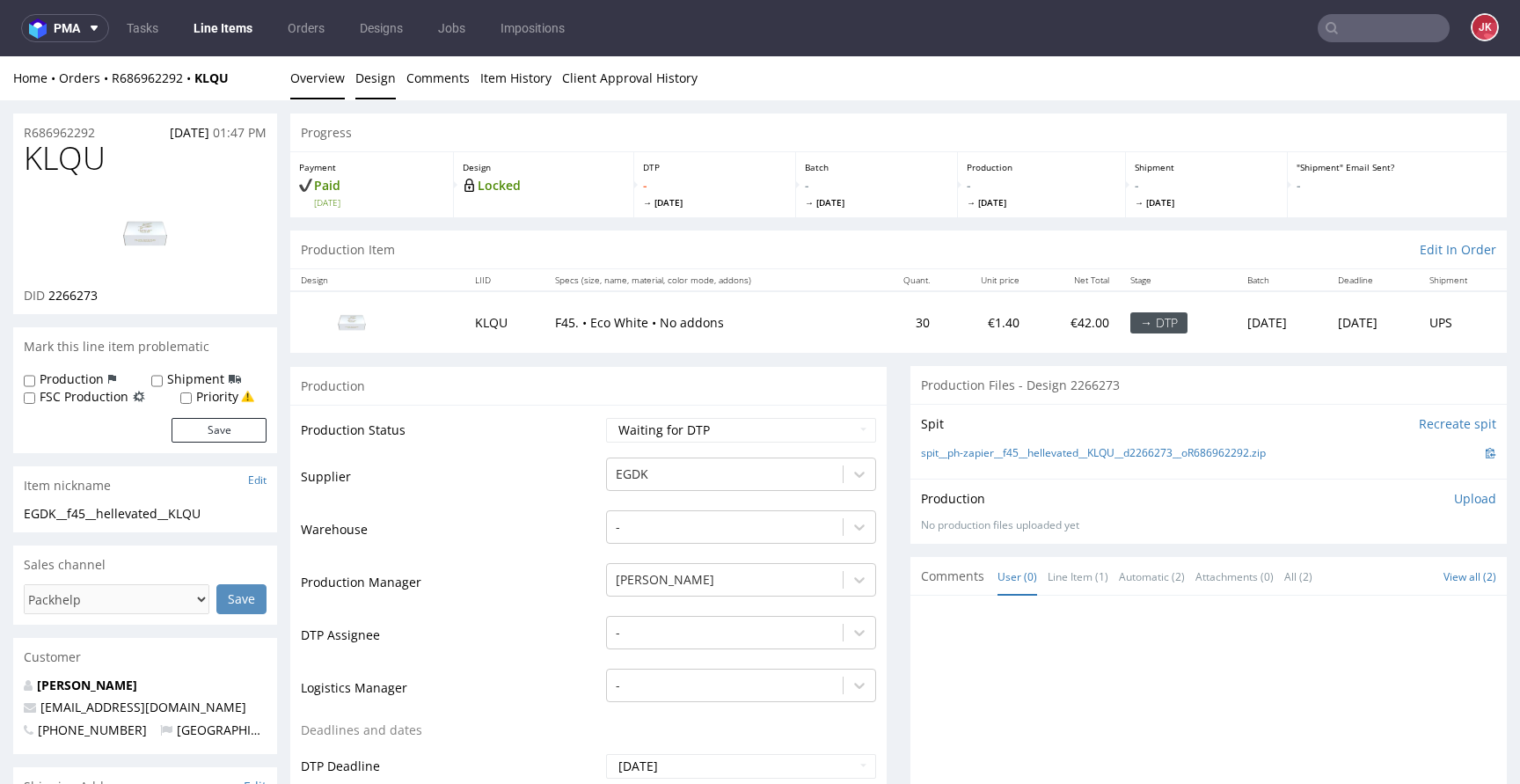
click at [373, 79] on link "Design" at bounding box center [375, 78] width 41 height 43
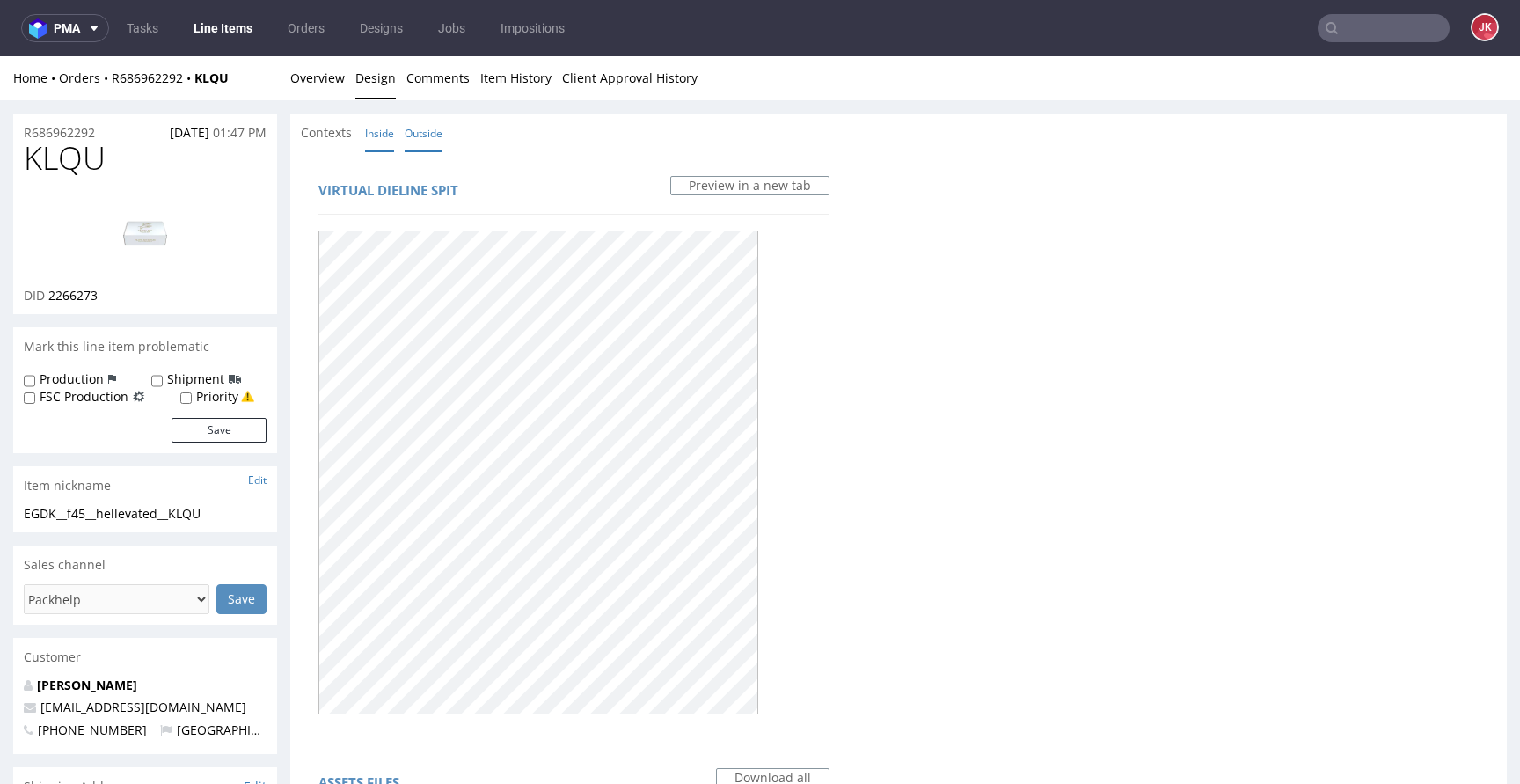
click at [383, 131] on link "Inside" at bounding box center [379, 133] width 29 height 38
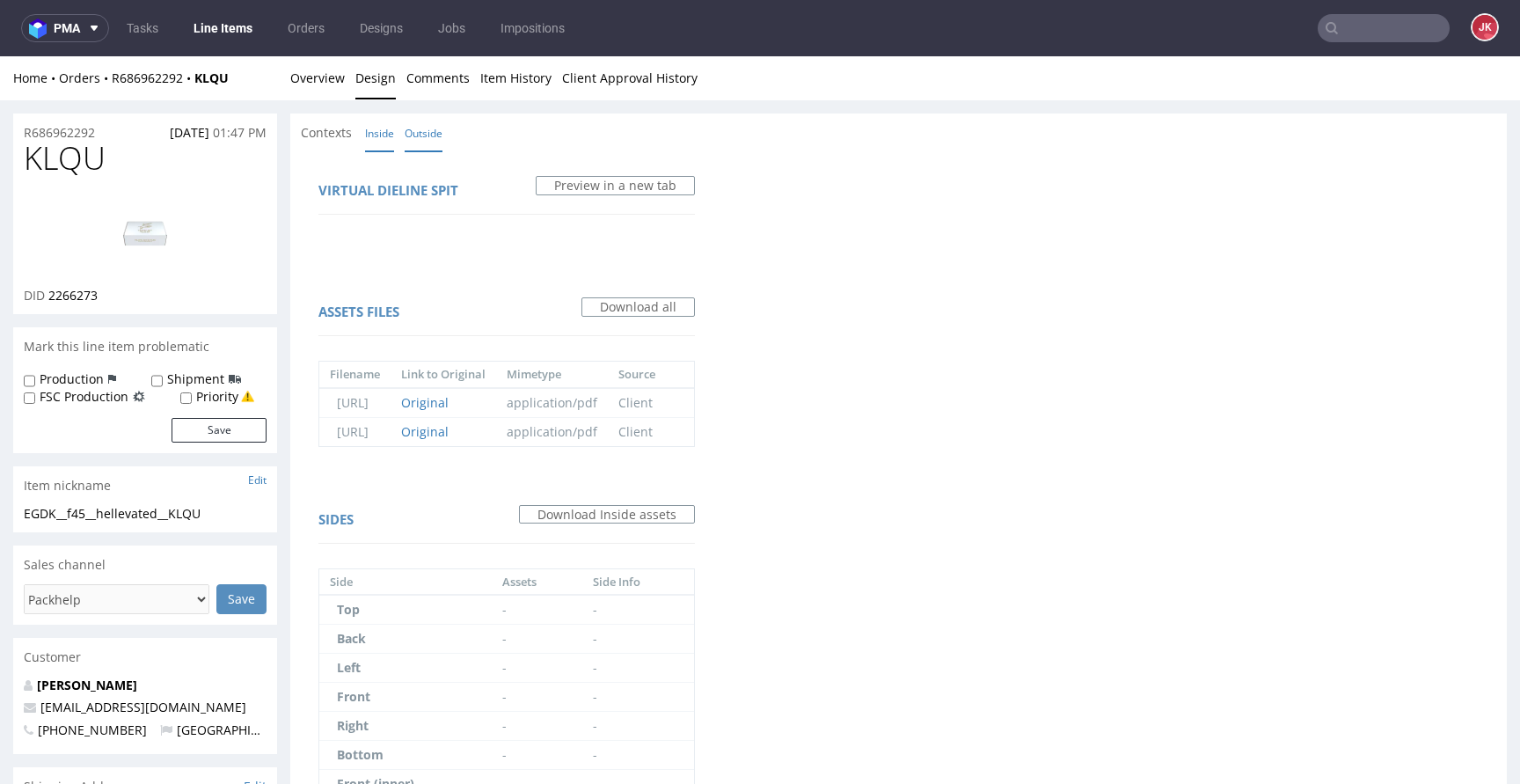
click at [418, 132] on link "Outside" at bounding box center [423, 133] width 38 height 38
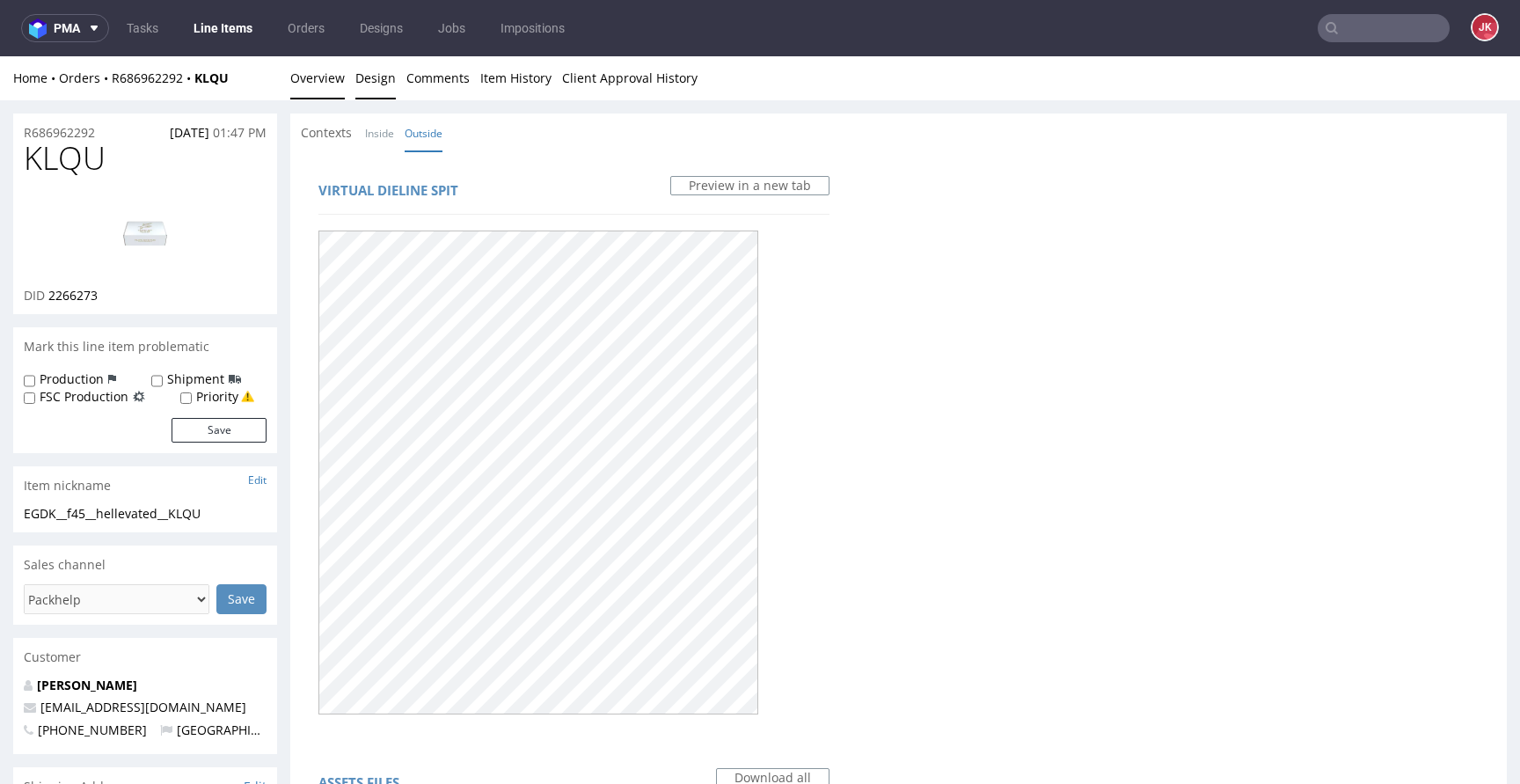
click at [324, 86] on link "Overview" at bounding box center [317, 78] width 55 height 43
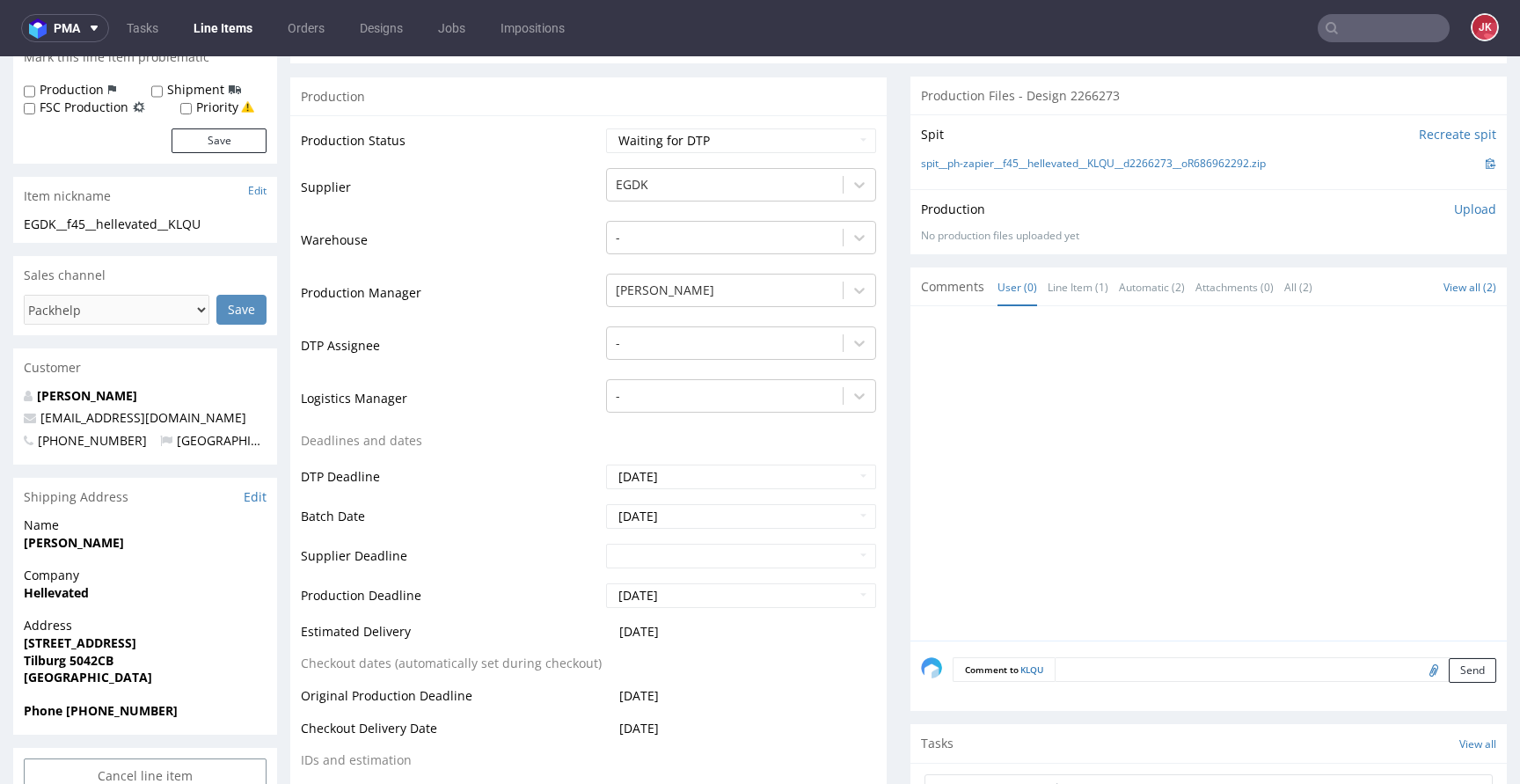
scroll to position [103, 0]
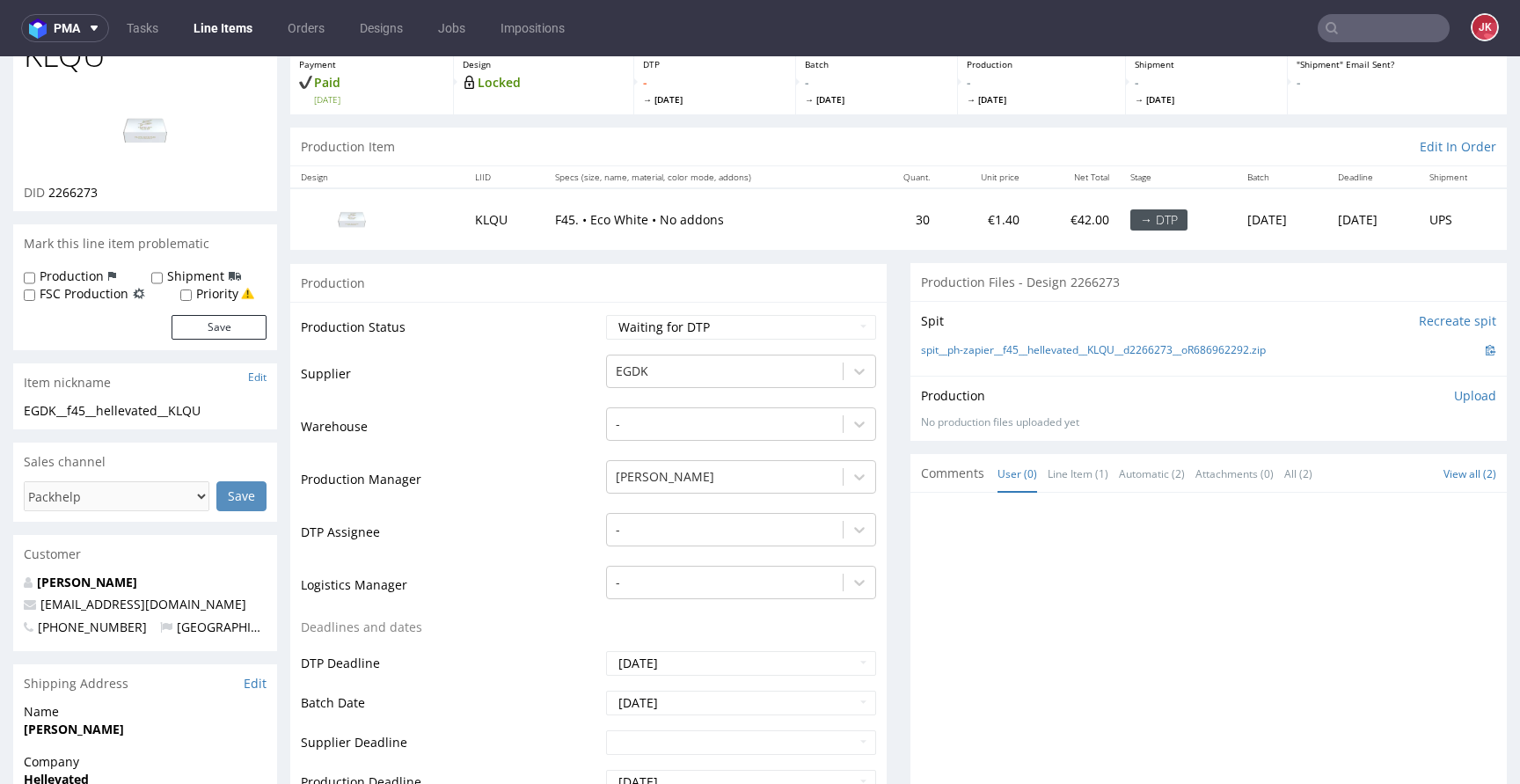
click at [654, 512] on td "-" at bounding box center [739, 537] width 274 height 53
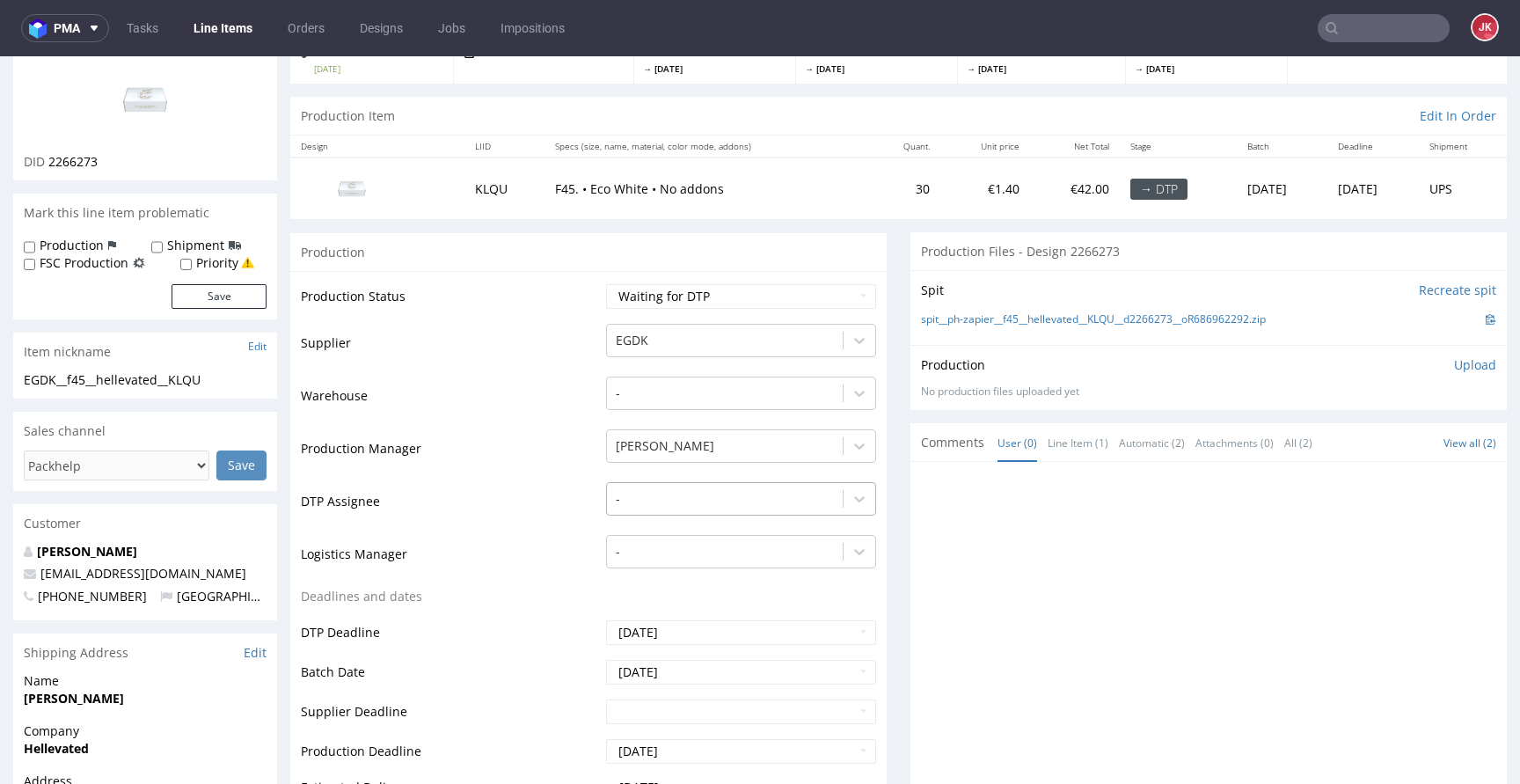
click at [653, 506] on div "-" at bounding box center [741, 494] width 270 height 25
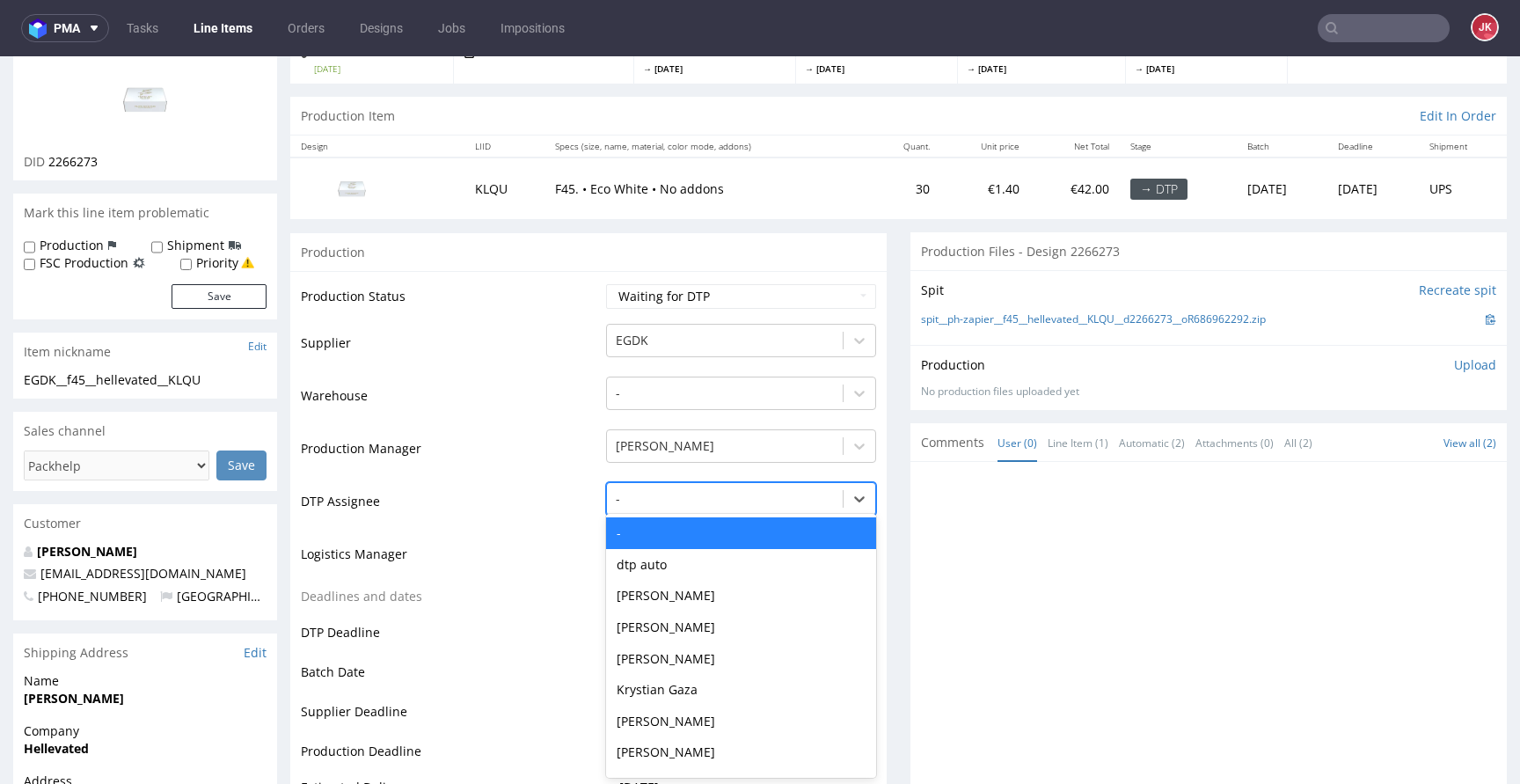
scroll to position [134, 0]
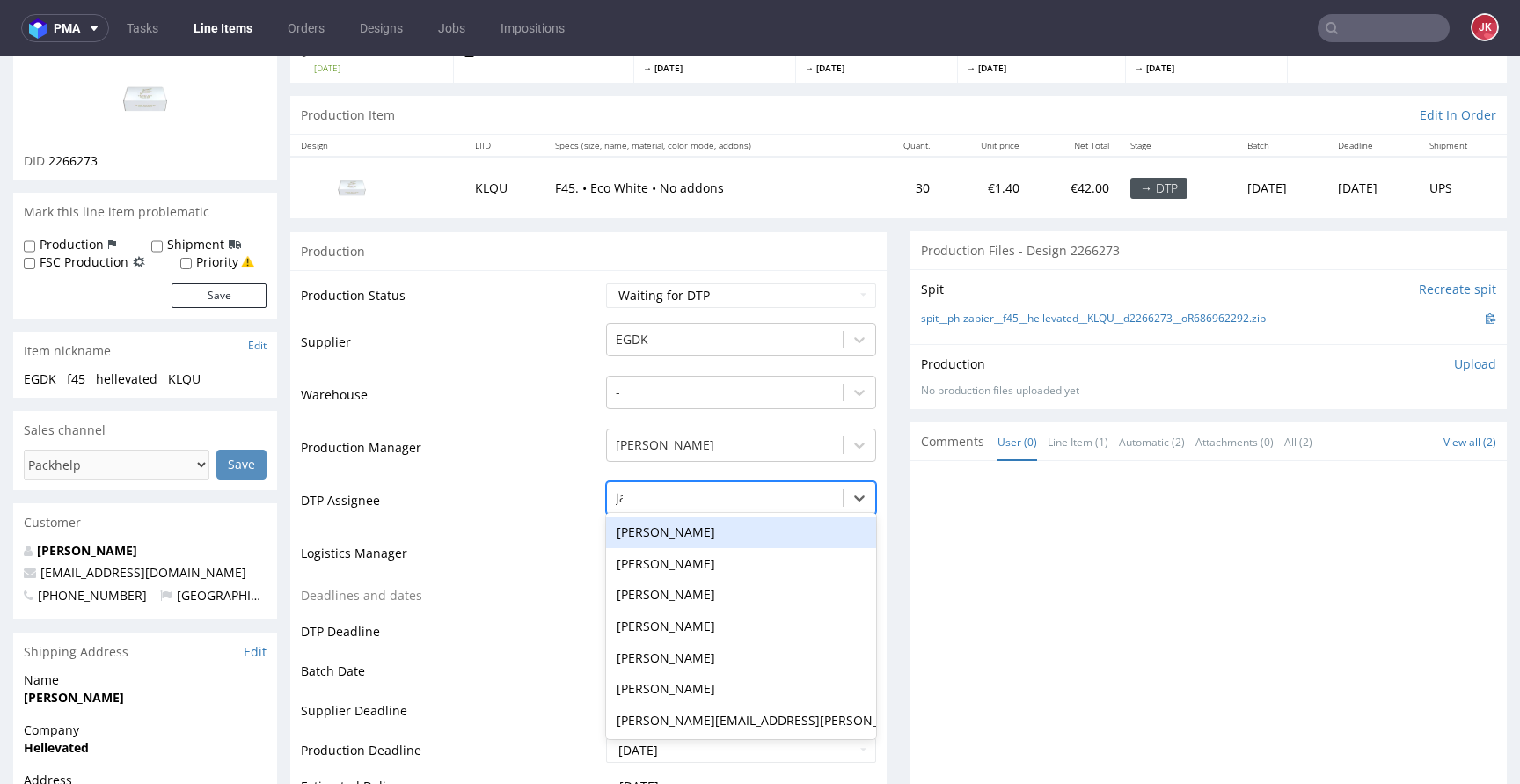
type input "jan"
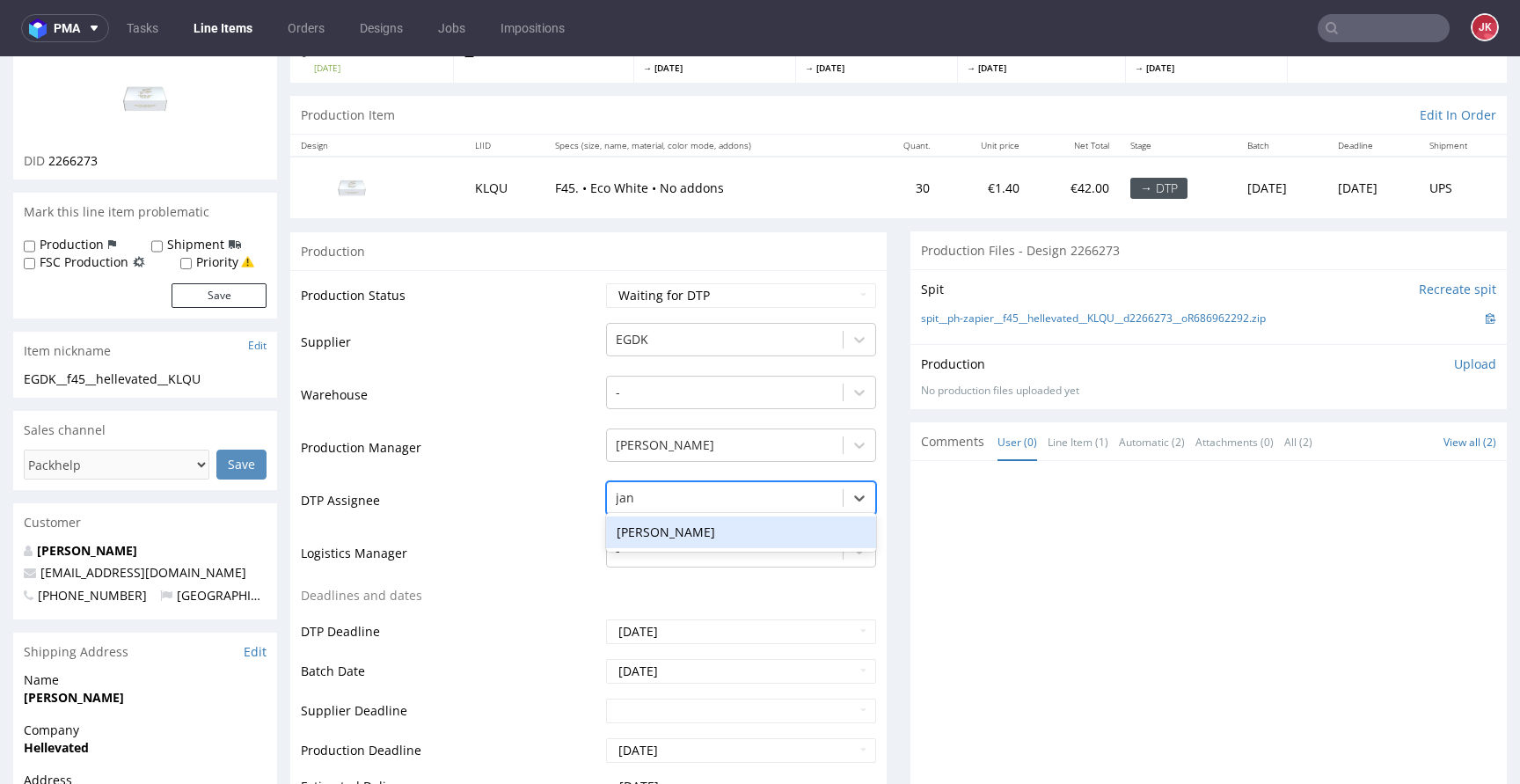
click at [677, 535] on div "[PERSON_NAME]" at bounding box center [741, 532] width 270 height 32
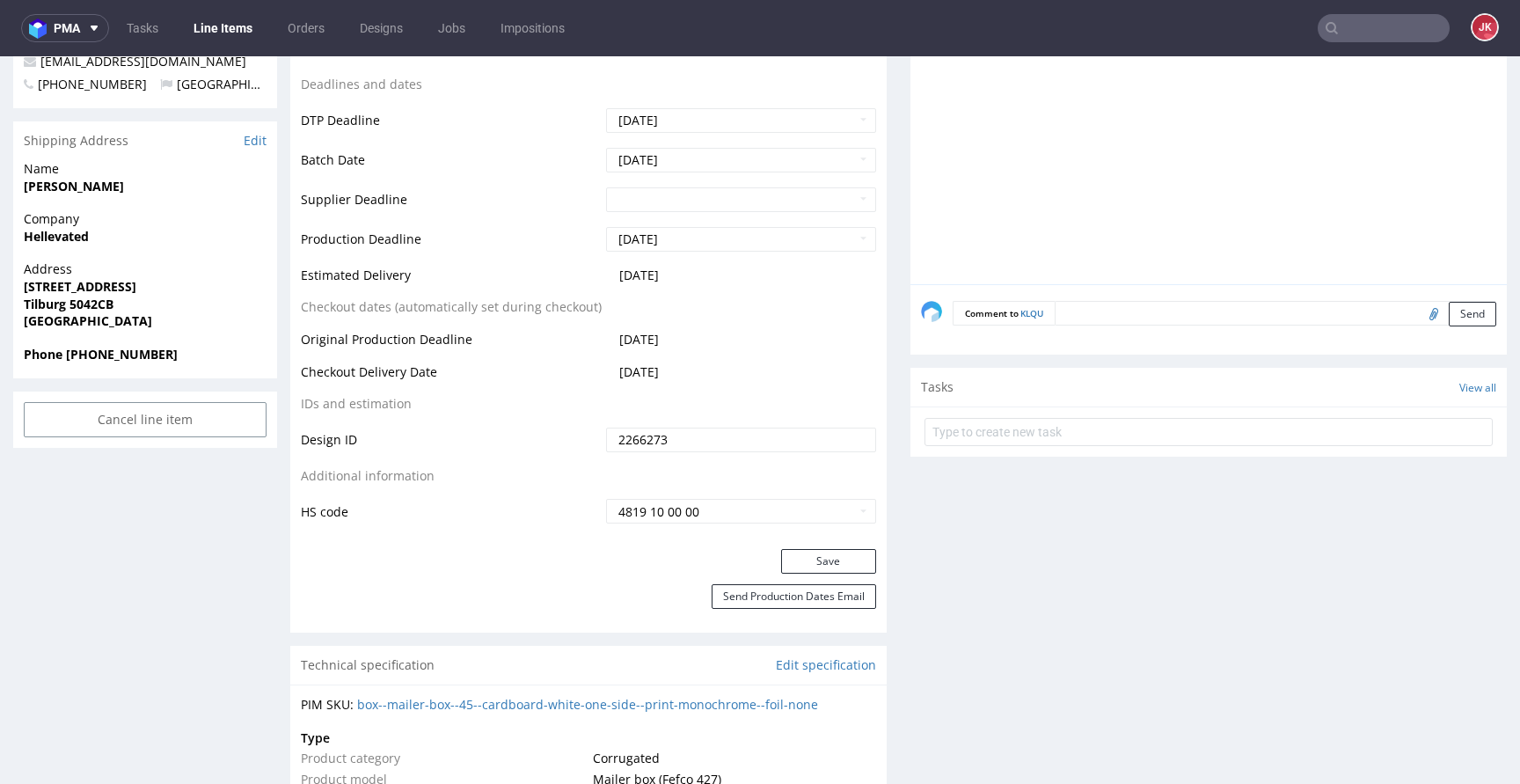
scroll to position [813, 0]
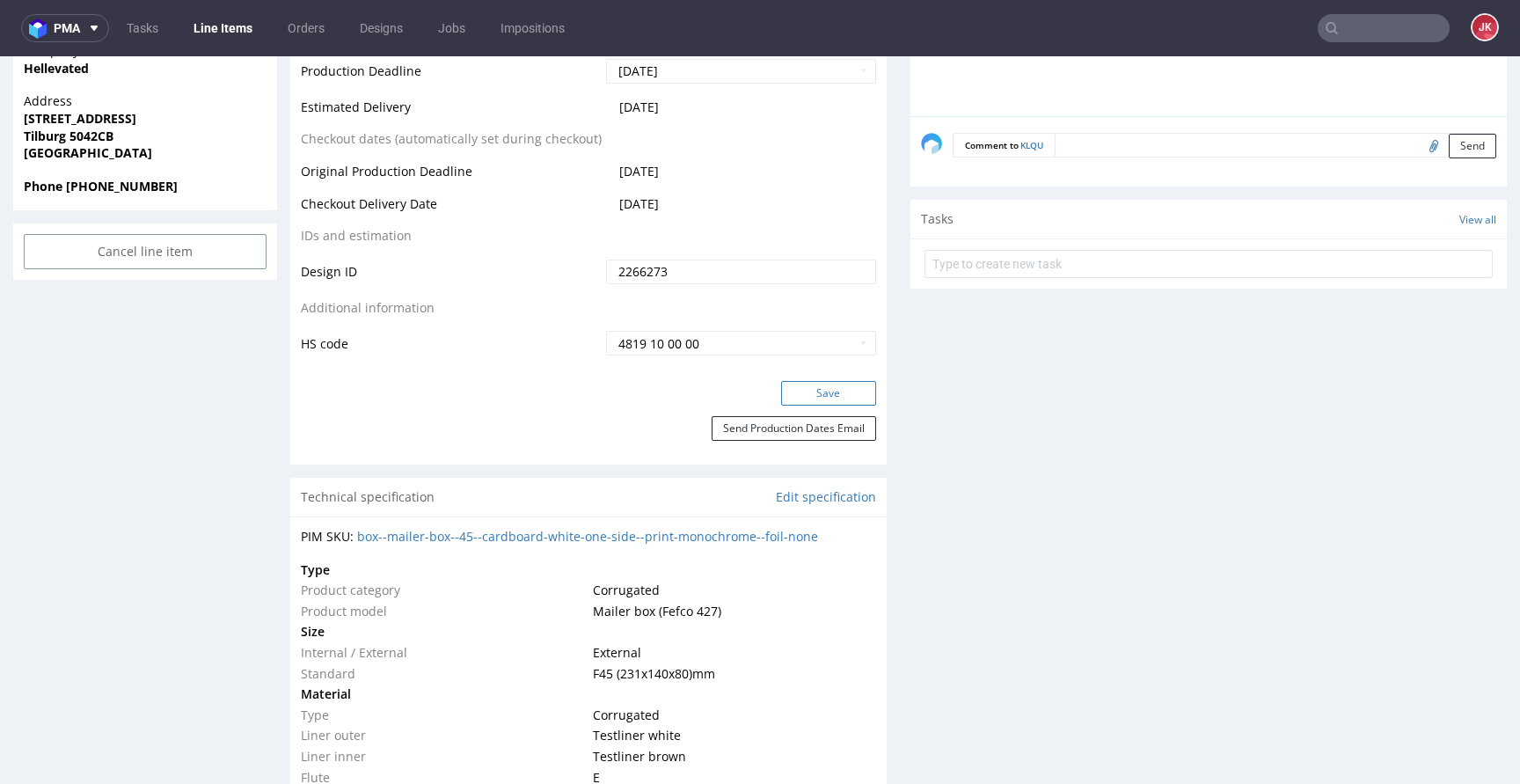
click at [799, 401] on button "Save" at bounding box center [828, 393] width 95 height 25
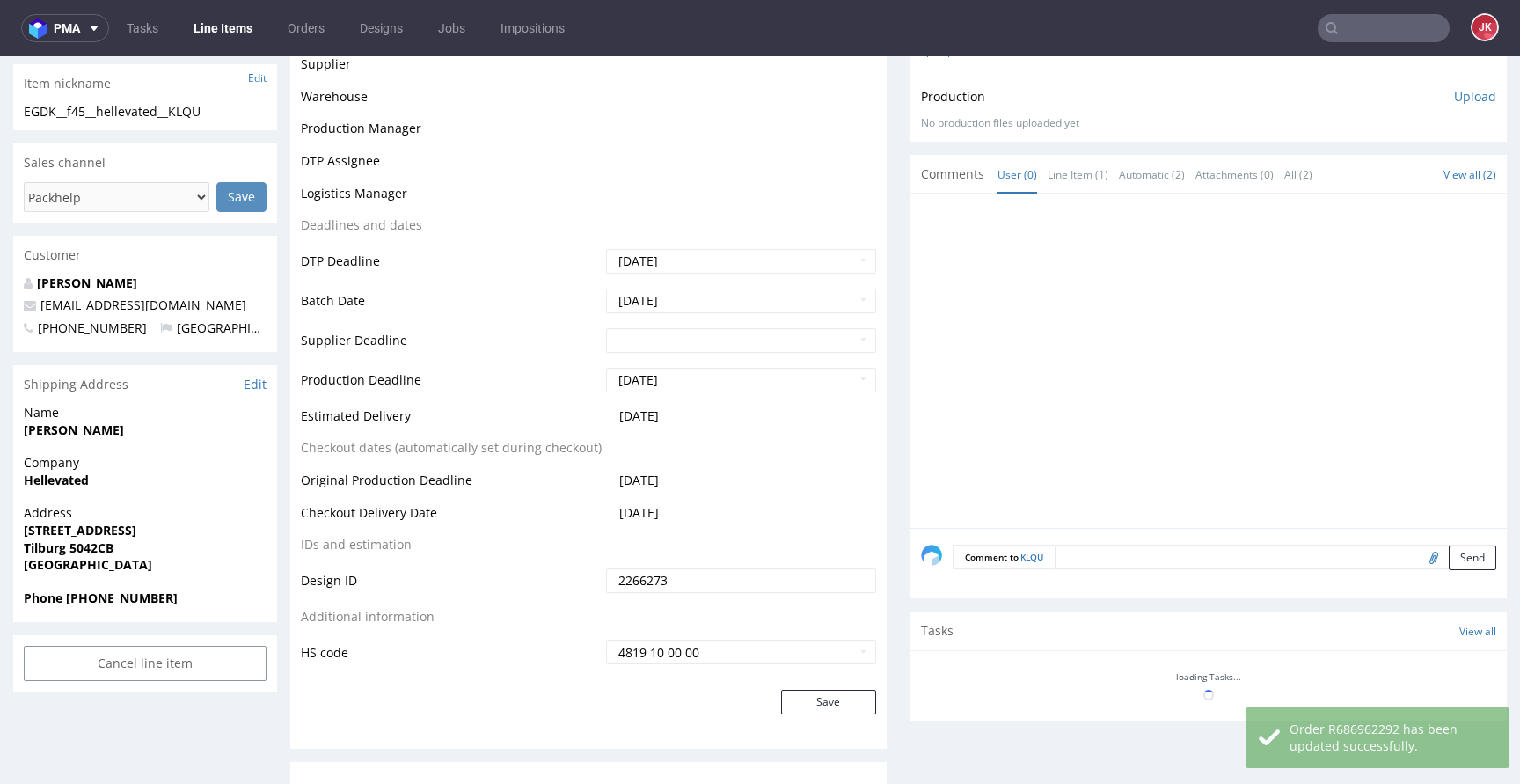
scroll to position [0, 0]
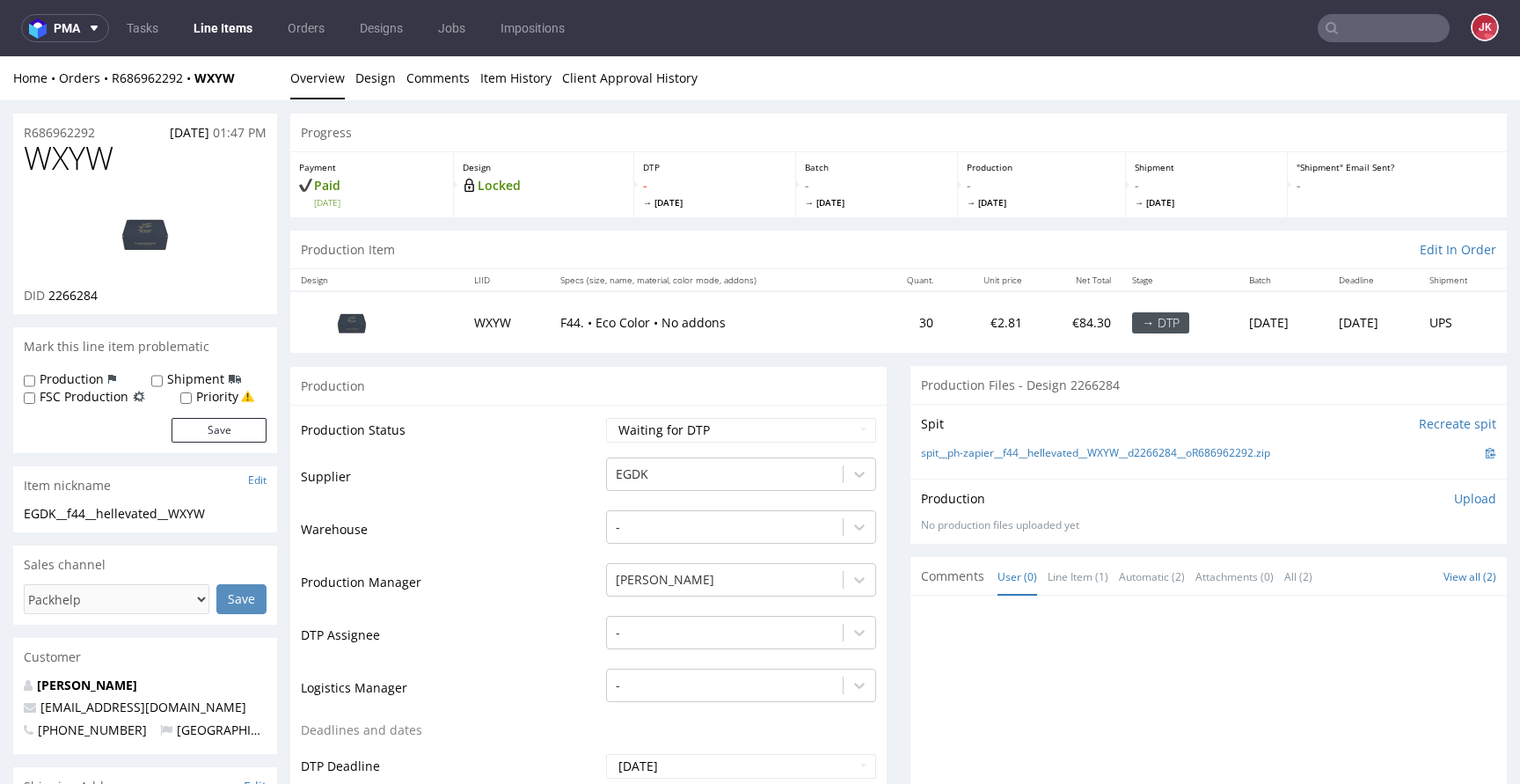
click at [570, 448] on td "Production Status" at bounding box center [451, 435] width 300 height 40
click at [373, 63] on link "Design" at bounding box center [375, 78] width 41 height 43
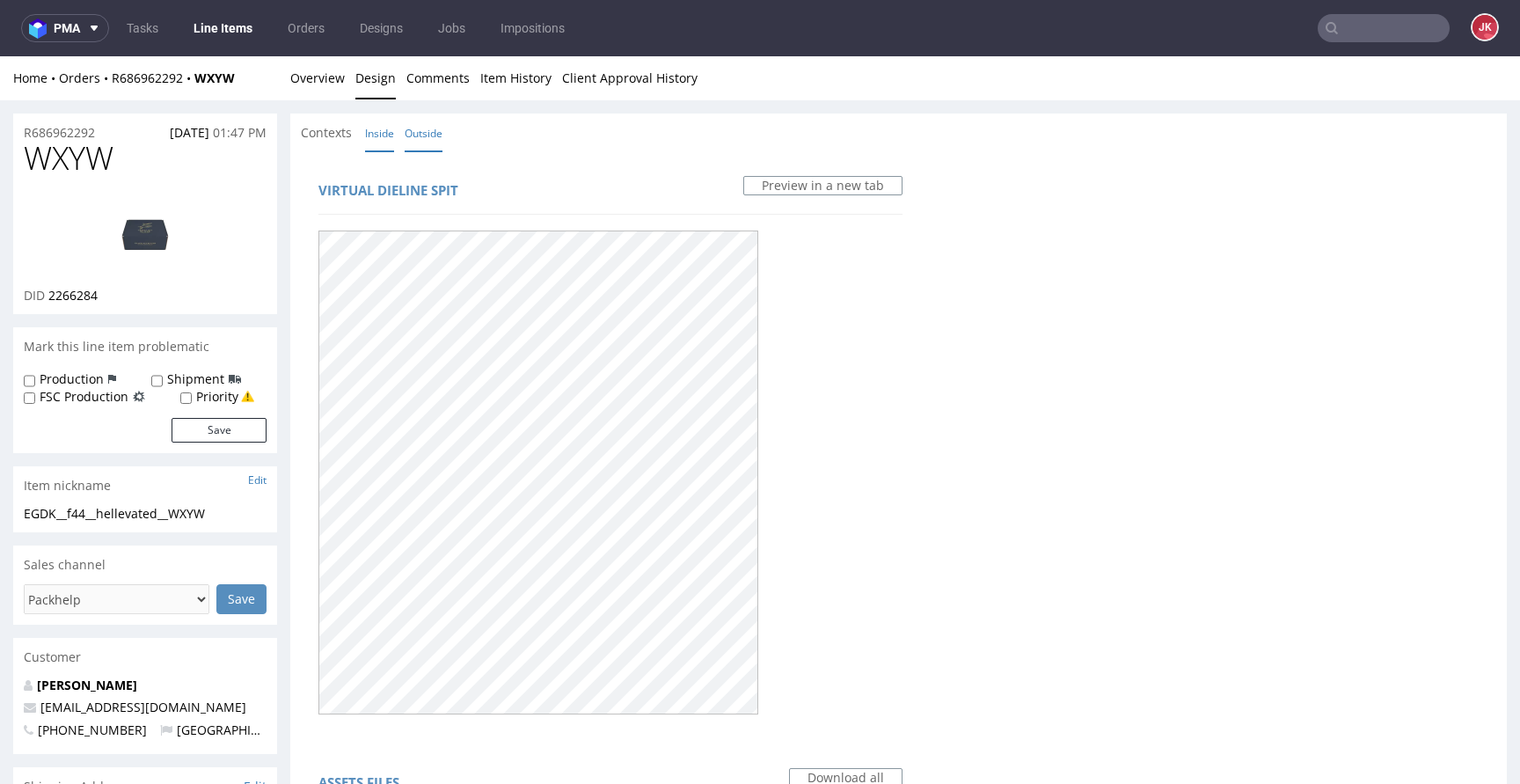
click at [375, 126] on link "Inside" at bounding box center [379, 133] width 29 height 38
click at [413, 133] on link "Outside" at bounding box center [423, 133] width 38 height 38
click at [298, 73] on link "Overview" at bounding box center [317, 78] width 55 height 43
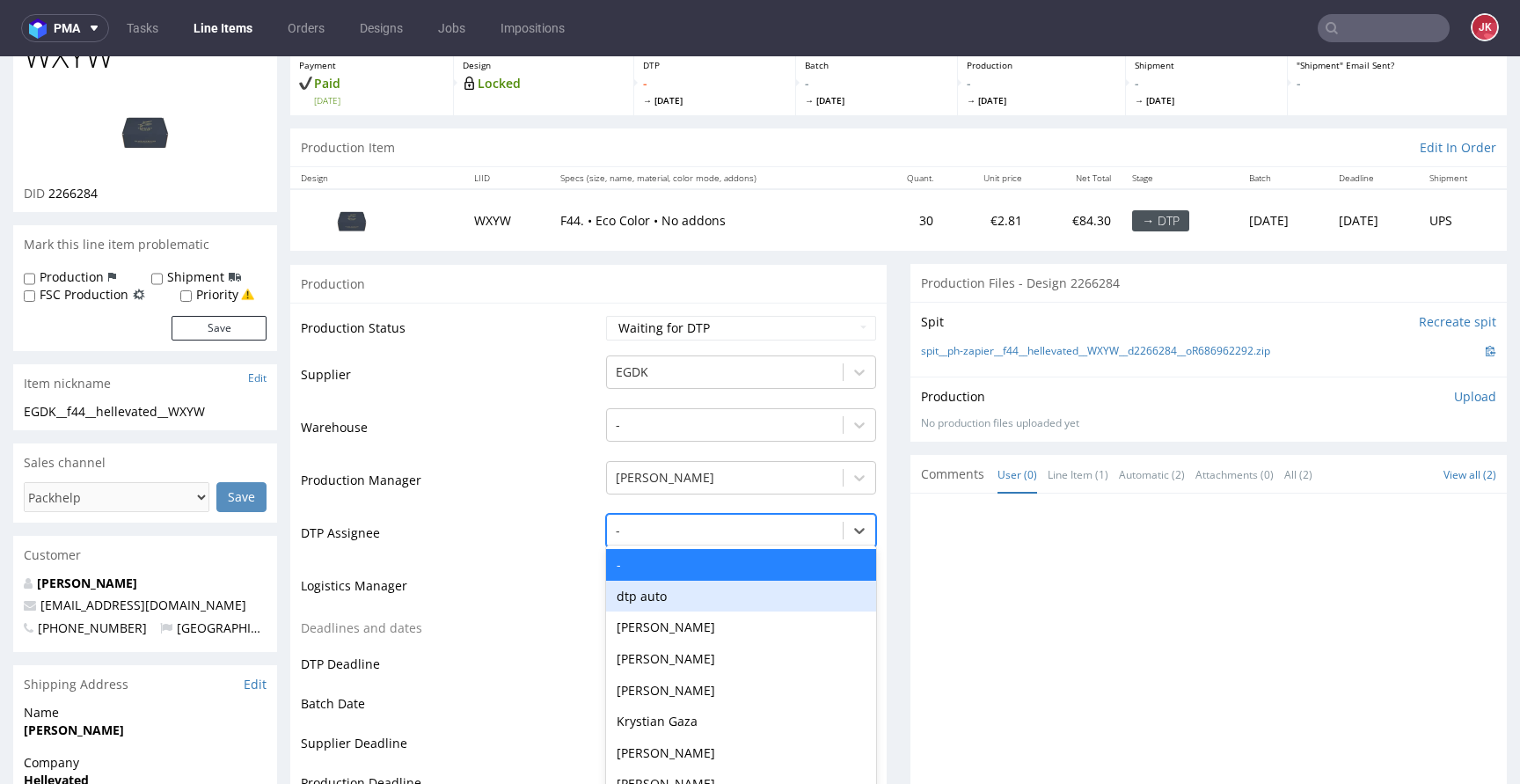
click at [672, 538] on div "dtp auto, 2 of 31. 31 results available. Use Up and Down to choose options, pre…" at bounding box center [741, 526] width 270 height 25
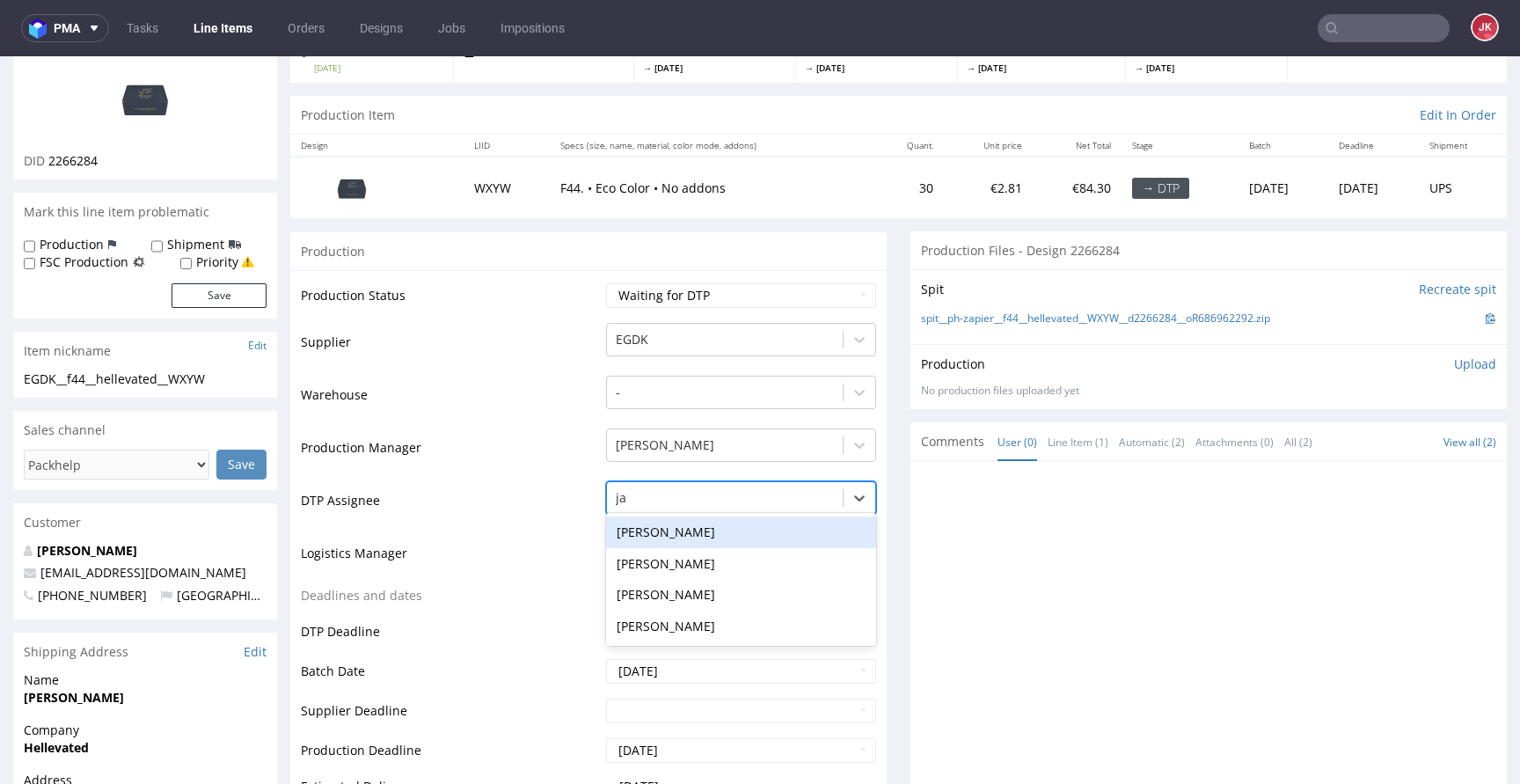
type input "jan"
click at [682, 531] on div "[PERSON_NAME]" at bounding box center [741, 532] width 270 height 32
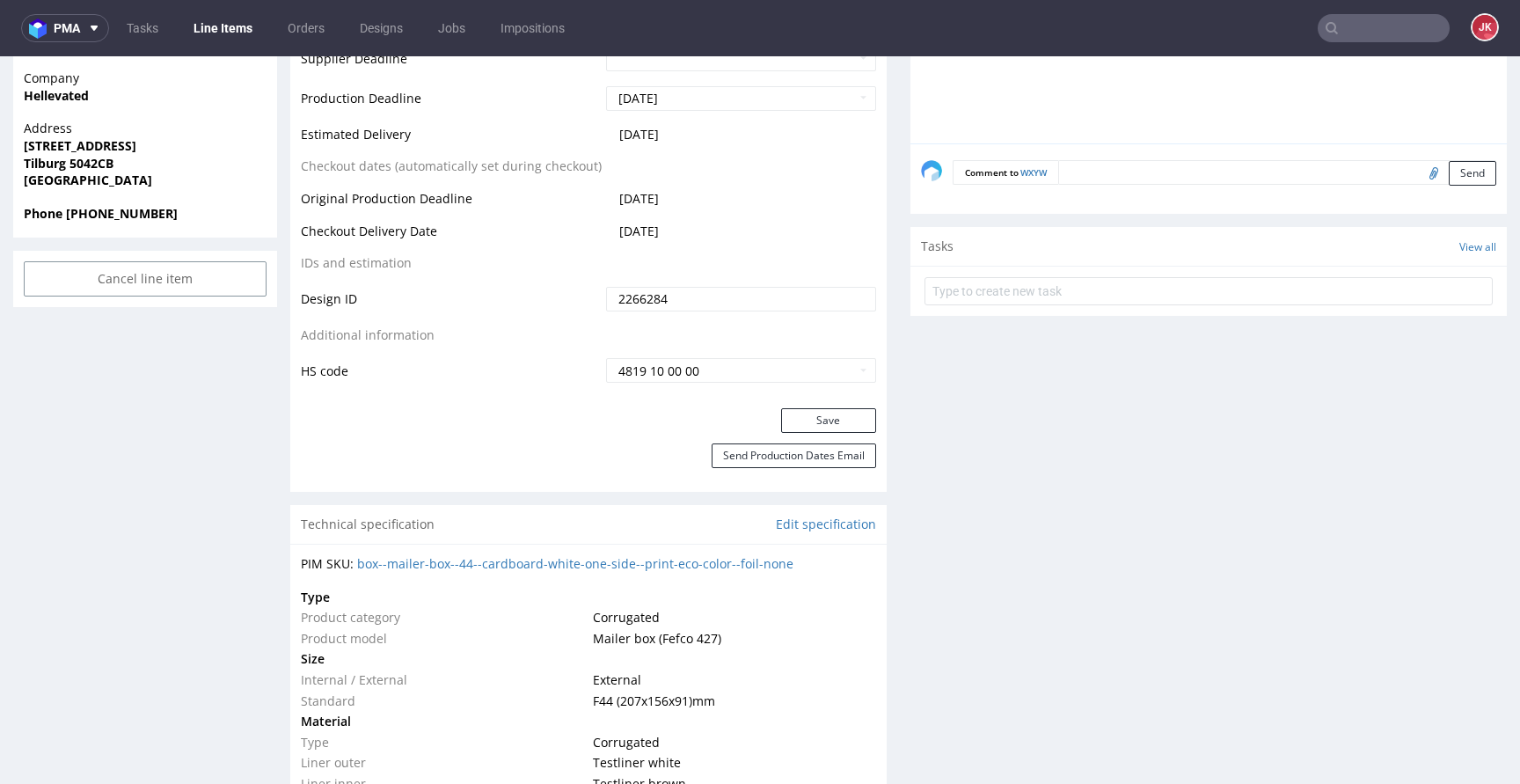
scroll to position [843, 0]
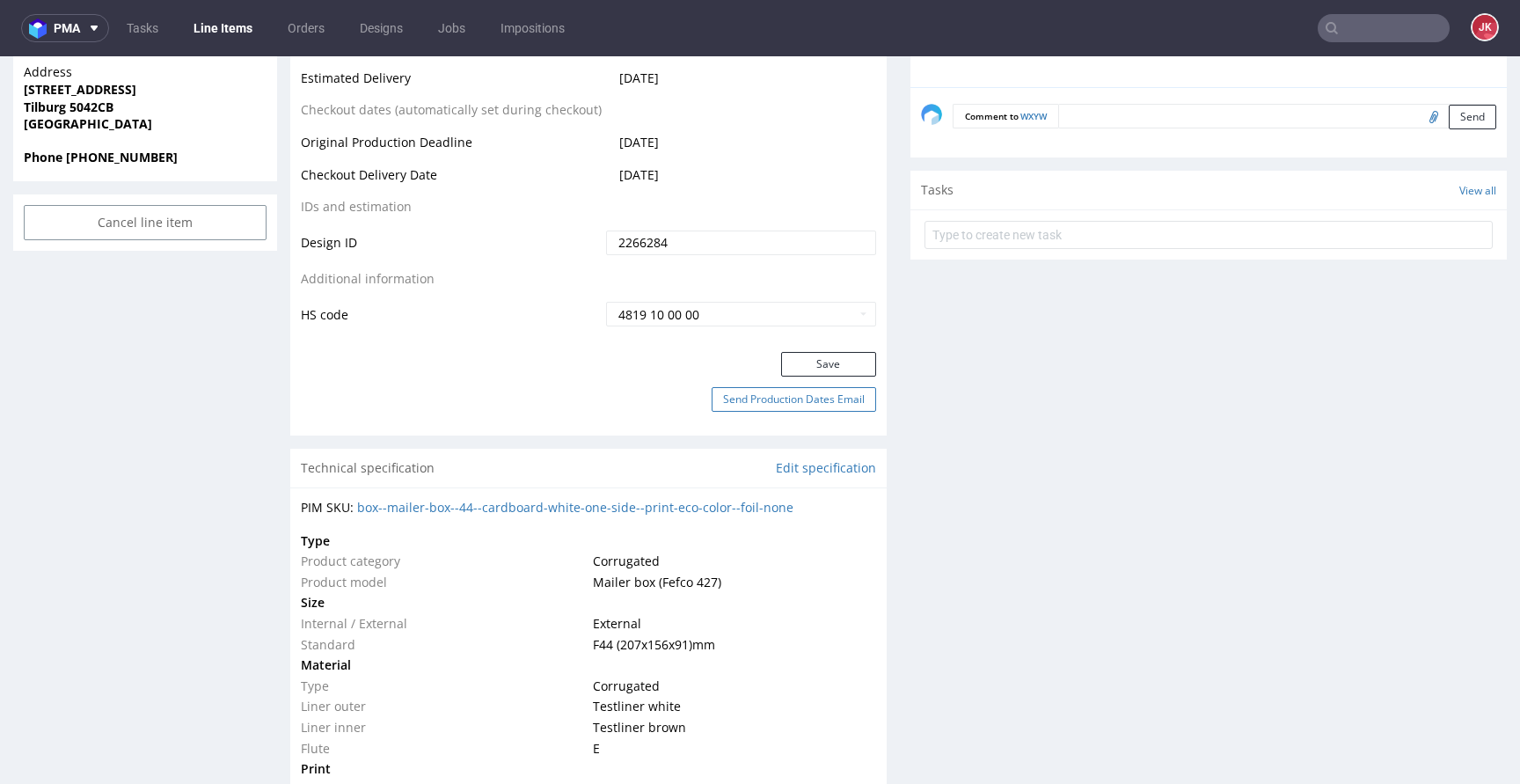
click at [801, 391] on button "Send Production Dates Email" at bounding box center [794, 400] width 164 height 25
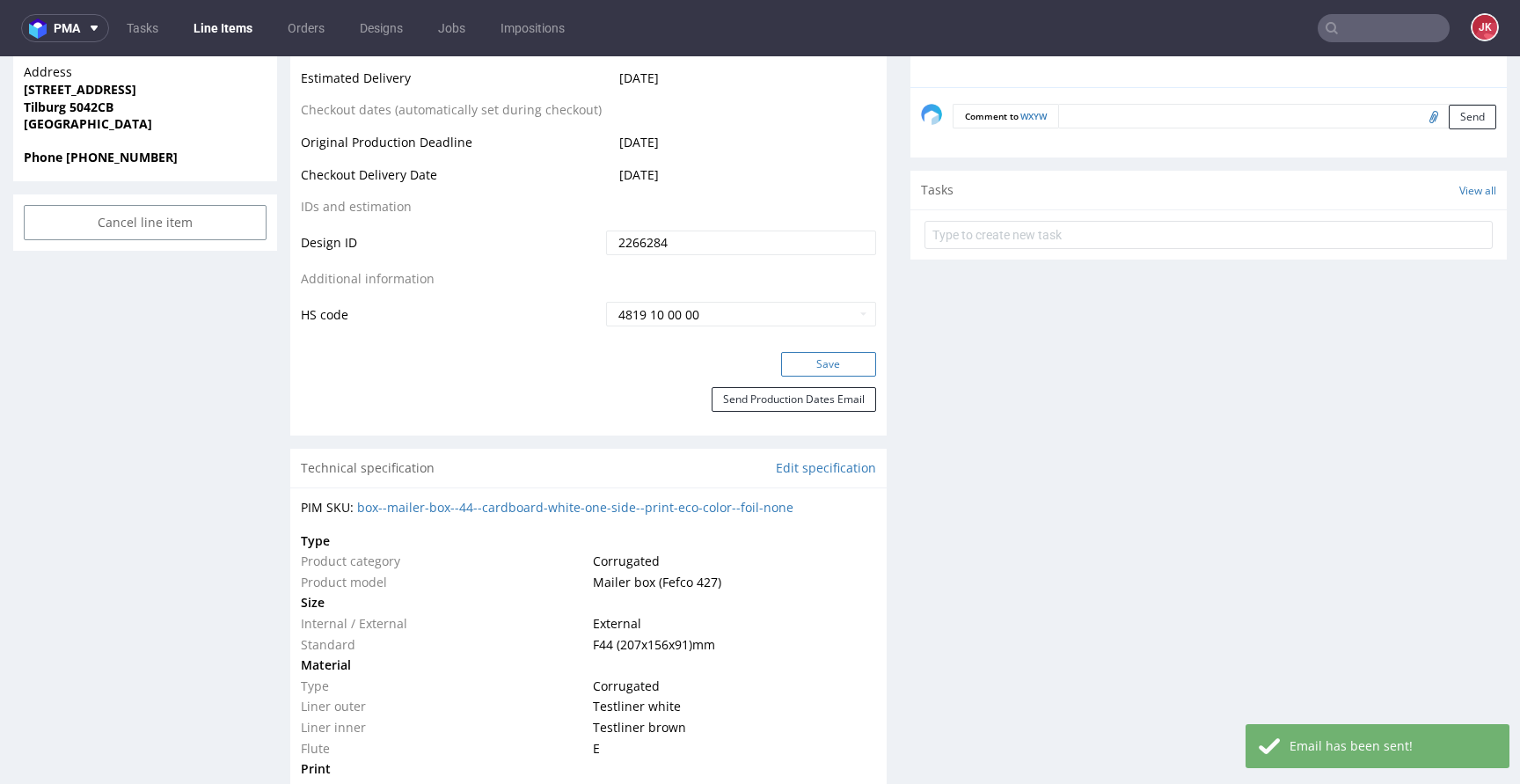
click at [844, 366] on button "Save" at bounding box center [828, 364] width 95 height 25
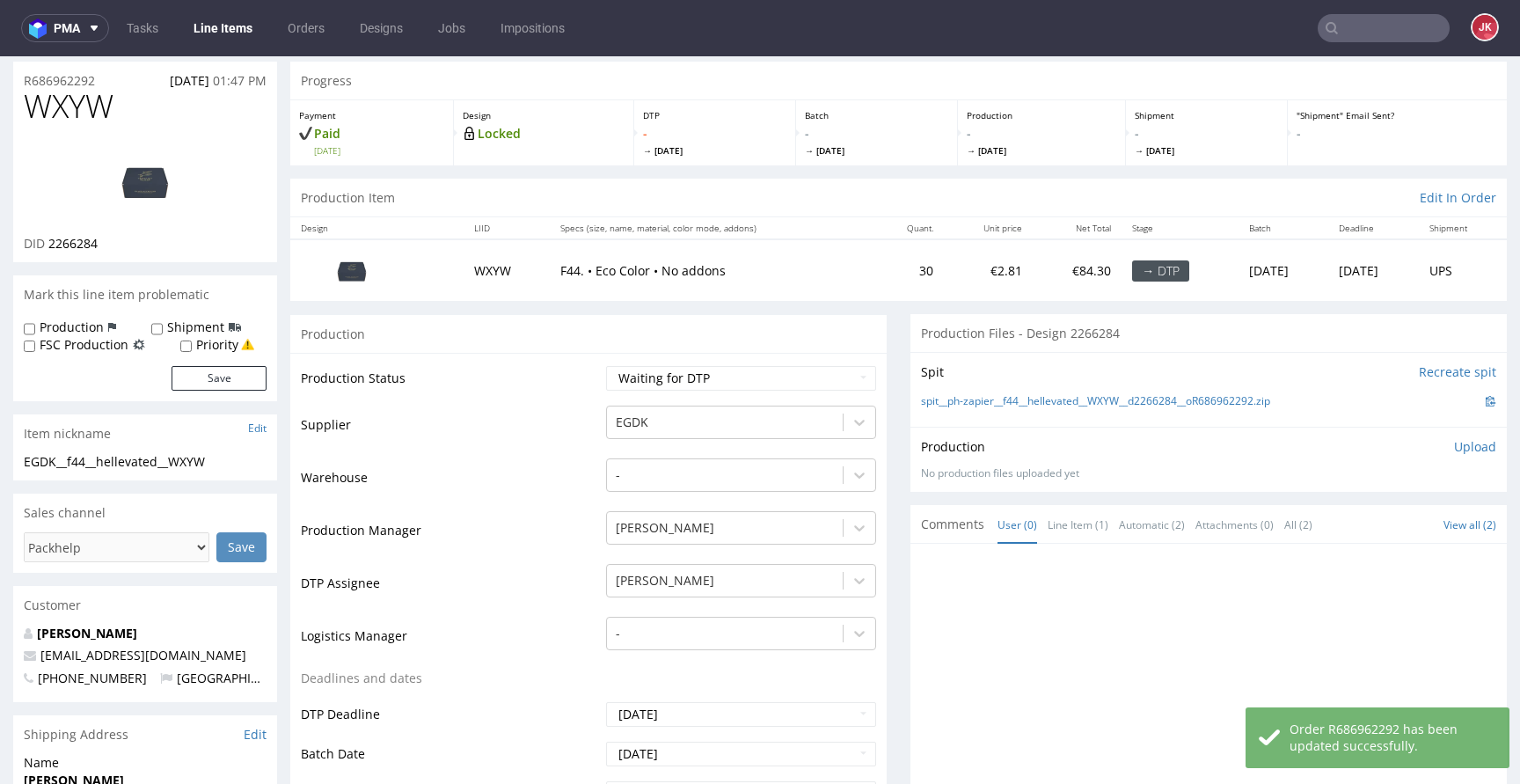
scroll to position [0, 0]
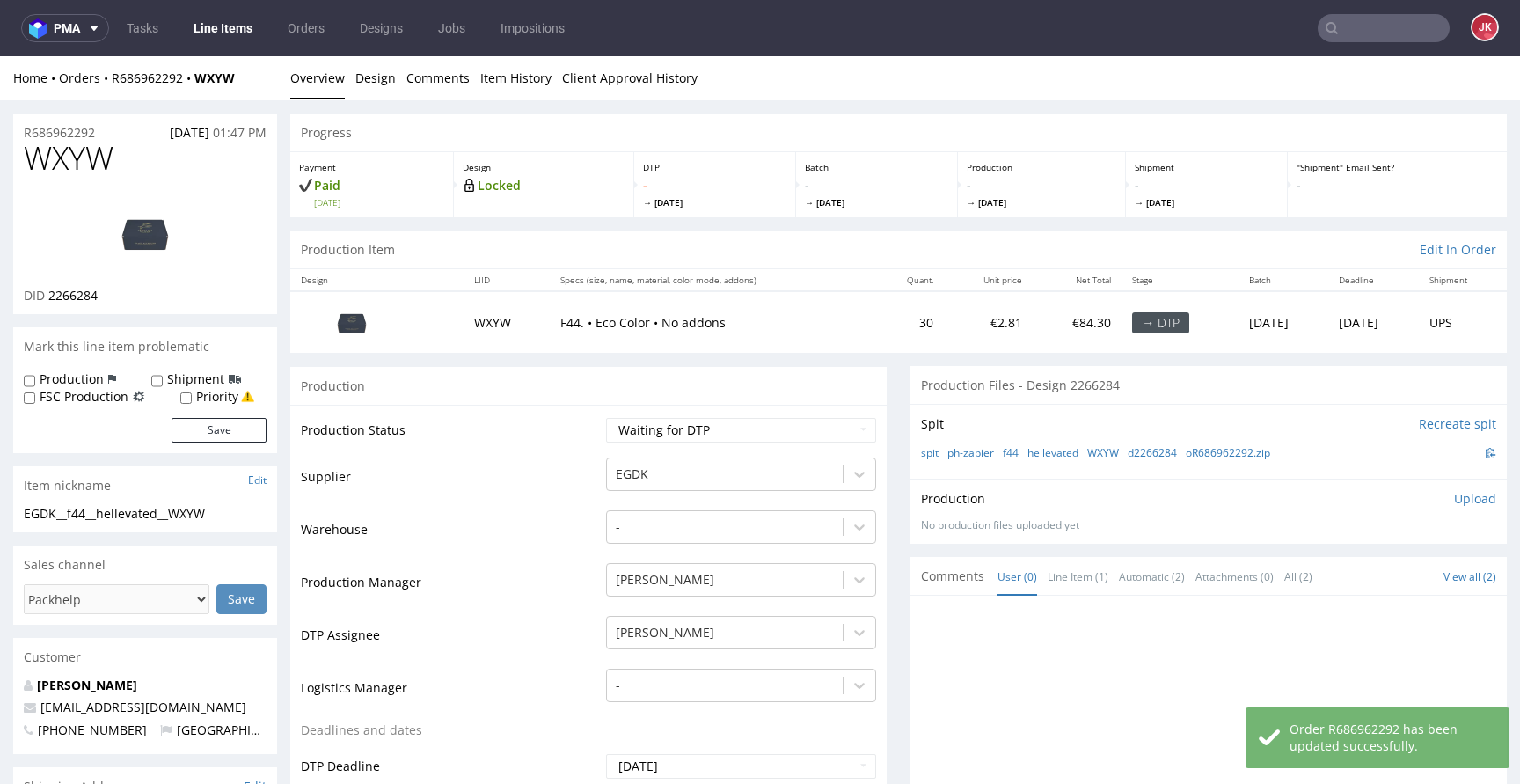
click at [563, 488] on td "Supplier" at bounding box center [451, 482] width 300 height 53
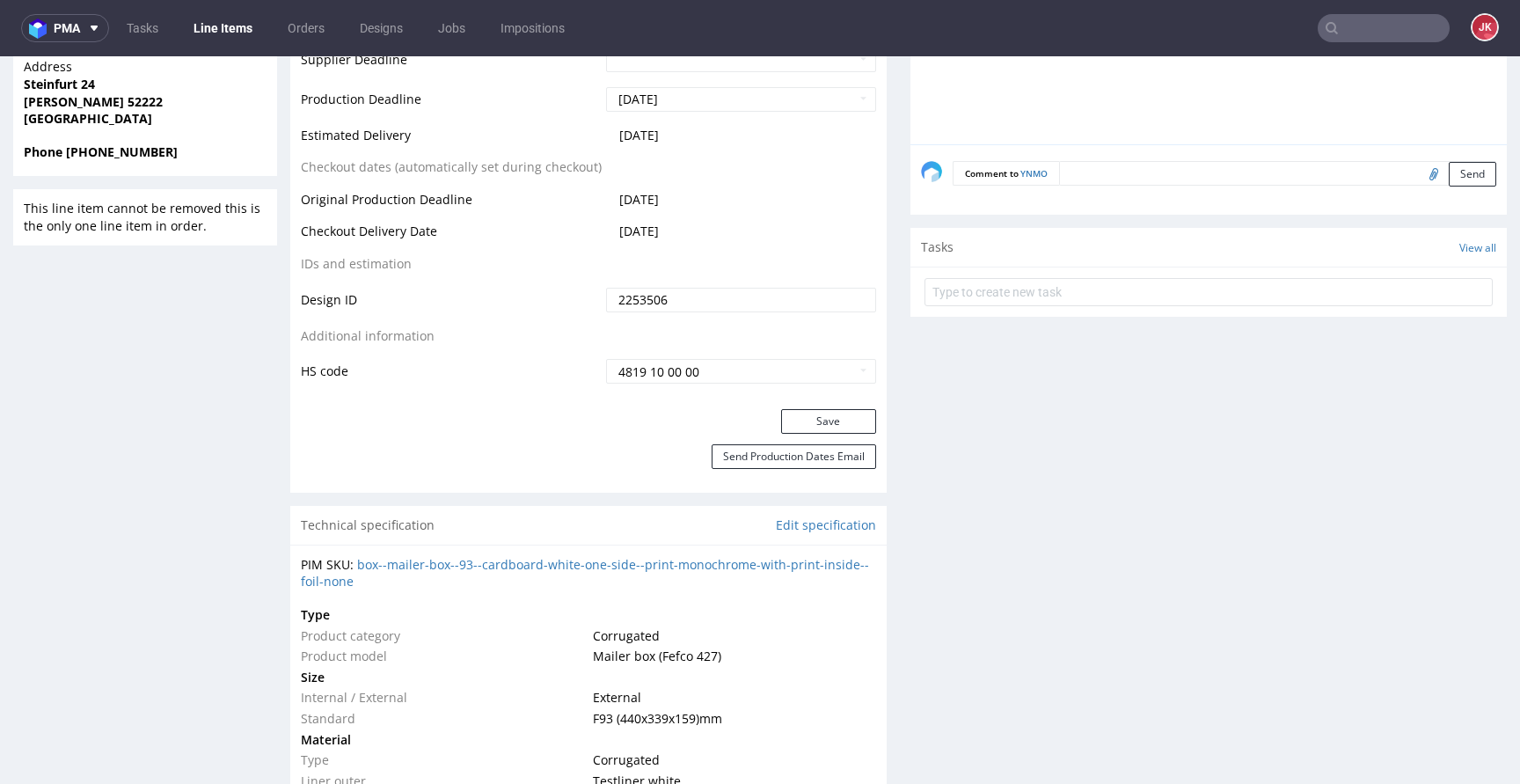
scroll to position [796, 0]
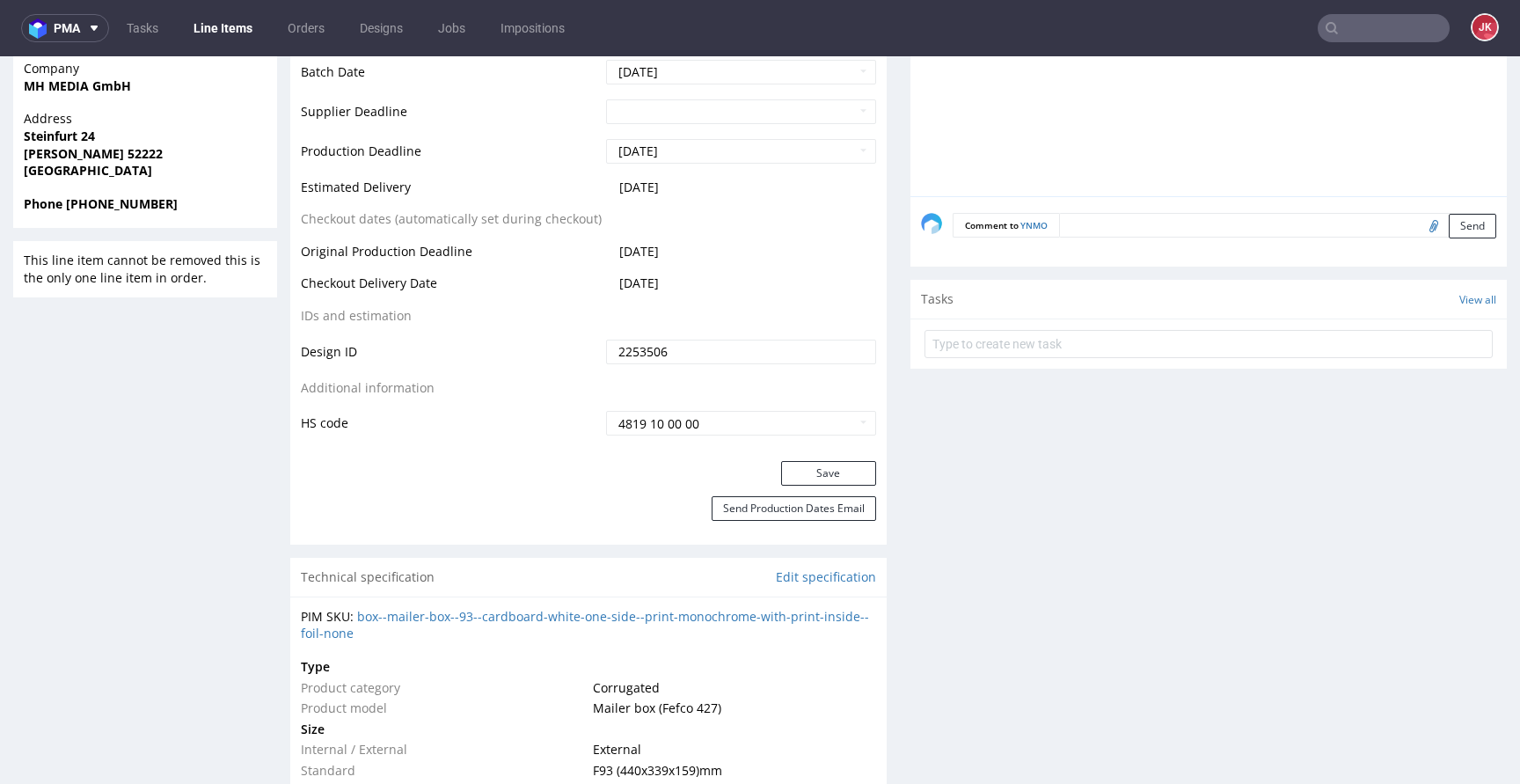
click at [618, 486] on div "Save" at bounding box center [588, 478] width 596 height 35
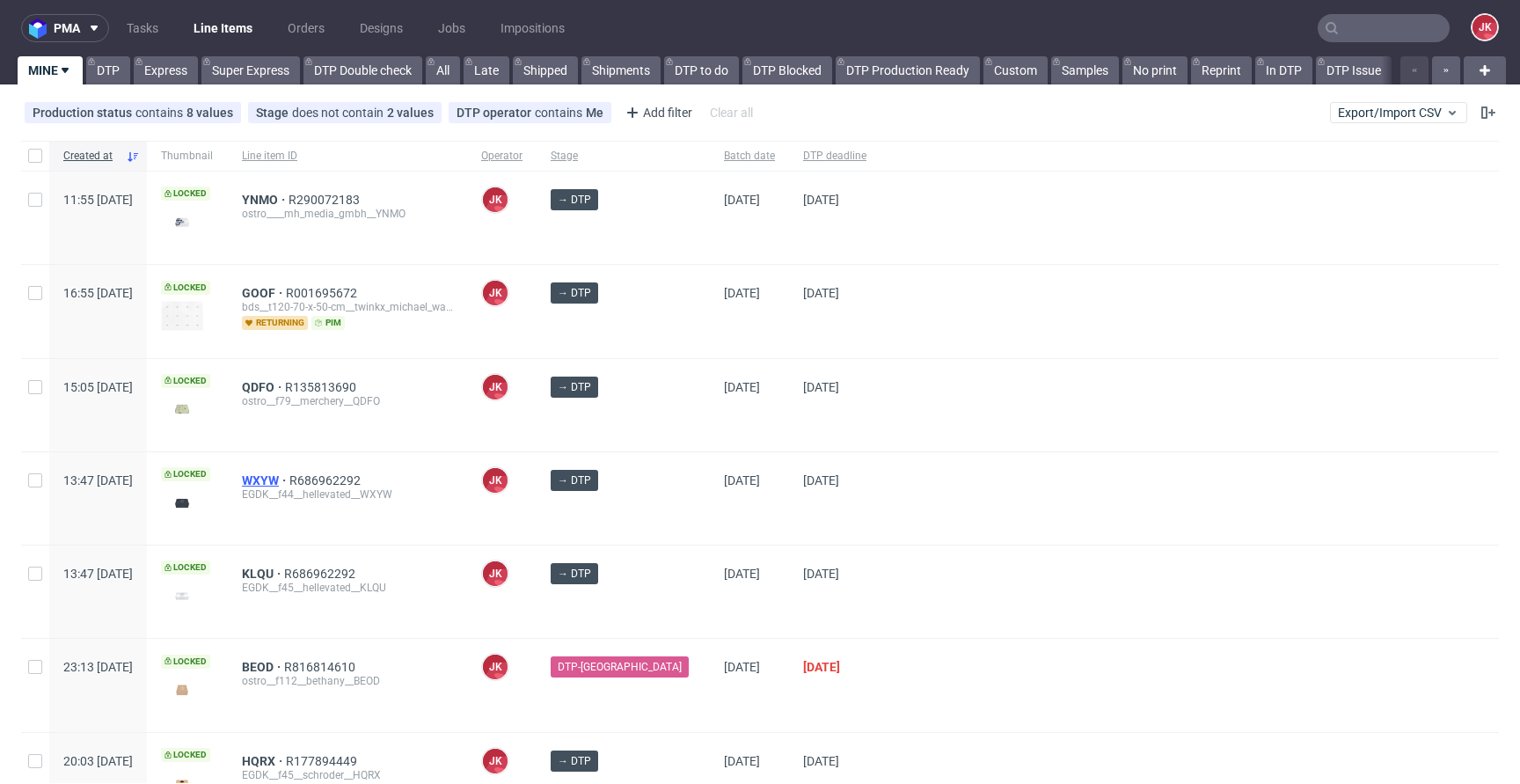
click at [289, 481] on span "WXYW" at bounding box center [265, 480] width 47 height 14
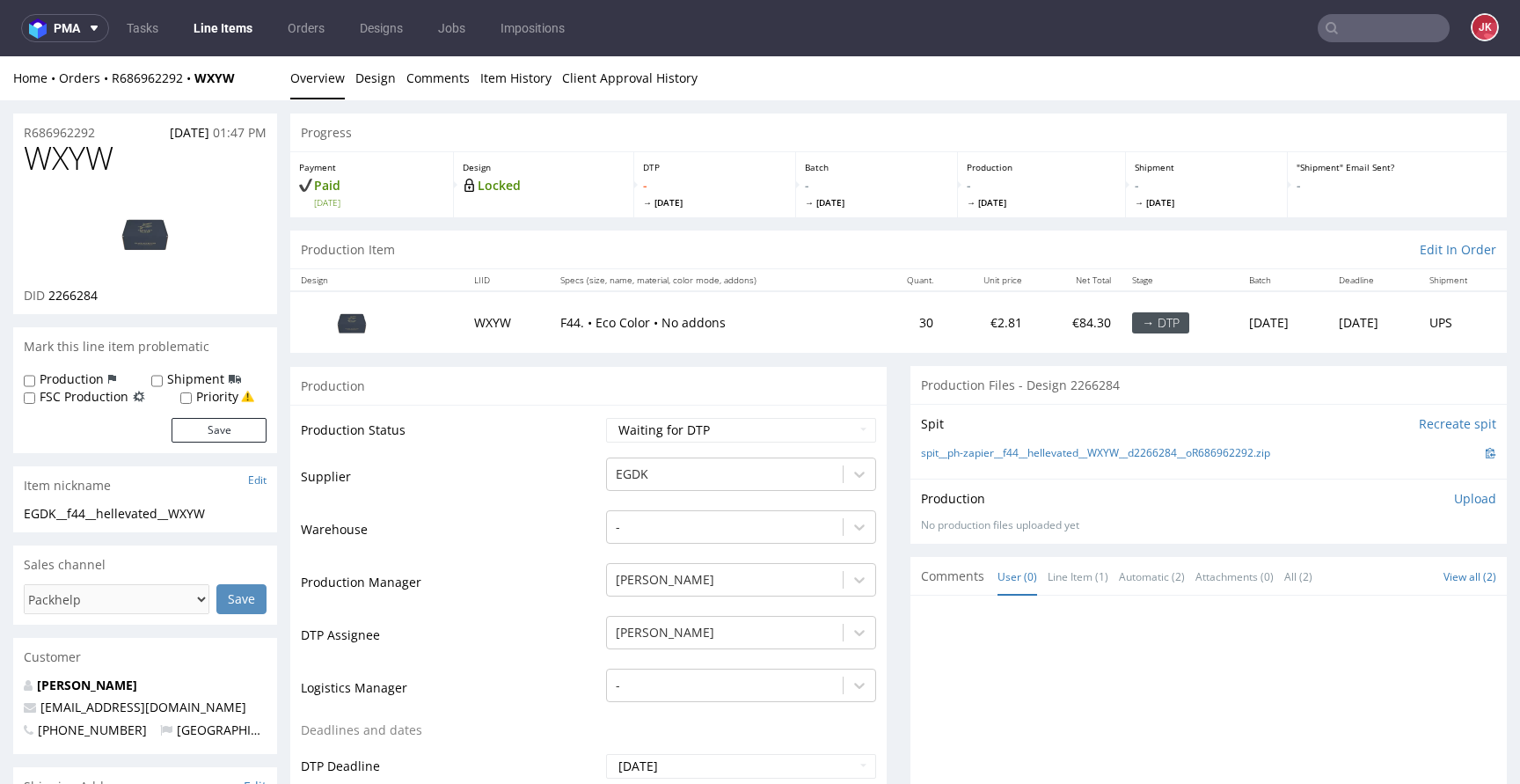
click at [556, 455] on td "Supplier" at bounding box center [451, 482] width 300 height 53
click at [579, 546] on td "Warehouse" at bounding box center [451, 535] width 300 height 53
click at [669, 427] on select "Waiting for Artwork Waiting for Diecut Waiting for Mockup Waiting for DTP Waiti…" at bounding box center [741, 430] width 270 height 25
select select "dtp_in_process"
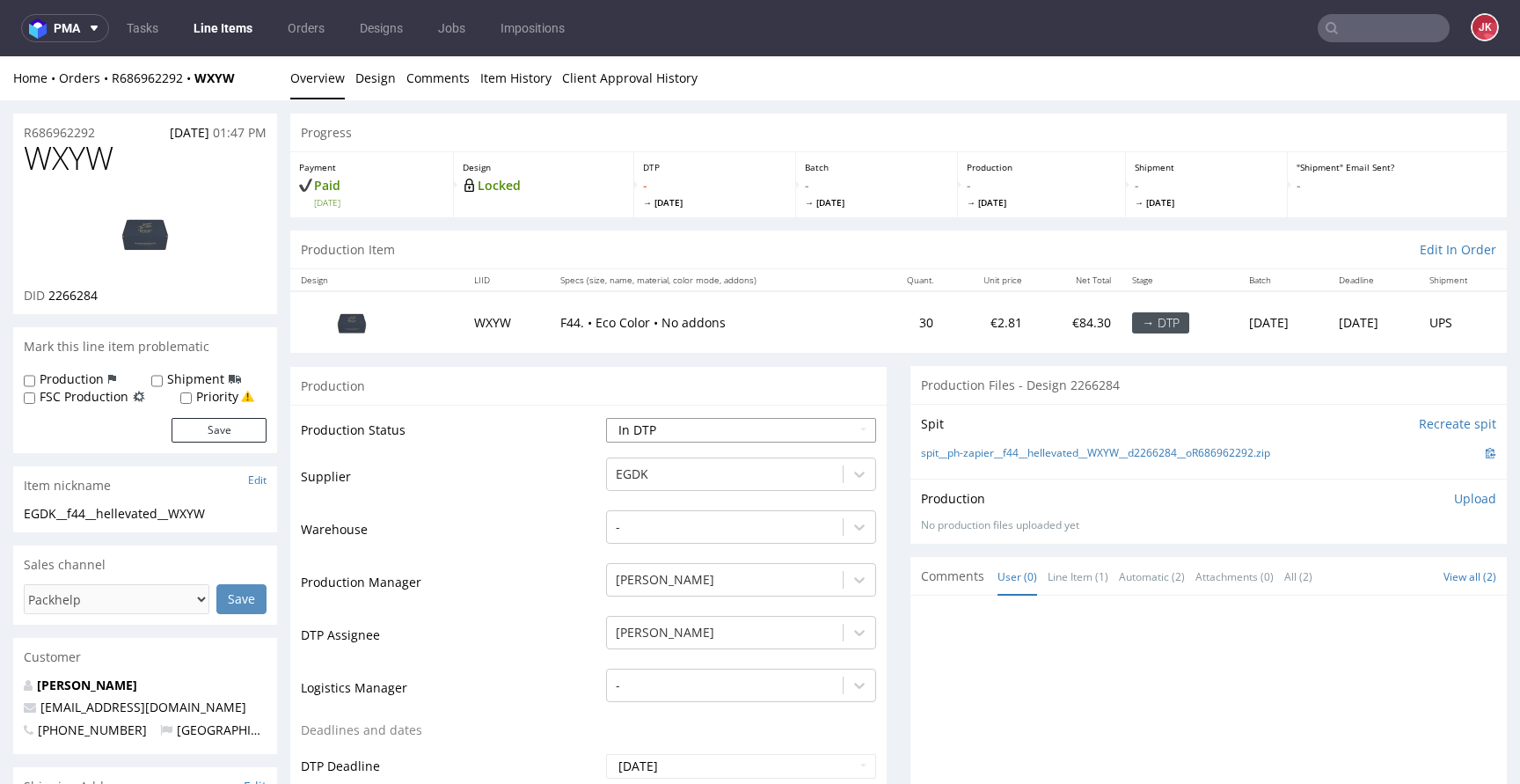
click at [606, 418] on select "Waiting for Artwork Waiting for Diecut Waiting for Mockup Waiting for DTP Waiti…" at bounding box center [741, 430] width 270 height 25
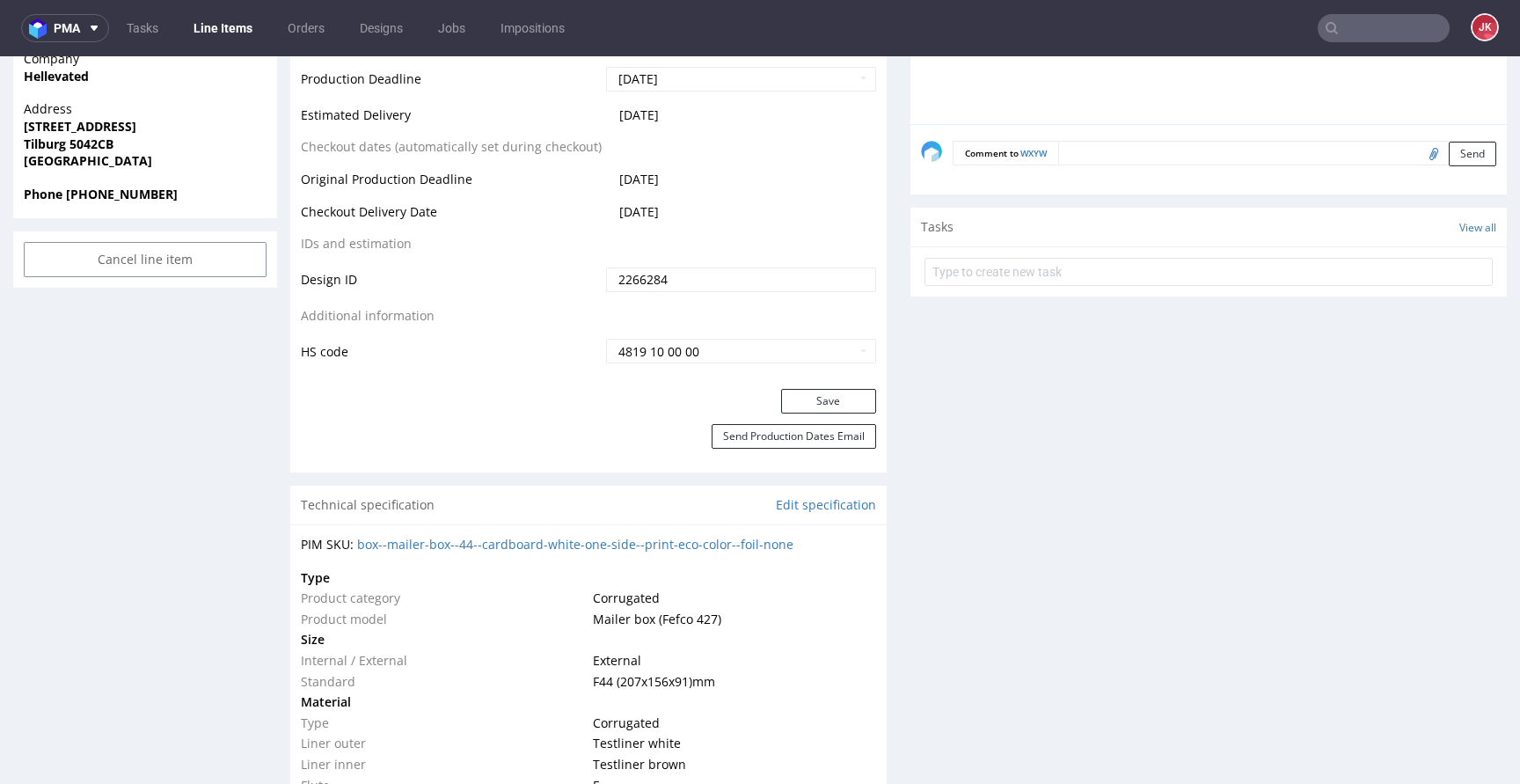
scroll to position [824, 0]
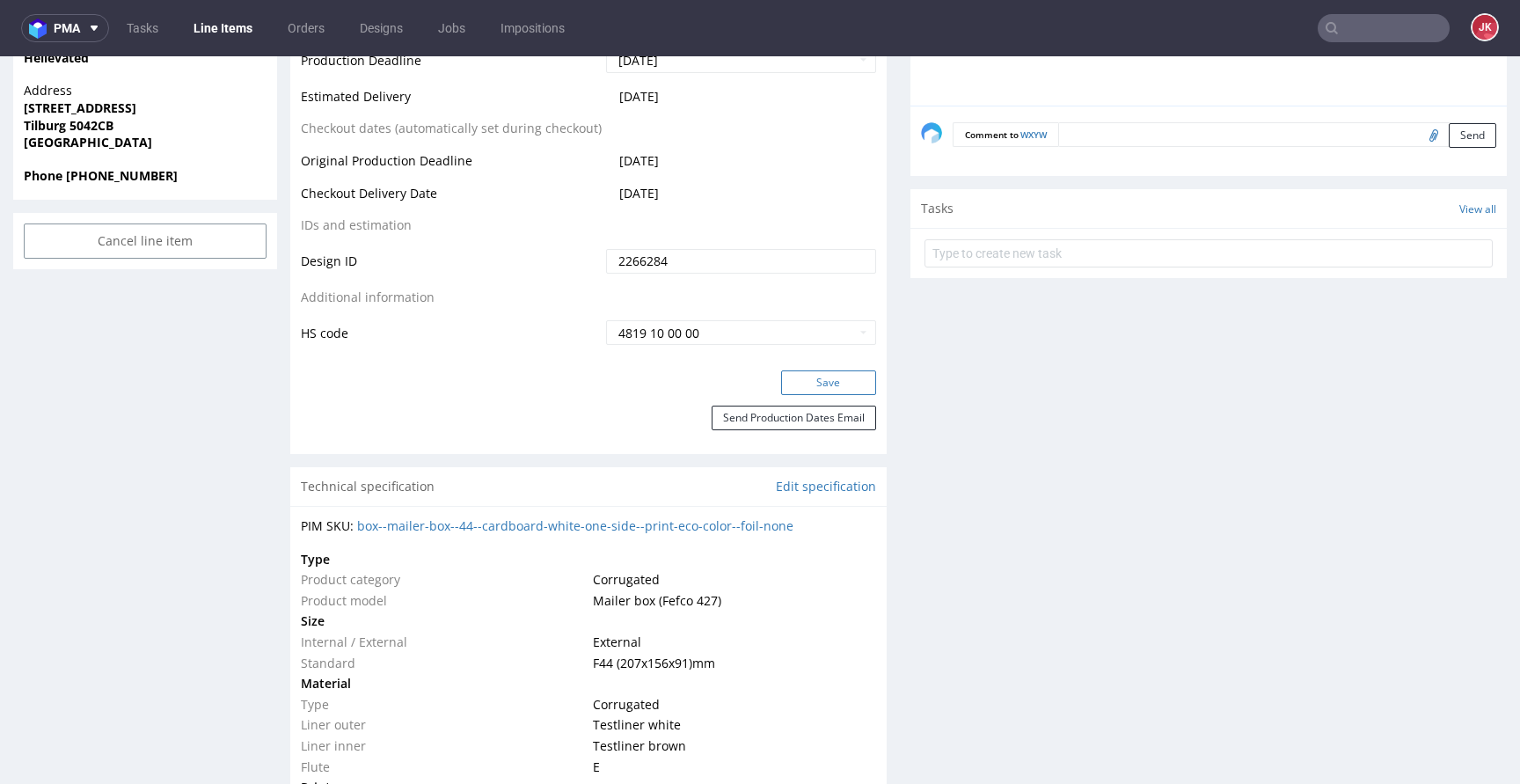
click at [794, 379] on button "Save" at bounding box center [828, 383] width 95 height 25
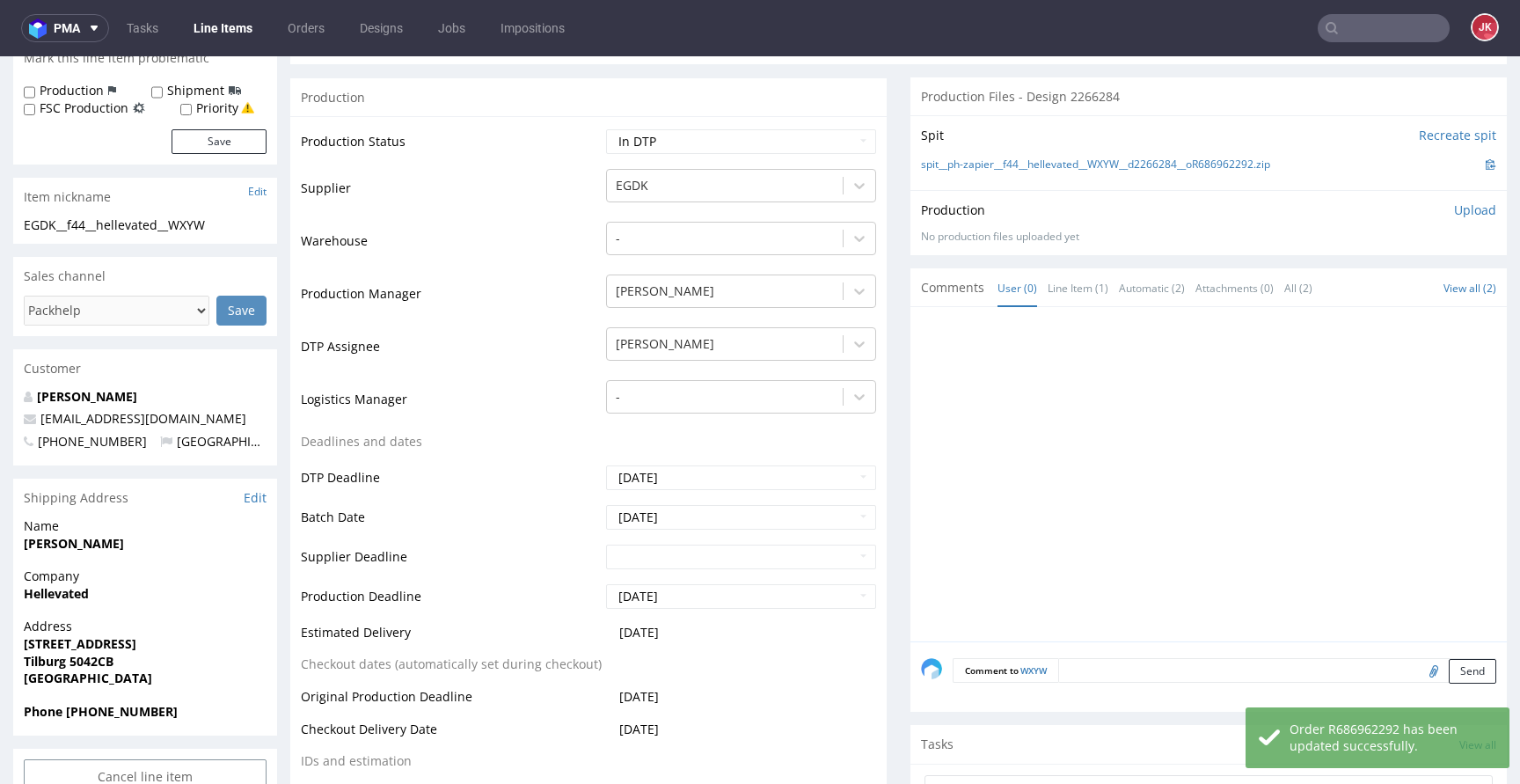
scroll to position [0, 0]
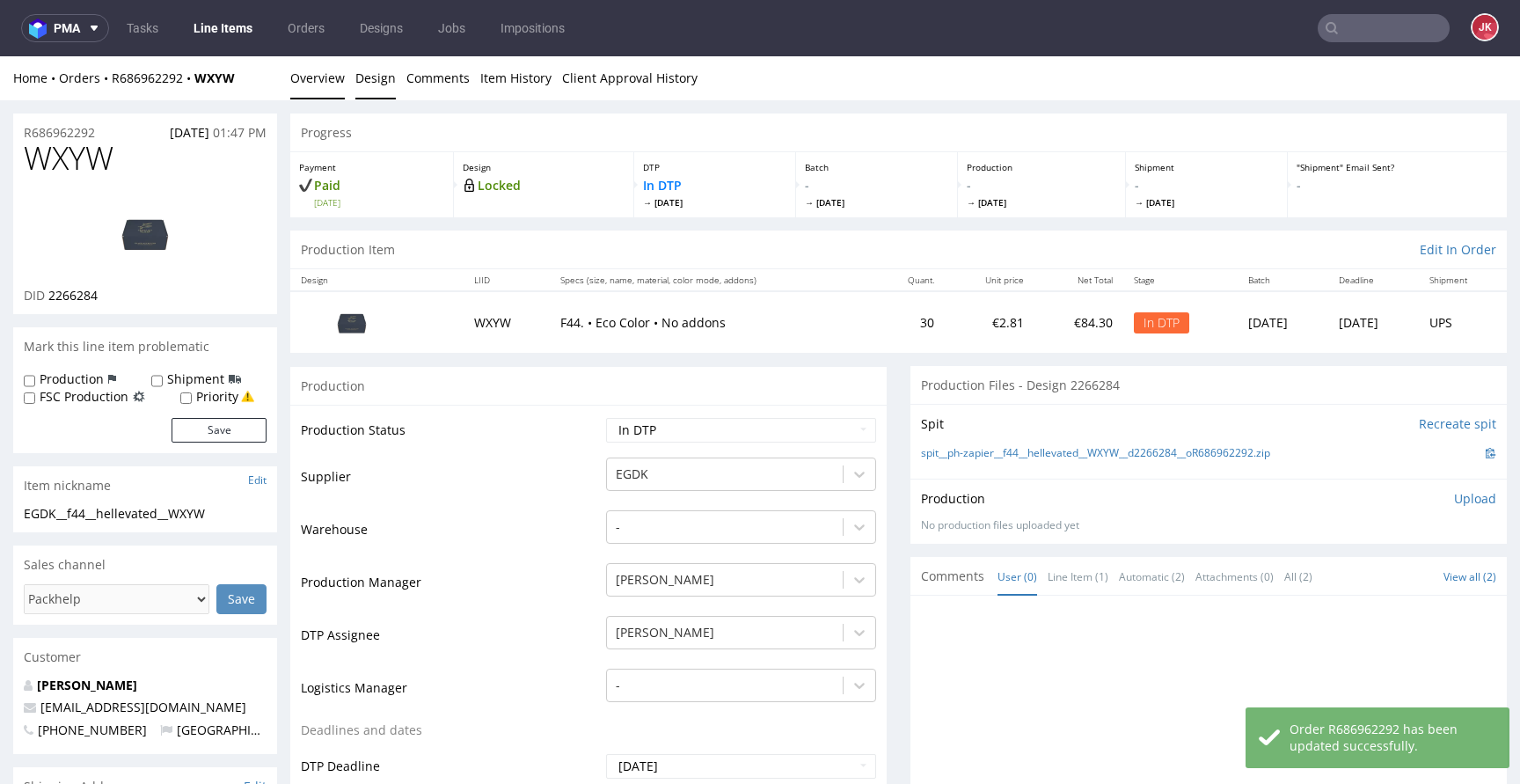
click at [377, 93] on link "Design" at bounding box center [375, 78] width 41 height 43
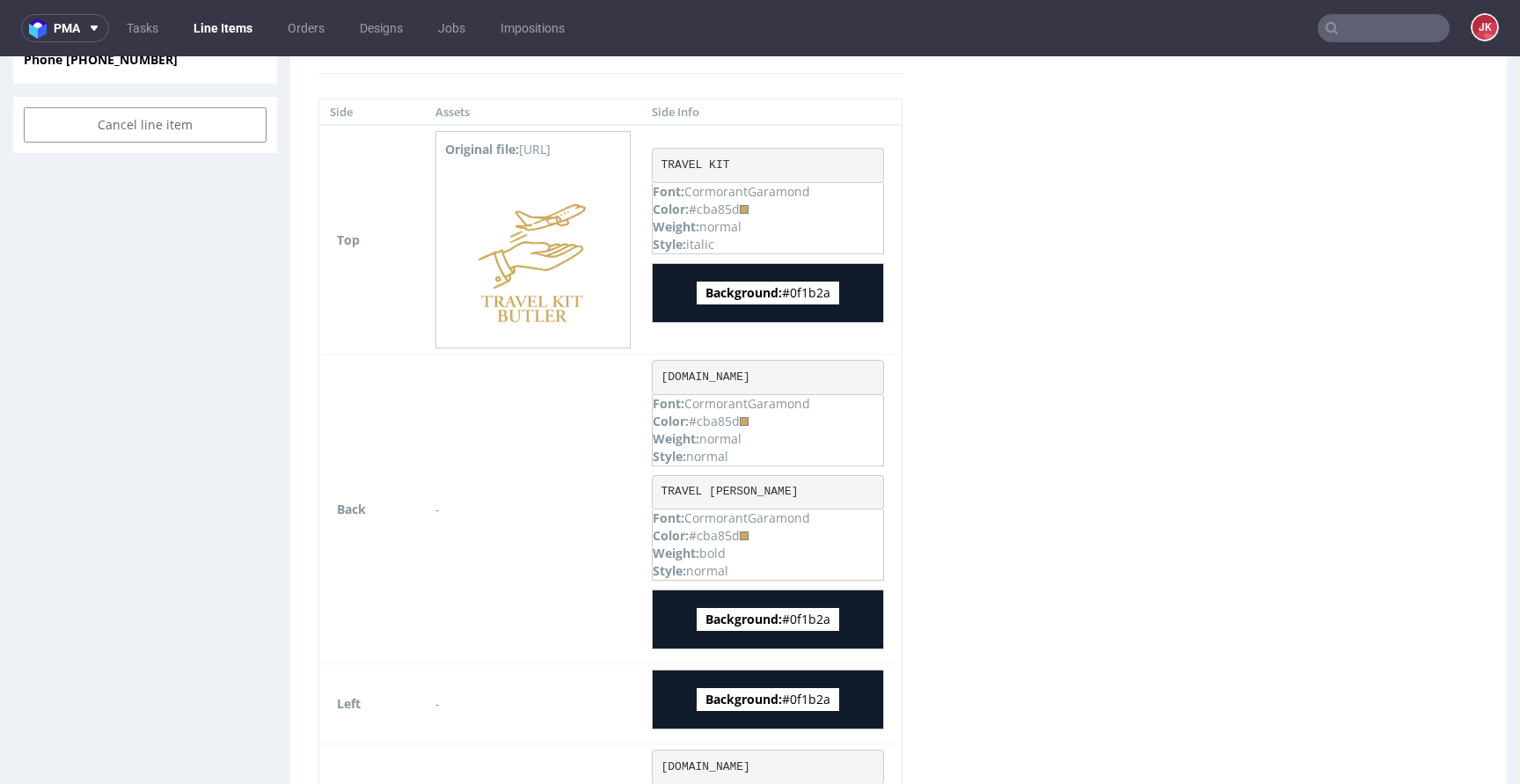
scroll to position [939, 0]
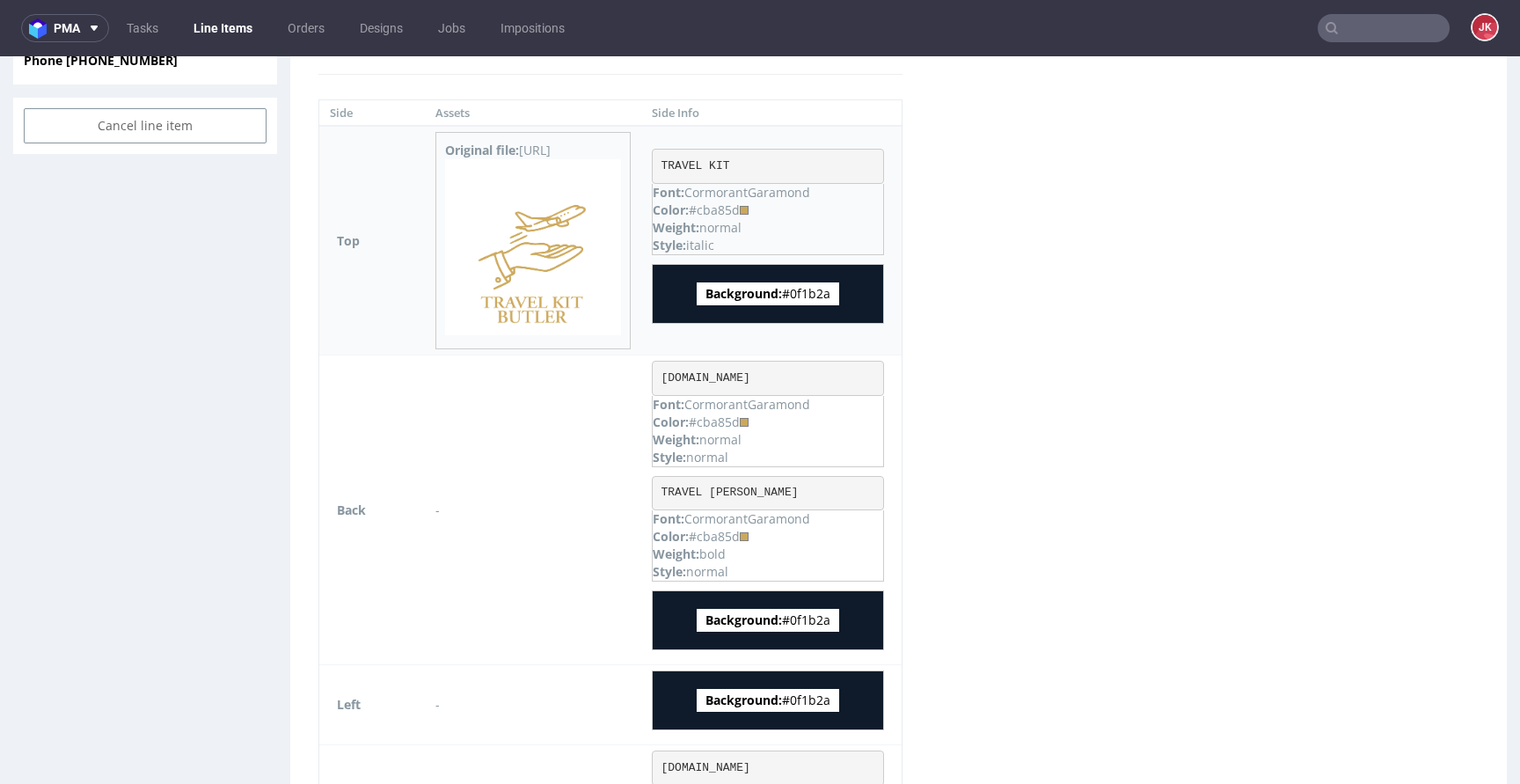
click at [553, 277] on img at bounding box center [533, 247] width 176 height 176
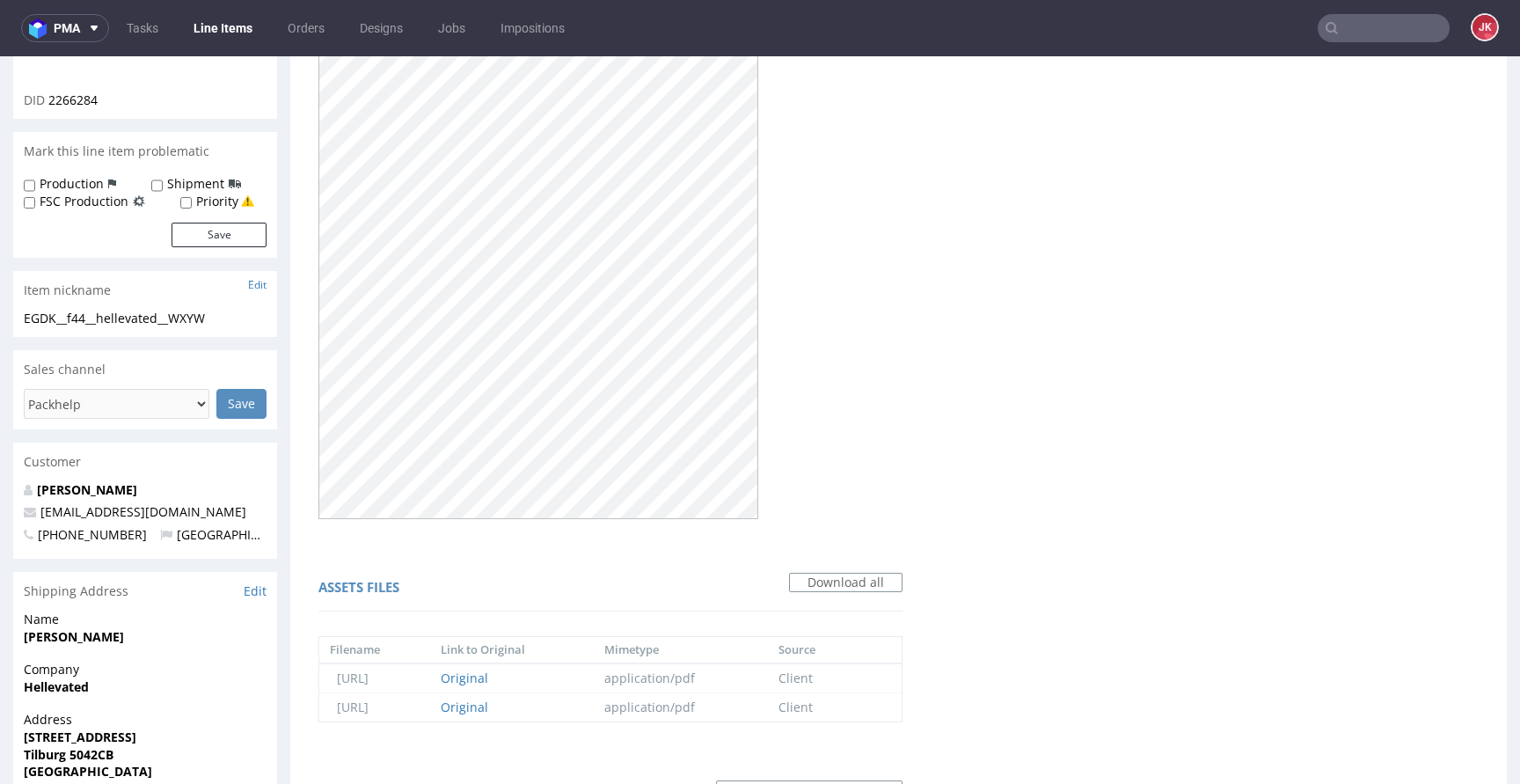
scroll to position [0, 0]
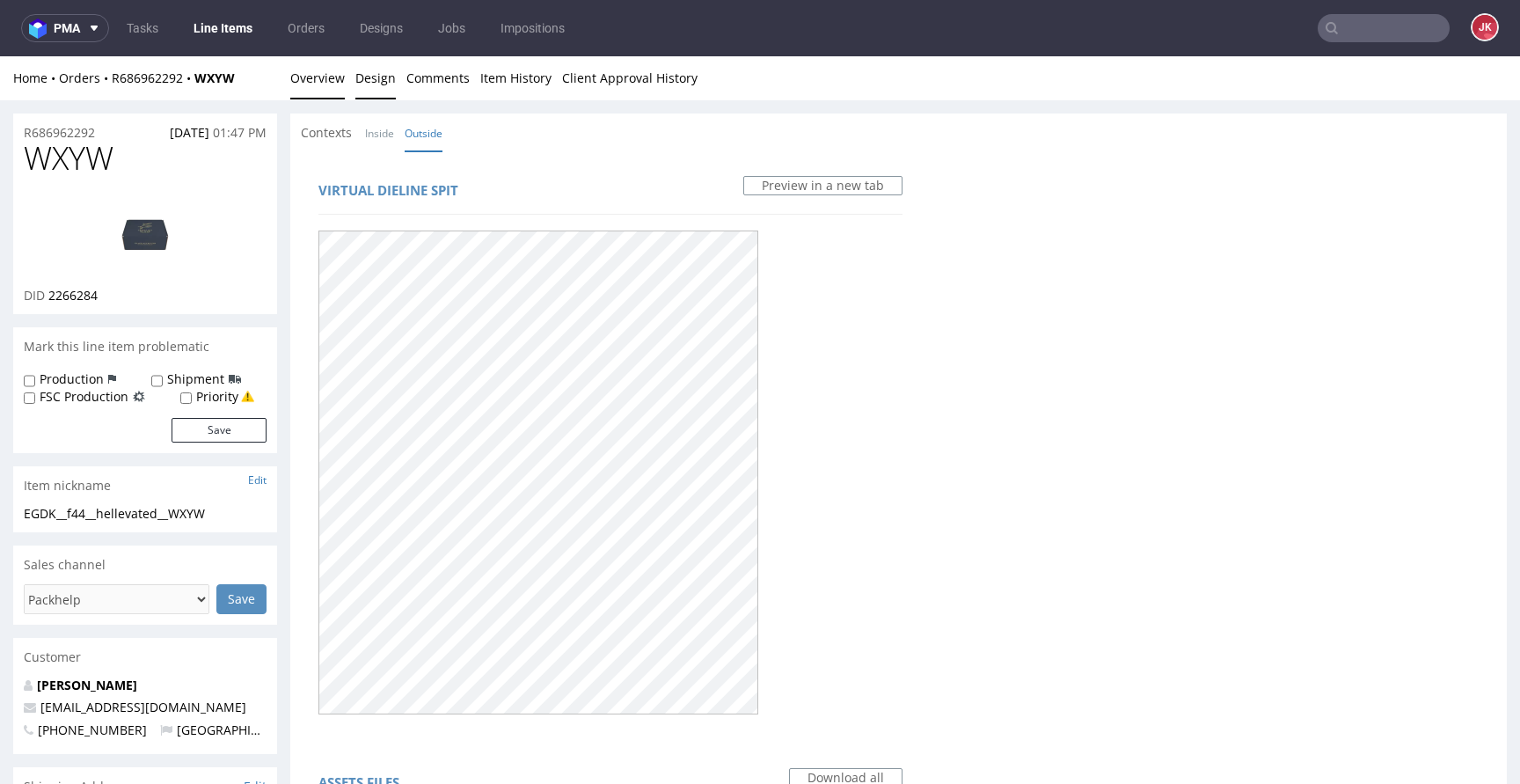
click at [325, 71] on link "Overview" at bounding box center [317, 78] width 55 height 43
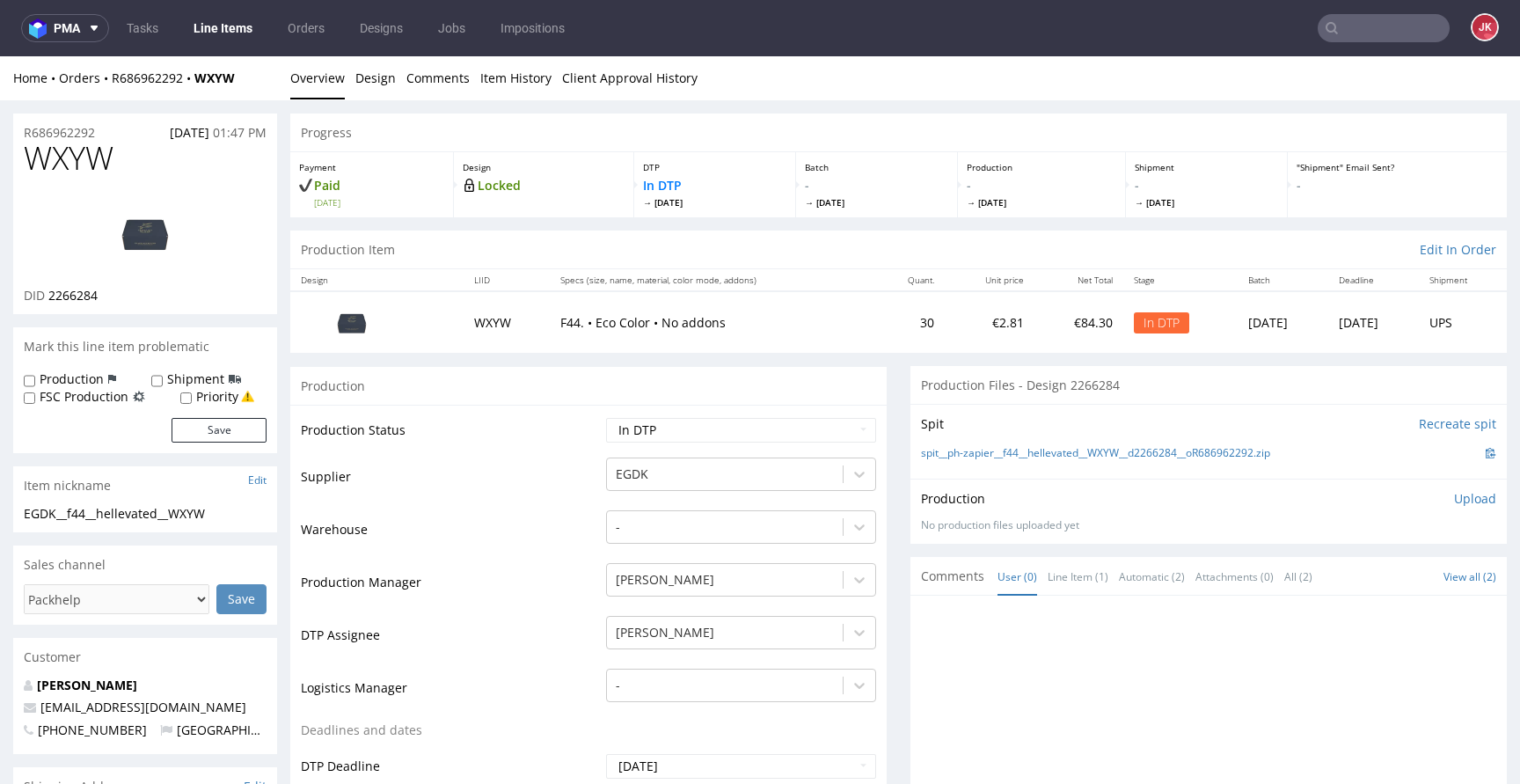
click at [79, 155] on span "WXYW" at bounding box center [68, 158] width 90 height 35
copy span "WXYW"
click at [378, 90] on link "Design" at bounding box center [375, 78] width 41 height 43
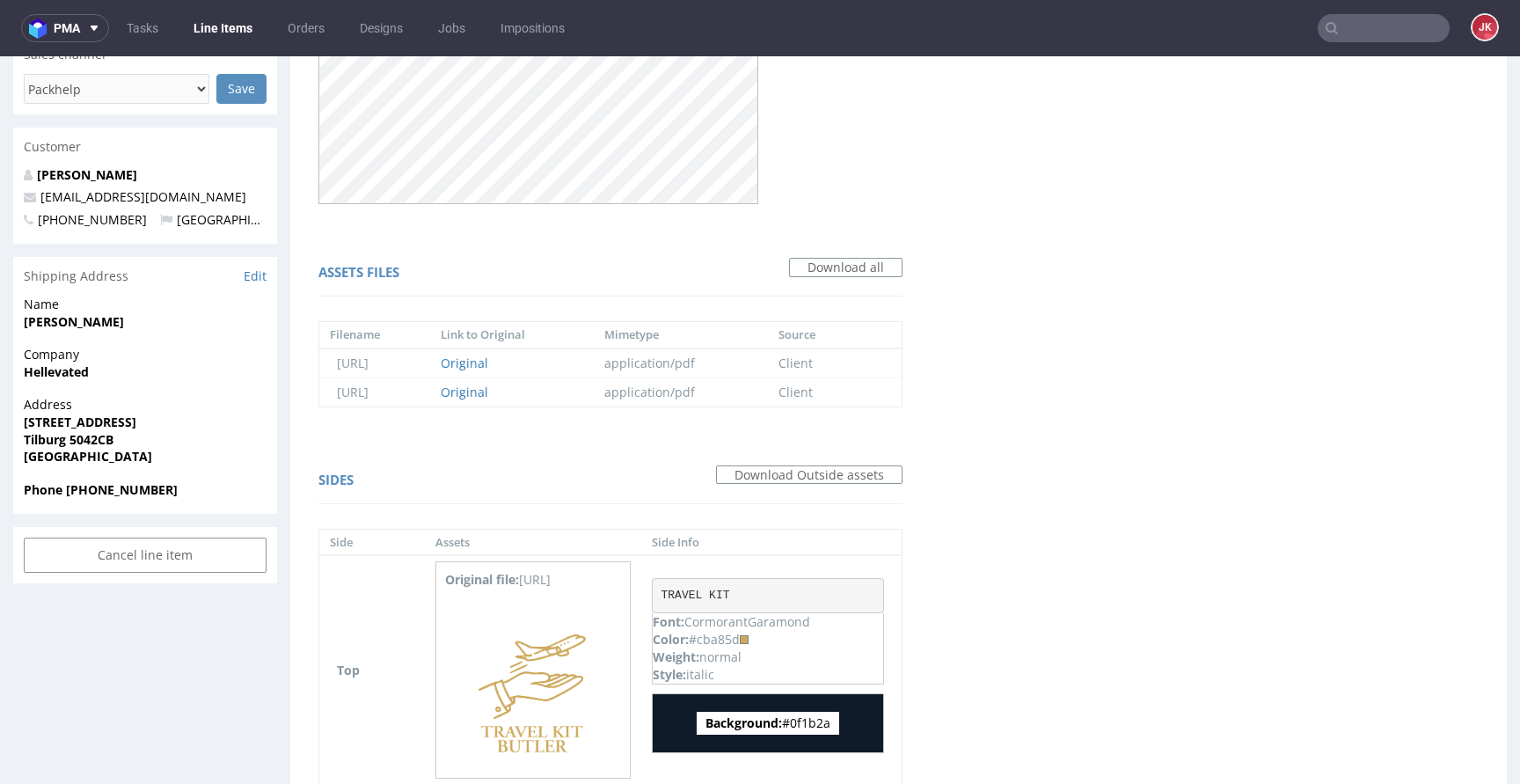
scroll to position [1250, 0]
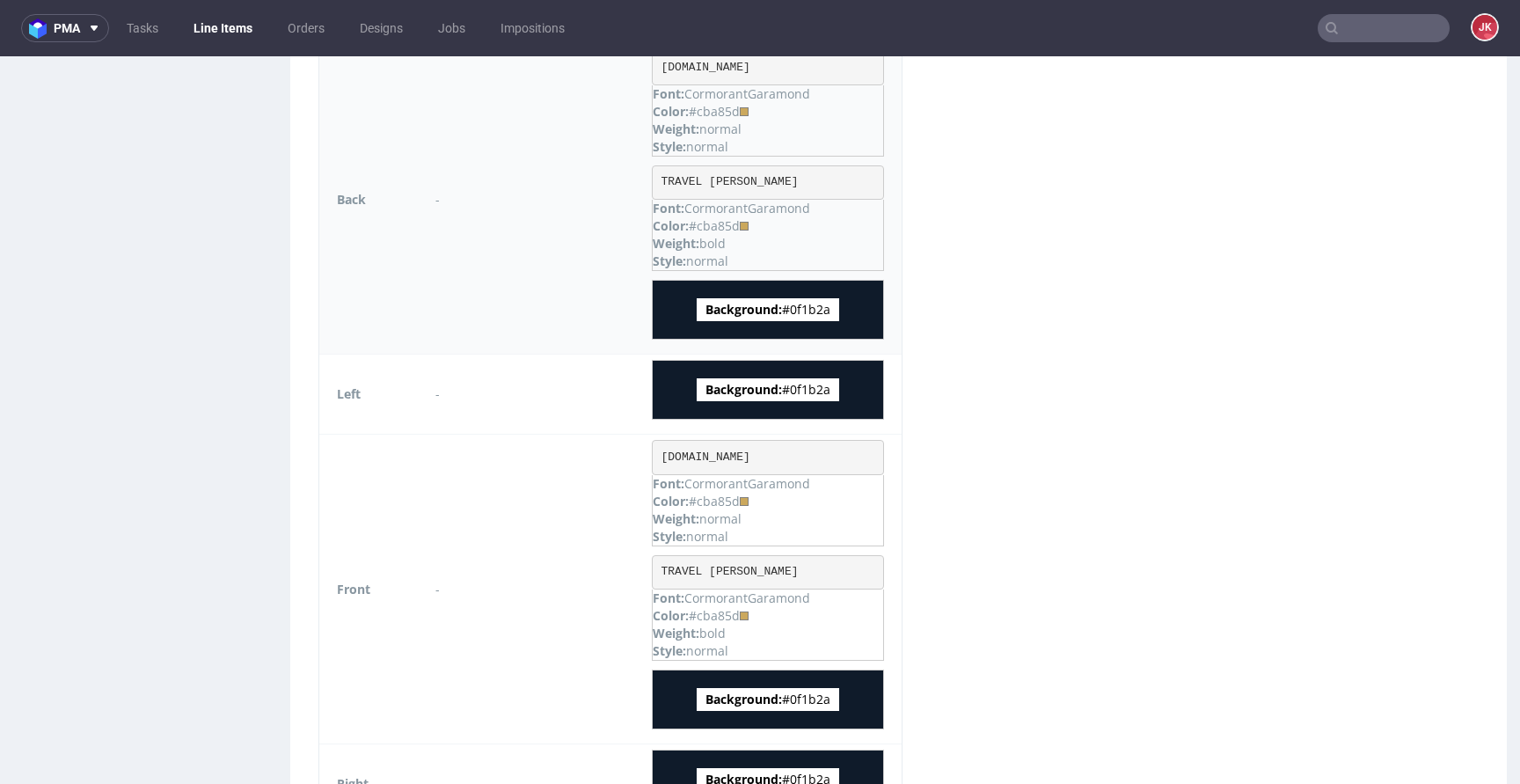
click at [806, 301] on span "Background: #0f1b2a" at bounding box center [767, 310] width 143 height 23
copy span "0f1b2a"
drag, startPoint x: 658, startPoint y: 458, endPoint x: 899, endPoint y: 460, distance: 241.0
click at [899, 460] on td "www.travelkitbutler.nl Font: CormorantGaramond Color: #cba85d Weight: normal St…" at bounding box center [772, 589] width 261 height 310
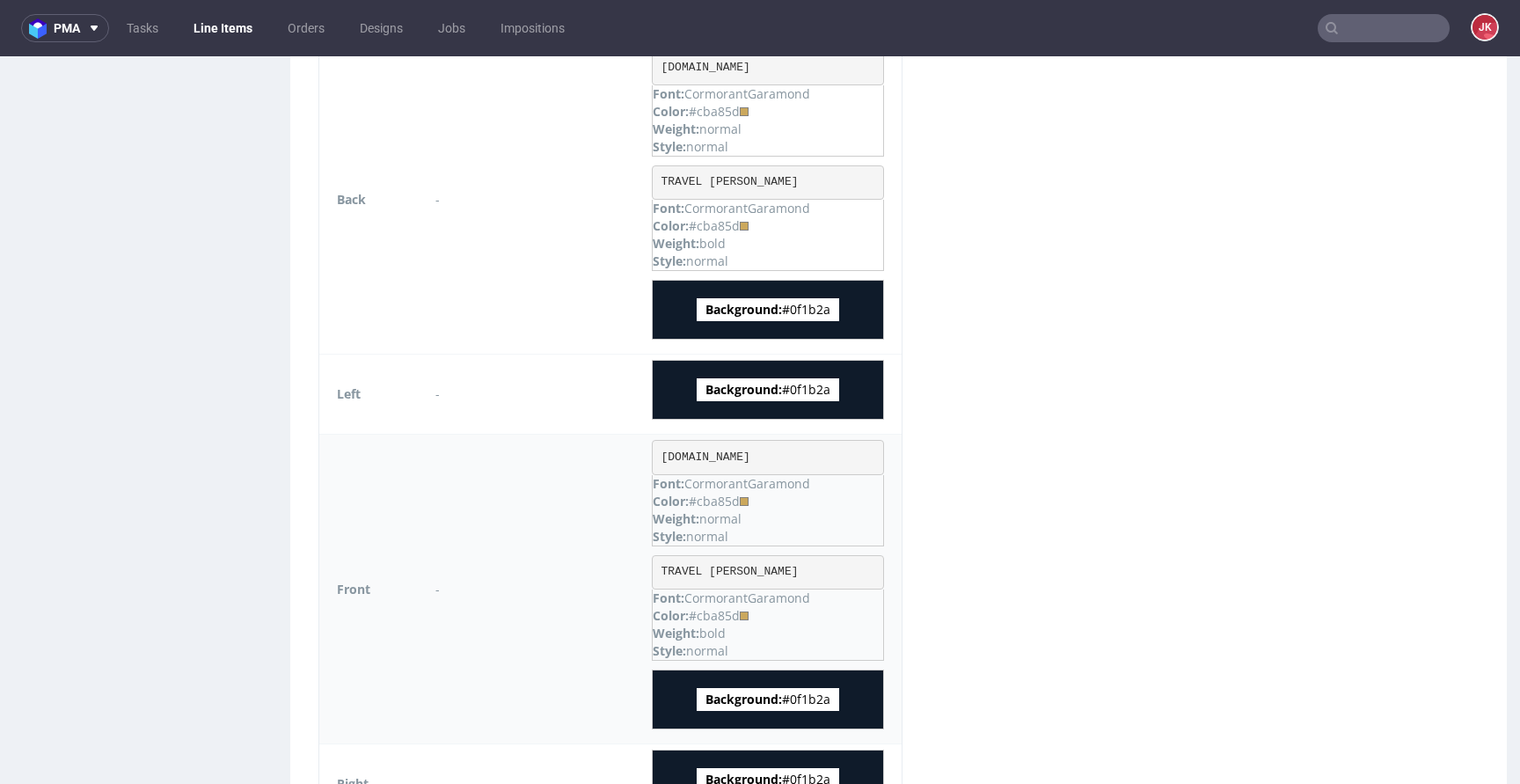
copy pre "www.travelkitbutler.nl"
drag, startPoint x: 659, startPoint y: 571, endPoint x: 794, endPoint y: 570, distance: 135.0
click at [794, 570] on pre "TRAVEL KIT BUTLER" at bounding box center [768, 571] width 232 height 35
copy pre "TRAVEL KIT BUTLER"
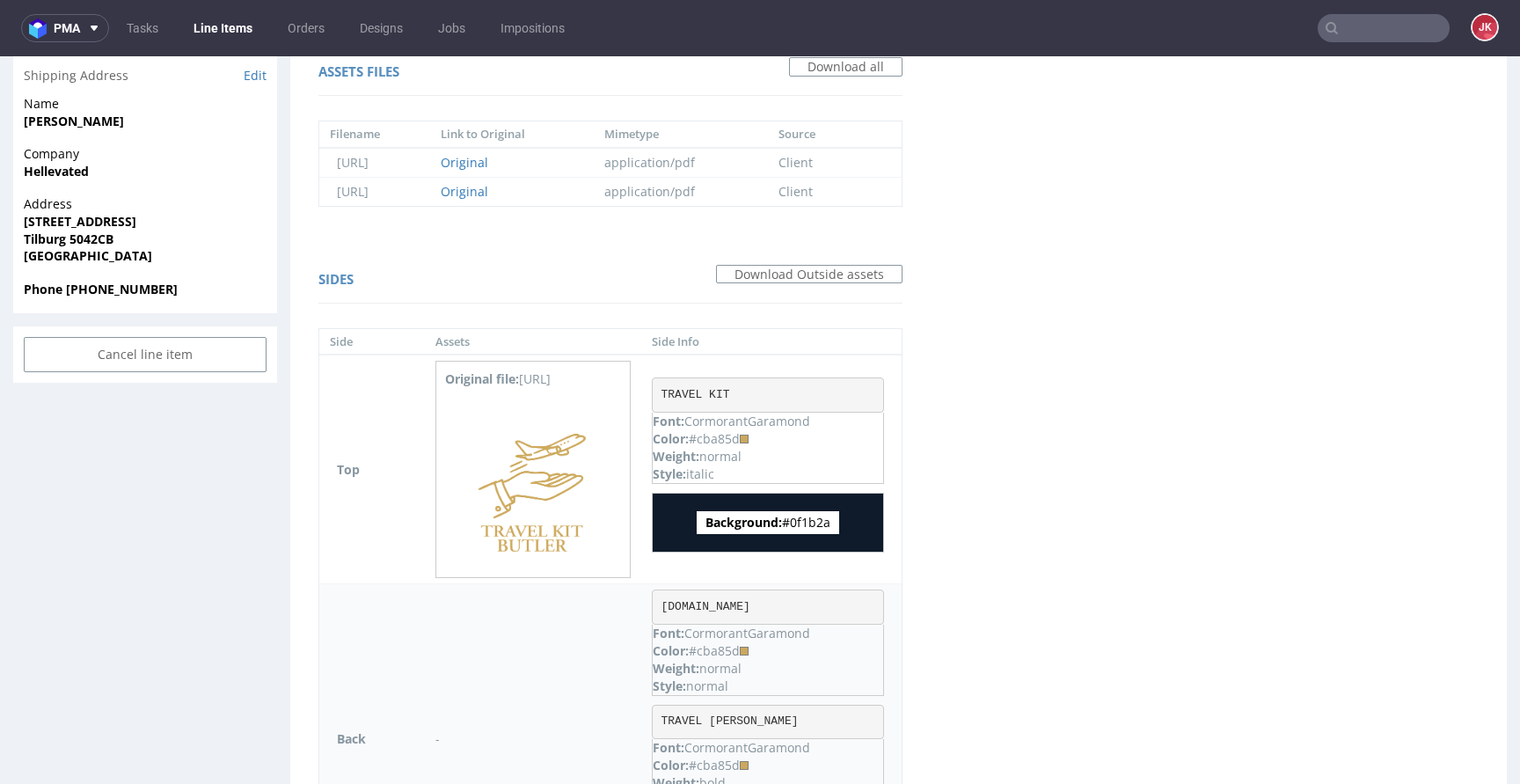
scroll to position [708, 0]
click at [719, 439] on div "Color: #cba85d" at bounding box center [768, 440] width 231 height 18
copy div "cba85d"
click at [1132, 401] on div "Virtual dieline spit Preview in a new tab Assets files Download all Filename Li…" at bounding box center [898, 511] width 1217 height 2137
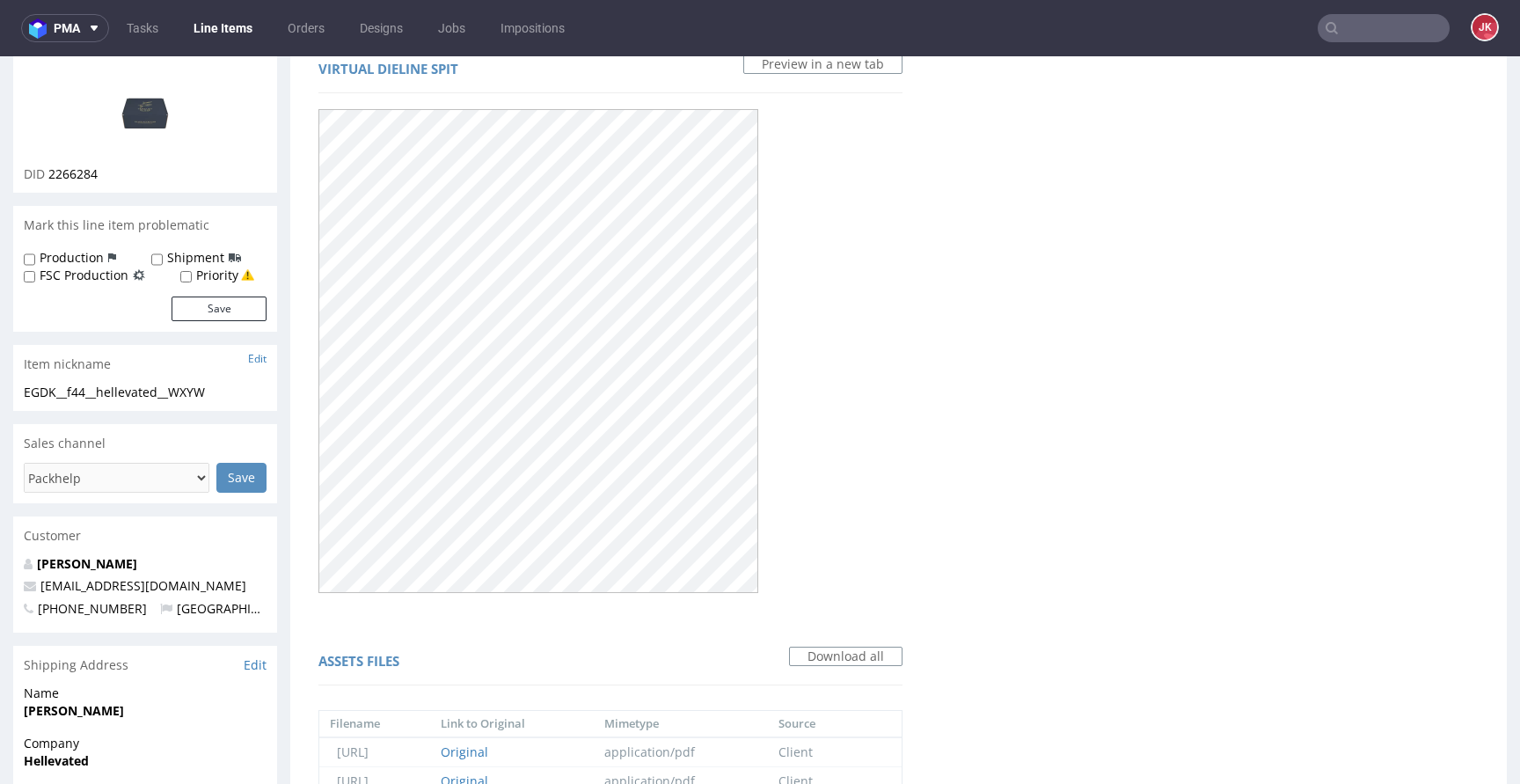
scroll to position [0, 0]
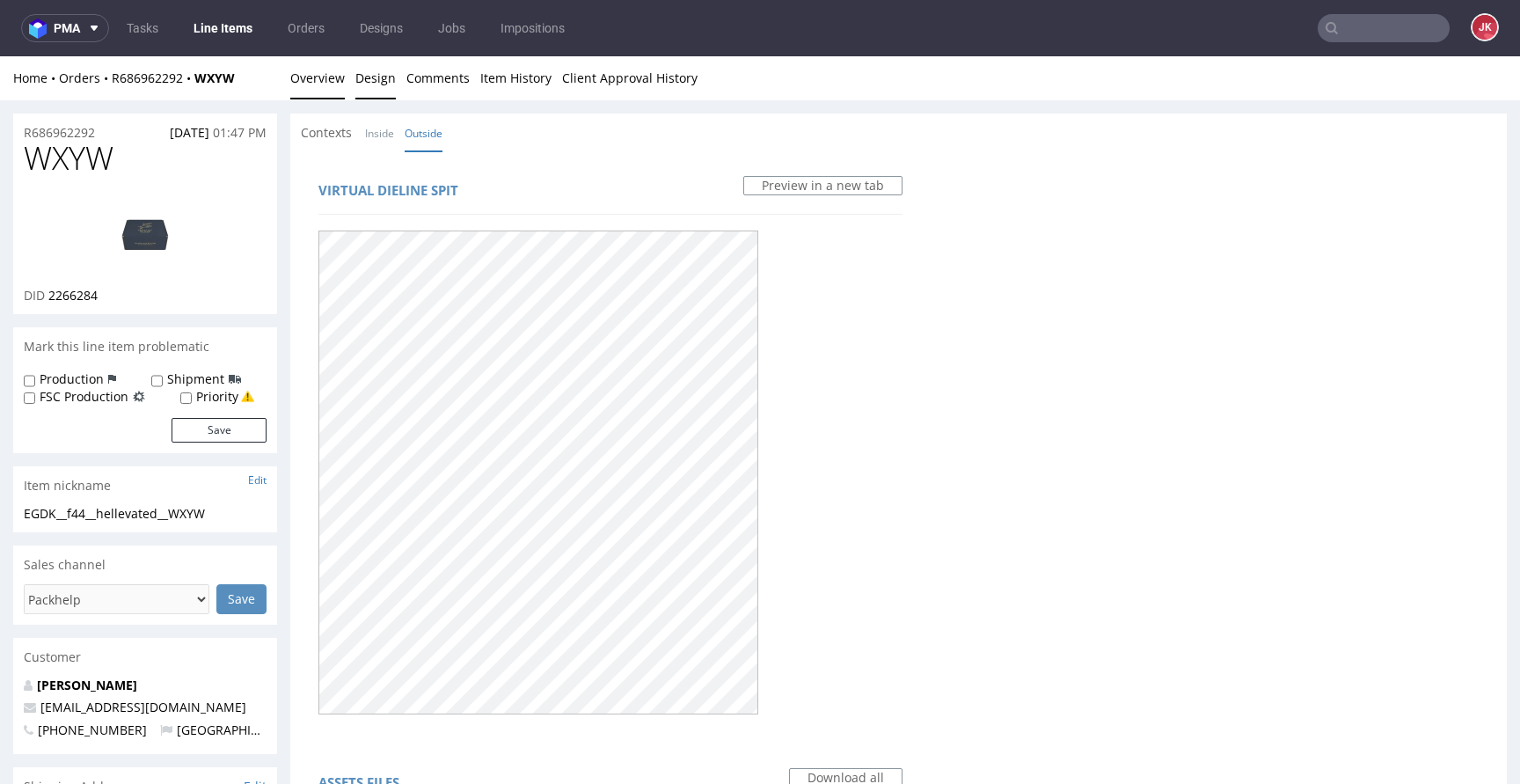
click at [319, 74] on link "Overview" at bounding box center [317, 78] width 55 height 43
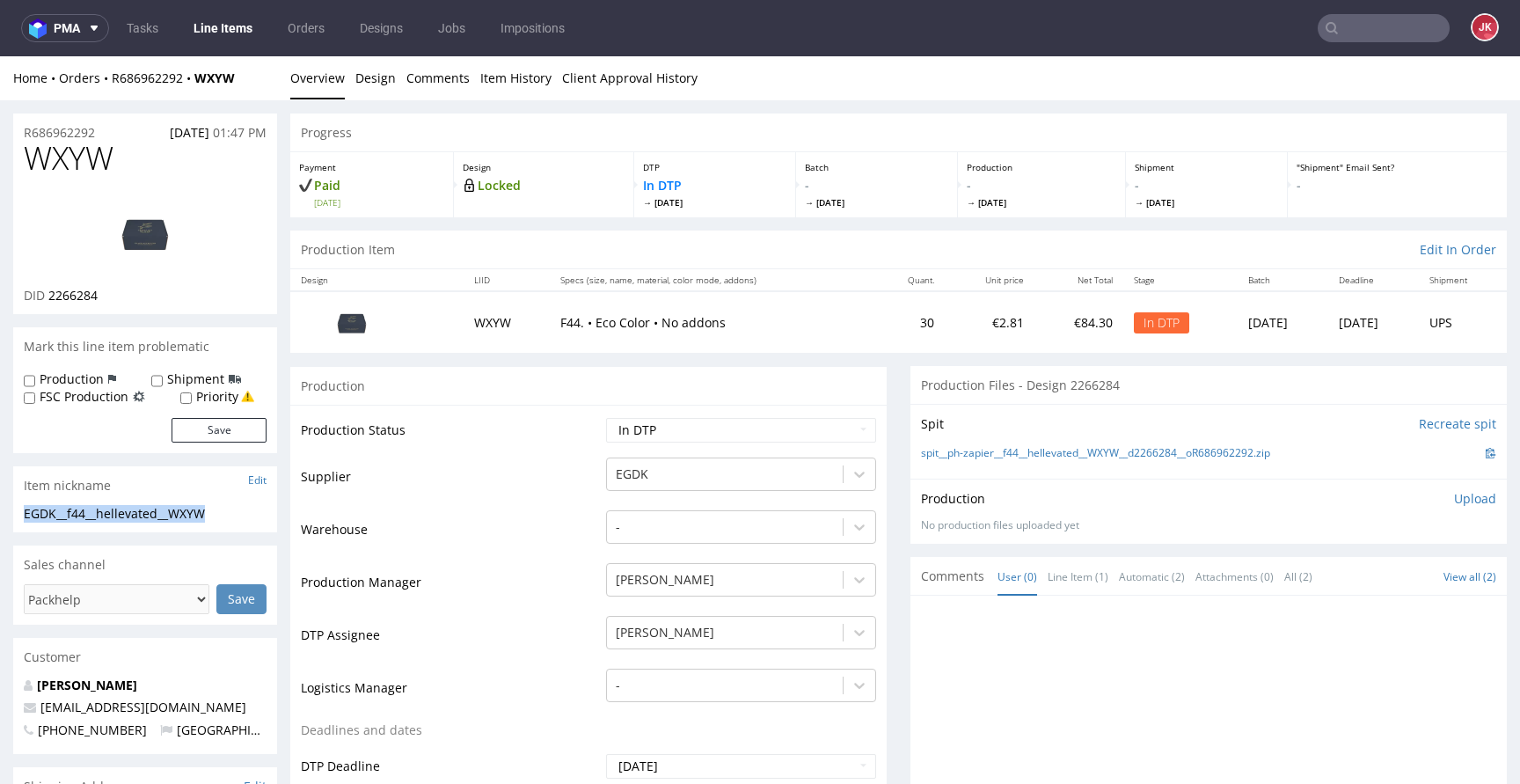
drag, startPoint x: 97, startPoint y: 515, endPoint x: 0, endPoint y: 515, distance: 97.0
copy div "EGDK__f44__hellevated__WXYW"
drag, startPoint x: 115, startPoint y: 128, endPoint x: 134, endPoint y: 162, distance: 38.9
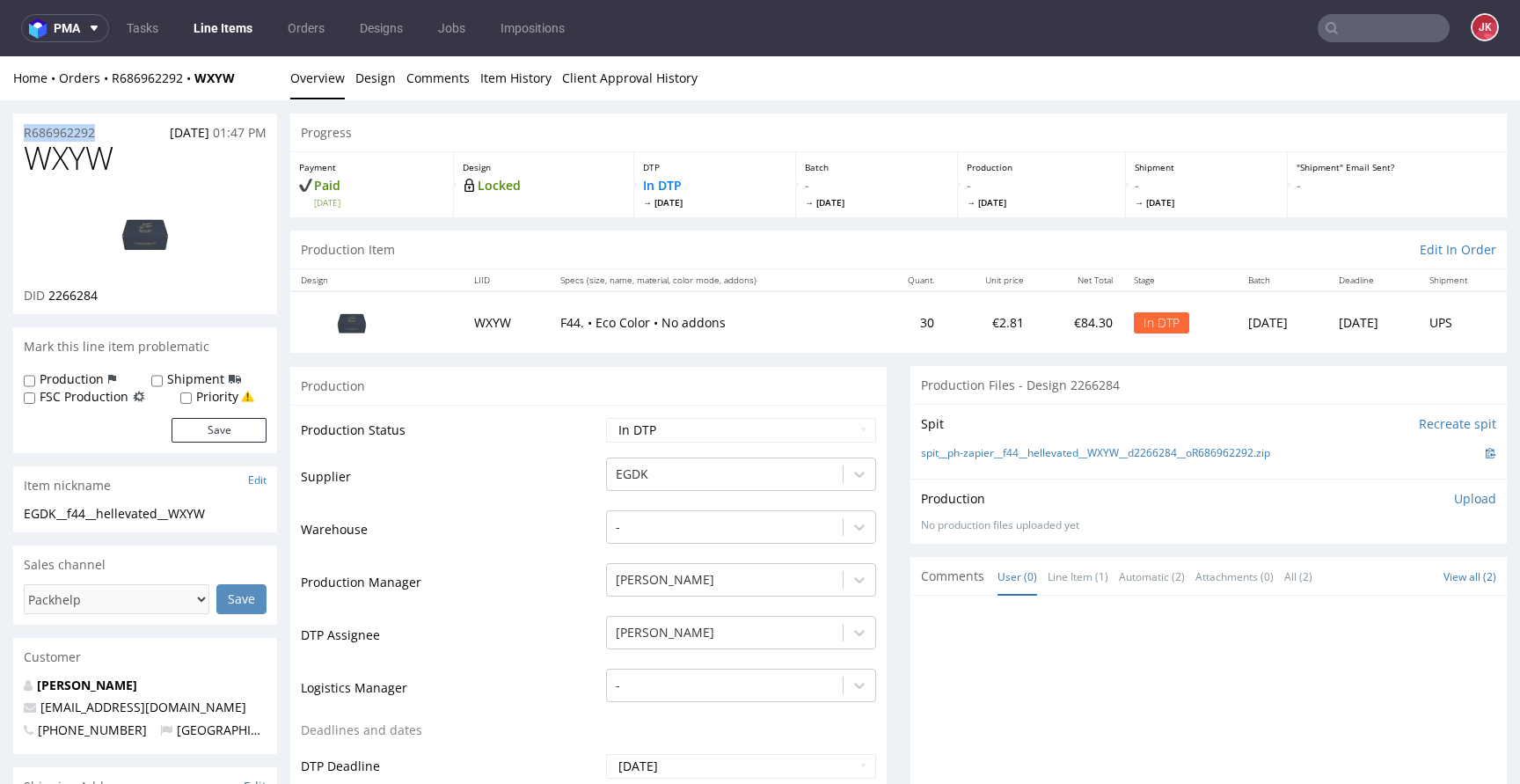
copy p "R686962292"
drag, startPoint x: 50, startPoint y: 298, endPoint x: 160, endPoint y: 288, distance: 110.5
click at [159, 288] on div "DID 2266284" at bounding box center [145, 296] width 243 height 18
copy span "2266284"
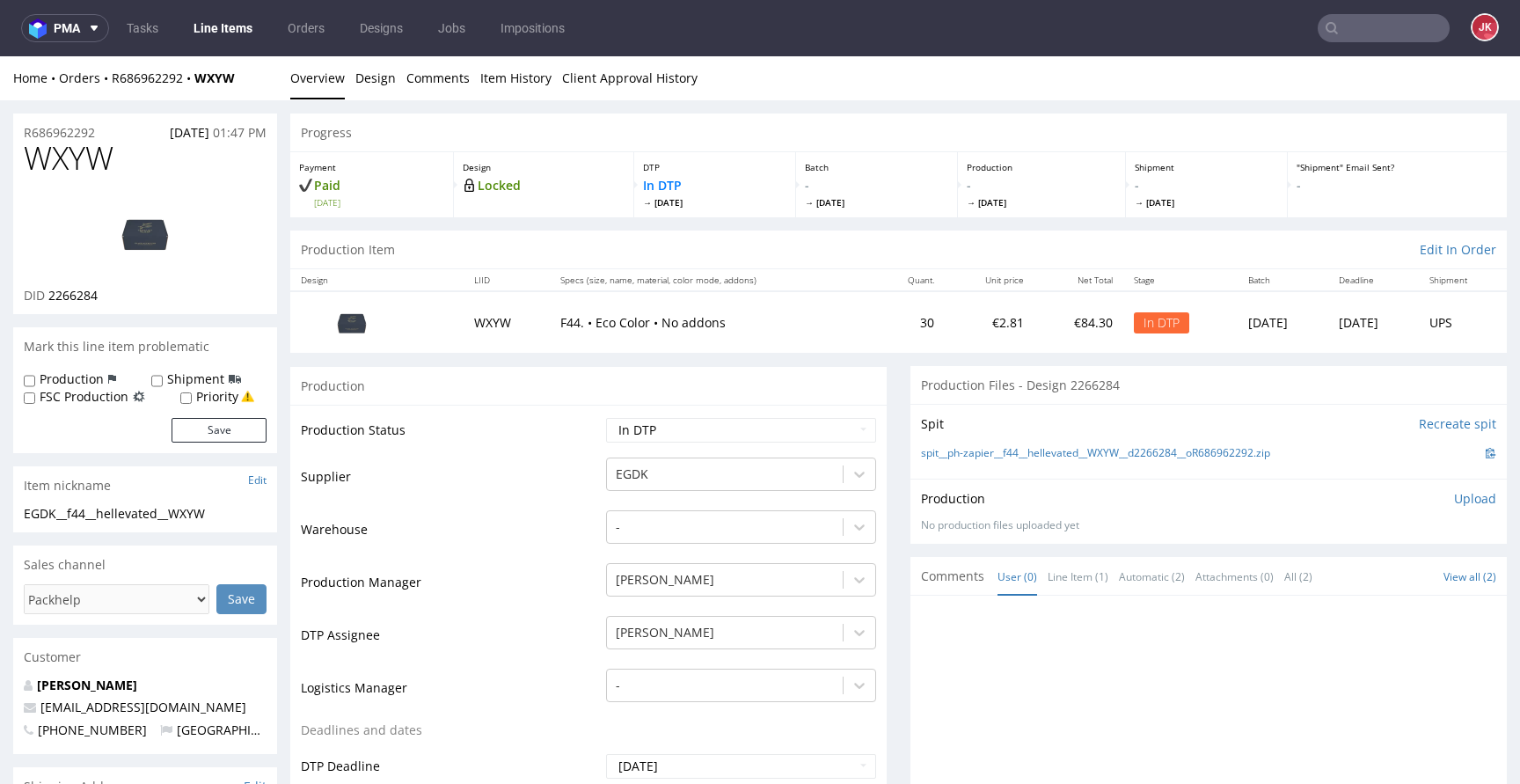
click at [1454, 497] on p "Upload" at bounding box center [1475, 499] width 43 height 18
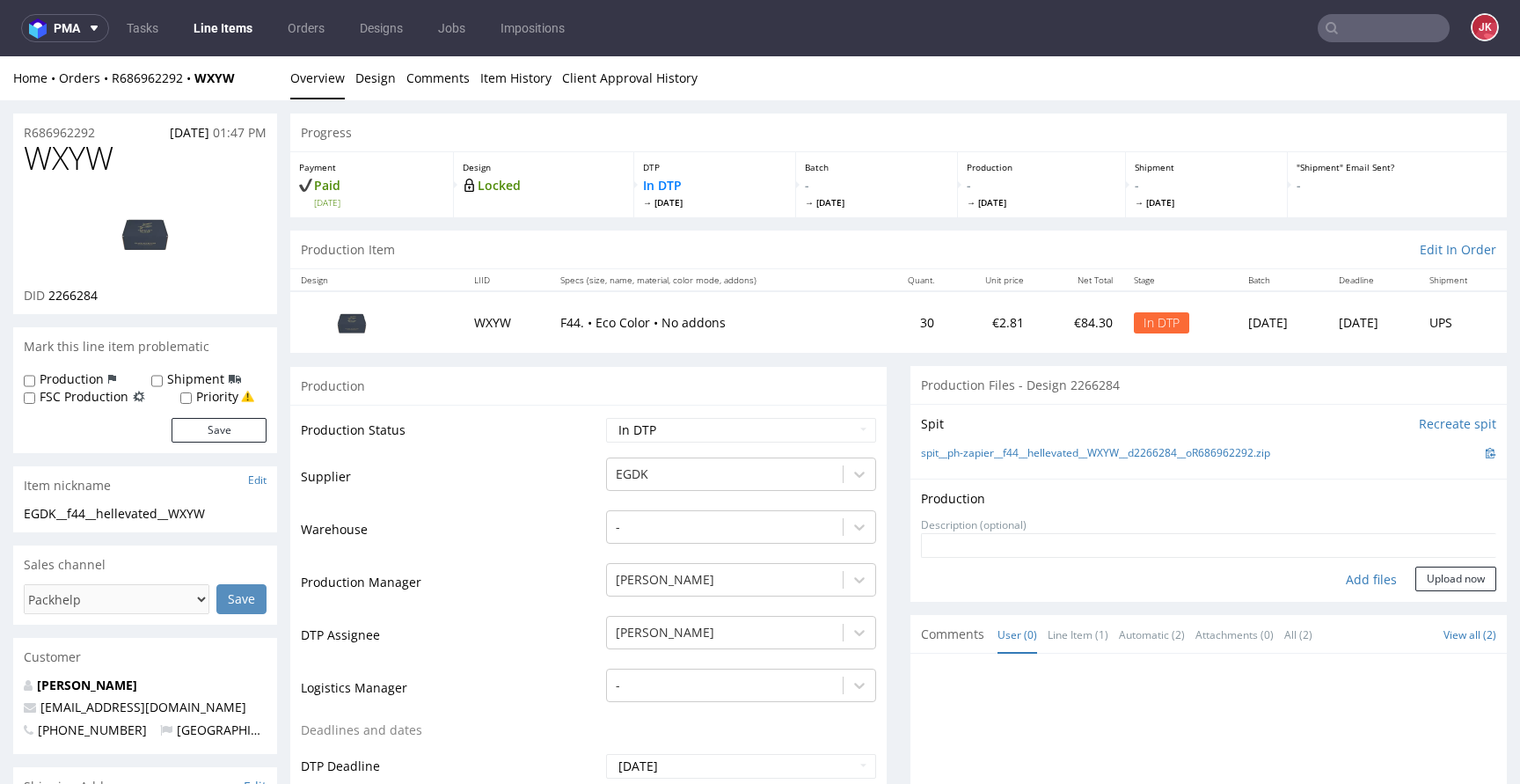
click at [1329, 581] on div "Add files" at bounding box center [1371, 580] width 88 height 26
type input "C:\fakepath\EGDK__f44__hellevated__WXYW__d2266284__oR686962292__5__outside.pdf"
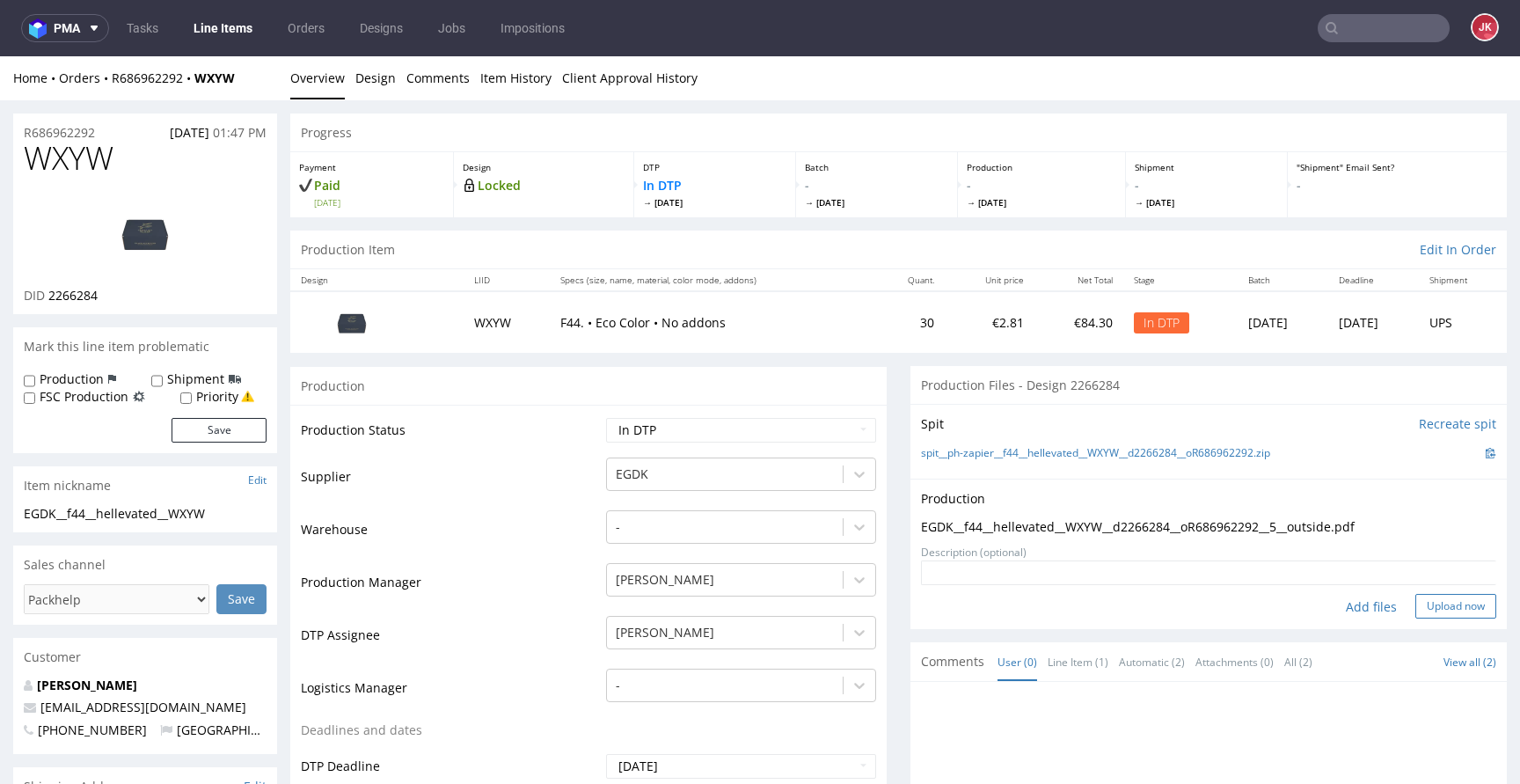
click at [1431, 608] on button "Upload now" at bounding box center [1456, 605] width 81 height 25
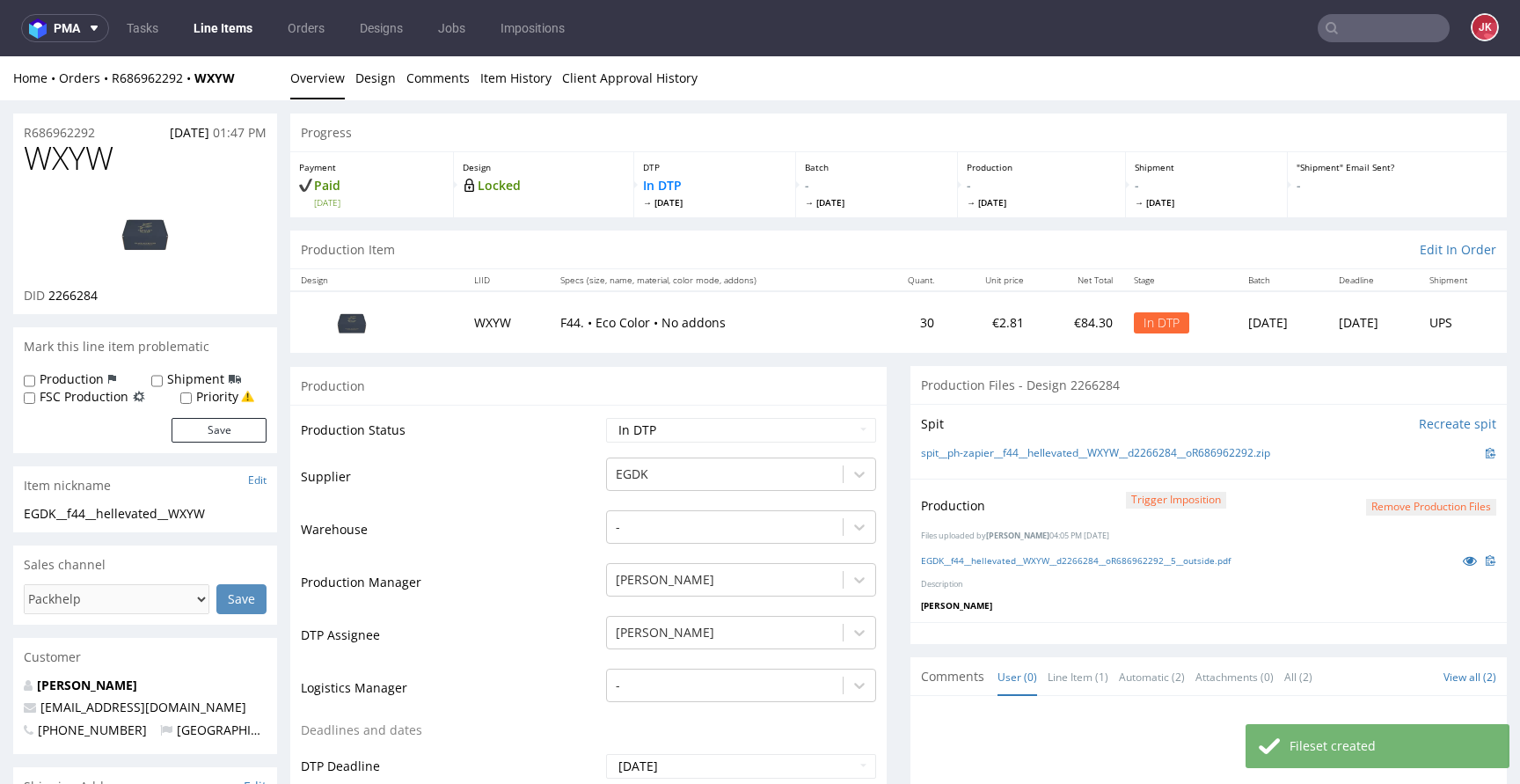
click at [685, 428] on select "Waiting for Artwork Waiting for Diecut Waiting for Mockup Waiting for DTP Waiti…" at bounding box center [741, 430] width 270 height 25
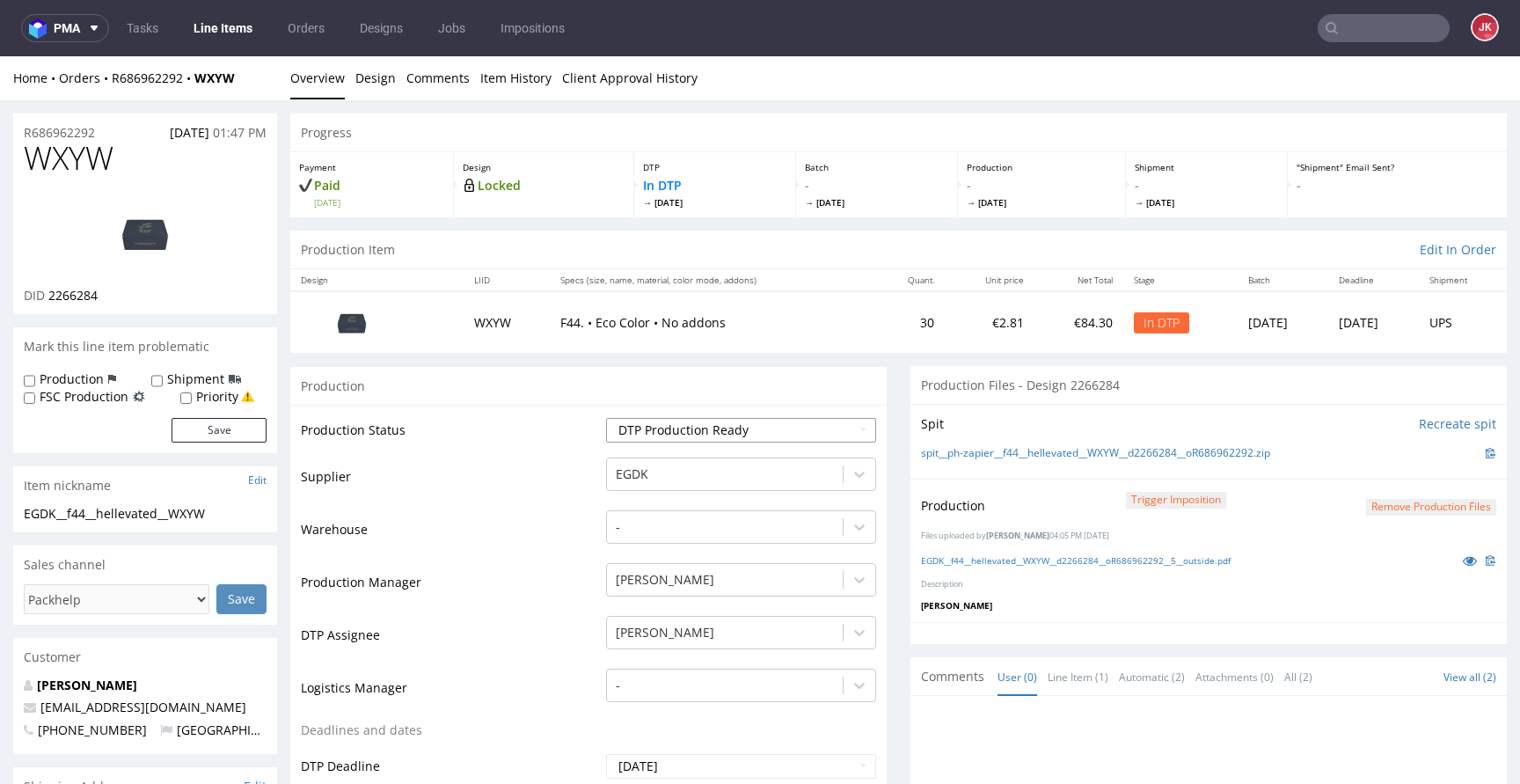
click at [606, 418] on select "Waiting for Artwork Waiting for Diecut Waiting for Mockup Waiting for DTP Waiti…" at bounding box center [741, 430] width 270 height 25
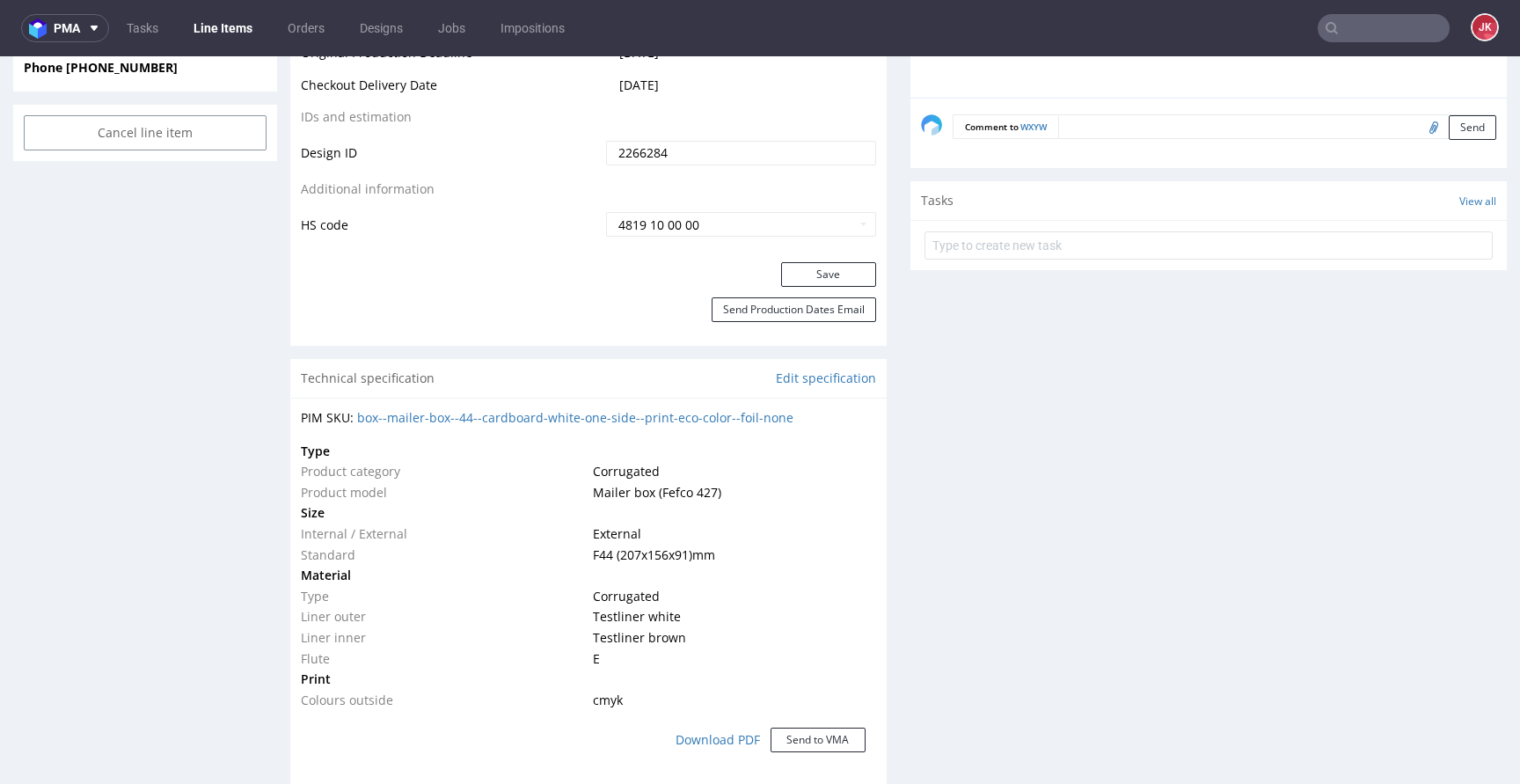
scroll to position [953, 0]
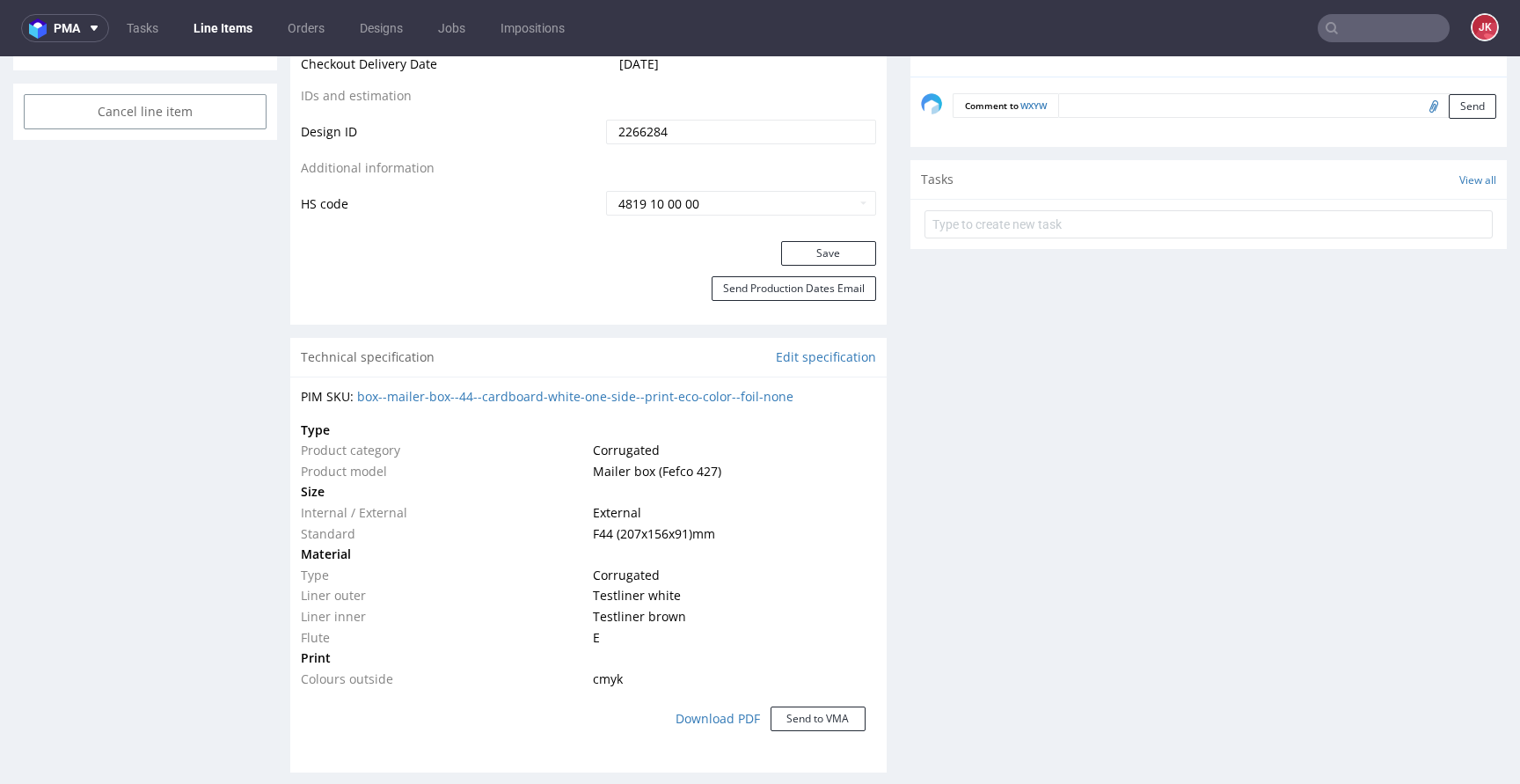
click at [801, 248] on button "Save" at bounding box center [828, 253] width 95 height 25
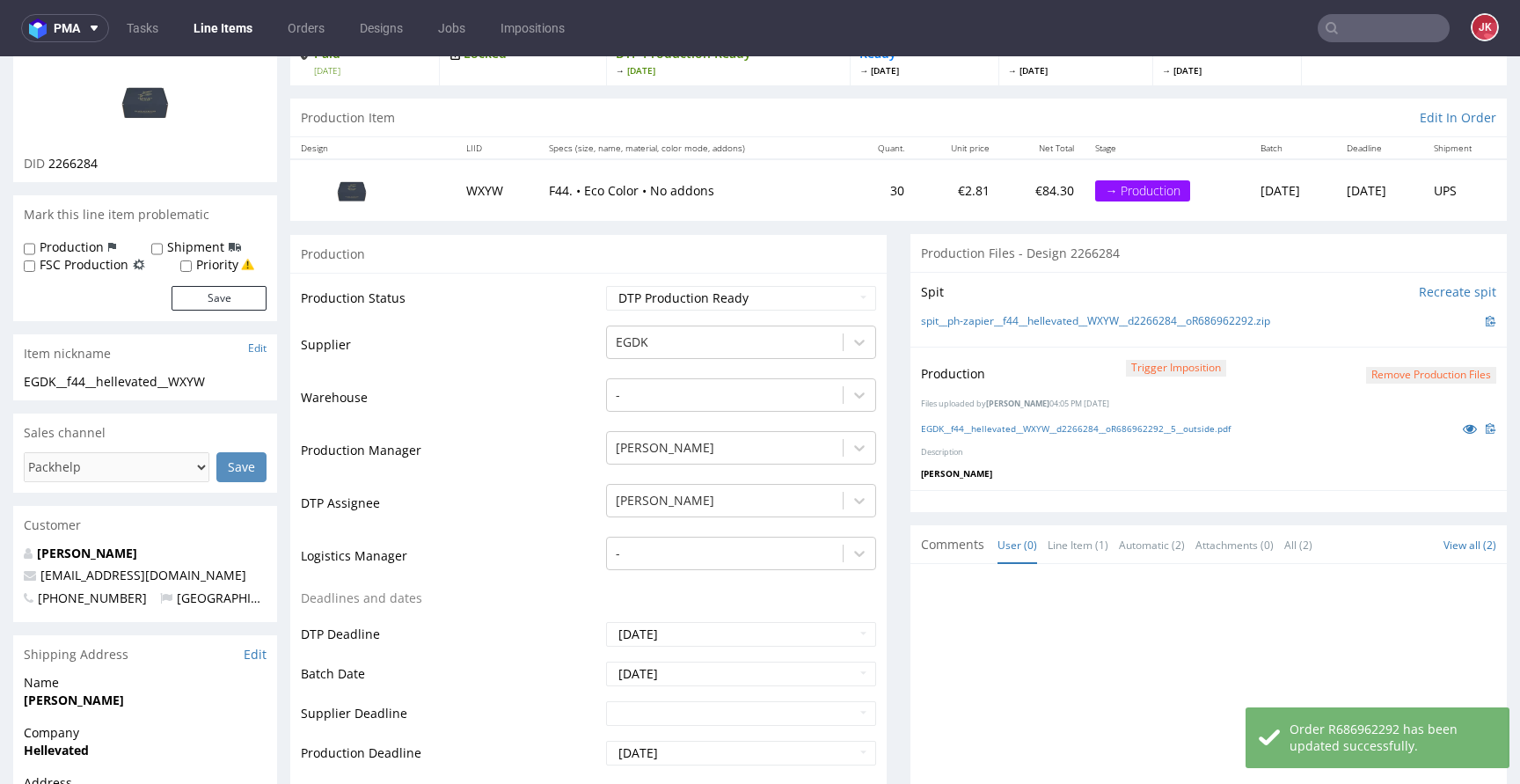
scroll to position [0, 0]
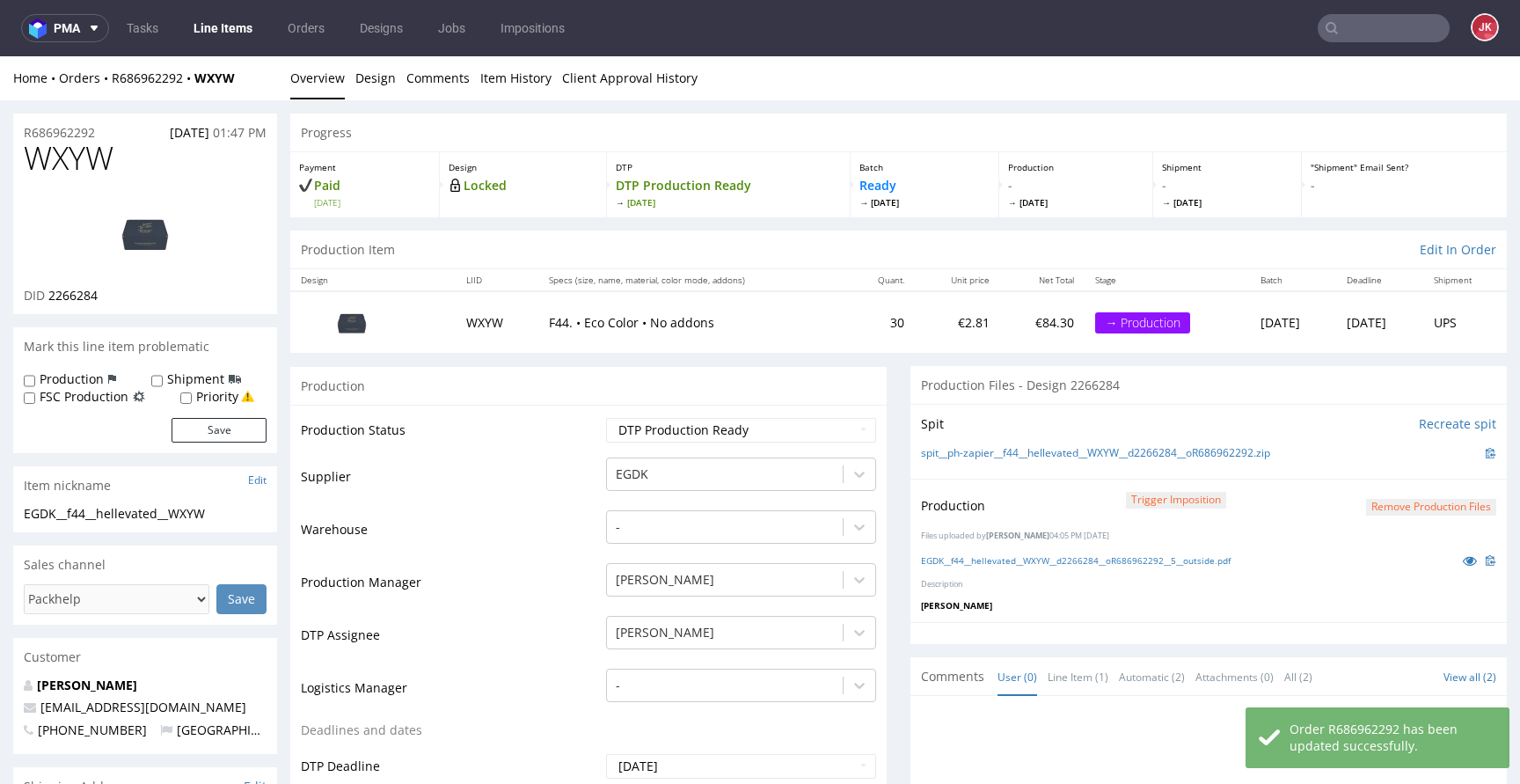
click at [586, 420] on td "Production Status" at bounding box center [451, 435] width 300 height 40
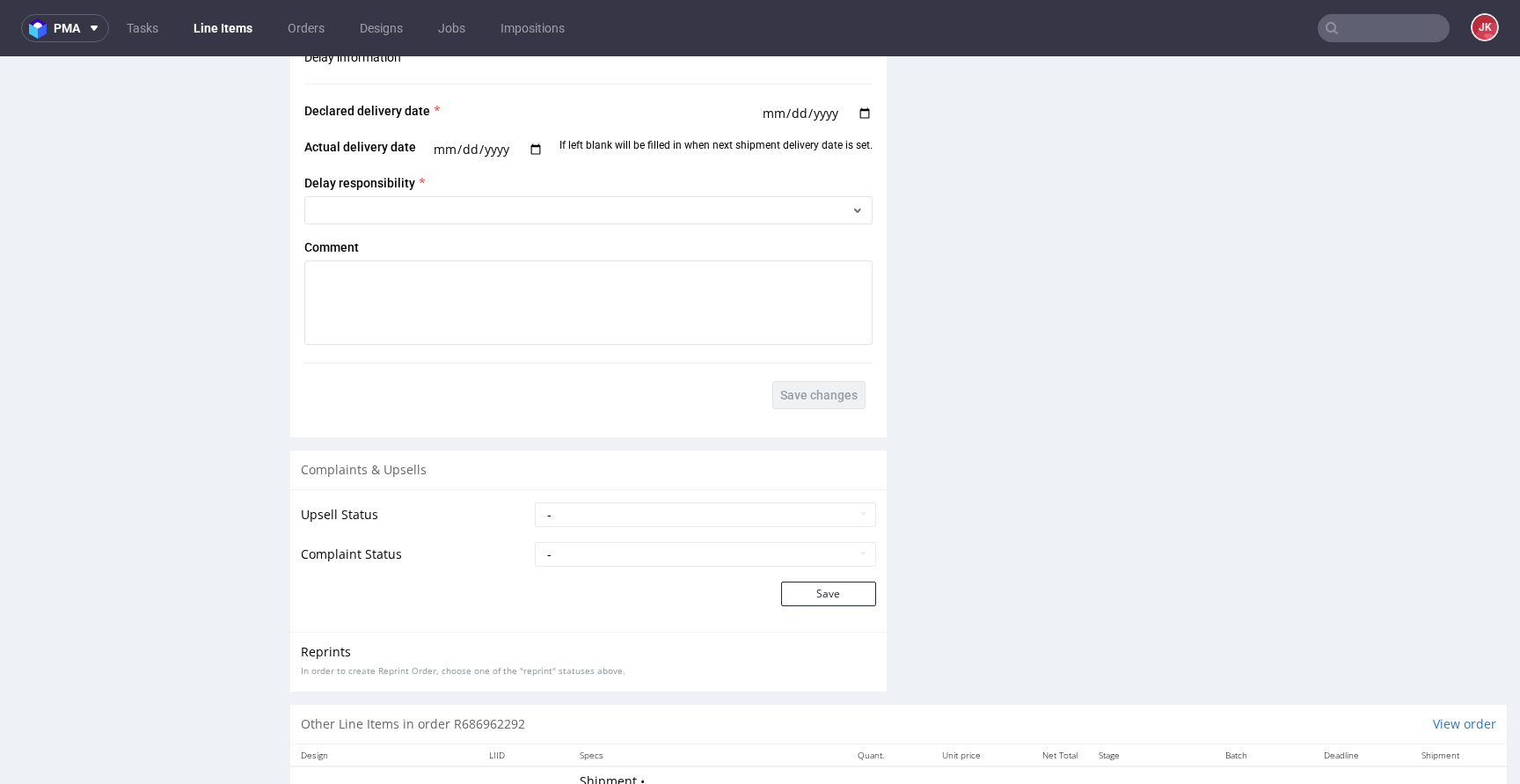
scroll to position [2425, 0]
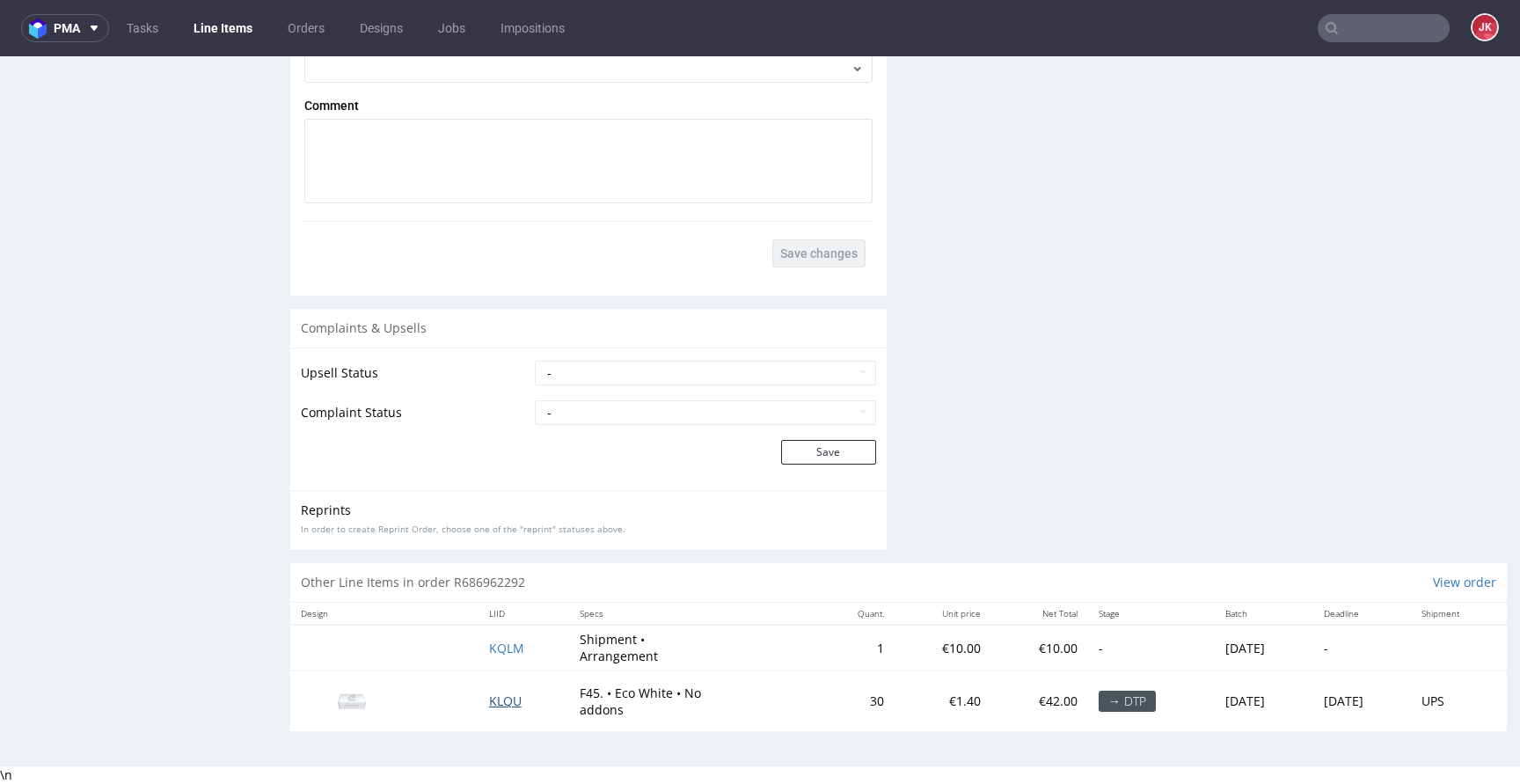
click at [491, 702] on span "KLQU" at bounding box center [505, 701] width 32 height 17
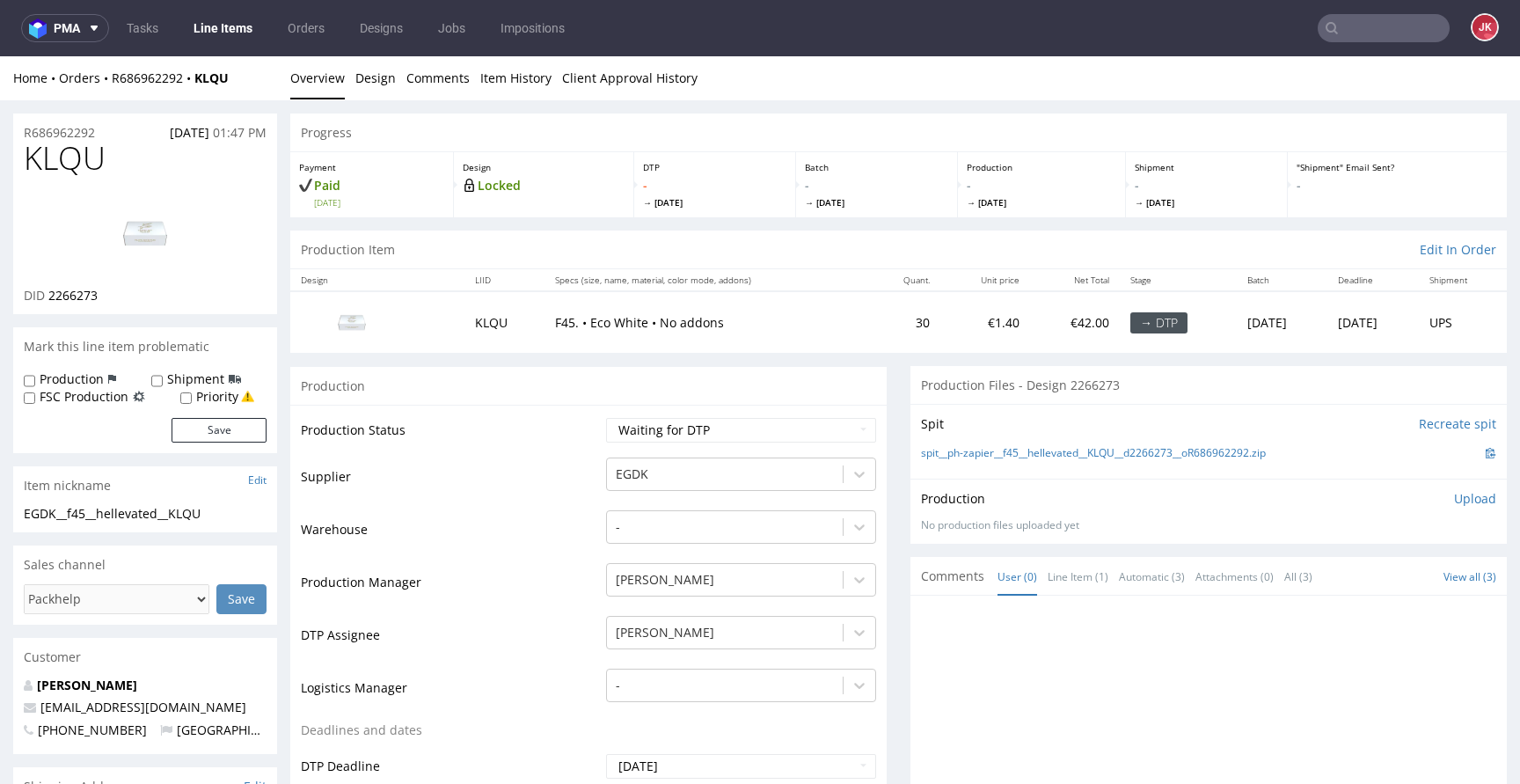
click at [555, 507] on td "Supplier" at bounding box center [451, 482] width 300 height 53
click at [673, 433] on select "Waiting for Artwork Waiting for Diecut Waiting for Mockup Waiting for DTP Waiti…" at bounding box center [741, 430] width 270 height 25
select select "dtp_in_process"
click at [606, 418] on select "Waiting for Artwork Waiting for Diecut Waiting for Mockup Waiting for DTP Waiti…" at bounding box center [741, 430] width 270 height 25
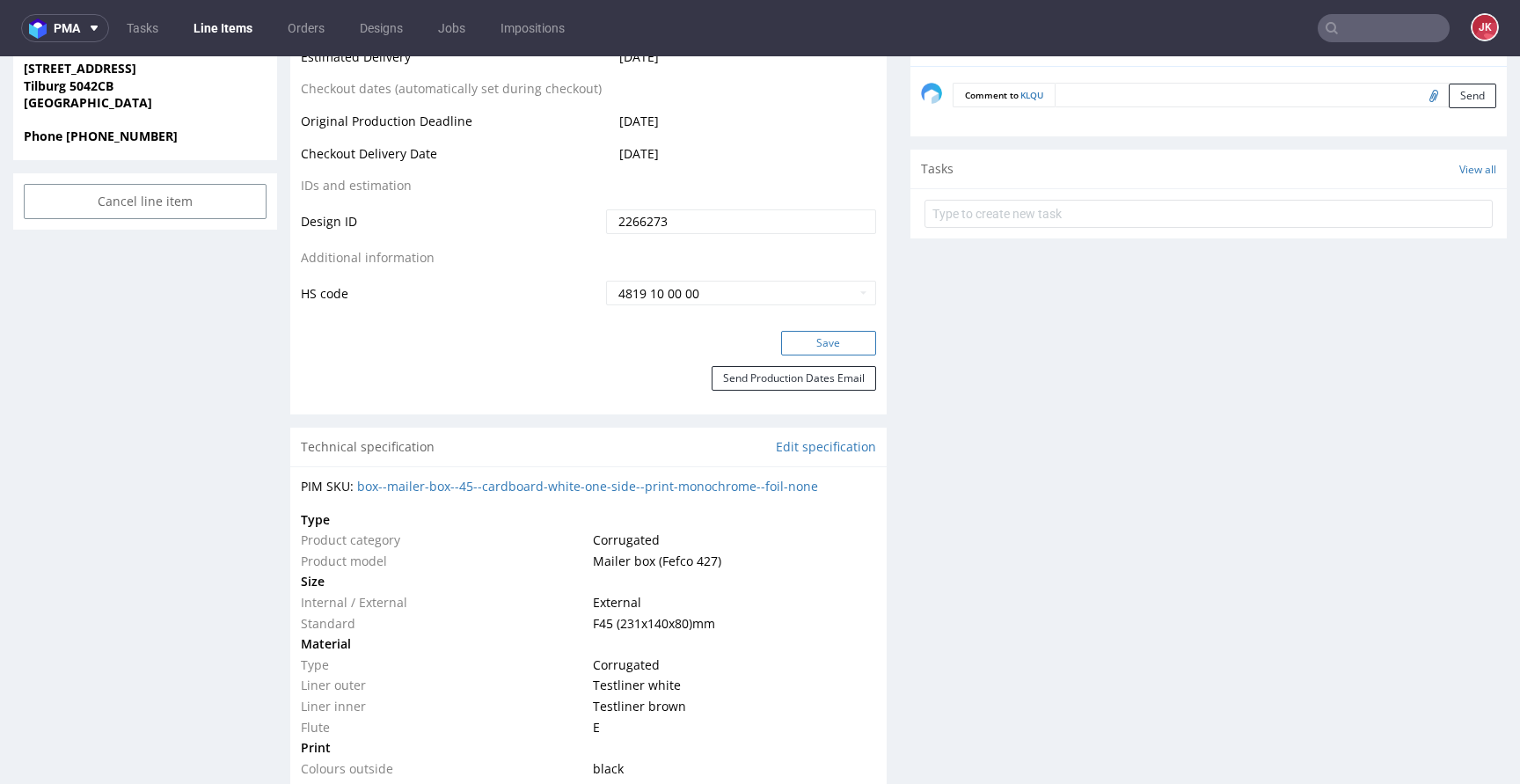
scroll to position [885, 0]
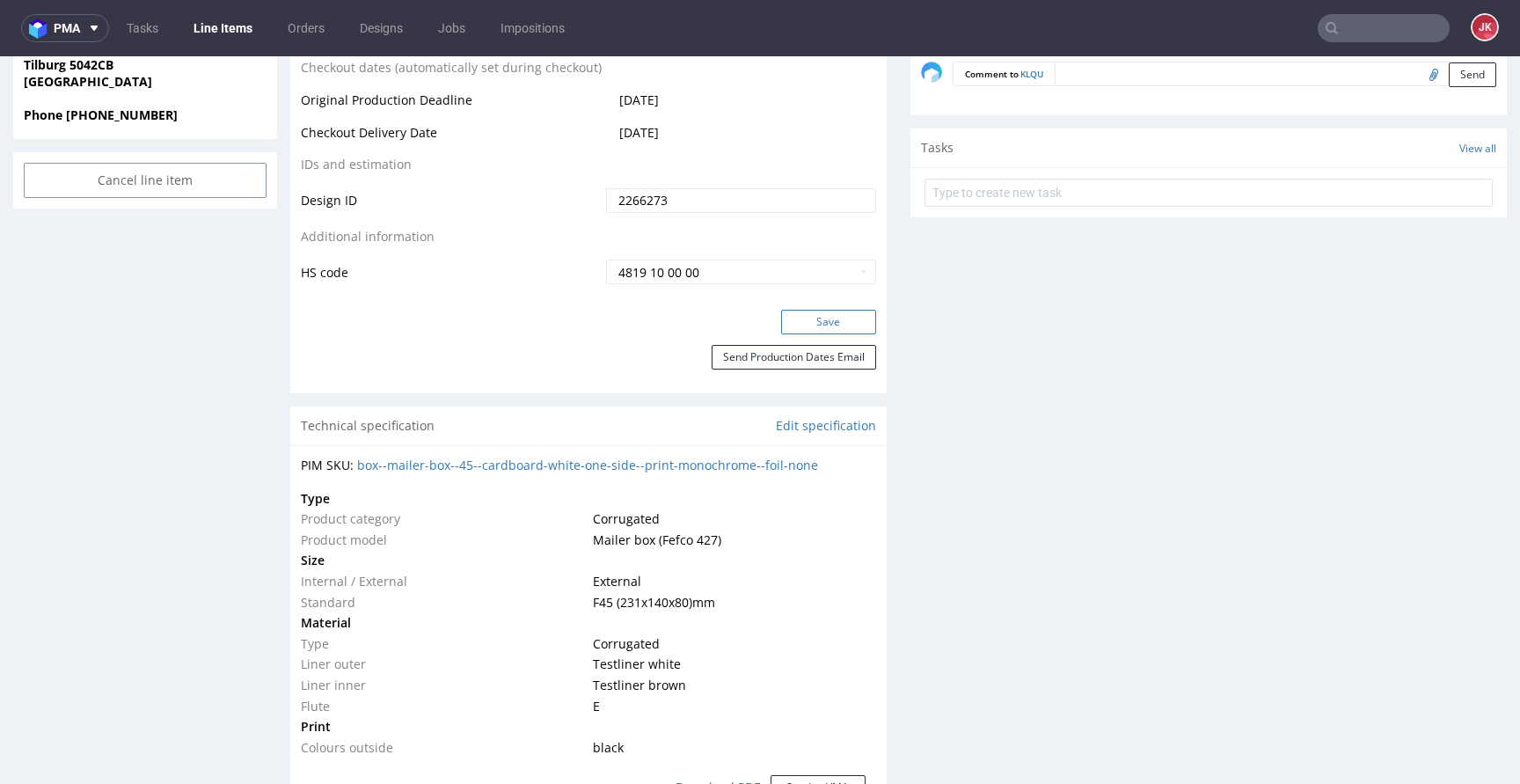
click at [807, 318] on button "Save" at bounding box center [828, 322] width 95 height 25
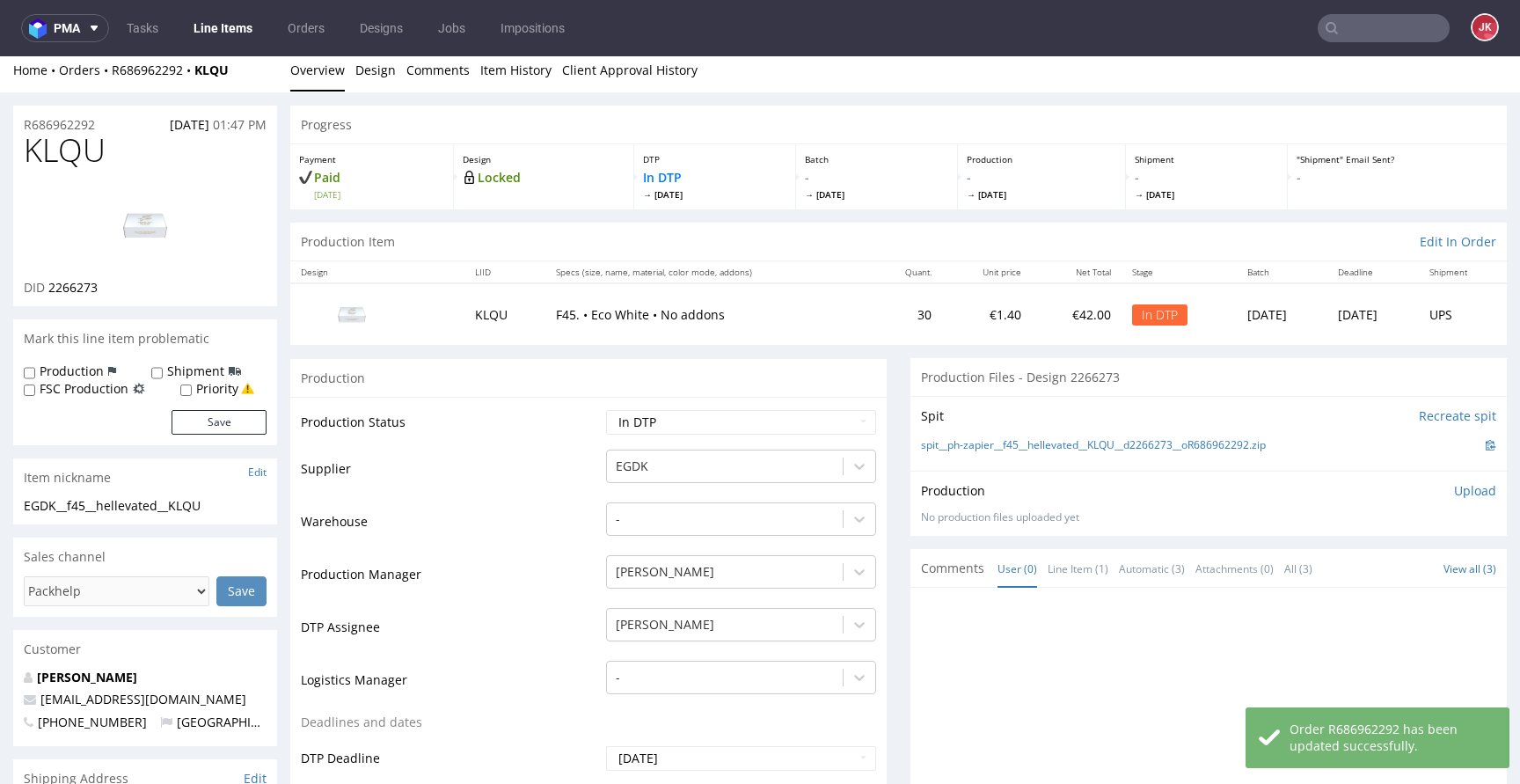
scroll to position [0, 0]
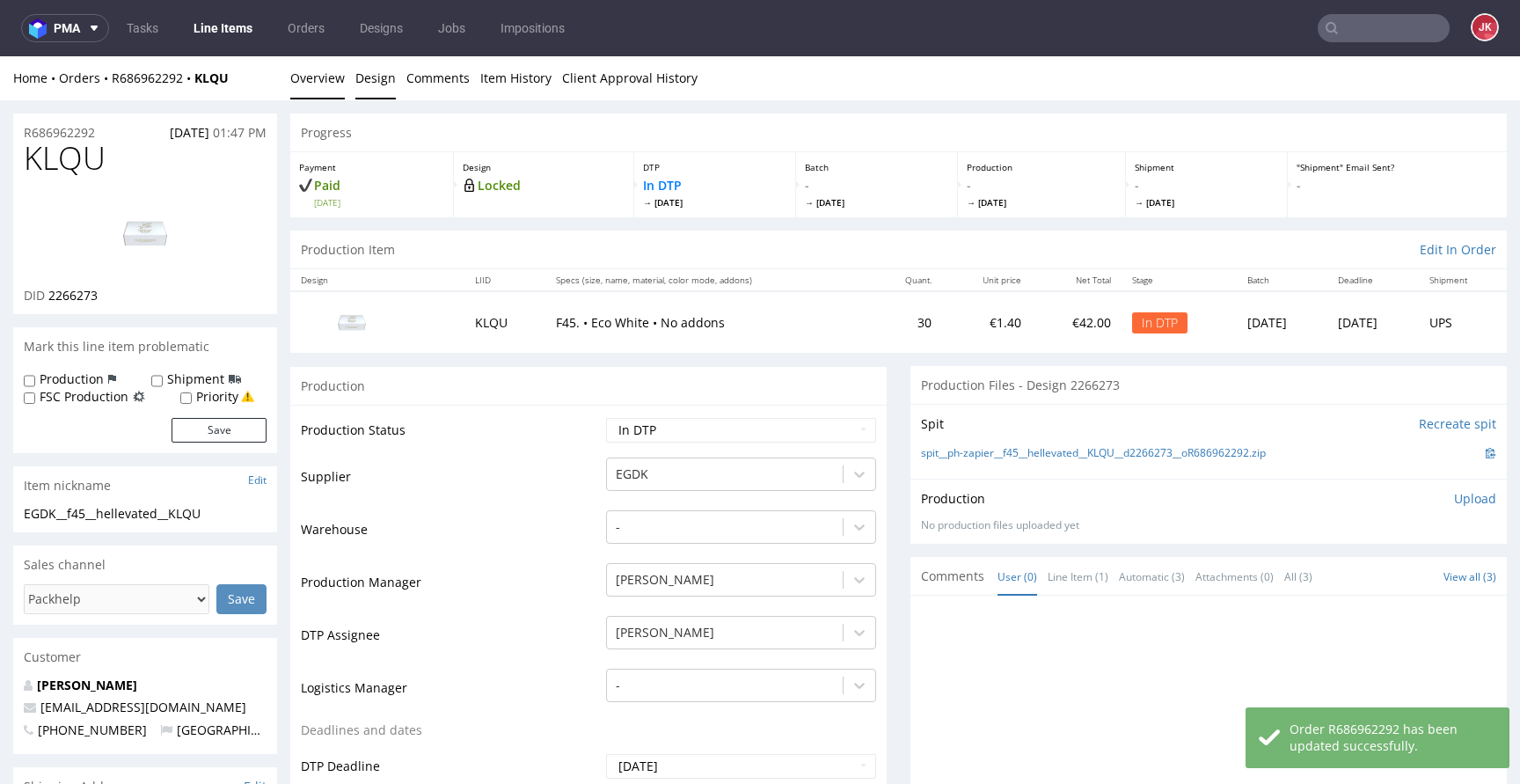
click at [362, 77] on link "Design" at bounding box center [375, 78] width 41 height 43
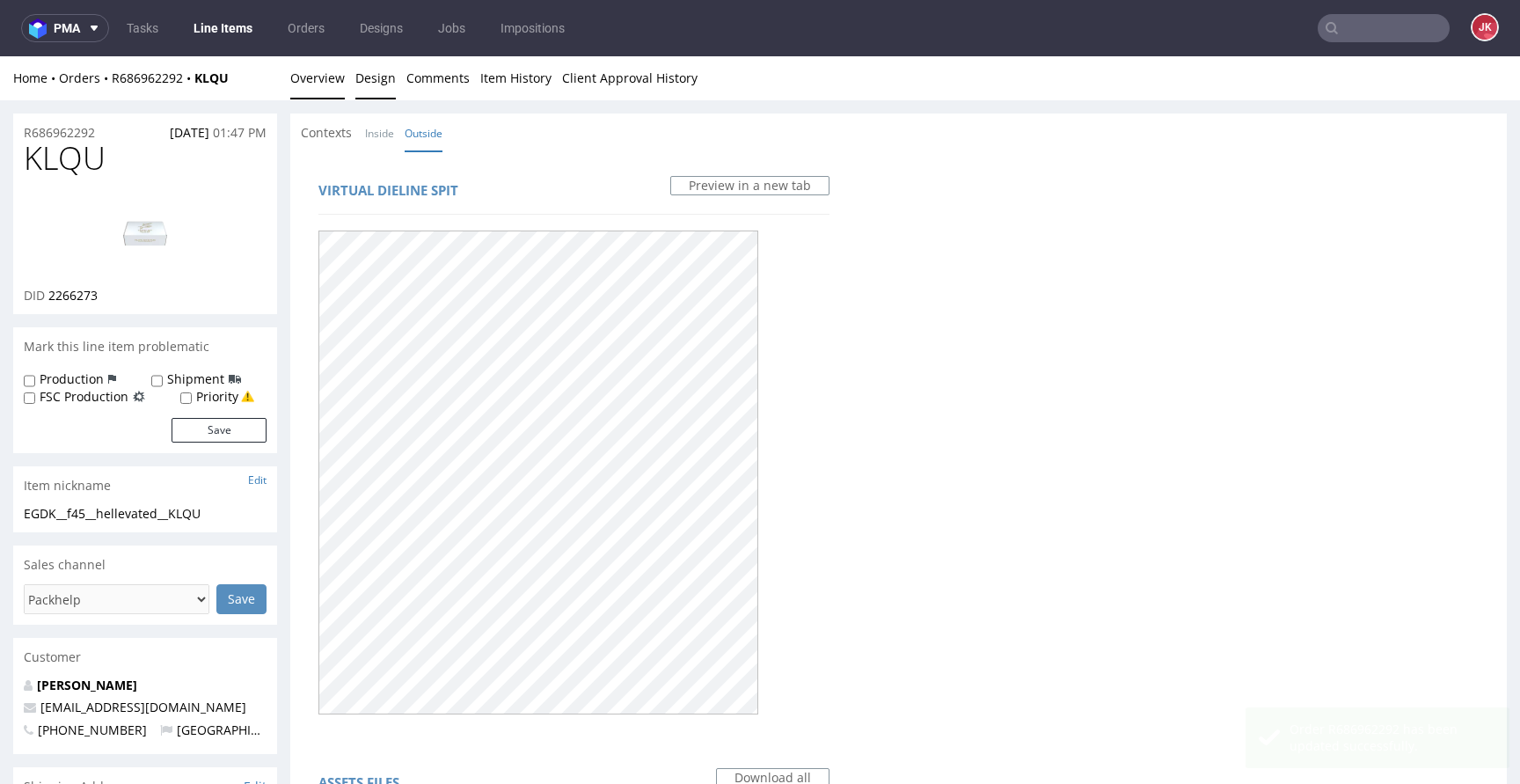
click at [317, 83] on link "Overview" at bounding box center [317, 78] width 55 height 43
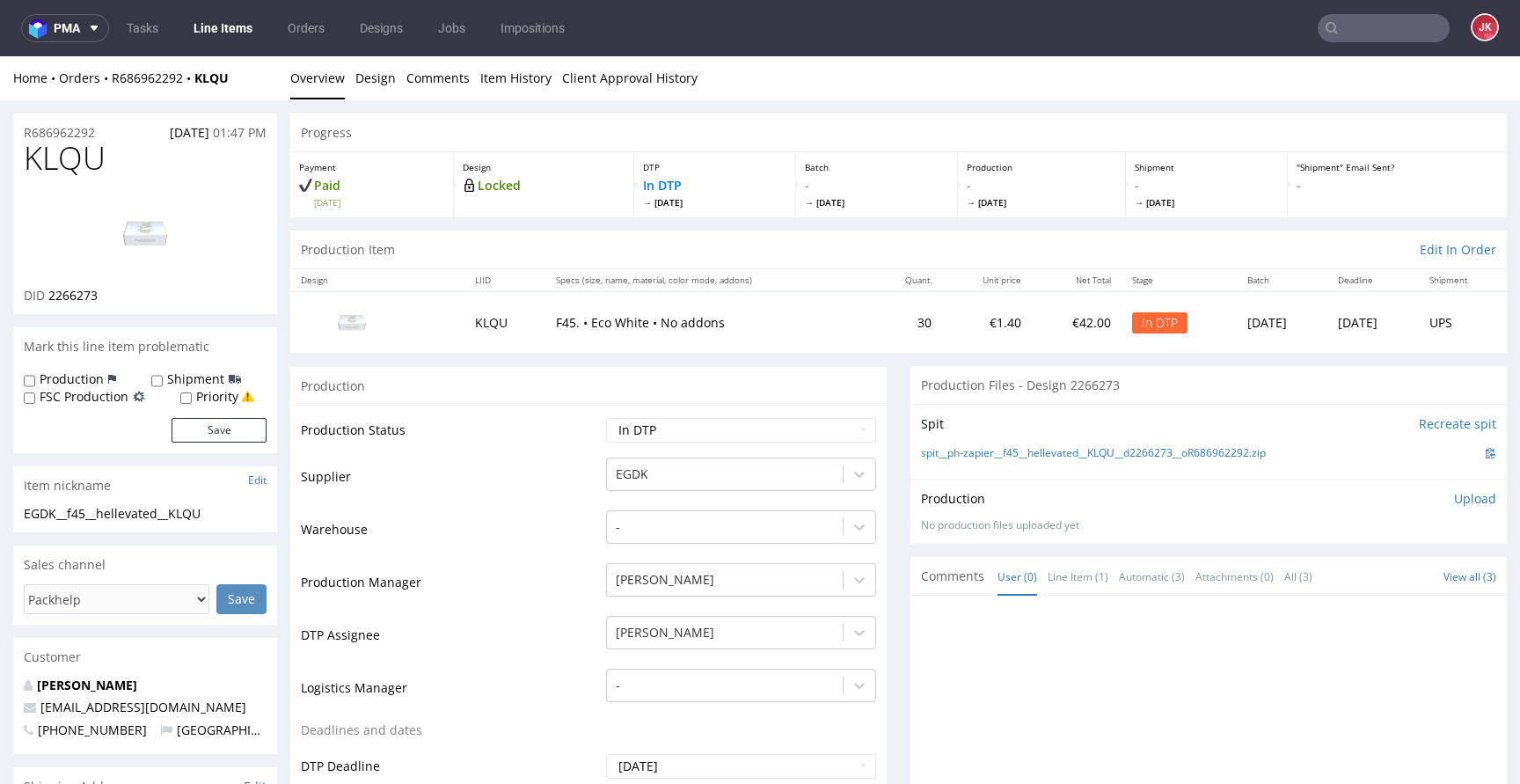
click at [575, 478] on td "Supplier" at bounding box center [451, 482] width 300 height 53
click at [84, 162] on span "KLQU" at bounding box center [64, 158] width 82 height 35
copy span "KLQU"
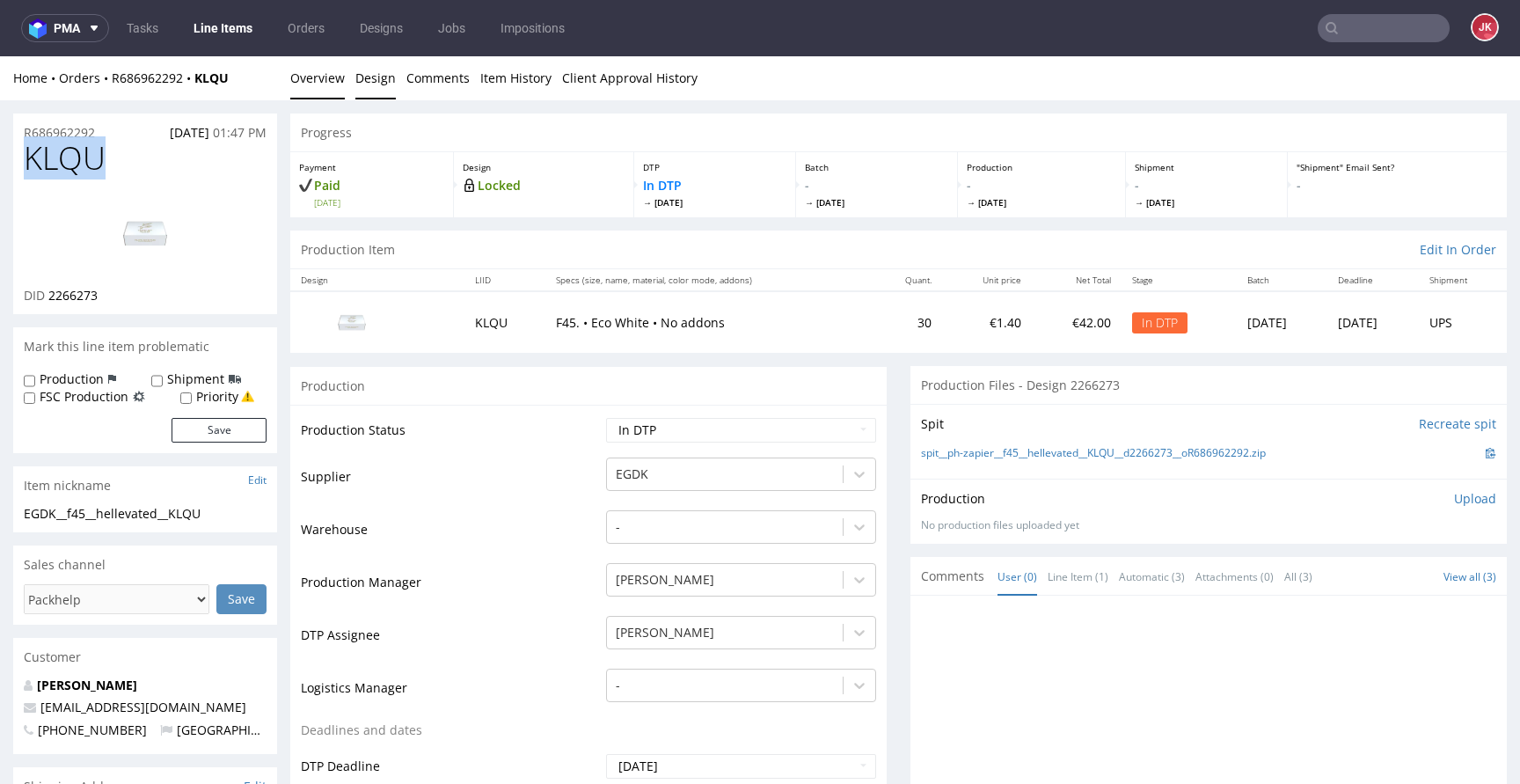
click at [374, 81] on link "Design" at bounding box center [375, 78] width 41 height 43
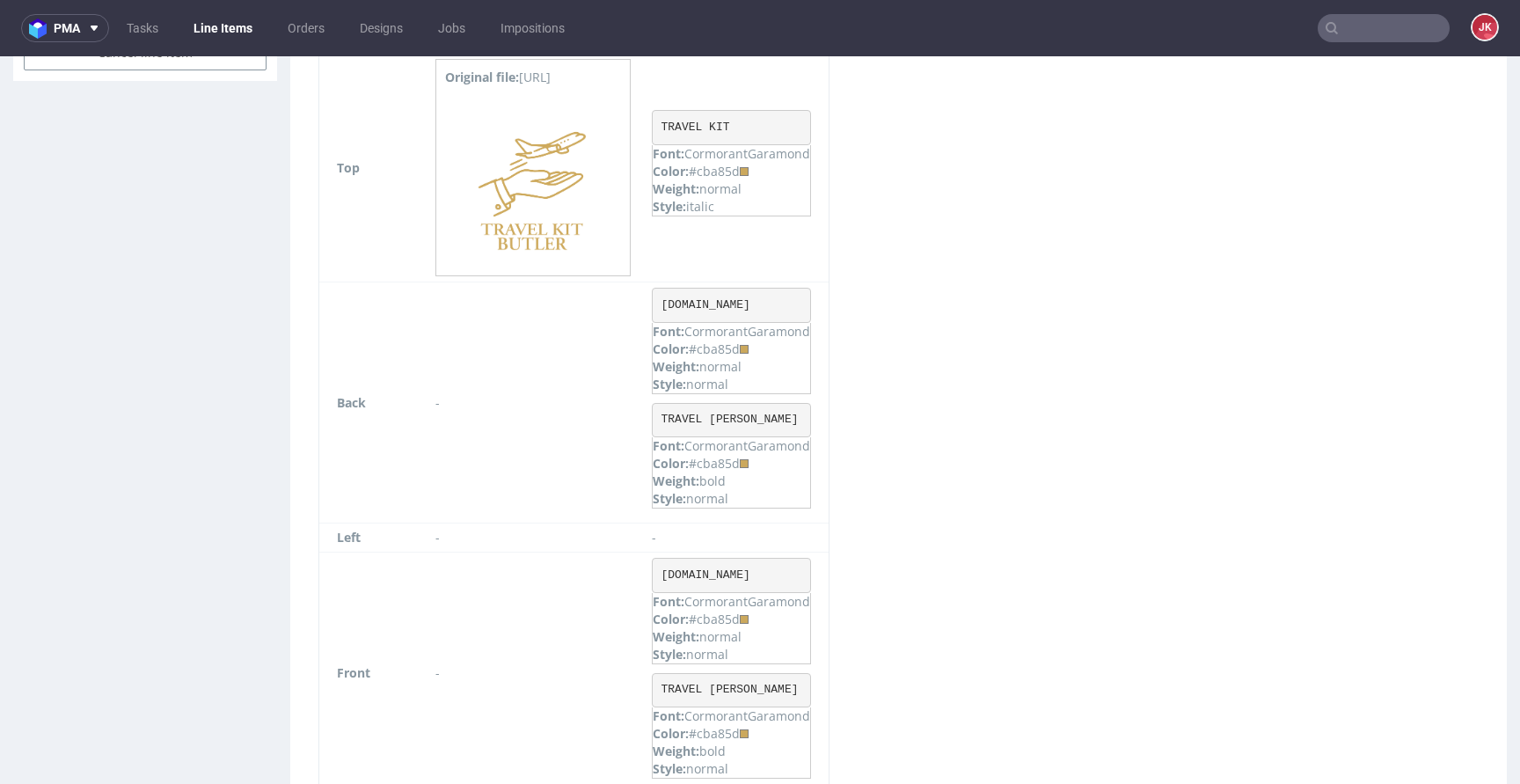
scroll to position [1217, 0]
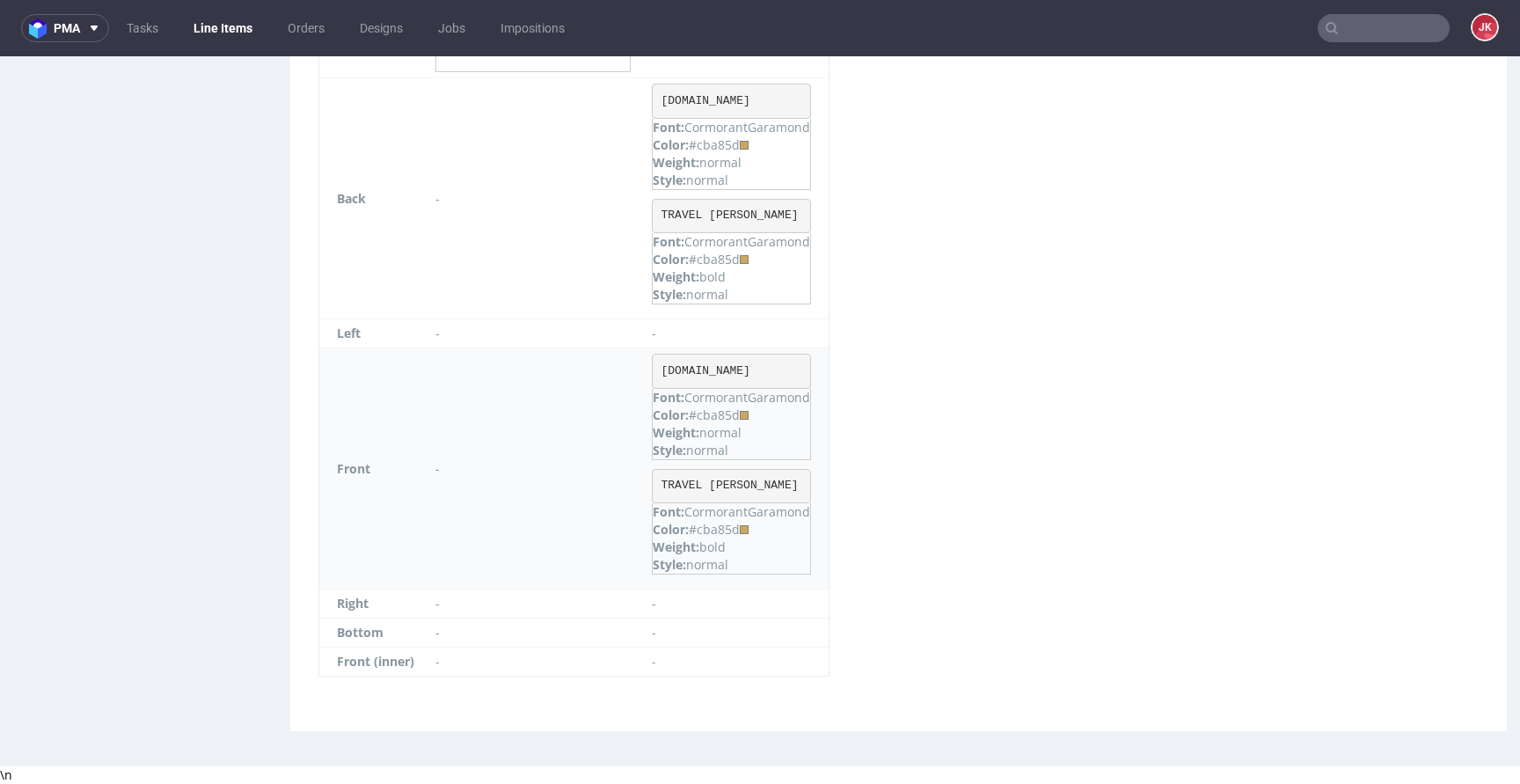
click at [717, 414] on div "Color: #cba85d" at bounding box center [731, 415] width 158 height 18
copy div "cba85d"
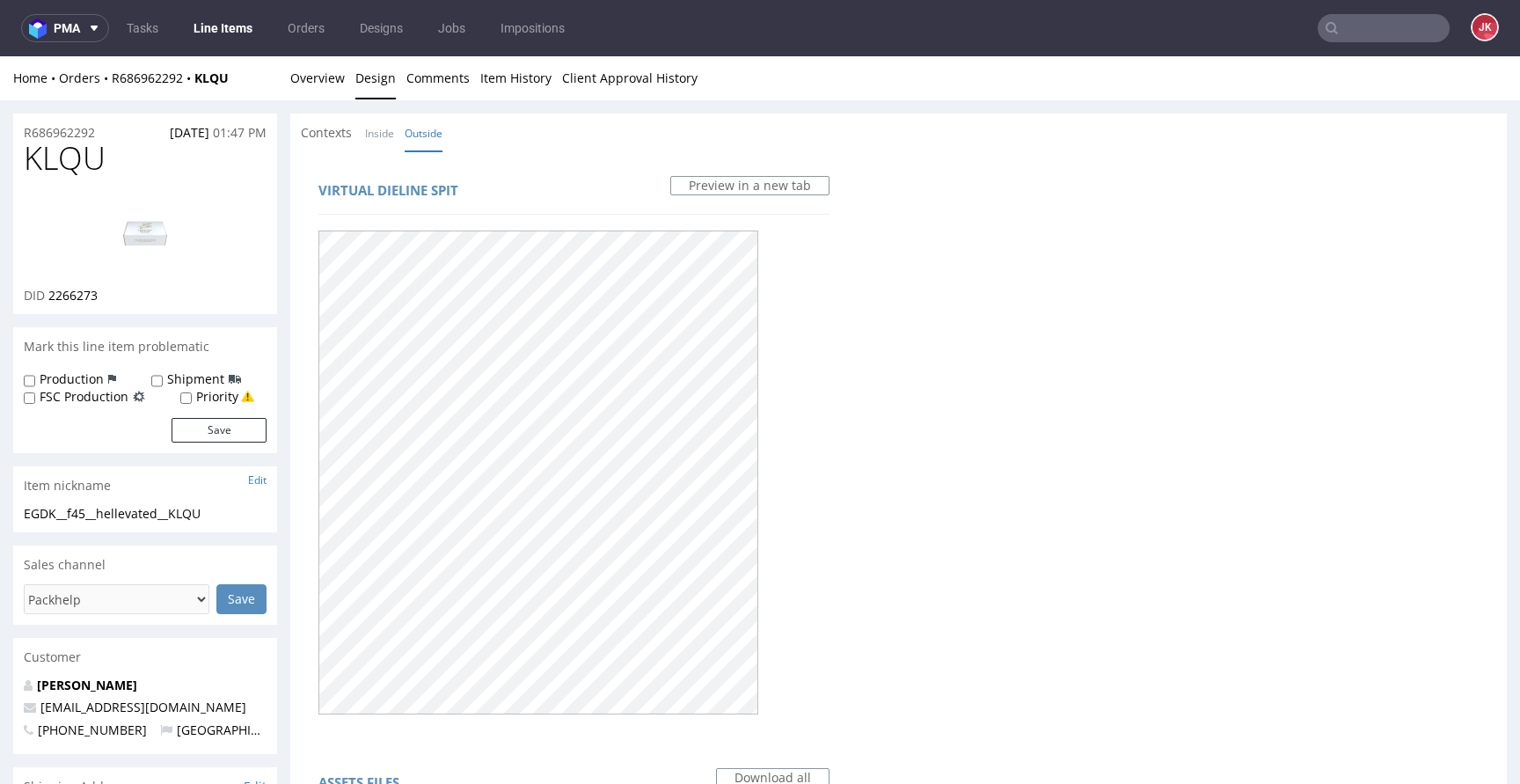
click at [571, 133] on div "Contexts Inside Outside" at bounding box center [898, 132] width 1217 height 39
click at [343, 71] on li "Overview" at bounding box center [322, 78] width 65 height 18
click at [329, 86] on link "Overview" at bounding box center [317, 78] width 55 height 43
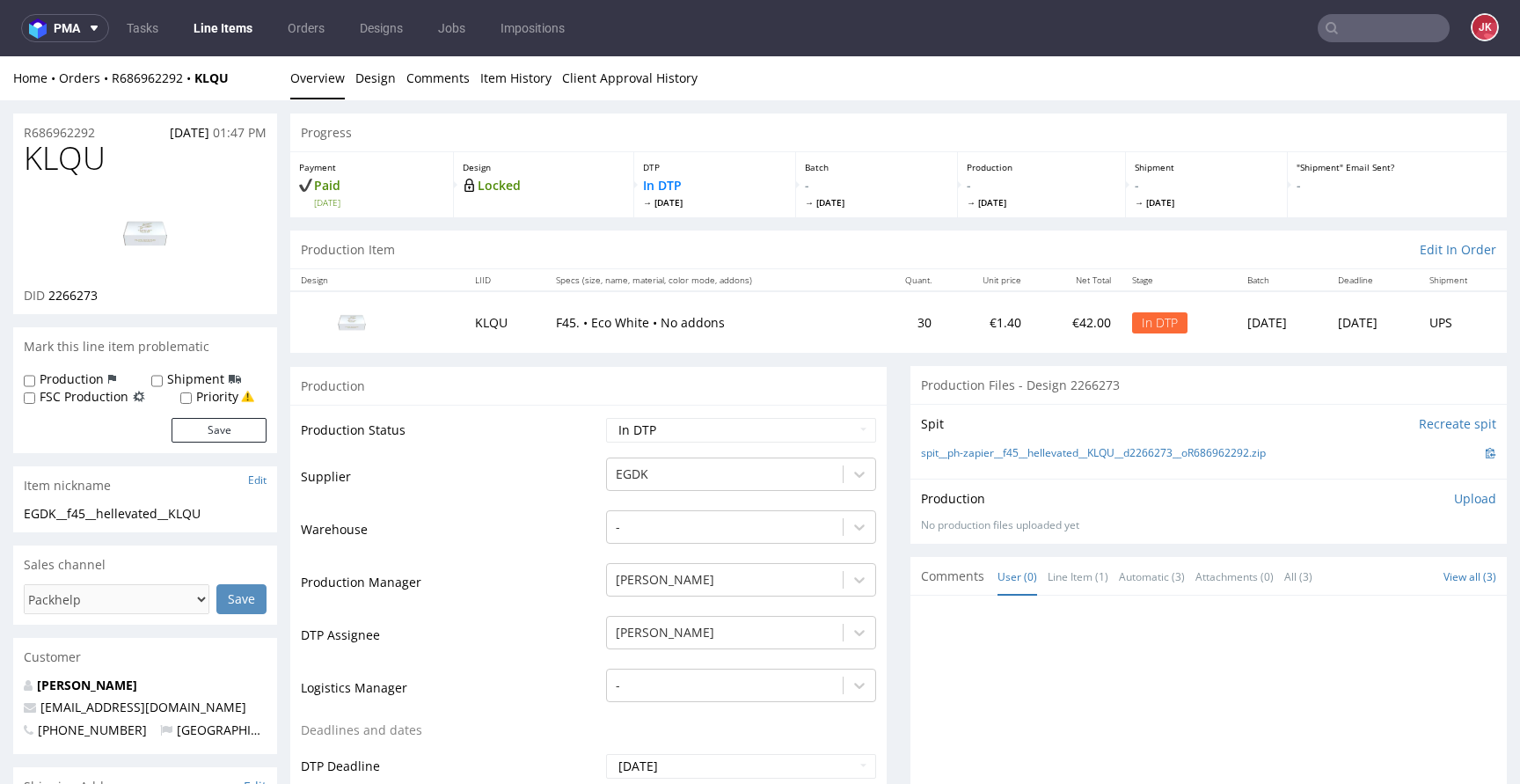
click at [178, 489] on div "Item nickname Edit" at bounding box center [145, 485] width 264 height 39
drag, startPoint x: 231, startPoint y: 514, endPoint x: 0, endPoint y: 515, distance: 231.0
drag, startPoint x: 48, startPoint y: 297, endPoint x: 125, endPoint y: 293, distance: 77.1
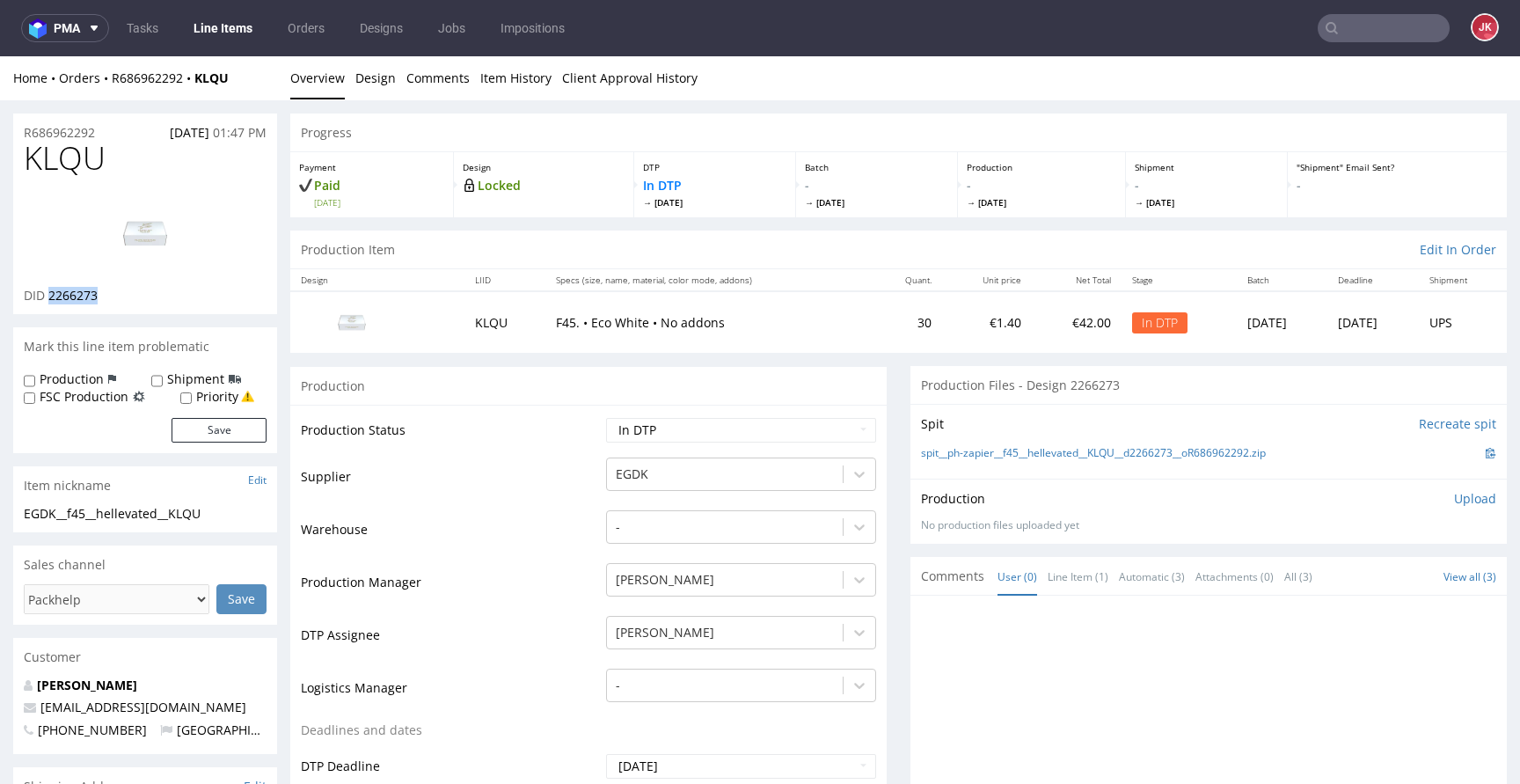
click at [125, 293] on div "DID 2266273" at bounding box center [145, 296] width 243 height 18
click at [1460, 501] on p "Upload" at bounding box center [1475, 499] width 43 height 18
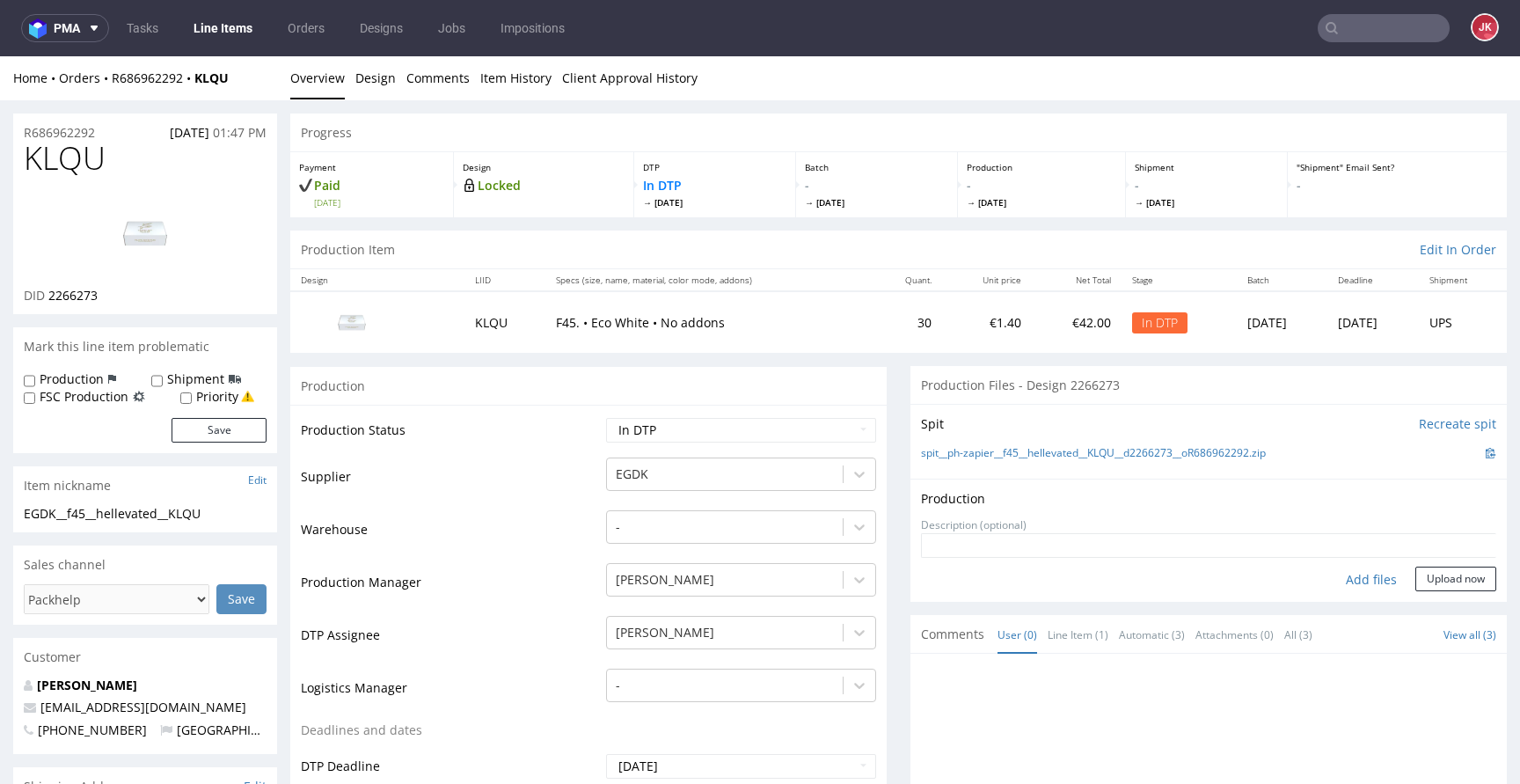
click at [1349, 571] on div "Add files" at bounding box center [1371, 580] width 88 height 26
type input "C:\fakepath\EGDK__f45__hellevated__KLQU__d2266273__oR686962292__5__outside.pdf"
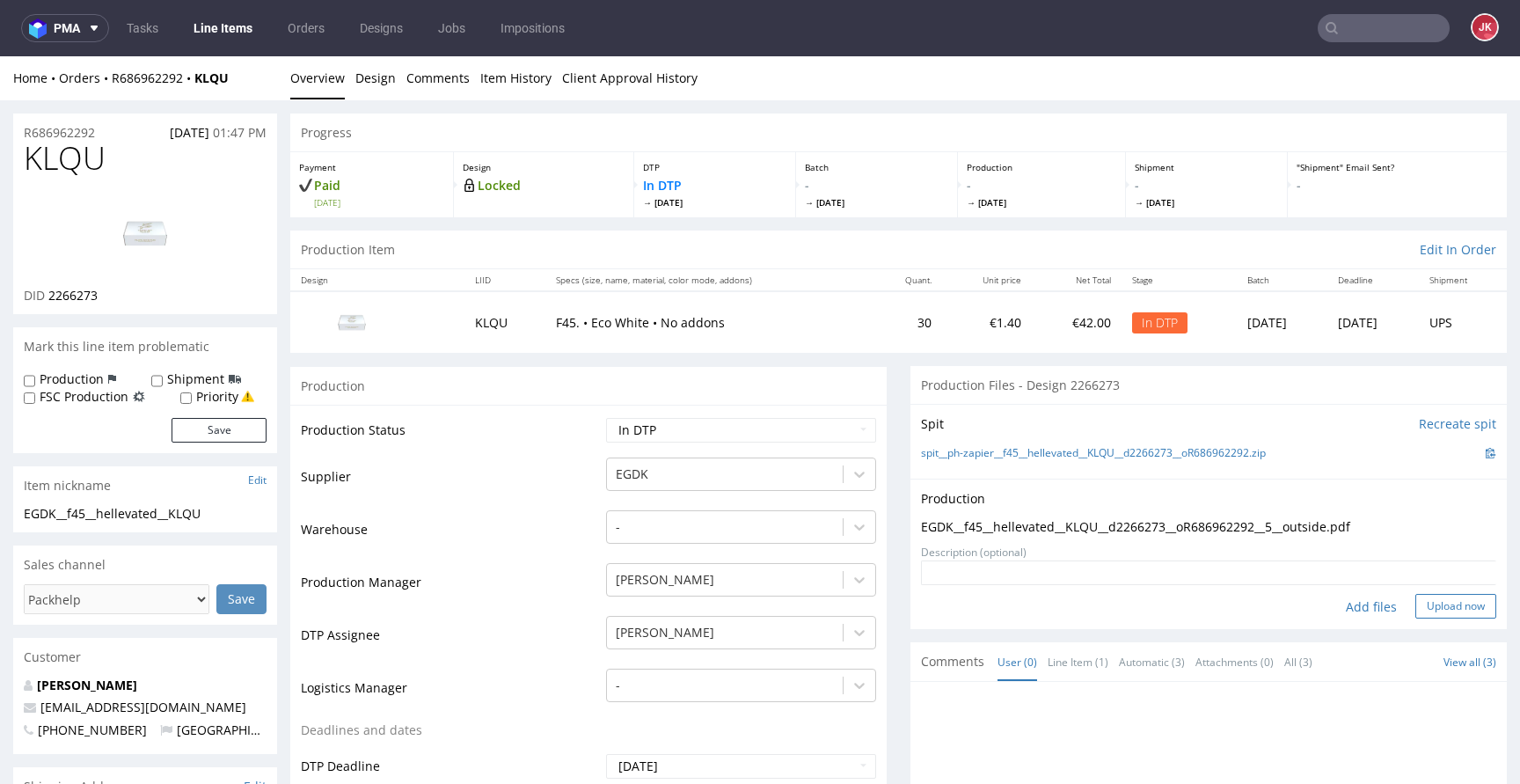
click at [1432, 610] on button "Upload now" at bounding box center [1456, 605] width 81 height 25
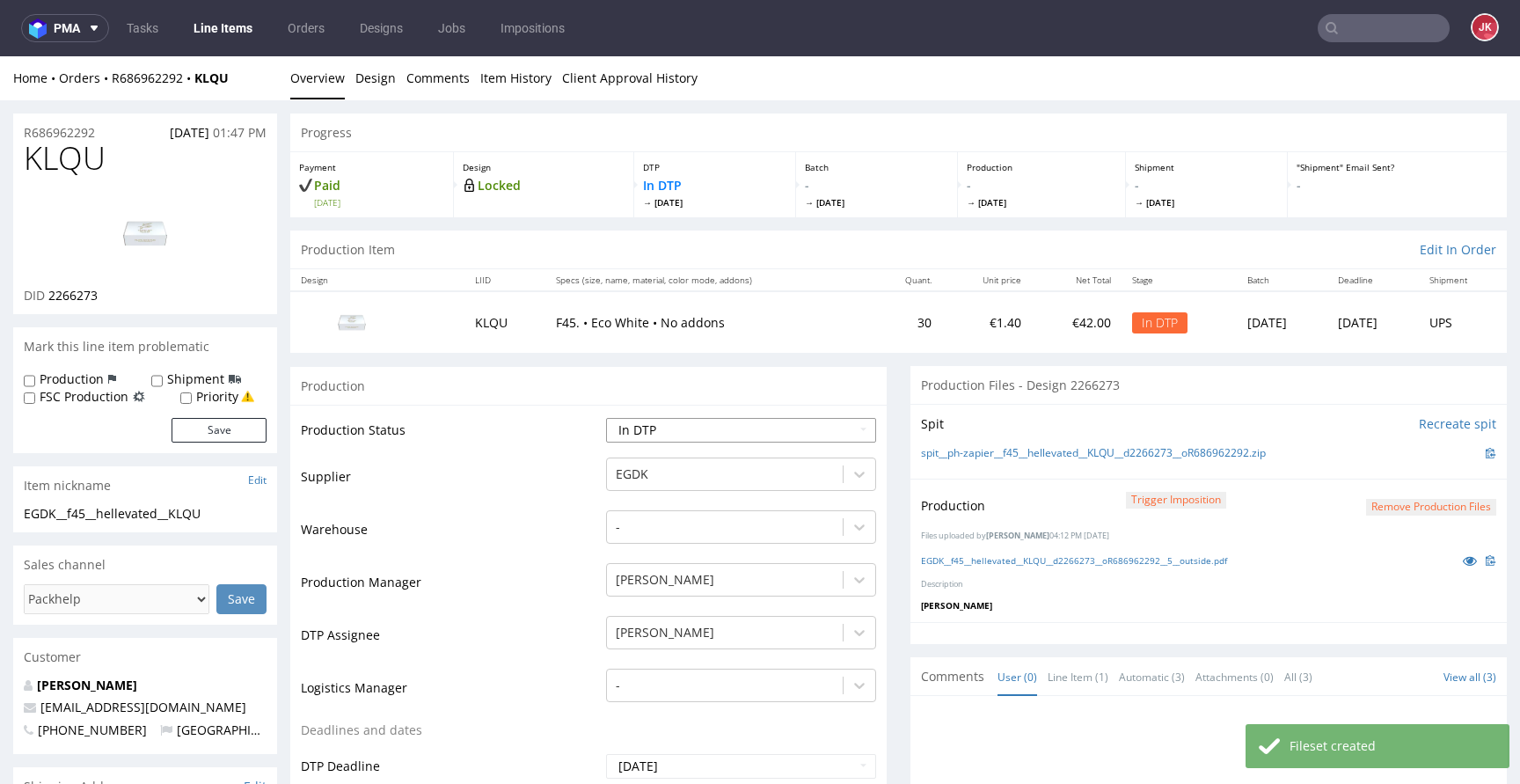
click at [709, 427] on select "Waiting for Artwork Waiting for Diecut Waiting for Mockup Waiting for DTP Waiti…" at bounding box center [741, 430] width 270 height 25
select select "dtp_production_ready"
click at [606, 418] on select "Waiting for Artwork Waiting for Diecut Waiting for Mockup Waiting for DTP Waiti…" at bounding box center [741, 430] width 270 height 25
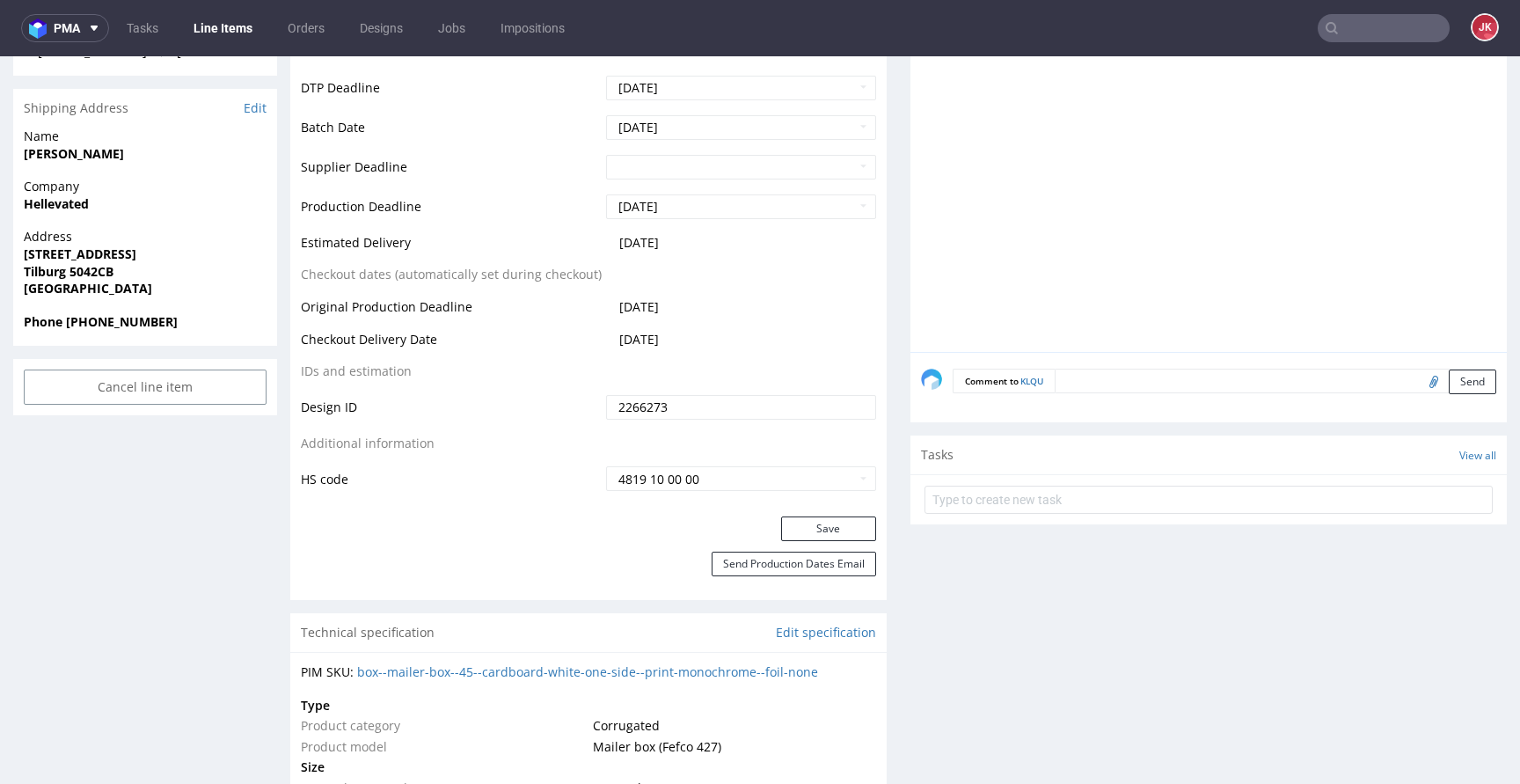
scroll to position [686, 0]
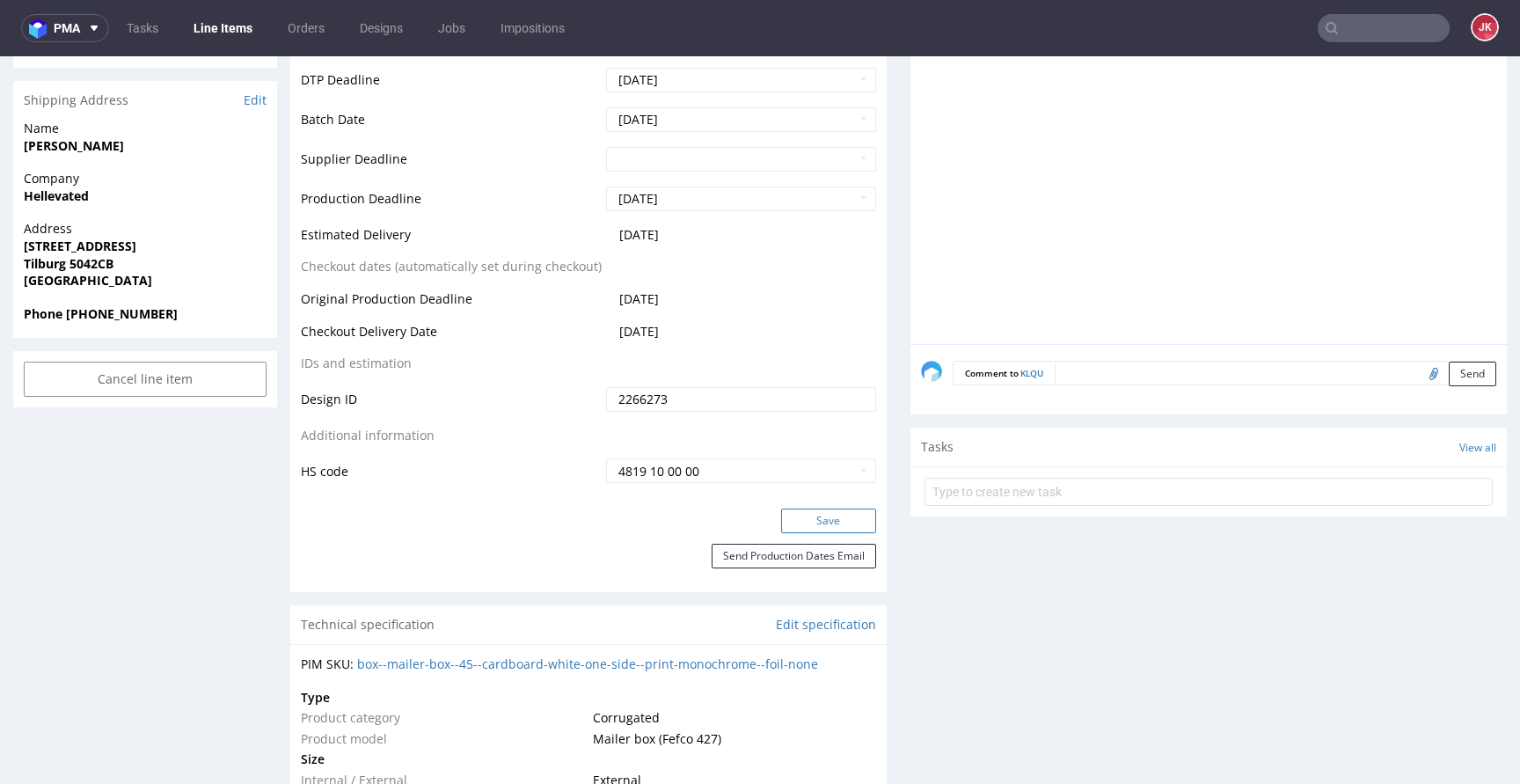
click at [785, 519] on button "Save" at bounding box center [828, 520] width 95 height 25
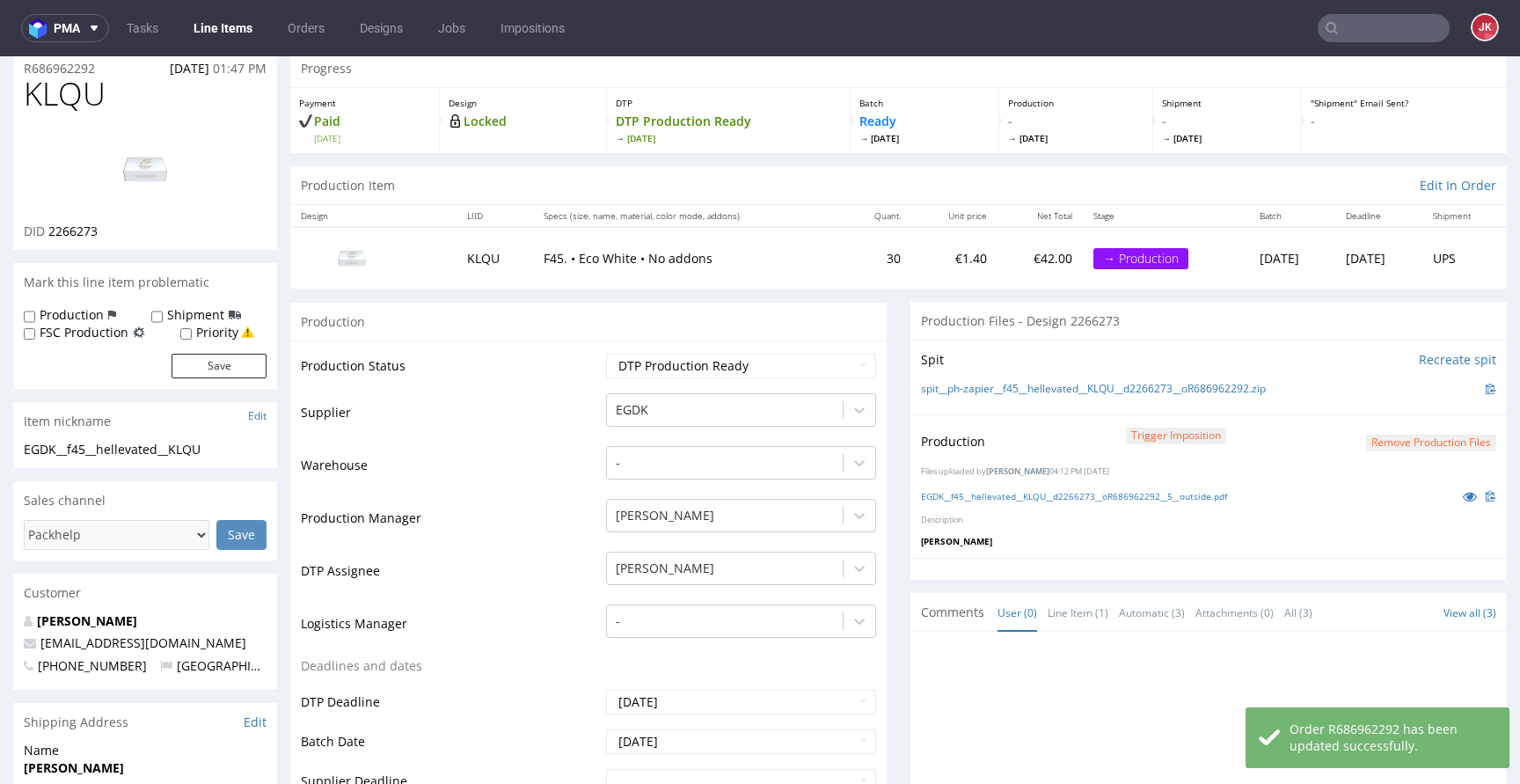
scroll to position [0, 0]
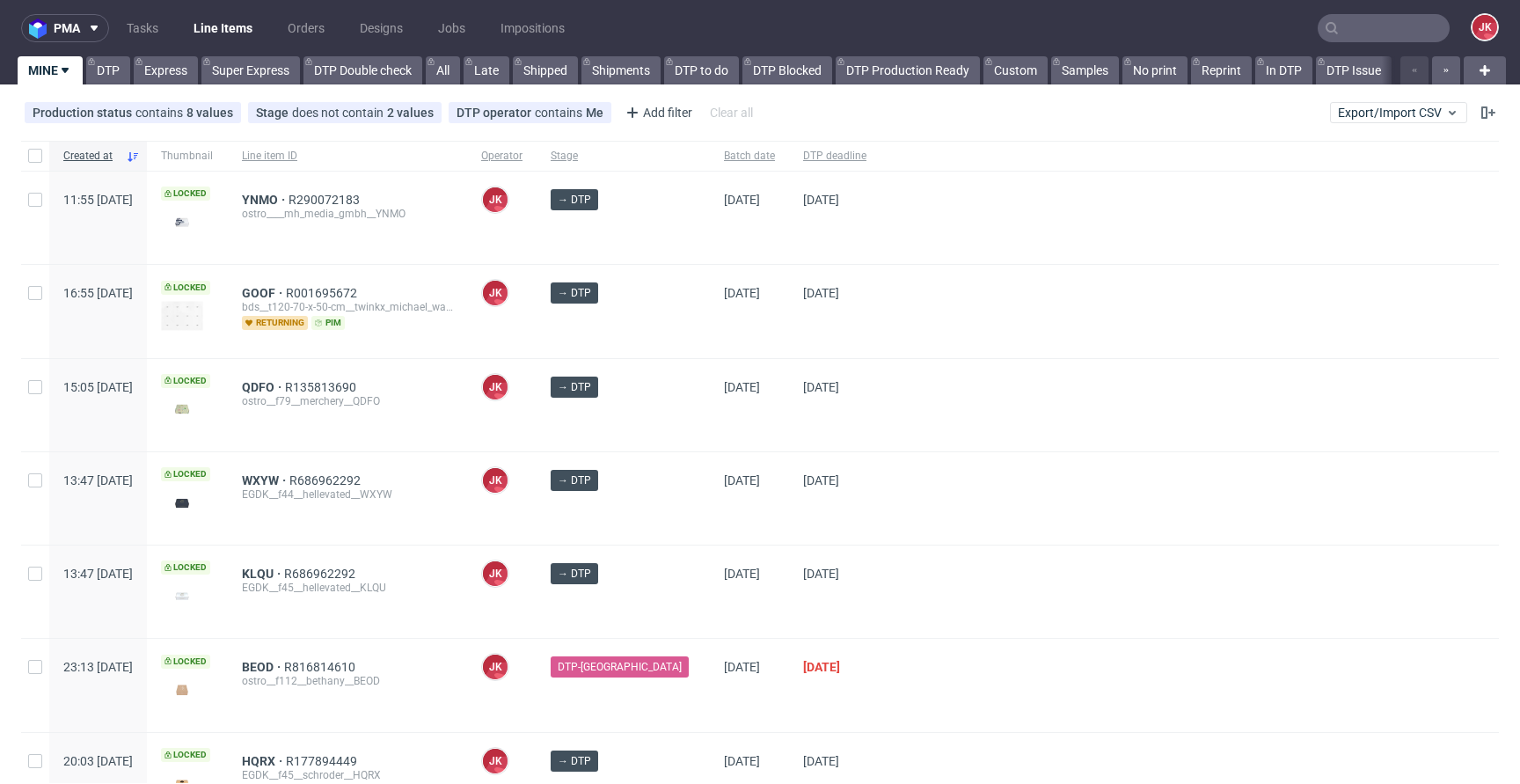
click at [958, 360] on div at bounding box center [1189, 405] width 618 height 93
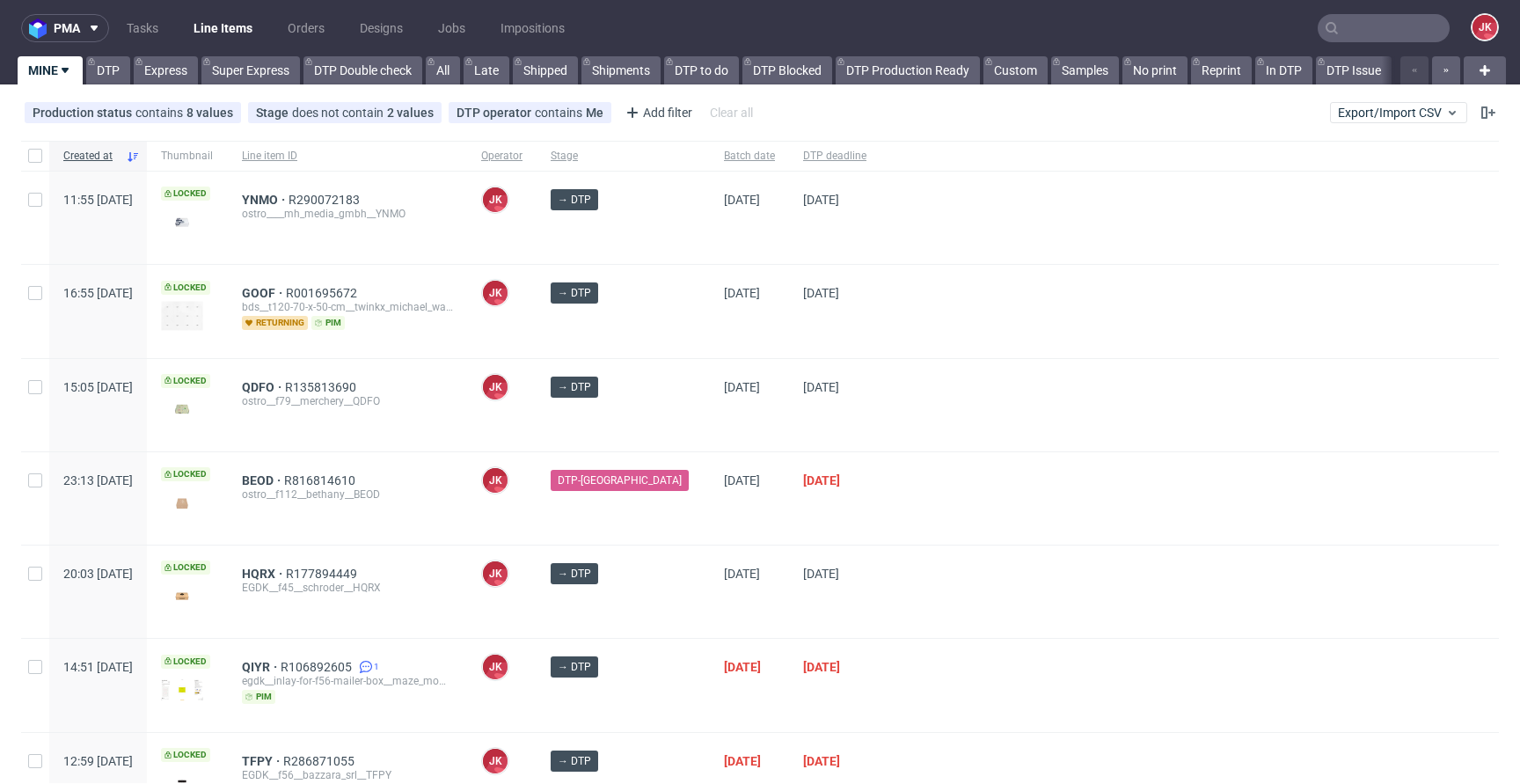
click at [665, 324] on div "→ DTP" at bounding box center [623, 311] width 173 height 93
click at [672, 429] on div "→ DTP" at bounding box center [623, 405] width 173 height 93
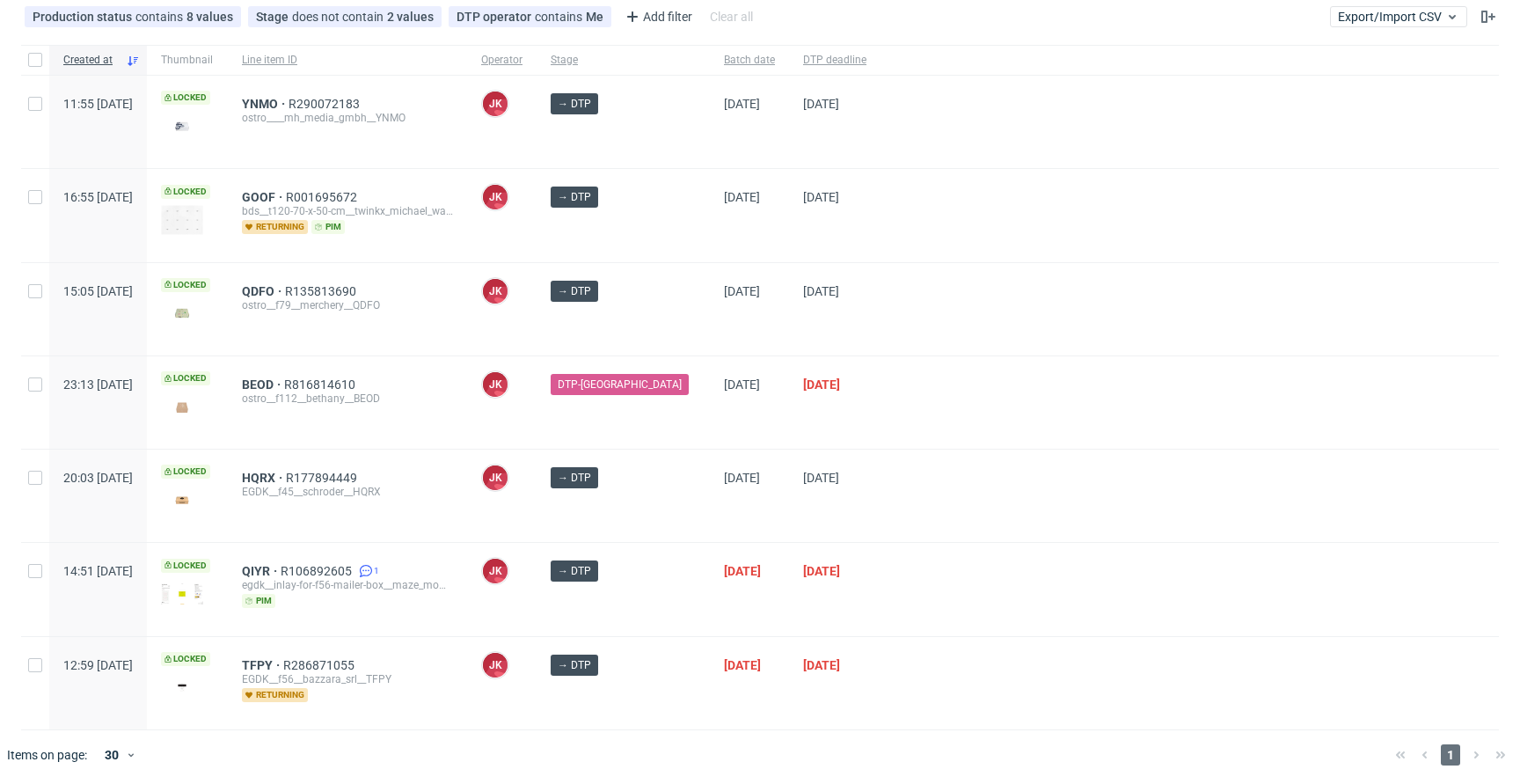
click at [909, 400] on div at bounding box center [1189, 402] width 618 height 93
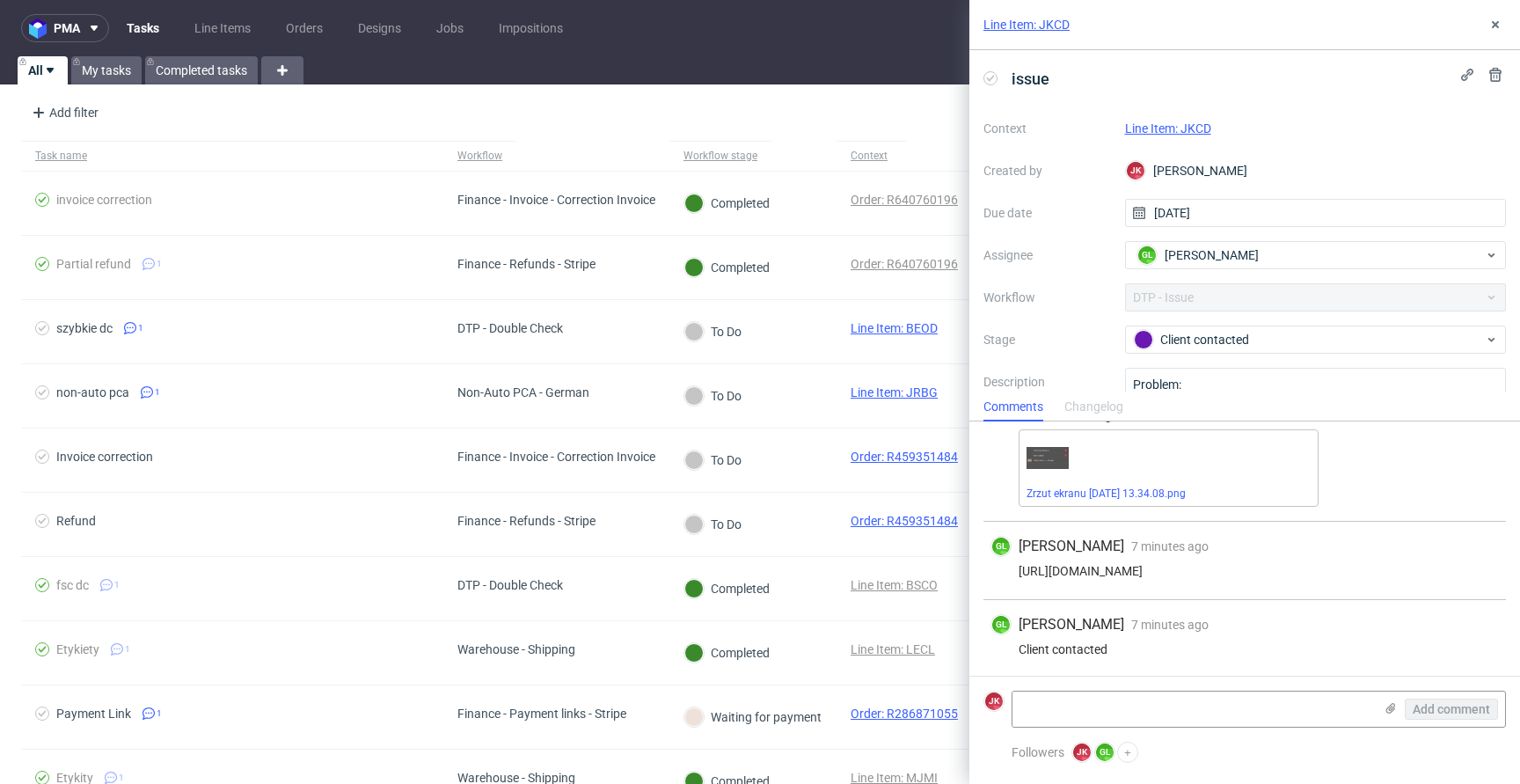
scroll to position [70, 0]
click at [1188, 128] on link "Line Item: JKCD" at bounding box center [1168, 128] width 86 height 14
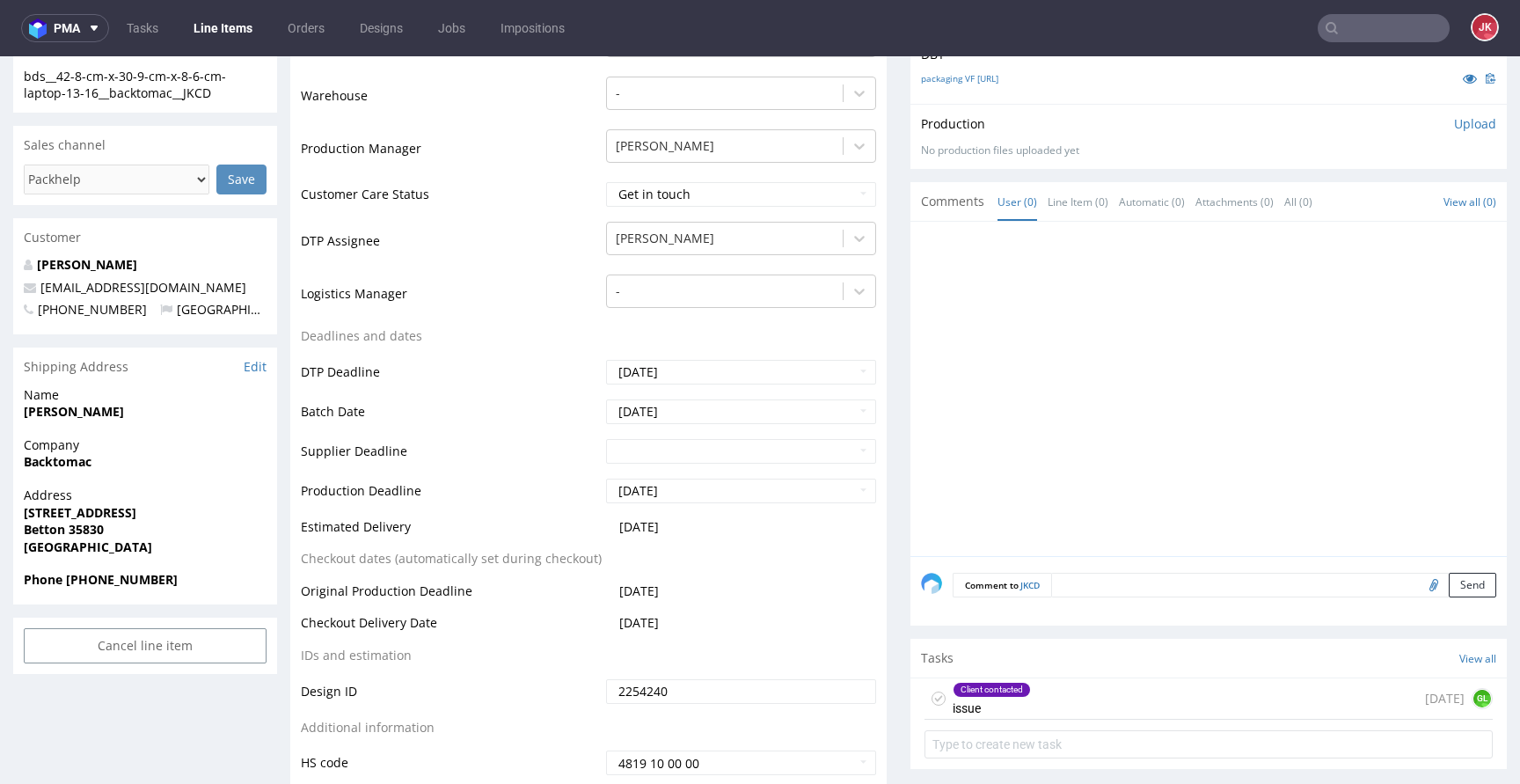
scroll to position [537, 0]
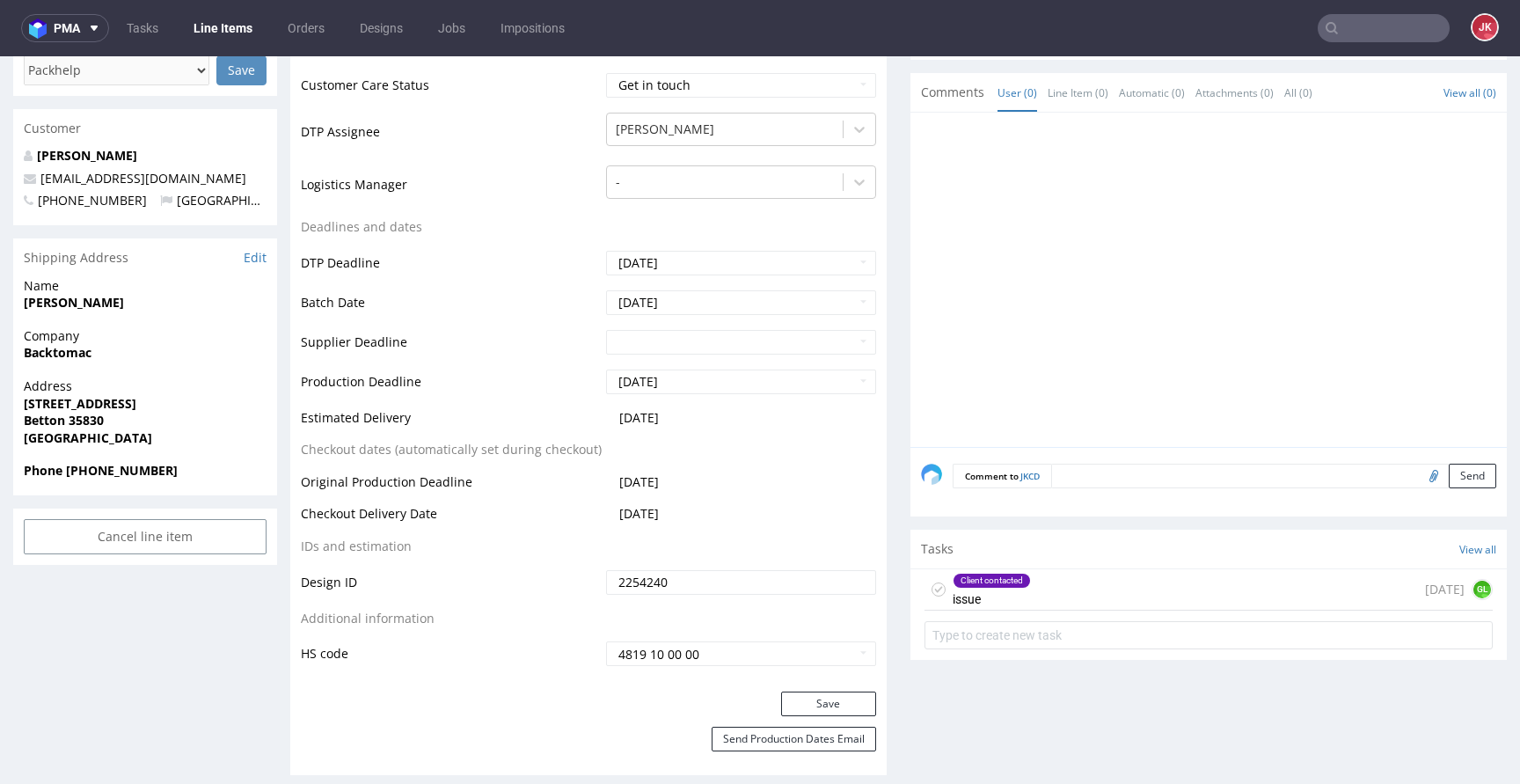
click at [1041, 576] on div "Client contacted issue 3 days ago GL" at bounding box center [1207, 589] width 568 height 42
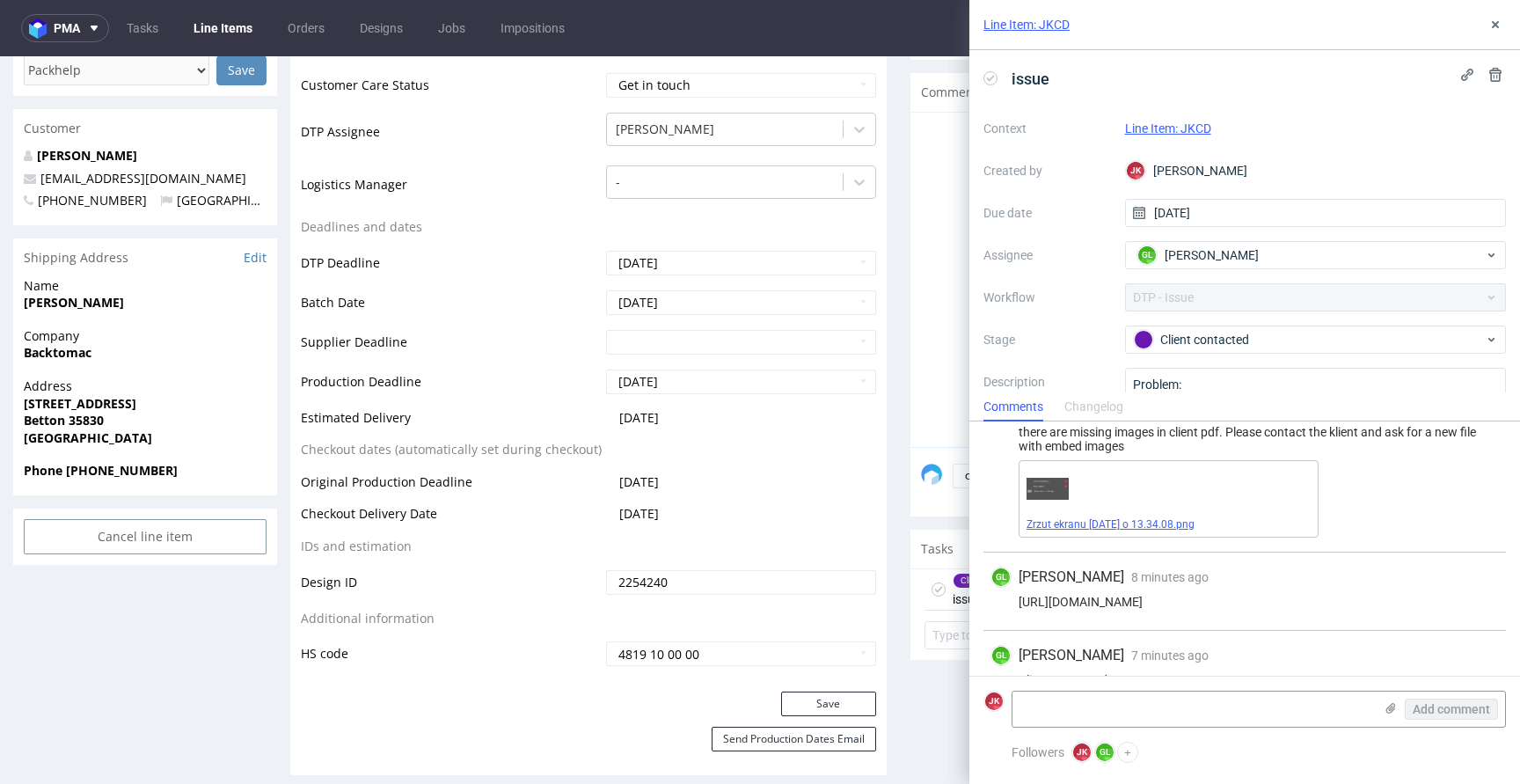
scroll to position [70, 0]
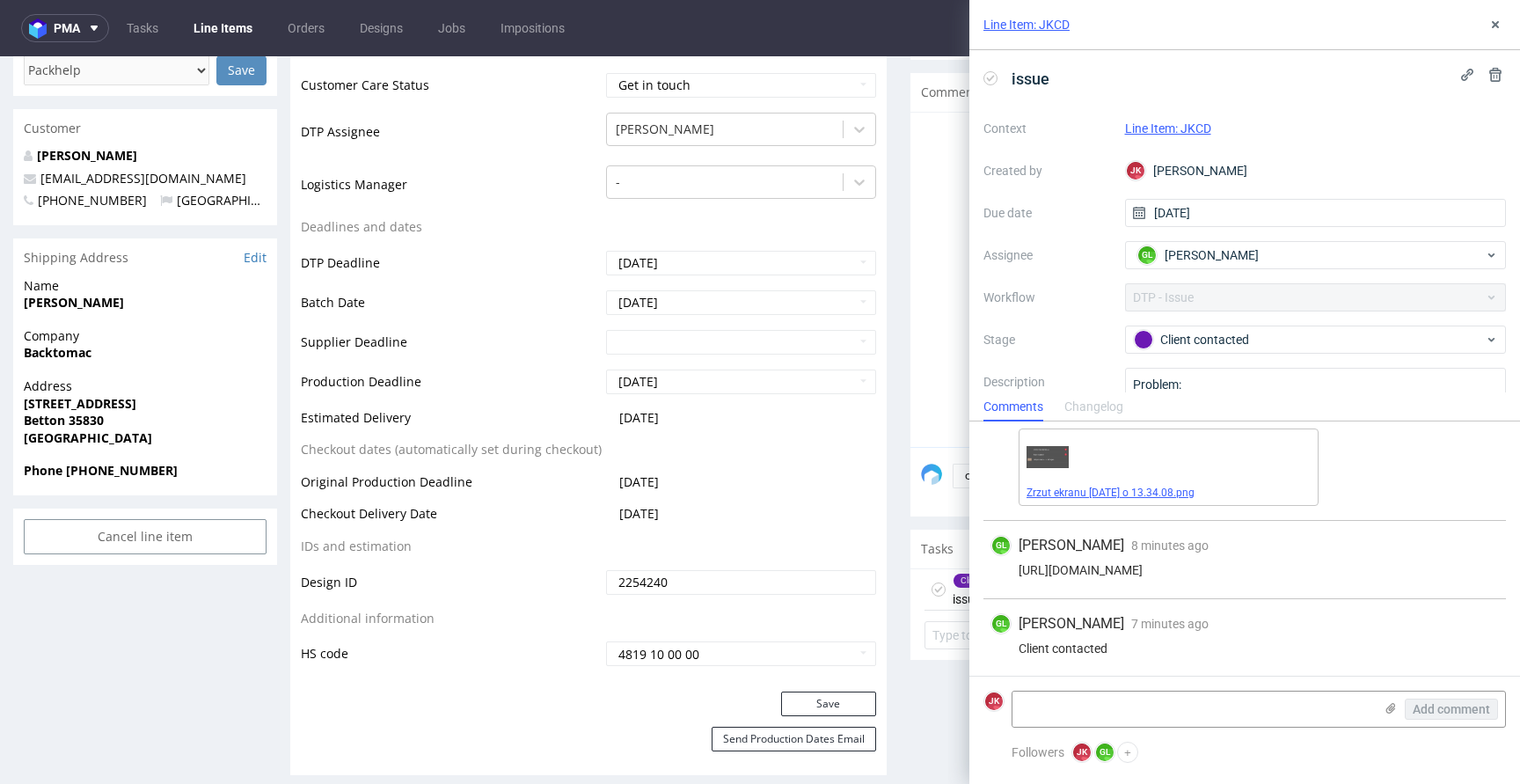
click at [1148, 496] on link "Zrzut ekranu 2025-09-26 o 13.34.08.png" at bounding box center [1110, 492] width 168 height 12
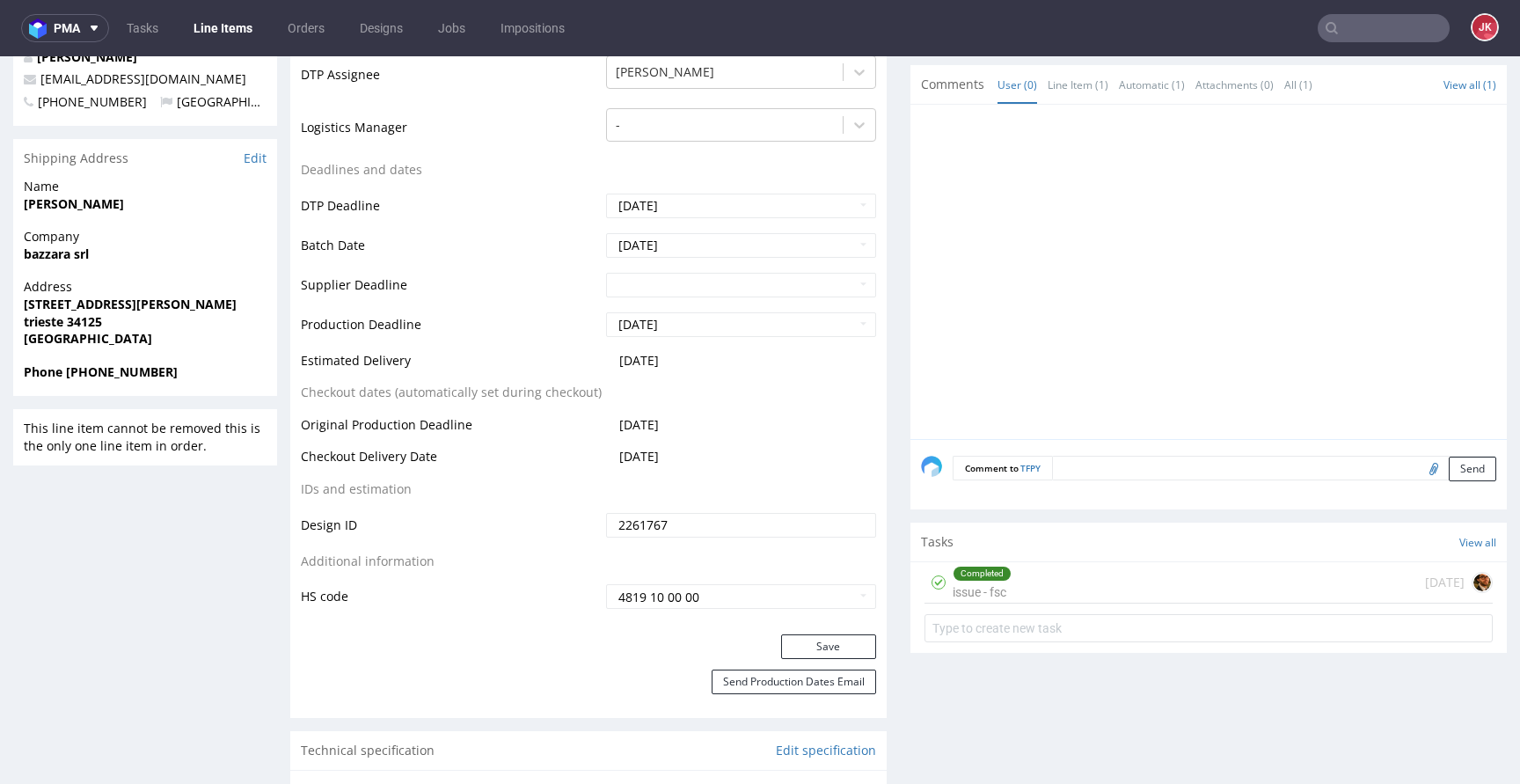
scroll to position [682, 0]
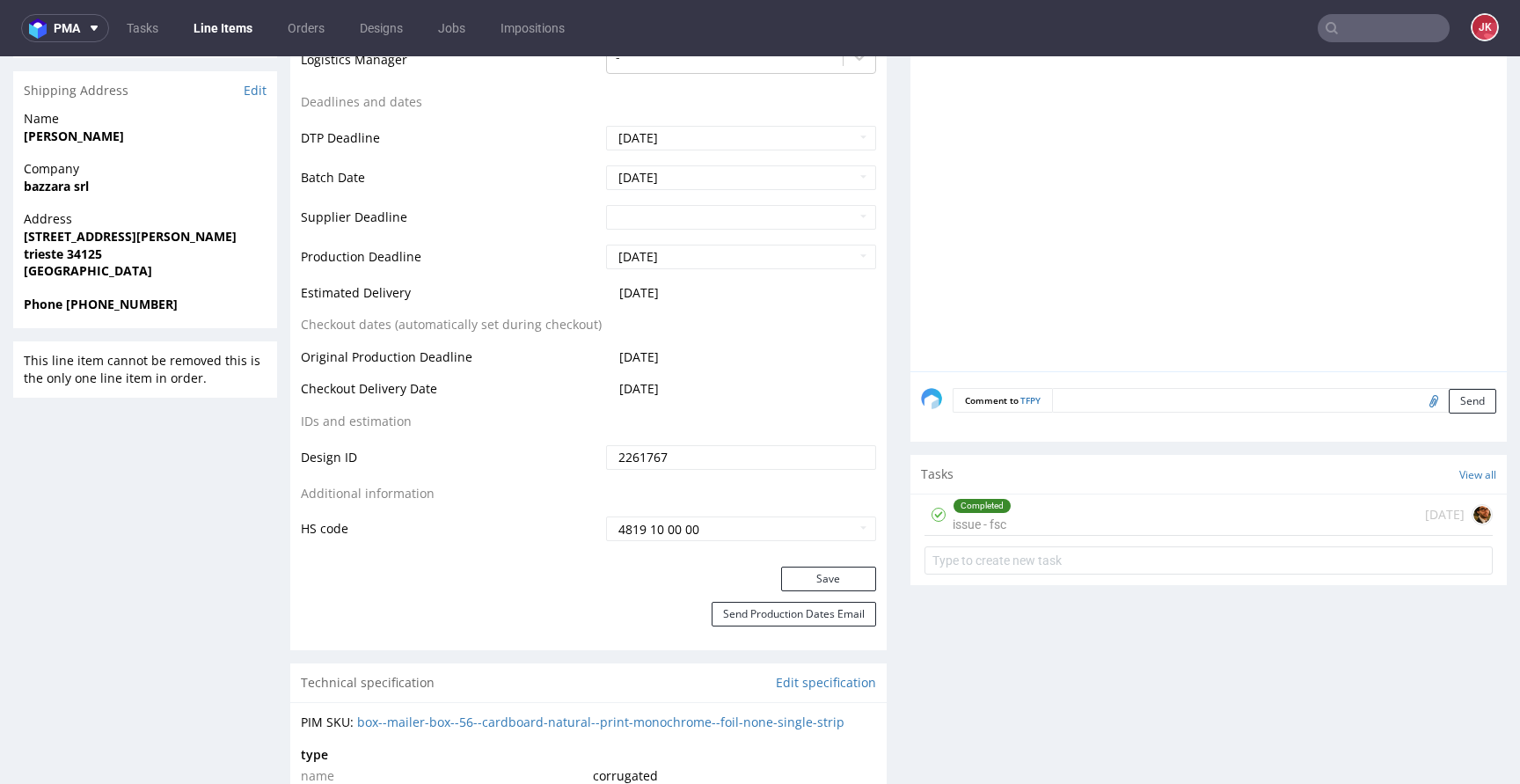
click at [977, 499] on div "Completed" at bounding box center [982, 505] width 58 height 14
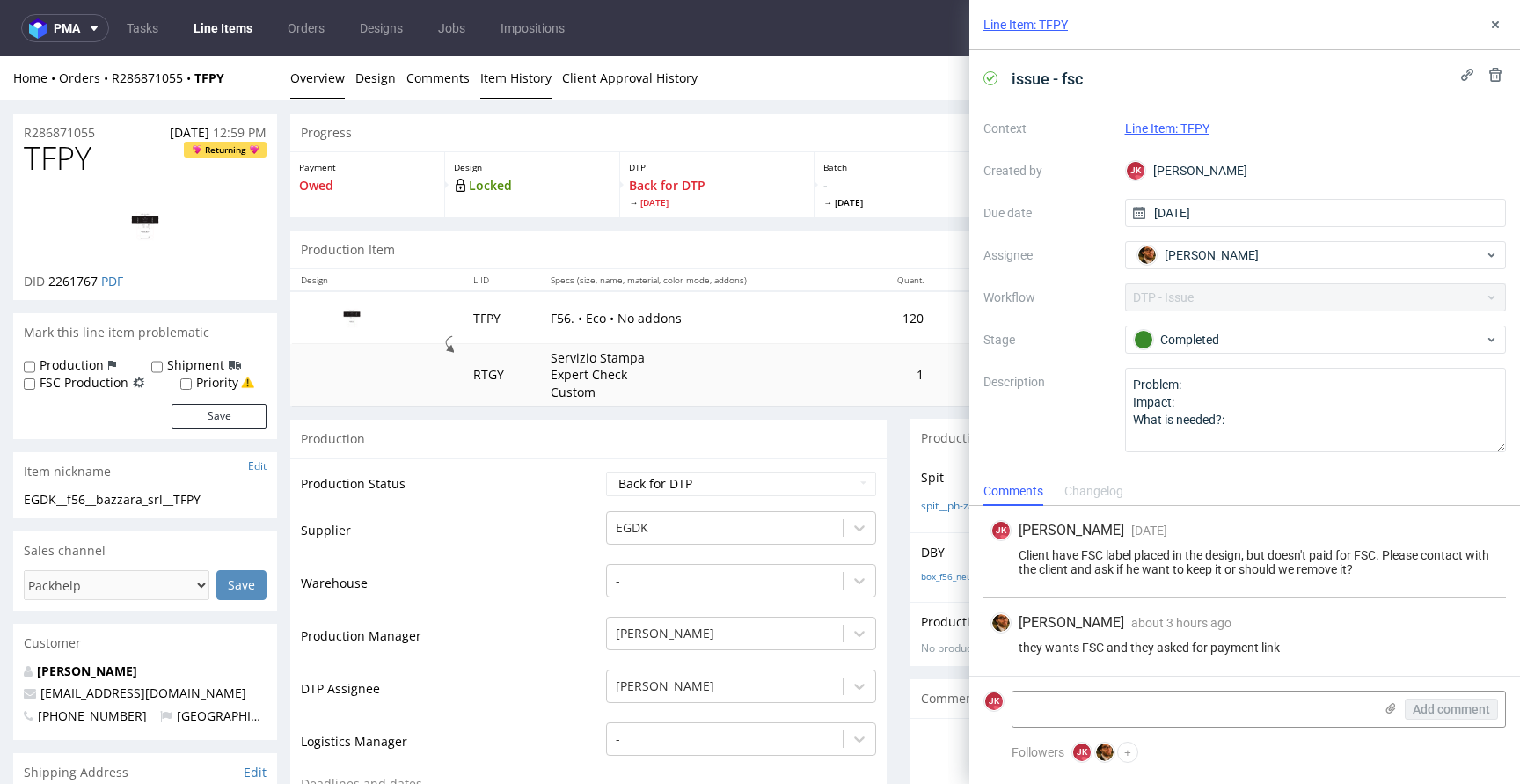
click at [532, 65] on link "Item History" at bounding box center [515, 78] width 71 height 43
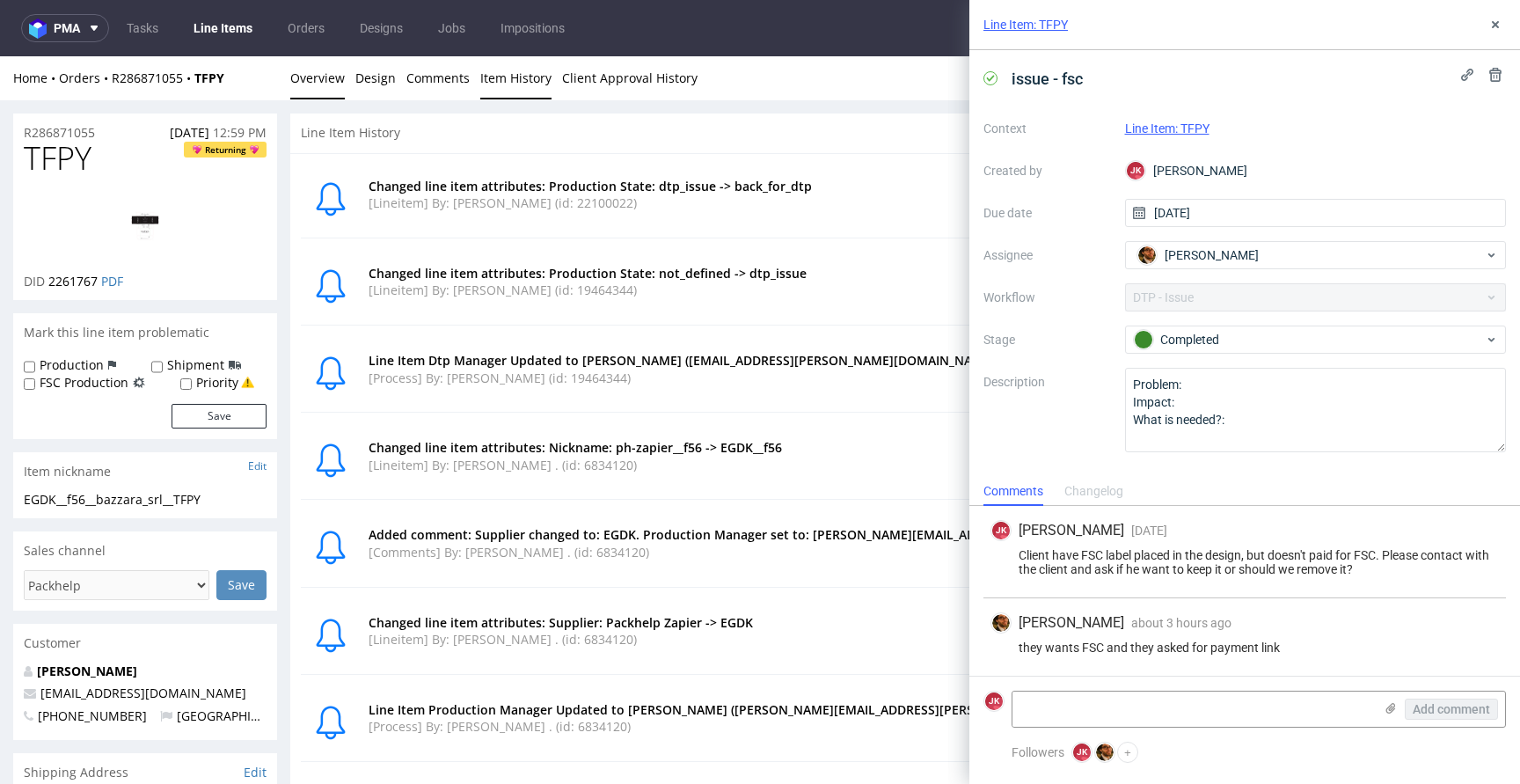
click at [338, 74] on link "Overview" at bounding box center [317, 78] width 55 height 43
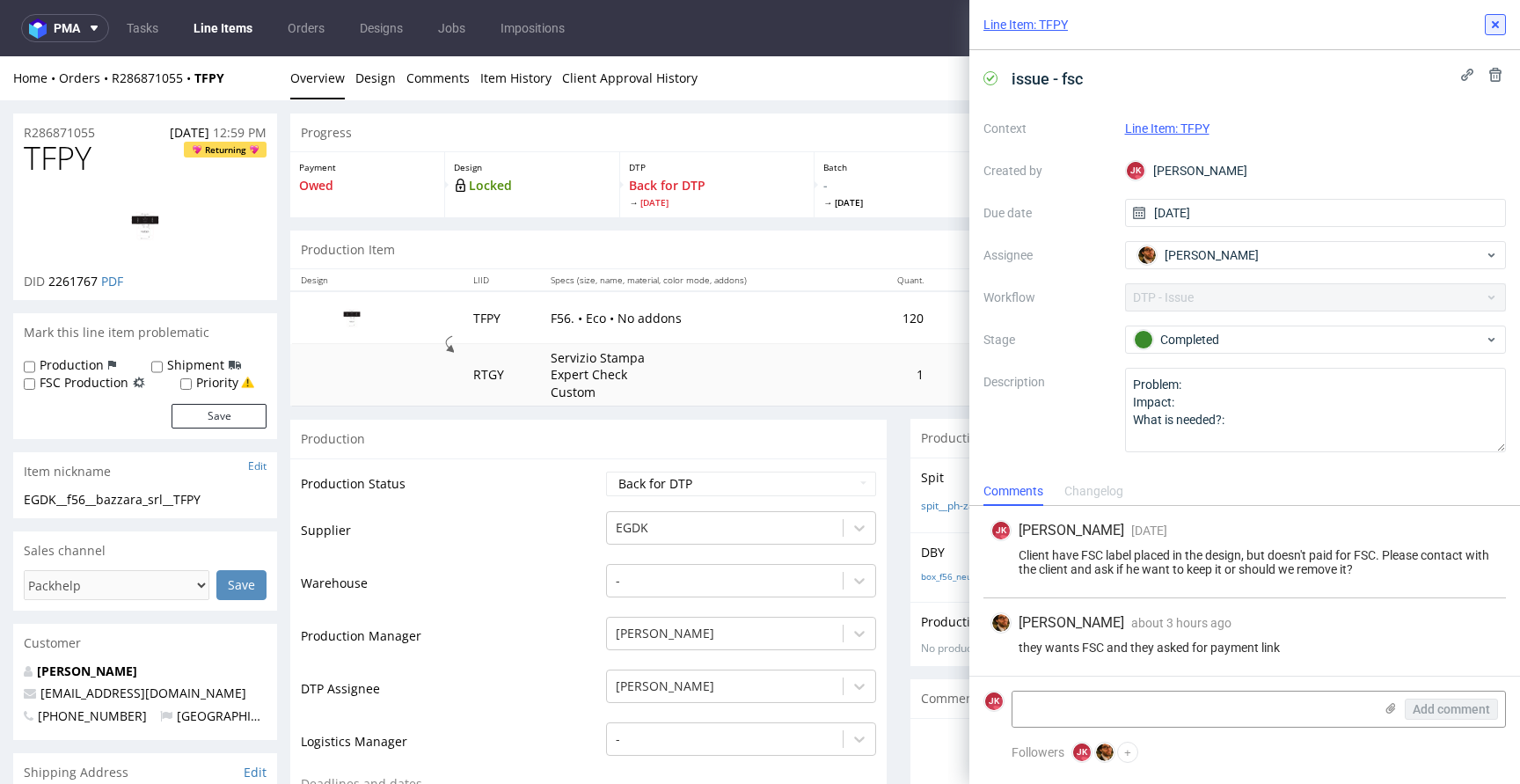
click at [1497, 33] on button at bounding box center [1495, 25] width 21 height 21
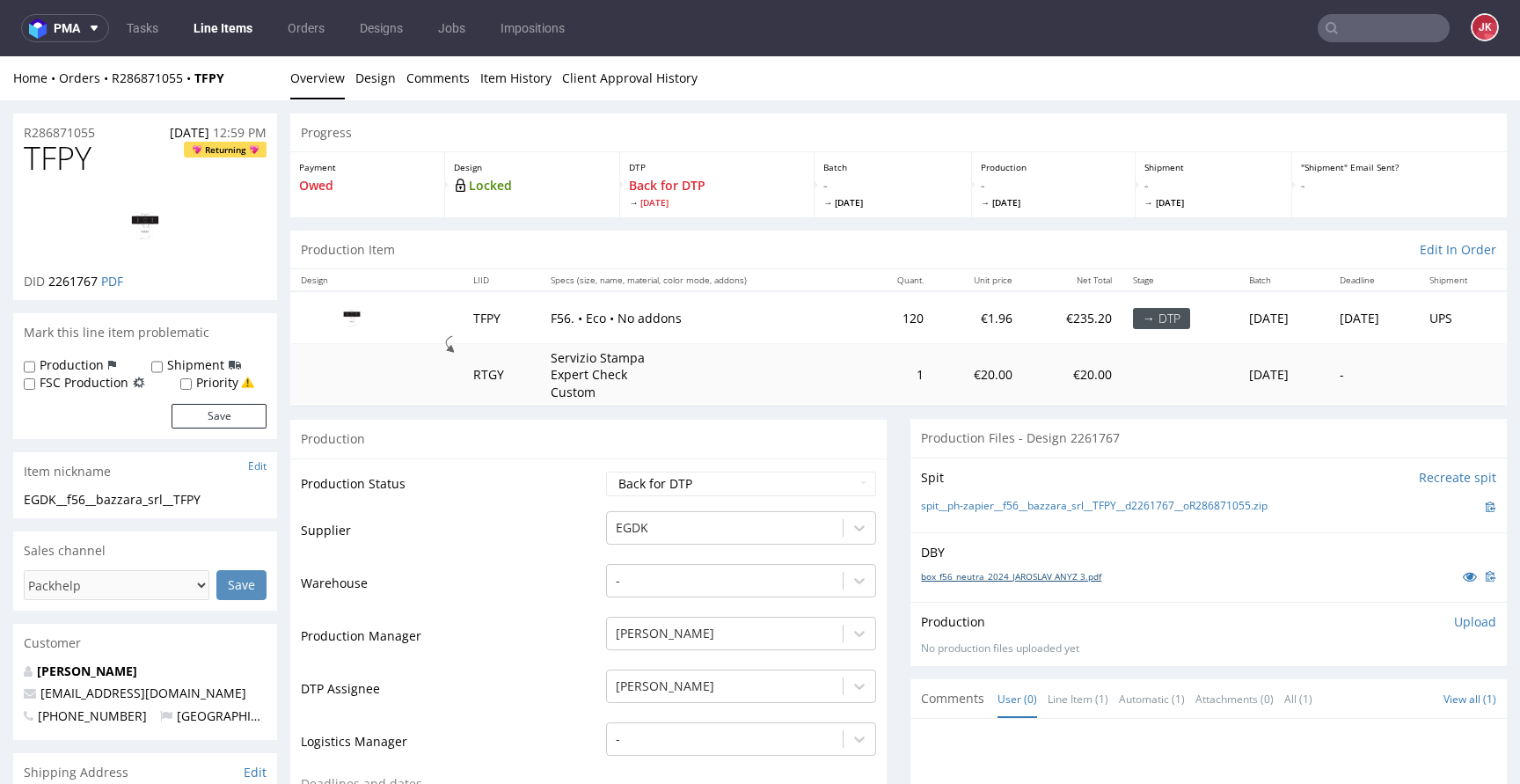
click at [976, 575] on link "box_f56_neutra_2024_JAROSLAV ANYZ 3.pdf" at bounding box center [1011, 575] width 180 height 12
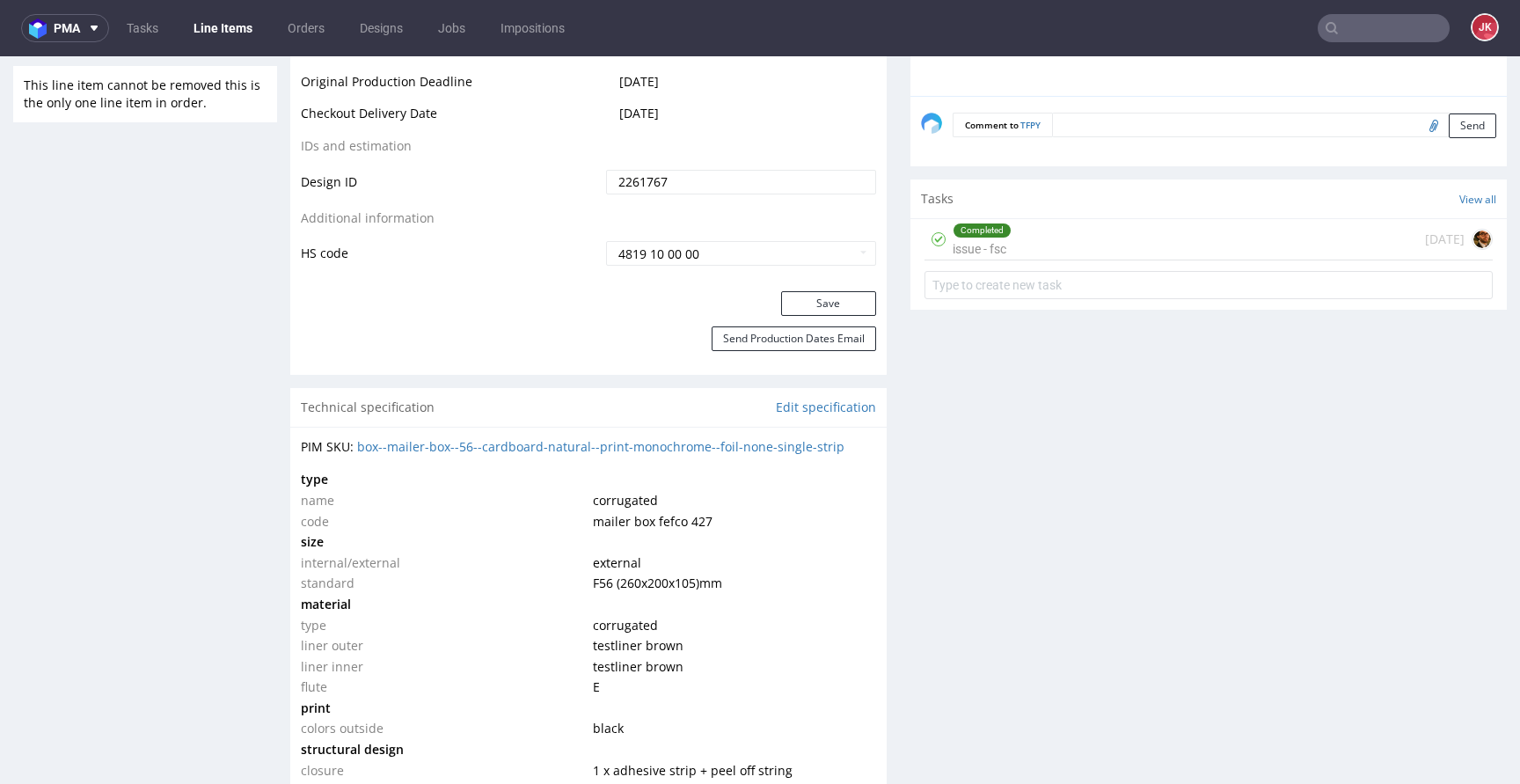
scroll to position [937, 0]
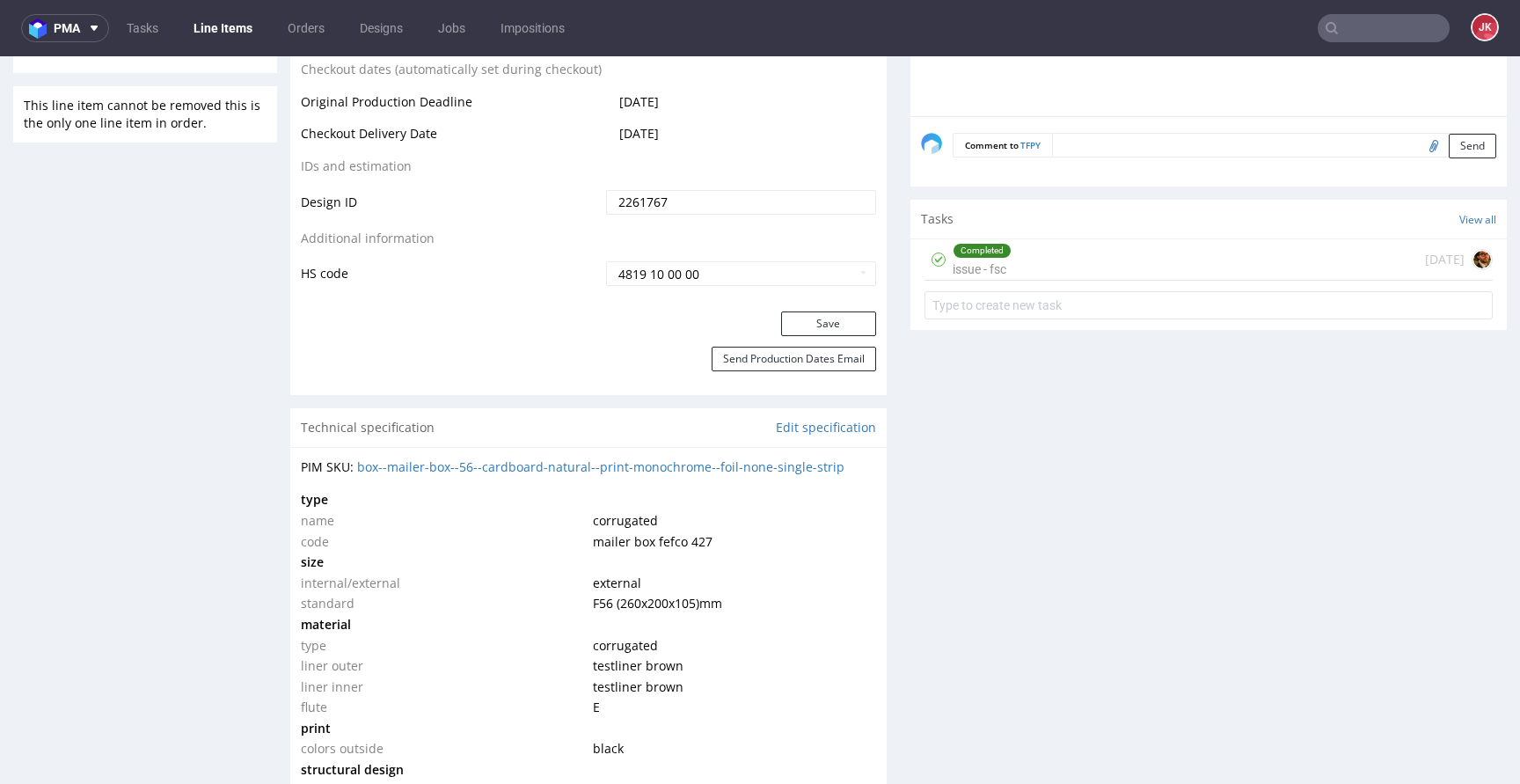
click at [881, 546] on div "Progress Payment Owed Design Locked DTP Back for DTP Mon 22 Sep Batch - Wed 24 …" at bounding box center [898, 724] width 1217 height 3093
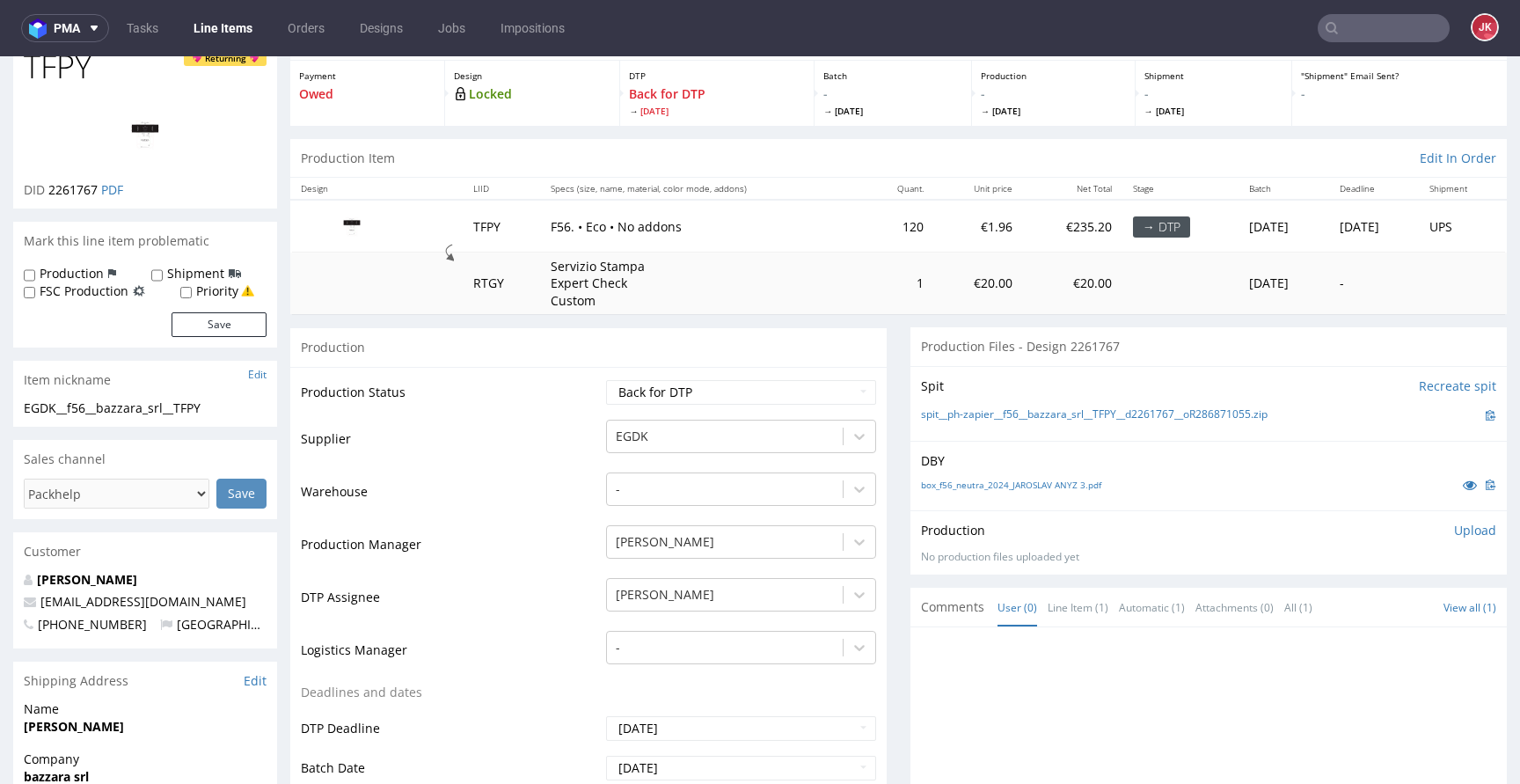
scroll to position [0, 0]
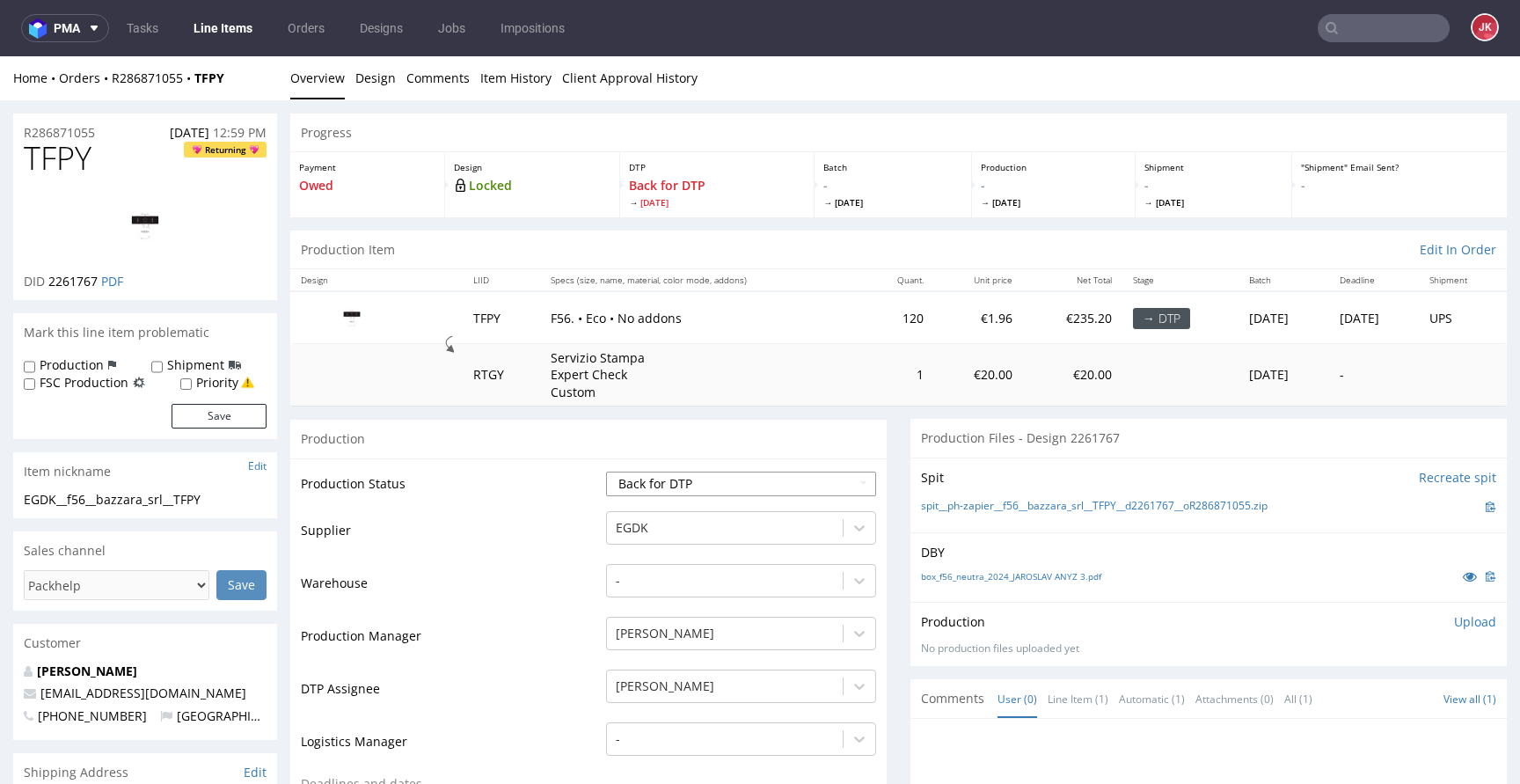
click at [631, 479] on select "Waiting for Artwork Waiting for Diecut Waiting for Mockup Waiting for DTP Waiti…" at bounding box center [741, 484] width 270 height 25
select select "dtp_in_process"
click at [606, 471] on select "Waiting for Artwork Waiting for Diecut Waiting for Mockup Waiting for DTP Waiti…" at bounding box center [741, 484] width 270 height 25
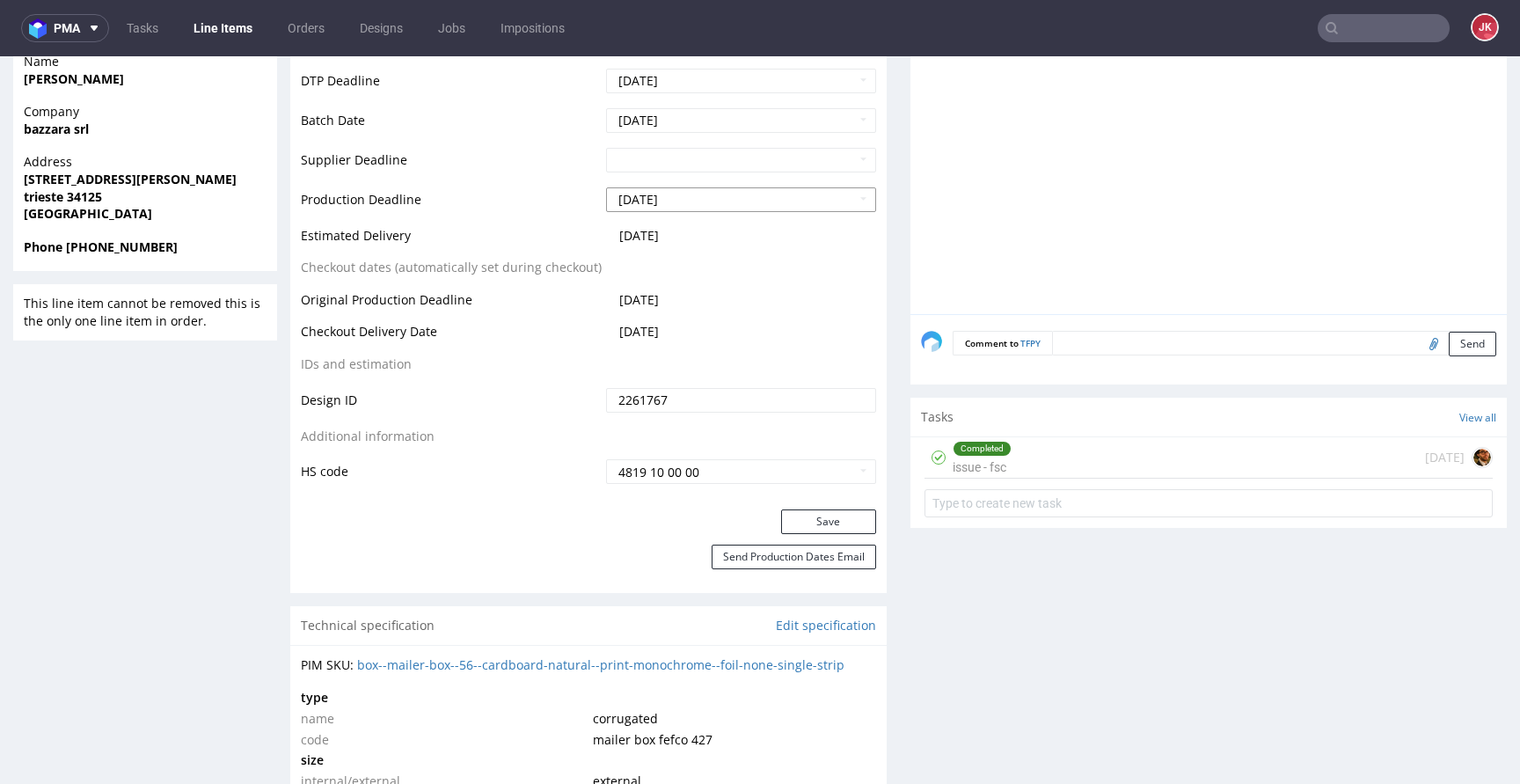
scroll to position [757, 0]
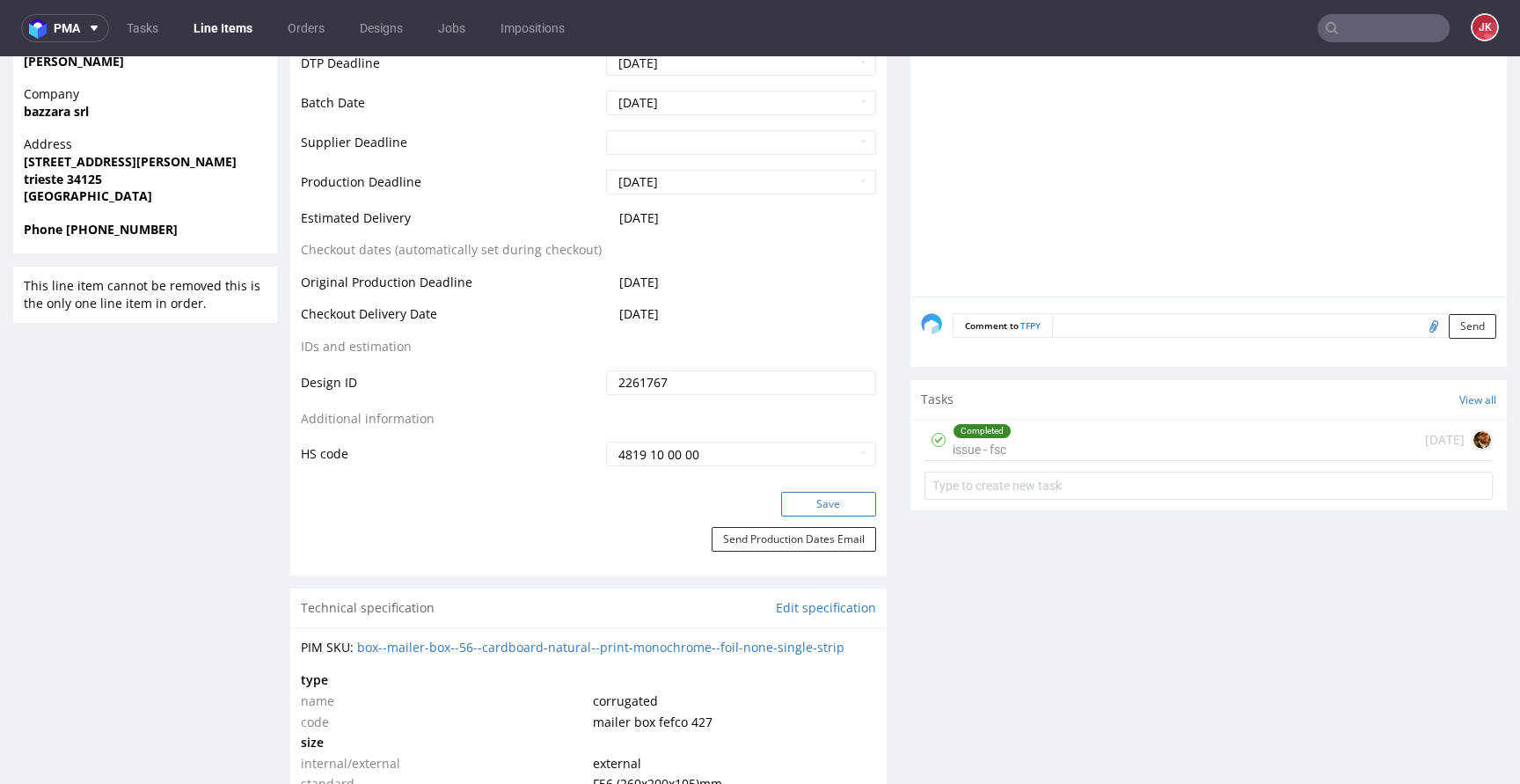
click at [798, 504] on button "Save" at bounding box center [828, 503] width 95 height 25
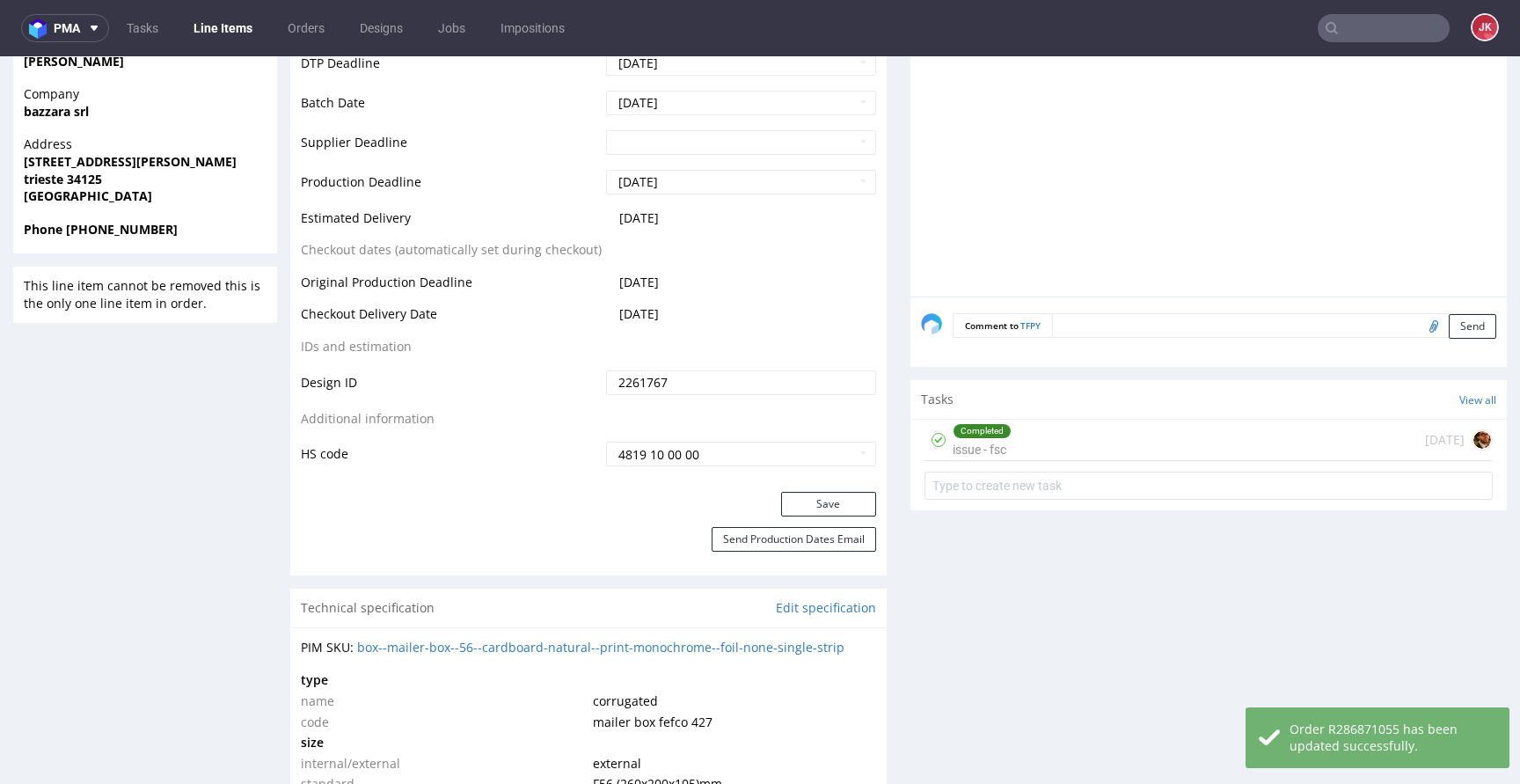
scroll to position [0, 0]
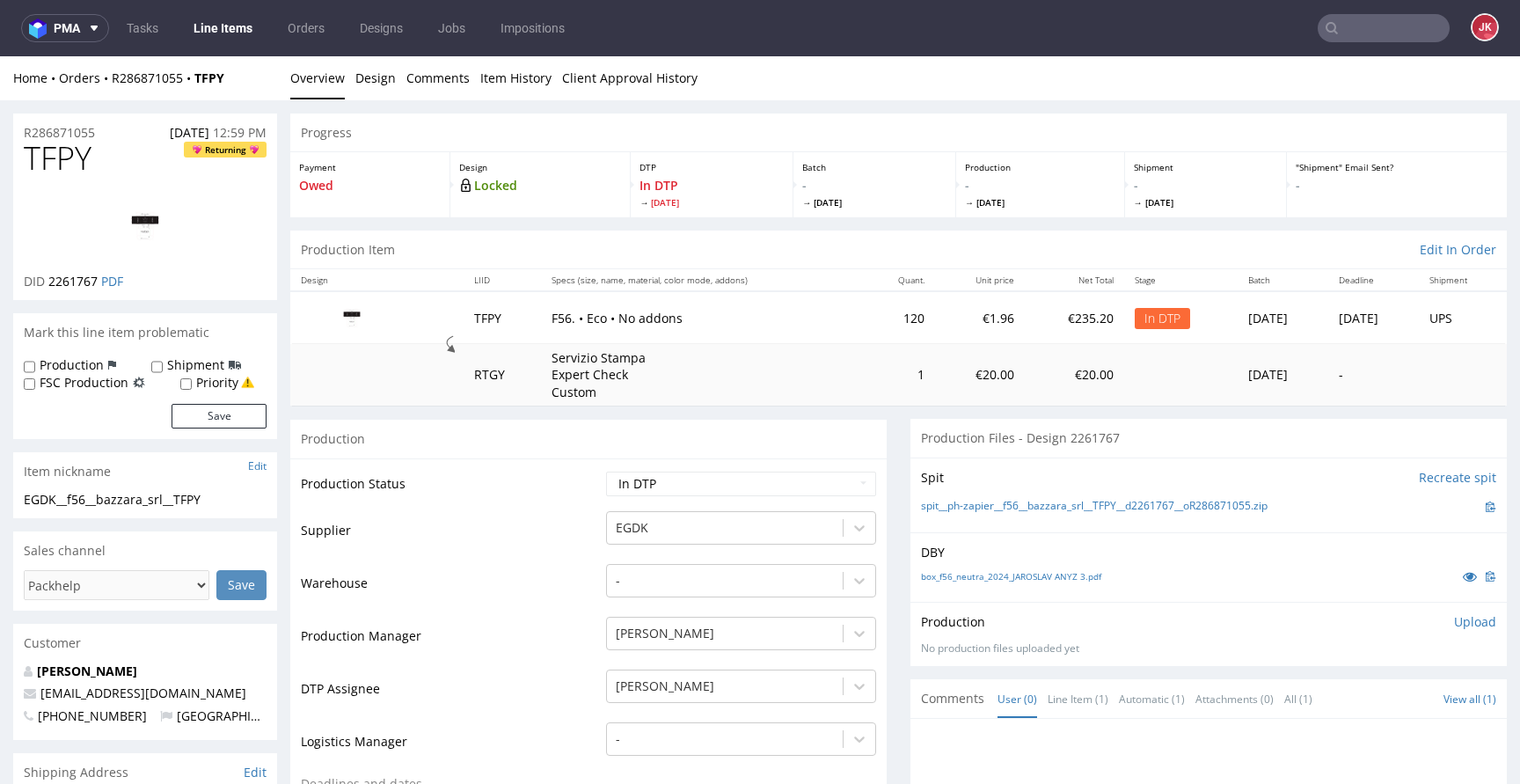
click at [66, 162] on span "TFPY" at bounding box center [58, 158] width 68 height 35
copy span "TFPY"
click at [544, 557] on td "Supplier" at bounding box center [451, 536] width 300 height 53
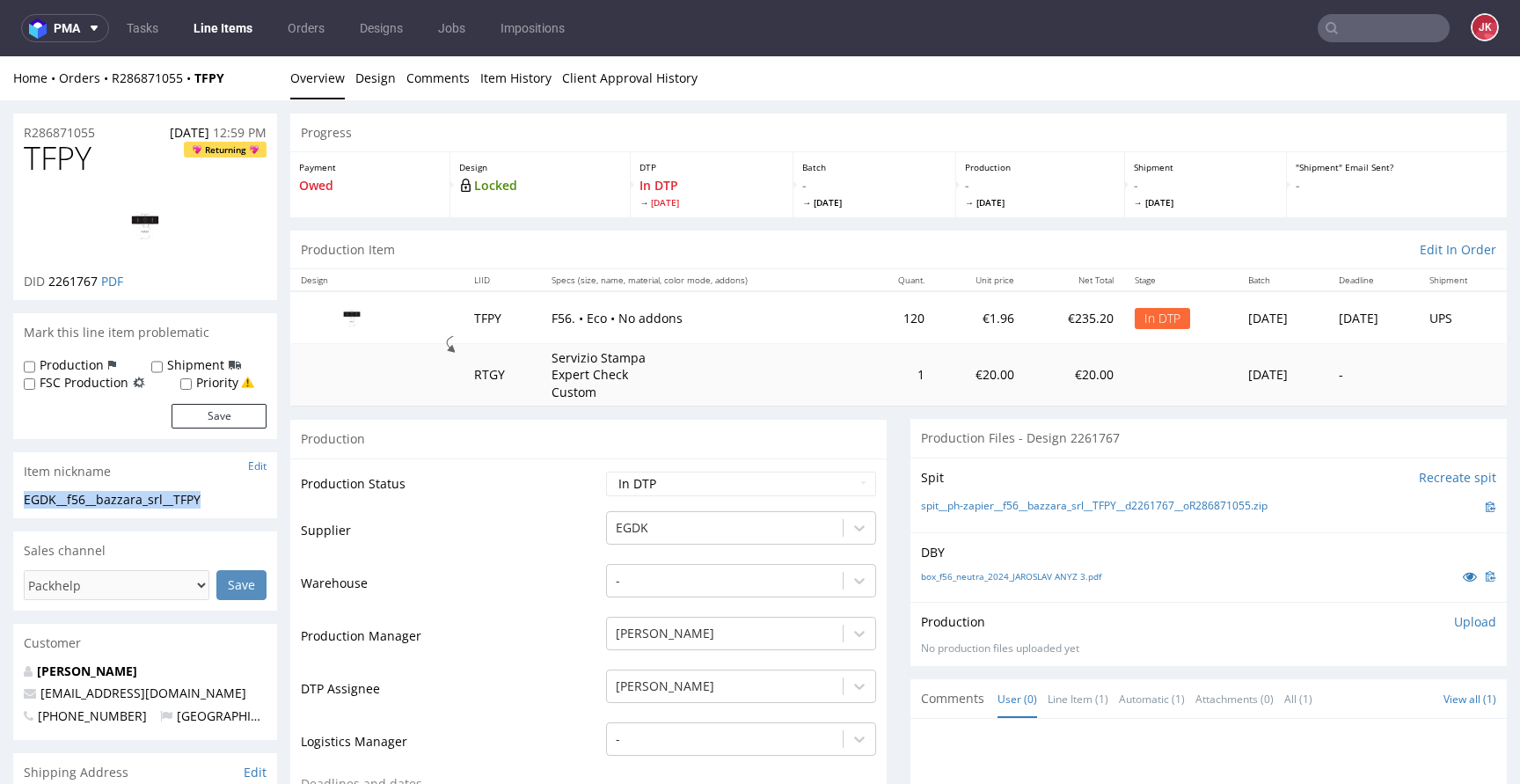
drag, startPoint x: 243, startPoint y: 494, endPoint x: 4, endPoint y: 496, distance: 239.0
copy div "EGDK__f56__bazzara_srl__TFPY"
click at [127, 128] on div "R286871055 16.09.2025 12:59 PM" at bounding box center [145, 128] width 264 height 28
drag, startPoint x: 112, startPoint y: 129, endPoint x: 0, endPoint y: 130, distance: 112.0
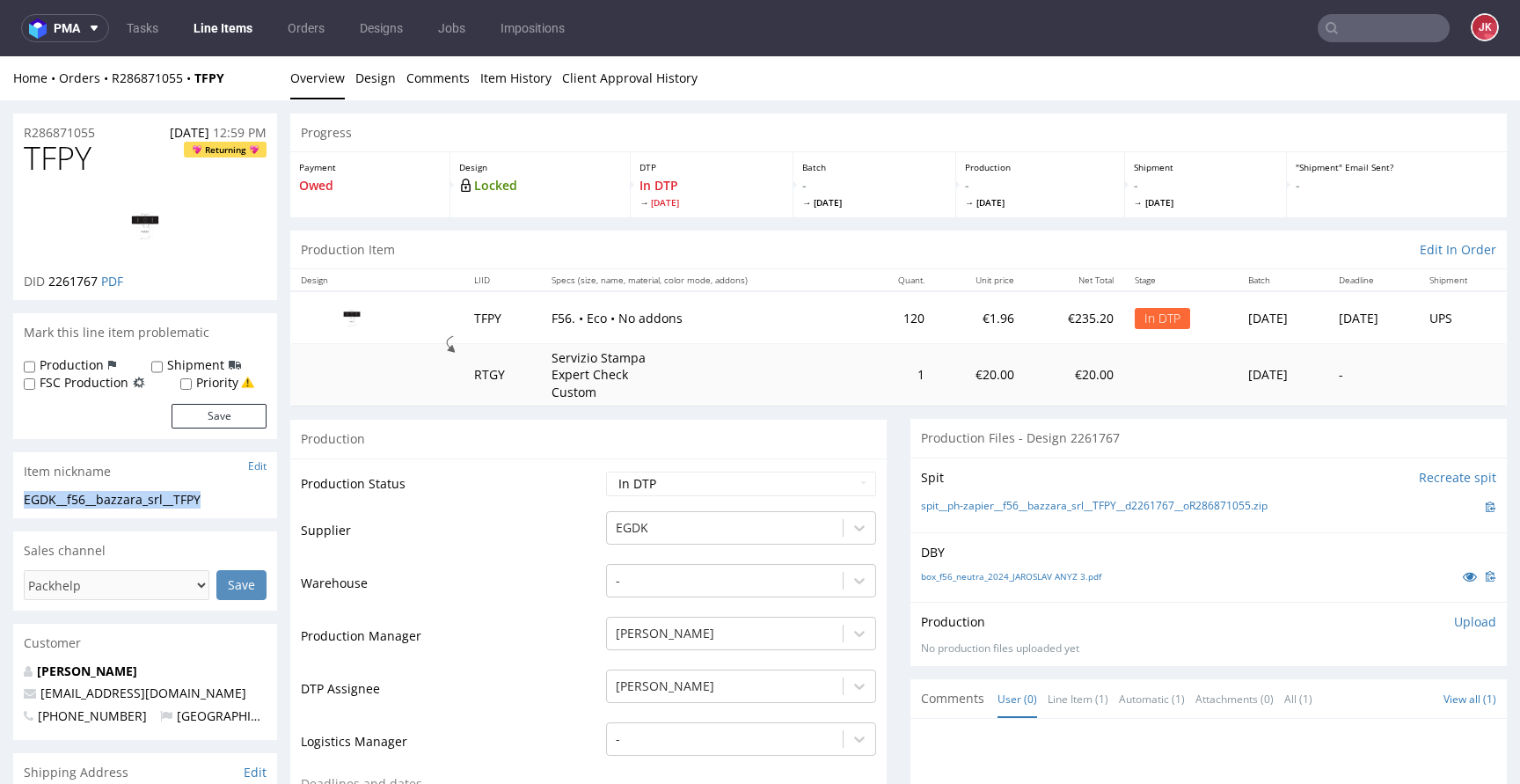
copy div "R286871055 16.09.2025"
click at [121, 126] on div "R286871055 16.09.2025 12:59 PM" at bounding box center [145, 128] width 264 height 28
drag, startPoint x: 121, startPoint y: 129, endPoint x: 0, endPoint y: 134, distance: 121.1
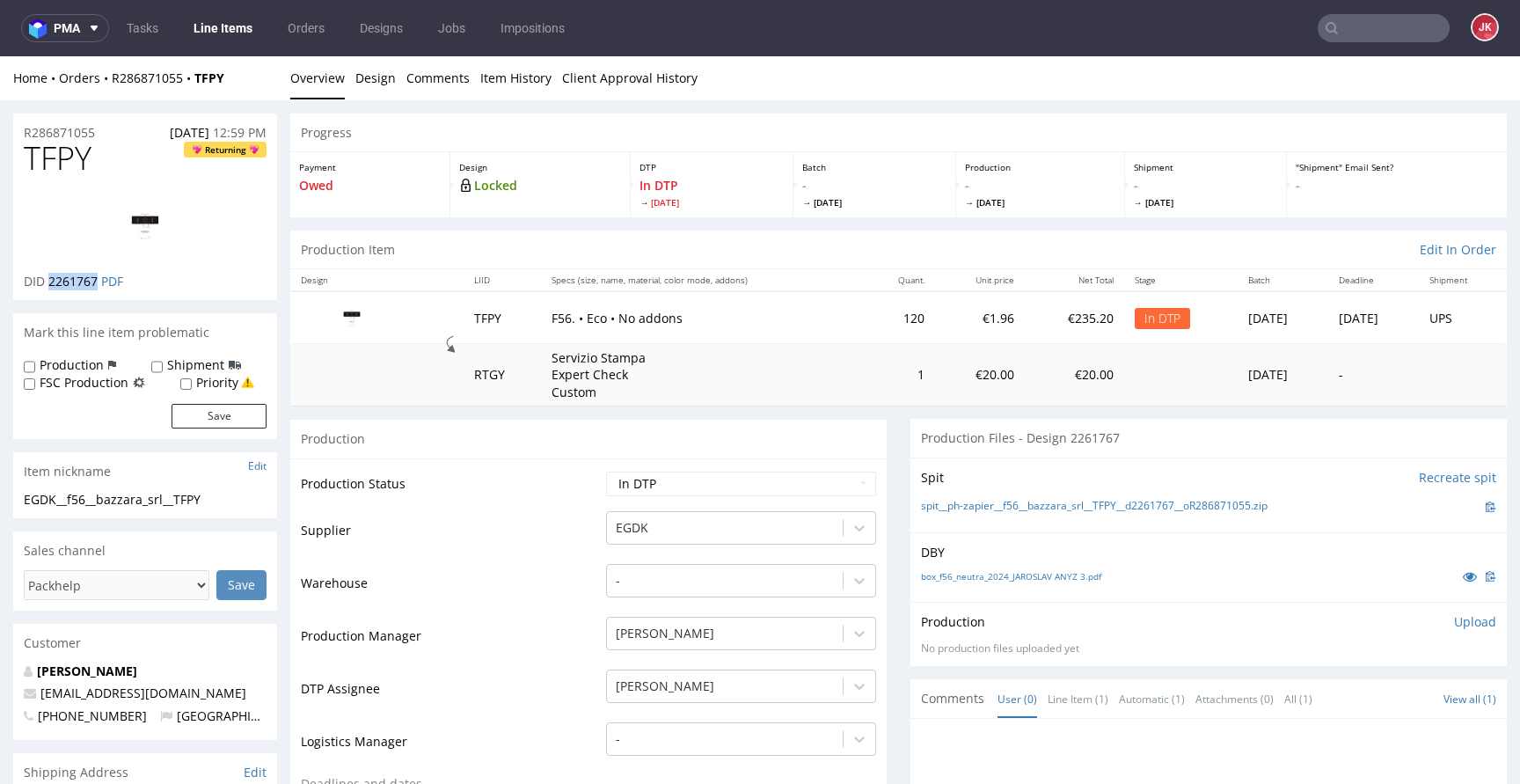
drag, startPoint x: 50, startPoint y: 284, endPoint x: 94, endPoint y: 288, distance: 44.2
click at [94, 288] on p "DID 2261767 PDF" at bounding box center [73, 281] width 99 height 18
copy span "2261767"
click at [784, 484] on select "Waiting for Artwork Waiting for Diecut Waiting for Mockup Waiting for DTP Waiti…" at bounding box center [741, 484] width 270 height 25
click at [1442, 636] on div "Production Upload No production files uploaded yet Description (optional) Add f…" at bounding box center [1208, 634] width 575 height 43
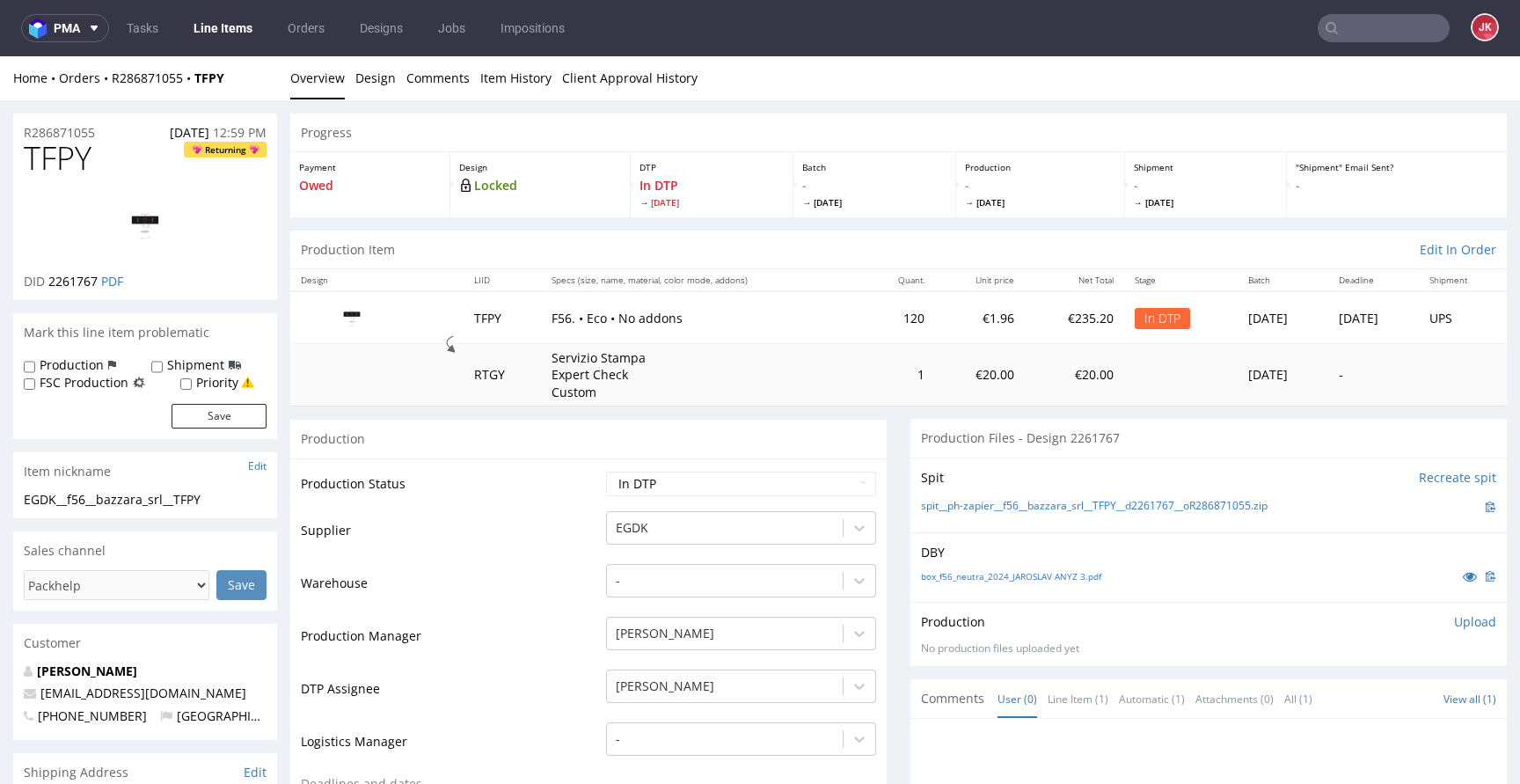
click at [1454, 628] on p "Upload" at bounding box center [1475, 622] width 43 height 18
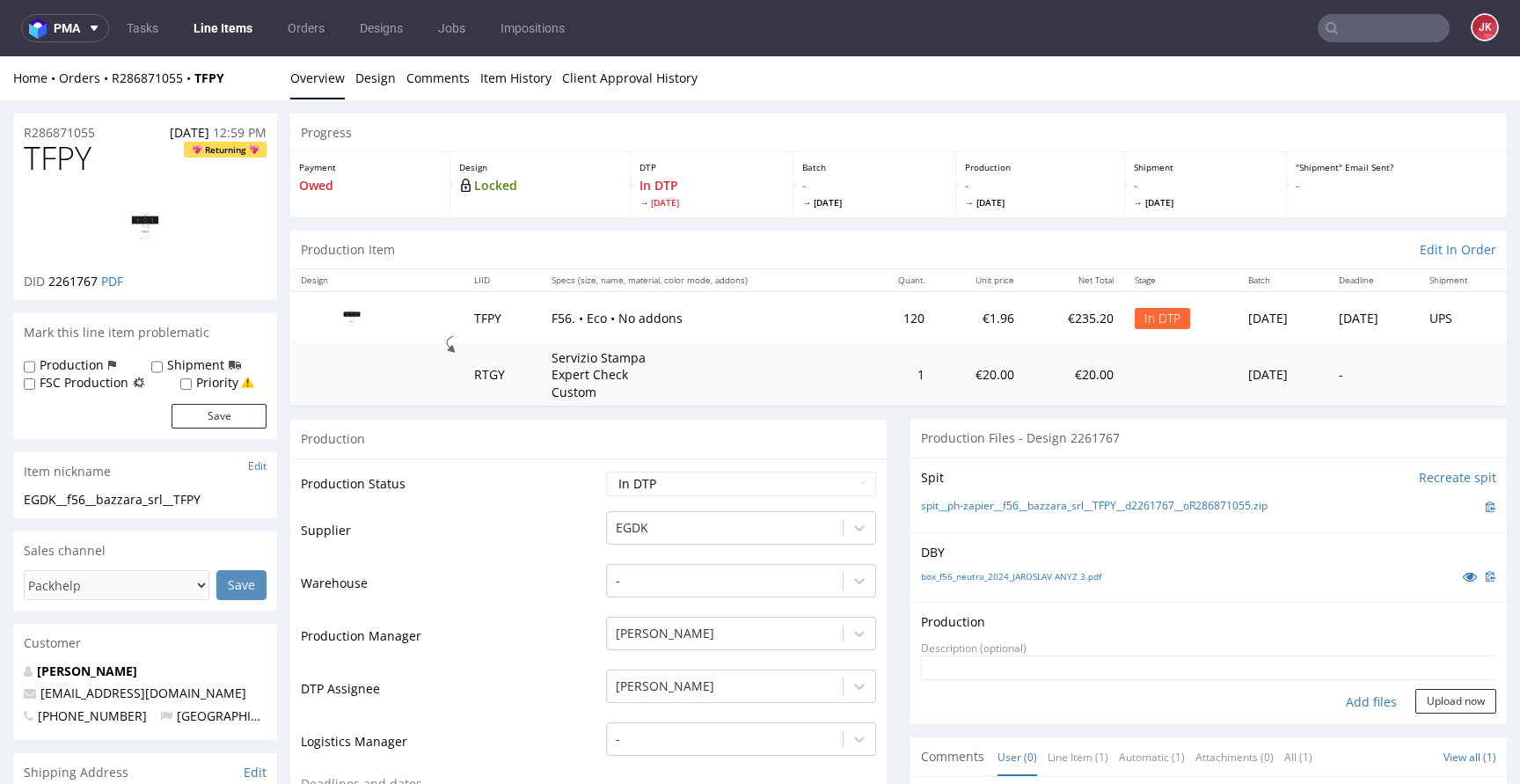
click at [1360, 707] on div "Add files" at bounding box center [1371, 702] width 88 height 26
type input "C:\fakepath\EGDK__f56__bazzara_srl__TFPY__d2261767__oR286871055__1__outside.pdf"
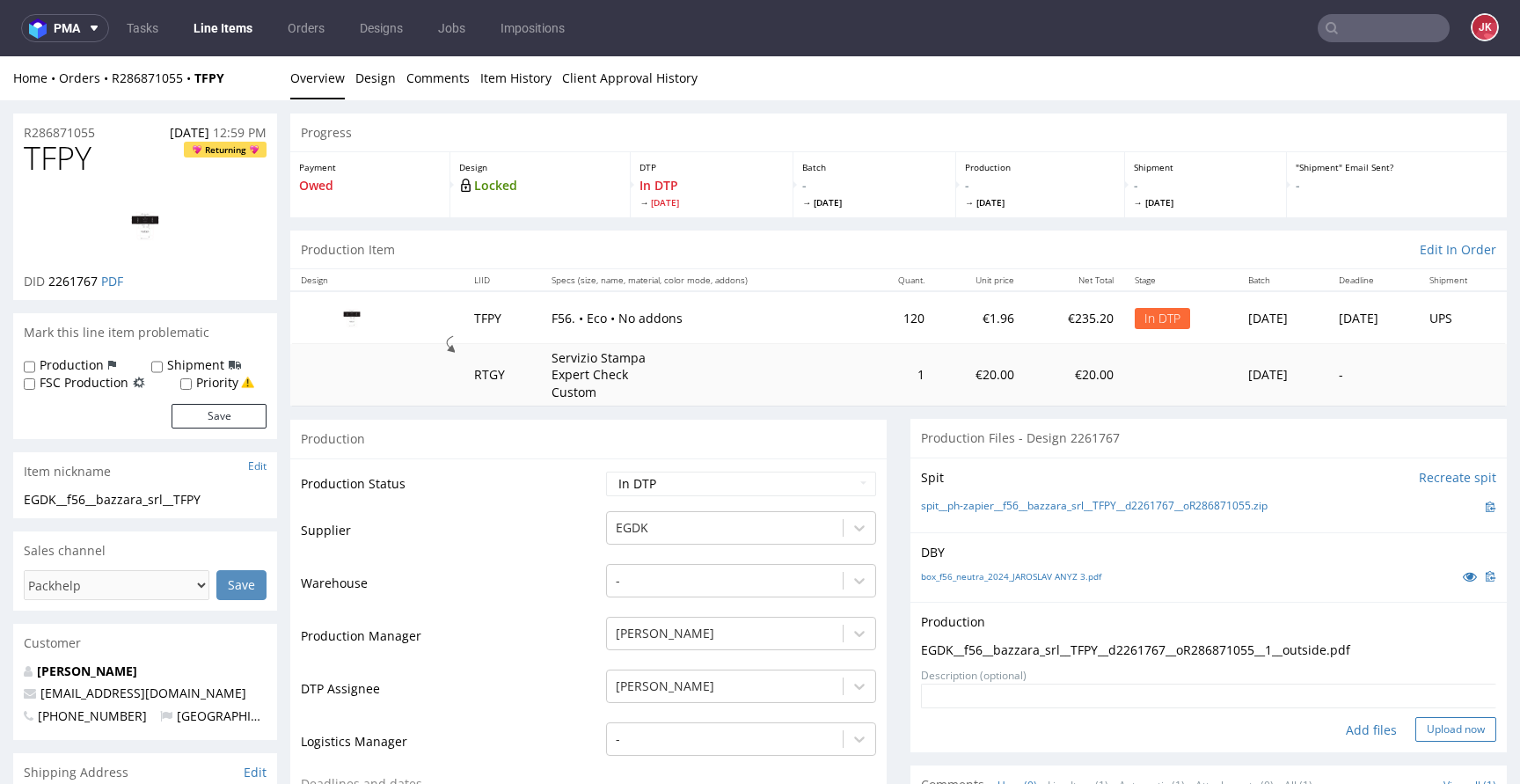
click at [1426, 728] on button "Upload now" at bounding box center [1456, 729] width 81 height 25
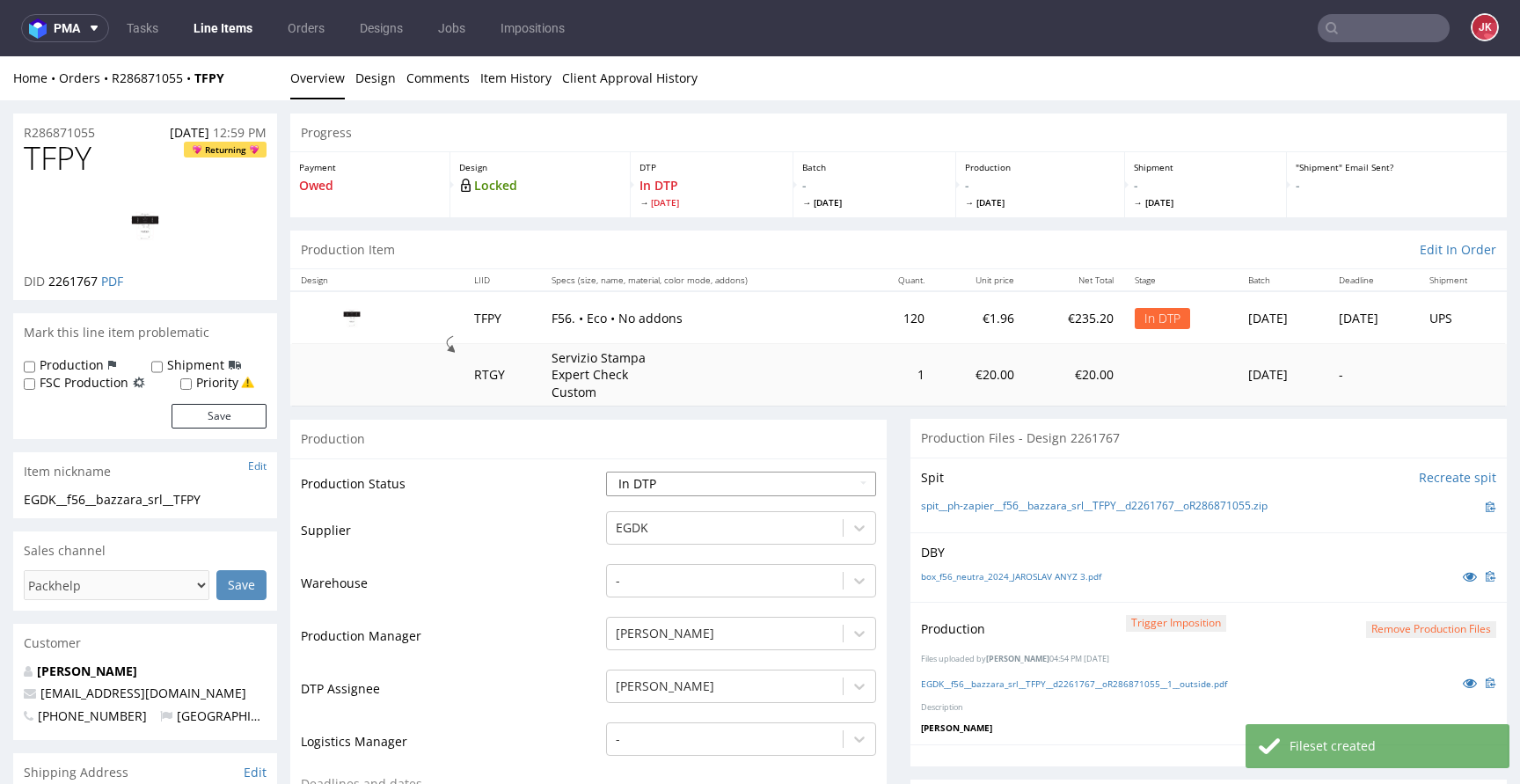
click at [720, 478] on select "Waiting for Artwork Waiting for Diecut Waiting for Mockup Waiting for DTP Waiti…" at bounding box center [741, 484] width 270 height 25
select select "dtp_waiting_for_double_check"
click at [606, 471] on select "Waiting for Artwork Waiting for Diecut Waiting for Mockup Waiting for DTP Waiti…" at bounding box center [741, 484] width 270 height 25
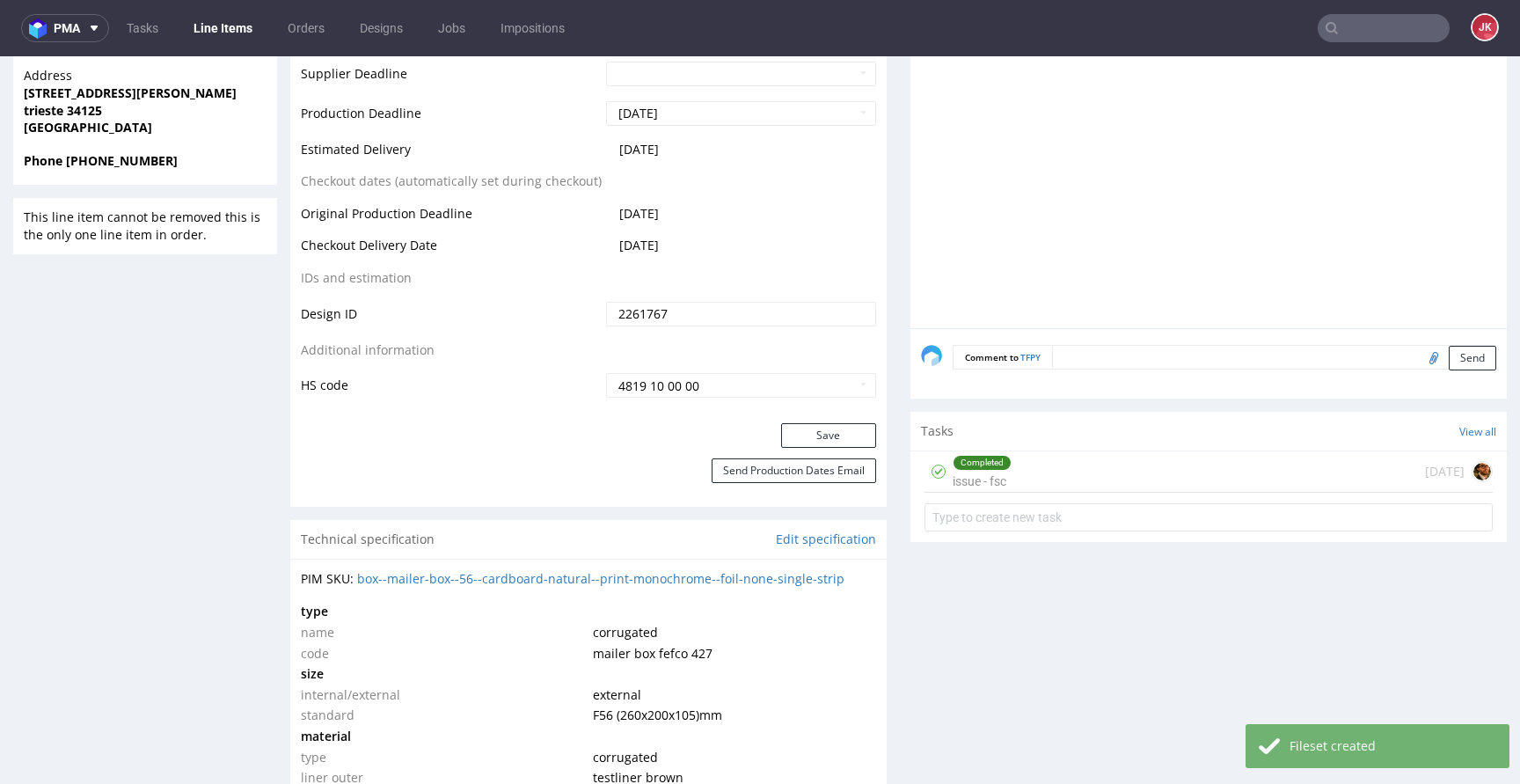
scroll to position [861, 0]
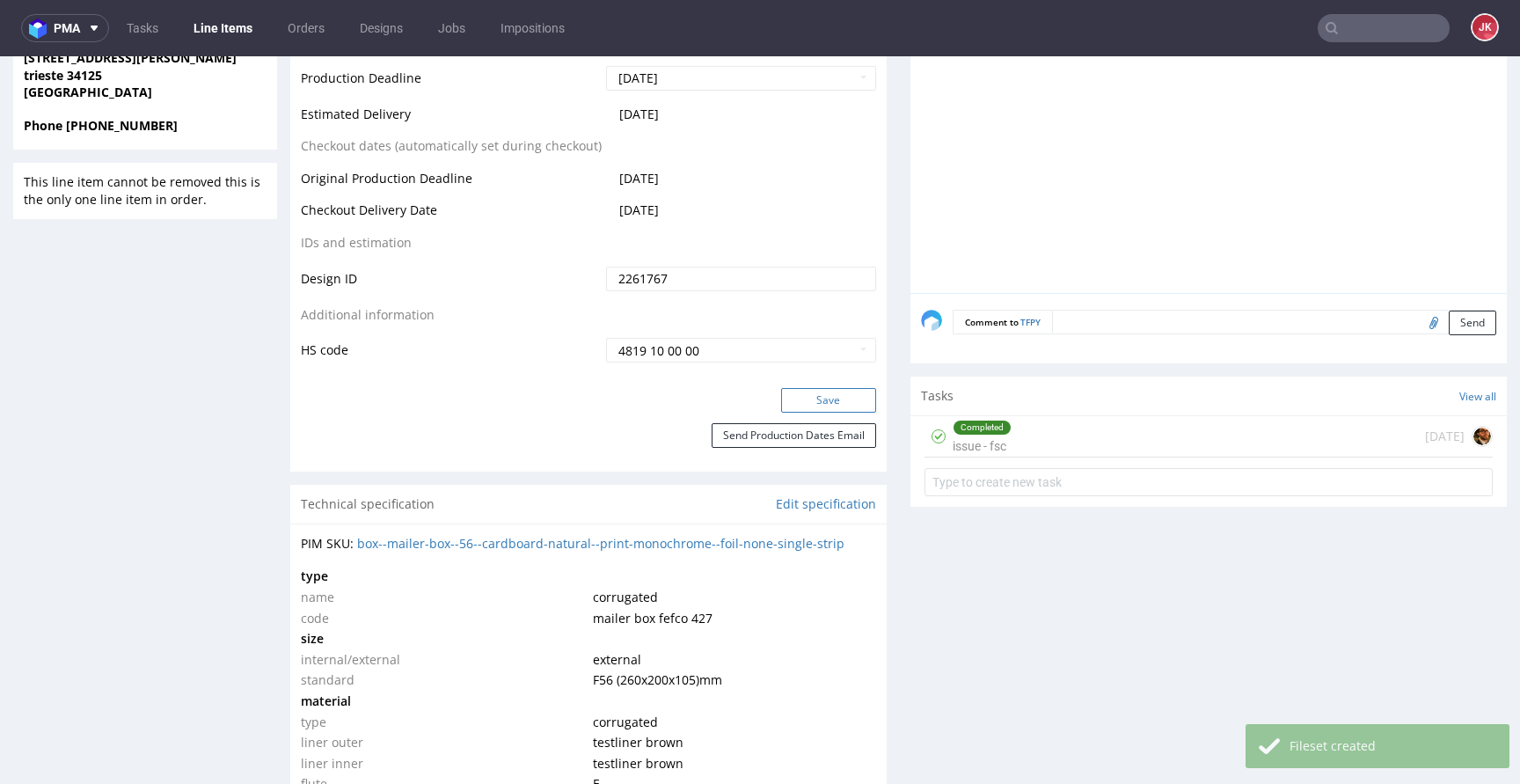
click at [810, 394] on button "Save" at bounding box center [828, 401] width 95 height 25
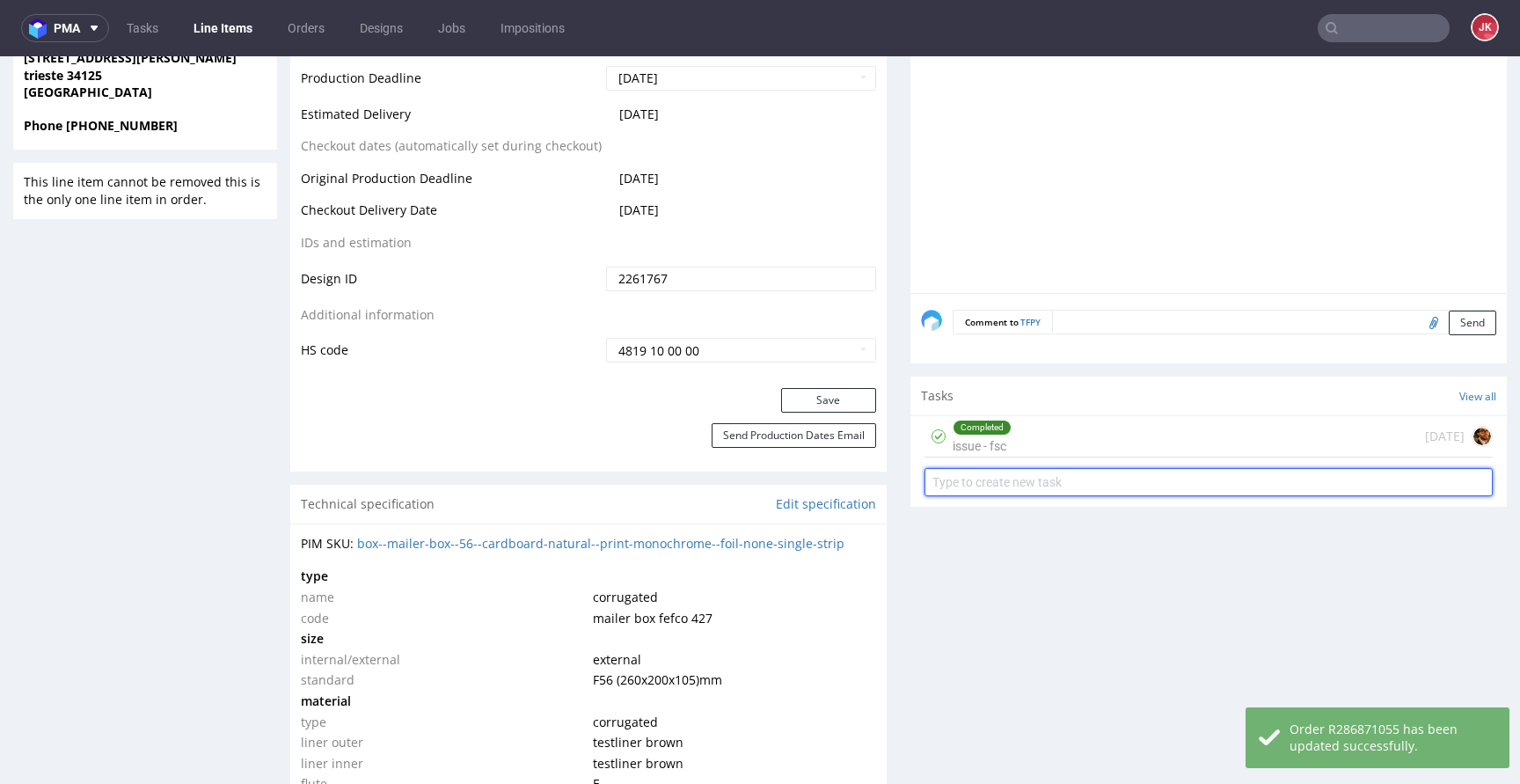
click at [965, 483] on input "text" at bounding box center [1207, 482] width 568 height 28
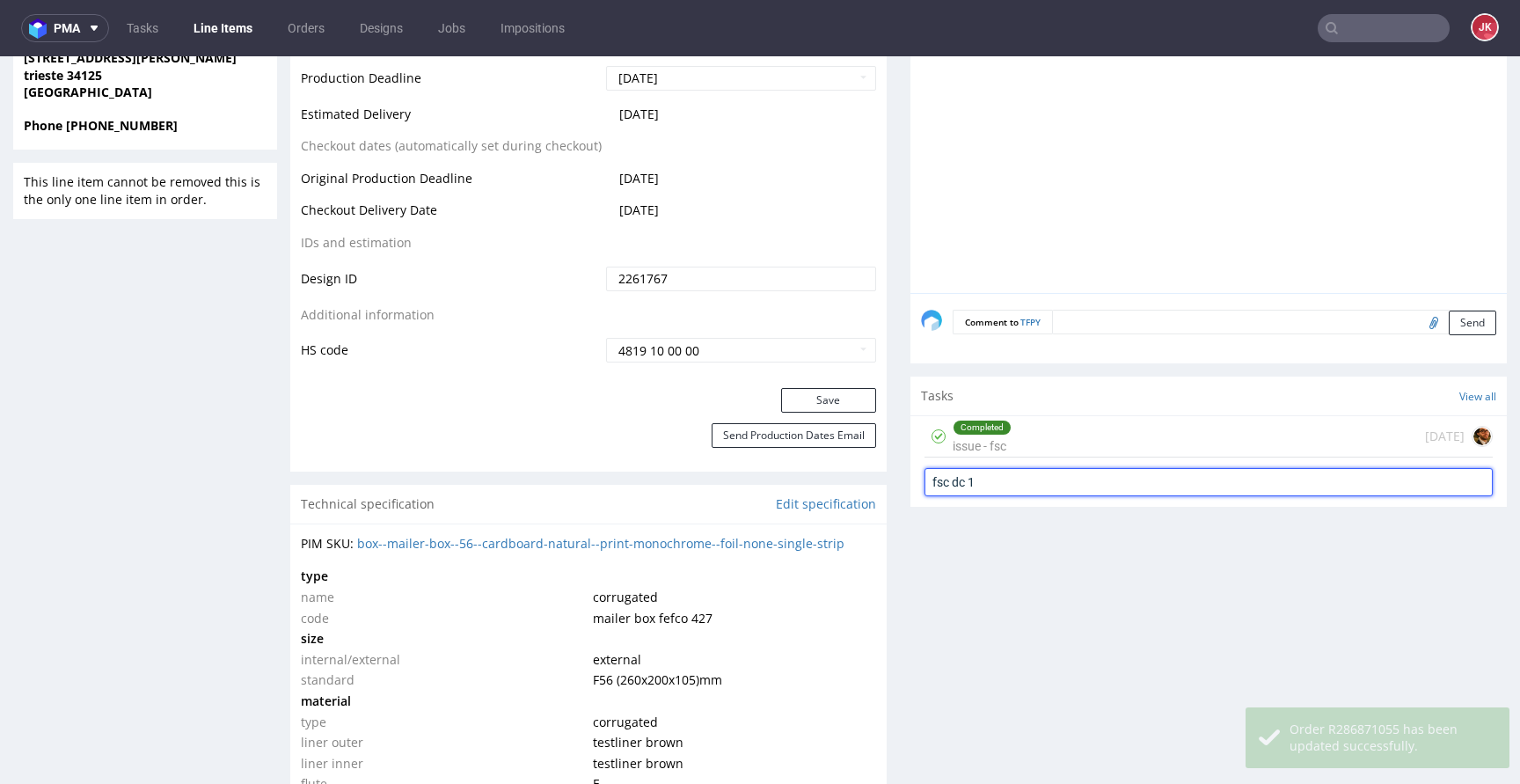
type input "fsc dc 1"
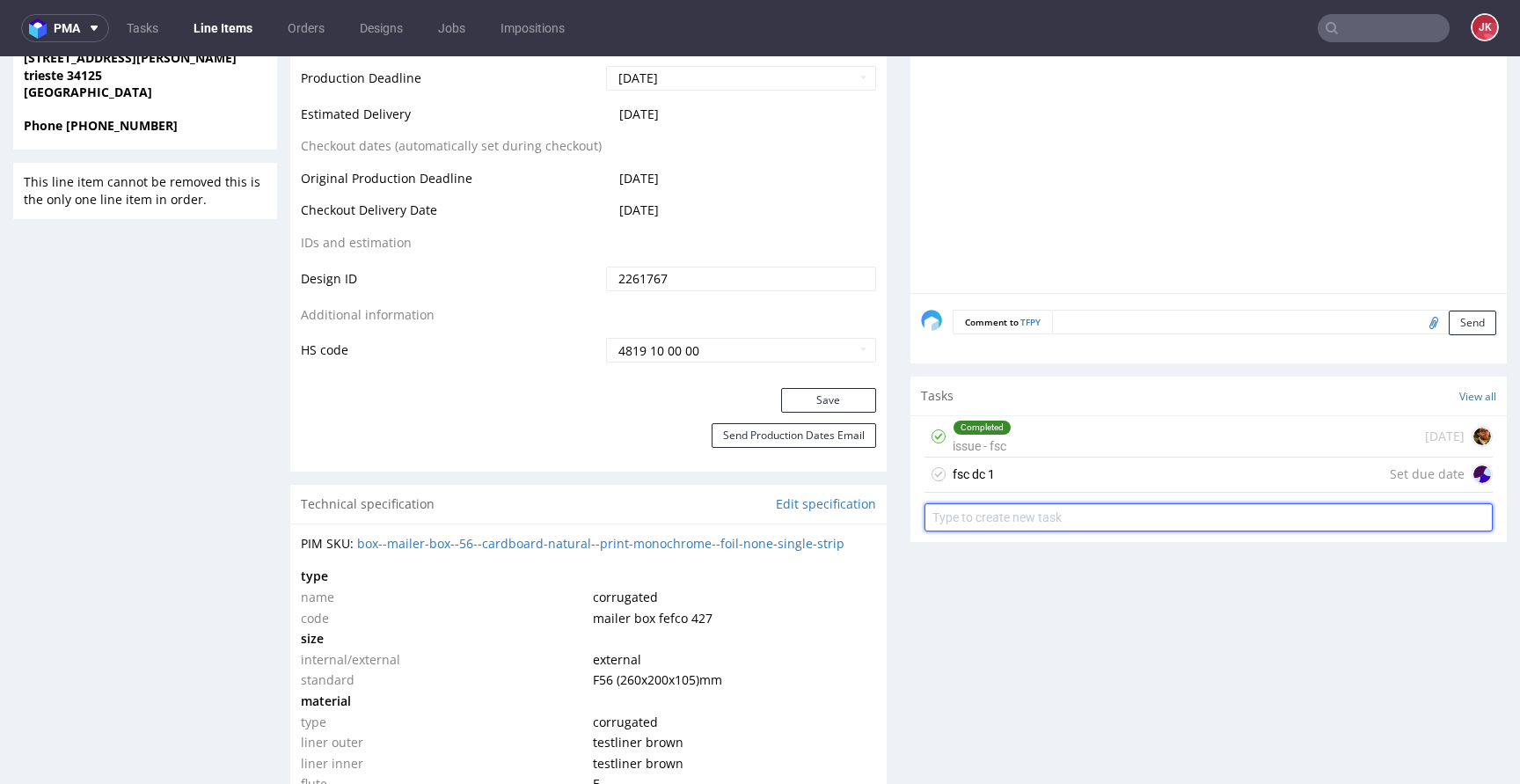
click at [975, 514] on input "text" at bounding box center [1207, 518] width 568 height 28
type input "fsc dc 2"
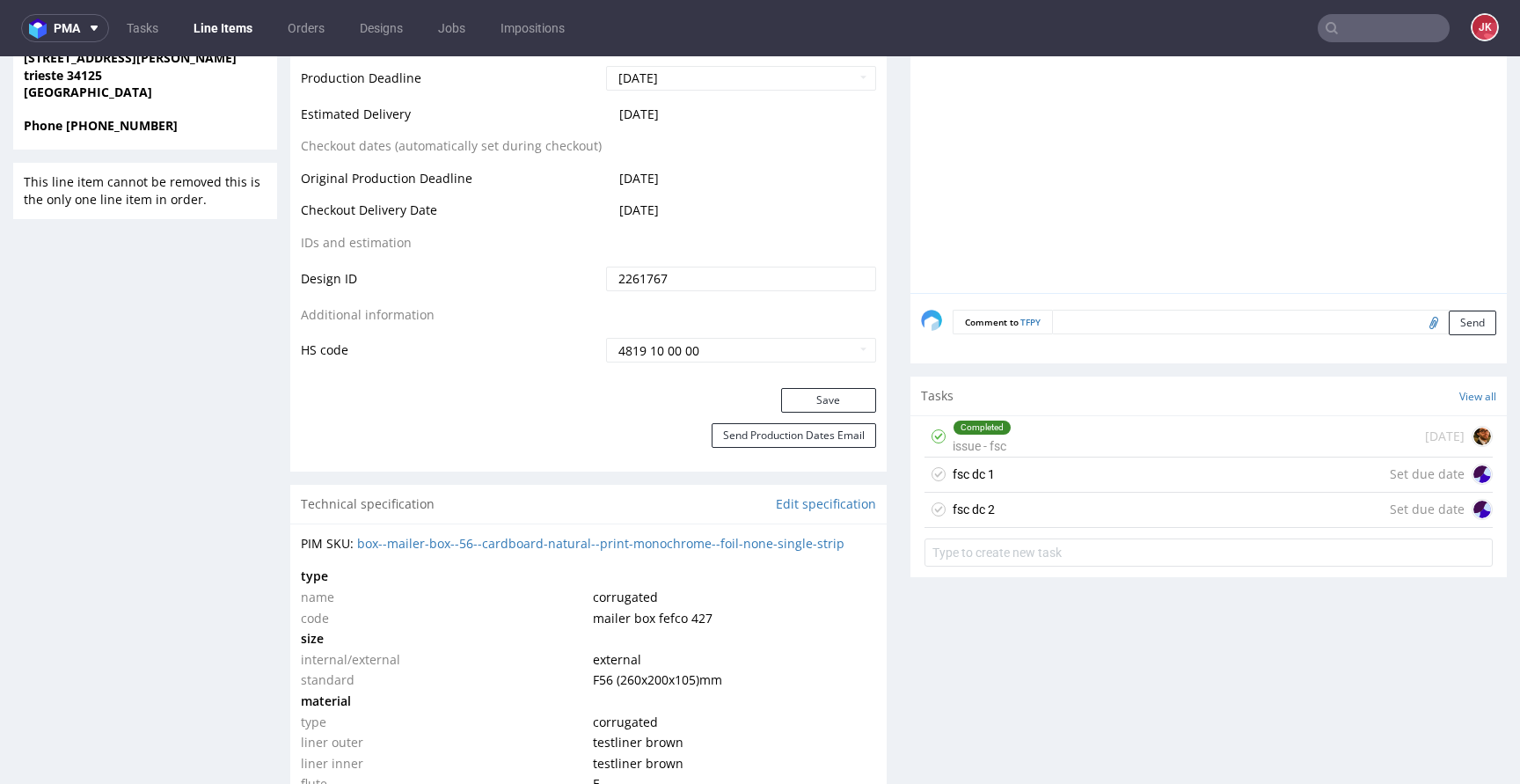
click at [965, 472] on div "fsc dc 1" at bounding box center [973, 474] width 43 height 21
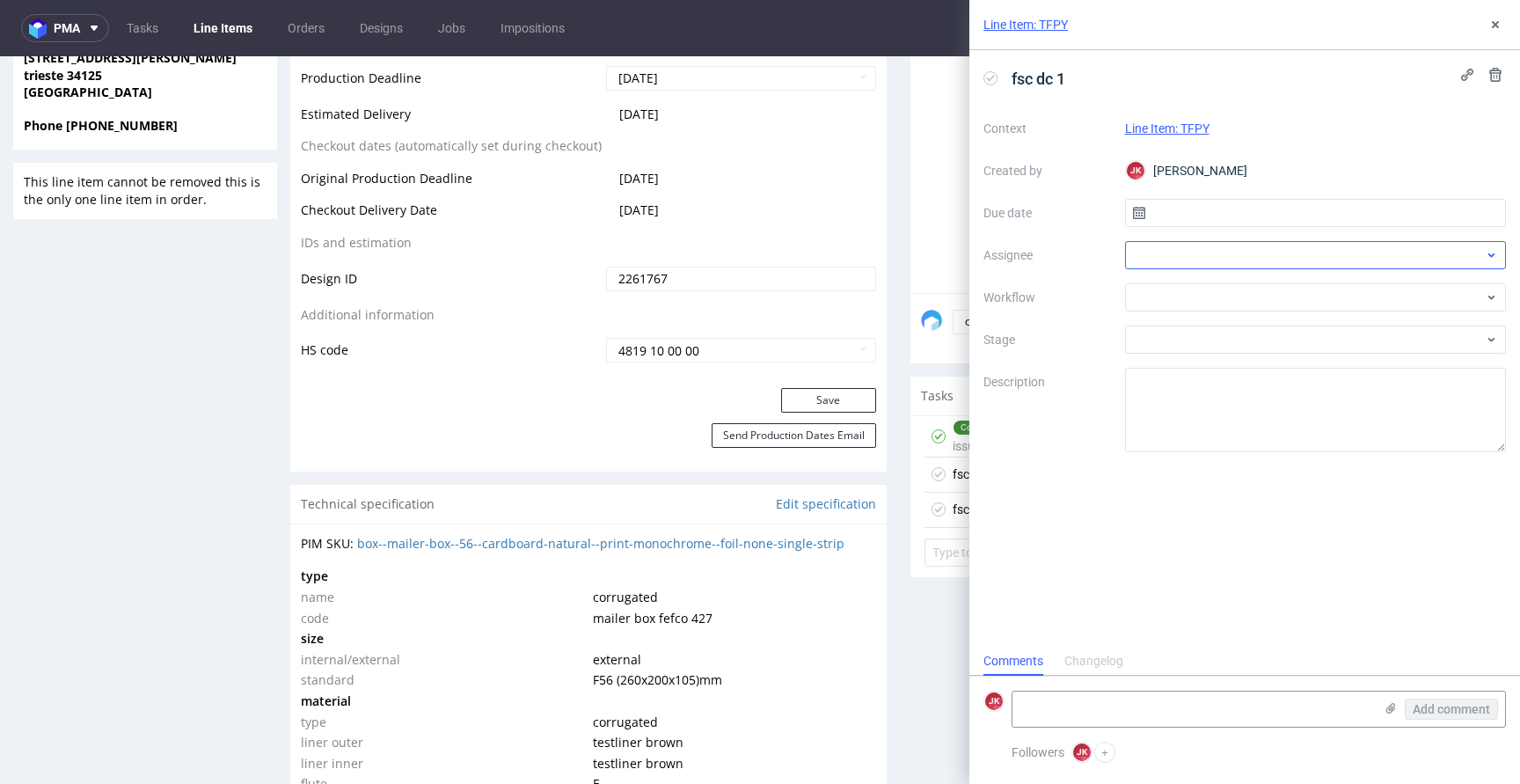
scroll to position [14, 0]
click at [1169, 212] on input "text" at bounding box center [1316, 213] width 382 height 28
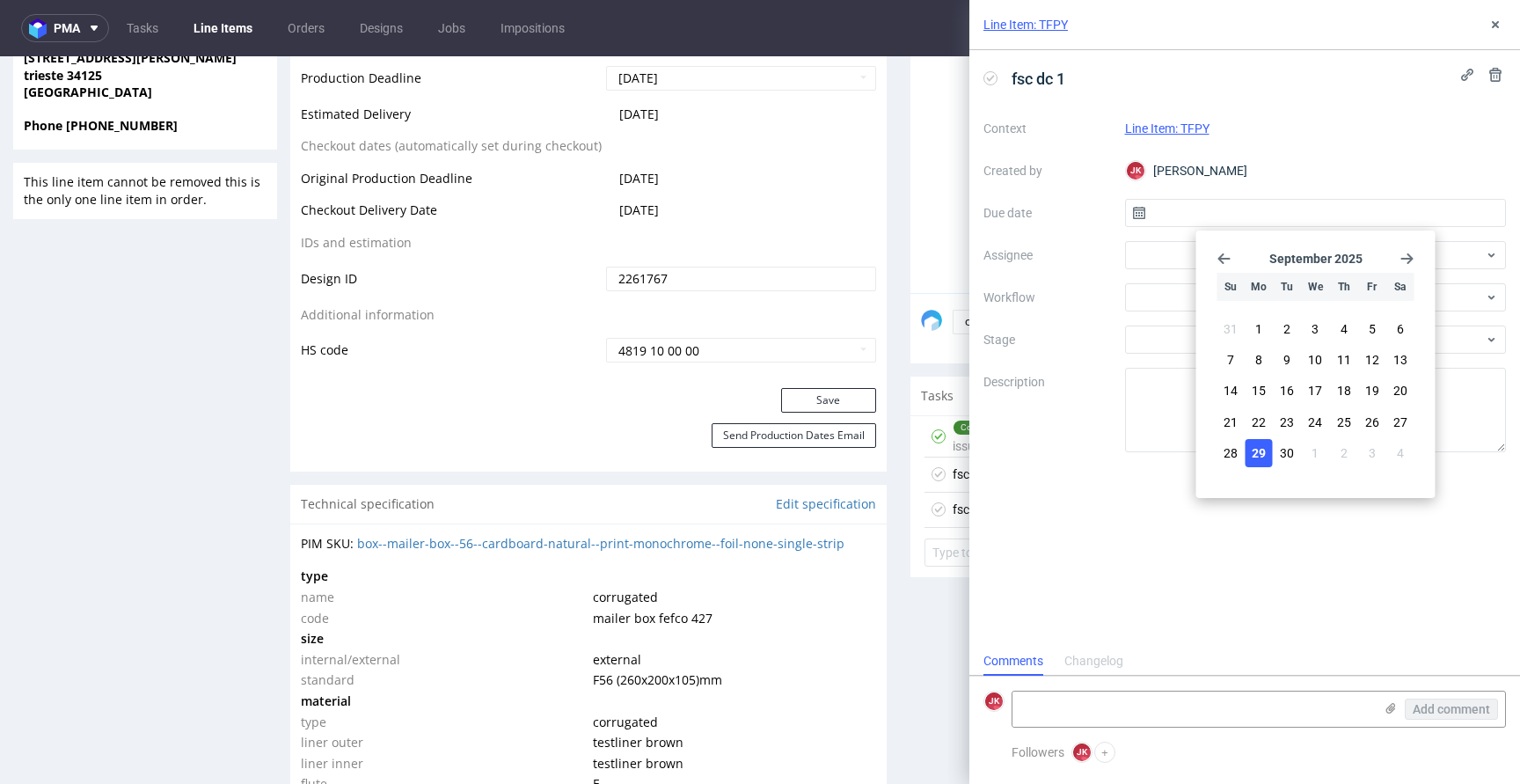
click at [1268, 451] on button "29" at bounding box center [1258, 453] width 27 height 28
type input "29/09/2025"
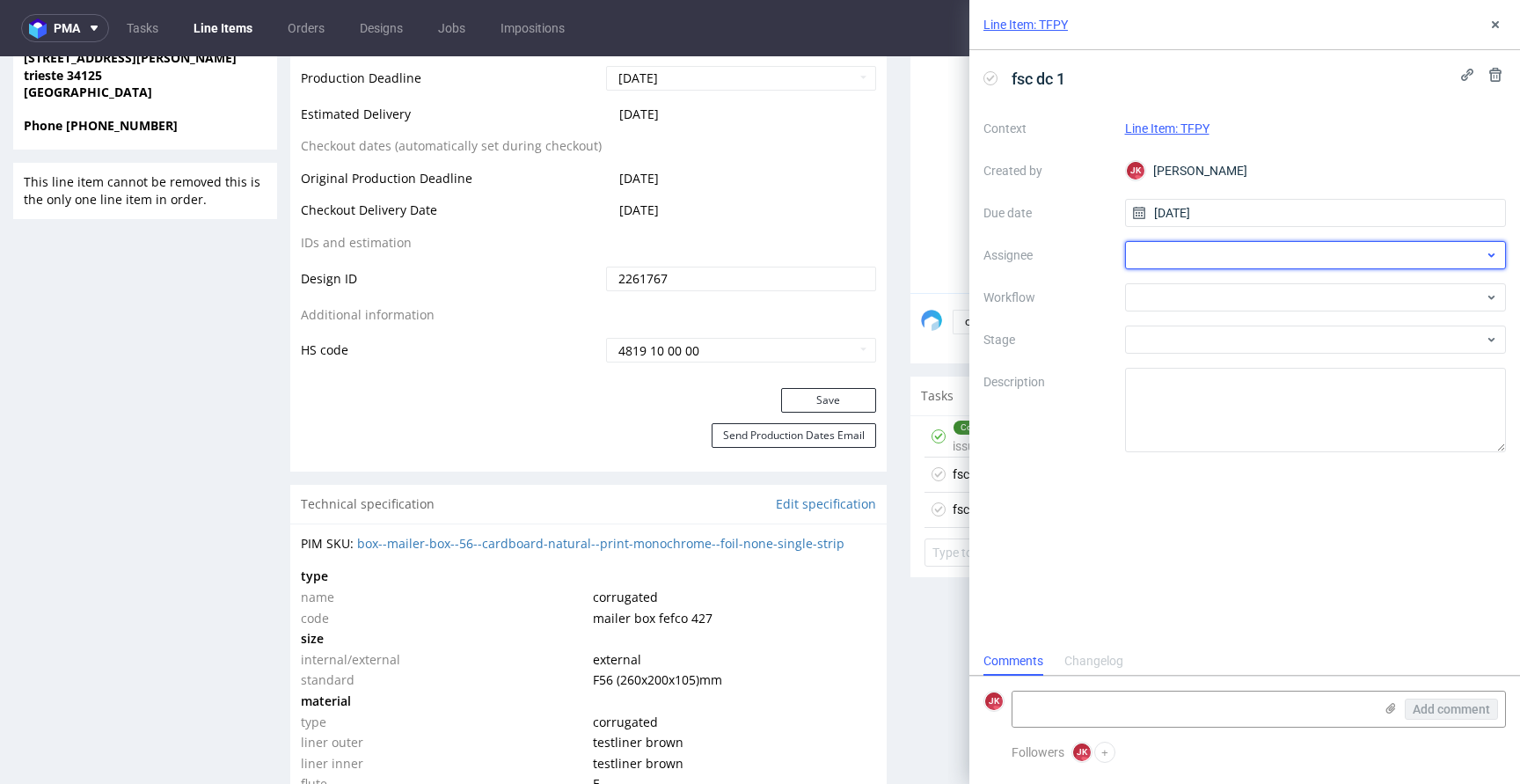
click at [1171, 263] on div at bounding box center [1316, 255] width 382 height 28
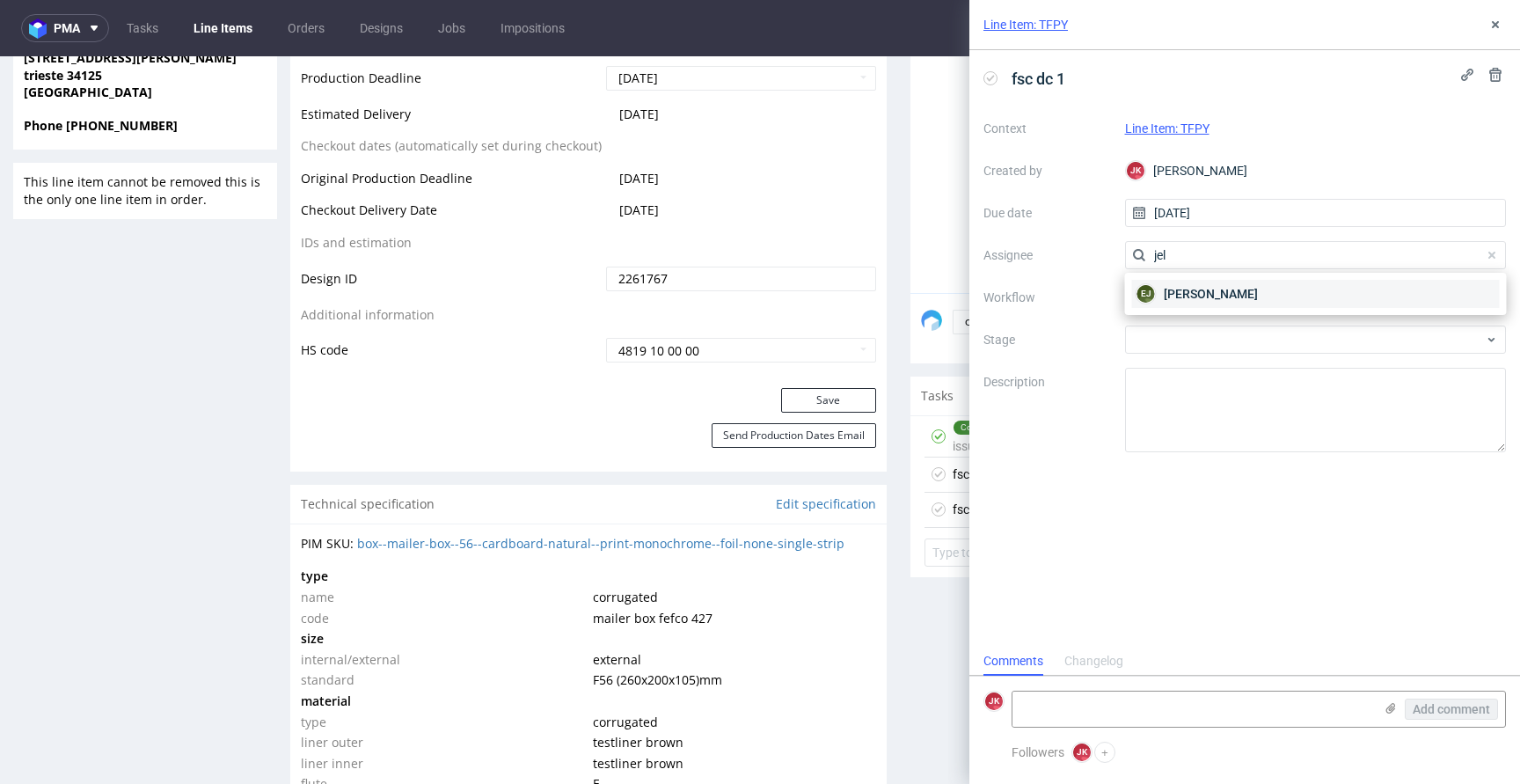
type input "jel"
click at [1190, 296] on span "Elżbieta Jelińska" at bounding box center [1211, 294] width 94 height 18
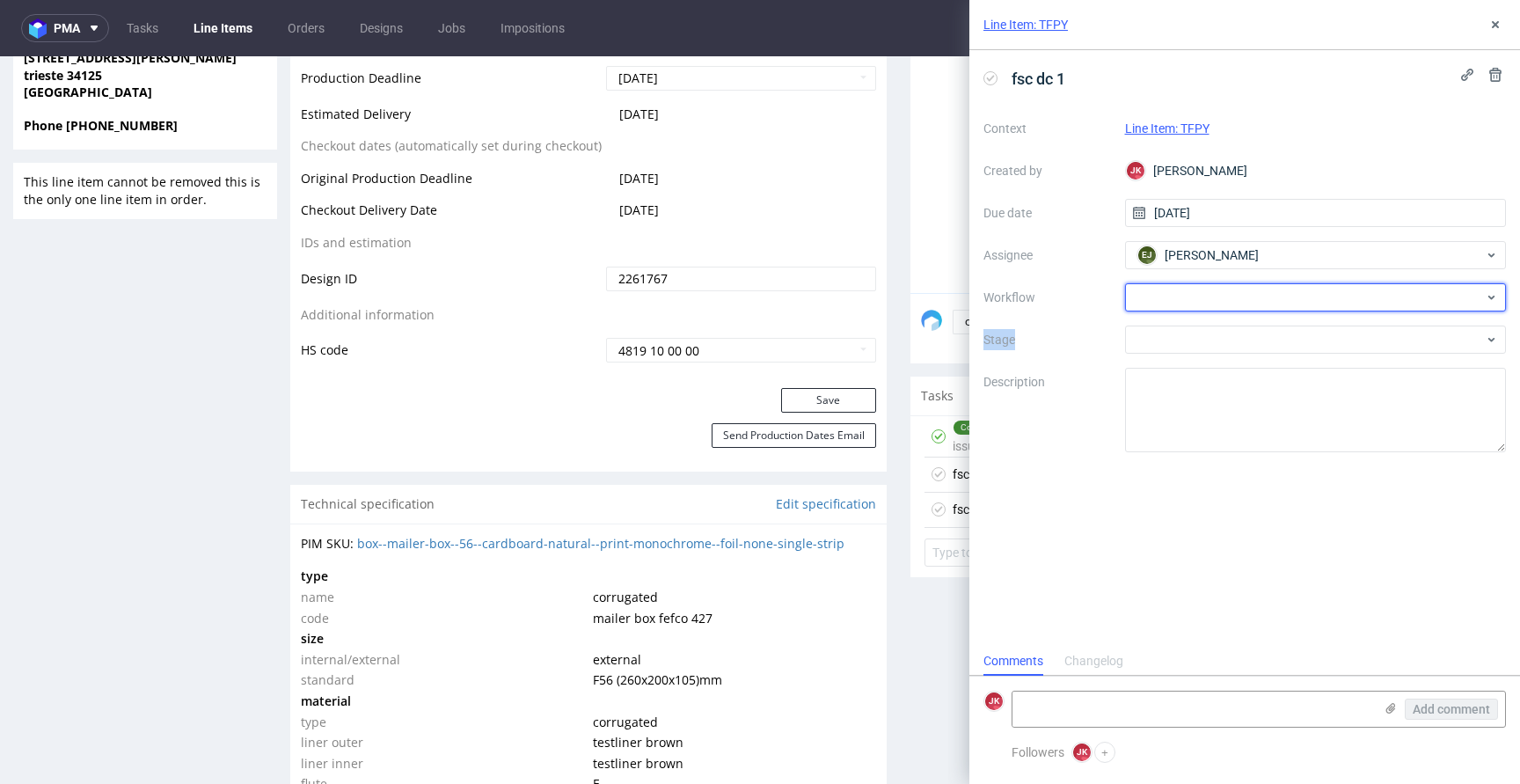
click at [1190, 296] on div at bounding box center [1316, 298] width 382 height 28
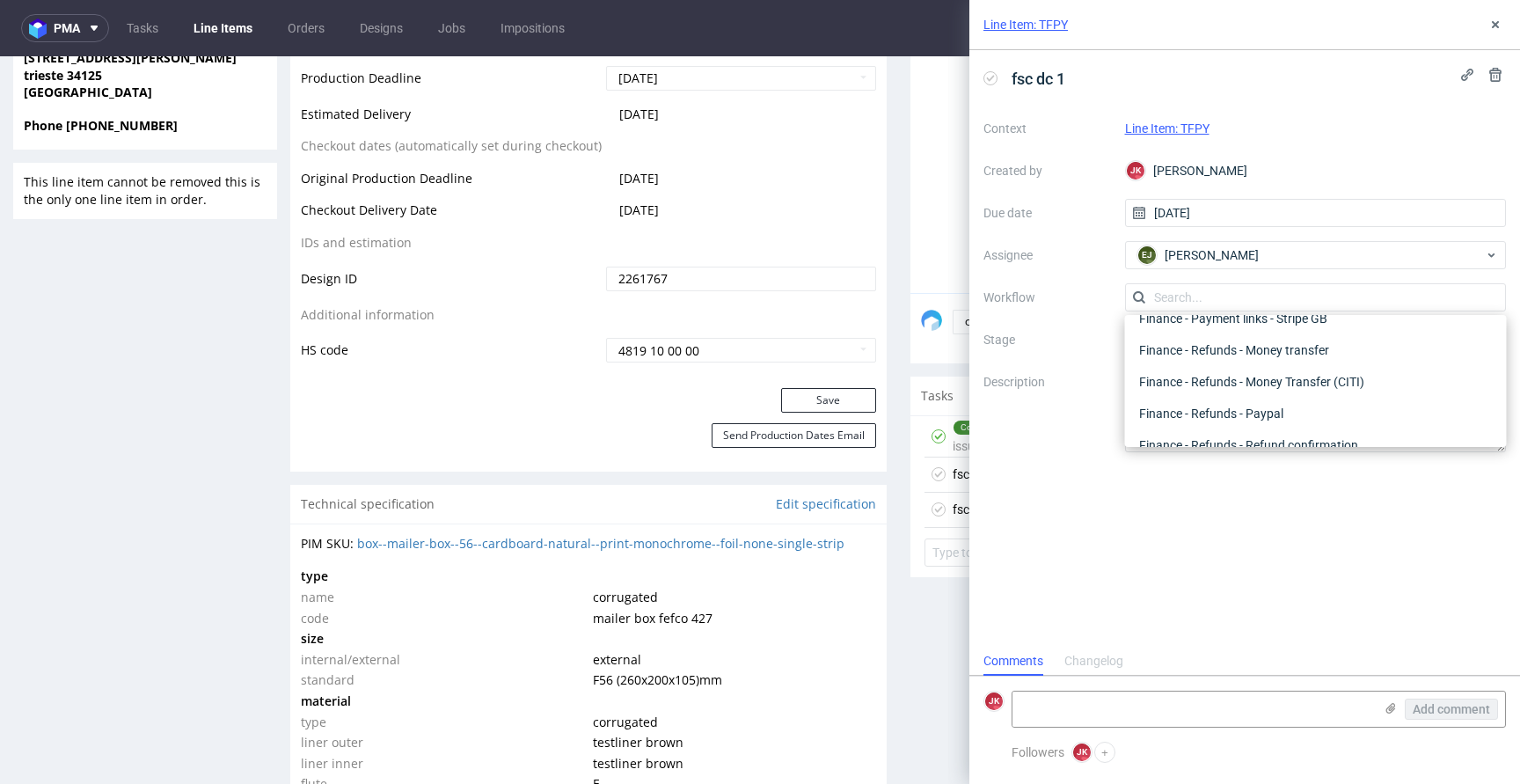
scroll to position [0, 0]
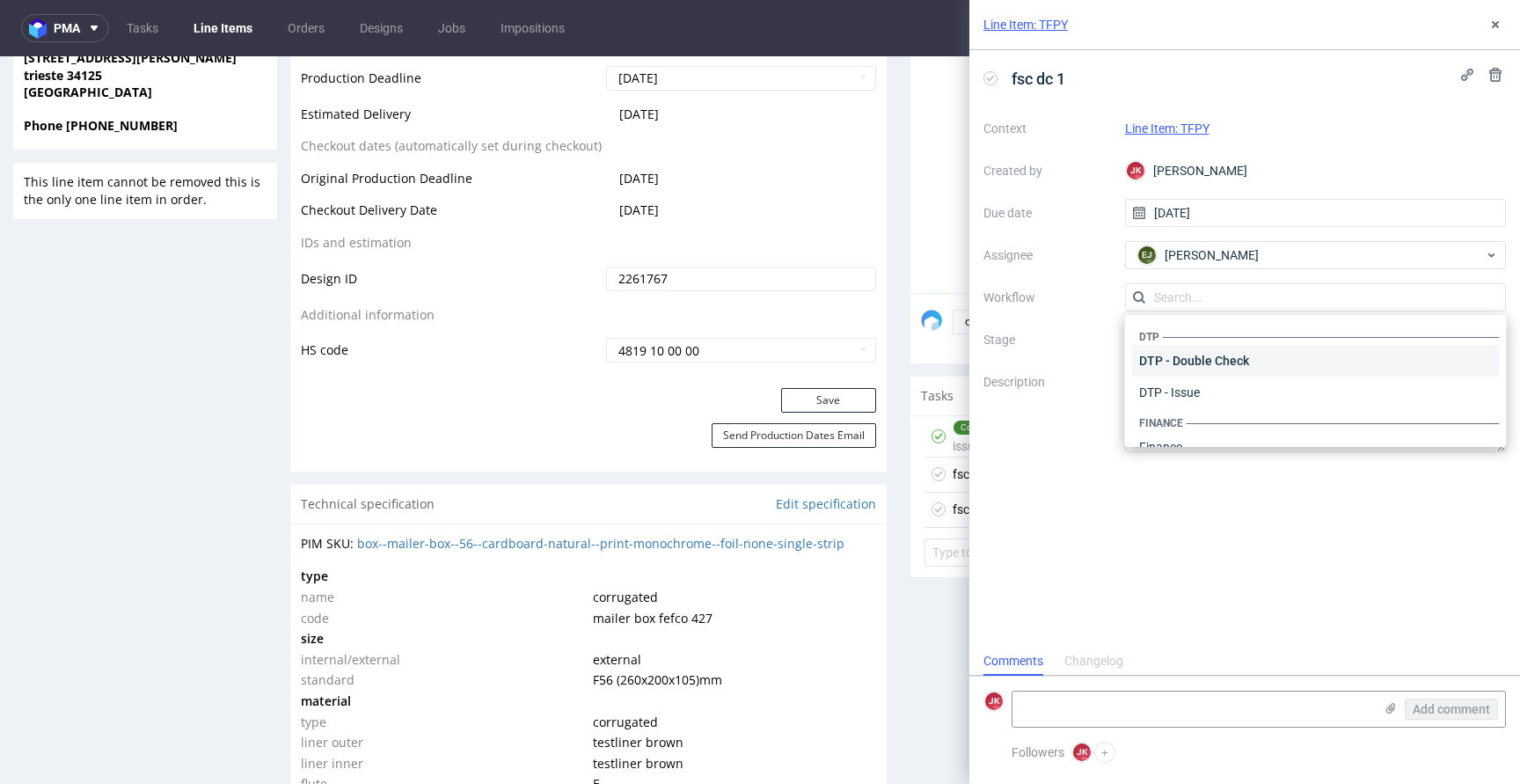
click at [1220, 349] on div "DTP - Double Check" at bounding box center [1315, 361] width 367 height 32
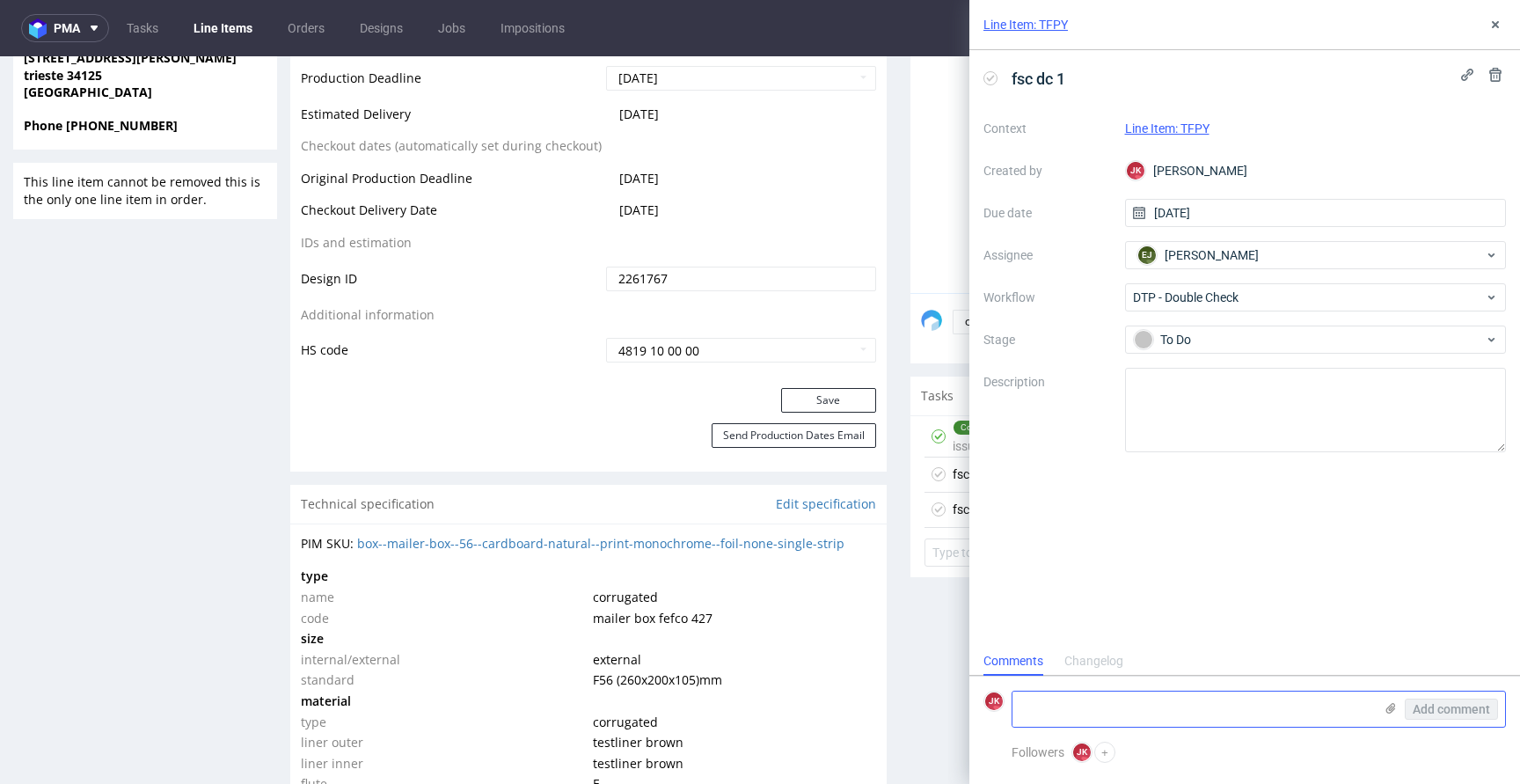
click at [1067, 706] on textarea at bounding box center [1193, 708] width 361 height 35
type textarea "wyślę PCA z informacją o zadruku na zrywce"
click at [1441, 708] on span "Add comment" at bounding box center [1451, 708] width 77 height 12
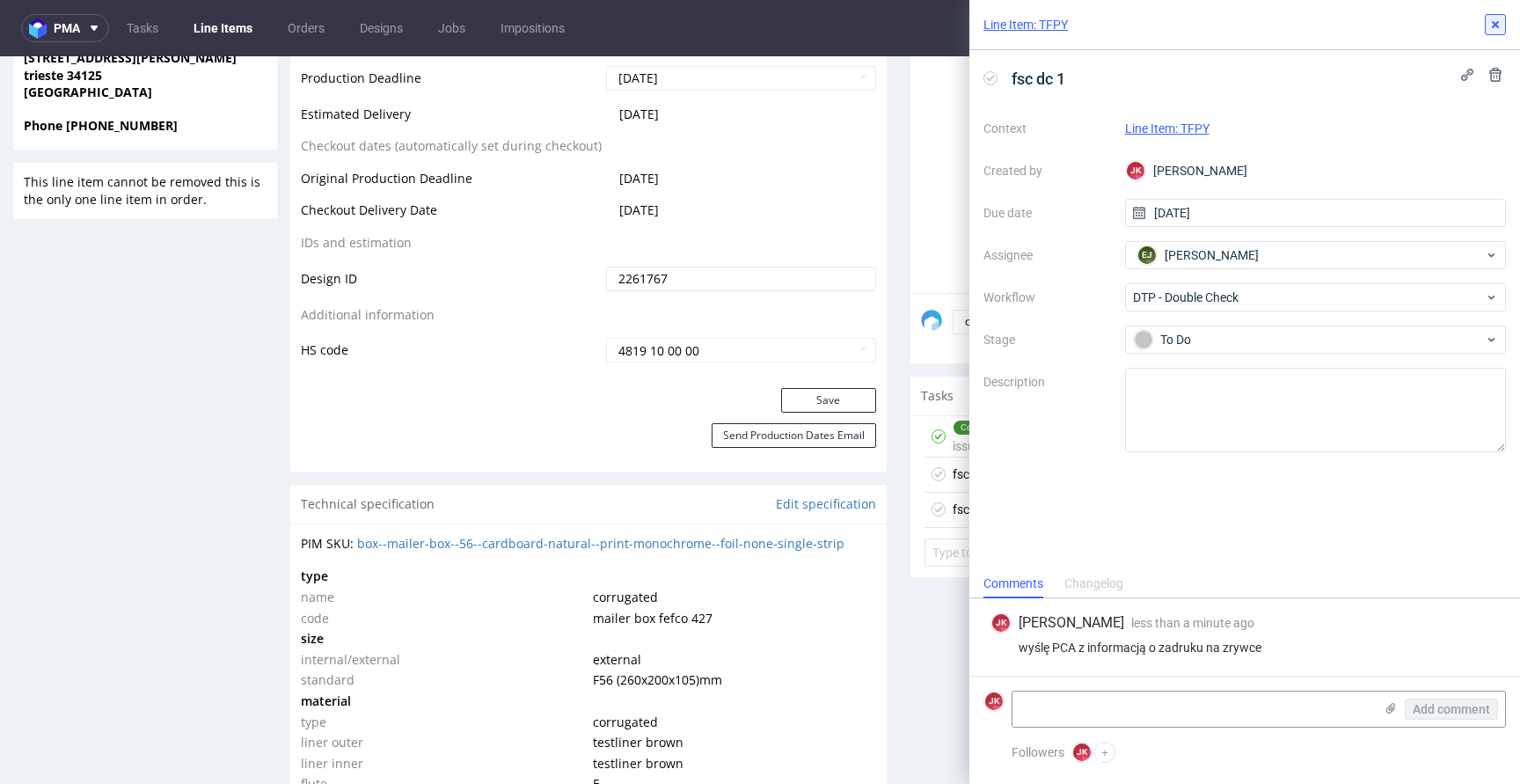
click at [1492, 30] on icon at bounding box center [1494, 25] width 14 height 14
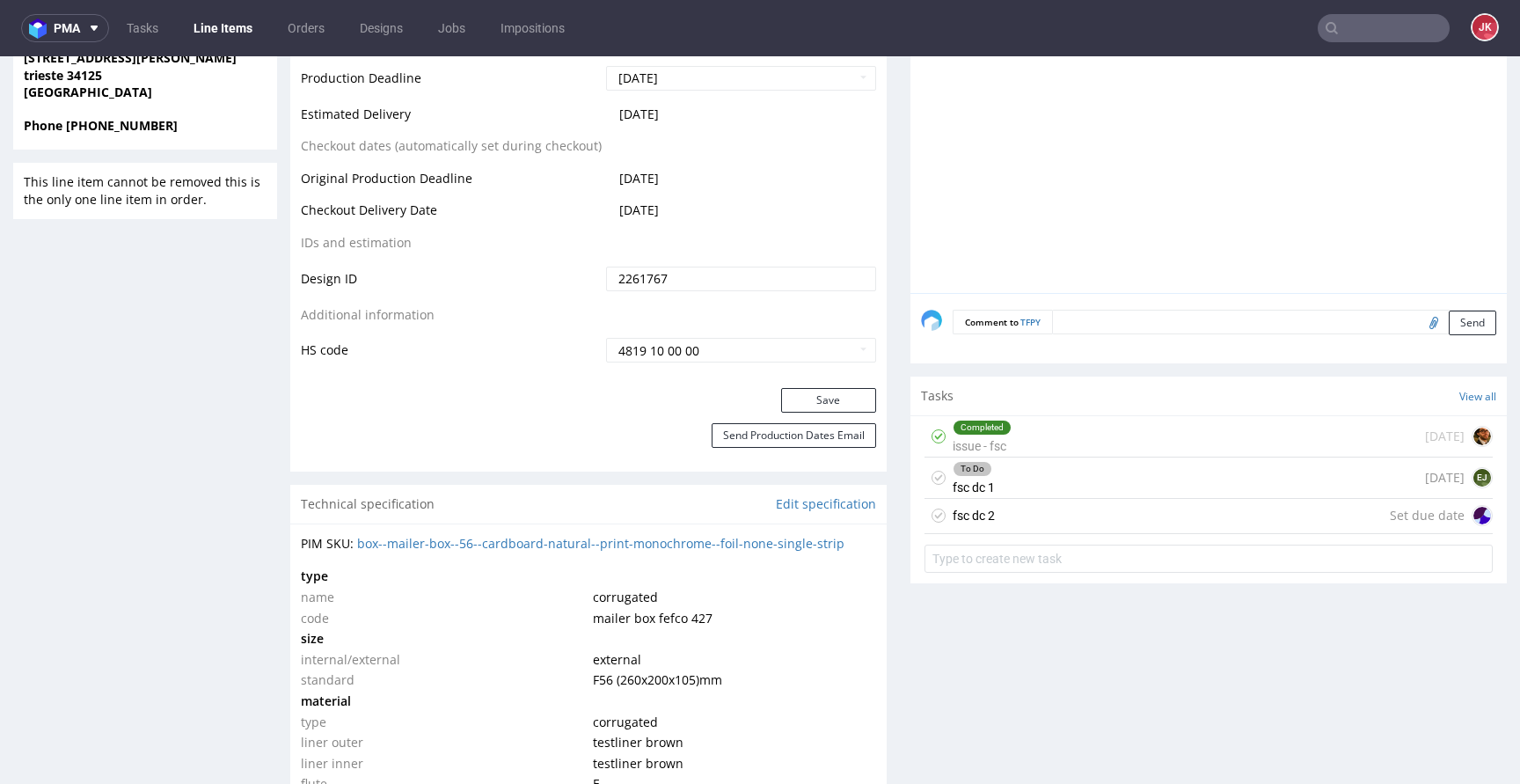
click at [985, 520] on div "fsc dc 2 Set due date" at bounding box center [1207, 516] width 568 height 35
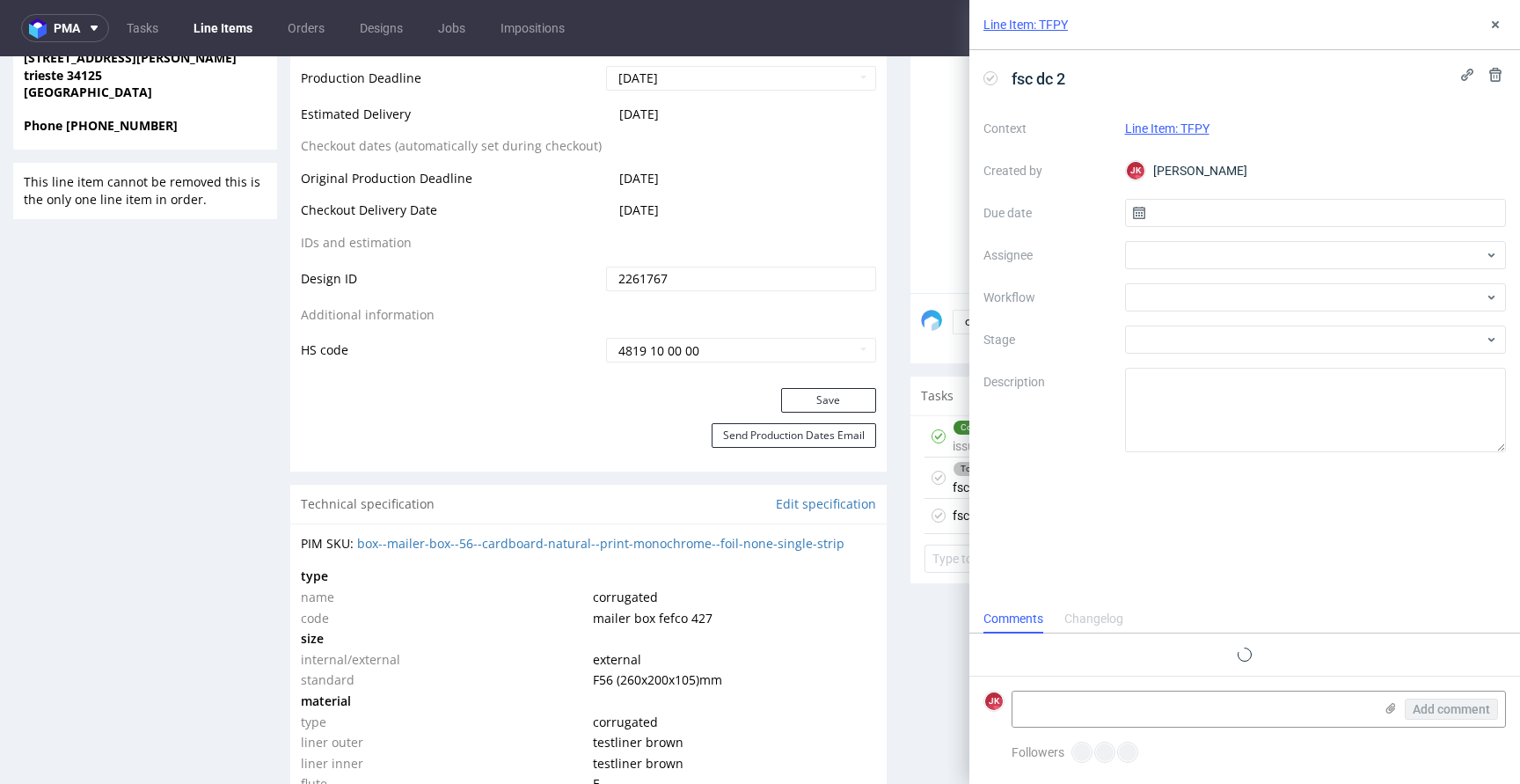
scroll to position [14, 0]
click at [1155, 200] on input "text" at bounding box center [1316, 213] width 382 height 28
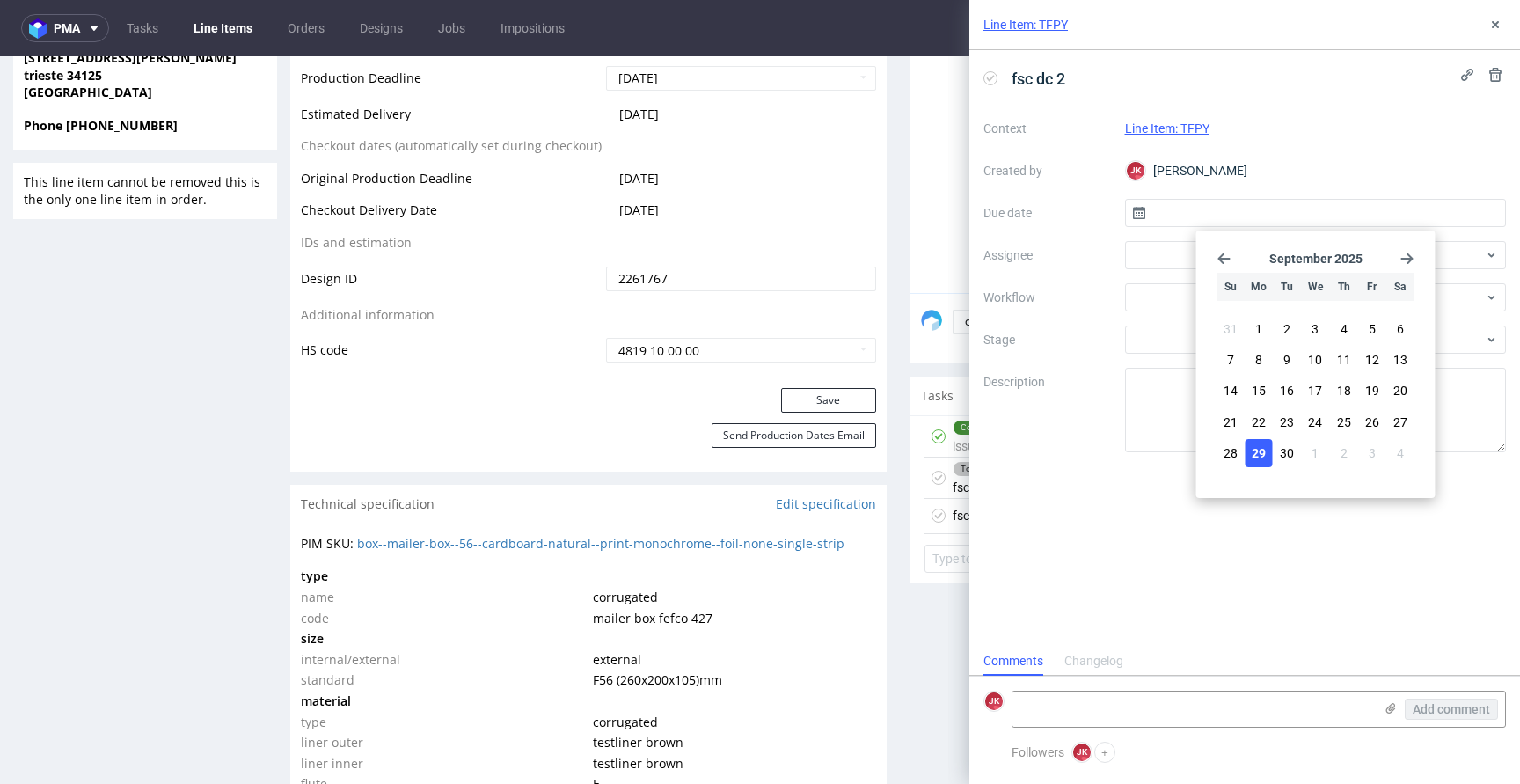
click at [1254, 453] on span "29" at bounding box center [1258, 452] width 14 height 18
type input "[DATE]"
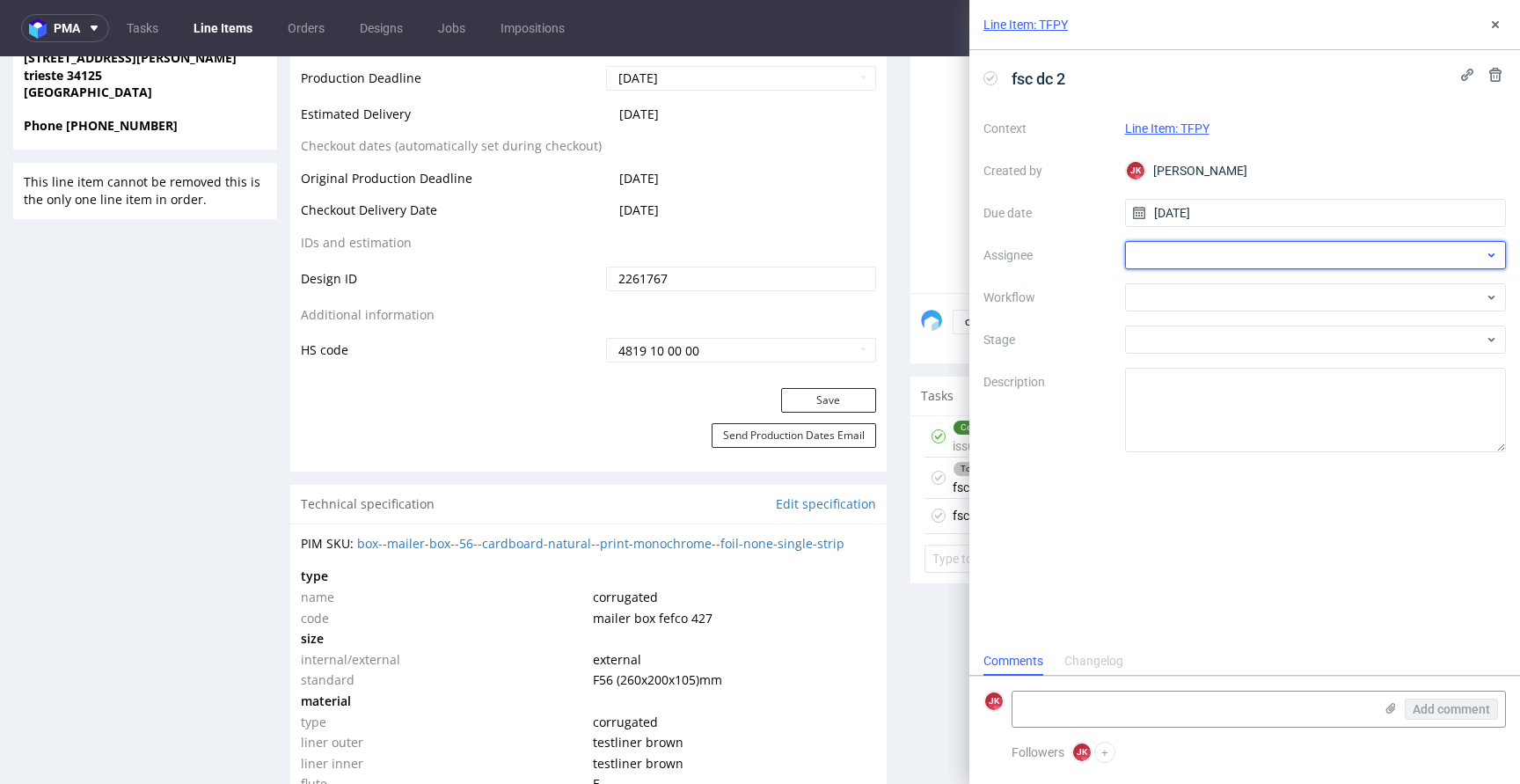
click at [1178, 262] on div at bounding box center [1316, 255] width 382 height 28
type input "mark"
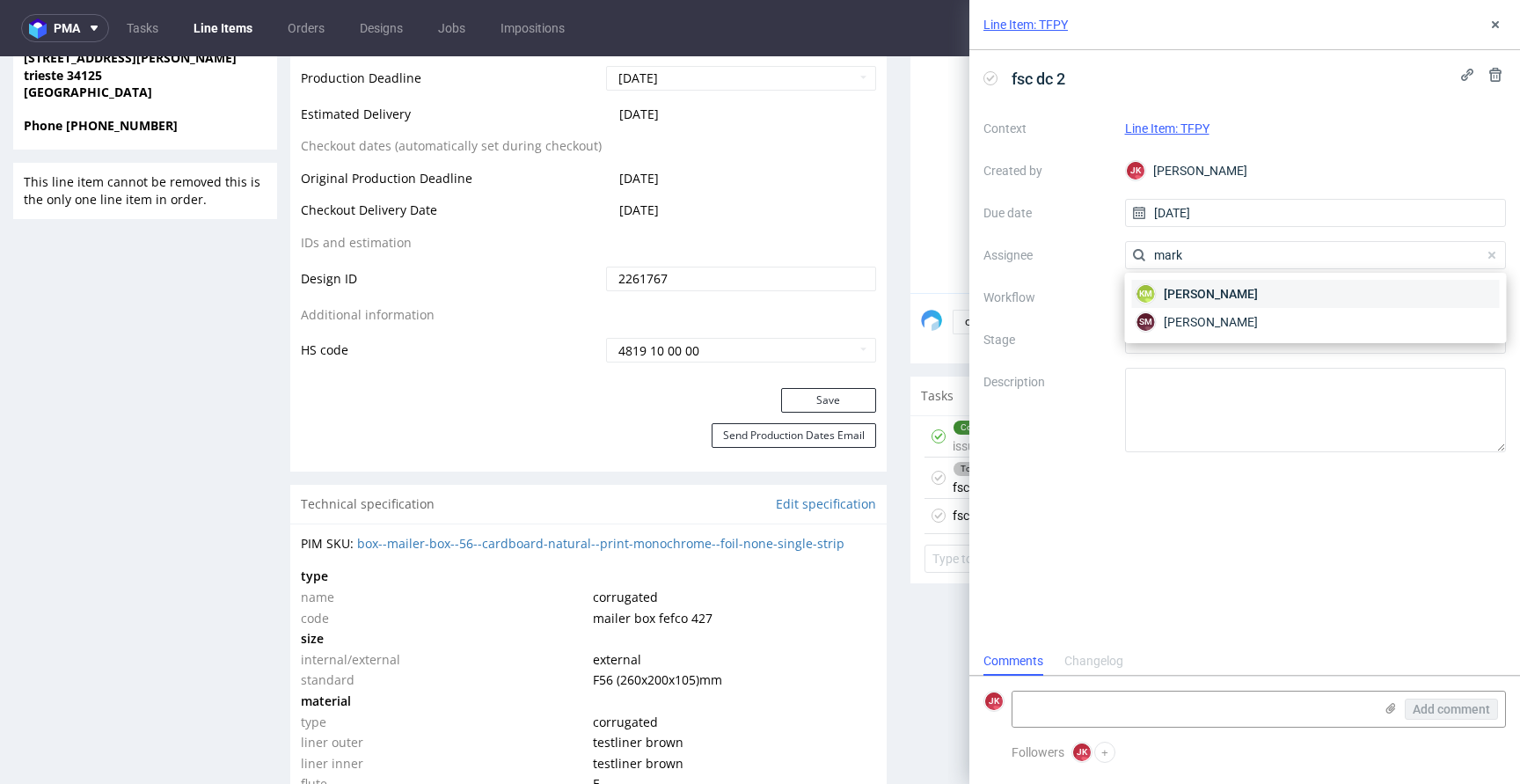
click at [1171, 302] on div "KM Karol Markowski" at bounding box center [1315, 294] width 367 height 28
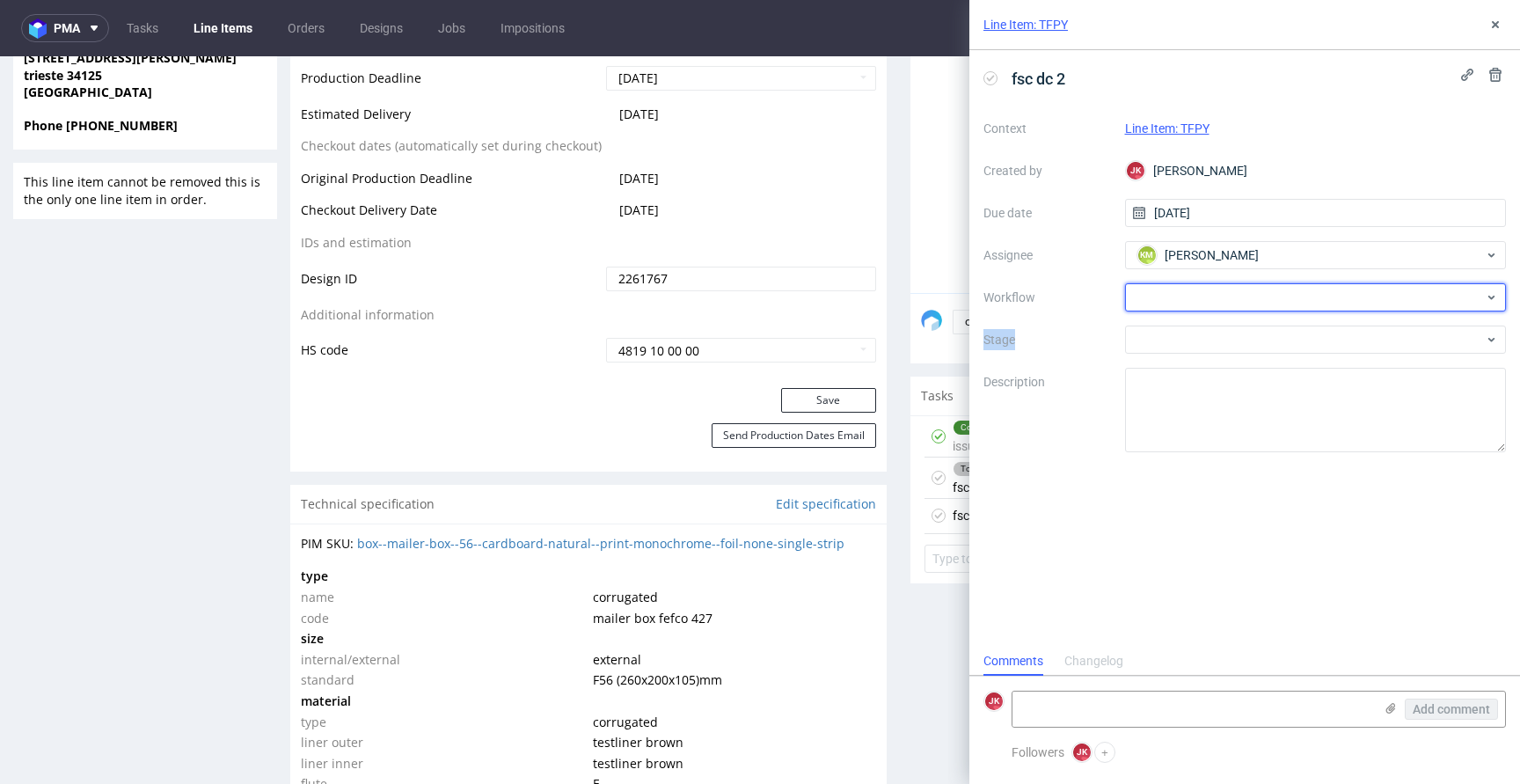
click at [1171, 302] on div at bounding box center [1316, 298] width 382 height 28
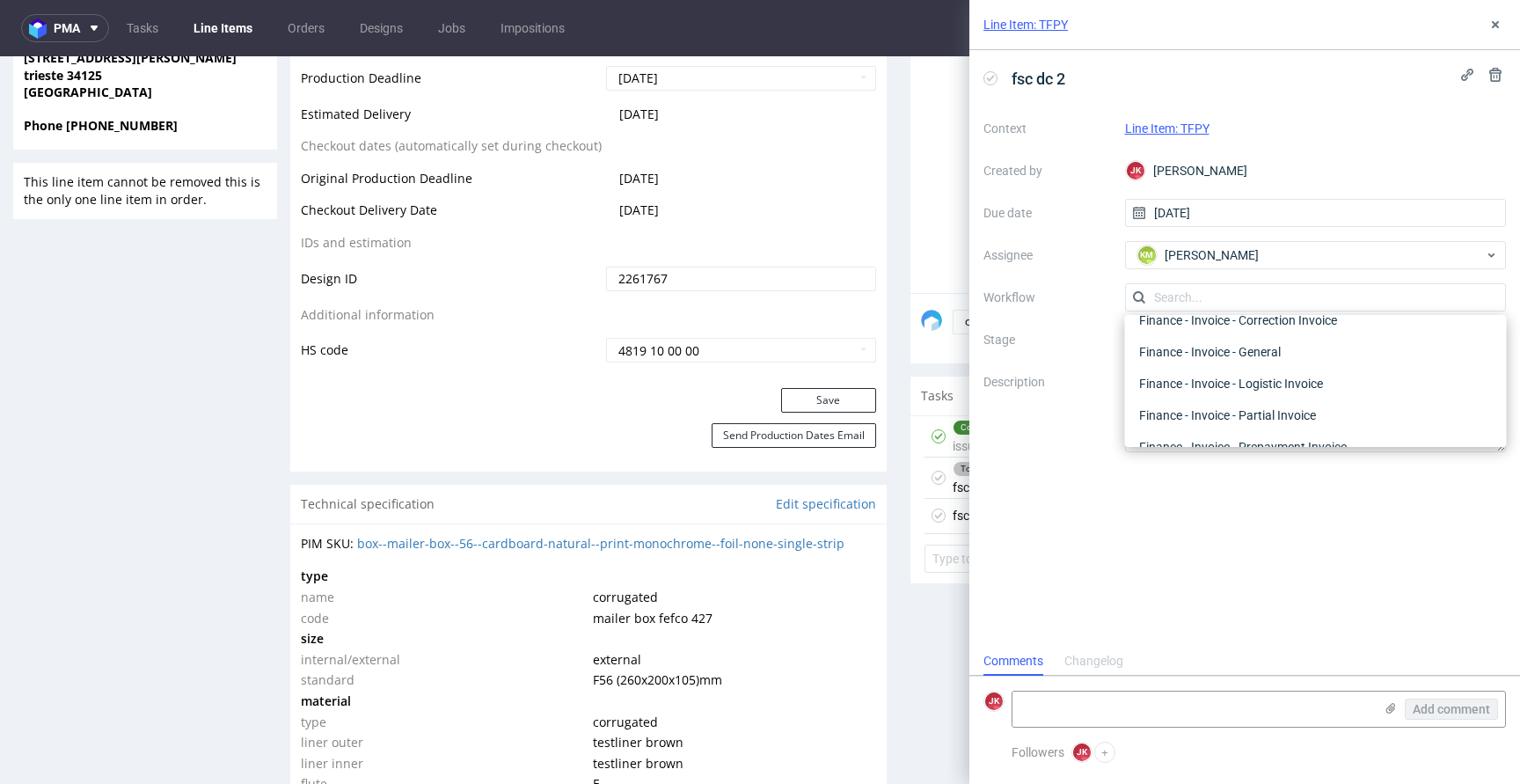
scroll to position [0, 0]
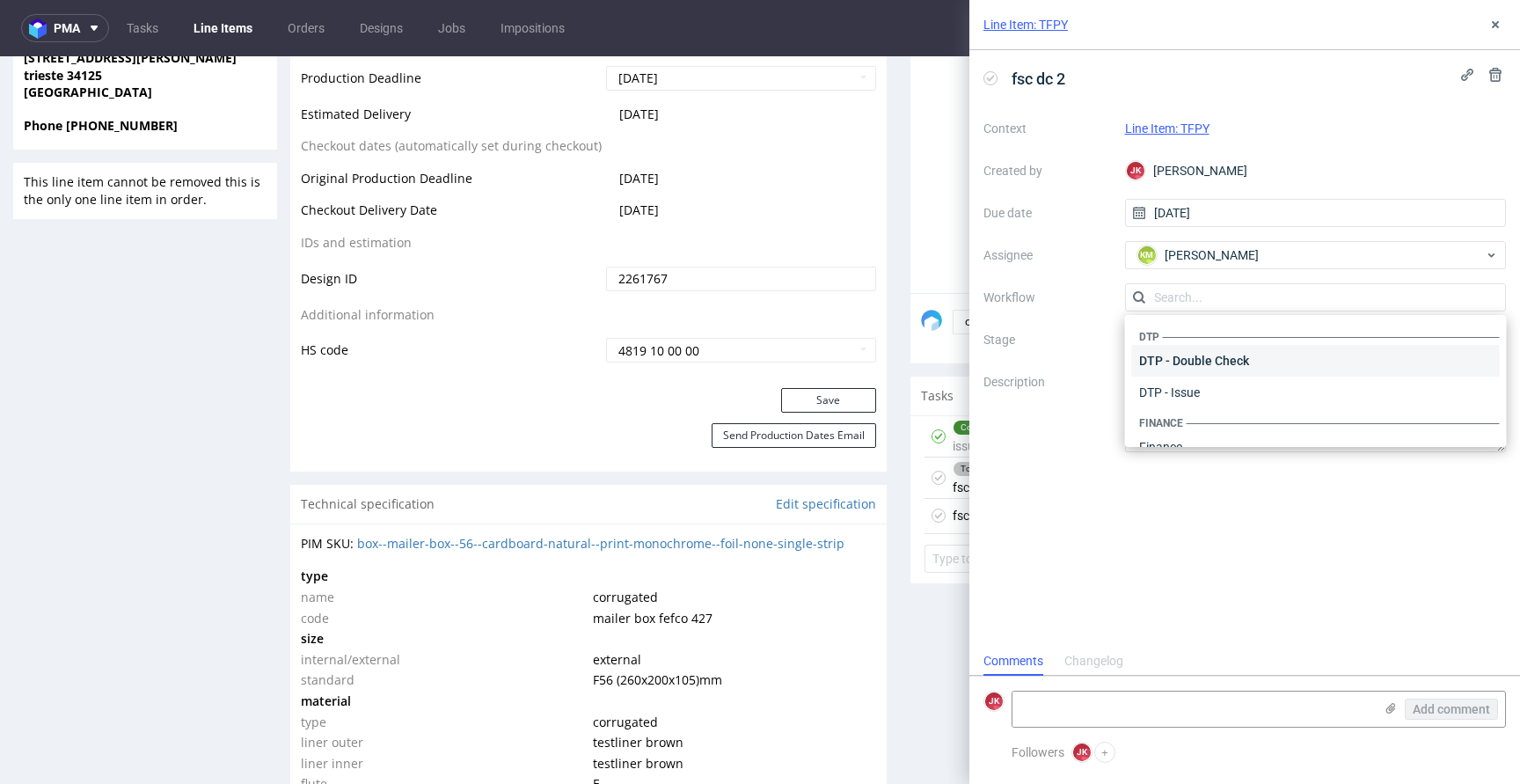
click at [1157, 371] on div "DTP - Double Check" at bounding box center [1315, 361] width 367 height 32
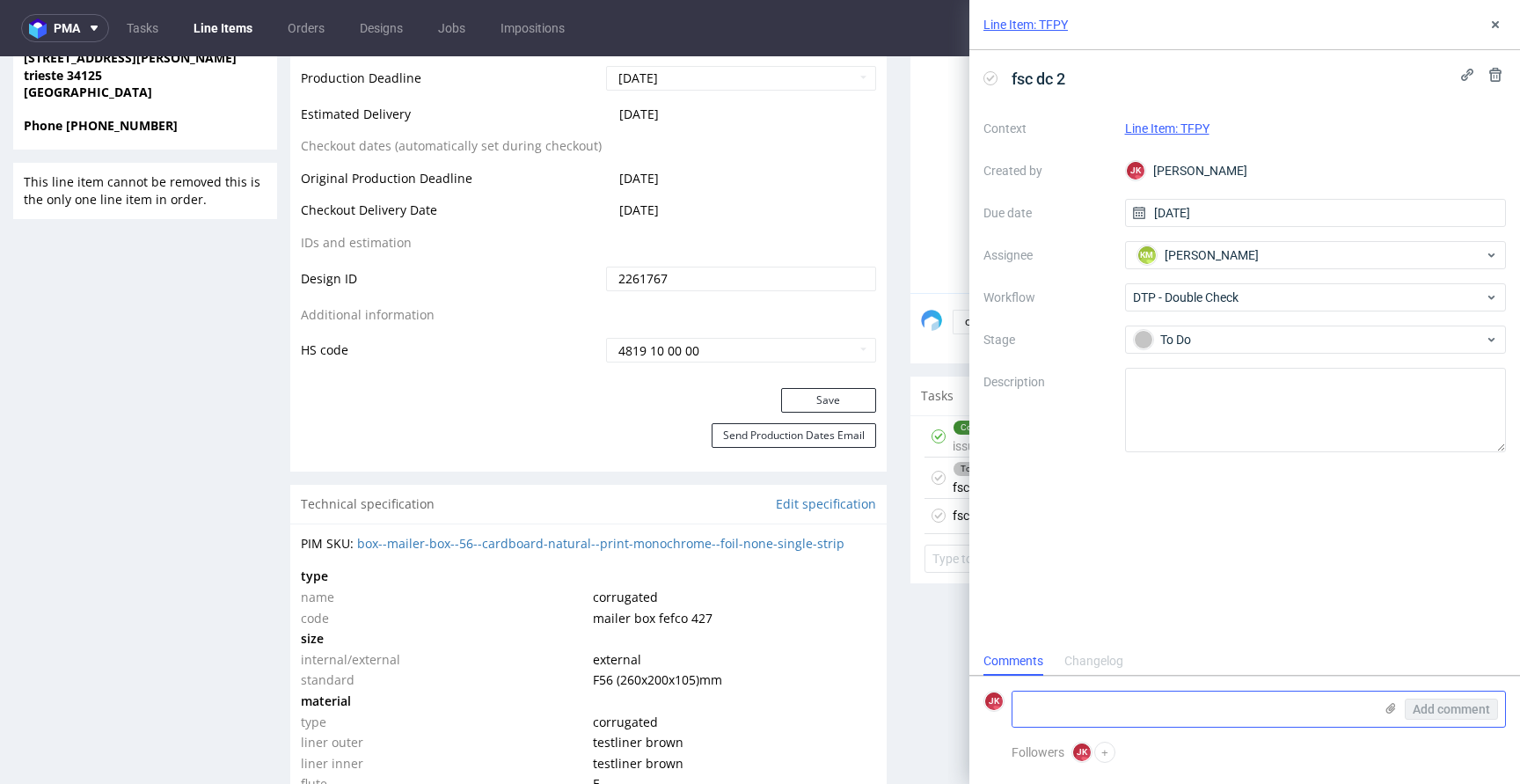
click at [1134, 706] on textarea at bounding box center [1193, 708] width 361 height 35
paste textarea "wyślę PCA z informacją o zadruku na zrywce"
type textarea "wyślę PCA z informacją o zadruku na zrywce"
click at [1446, 703] on span "Add comment" at bounding box center [1451, 708] width 77 height 12
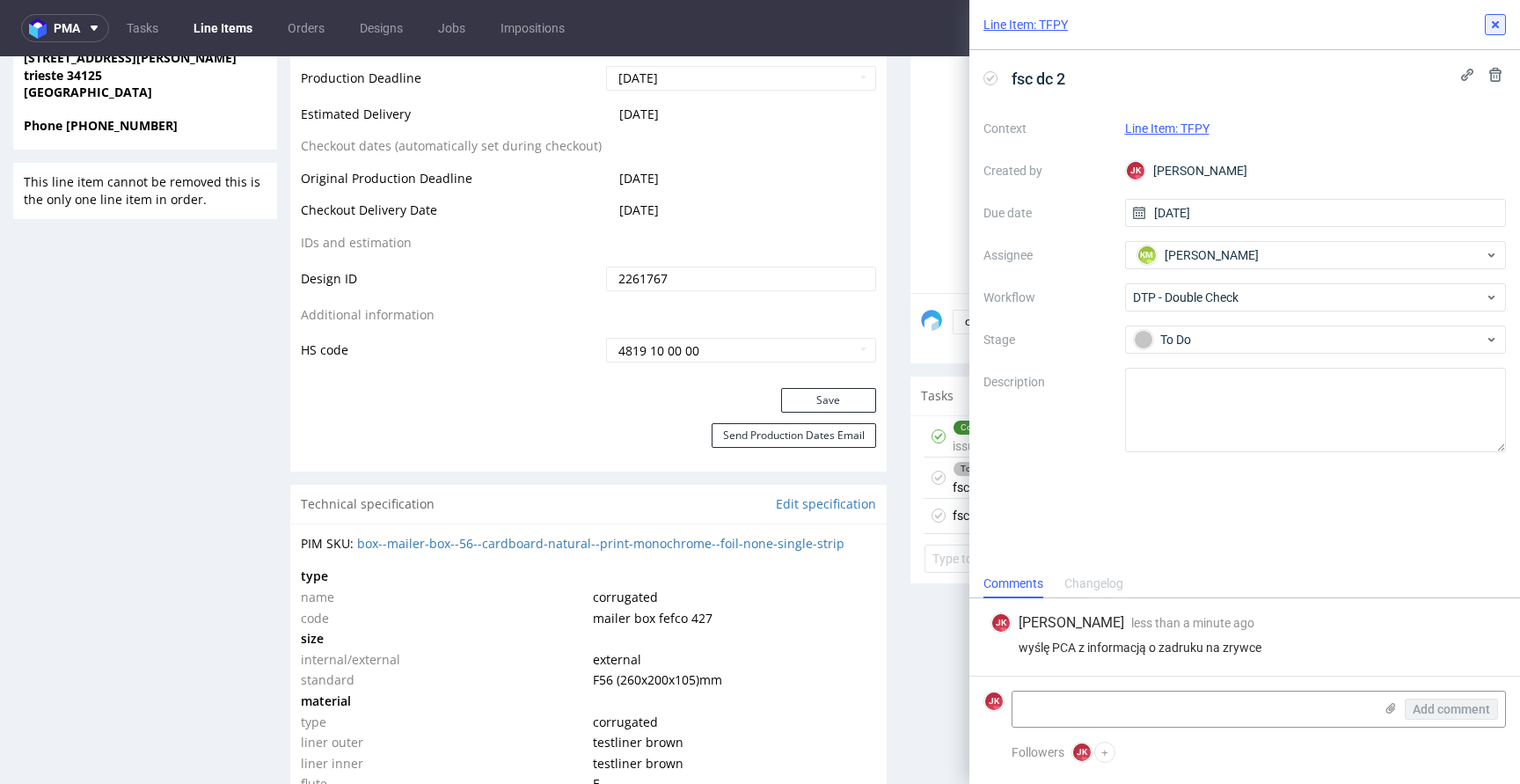
click at [1502, 14] on button at bounding box center [1495, 25] width 21 height 21
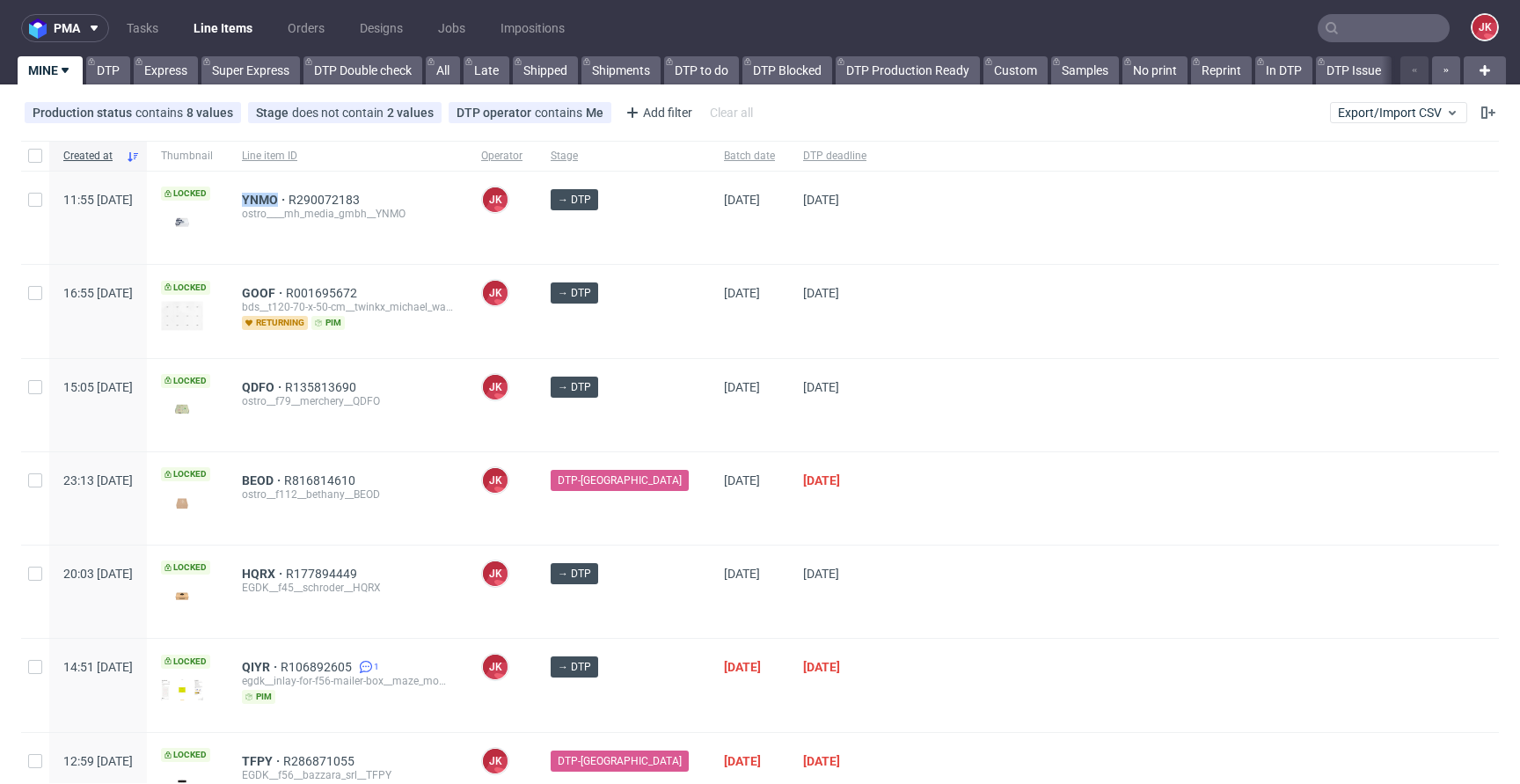
scroll to position [95, 0]
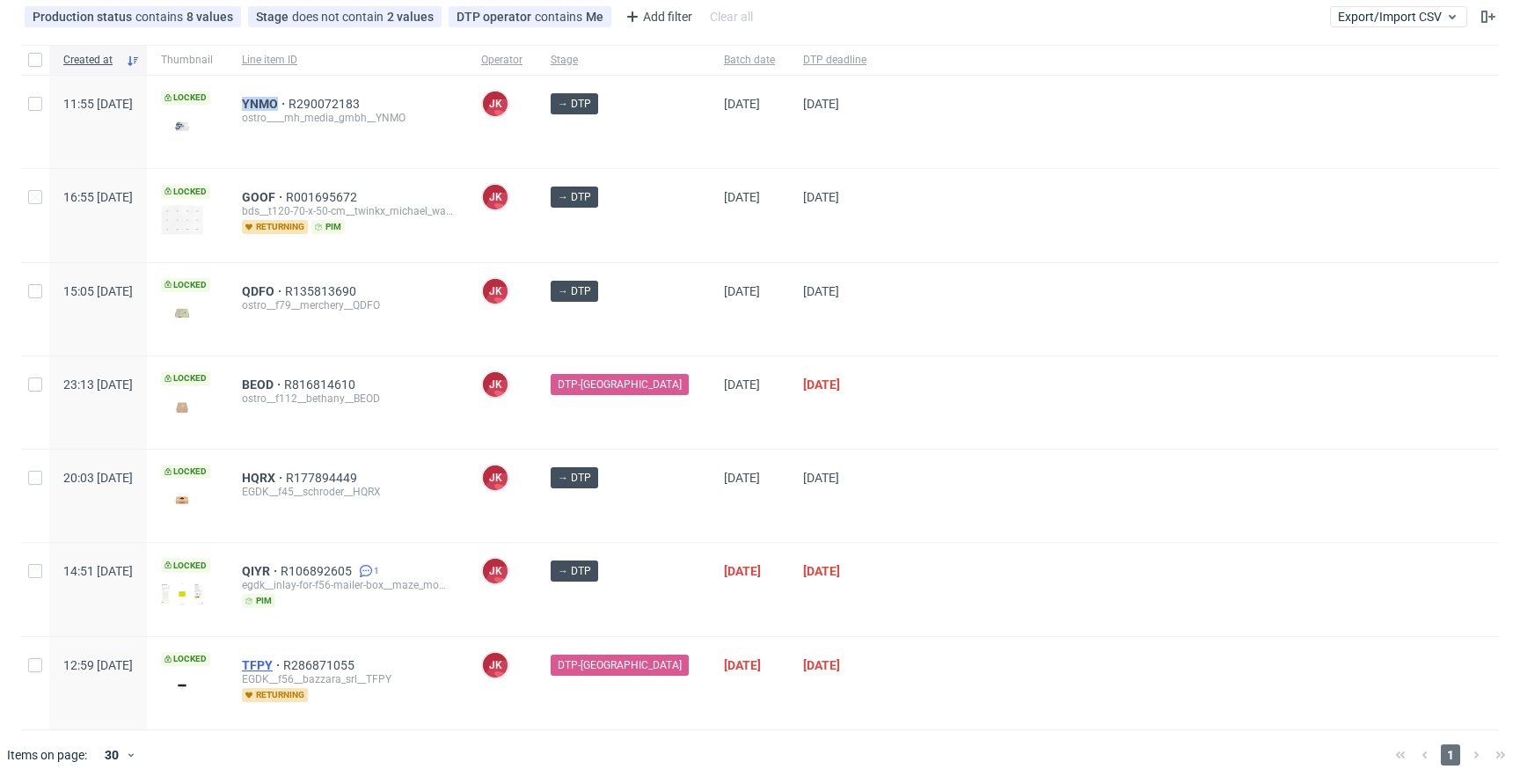
click at [283, 664] on span "TFPY" at bounding box center [263, 664] width 42 height 14
click at [958, 475] on div at bounding box center [1189, 496] width 618 height 93
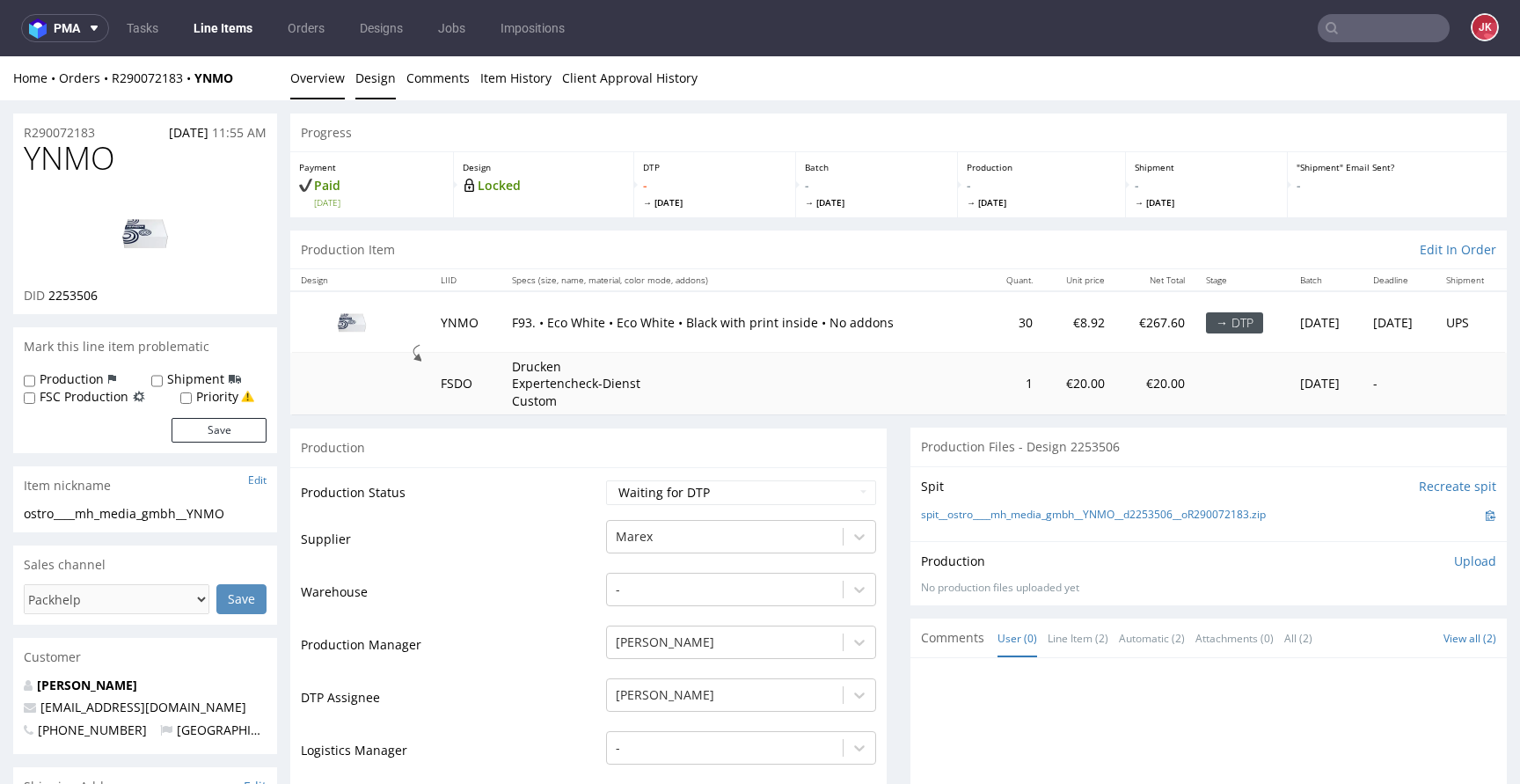
click at [366, 76] on link "Design" at bounding box center [375, 78] width 41 height 43
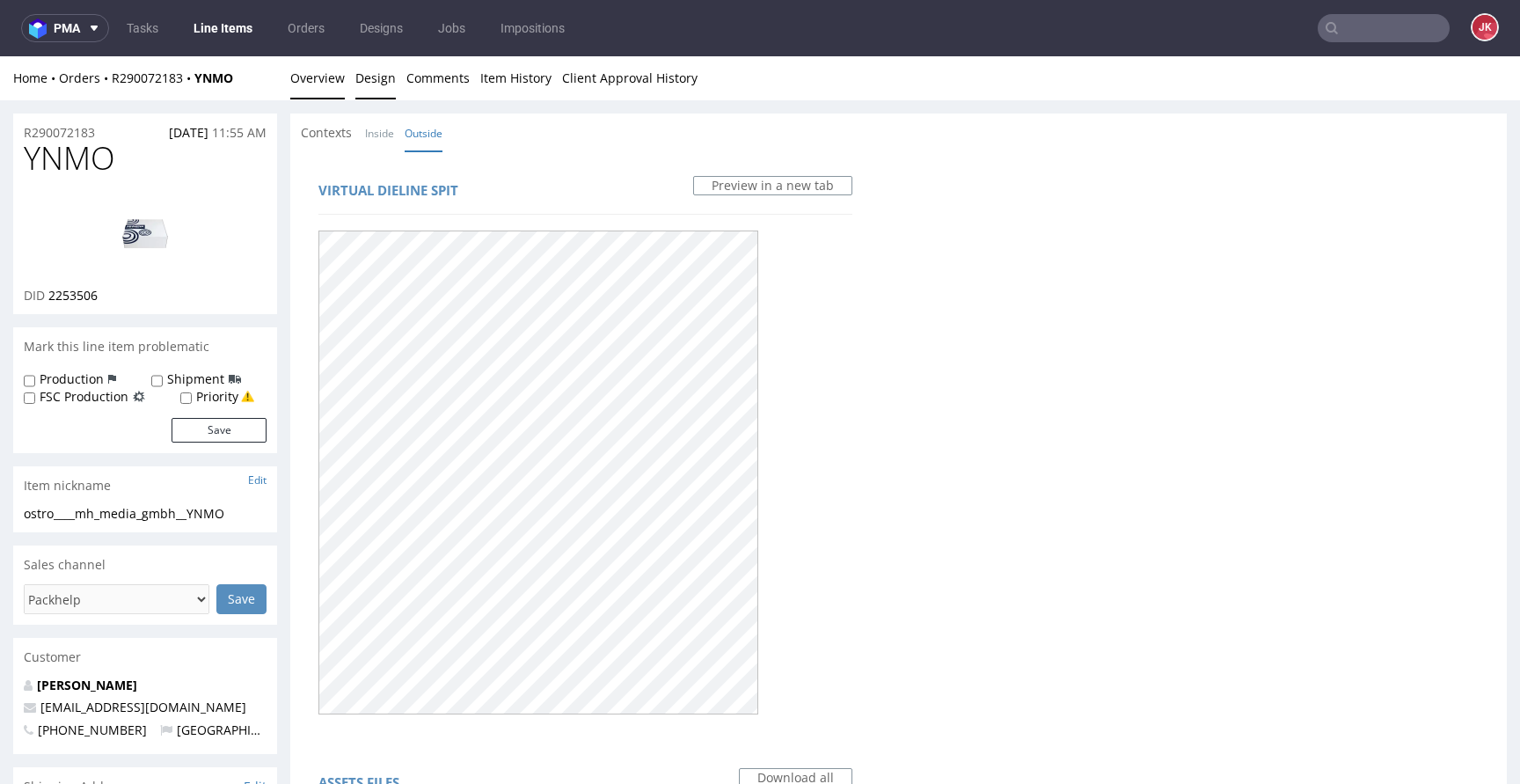
click at [311, 82] on link "Overview" at bounding box center [317, 78] width 55 height 43
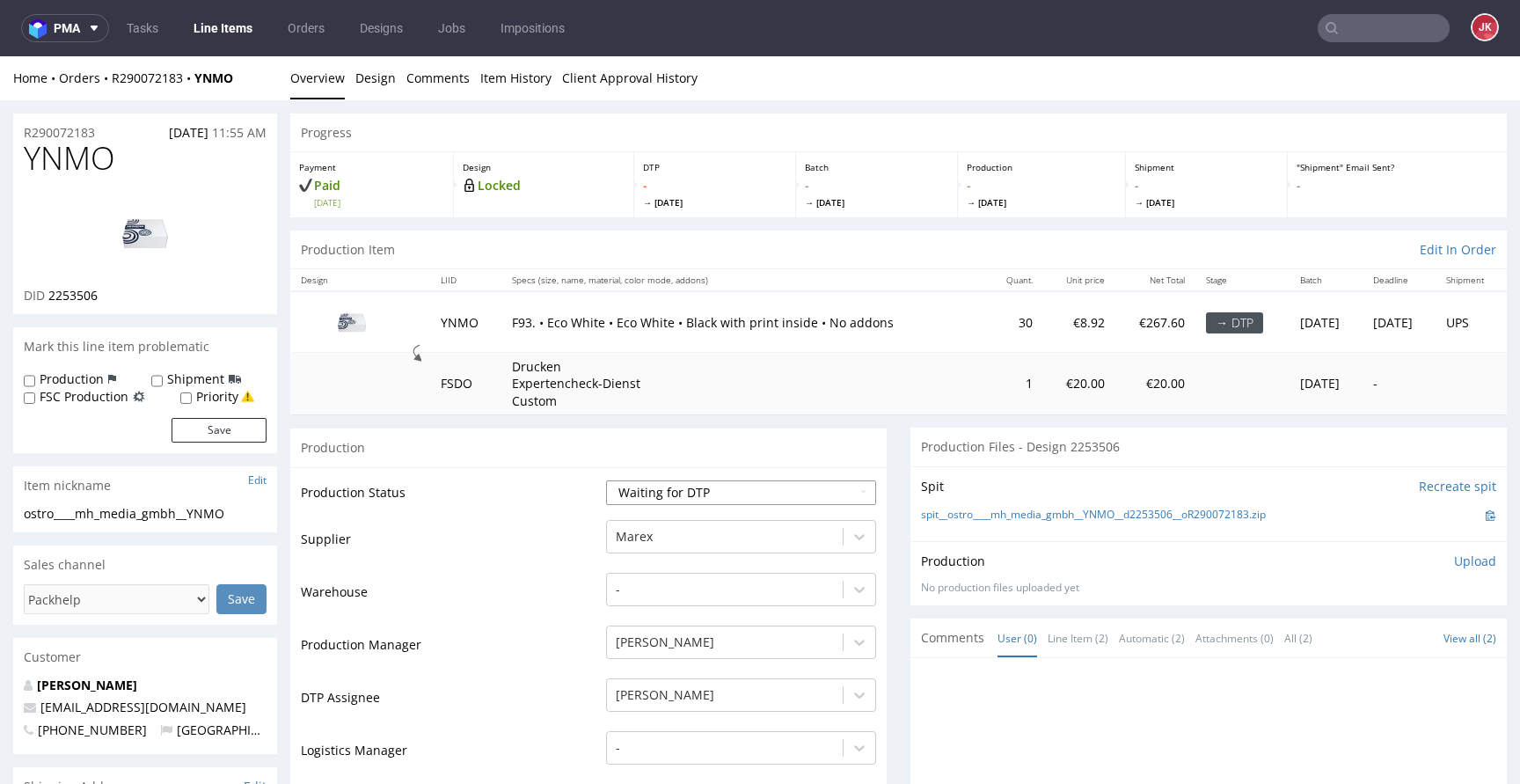
click at [641, 484] on select "Waiting for Artwork Waiting for Diecut Waiting for Mockup Waiting for DTP Waiti…" at bounding box center [741, 492] width 270 height 25
select select "dtp_in_process"
click at [606, 480] on select "Waiting for Artwork Waiting for Diecut Waiting for Mockup Waiting for DTP Waiti…" at bounding box center [741, 492] width 270 height 25
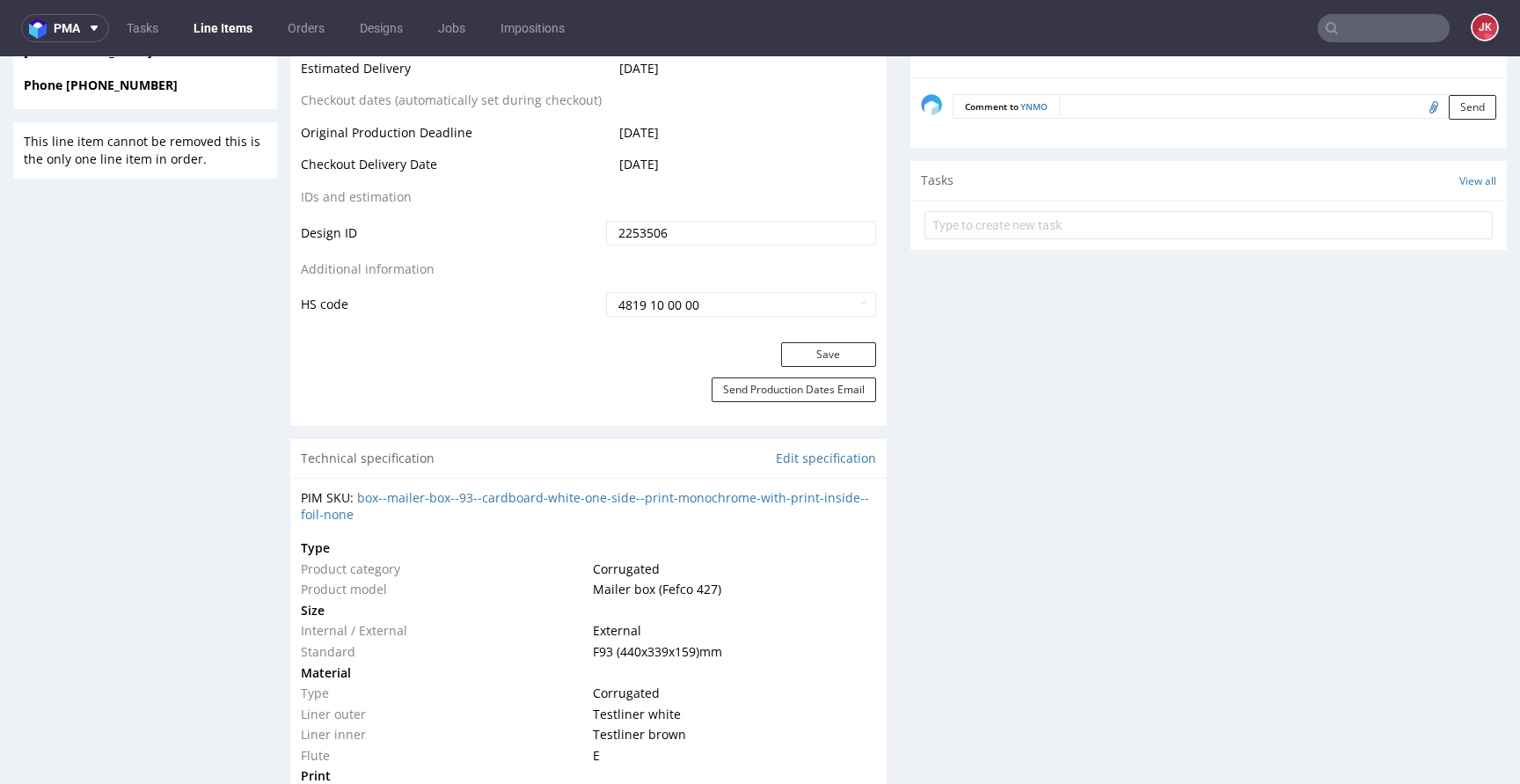
scroll to position [964, 0]
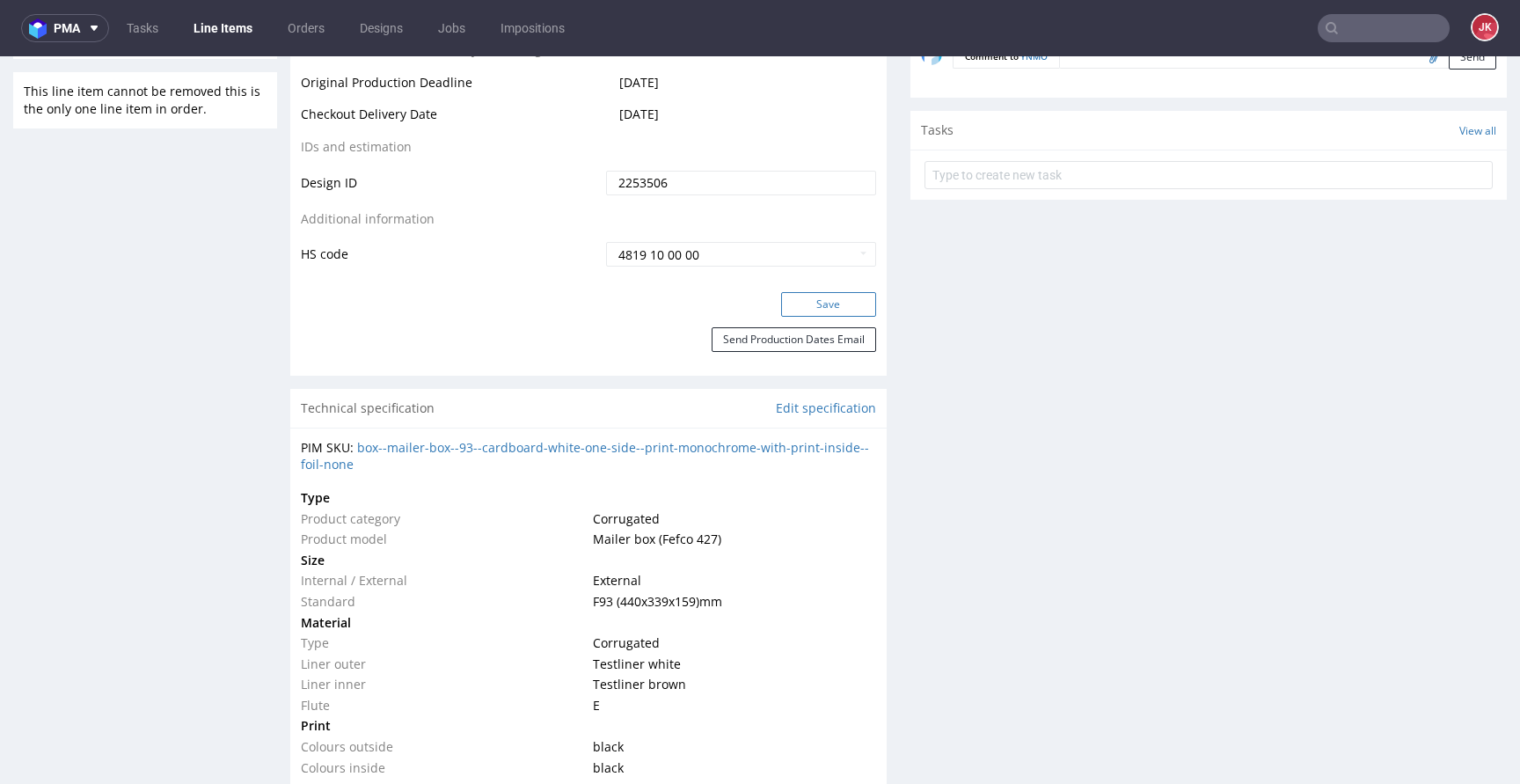
click at [803, 307] on button "Save" at bounding box center [828, 304] width 95 height 25
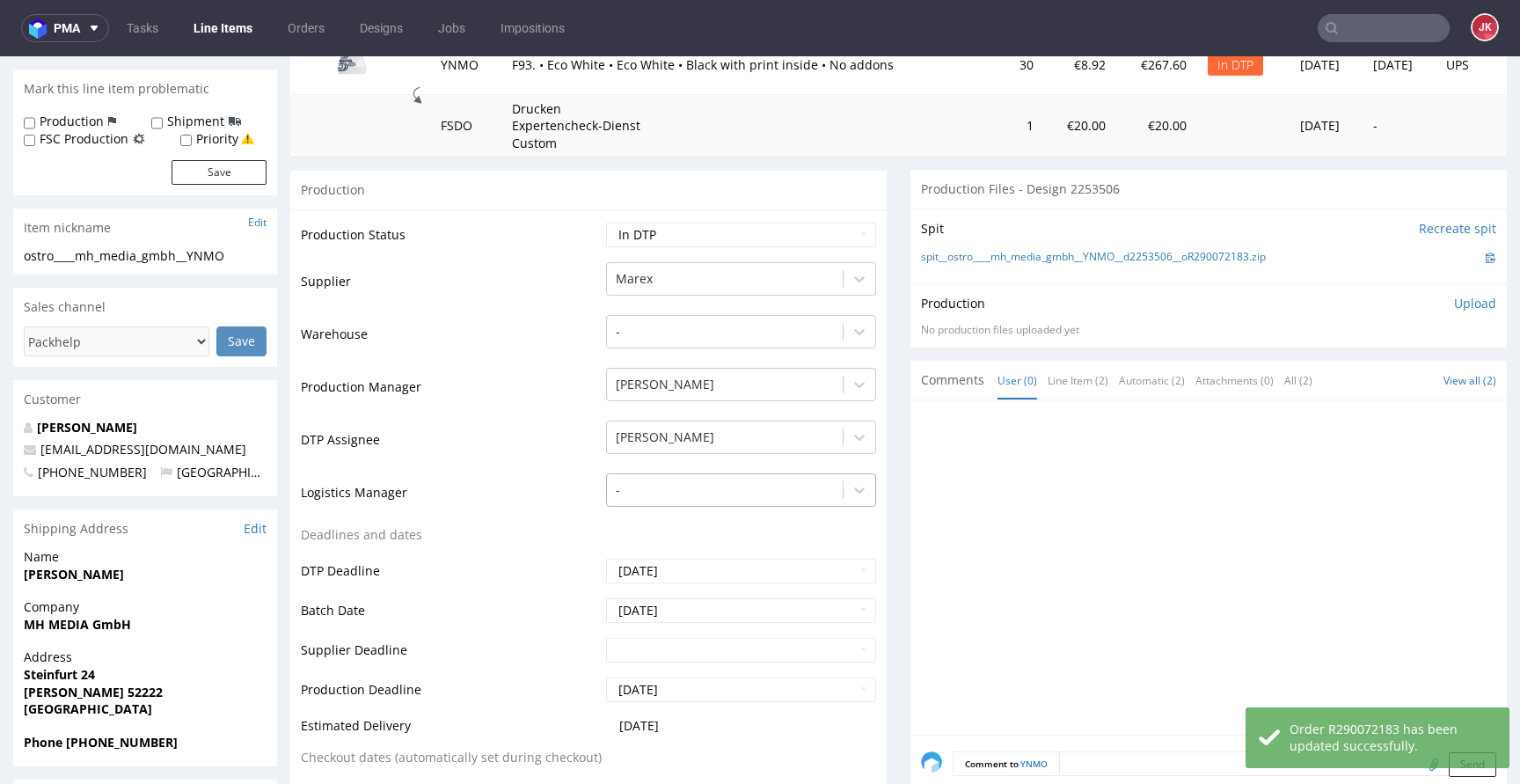
scroll to position [0, 0]
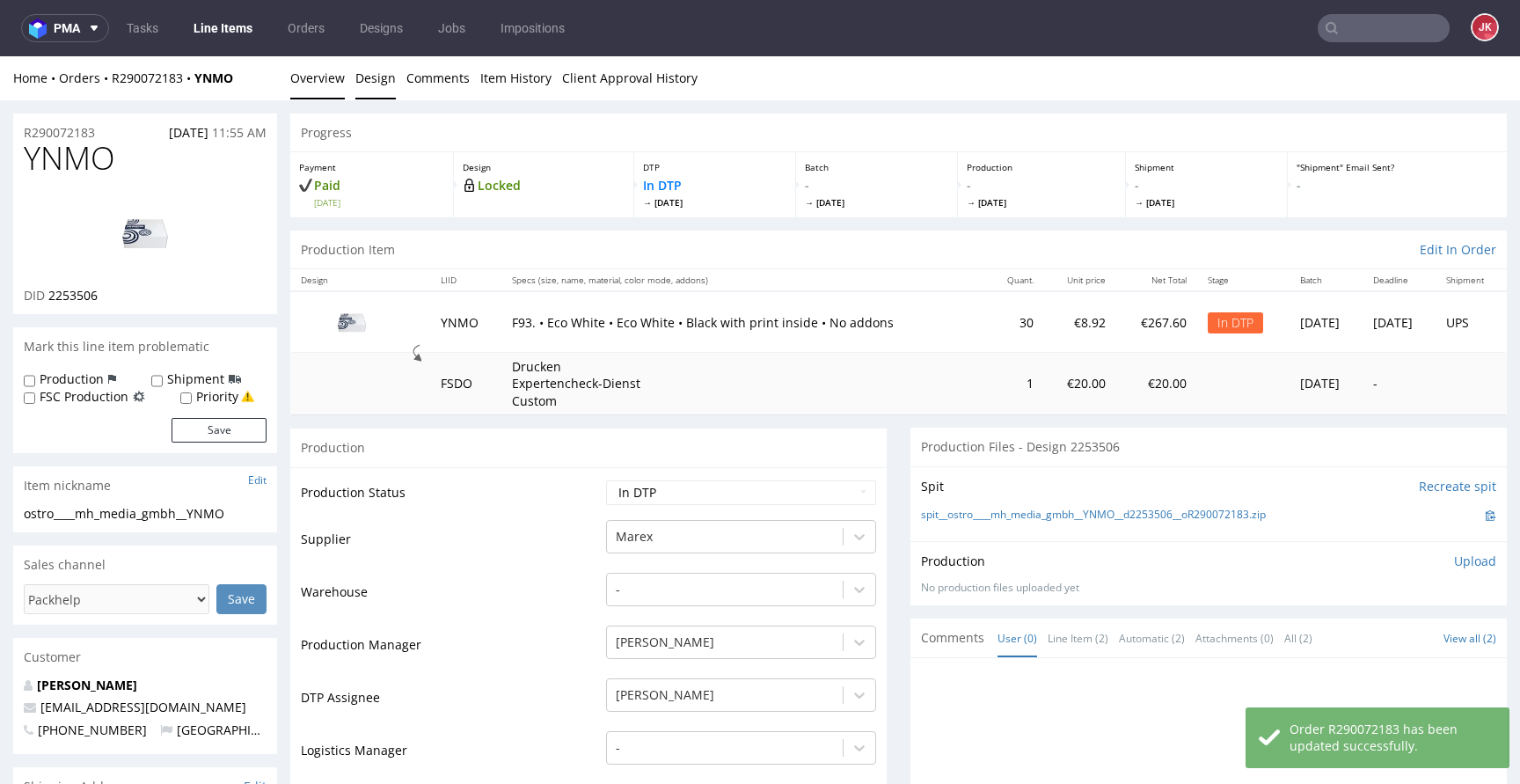
click at [366, 85] on link "Design" at bounding box center [375, 78] width 41 height 43
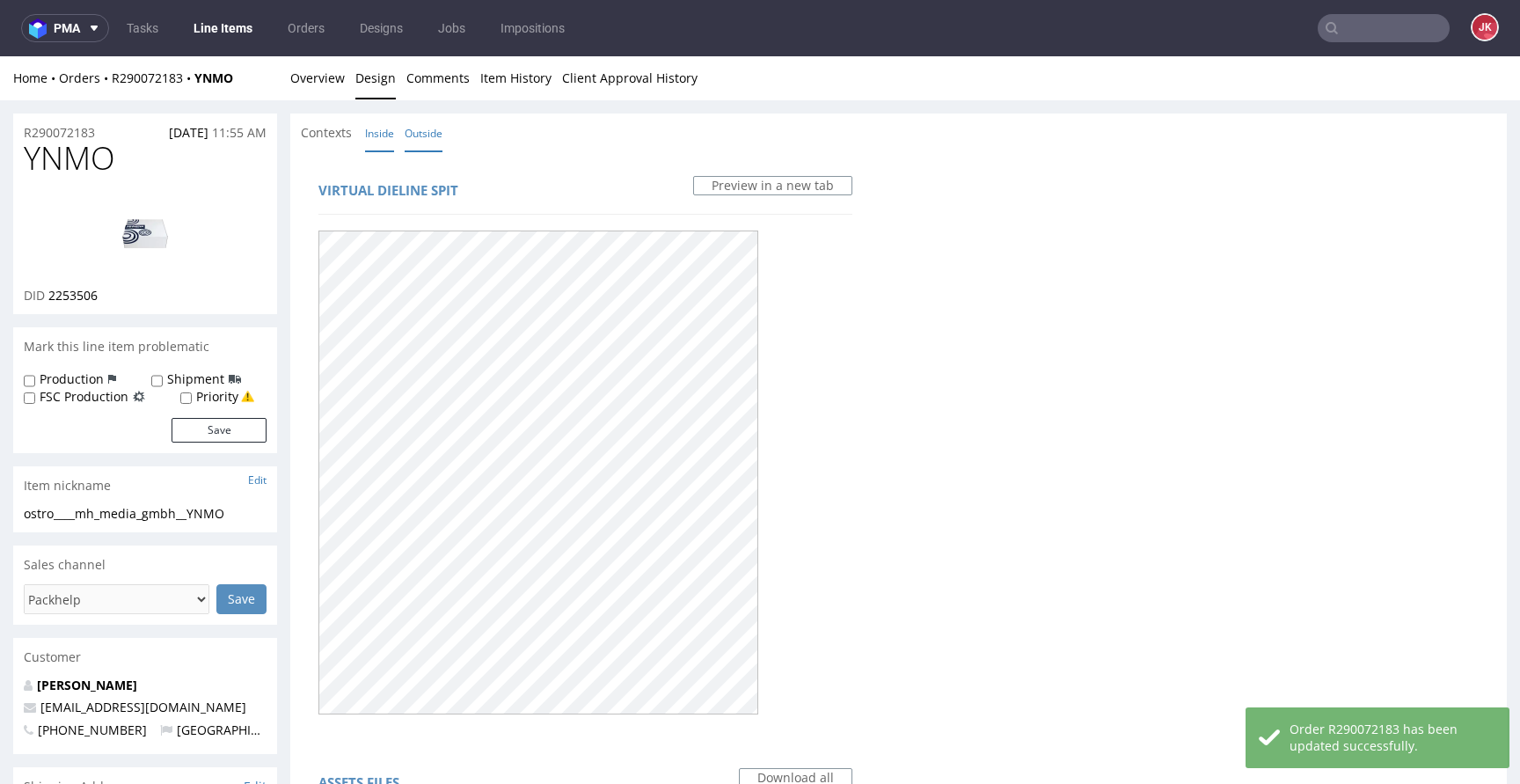
click at [383, 130] on link "Inside" at bounding box center [379, 133] width 29 height 38
click at [415, 132] on link "Outside" at bounding box center [423, 133] width 38 height 38
click at [329, 72] on link "Overview" at bounding box center [317, 78] width 55 height 43
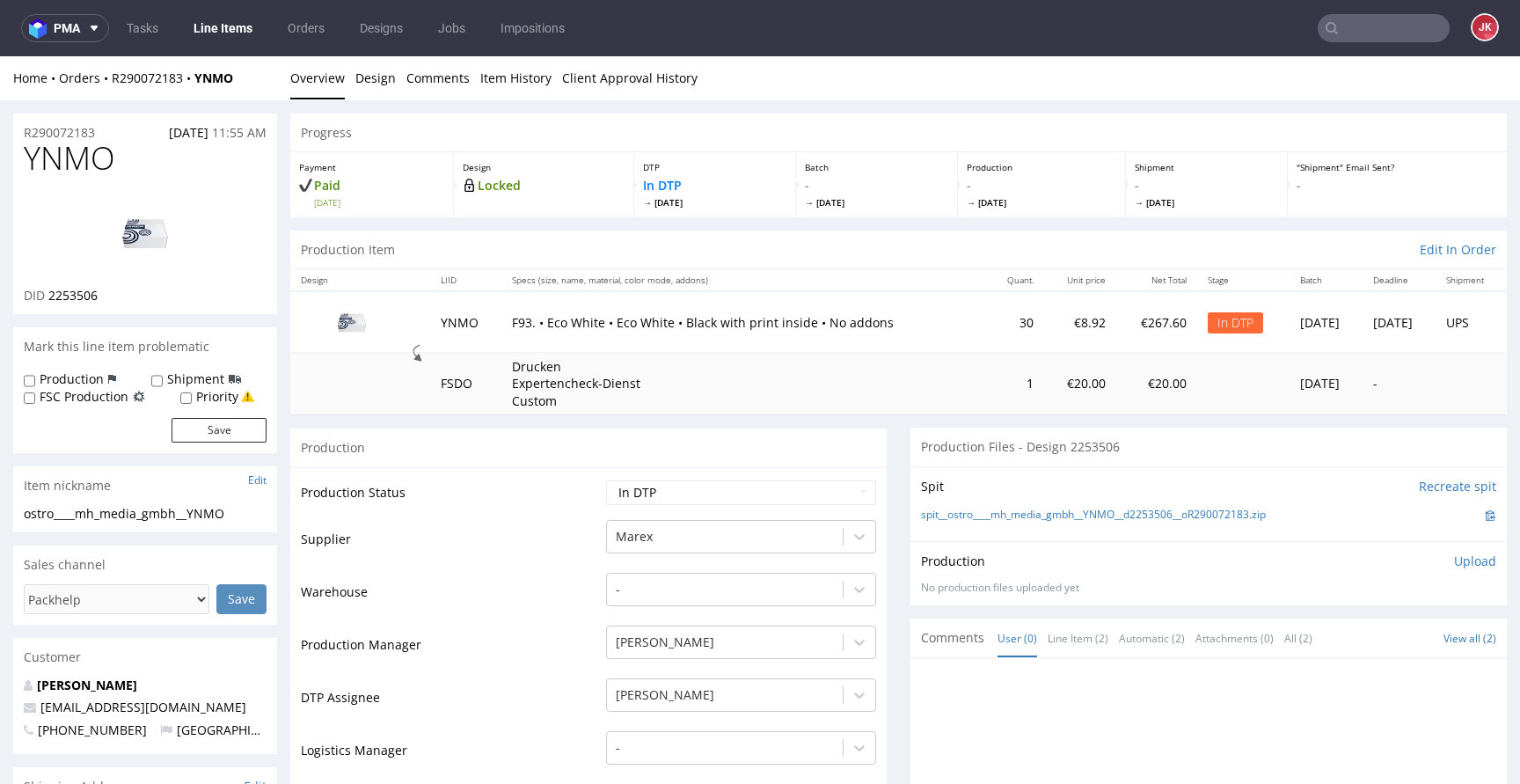
click at [77, 153] on span "YNMO" at bounding box center [69, 158] width 92 height 35
copy span "YNMO"
drag, startPoint x: 285, startPoint y: 277, endPoint x: 226, endPoint y: 273, distance: 59.1
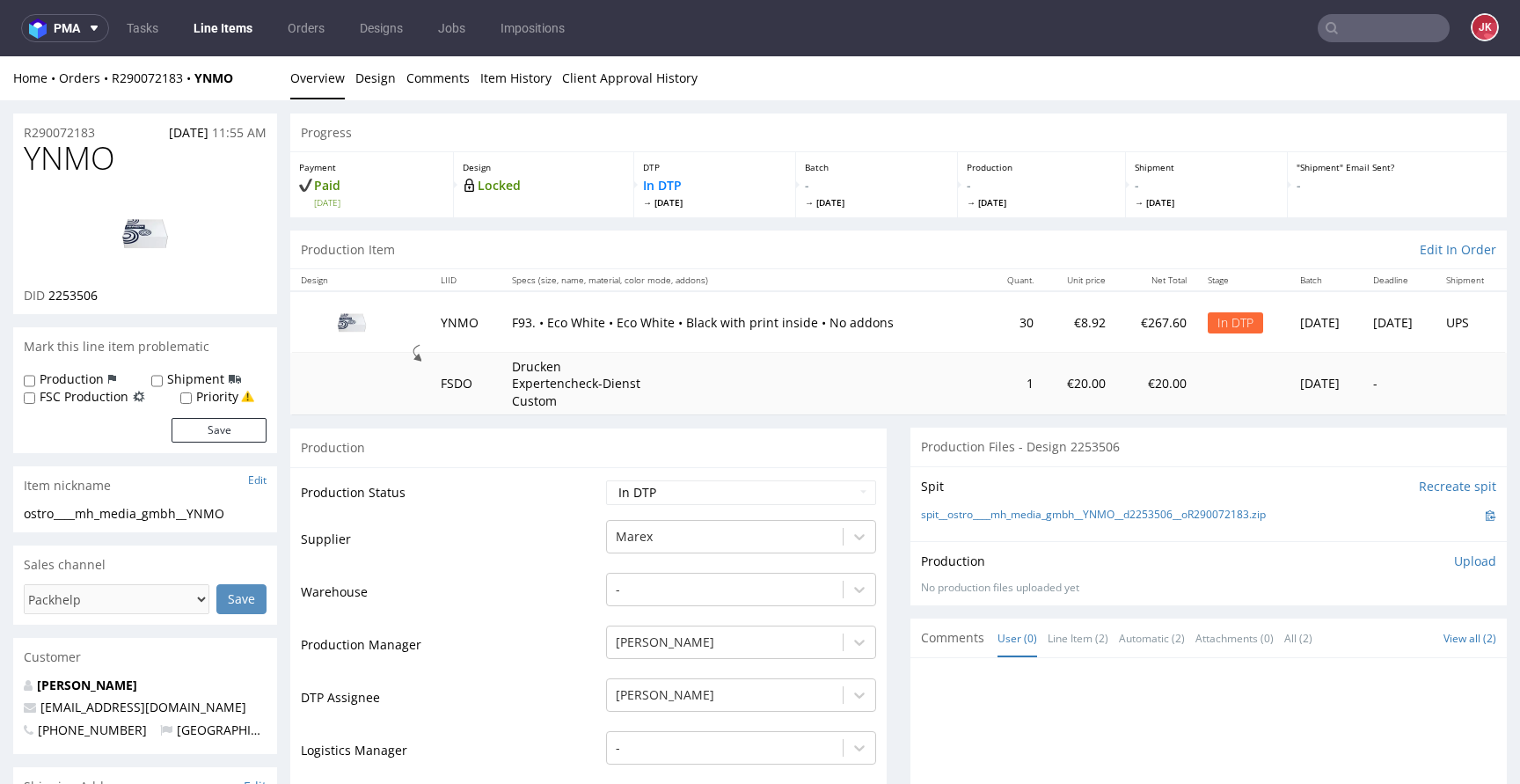
click at [165, 256] on img at bounding box center [145, 233] width 141 height 79
click at [372, 78] on link "Design" at bounding box center [375, 78] width 41 height 43
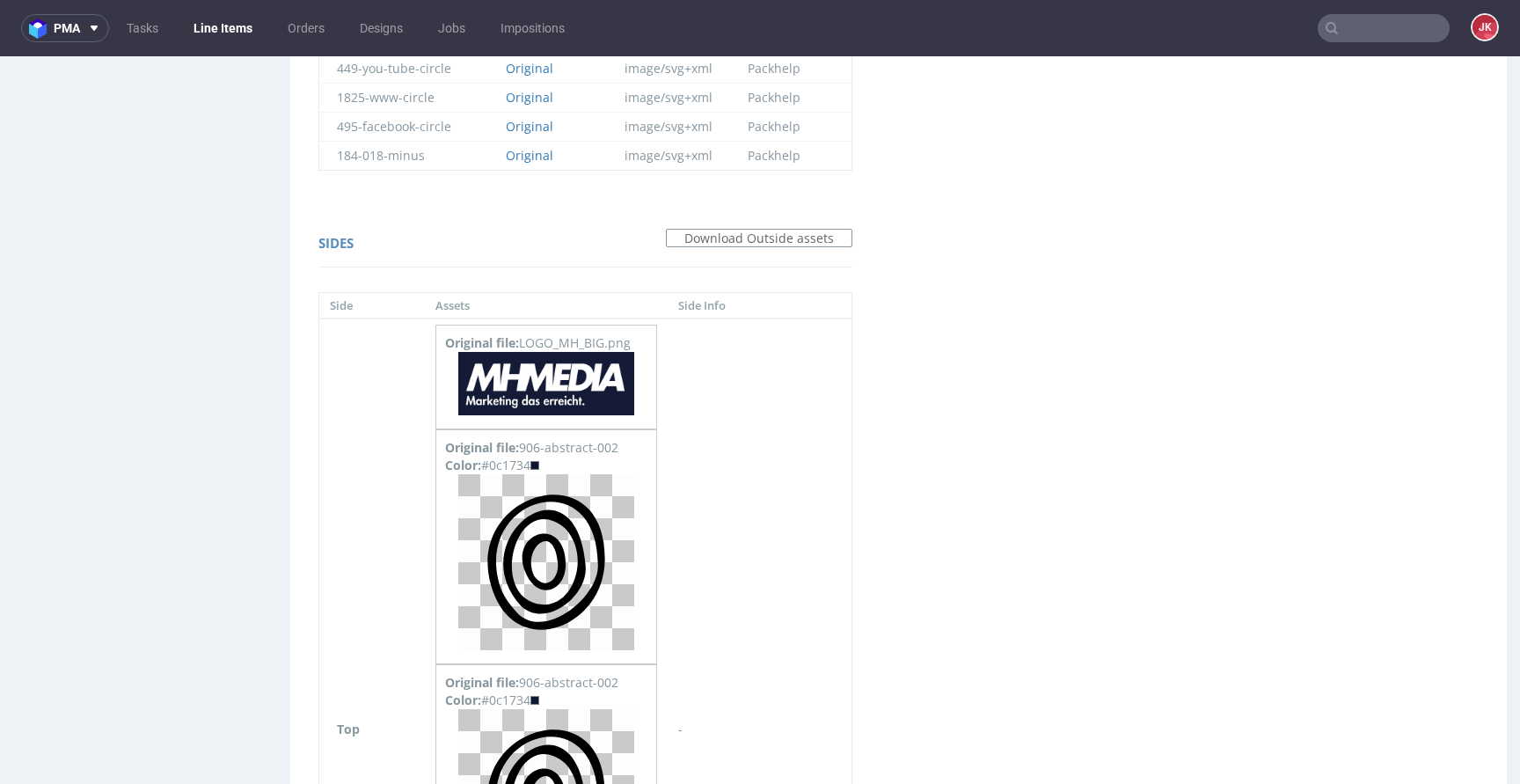
scroll to position [1097, 0]
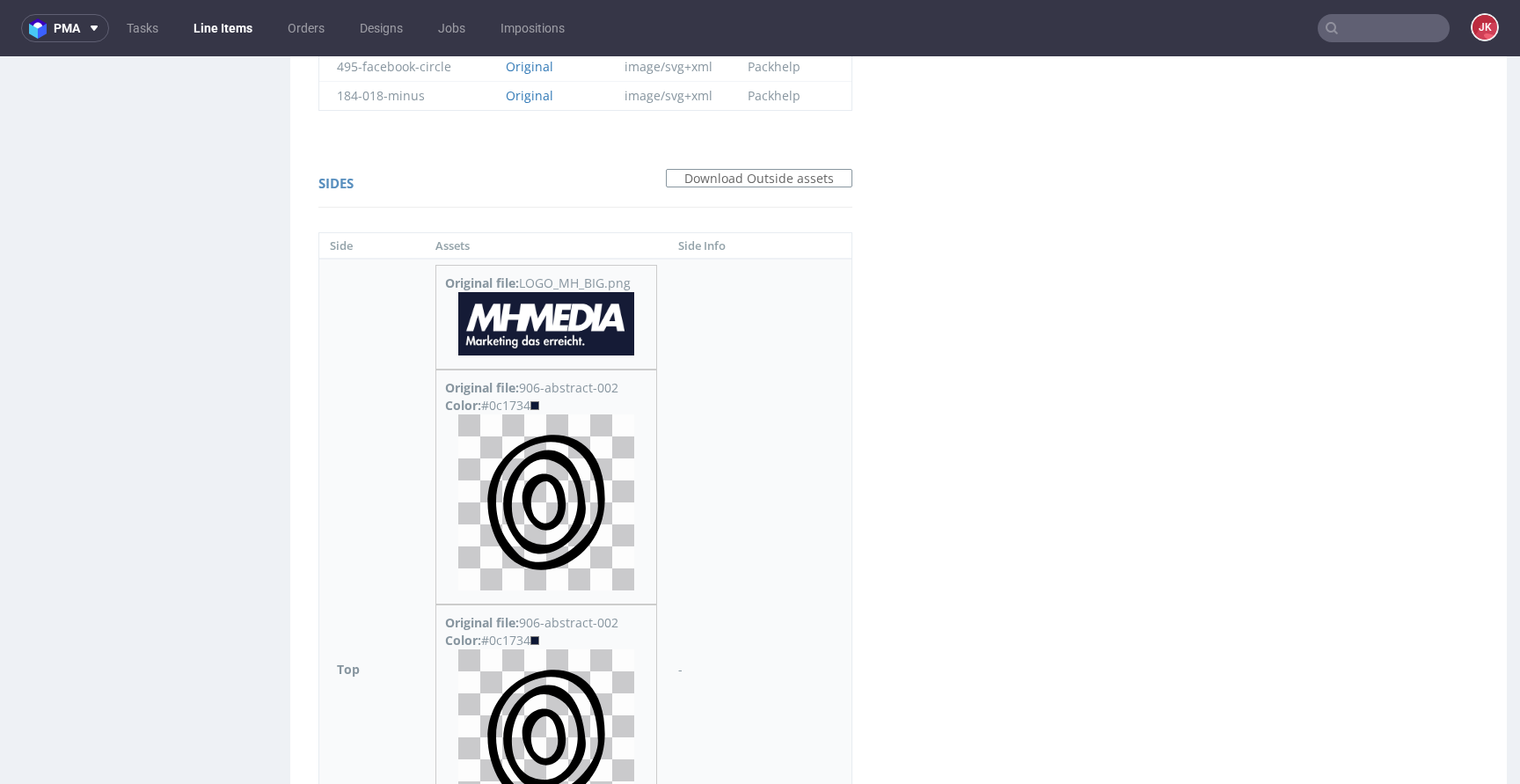
click at [514, 402] on div "Color: #0c1734" at bounding box center [546, 405] width 202 height 18
copy div "0c1734"
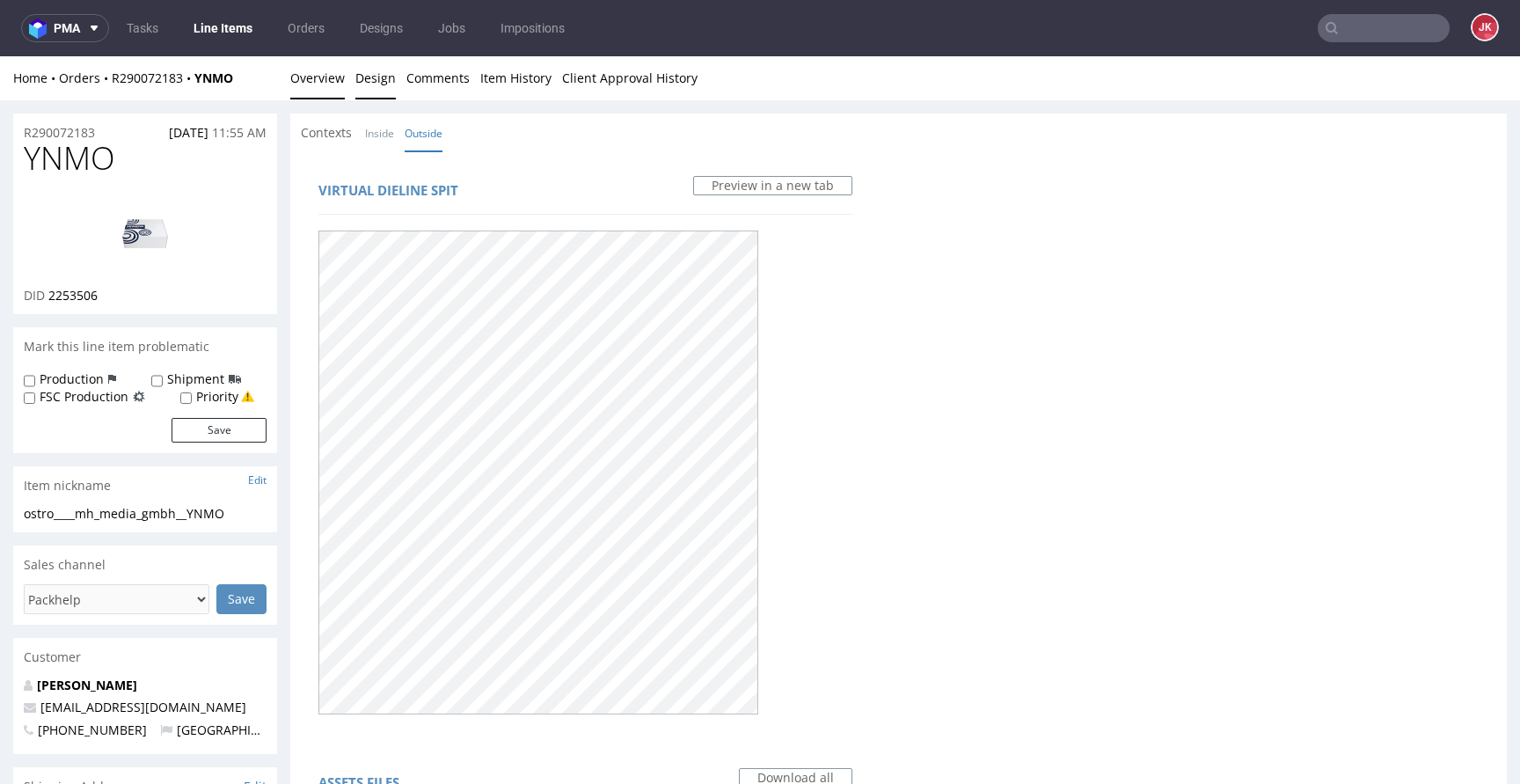
click at [309, 76] on link "Overview" at bounding box center [317, 78] width 55 height 43
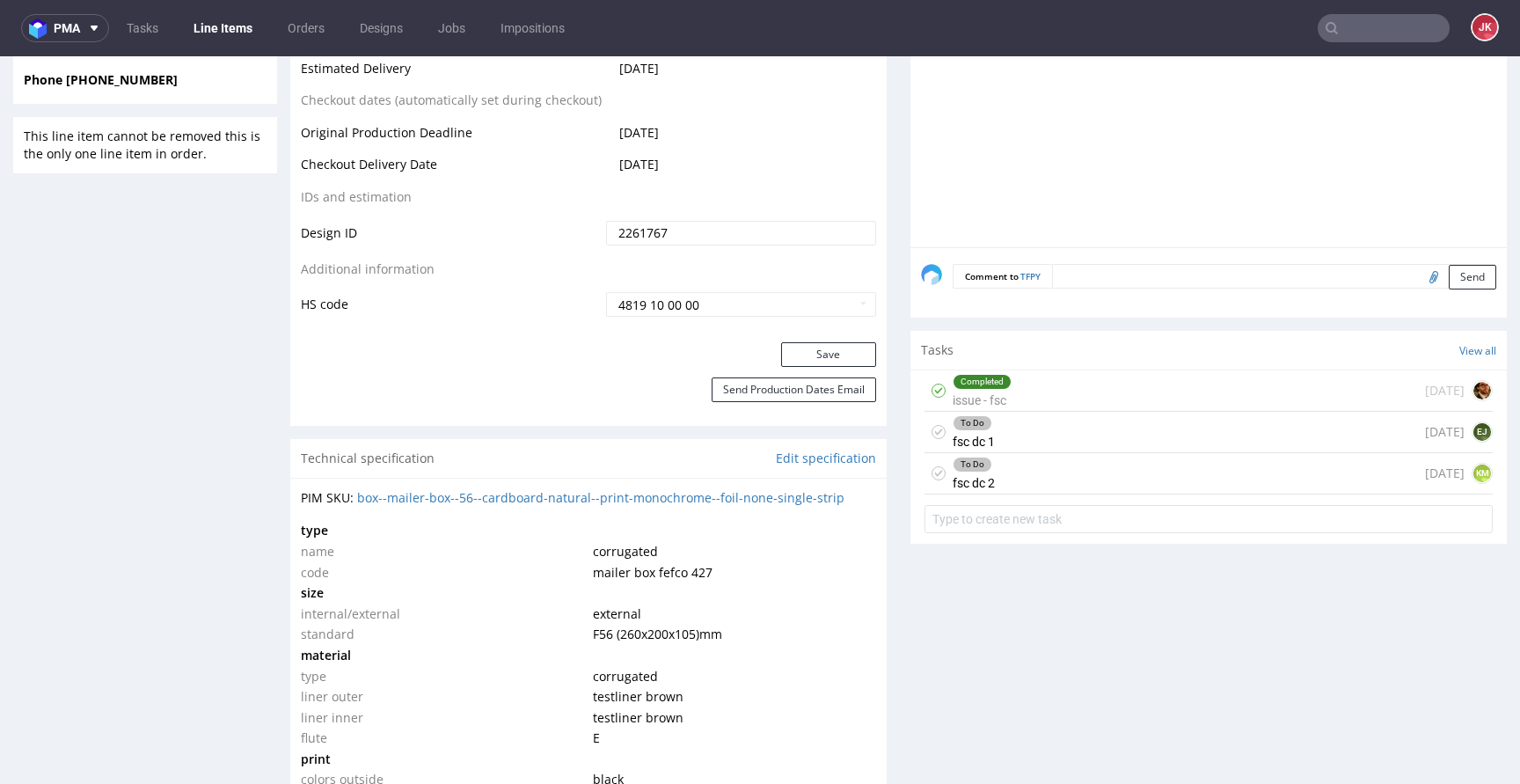
scroll to position [924, 0]
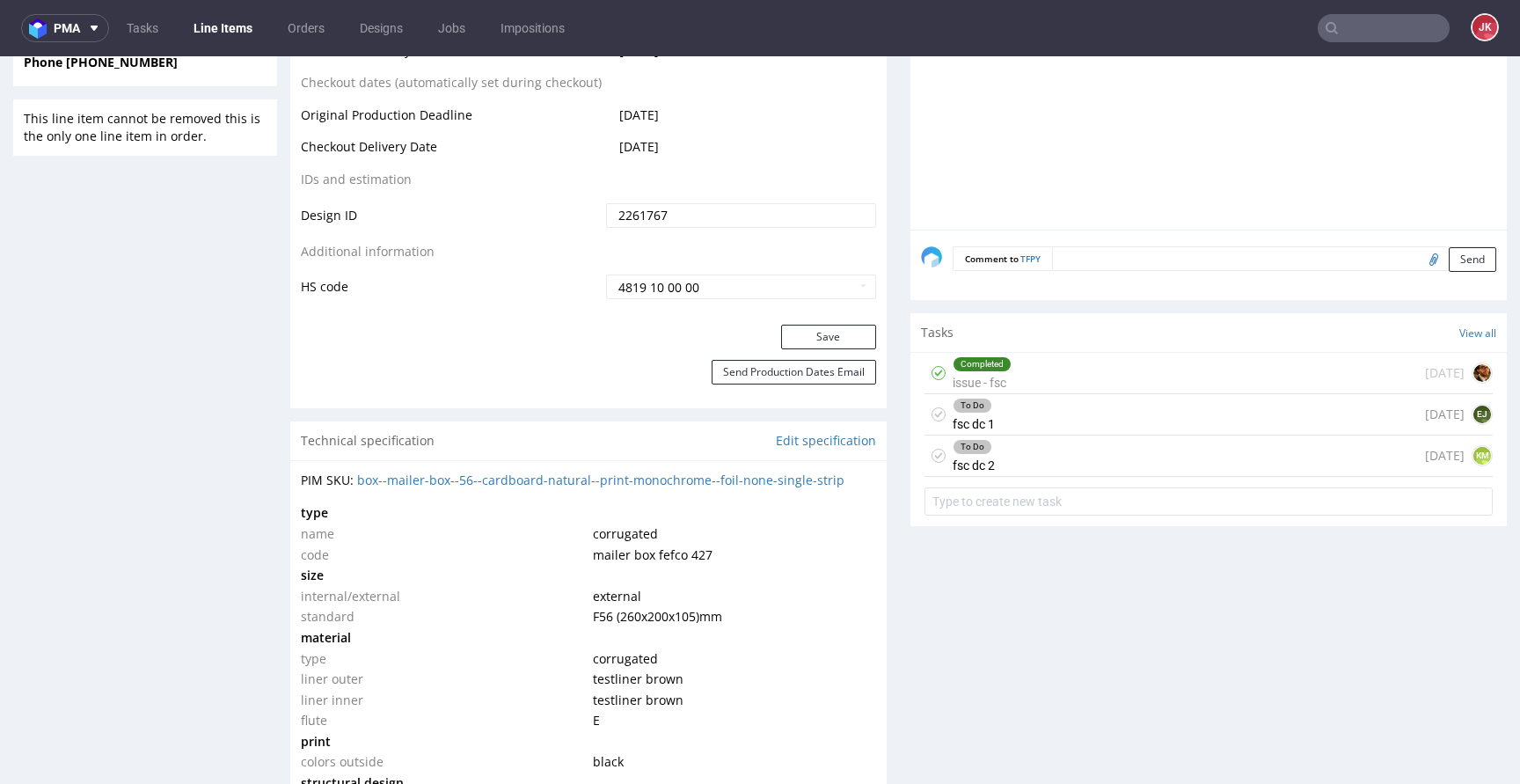
click at [1000, 414] on div "To Do fsc dc 1 [DATE] EJ" at bounding box center [1207, 415] width 568 height 42
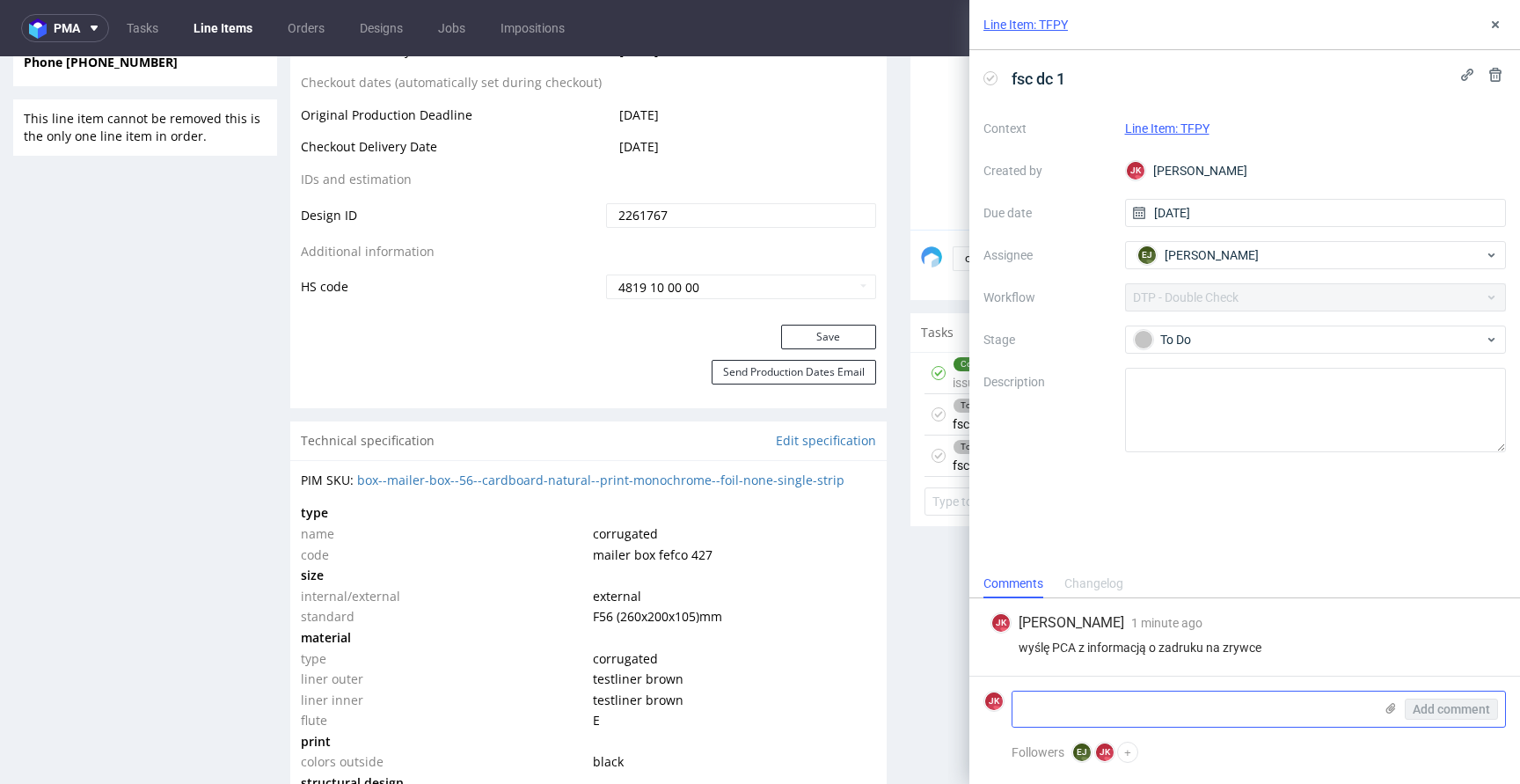
click at [1171, 719] on textarea at bounding box center [1193, 708] width 361 height 35
click at [1054, 707] on textarea "+ obrucone elementy" at bounding box center [1193, 708] width 361 height 35
click at [1223, 720] on textarea "+ obrócone elementy" at bounding box center [1193, 708] width 361 height 35
type textarea "+ obrócone elementy"
click at [1455, 707] on span "Add comment" at bounding box center [1451, 708] width 77 height 12
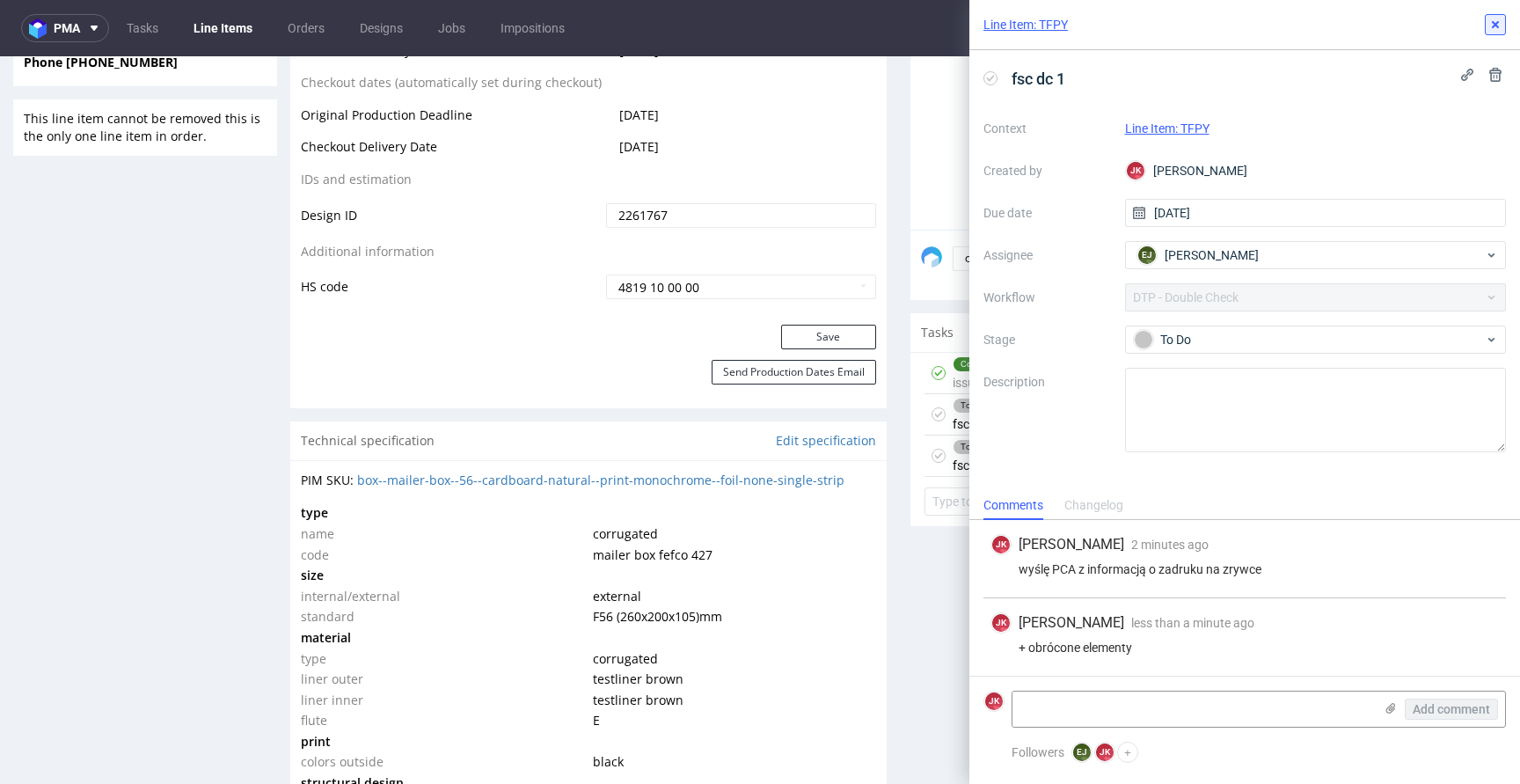
click at [1494, 33] on button at bounding box center [1495, 25] width 21 height 21
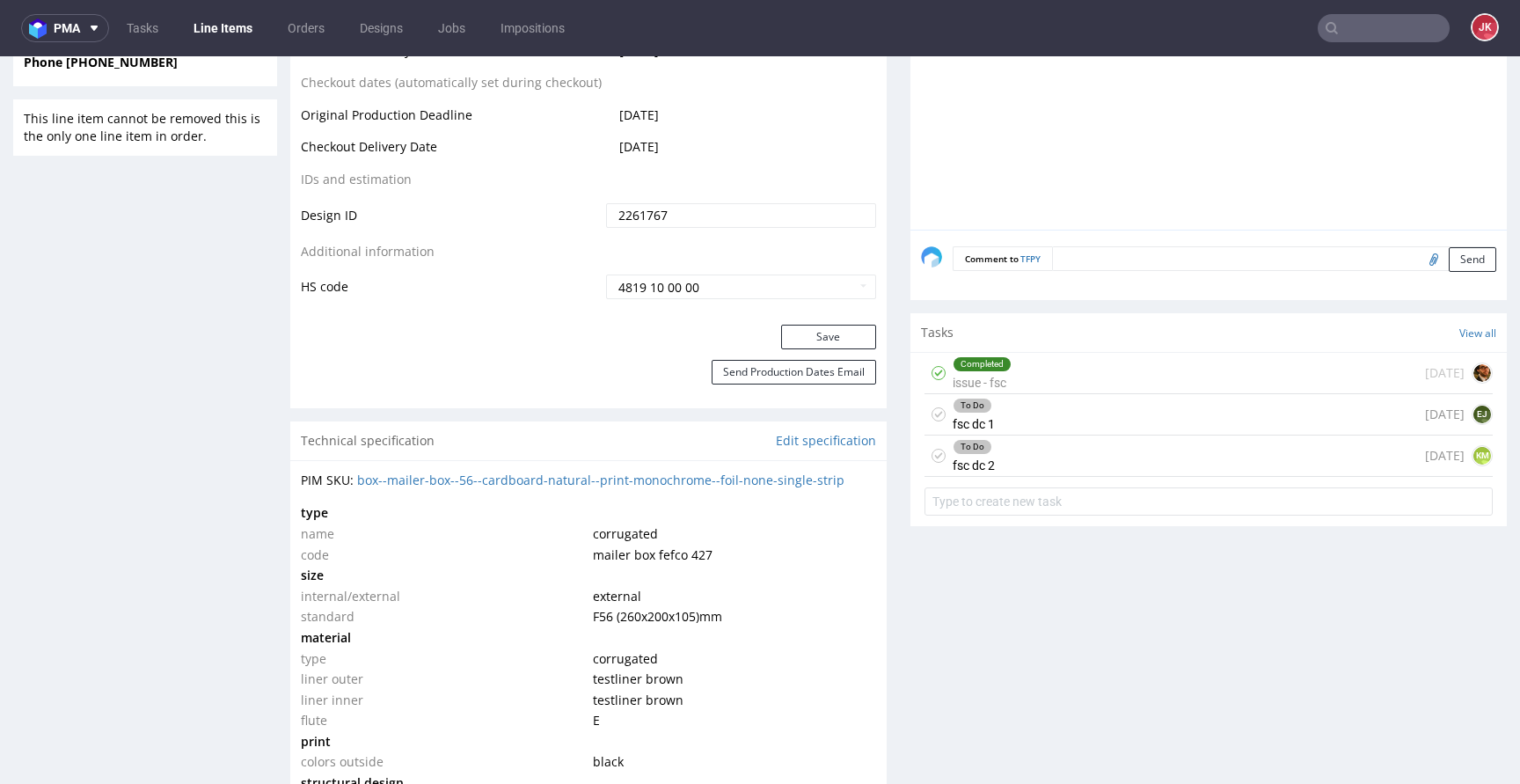
drag, startPoint x: 986, startPoint y: 452, endPoint x: 996, endPoint y: 504, distance: 53.0
click at [986, 452] on div "To Do fsc dc 2 today KM" at bounding box center [1207, 456] width 568 height 42
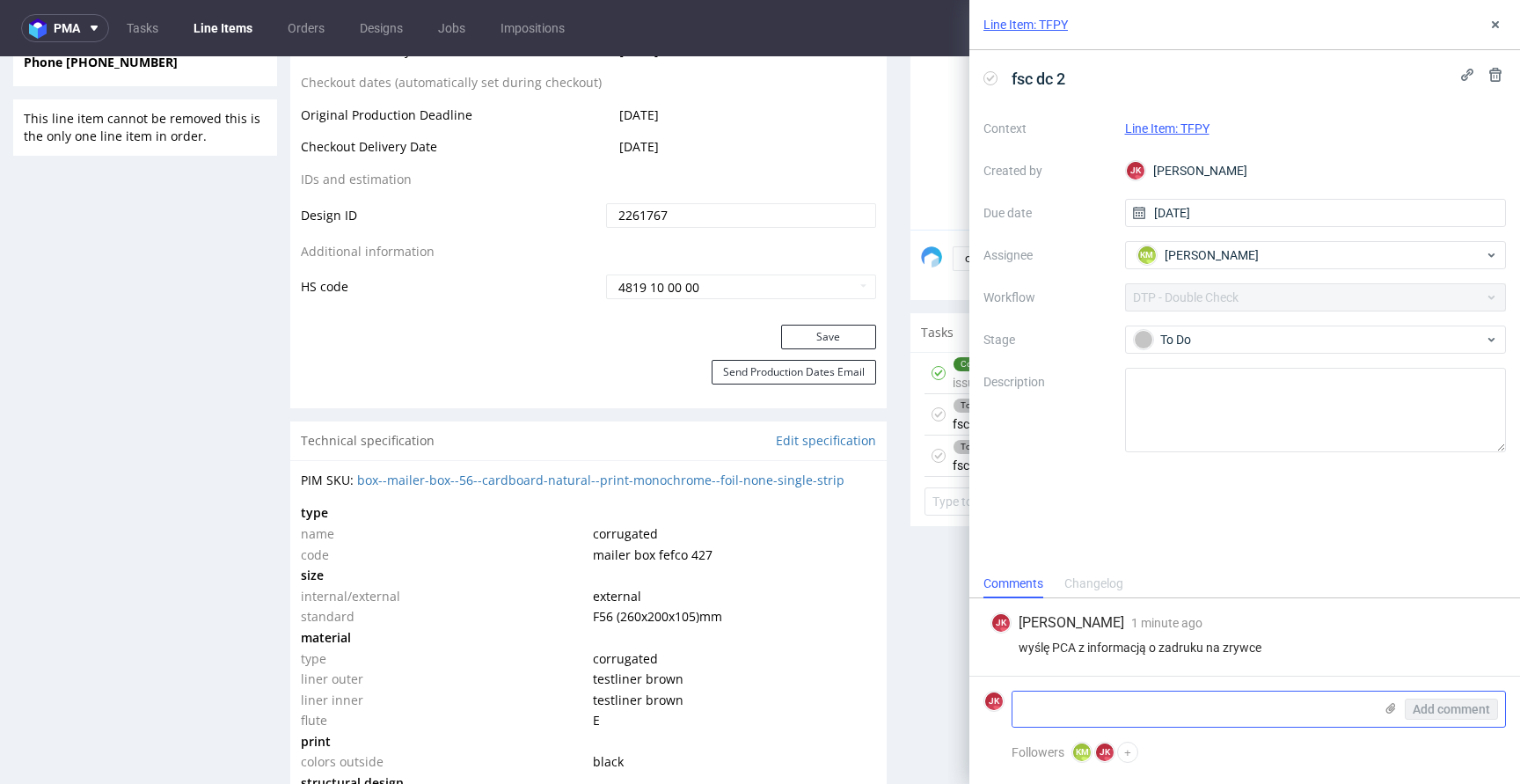
click at [1165, 705] on textarea at bounding box center [1193, 708] width 361 height 35
paste textarea "+ obrócone elementy"
type textarea "+ obrócone elementy"
click at [1464, 707] on span "Add comment" at bounding box center [1451, 708] width 77 height 12
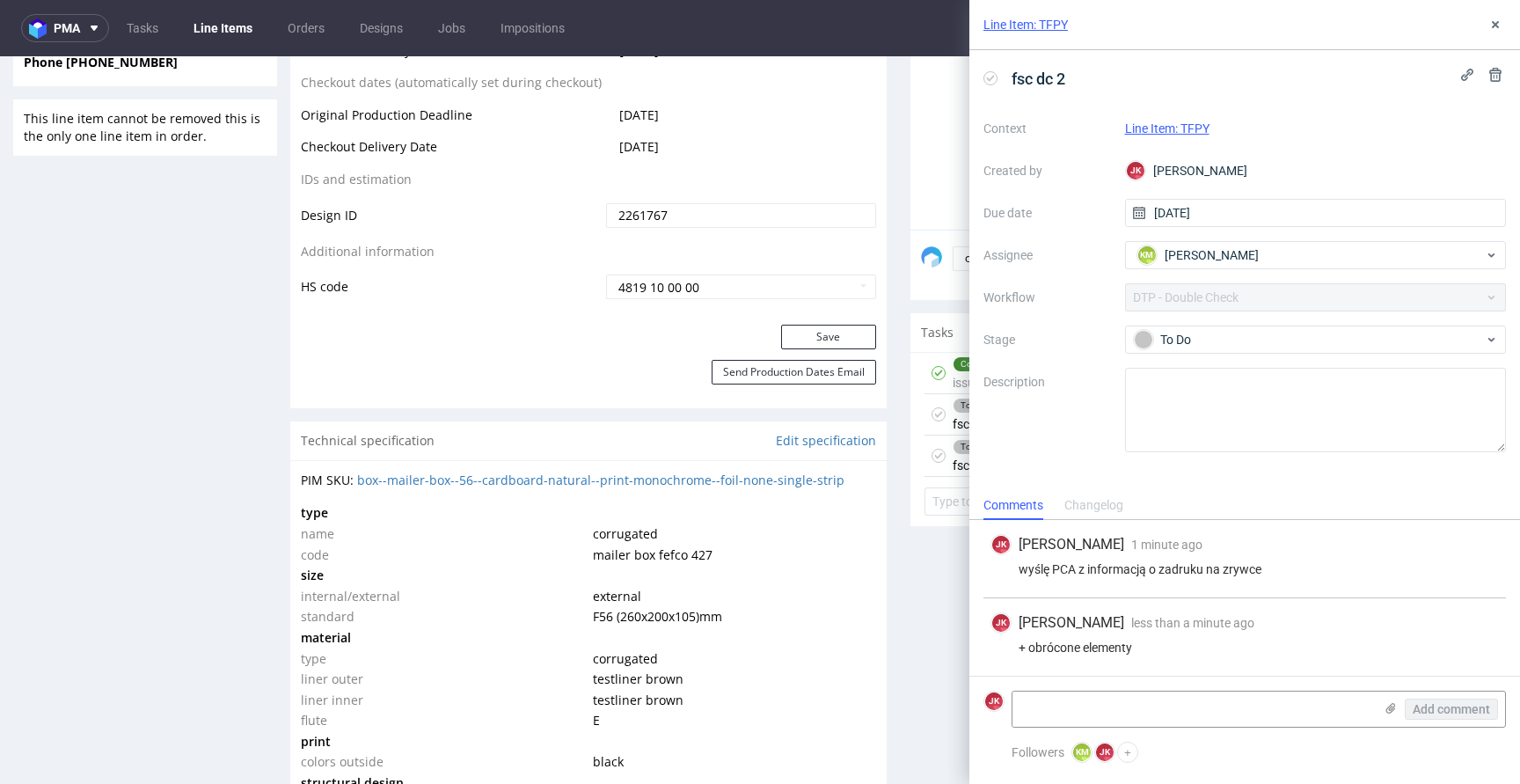
click at [1490, 36] on div "Line Item: TFPY" at bounding box center [1244, 25] width 551 height 50
click at [1493, 22] on use at bounding box center [1494, 24] width 7 height 7
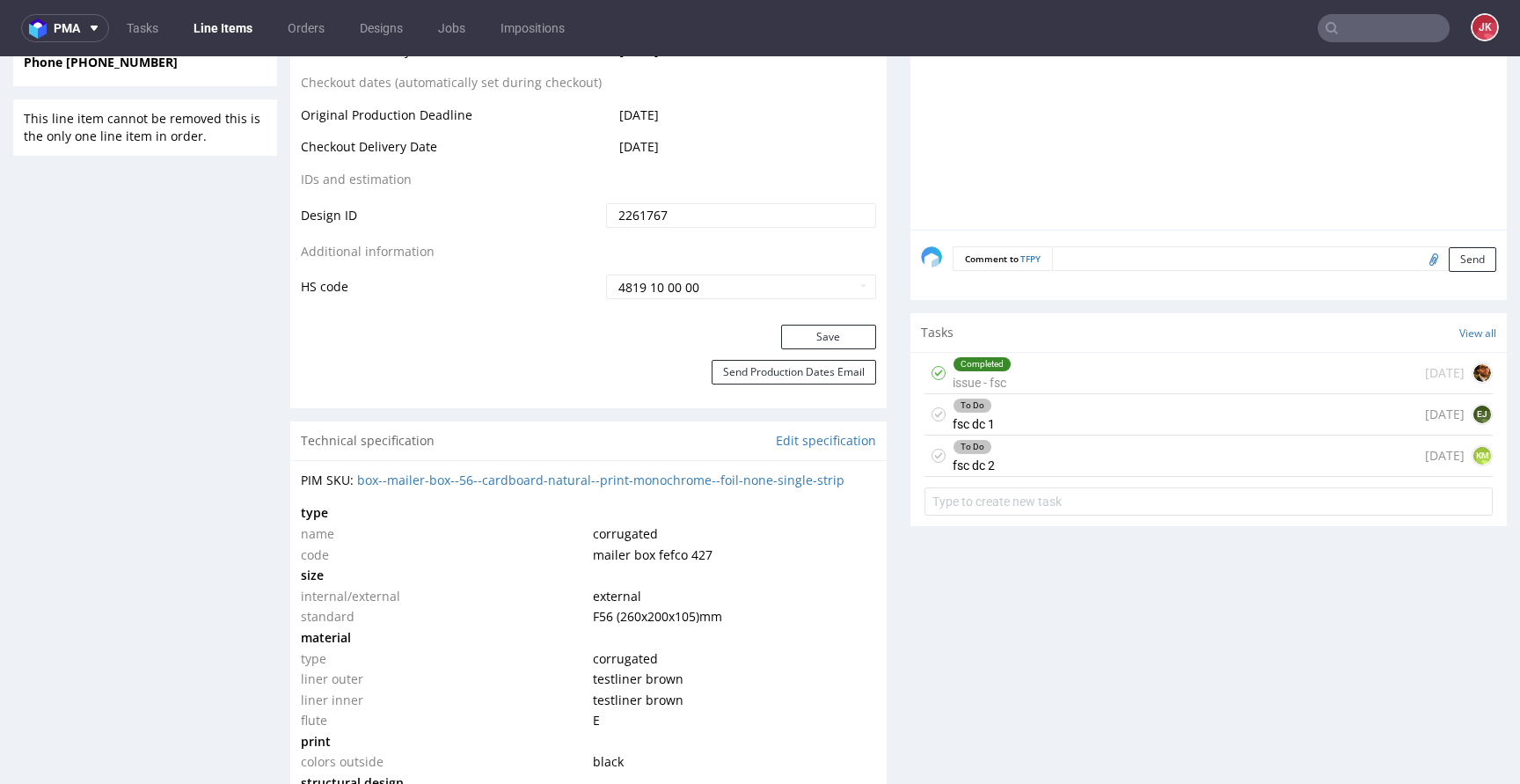
click at [985, 419] on div "To Do fsc dc 1 today EJ" at bounding box center [1207, 415] width 568 height 42
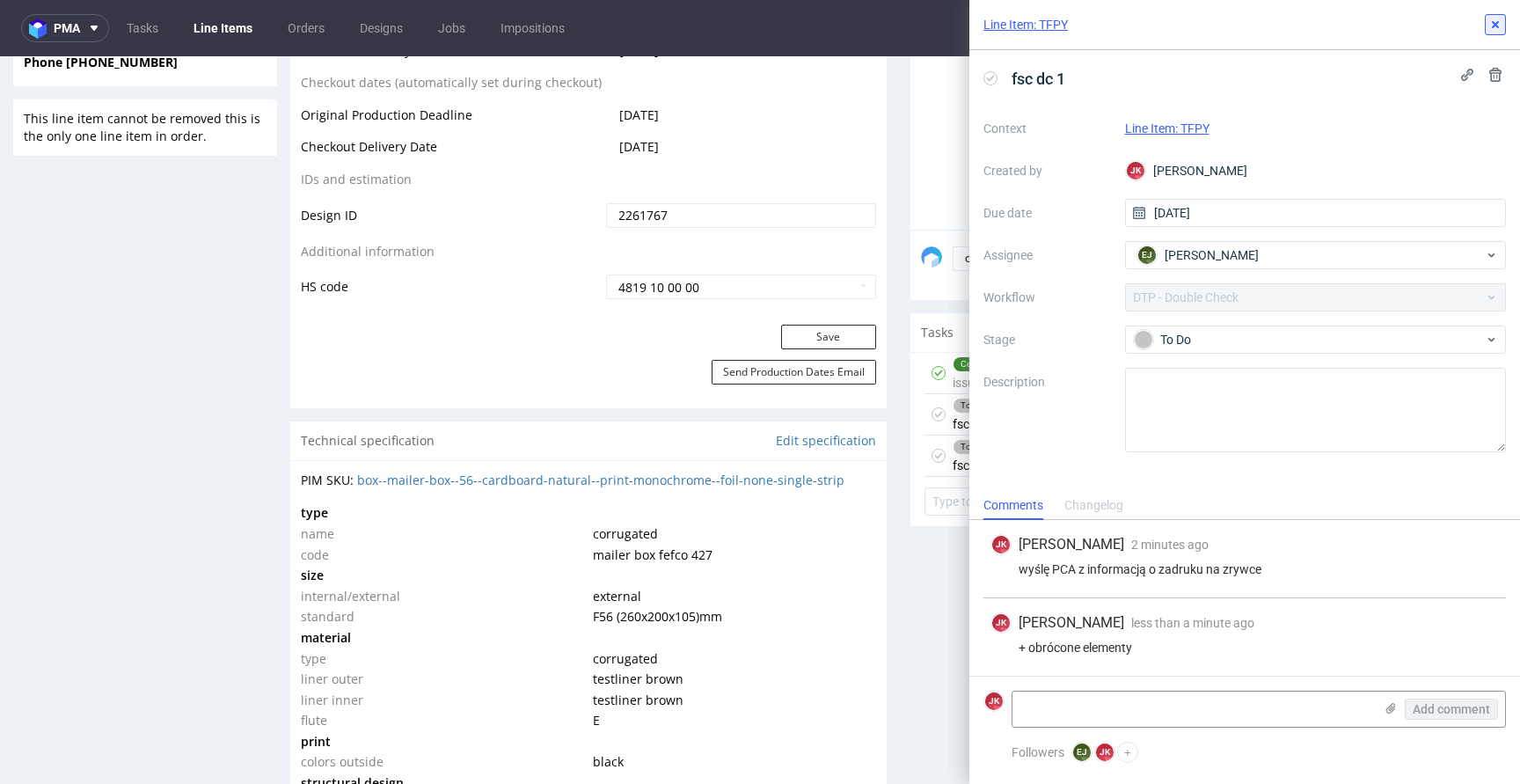
click at [1489, 29] on icon at bounding box center [1494, 25] width 14 height 14
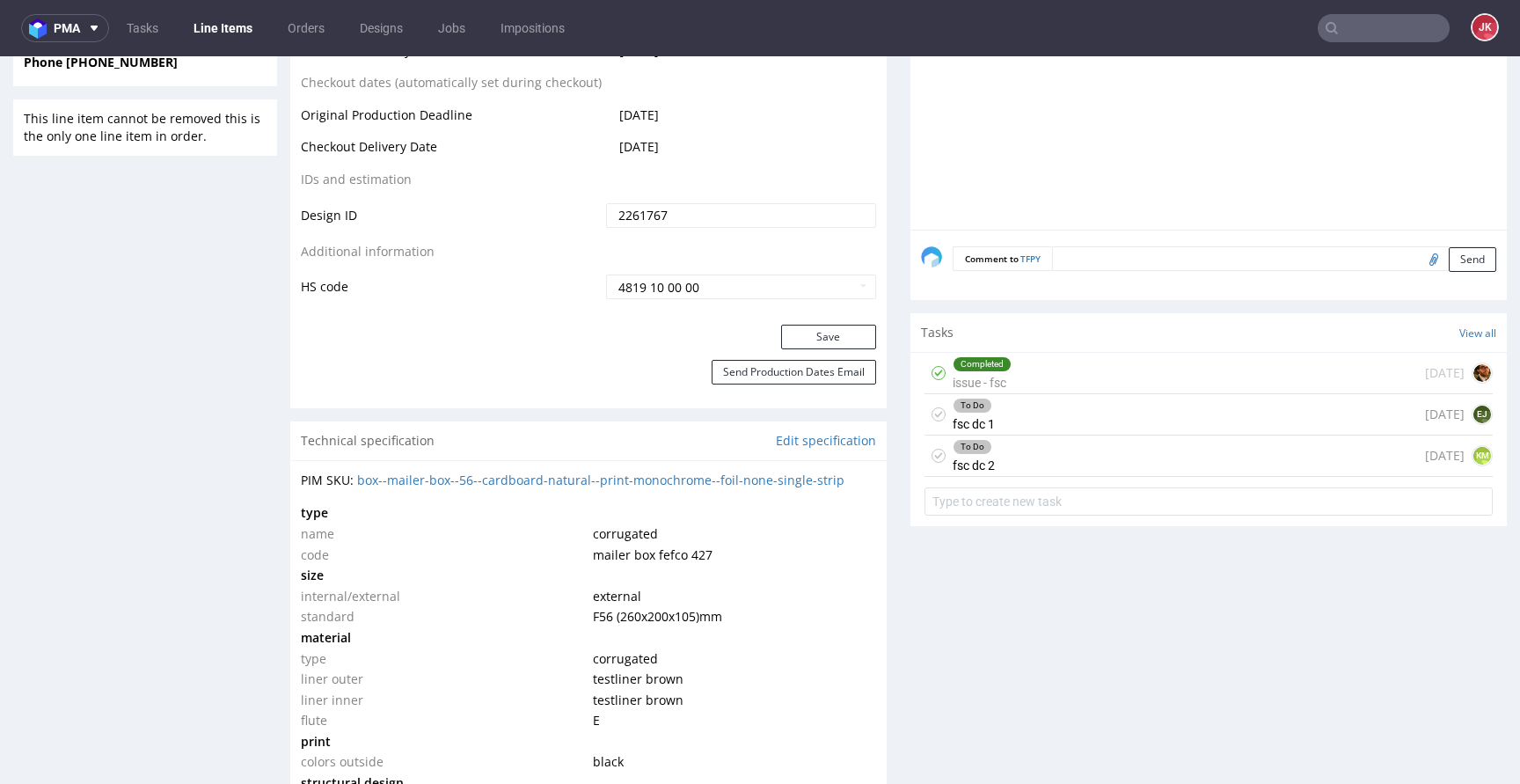
drag, startPoint x: 1033, startPoint y: 455, endPoint x: 1119, endPoint y: 452, distance: 86.1
click at [1033, 455] on div "To Do fsc dc 2 today KM" at bounding box center [1207, 456] width 568 height 42
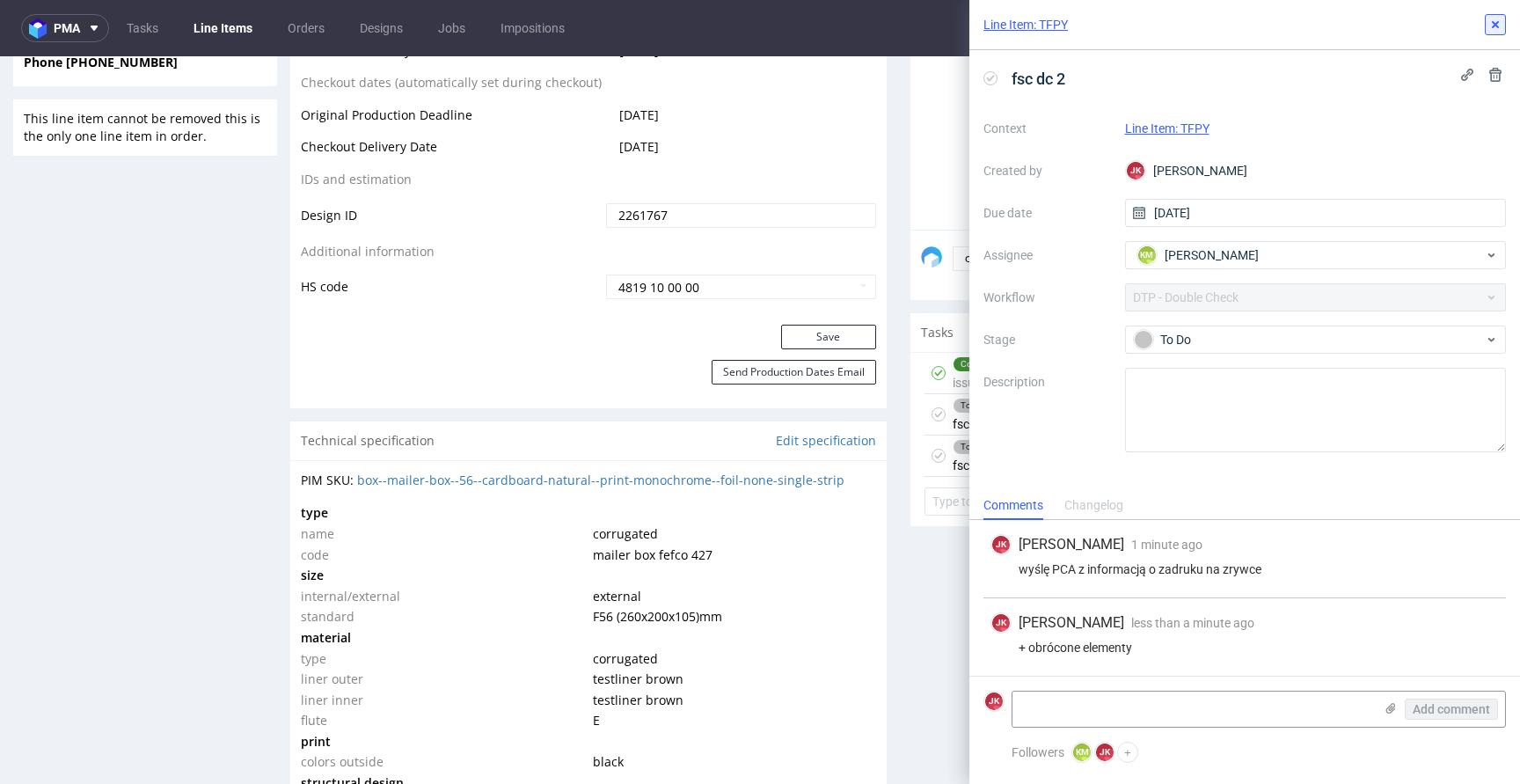
click at [1495, 18] on icon at bounding box center [1494, 25] width 14 height 14
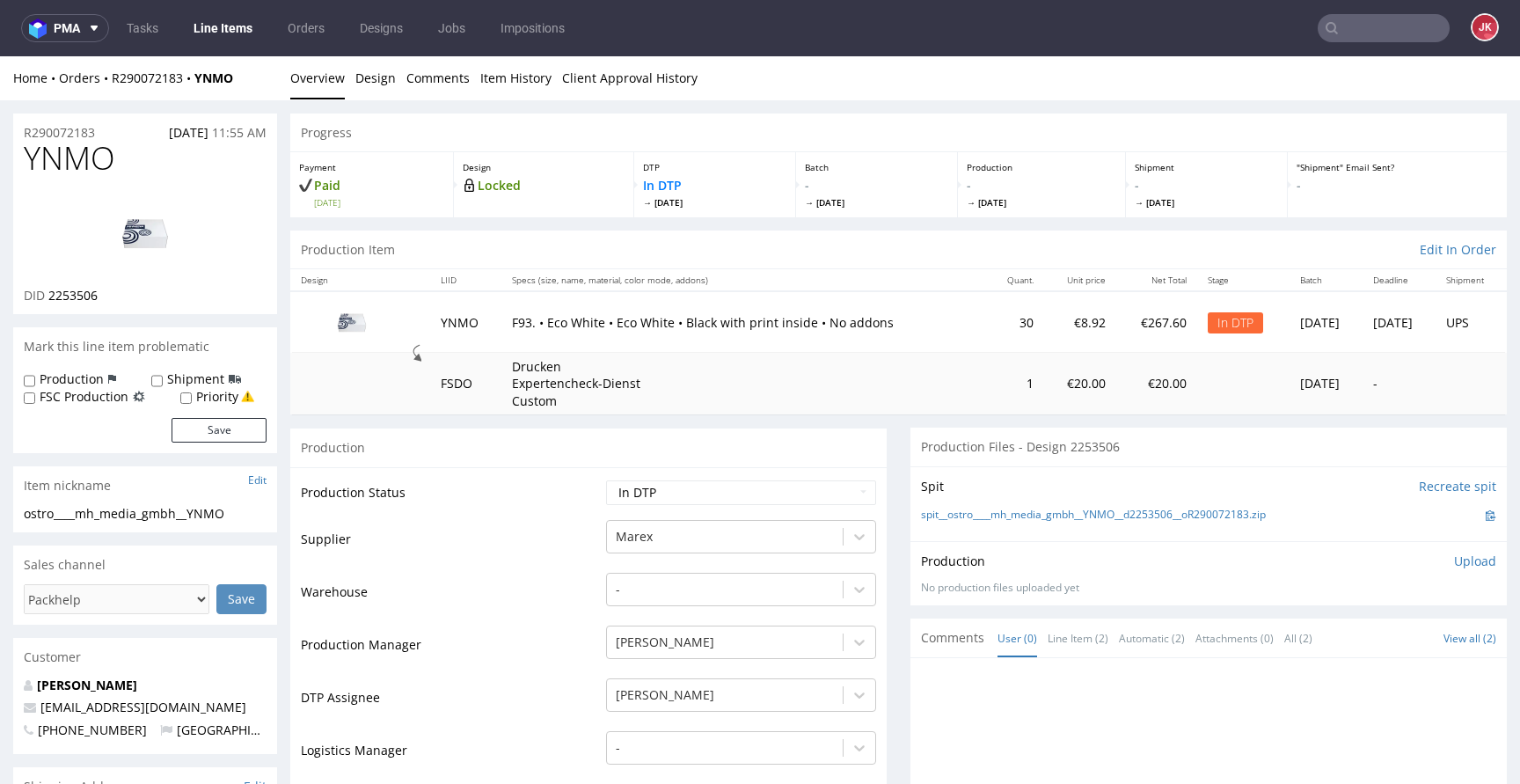
click at [519, 492] on td "Production Status" at bounding box center [451, 498] width 300 height 40
drag, startPoint x: 901, startPoint y: 517, endPoint x: 1256, endPoint y: 520, distance: 355.0
click at [1256, 520] on div "Spit Recreate spit spit__ostro____mh_media_gmbh__YNMO__d2253506__oR290072183.zip" at bounding box center [1208, 503] width 596 height 75
copy link "spit__ostro____mh_media_gmbh__YNMO__d2253506__oR290072183"
click at [1144, 540] on div "Spit Recreate spit spit__ostro____mh_media_gmbh__YNMO__d2253506__oR290072183.zip" at bounding box center [1208, 503] width 596 height 75
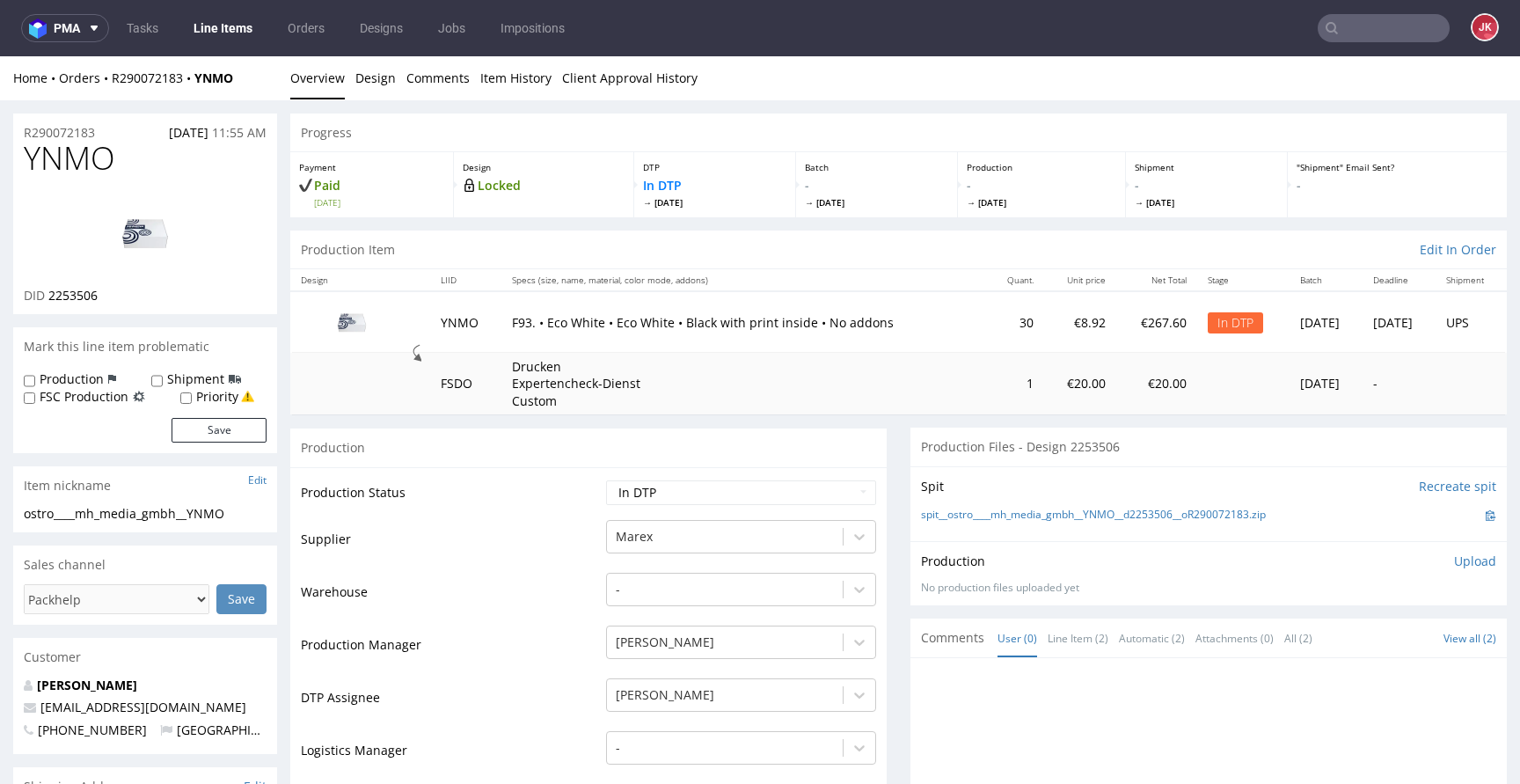
click at [802, 493] on select "Waiting for Artwork Waiting for Diecut Waiting for Mockup Waiting for DTP Waiti…" at bounding box center [741, 492] width 270 height 25
select select "dtp_ca_needed"
click at [606, 480] on select "Waiting for Artwork Waiting for Diecut Waiting for Mockup Waiting for DTP Waiti…" at bounding box center [741, 492] width 270 height 25
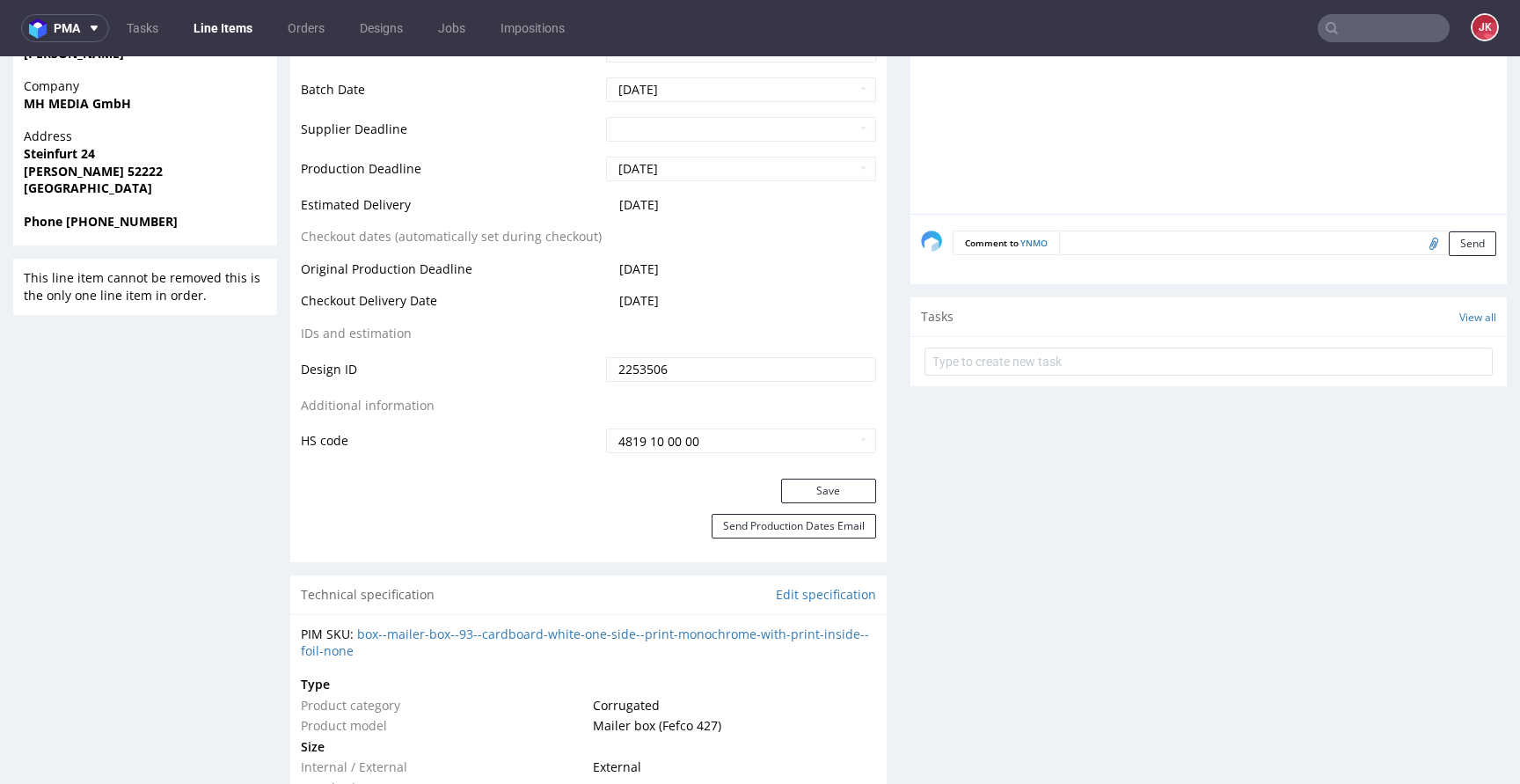
scroll to position [918, 0]
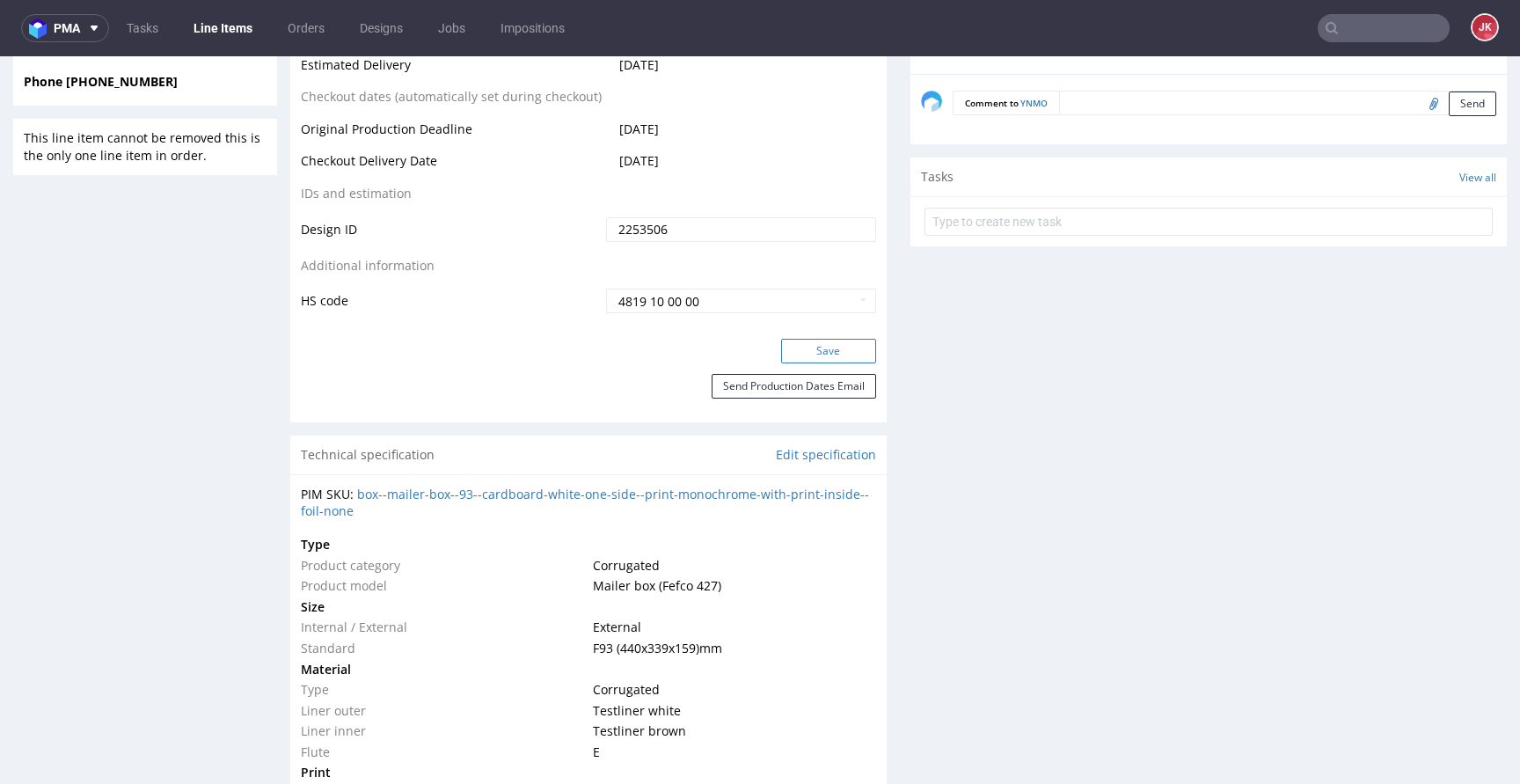
click at [824, 349] on button "Save" at bounding box center [828, 350] width 95 height 25
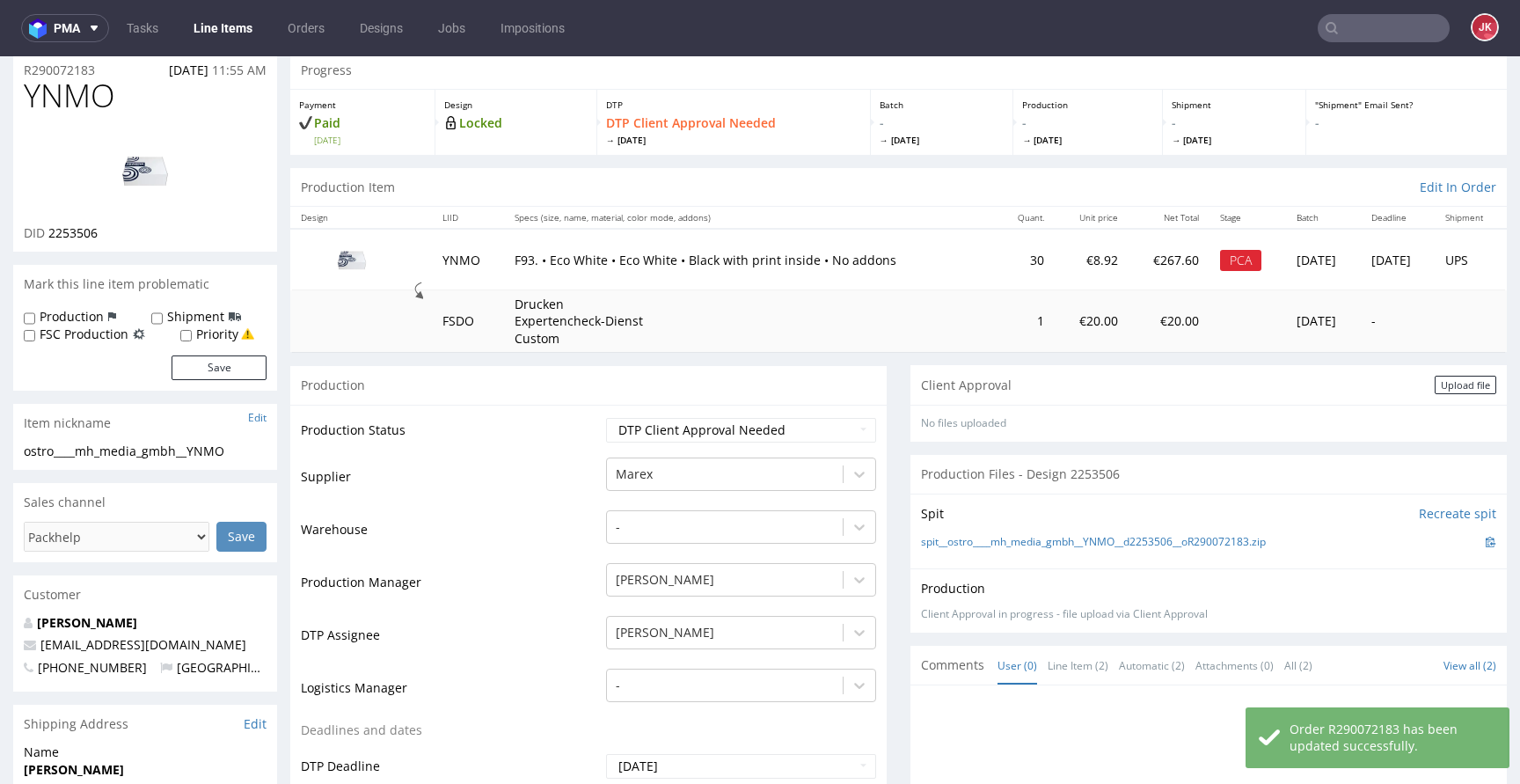
scroll to position [0, 0]
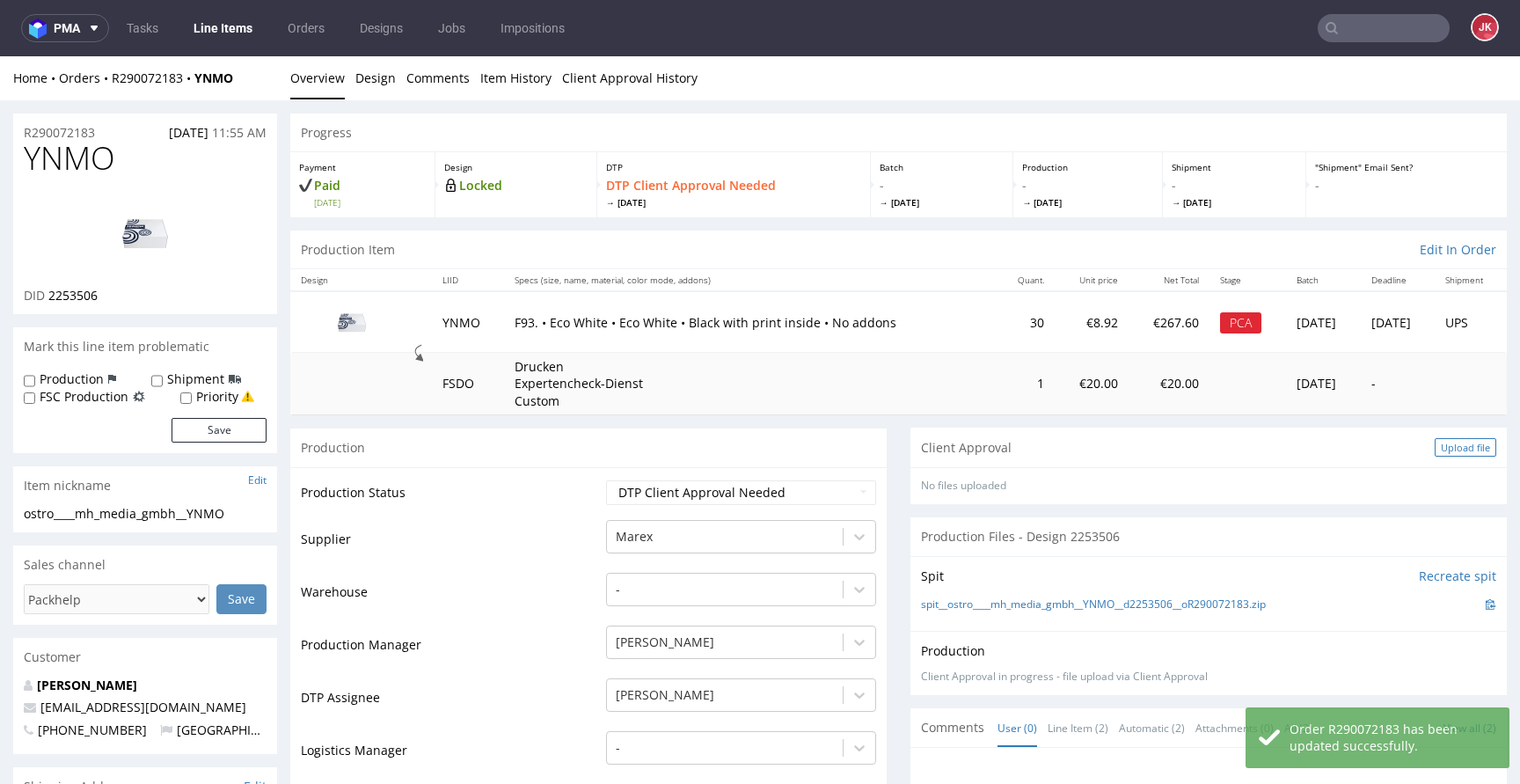
click at [1454, 445] on div "Upload file" at bounding box center [1464, 448] width 61 height 19
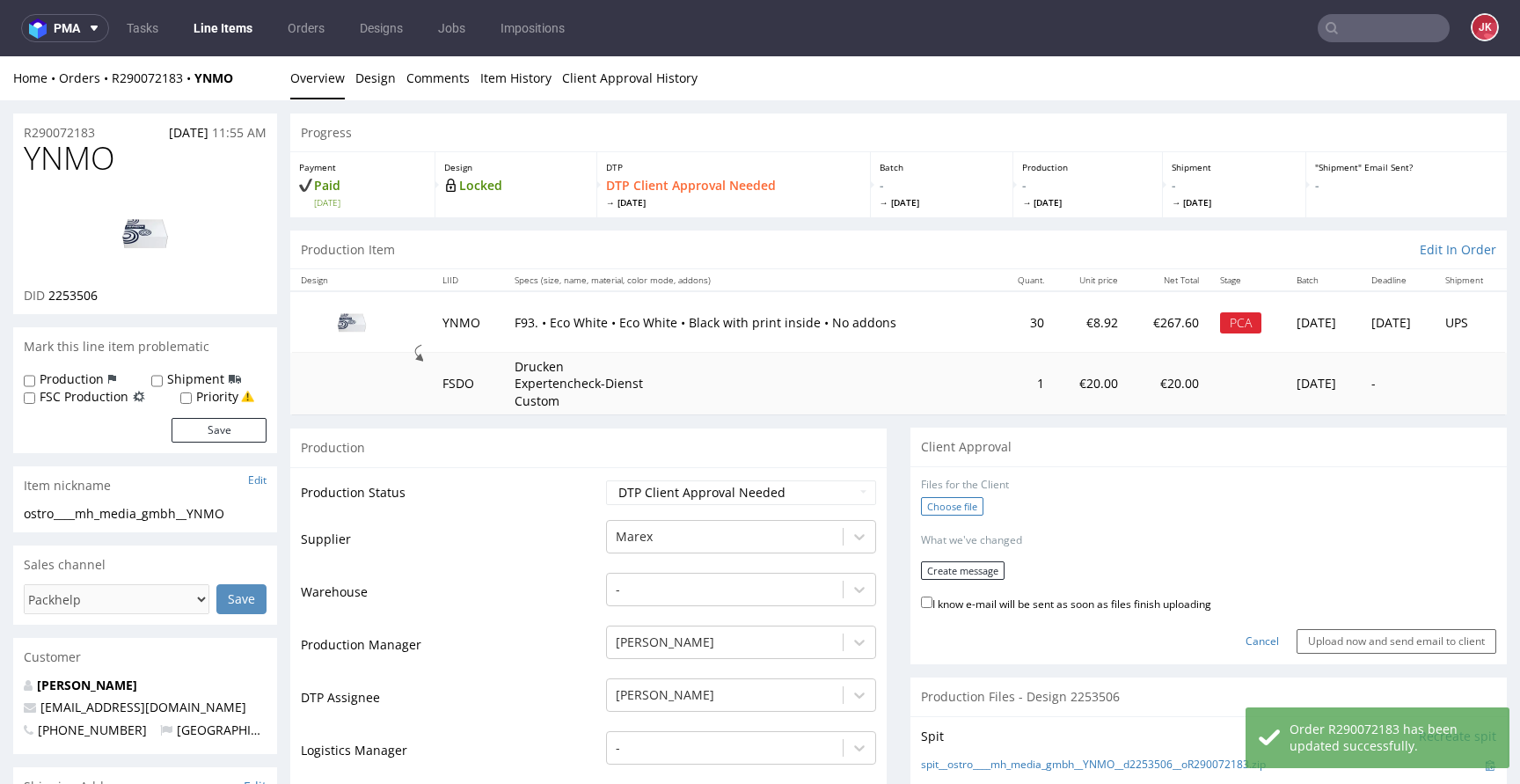
click at [925, 498] on label "Choose file" at bounding box center [952, 506] width 62 height 19
click at [0, 57] on input "Choose file" at bounding box center [0, 57] width 0 height 0
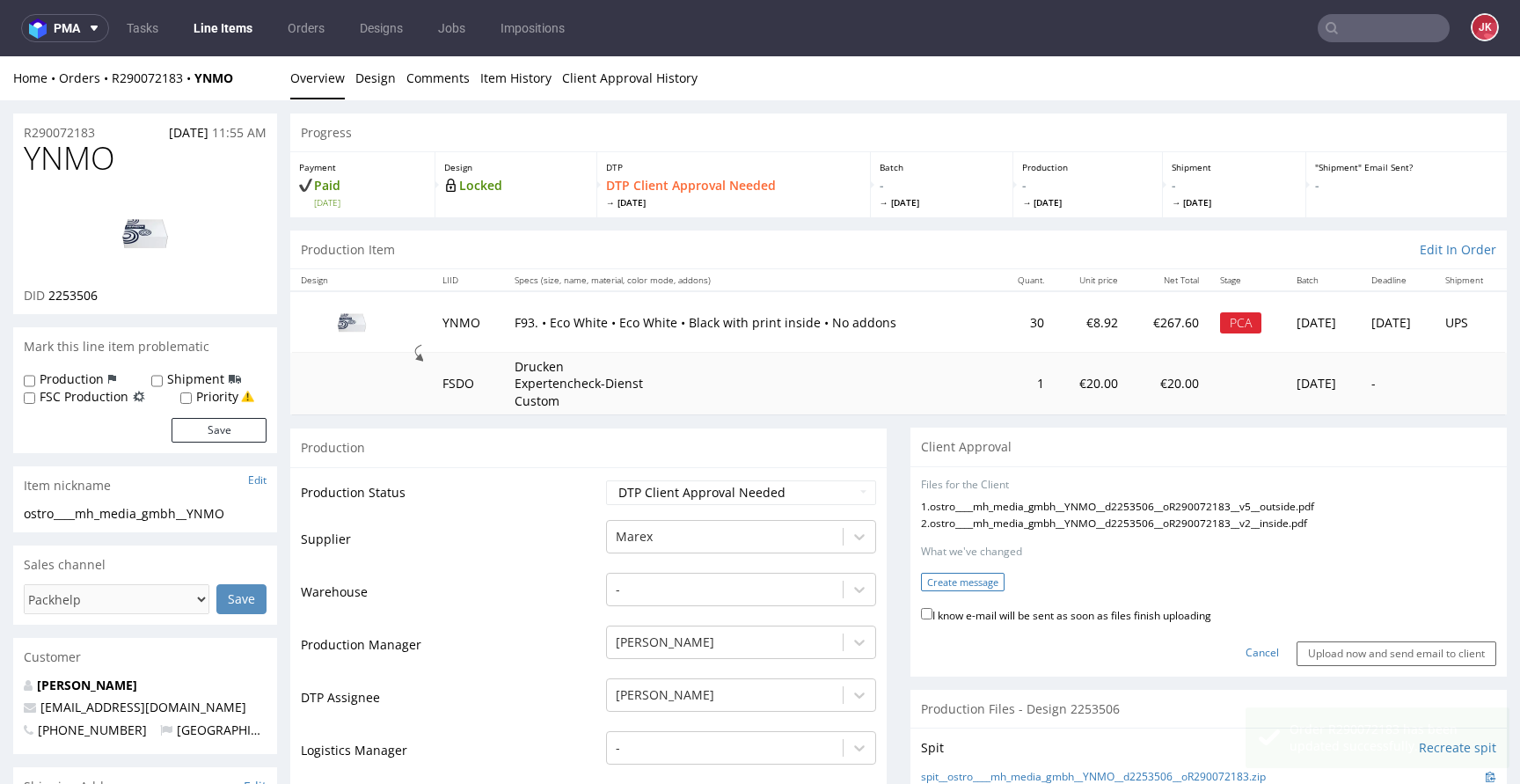
click at [939, 583] on button "Create message" at bounding box center [963, 582] width 83 height 19
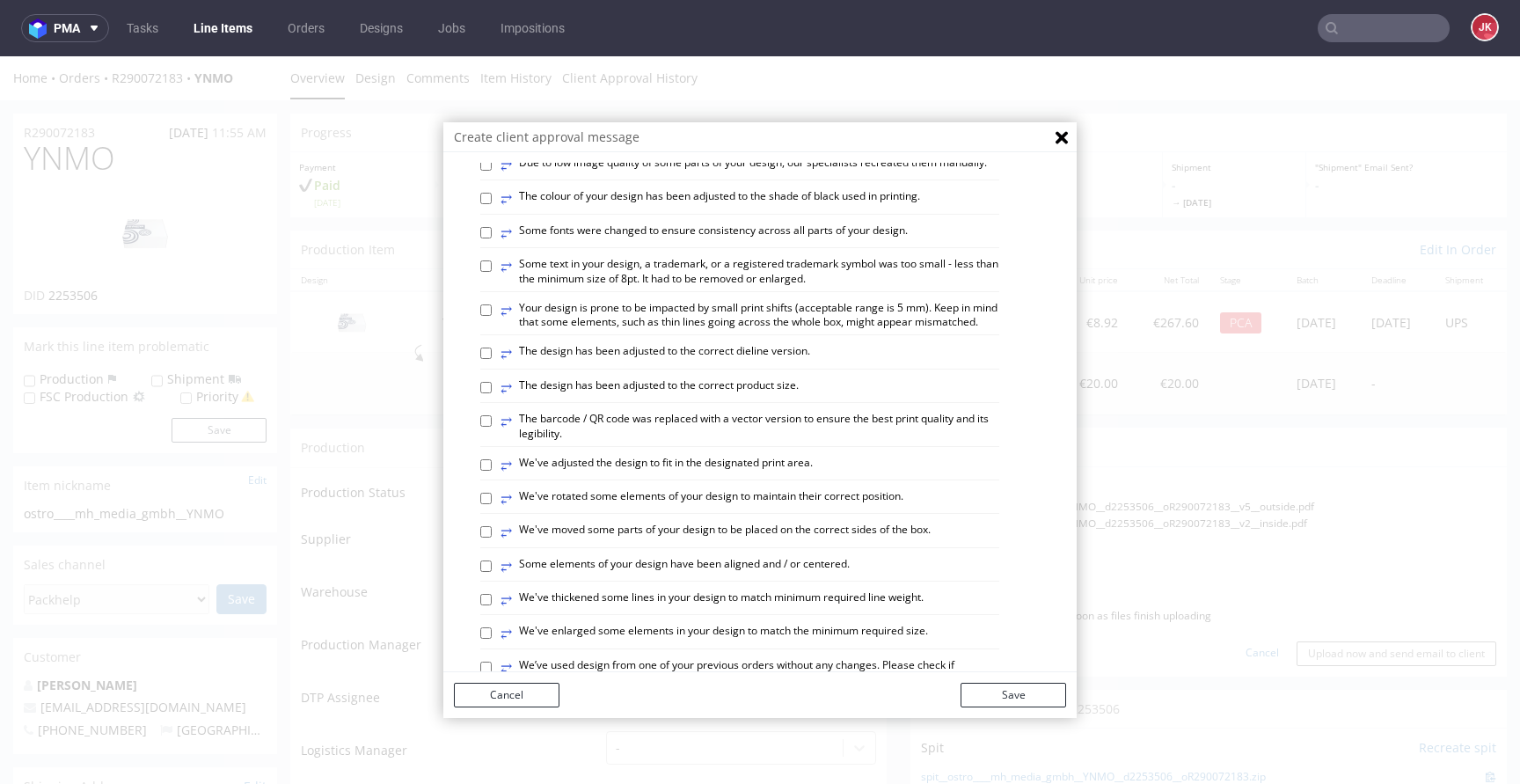
scroll to position [283, 0]
click at [701, 333] on label "⥂ Your design is prone to be impacted by small print shifts (acceptable range i…" at bounding box center [750, 318] width 499 height 30
click at [491, 318] on input "⥂ Your design is prone to be impacted by small print shifts (acceptable range i…" at bounding box center [486, 313] width 11 height 11
checkbox input "true"
click at [975, 684] on button "Save" at bounding box center [1014, 694] width 106 height 25
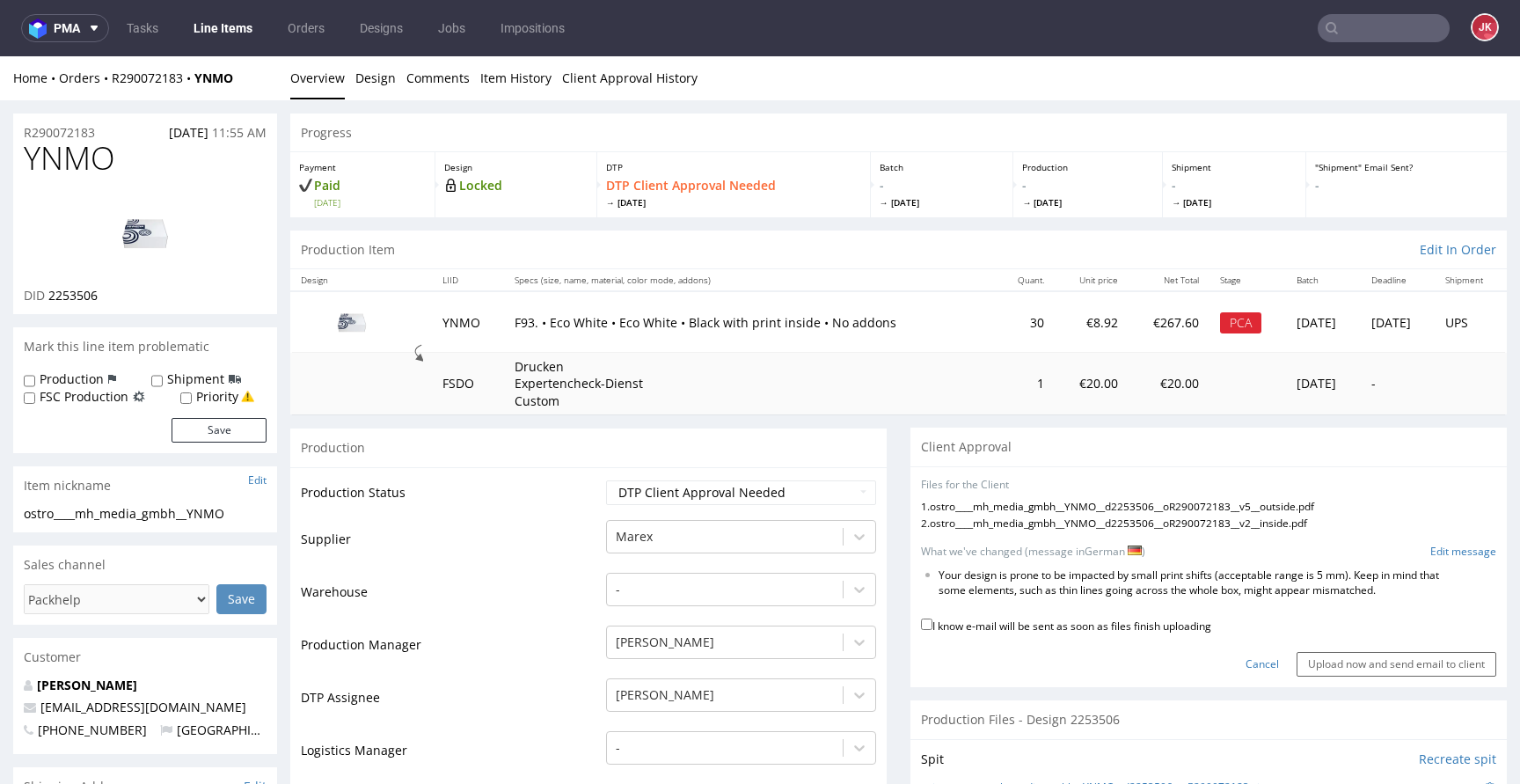
click at [1020, 629] on label "I know e-mail will be sent as soon as files finish uploading" at bounding box center [1066, 624] width 290 height 19
click at [932, 629] on input "I know e-mail will be sent as soon as files finish uploading" at bounding box center [927, 623] width 11 height 11
checkbox input "true"
click at [1324, 666] on input "Upload now and send email to client" at bounding box center [1395, 664] width 199 height 25
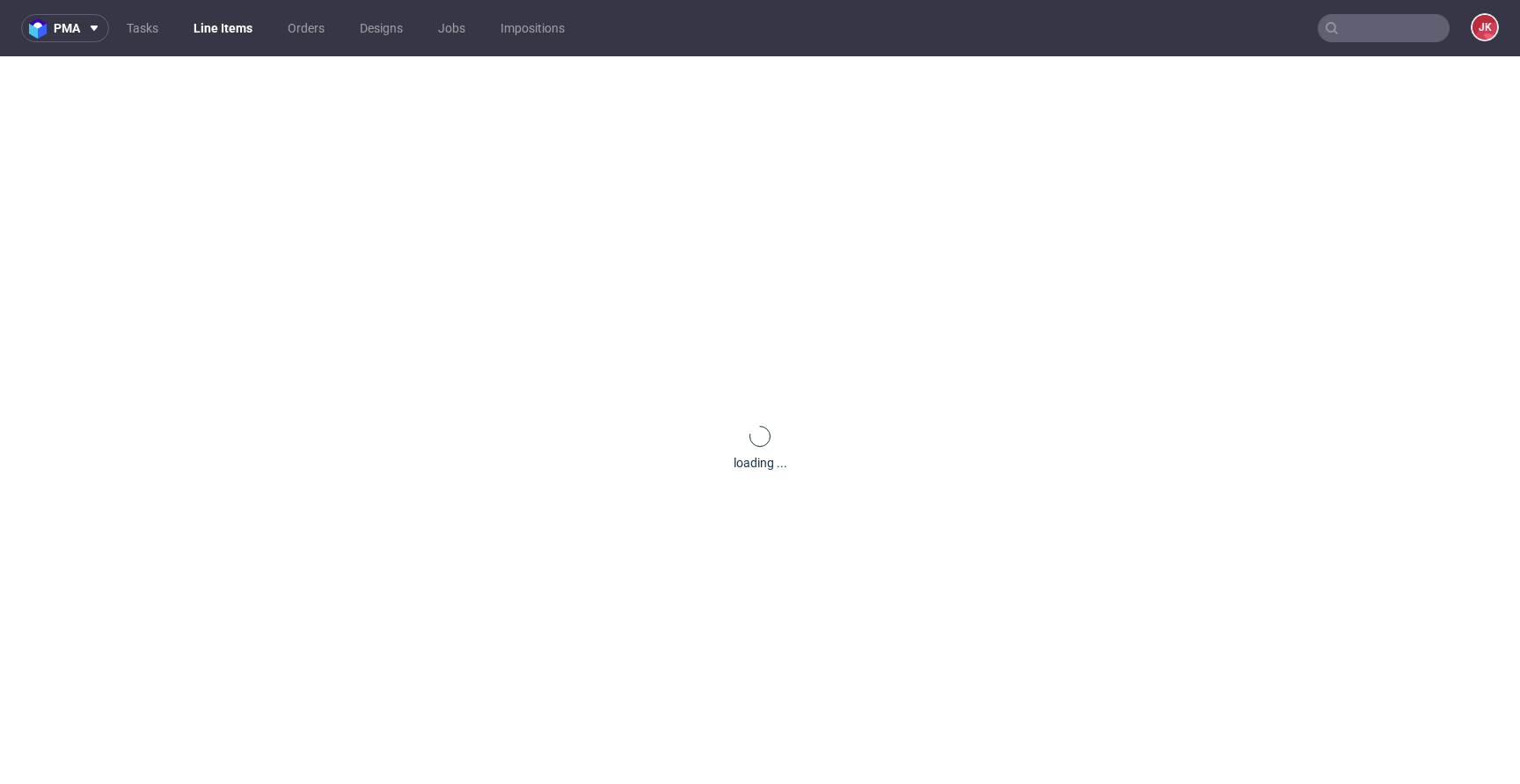
scroll to position [0, 0]
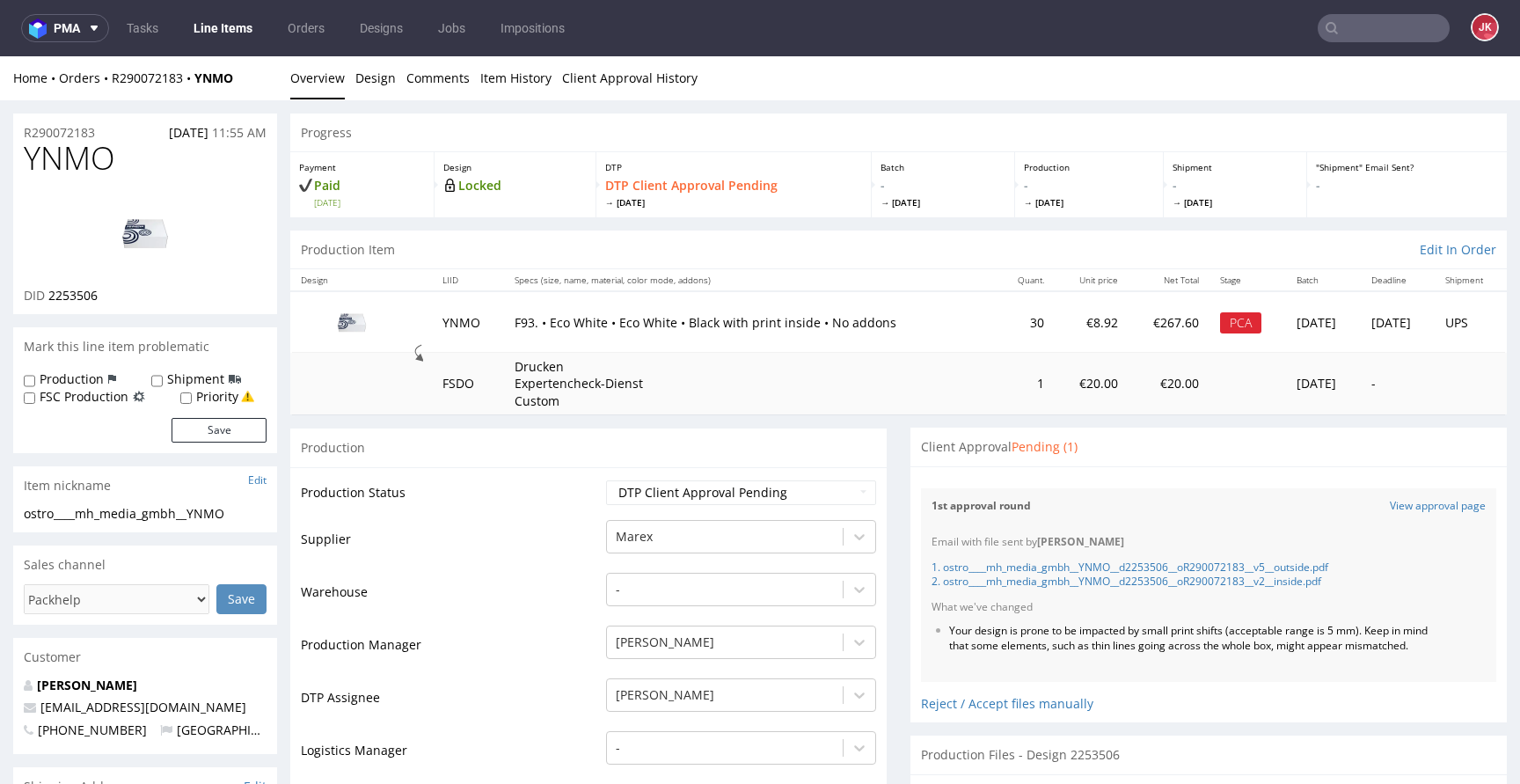
click at [990, 641] on li "Your design is prone to be impacted by small print shifts (acceptable range is …" at bounding box center [1190, 639] width 483 height 30
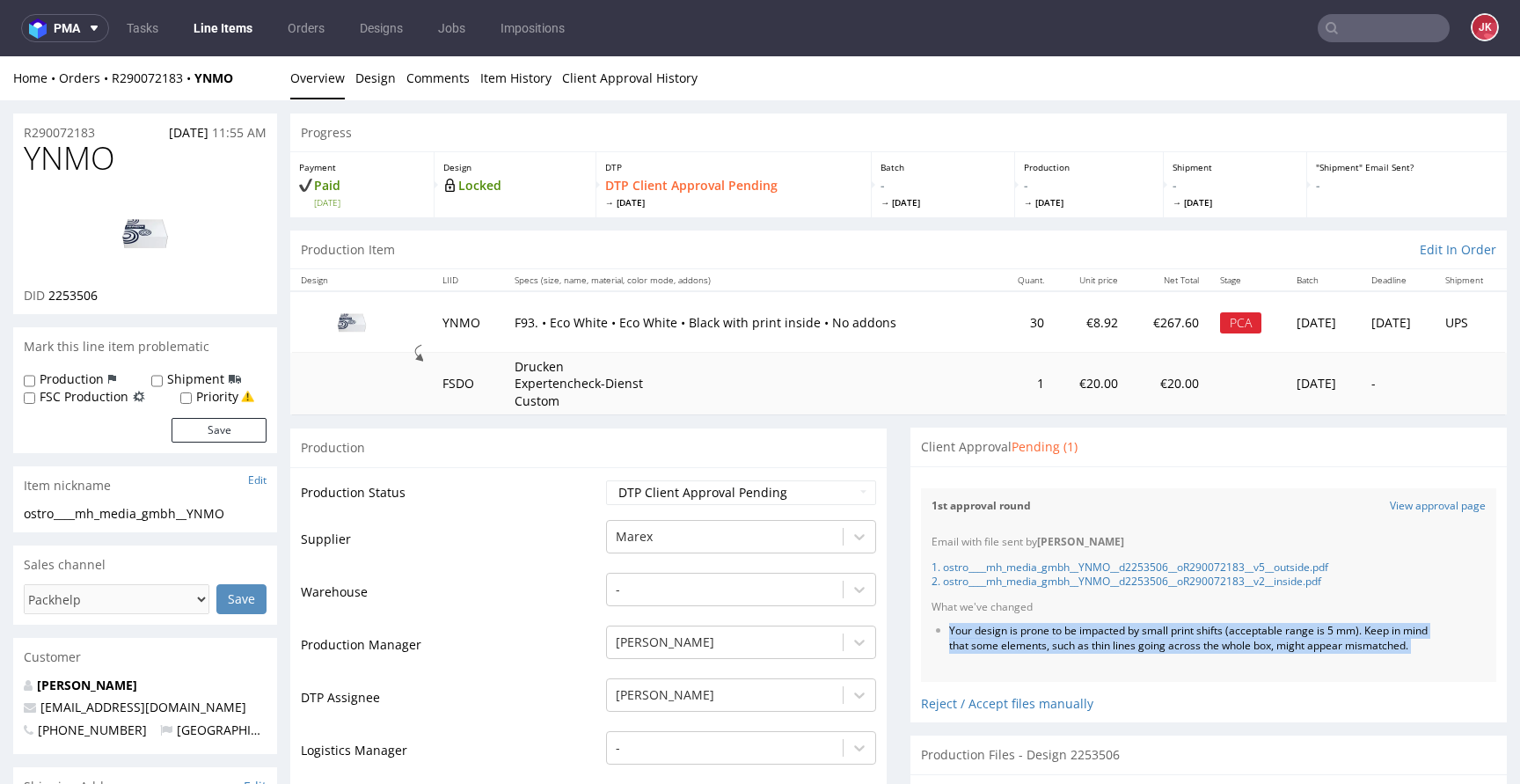
click at [990, 641] on li "Your design is prone to be impacted by small print shifts (acceptable range is …" at bounding box center [1190, 639] width 483 height 30
copy li "Your design is prone to be impacted by small print shifts (acceptable range is …"
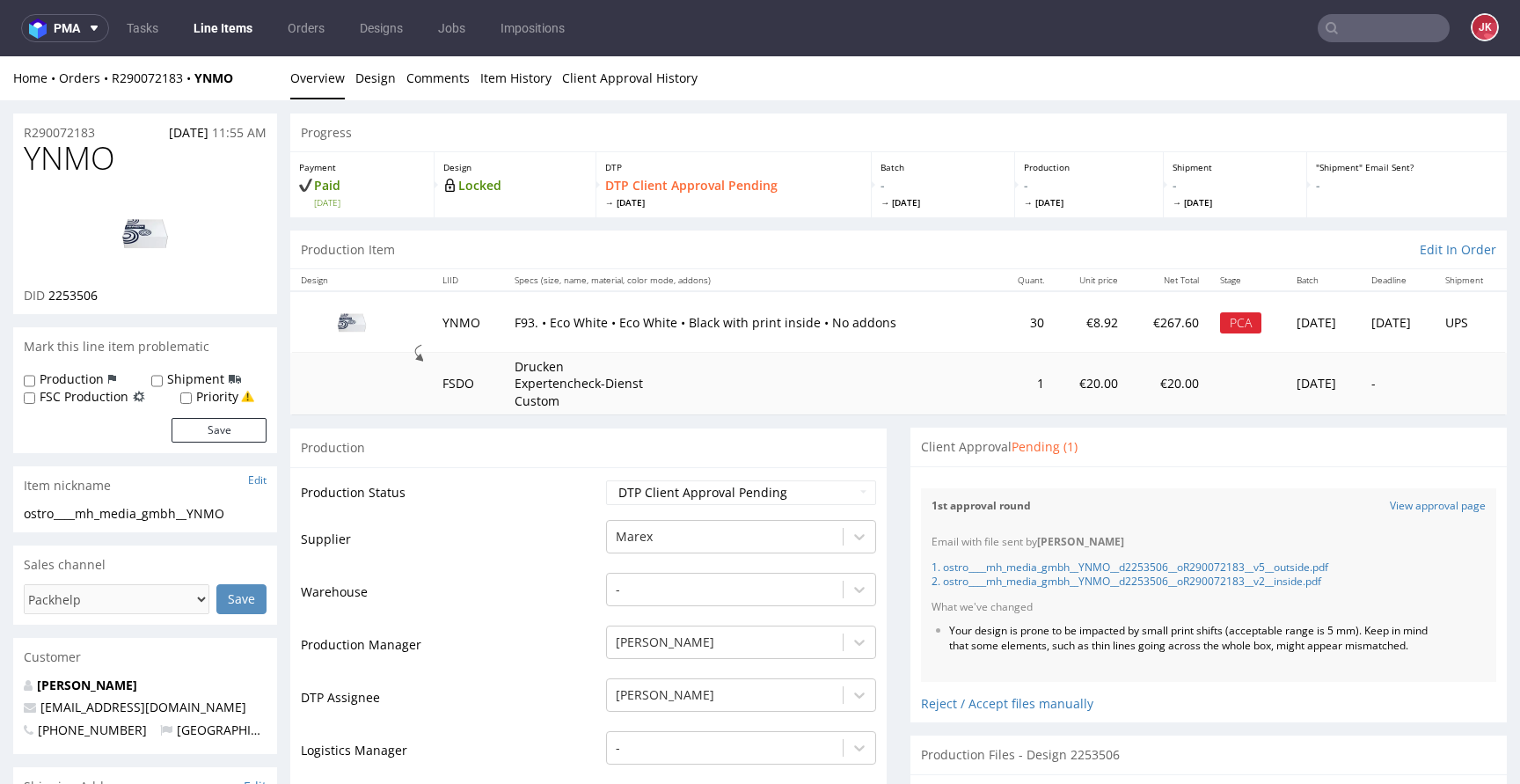
click at [84, 163] on span "YNMO" at bounding box center [69, 158] width 92 height 35
copy span "YNMO"
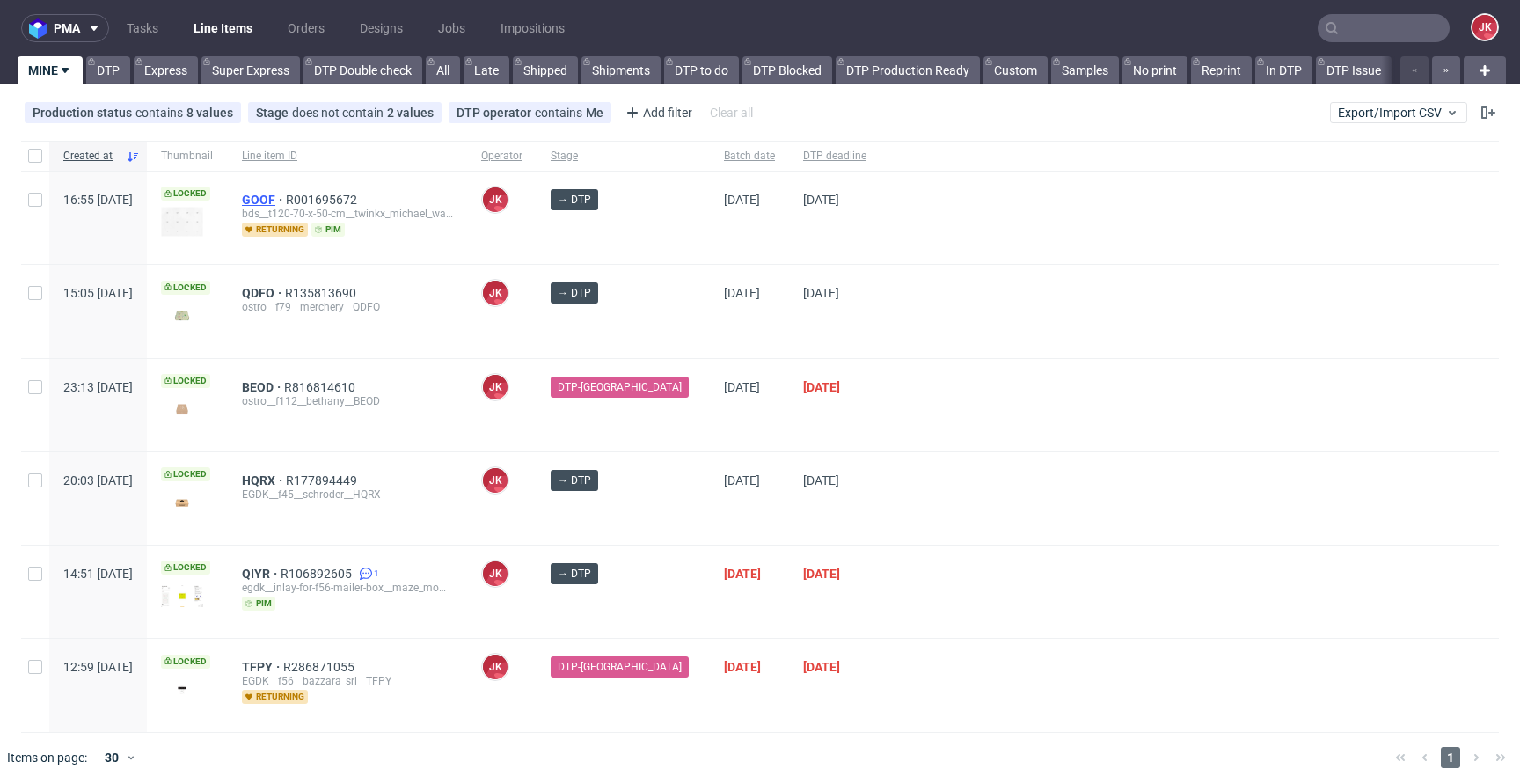
click at [286, 200] on span "GOOF" at bounding box center [264, 199] width 44 height 14
click at [897, 414] on div at bounding box center [1189, 405] width 618 height 93
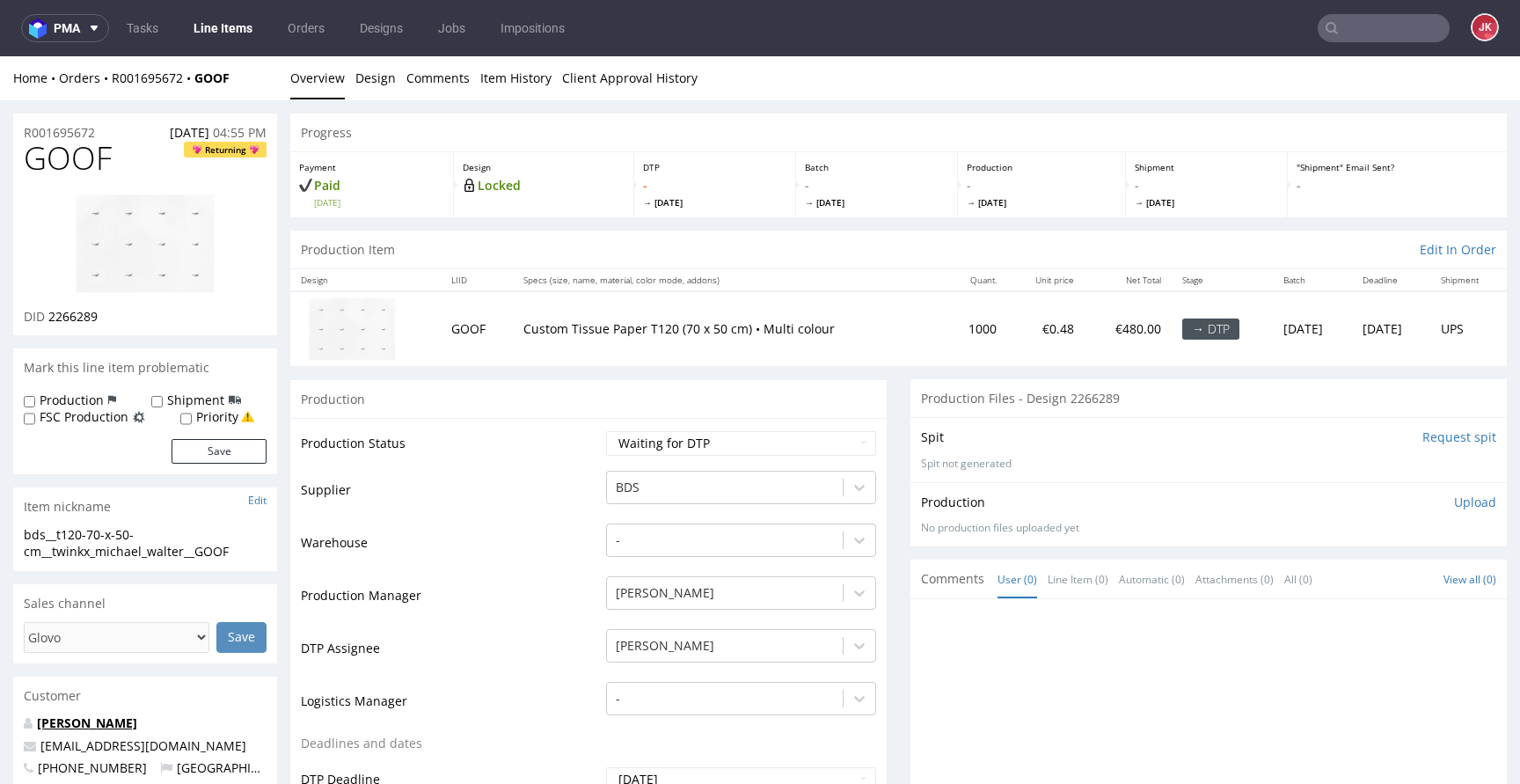
click at [88, 716] on link "[PERSON_NAME]" at bounding box center [87, 723] width 100 height 17
click at [701, 439] on select "Waiting for Artwork Waiting for Diecut Waiting for Mockup Waiting for DTP Waiti…" at bounding box center [741, 443] width 270 height 25
click at [625, 446] on select "Waiting for Artwork Waiting for Diecut Waiting for Mockup Waiting for DTP Waiti…" at bounding box center [741, 443] width 270 height 25
select select "dtp_in_process"
click at [606, 431] on select "Waiting for Artwork Waiting for Diecut Waiting for Mockup Waiting for DTP Waiti…" at bounding box center [741, 443] width 270 height 25
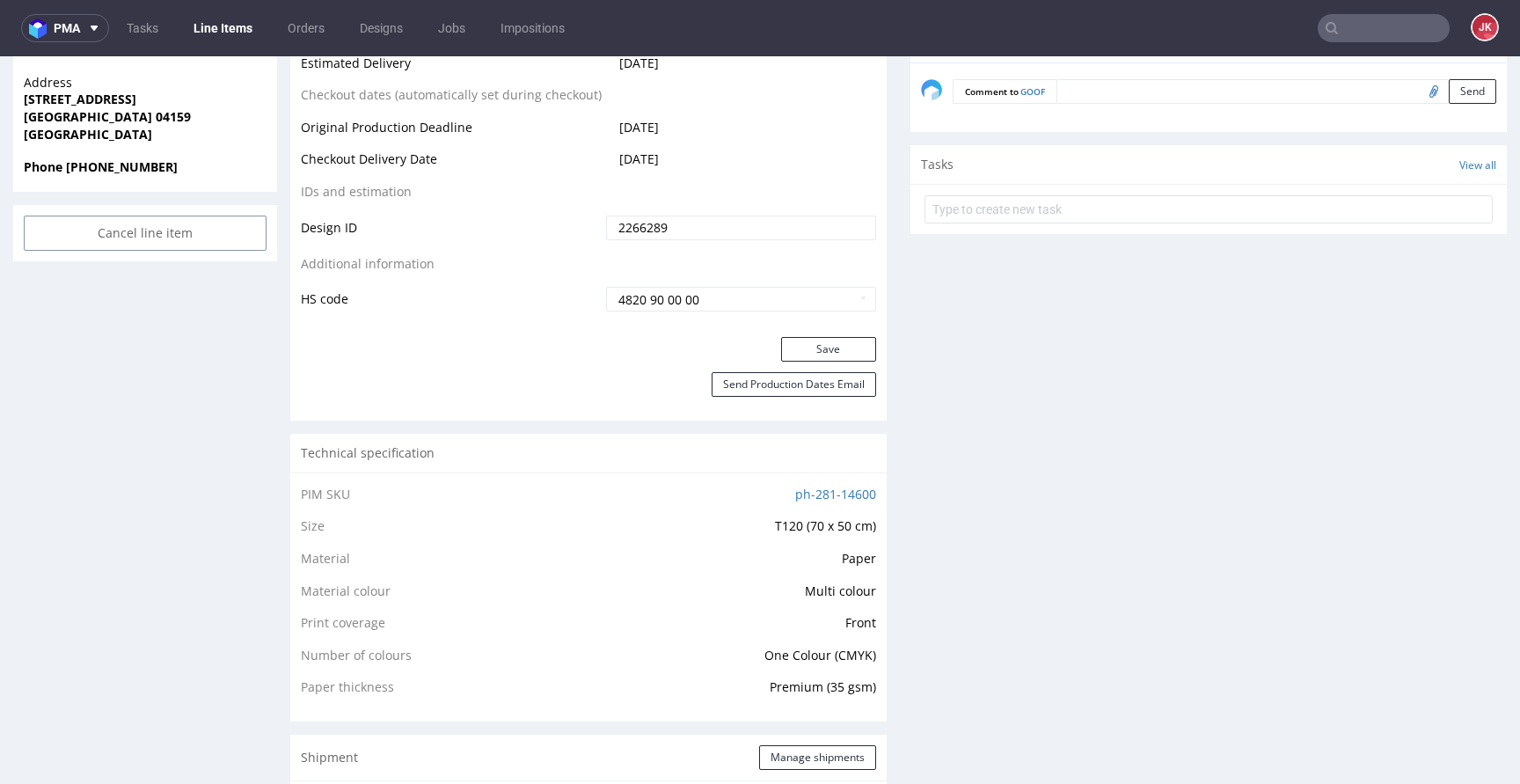
scroll to position [892, 0]
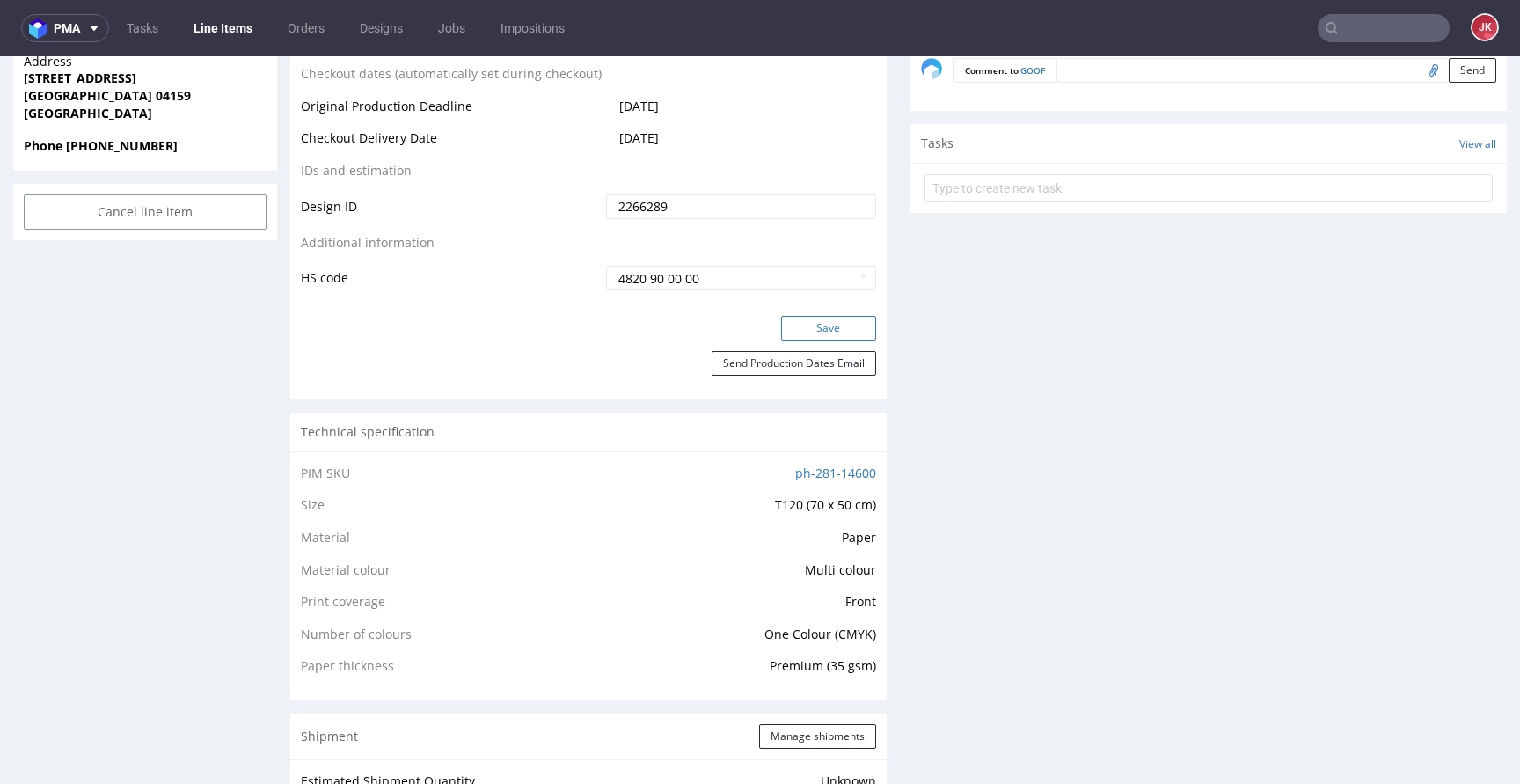
click at [793, 323] on button "Save" at bounding box center [828, 328] width 95 height 25
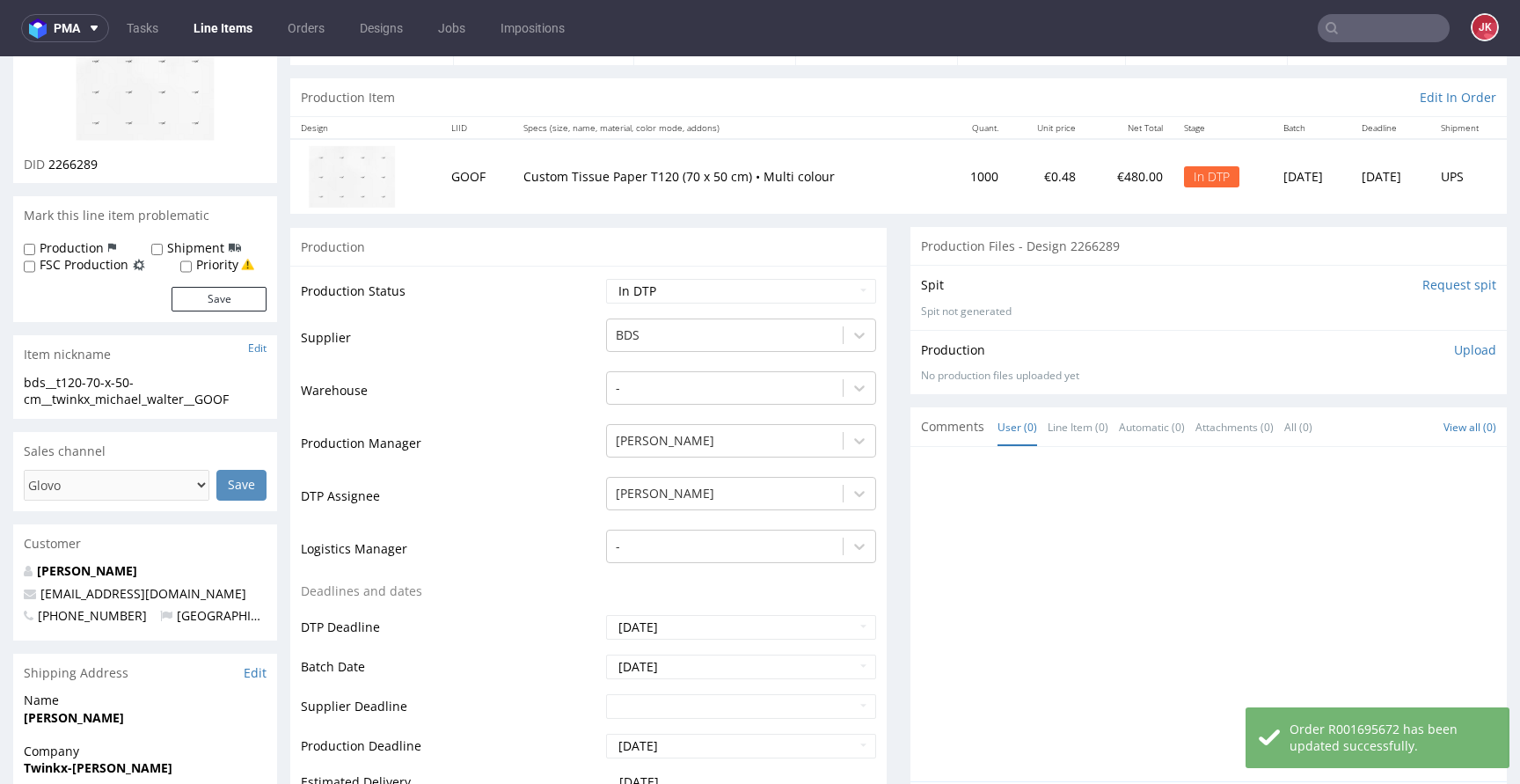
scroll to position [0, 0]
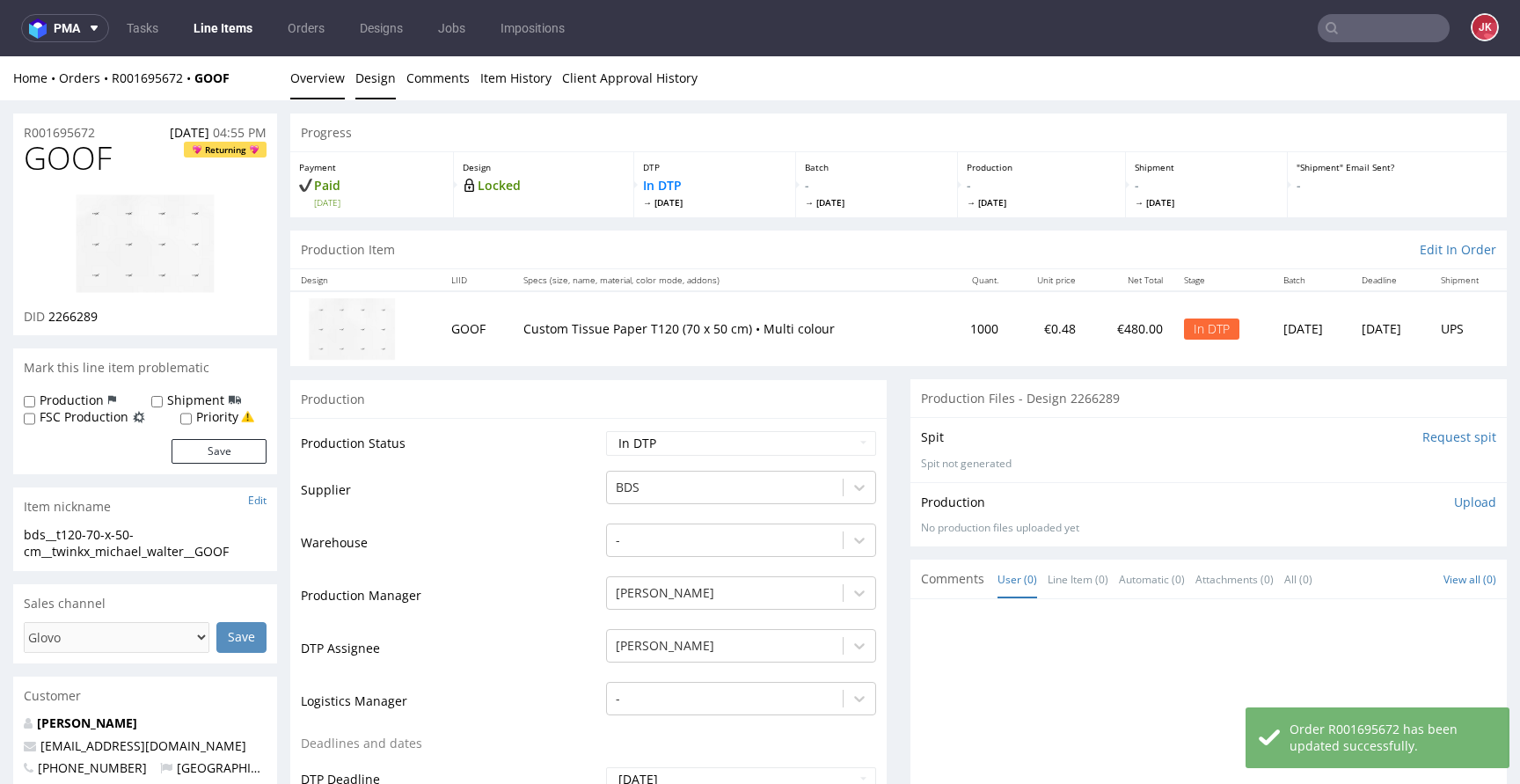
click at [376, 81] on link "Design" at bounding box center [375, 78] width 41 height 43
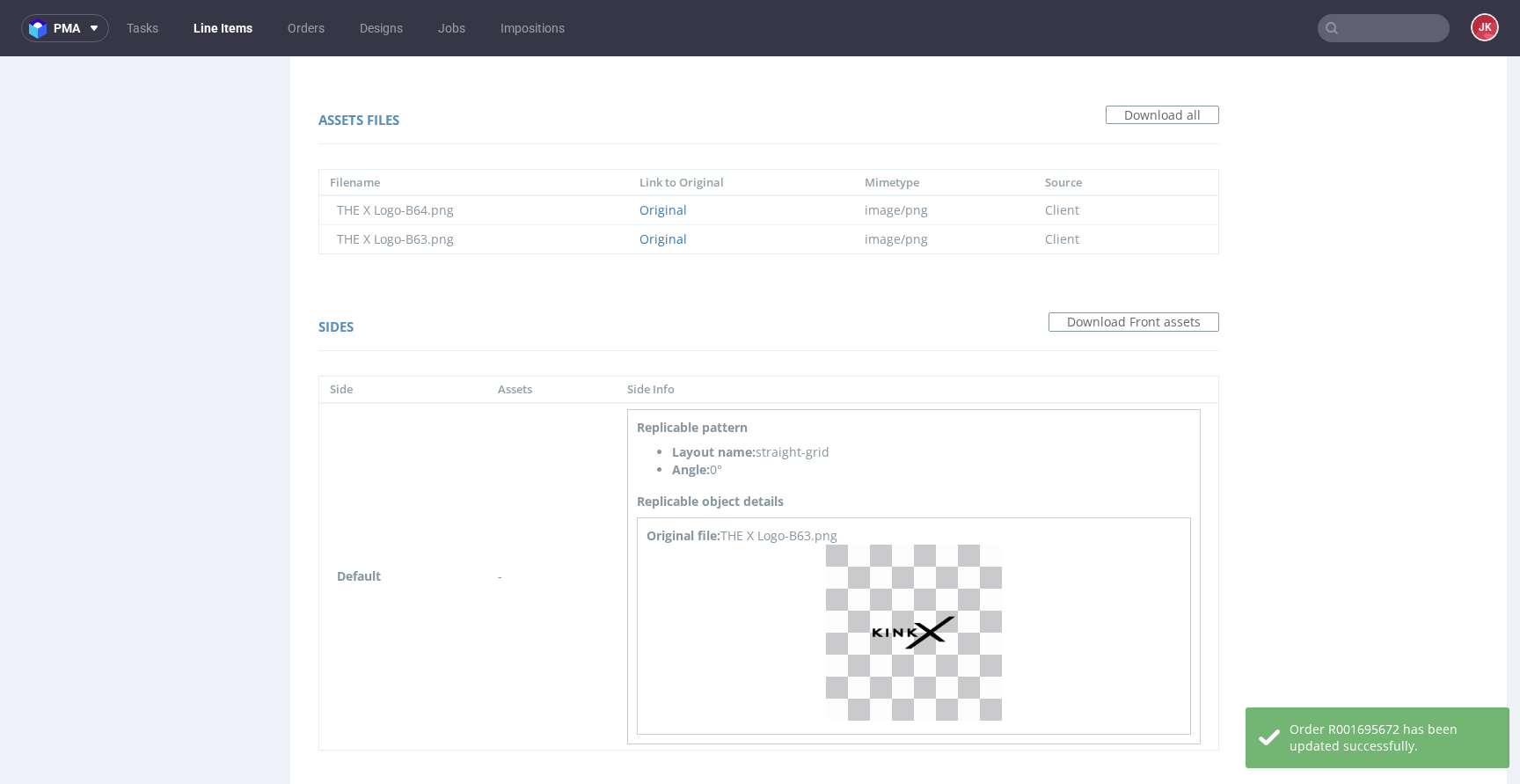
scroll to position [1273, 0]
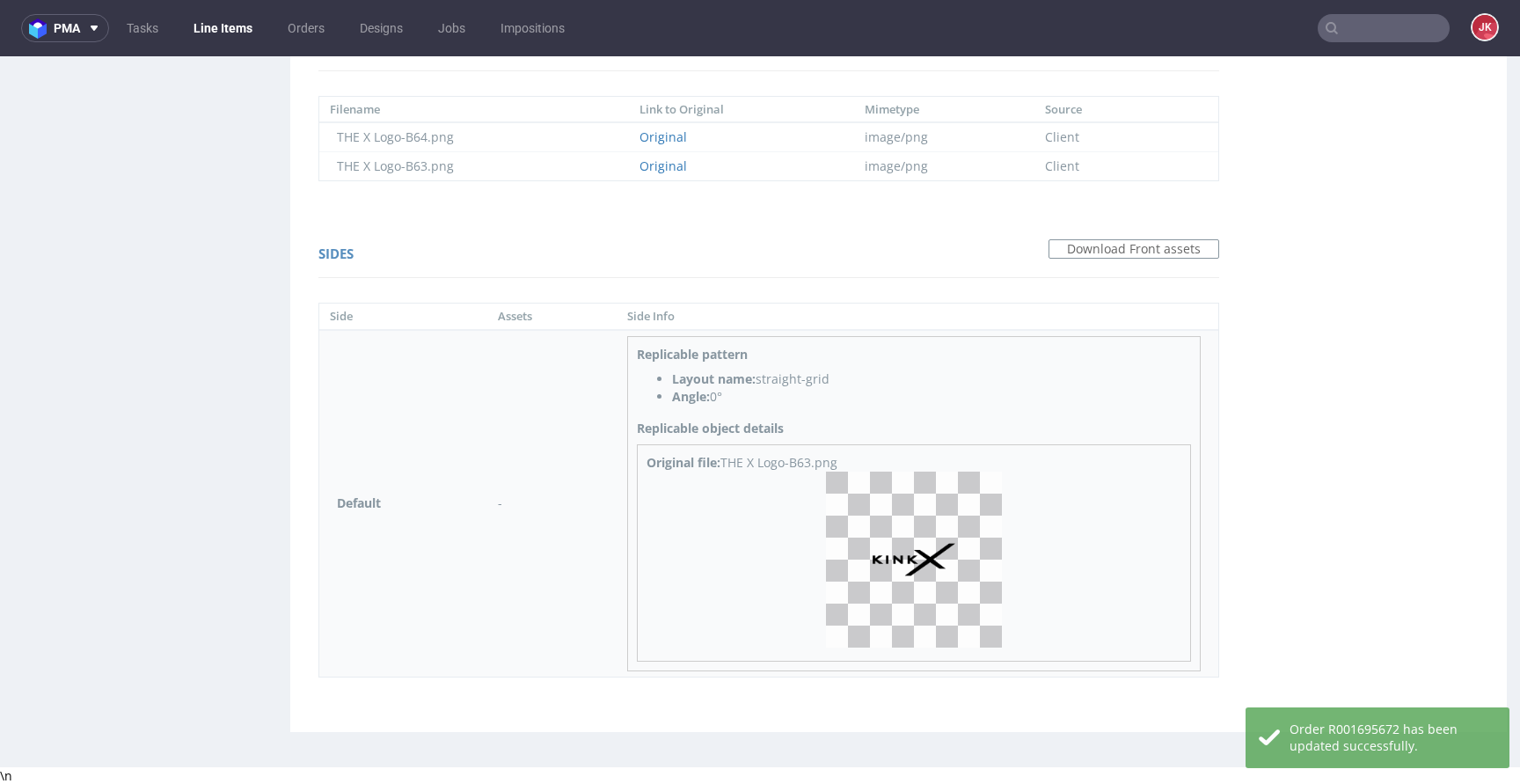
click at [919, 565] on img at bounding box center [914, 559] width 176 height 176
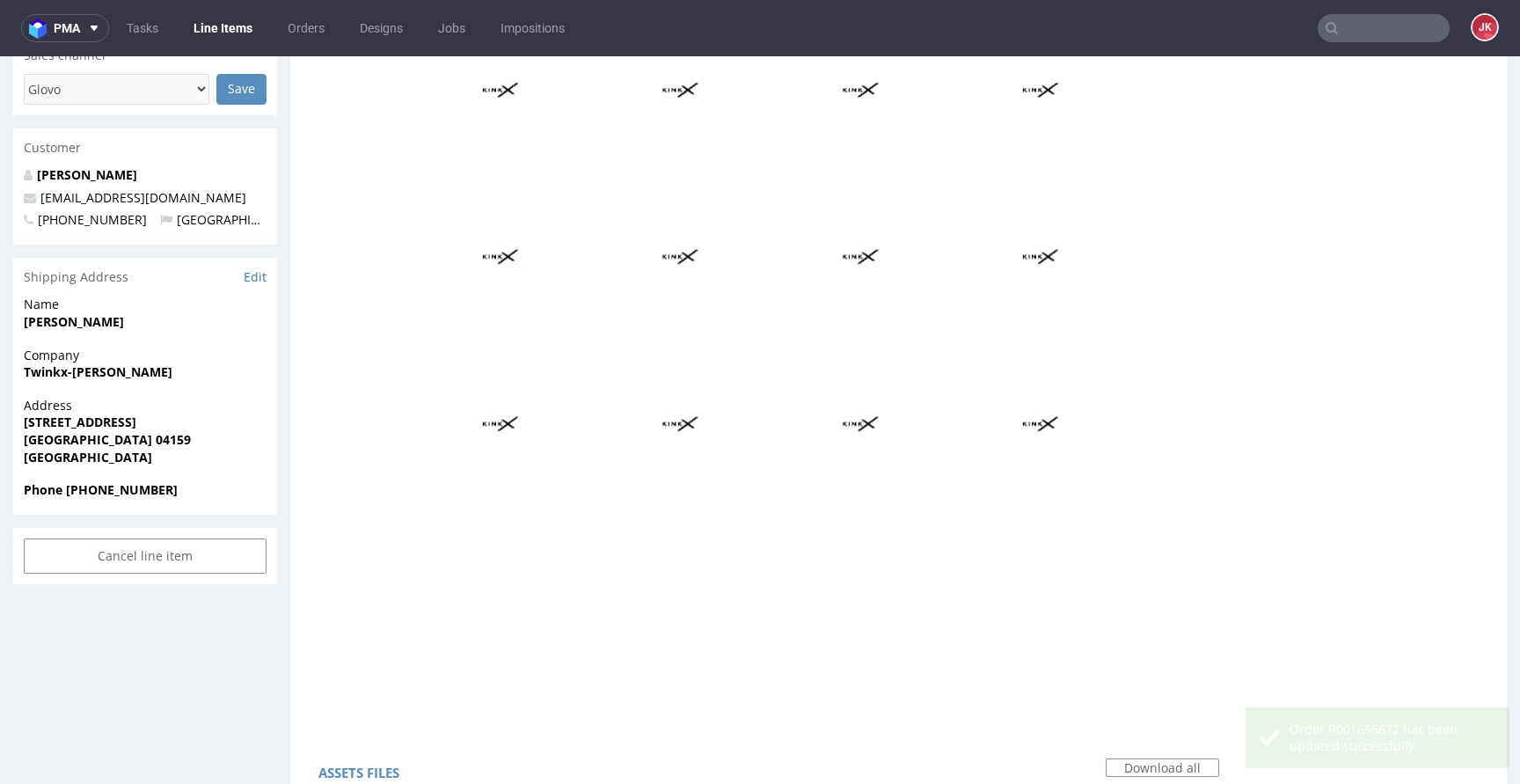
scroll to position [0, 0]
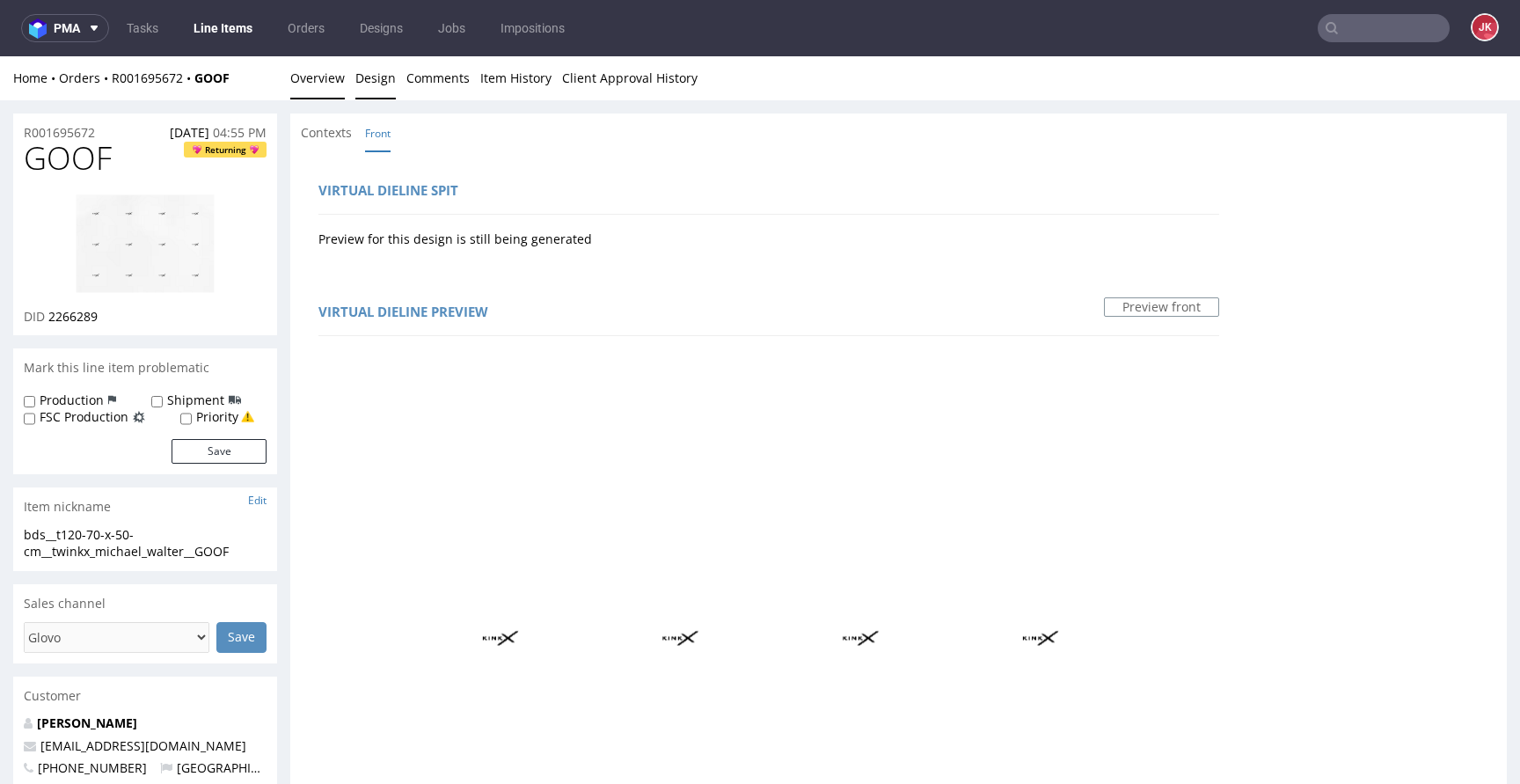
click at [321, 86] on link "Overview" at bounding box center [317, 78] width 55 height 43
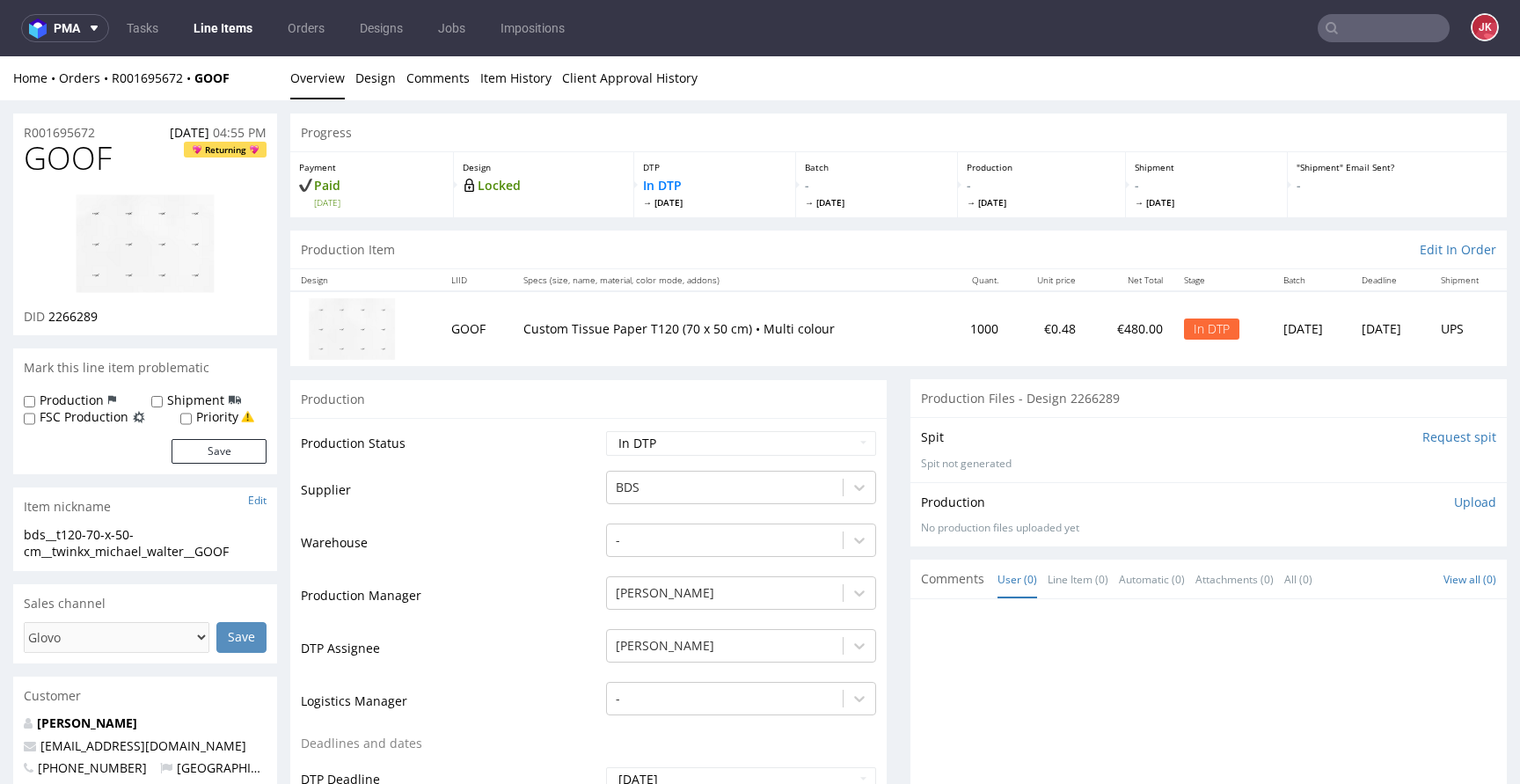
click at [181, 235] on img at bounding box center [145, 244] width 141 height 100
click at [535, 472] on td "Supplier" at bounding box center [451, 495] width 300 height 53
click at [89, 165] on span "GOOF" at bounding box center [67, 158] width 88 height 35
copy span "GOOF"
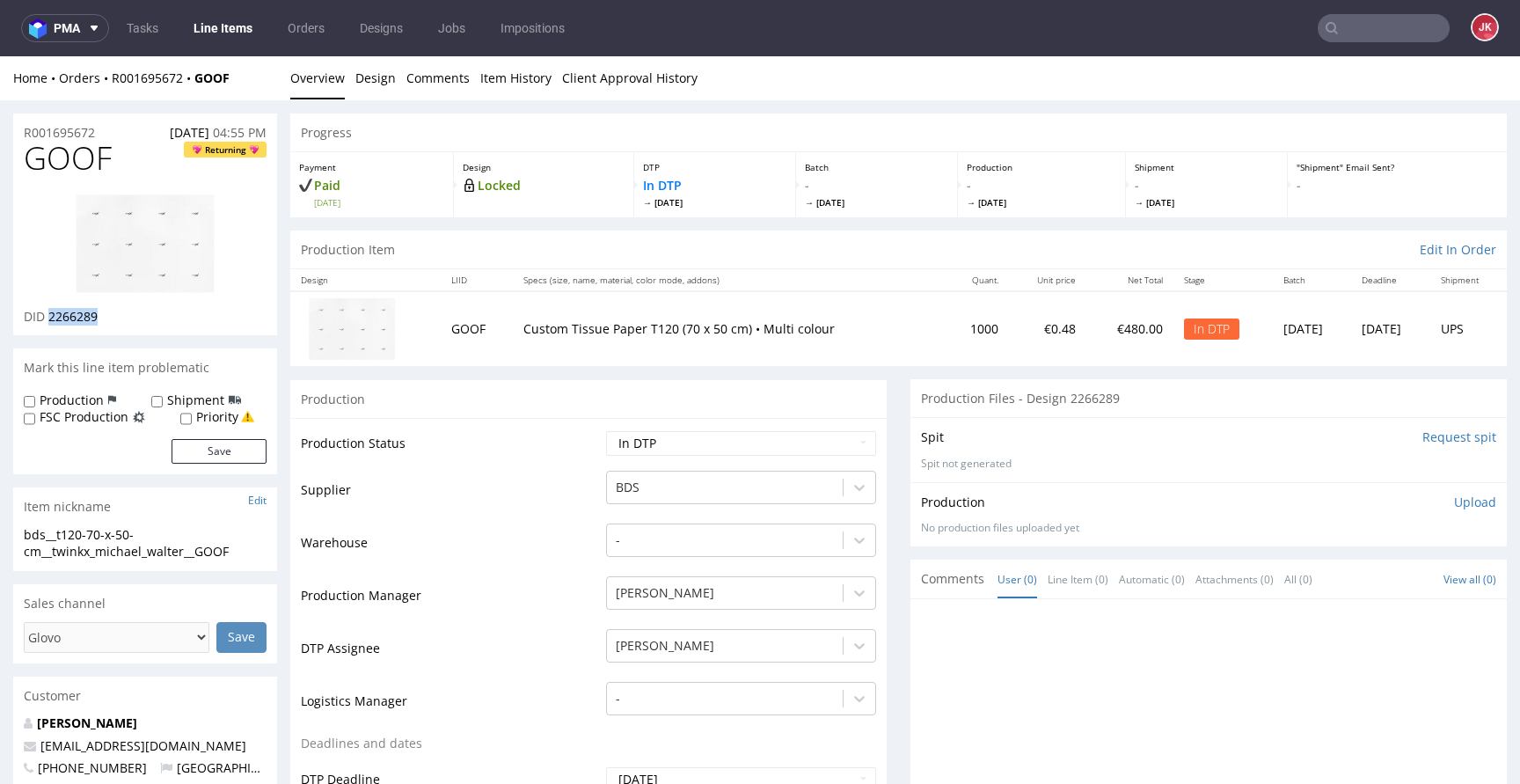
drag, startPoint x: 50, startPoint y: 318, endPoint x: 145, endPoint y: 317, distance: 95.0
click at [145, 317] on div "DID 2266289" at bounding box center [145, 316] width 243 height 18
copy span "2266289"
click at [570, 452] on td "Production Status" at bounding box center [451, 449] width 300 height 40
drag, startPoint x: 243, startPoint y: 547, endPoint x: 0, endPoint y: 537, distance: 243.2
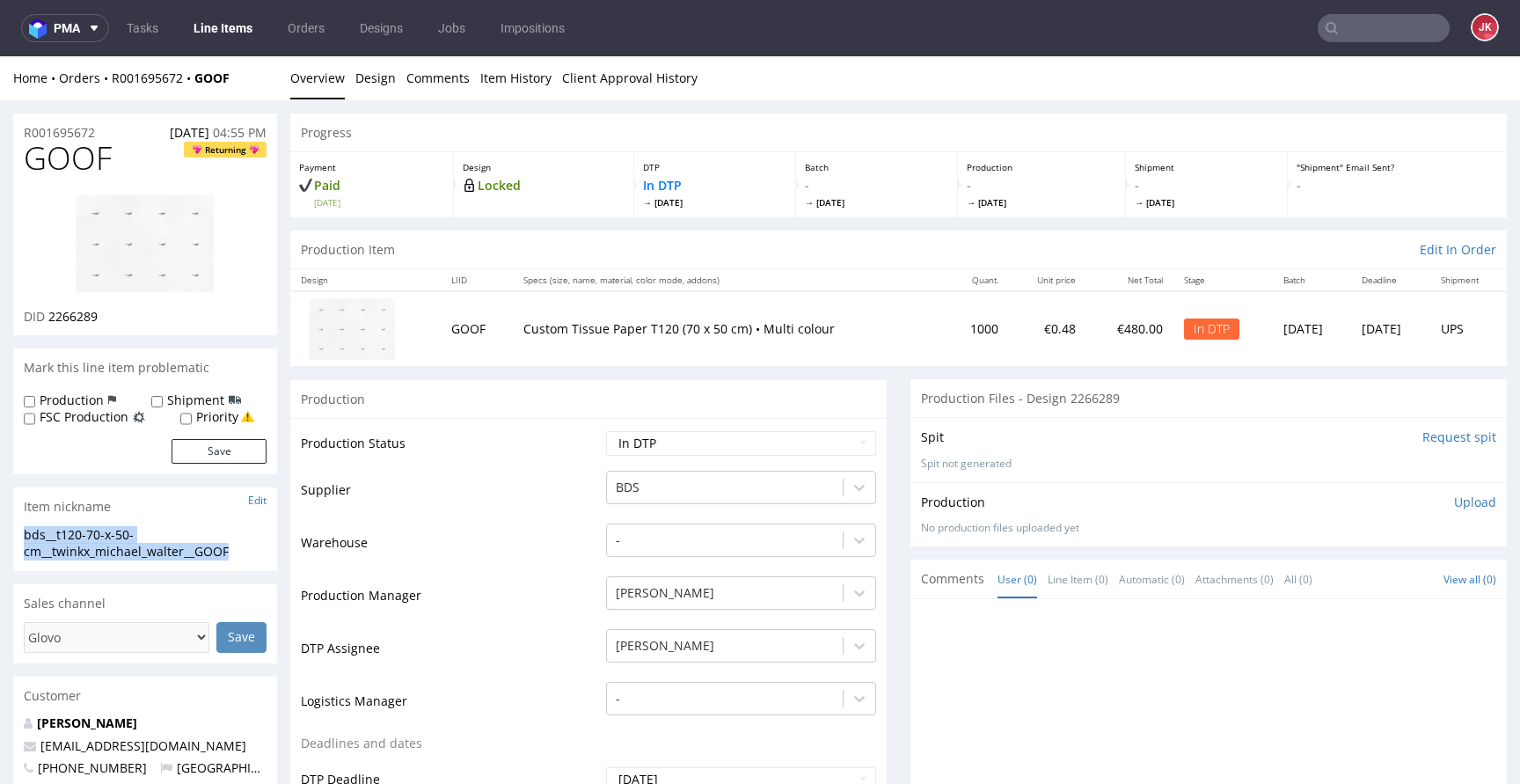
copy div "bds__t120-70-x-50-cm__twinkx_michael_walter__GOOF"
drag, startPoint x: 113, startPoint y: 133, endPoint x: 0, endPoint y: 134, distance: 113.0
copy p "R001695672"
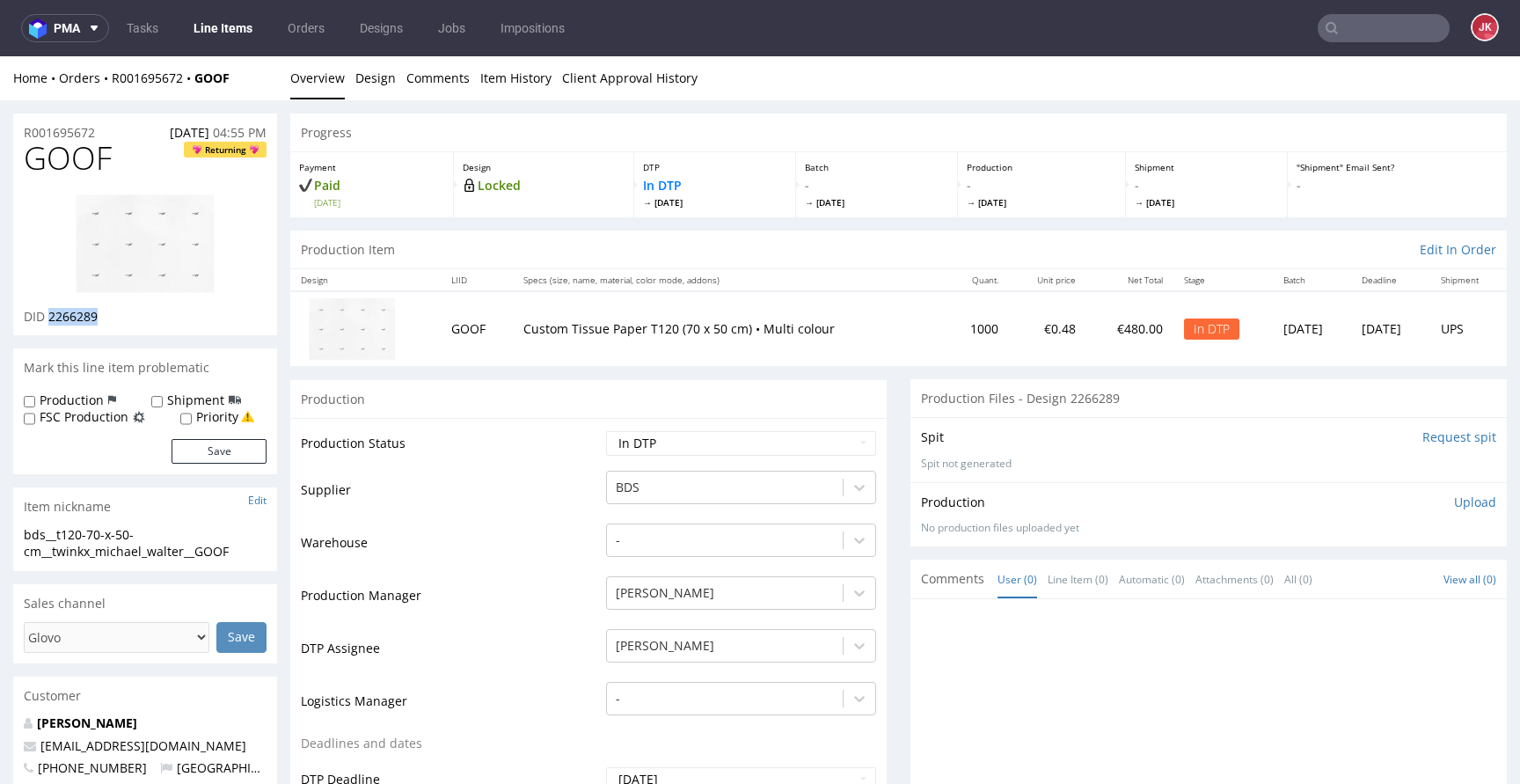
drag, startPoint x: 49, startPoint y: 319, endPoint x: 178, endPoint y: 319, distance: 129.0
click at [177, 319] on div "DID 2266289" at bounding box center [145, 316] width 243 height 18
copy span "2266289"
click at [1454, 503] on p "Upload" at bounding box center [1475, 502] width 43 height 18
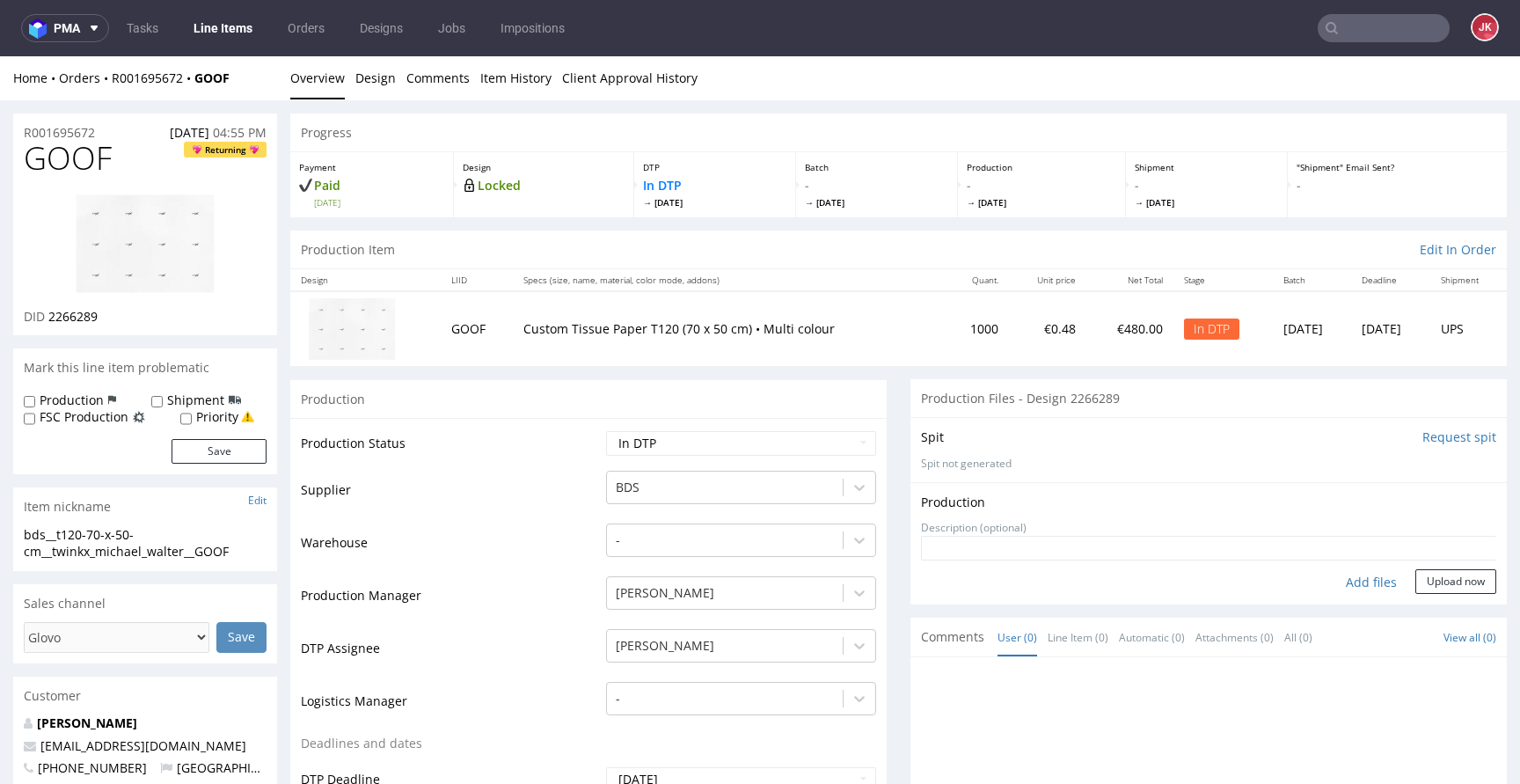
click at [1350, 575] on div "Add files" at bounding box center [1371, 582] width 88 height 26
click at [1349, 585] on div "Add files" at bounding box center [1371, 582] width 88 height 26
type input "C:\fakepath\bds__t120-70-x-50-cm__twinkx_michael_walter__GOOF__d2266289__oR0016…"
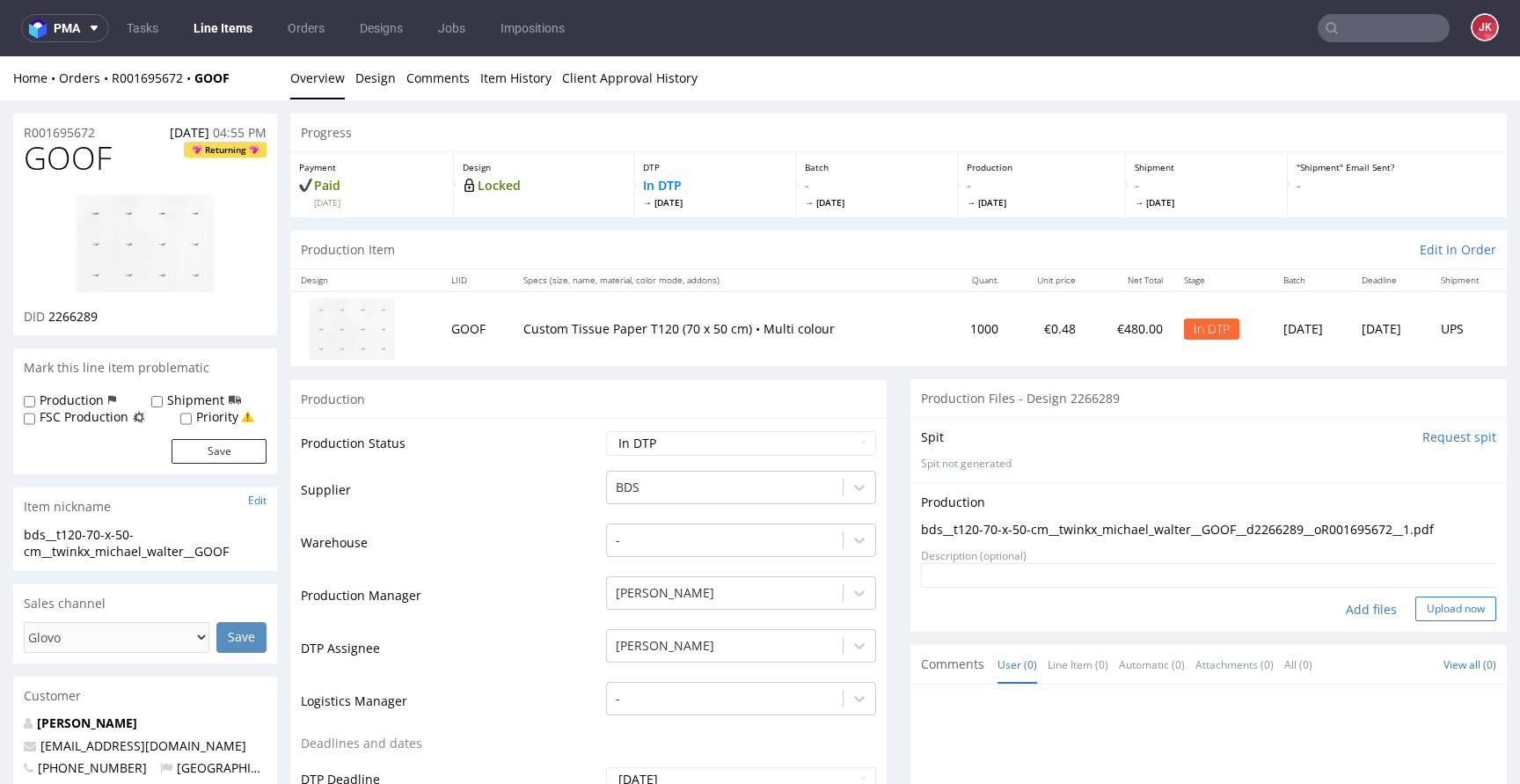
click at [1433, 606] on button "Upload now" at bounding box center [1456, 608] width 81 height 25
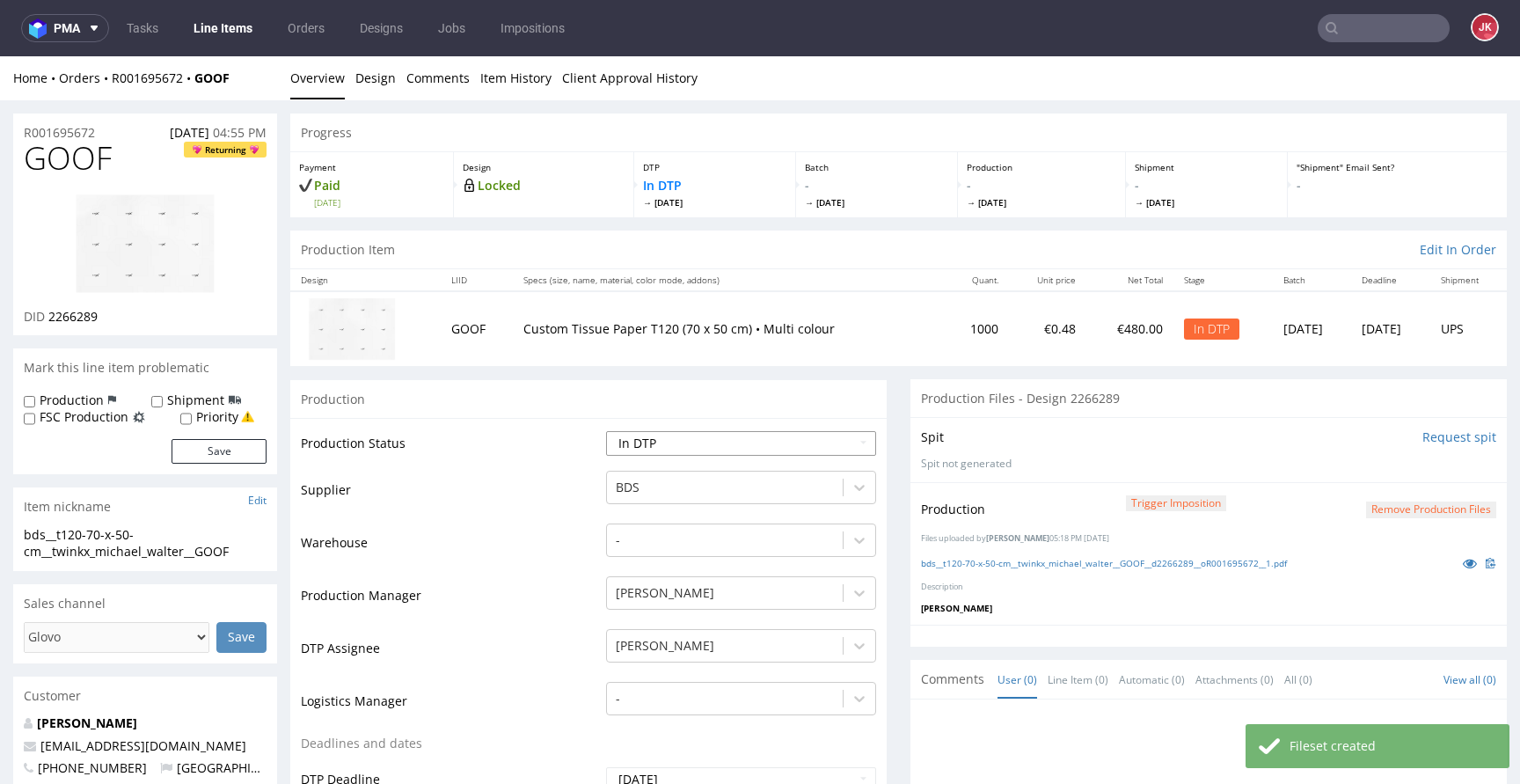
click at [722, 441] on select "Waiting for Artwork Waiting for Diecut Waiting for Mockup Waiting for DTP Waiti…" at bounding box center [741, 443] width 270 height 25
select select "dtp_production_ready"
click at [606, 431] on select "Waiting for Artwork Waiting for Diecut Waiting for Mockup Waiting for DTP Waiti…" at bounding box center [741, 443] width 270 height 25
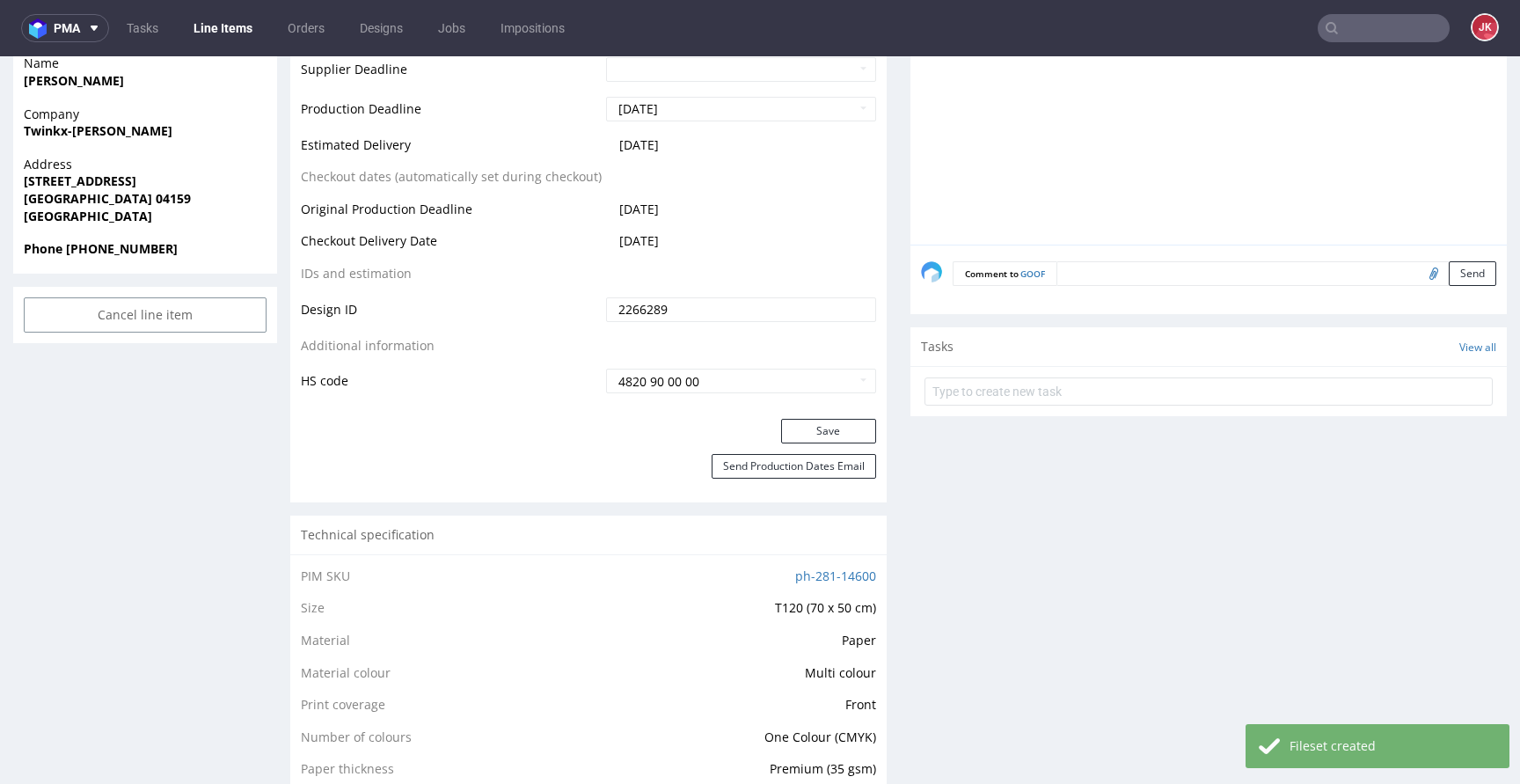
scroll to position [776, 0]
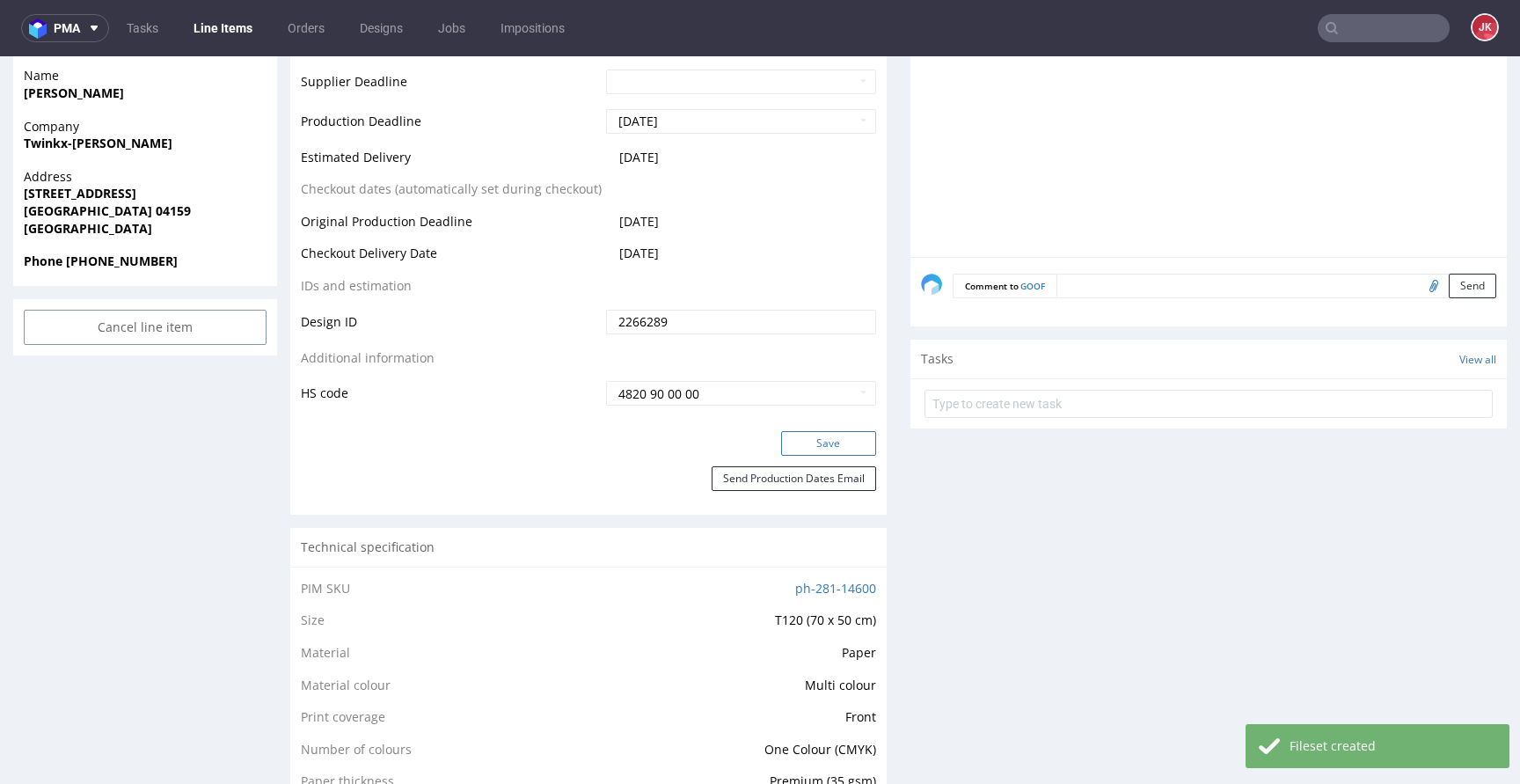
click at [844, 439] on button "Save" at bounding box center [828, 443] width 95 height 25
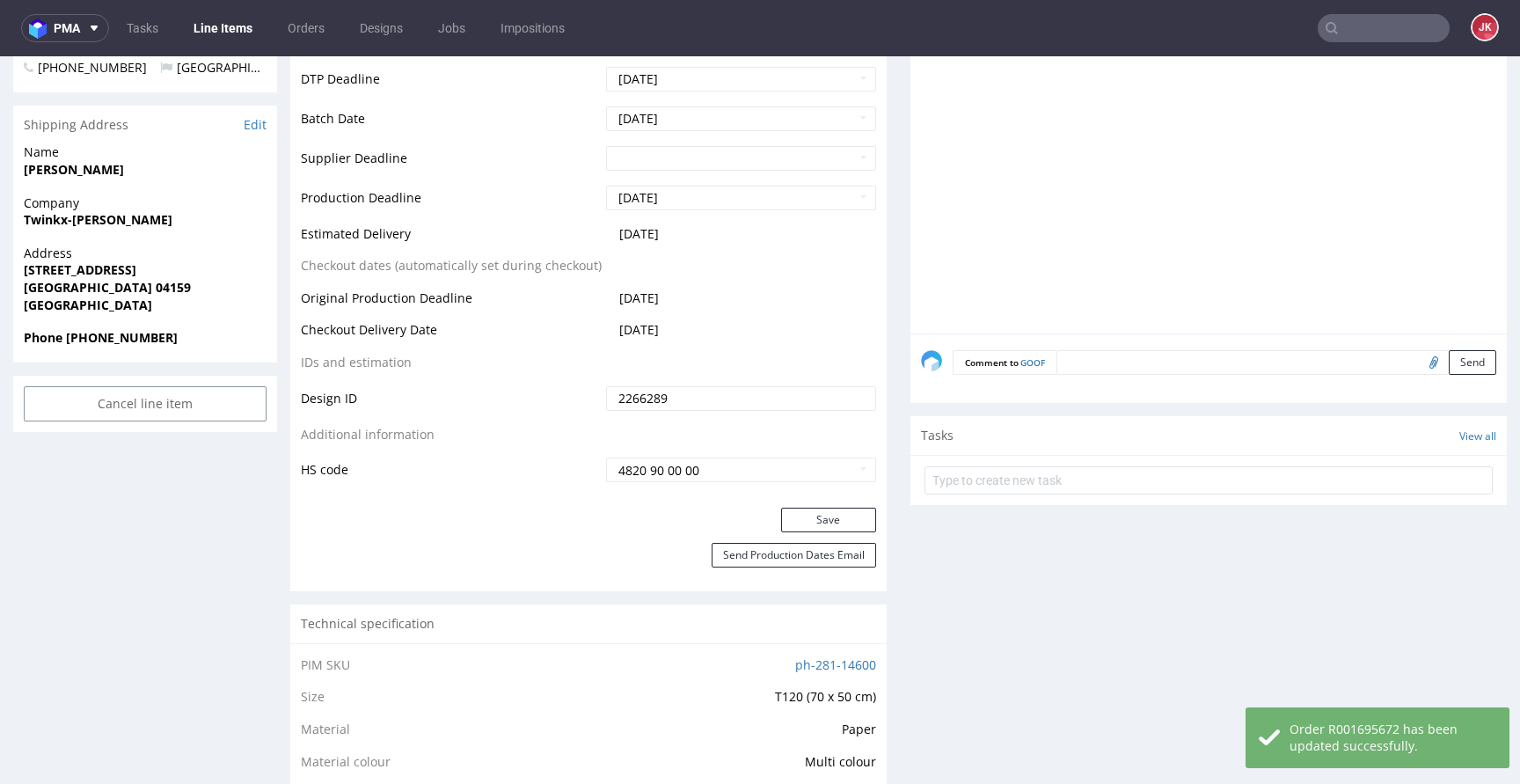
scroll to position [0, 0]
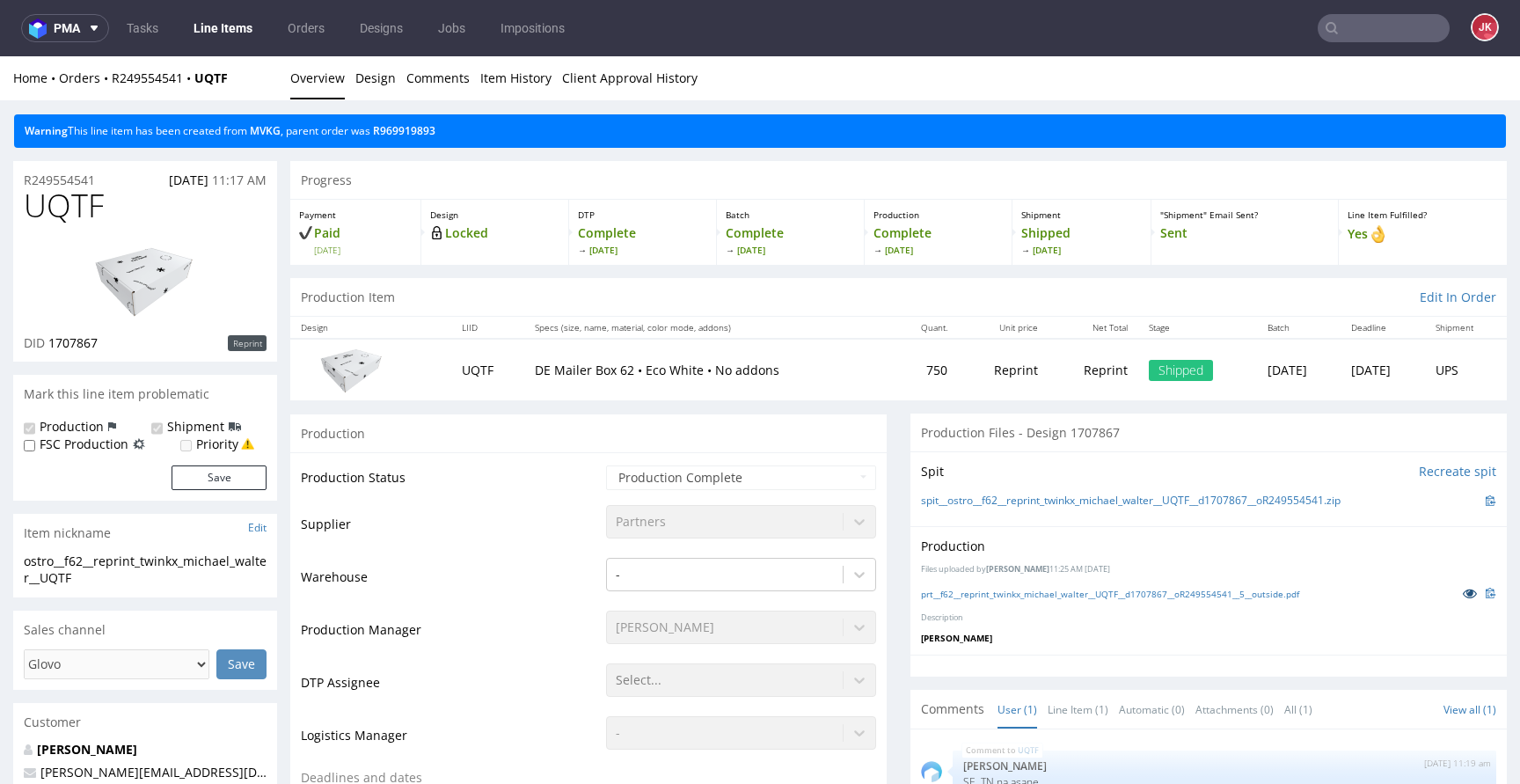
click at [1462, 593] on icon at bounding box center [1469, 592] width 14 height 12
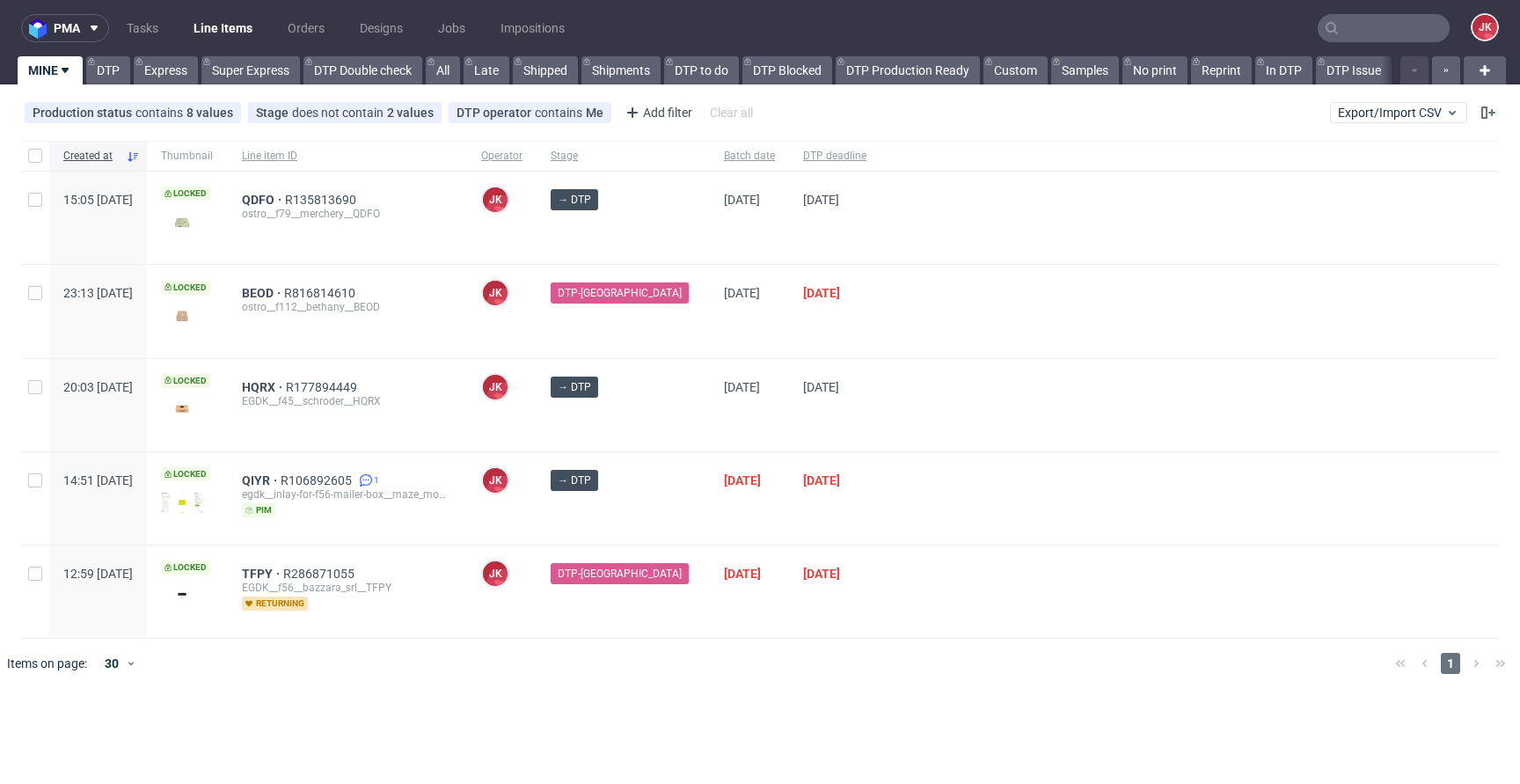
click at [537, 350] on div "[PERSON_NAME] [PERSON_NAME]" at bounding box center [502, 311] width 70 height 93
click at [918, 343] on div at bounding box center [1189, 311] width 618 height 93
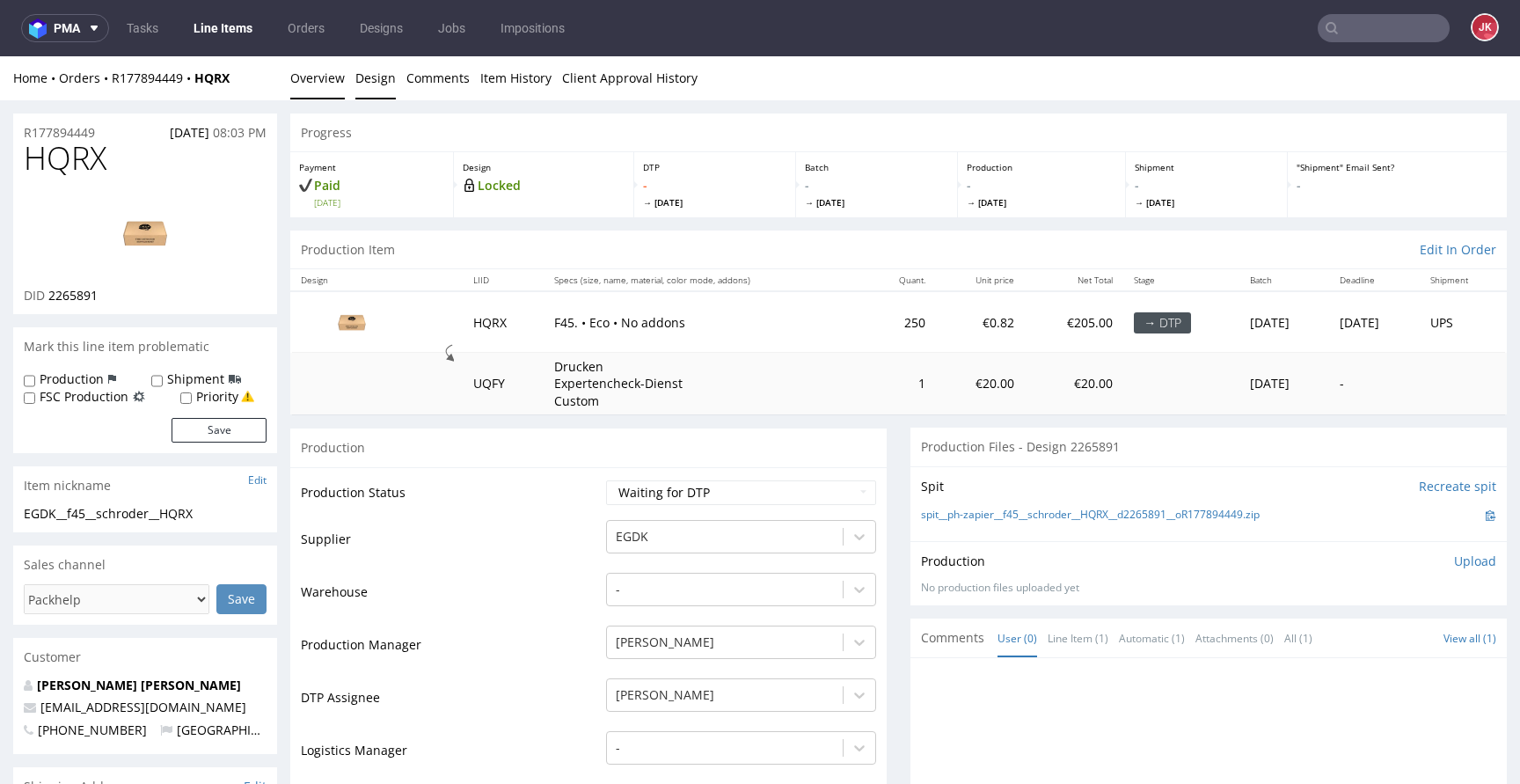
click at [372, 80] on link "Design" at bounding box center [375, 78] width 41 height 43
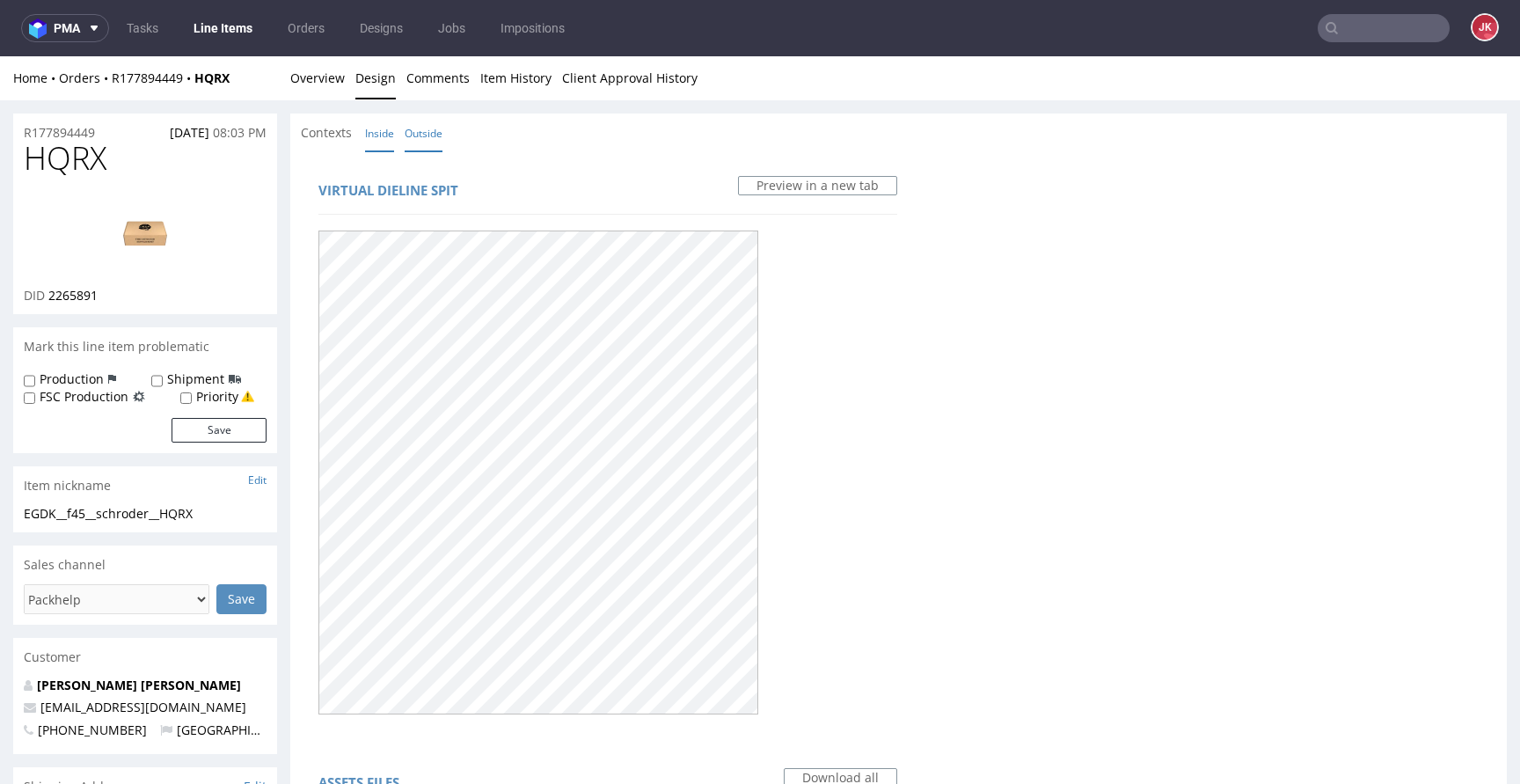
click at [392, 124] on link "Inside" at bounding box center [379, 133] width 29 height 38
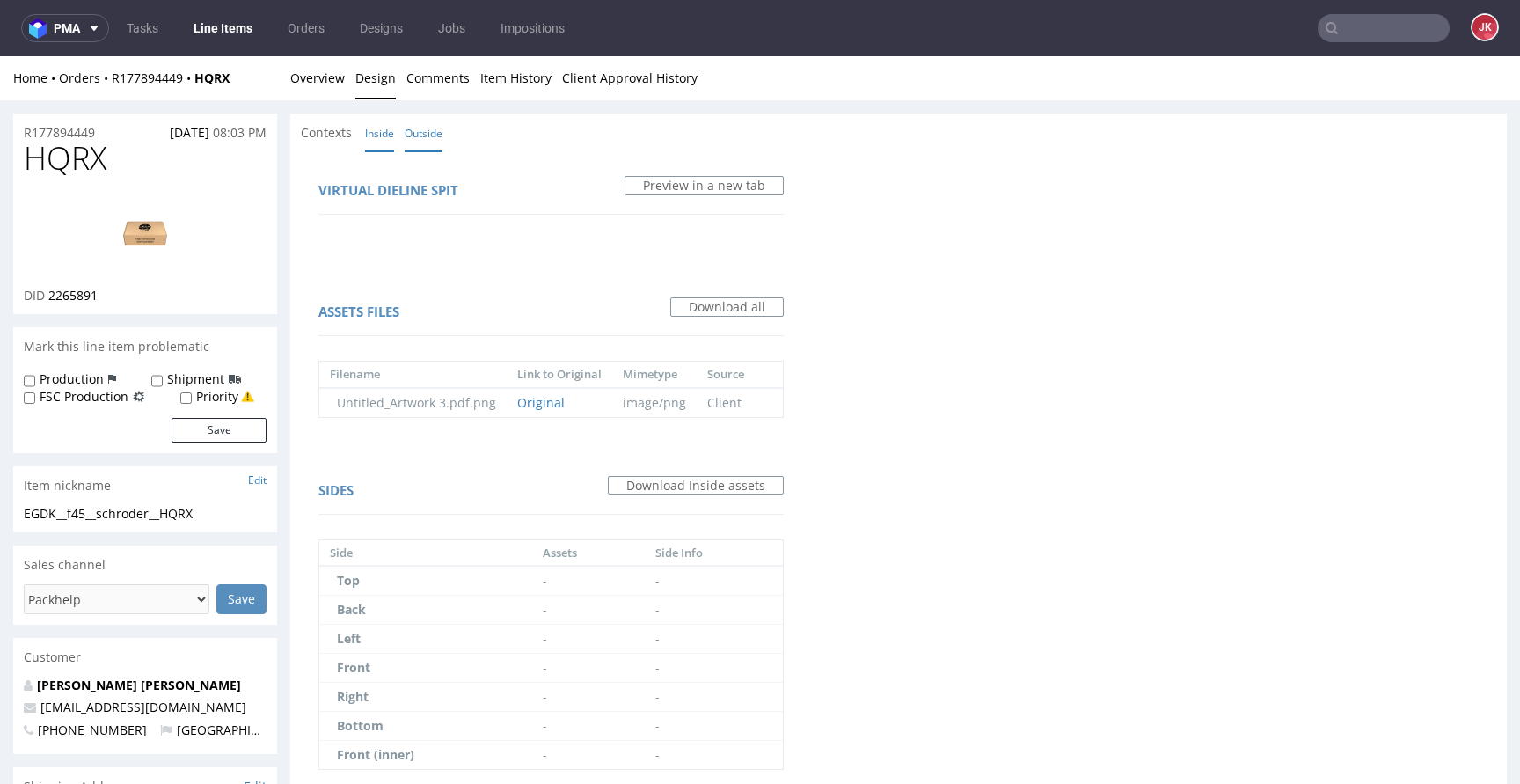
click at [422, 133] on link "Outside" at bounding box center [423, 133] width 38 height 38
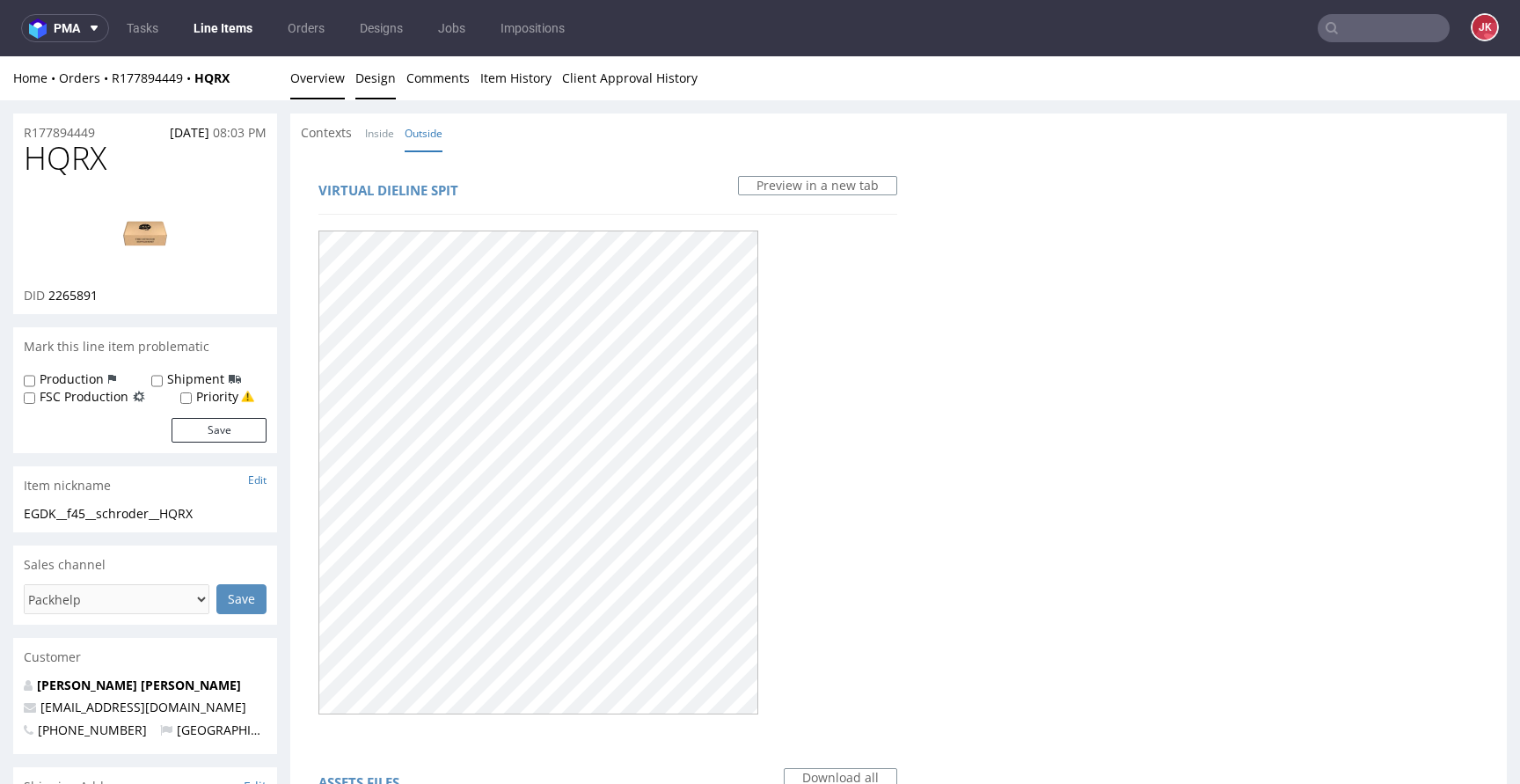
click at [316, 89] on link "Overview" at bounding box center [317, 78] width 55 height 43
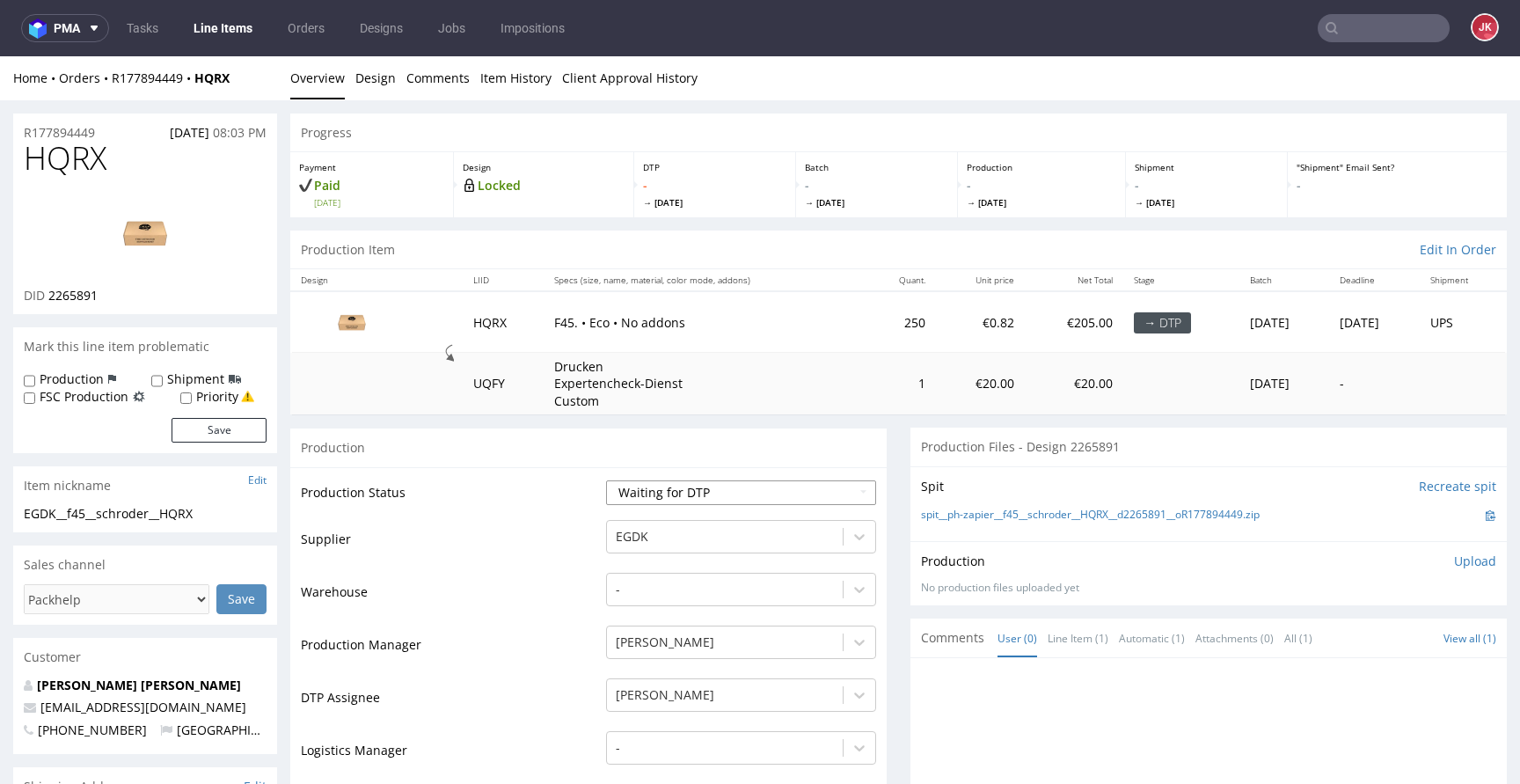
click at [708, 493] on select "Waiting for Artwork Waiting for Diecut Waiting for Mockup Waiting for DTP Waiti…" at bounding box center [741, 492] width 270 height 25
select select "dtp_in_process"
click at [606, 480] on select "Waiting for Artwork Waiting for Diecut Waiting for Mockup Waiting for DTP Waiti…" at bounding box center [741, 492] width 270 height 25
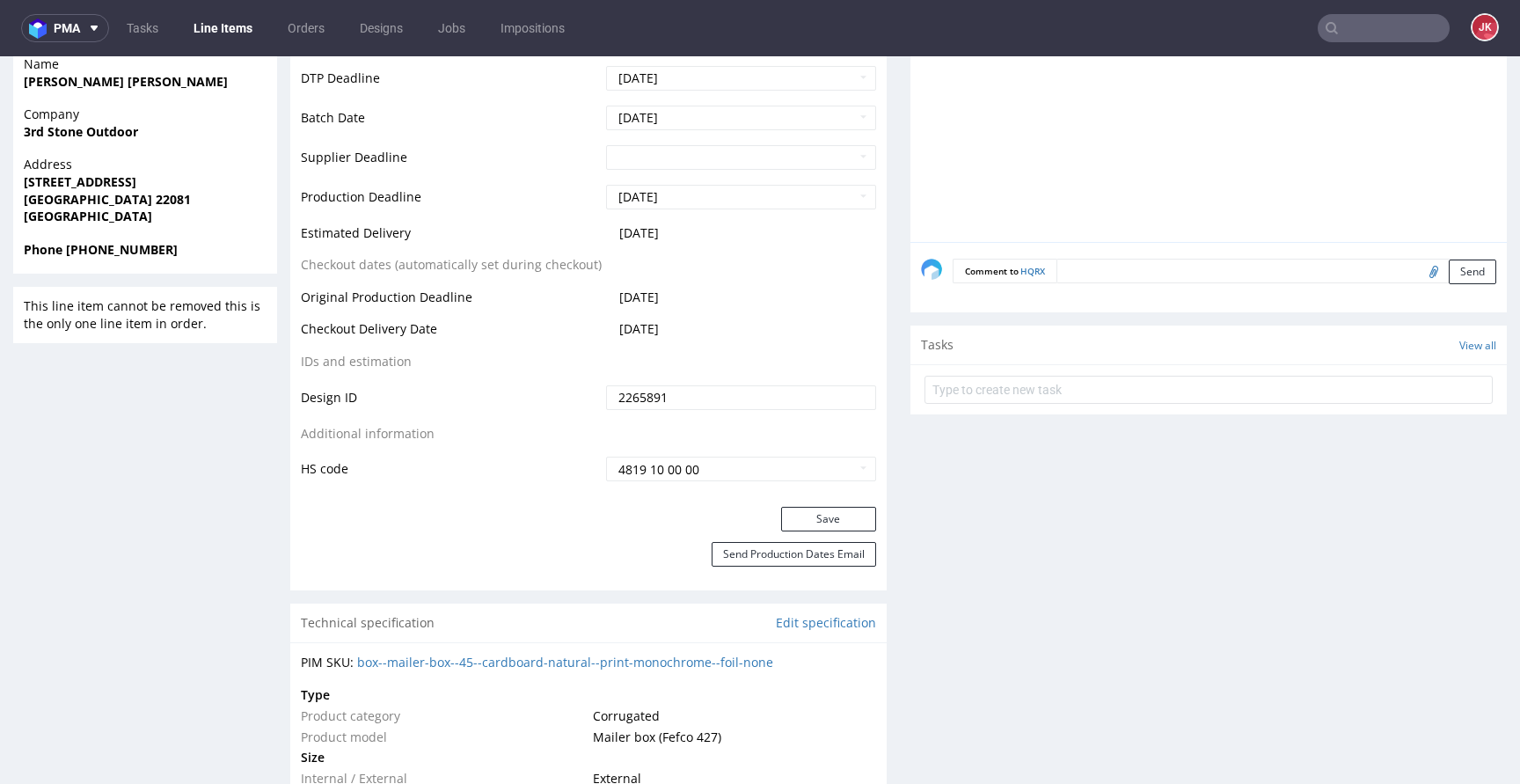
scroll to position [758, 0]
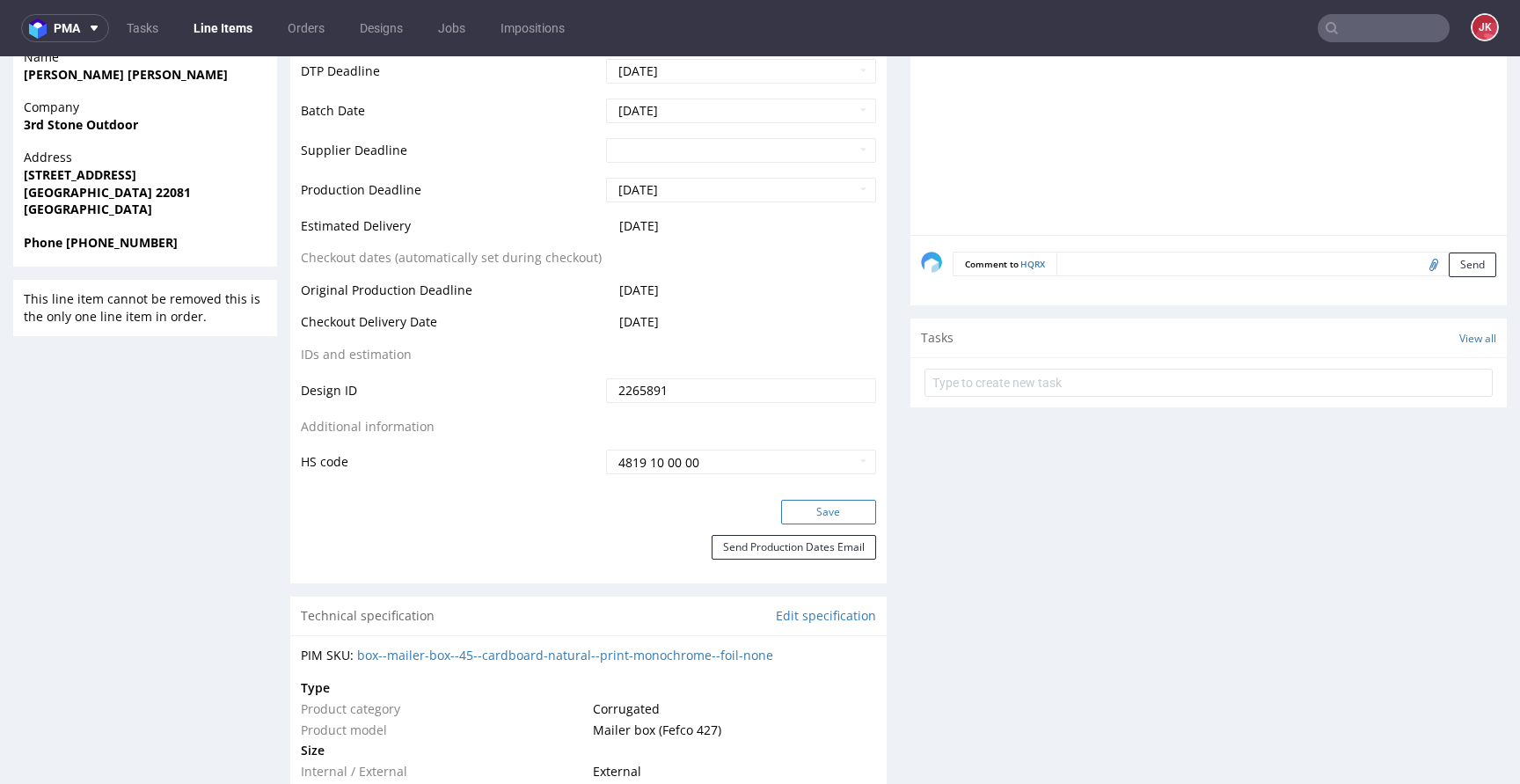
click at [832, 516] on button "Save" at bounding box center [828, 512] width 95 height 25
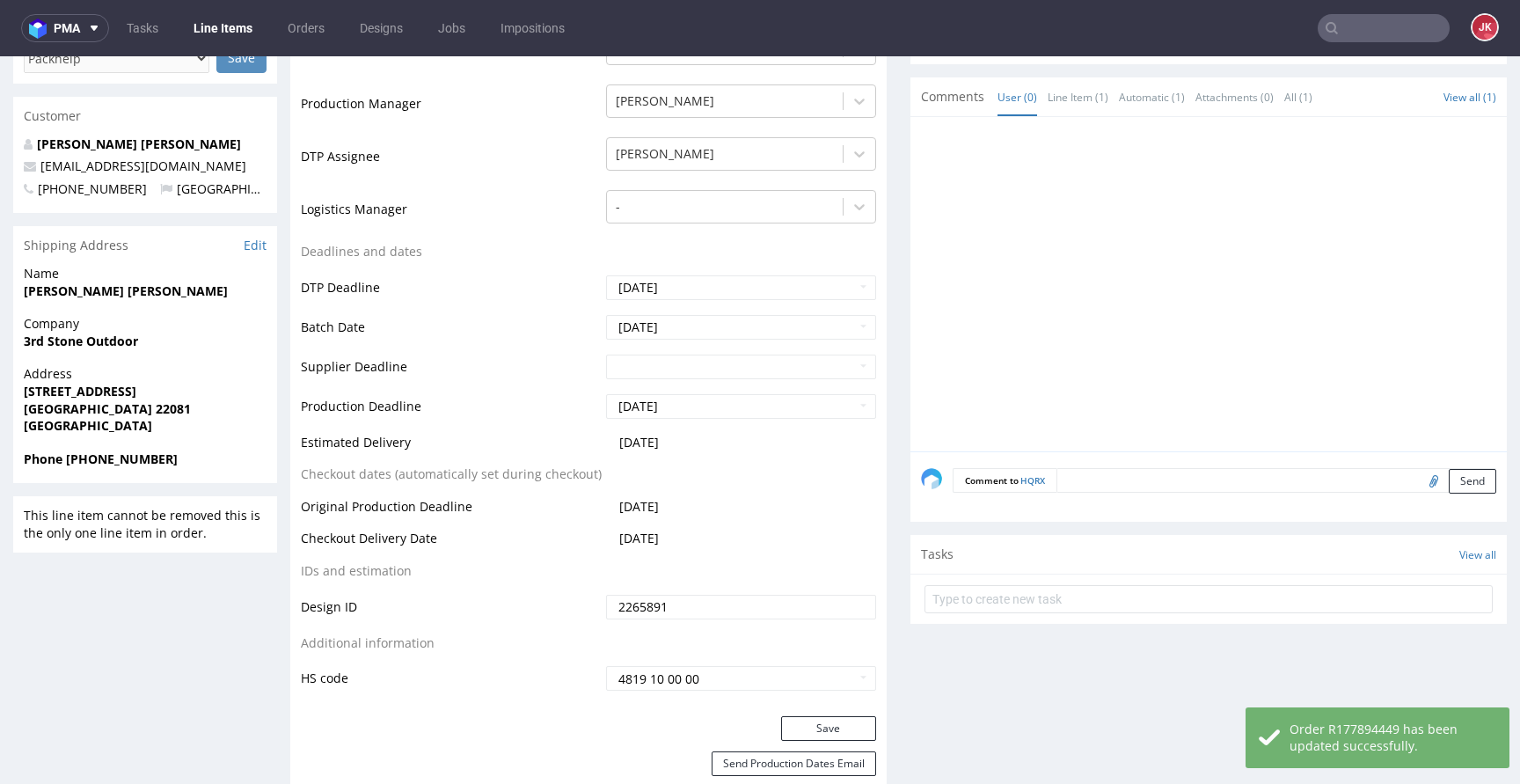
scroll to position [0, 0]
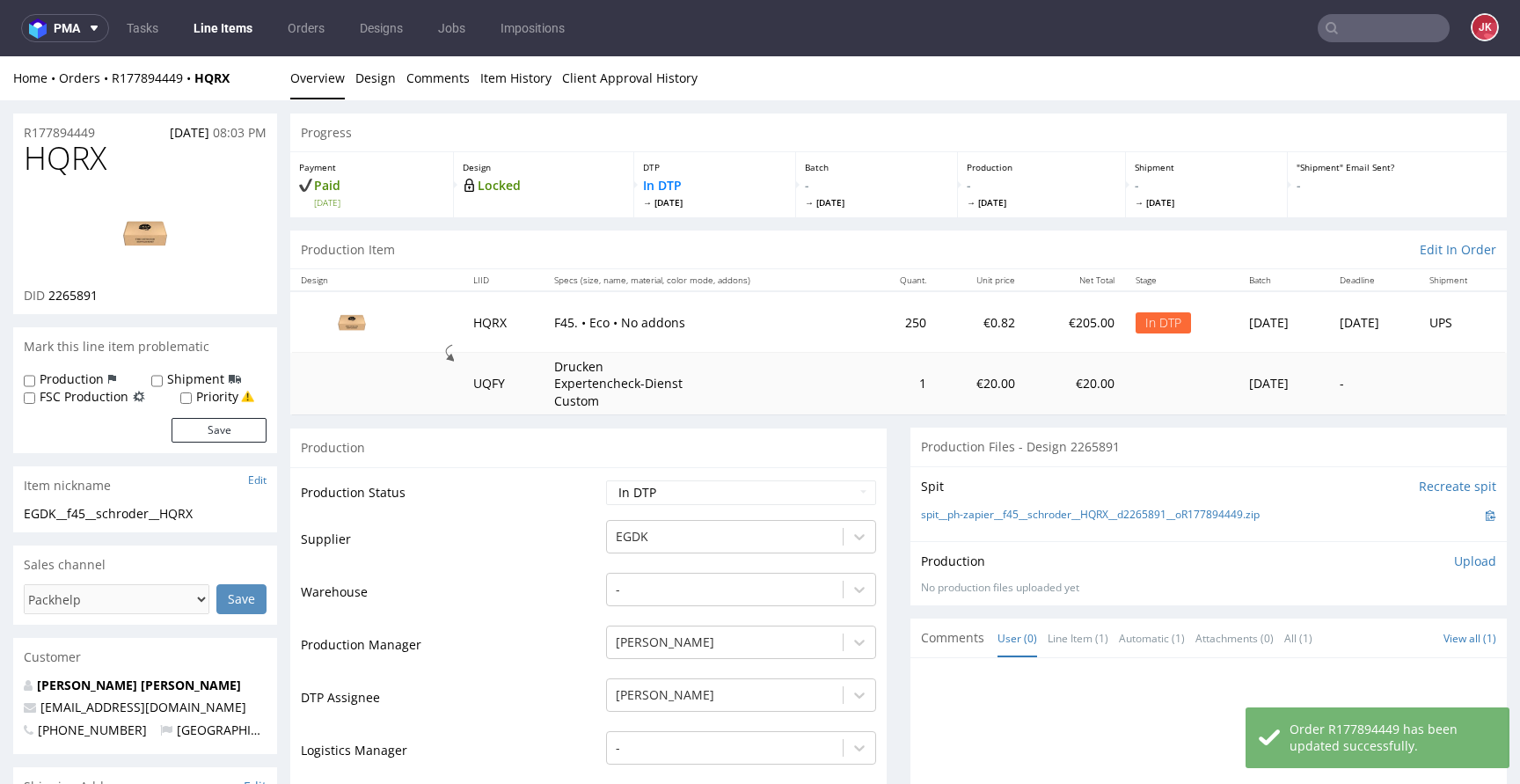
click at [81, 299] on span "2265891" at bounding box center [73, 296] width 49 height 17
copy span "2265891"
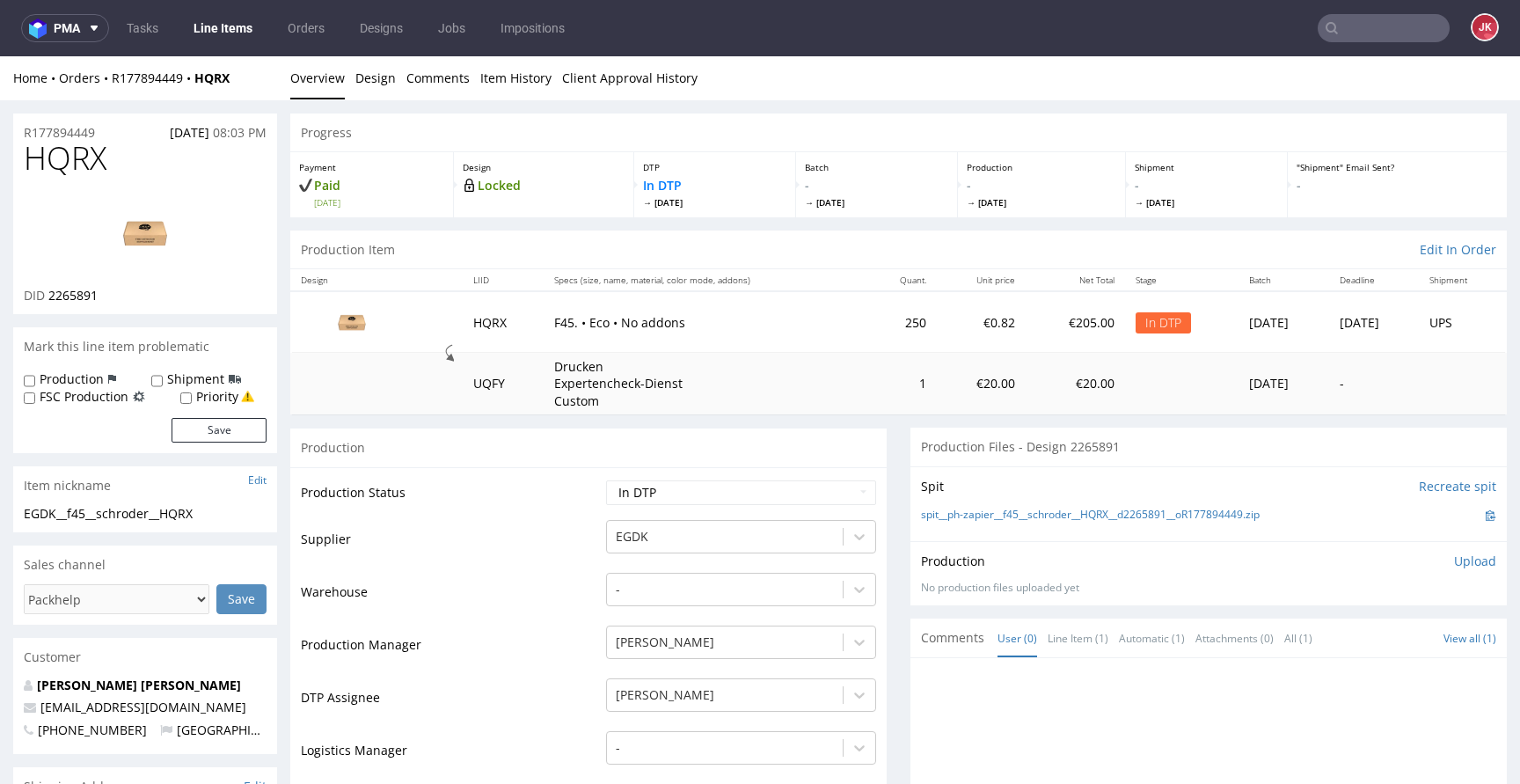
click at [61, 159] on span "HQRX" at bounding box center [65, 158] width 83 height 35
copy span "HQRX"
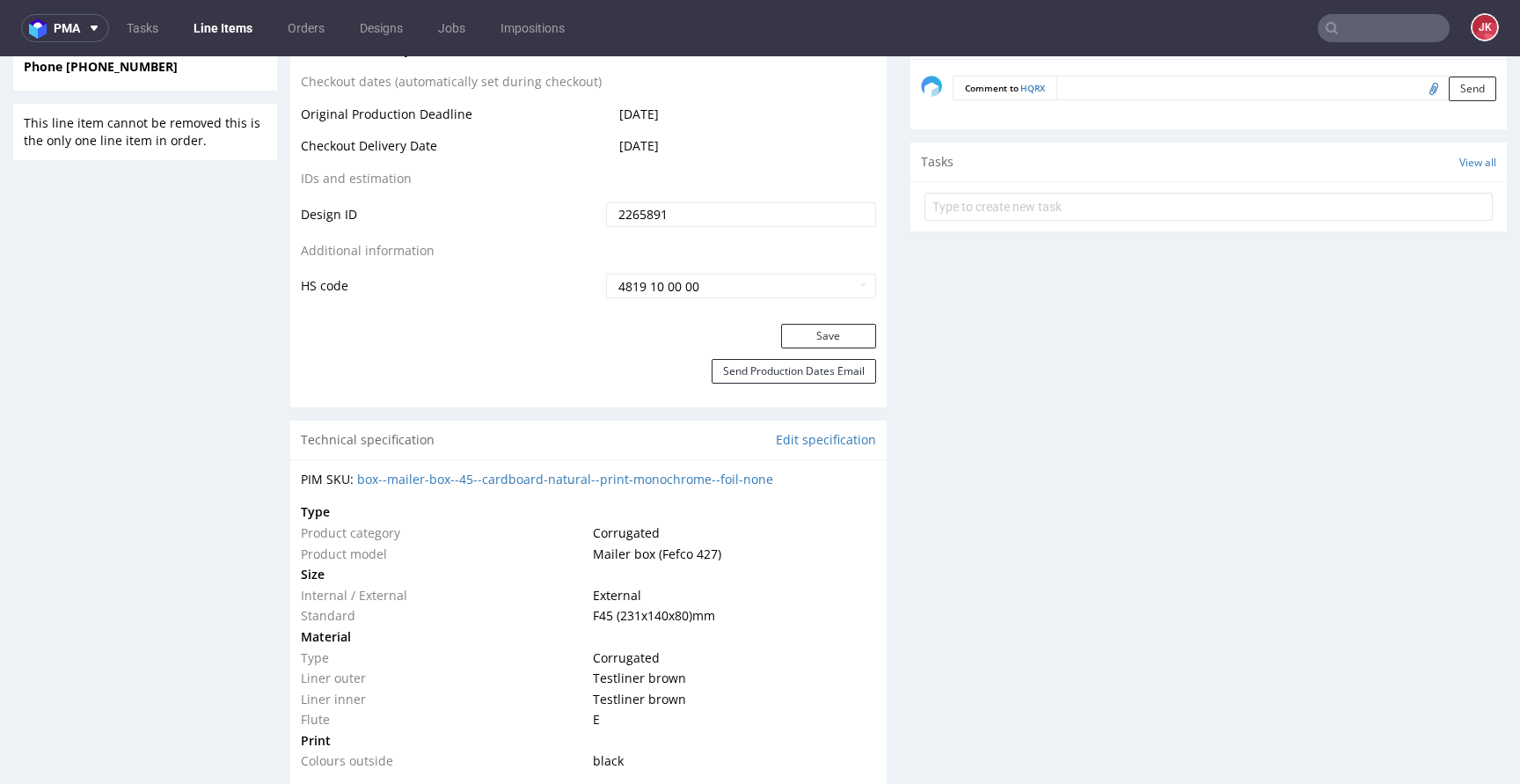
scroll to position [1301, 0]
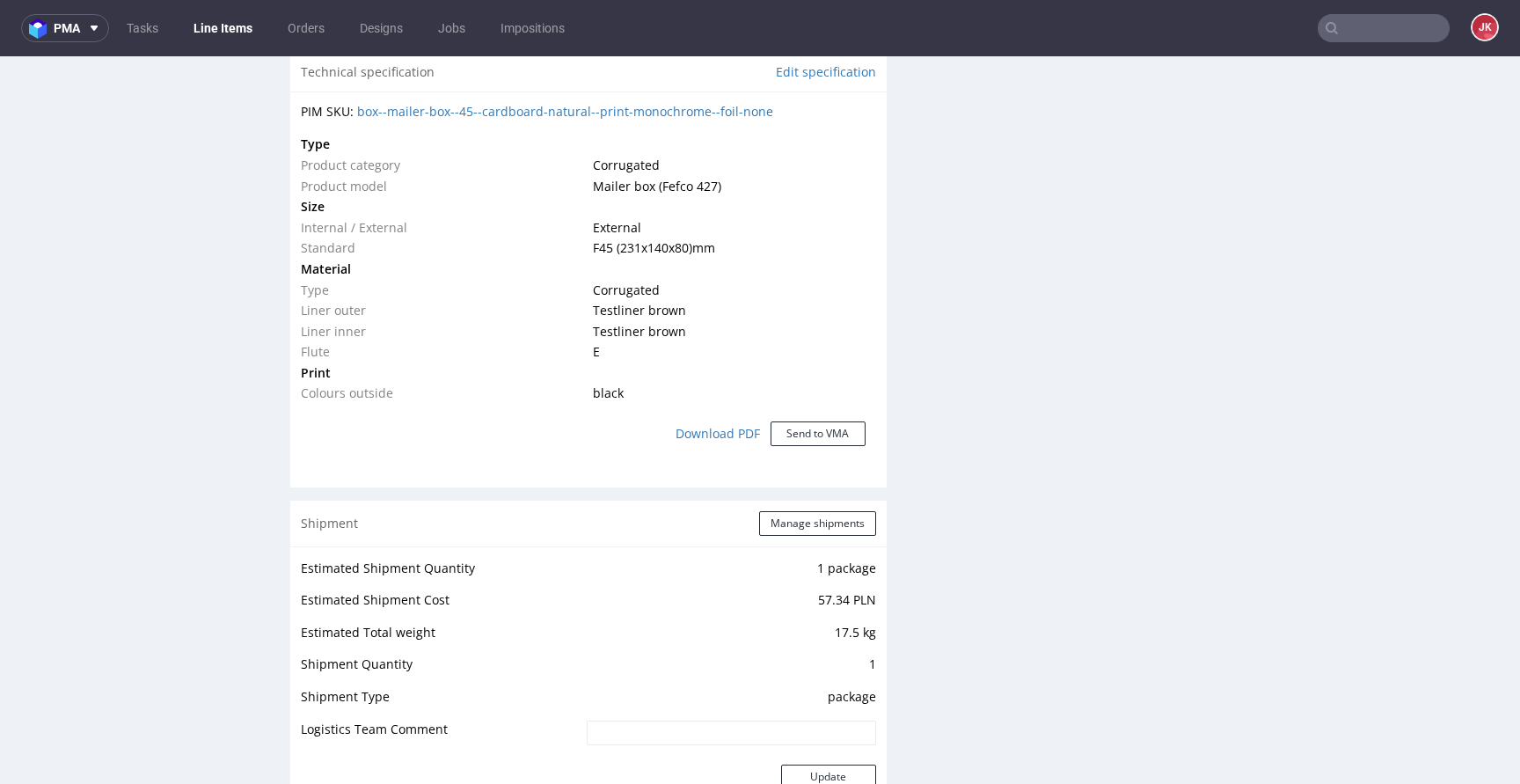
click at [556, 441] on div "Download PDF Send to VMA" at bounding box center [588, 433] width 575 height 60
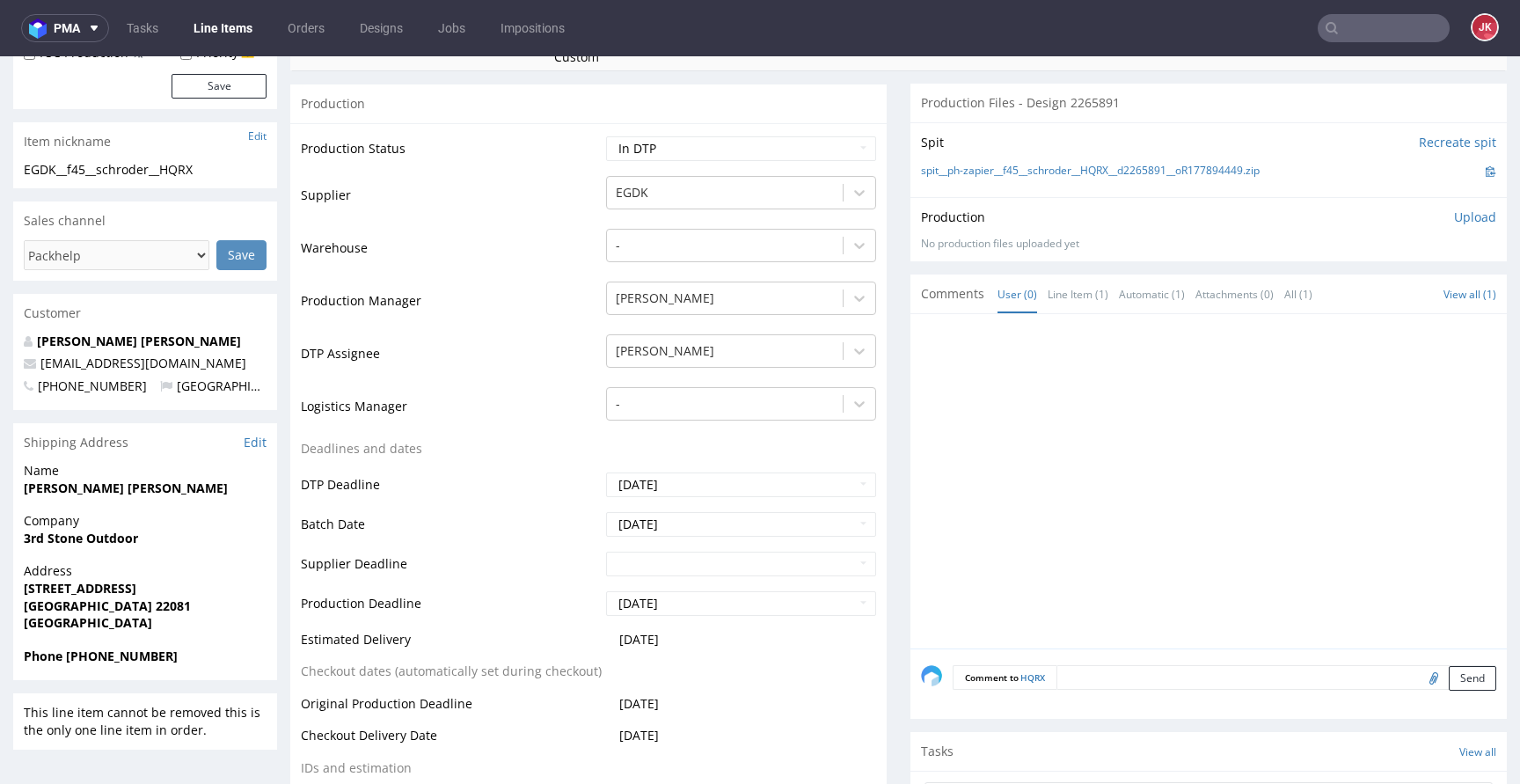
scroll to position [0, 0]
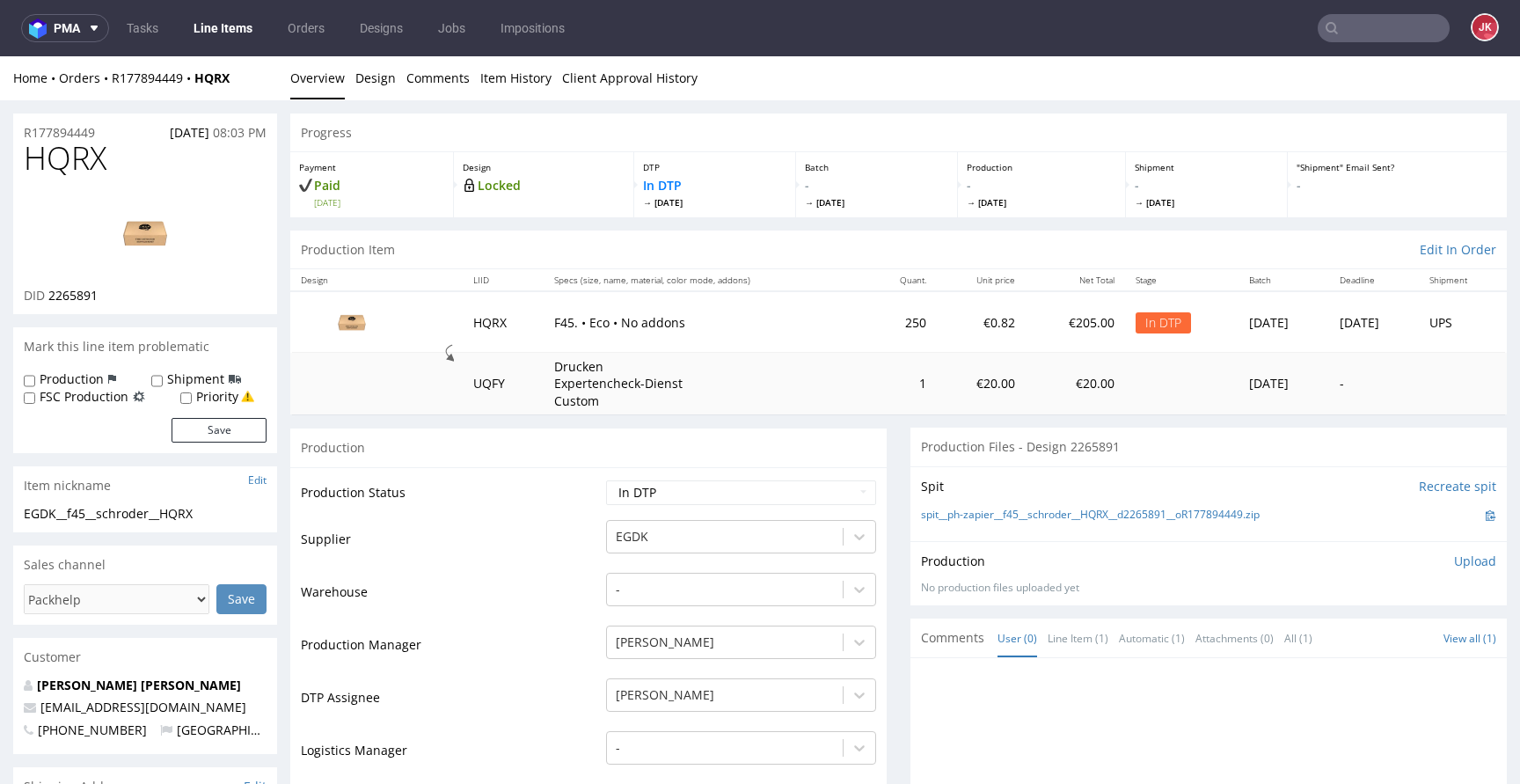
click at [538, 505] on td "Production Status" at bounding box center [451, 498] width 300 height 40
drag, startPoint x: 160, startPoint y: 514, endPoint x: 1, endPoint y: 518, distance: 159.1
copy div "EGDK__f45__schroder__HQRX"
drag, startPoint x: 120, startPoint y: 133, endPoint x: 0, endPoint y: 134, distance: 120.0
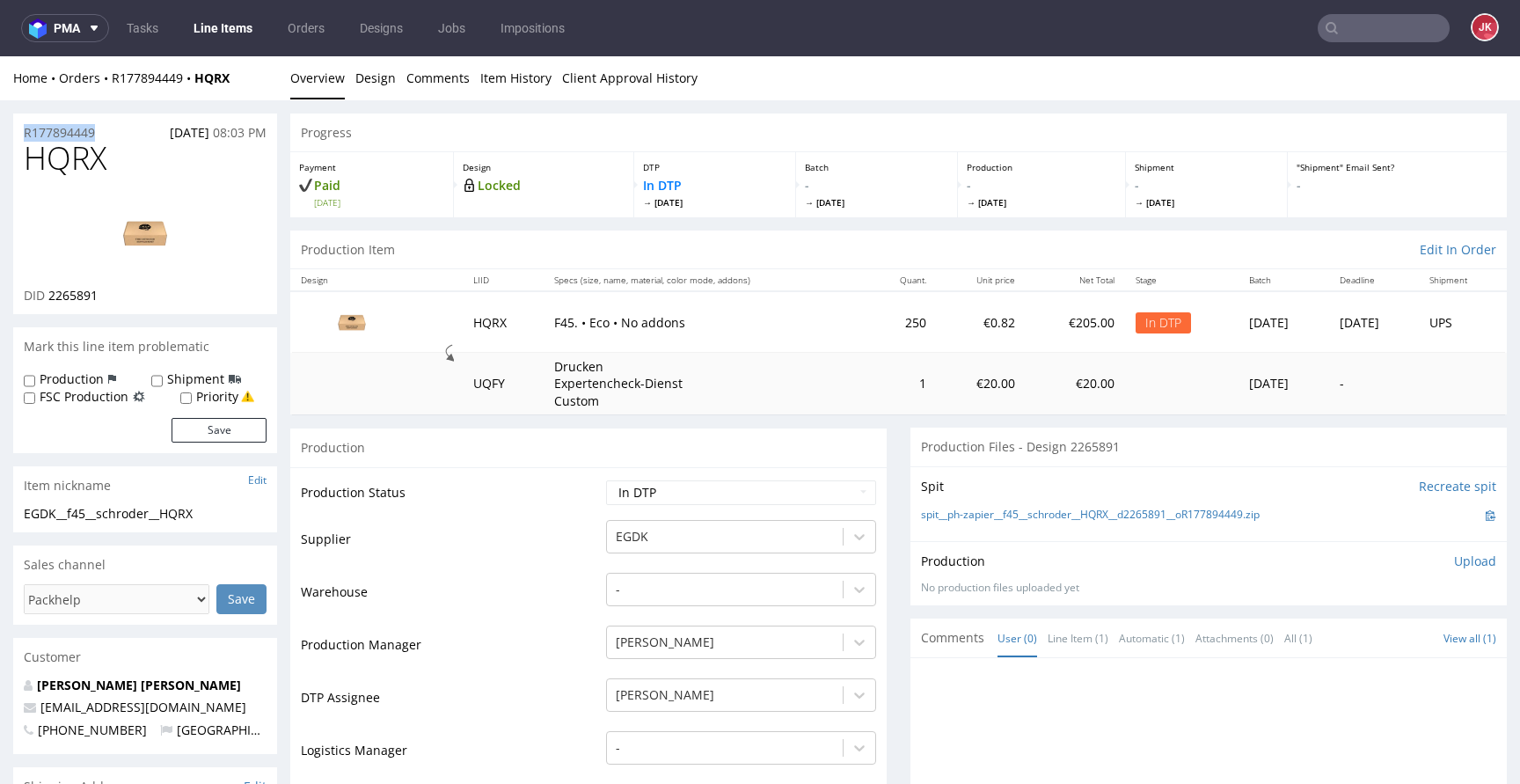
copy p "R177894449"
click at [1455, 560] on p "Upload" at bounding box center [1475, 561] width 43 height 18
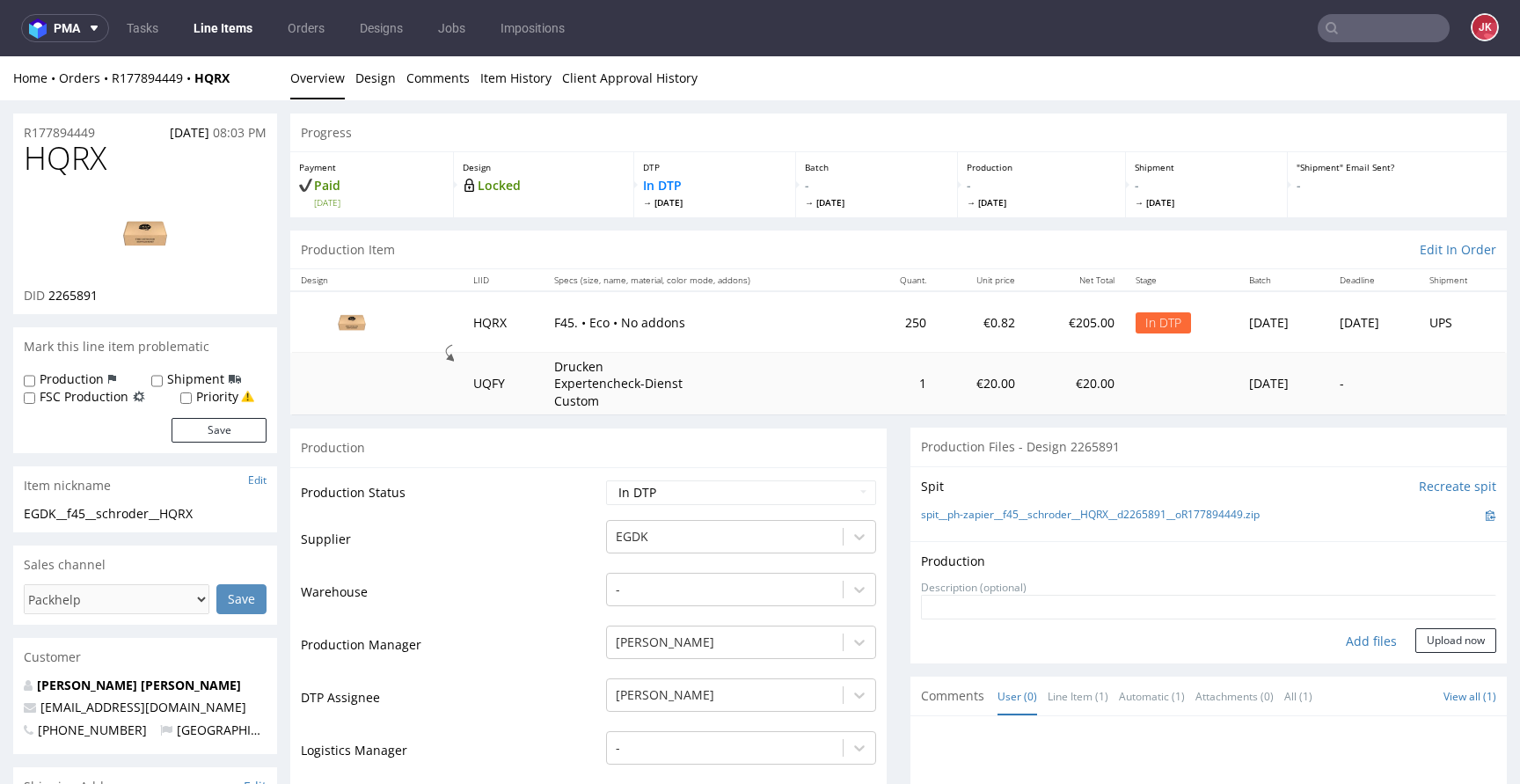
click at [1341, 639] on div "Add files" at bounding box center [1371, 641] width 88 height 26
type input "C:\fakepath\EGDK__f45__schroder__HQRX__d2265891__oR177894449__outside.pdf"
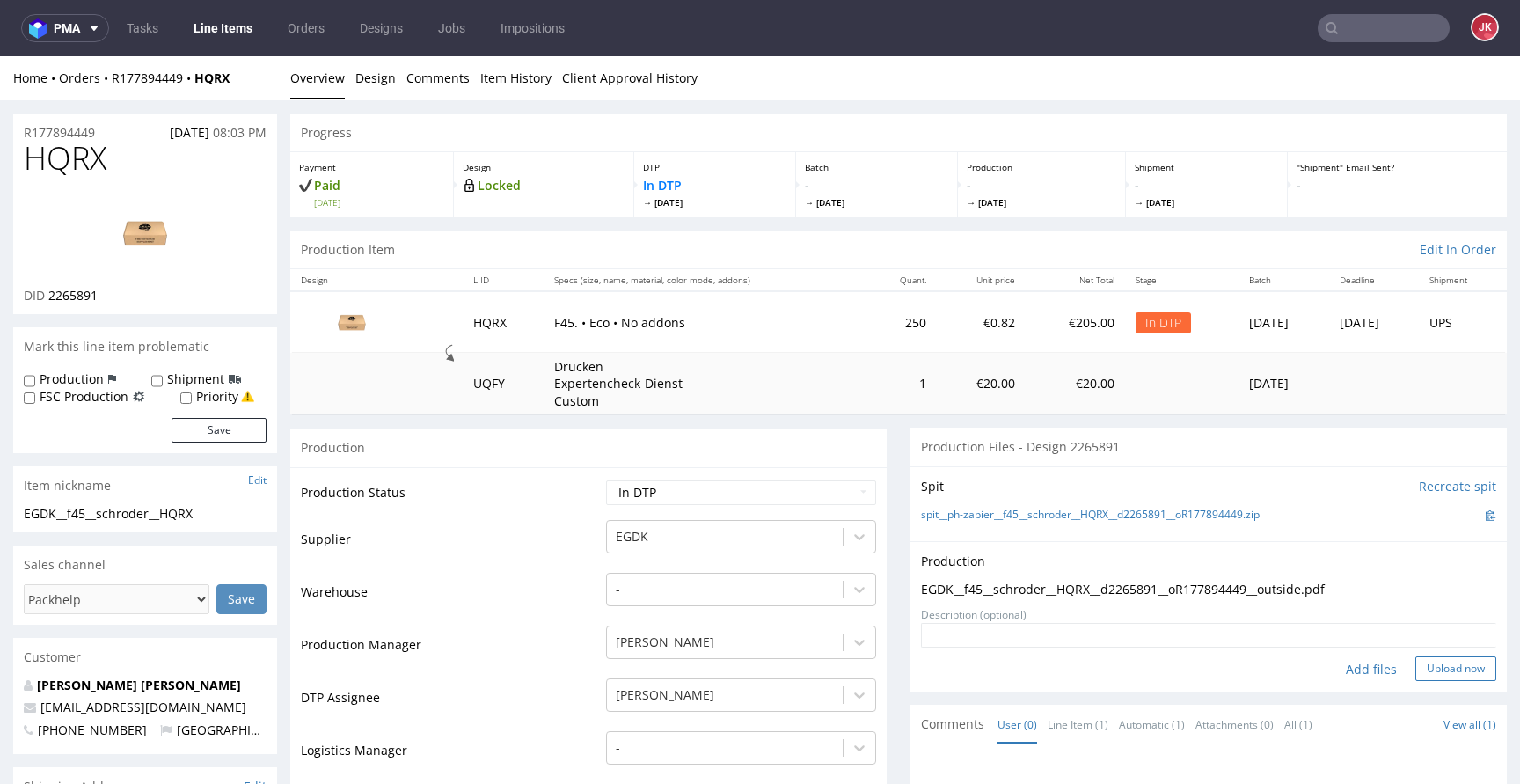
click at [1415, 676] on button "Upload now" at bounding box center [1456, 669] width 81 height 25
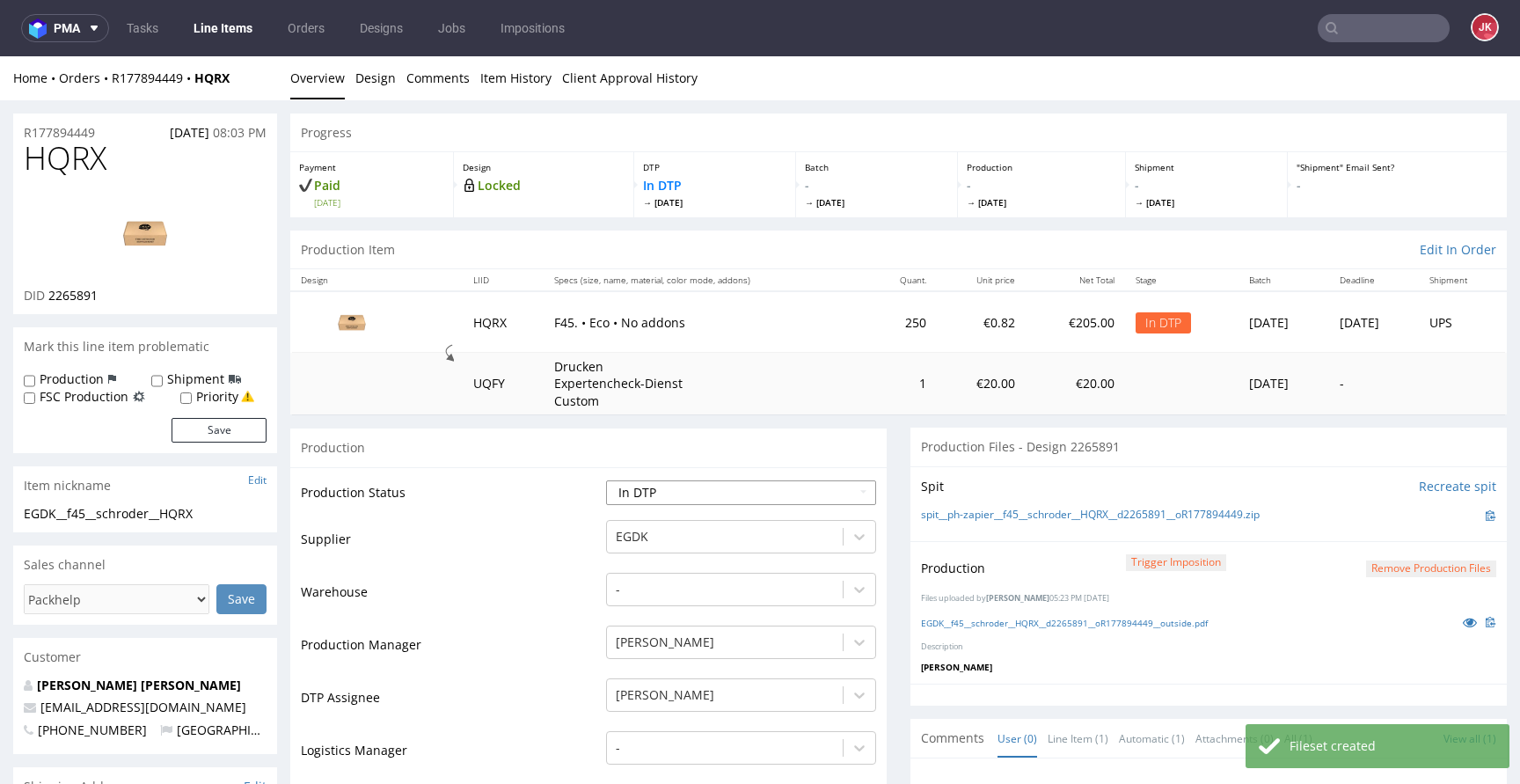
click at [699, 496] on select "Waiting for Artwork Waiting for Diecut Waiting for Mockup Waiting for DTP Waiti…" at bounding box center [741, 492] width 270 height 25
select select "dtp_production_ready"
click at [606, 480] on select "Waiting for Artwork Waiting for Diecut Waiting for Mockup Waiting for DTP Waiti…" at bounding box center [741, 492] width 270 height 25
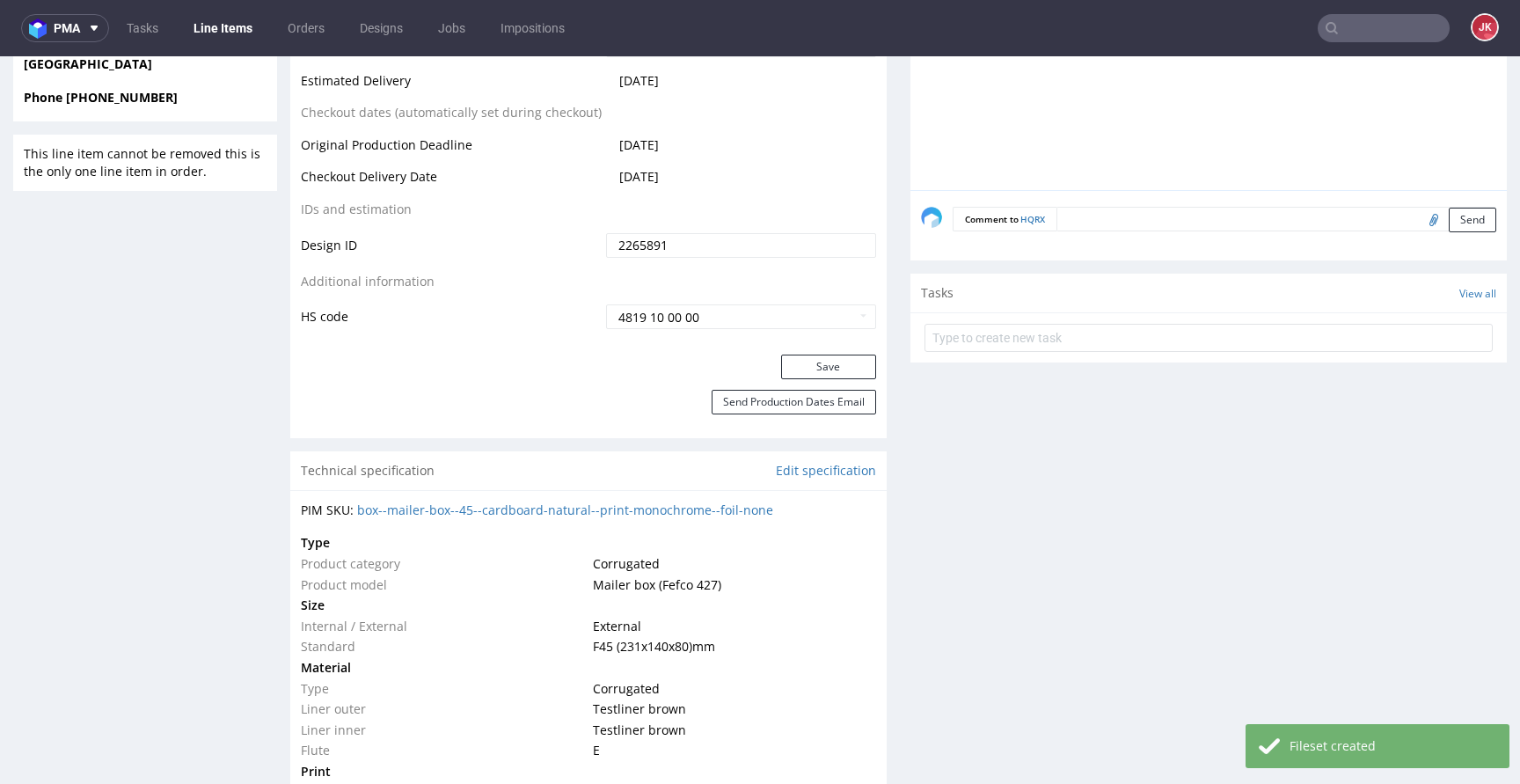
scroll to position [986, 0]
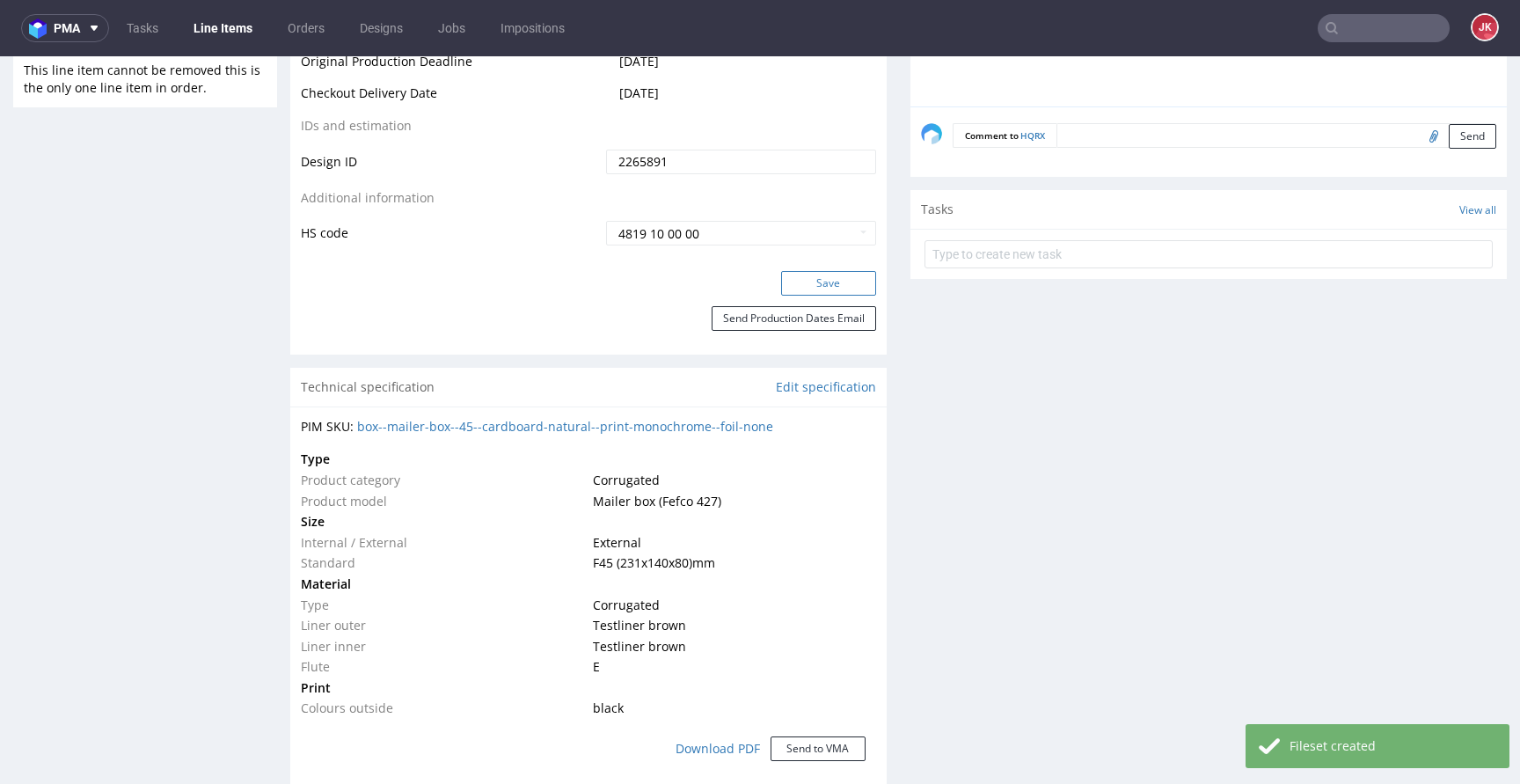
click at [810, 281] on button "Save" at bounding box center [828, 283] width 95 height 25
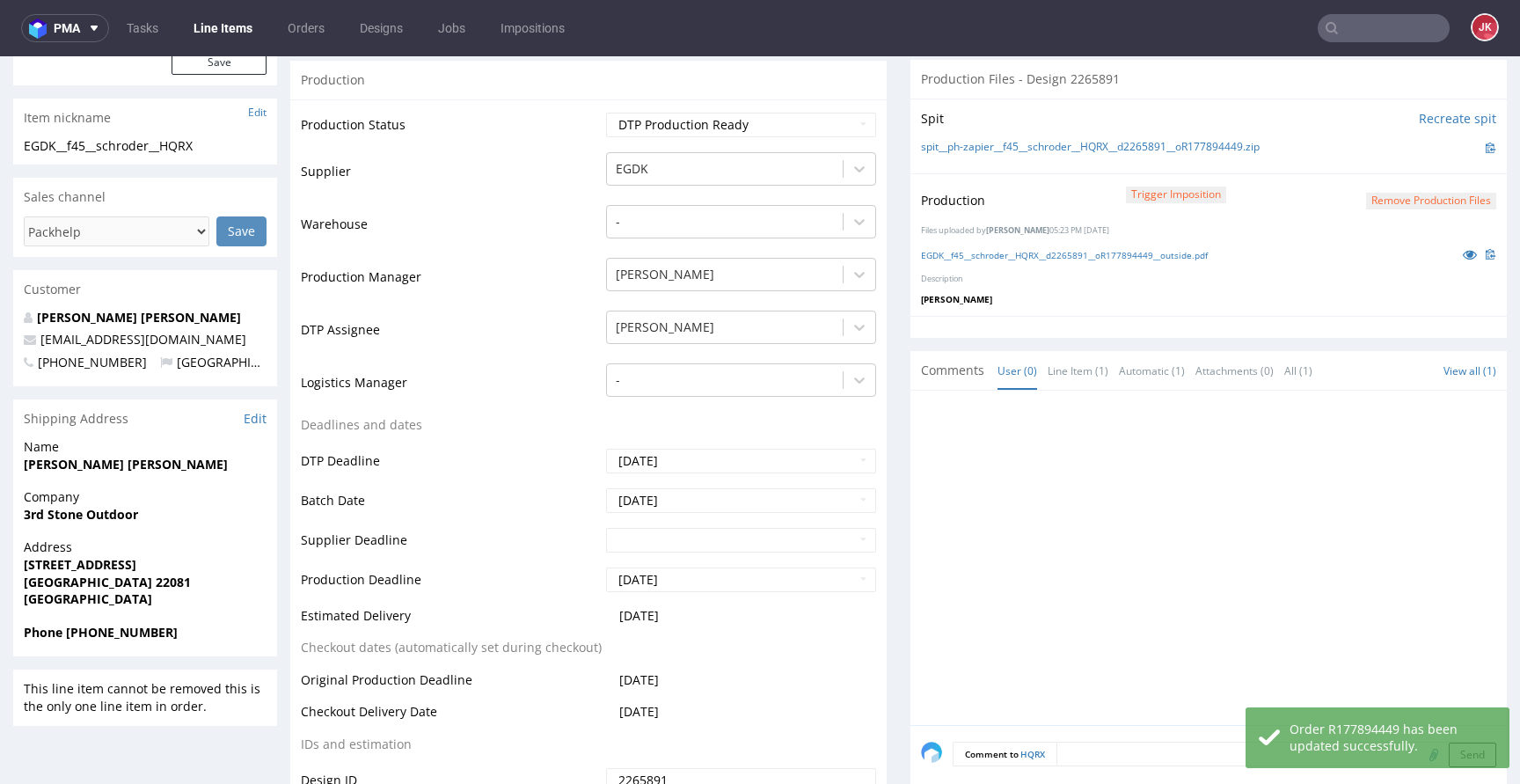
scroll to position [0, 0]
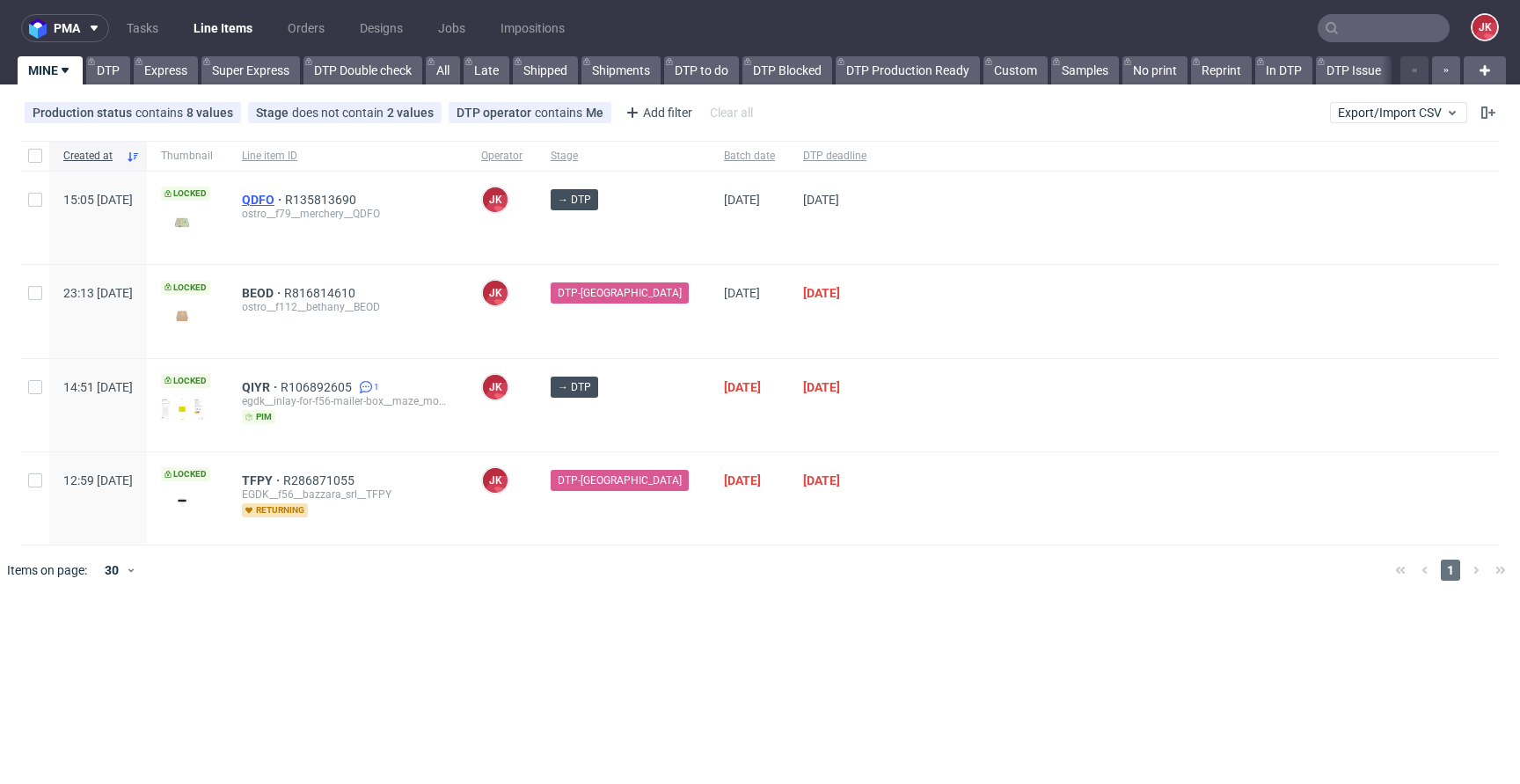
click at [285, 203] on span "QDFO" at bounding box center [264, 199] width 43 height 14
click at [900, 333] on div at bounding box center [1189, 311] width 618 height 93
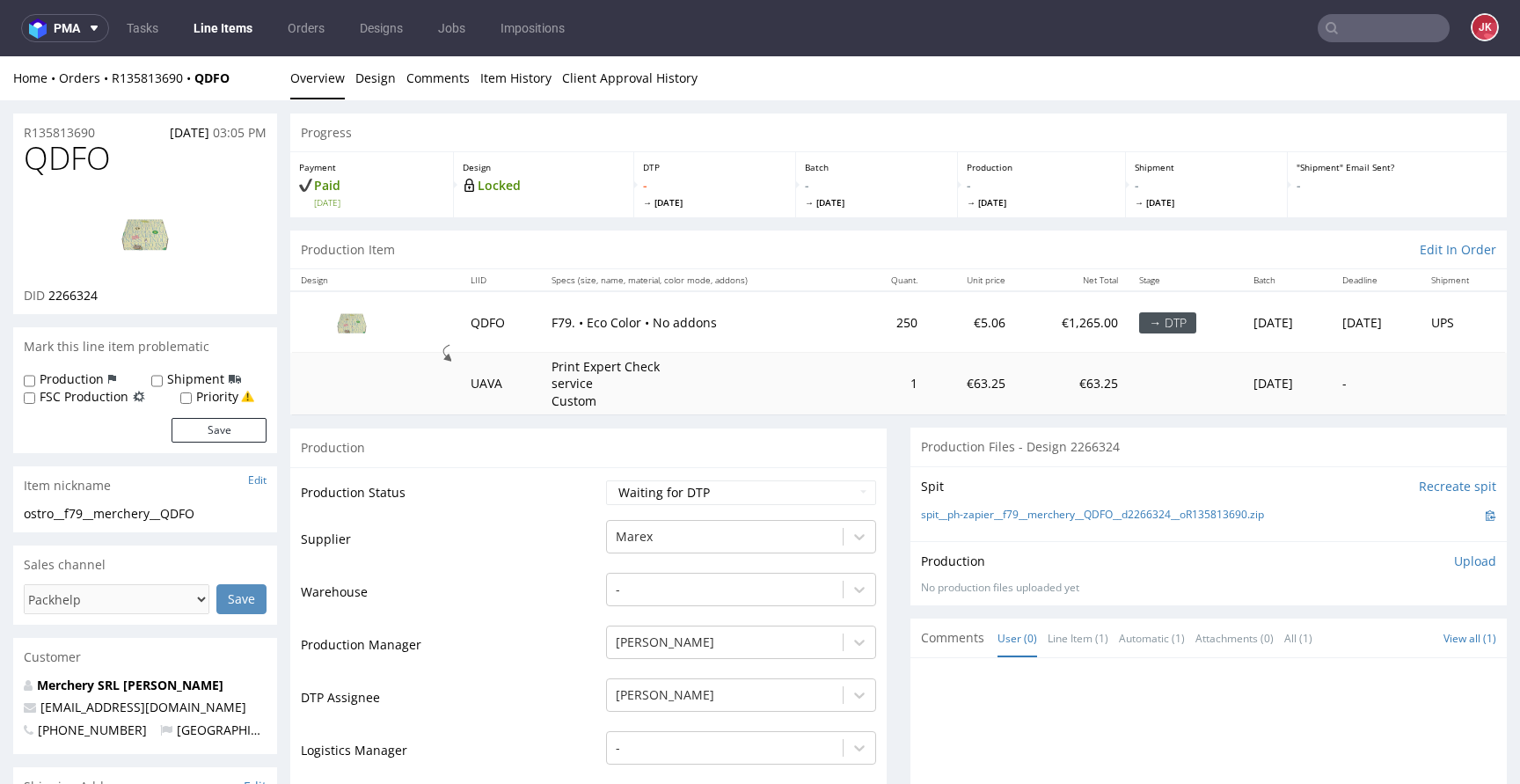
click at [377, 79] on link "Design" at bounding box center [375, 78] width 41 height 43
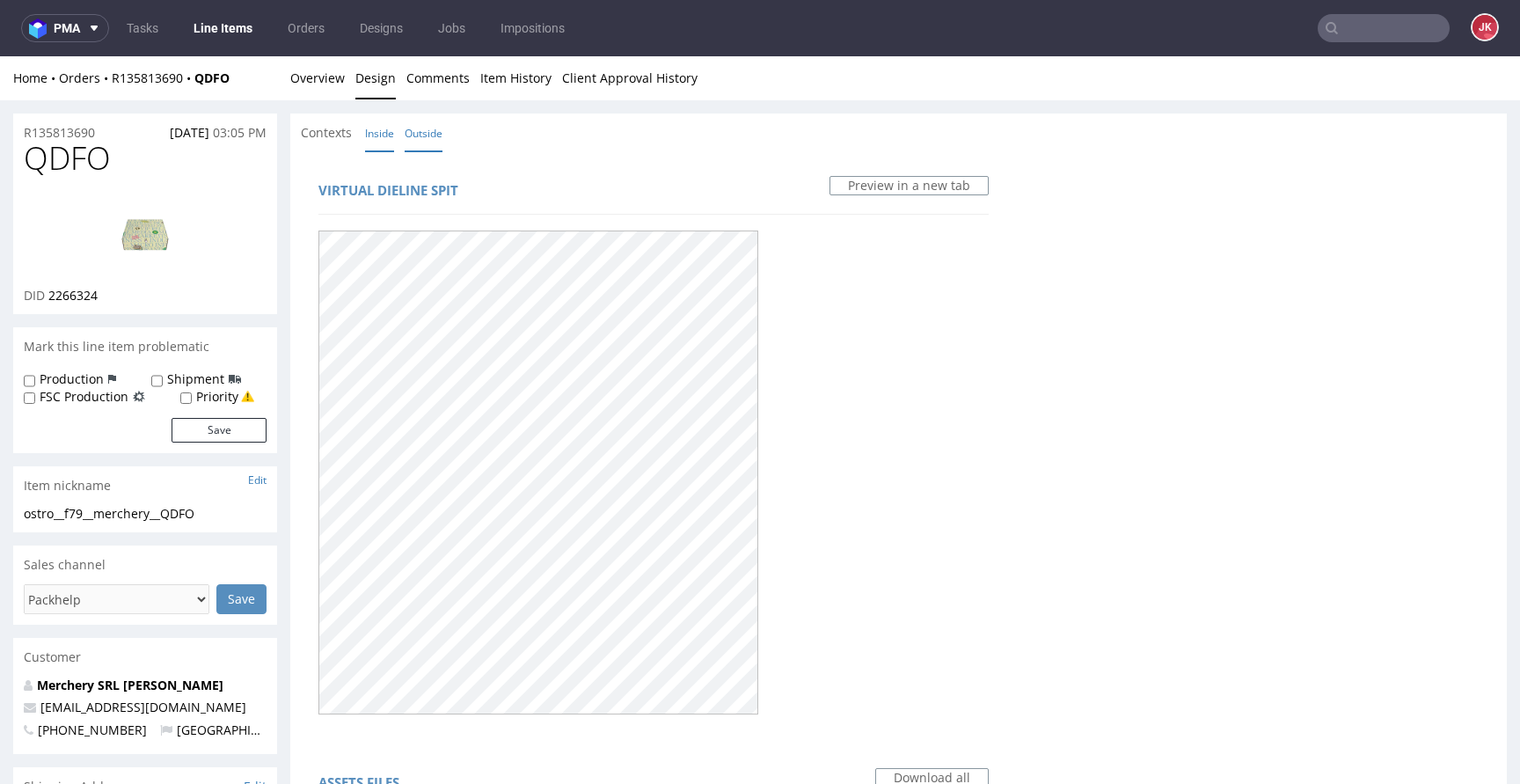
click at [381, 134] on link "Inside" at bounding box center [379, 133] width 29 height 38
click at [437, 142] on link "Outside" at bounding box center [423, 133] width 38 height 38
click at [334, 76] on link "Overview" at bounding box center [317, 78] width 55 height 43
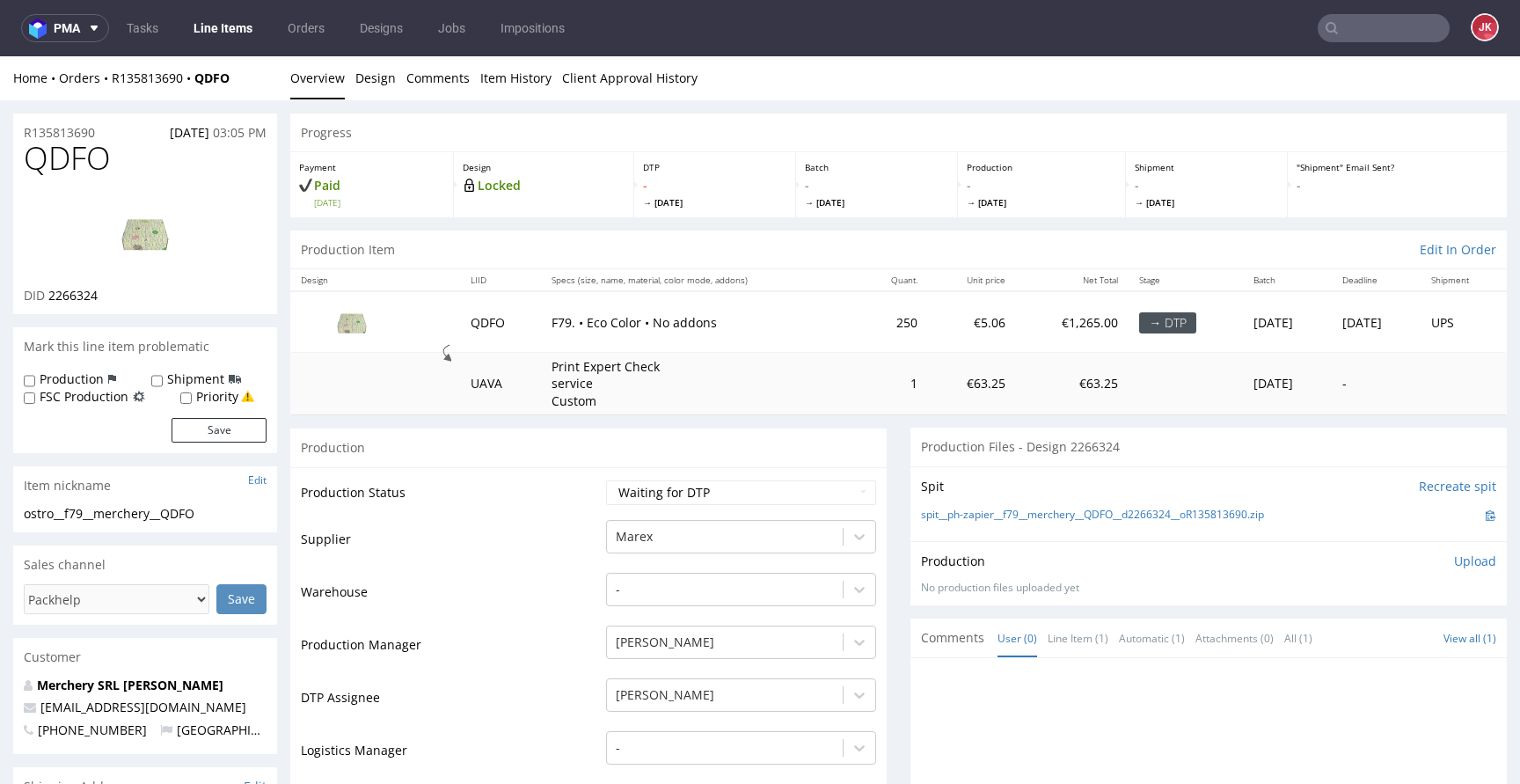
click at [75, 159] on span "QDFO" at bounding box center [67, 158] width 87 height 35
copy span "QDFO"
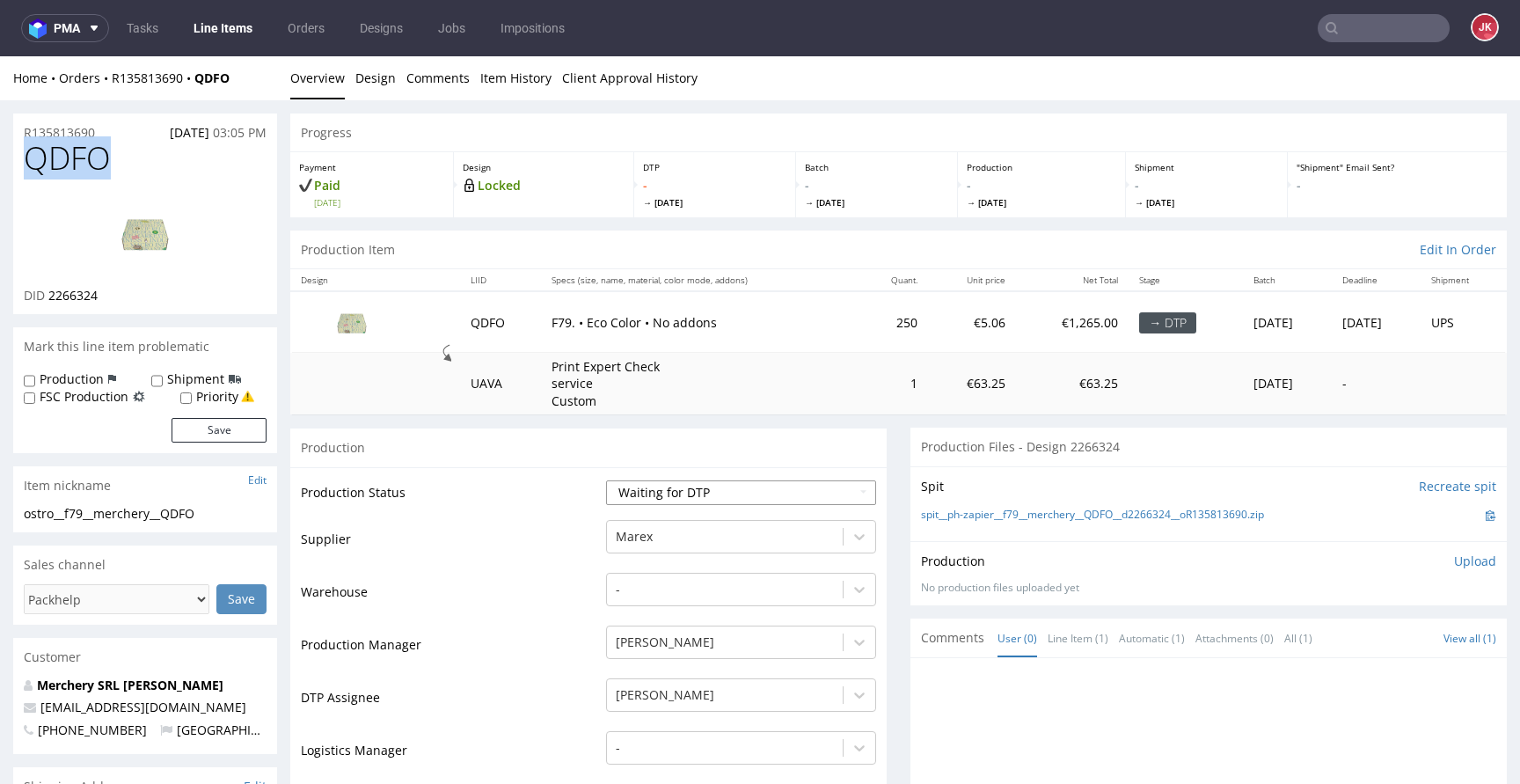
click at [658, 491] on select "Waiting for Artwork Waiting for Diecut Waiting for Mockup Waiting for DTP Waiti…" at bounding box center [741, 492] width 270 height 25
select select "dtp_in_process"
click at [606, 480] on select "Waiting for Artwork Waiting for Diecut Waiting for Mockup Waiting for DTP Waiti…" at bounding box center [741, 492] width 270 height 25
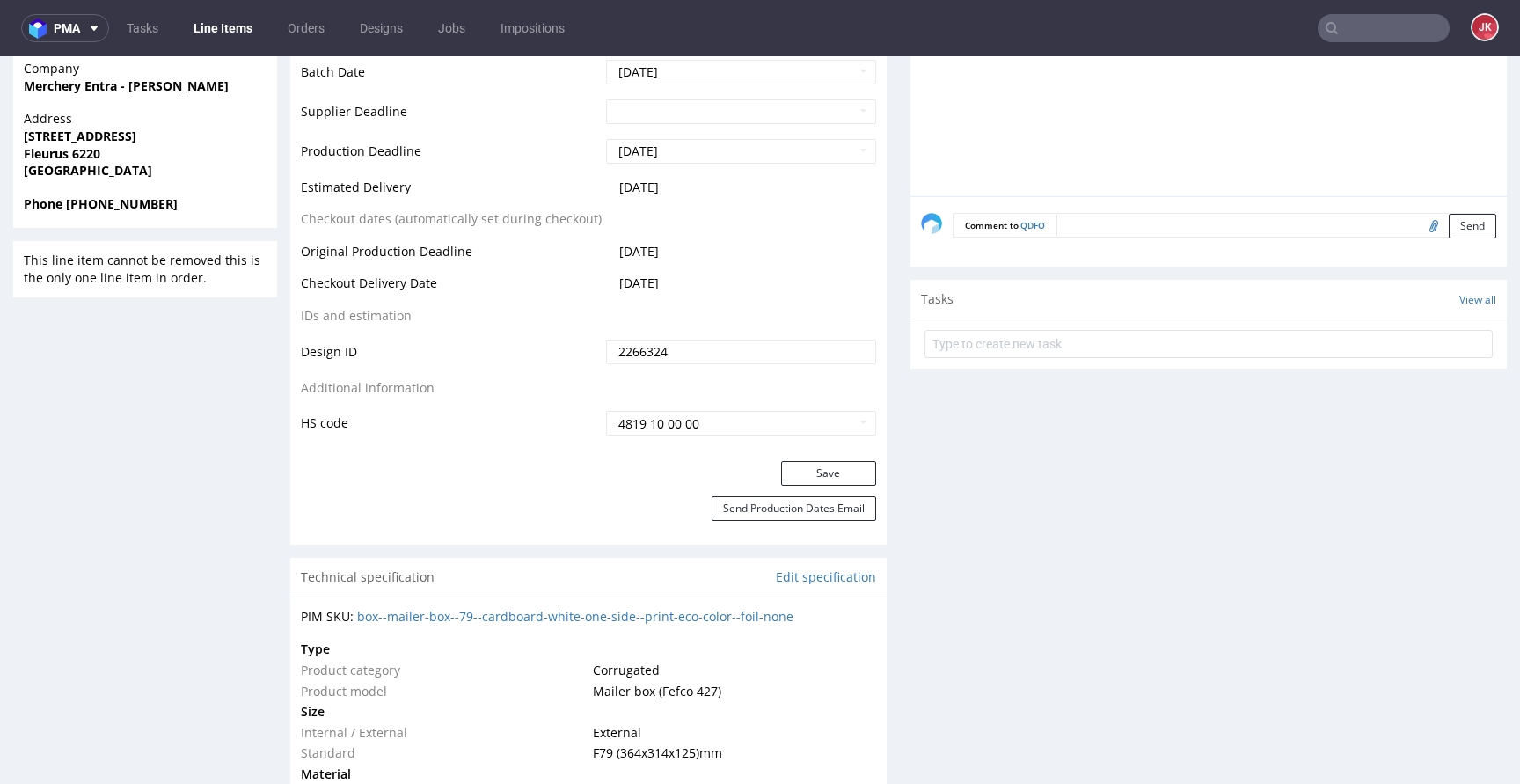
scroll to position [870, 0]
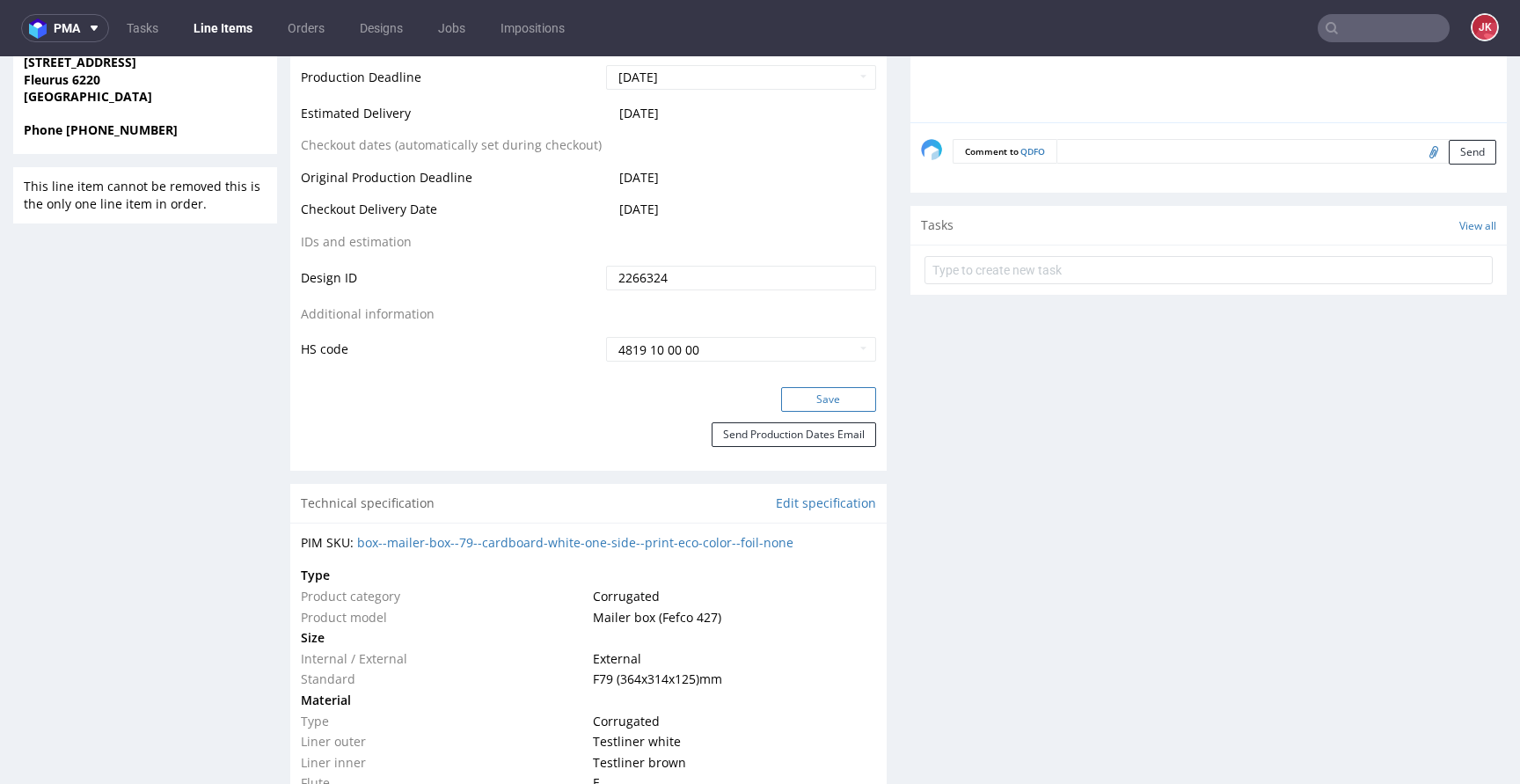
click at [781, 396] on button "Save" at bounding box center [828, 400] width 95 height 25
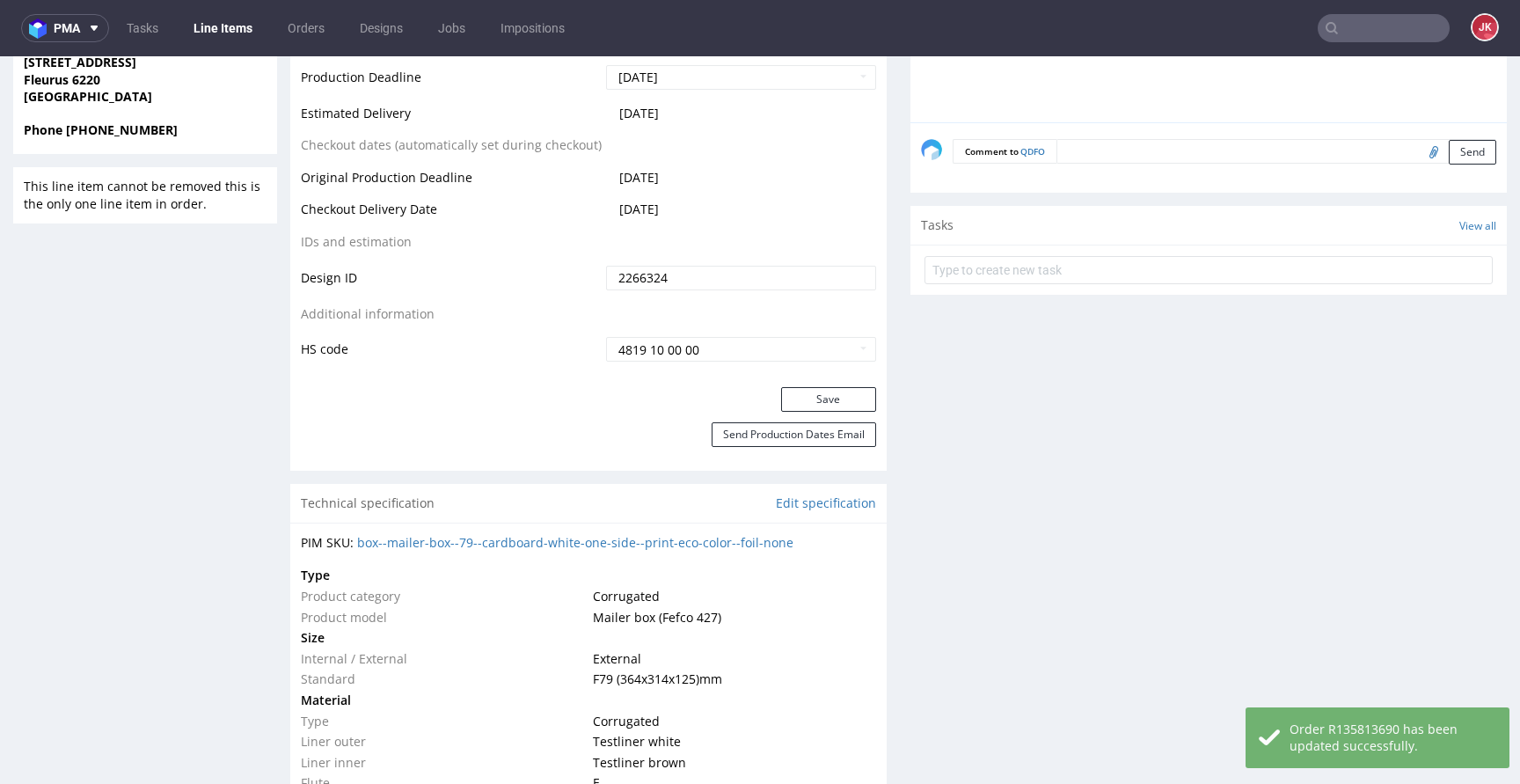
scroll to position [0, 0]
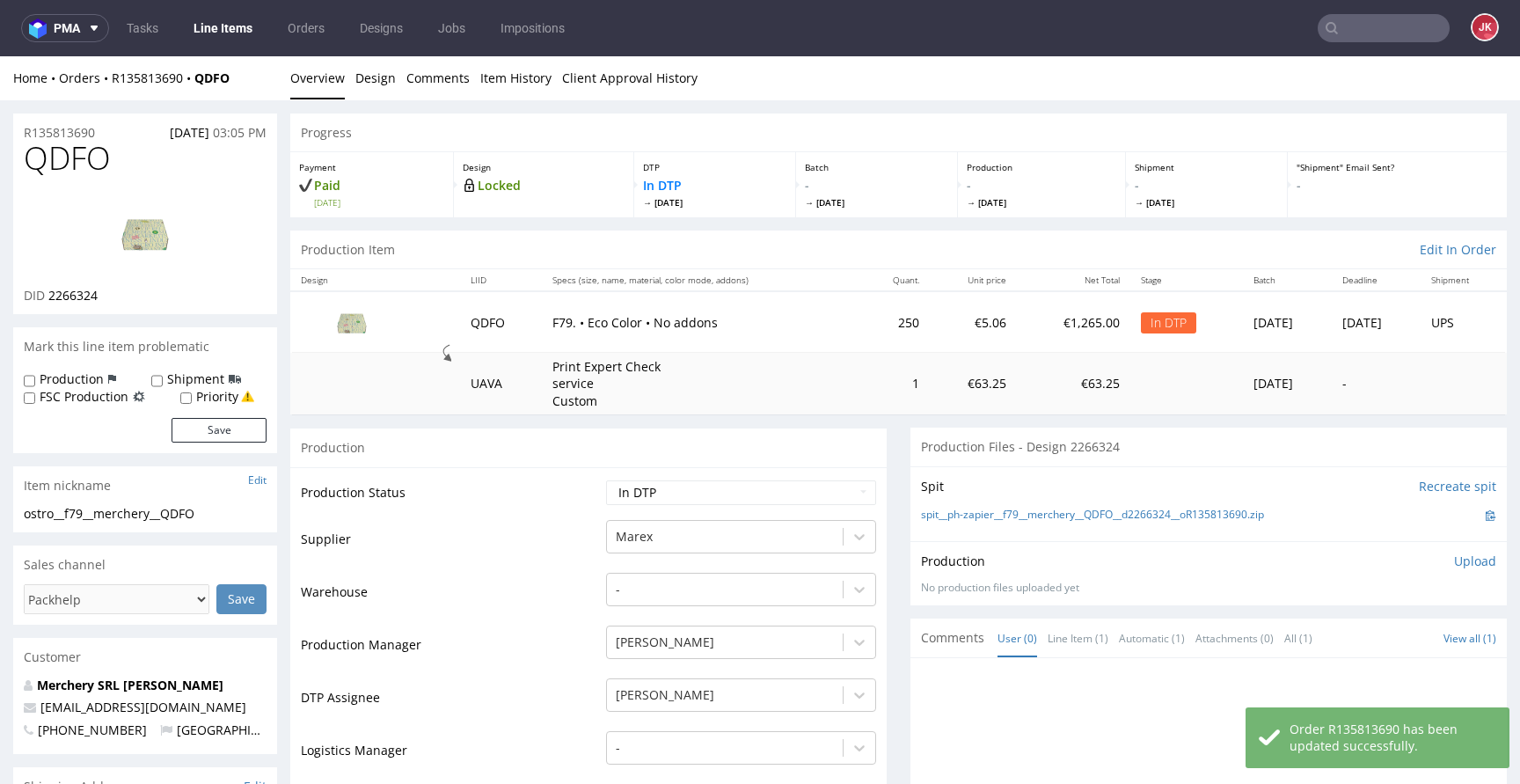
click at [393, 87] on div "Home Orders R135813690 QDFO Overview Design Comments Item History Client Approv…" at bounding box center [760, 78] width 1520 height 44
click at [382, 85] on link "Design" at bounding box center [375, 78] width 41 height 43
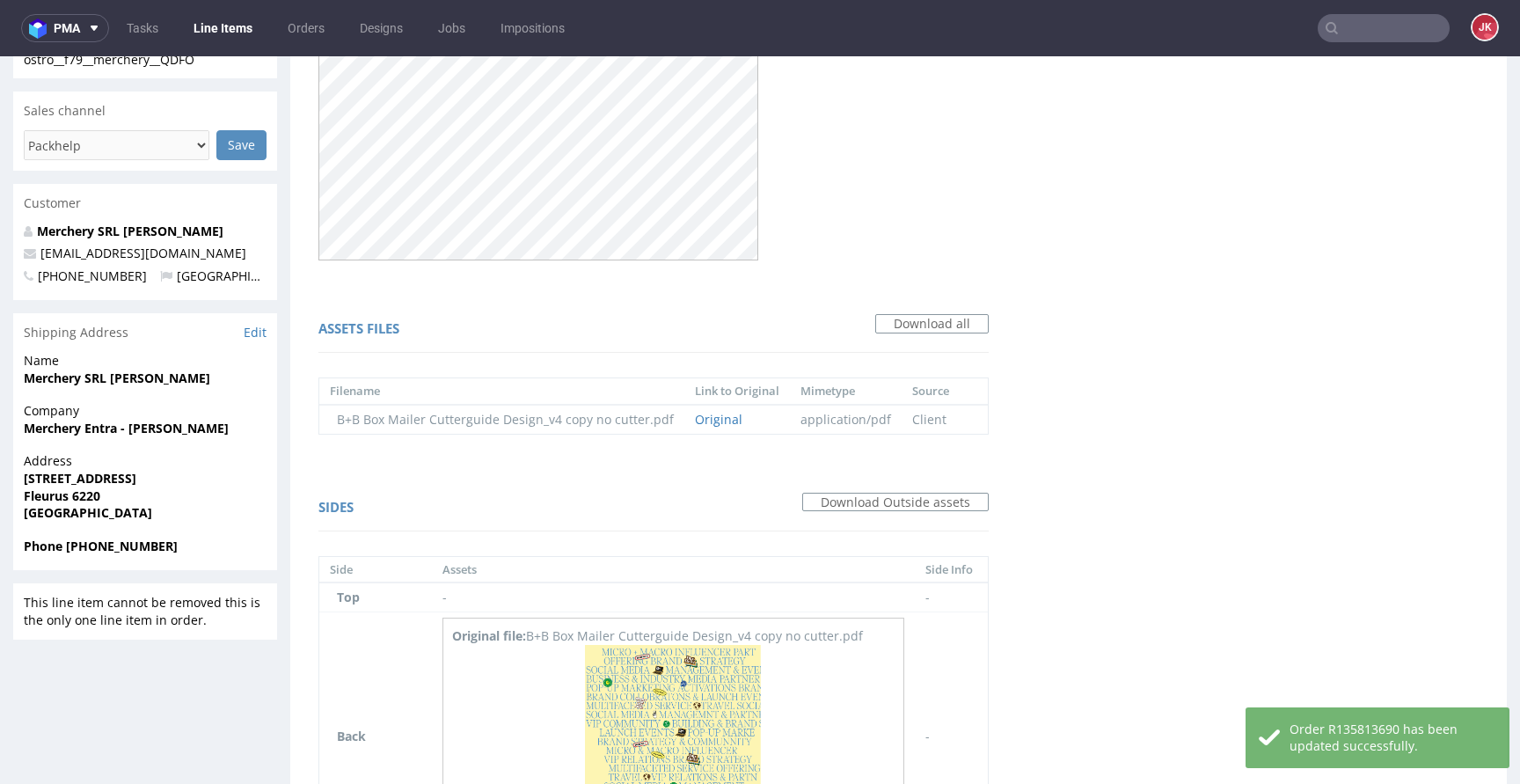
scroll to position [783, 0]
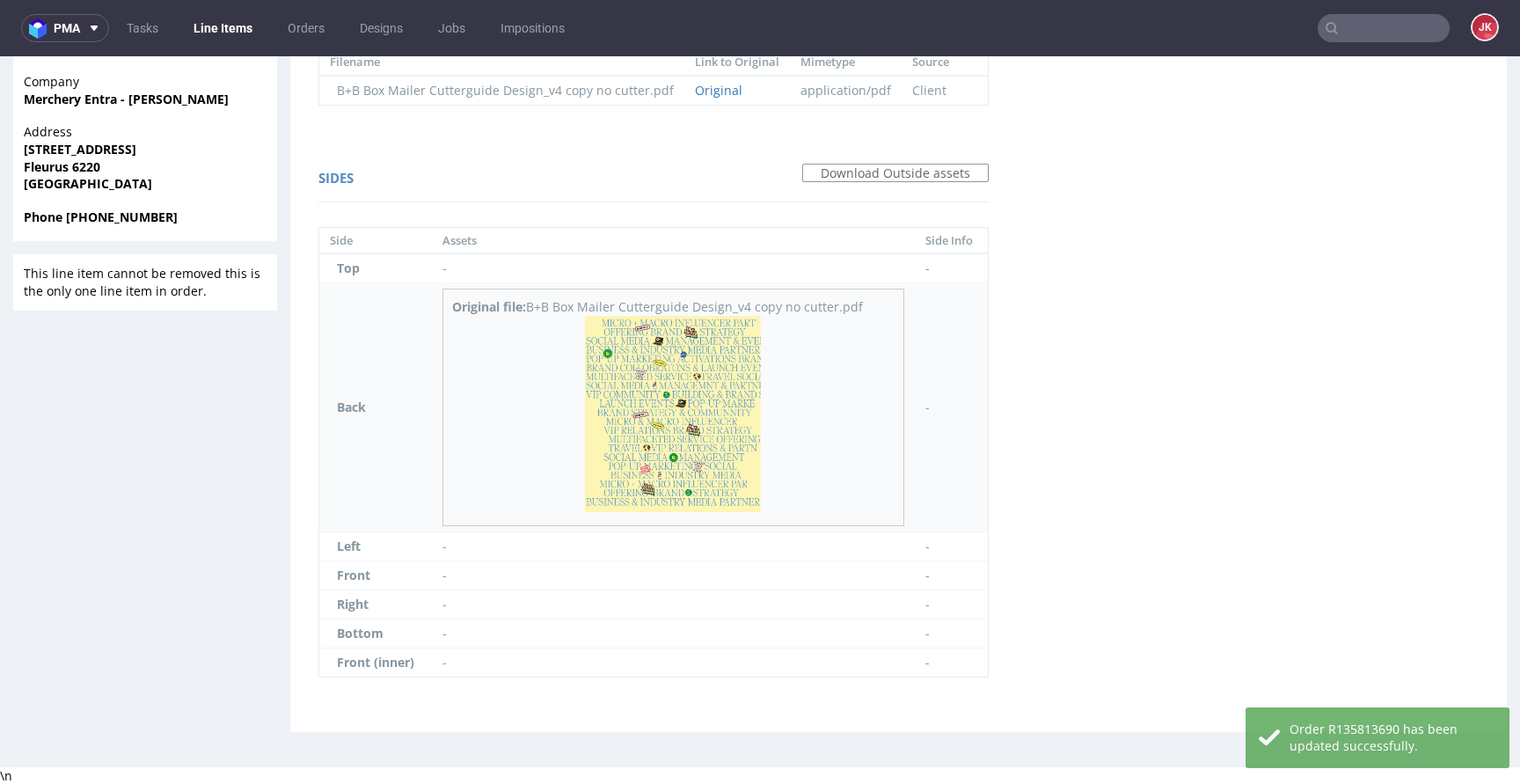
click at [693, 393] on img at bounding box center [673, 414] width 176 height 196
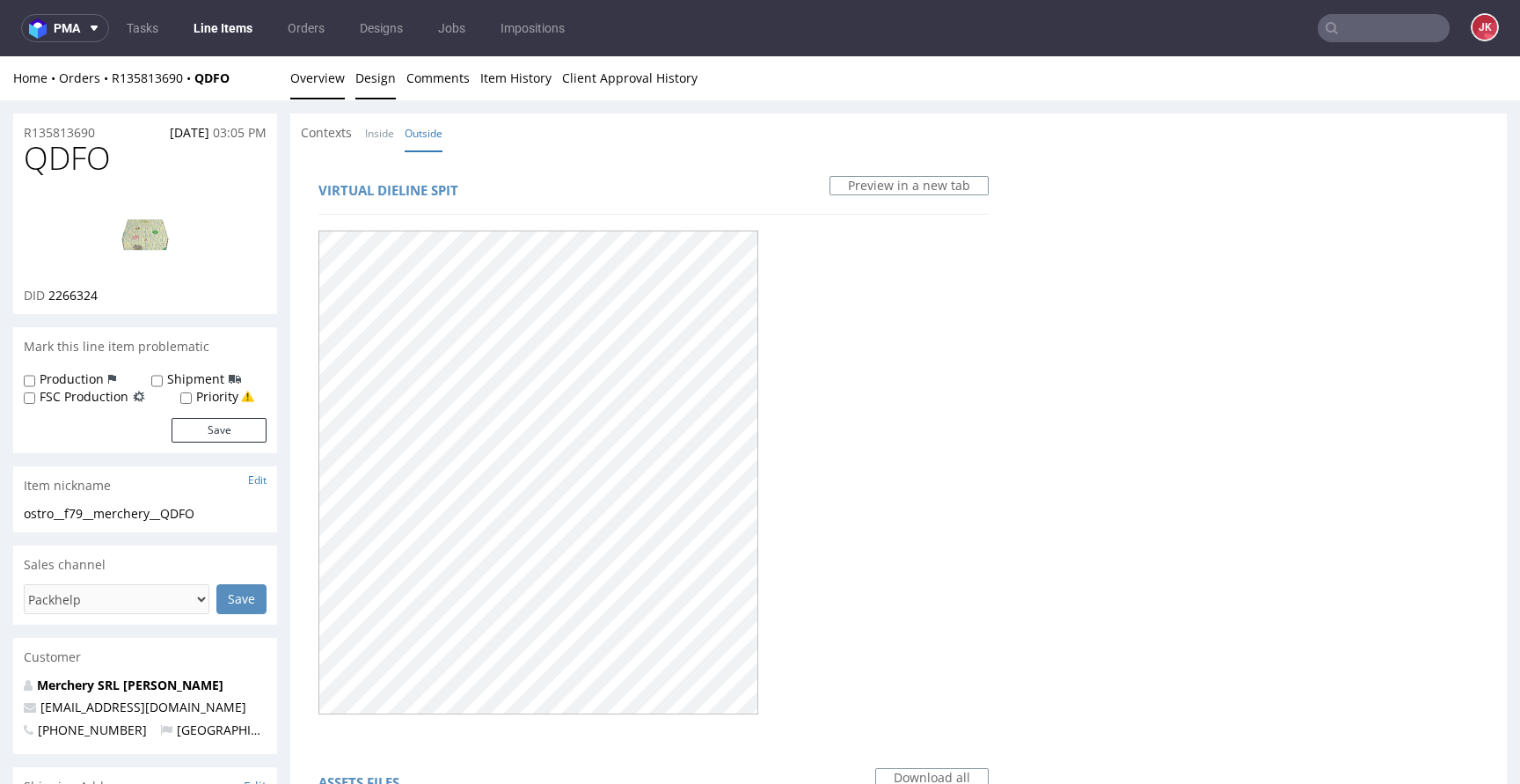
click at [319, 77] on link "Overview" at bounding box center [317, 78] width 55 height 43
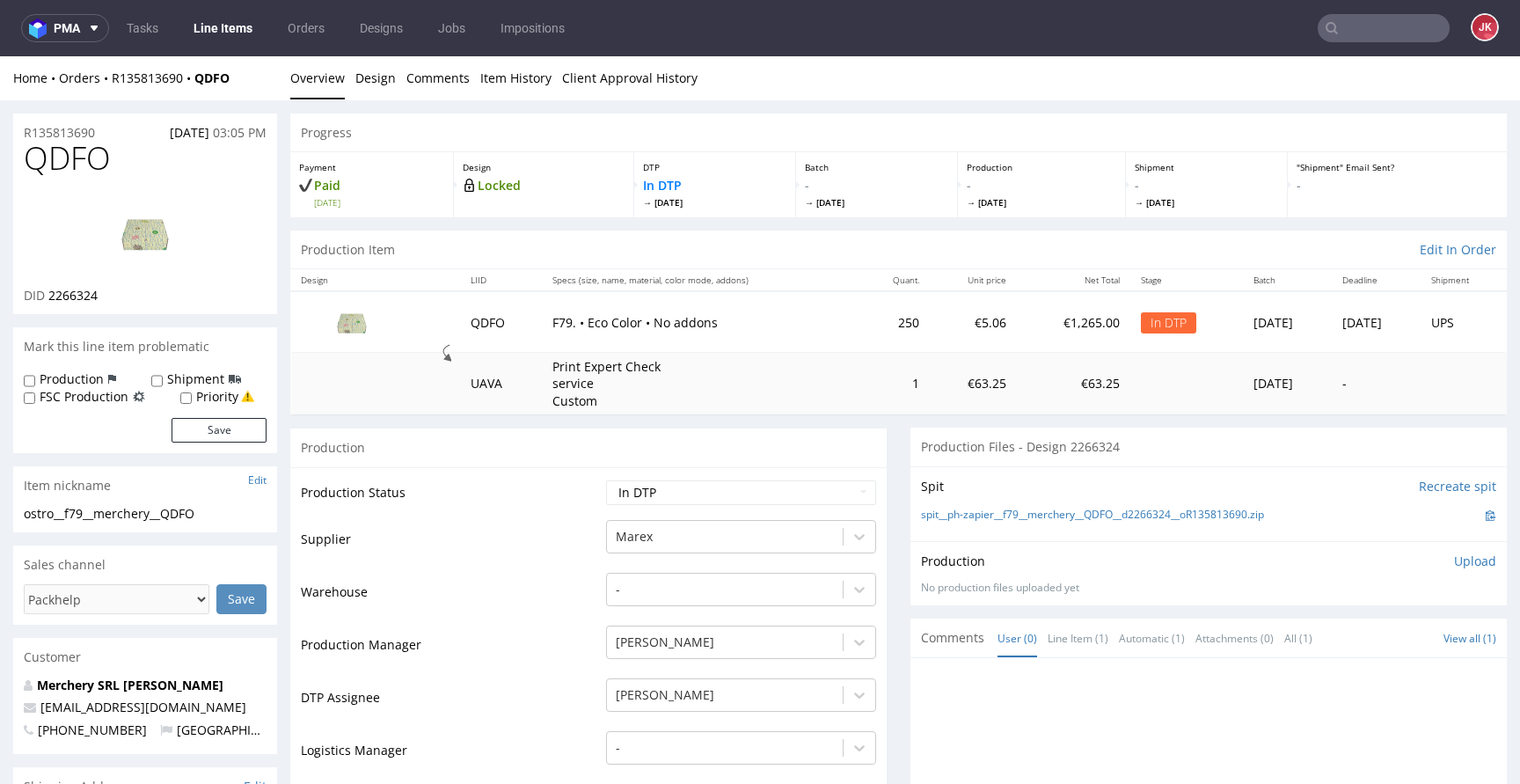
click at [490, 512] on td "Production Status" at bounding box center [451, 498] width 300 height 40
click at [185, 234] on img at bounding box center [145, 233] width 141 height 79
click at [526, 481] on td "Production Status" at bounding box center [451, 498] width 300 height 40
drag, startPoint x: 226, startPoint y: 508, endPoint x: 0, endPoint y: 522, distance: 226.4
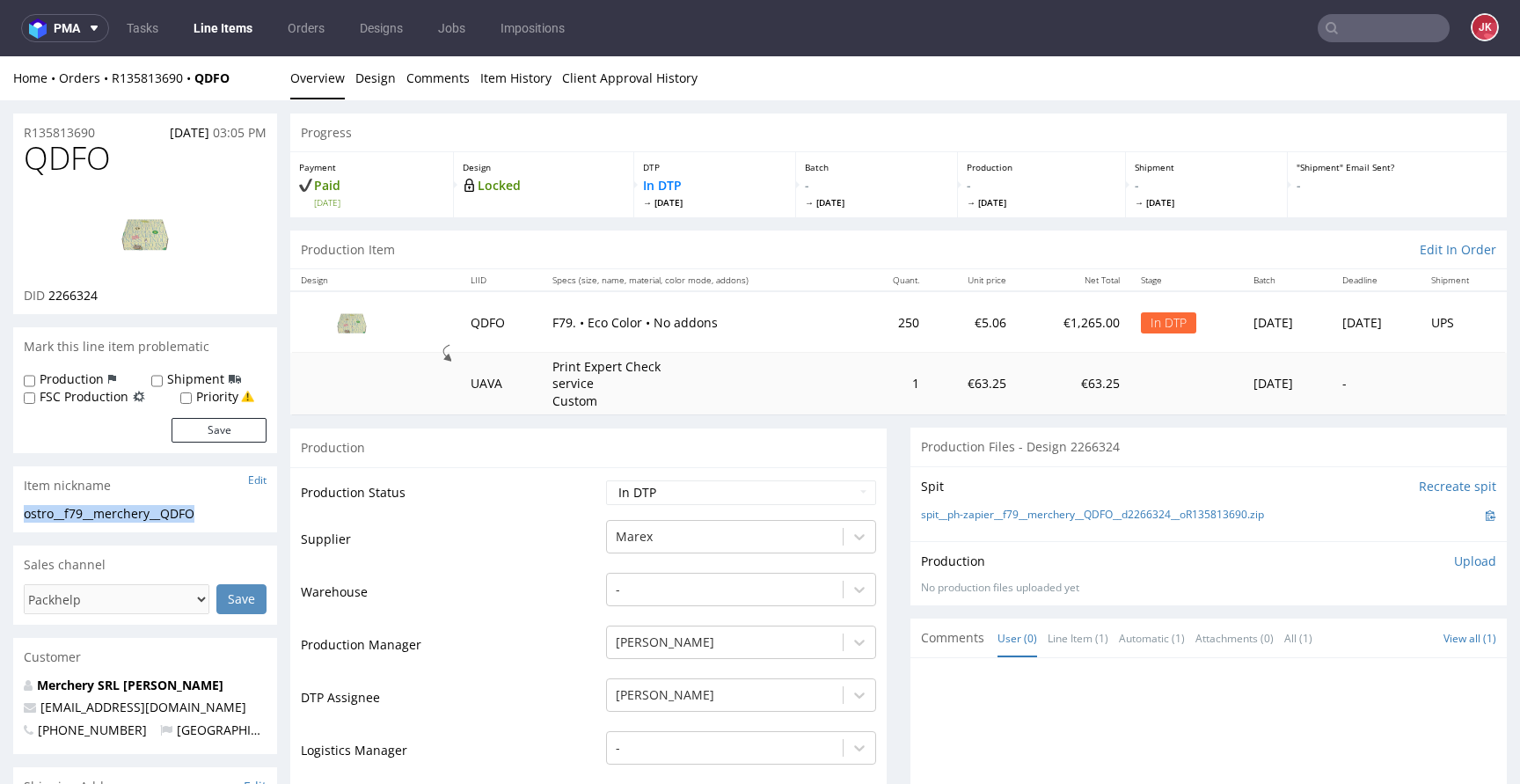
drag, startPoint x: 234, startPoint y: 506, endPoint x: 0, endPoint y: 518, distance: 234.3
copy div "ostro__f79__merchery__QDFO"
drag, startPoint x: 114, startPoint y: 134, endPoint x: 0, endPoint y: 141, distance: 114.2
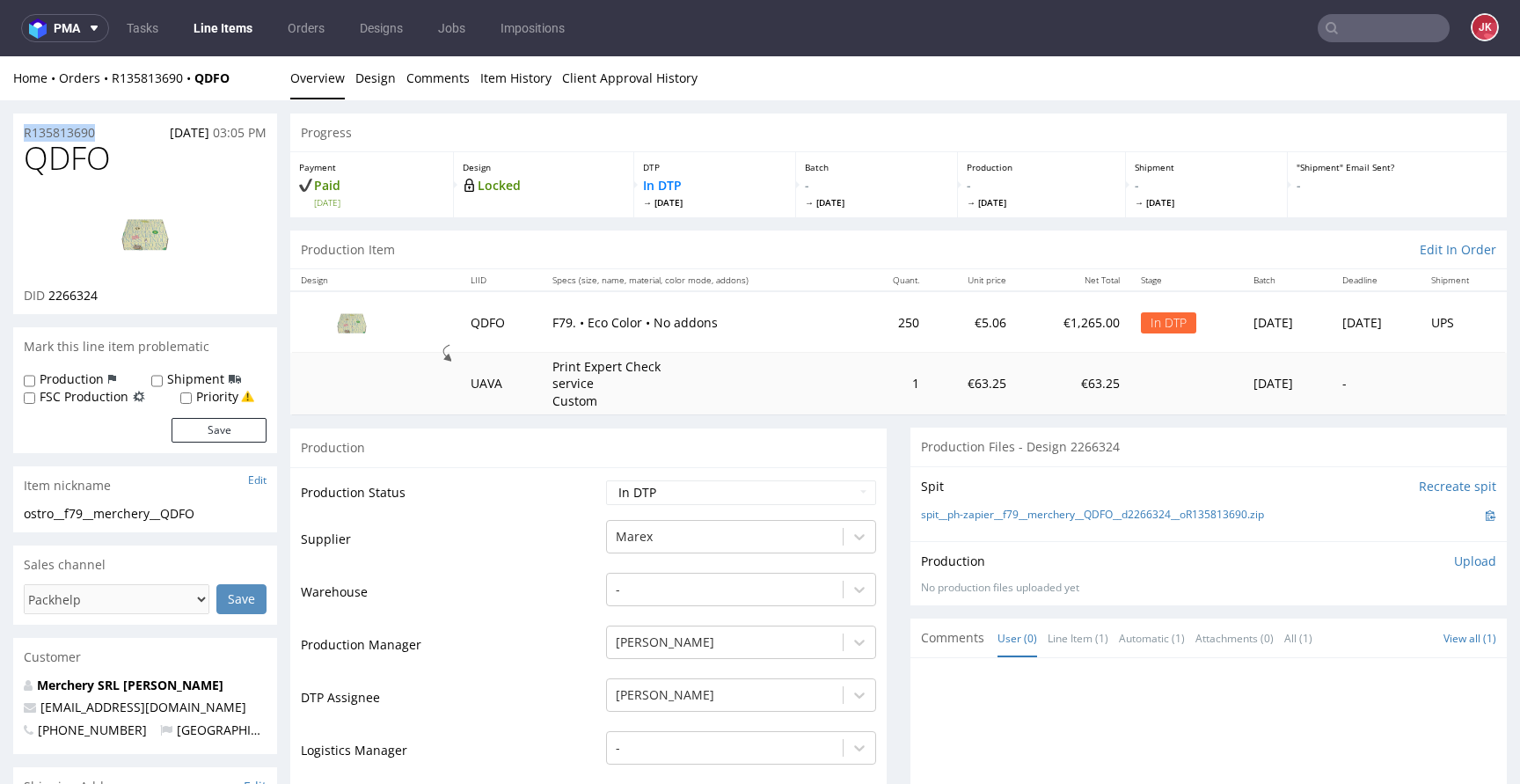
drag, startPoint x: 110, startPoint y: 132, endPoint x: 0, endPoint y: 137, distance: 110.1
copy p "R135813690"
drag, startPoint x: 49, startPoint y: 299, endPoint x: 132, endPoint y: 299, distance: 83.0
click at [132, 299] on div "DID 2266324" at bounding box center [145, 296] width 243 height 18
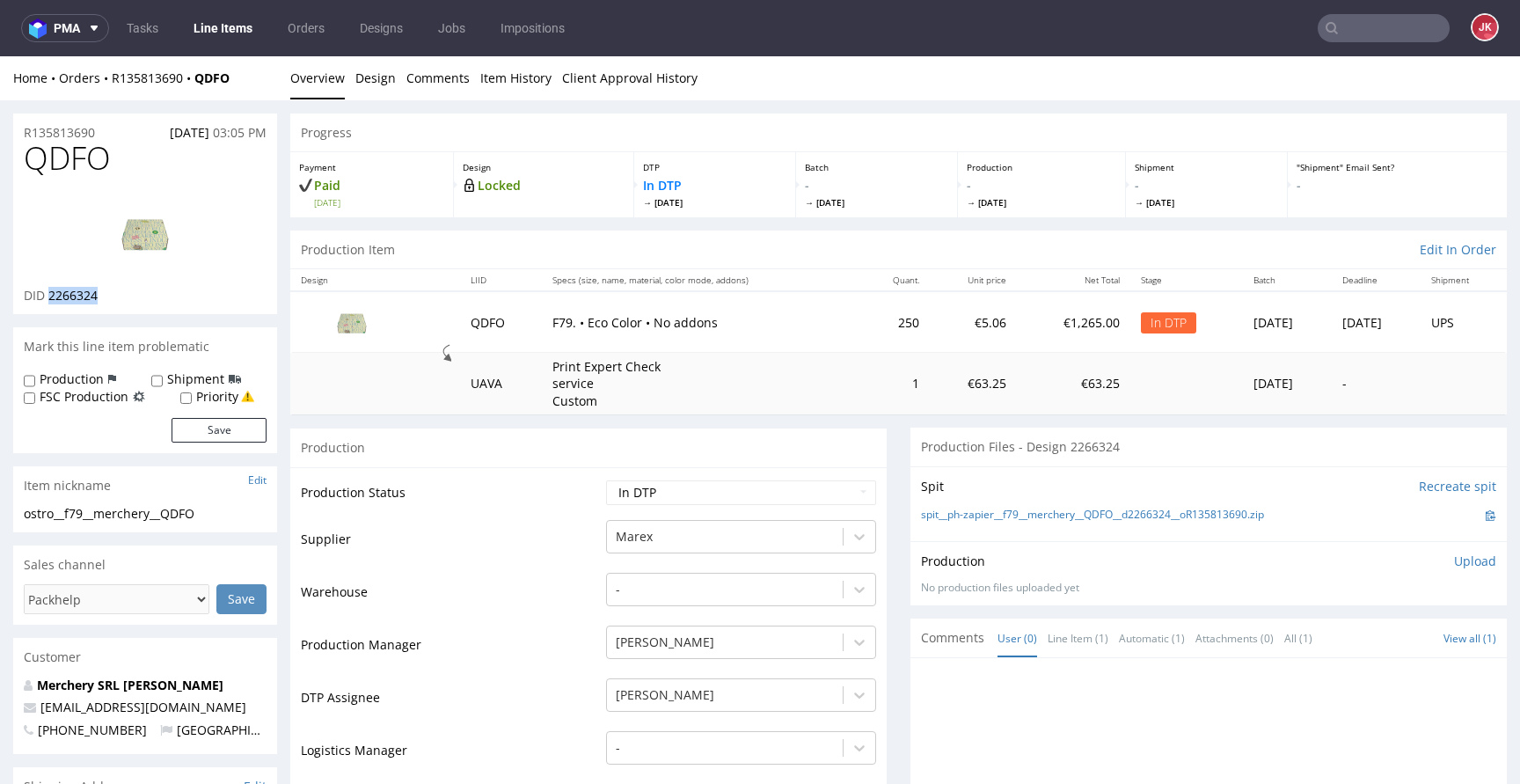
copy span "2266324"
click at [1454, 560] on p "Upload" at bounding box center [1475, 561] width 43 height 18
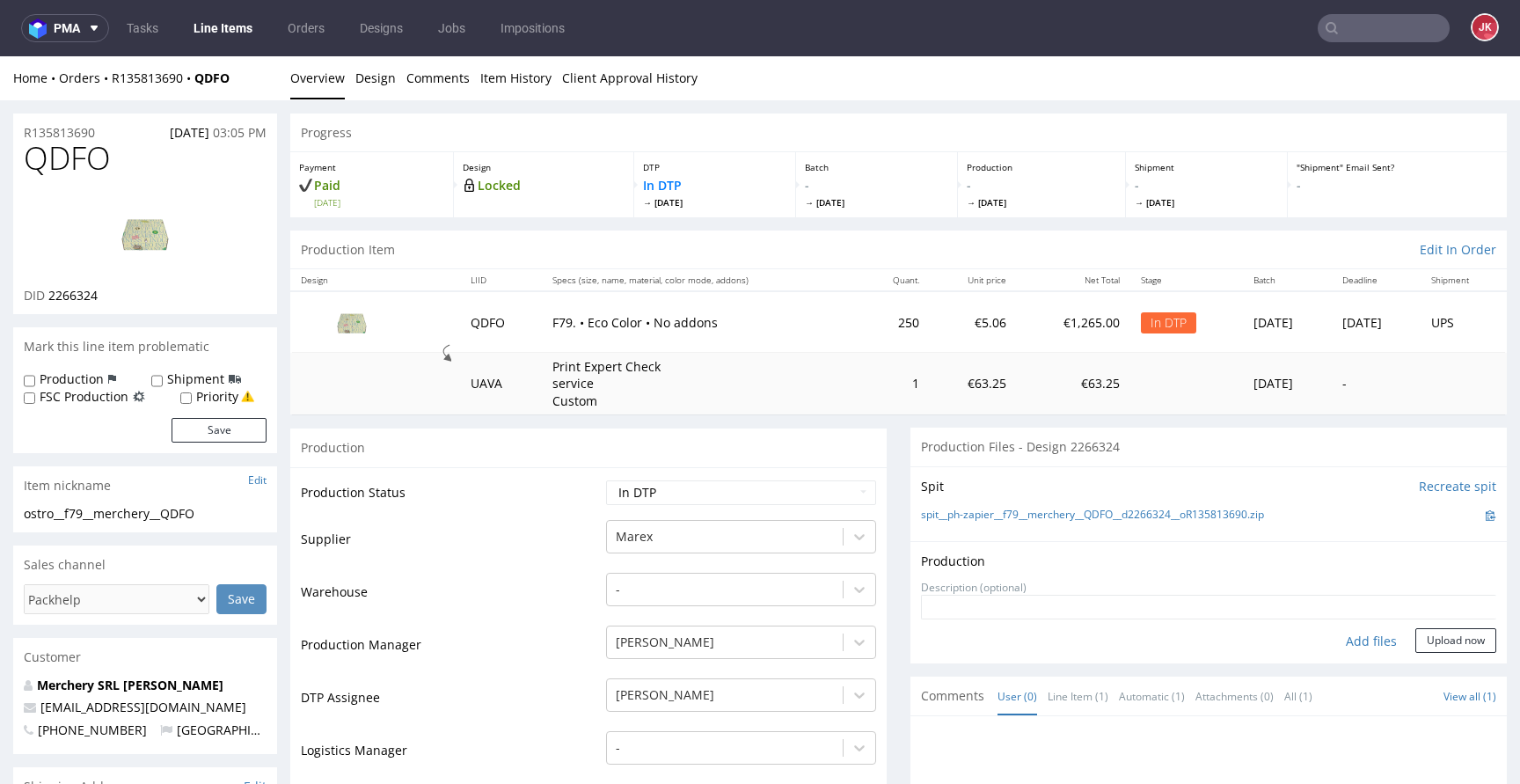
click at [1337, 638] on div "Add files" at bounding box center [1371, 641] width 88 height 26
type input "C:\fakepath\ostro__f79__merchery__QDFO__d2266324__oR135813690__5__outside.pdf"
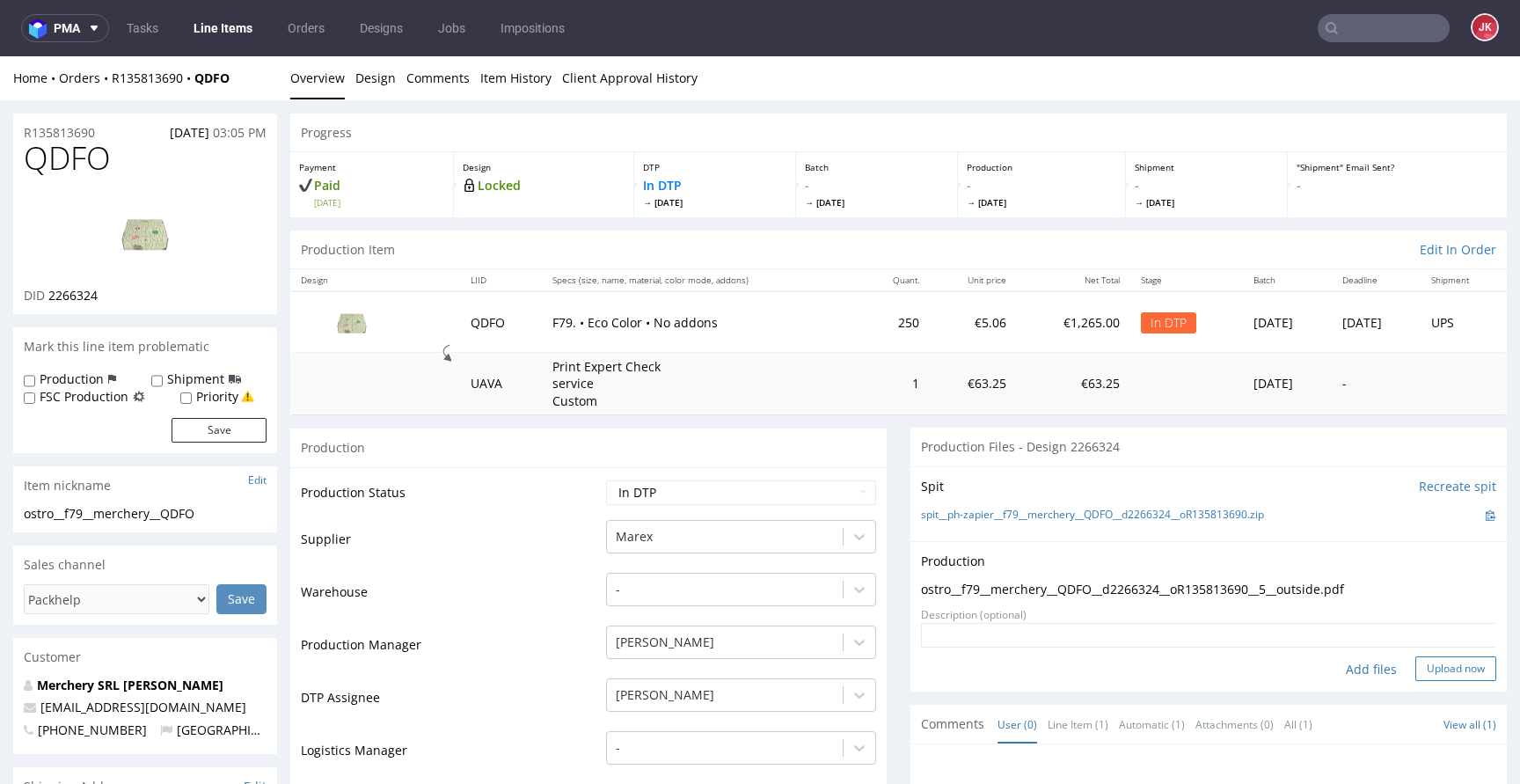
click at [1442, 666] on button "Upload now" at bounding box center [1456, 669] width 81 height 25
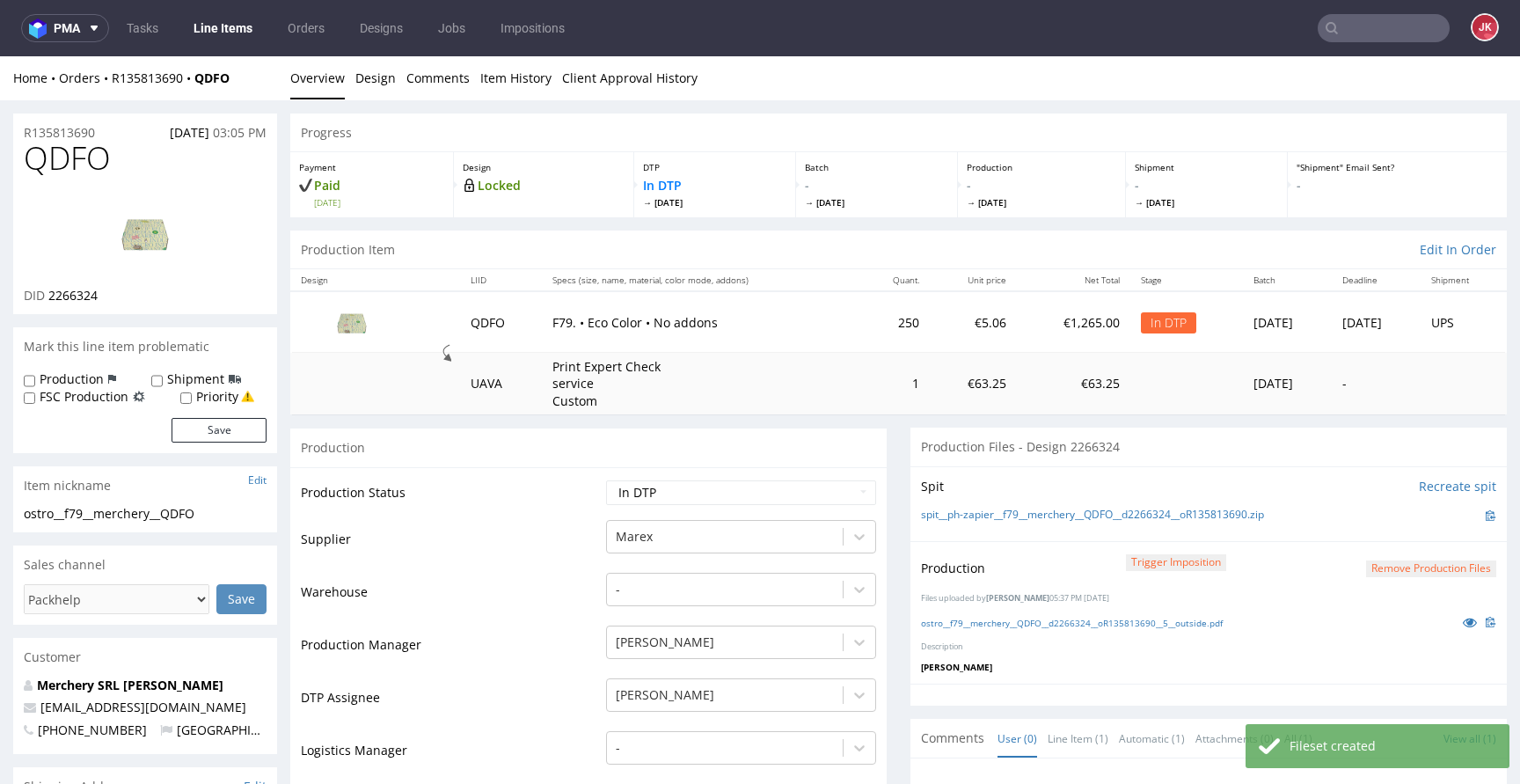
click at [715, 499] on select "Waiting for Artwork Waiting for Diecut Waiting for Mockup Waiting for DTP Waiti…" at bounding box center [741, 492] width 270 height 25
select select "dtp_waiting_for_double_check"
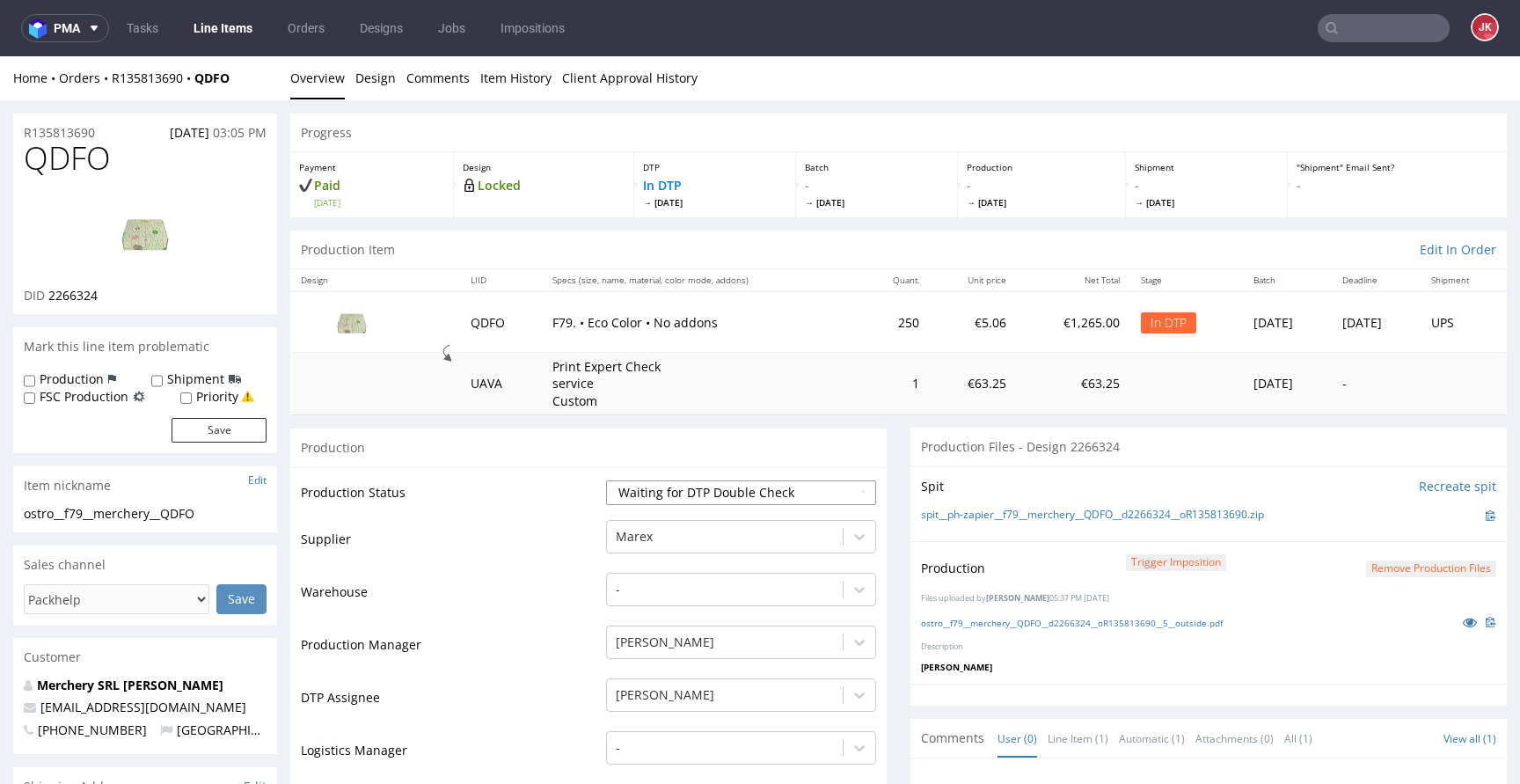
click at [606, 480] on select "Waiting for Artwork Waiting for Diecut Waiting for Mockup Waiting for DTP Waiti…" at bounding box center [741, 492] width 270 height 25
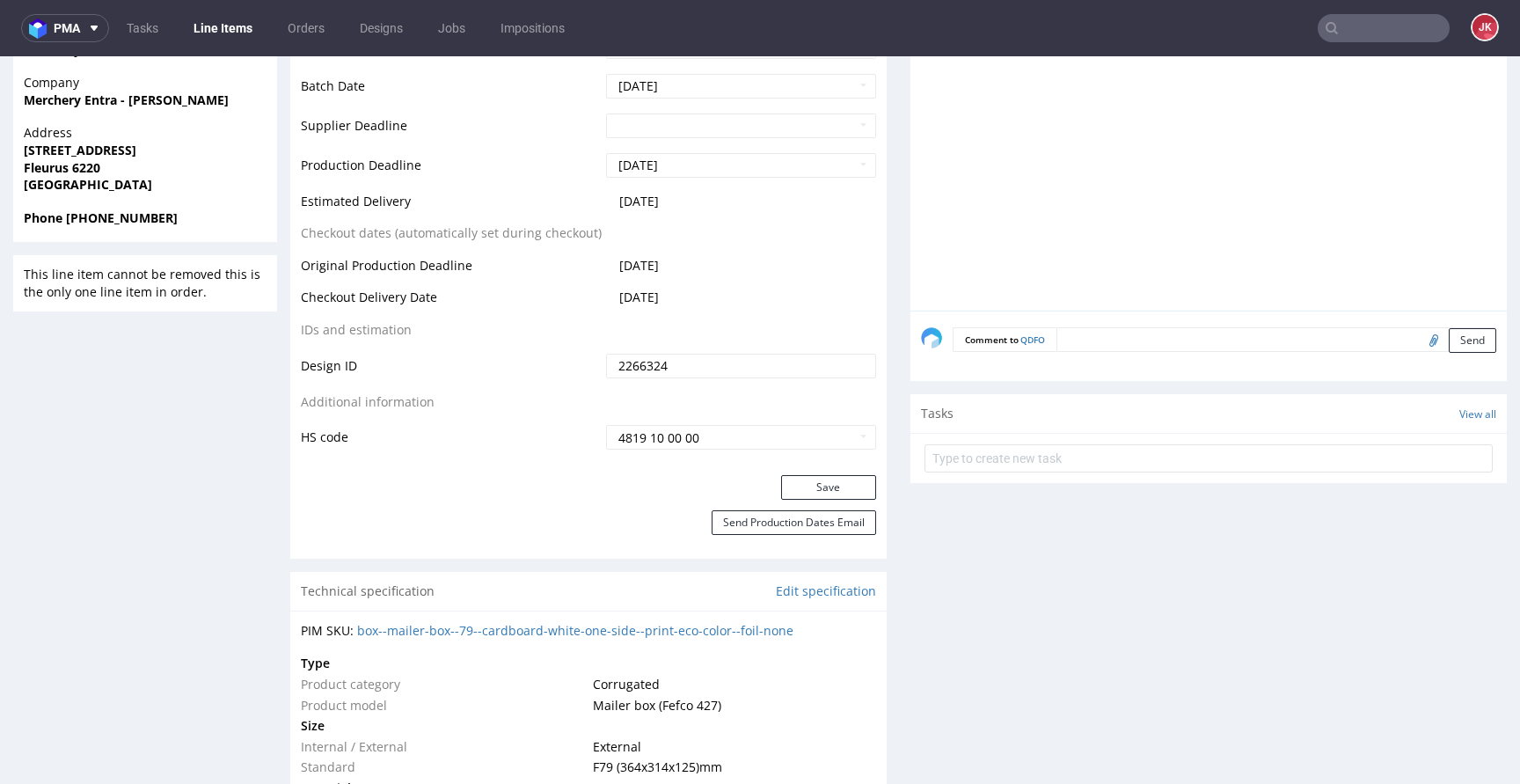
scroll to position [793, 0]
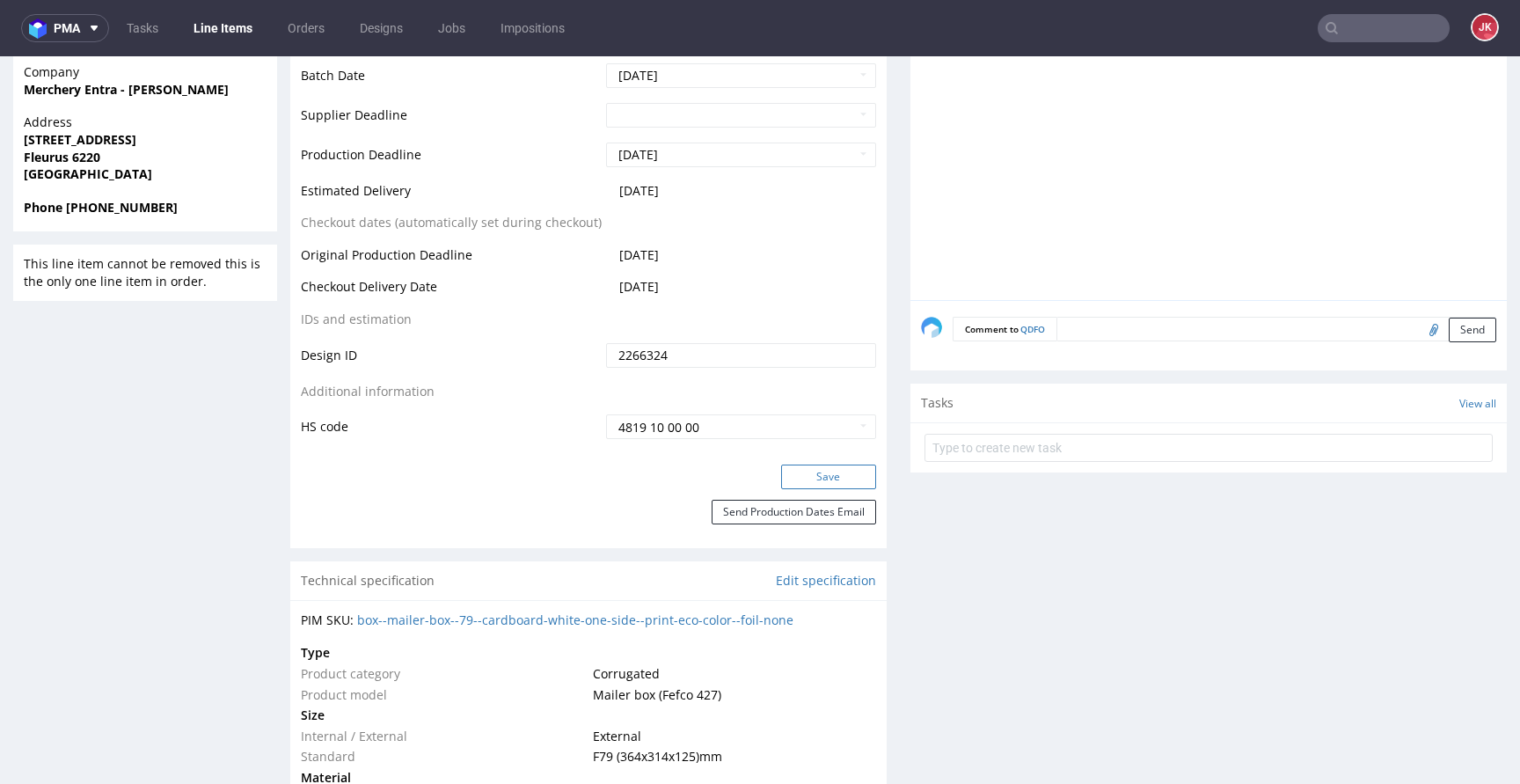
click at [809, 484] on button "Save" at bounding box center [828, 477] width 95 height 25
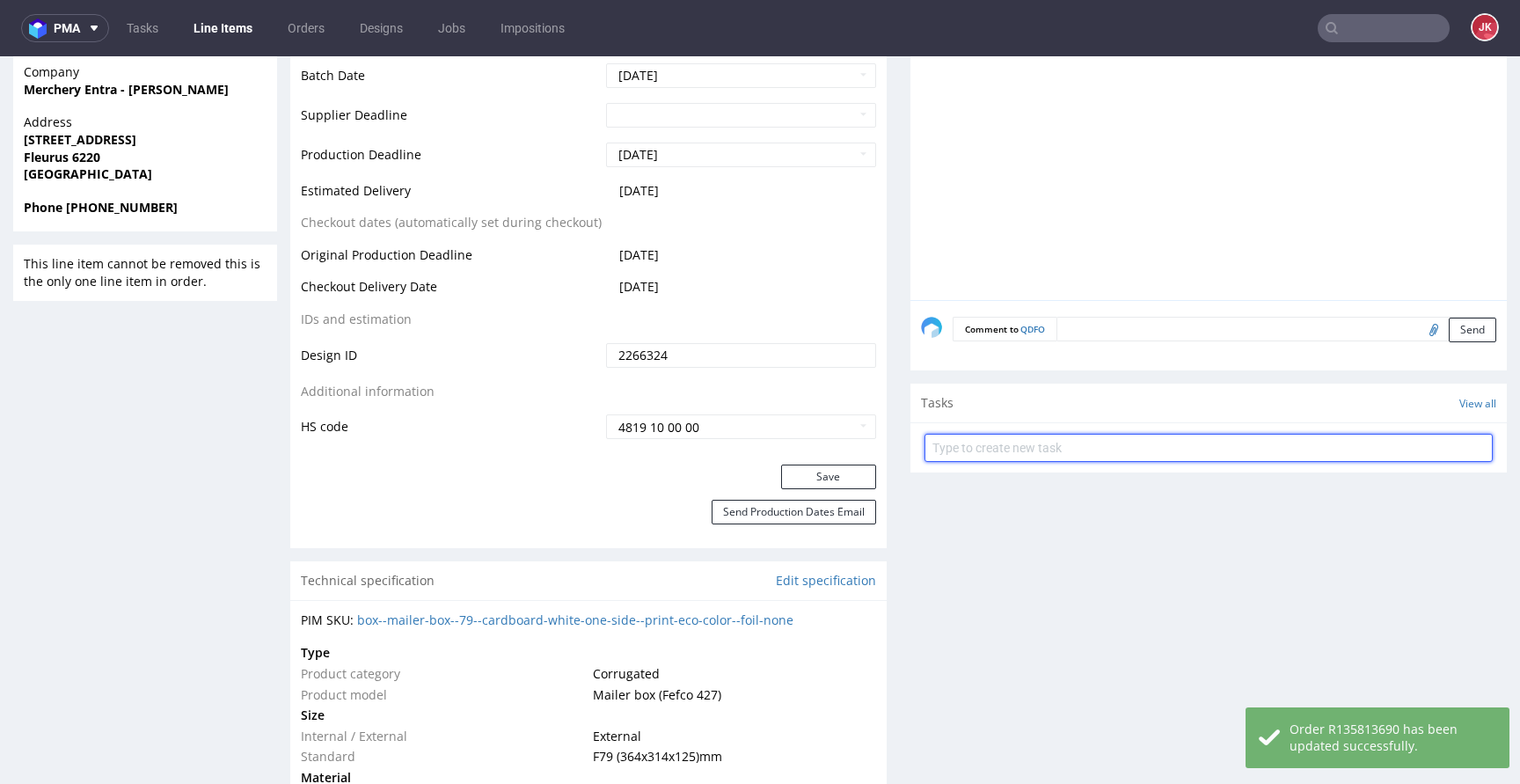
click at [1000, 456] on input "text" at bounding box center [1207, 448] width 568 height 28
type input "dc"
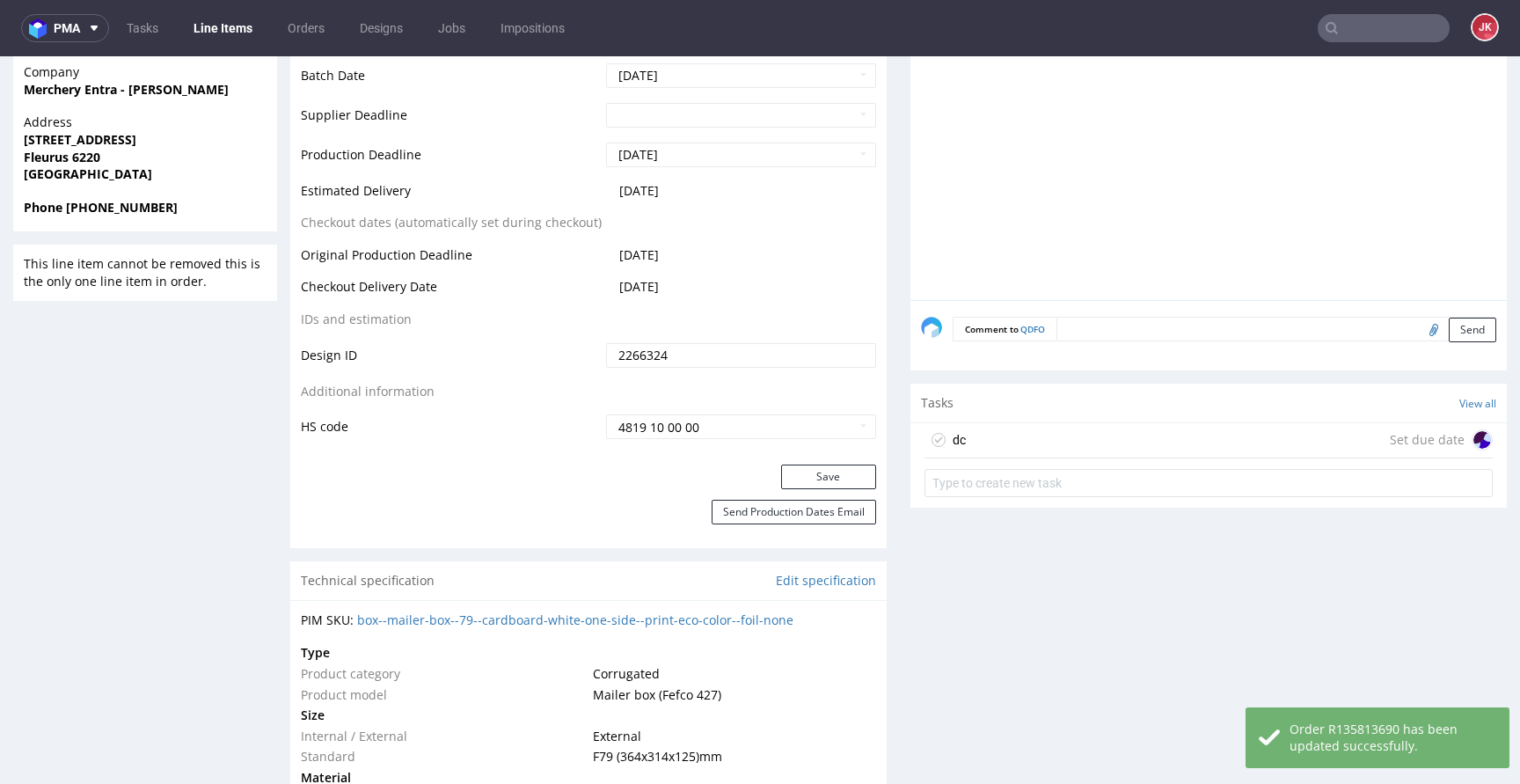
click at [1018, 434] on div "dc Set due date" at bounding box center [1207, 440] width 568 height 35
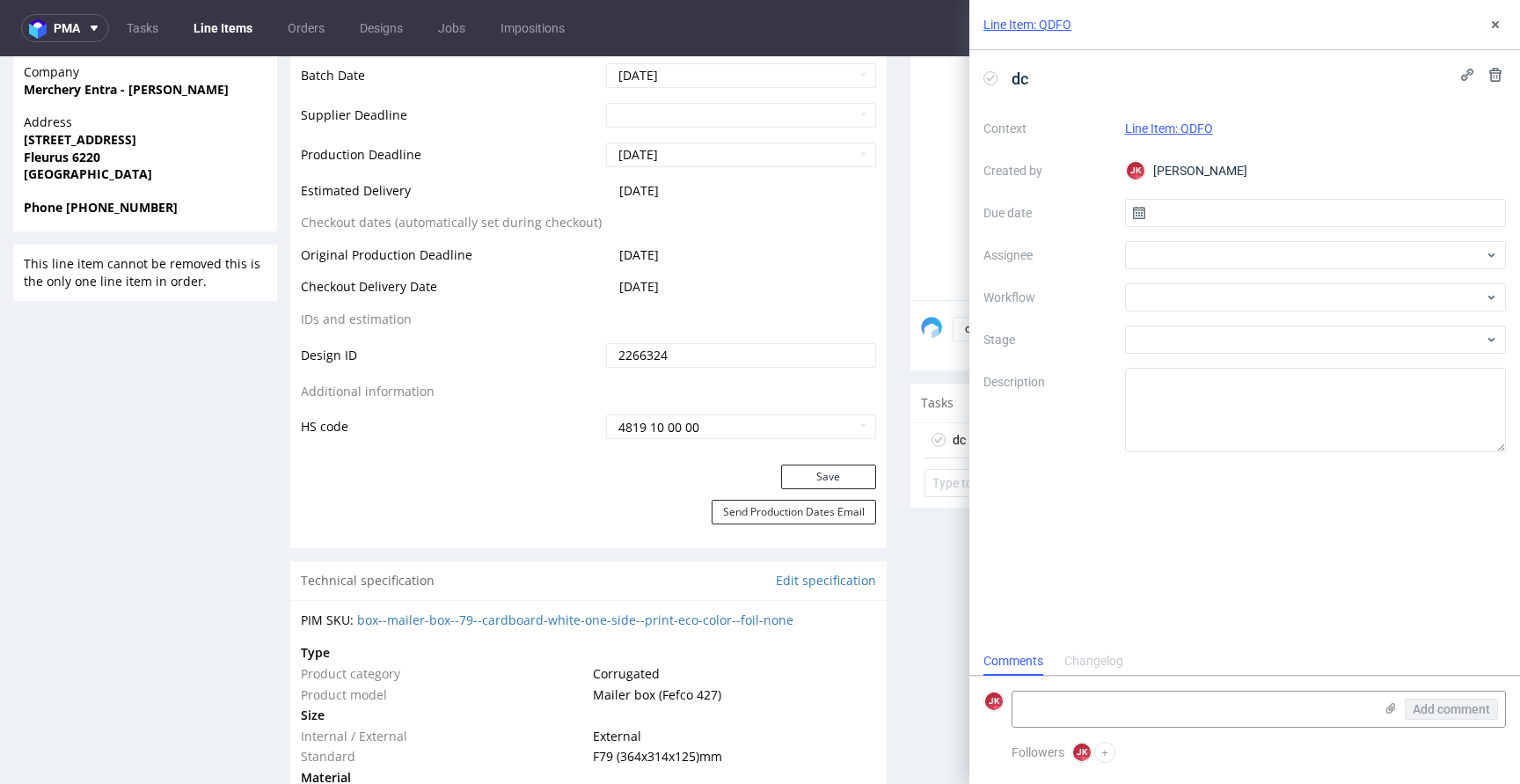
scroll to position [14, 0]
click at [1192, 204] on input "text" at bounding box center [1316, 213] width 382 height 28
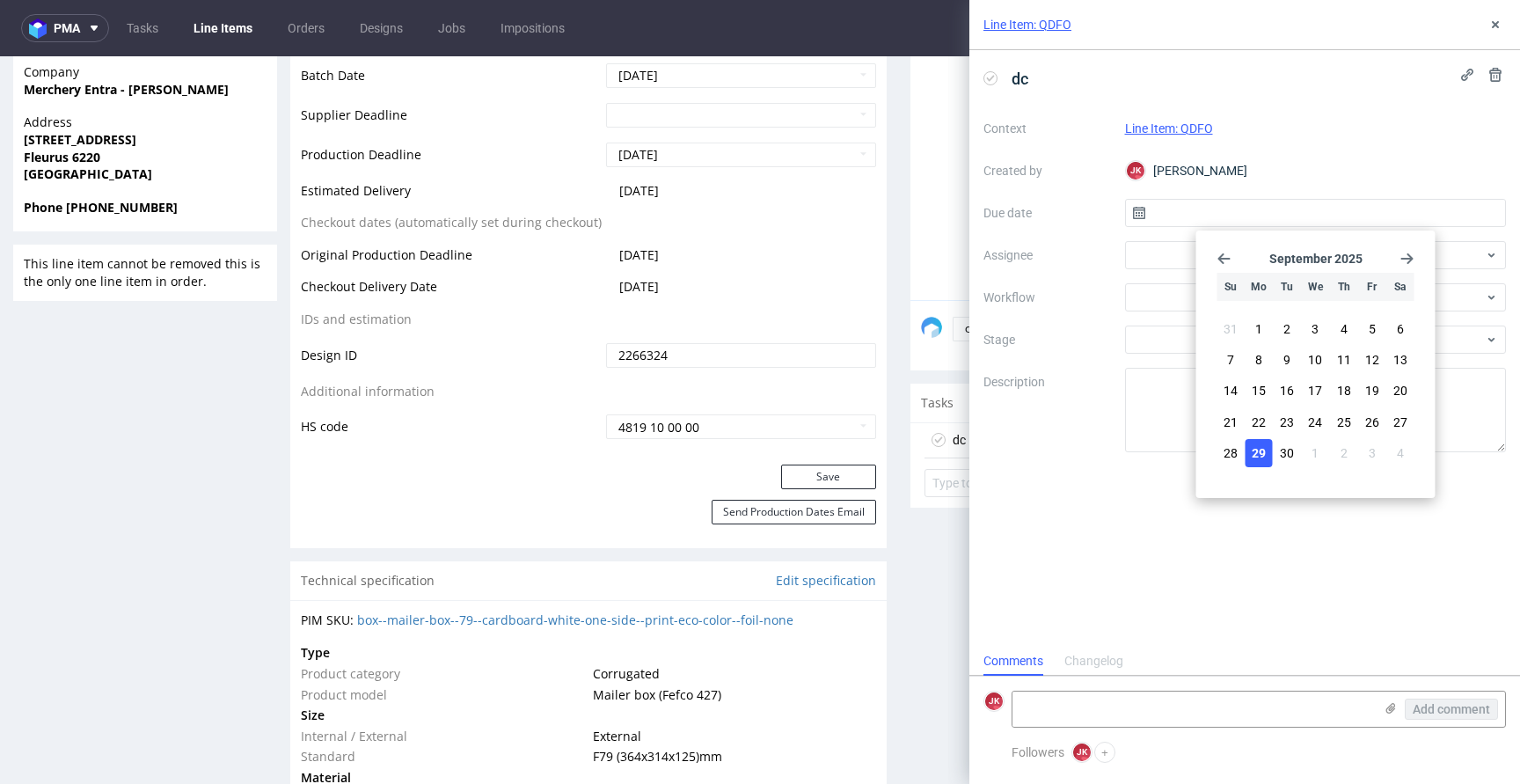
click at [1255, 452] on span "29" at bounding box center [1258, 452] width 14 height 18
type input "29/09/2025"
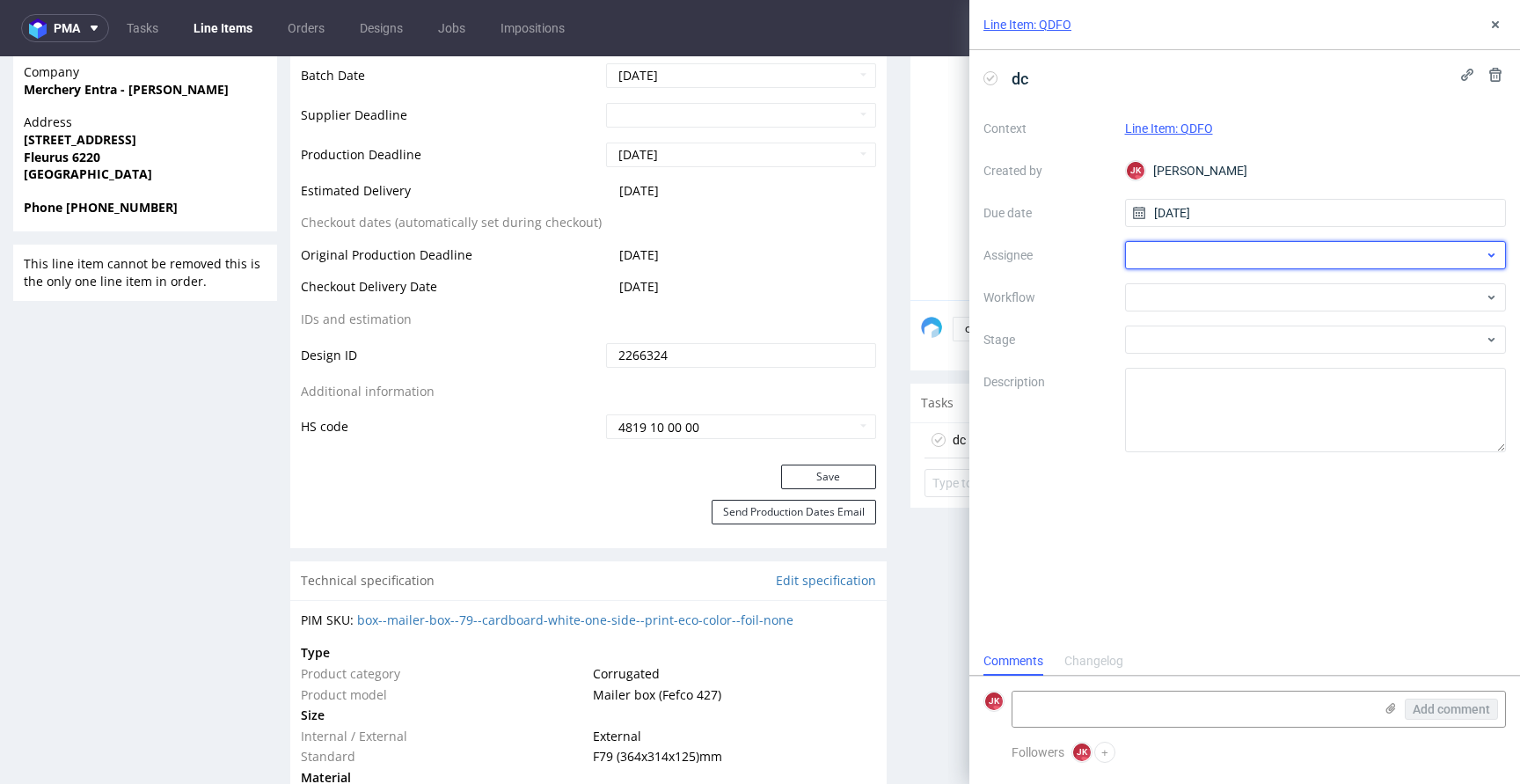
click at [1195, 251] on div at bounding box center [1316, 255] width 382 height 28
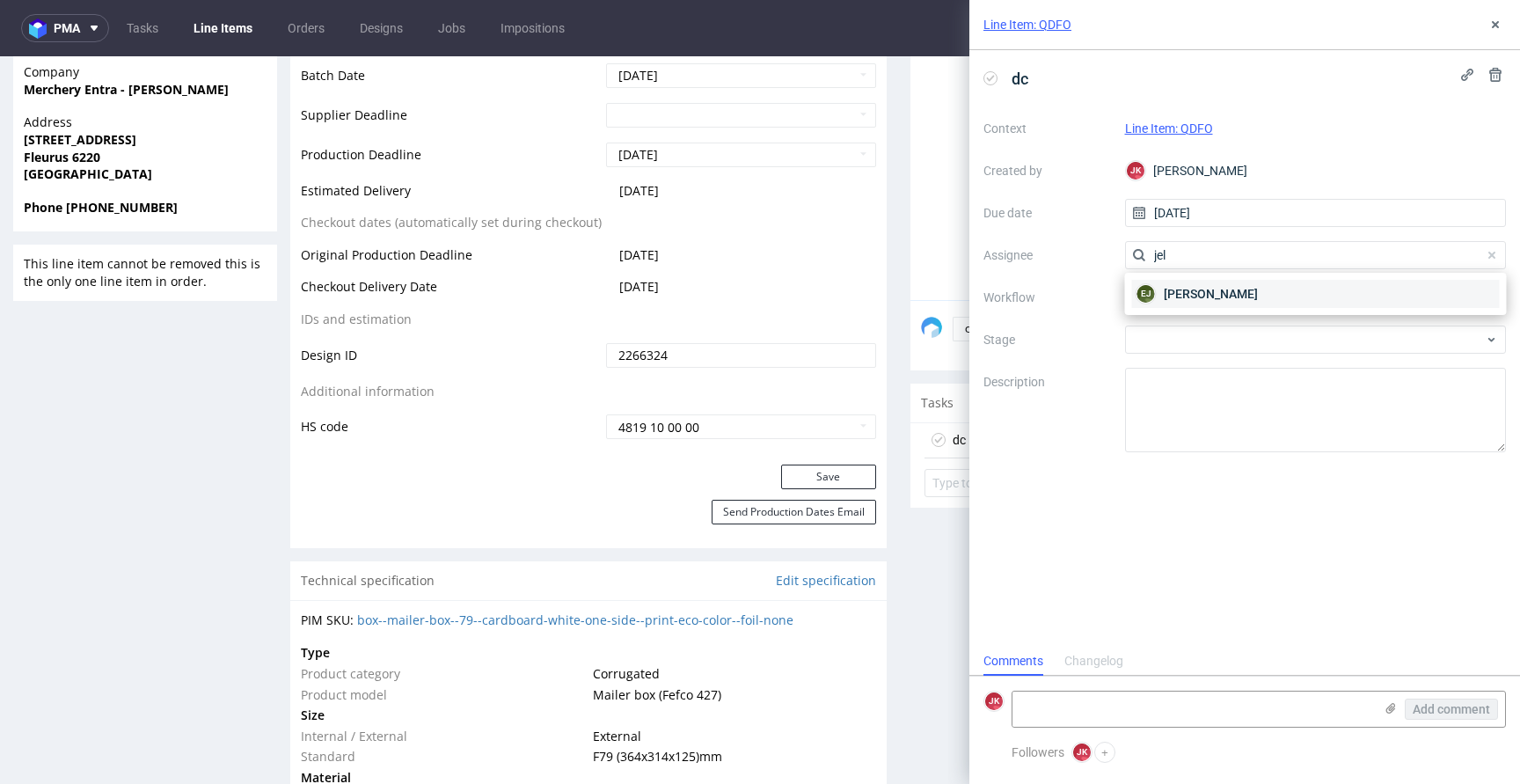
type input "jel"
click at [1230, 288] on span "Elżbieta Jelińska" at bounding box center [1211, 294] width 94 height 18
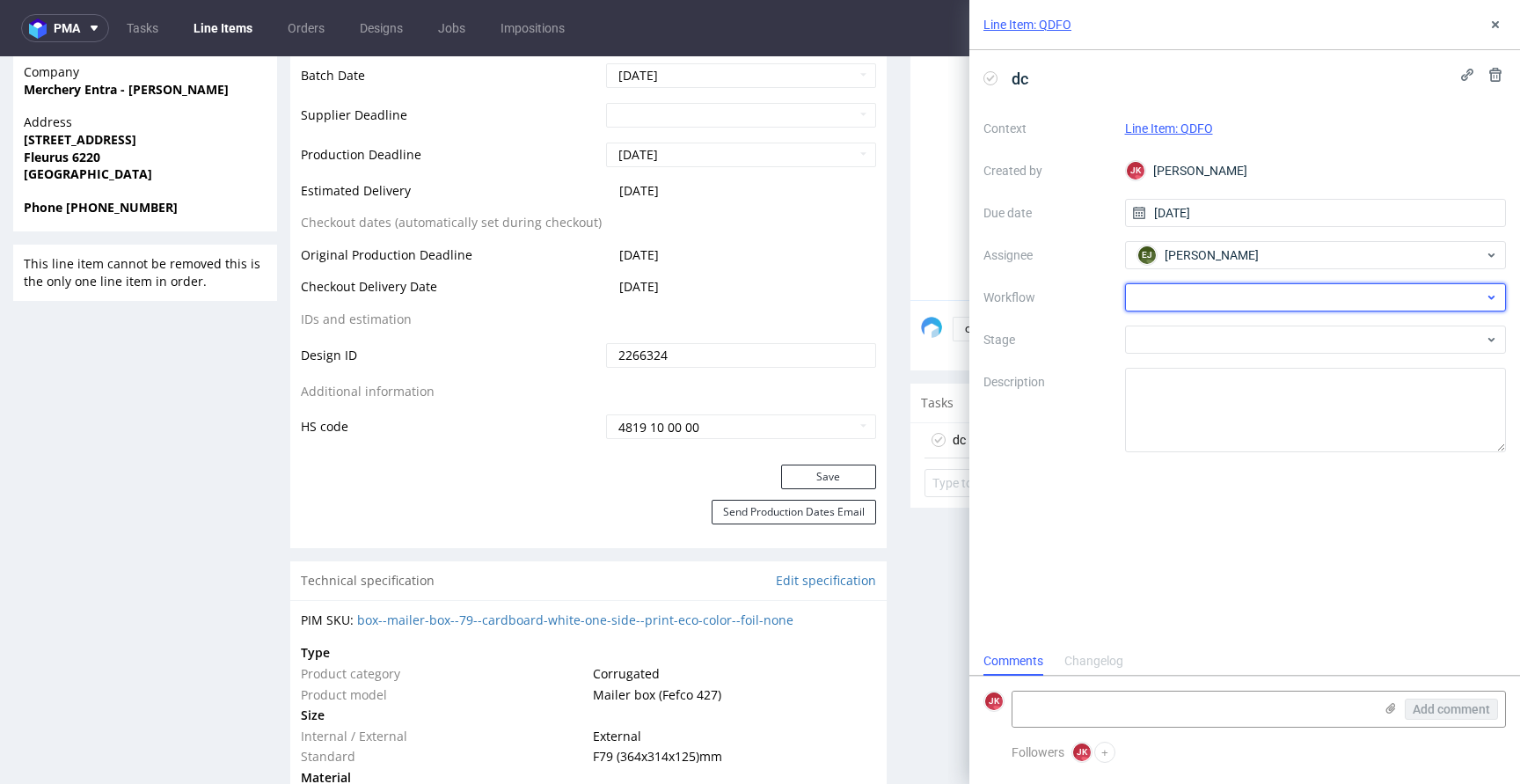
click at [1227, 288] on div at bounding box center [1316, 298] width 382 height 28
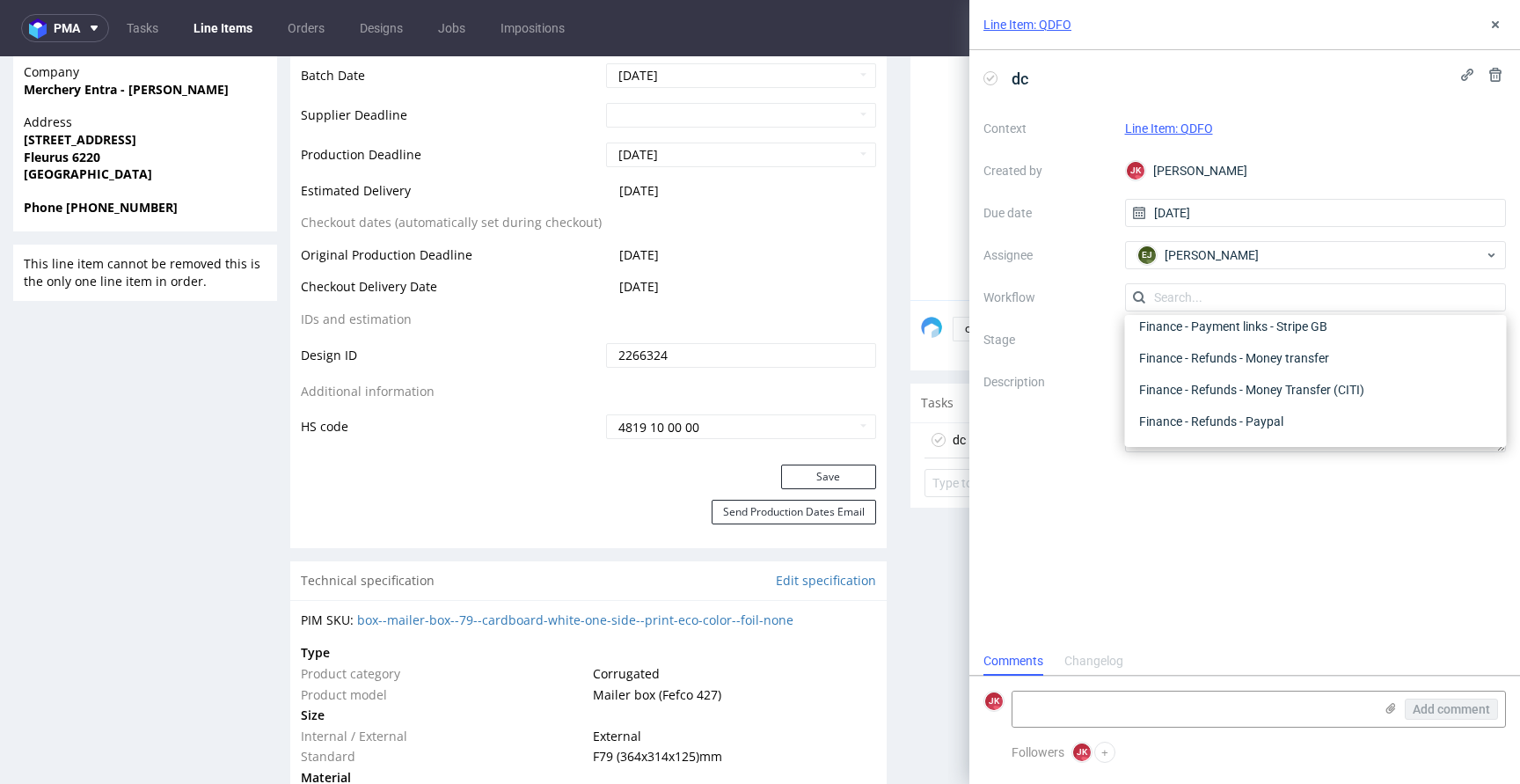
scroll to position [0, 0]
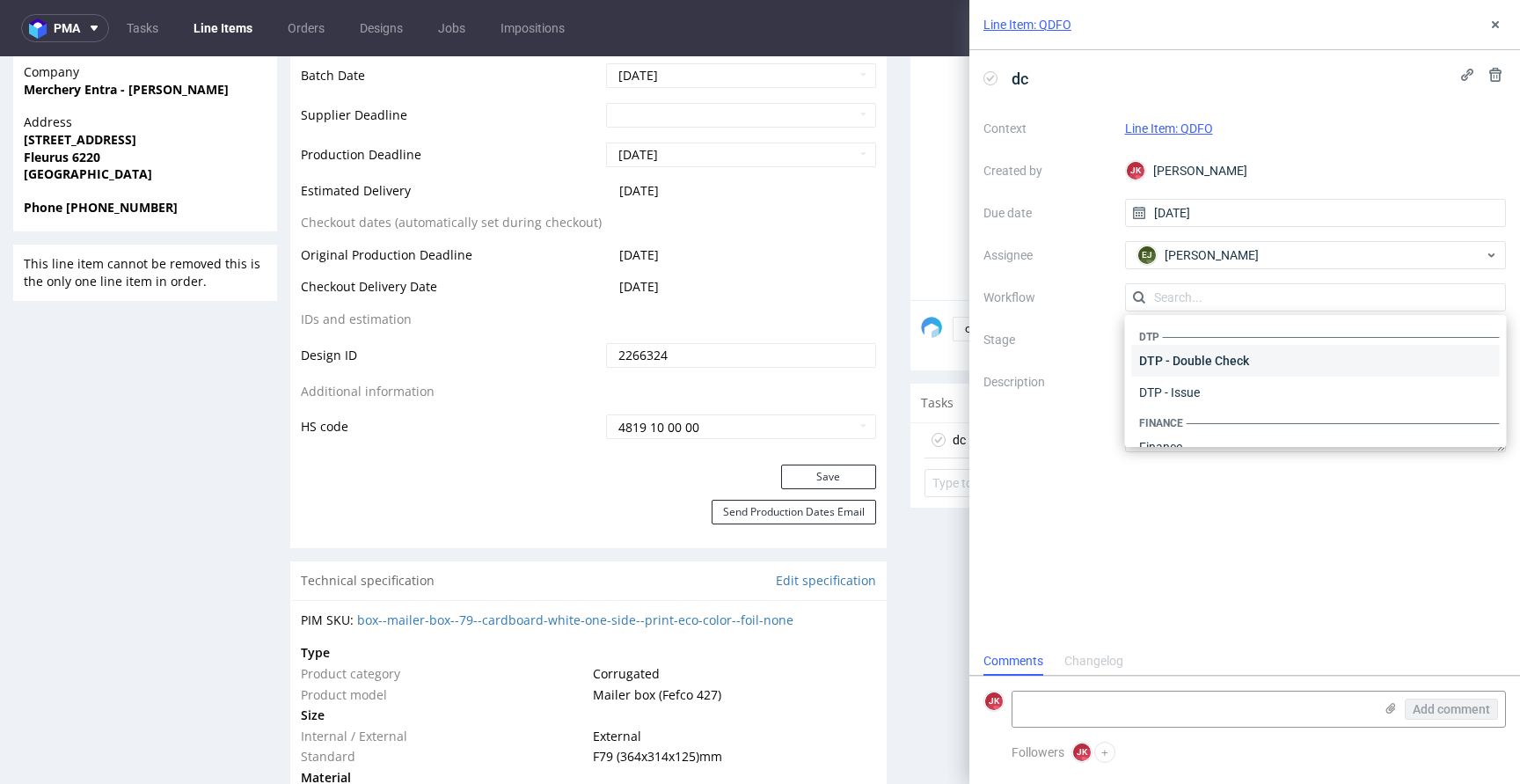
click at [1227, 349] on div "DTP - Double Check" at bounding box center [1315, 361] width 367 height 32
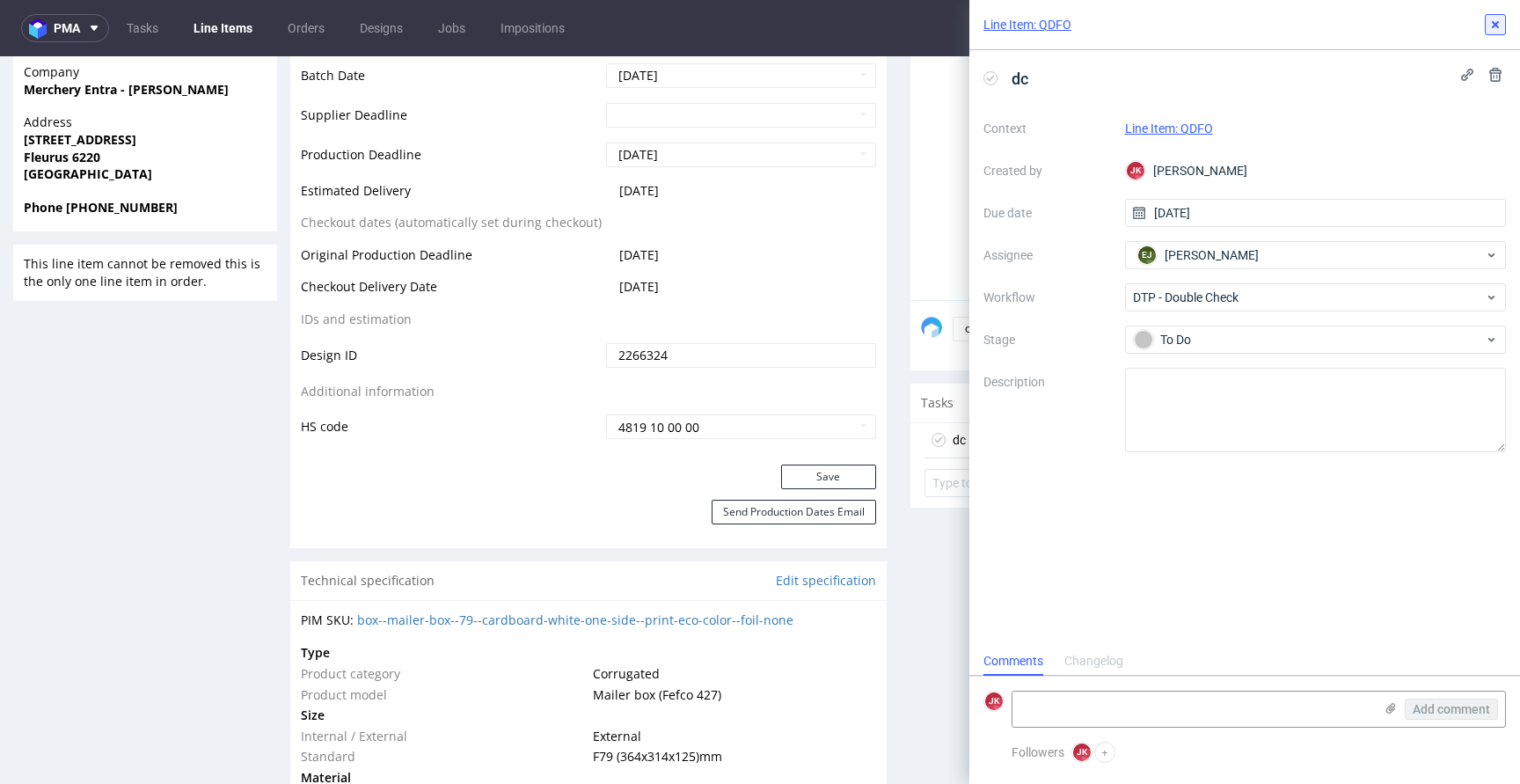
click at [1500, 16] on button at bounding box center [1495, 25] width 21 height 21
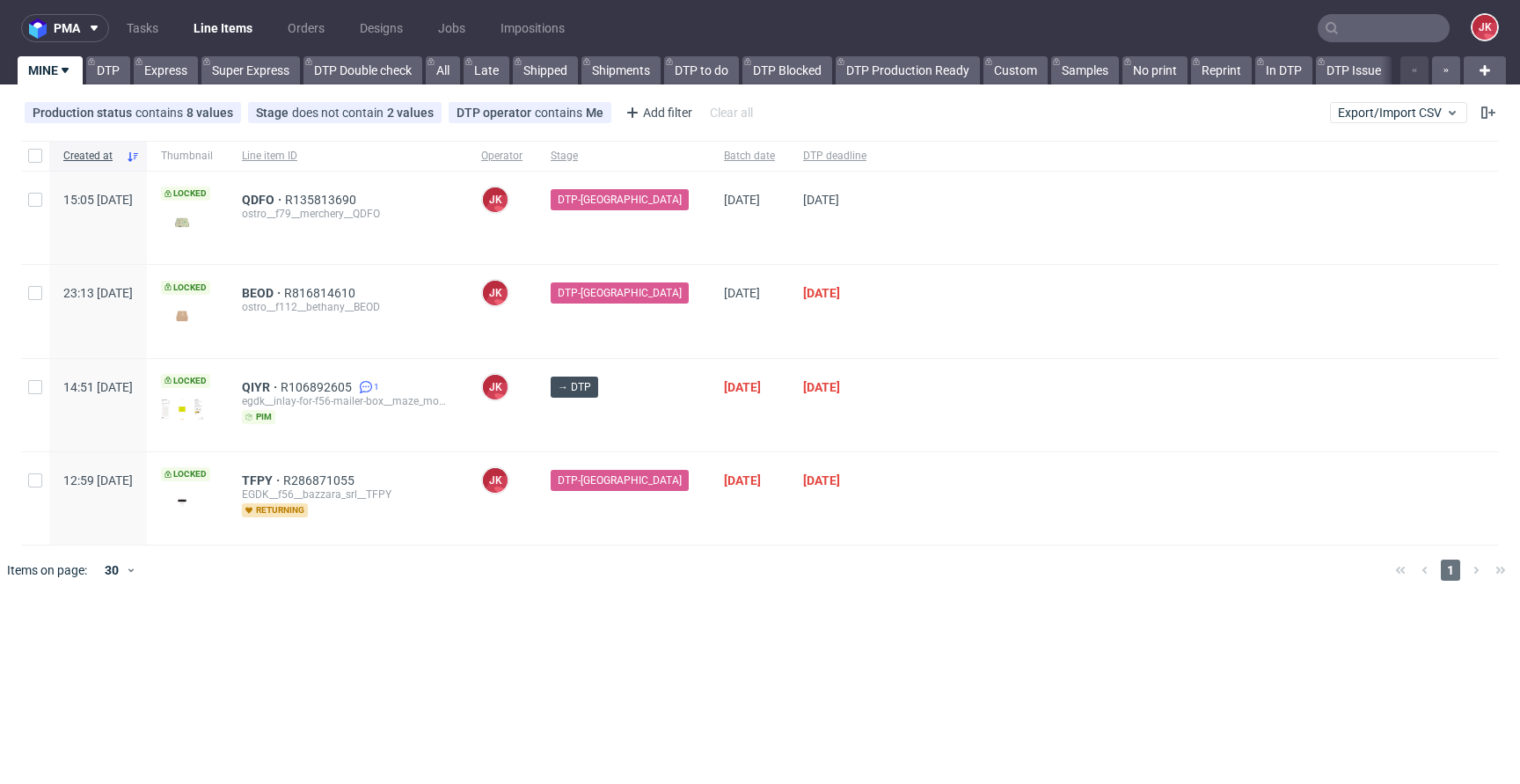
click at [920, 332] on div at bounding box center [1189, 311] width 618 height 93
click at [110, 64] on link "DTP" at bounding box center [108, 71] width 44 height 28
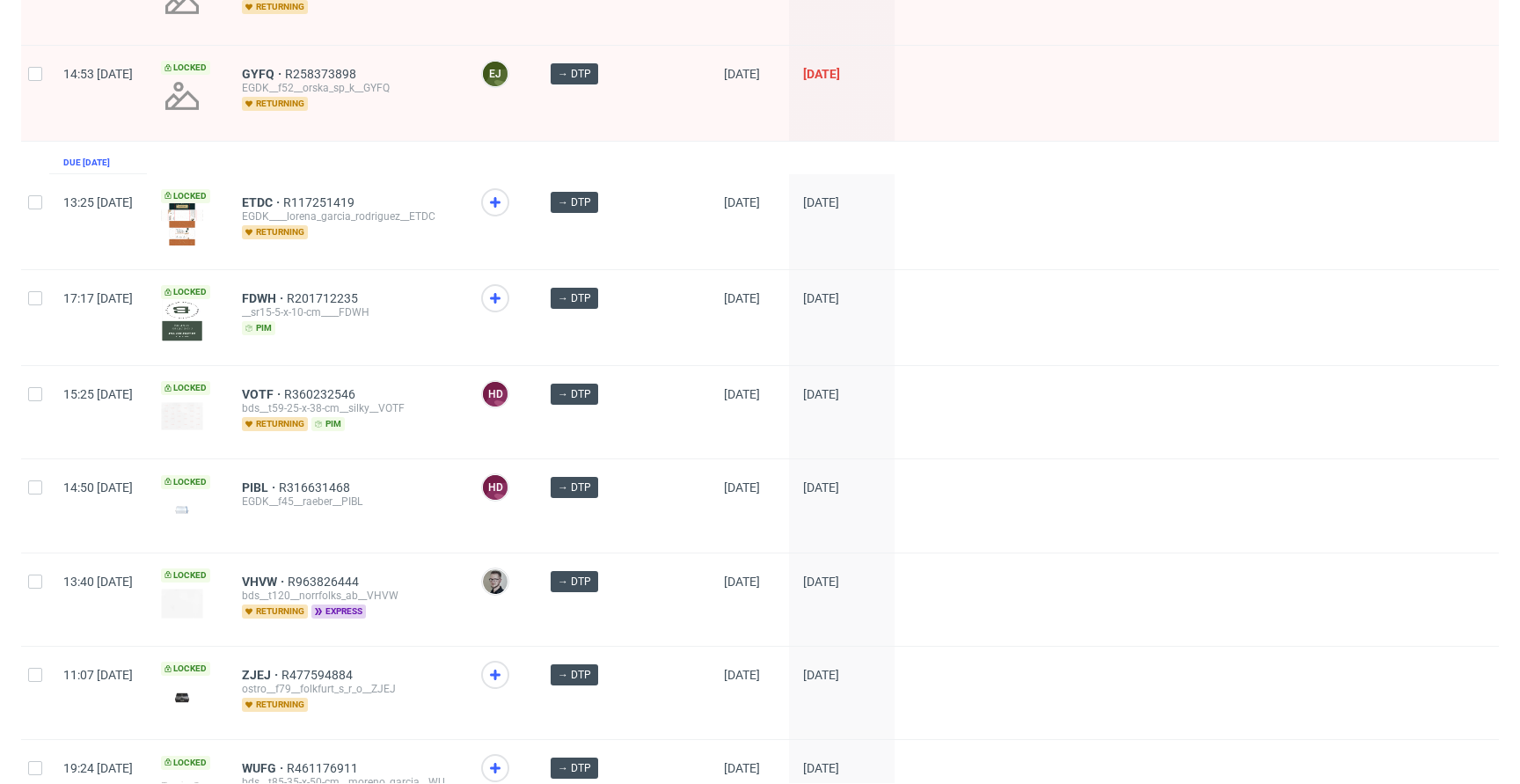
scroll to position [1327, 0]
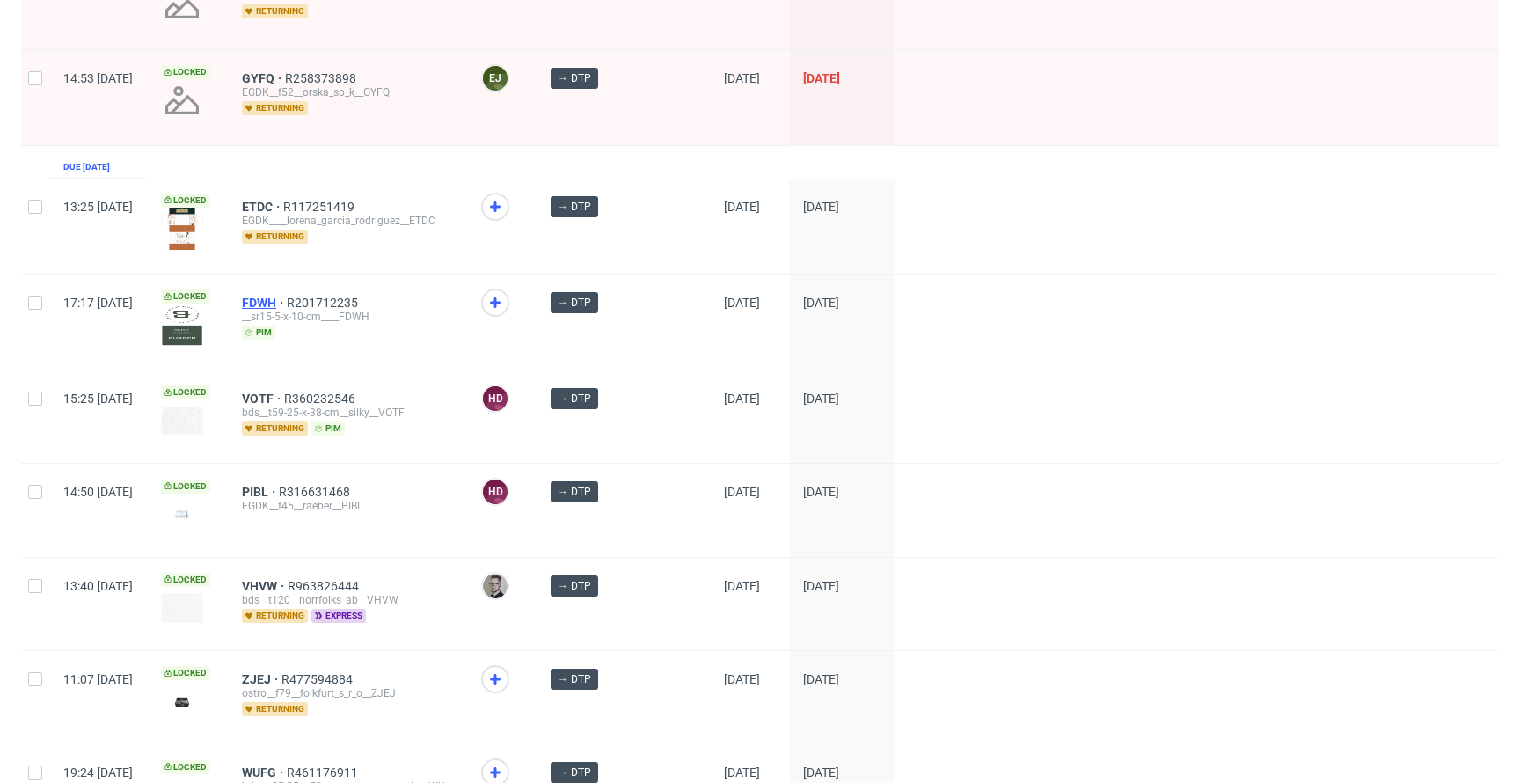
click at [287, 296] on span "FDWH" at bounding box center [264, 302] width 44 height 14
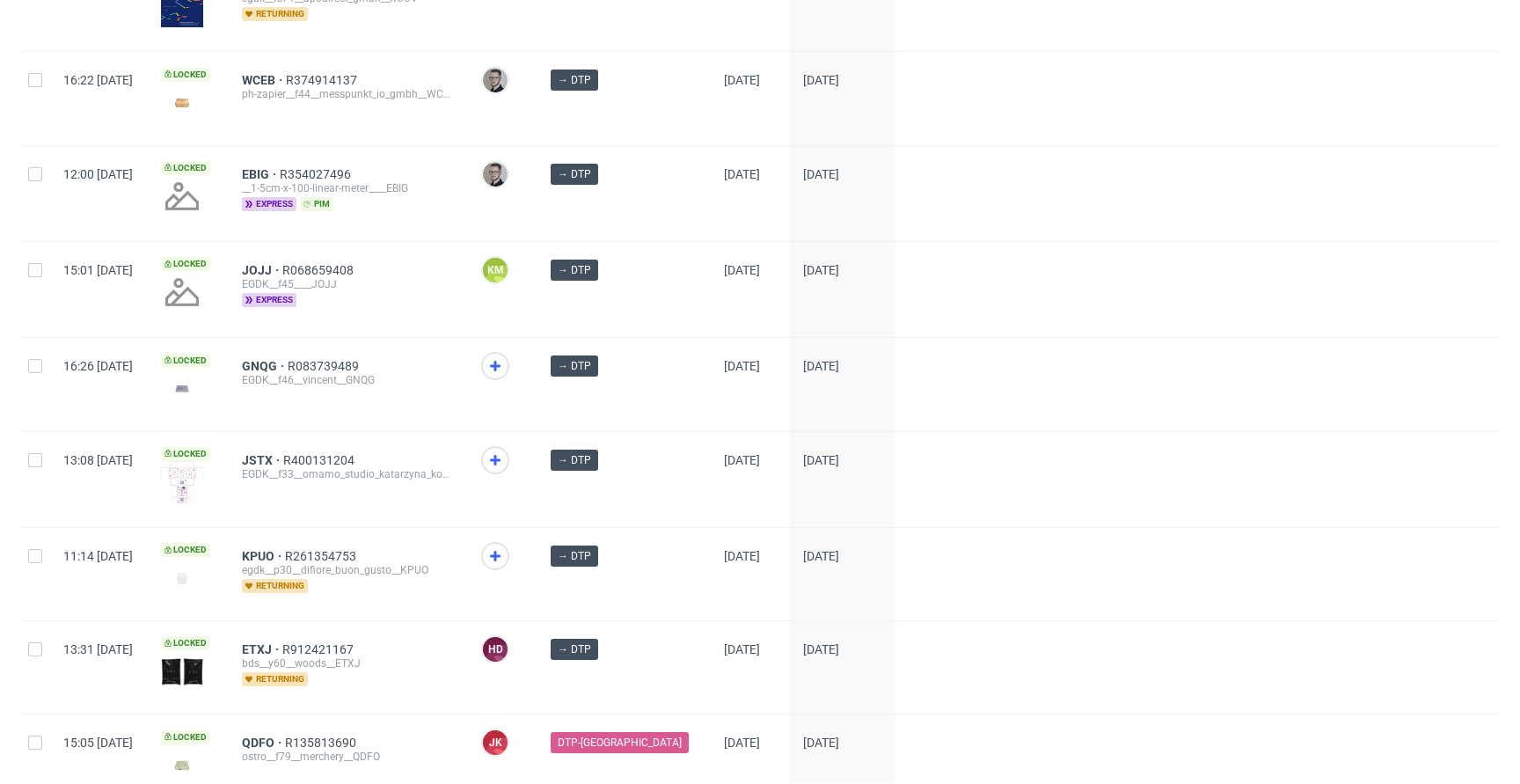
scroll to position [2453, 0]
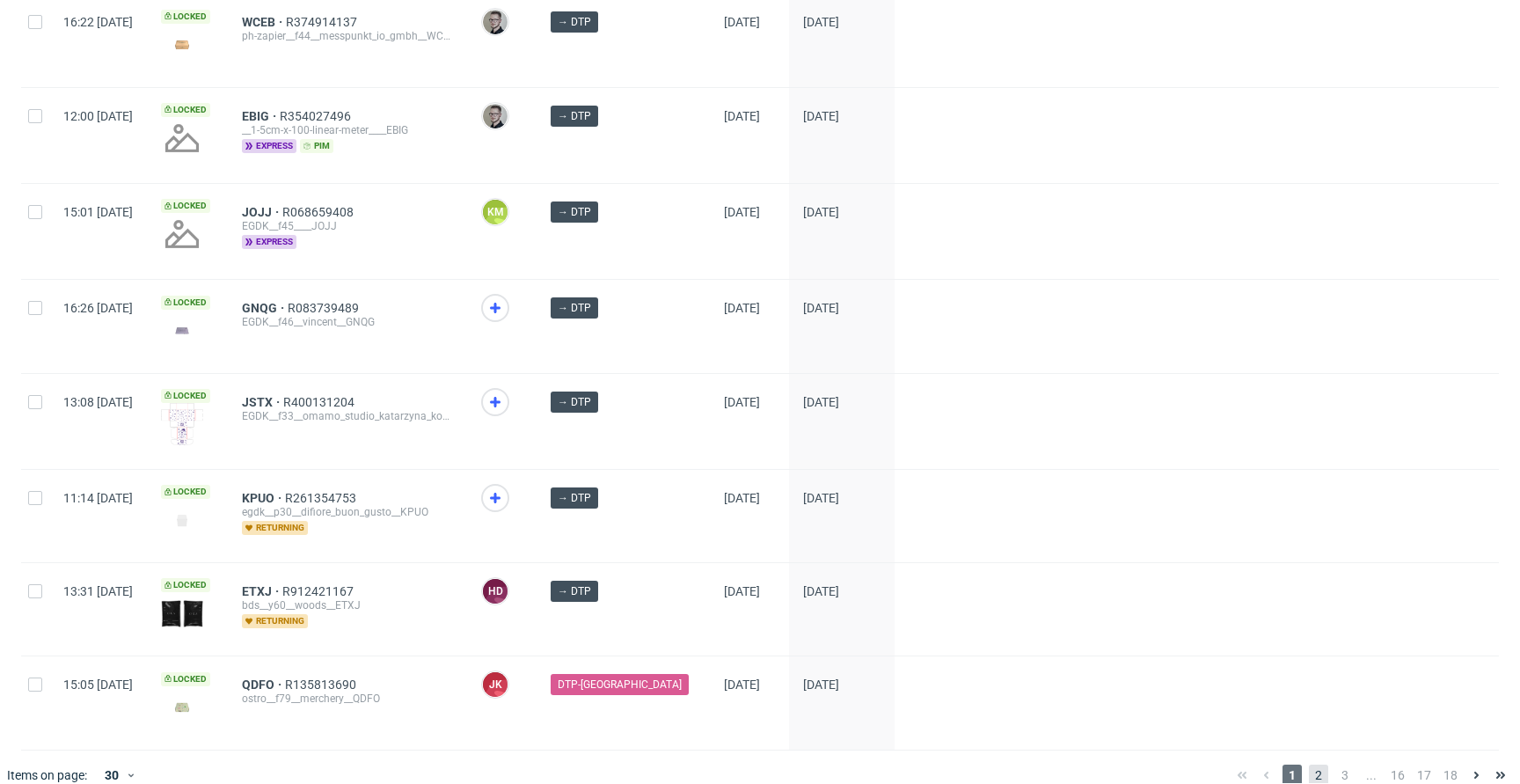
click at [1308, 764] on span "2" at bounding box center [1318, 775] width 19 height 21
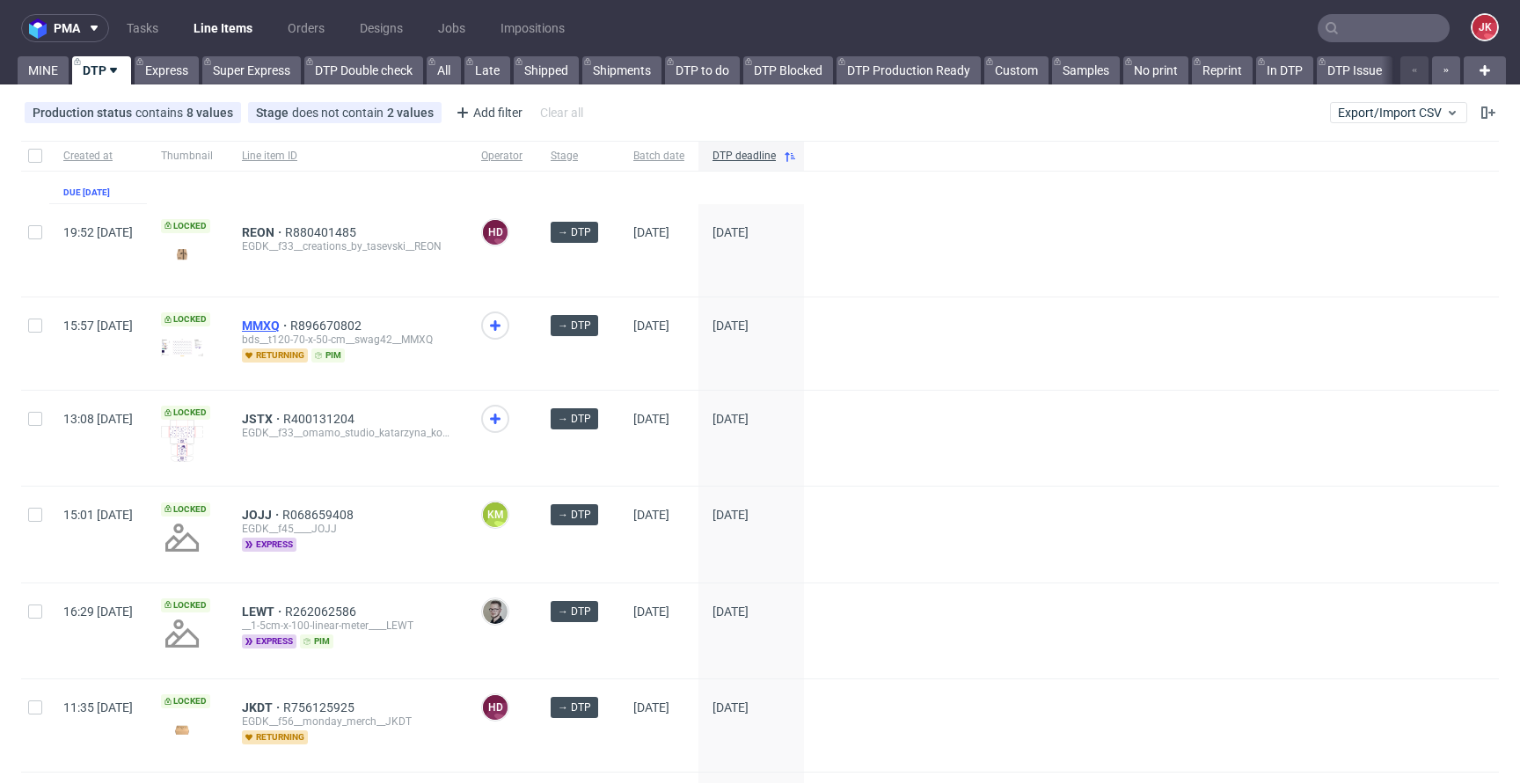
click at [290, 322] on span "MMXQ" at bounding box center [265, 325] width 48 height 14
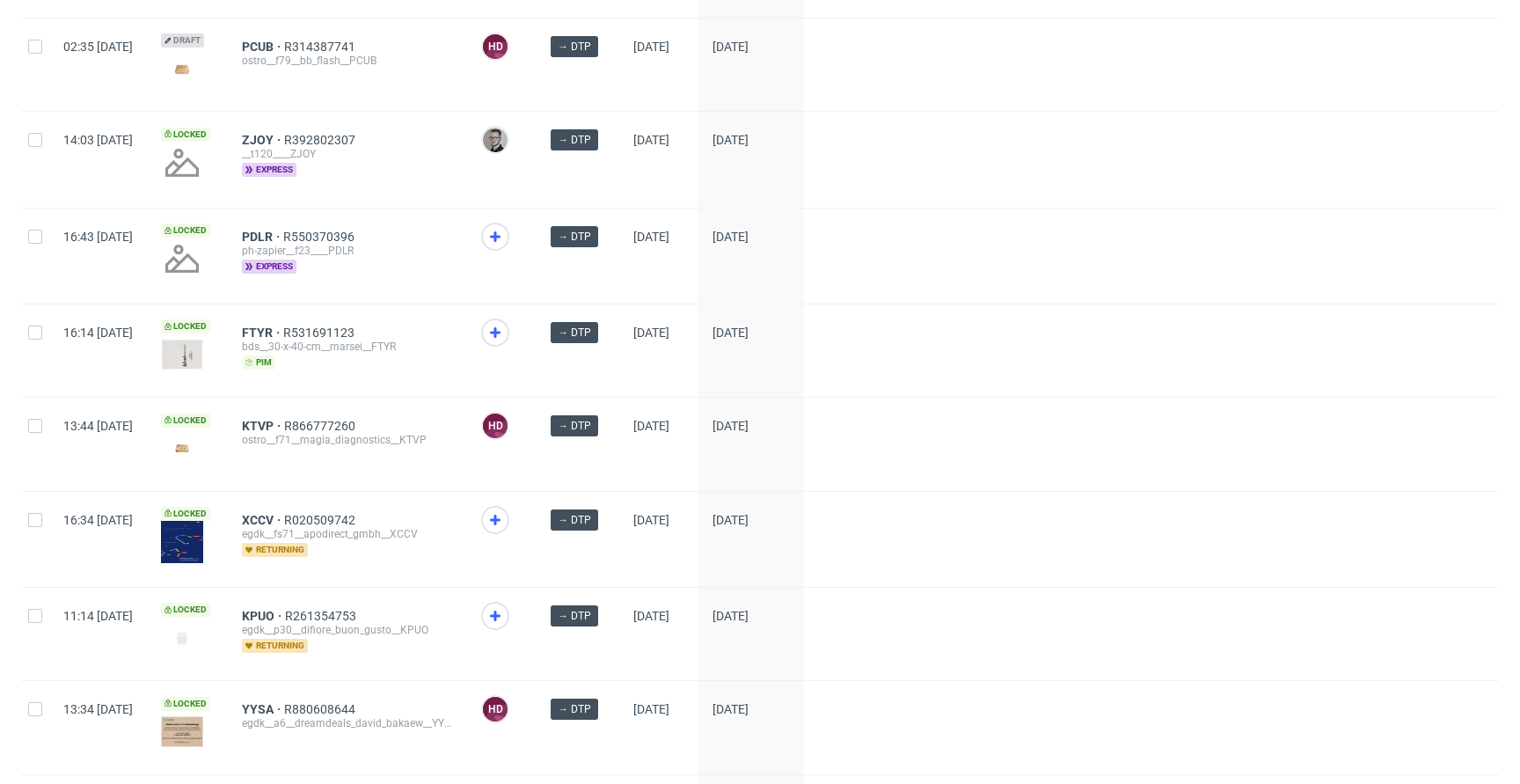
scroll to position [1039, 0]
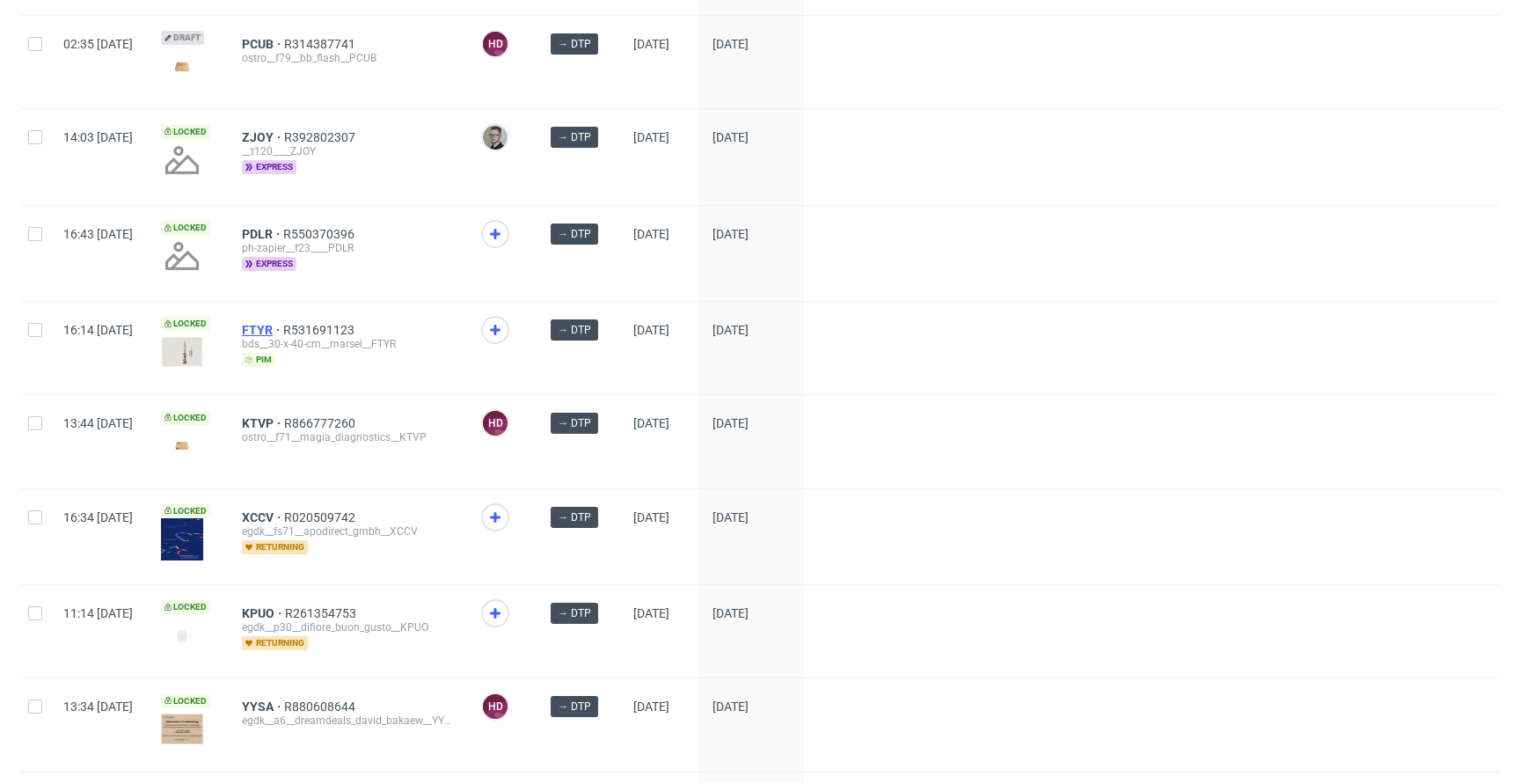
click at [283, 326] on span "FTYR" at bounding box center [263, 330] width 42 height 14
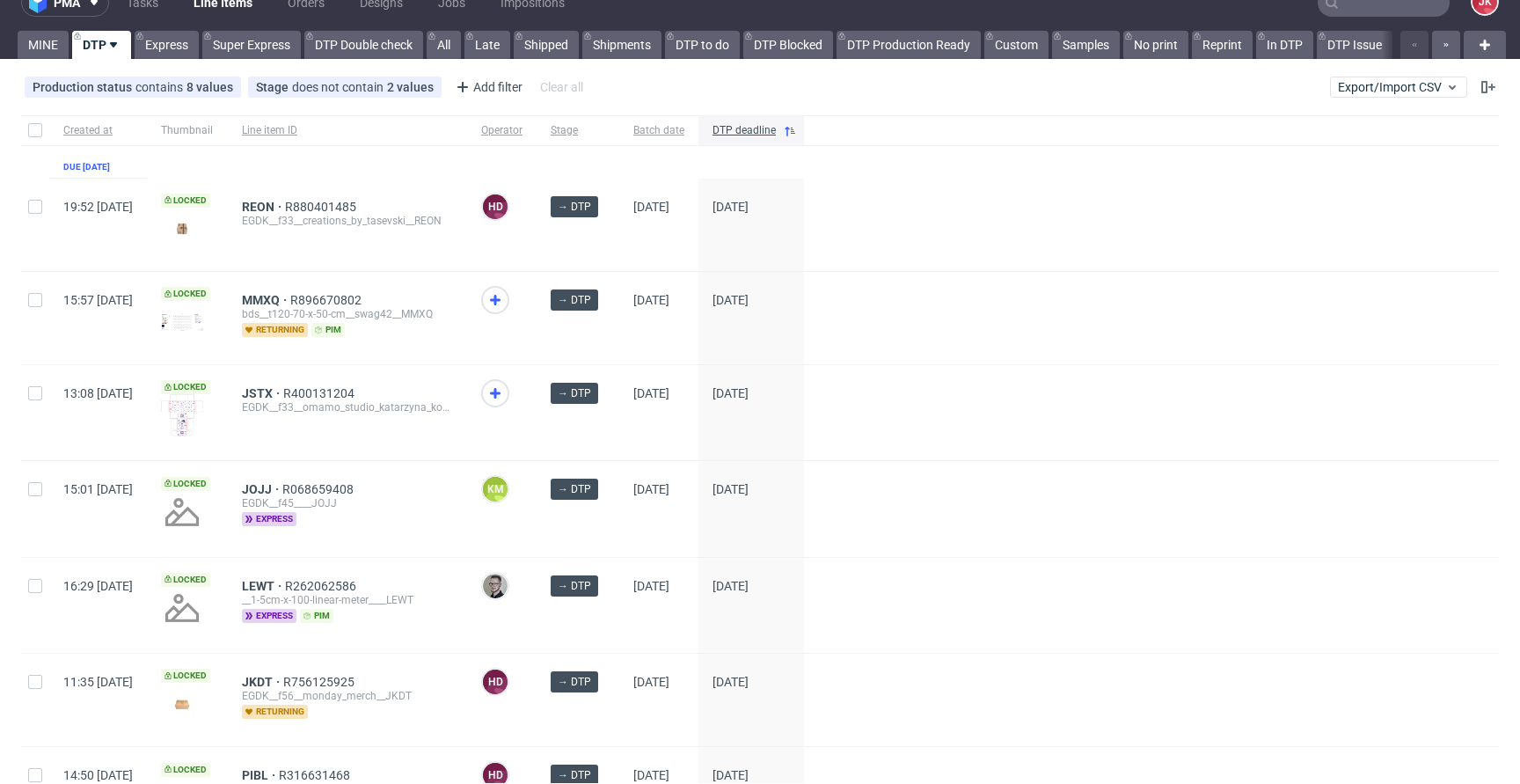
scroll to position [0, 0]
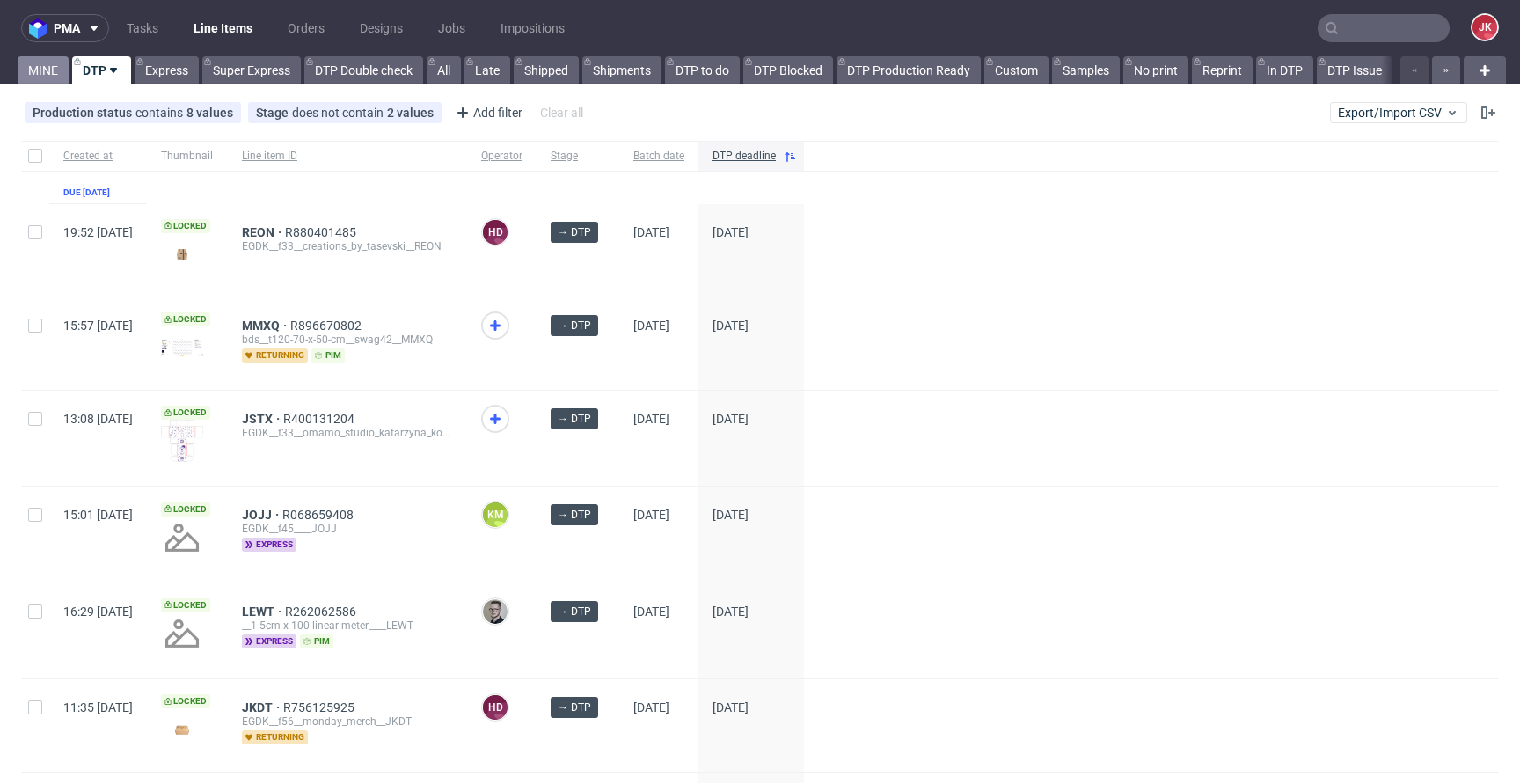
click at [39, 70] on link "MINE" at bounding box center [43, 71] width 51 height 28
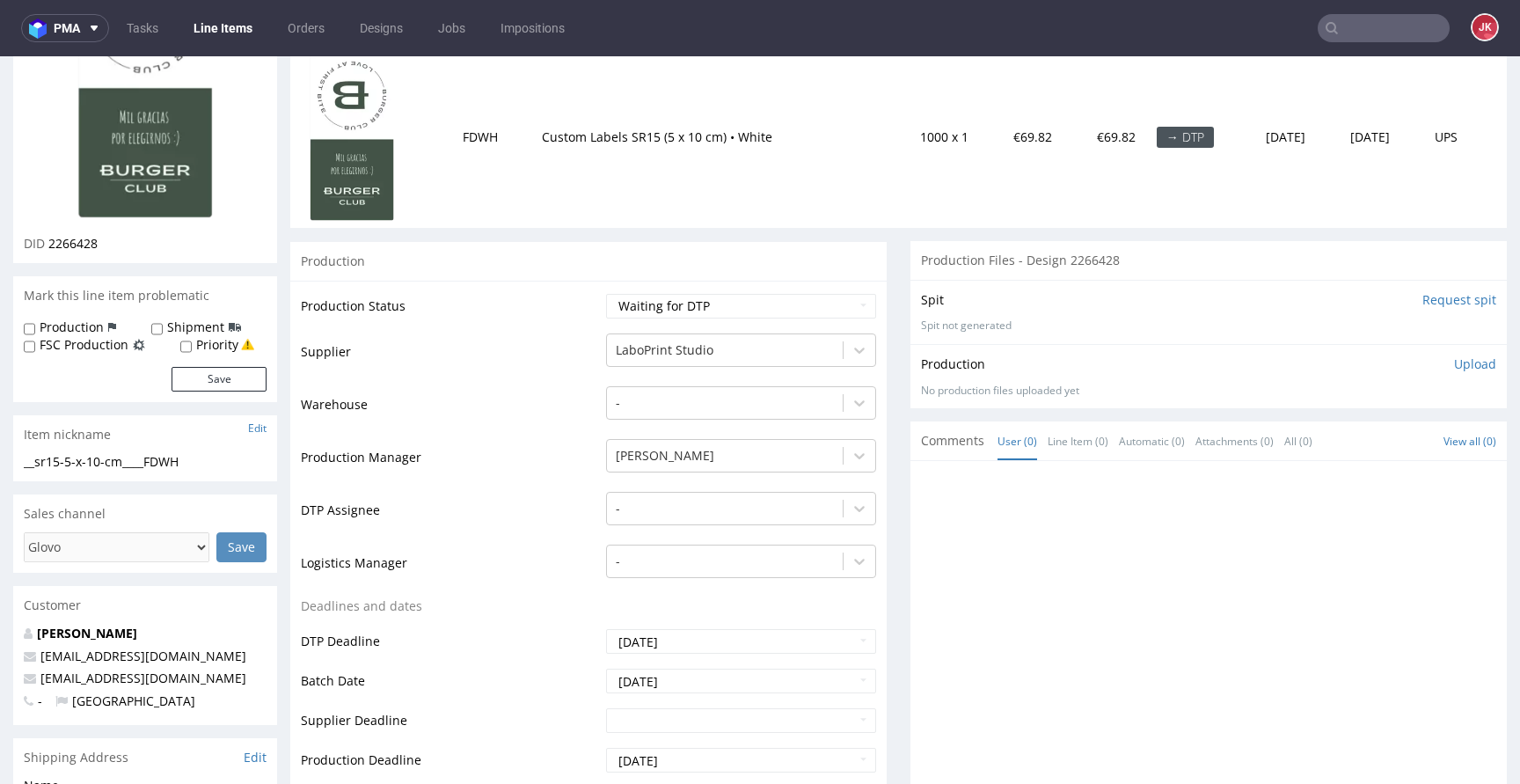
scroll to position [300, 0]
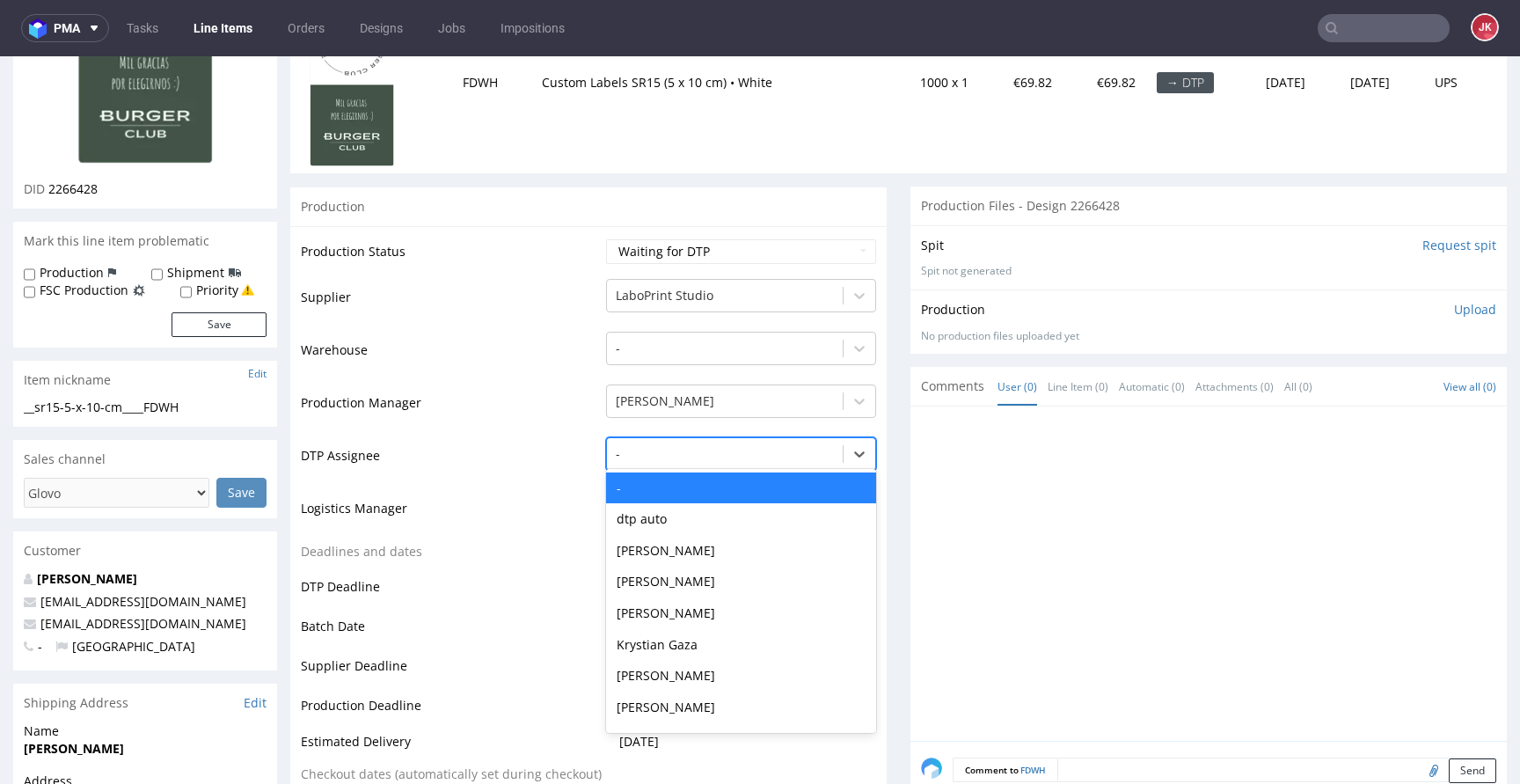
click at [694, 452] on div at bounding box center [725, 453] width 218 height 21
type input "jan"
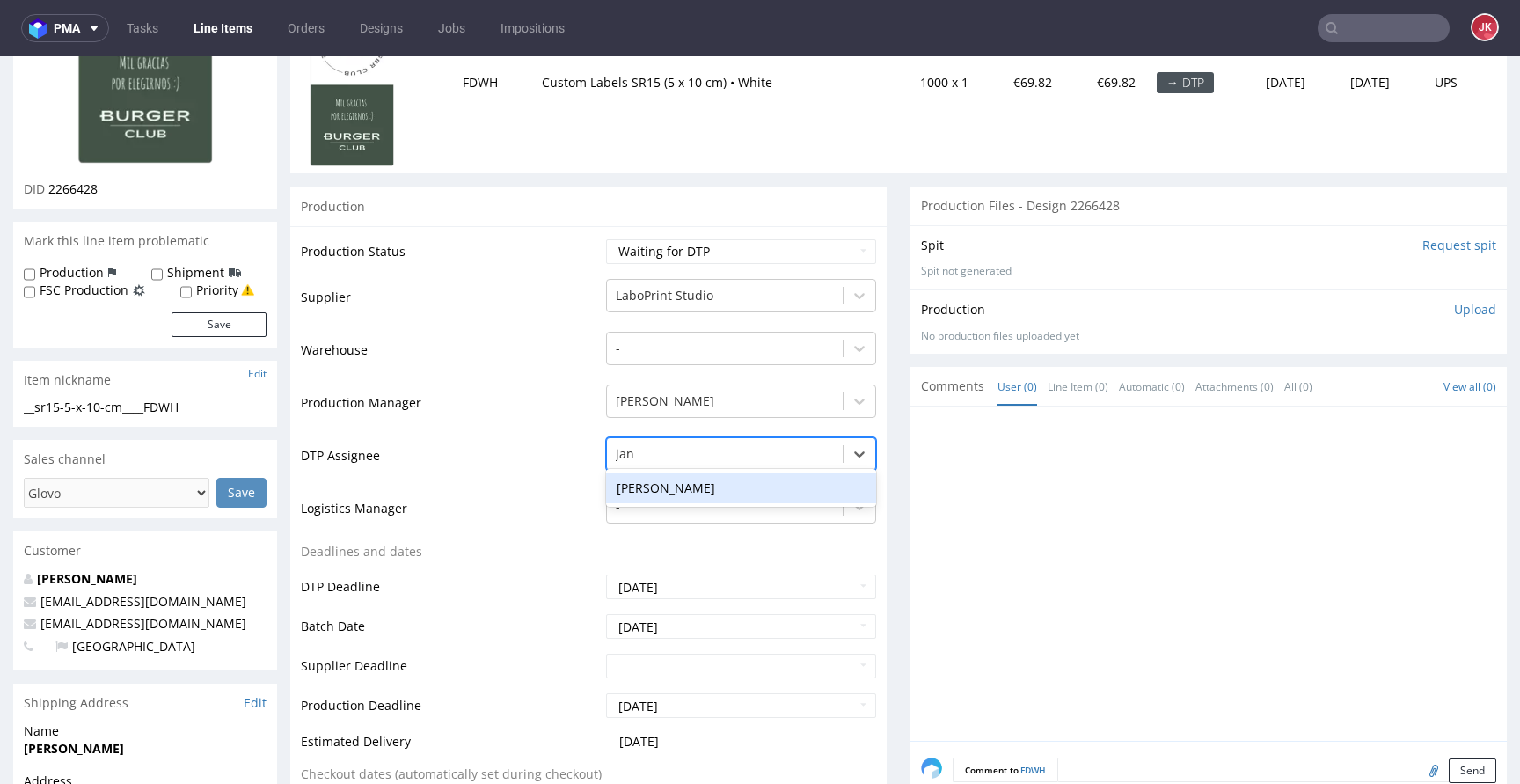
click at [677, 477] on div "[PERSON_NAME]" at bounding box center [741, 488] width 270 height 32
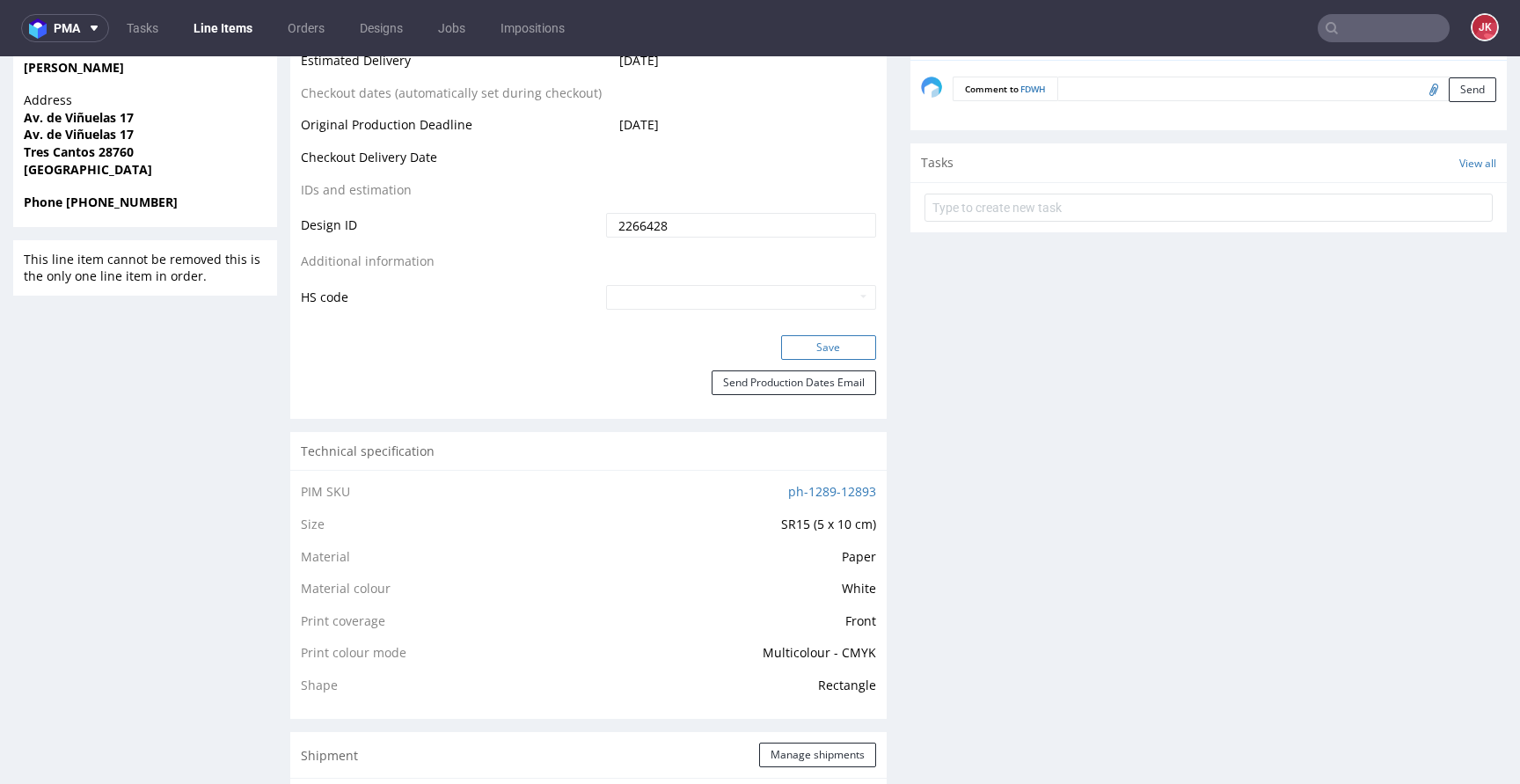
click at [796, 340] on button "Save" at bounding box center [828, 348] width 95 height 25
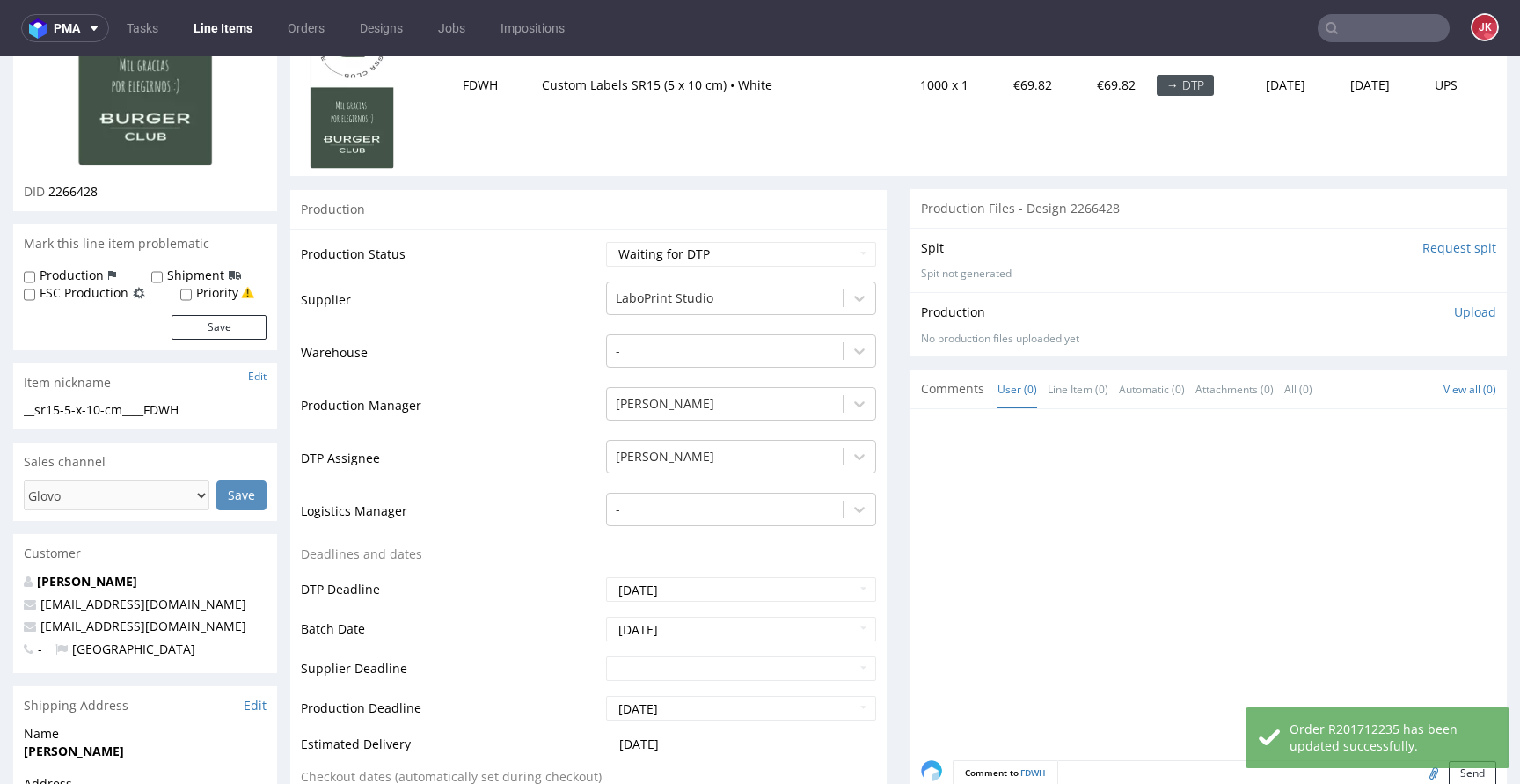
scroll to position [0, 0]
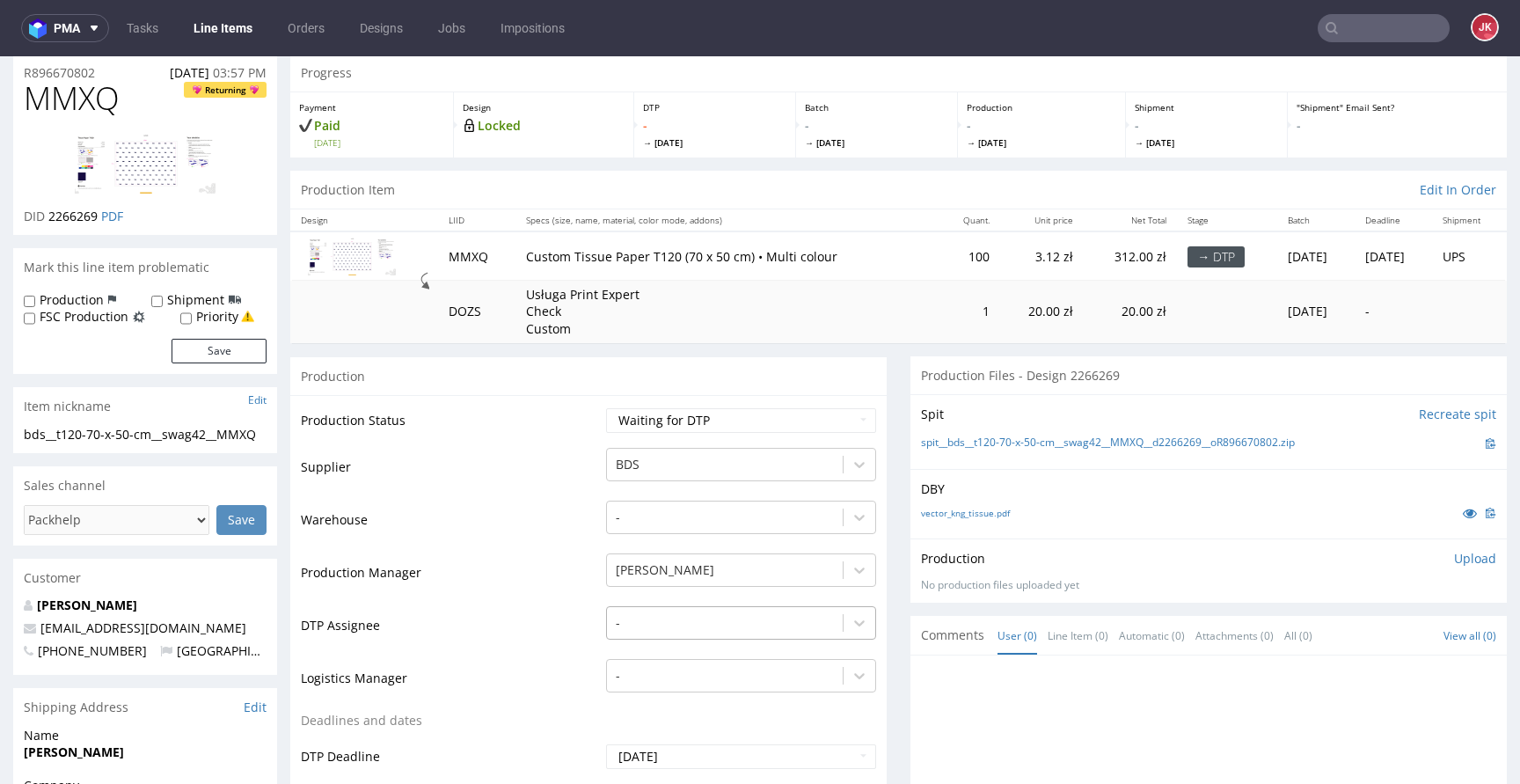
click at [651, 617] on div "-" at bounding box center [741, 618] width 270 height 25
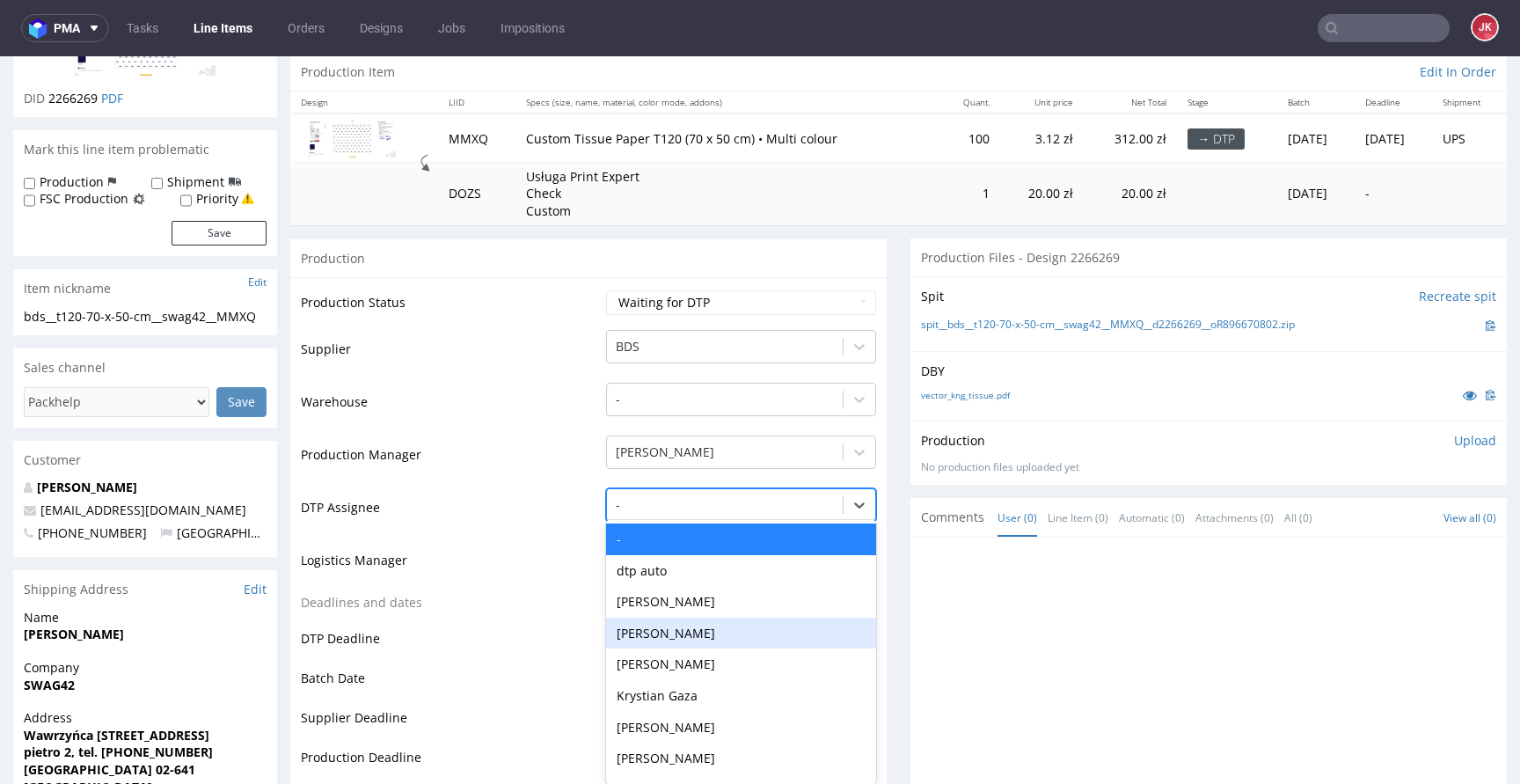
scroll to position [185, 0]
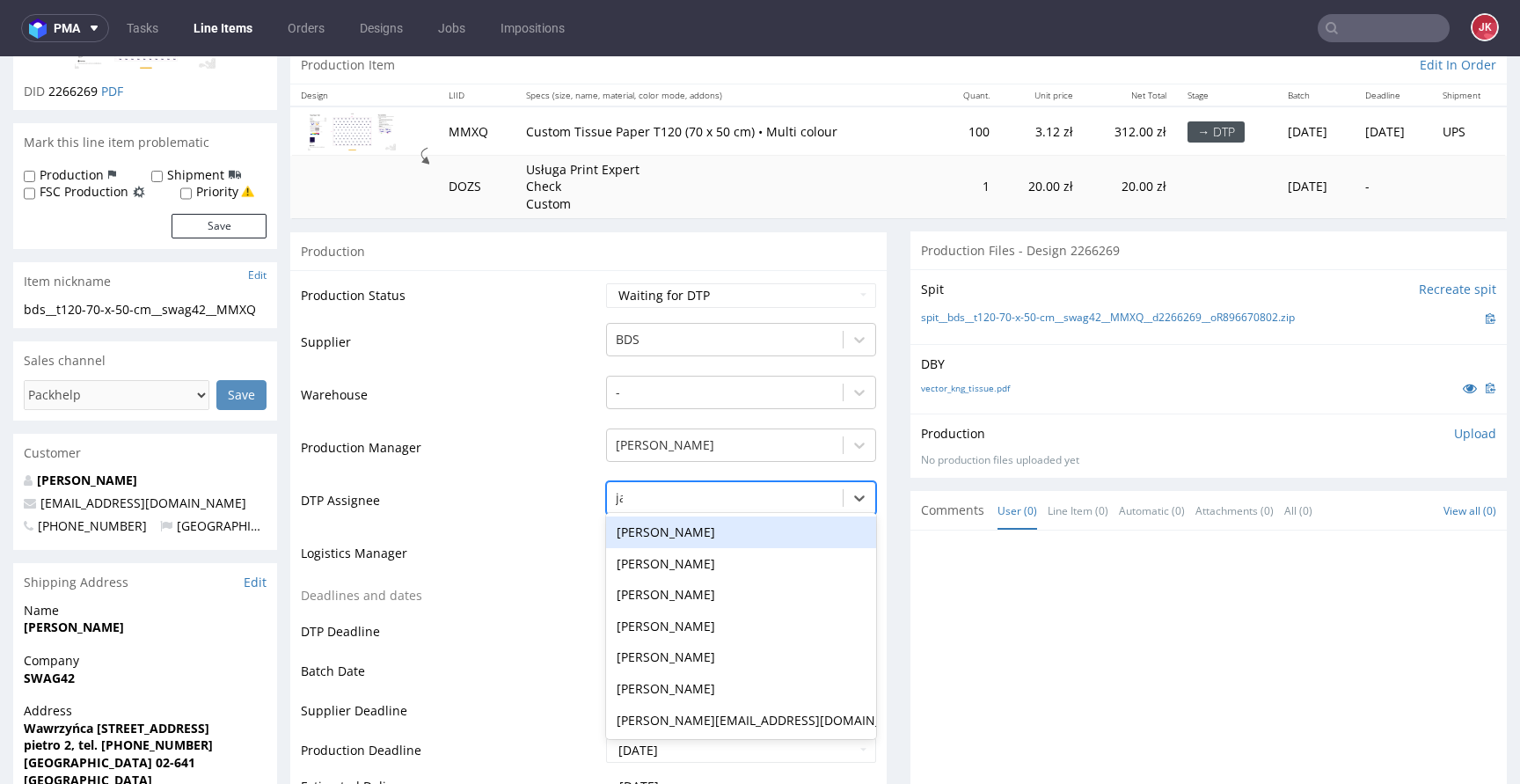
type input "jan"
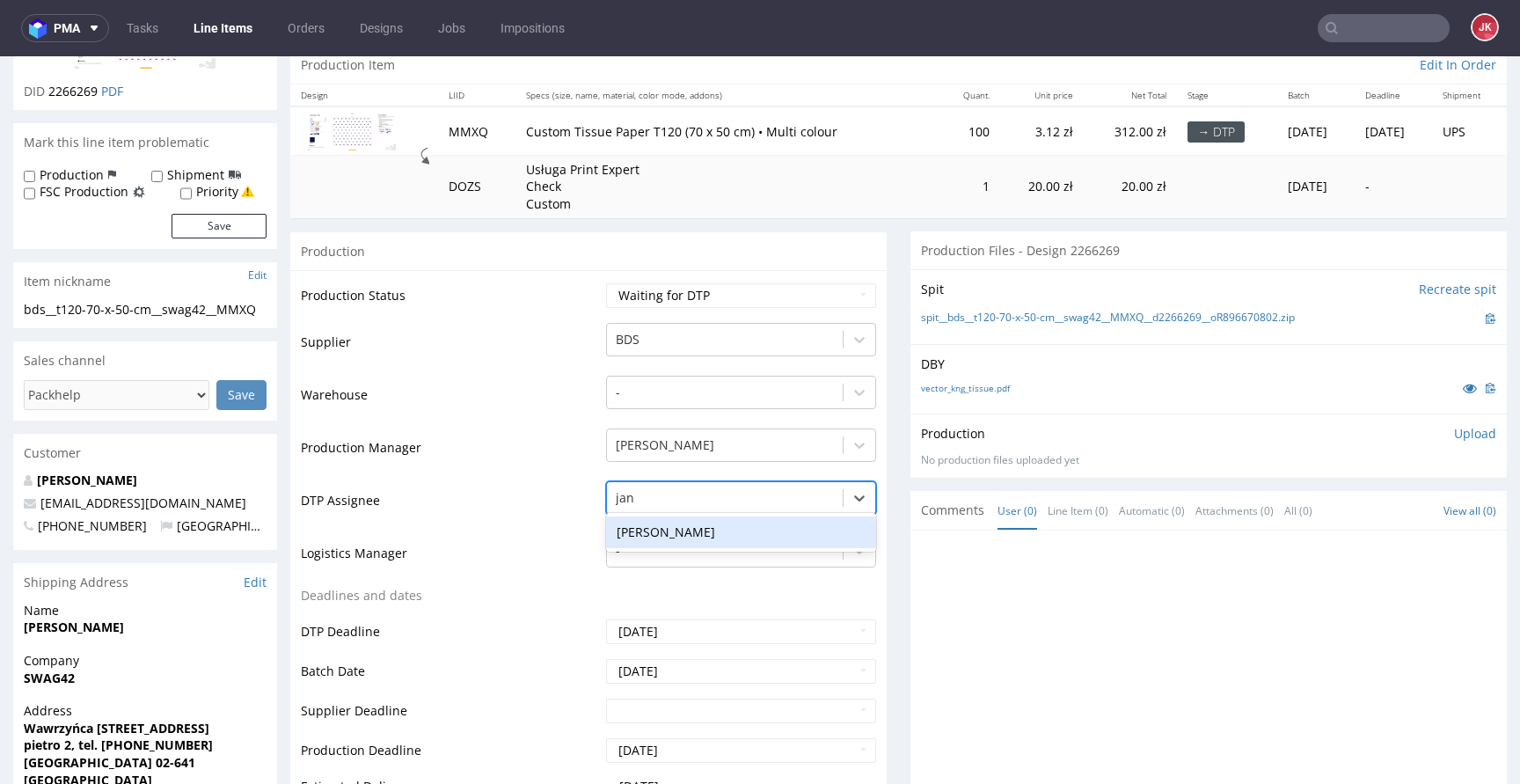
click at [667, 528] on div "[PERSON_NAME]" at bounding box center [741, 532] width 270 height 32
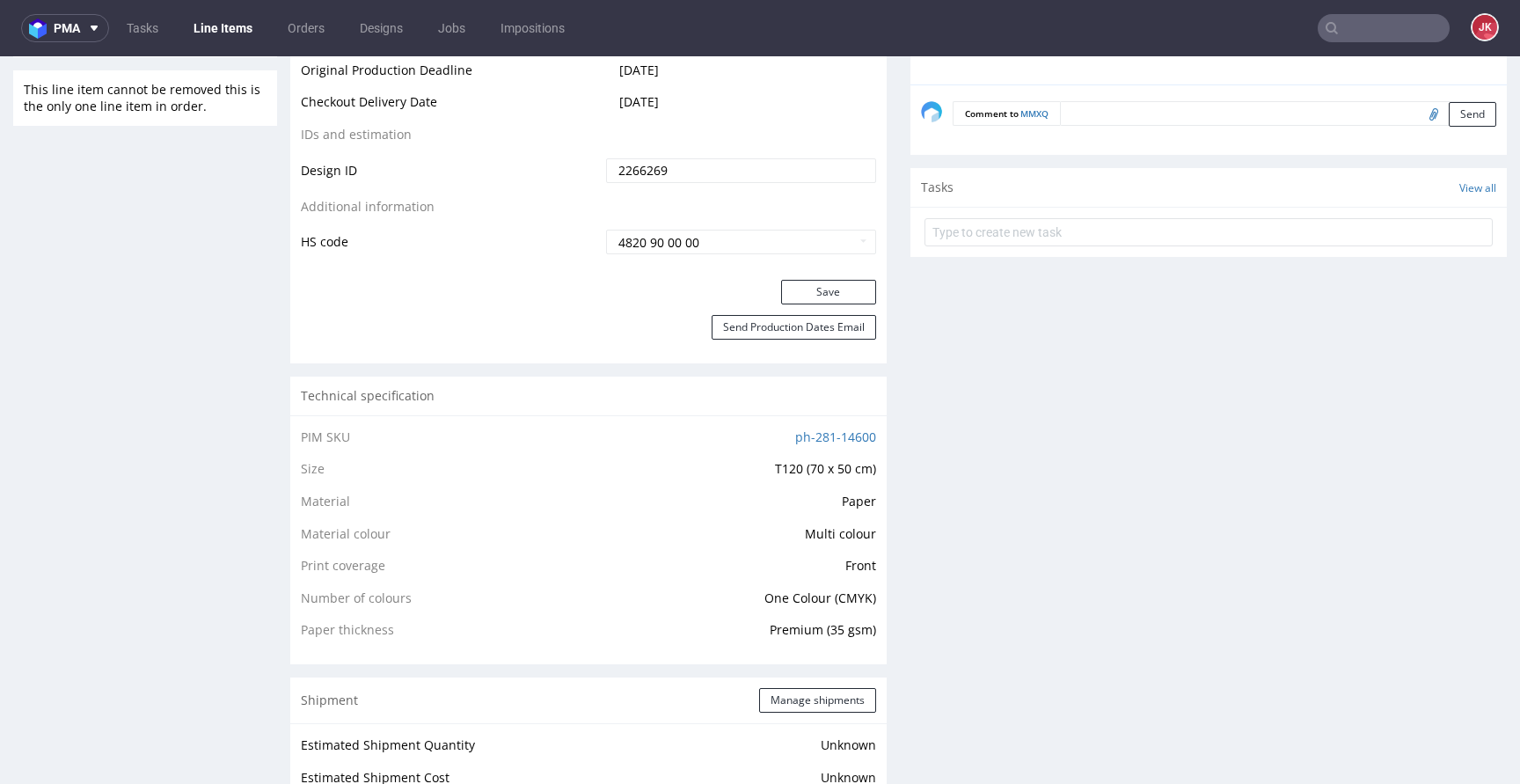
scroll to position [1011, 0]
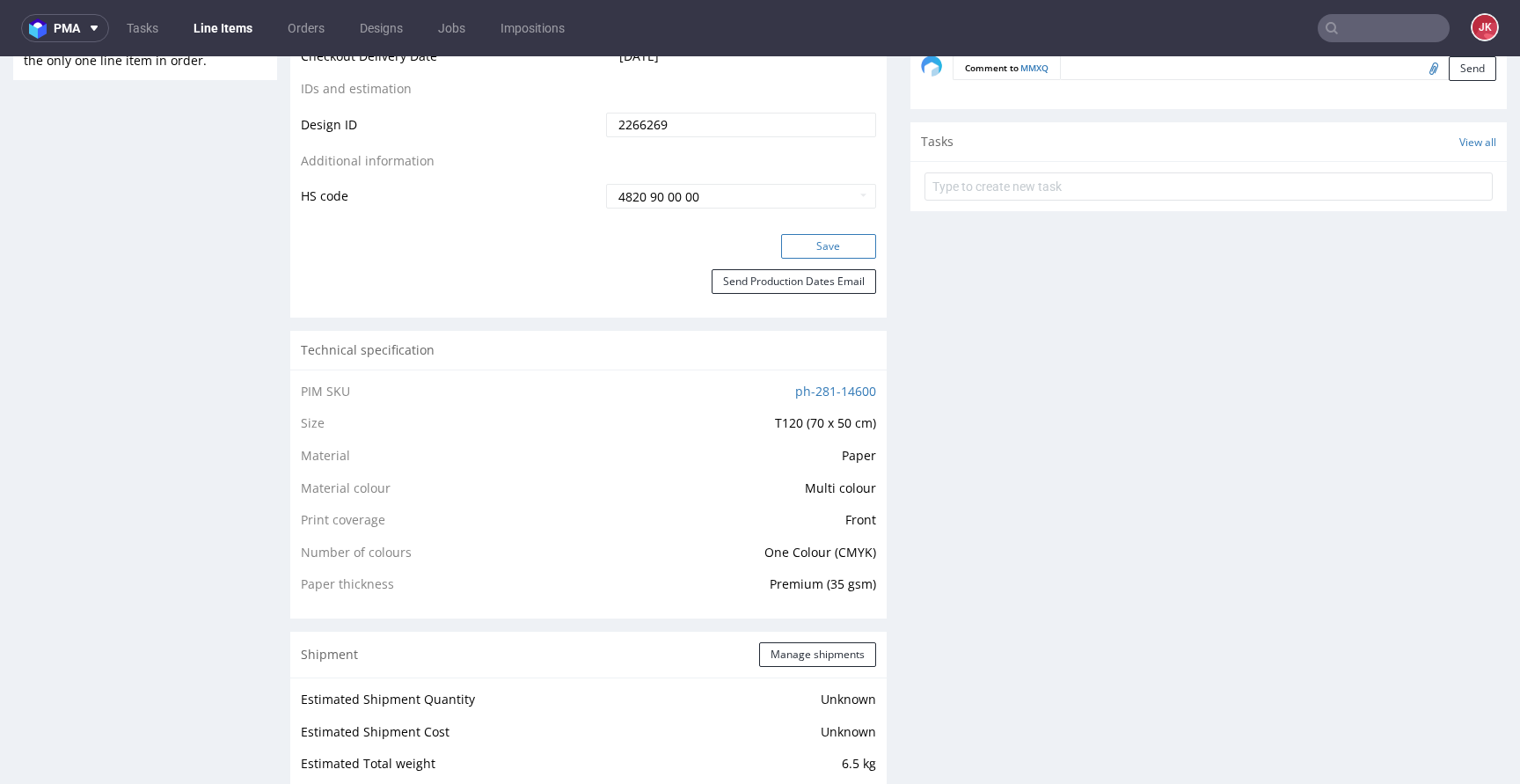
click at [815, 248] on button "Save" at bounding box center [828, 247] width 95 height 25
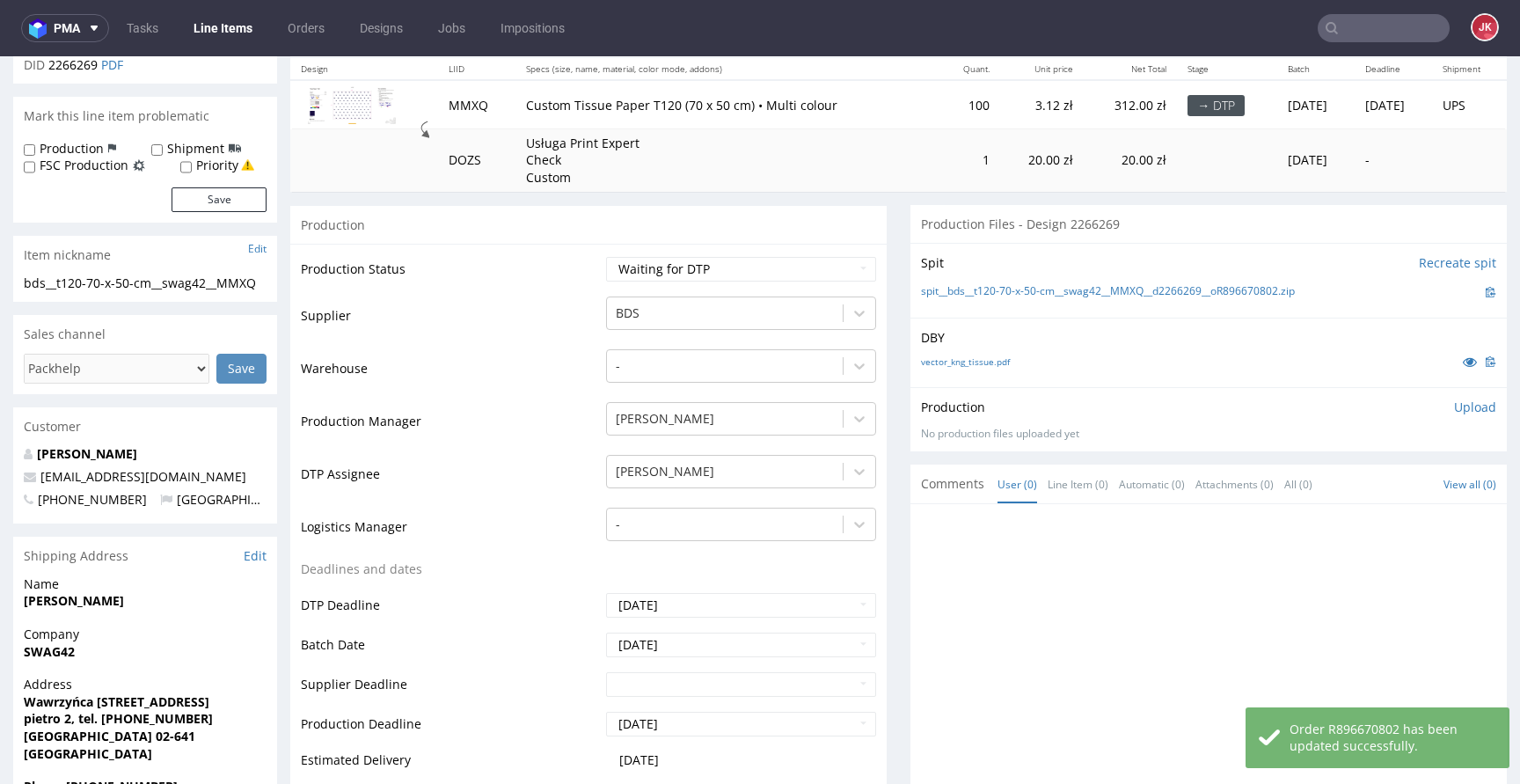
scroll to position [0, 0]
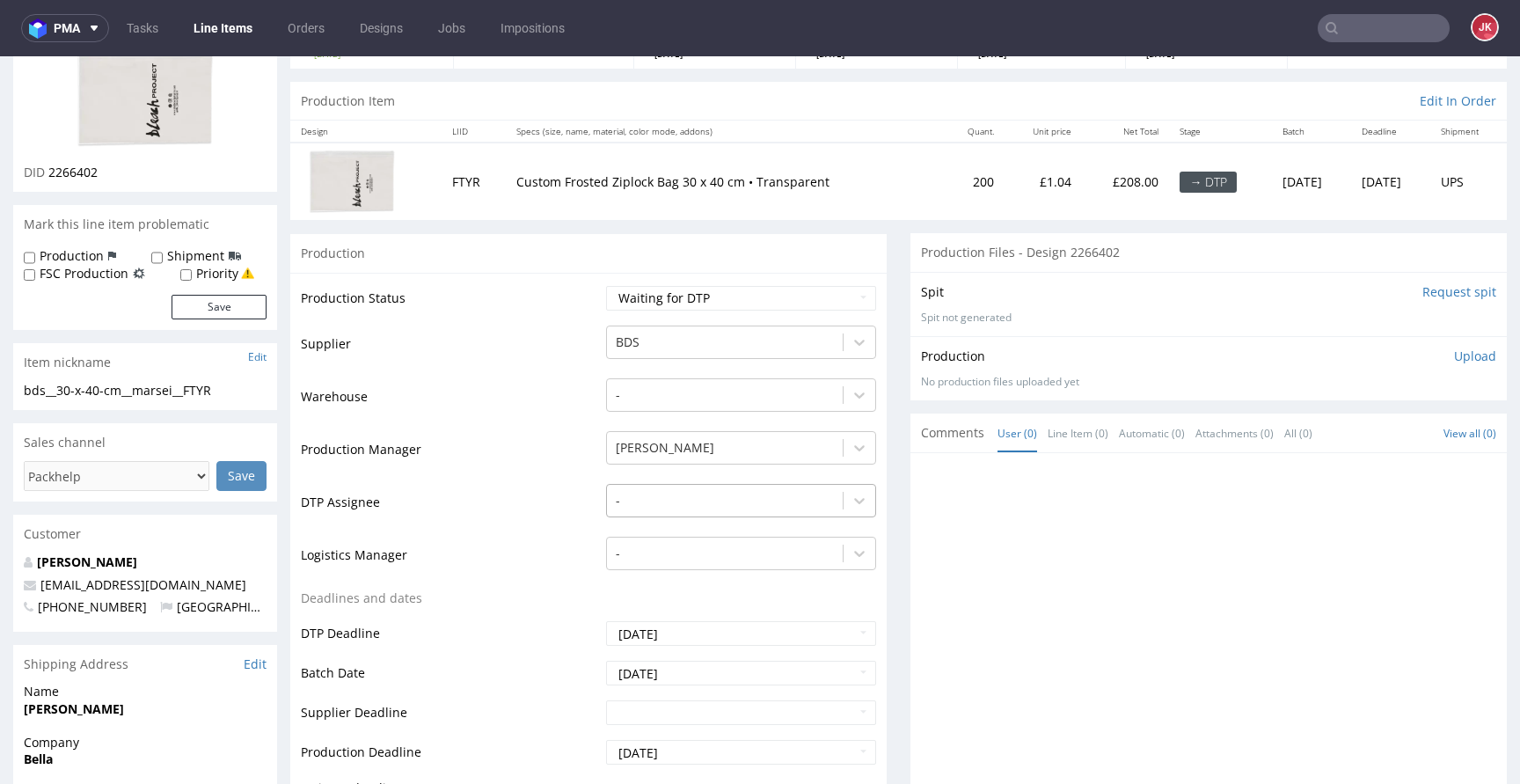
click at [691, 508] on div "-" at bounding box center [741, 496] width 270 height 25
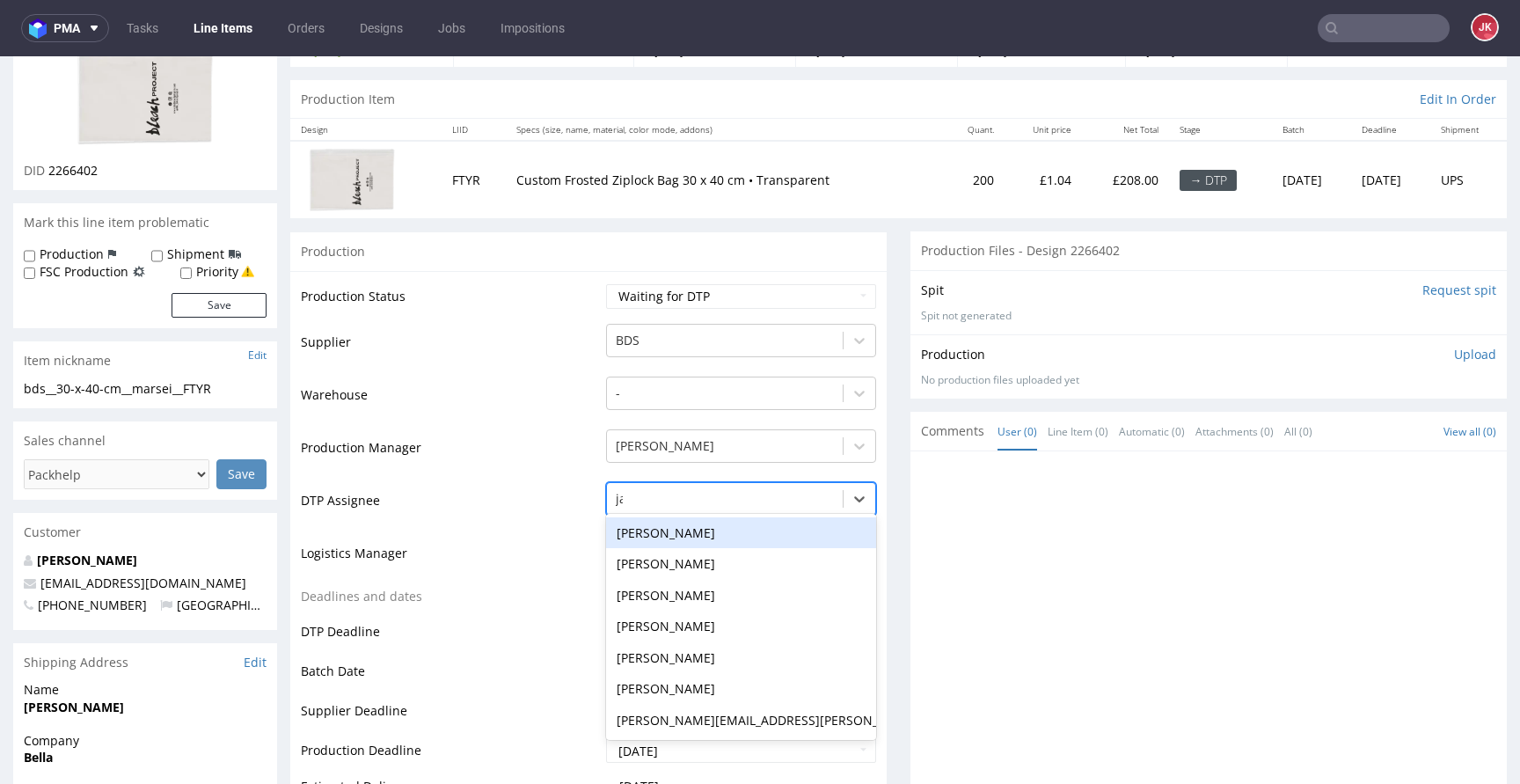
type input "jan"
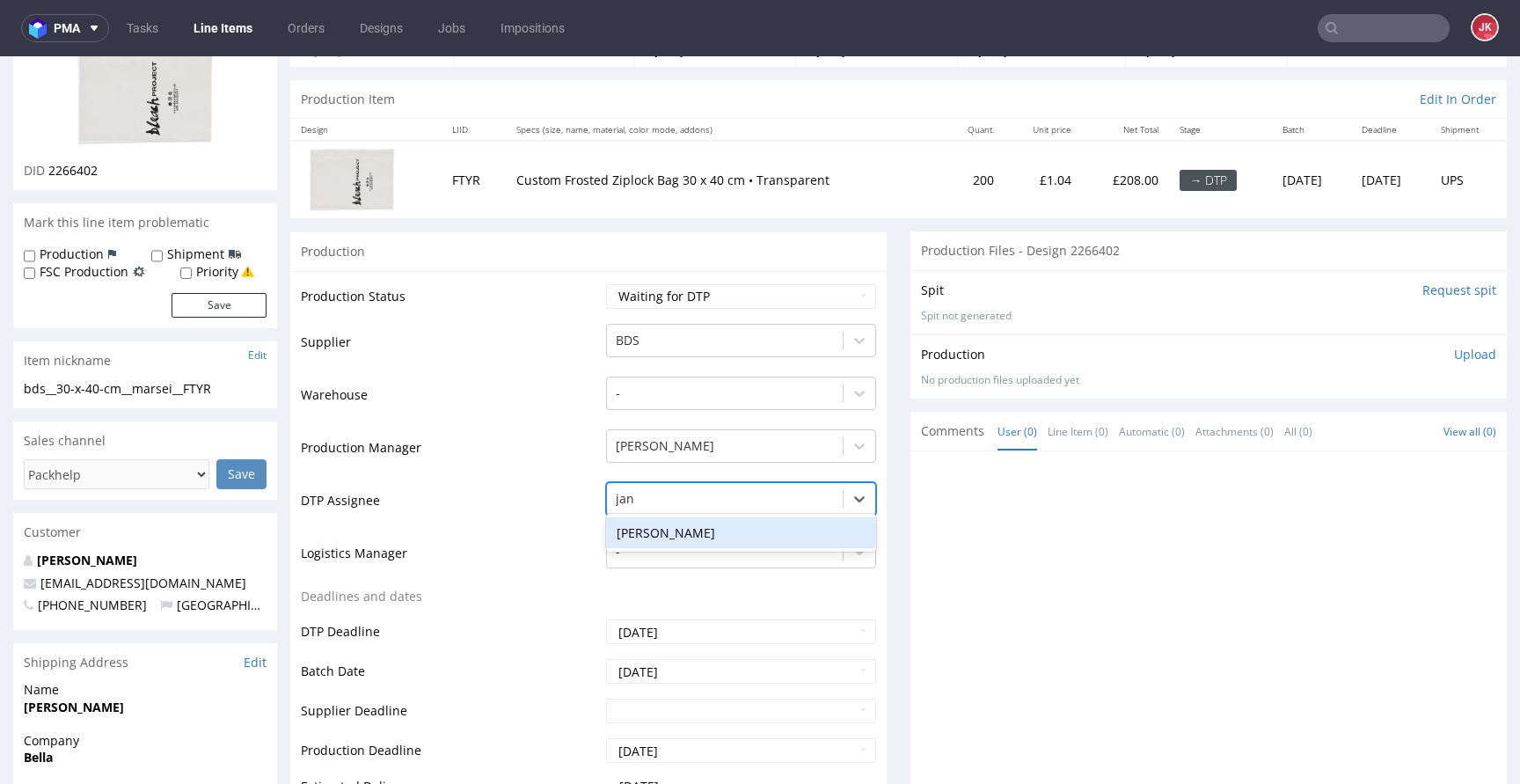
click at [717, 537] on div "[PERSON_NAME]" at bounding box center [741, 533] width 270 height 32
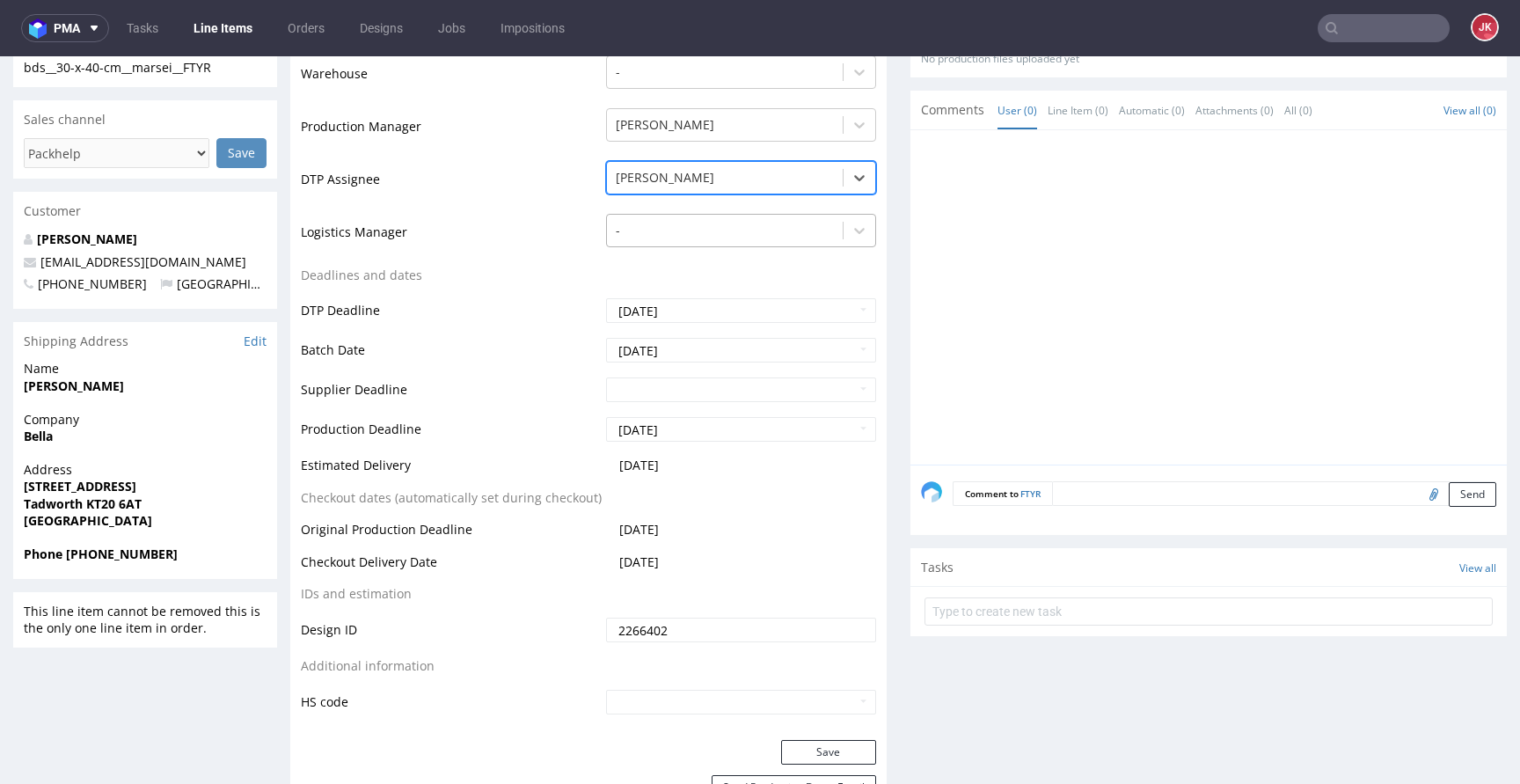
scroll to position [800, 0]
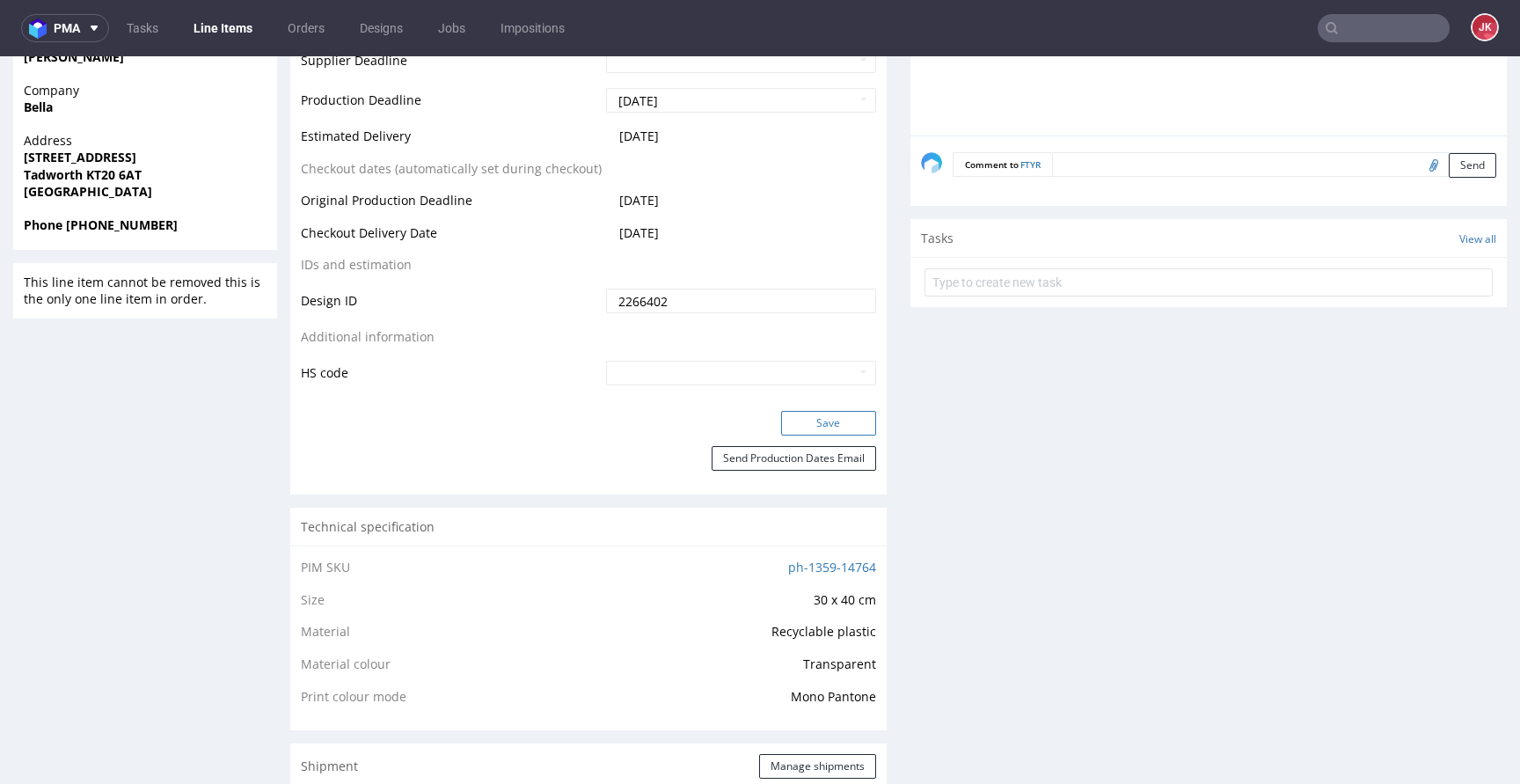
click at [823, 432] on button "Save" at bounding box center [828, 423] width 95 height 25
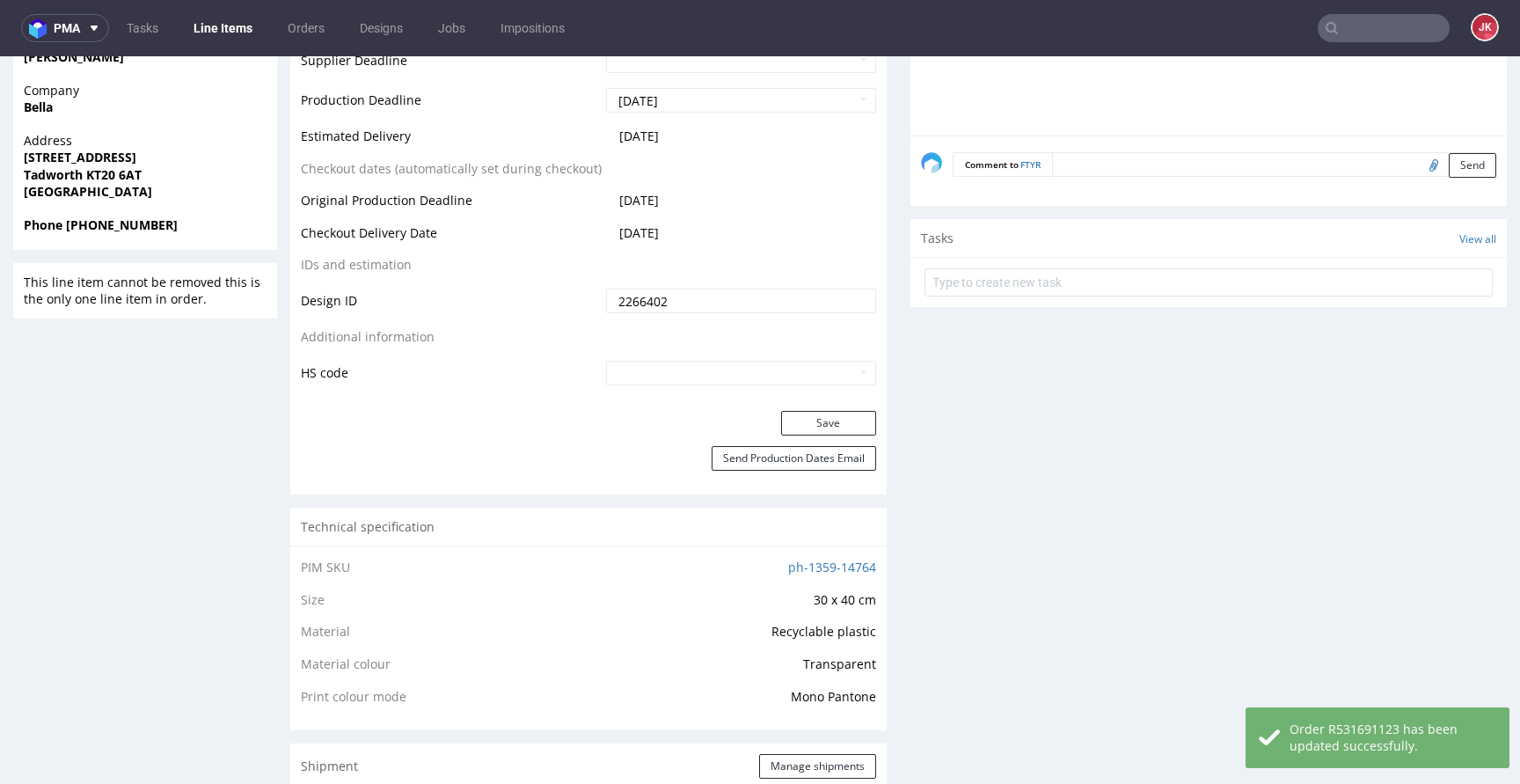
scroll to position [0, 0]
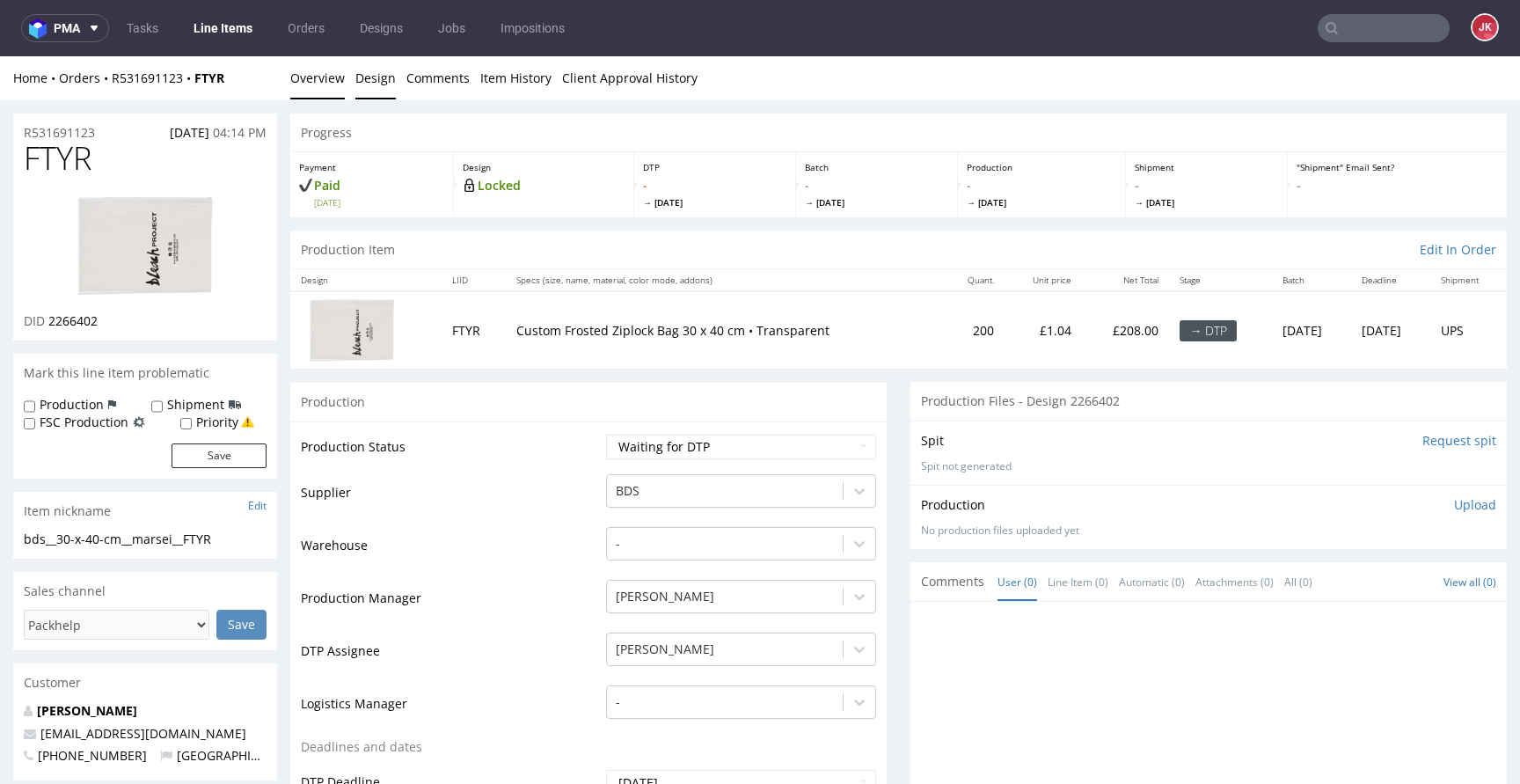
click at [369, 83] on link "Design" at bounding box center [375, 78] width 41 height 43
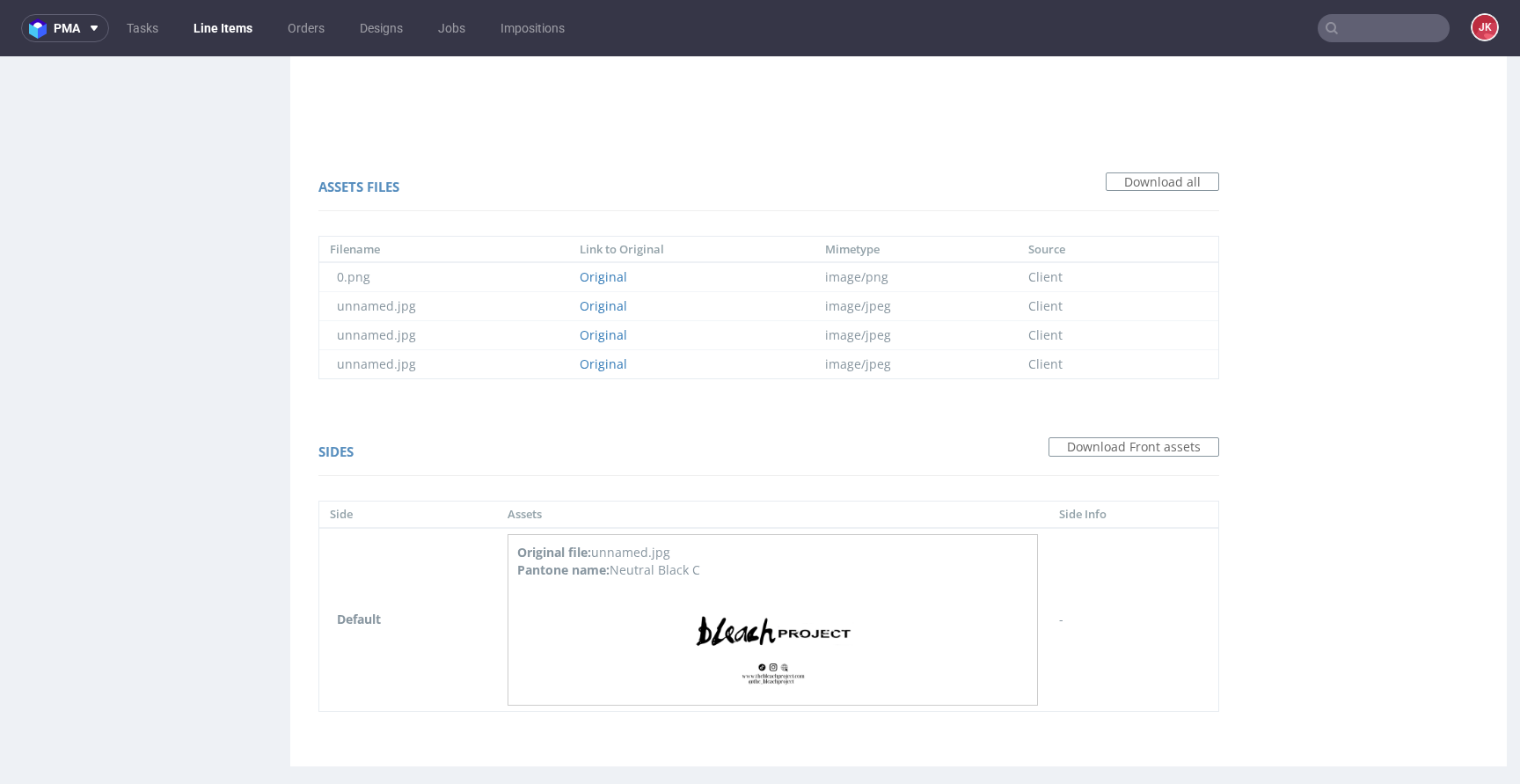
scroll to position [1167, 0]
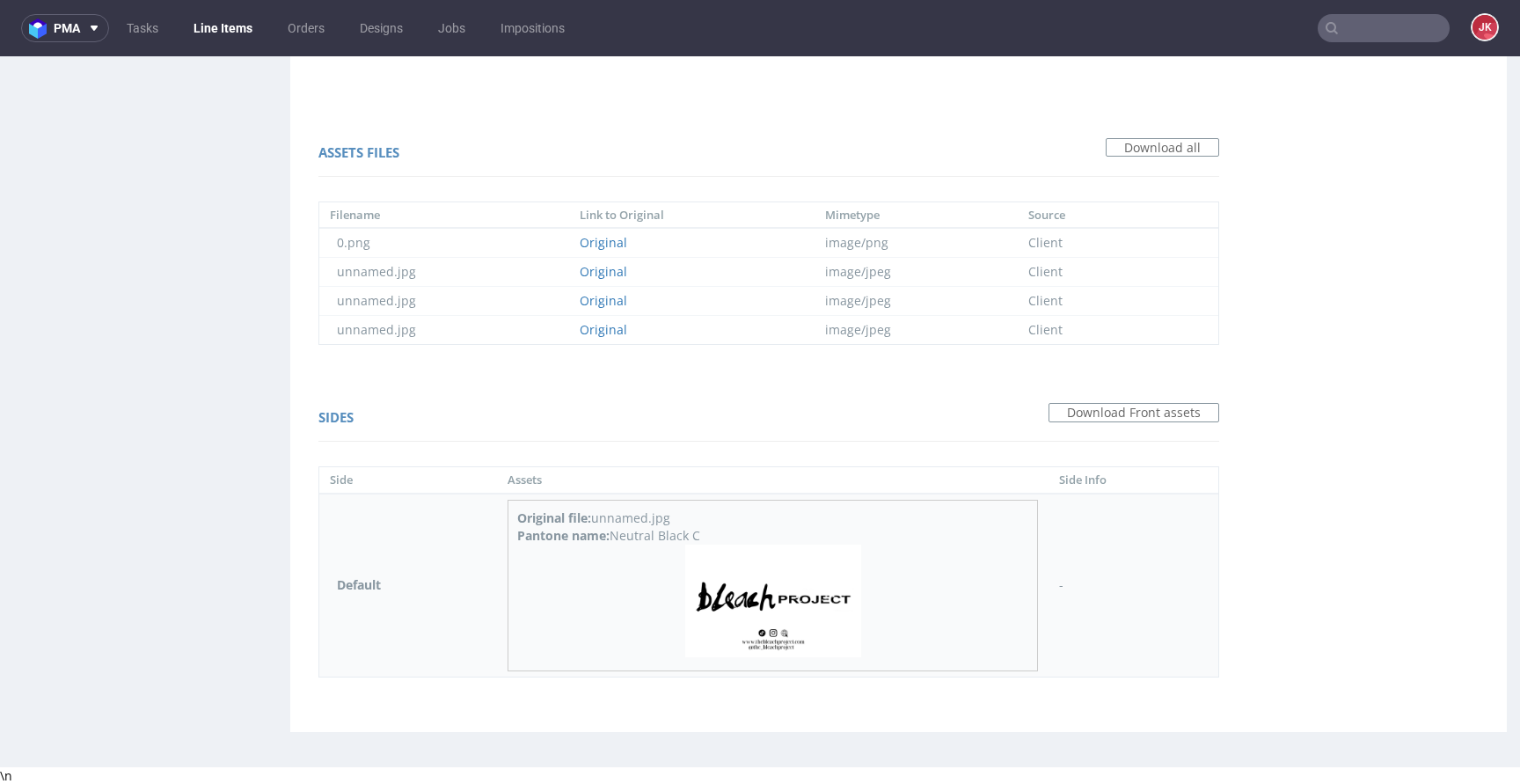
click at [787, 608] on img at bounding box center [773, 600] width 176 height 112
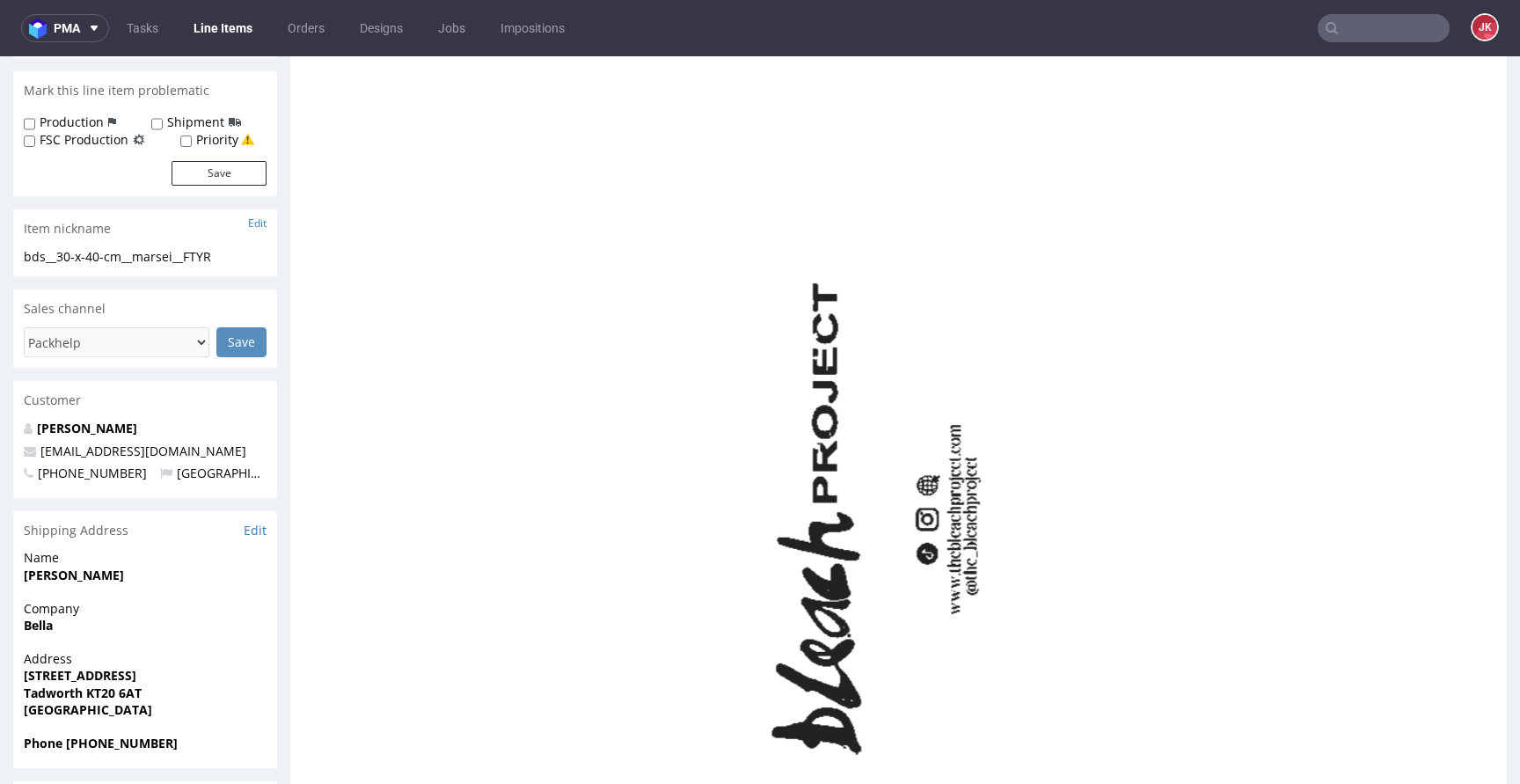
scroll to position [0, 0]
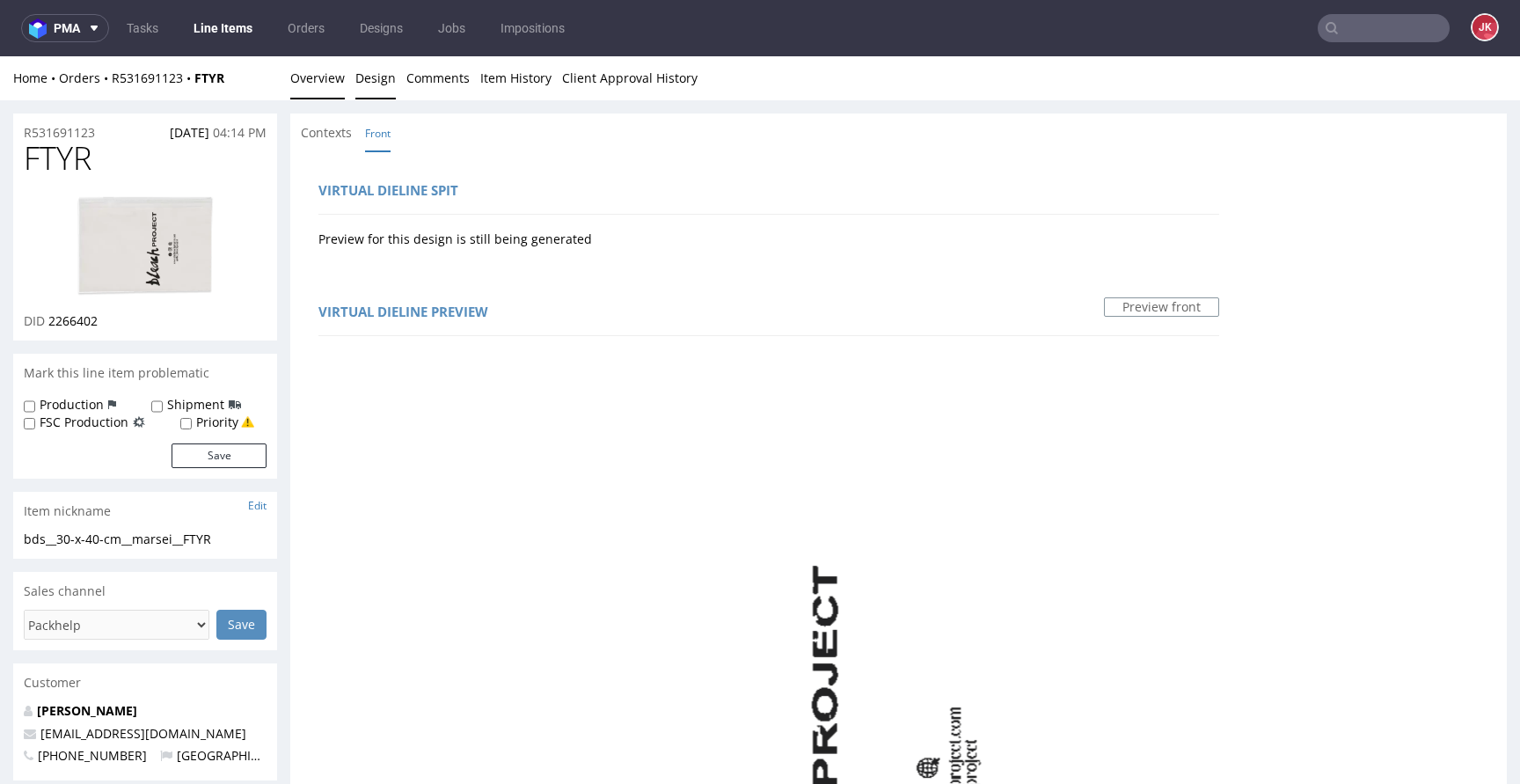
click at [319, 73] on link "Overview" at bounding box center [317, 78] width 55 height 43
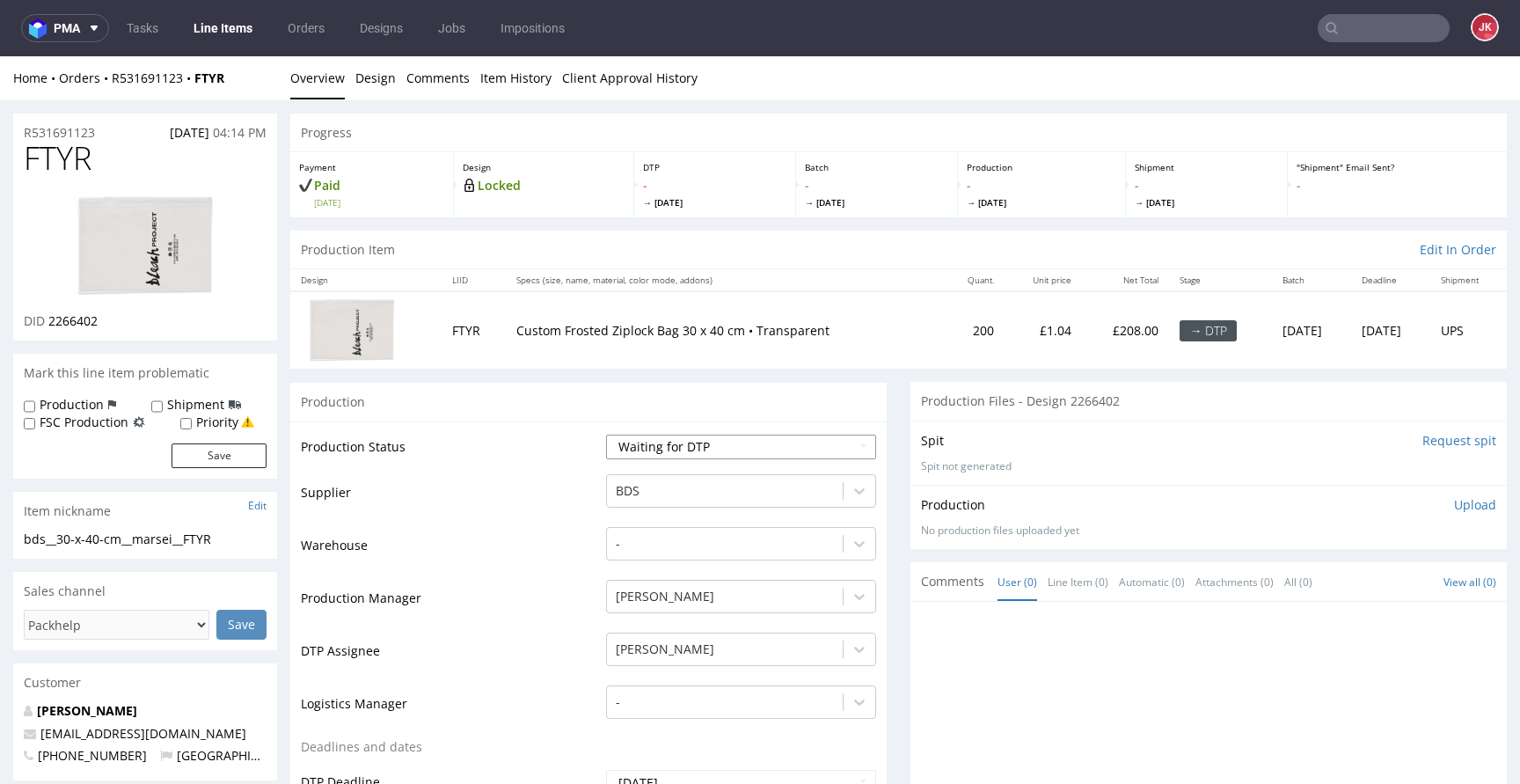
click at [667, 452] on select "Waiting for Artwork Waiting for Diecut Waiting for Mockup Waiting for DTP Waiti…" at bounding box center [741, 447] width 270 height 25
select select "dtp_in_process"
click at [606, 435] on select "Waiting for Artwork Waiting for Diecut Waiting for Mockup Waiting for DTP Waiti…" at bounding box center [741, 447] width 270 height 25
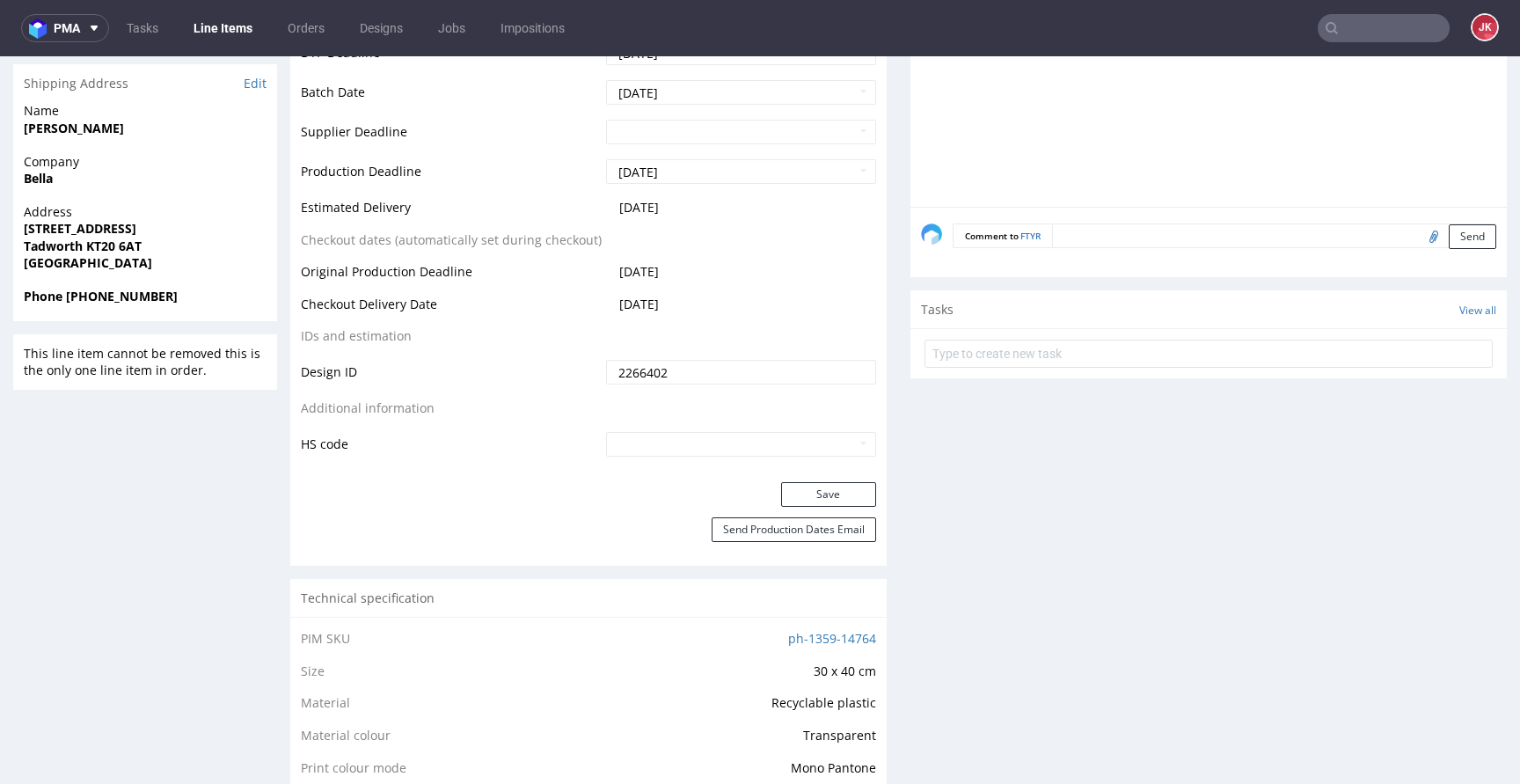
scroll to position [876, 0]
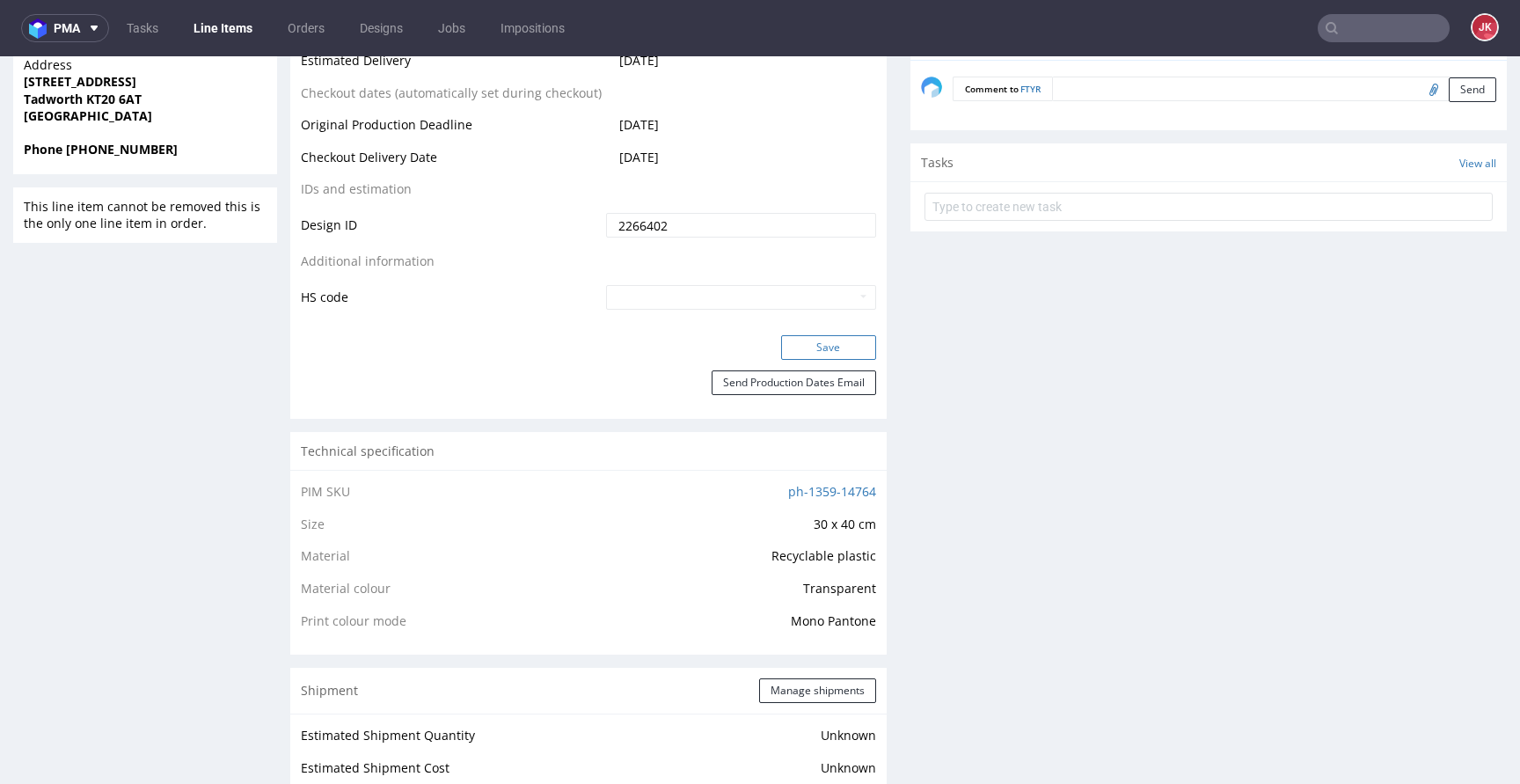
click at [806, 350] on button "Save" at bounding box center [828, 348] width 95 height 25
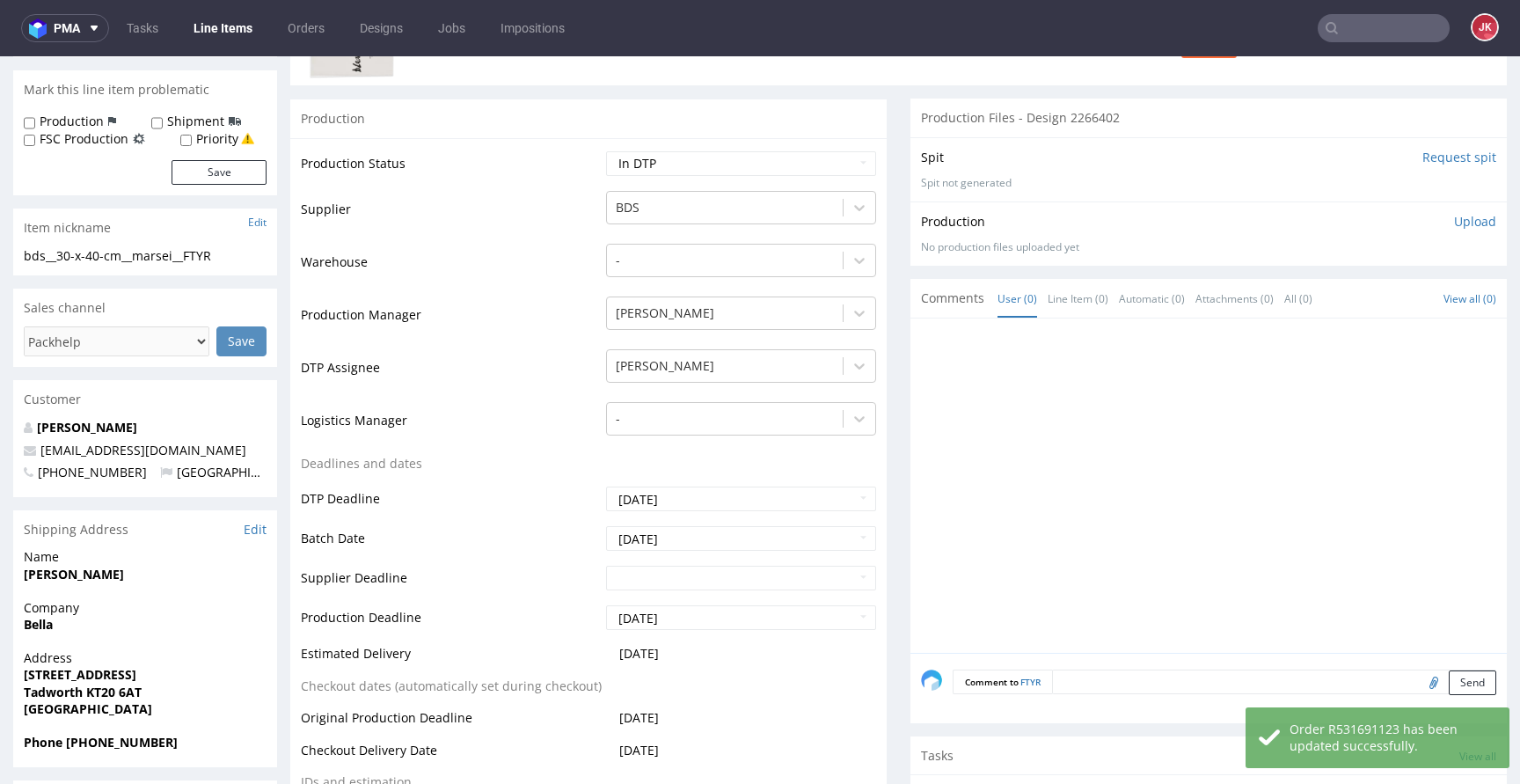
scroll to position [0, 0]
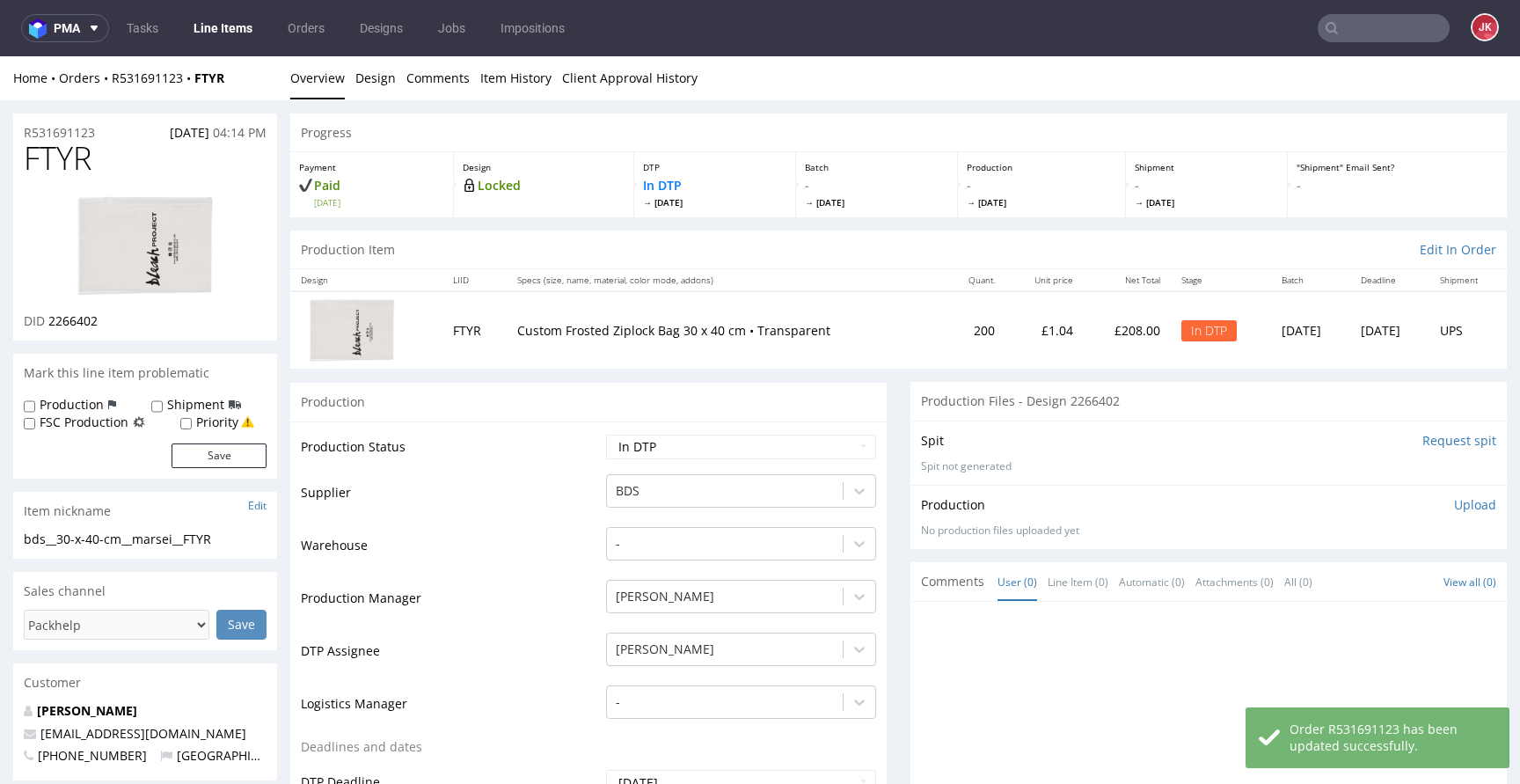
click at [162, 241] on img at bounding box center [145, 246] width 141 height 105
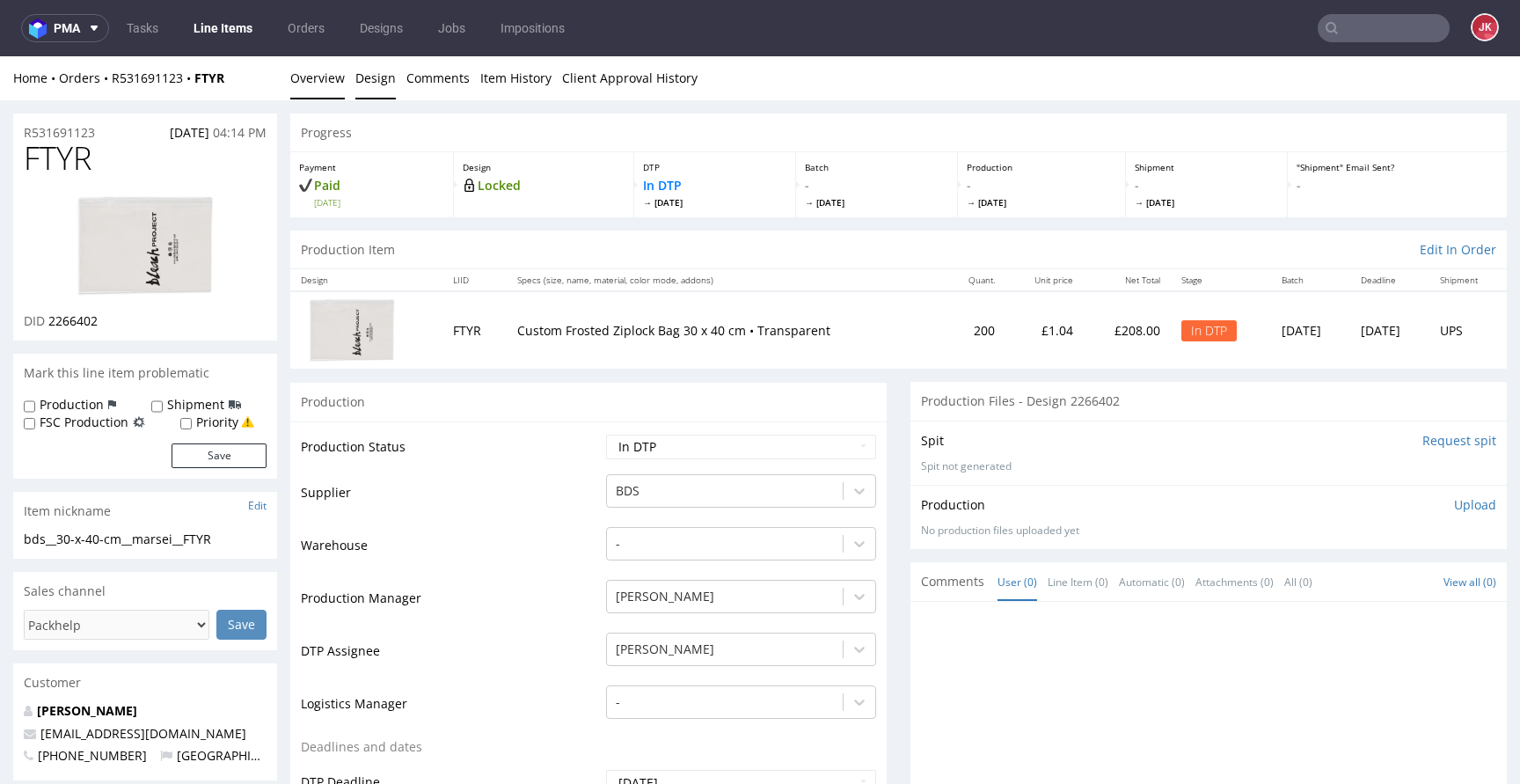
click at [372, 59] on link "Design" at bounding box center [375, 78] width 41 height 43
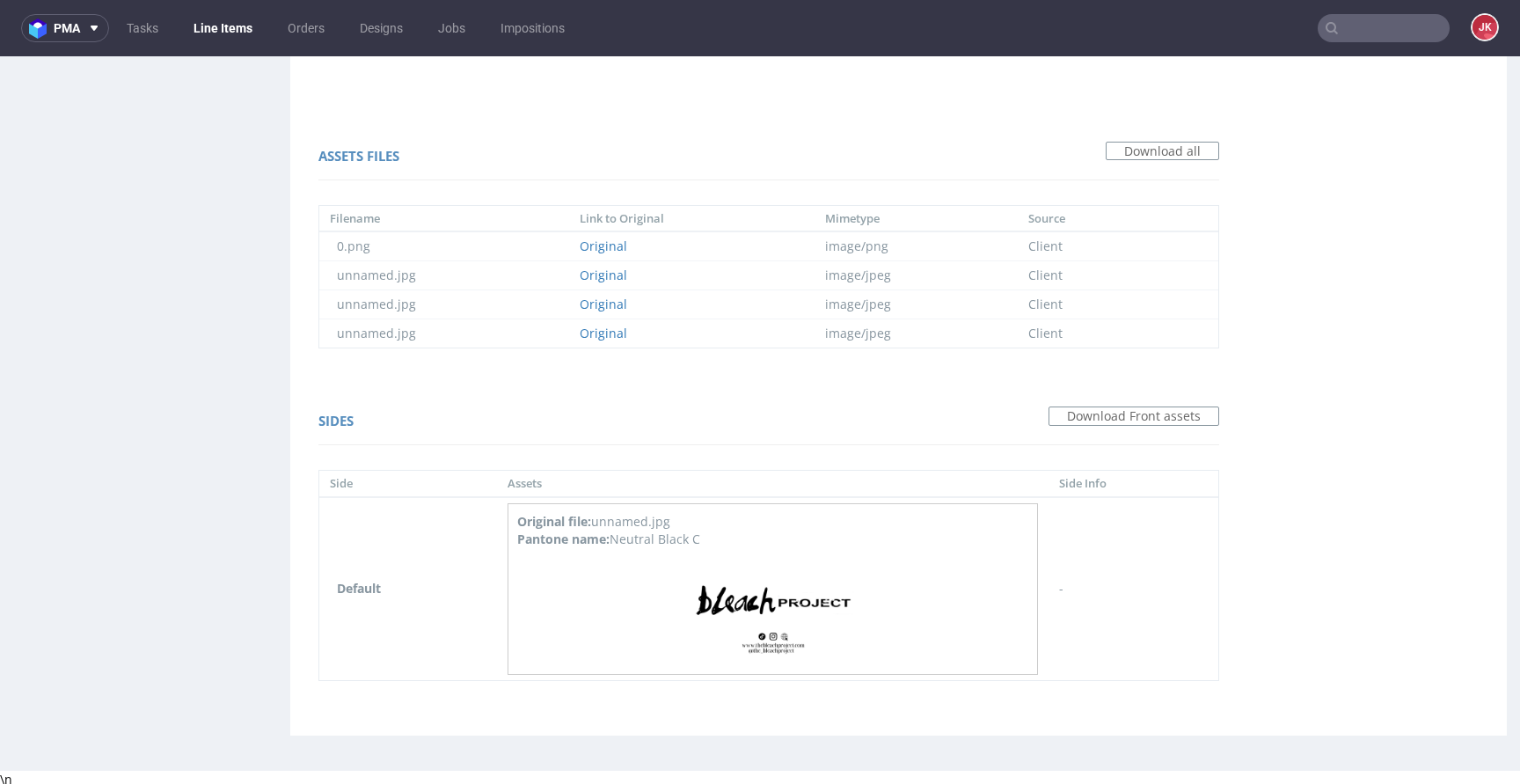
scroll to position [1167, 0]
drag, startPoint x: 520, startPoint y: 538, endPoint x: 730, endPoint y: 536, distance: 210.0
click at [730, 536] on div "Pantone name: Neutral Black C" at bounding box center [772, 536] width 511 height 18
copy div "Pantone name: Neutral Black C"
click at [835, 403] on div "Sides Download Front assets" at bounding box center [768, 420] width 900 height 43
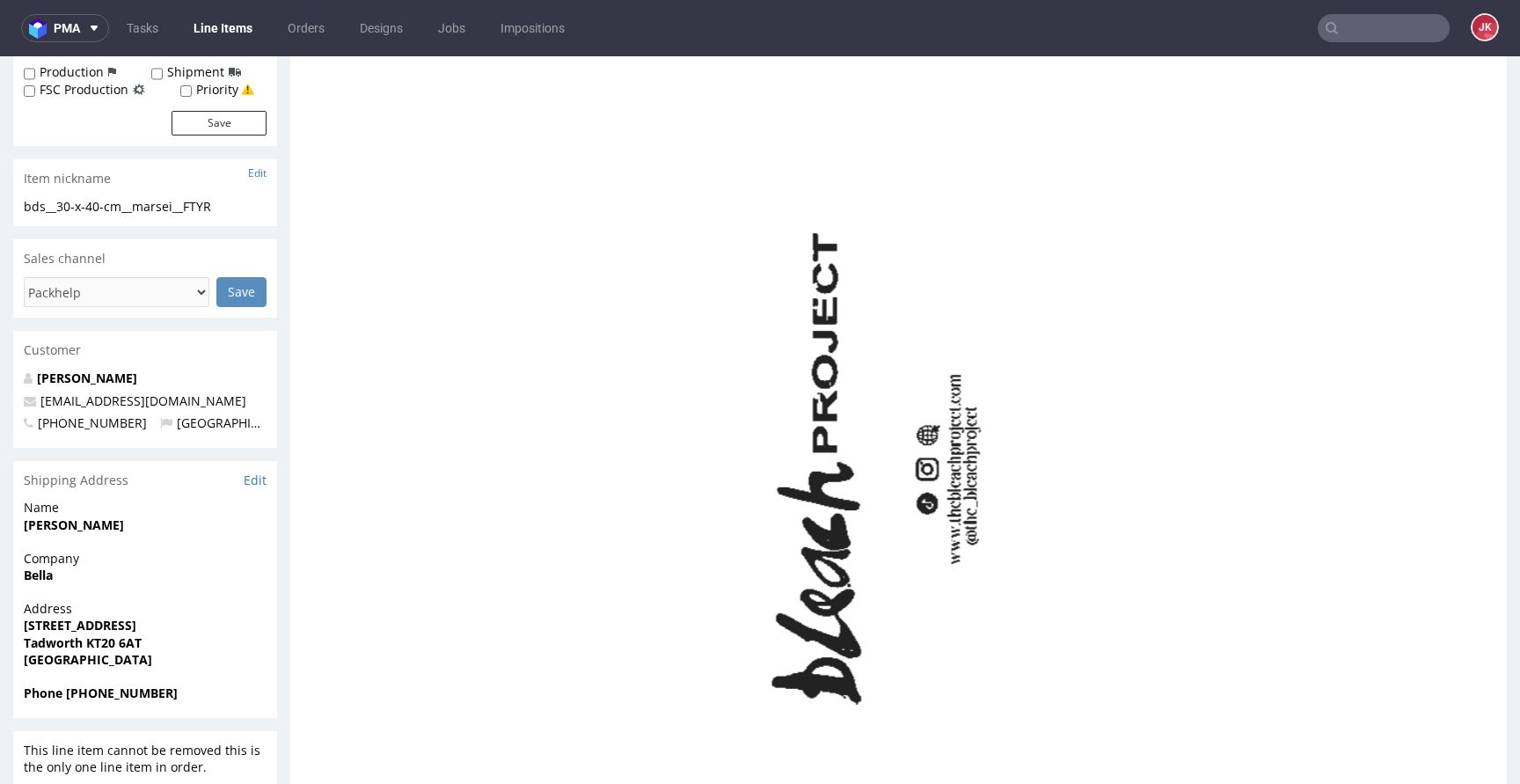
scroll to position [0, 0]
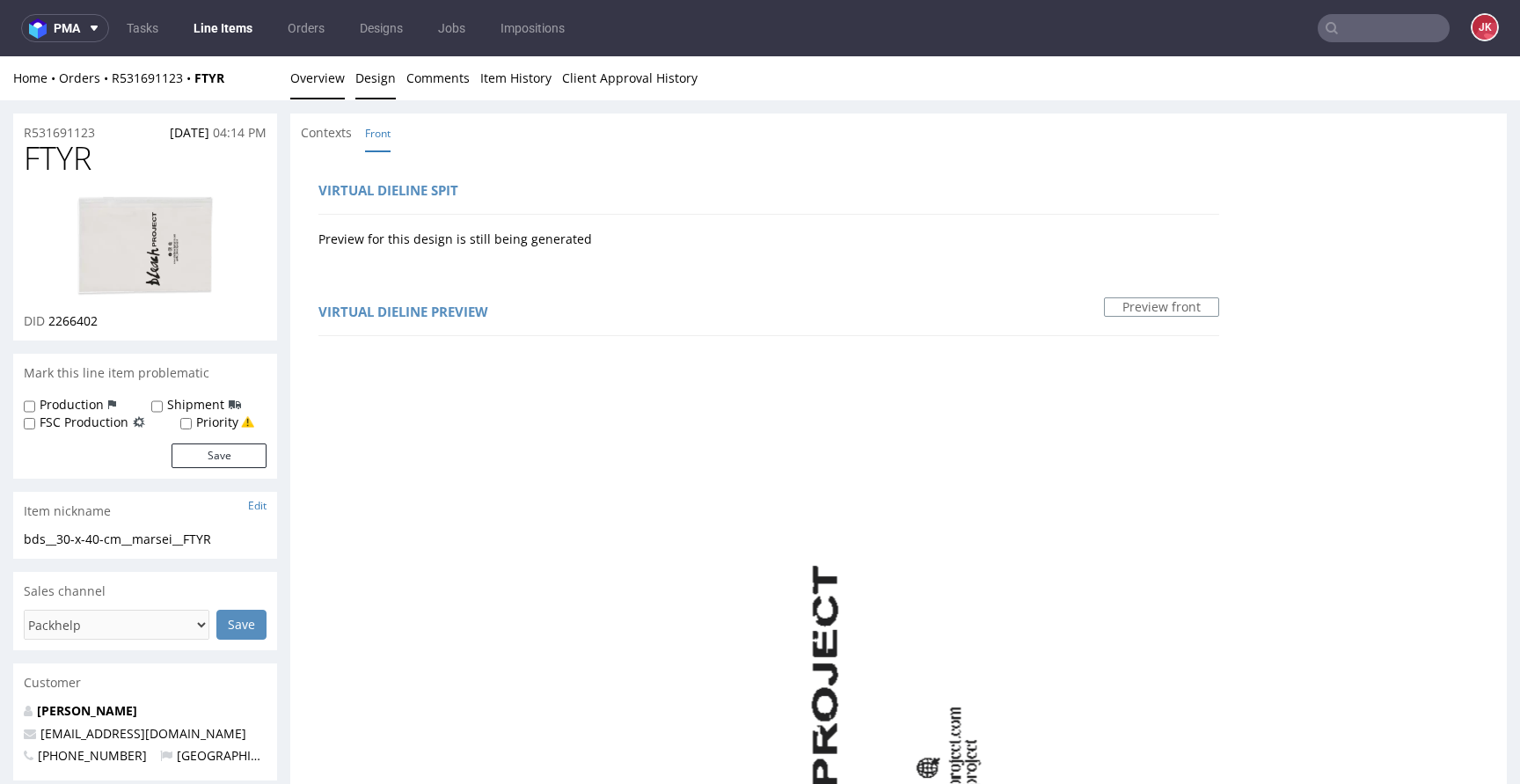
click at [311, 88] on link "Overview" at bounding box center [317, 78] width 55 height 43
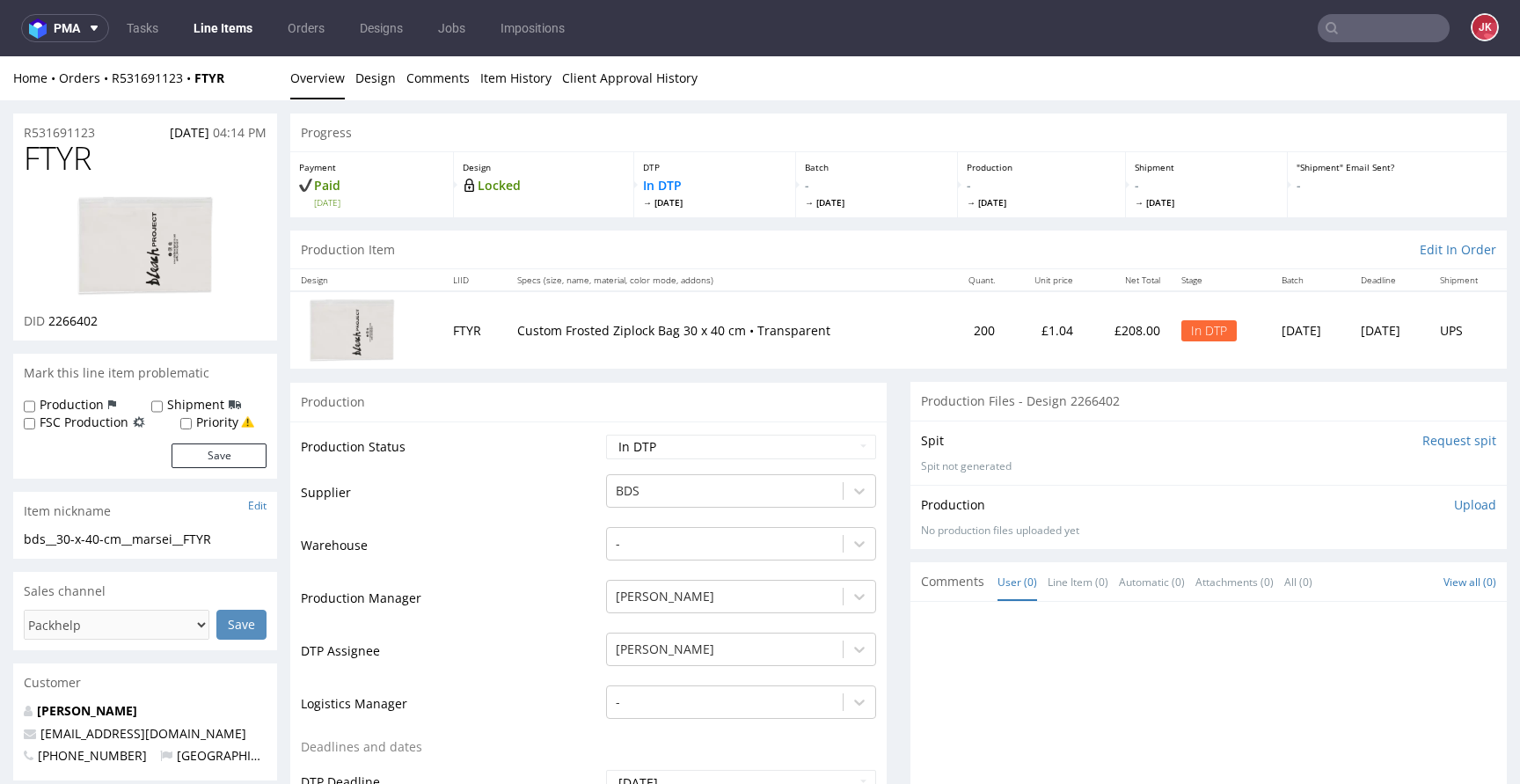
click at [155, 247] on img at bounding box center [145, 246] width 141 height 105
click at [537, 595] on td "Production Manager" at bounding box center [451, 605] width 300 height 53
click at [727, 456] on select "Waiting for Artwork Waiting for Diecut Waiting for Mockup Waiting for DTP Waiti…" at bounding box center [741, 447] width 270 height 25
select select "dtp_ca_needed"
click at [606, 435] on select "Waiting for Artwork Waiting for Diecut Waiting for Mockup Waiting for DTP Waiti…" at bounding box center [741, 447] width 270 height 25
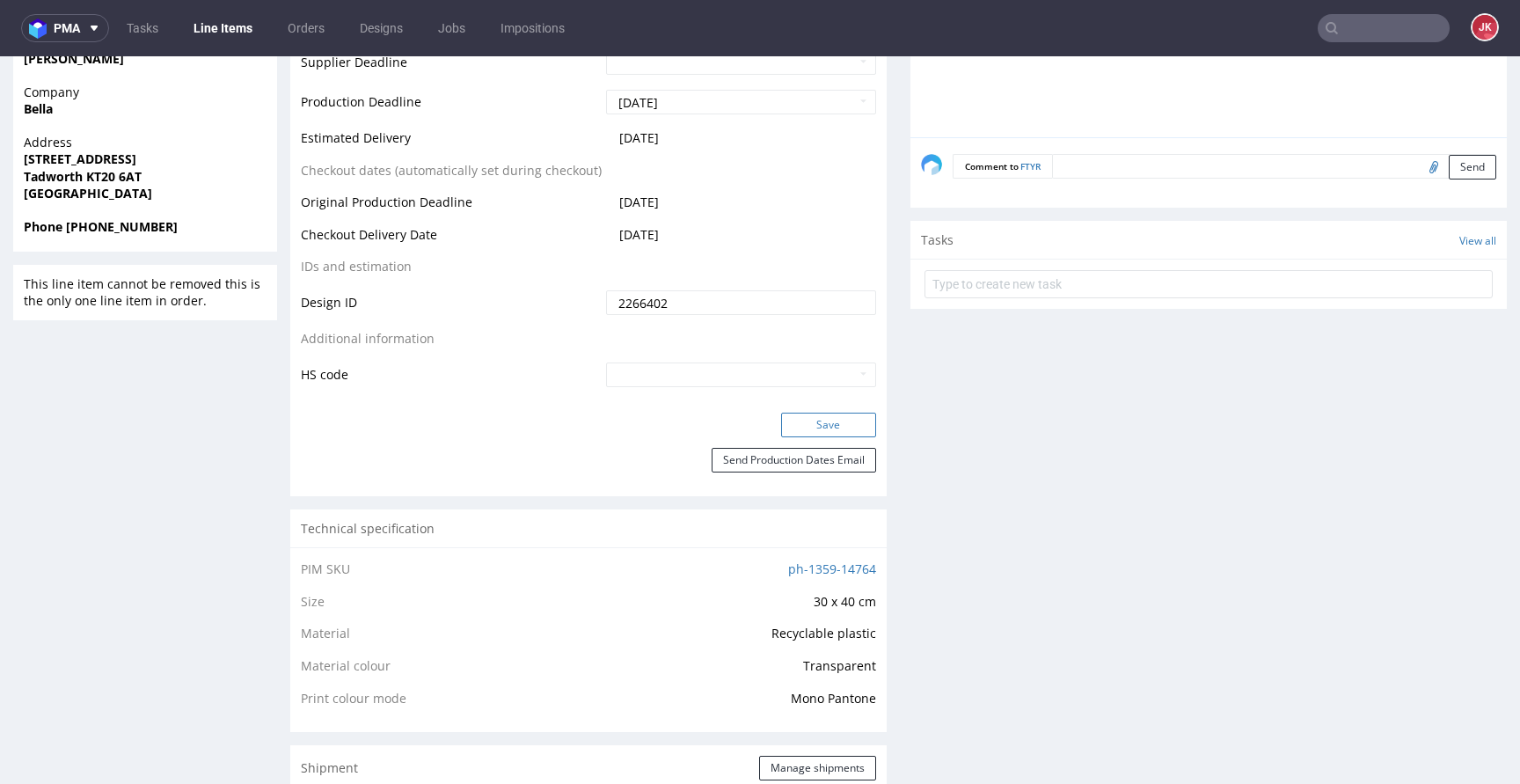
click at [791, 421] on button "Save" at bounding box center [828, 425] width 95 height 25
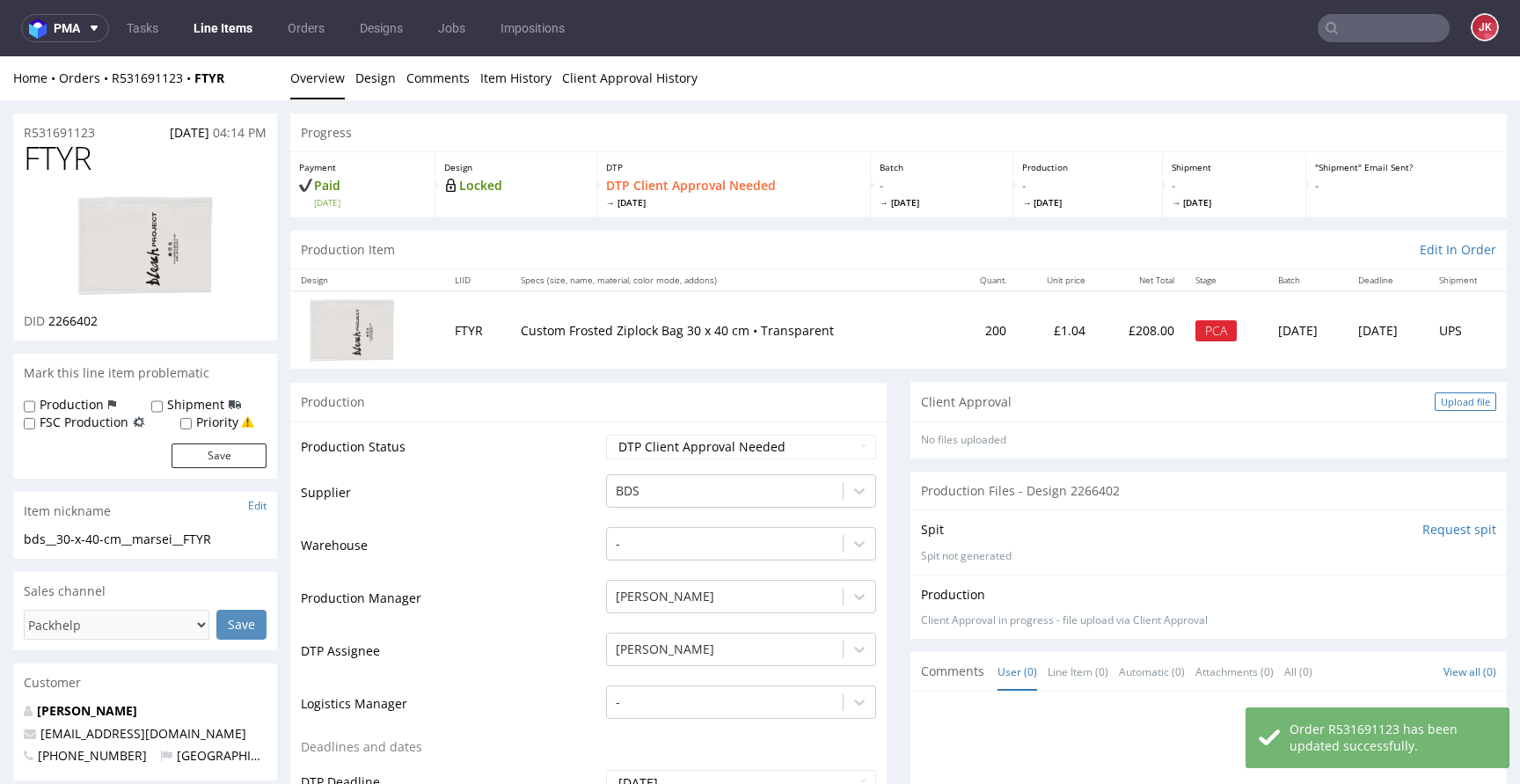
click at [1442, 407] on div "Upload file" at bounding box center [1464, 401] width 61 height 19
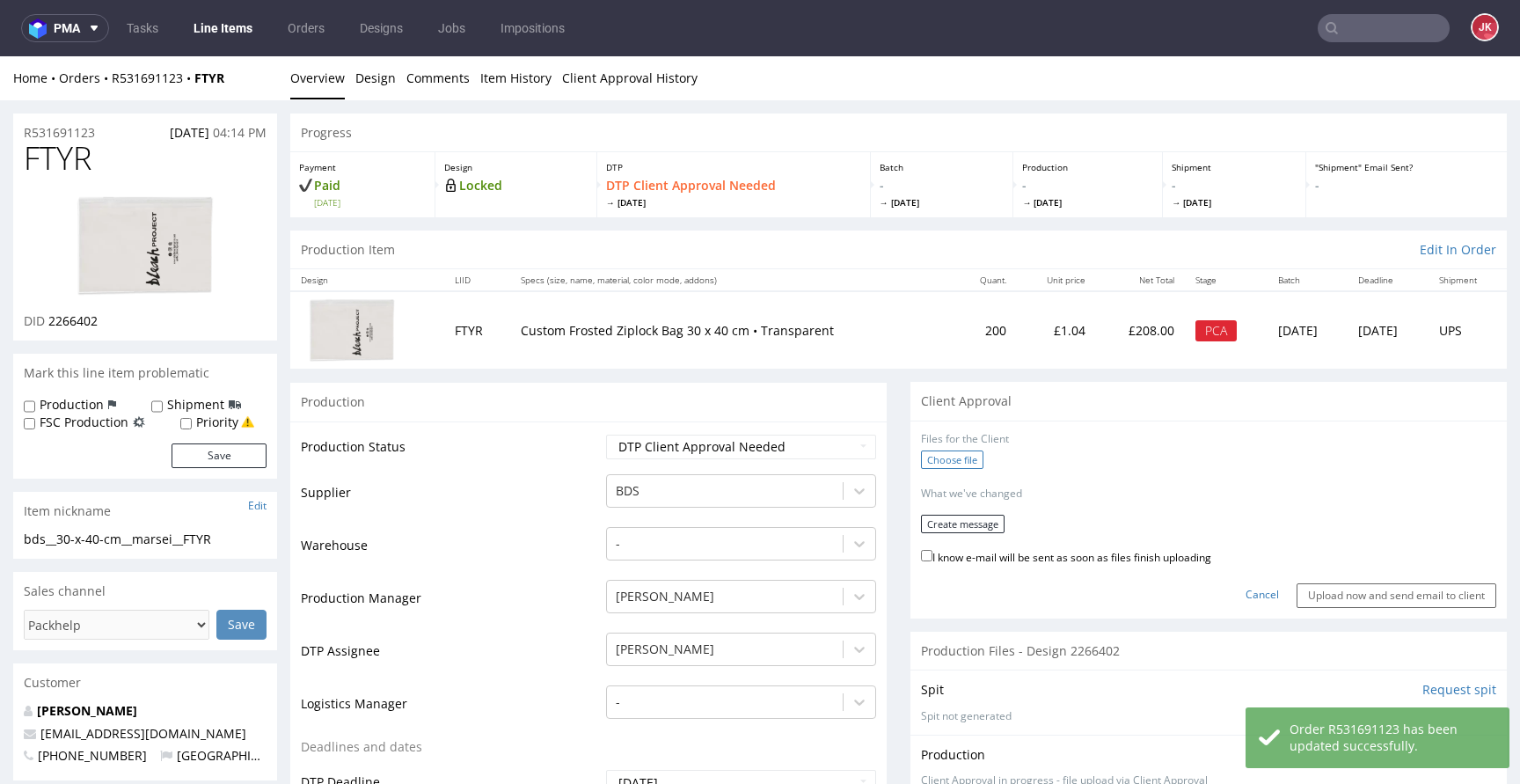
click at [935, 462] on label "Choose file" at bounding box center [952, 460] width 62 height 19
click at [0, 57] on input "Choose file" at bounding box center [0, 57] width 0 height 0
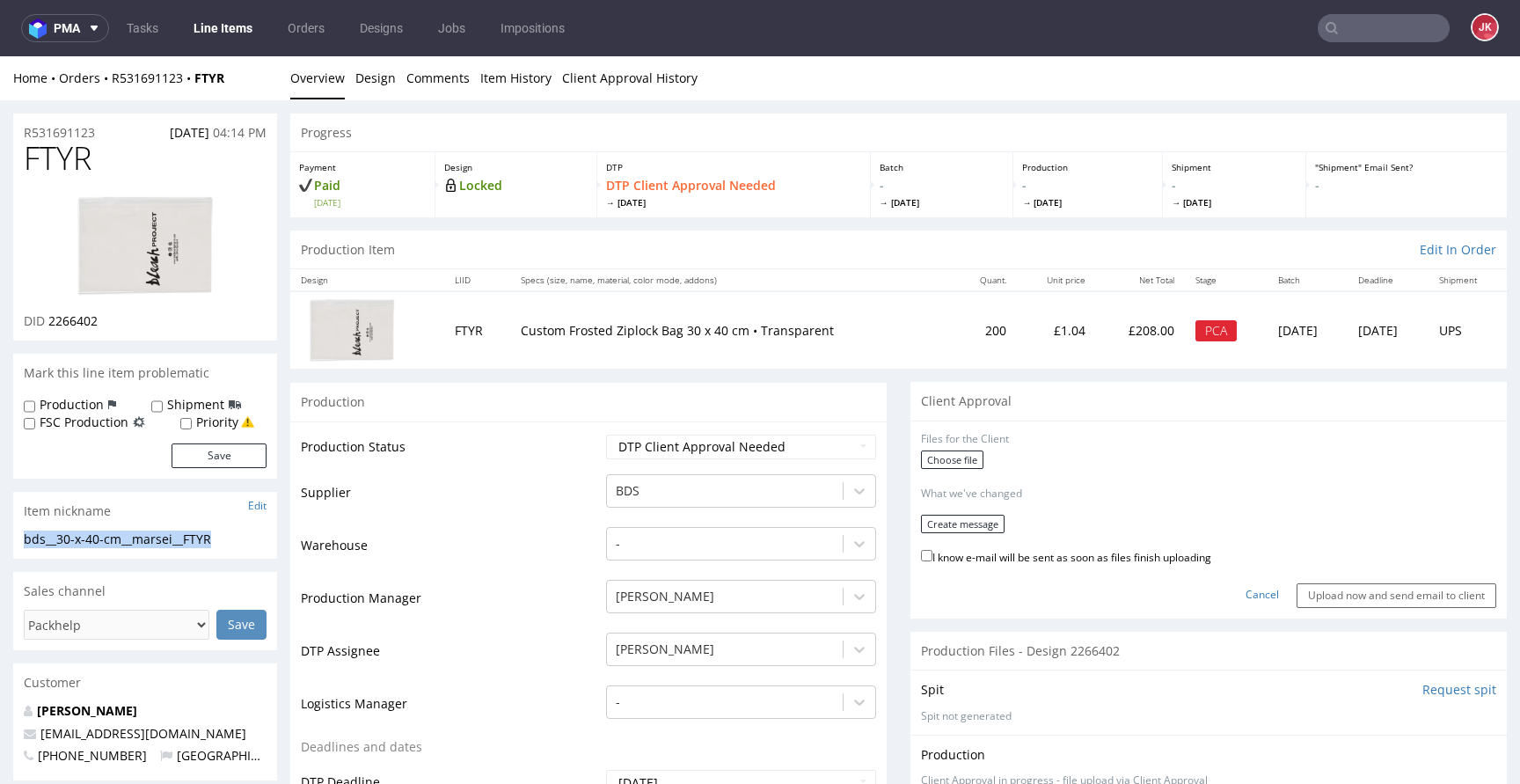
drag, startPoint x: 236, startPoint y: 530, endPoint x: 20, endPoint y: 532, distance: 216.0
click at [20, 532] on div "bds__30-x-40-cm__marsei__FTYR bds__30-x-40-cm __marsei__FTYR Update" at bounding box center [145, 544] width 264 height 28
copy div "bds__30-x-40-cm__marsei__FTYR"
drag, startPoint x: 123, startPoint y: 130, endPoint x: 112, endPoint y: 145, distance: 18.6
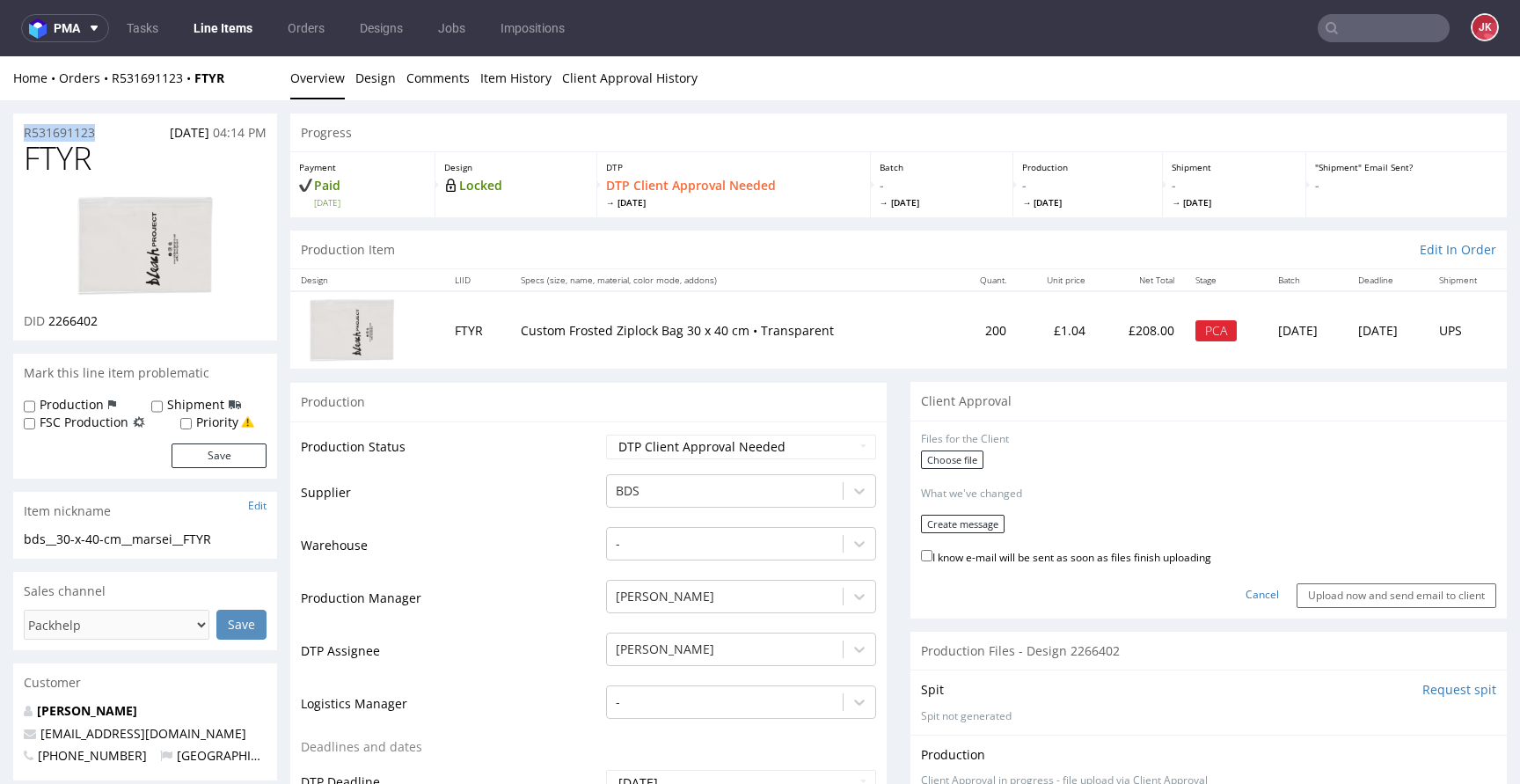
copy p "R531691123"
drag, startPoint x: 48, startPoint y: 323, endPoint x: 142, endPoint y: 319, distance: 94.1
click at [141, 319] on div "DID 2266402" at bounding box center [145, 321] width 243 height 18
copy span "2266402"
click at [953, 455] on label "Choose file" at bounding box center [952, 460] width 62 height 19
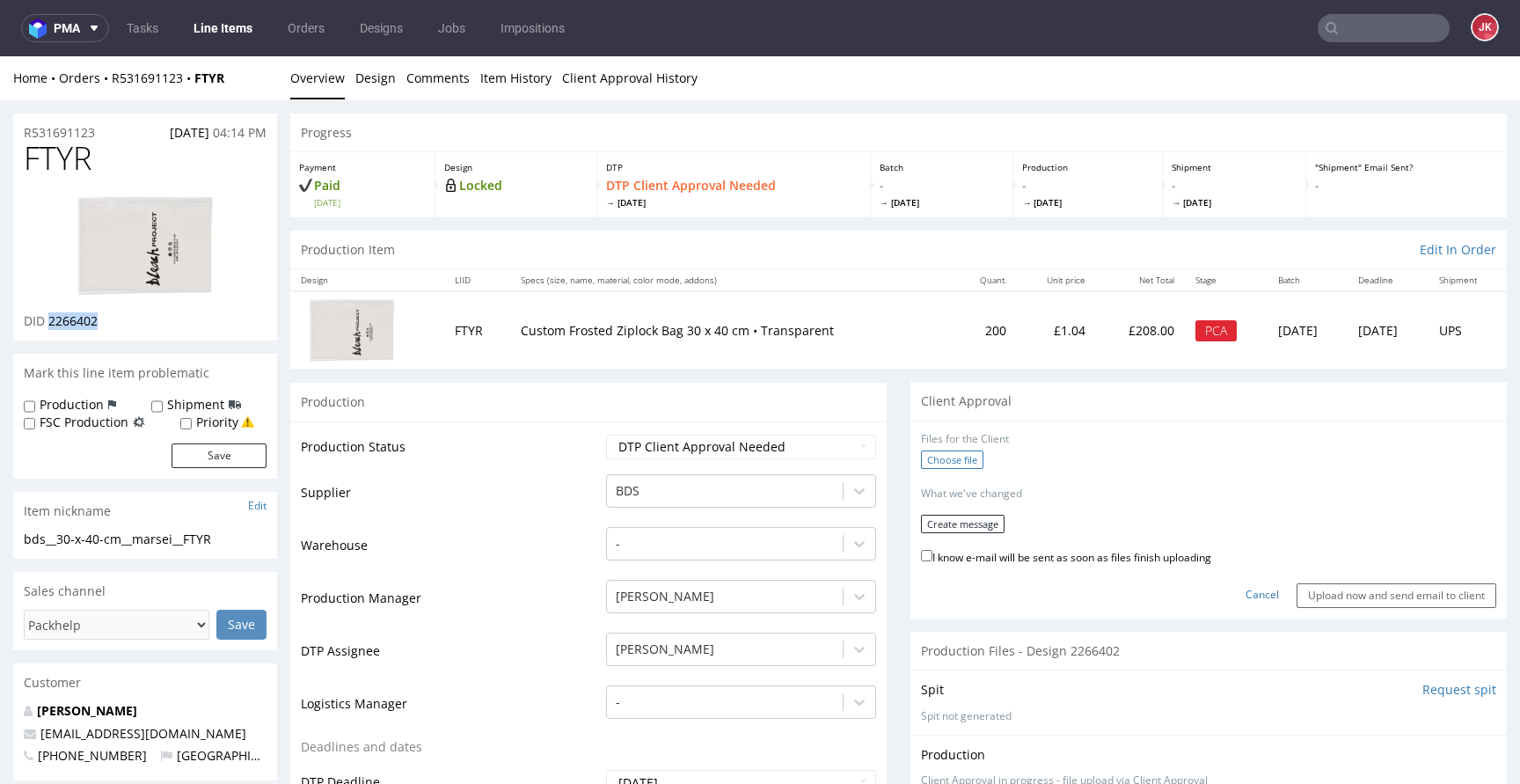
click at [0, 57] on input "Choose file" at bounding box center [0, 57] width 0 height 0
click at [944, 526] on button "Create message" at bounding box center [963, 519] width 83 height 19
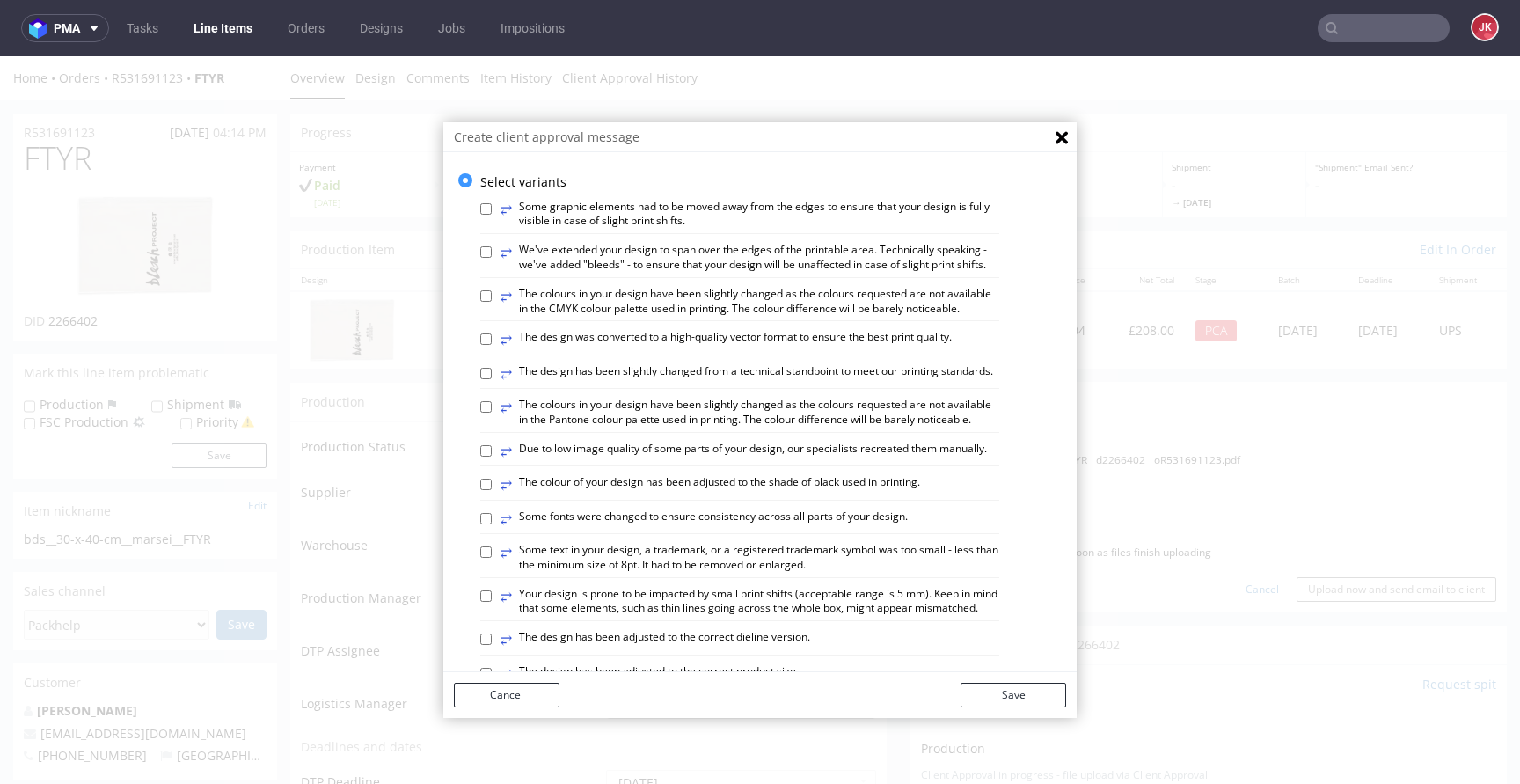
click at [640, 349] on label "⥂ The design was converted to a high-quality vector format to ensure the best p…" at bounding box center [726, 339] width 452 height 19
click at [491, 345] on input "⥂ The design was converted to a high-quality vector format to ensure the best p…" at bounding box center [486, 339] width 11 height 11
checkbox input "true"
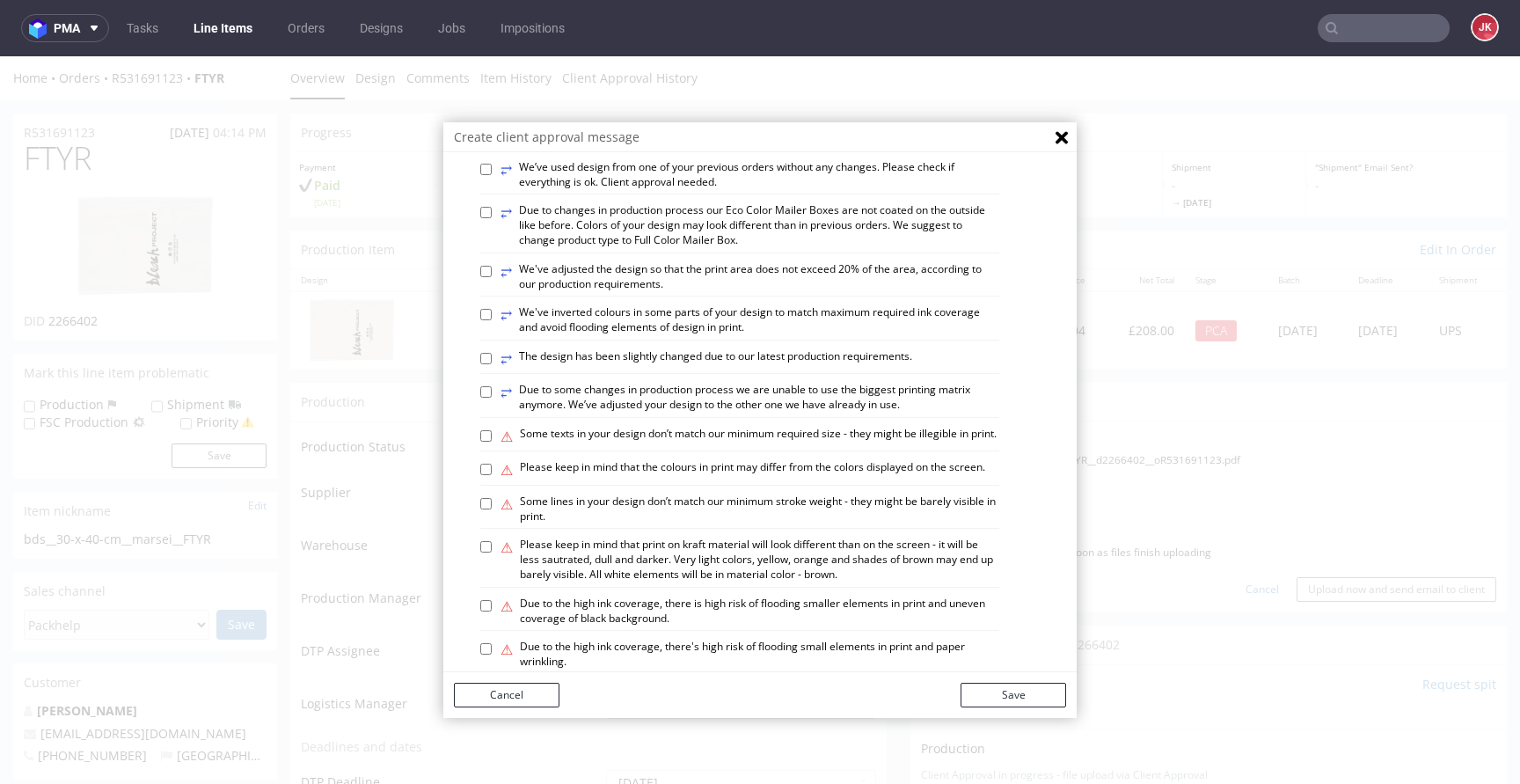
scroll to position [769, 0]
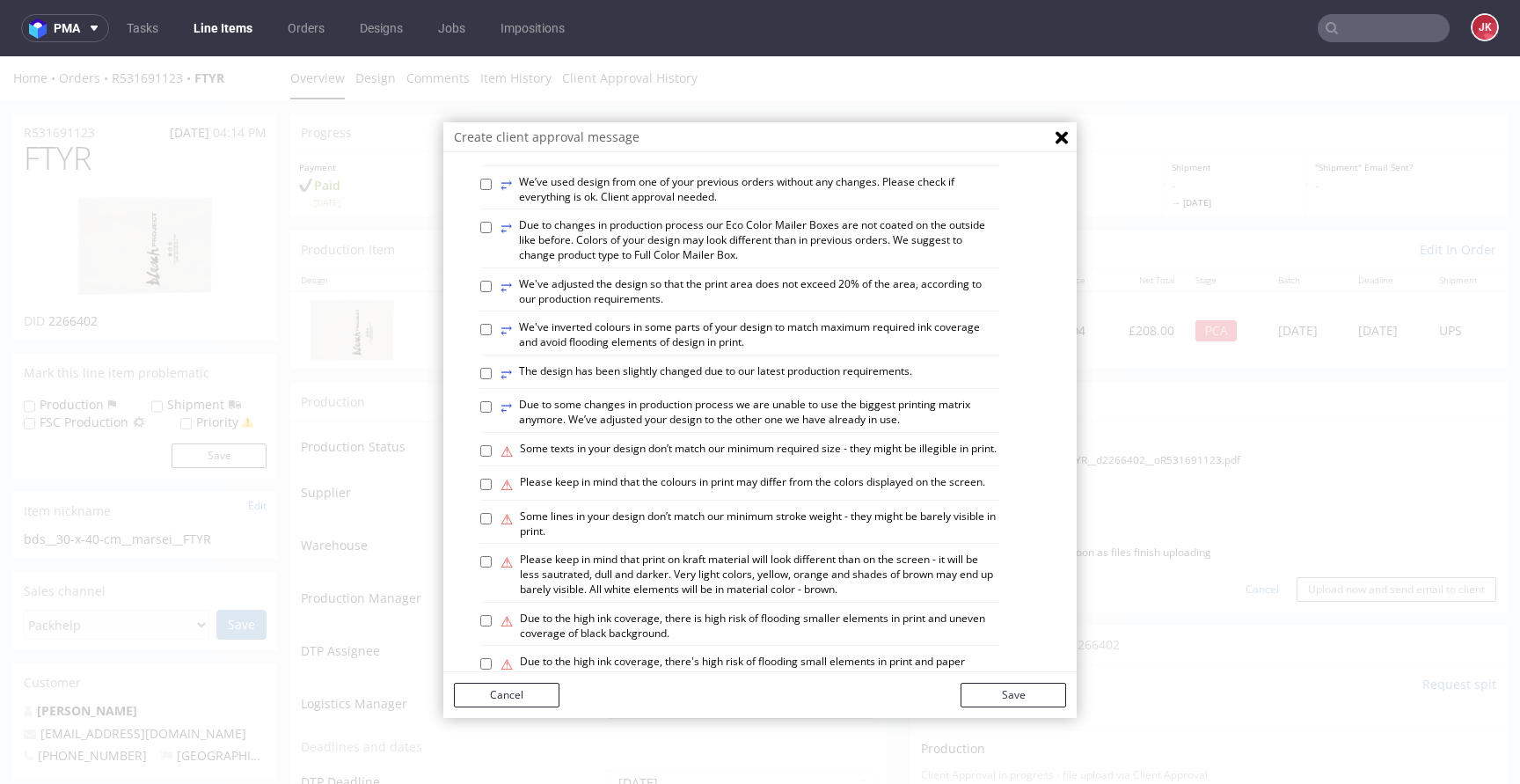
click at [643, 205] on label "⥂ We’ve used design from one of your previous orders without any changes. Pleas…" at bounding box center [750, 190] width 499 height 30
click at [491, 190] on input "⥂ We’ve used design from one of your previous orders without any changes. Pleas…" at bounding box center [486, 184] width 11 height 11
checkbox input "true"
click at [989, 693] on button "Save" at bounding box center [1014, 694] width 106 height 25
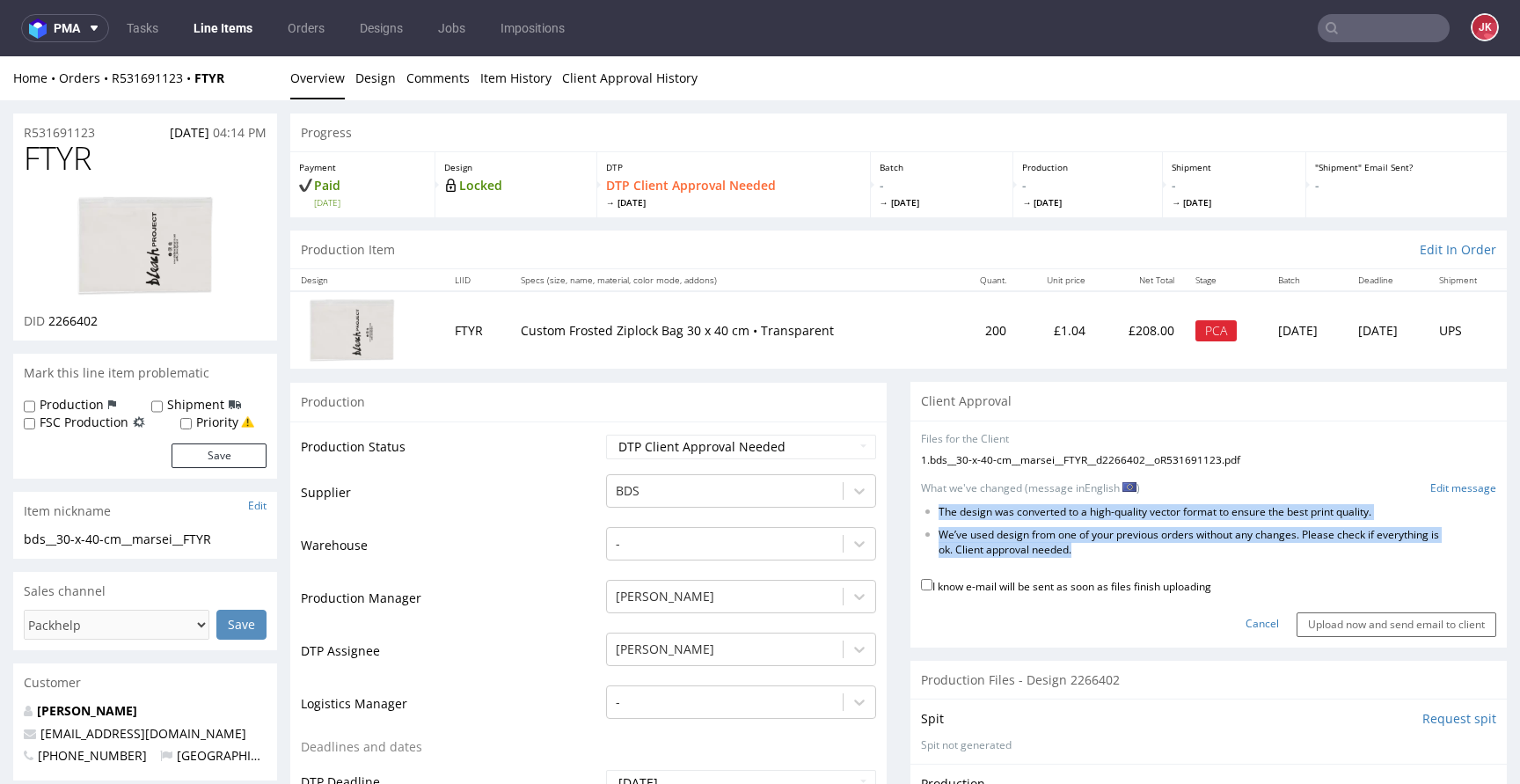
drag, startPoint x: 926, startPoint y: 507, endPoint x: 1169, endPoint y: 551, distance: 247.0
click at [1169, 551] on ul "The design was converted to a high-quality vector format to ensure the best pri…" at bounding box center [1208, 531] width 575 height 53
copy ul "The design was converted to a high-quality vector format to ensure the best pri…"
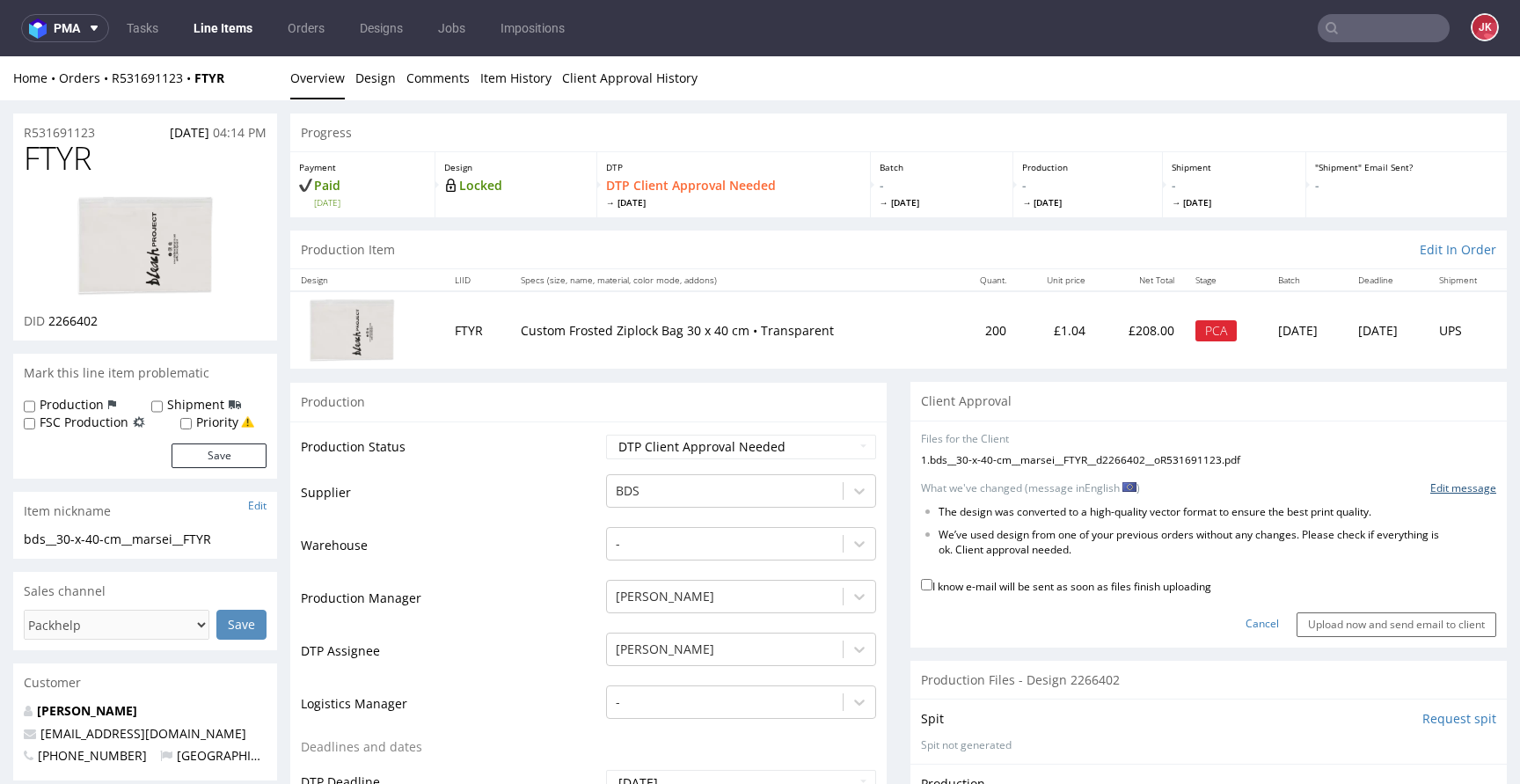
click at [1435, 490] on link "Edit message" at bounding box center [1463, 488] width 66 height 15
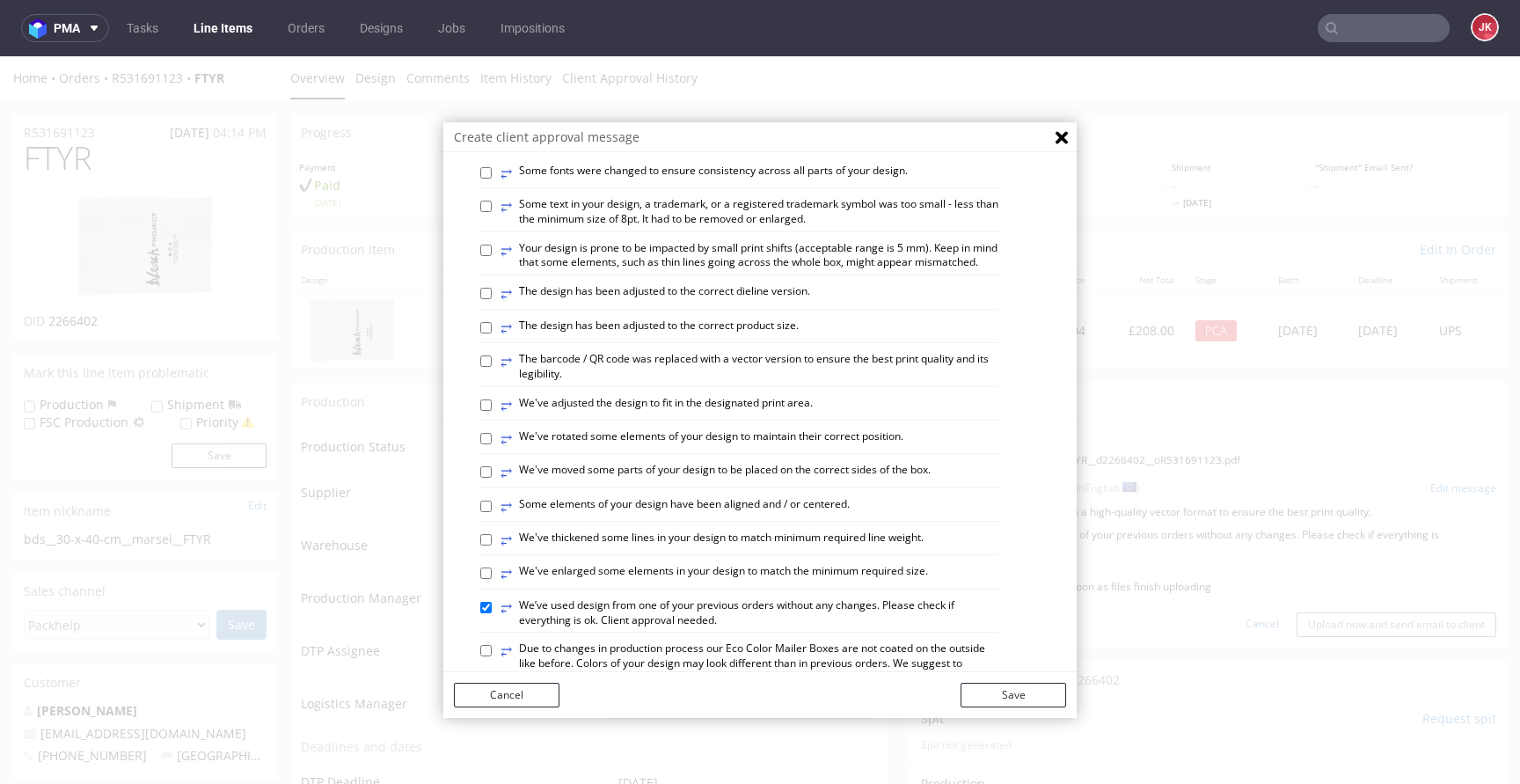
scroll to position [1026, 0]
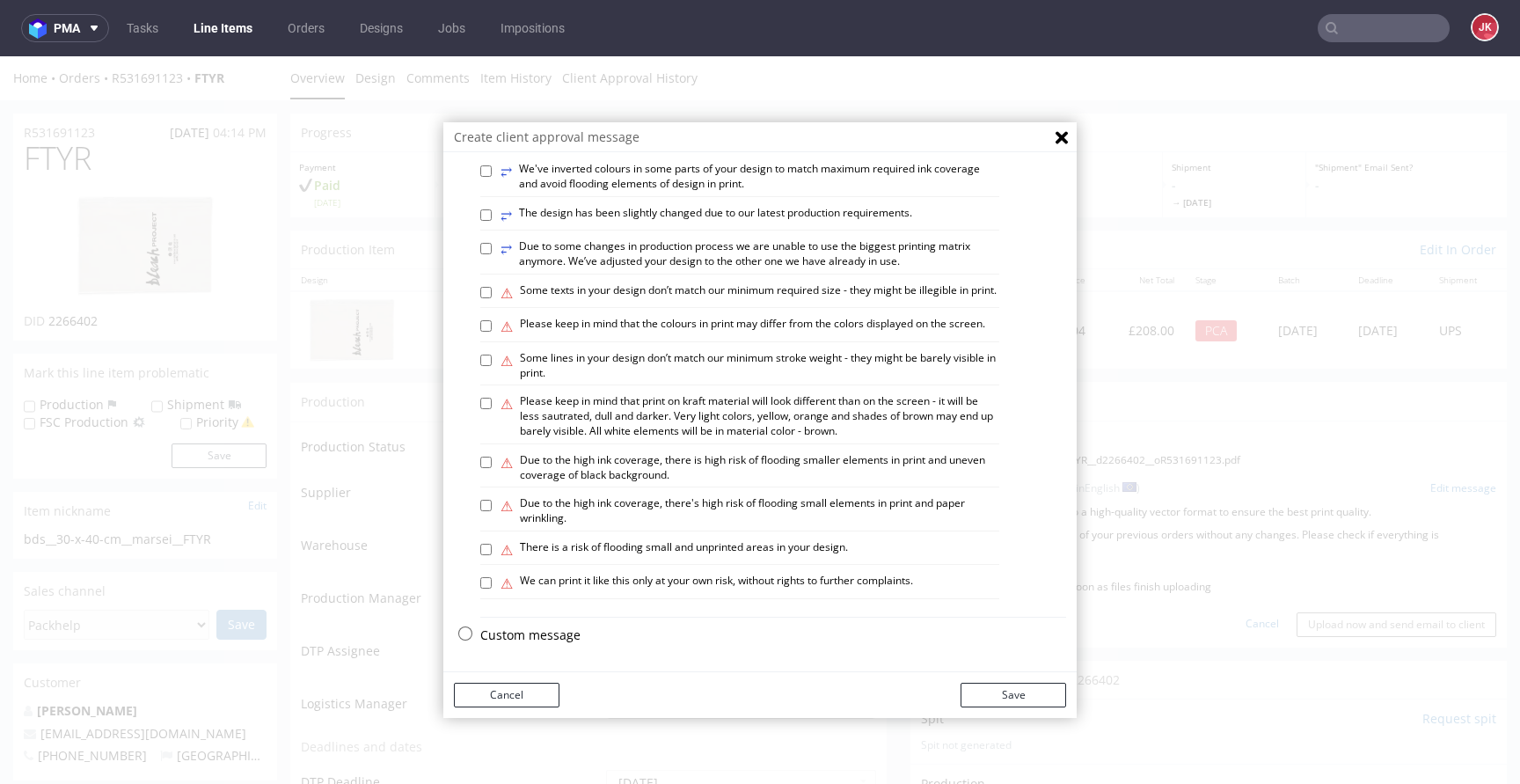
click at [489, 635] on p "Custom message" at bounding box center [773, 635] width 586 height 18
checkbox input "false"
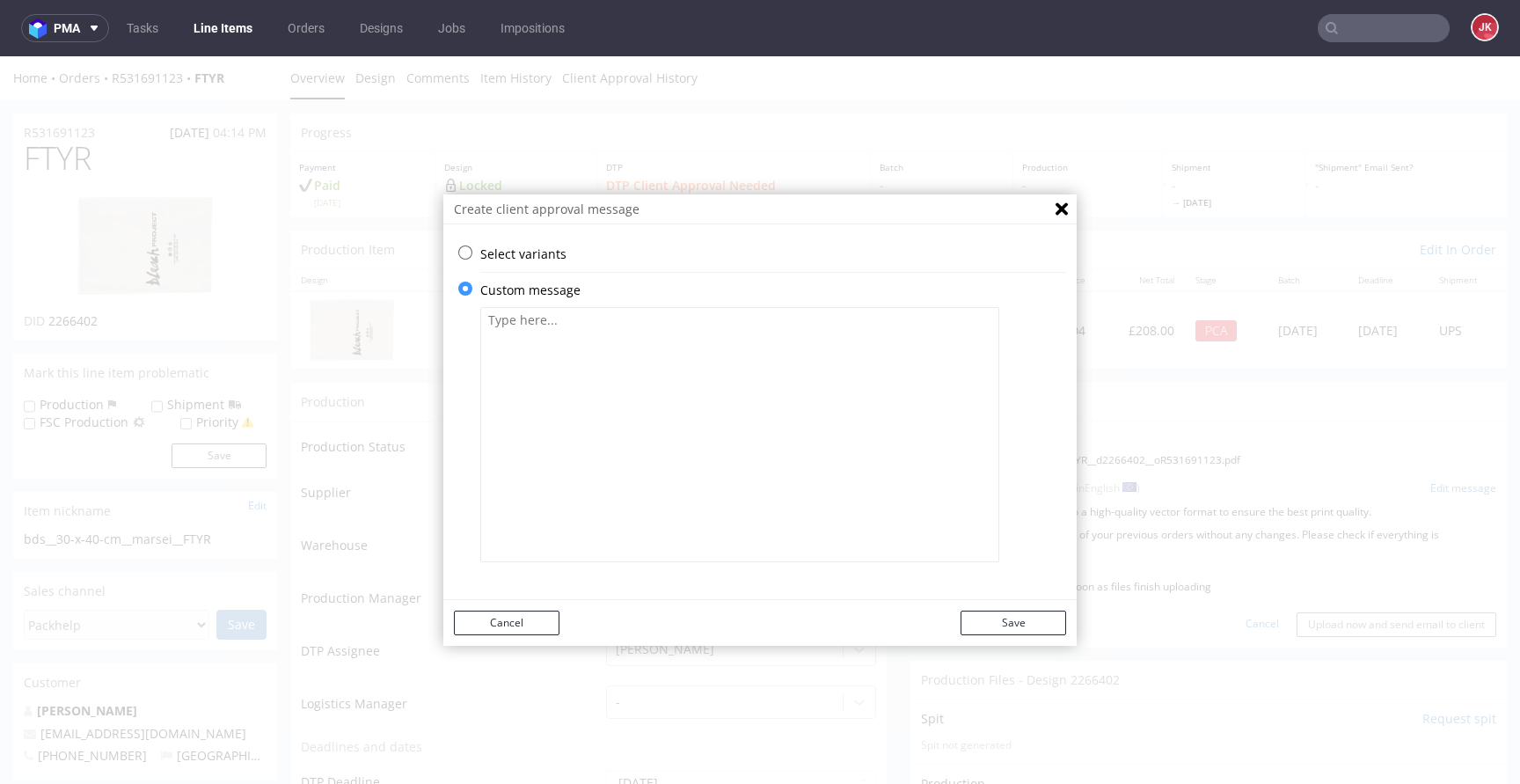
click at [686, 443] on textarea at bounding box center [739, 435] width 519 height 255
paste textarea "The design was converted to a high-quality vector format to ensure the best pri…"
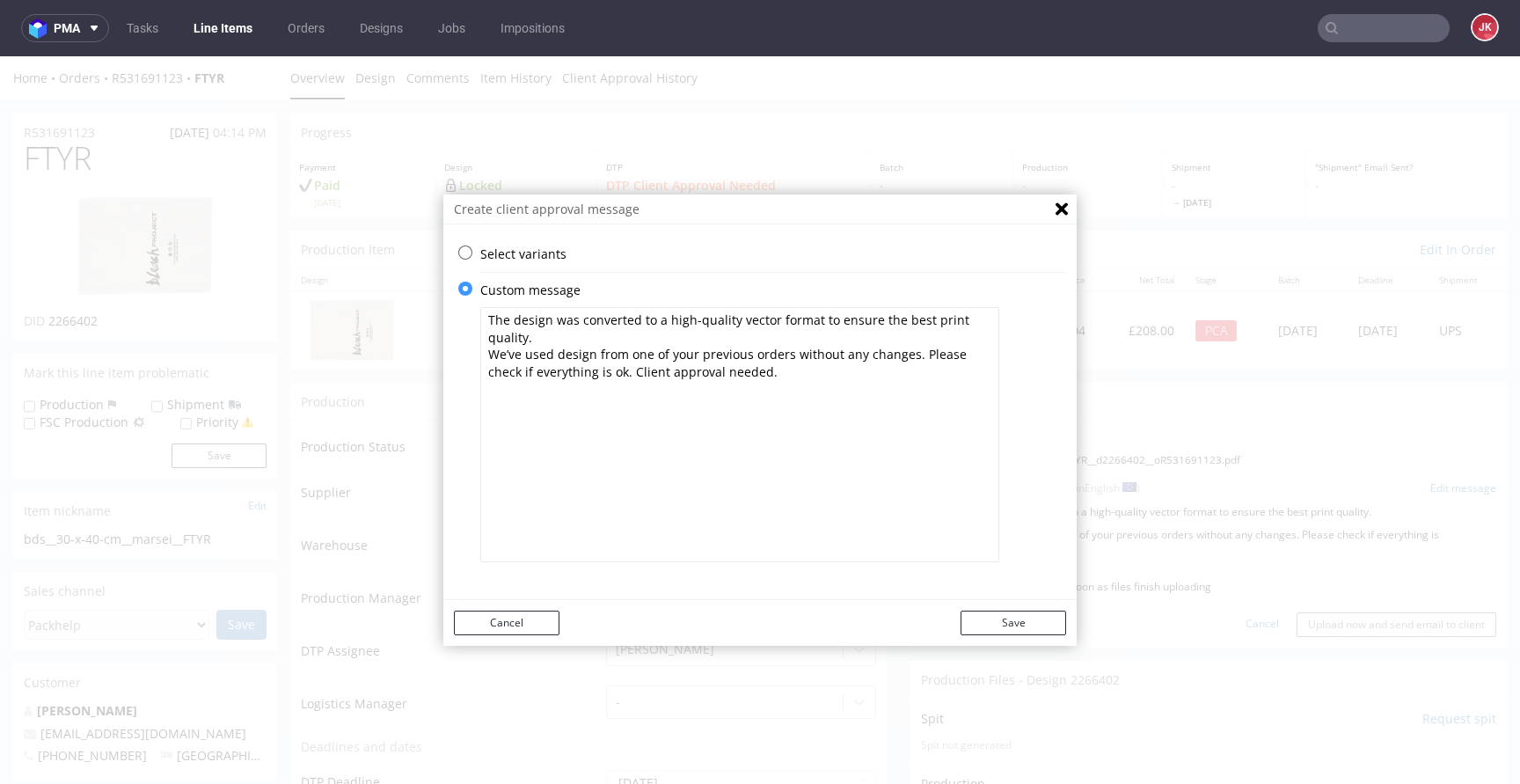
drag, startPoint x: 907, startPoint y: 373, endPoint x: 906, endPoint y: 355, distance: 18.0
click at [906, 355] on textarea "The design was converted to a high-quality vector format to ensure the best pri…" at bounding box center [739, 435] width 519 height 255
drag, startPoint x: 935, startPoint y: 354, endPoint x: 459, endPoint y: 361, distance: 476.1
click at [459, 361] on div "Select variants ⥂ Some graphic elements had to be moved away from the edges to …" at bounding box center [760, 413] width 633 height 334
click at [482, 318] on textarea "The design was converted to a high-quality vector format to ensure the best pri…" at bounding box center [739, 435] width 519 height 255
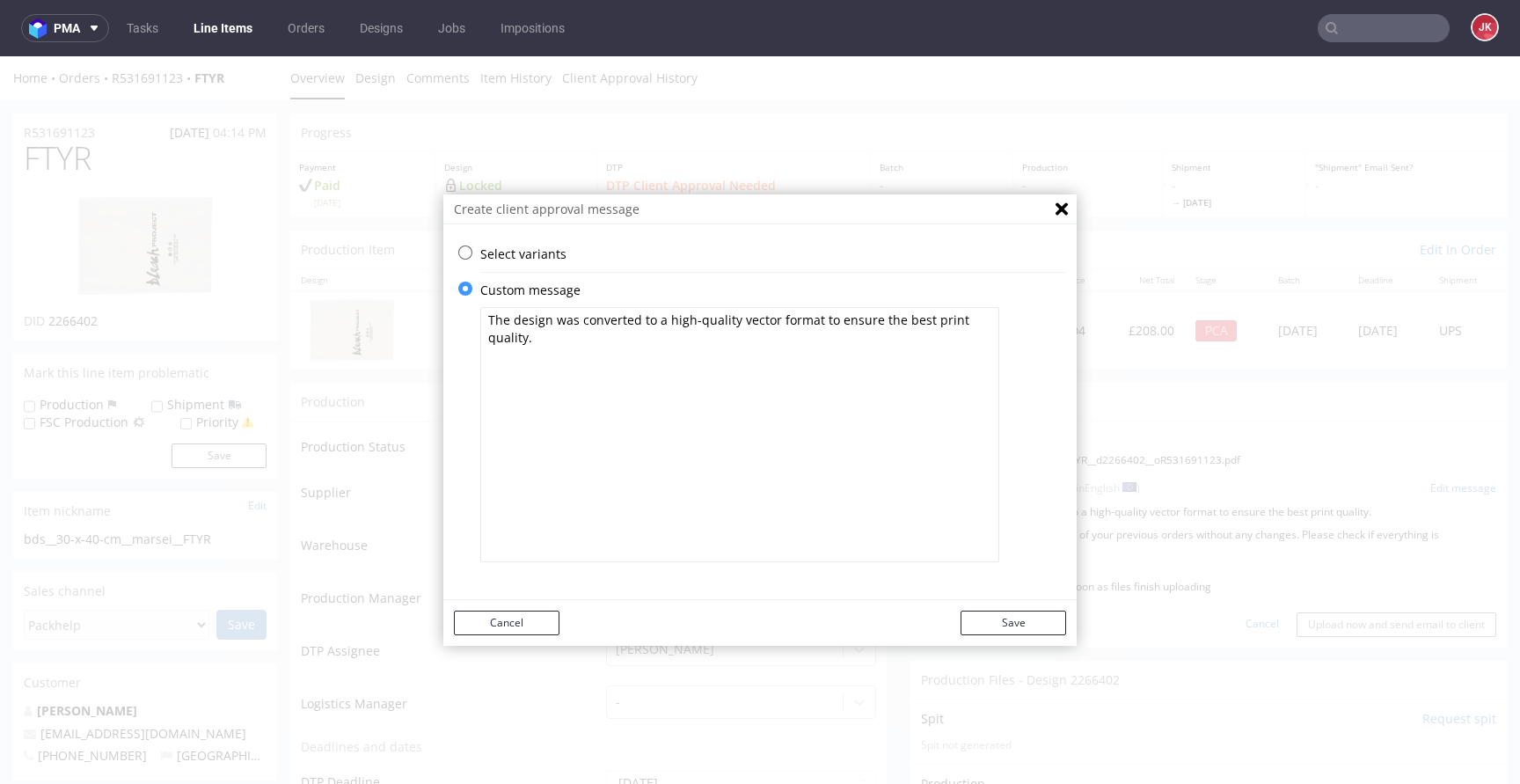
paste textarea "Please check if everything is ok. Client approval needed."
click at [565, 361] on textarea "Please check if everything is ok. Client approval needed. The design was conver…" at bounding box center [739, 435] width 519 height 255
type textarea "Please check if everything is ok. Client approval needed. The design was conver…"
click at [1012, 619] on button "Save" at bounding box center [1014, 622] width 106 height 25
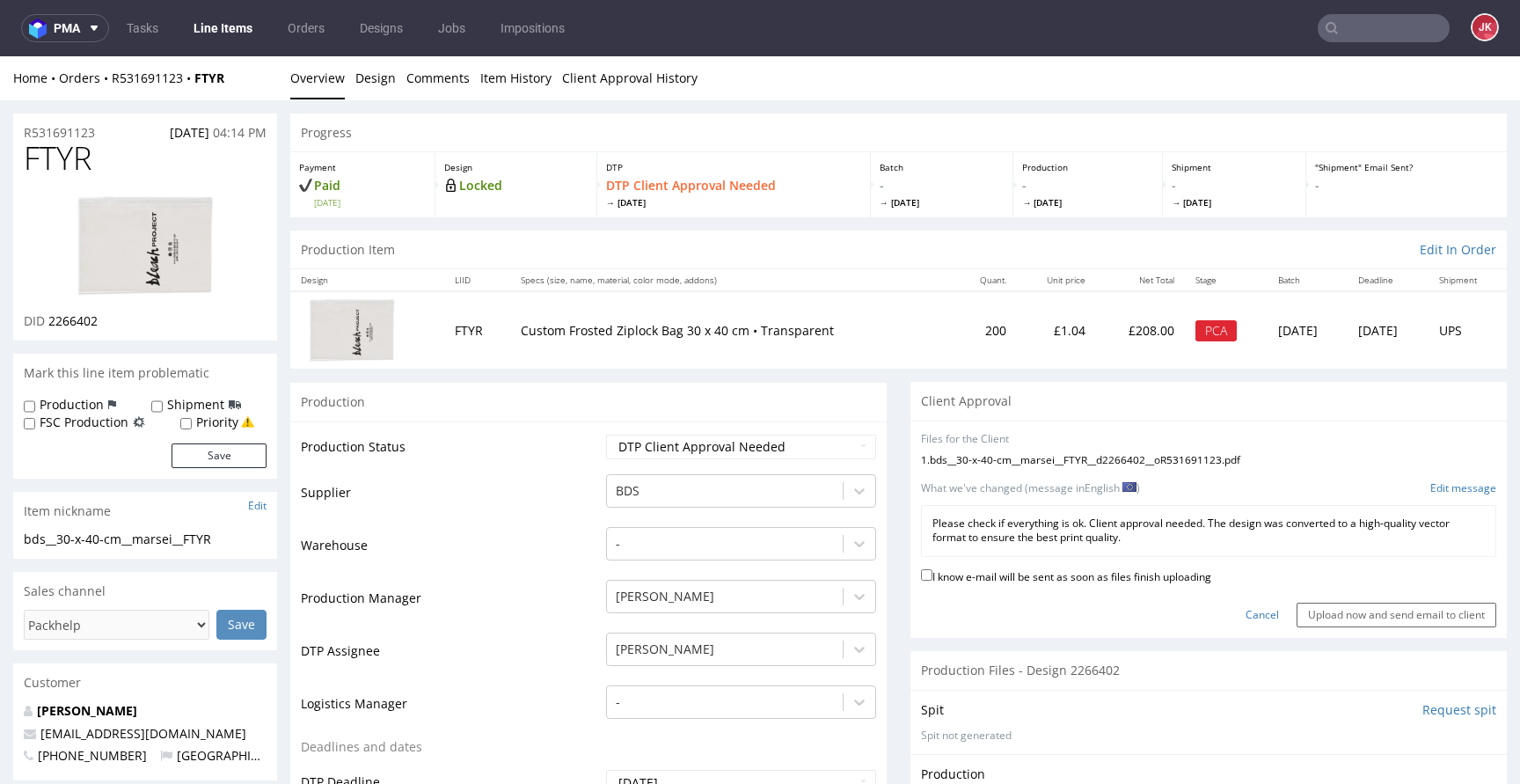
click at [1017, 577] on label "I know e-mail will be sent as soon as files finish uploading" at bounding box center [1066, 575] width 290 height 19
click at [932, 577] on input "I know e-mail will be sent as soon as files finish uploading" at bounding box center [927, 574] width 11 height 11
checkbox input "true"
click at [1361, 619] on input "Upload now and send email to client" at bounding box center [1395, 615] width 199 height 25
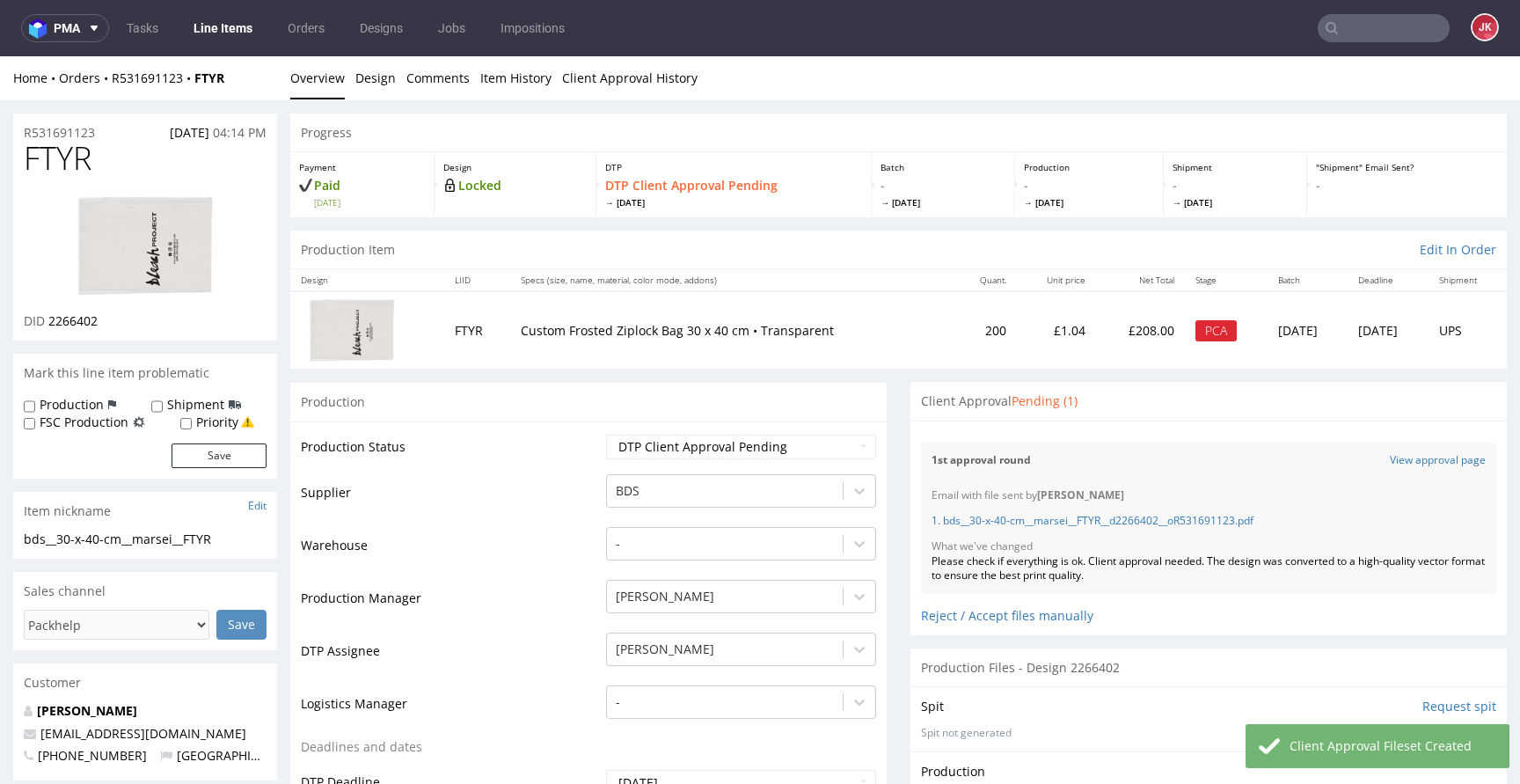
click at [1120, 562] on div "Please check if everything is ok. Client approval needed. The design was conver…" at bounding box center [1208, 570] width 555 height 30
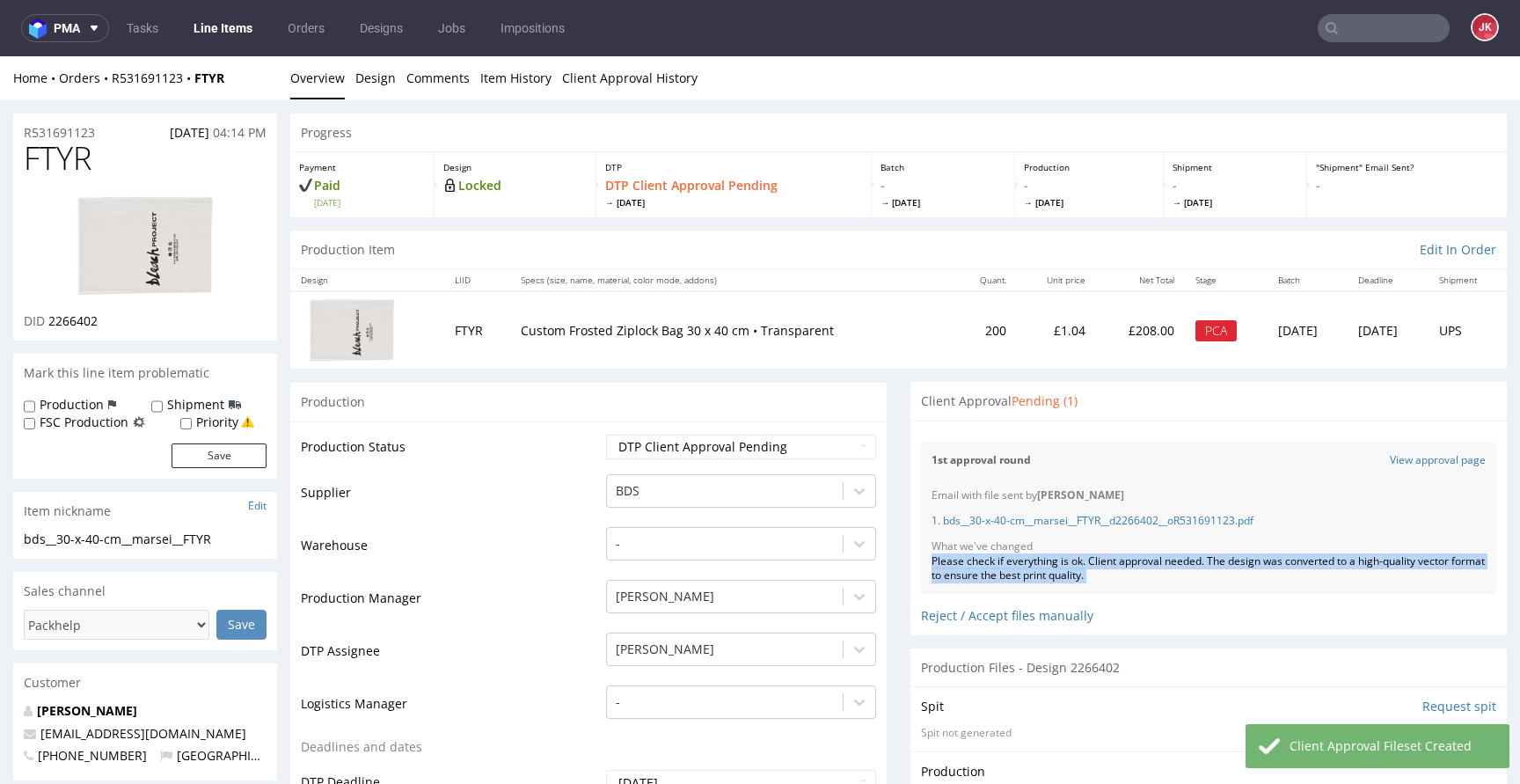
click at [1120, 562] on div "Please check if everything is ok. Client approval needed. The design was conver…" at bounding box center [1208, 570] width 555 height 30
copy div "Please check if everything is ok. Client approval needed. The design was conver…"
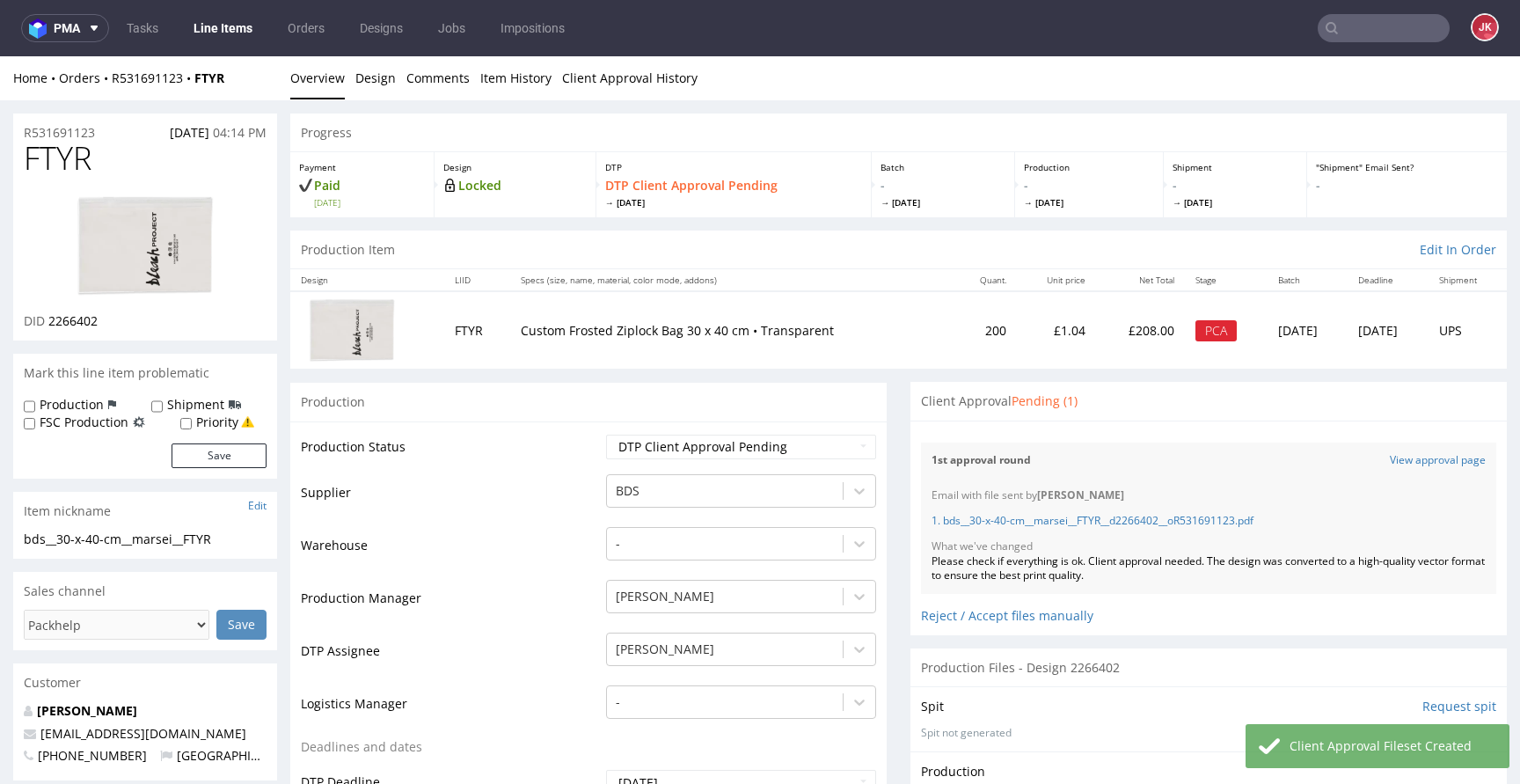
click at [62, 157] on span "FTYR" at bounding box center [58, 158] width 68 height 35
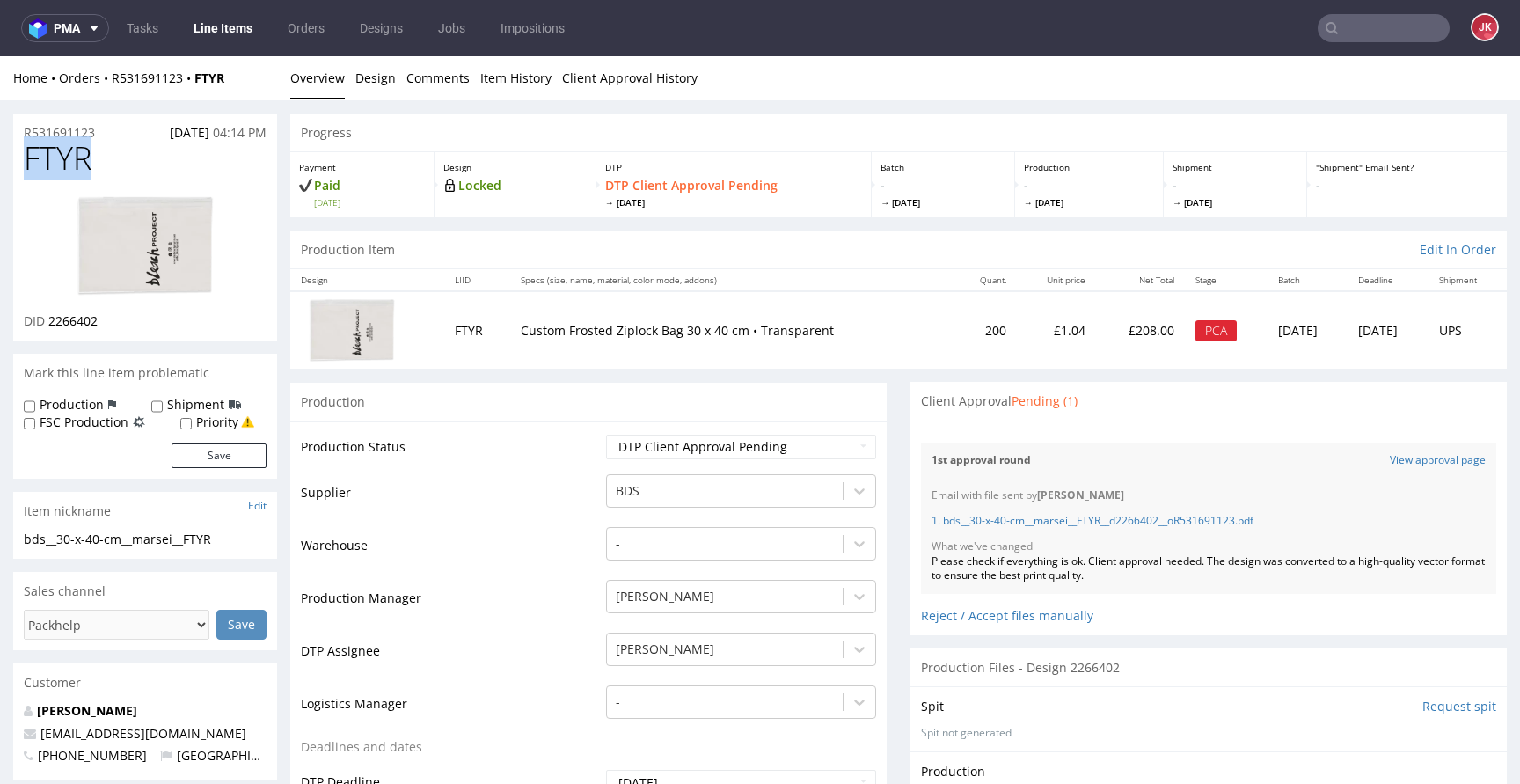
click at [62, 157] on span "FTYR" at bounding box center [58, 158] width 68 height 35
copy span "FTYR"
click at [570, 448] on td "Production Status" at bounding box center [451, 452] width 300 height 40
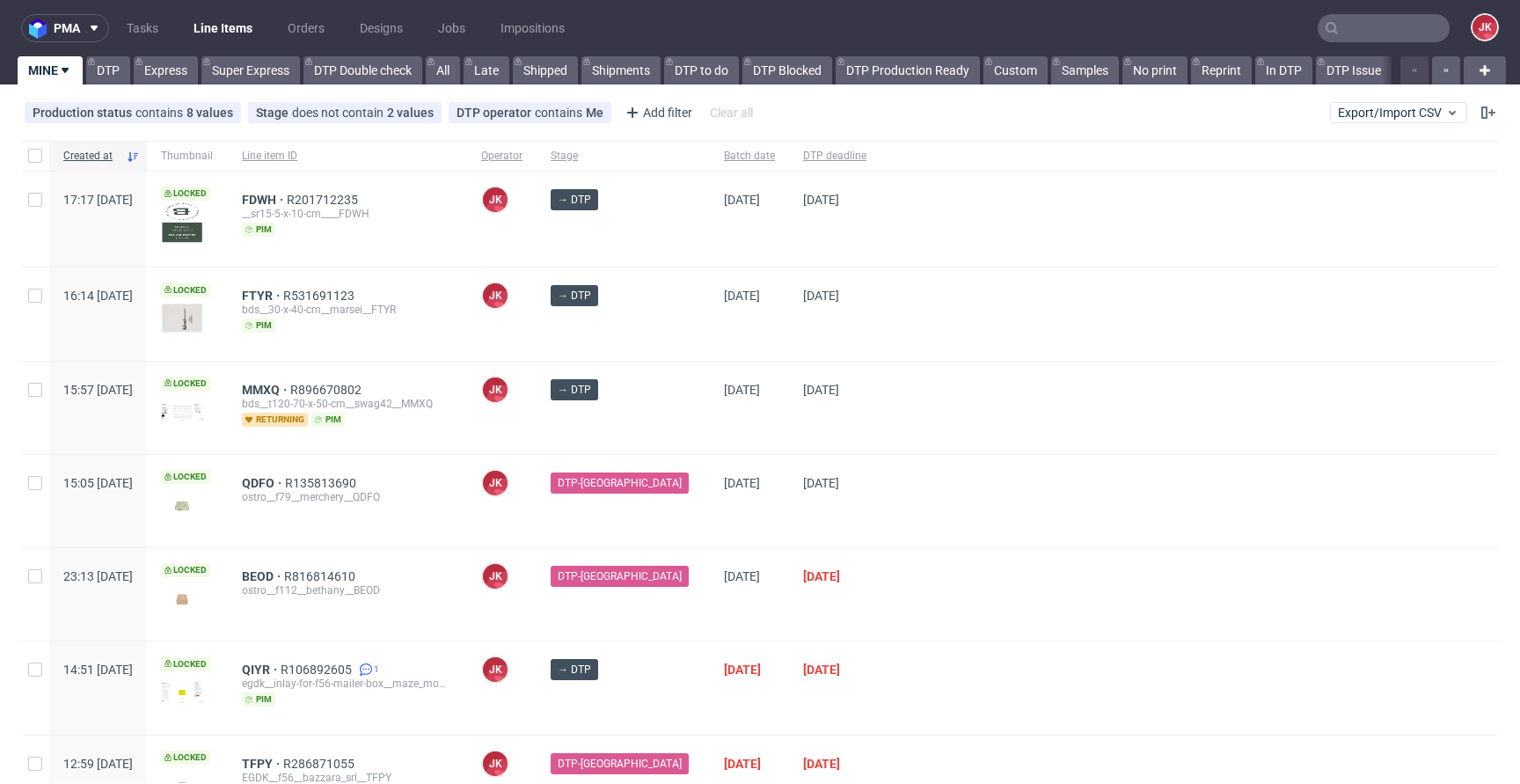
click at [913, 427] on div at bounding box center [1189, 408] width 618 height 93
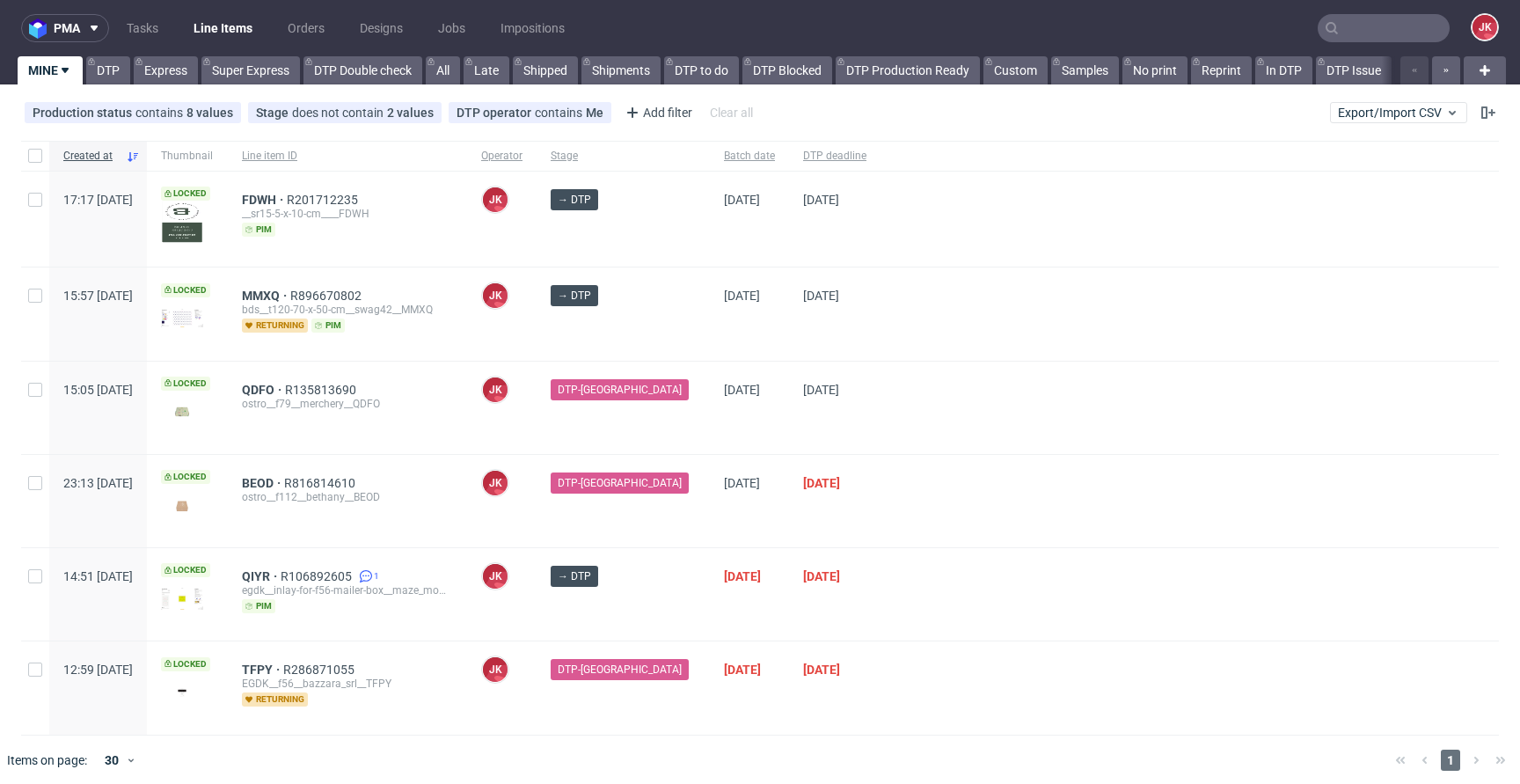
click at [897, 275] on div at bounding box center [1189, 314] width 618 height 93
click at [287, 196] on span "FDWH" at bounding box center [264, 199] width 44 height 14
click at [952, 352] on div at bounding box center [1189, 314] width 618 height 93
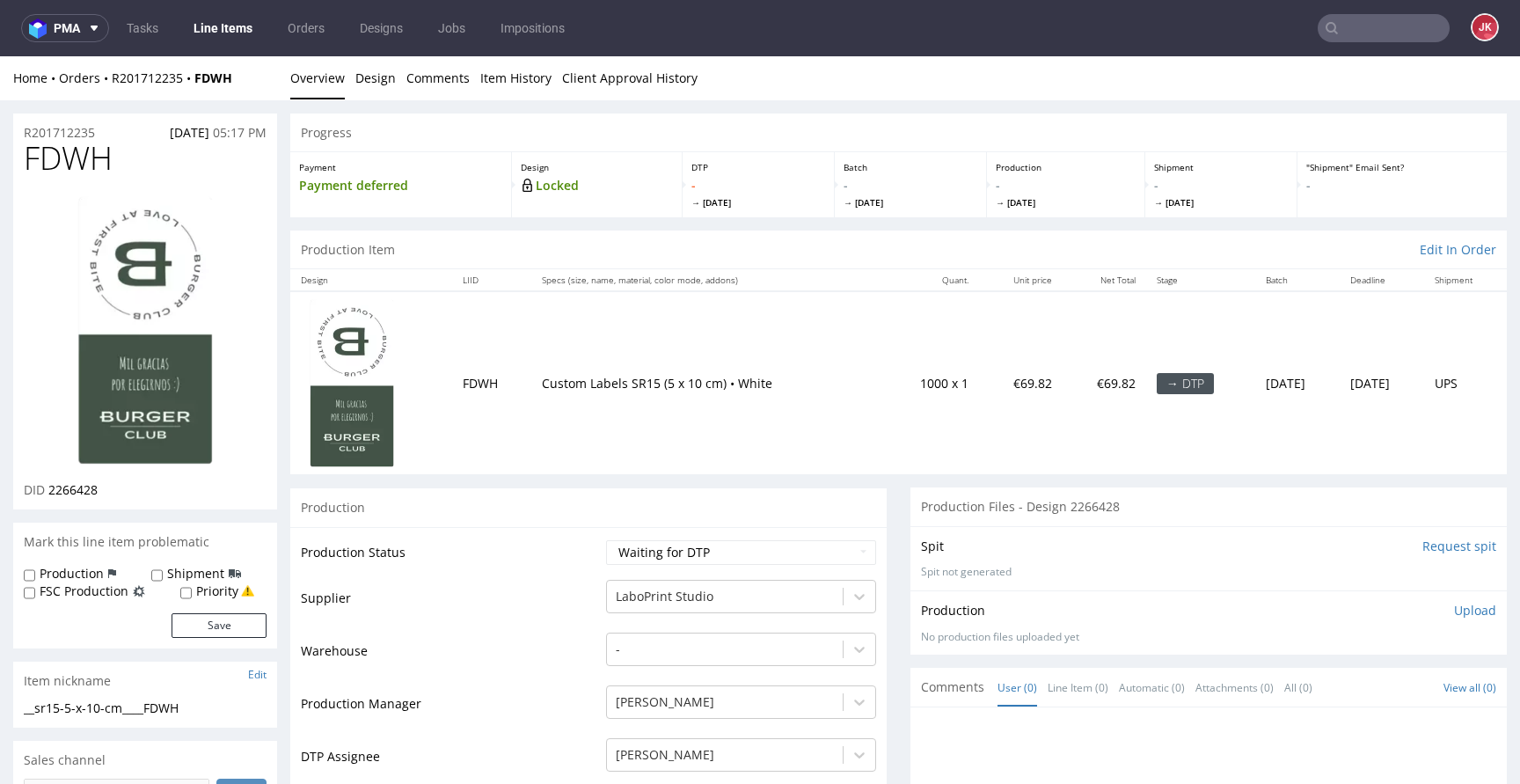
click at [79, 164] on span "FDWH" at bounding box center [68, 158] width 89 height 35
copy span "FDWH"
click at [1422, 546] on input "Request spit" at bounding box center [1459, 546] width 74 height 18
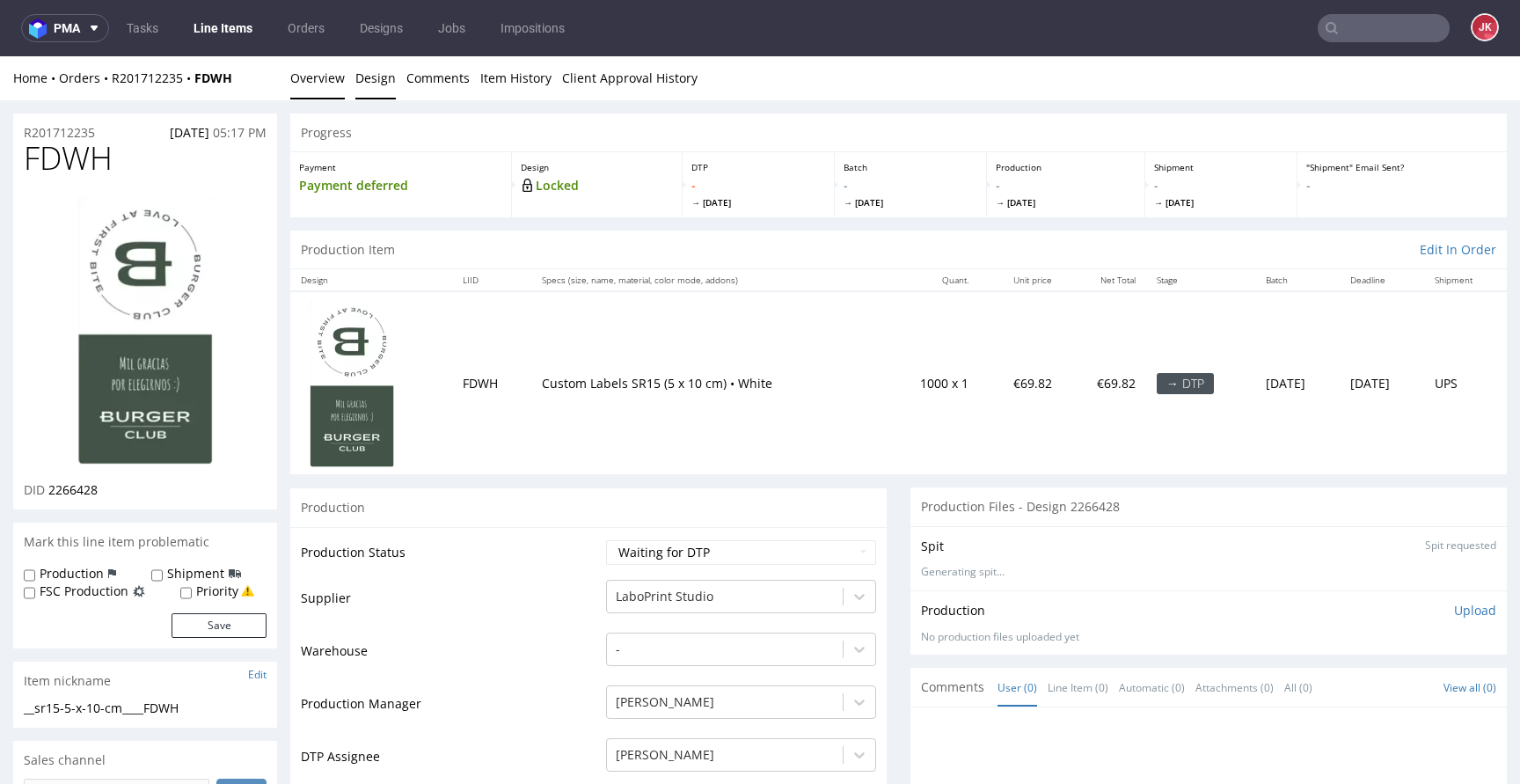
click at [373, 86] on link "Design" at bounding box center [375, 78] width 41 height 43
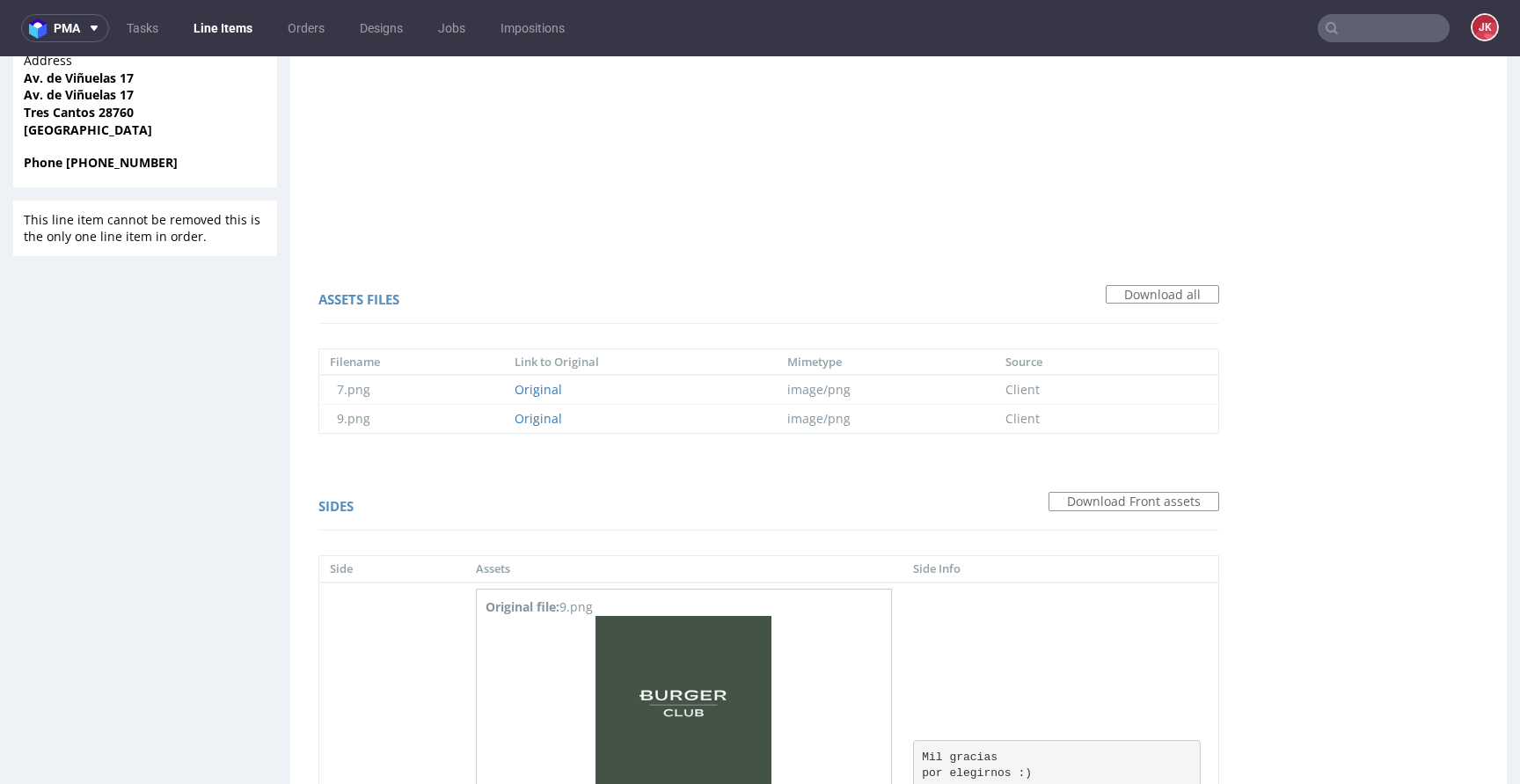
scroll to position [1355, 0]
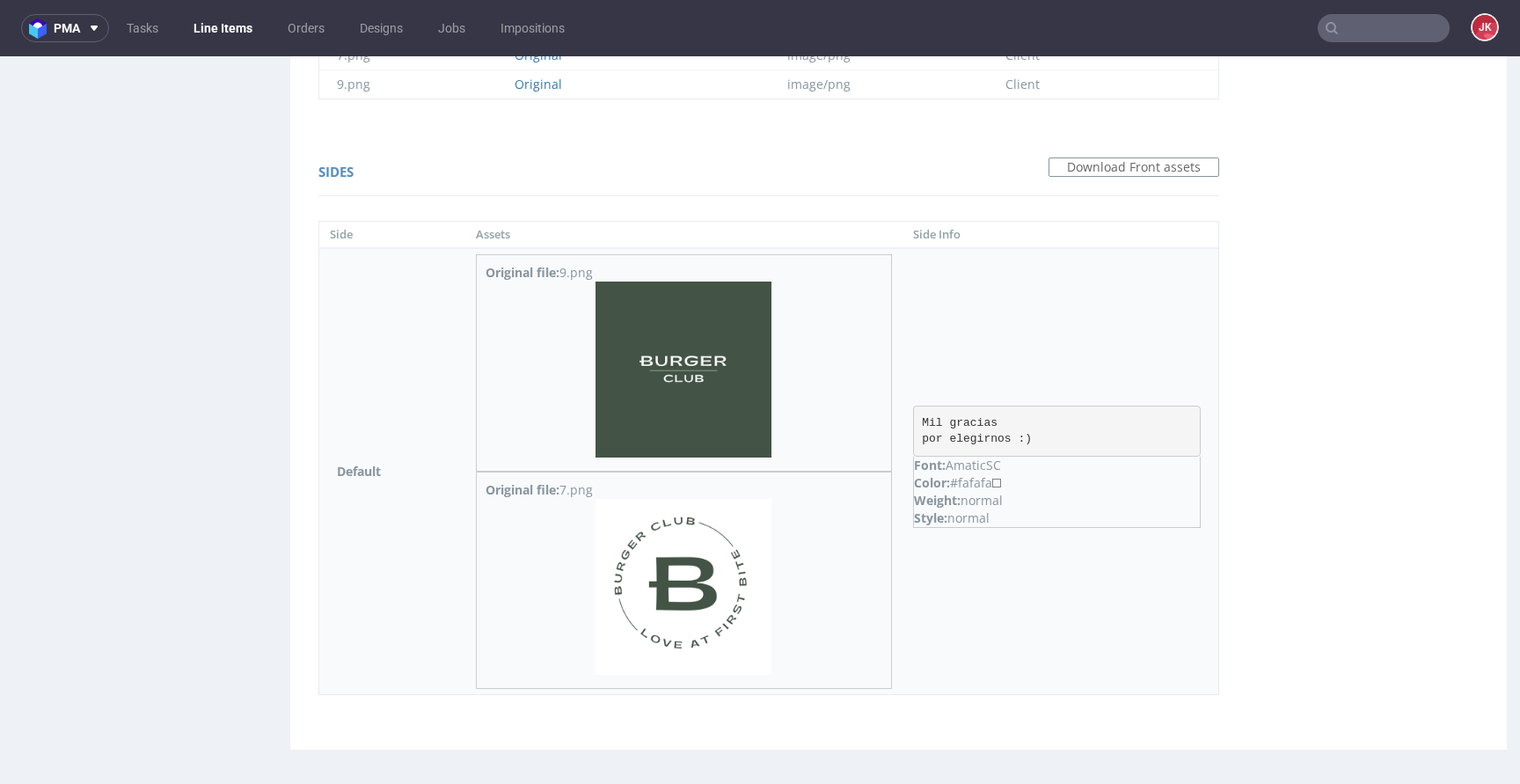
click at [691, 553] on img at bounding box center [683, 587] width 176 height 176
click at [692, 363] on img at bounding box center [683, 369] width 176 height 176
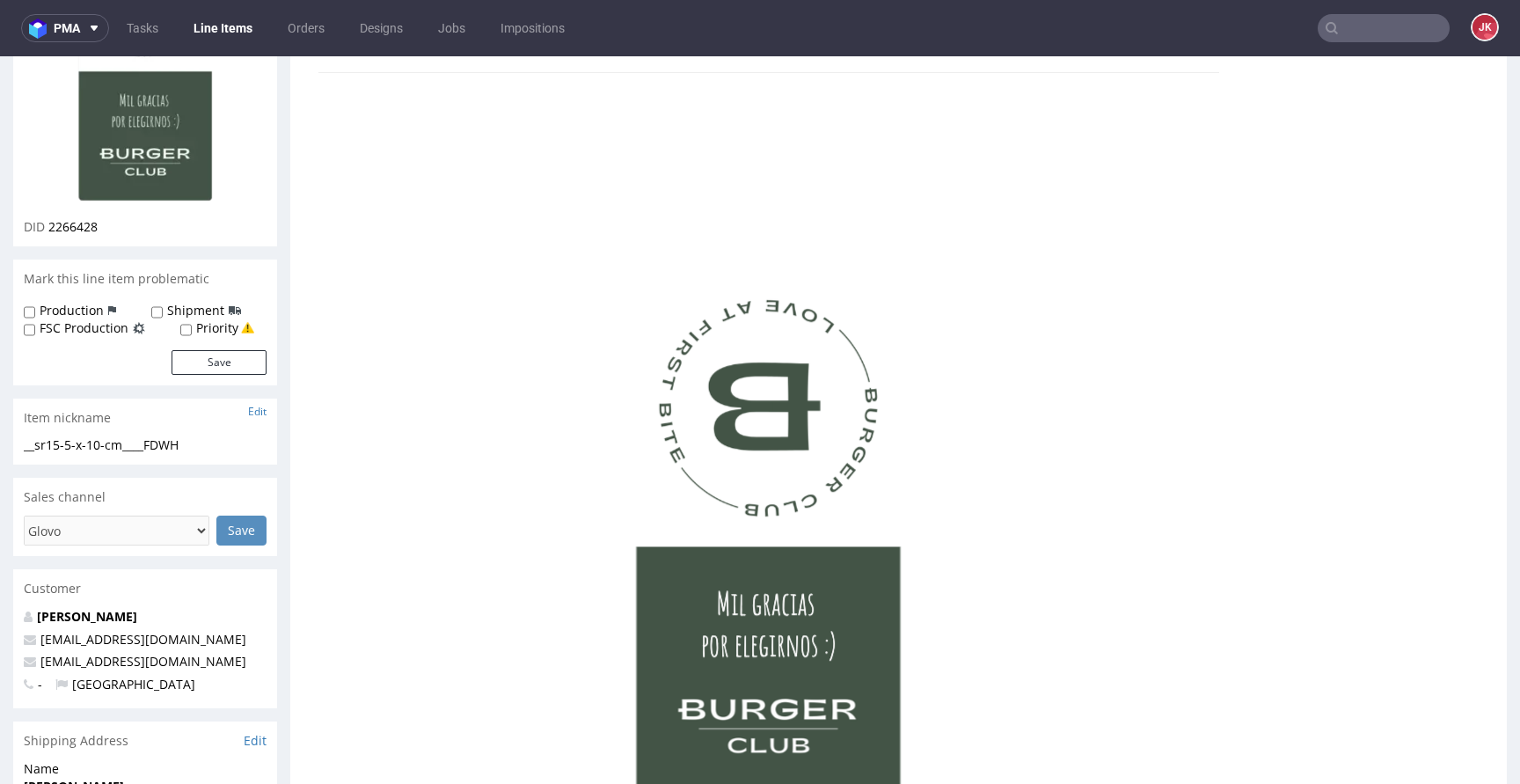
scroll to position [0, 0]
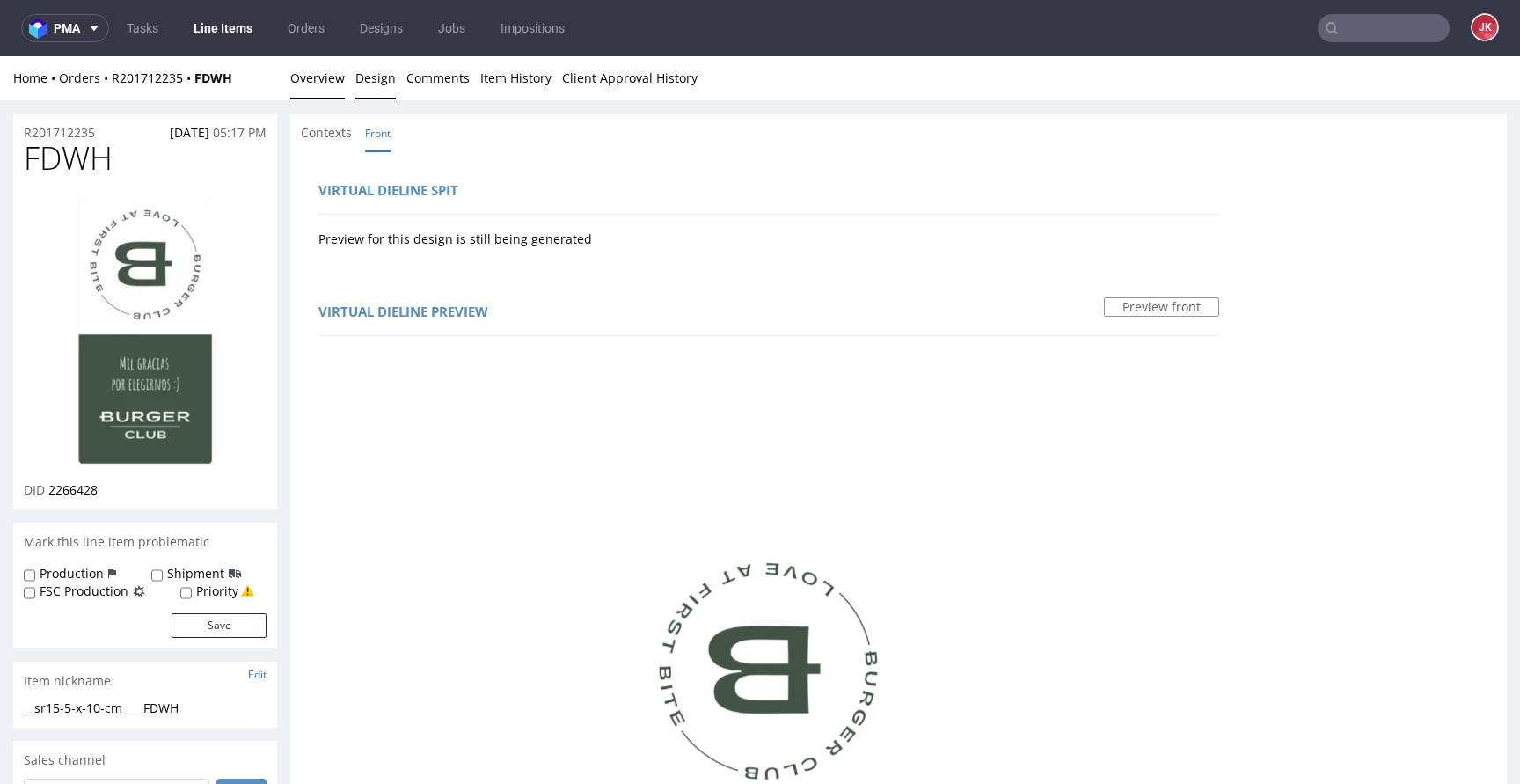
click at [307, 65] on link "Overview" at bounding box center [317, 78] width 55 height 43
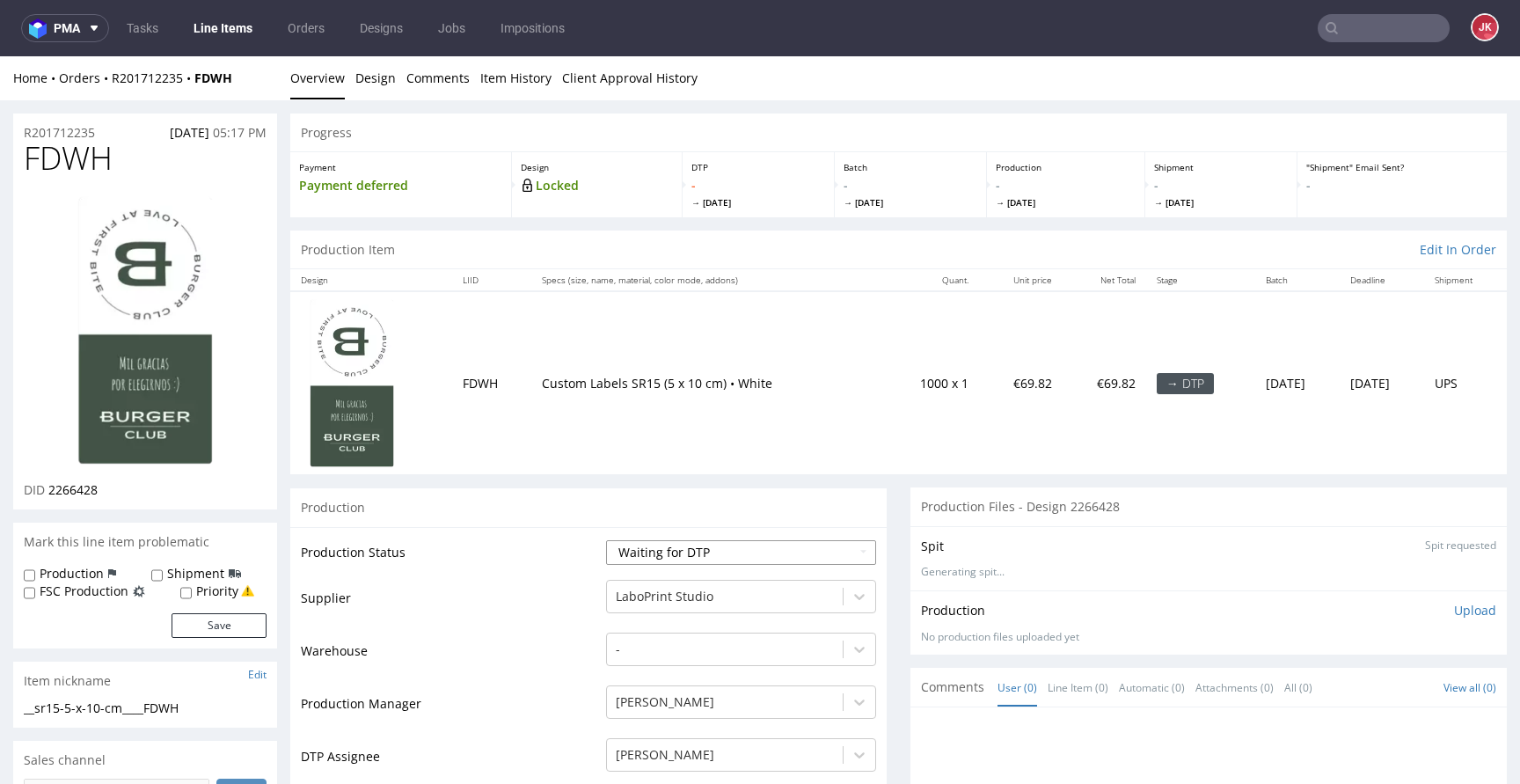
click at [666, 540] on select "Waiting for Artwork Waiting for Diecut Waiting for Mockup Waiting for DTP Waiti…" at bounding box center [741, 553] width 270 height 25
select select "dtp_in_process"
click at [606, 540] on select "Waiting for Artwork Waiting for Diecut Waiting for Mockup Waiting for DTP Waiti…" at bounding box center [741, 553] width 270 height 25
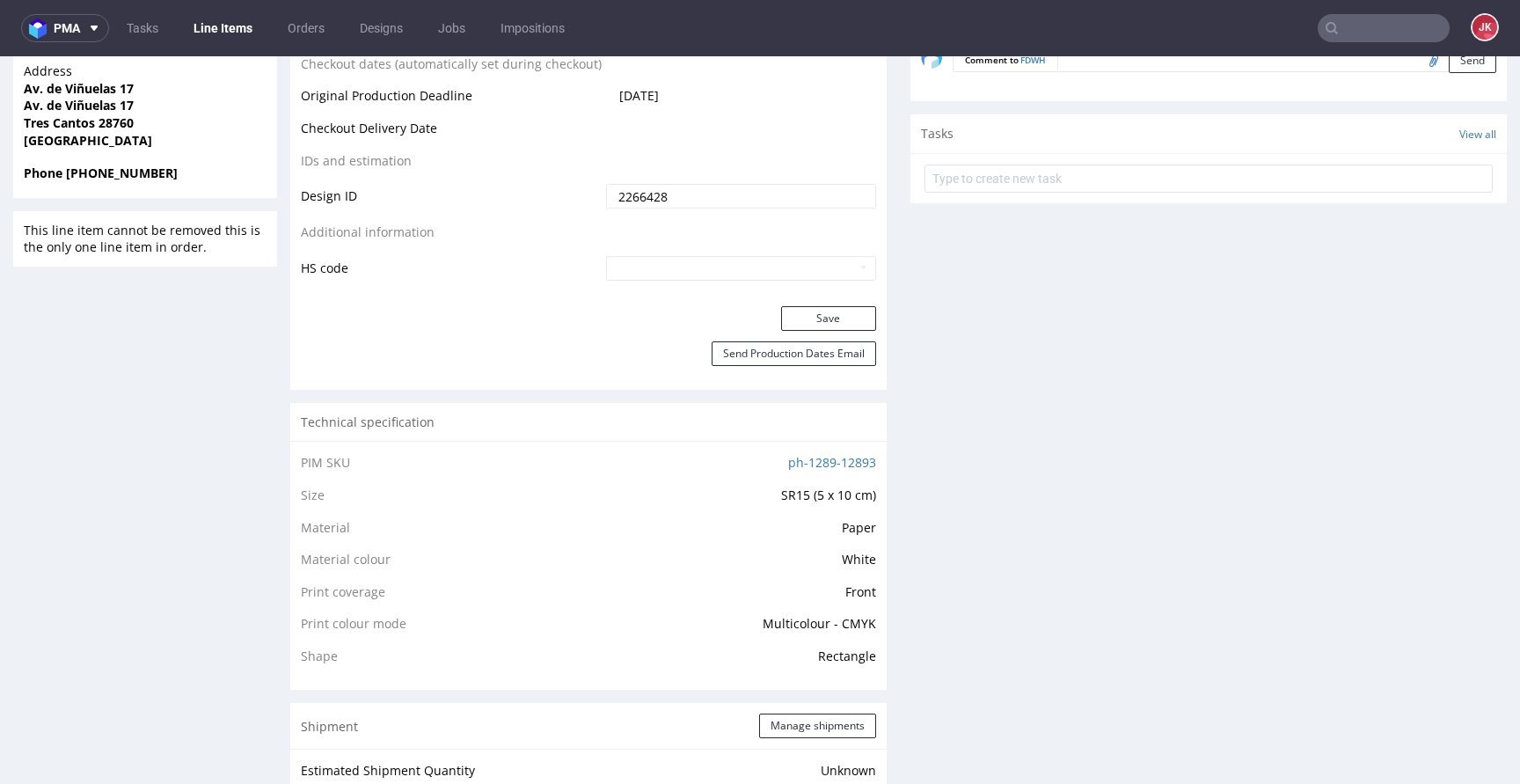
scroll to position [1051, 0]
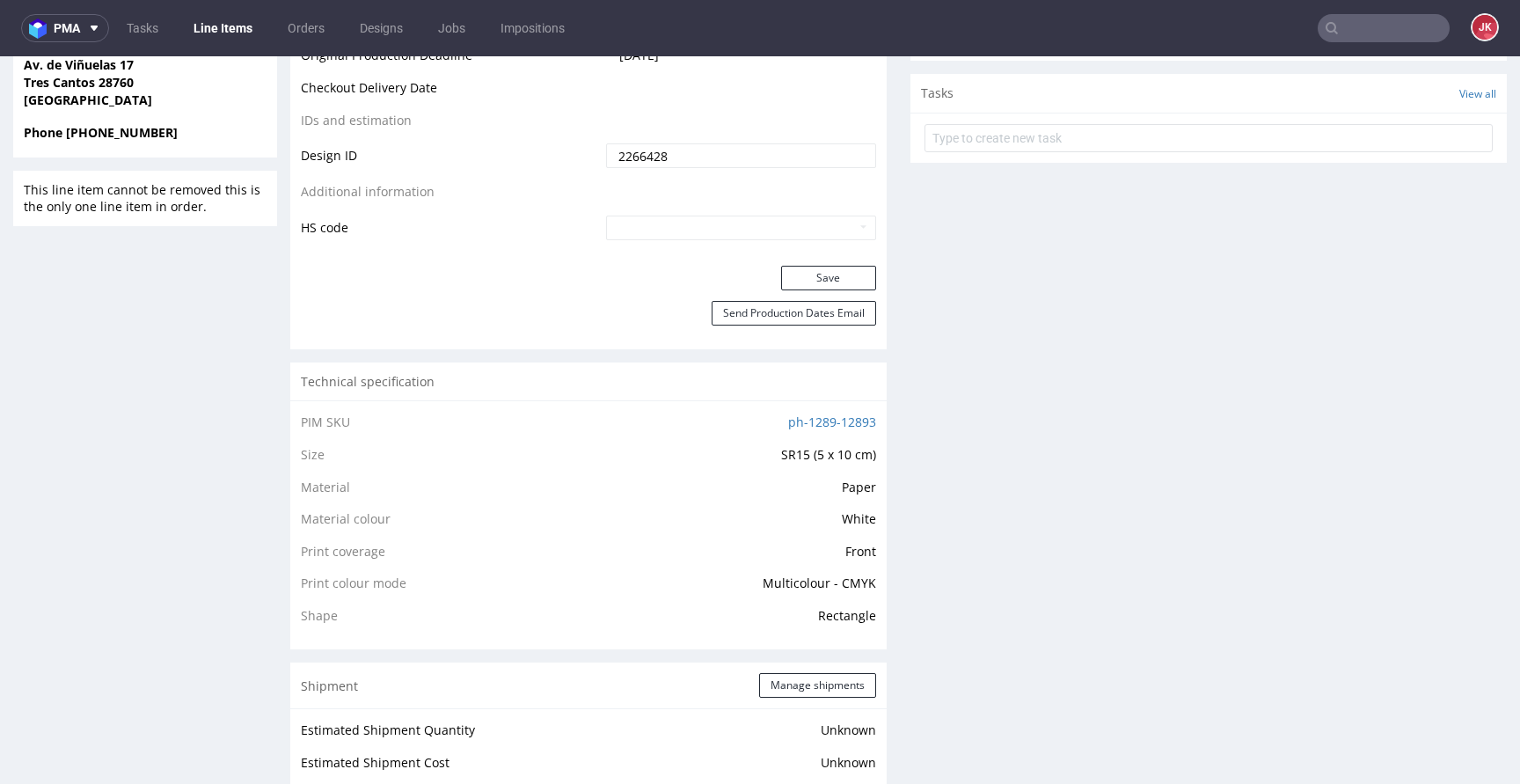
click at [796, 272] on button "Save" at bounding box center [828, 278] width 95 height 25
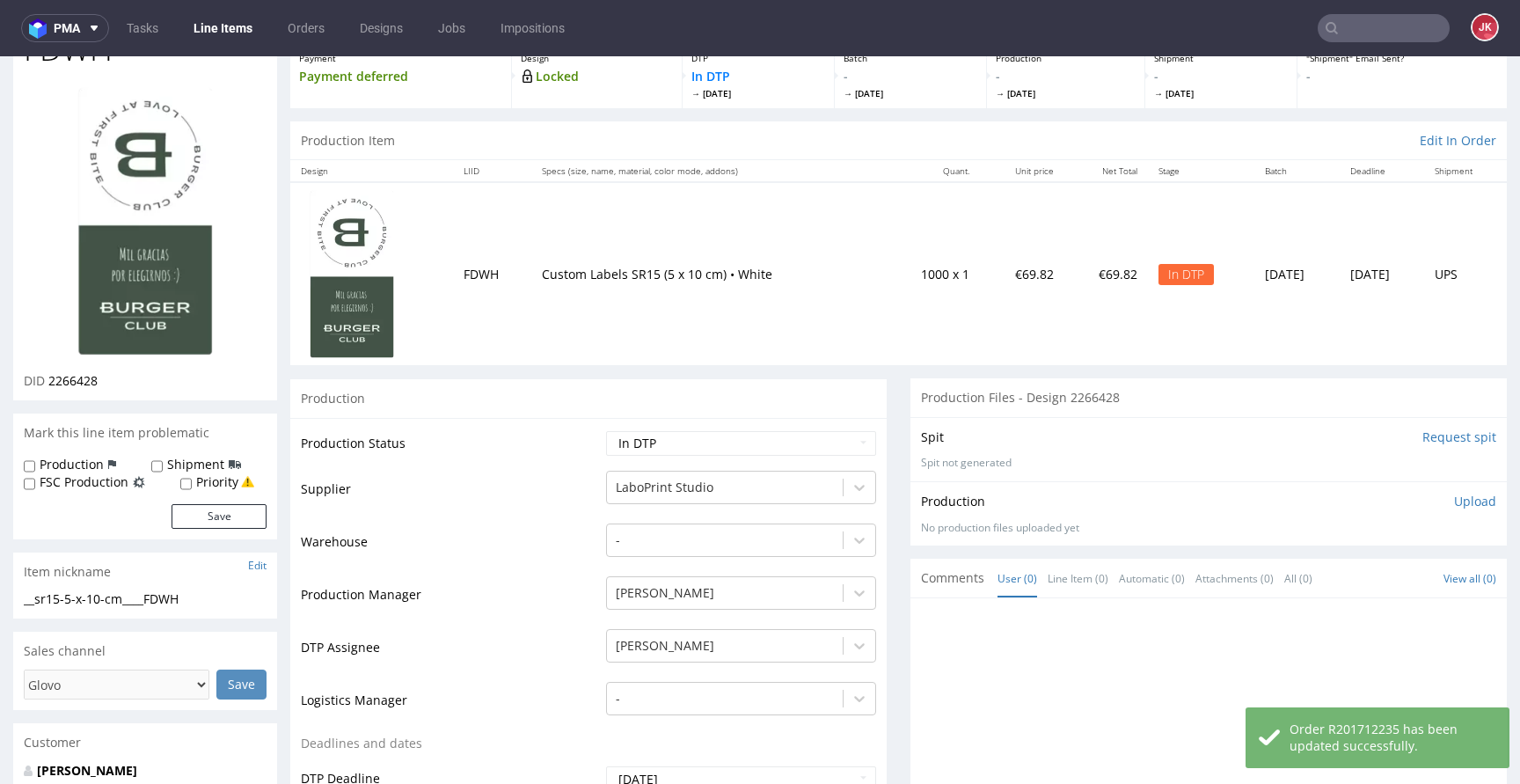
scroll to position [0, 0]
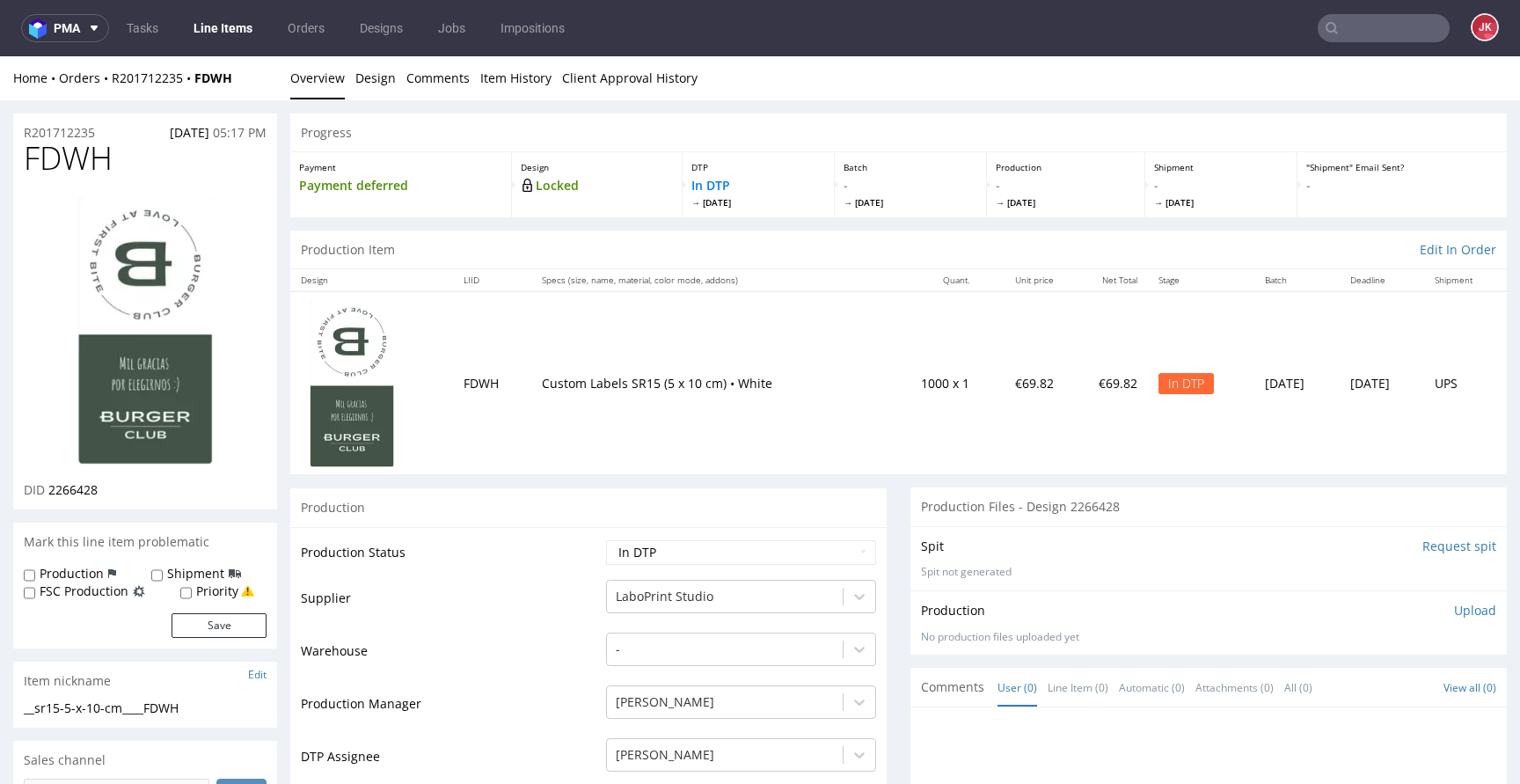
click at [132, 303] on img at bounding box center [145, 331] width 141 height 274
drag, startPoint x: 544, startPoint y: 561, endPoint x: 488, endPoint y: 348, distance: 220.2
click at [544, 558] on td "Production Status" at bounding box center [451, 558] width 300 height 40
click at [378, 83] on link "Design" at bounding box center [375, 78] width 41 height 43
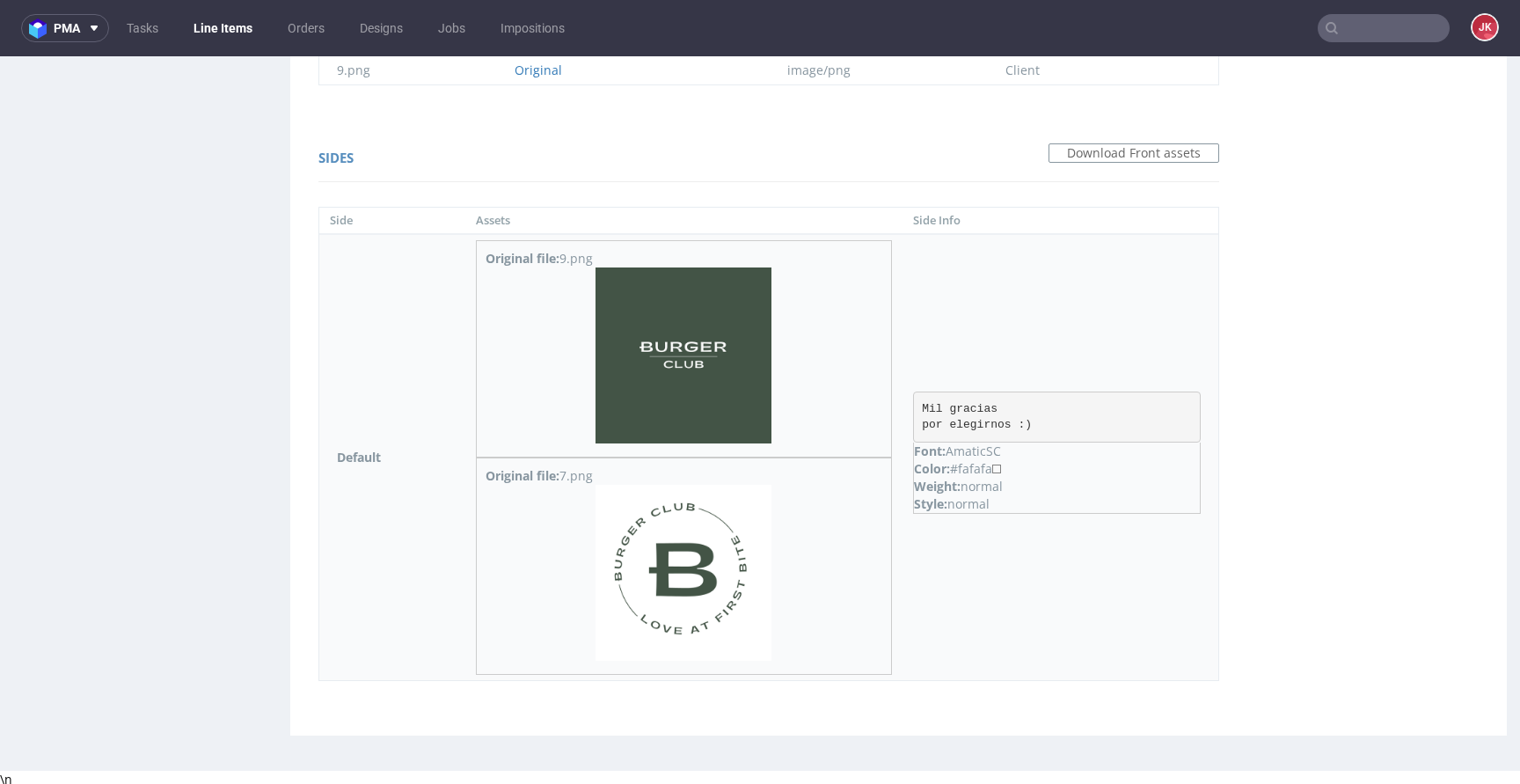
scroll to position [1372, 0]
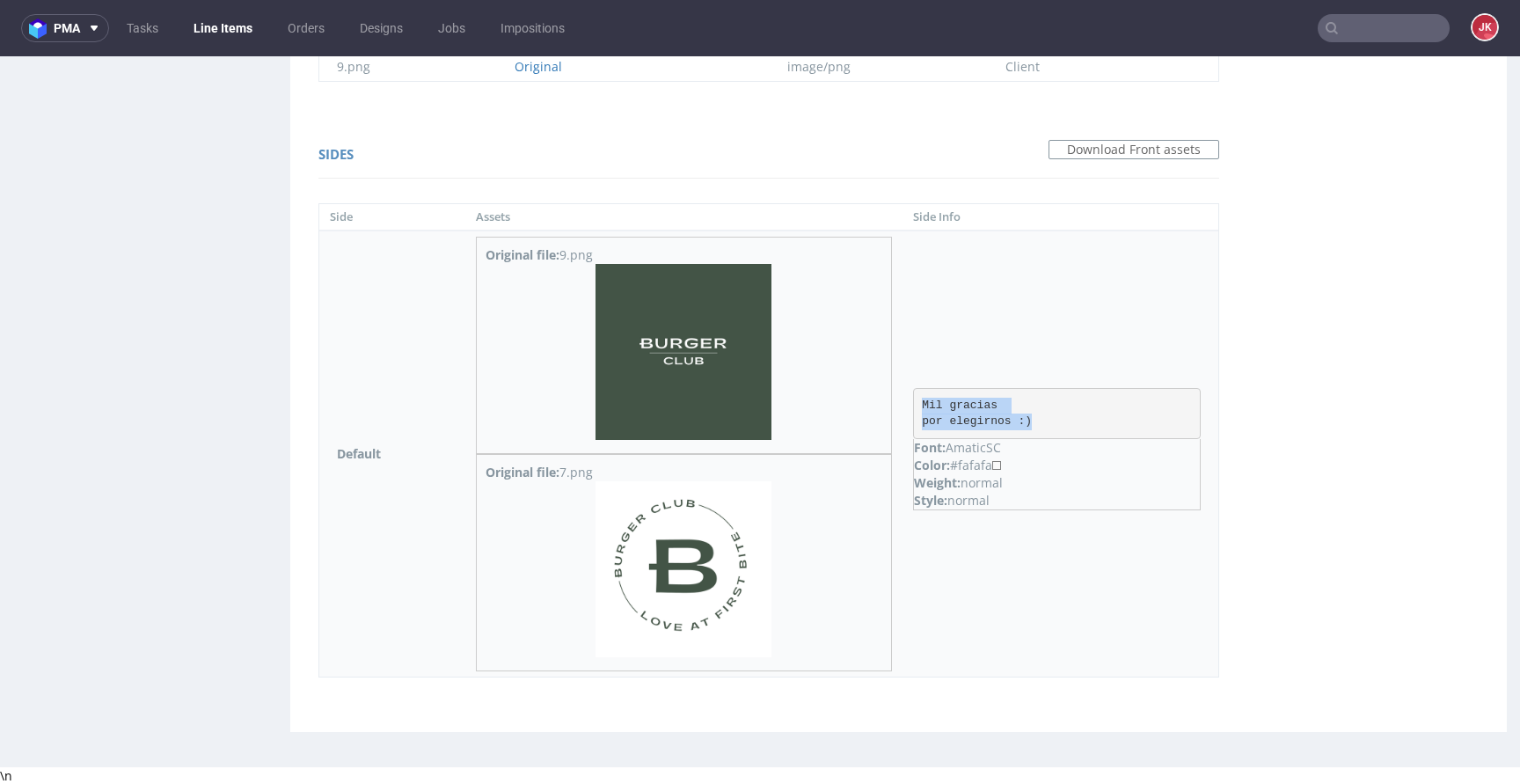
drag, startPoint x: 919, startPoint y: 405, endPoint x: 1084, endPoint y: 421, distance: 165.8
click at [1084, 421] on pre "Mil gracias por elegirnos :)" at bounding box center [1056, 414] width 287 height 51
copy pre "Mil gracias por elegirnos :)"
click at [300, 349] on div "Sides Download Front assets Side Assets Side Info Default Original file: 9.png …" at bounding box center [768, 412] width 936 height 573
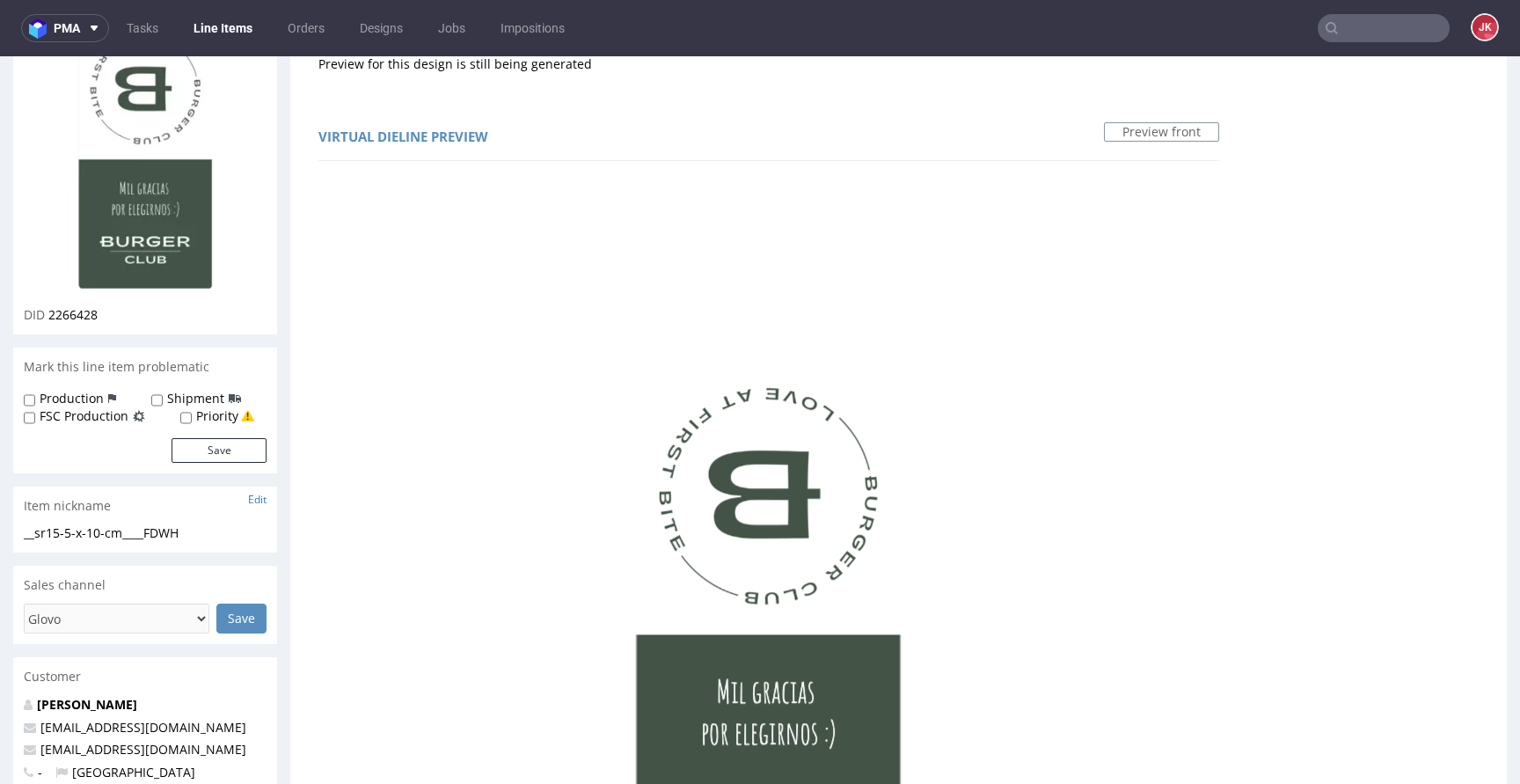
scroll to position [0, 0]
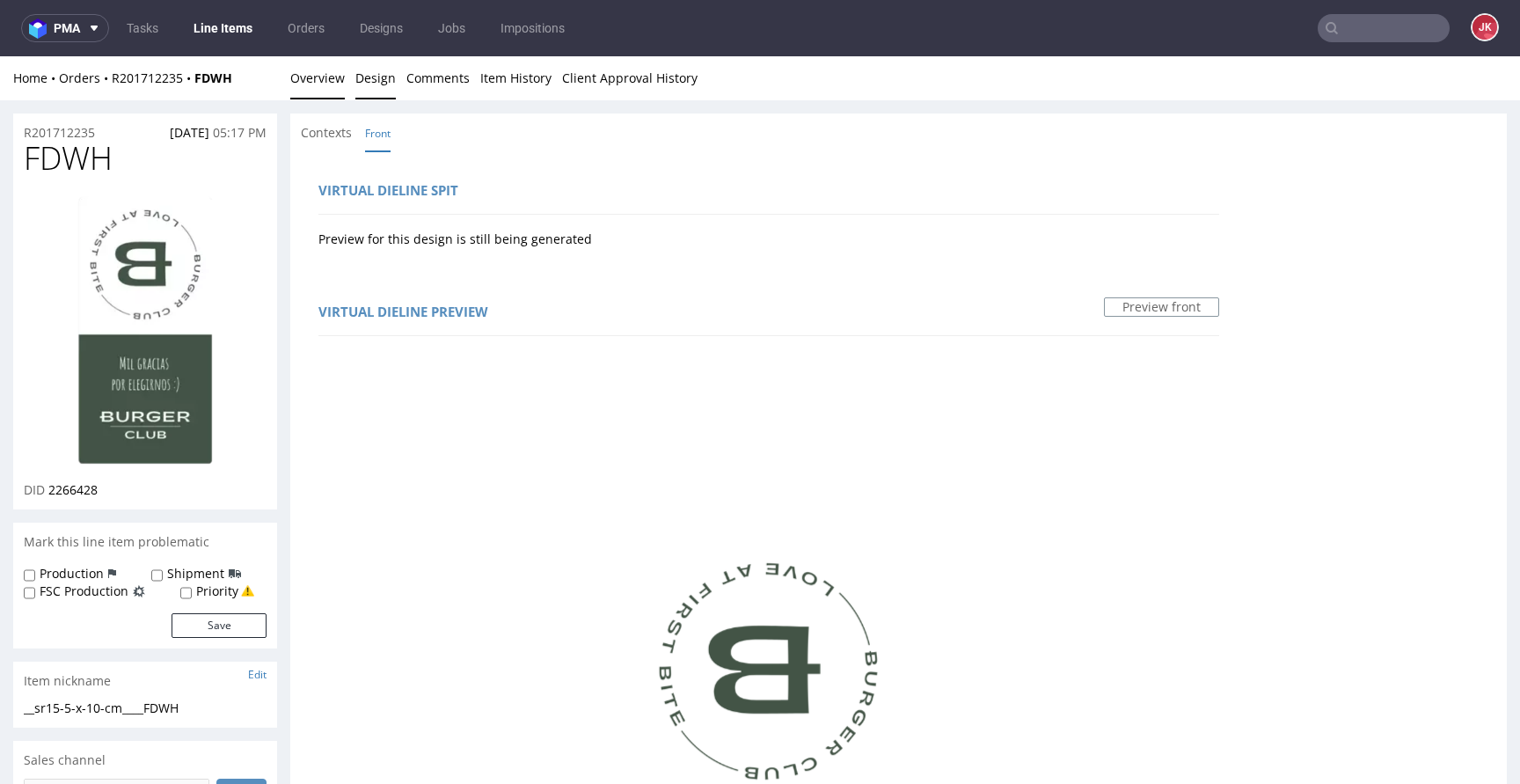
click at [296, 79] on link "Overview" at bounding box center [317, 78] width 55 height 43
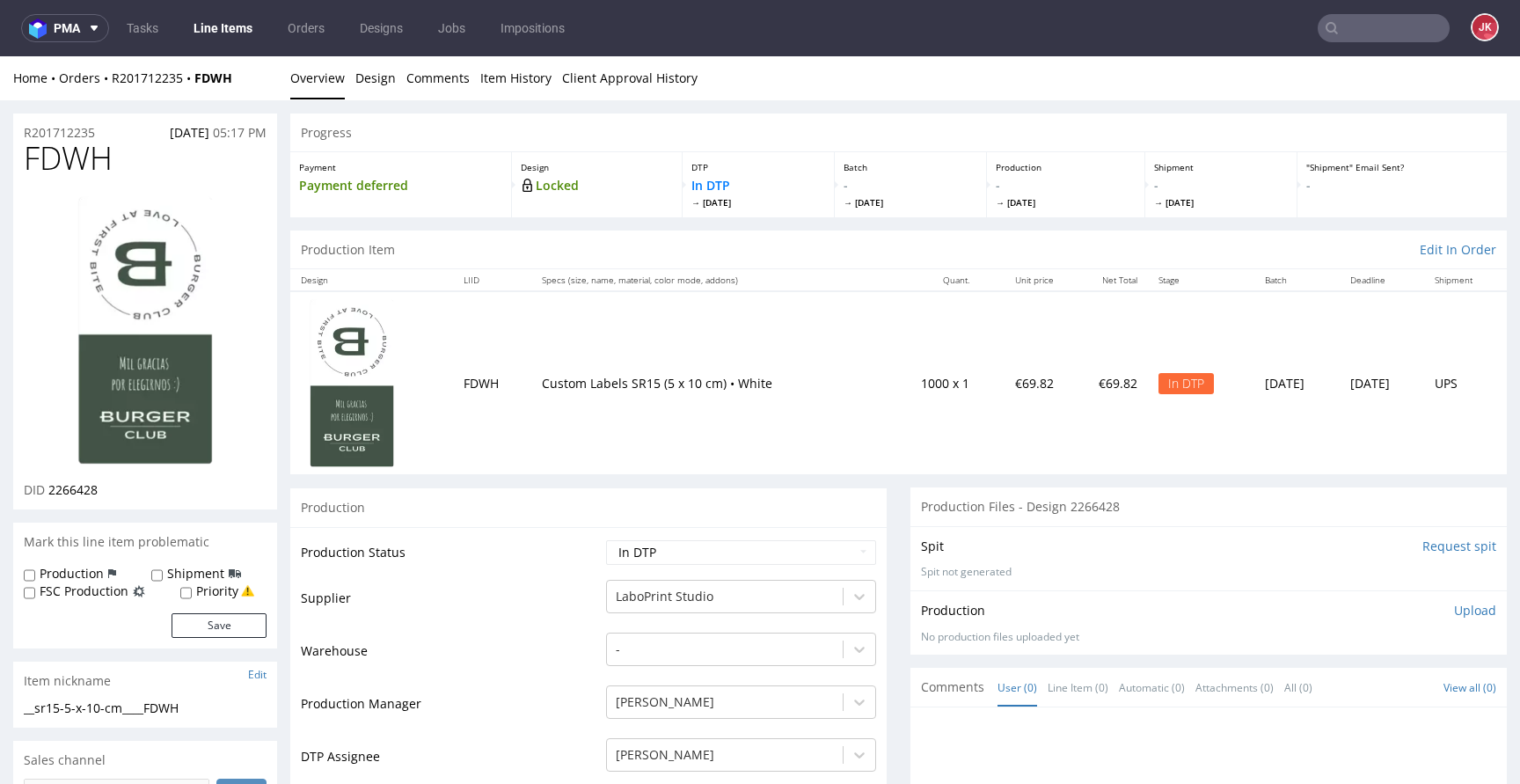
click at [133, 678] on div "Item nickname Edit" at bounding box center [145, 680] width 264 height 39
drag, startPoint x: 217, startPoint y: 707, endPoint x: 0, endPoint y: 719, distance: 217.3
drag, startPoint x: 183, startPoint y: 707, endPoint x: 0, endPoint y: 707, distance: 183.0
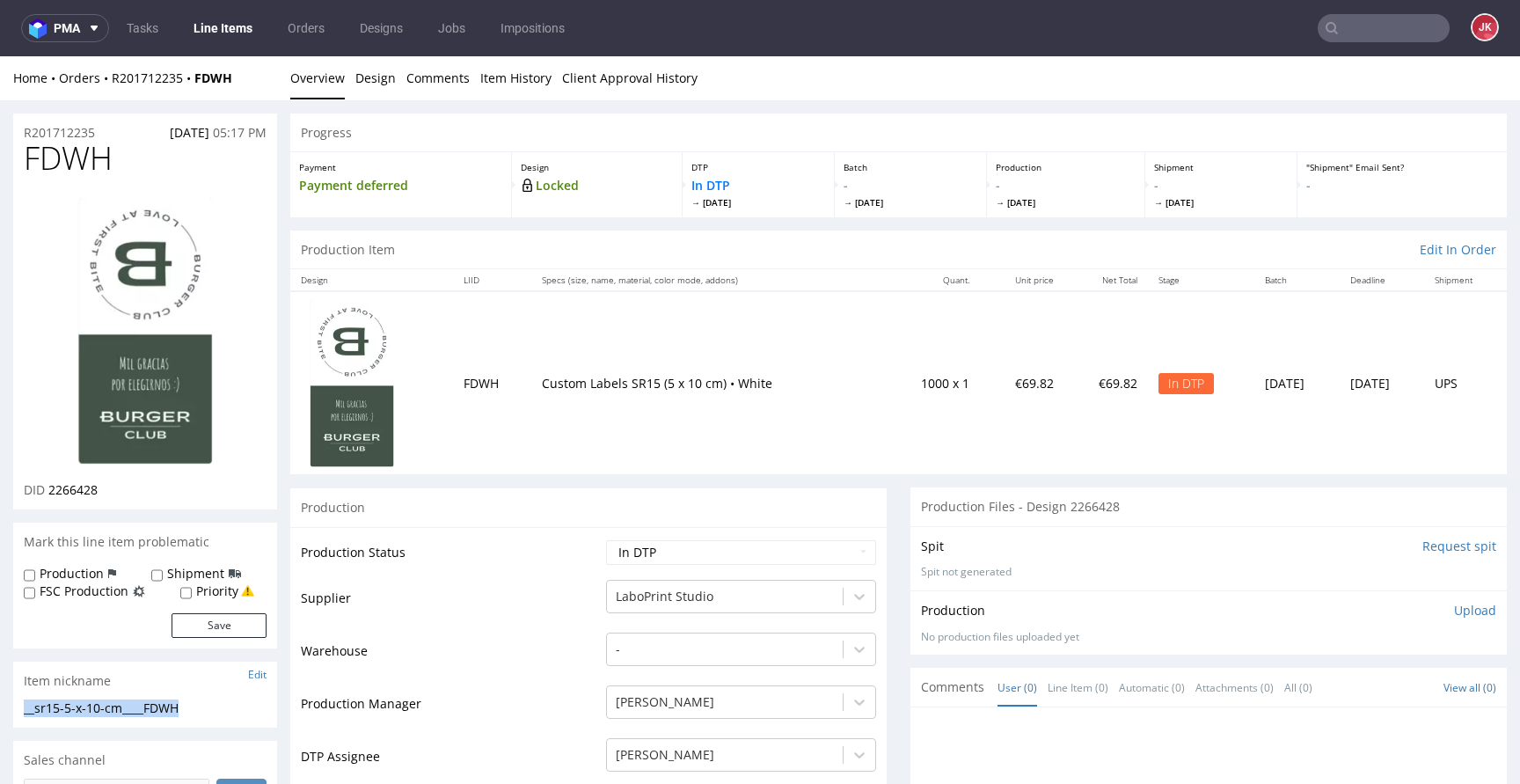
copy div "__sr15-5-x-10-cm____FDWH"
drag, startPoint x: 119, startPoint y: 130, endPoint x: 101, endPoint y: 154, distance: 30.0
copy p "R201712235"
drag, startPoint x: 48, startPoint y: 491, endPoint x: 162, endPoint y: 494, distance: 114.0
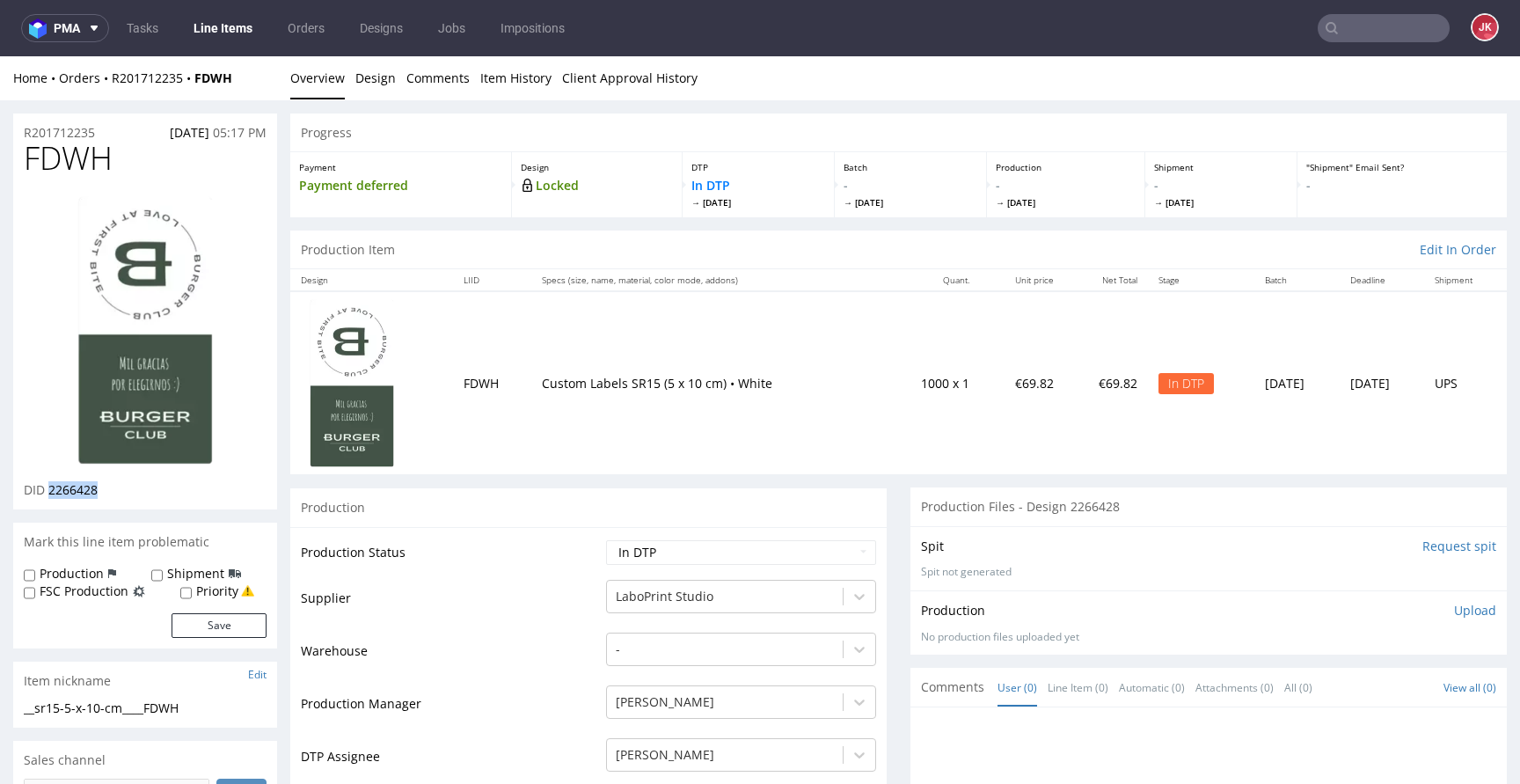
click at [162, 494] on div "DID 2266428" at bounding box center [145, 489] width 243 height 18
copy span "2266428"
click at [1454, 610] on p "Upload" at bounding box center [1475, 610] width 43 height 18
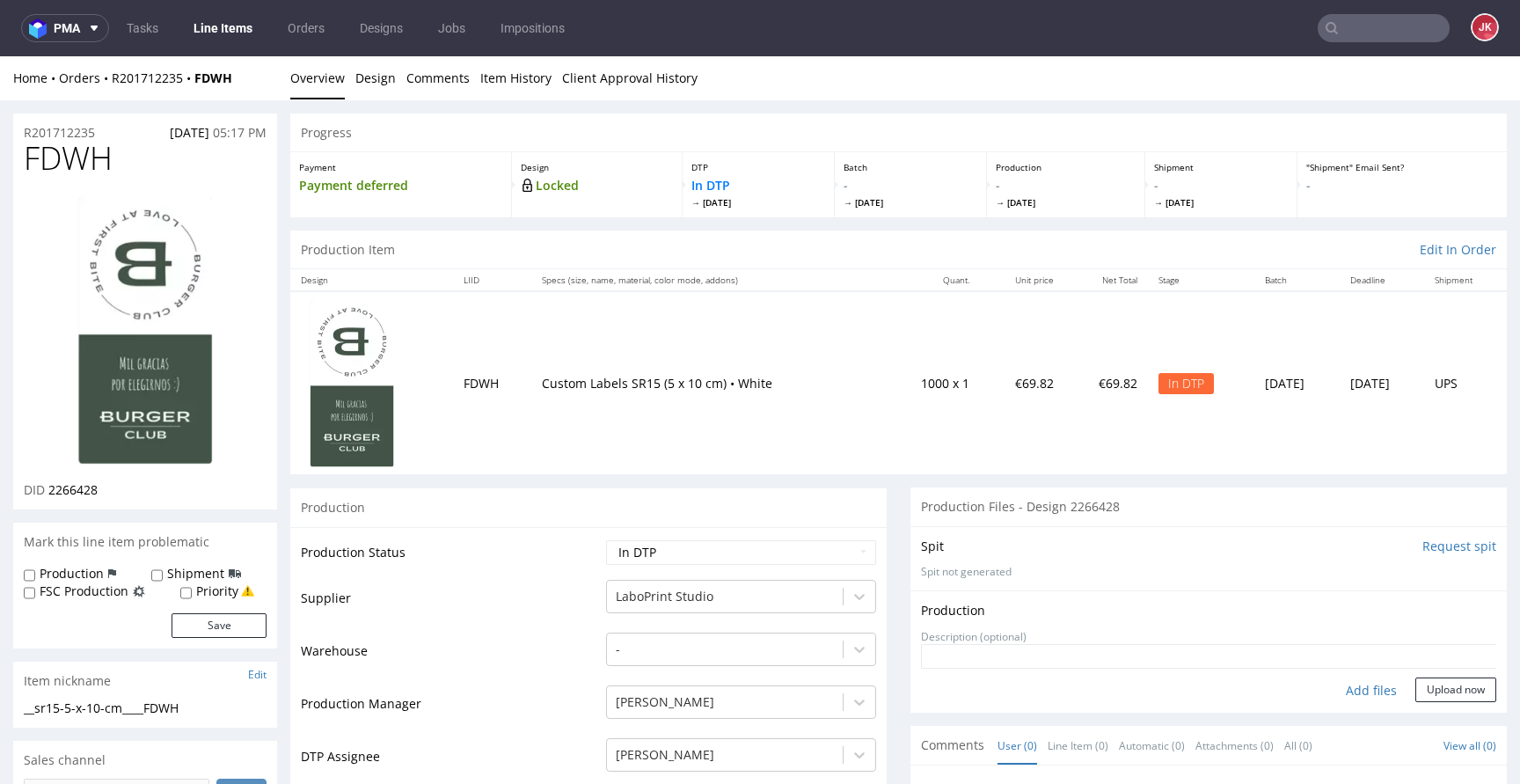
click at [1341, 690] on div "Add files" at bounding box center [1371, 690] width 88 height 26
type input "C:\fakepath\__sr15-5-x-10-cm____FDWH__d2266428__oR201712235__1.pdf"
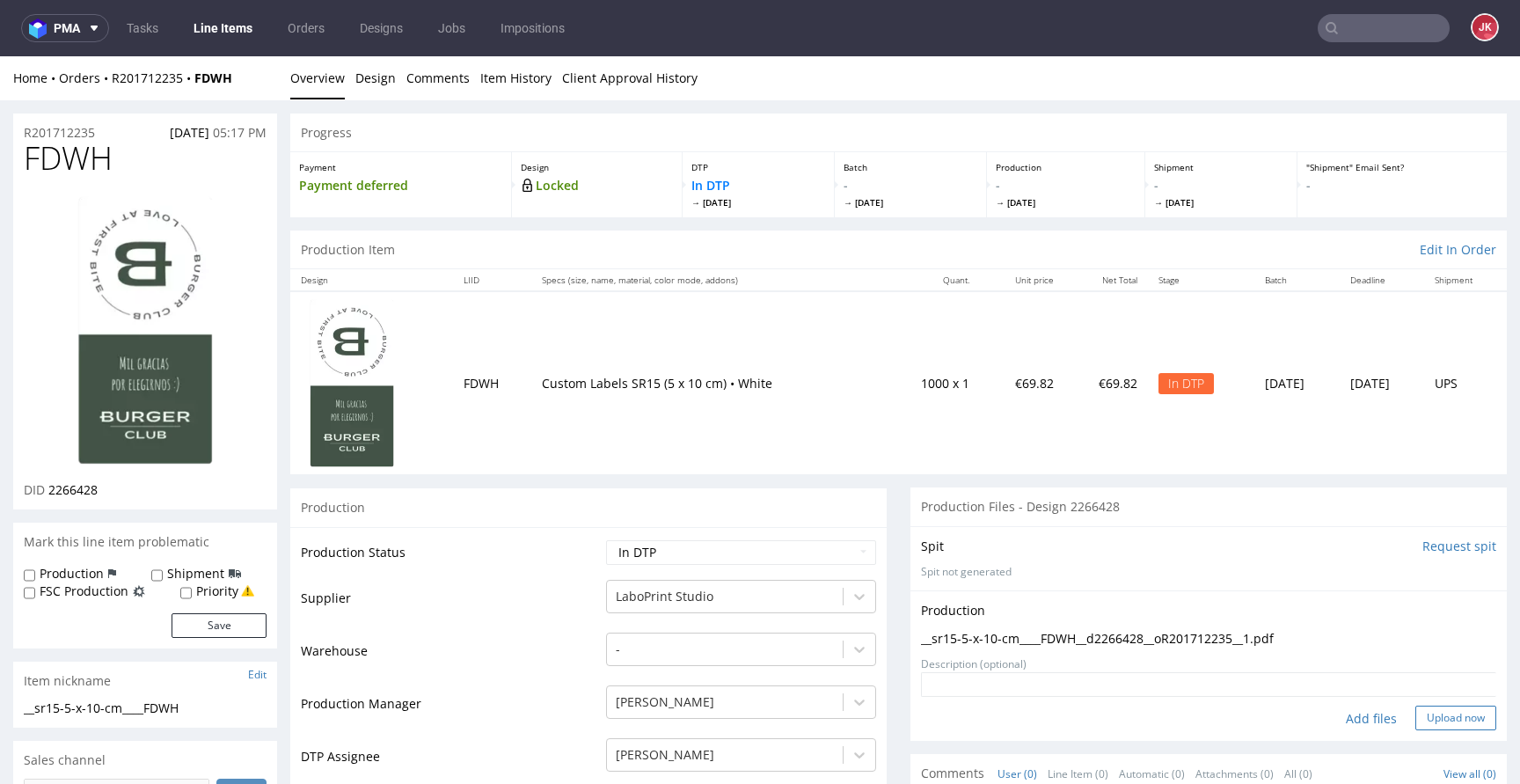
click at [1425, 720] on button "Upload now" at bounding box center [1456, 718] width 81 height 25
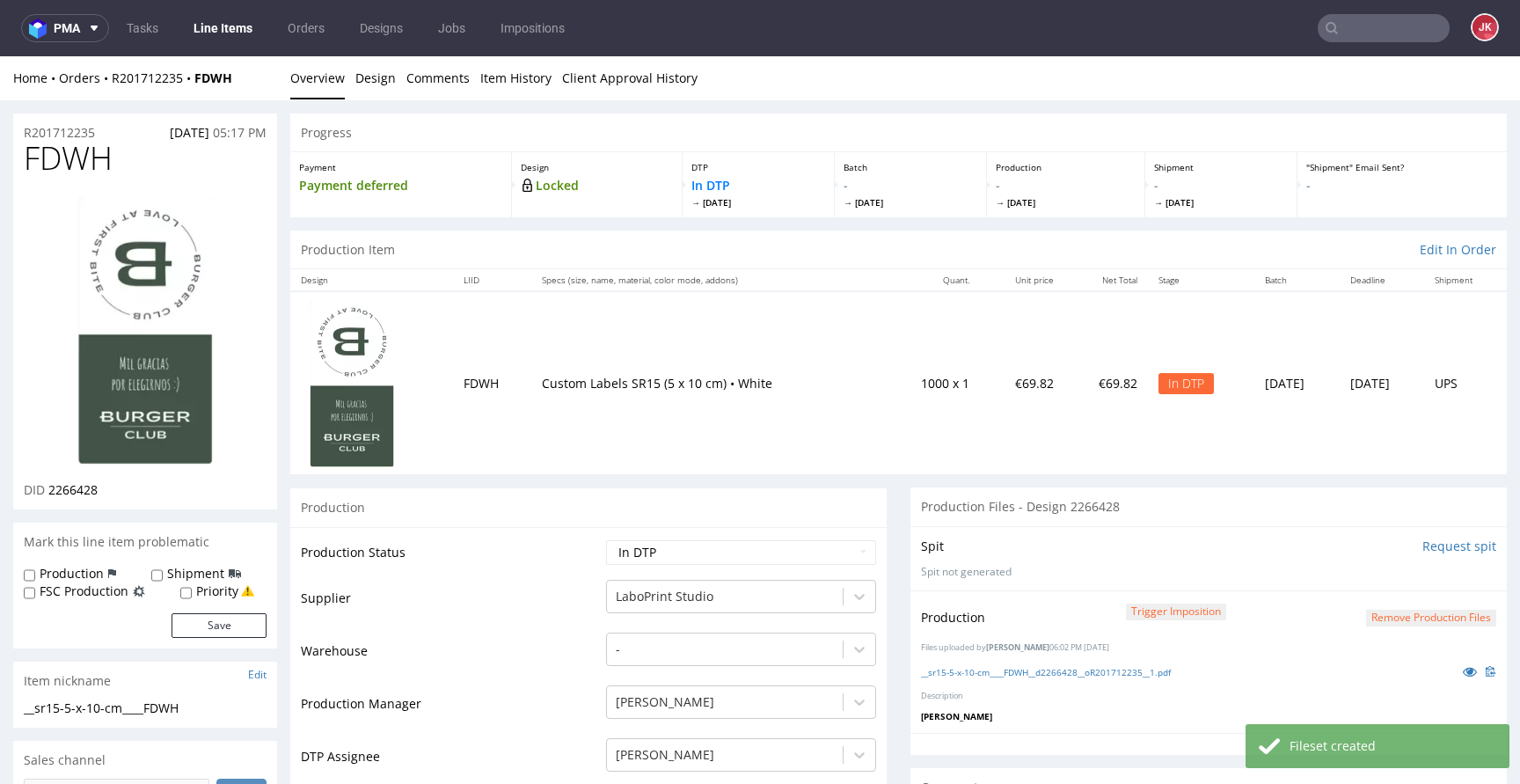
click at [664, 554] on select "Waiting for Artwork Waiting for Diecut Waiting for Mockup Waiting for DTP Waiti…" at bounding box center [741, 553] width 270 height 25
select select "dtp_production_ready"
click at [606, 540] on select "Waiting for Artwork Waiting for Diecut Waiting for Mockup Waiting for DTP Waiti…" at bounding box center [741, 553] width 270 height 25
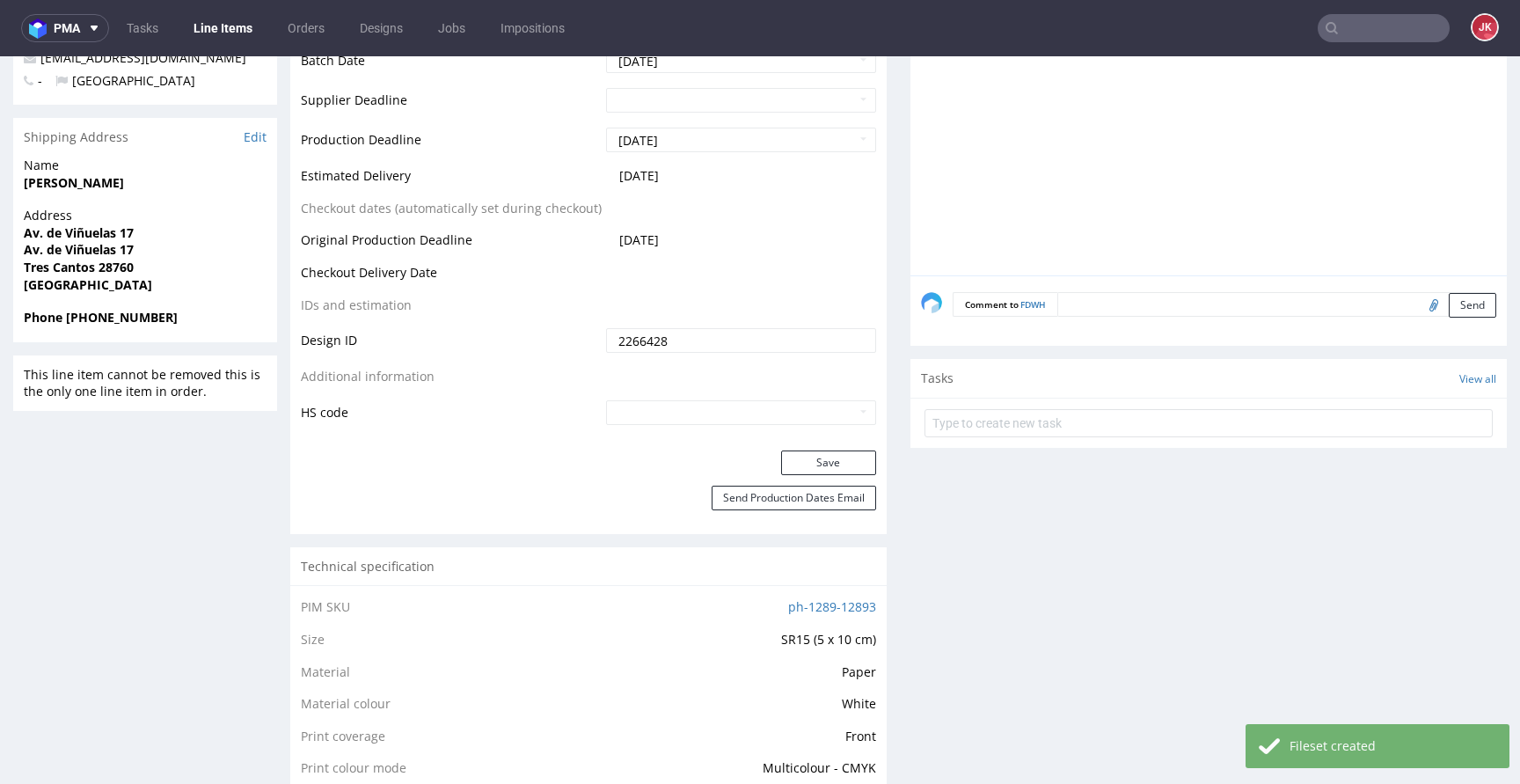
scroll to position [1051, 0]
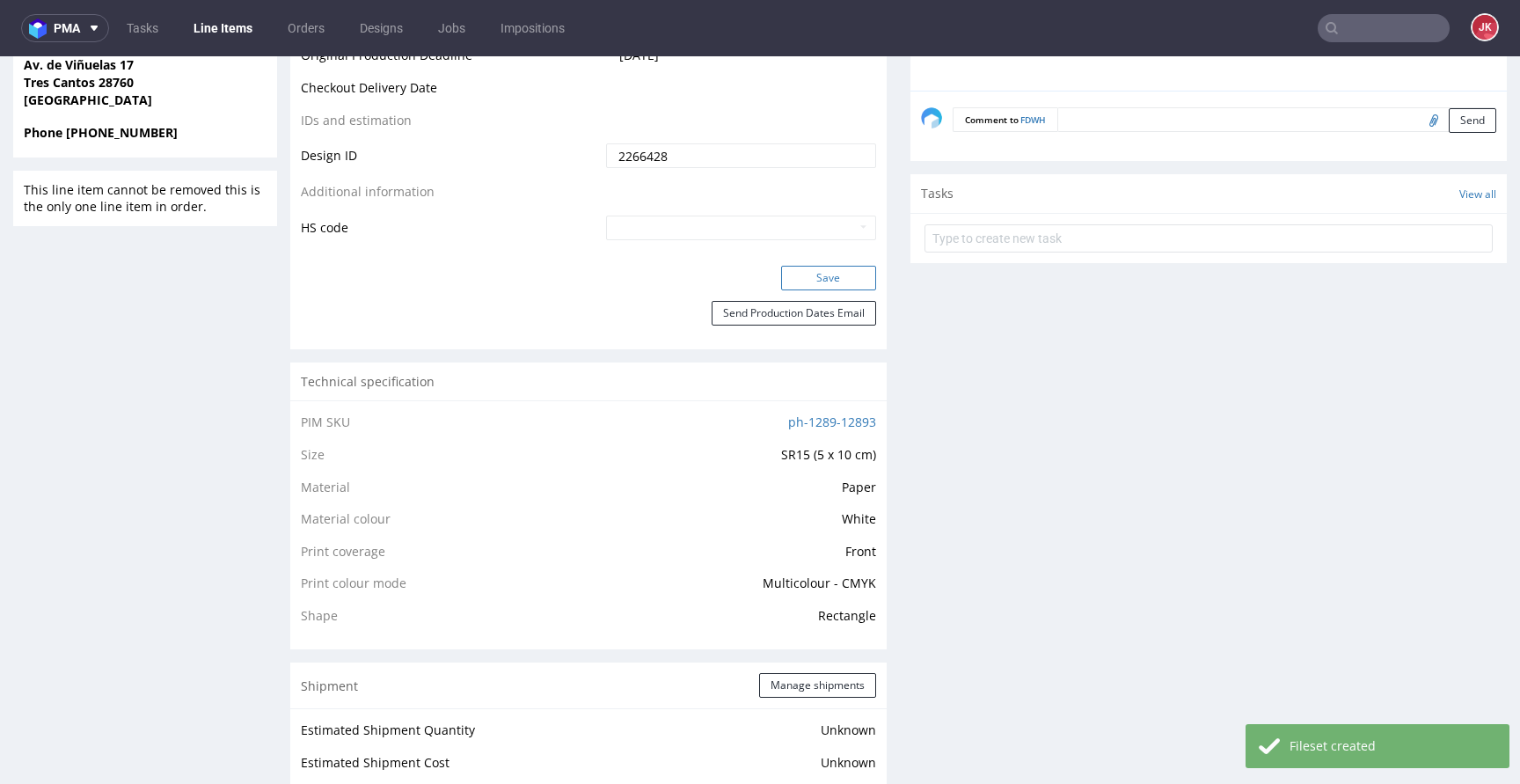
click at [823, 283] on button "Save" at bounding box center [828, 278] width 95 height 25
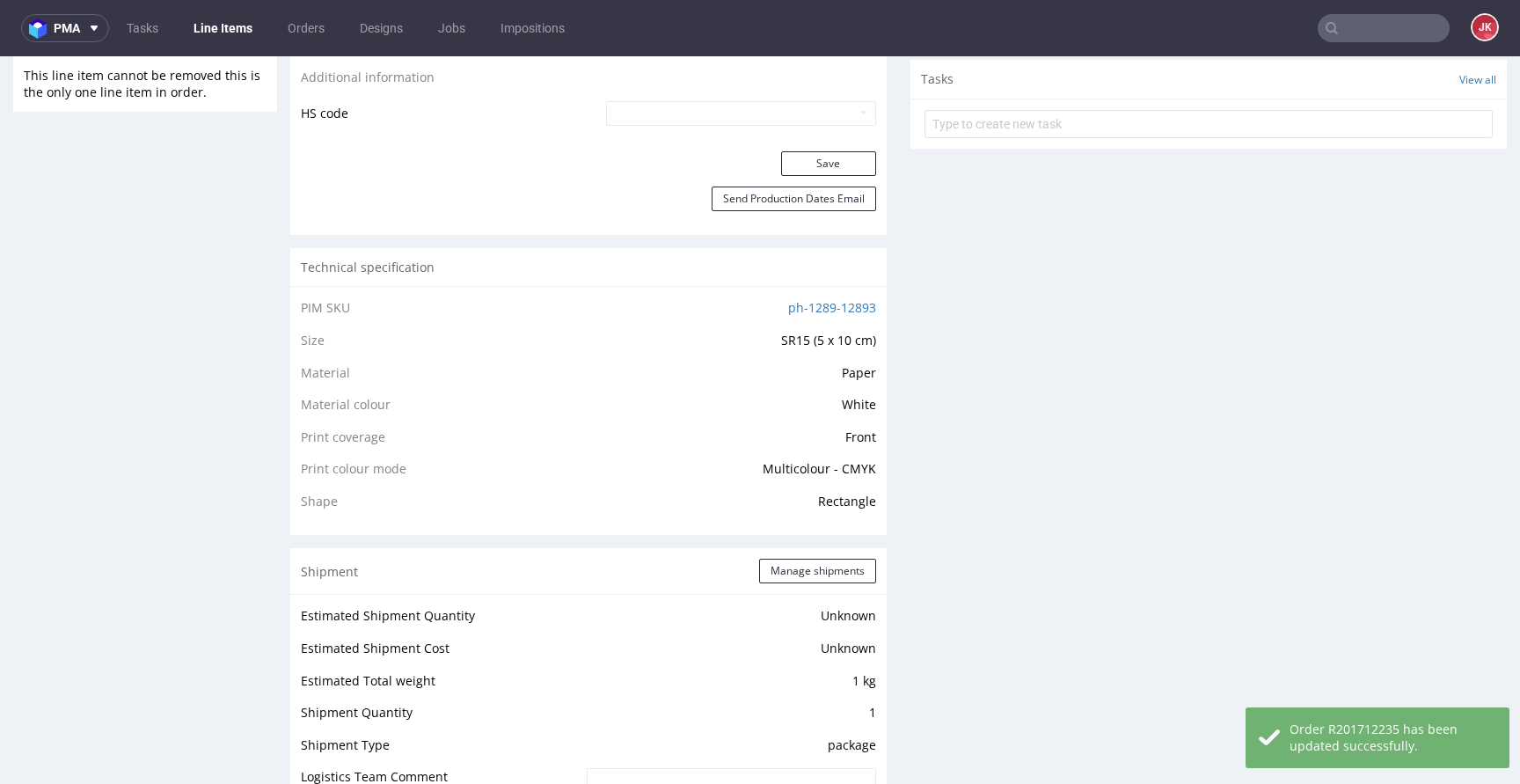
scroll to position [0, 0]
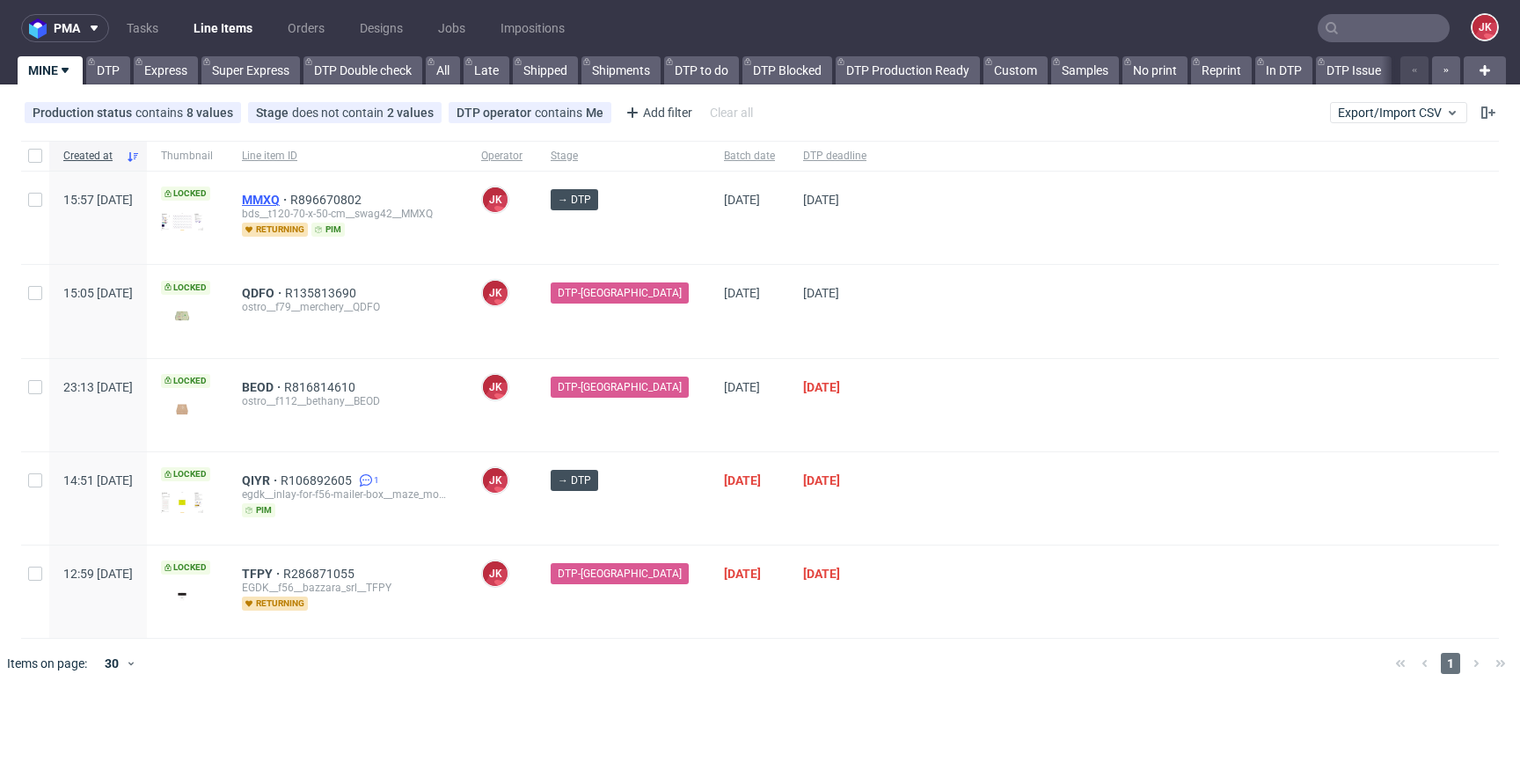
click at [290, 200] on span "MMXQ" at bounding box center [265, 199] width 48 height 14
click at [990, 388] on div at bounding box center [1189, 405] width 618 height 93
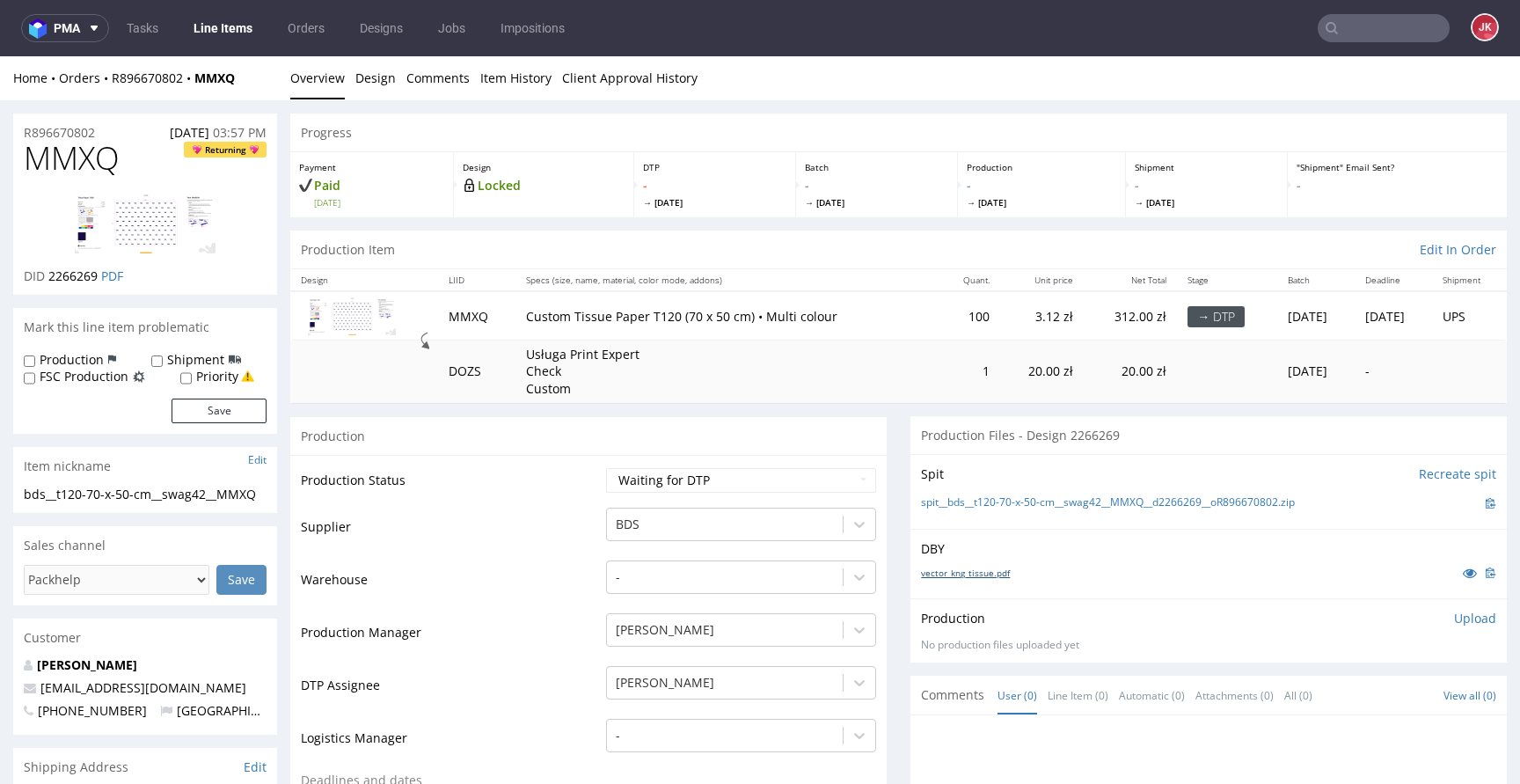
click at [946, 571] on link "vector_kng_tissue.pdf" at bounding box center [965, 572] width 89 height 12
click at [641, 488] on select "Waiting for Artwork Waiting for Diecut Waiting for Mockup Waiting for DTP Waiti…" at bounding box center [741, 480] width 270 height 25
select select "dtp_in_process"
click at [606, 468] on select "Waiting for Artwork Waiting for Diecut Waiting for Mockup Waiting for DTP Waiti…" at bounding box center [741, 480] width 270 height 25
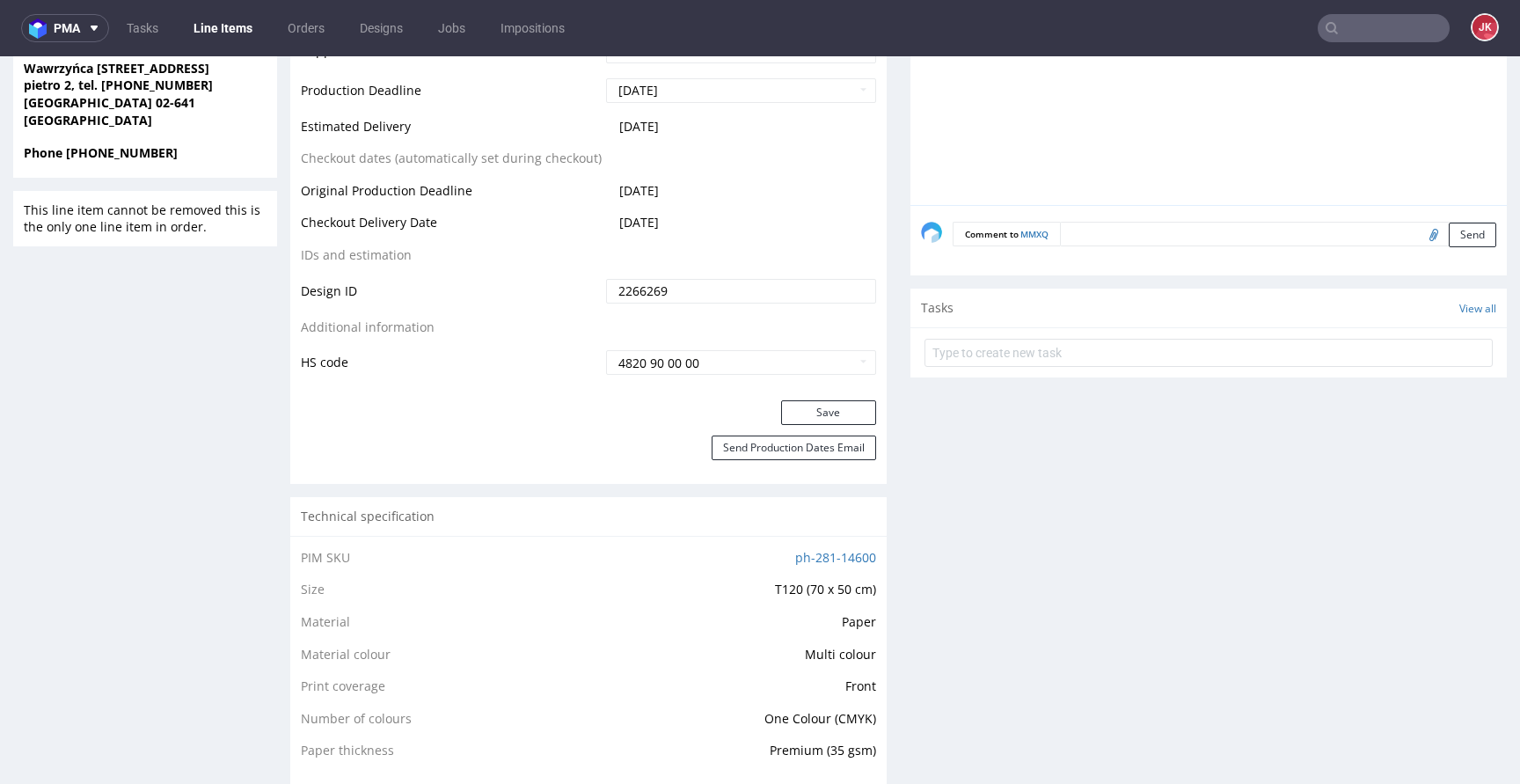
scroll to position [883, 0]
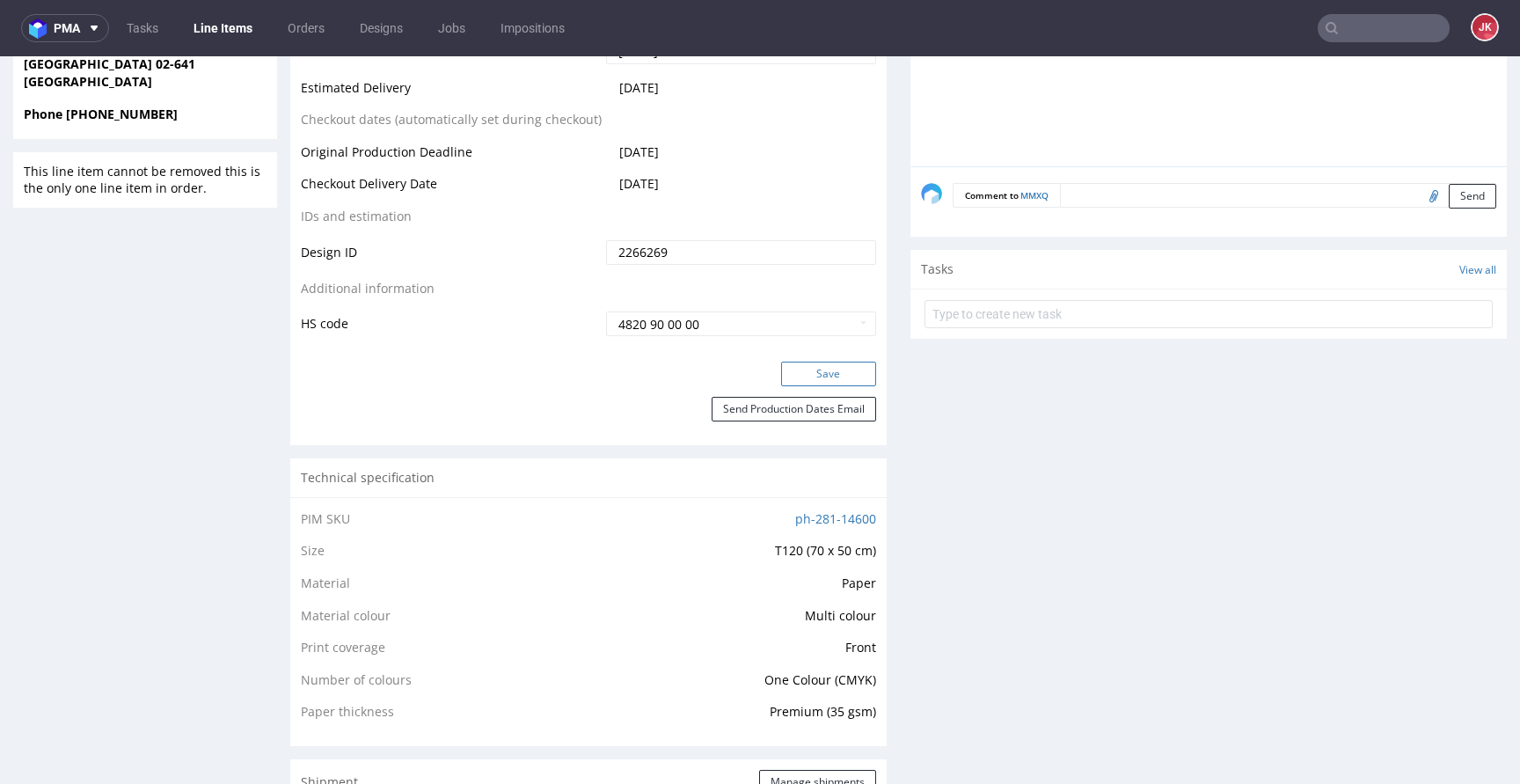
click at [796, 377] on button "Save" at bounding box center [828, 374] width 95 height 25
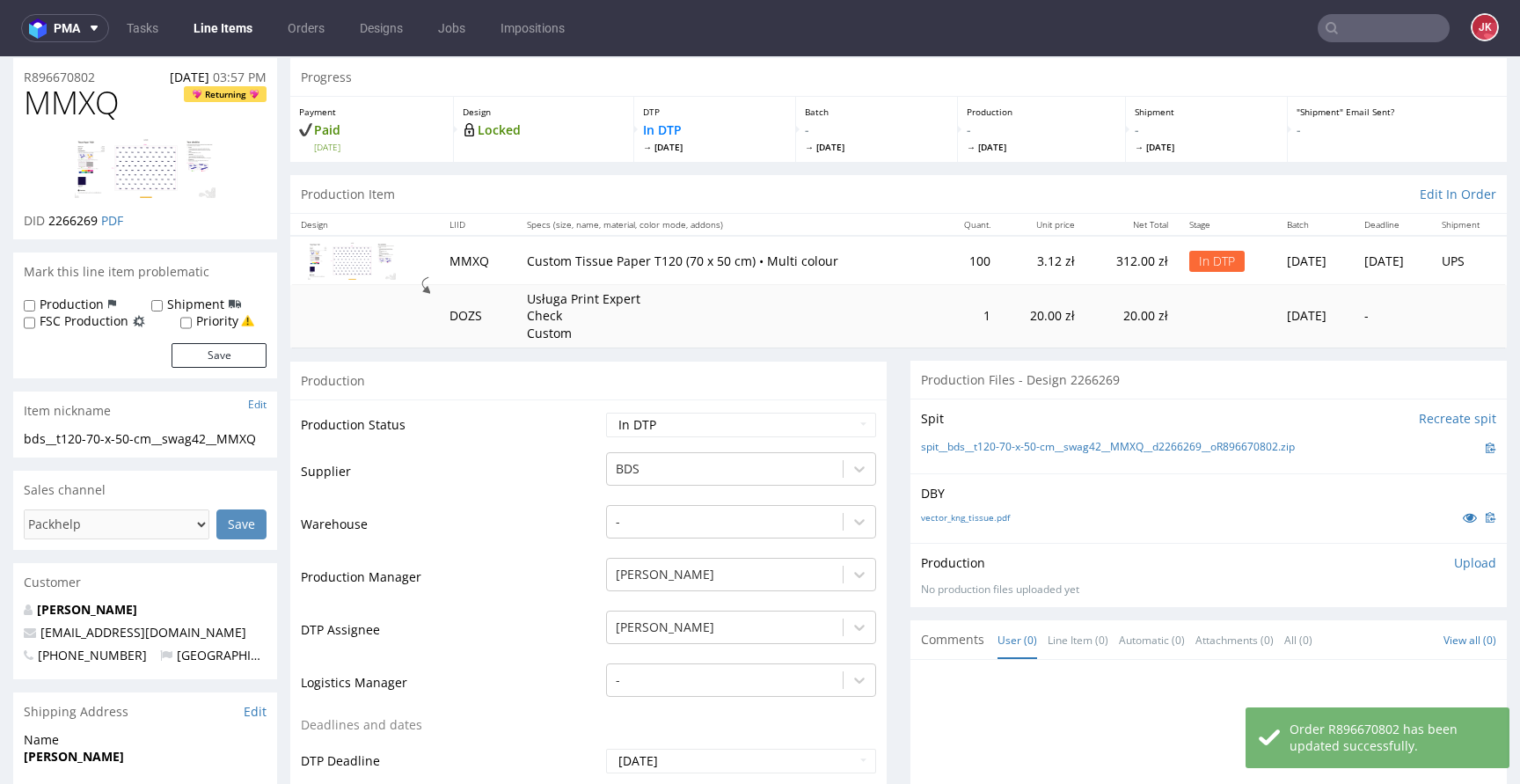
scroll to position [0, 0]
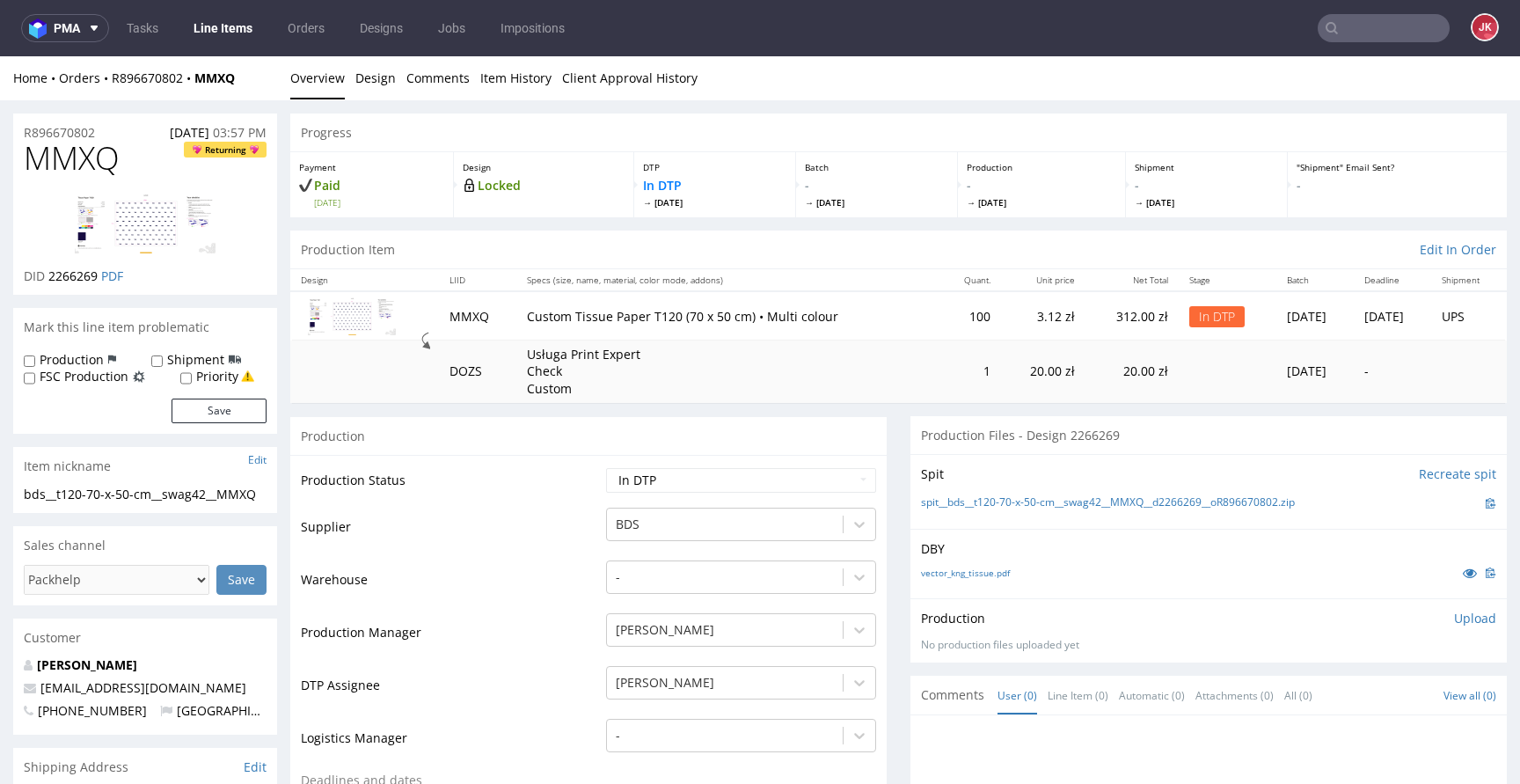
click at [68, 152] on span "MMXQ" at bounding box center [71, 158] width 95 height 35
copy span "MMXQ"
click at [77, 274] on span "2266269" at bounding box center [73, 276] width 49 height 17
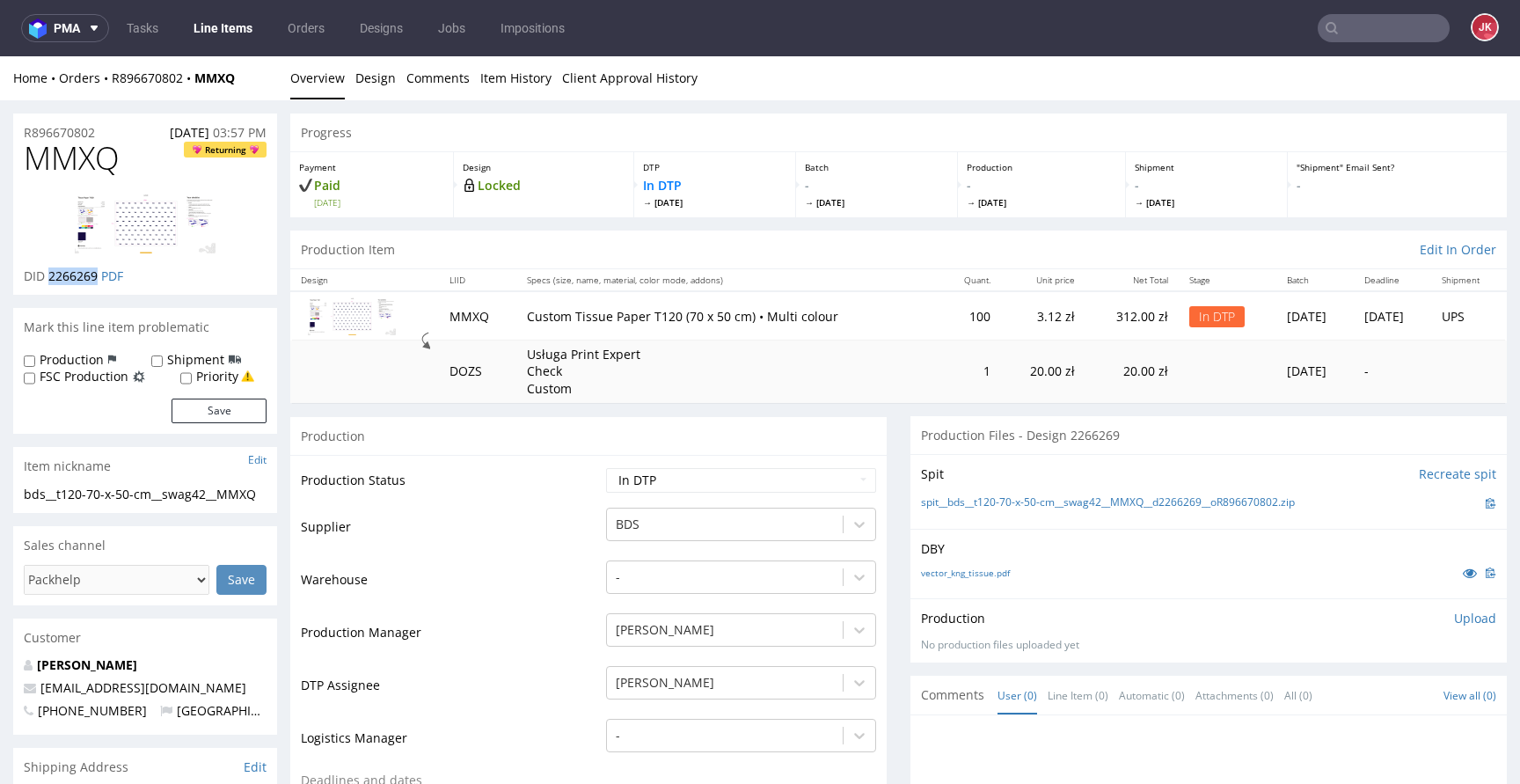
copy span "2266269"
click at [532, 505] on td "Supplier" at bounding box center [451, 532] width 300 height 53
drag, startPoint x: 903, startPoint y: 503, endPoint x: 1298, endPoint y: 502, distance: 395.0
click at [1298, 502] on div "Spit Recreate spit spit__bds__t120-70-x-50-cm__swag42__MMXQ__d2266269__oR896670…" at bounding box center [1208, 490] width 596 height 75
click at [1294, 502] on link "spit__bds__t120-70-x-50-cm__swag42__MMXQ__d2266269__oR896670802.zip" at bounding box center [1108, 503] width 374 height 15
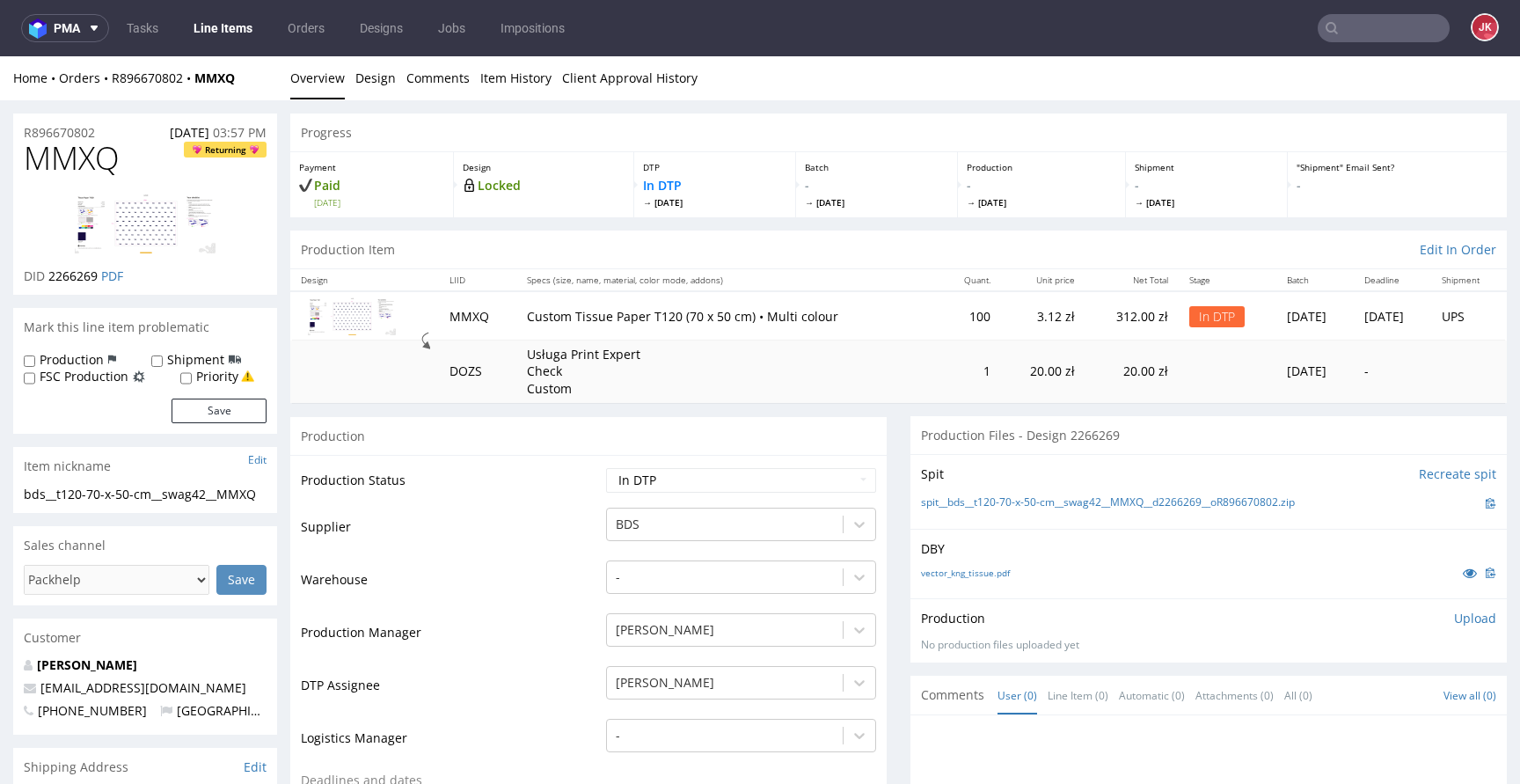
click at [973, 468] on div "Spit Recreate spit" at bounding box center [1208, 473] width 575 height 18
drag, startPoint x: 900, startPoint y: 503, endPoint x: 1297, endPoint y: 506, distance: 397.0
click at [1297, 506] on div "Spit Recreate spit spit__bds__t120-70-x-50-cm__swag42__MMXQ__d2266269__oR896670…" at bounding box center [1208, 490] width 596 height 75
copy link "spit__bds__t120-70-x-50-cm__swag42__MMXQ__d2266269__oR896670802"
click at [1312, 458] on div "Spit Recreate spit spit__bds__t120-70-x-50-cm__swag42__MMXQ__d2266269__oR896670…" at bounding box center [1208, 490] width 596 height 75
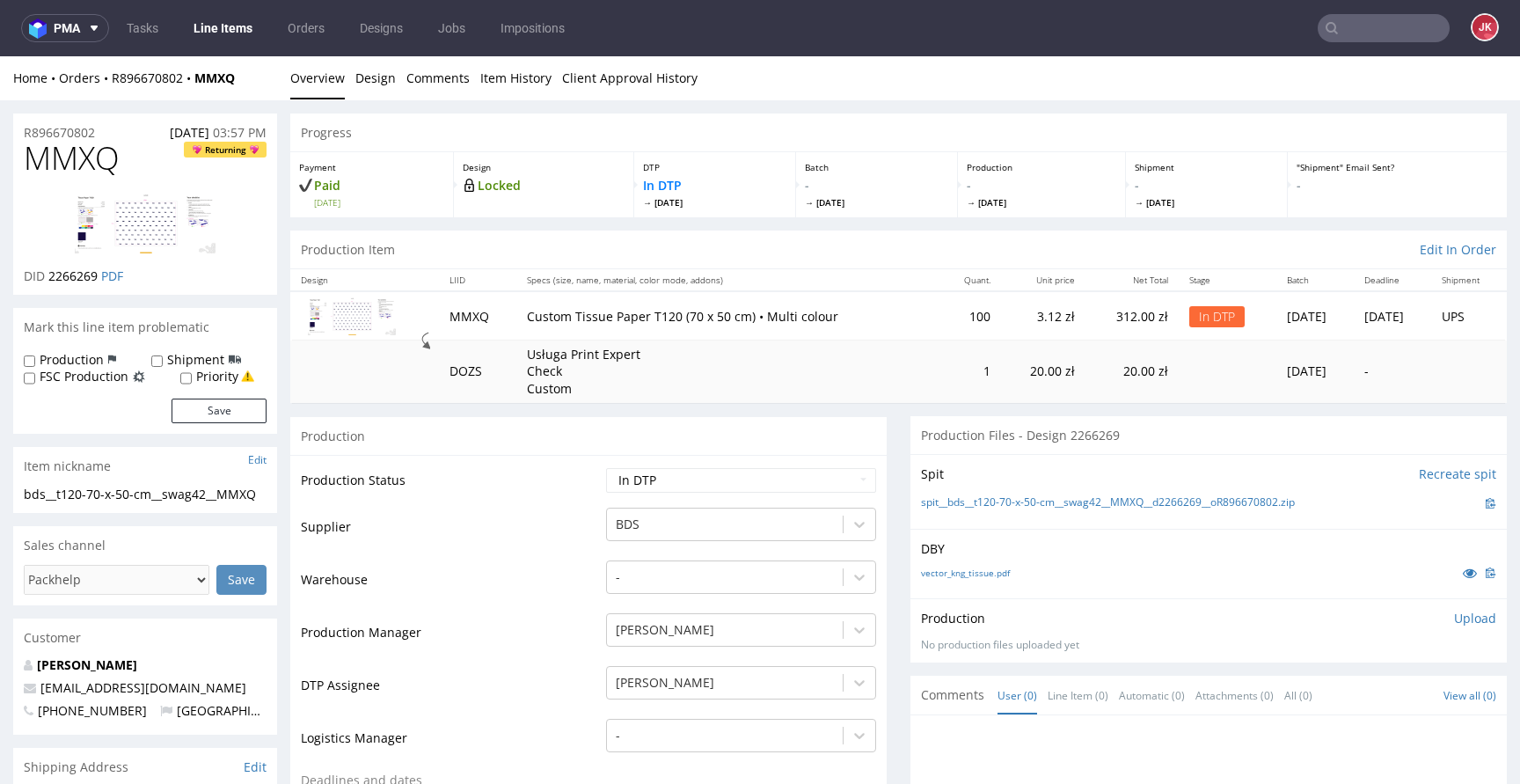
click at [1454, 619] on p "Upload" at bounding box center [1475, 618] width 43 height 18
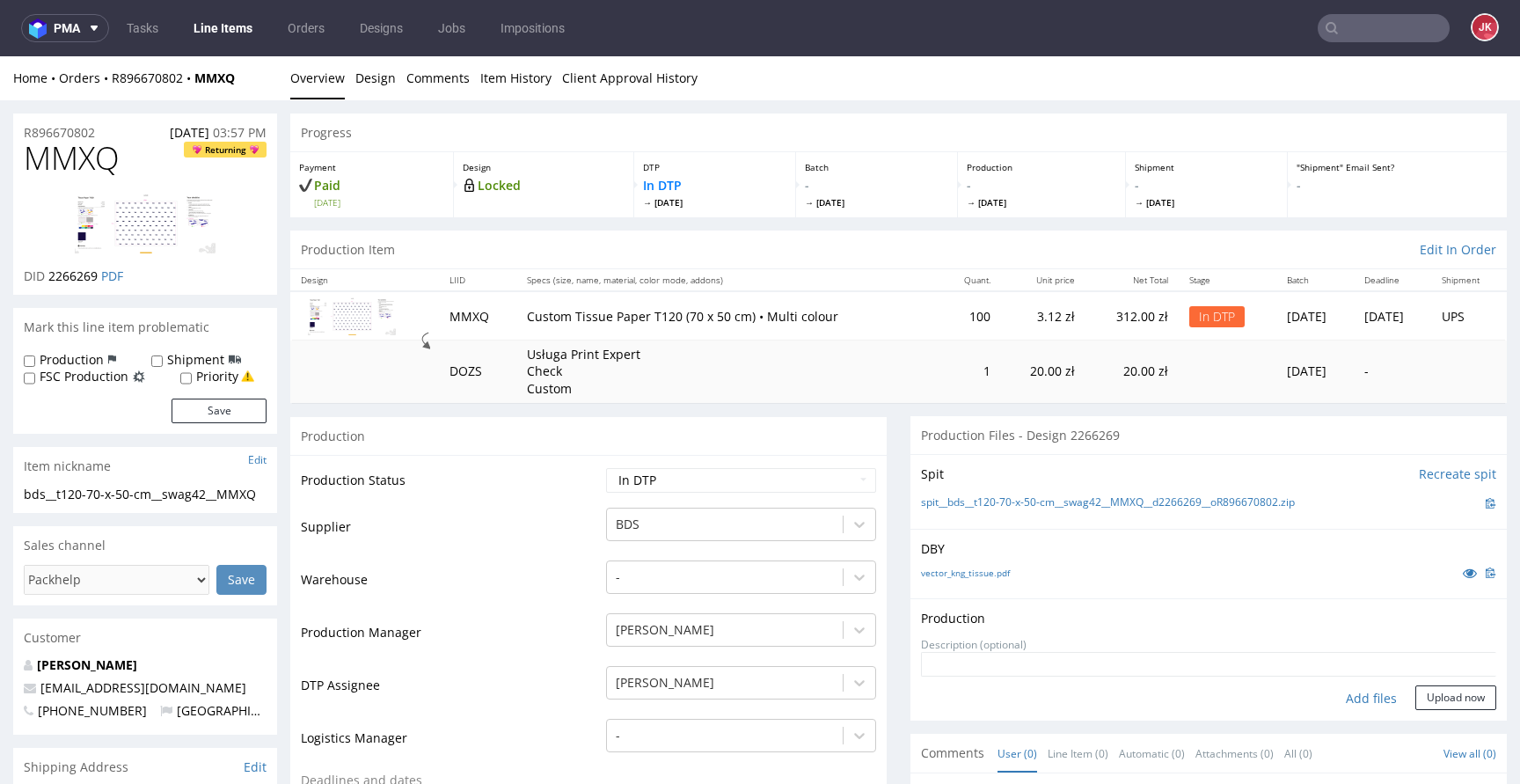
click at [1340, 697] on div "Add files" at bounding box center [1371, 698] width 88 height 26
type input "C:\fakepath\bds__t120-70-x-50-cm__swag42__MMXQ__d2266269__oR896670802__1.pdf"
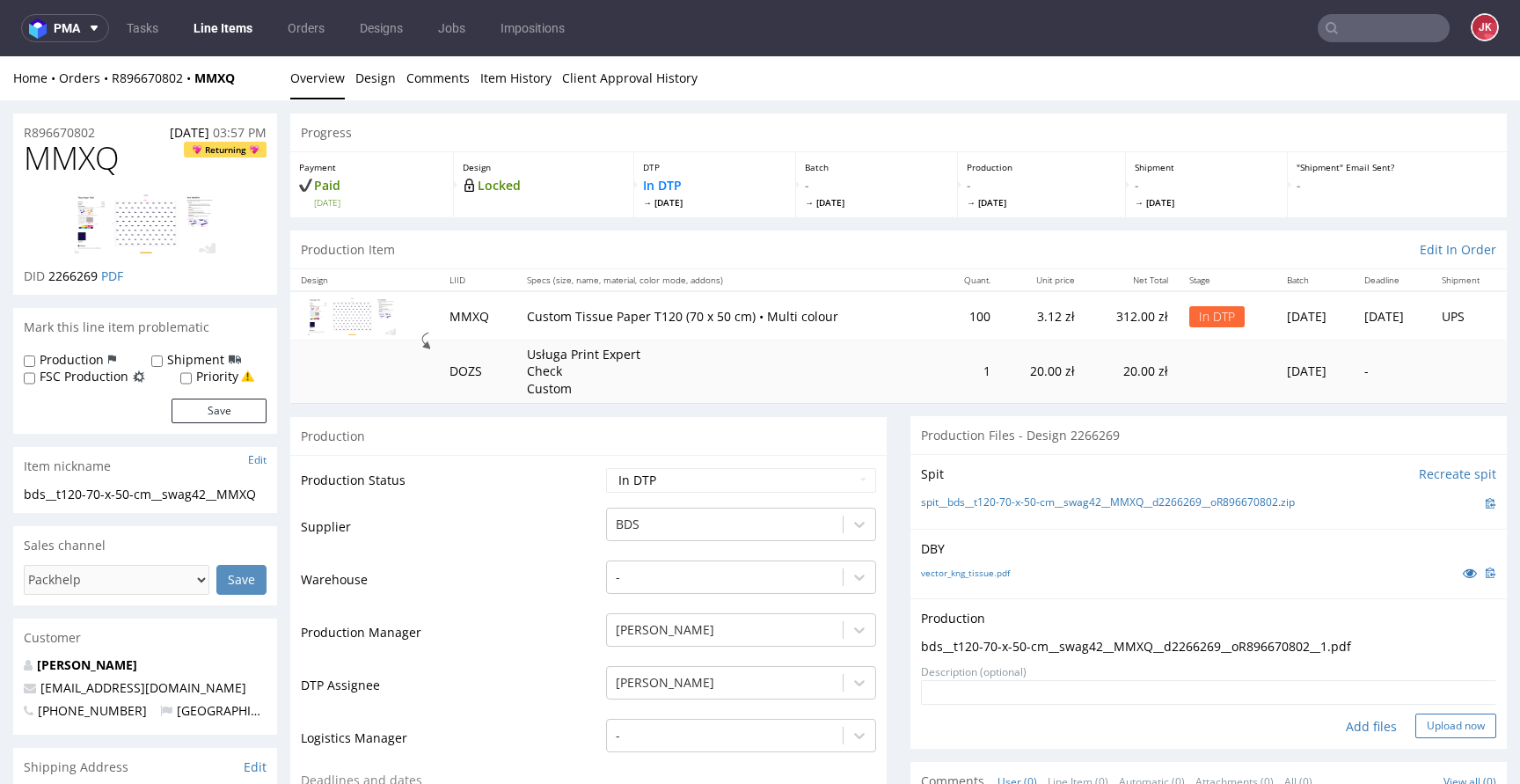
click at [1428, 724] on button "Upload now" at bounding box center [1456, 725] width 81 height 25
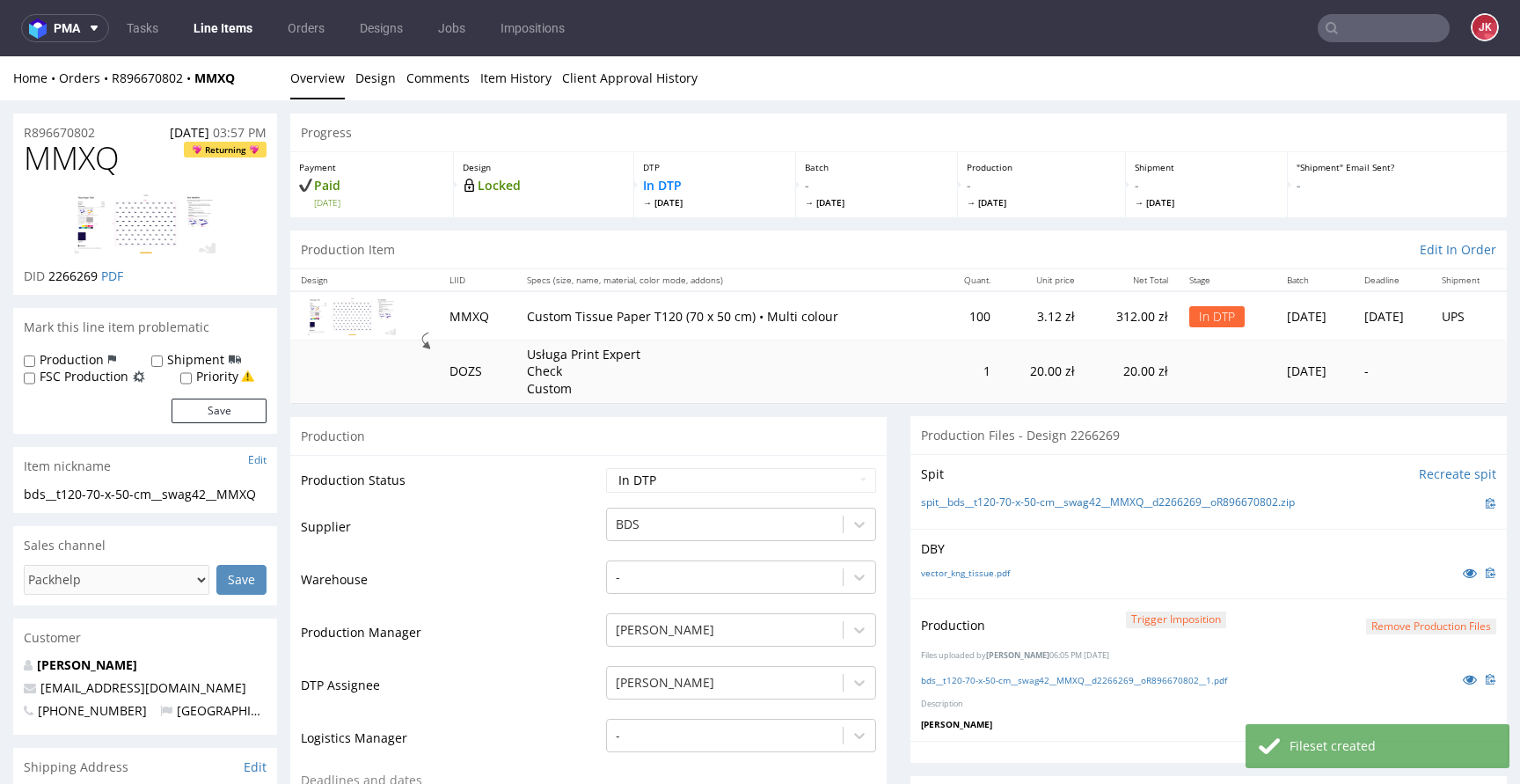
click at [733, 474] on select "Waiting for Artwork Waiting for Diecut Waiting for Mockup Waiting for DTP Waiti…" at bounding box center [741, 480] width 270 height 25
select select "dtp_production_ready"
click at [606, 468] on select "Waiting for Artwork Waiting for Diecut Waiting for Mockup Waiting for DTP Waiti…" at bounding box center [741, 480] width 270 height 25
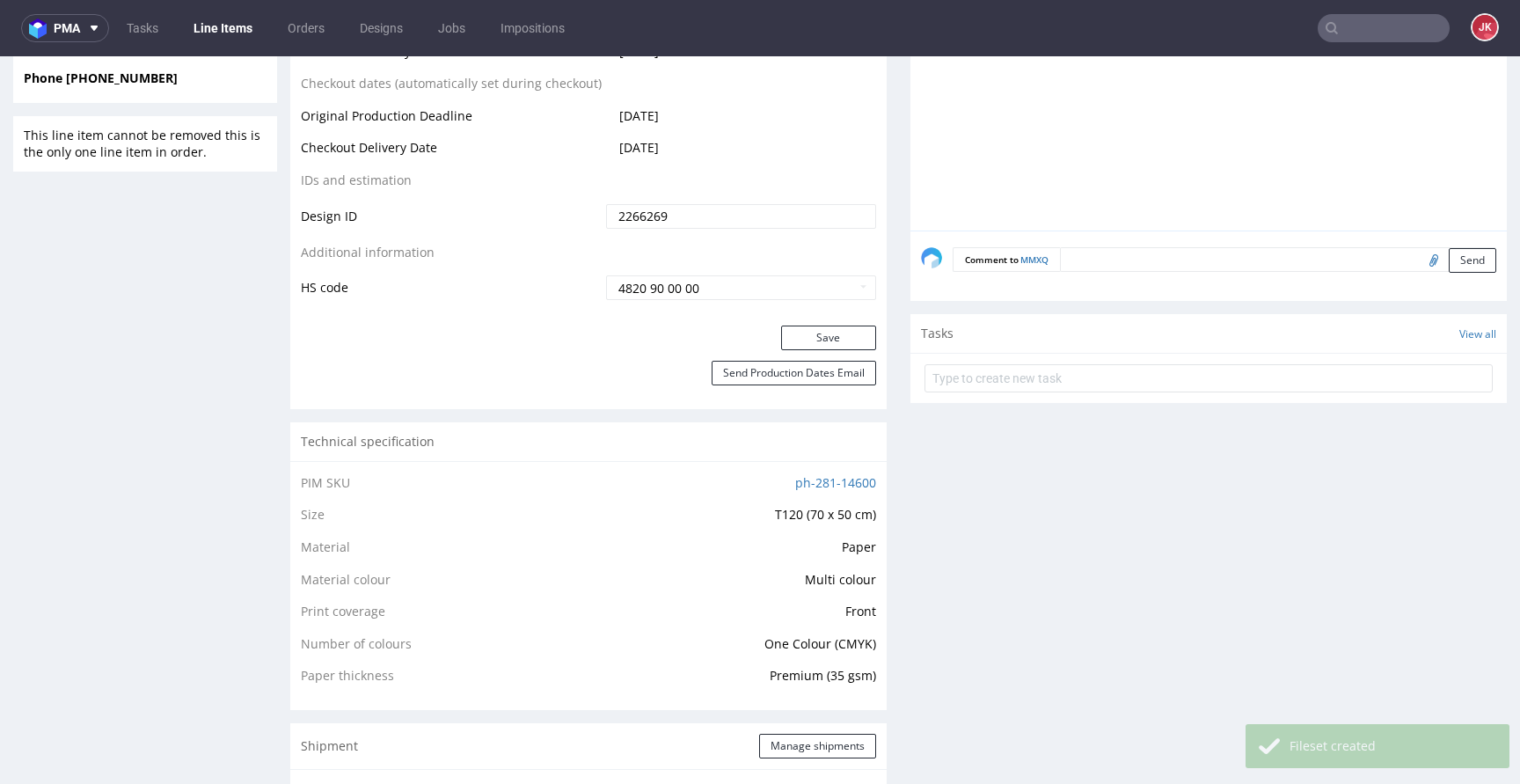
scroll to position [974, 0]
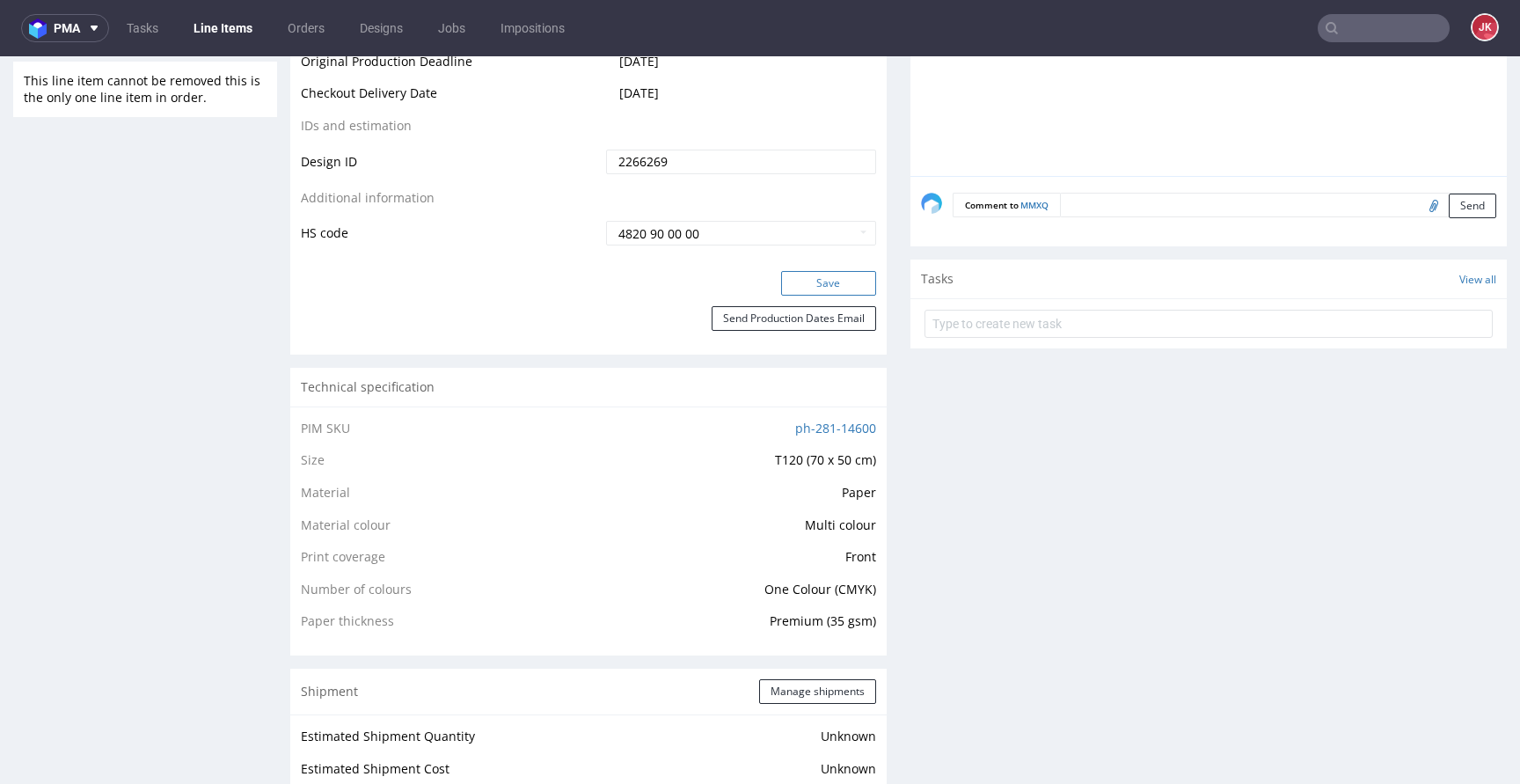
click at [825, 287] on button "Save" at bounding box center [828, 283] width 95 height 25
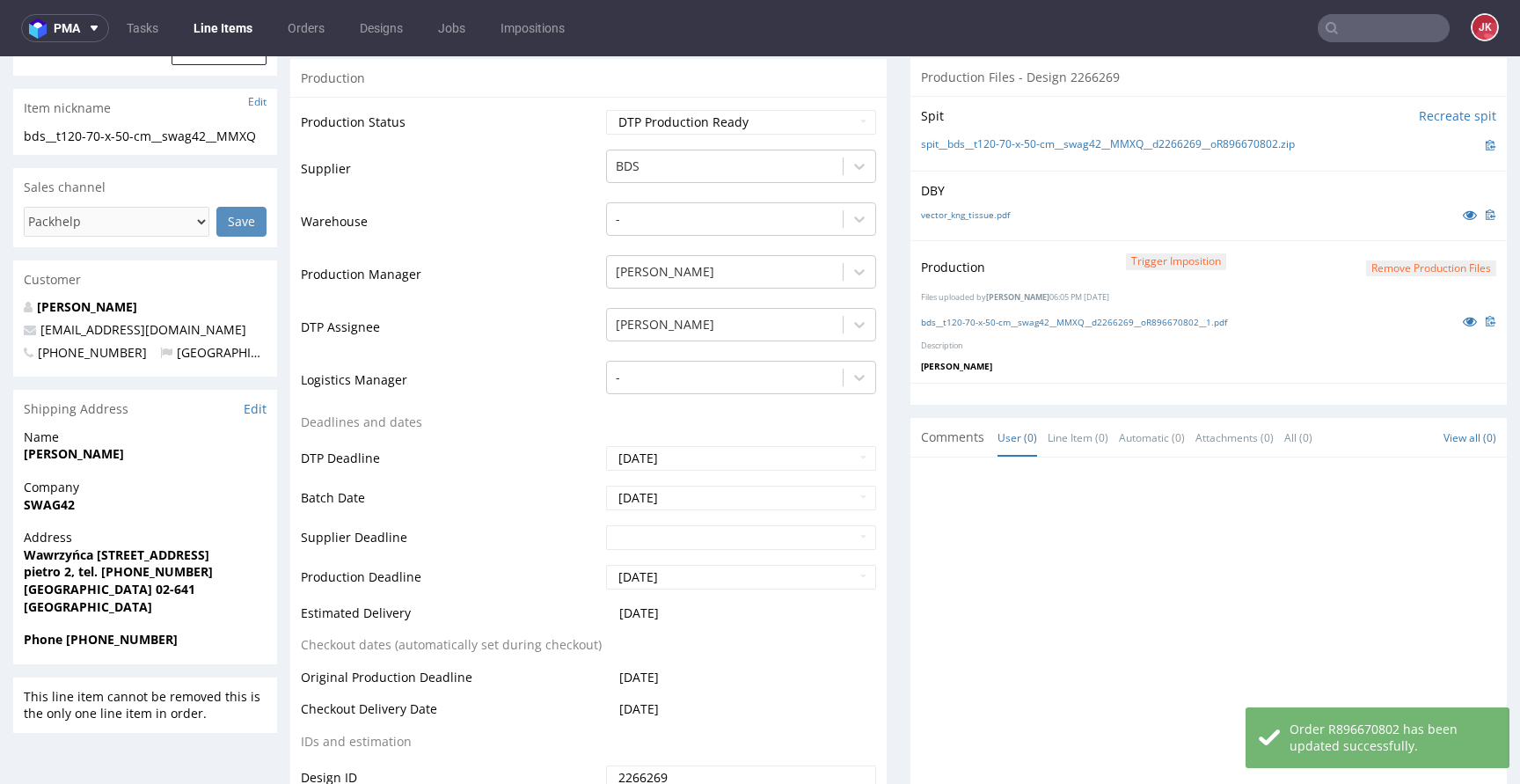
scroll to position [0, 0]
